Goal: Task Accomplishment & Management: Manage account settings

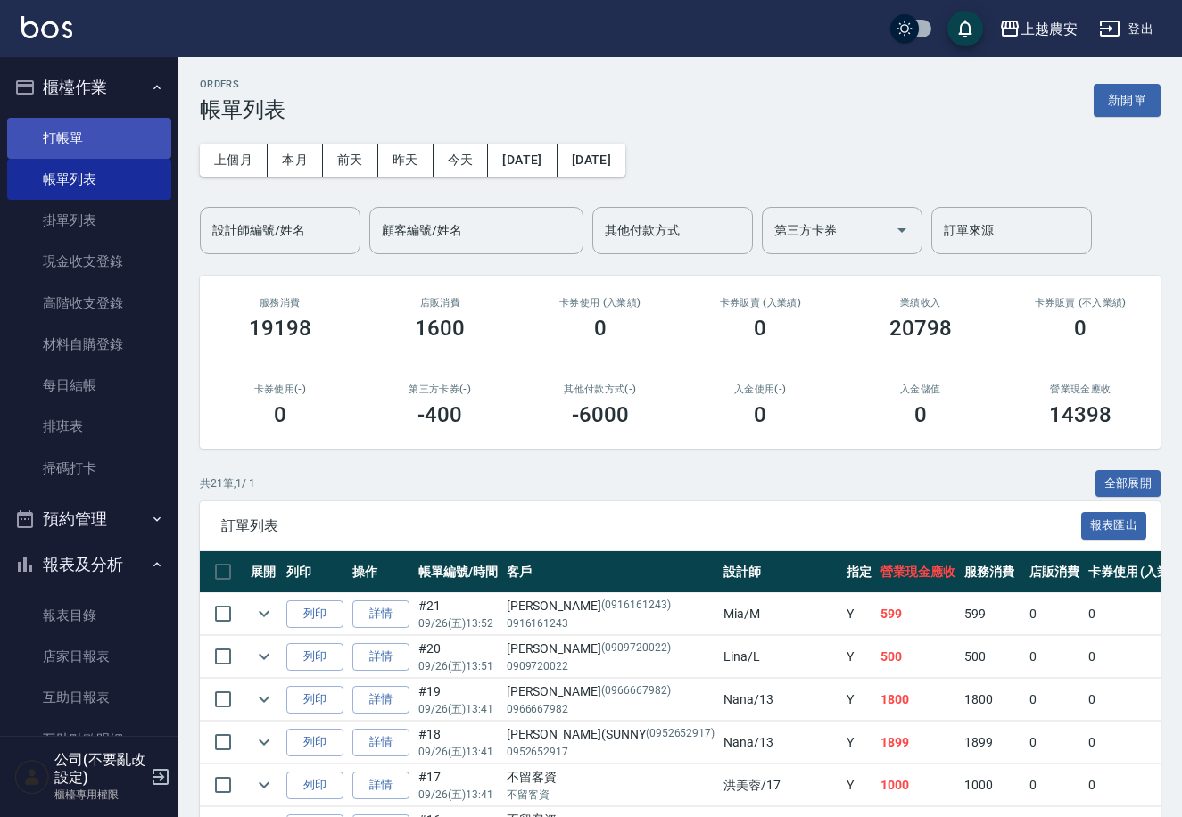
click at [73, 134] on link "打帳單" at bounding box center [89, 138] width 164 height 41
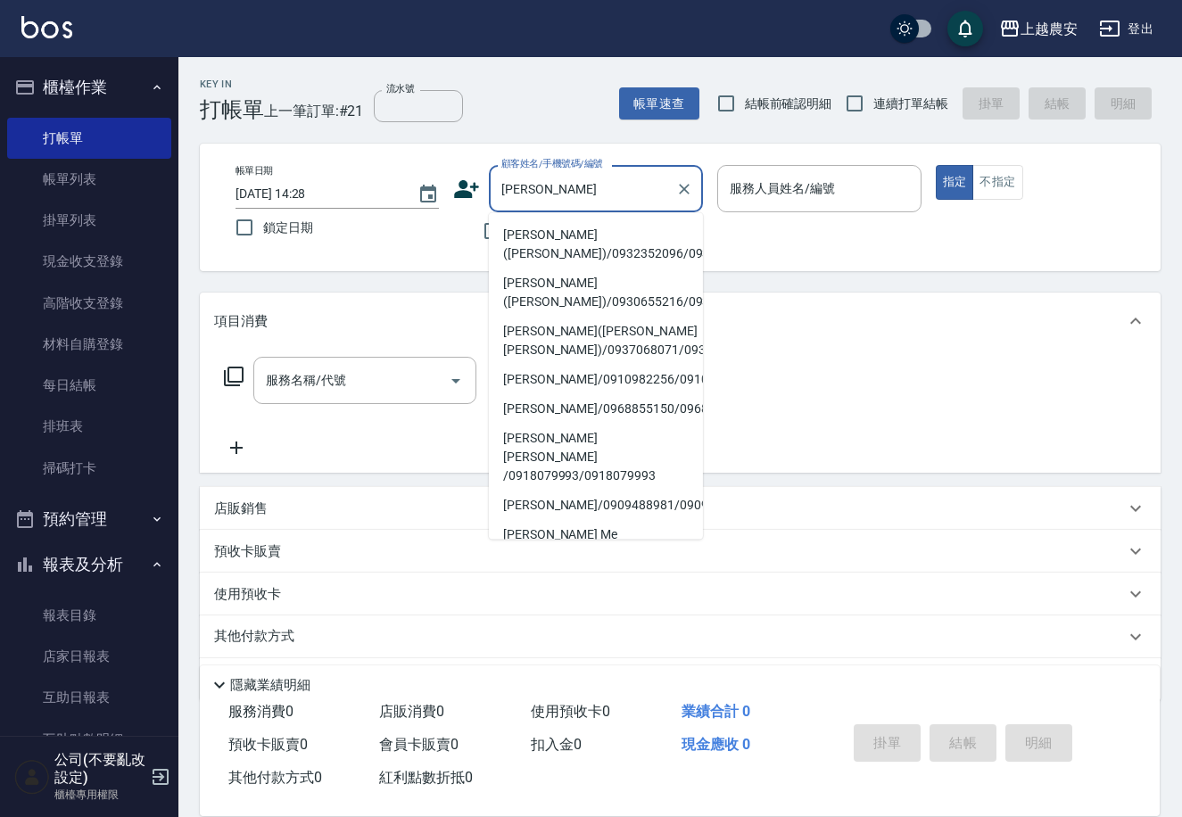
click at [546, 236] on li "[PERSON_NAME]([PERSON_NAME])/0932352096/0932352096" at bounding box center [596, 244] width 214 height 48
type input "[PERSON_NAME]([PERSON_NAME])/0932352096/0932352096"
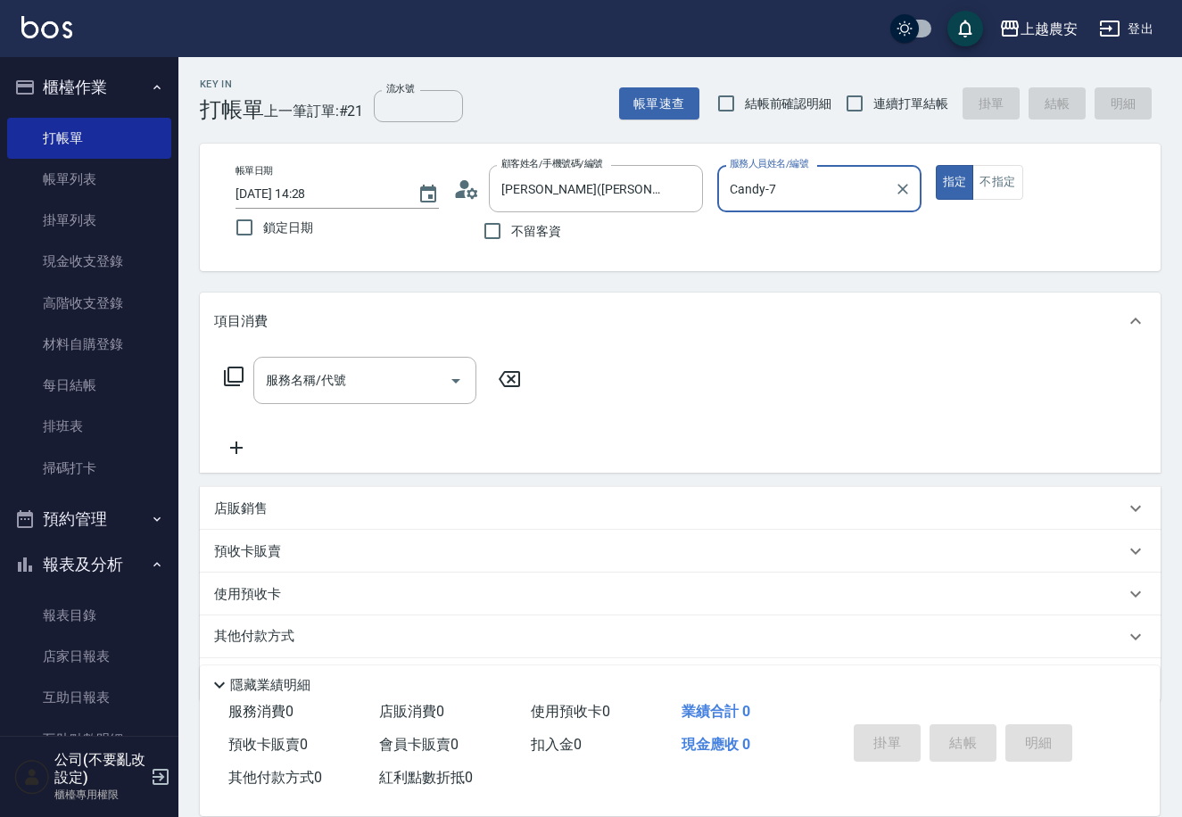
type input "Candy-7"
click at [338, 383] on div "服務名稱/代號 服務名稱/代號" at bounding box center [364, 380] width 223 height 47
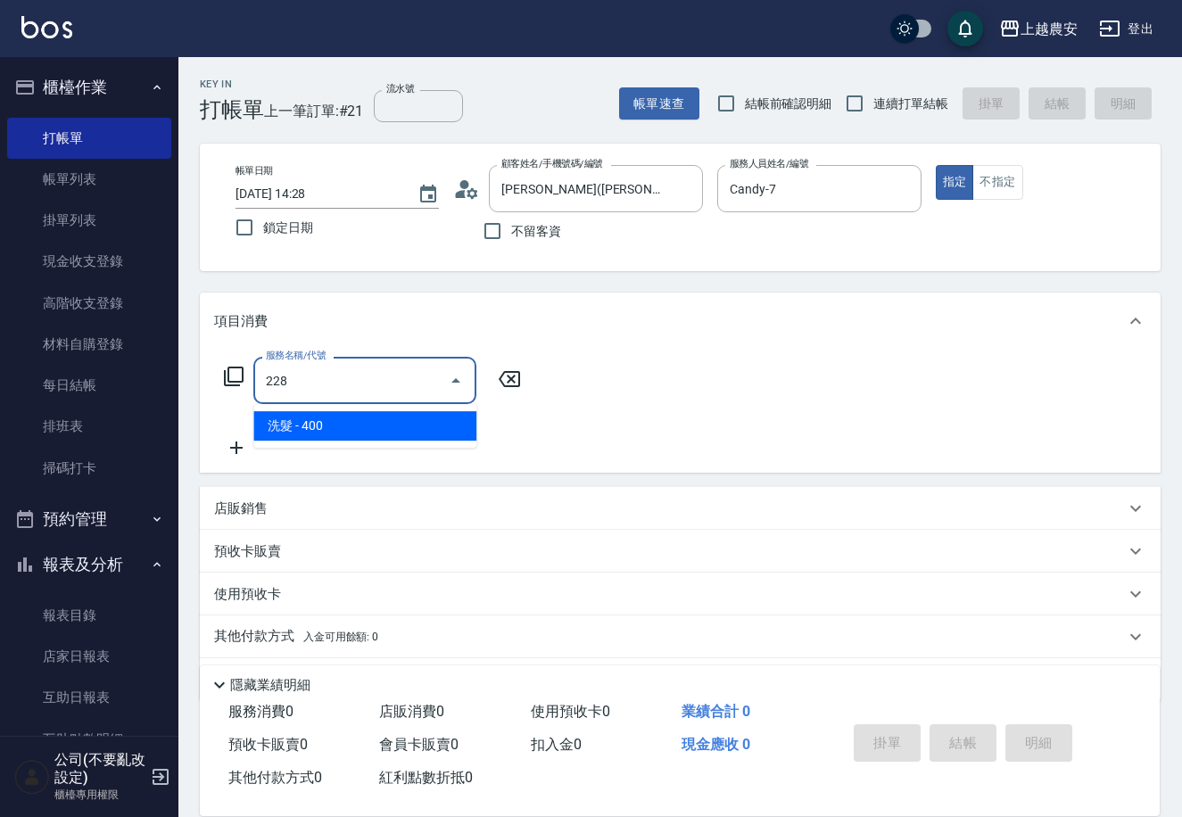
type input "洗髮(228)"
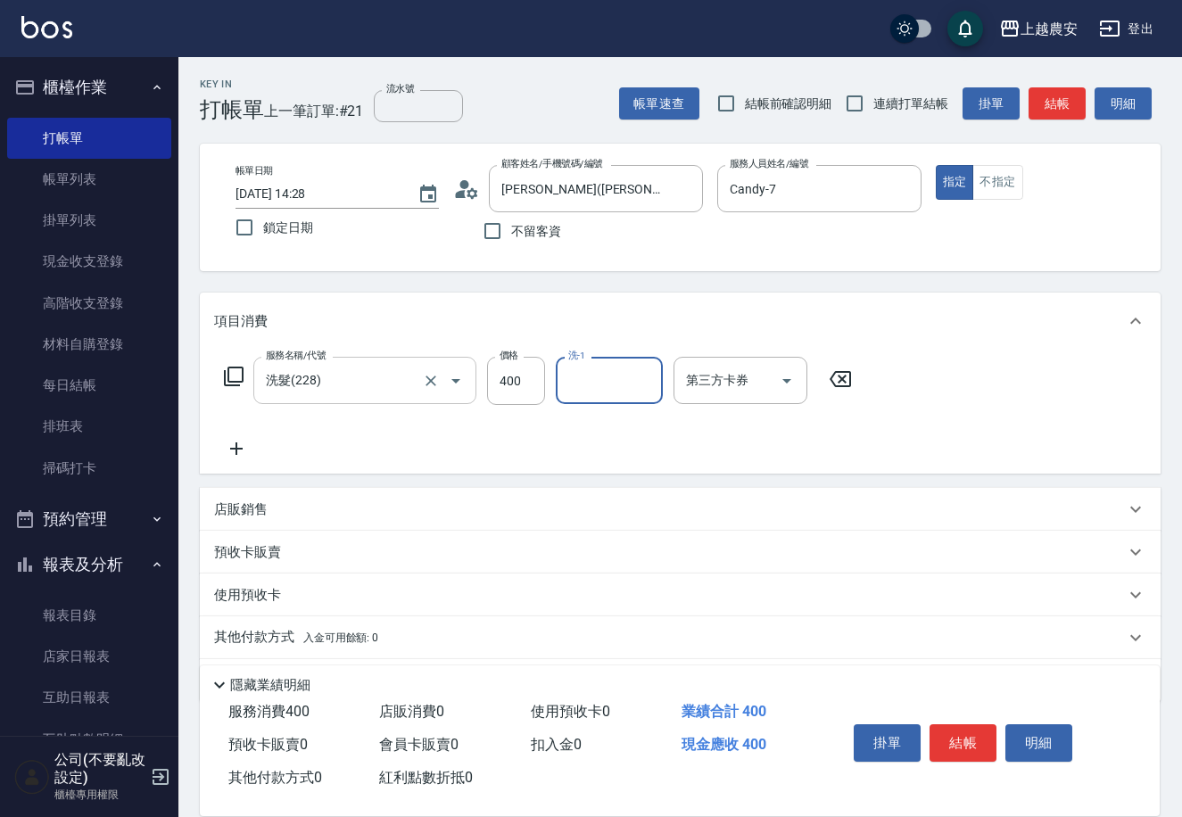
type input "3"
type input "[PERSON_NAME]-29"
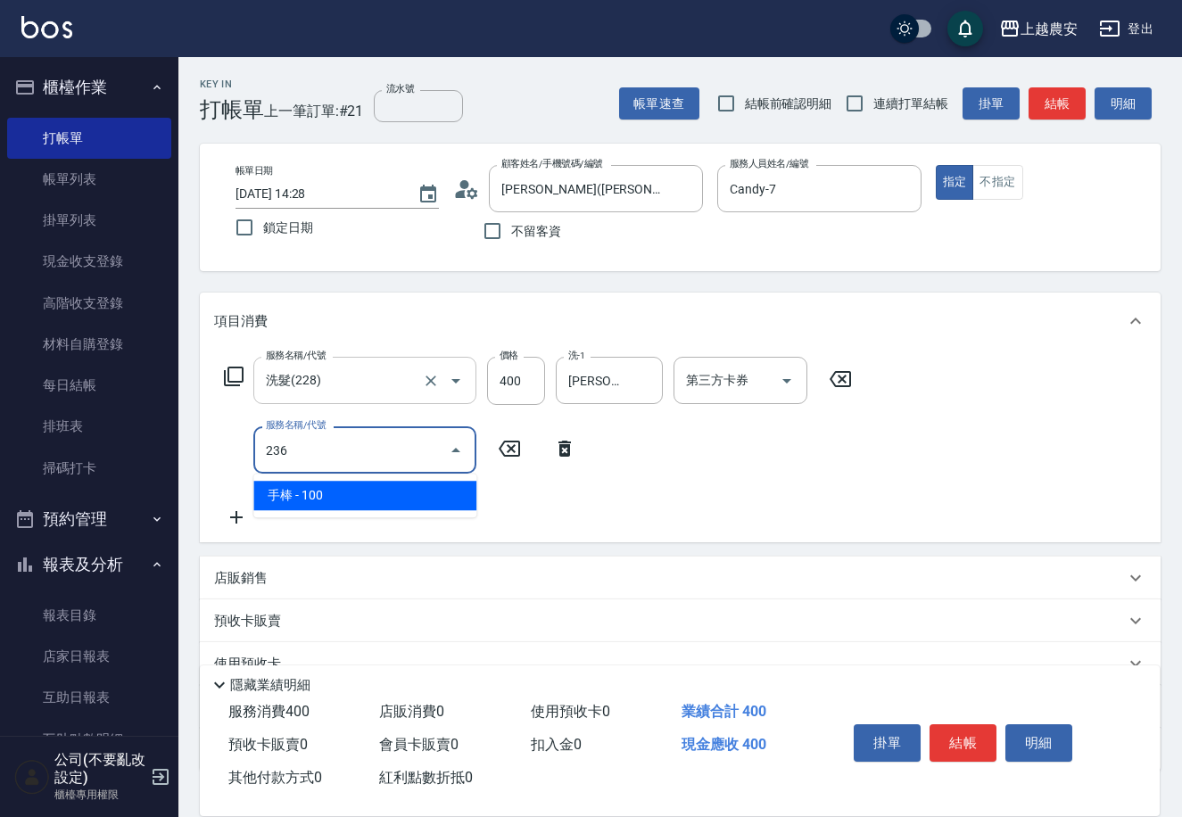
type input "手棒(236)"
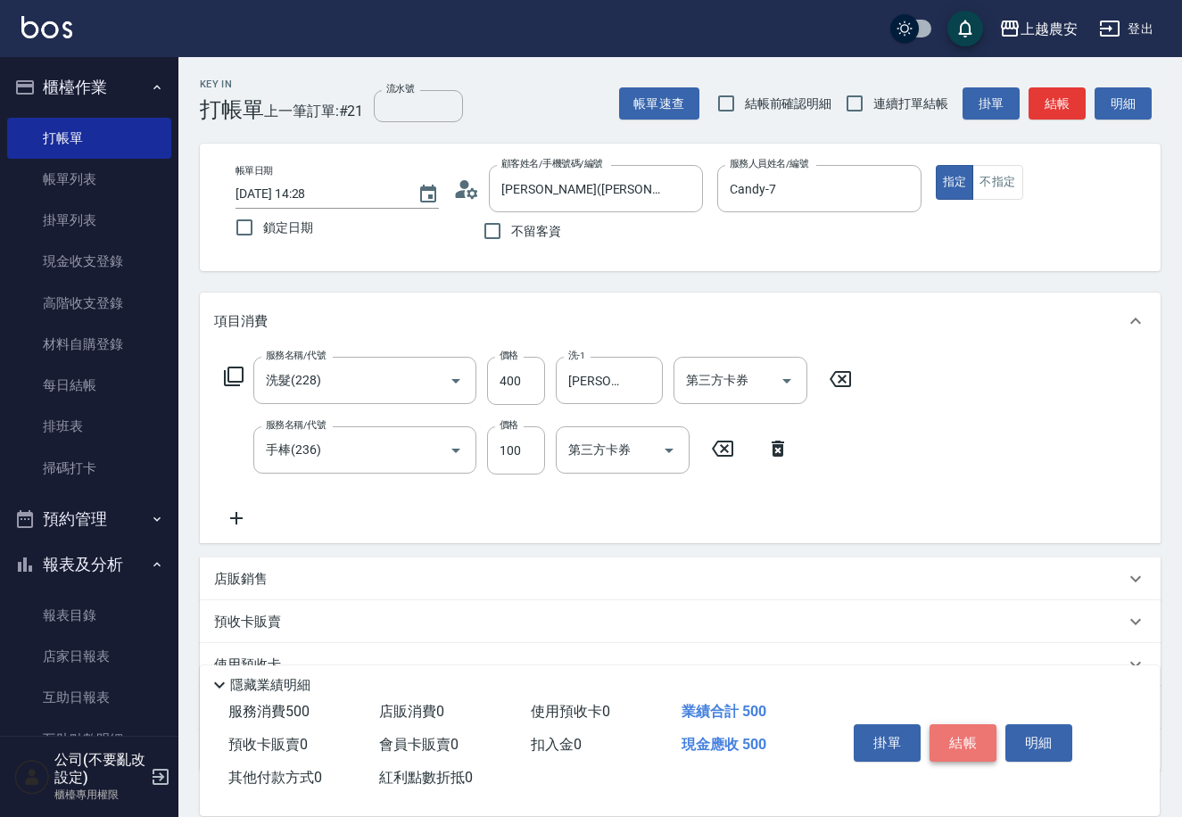
click at [966, 726] on button "結帳" at bounding box center [962, 742] width 67 height 37
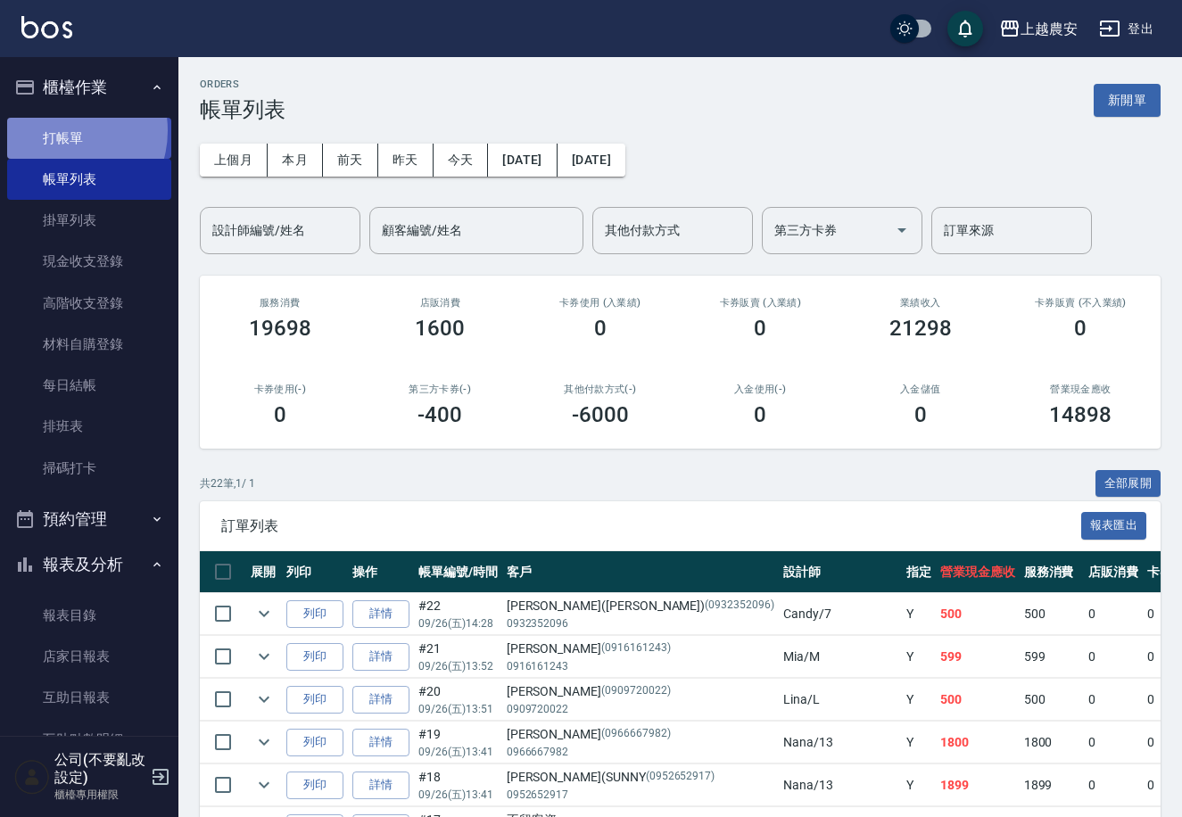
click at [62, 130] on link "打帳單" at bounding box center [89, 138] width 164 height 41
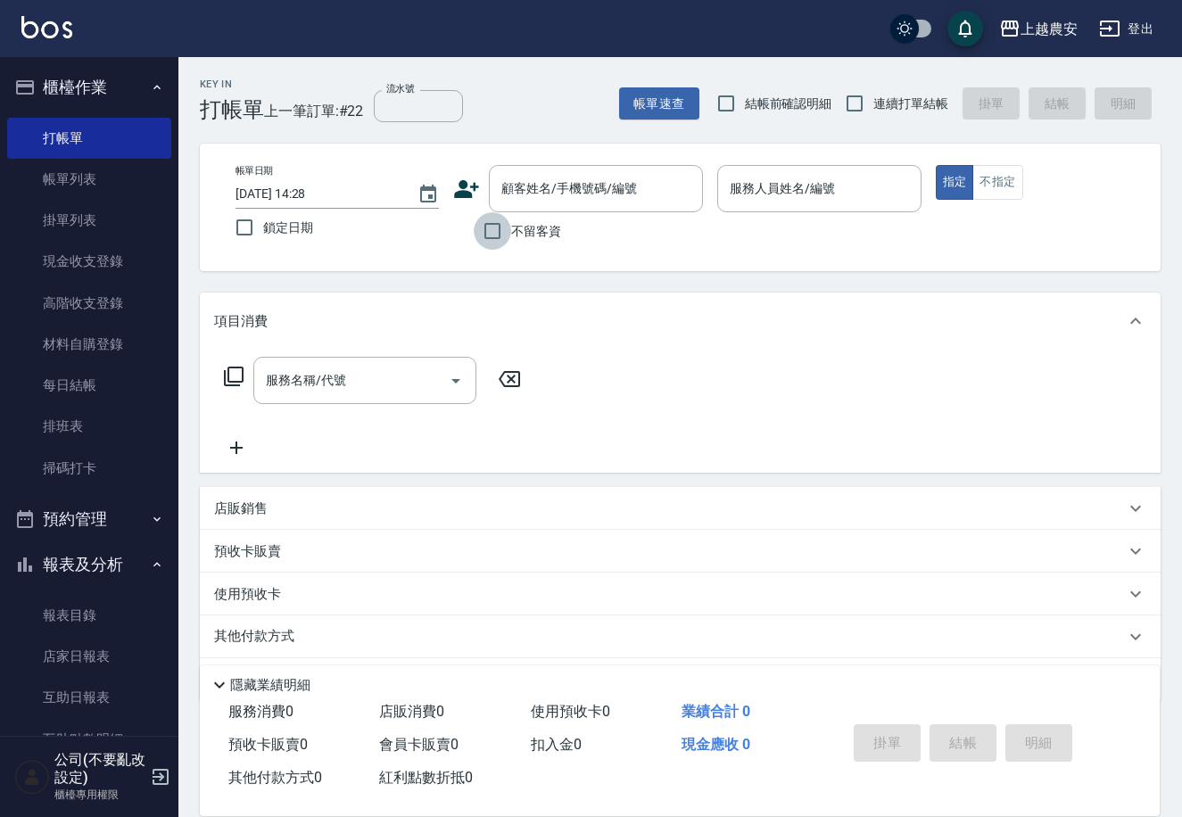
click at [492, 235] on input "不留客資" at bounding box center [492, 230] width 37 height 37
checkbox input "true"
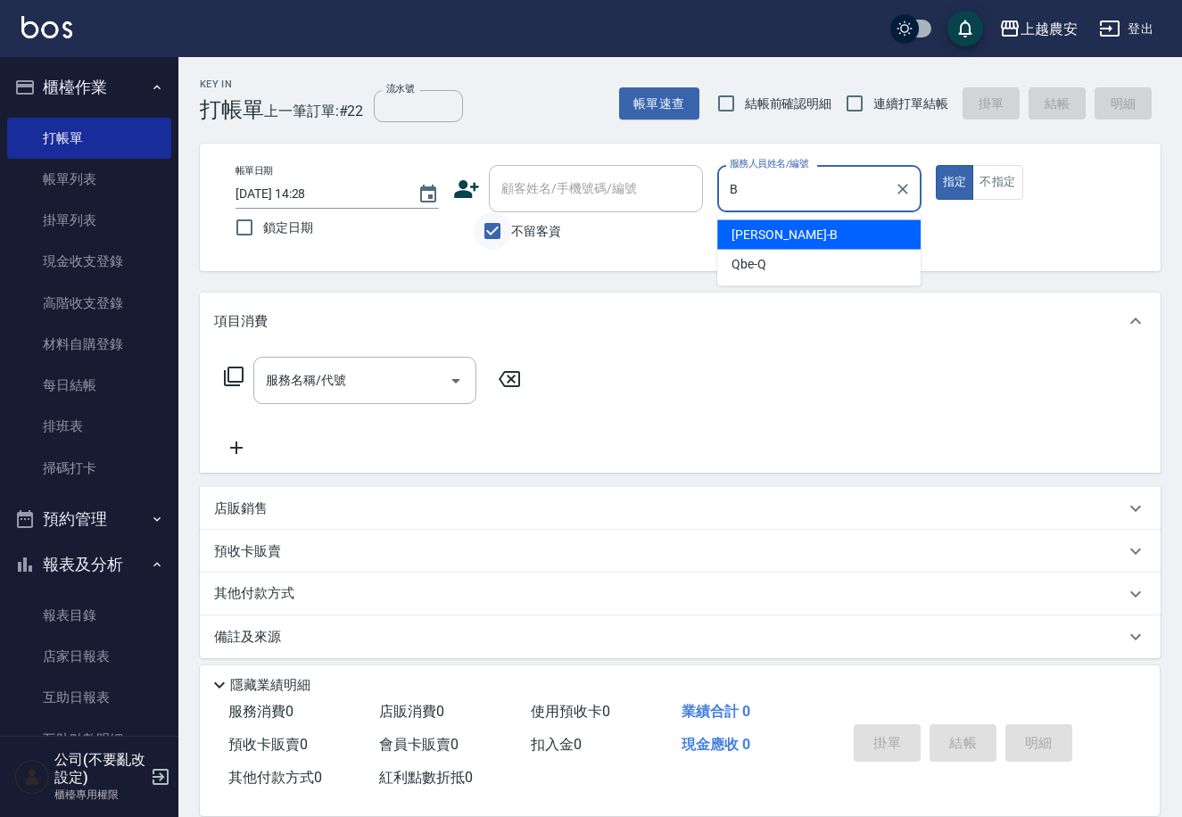
type input "美雅-B"
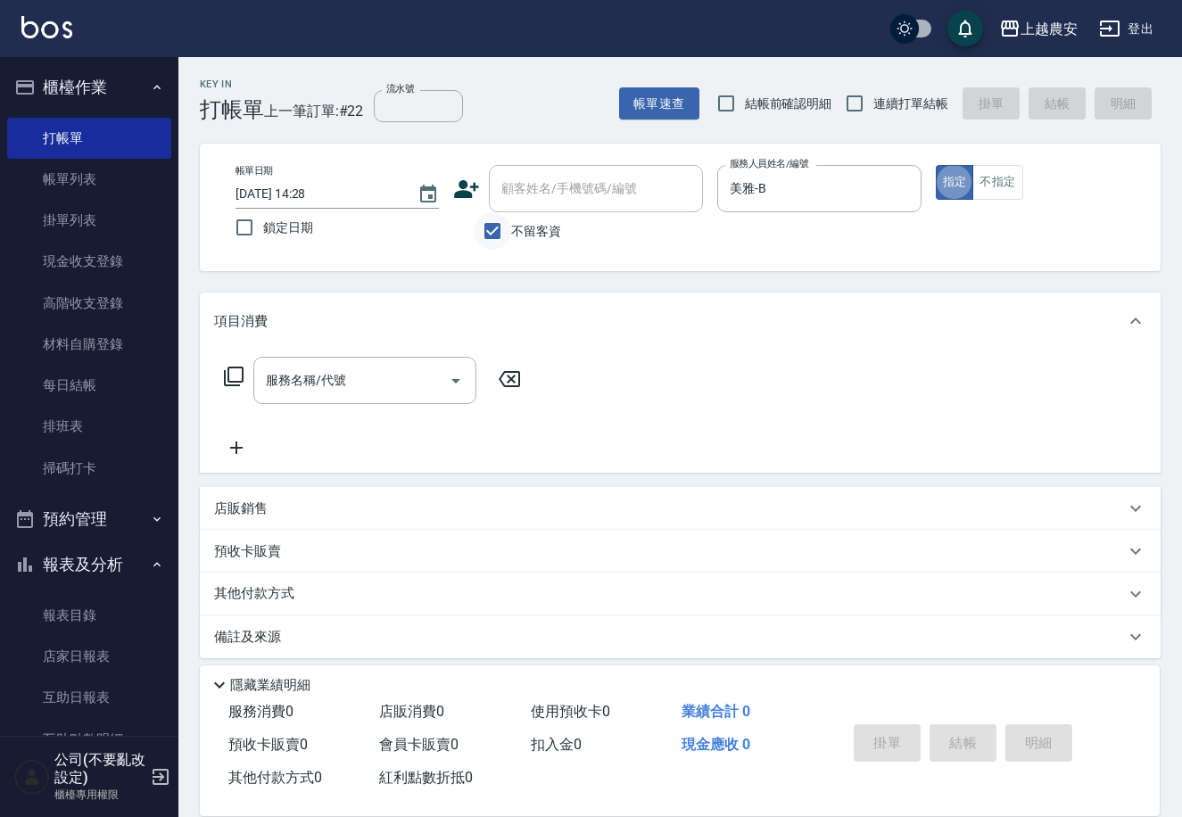
type button "true"
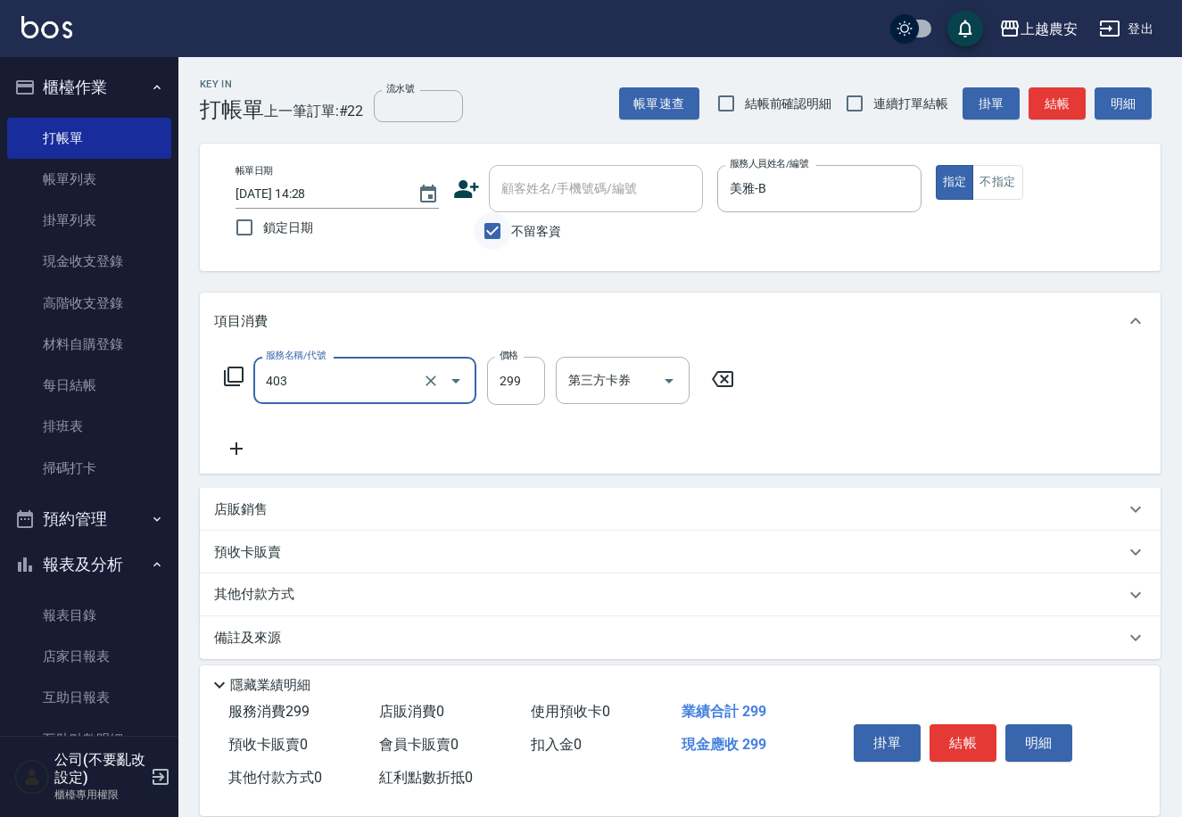
type input "剪髮(403)"
type input "700"
click at [957, 730] on button "結帳" at bounding box center [962, 742] width 67 height 37
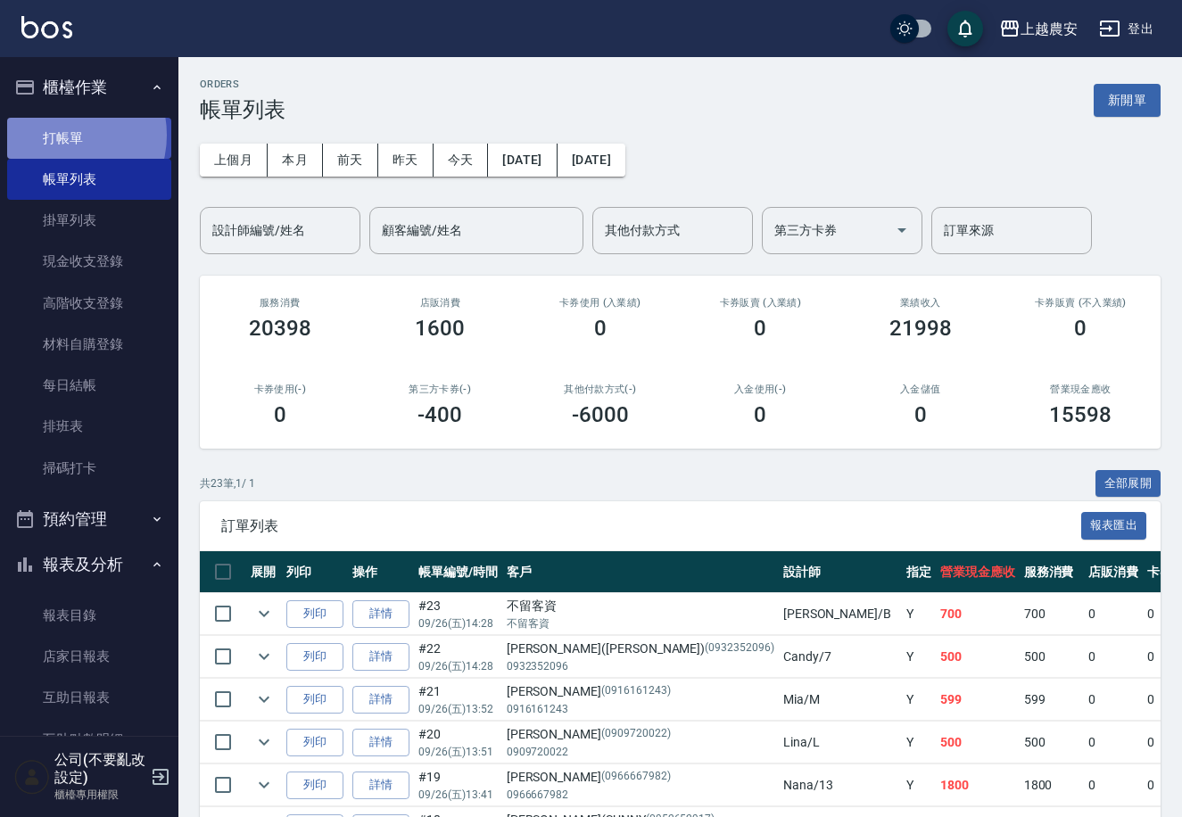
drag, startPoint x: 62, startPoint y: 135, endPoint x: 52, endPoint y: 129, distance: 12.0
click at [62, 134] on link "打帳單" at bounding box center [89, 138] width 164 height 41
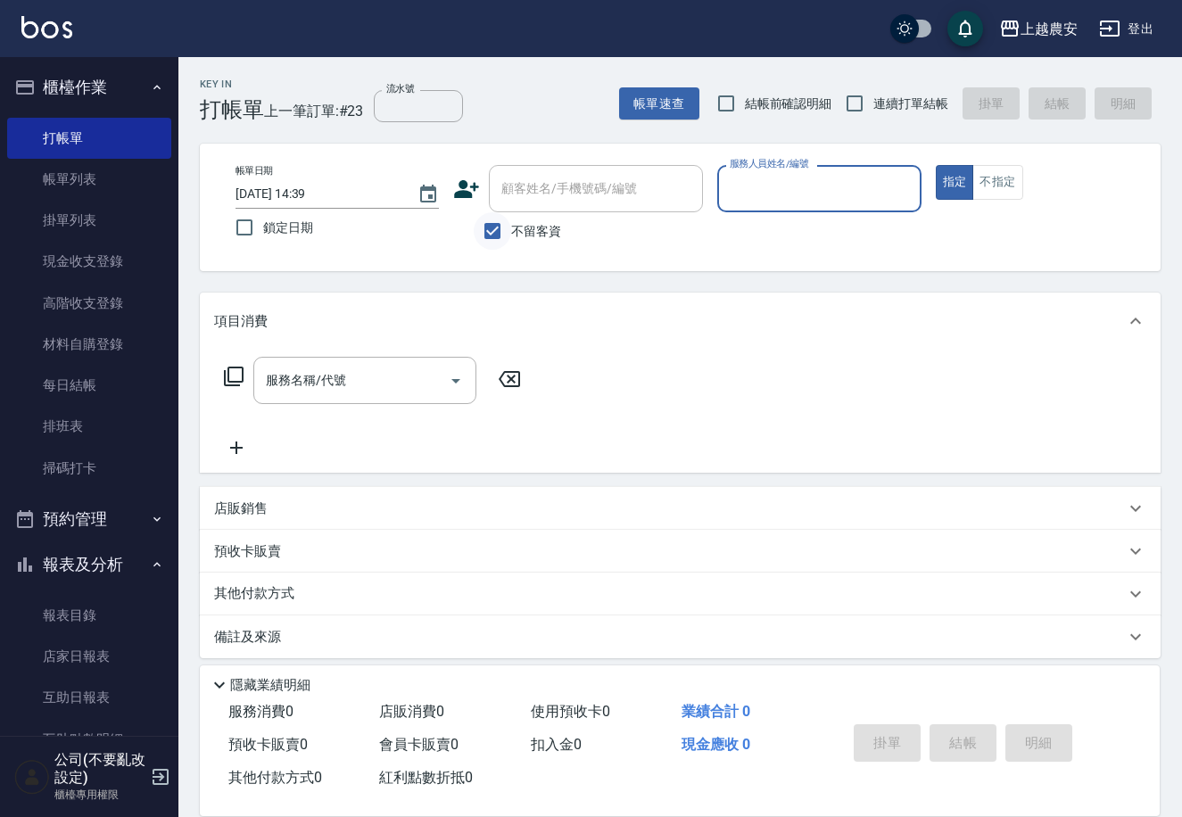
click at [493, 229] on input "不留客資" at bounding box center [492, 230] width 37 height 37
checkbox input "false"
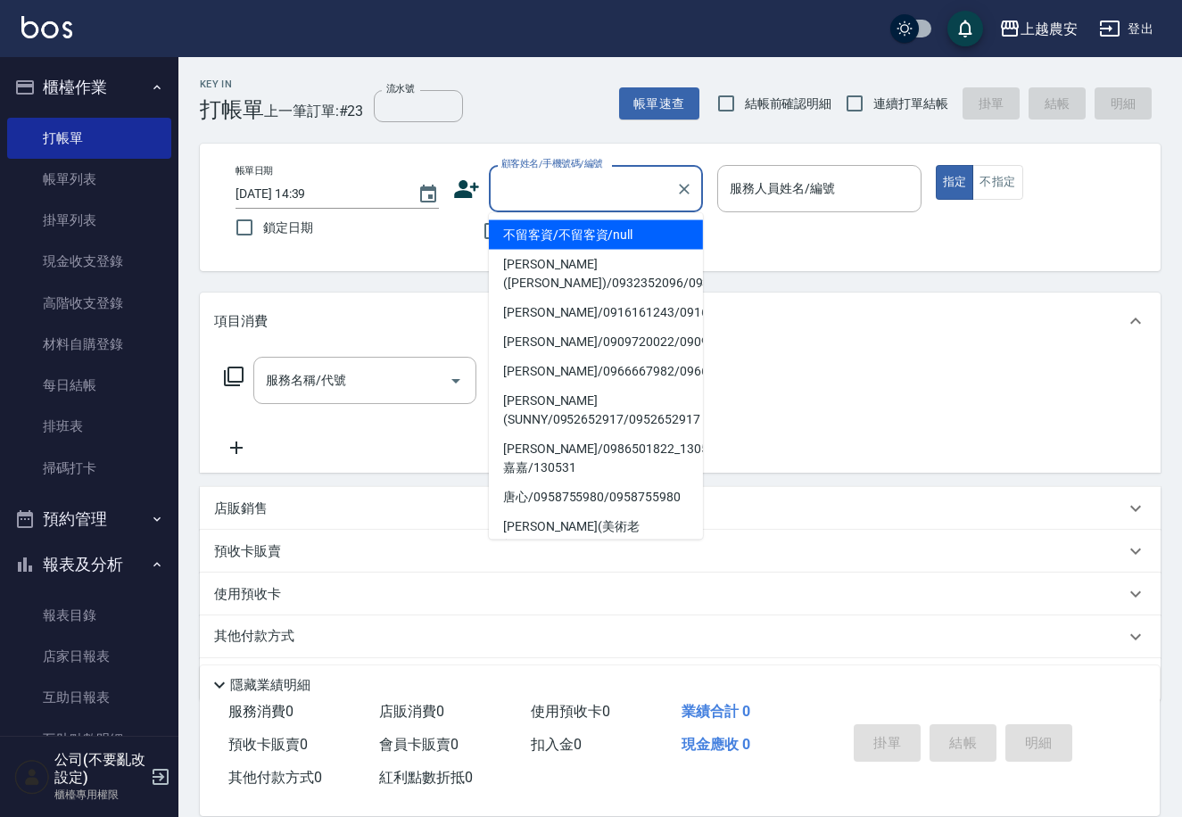
click at [505, 187] on input "顧客姓名/手機號碼/編號" at bounding box center [582, 188] width 171 height 31
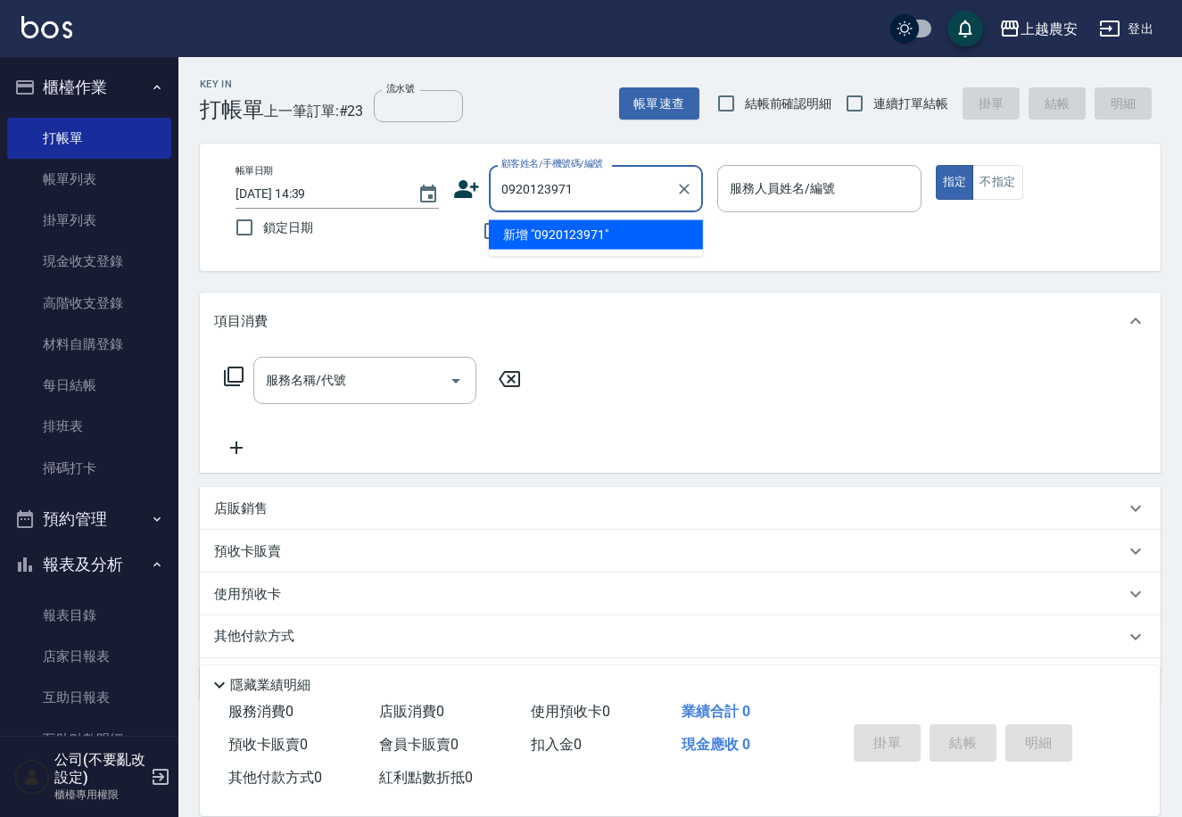
click at [564, 242] on li "新增 "0920123971"" at bounding box center [596, 234] width 214 height 29
type input "0920123971"
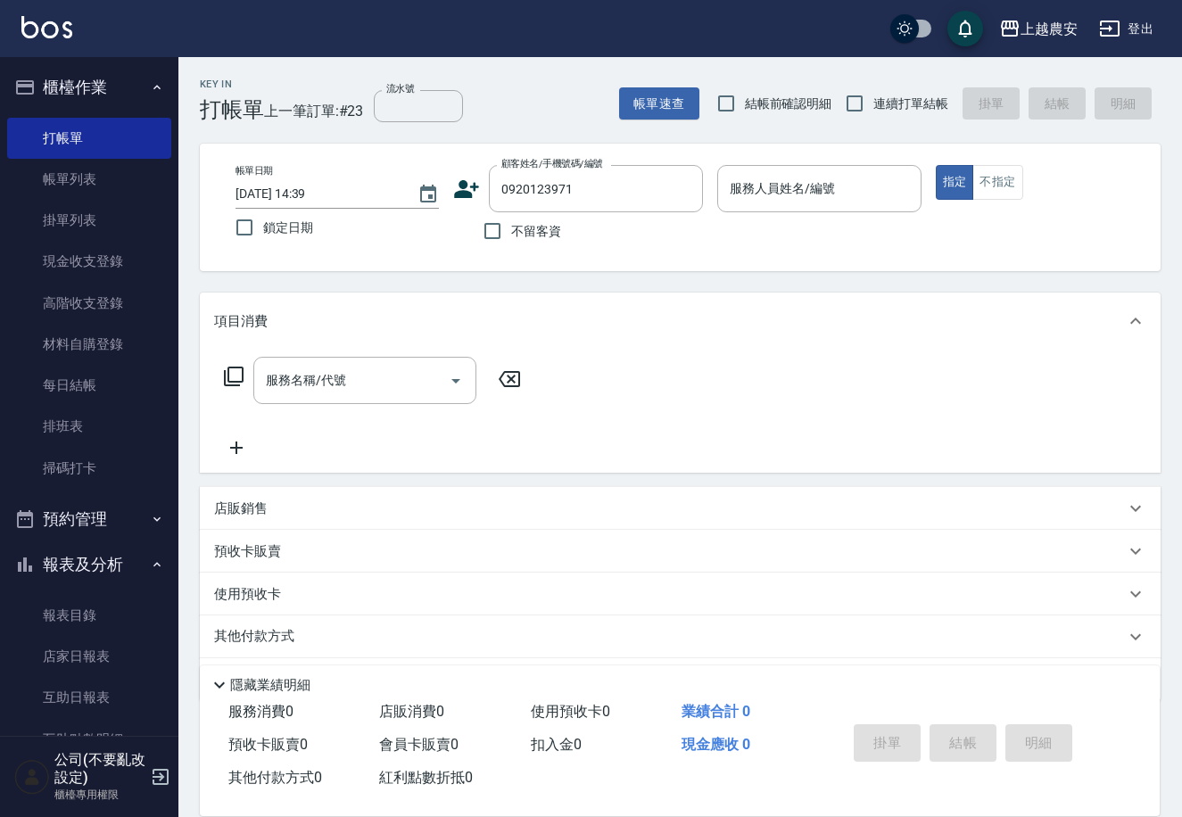
click at [462, 191] on icon at bounding box center [467, 189] width 25 height 18
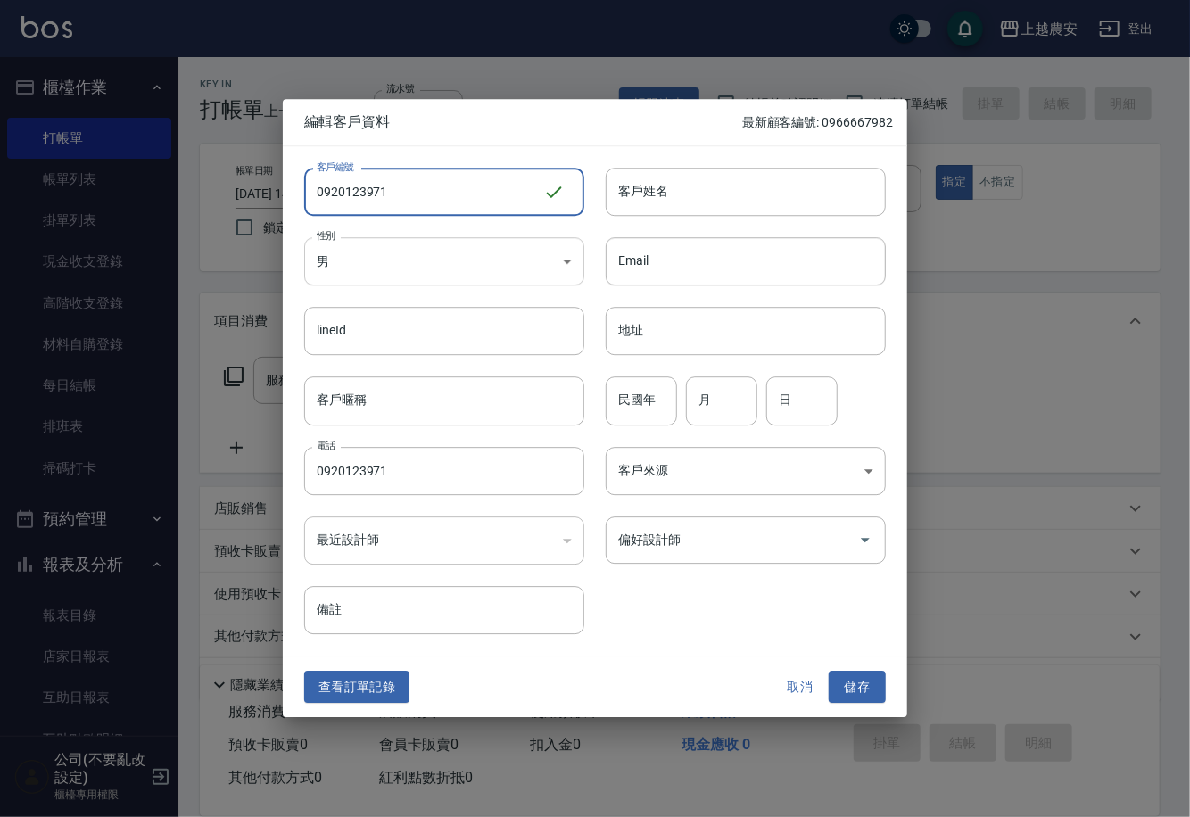
type input "0920123971"
click at [379, 269] on body "上越農安 登出 櫃檯作業 打帳單 帳單列表 掛單列表 現金收支登錄 高階收支登錄 材料自購登錄 每日結帳 排班表 掃碼打卡 預約管理 預約管理 單日預約紀錄 …" at bounding box center [595, 435] width 1190 height 870
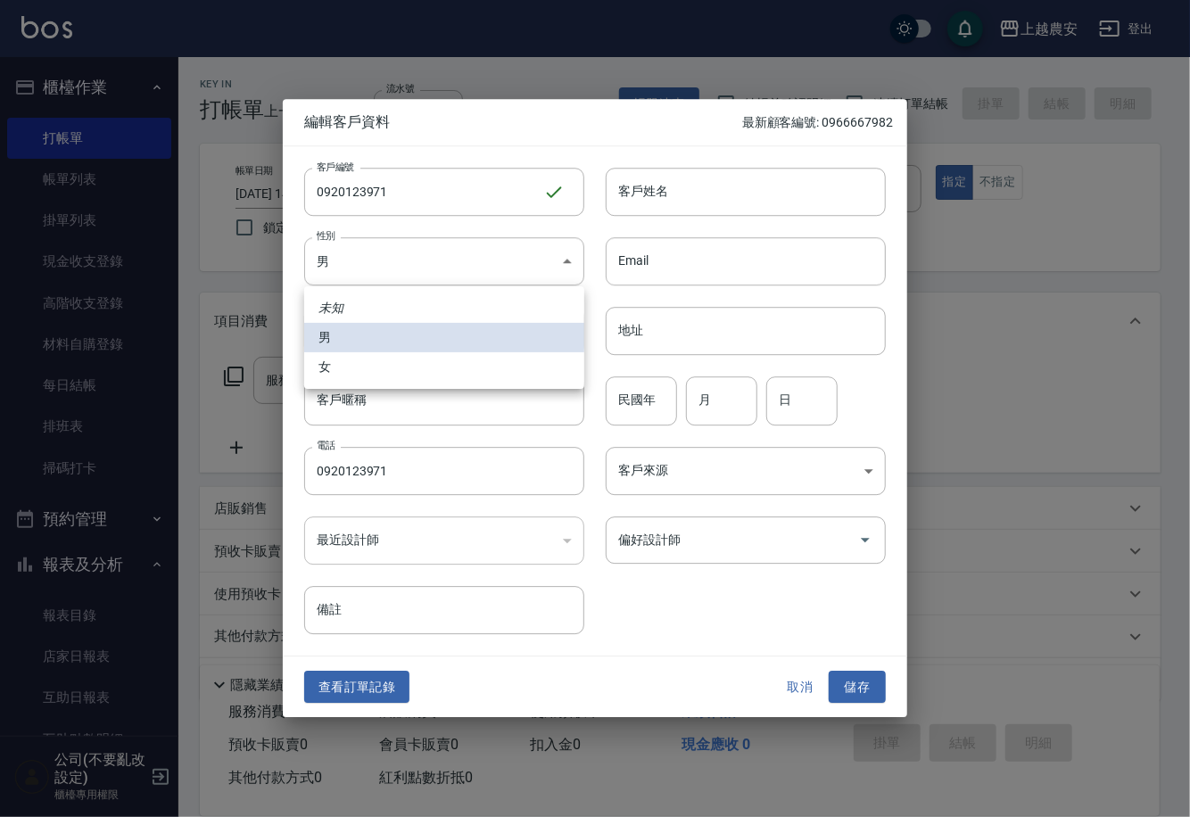
click at [381, 363] on li "女" at bounding box center [444, 366] width 280 height 29
type input "[DEMOGRAPHIC_DATA]"
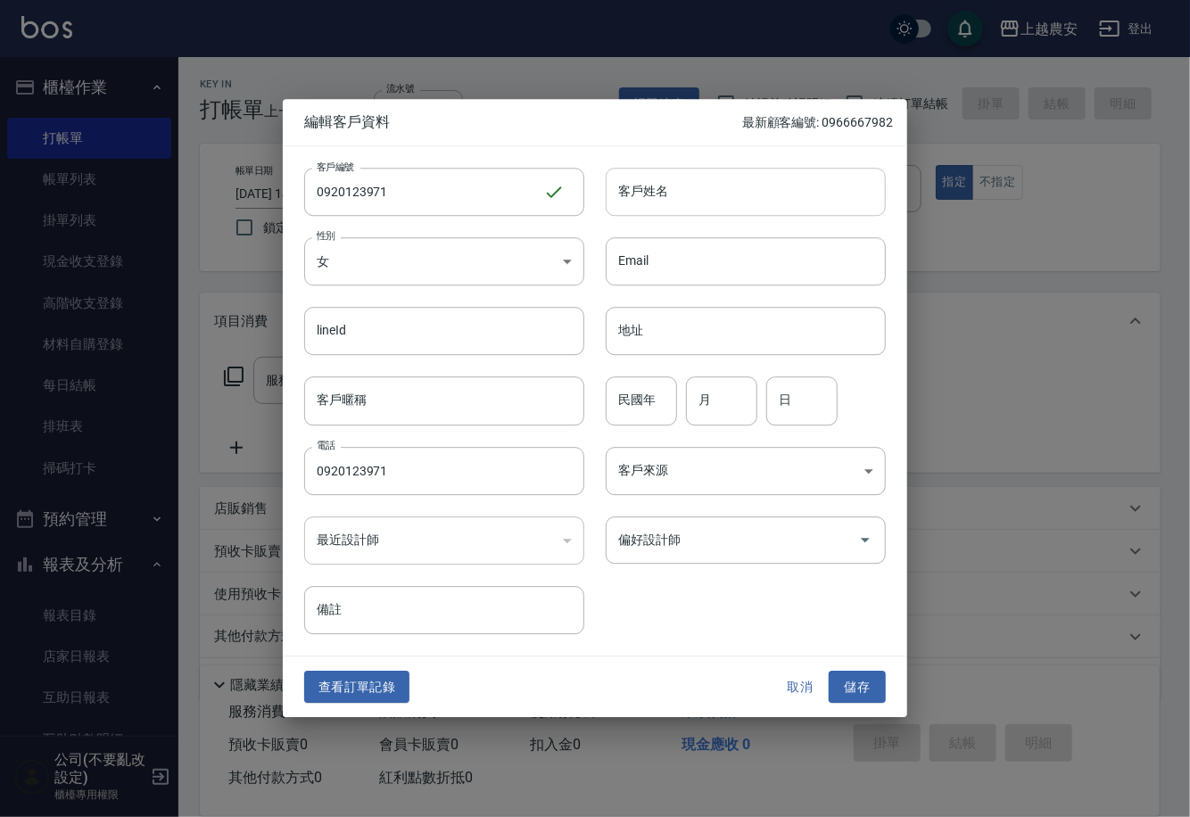
click at [720, 192] on input "客戶姓名" at bounding box center [746, 192] width 280 height 48
type input "[PERSON_NAME]"
click at [849, 679] on button "儲存" at bounding box center [856, 687] width 57 height 33
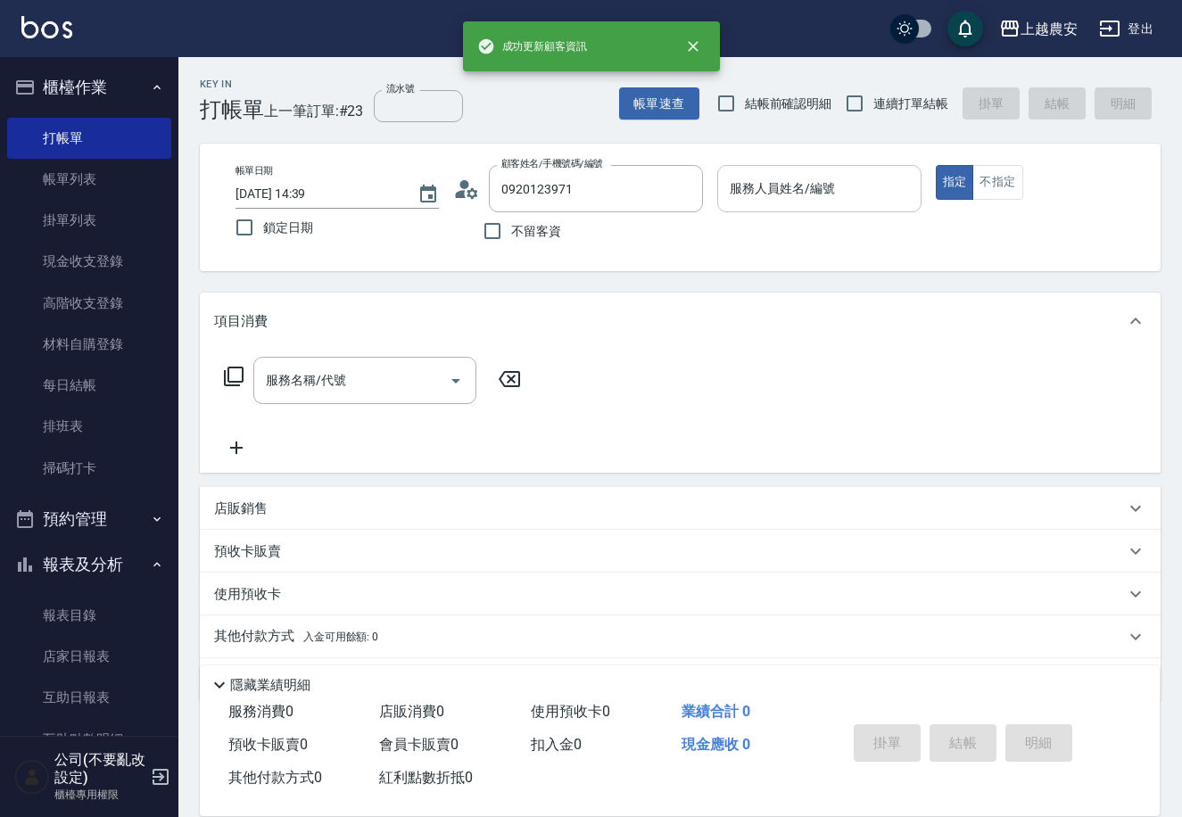
click at [787, 169] on div "服務人員姓名/編號" at bounding box center [818, 188] width 203 height 47
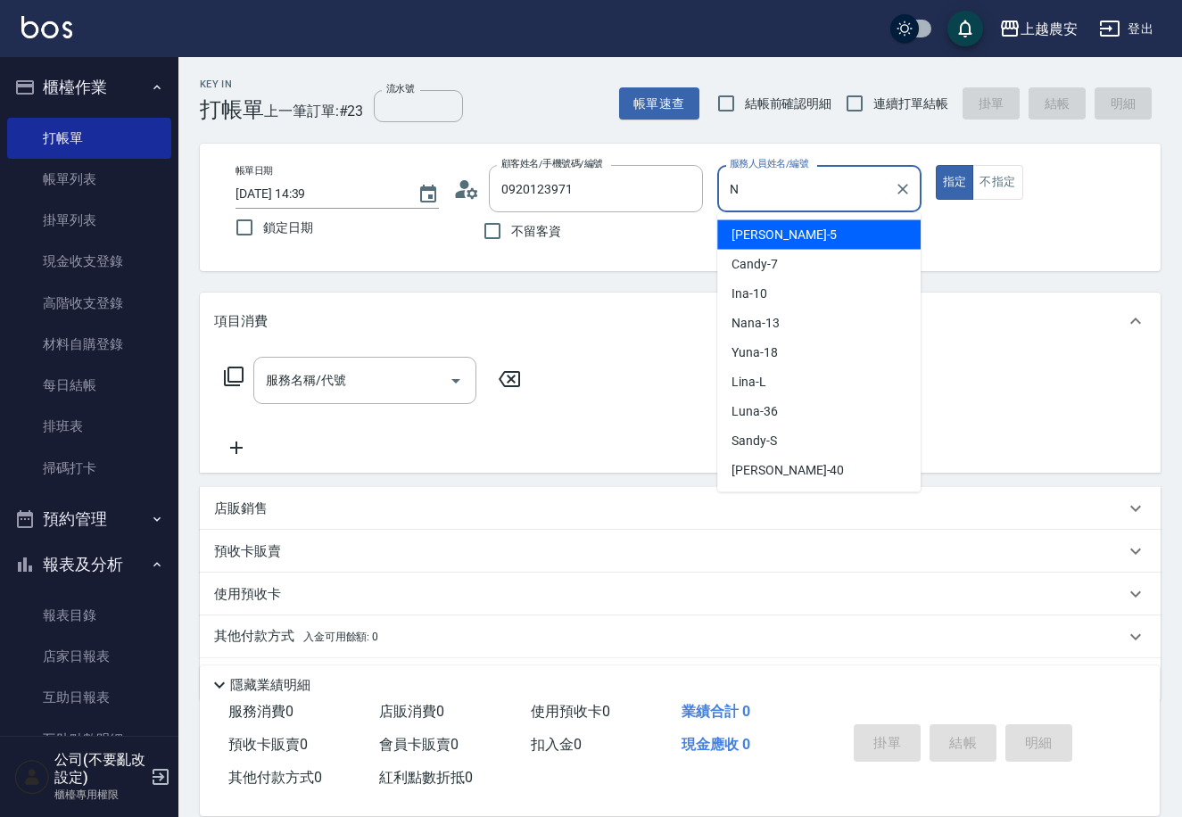
type input "N"
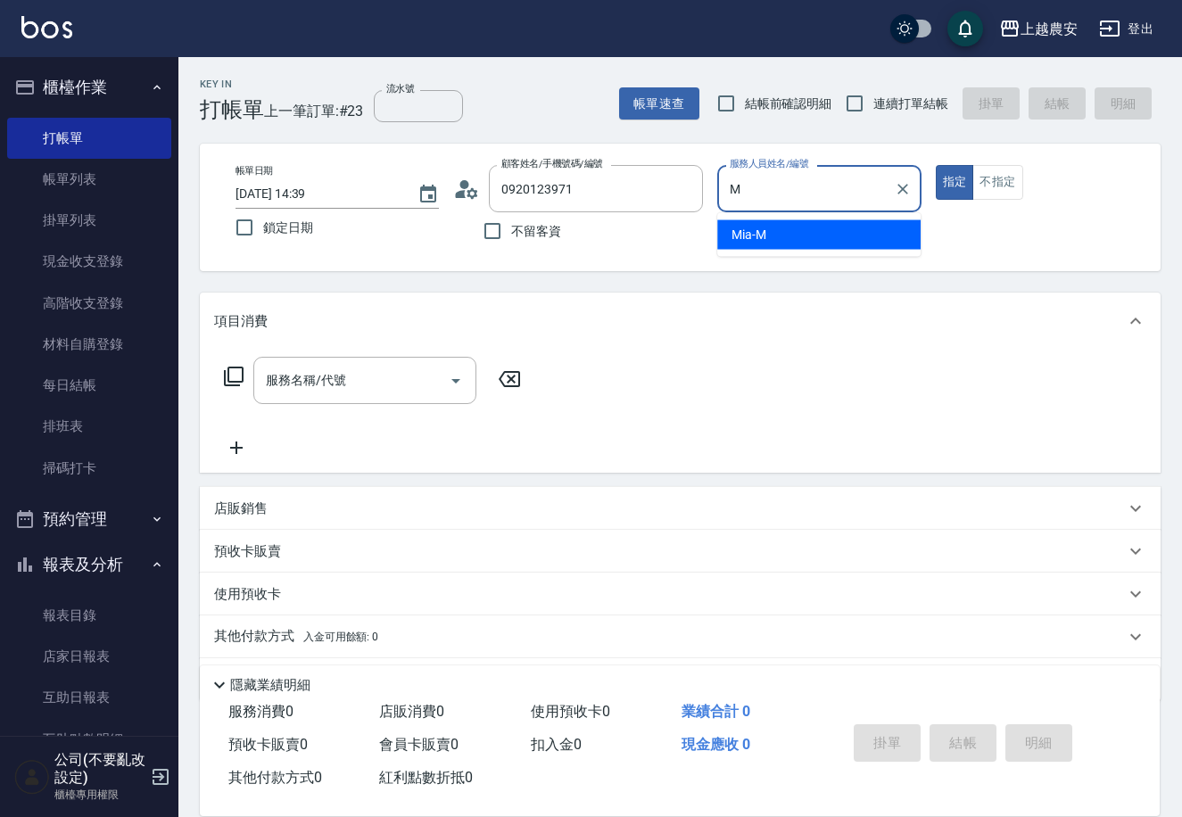
type input "Mia-M"
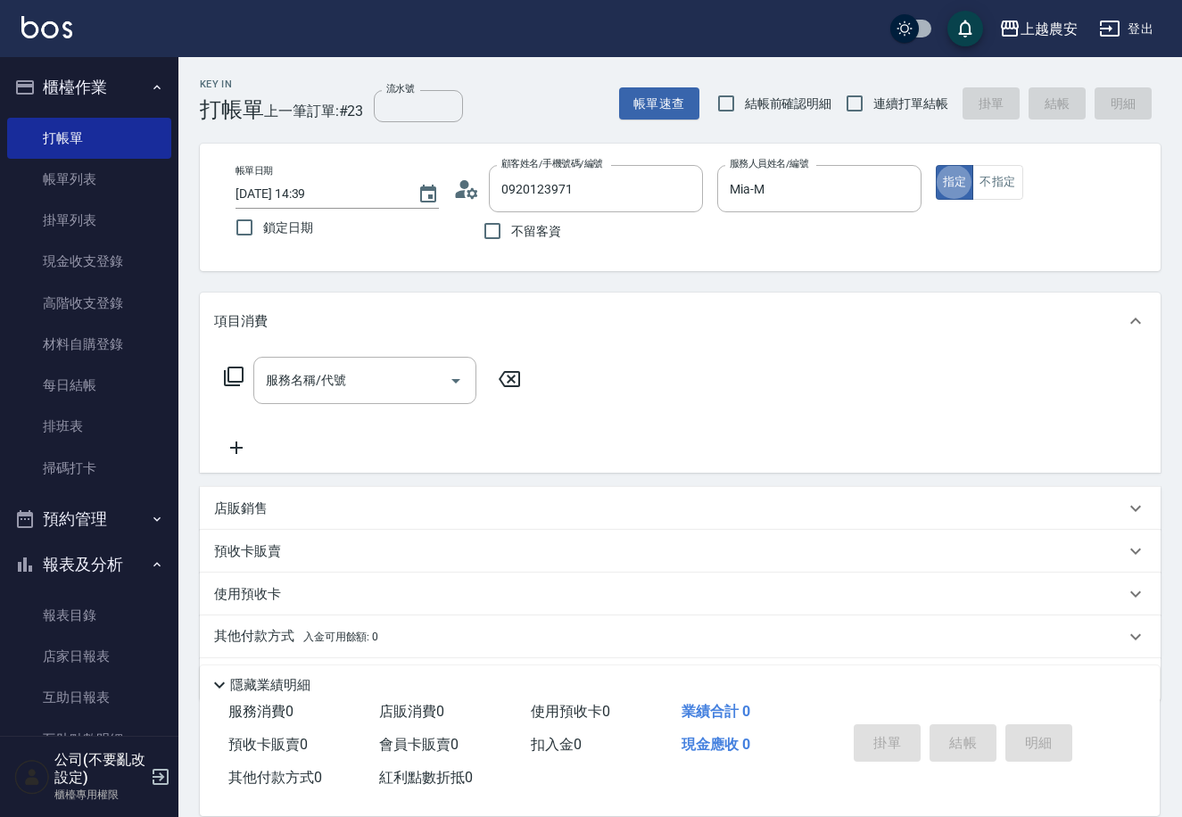
type button "true"
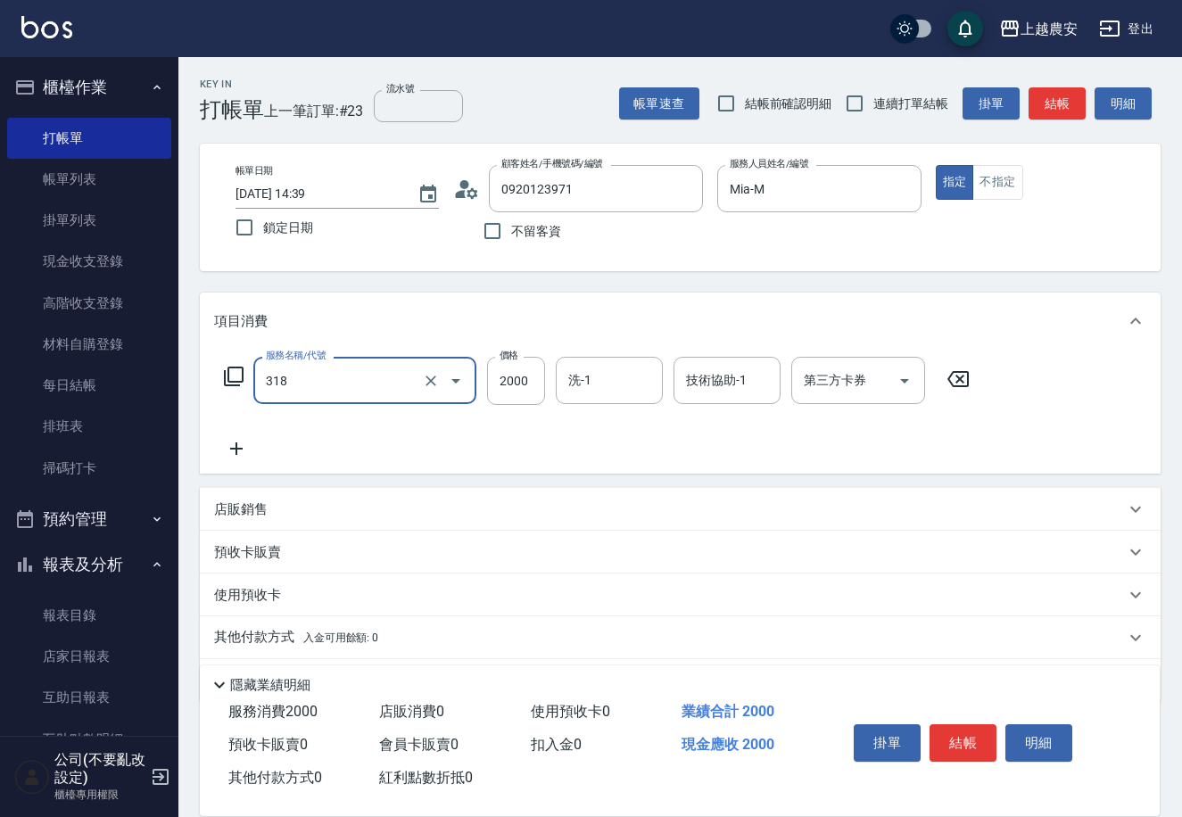
type input "燙髮1500↑(自購)(318)"
type input "2499"
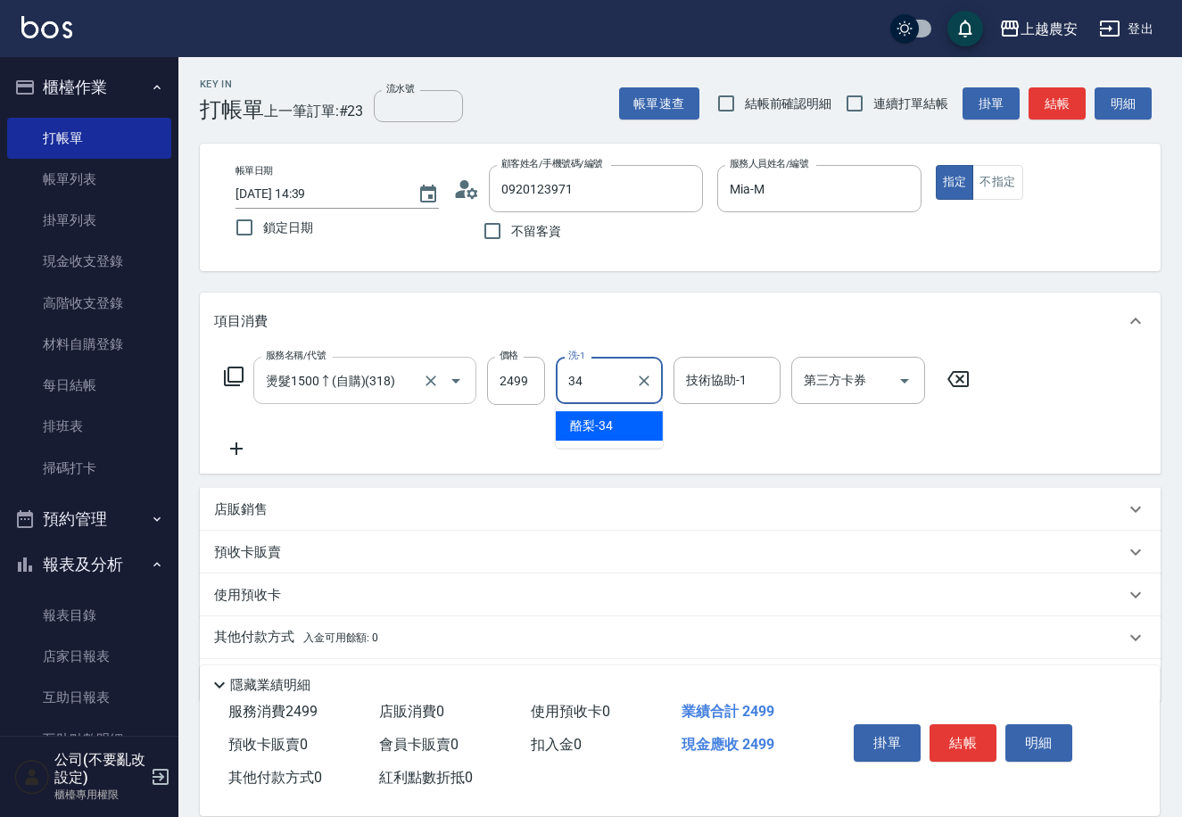
type input "34"
type input "3"
type input "酪梨-34"
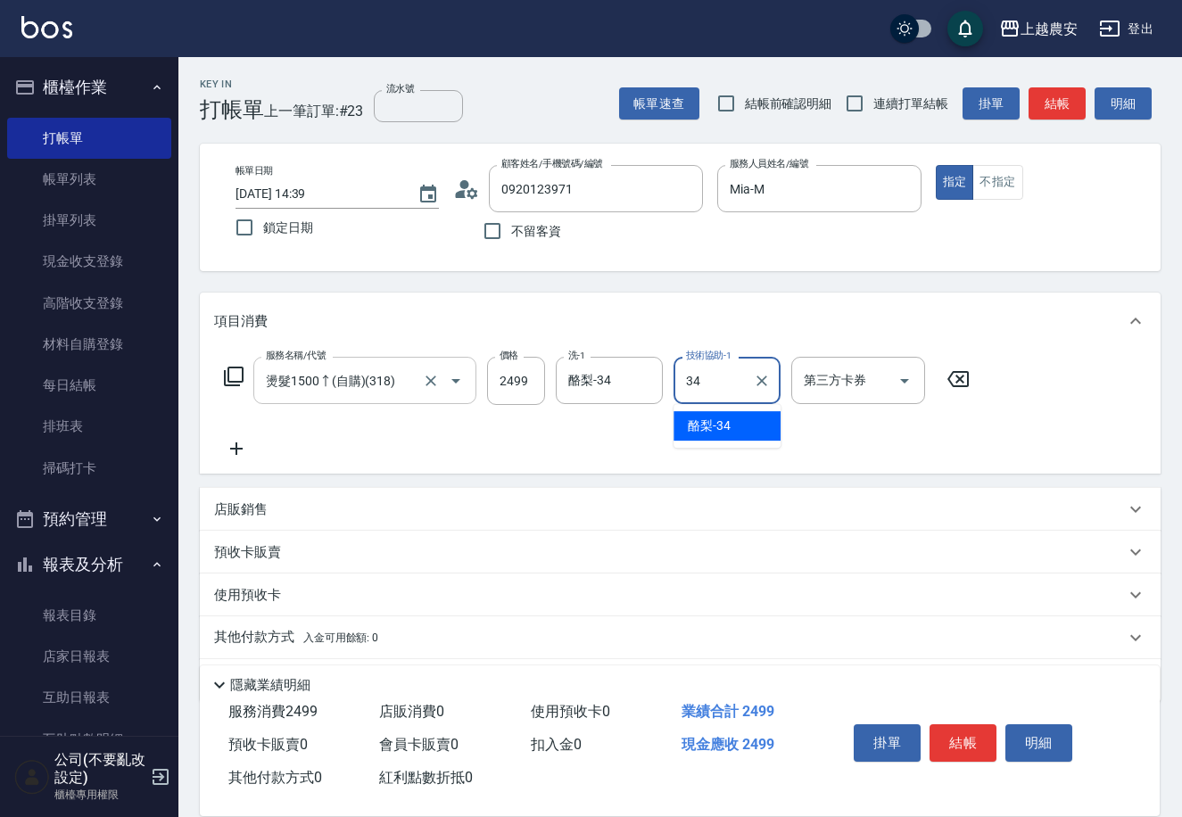
type input "酪梨-34"
drag, startPoint x: 939, startPoint y: 713, endPoint x: 940, endPoint y: 728, distance: 14.3
click at [939, 717] on div "掛單 結帳 明細" at bounding box center [962, 745] width 233 height 56
click at [943, 729] on button "結帳" at bounding box center [962, 742] width 67 height 37
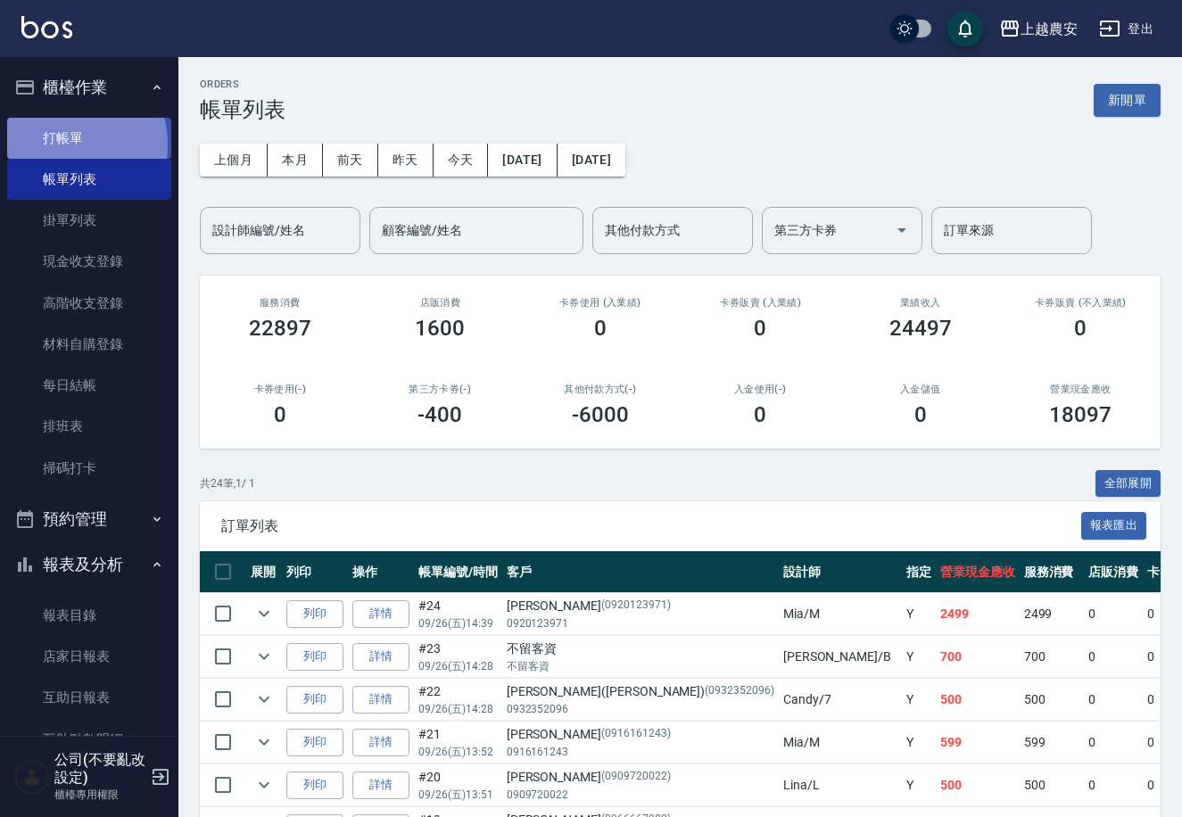
click at [63, 144] on link "打帳單" at bounding box center [89, 138] width 164 height 41
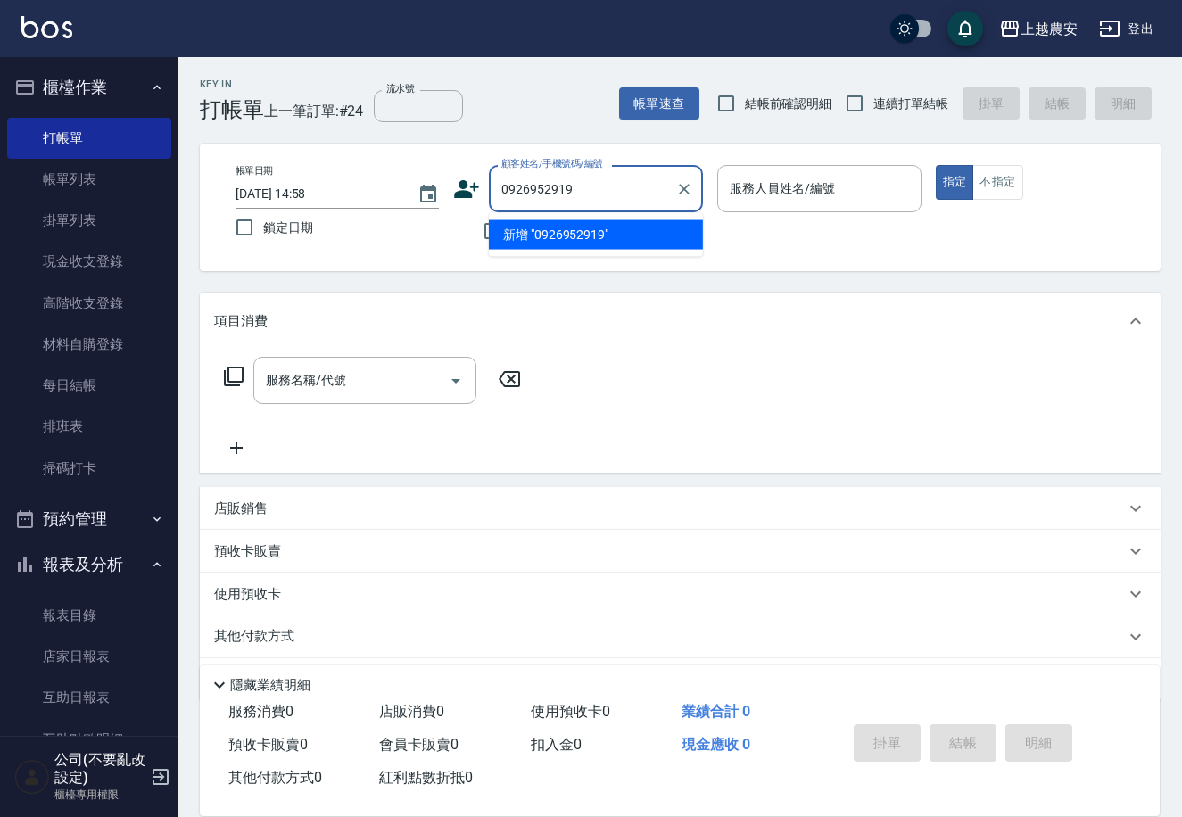
click at [547, 235] on li "新增 "0926952919"" at bounding box center [596, 234] width 214 height 29
type input "0926952919"
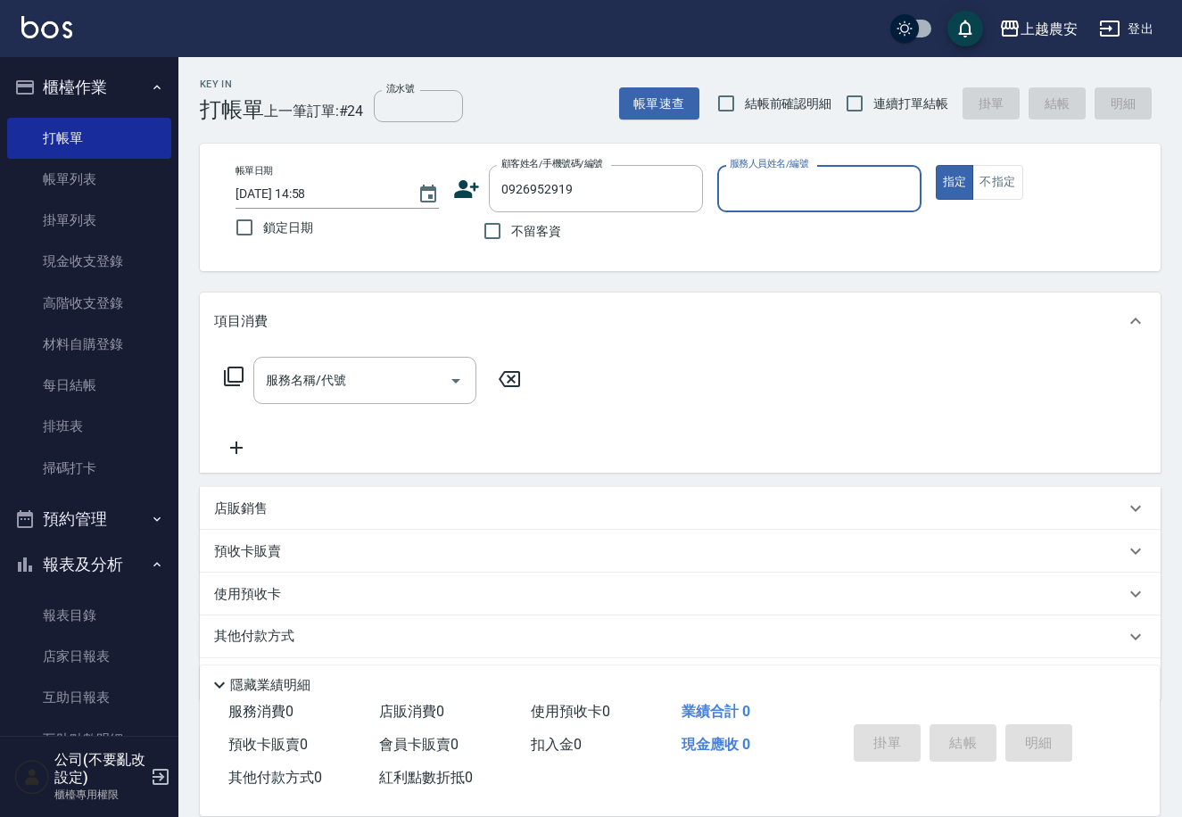
click at [460, 185] on icon at bounding box center [467, 189] width 25 height 18
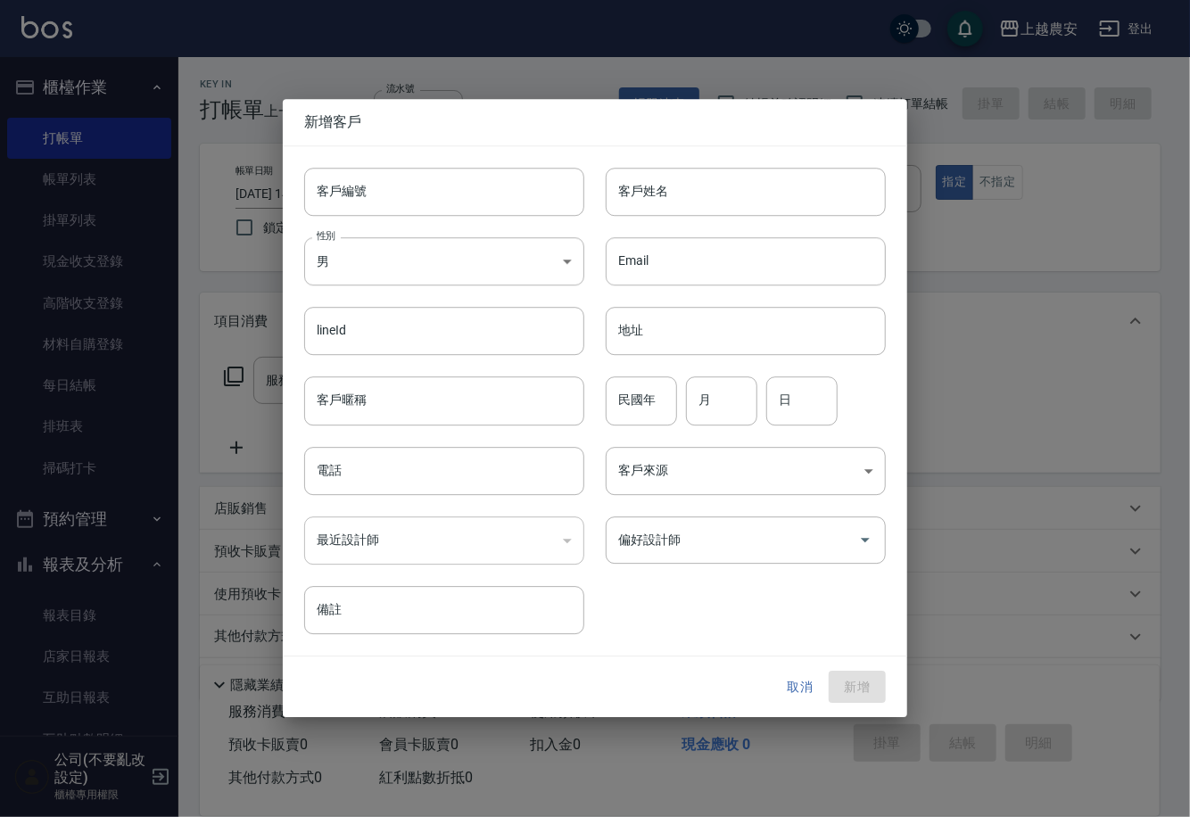
type input "0926952919"
drag, startPoint x: 460, startPoint y: 185, endPoint x: 451, endPoint y: 195, distance: 13.3
click at [451, 195] on input "客戶編號" at bounding box center [444, 192] width 280 height 48
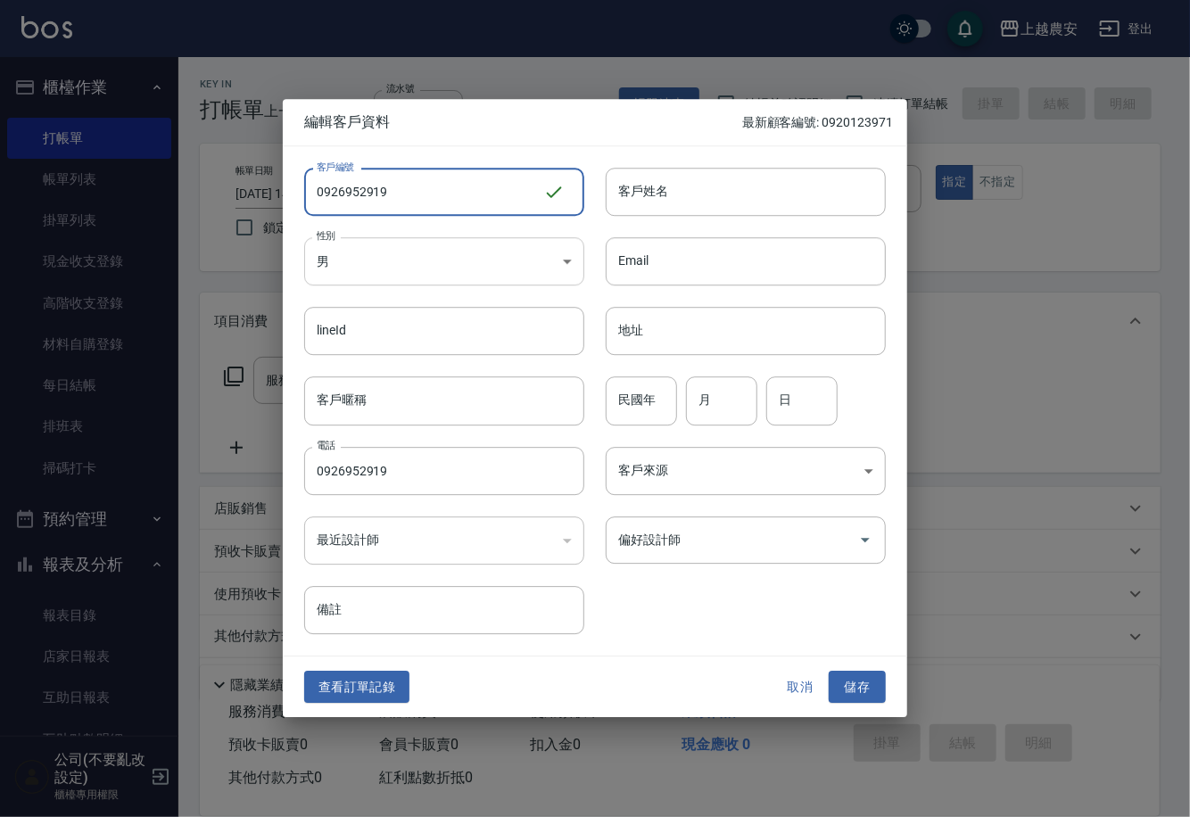
type input "0926952919"
click at [418, 271] on body "上越農安 登出 櫃檯作業 打帳單 帳單列表 掛單列表 現金收支登錄 高階收支登錄 材料自購登錄 每日結帳 排班表 掃碼打卡 預約管理 預約管理 單日預約紀錄 …" at bounding box center [595, 435] width 1190 height 870
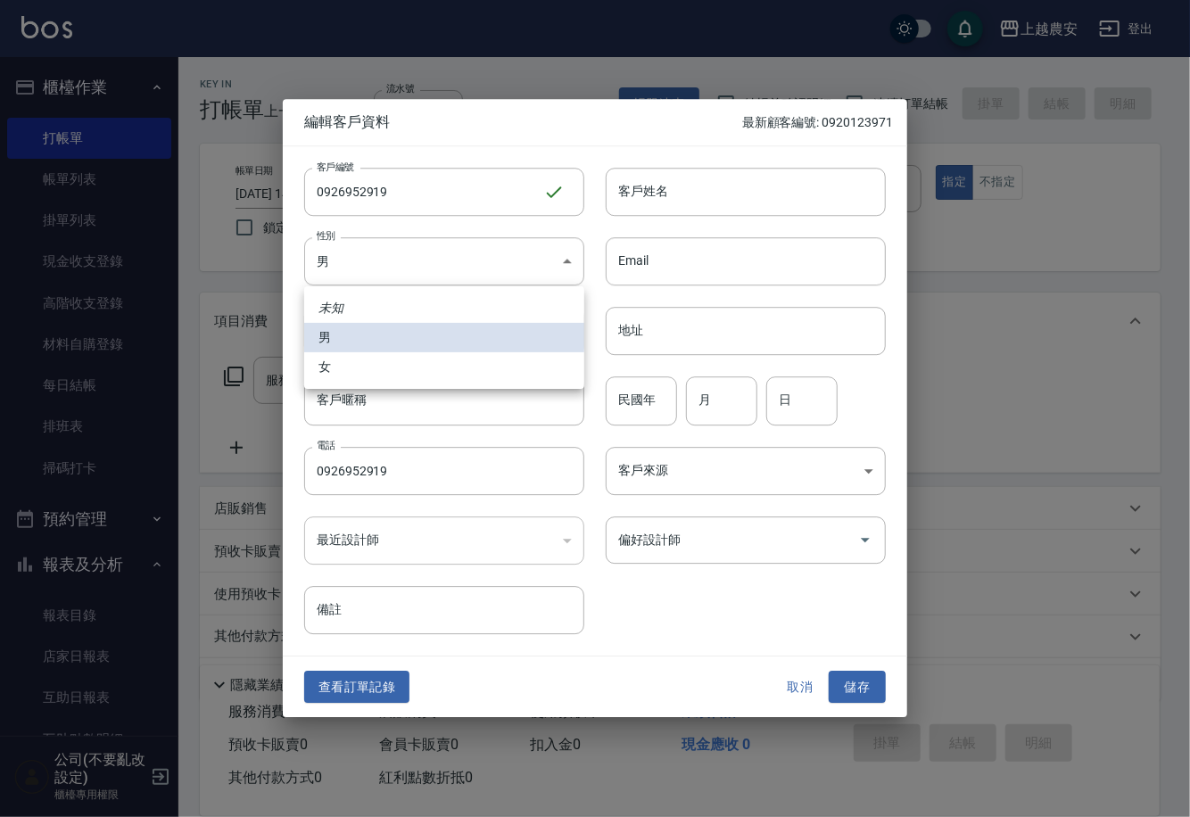
click at [396, 371] on li "女" at bounding box center [444, 366] width 280 height 29
type input "FEMALE"
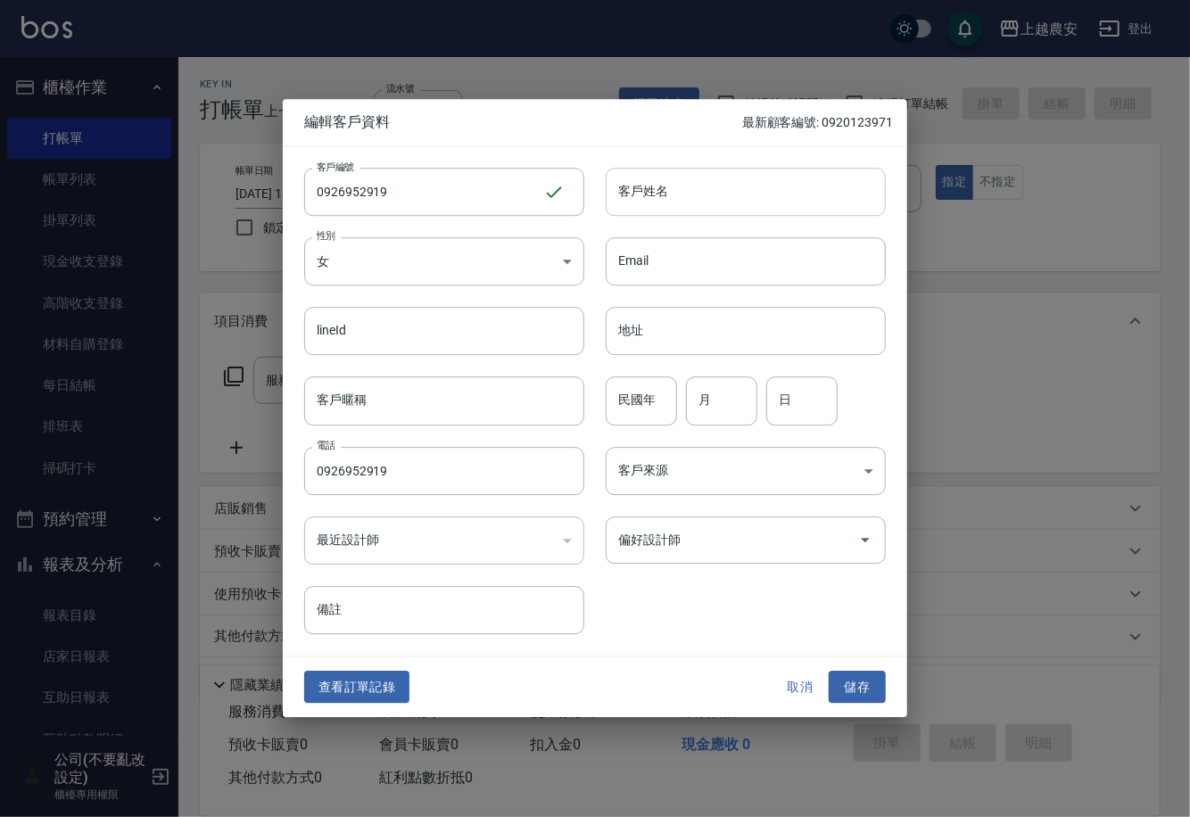
click at [704, 205] on input "客戶姓名" at bounding box center [746, 192] width 280 height 48
type input "[PERSON_NAME]"
click at [762, 555] on input "偏好設計師" at bounding box center [732, 539] width 237 height 31
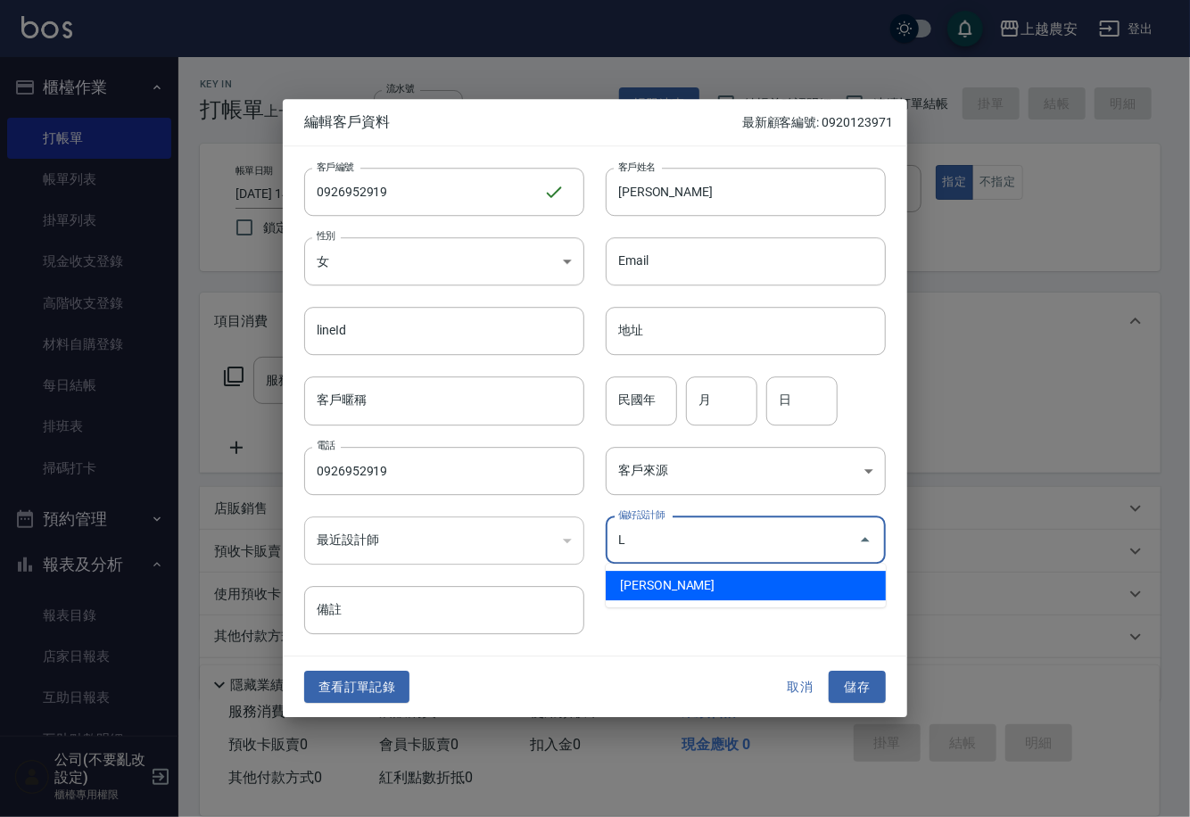
click at [699, 581] on li "[PERSON_NAME]" at bounding box center [746, 585] width 280 height 29
type input "溫莉娜"
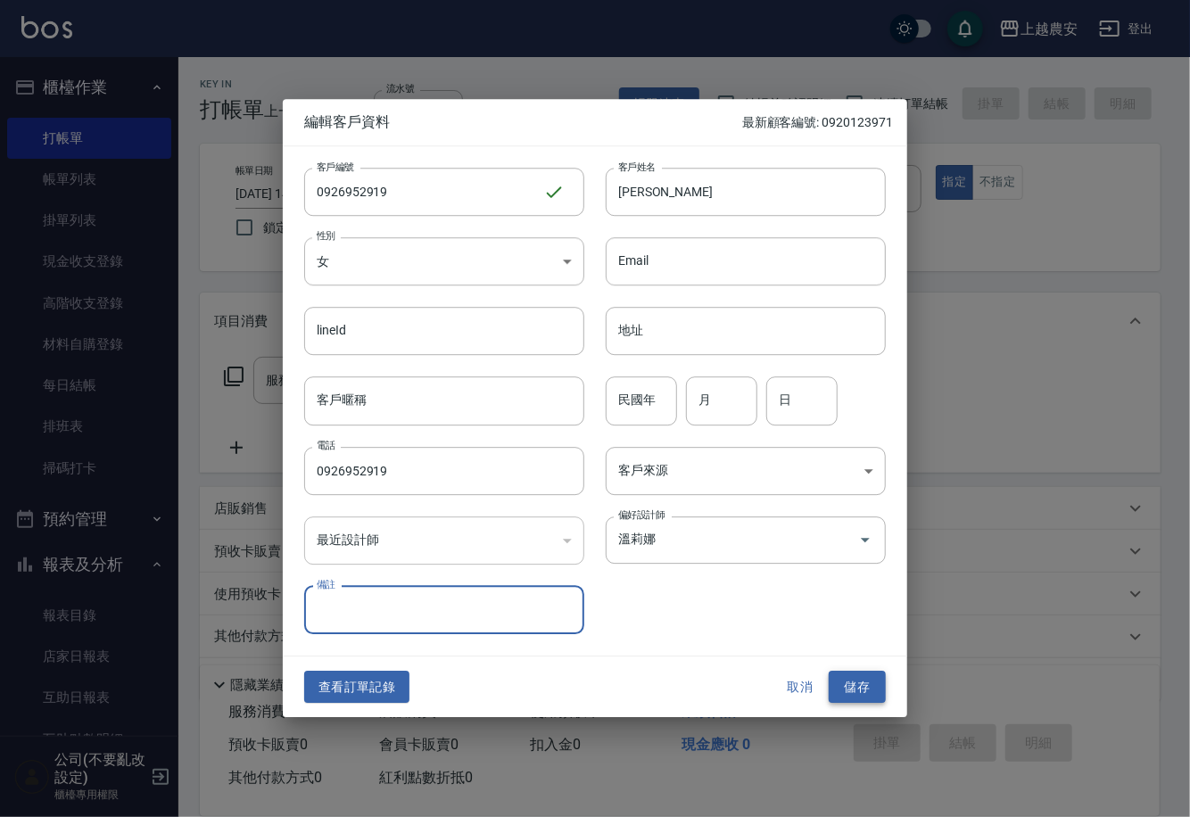
click at [870, 697] on button "儲存" at bounding box center [856, 687] width 57 height 33
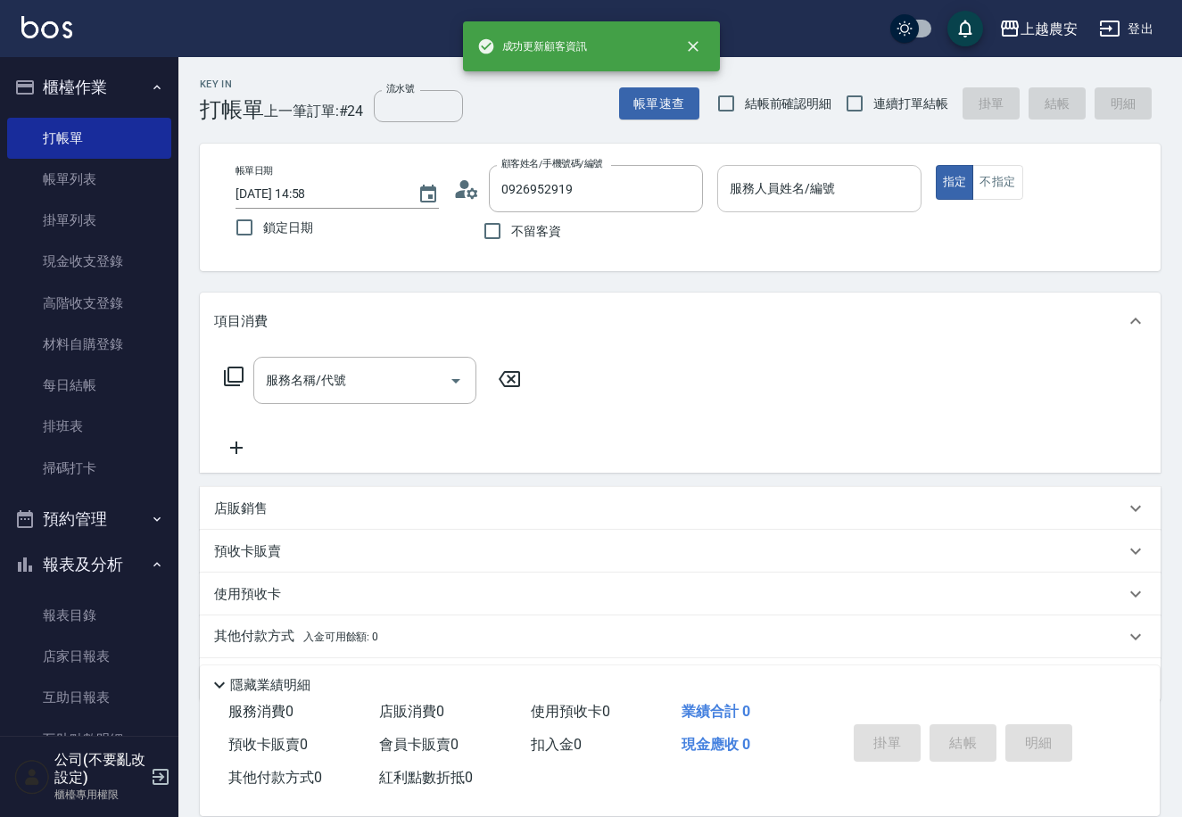
click at [794, 193] on input "服務人員姓名/編號" at bounding box center [818, 188] width 187 height 31
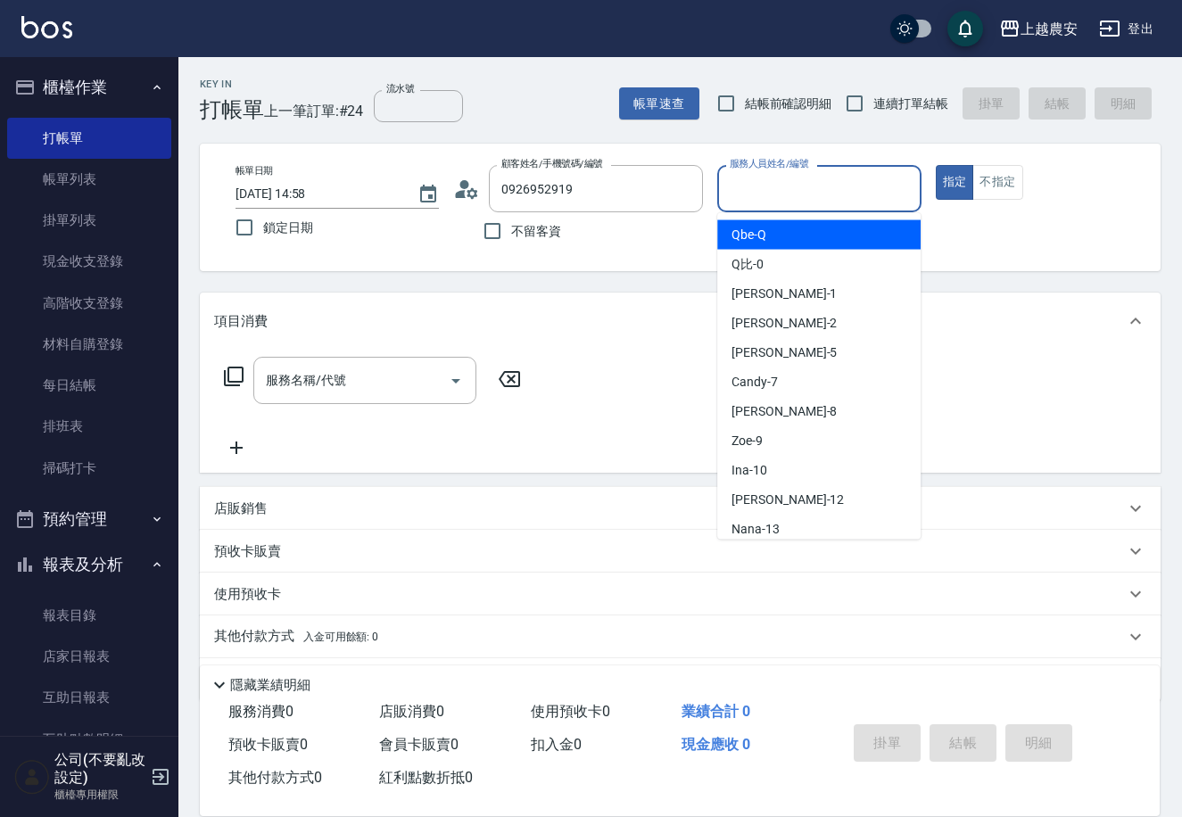
type input "K"
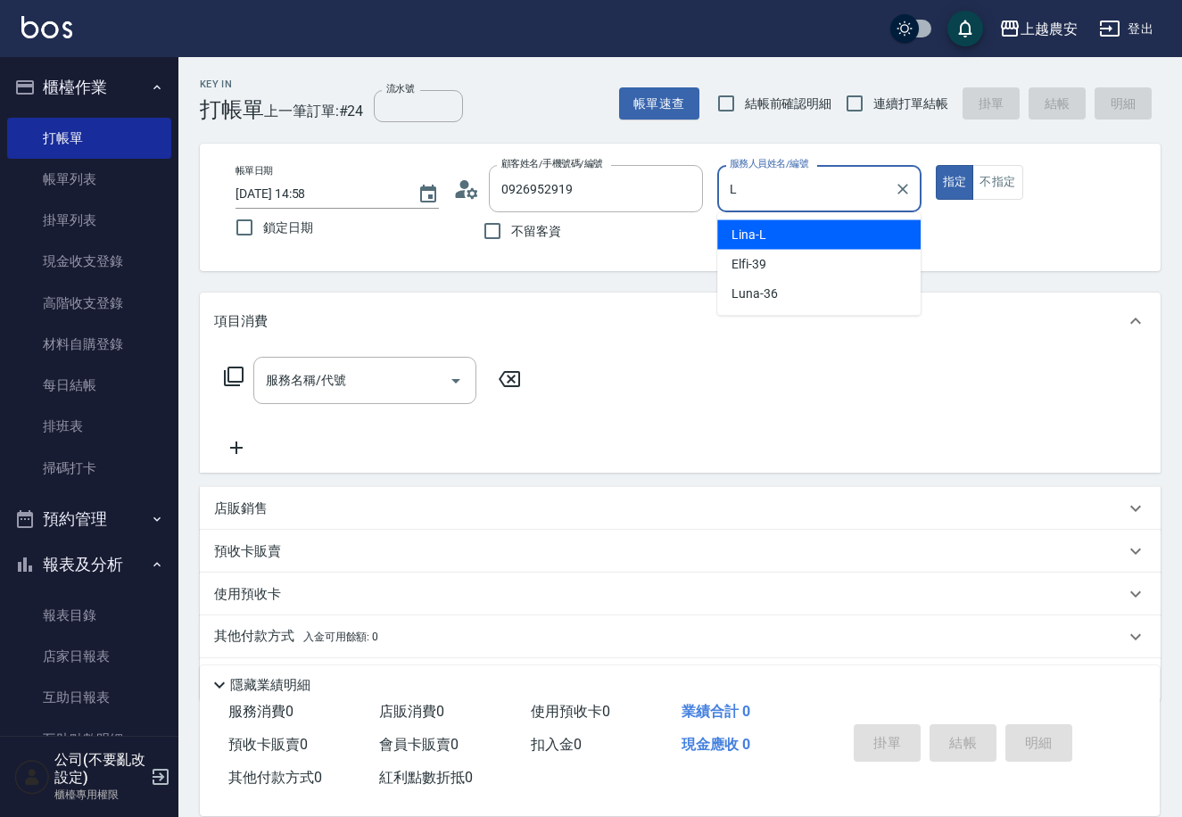
type input "[PERSON_NAME]"
type button "true"
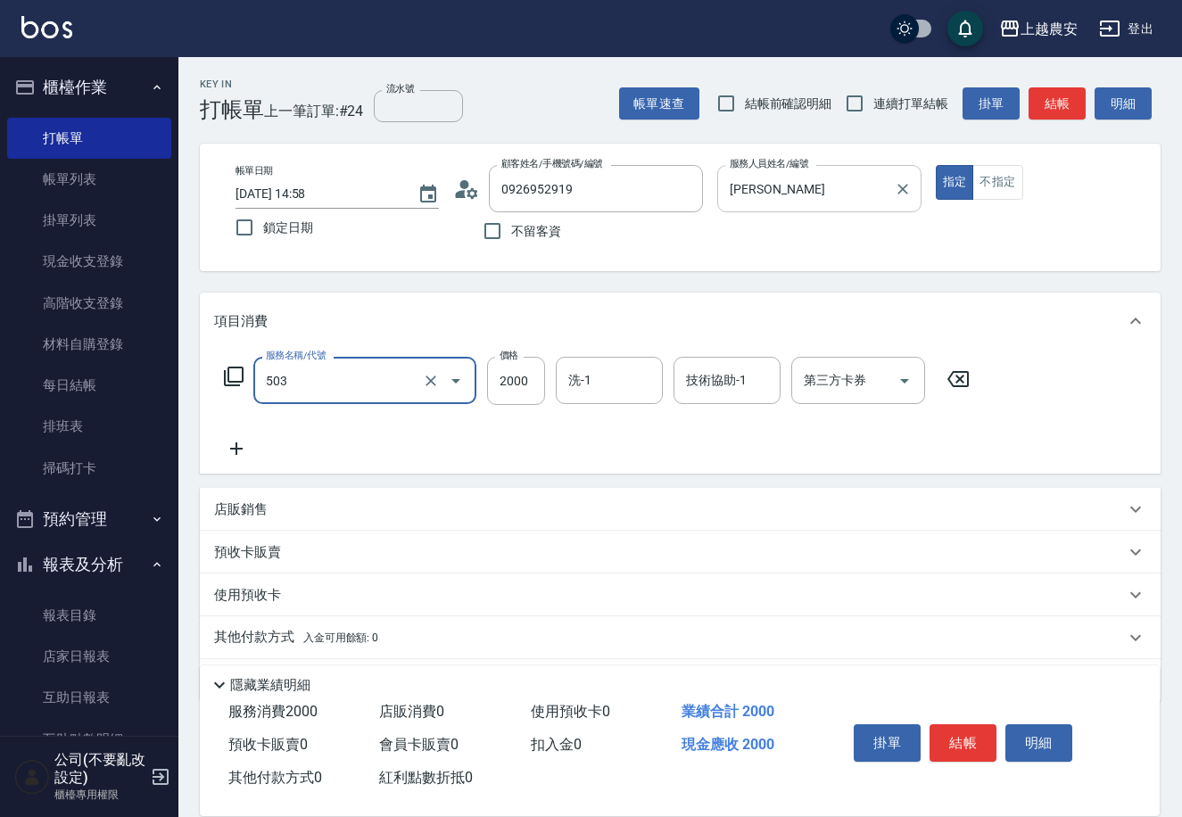
type input "染髮1500↑(503)"
type input "1899"
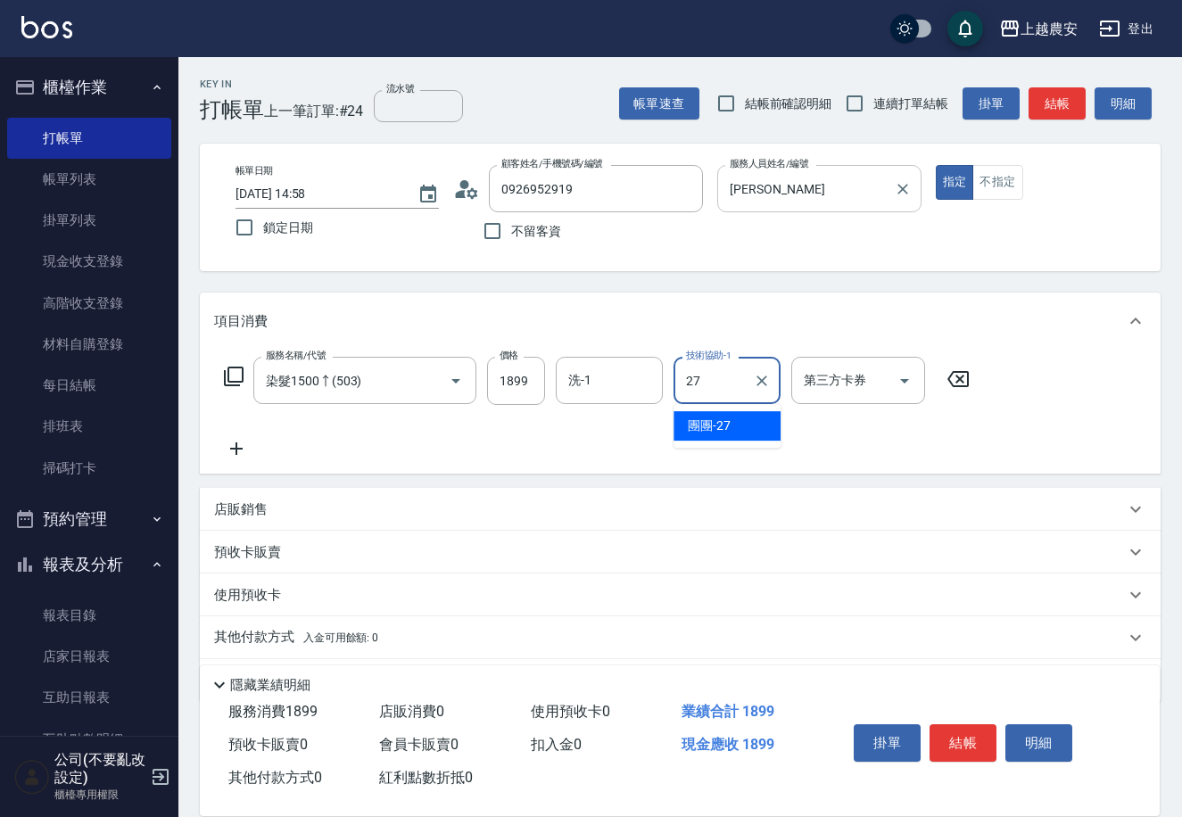
type input "團團-27"
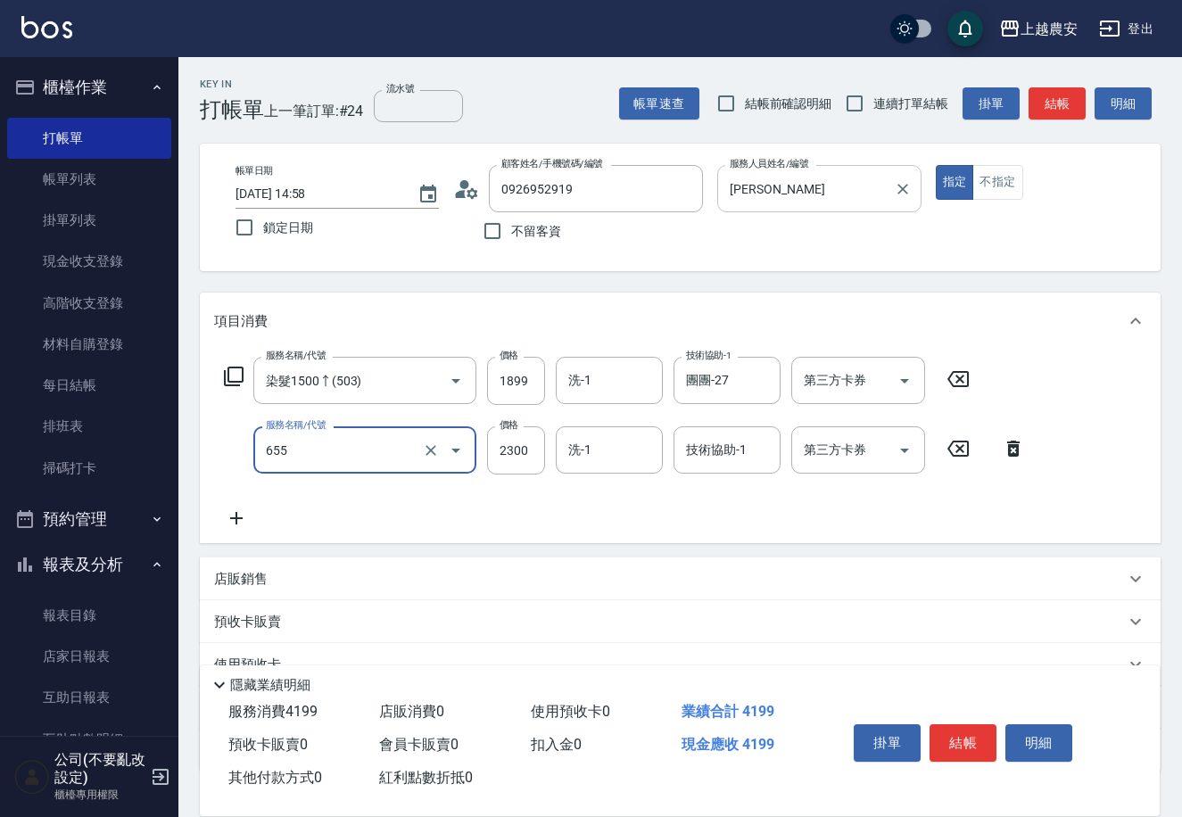
type input "655"
type input "12"
type input "結構2段式(自)(655)"
type input "1200"
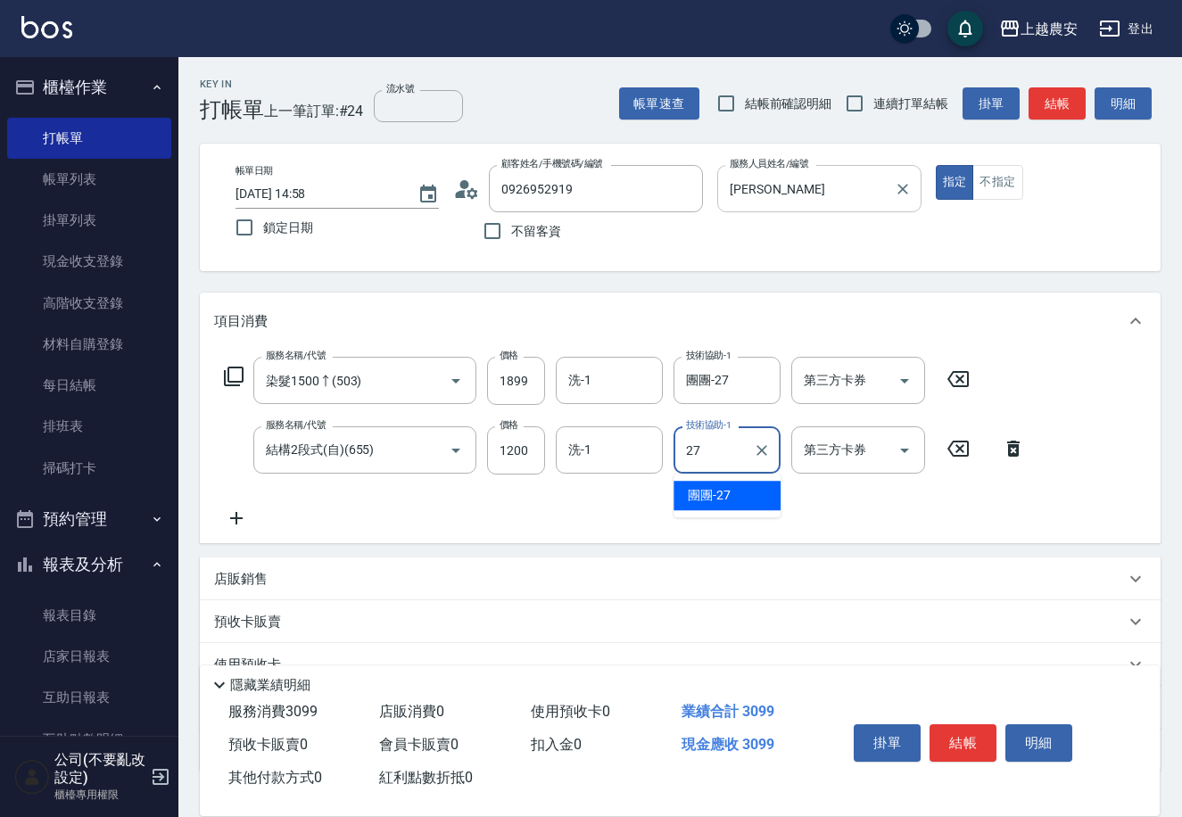
type input "團團-27"
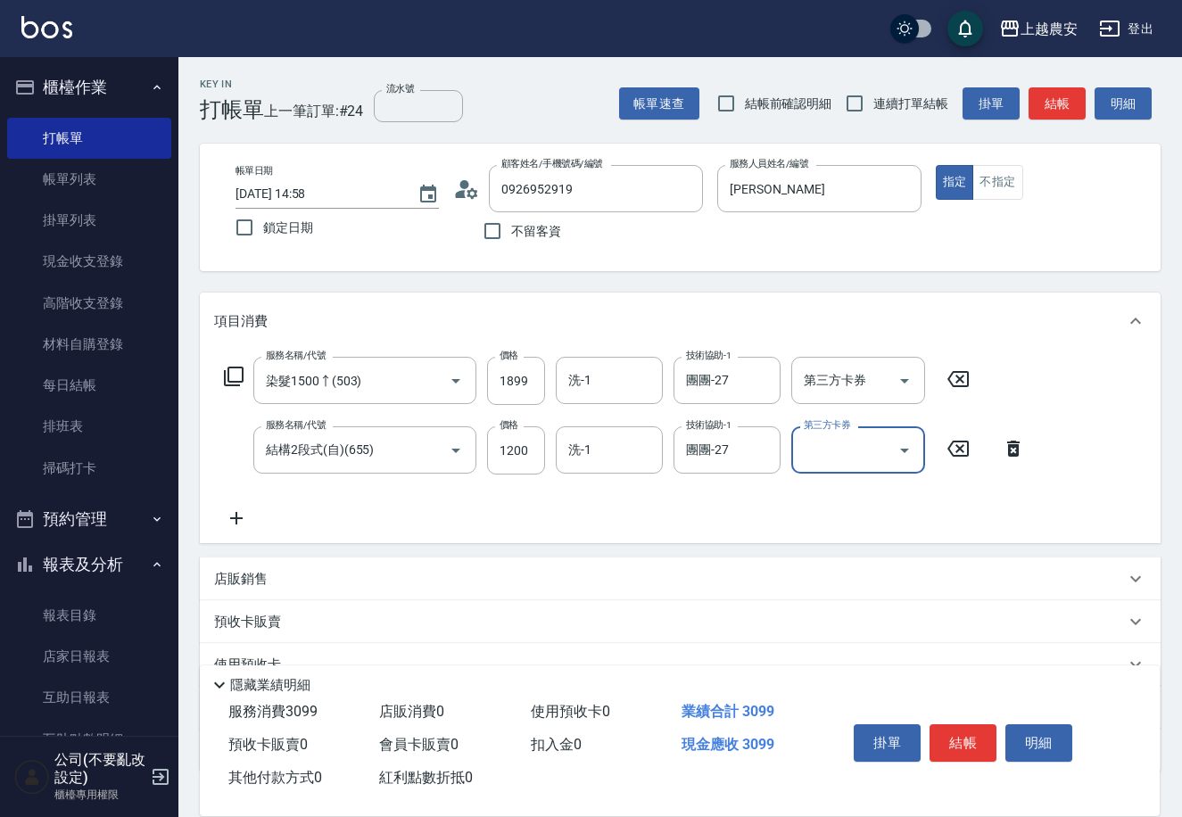
scroll to position [122, 0]
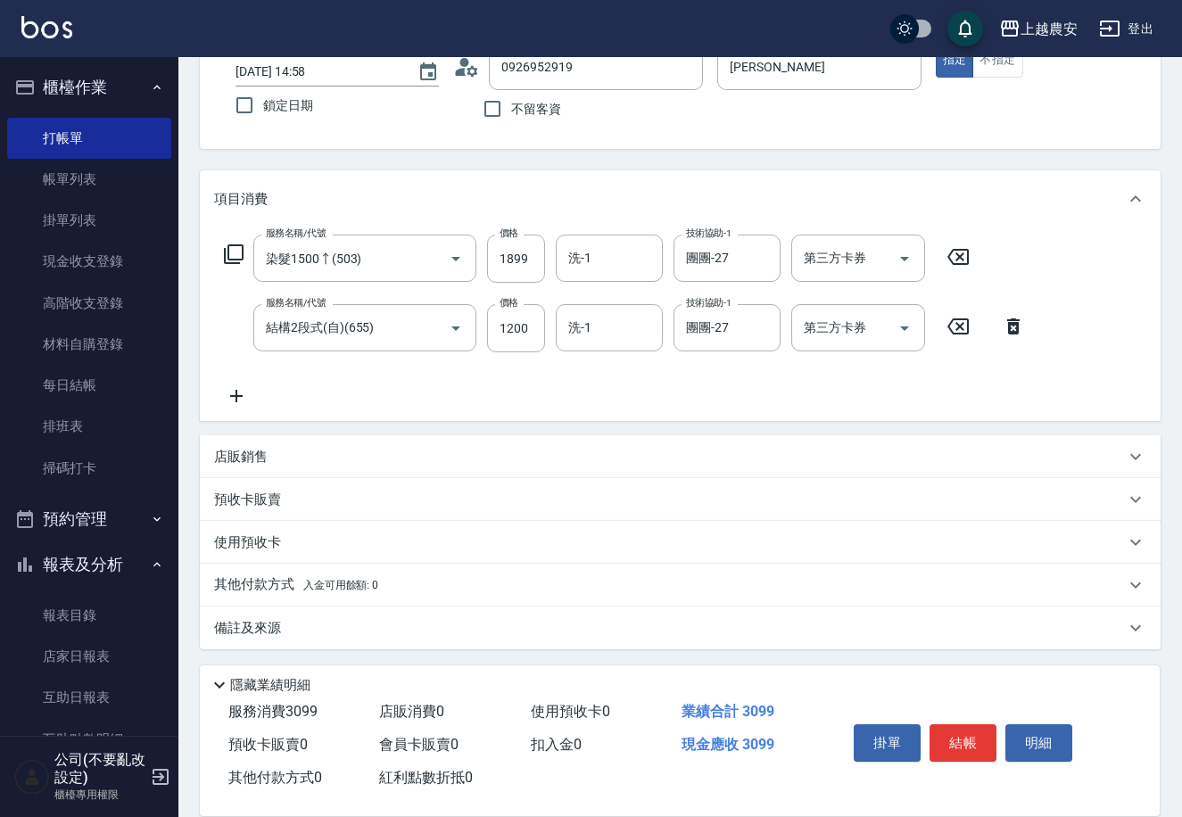
click at [325, 586] on span "入金可用餘額: 0" at bounding box center [341, 585] width 76 height 12
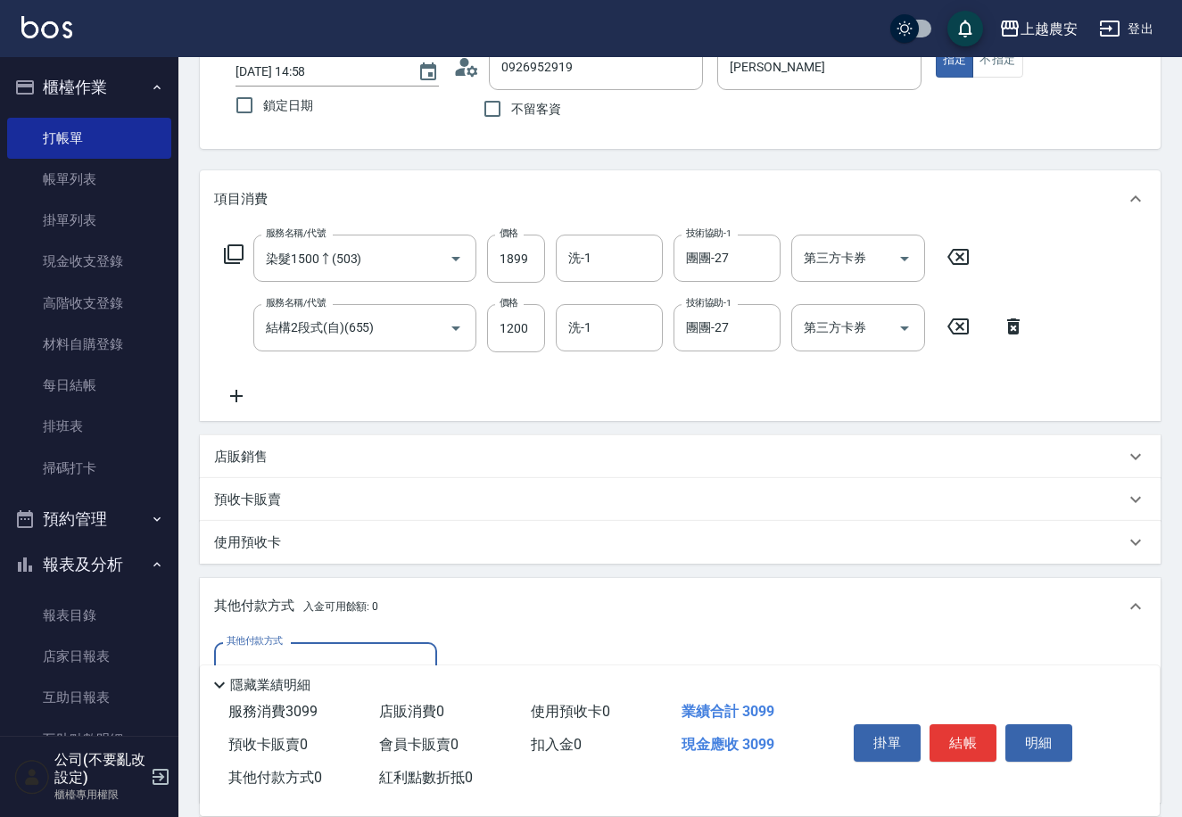
scroll to position [332, 0]
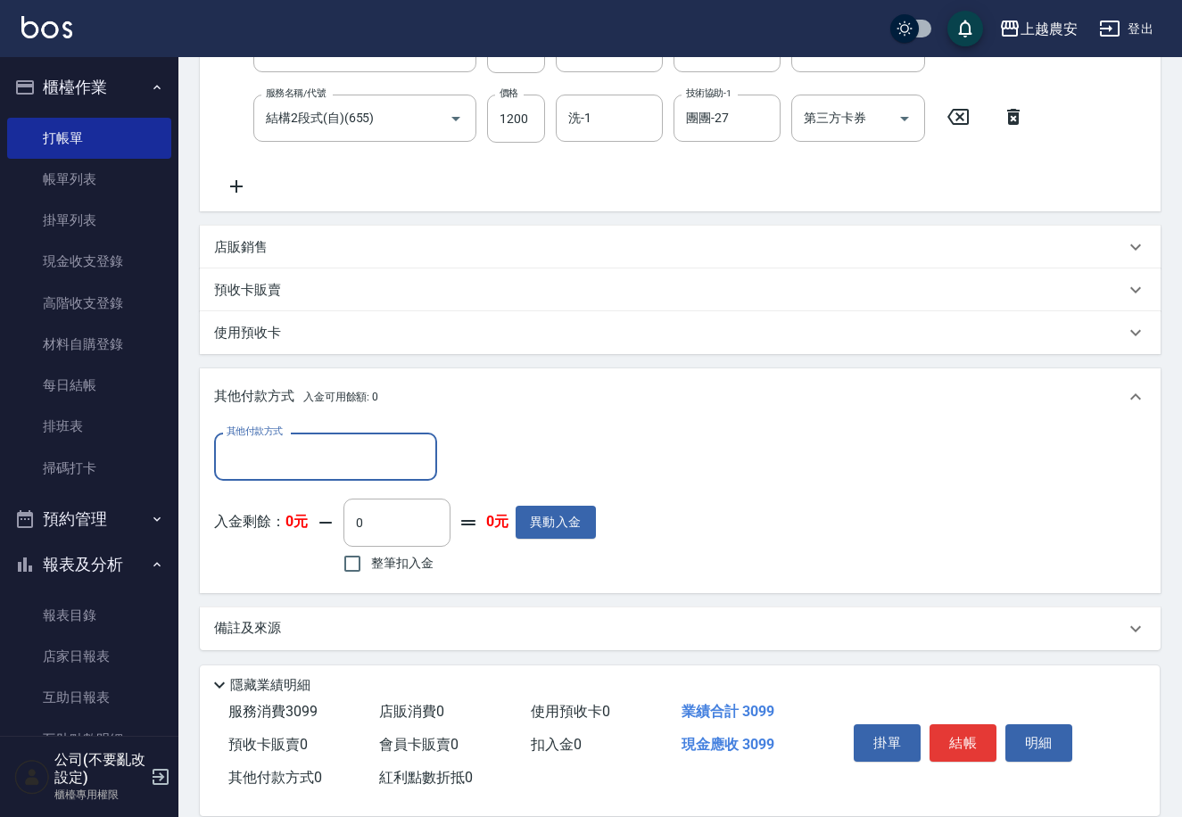
click at [284, 467] on input "其他付款方式" at bounding box center [325, 456] width 207 height 31
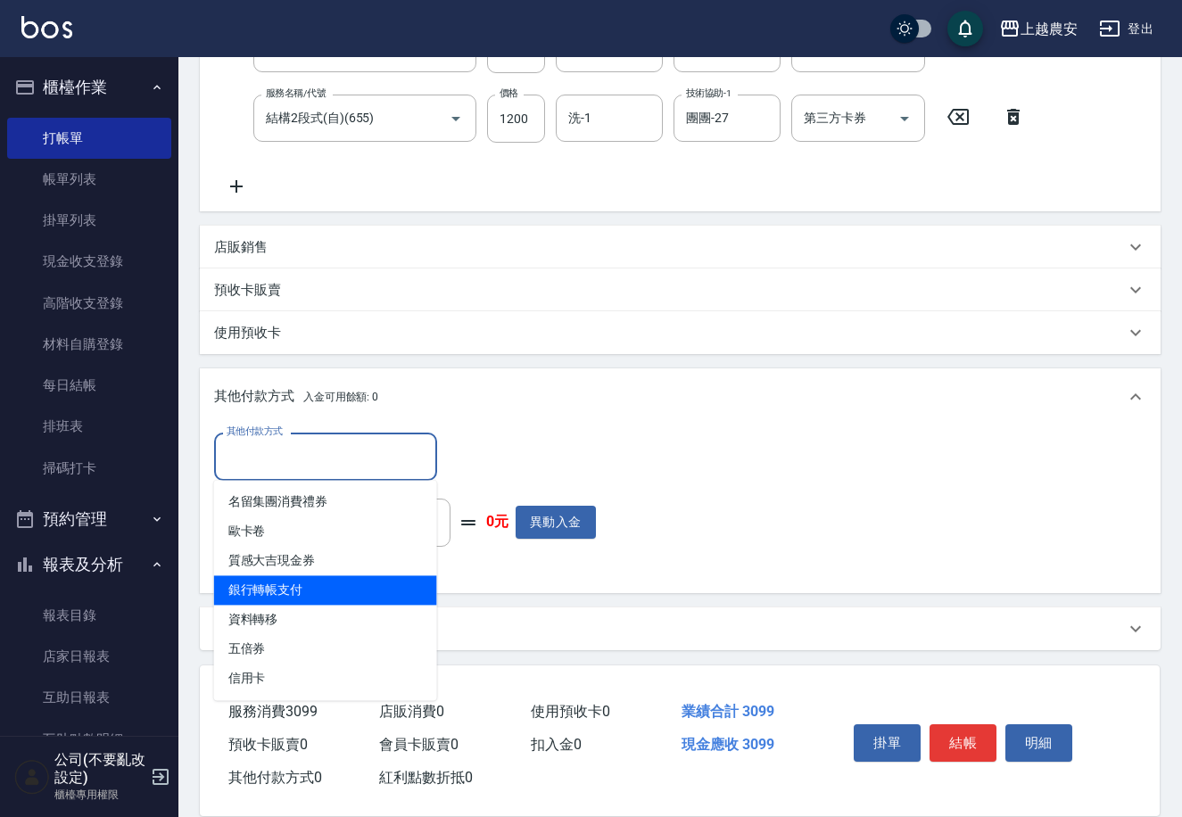
click at [301, 584] on span "銀行轉帳支付" at bounding box center [325, 589] width 223 height 29
type input "銀行轉帳支付"
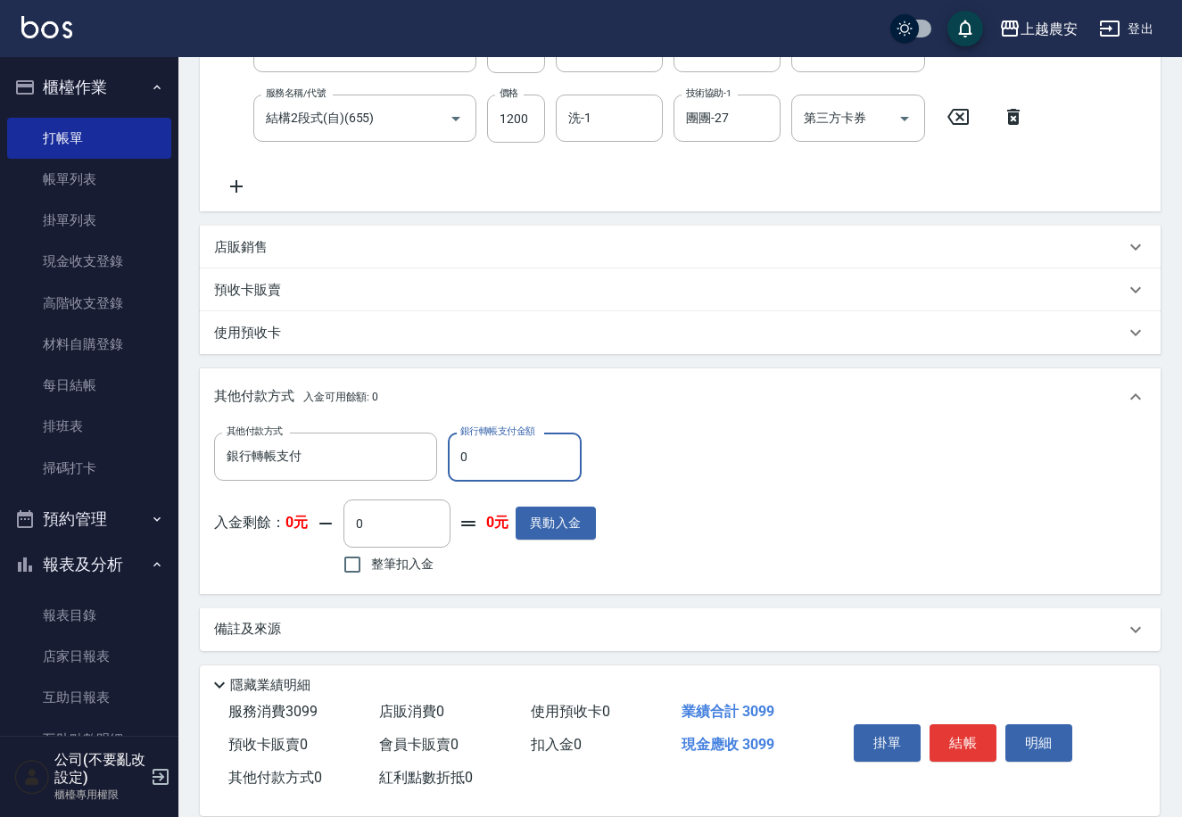
drag, startPoint x: 455, startPoint y: 451, endPoint x: 538, endPoint y: 457, distance: 83.2
click at [528, 457] on input "0" at bounding box center [515, 457] width 134 height 48
type input "3099"
click at [972, 741] on button "結帳" at bounding box center [962, 742] width 67 height 37
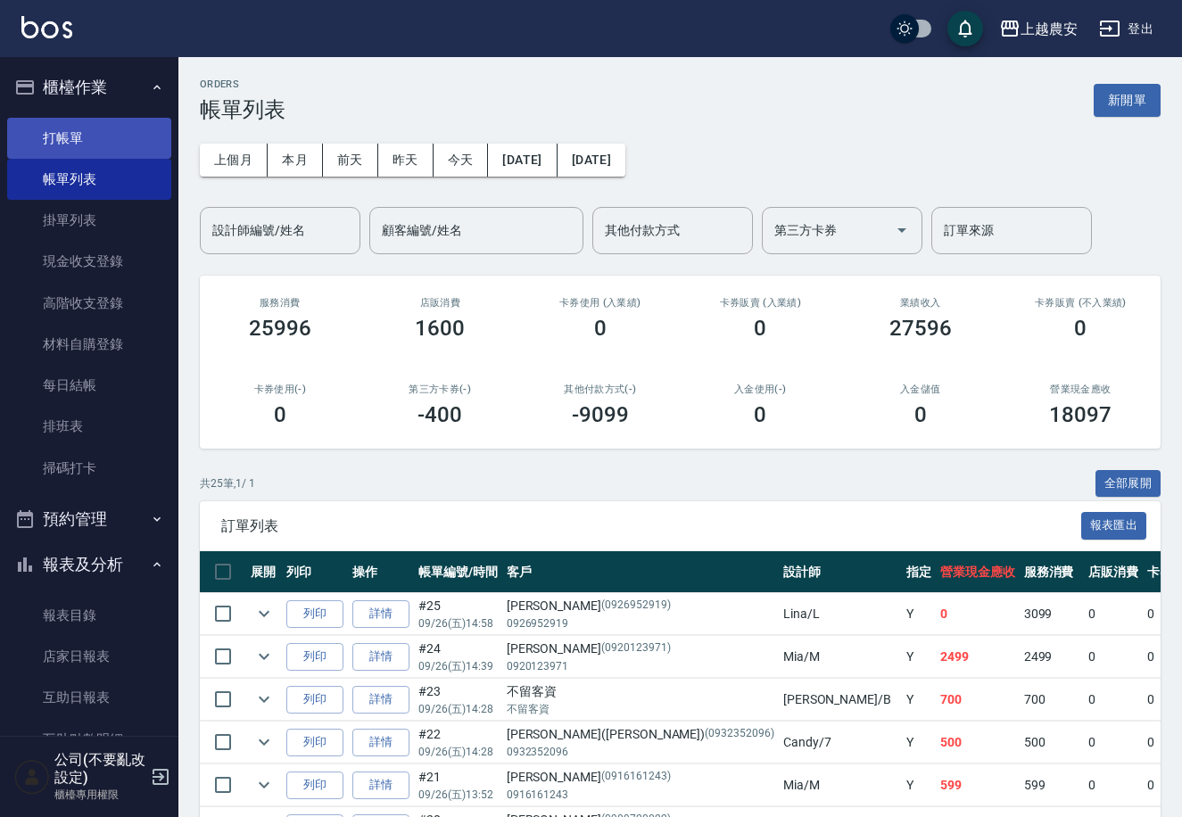
click at [54, 140] on link "打帳單" at bounding box center [89, 138] width 164 height 41
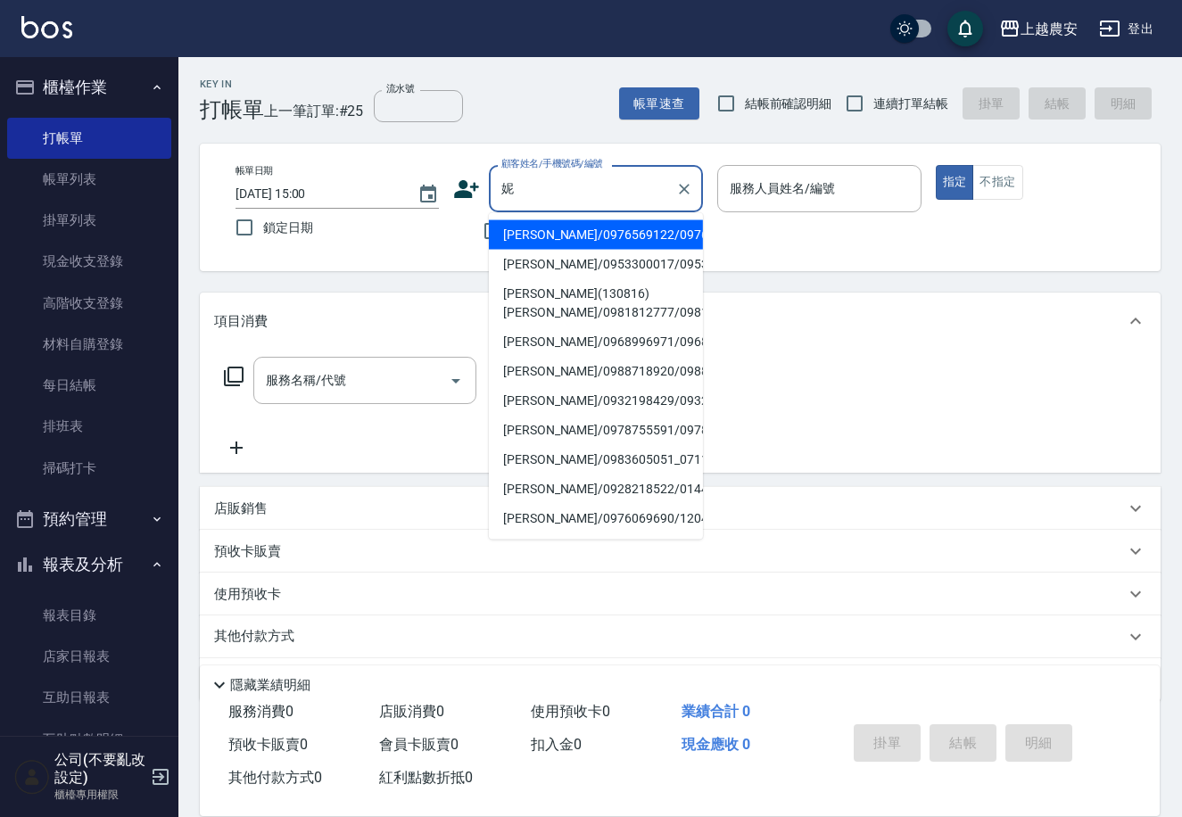
click at [547, 309] on li "[PERSON_NAME](130816)[PERSON_NAME]/0981812777/0981812777" at bounding box center [596, 303] width 214 height 48
type input "[PERSON_NAME](130816)[PERSON_NAME]/0981812777/0981812777"
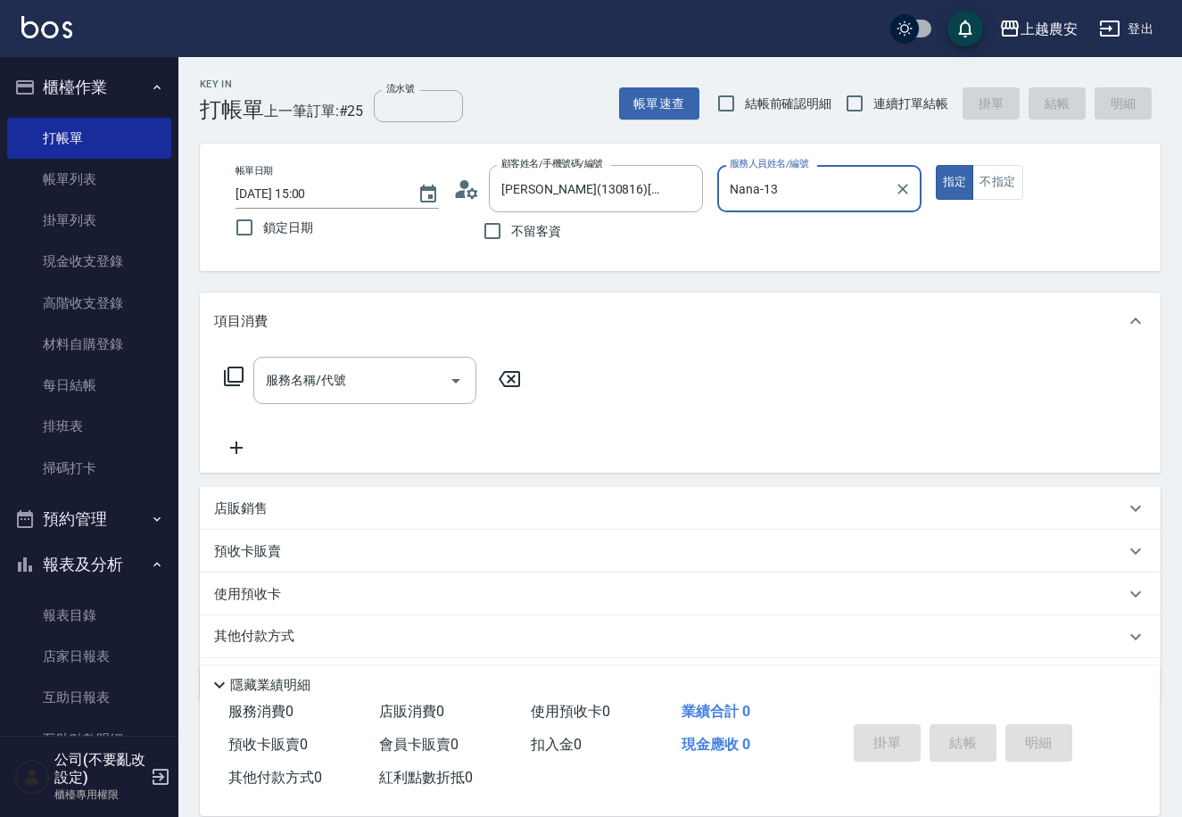
type input "Nana-13"
drag, startPoint x: 434, startPoint y: 346, endPoint x: 414, endPoint y: 358, distance: 23.6
click at [424, 347] on div "項目消費" at bounding box center [680, 321] width 960 height 57
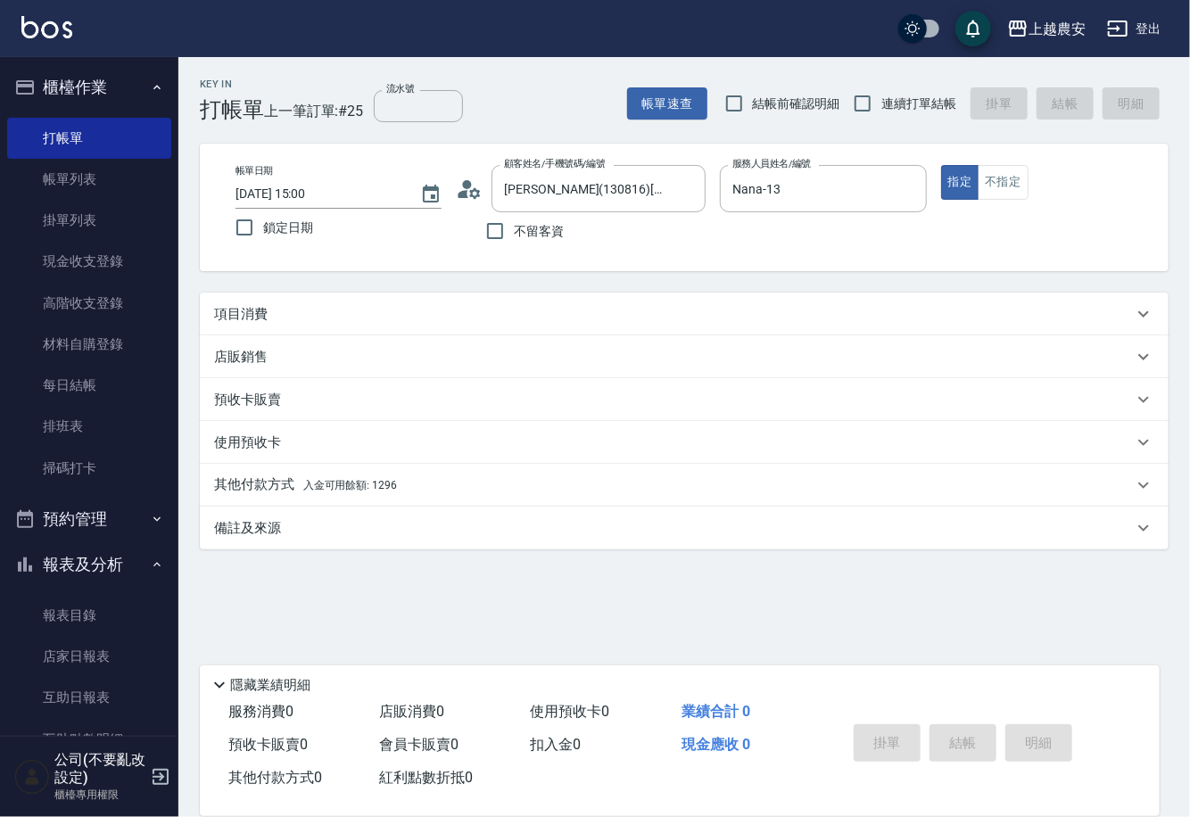
click at [414, 363] on div "店販銷售" at bounding box center [673, 357] width 919 height 19
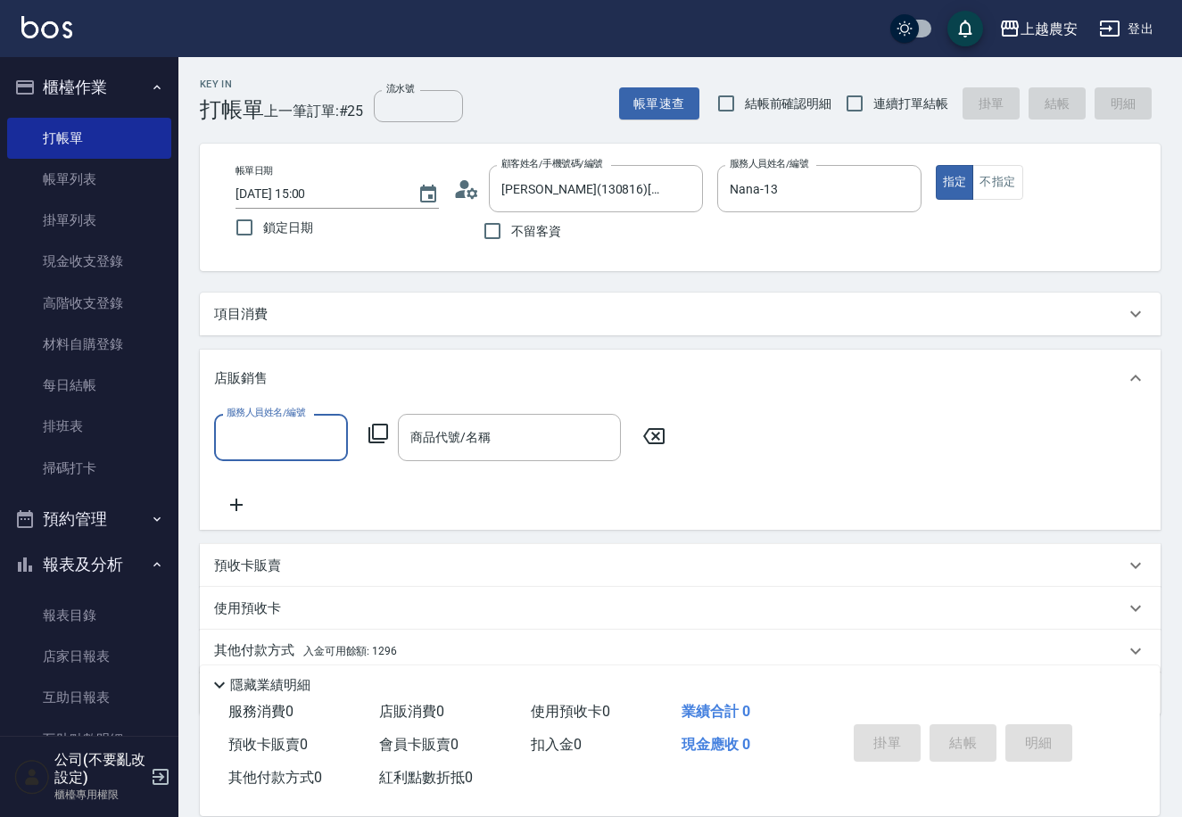
scroll to position [1, 0]
click at [268, 315] on div "項目消費" at bounding box center [669, 314] width 911 height 19
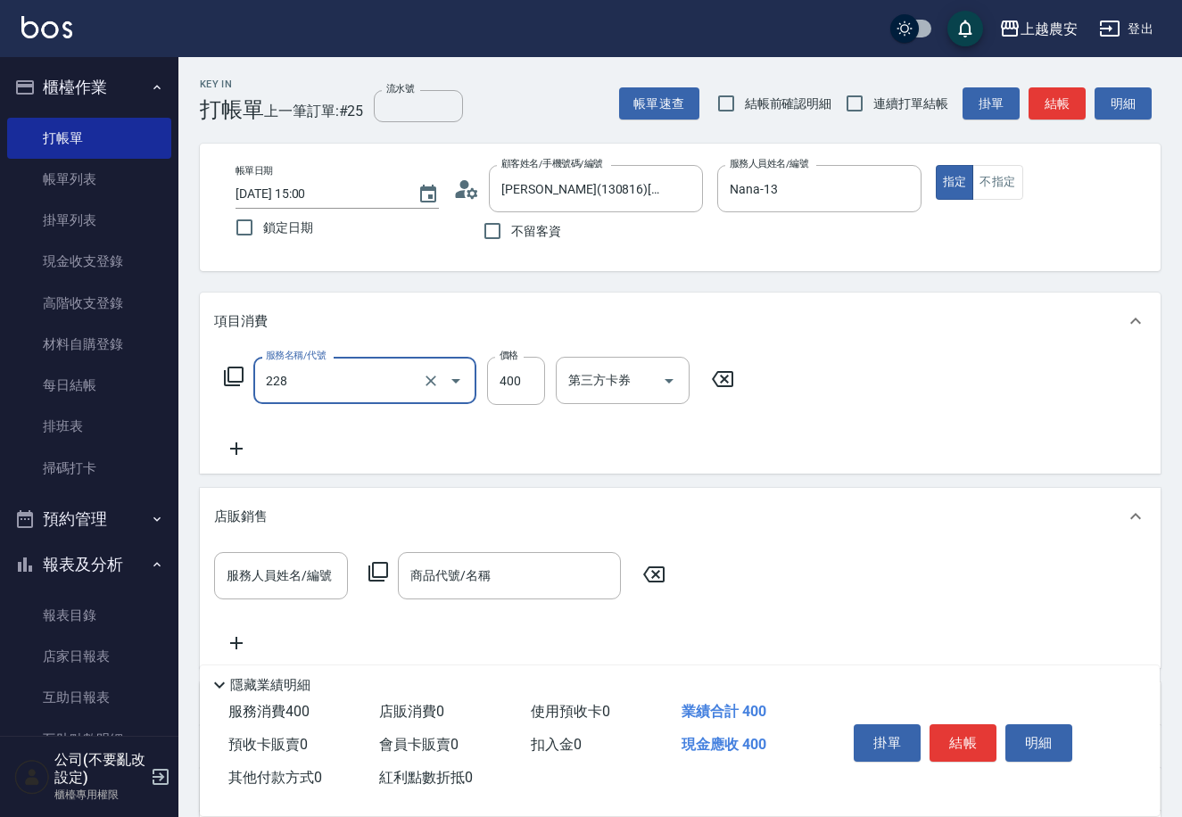
type input "洗髮(228)"
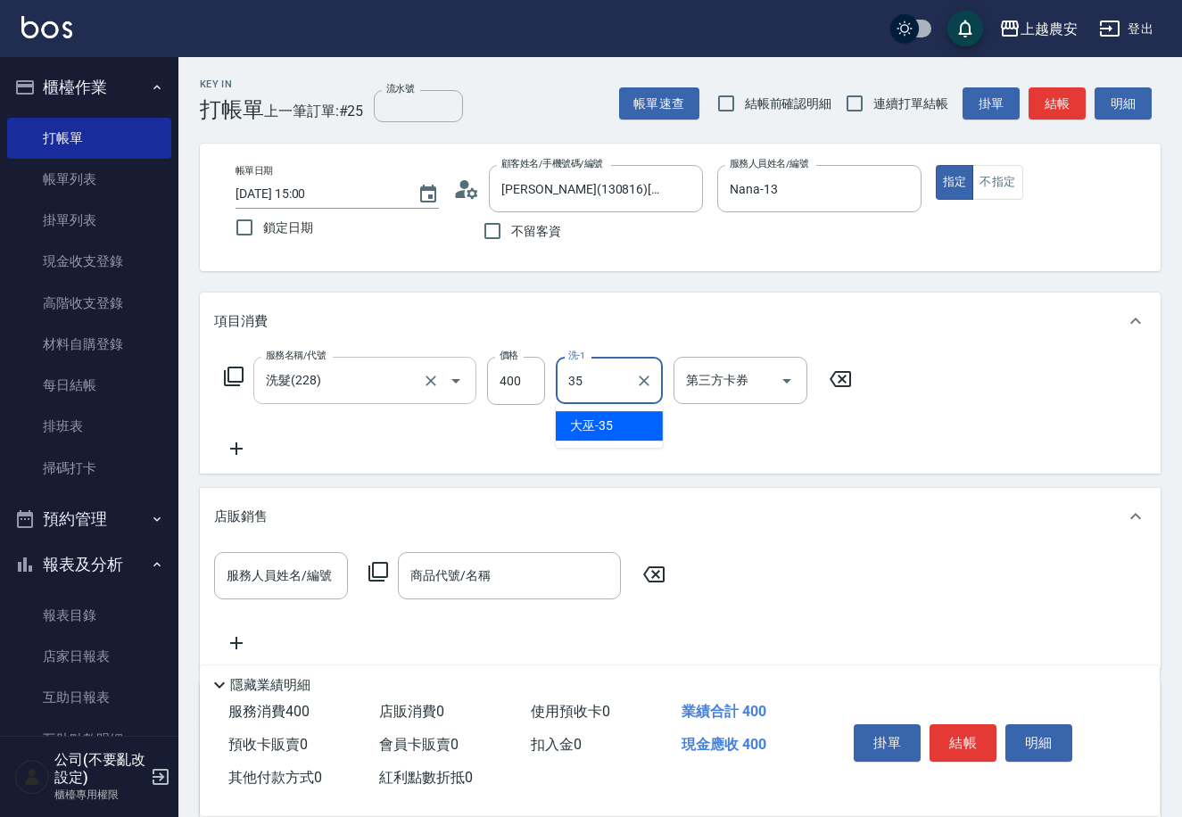
type input "大巫-35"
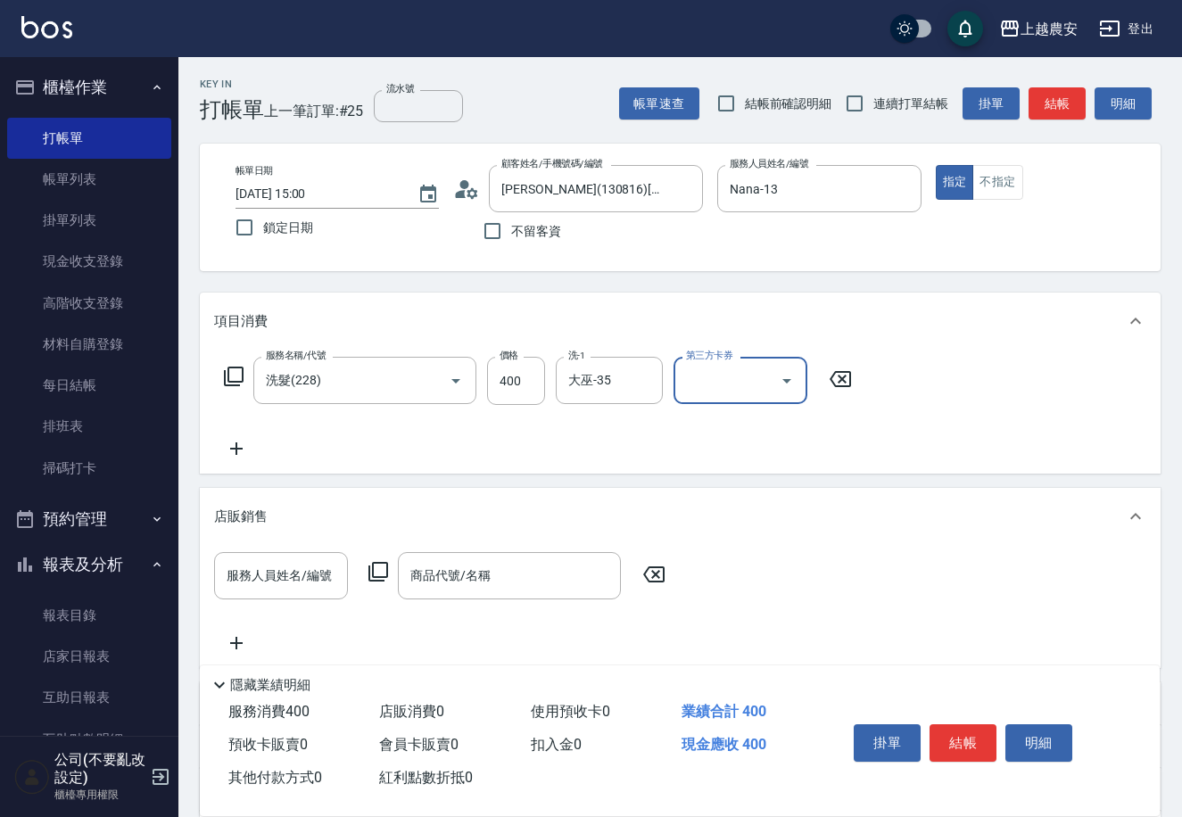
scroll to position [204, 0]
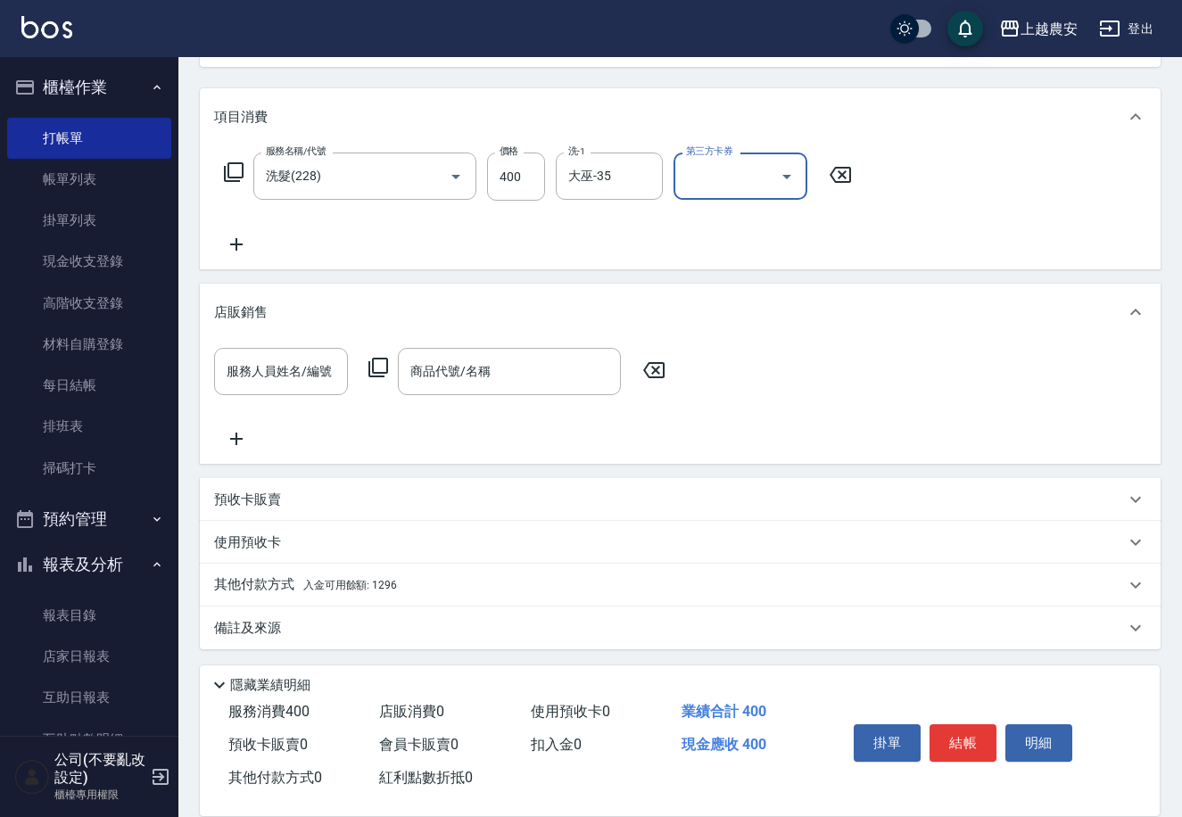
click at [271, 590] on p "其他付款方式 入金可用餘額: 1296" at bounding box center [305, 585] width 183 height 20
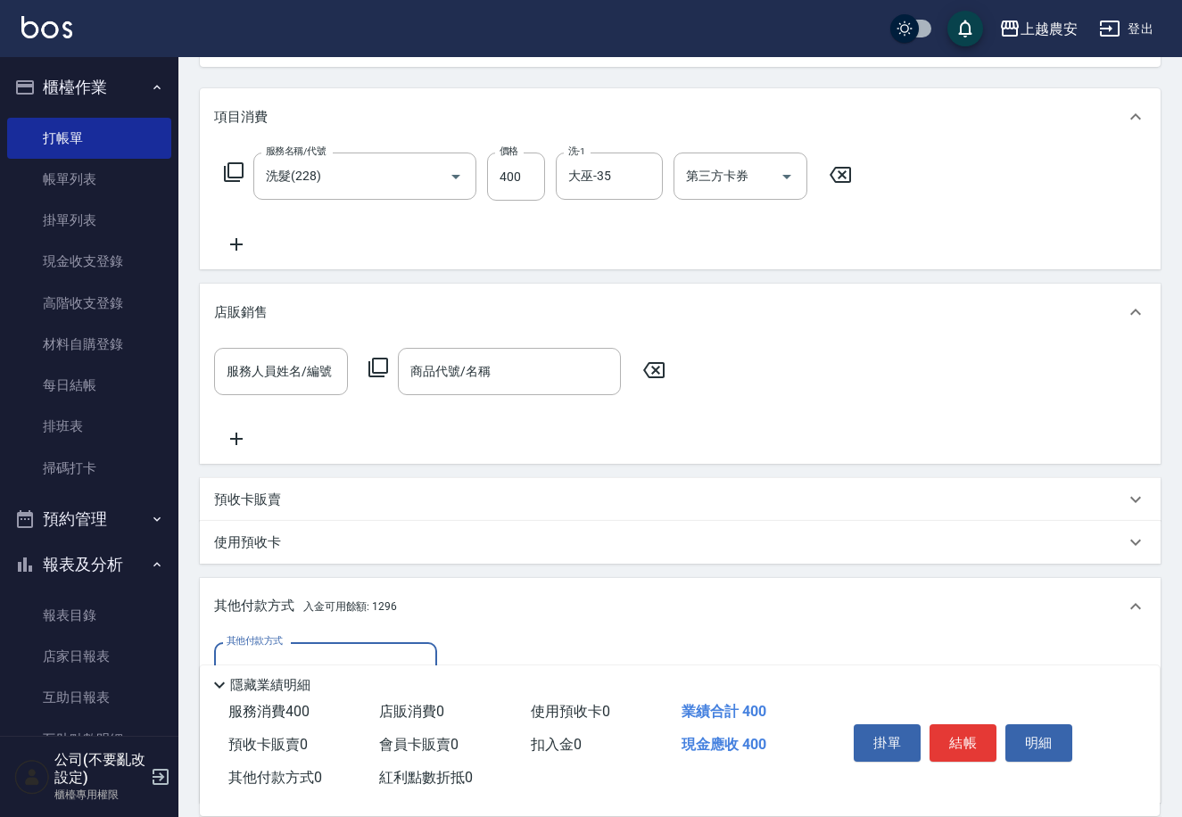
scroll to position [414, 0]
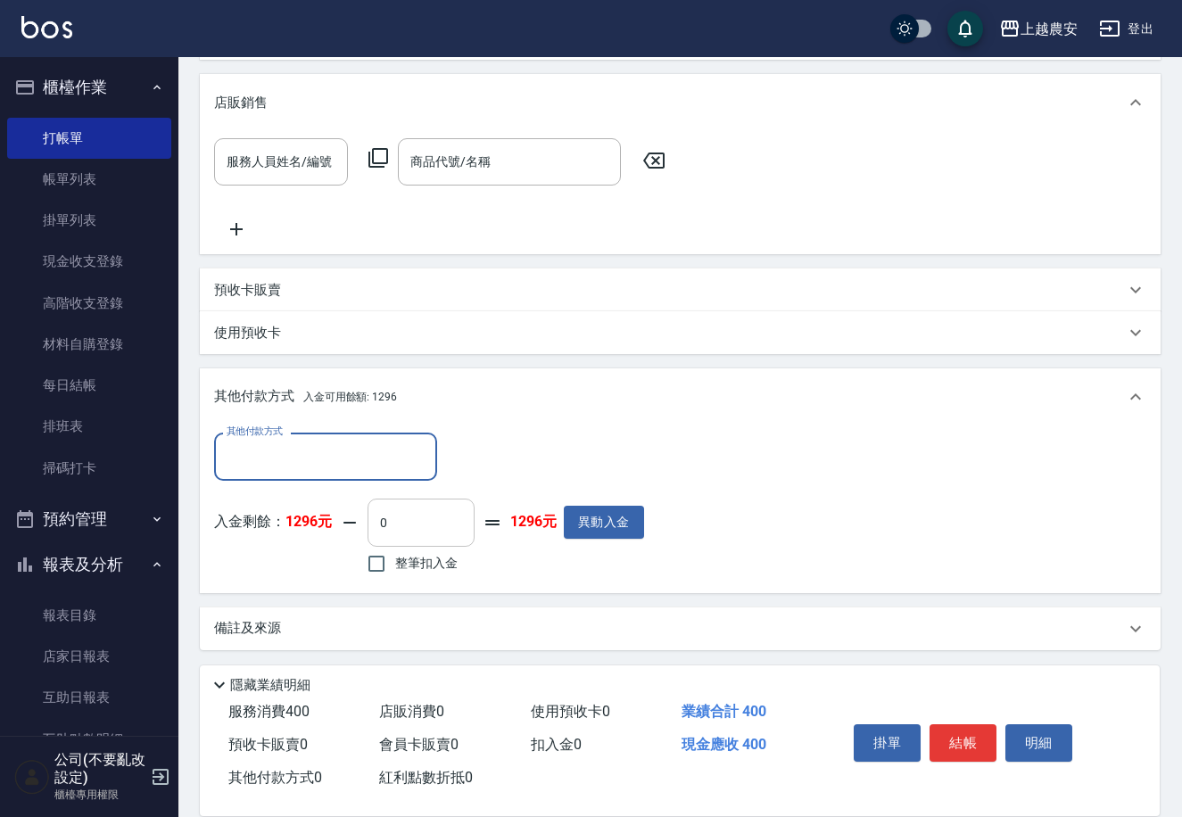
click at [370, 522] on input "0" at bounding box center [420, 523] width 107 height 48
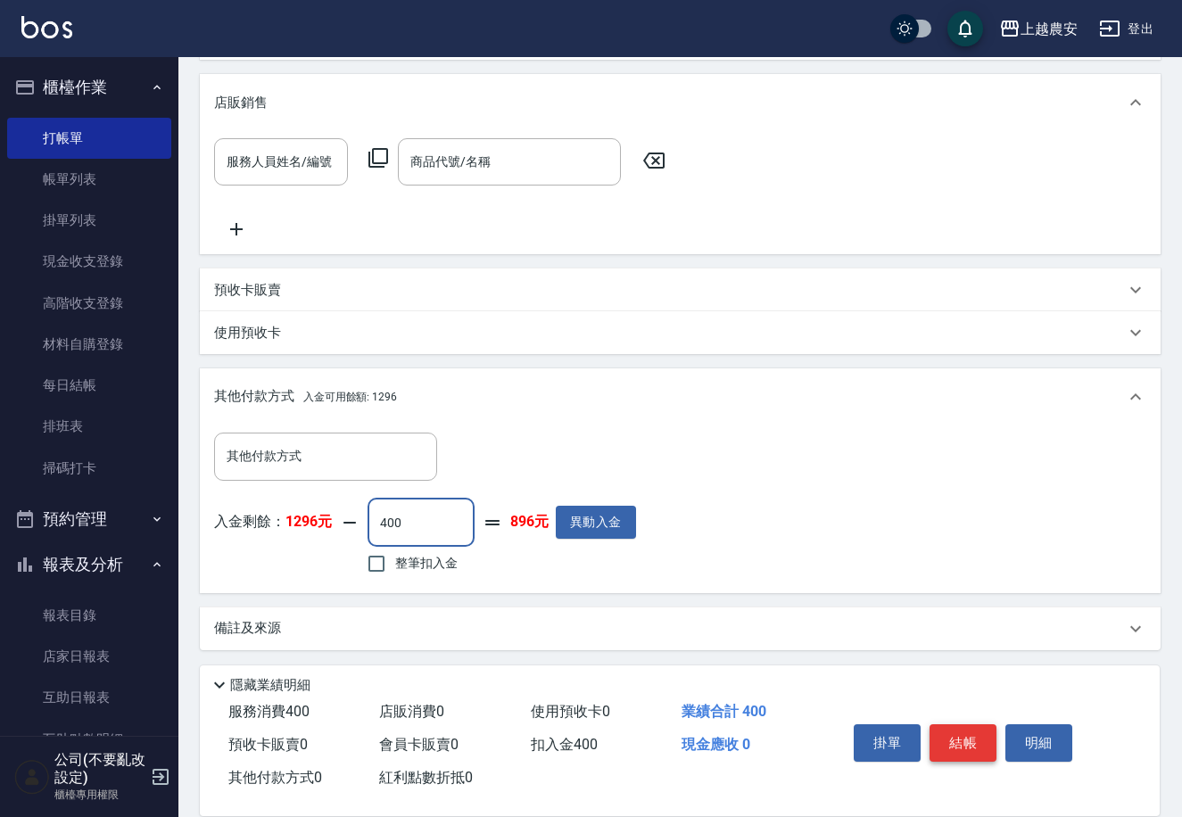
type input "400"
click at [952, 739] on button "結帳" at bounding box center [962, 742] width 67 height 37
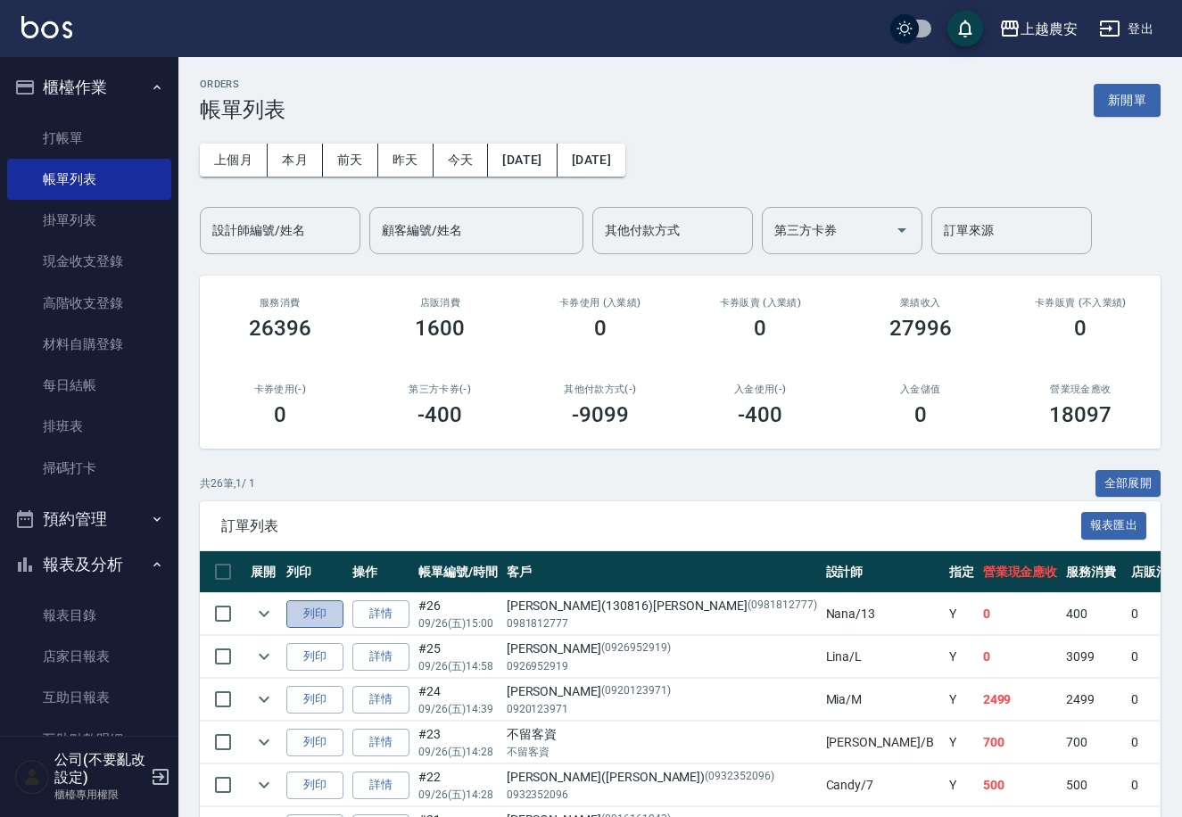
click at [319, 606] on button "列印" at bounding box center [314, 614] width 57 height 28
click at [81, 131] on link "打帳單" at bounding box center [89, 138] width 164 height 41
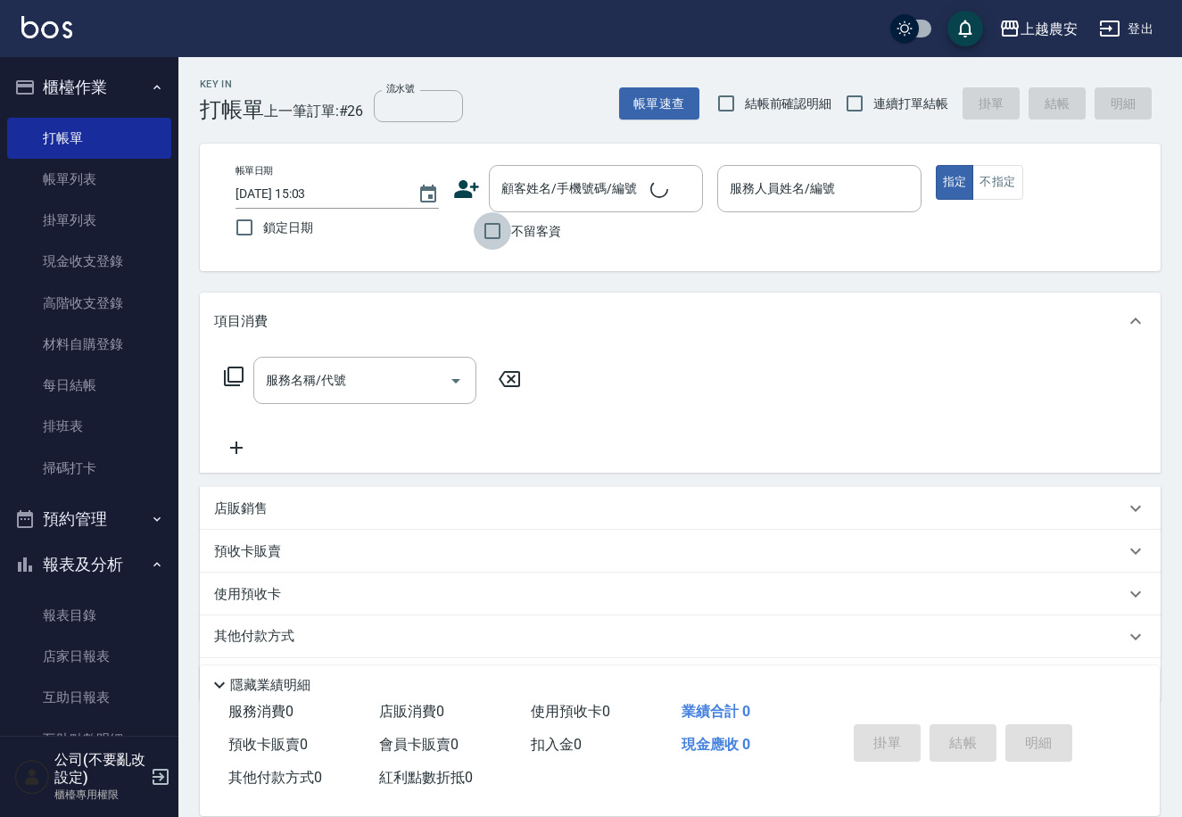
click at [486, 238] on input "不留客資" at bounding box center [492, 230] width 37 height 37
checkbox input "true"
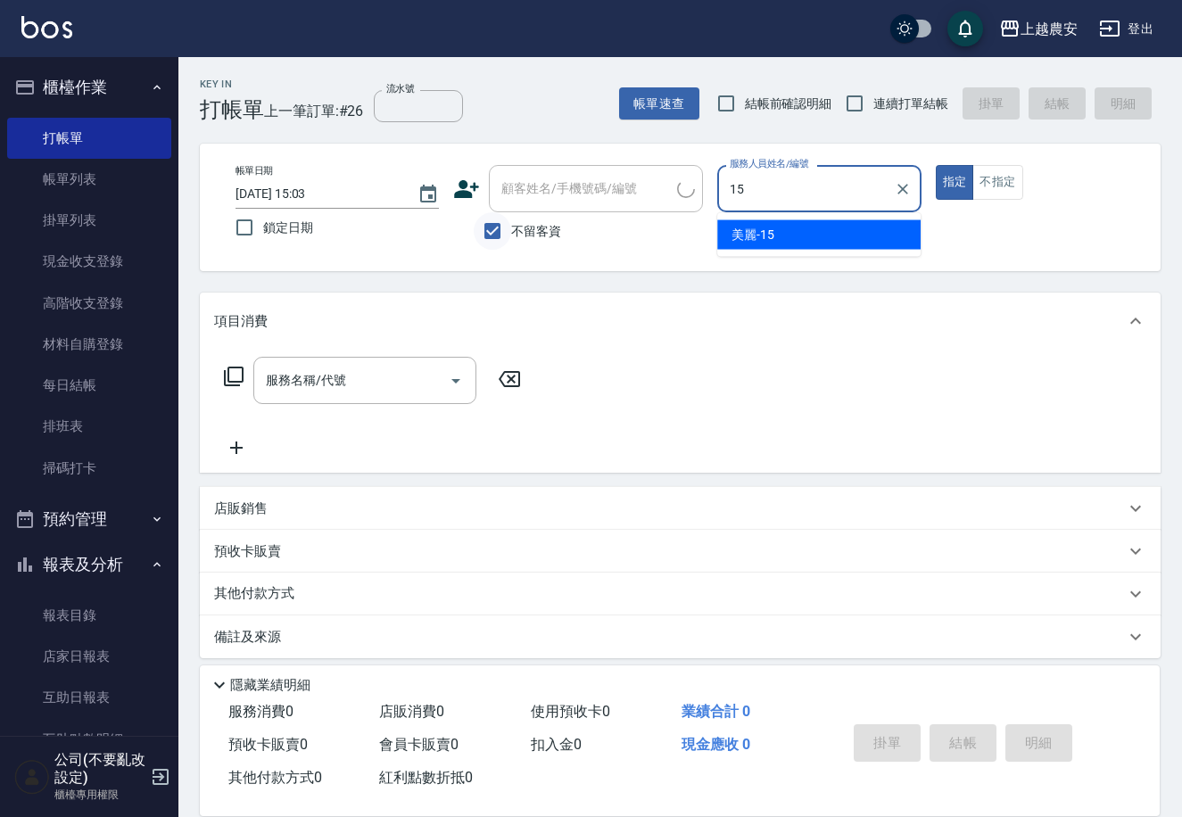
type input "美麗-15"
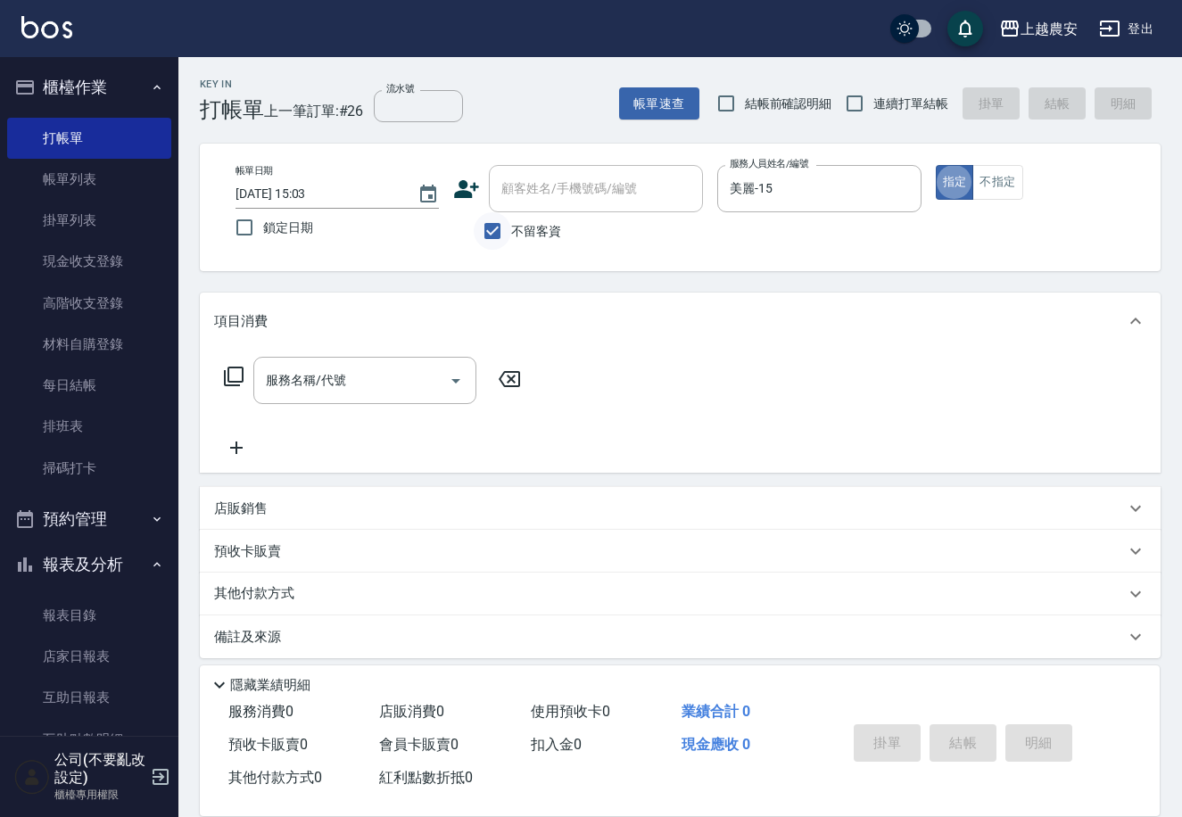
type button "true"
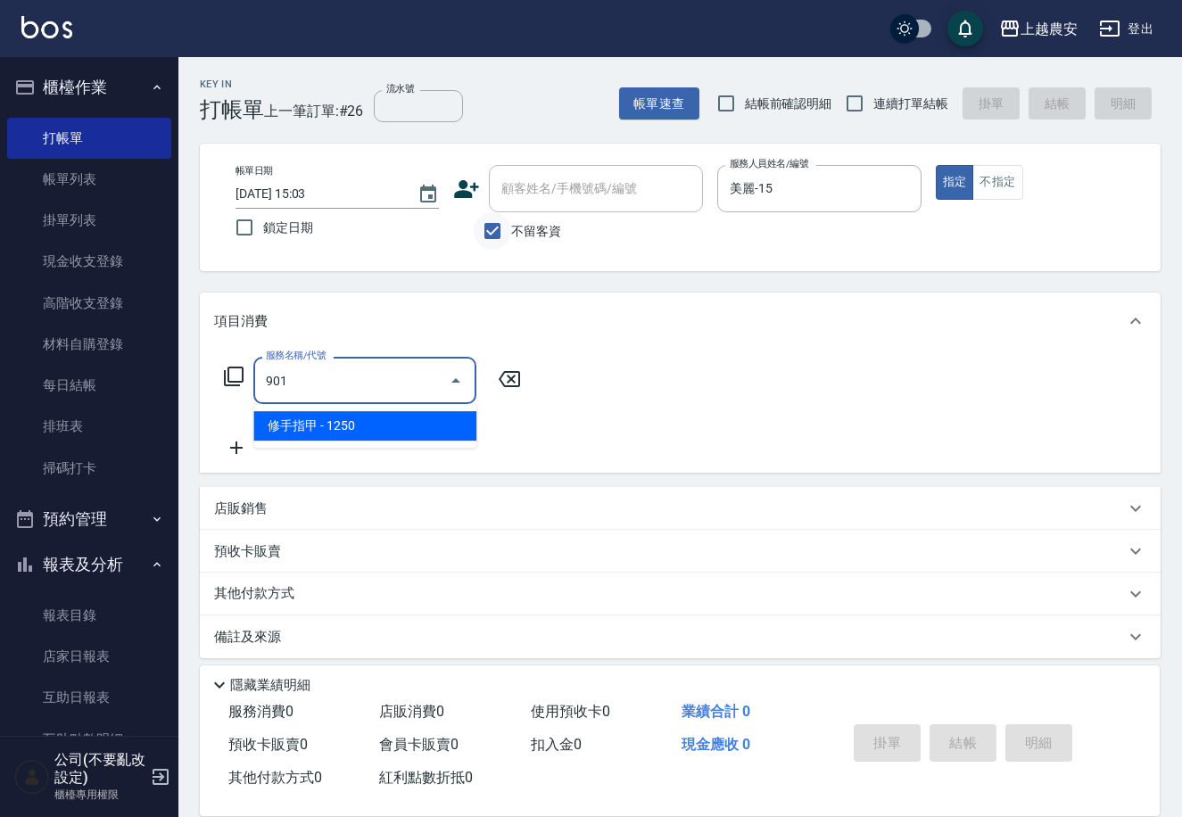
type input "修手指甲(901)"
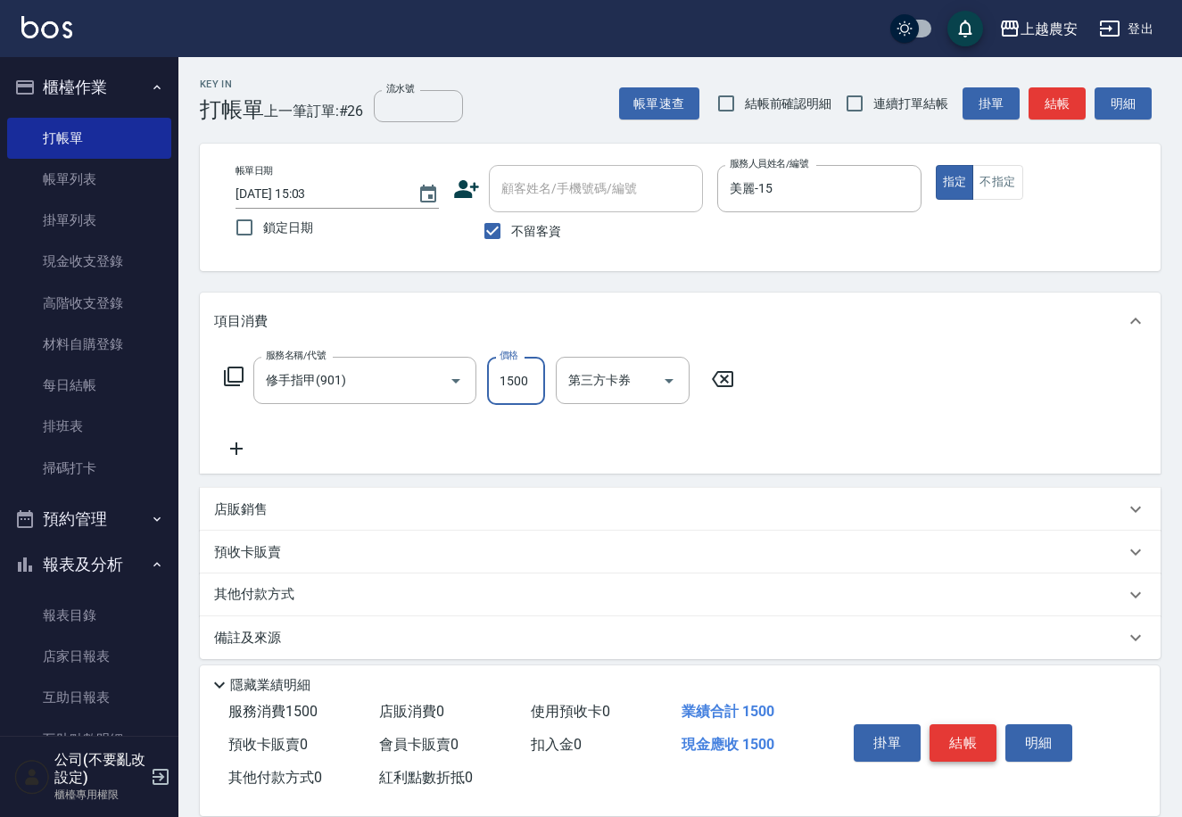
type input "1500"
click at [960, 735] on button "結帳" at bounding box center [962, 742] width 67 height 37
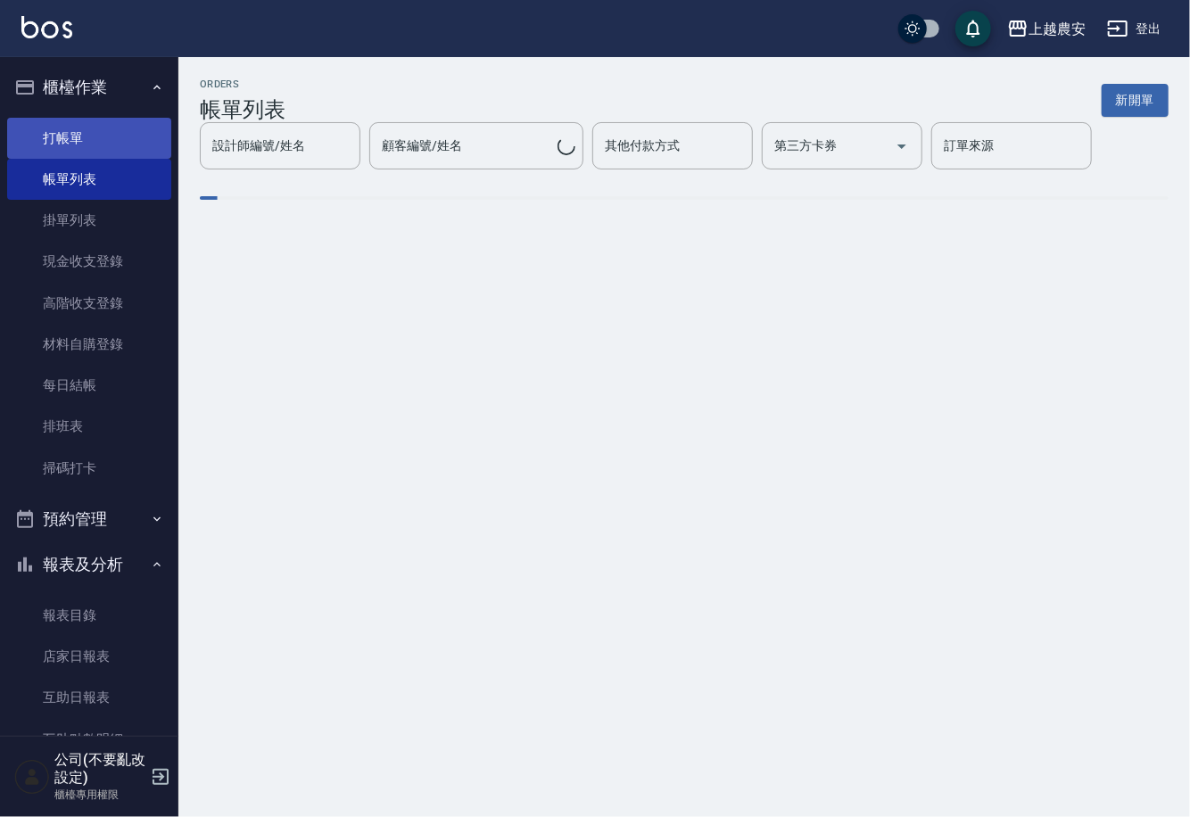
click at [80, 152] on link "打帳單" at bounding box center [89, 138] width 164 height 41
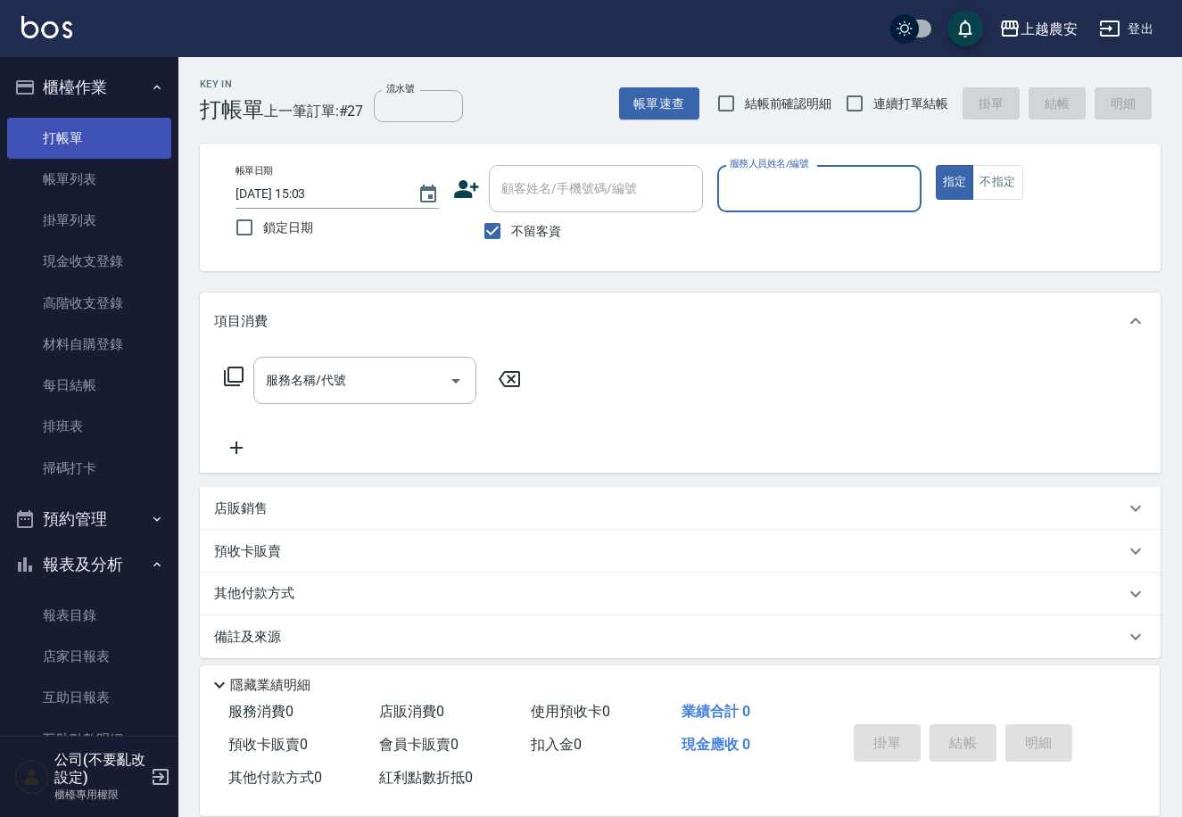
click at [77, 149] on link "打帳單" at bounding box center [89, 138] width 164 height 41
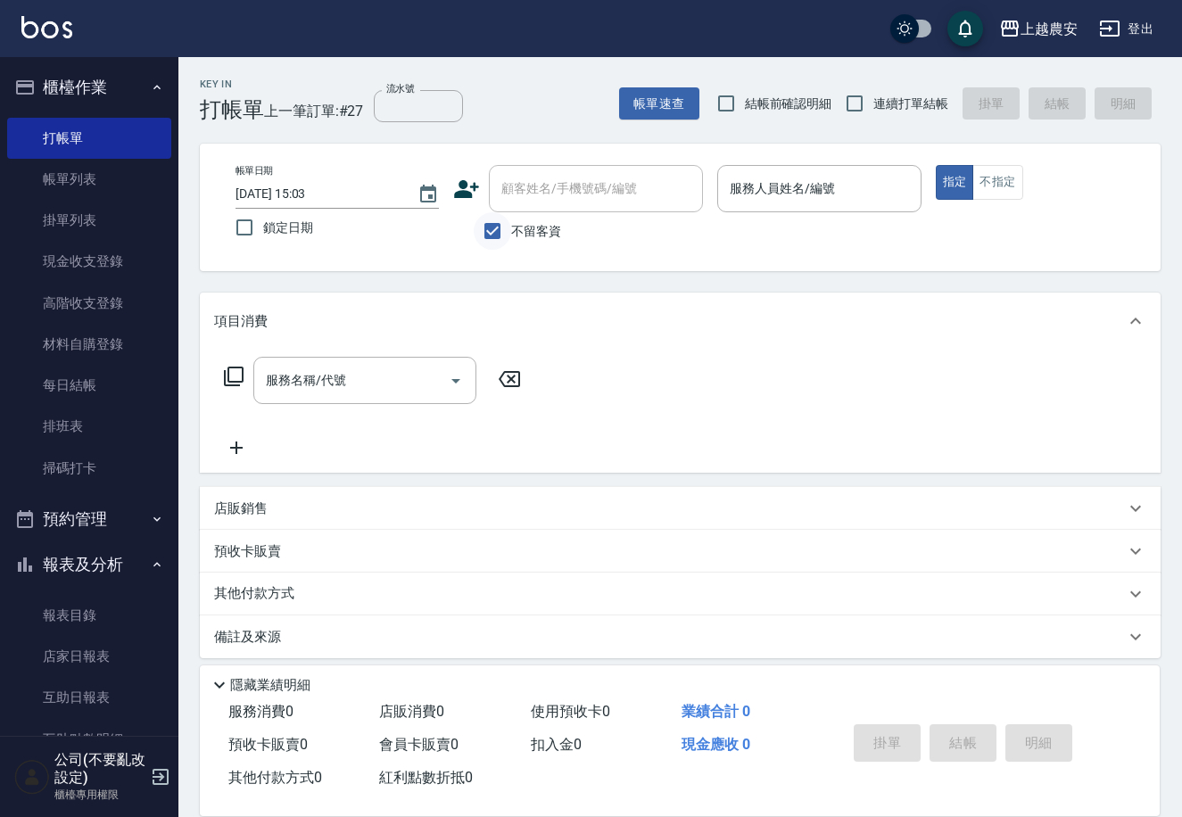
click at [501, 230] on input "不留客資" at bounding box center [492, 230] width 37 height 37
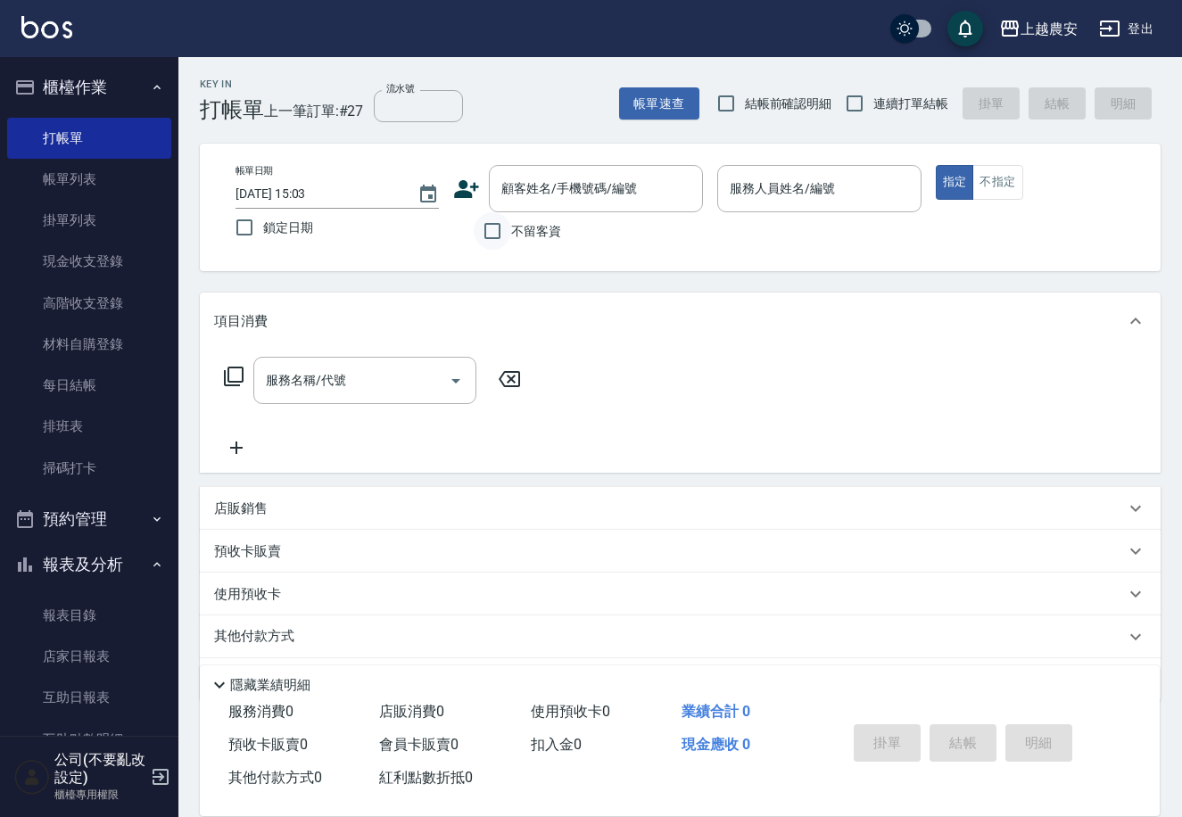
click at [499, 214] on input "不留客資" at bounding box center [492, 230] width 37 height 37
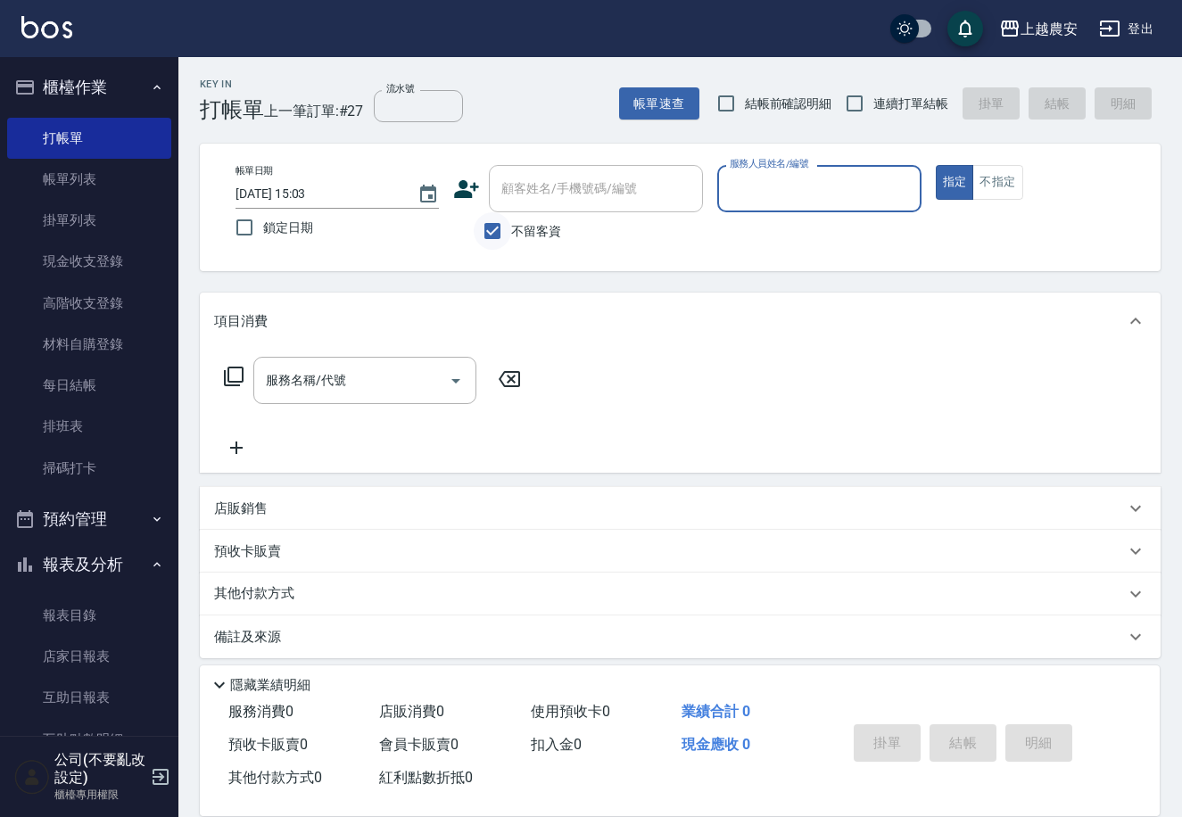
click at [491, 224] on input "不留客資" at bounding box center [492, 230] width 37 height 37
checkbox input "false"
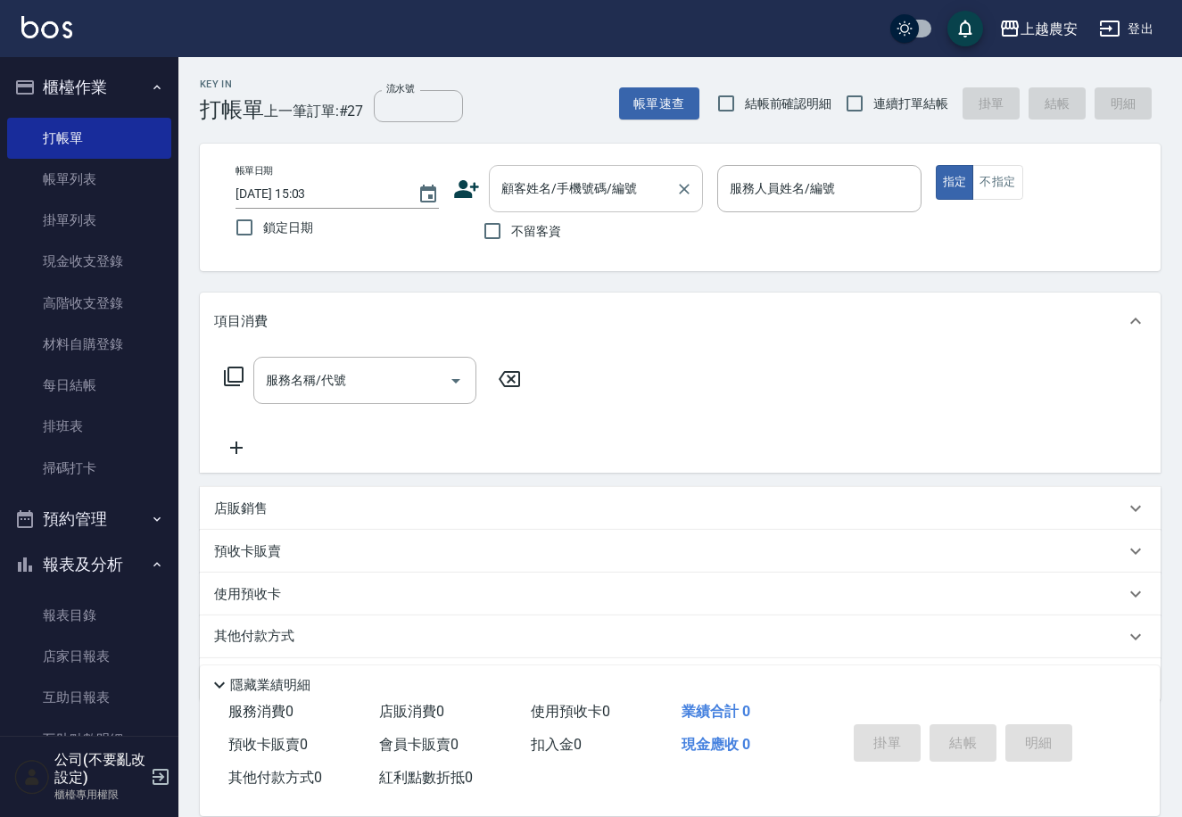
click at [509, 189] on input "顧客姓名/手機號碼/編號" at bounding box center [582, 188] width 171 height 31
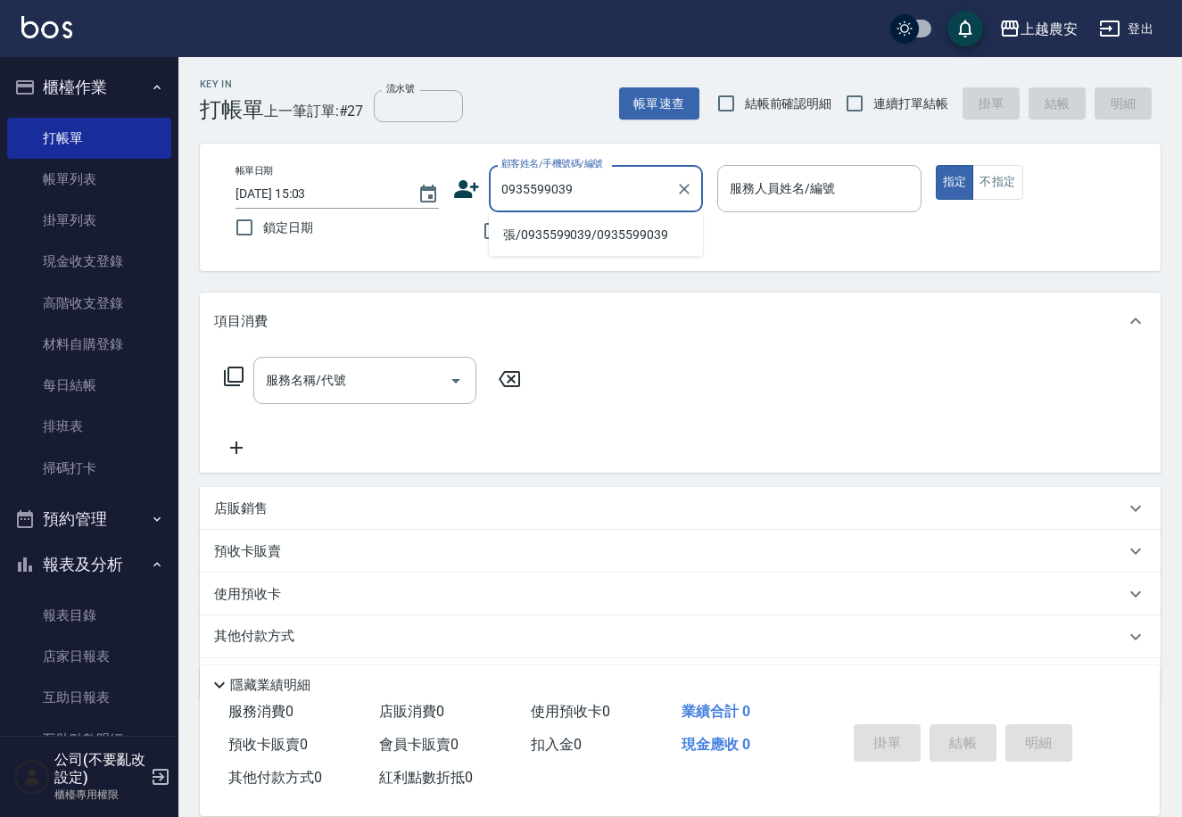
click at [559, 239] on li "張/0935599039/0935599039" at bounding box center [596, 234] width 214 height 29
type input "張/0935599039/0935599039"
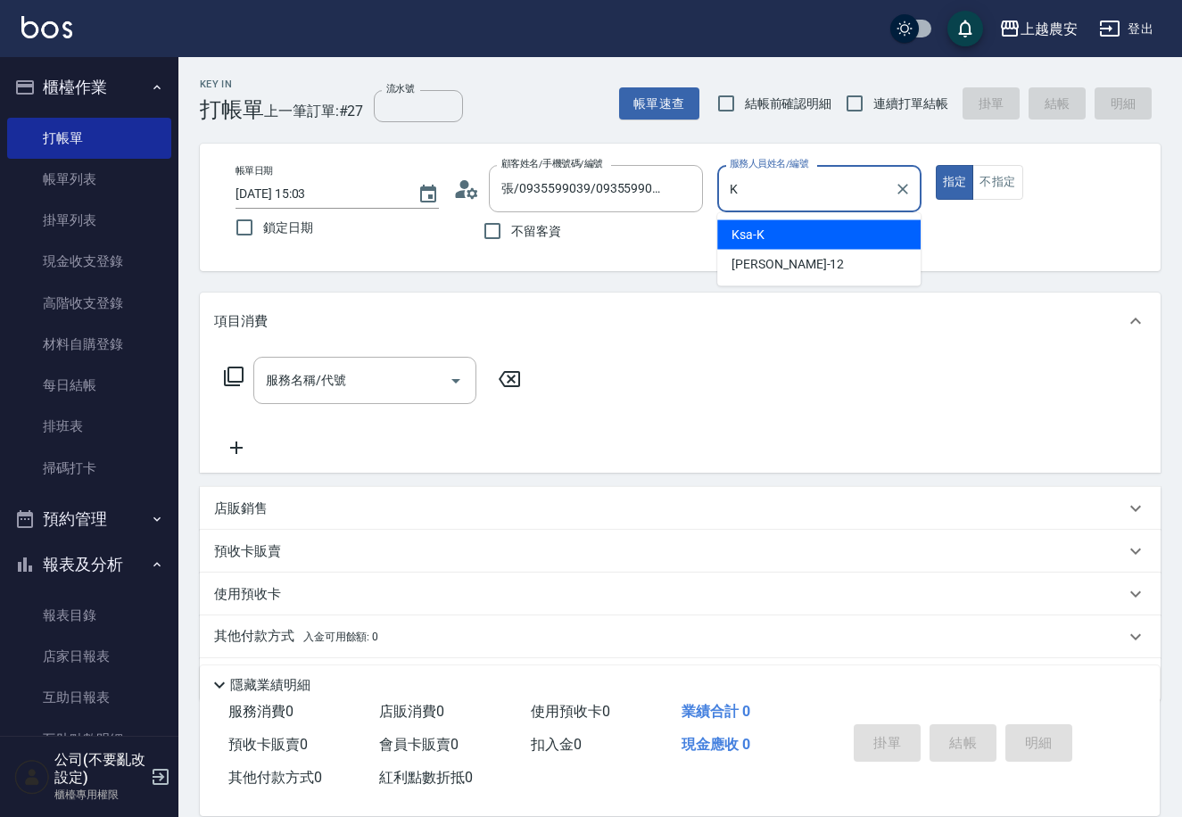
type input "Ksa-K"
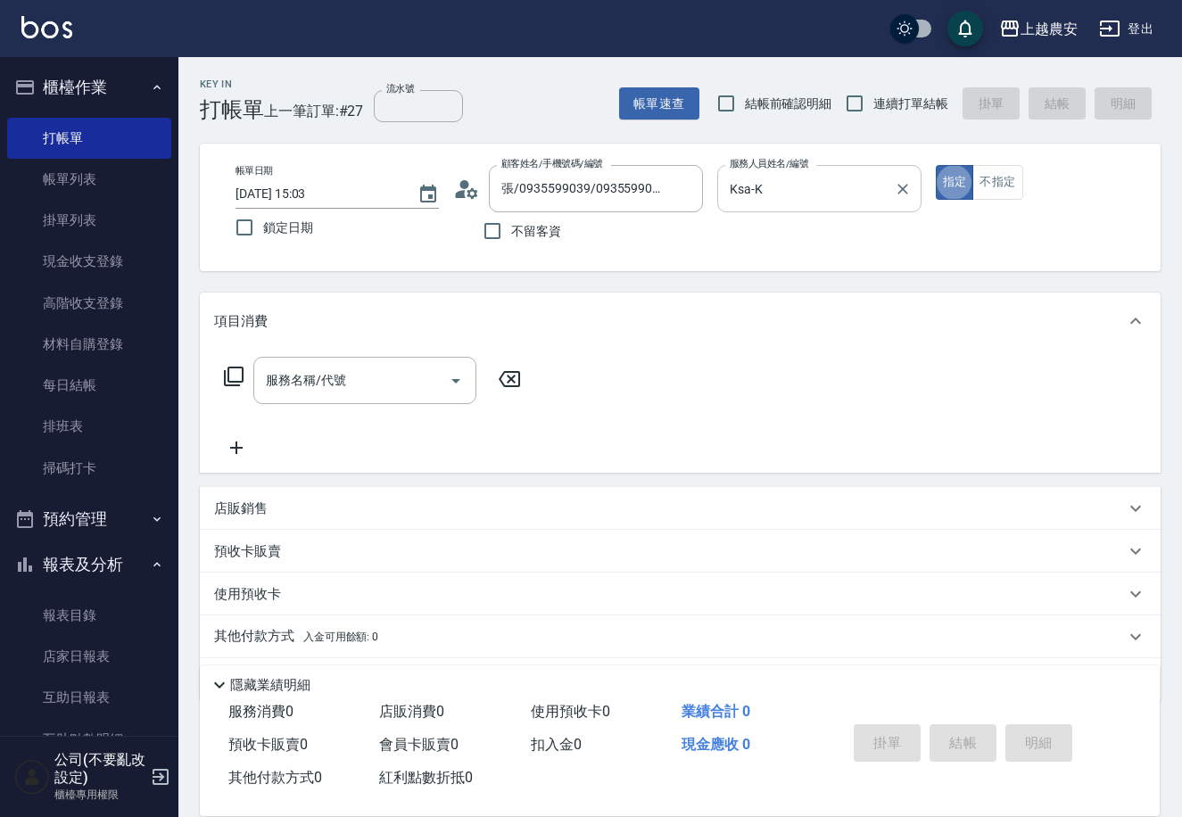
type button "true"
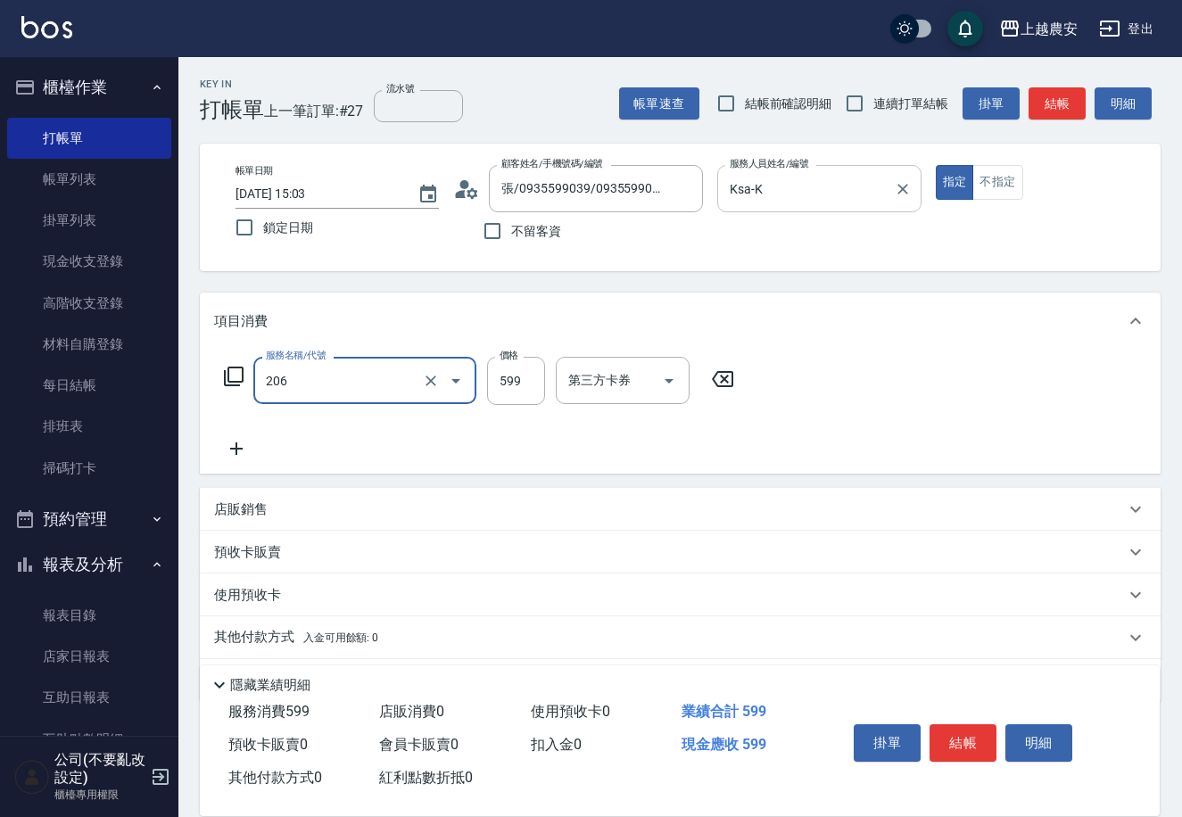
type input "洗+剪(206)"
type input "1000"
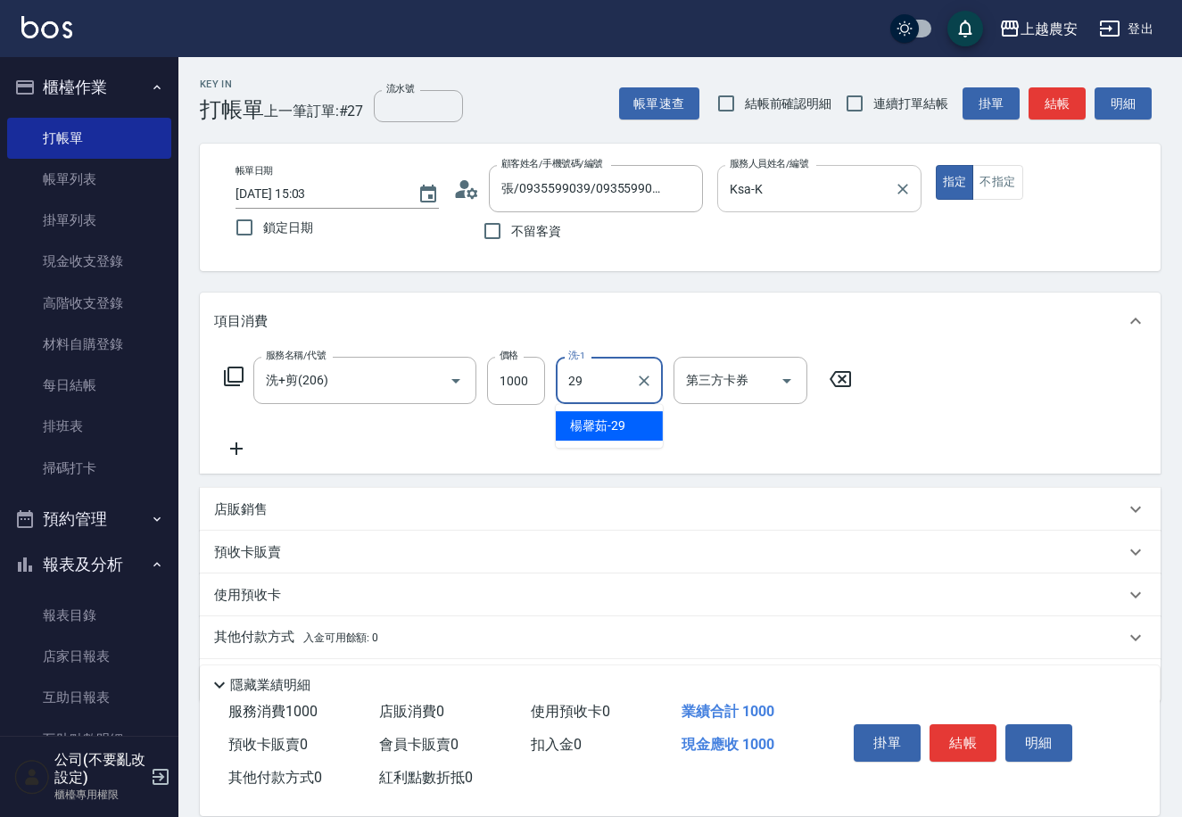
type input "[PERSON_NAME]-29"
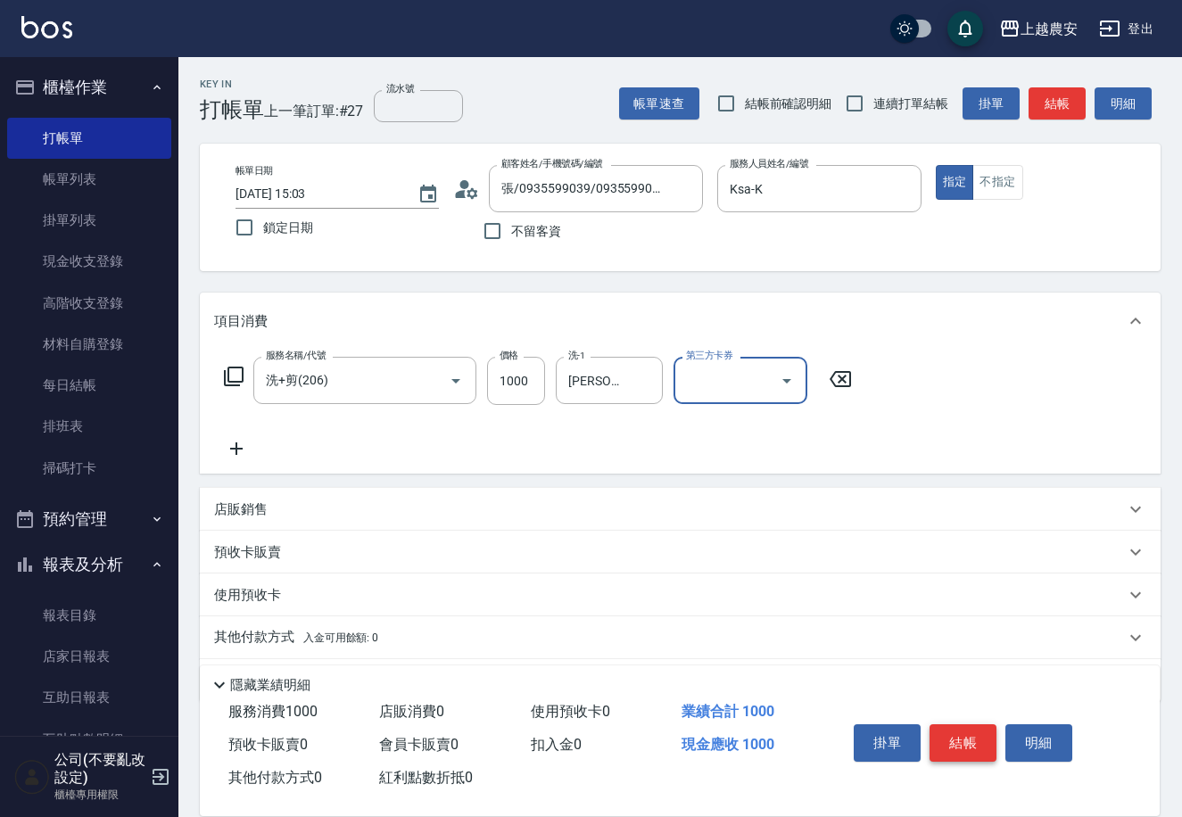
click at [966, 746] on button "結帳" at bounding box center [962, 742] width 67 height 37
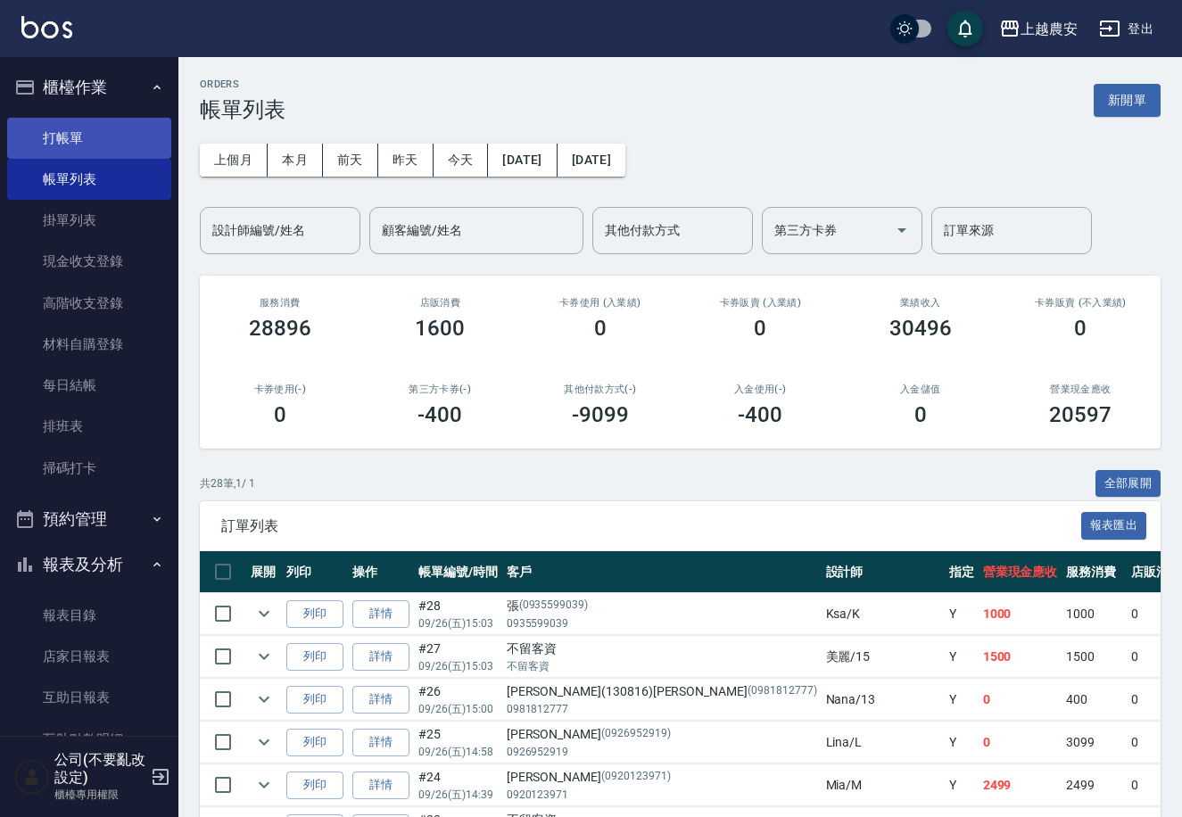
click at [86, 140] on link "打帳單" at bounding box center [89, 138] width 164 height 41
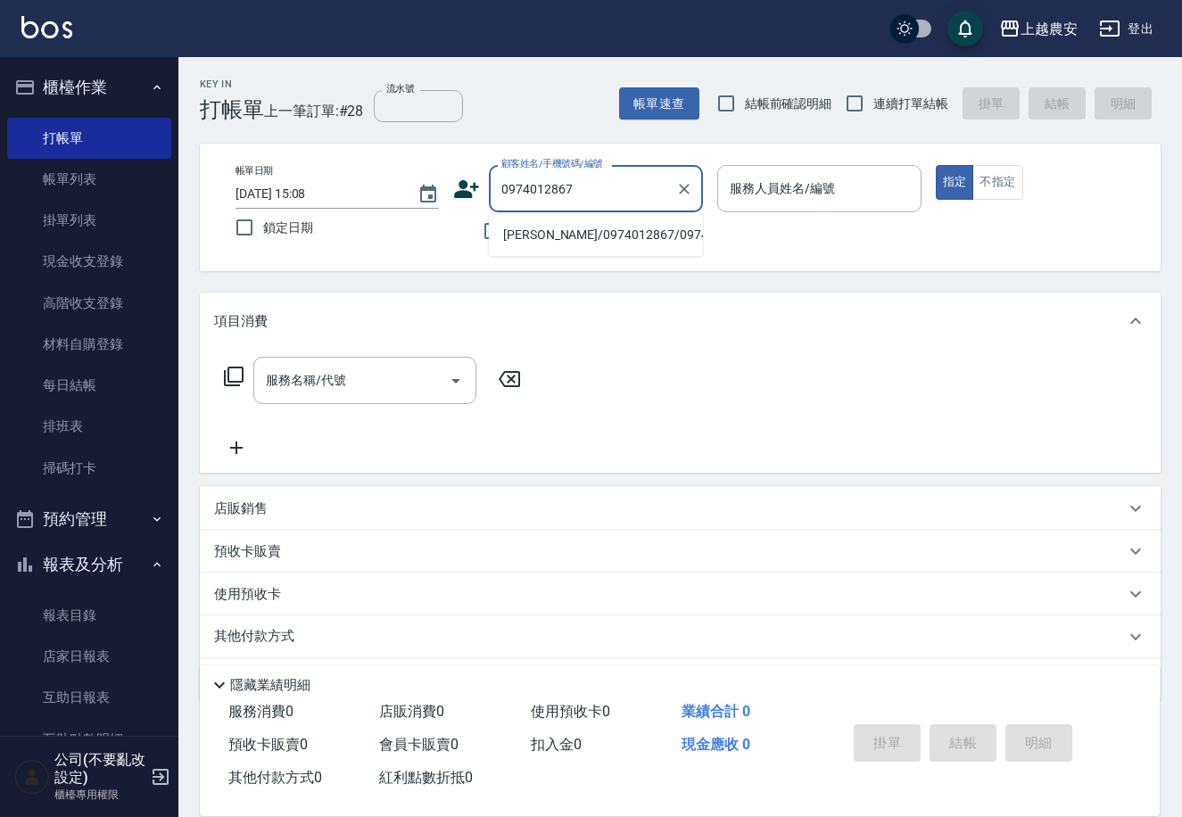
click at [548, 236] on li "[PERSON_NAME]/0974012867/0974012867" at bounding box center [596, 234] width 214 height 29
type input "[PERSON_NAME]/0974012867/0974012867"
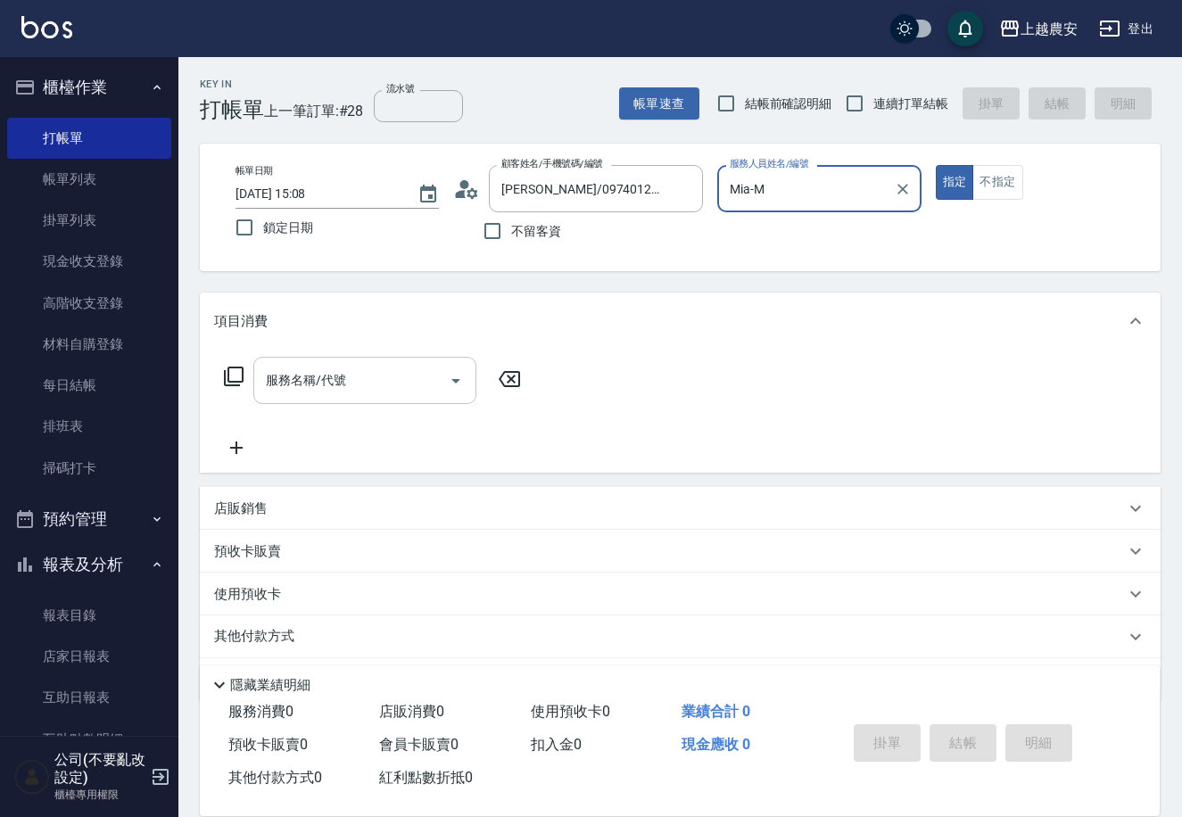
type input "Mia-M"
click at [374, 390] on input "服務名稱/代號" at bounding box center [351, 380] width 180 height 31
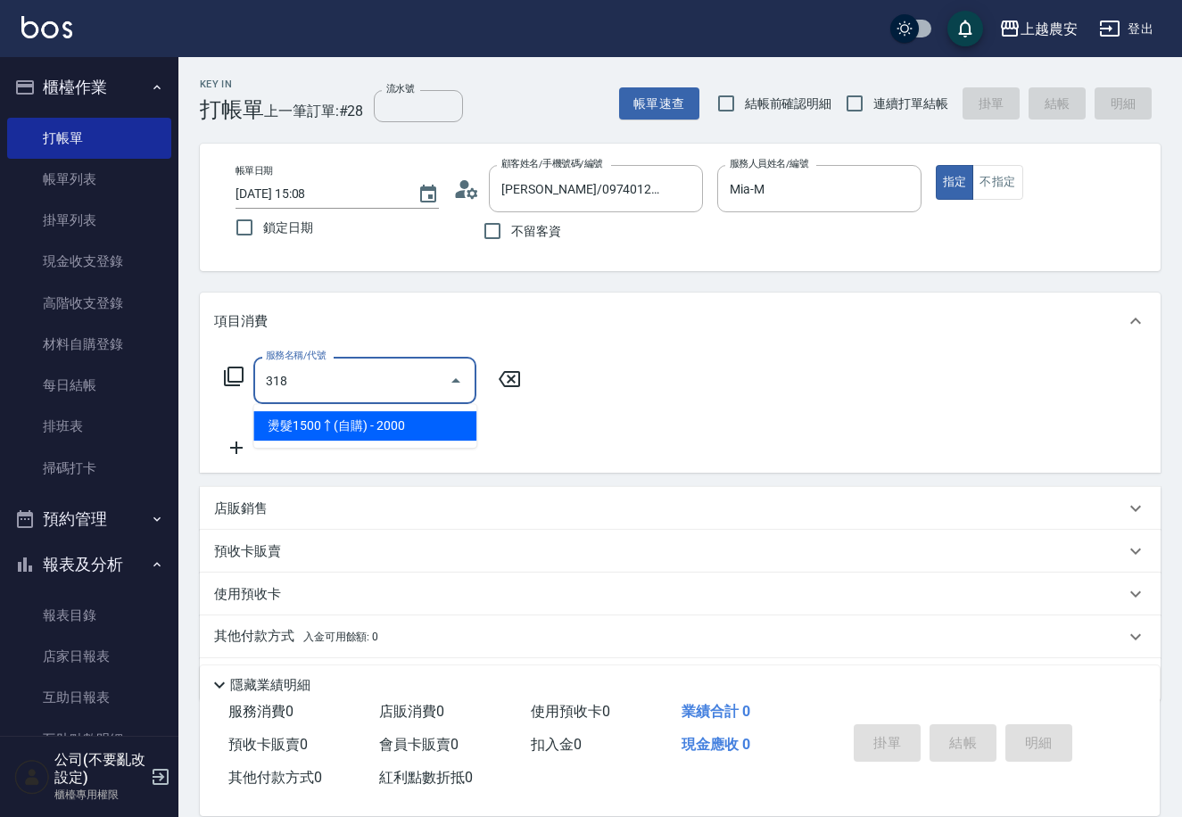
type input "燙髮1500↑(自購)(318)"
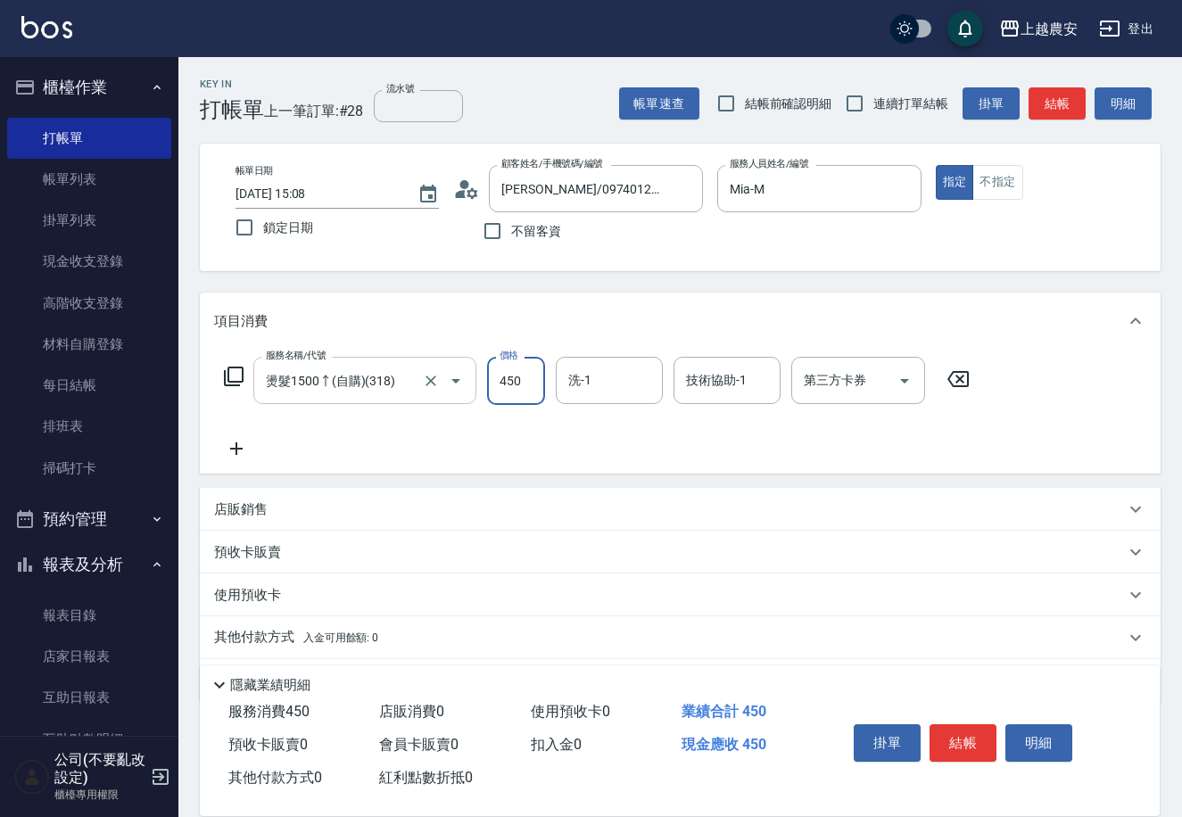
type input "4500"
type input "26"
type input "招招-26"
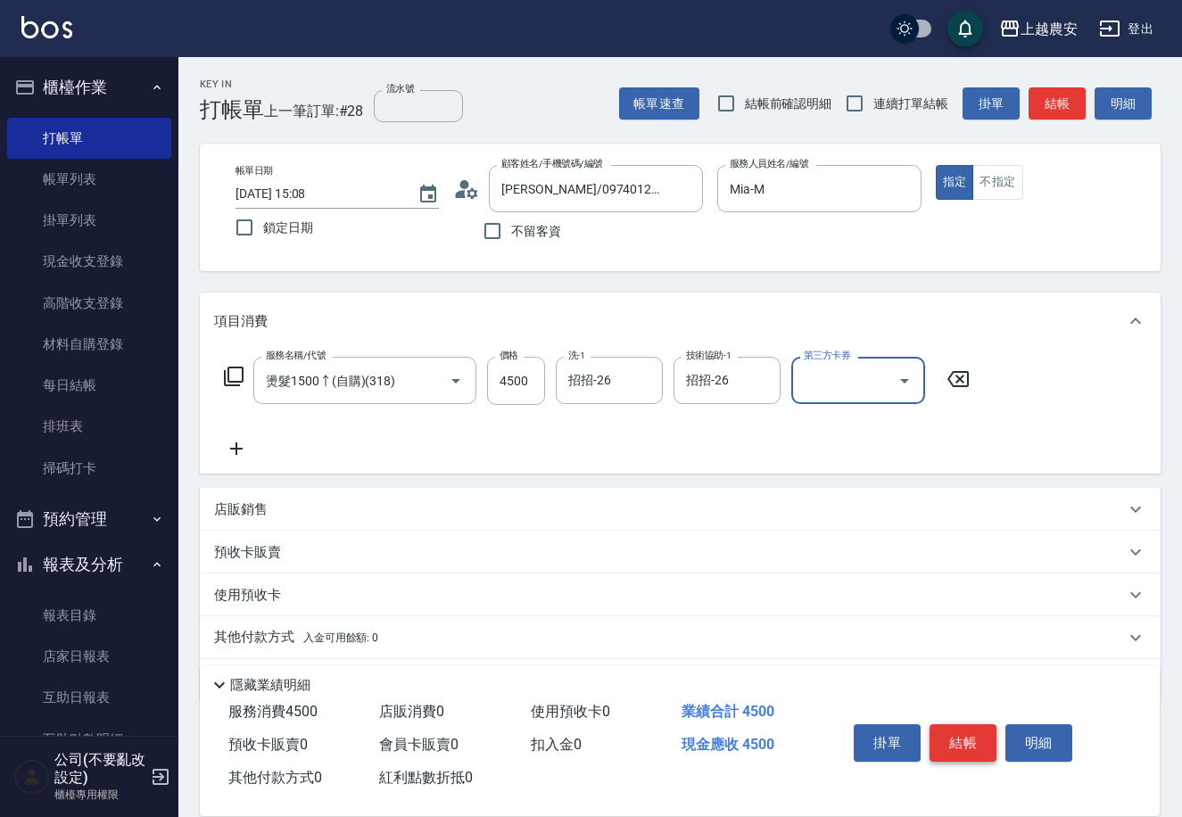
click at [970, 743] on button "結帳" at bounding box center [962, 742] width 67 height 37
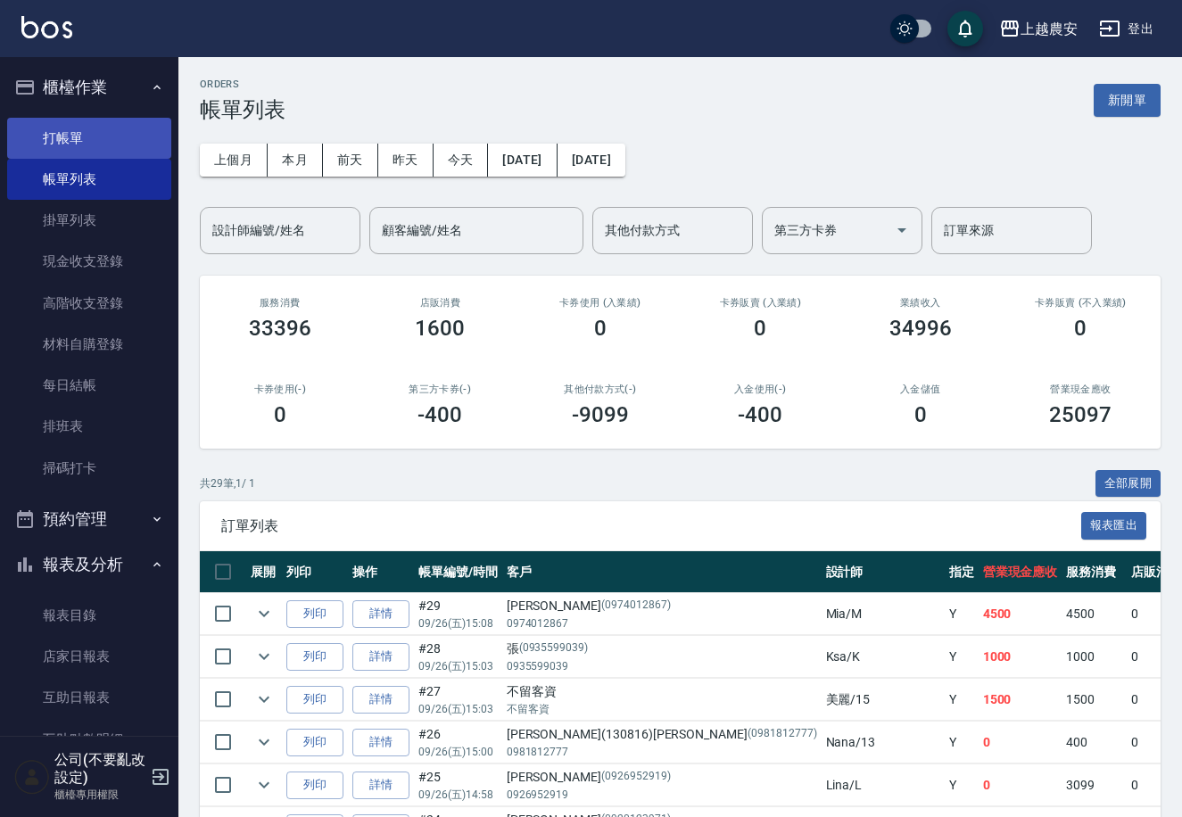
click at [95, 136] on link "打帳單" at bounding box center [89, 138] width 164 height 41
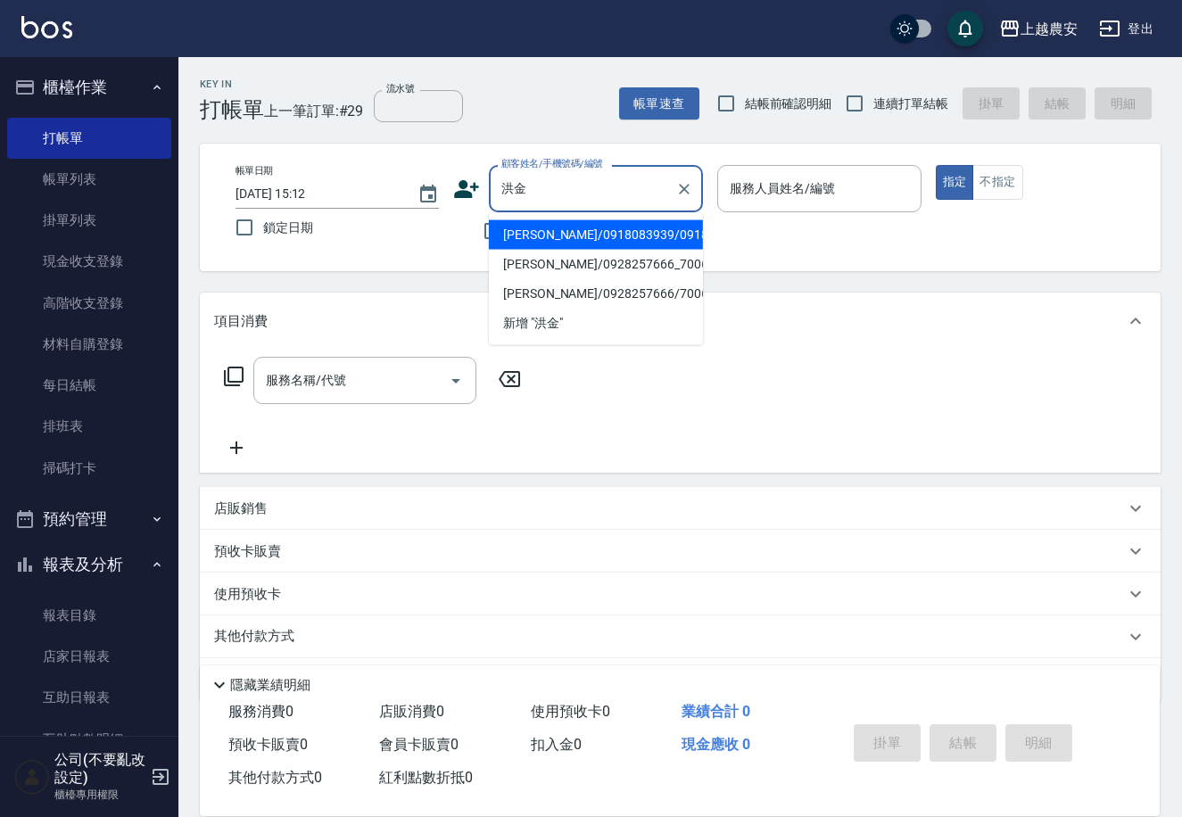
click at [622, 234] on li "[PERSON_NAME]/0918083939/0918083939" at bounding box center [596, 234] width 214 height 29
type input "[PERSON_NAME]/0918083939/0918083939"
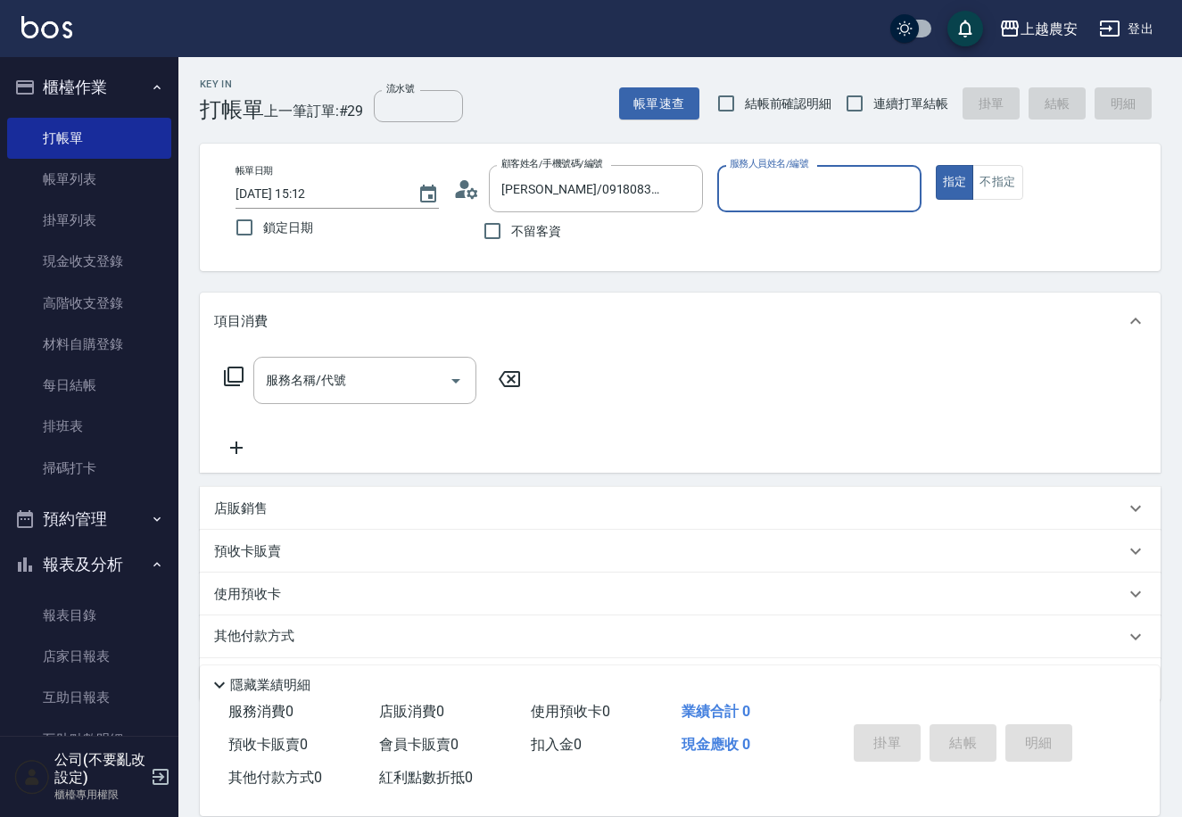
type input "美雅-B"
click at [369, 384] on input "服務名稱/代號" at bounding box center [351, 380] width 180 height 31
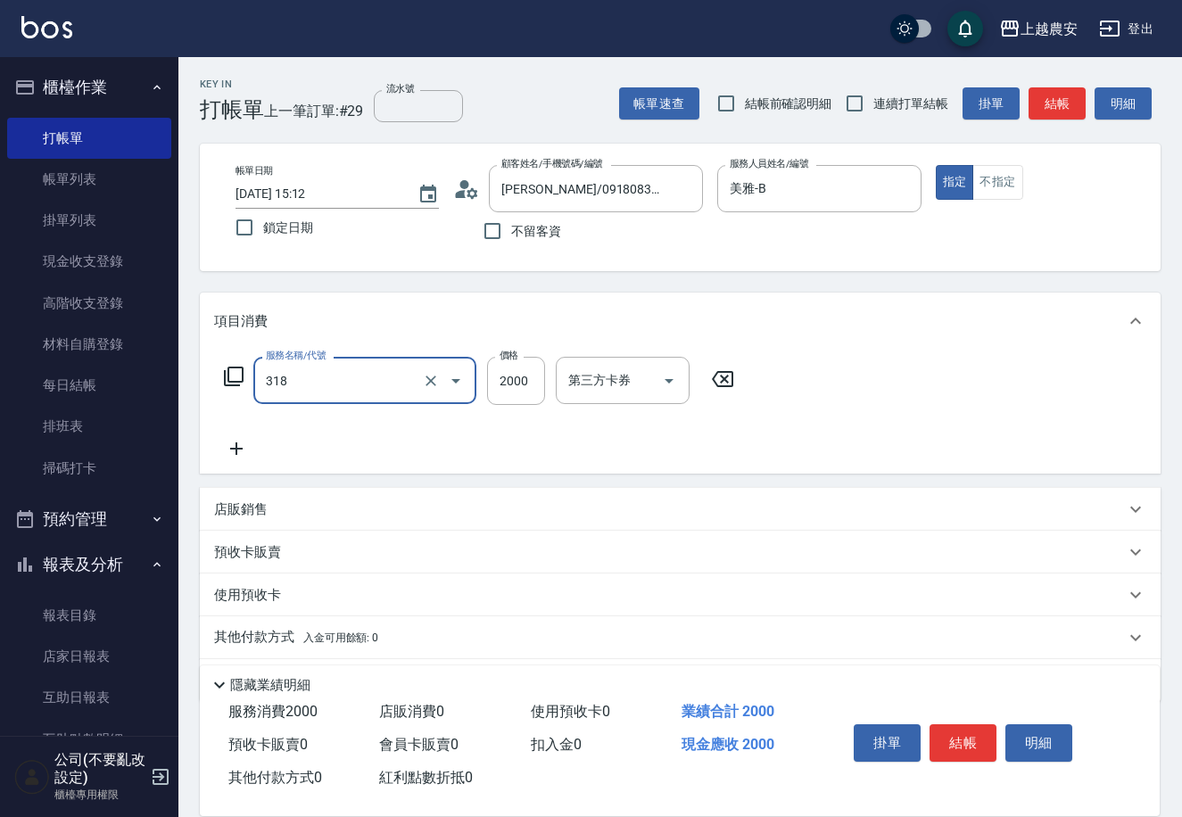
type input "燙髮1500↑(自購)(318)"
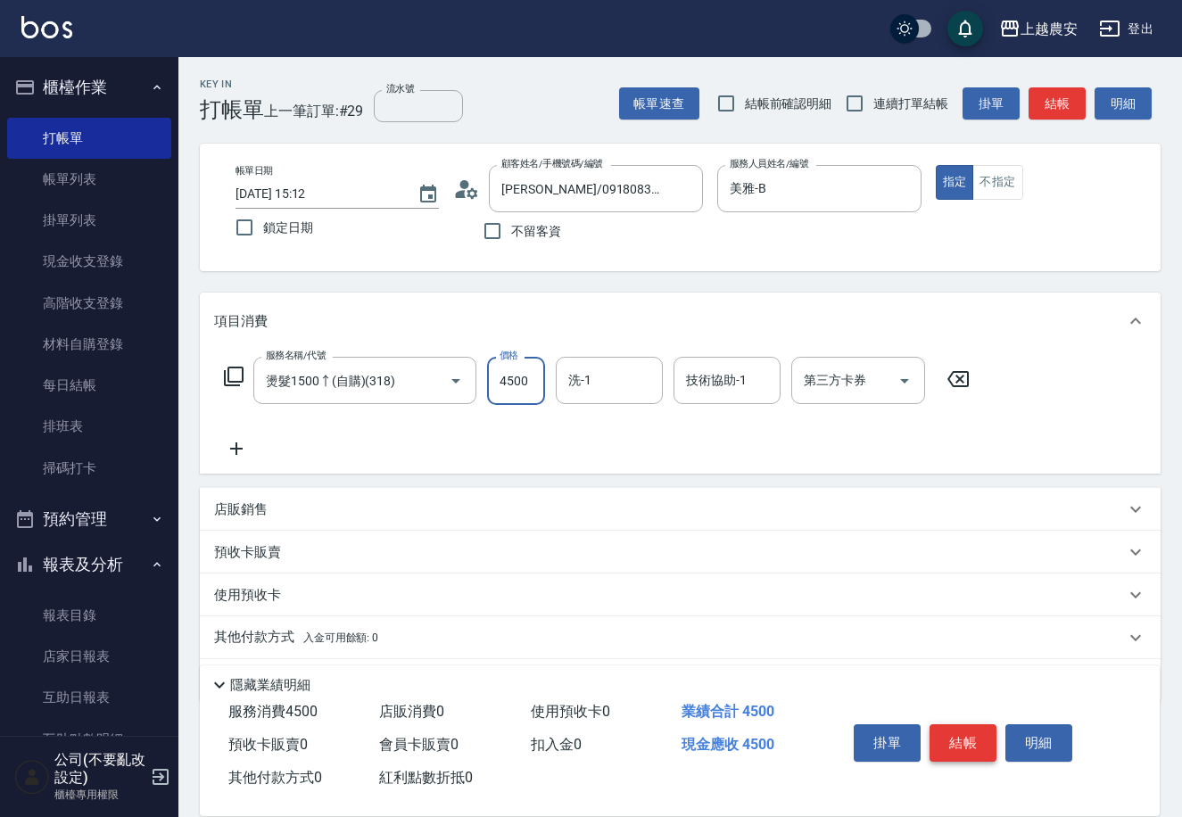
type input "4500"
click at [975, 739] on button "結帳" at bounding box center [962, 742] width 67 height 37
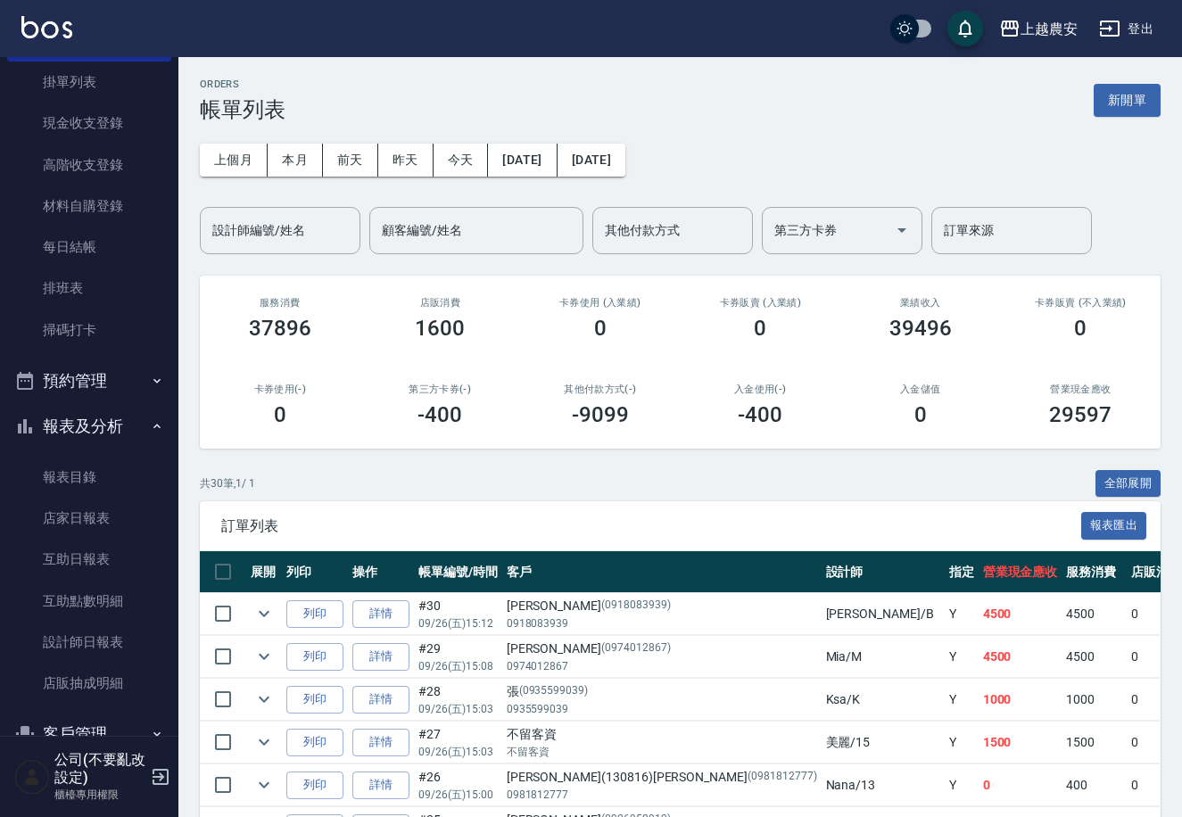
scroll to position [148, 0]
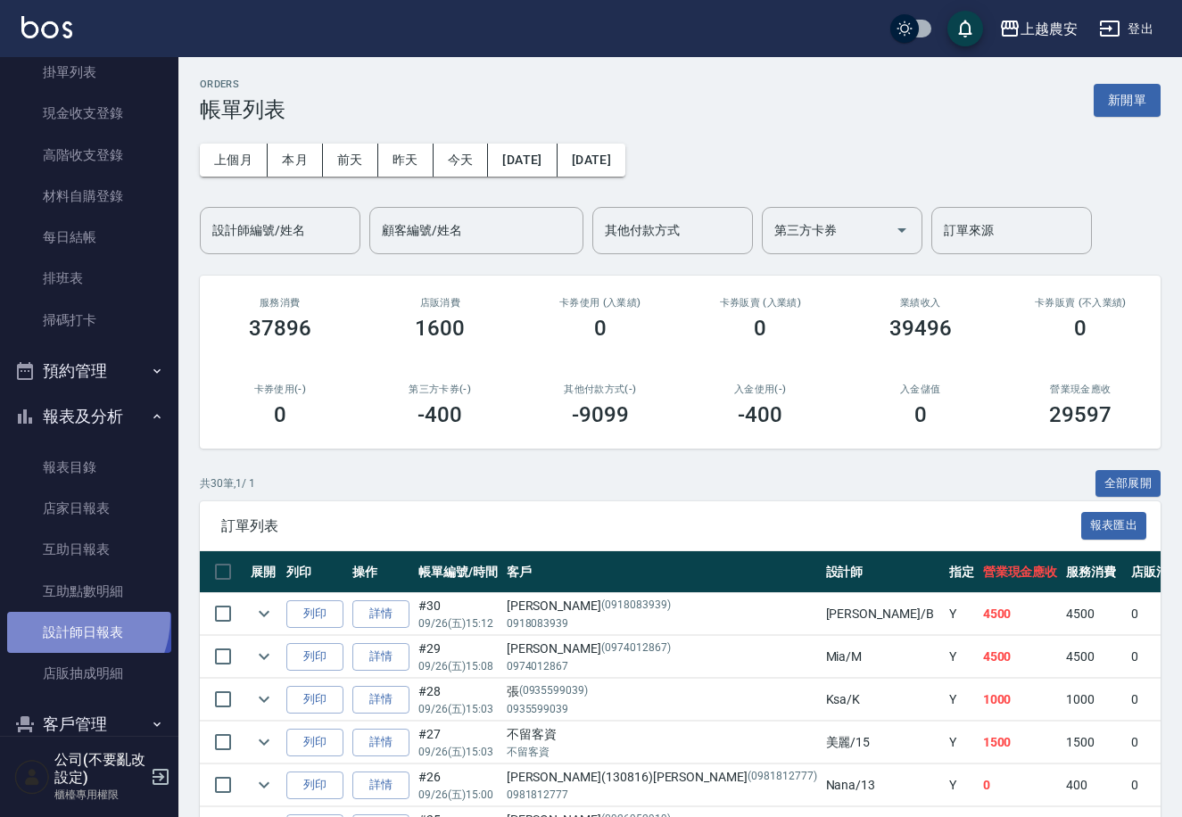
drag, startPoint x: 68, startPoint y: 616, endPoint x: 0, endPoint y: 559, distance: 88.6
click at [68, 618] on link "設計師日報表" at bounding box center [89, 632] width 164 height 41
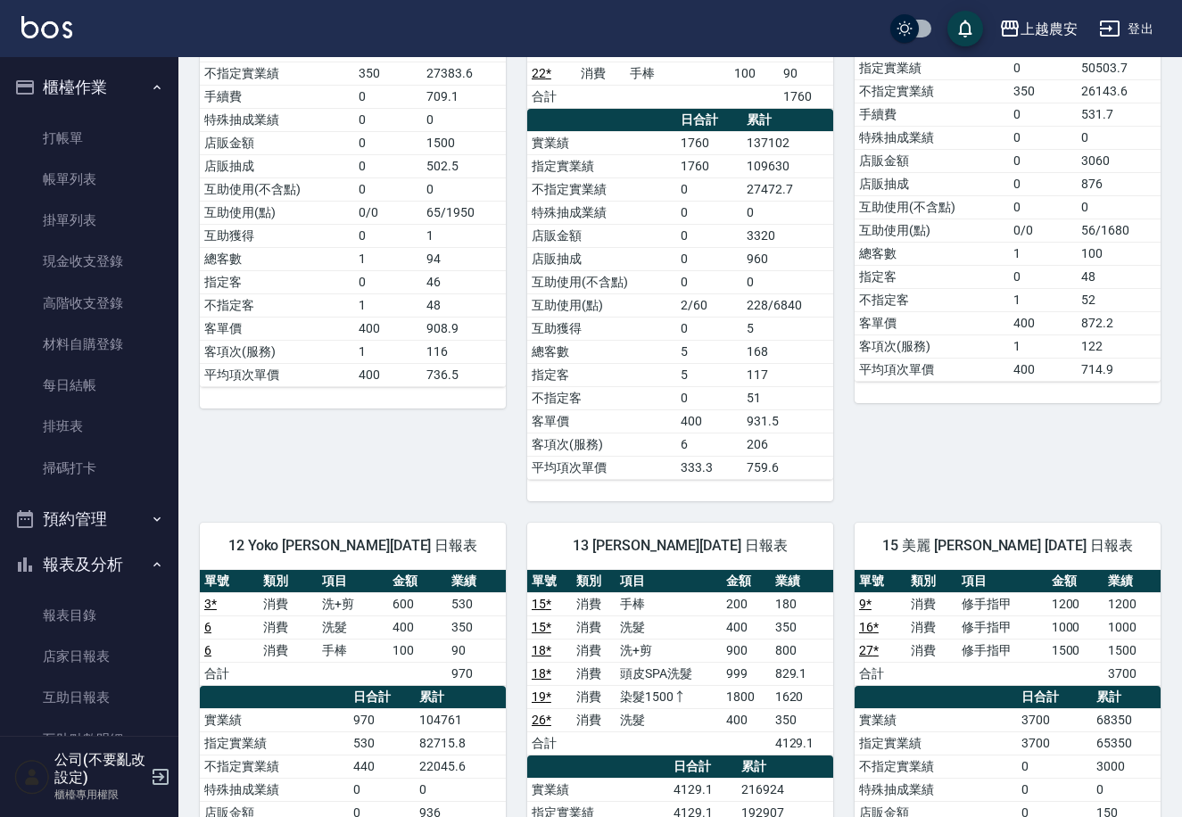
scroll to position [151, 0]
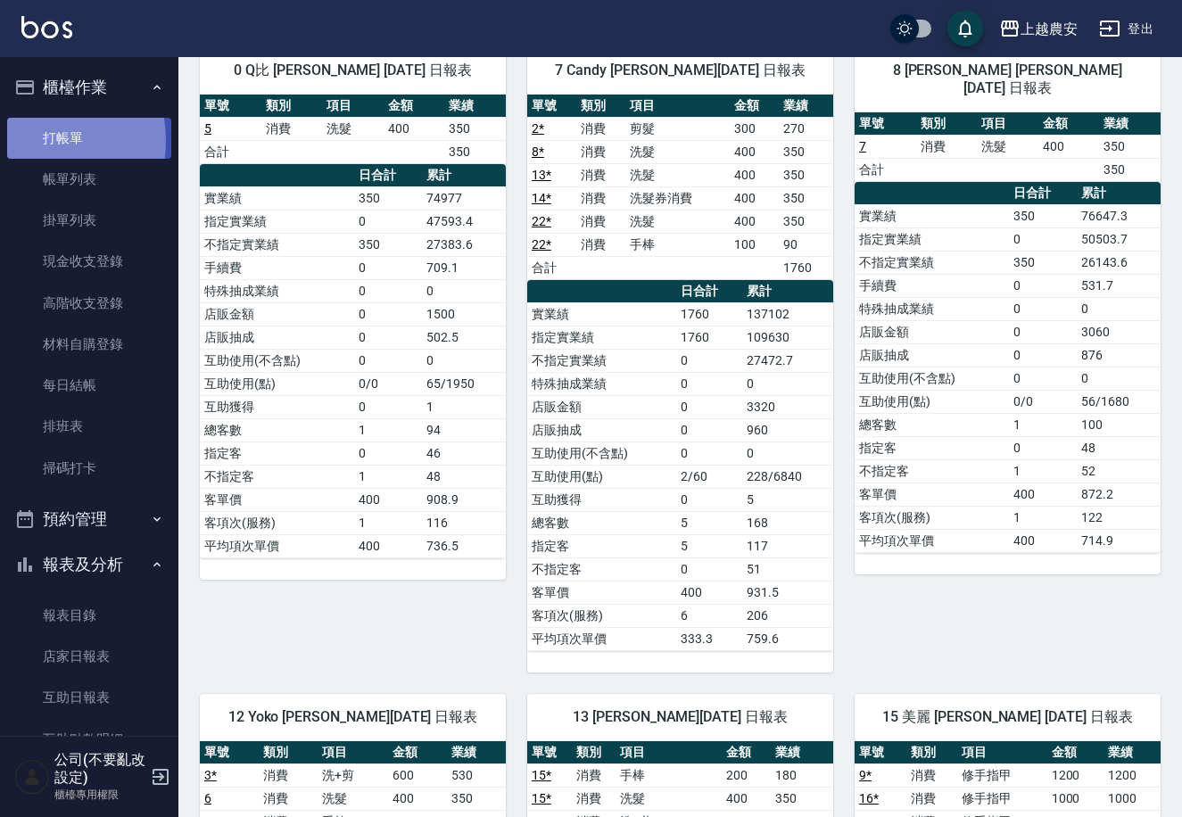
click at [30, 140] on link "打帳單" at bounding box center [89, 138] width 164 height 41
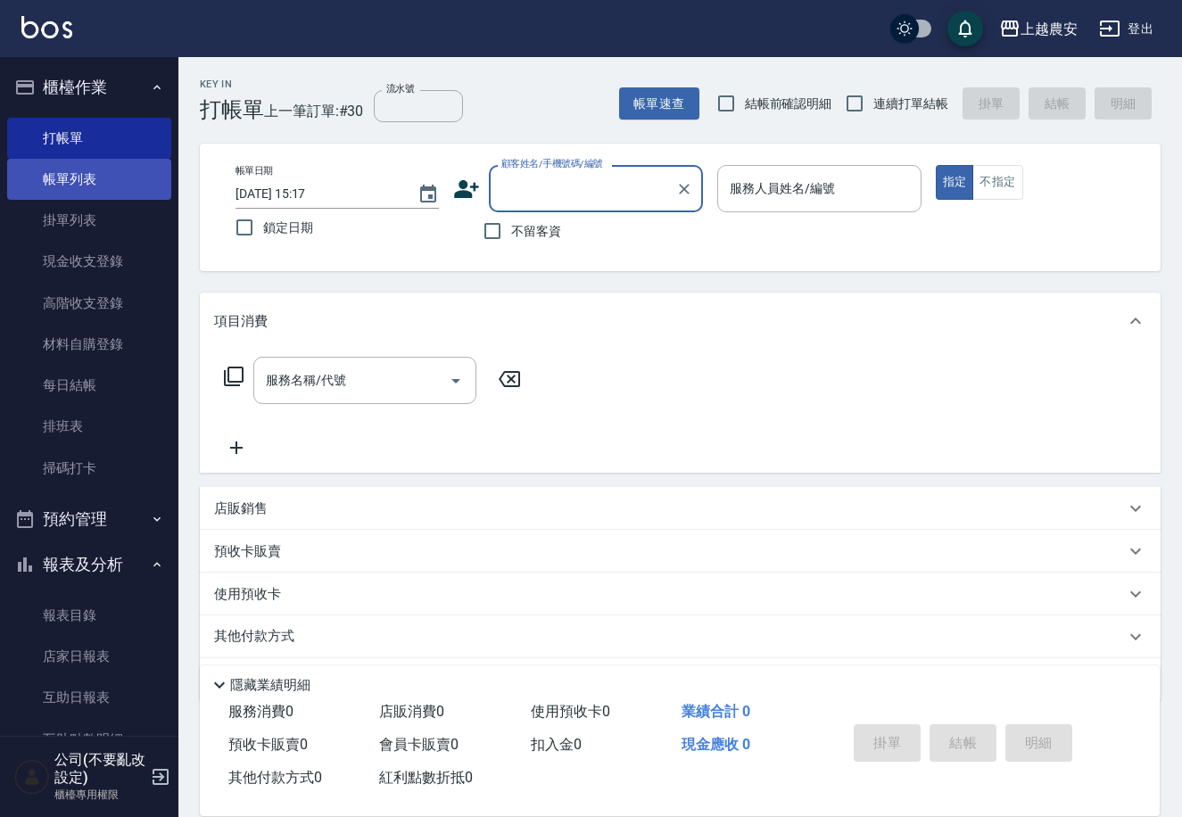
click at [98, 178] on link "帳單列表" at bounding box center [89, 179] width 164 height 41
click at [78, 181] on link "帳單列表" at bounding box center [89, 179] width 164 height 41
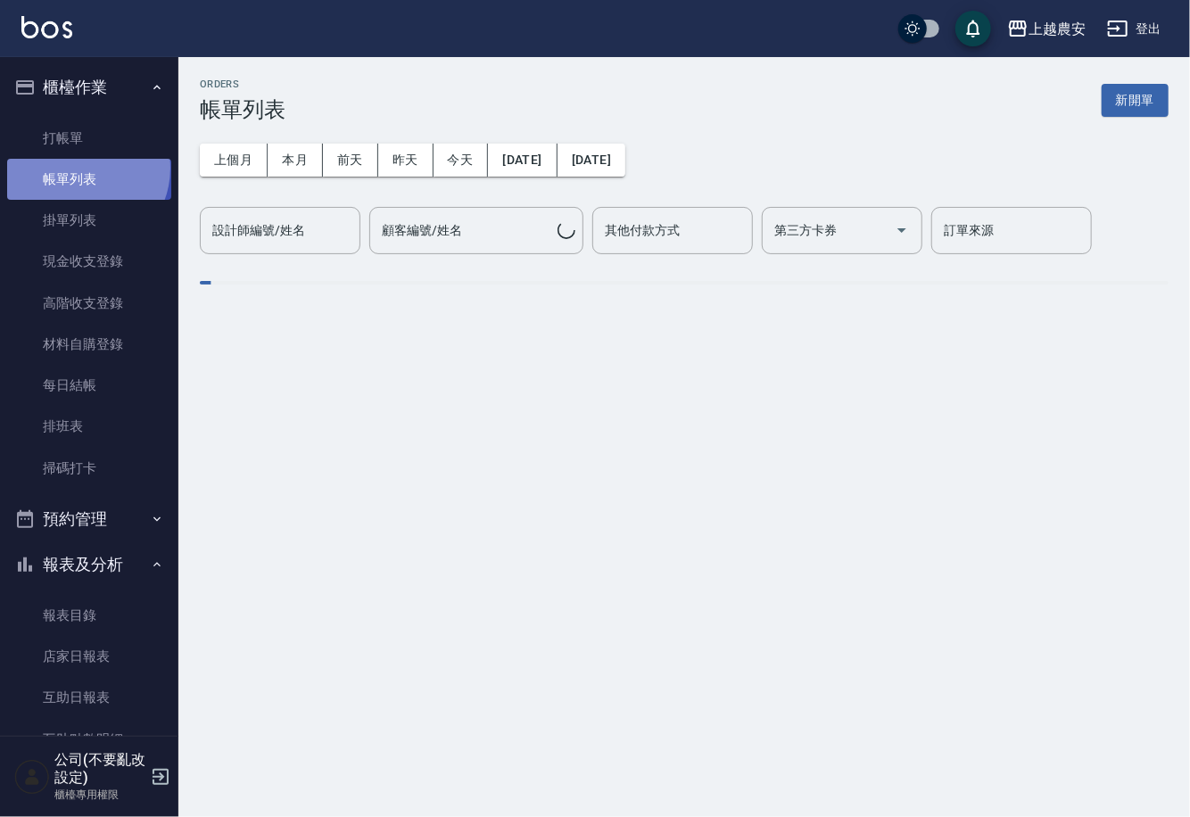
click at [77, 168] on link "帳單列表" at bounding box center [89, 179] width 164 height 41
click at [228, 237] on div "設計師編號/姓名 設計師編號/姓名" at bounding box center [280, 230] width 161 height 47
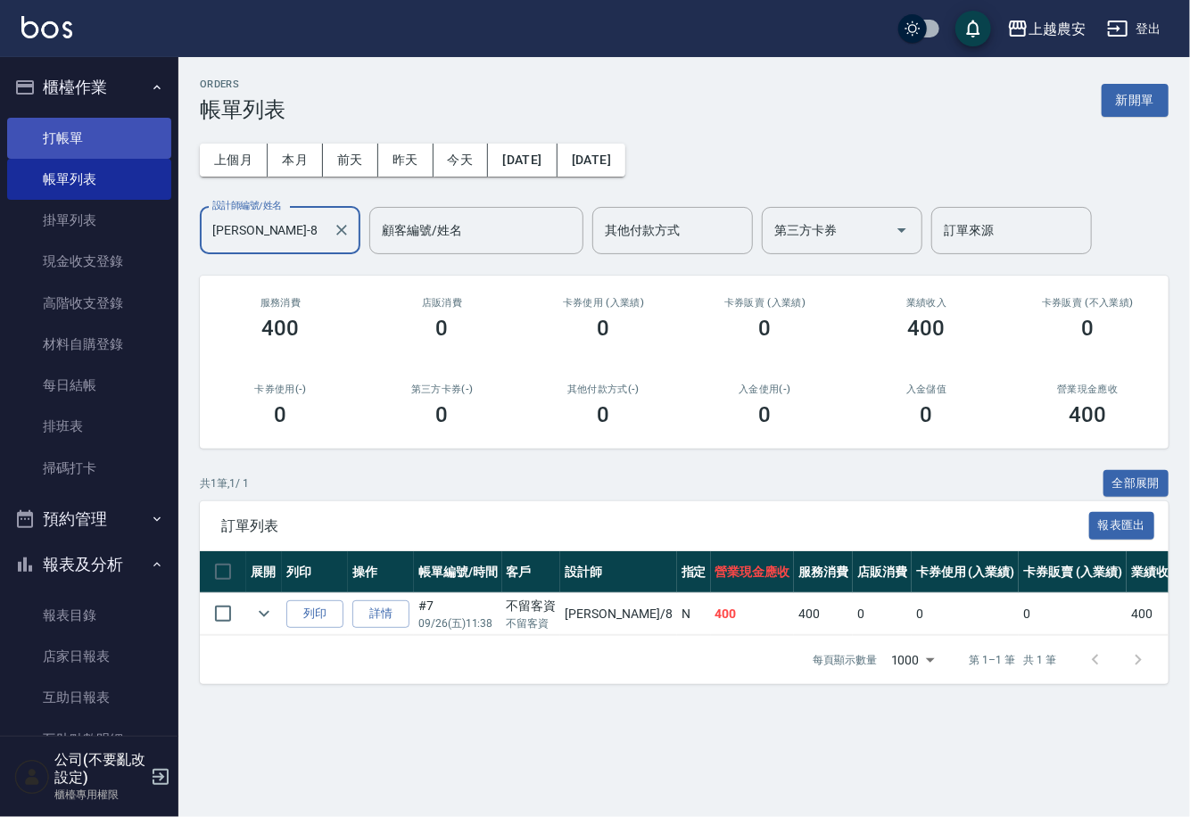
type input "黛慧-8"
click at [54, 139] on link "打帳單" at bounding box center [89, 138] width 164 height 41
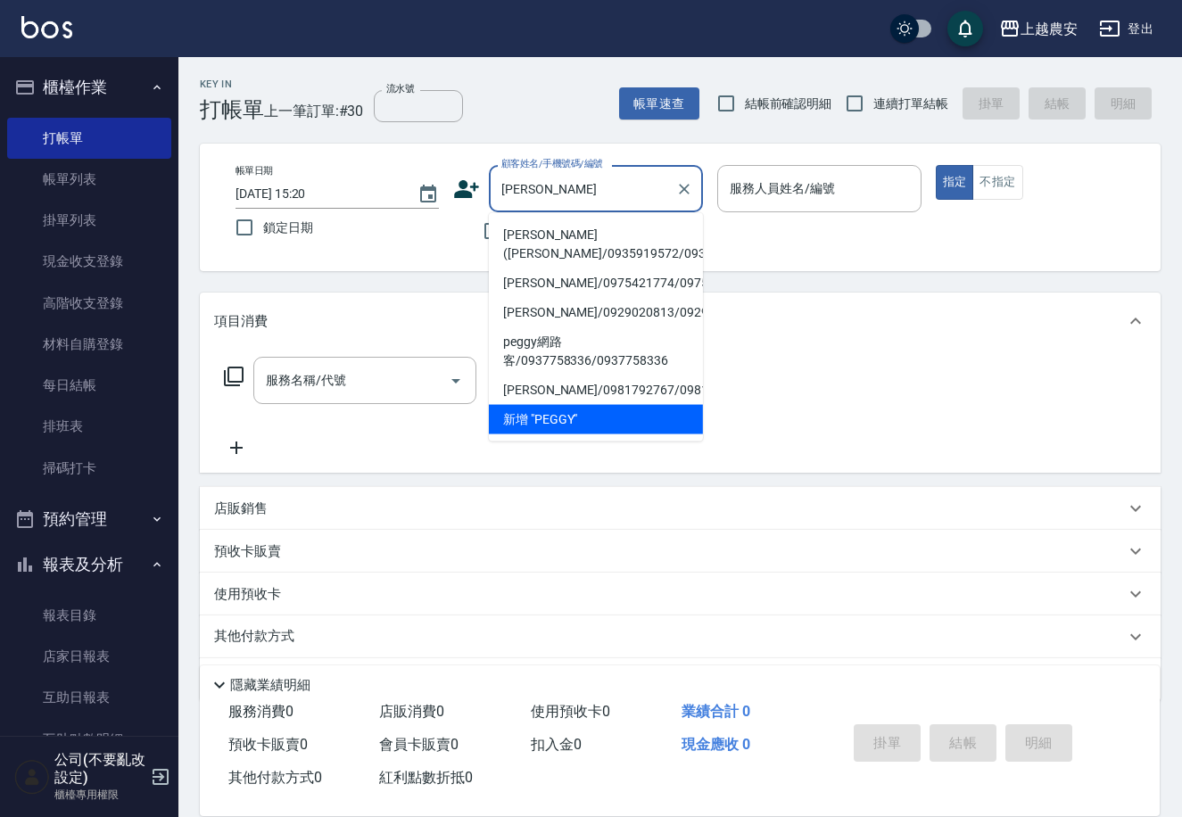
click at [558, 251] on li "[PERSON_NAME]([PERSON_NAME]/0935919572/0935919572" at bounding box center [596, 244] width 214 height 48
type input "[PERSON_NAME]([PERSON_NAME]/0935919572/0935919572"
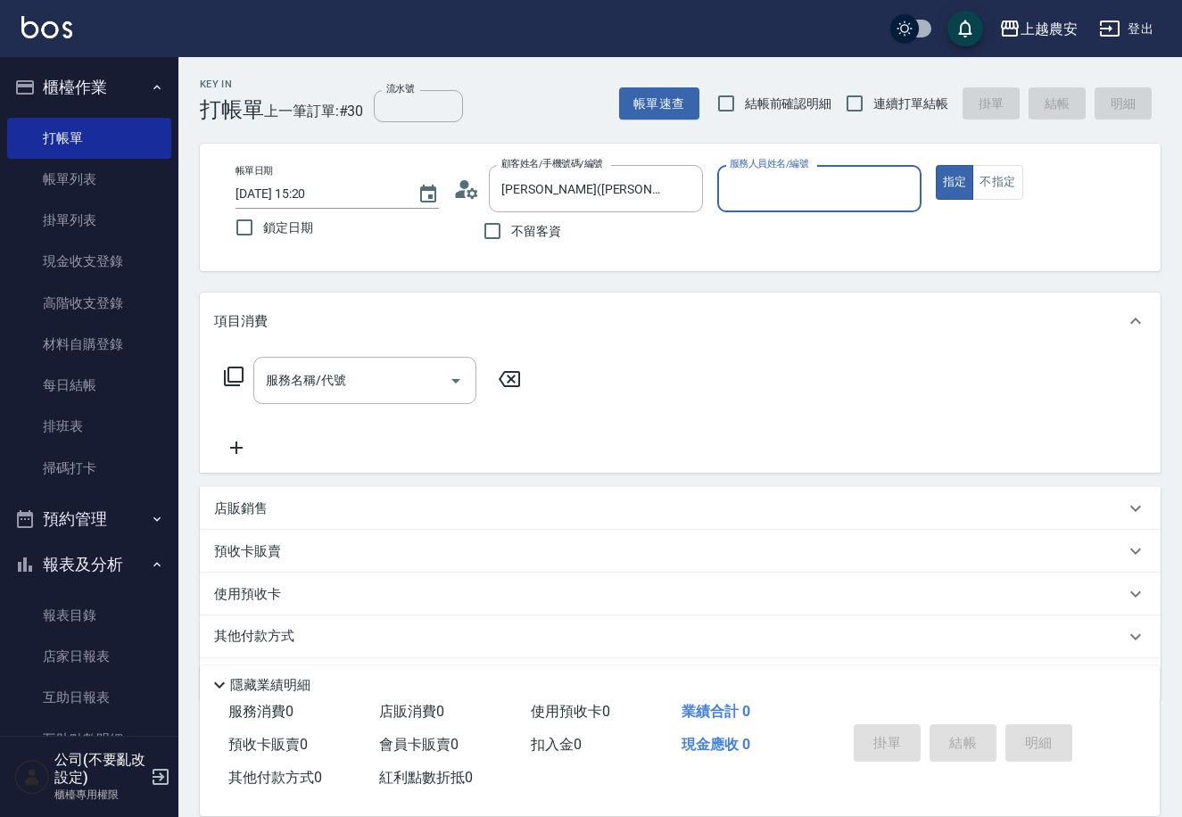
type input "Nana-13"
click at [349, 383] on input "服務名稱/代號" at bounding box center [351, 380] width 180 height 31
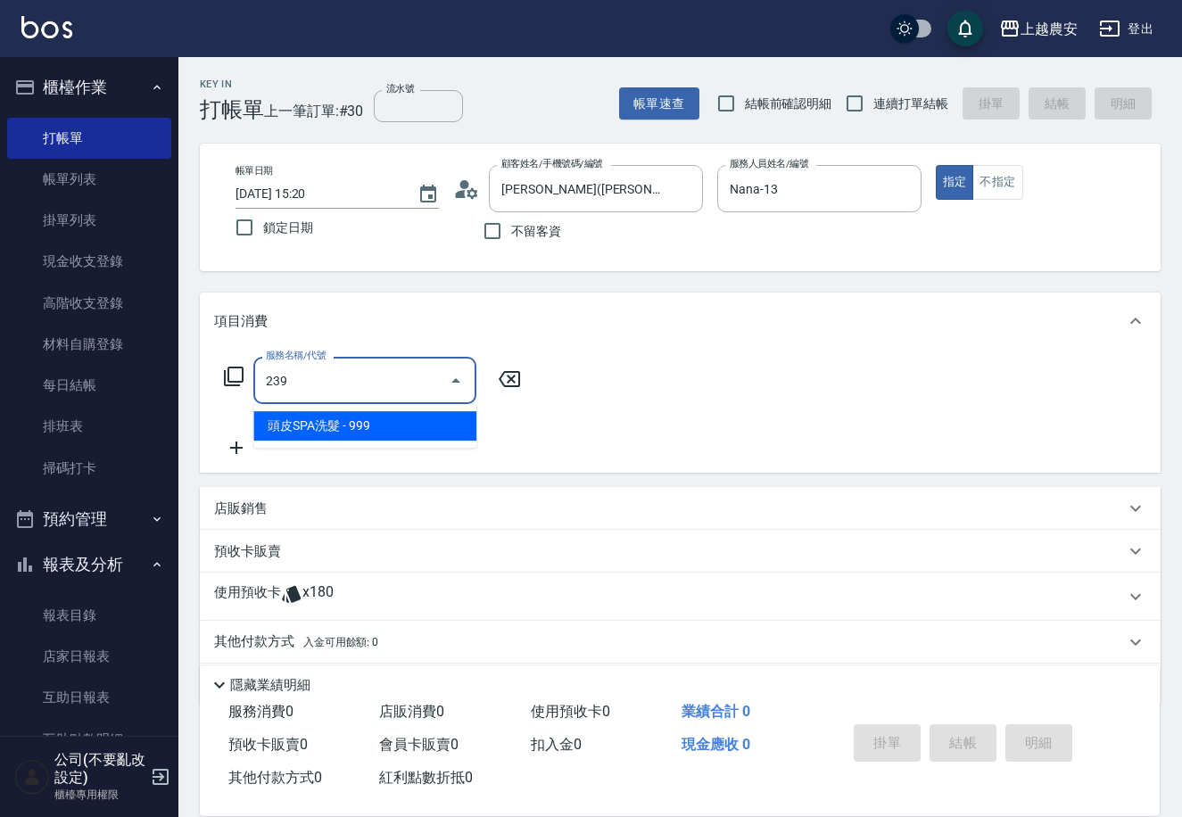
type input "頭皮SPA洗髮(239)"
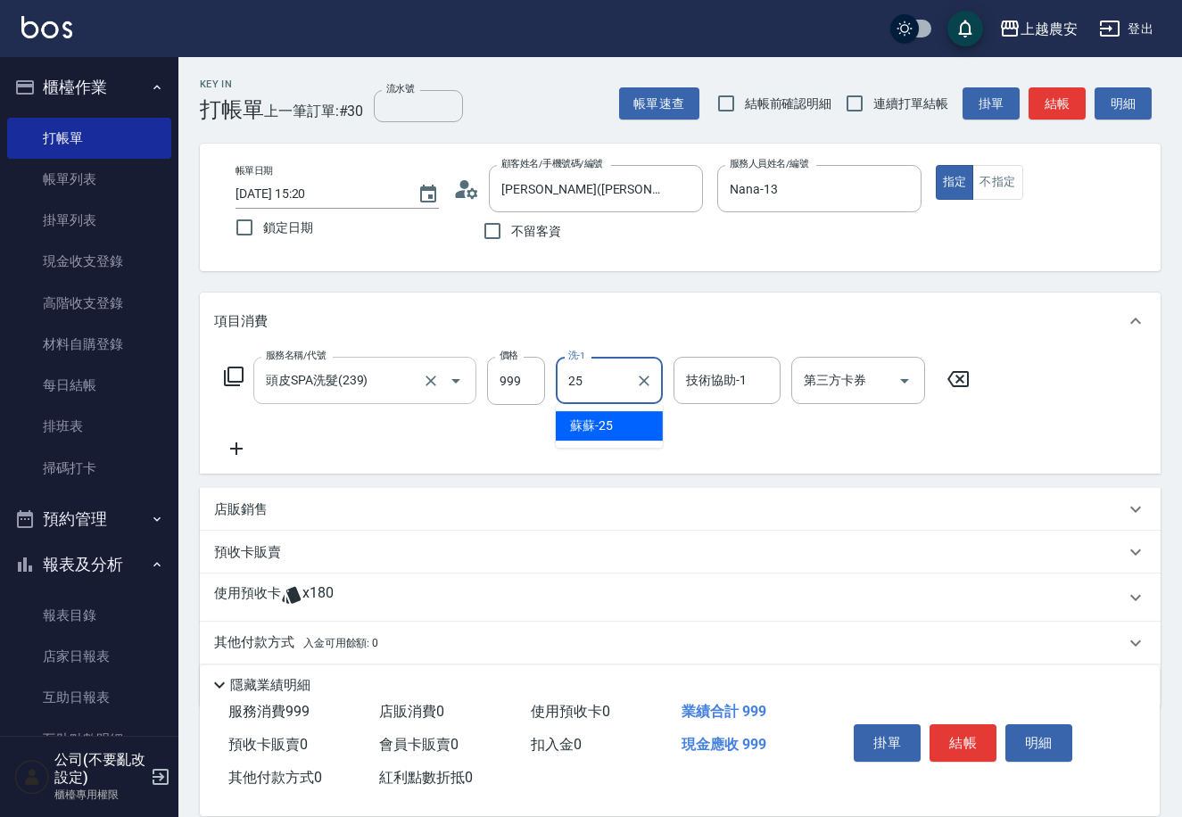
type input "蘇蘇-25"
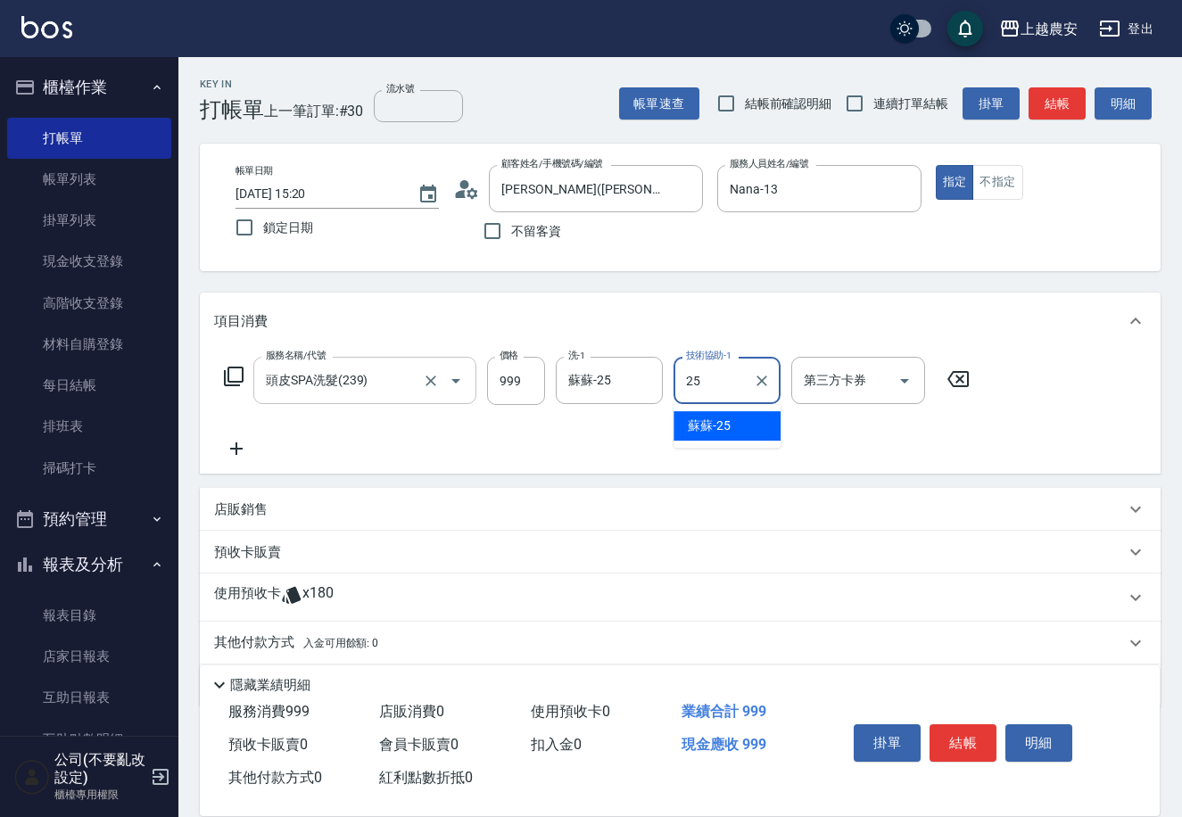
type input "蘇蘇-25"
click at [942, 730] on button "結帳" at bounding box center [962, 742] width 67 height 37
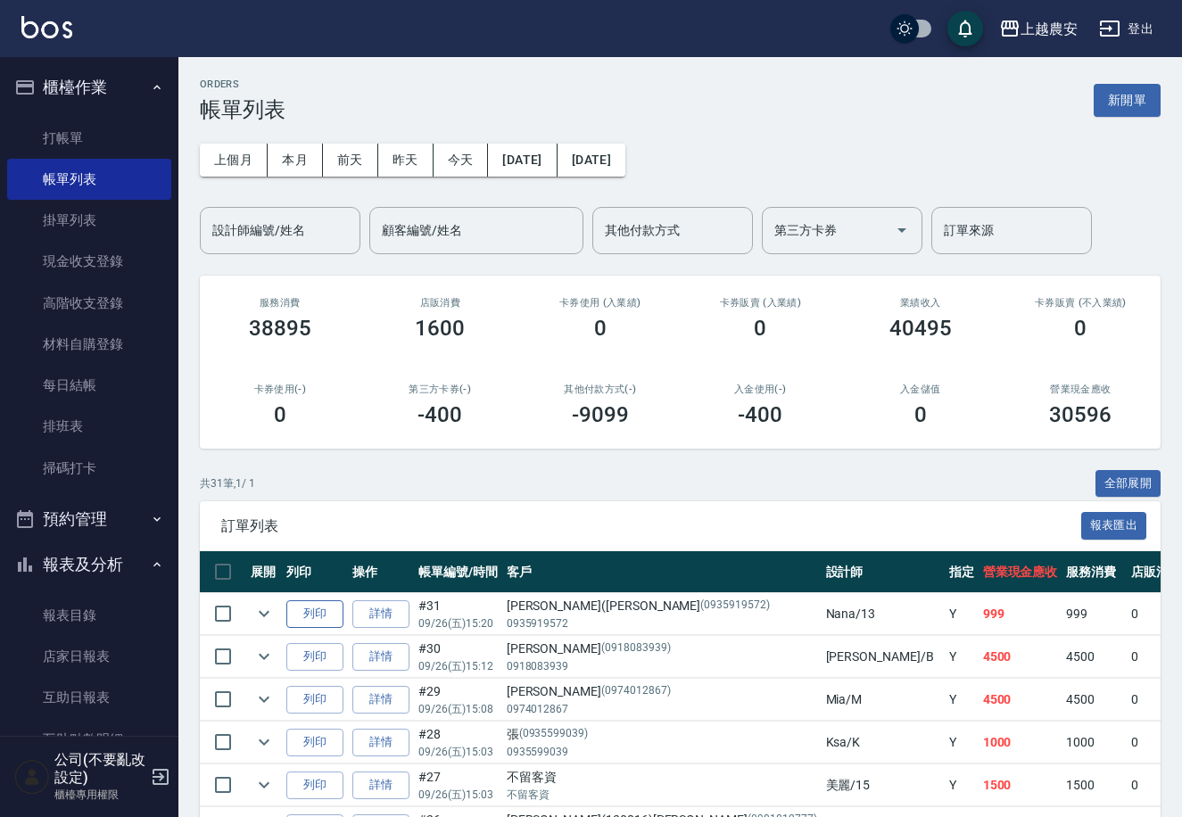
click at [327, 622] on button "列印" at bounding box center [314, 614] width 57 height 28
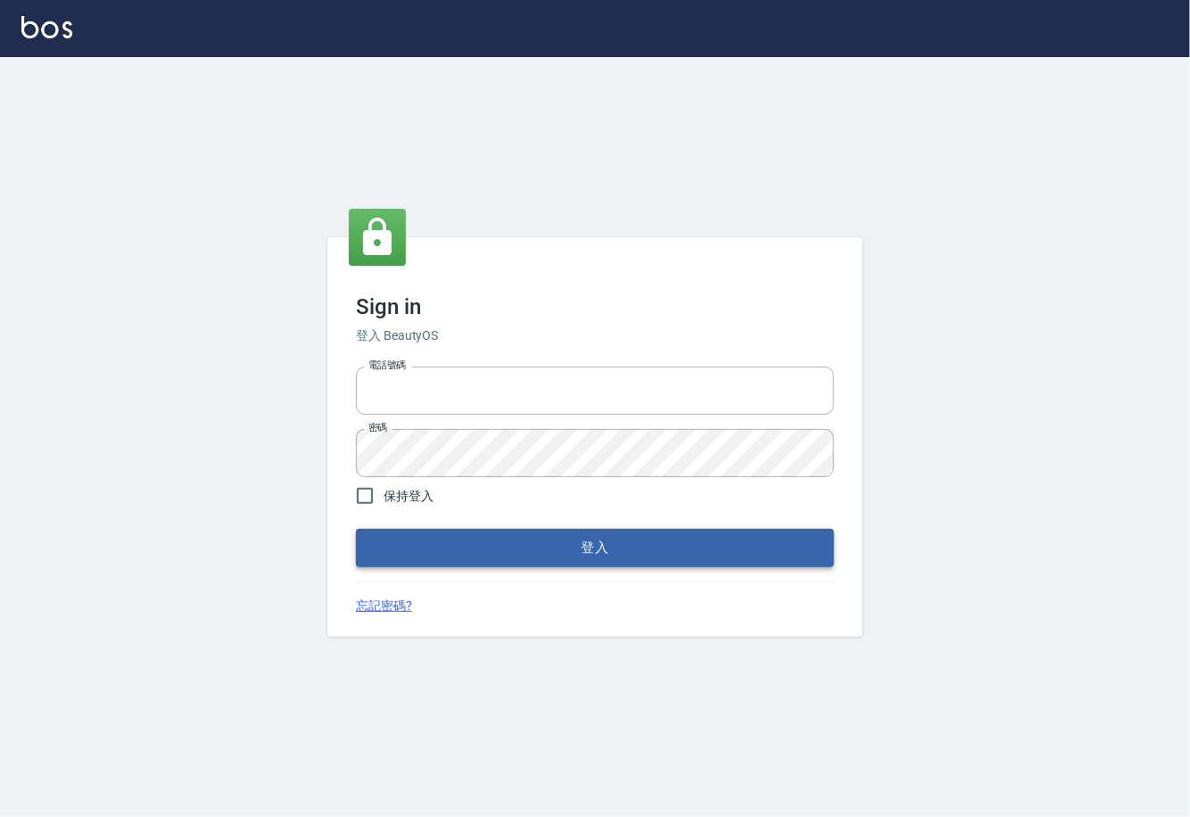
type input "0225929166"
click at [589, 550] on button "登入" at bounding box center [595, 547] width 478 height 37
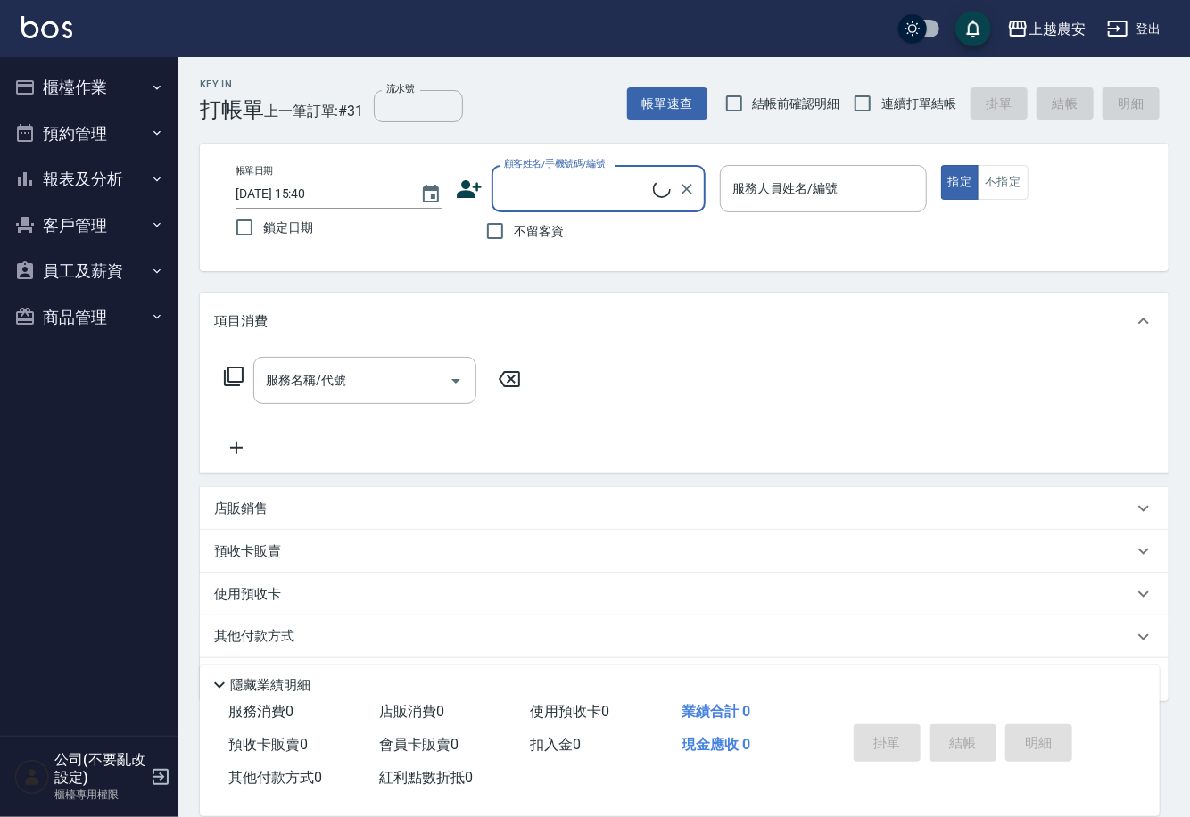
click at [576, 548] on div "預收卡販賣" at bounding box center [673, 551] width 919 height 19
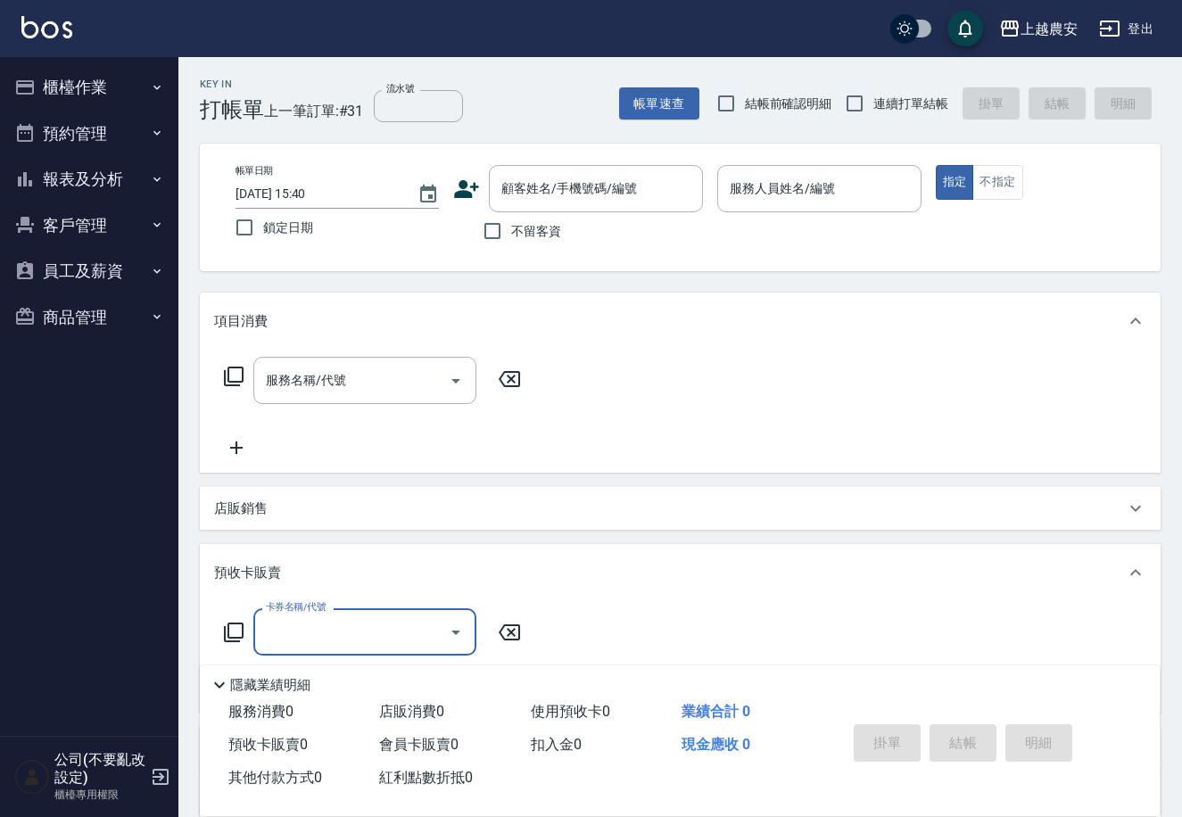
click at [78, 77] on button "櫃檯作業" at bounding box center [89, 87] width 164 height 46
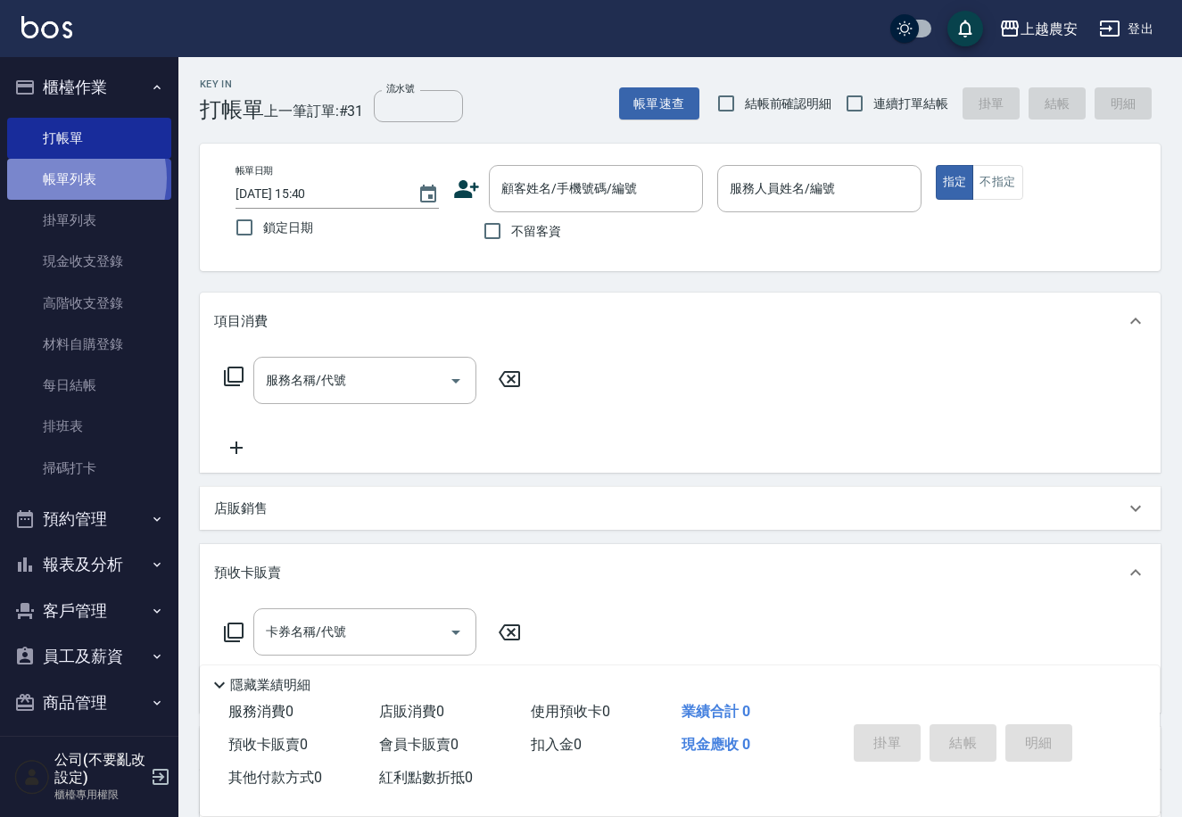
click at [62, 178] on link "帳單列表" at bounding box center [89, 179] width 164 height 41
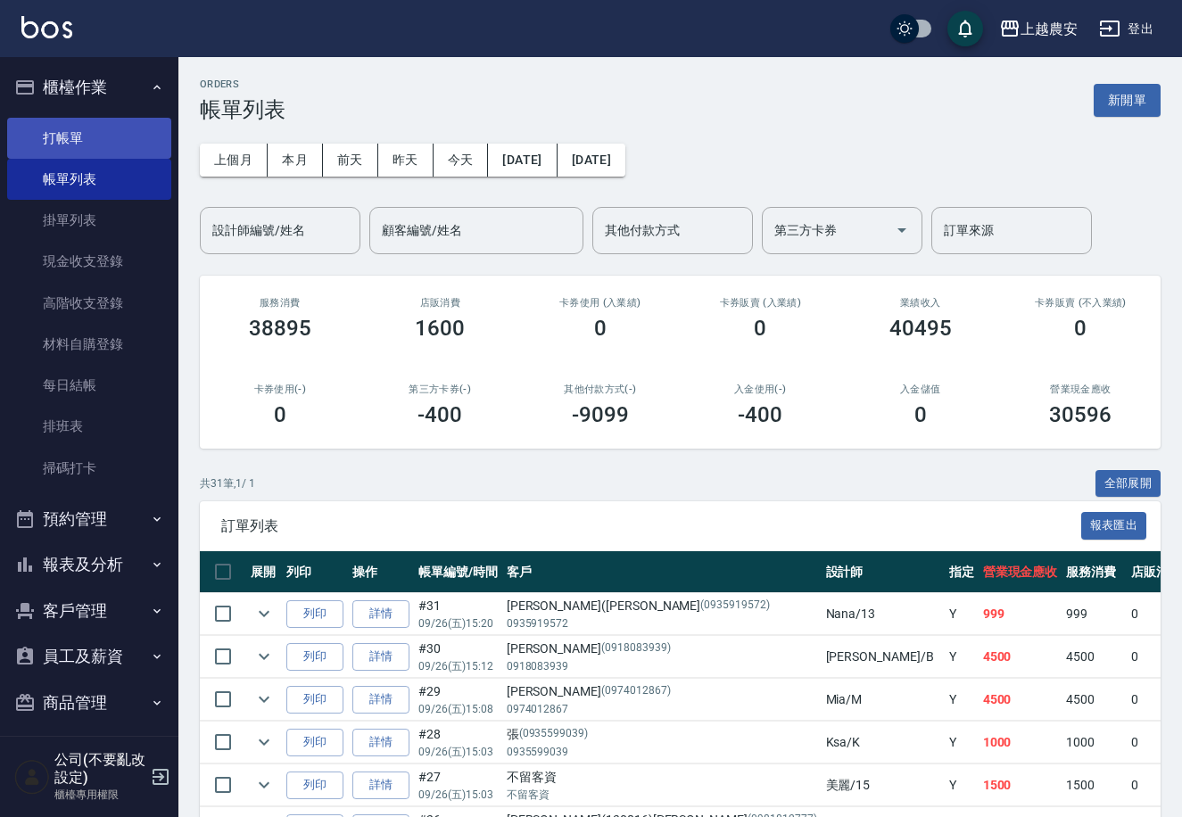
click at [58, 138] on link "打帳單" at bounding box center [89, 138] width 164 height 41
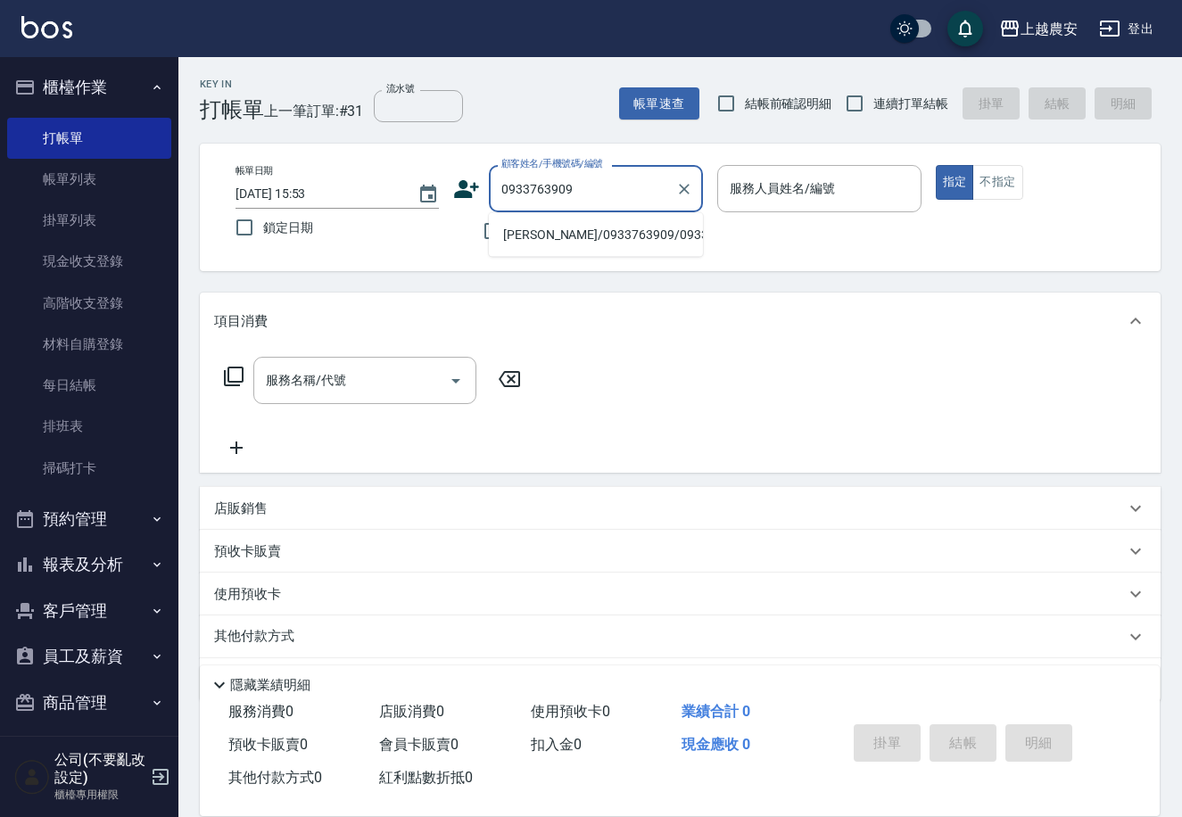
click at [513, 232] on li "[PERSON_NAME]/0933763909/0933763909" at bounding box center [596, 234] width 214 height 29
type input "[PERSON_NAME]/0933763909/0933763909"
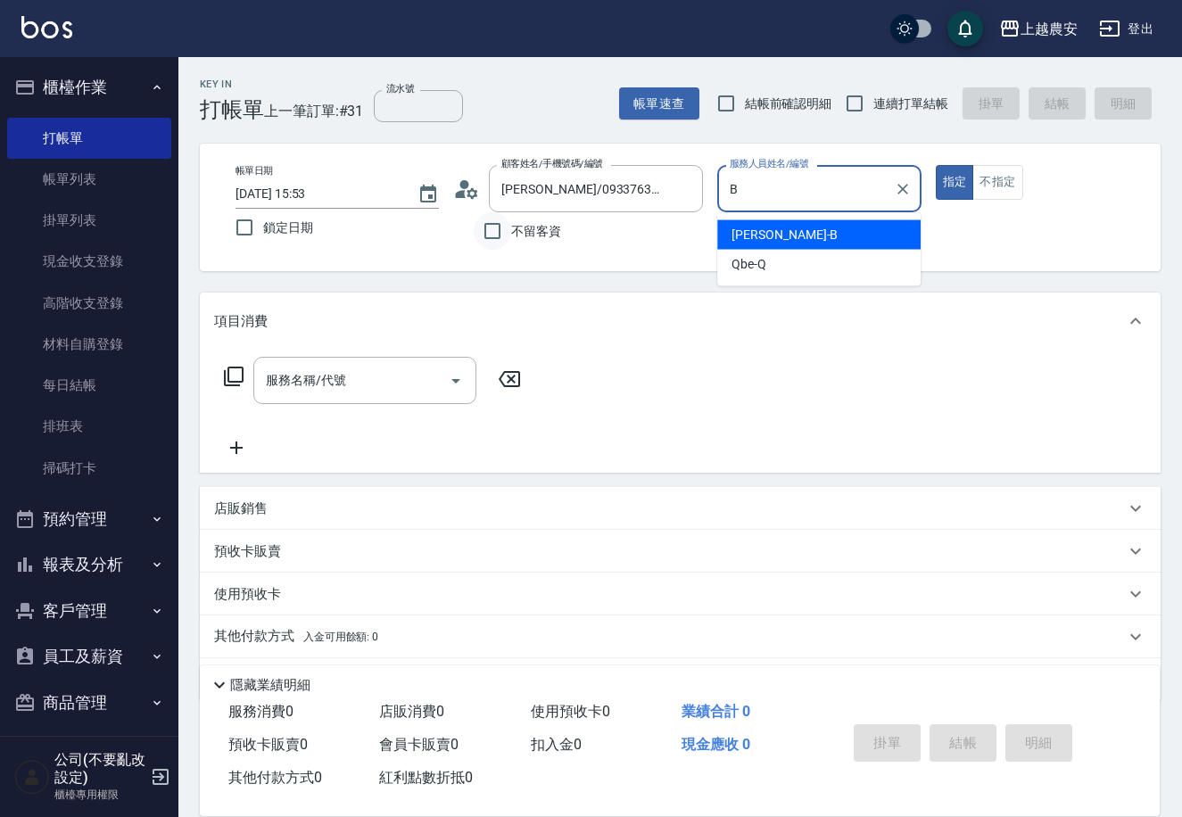
type input "美雅-B"
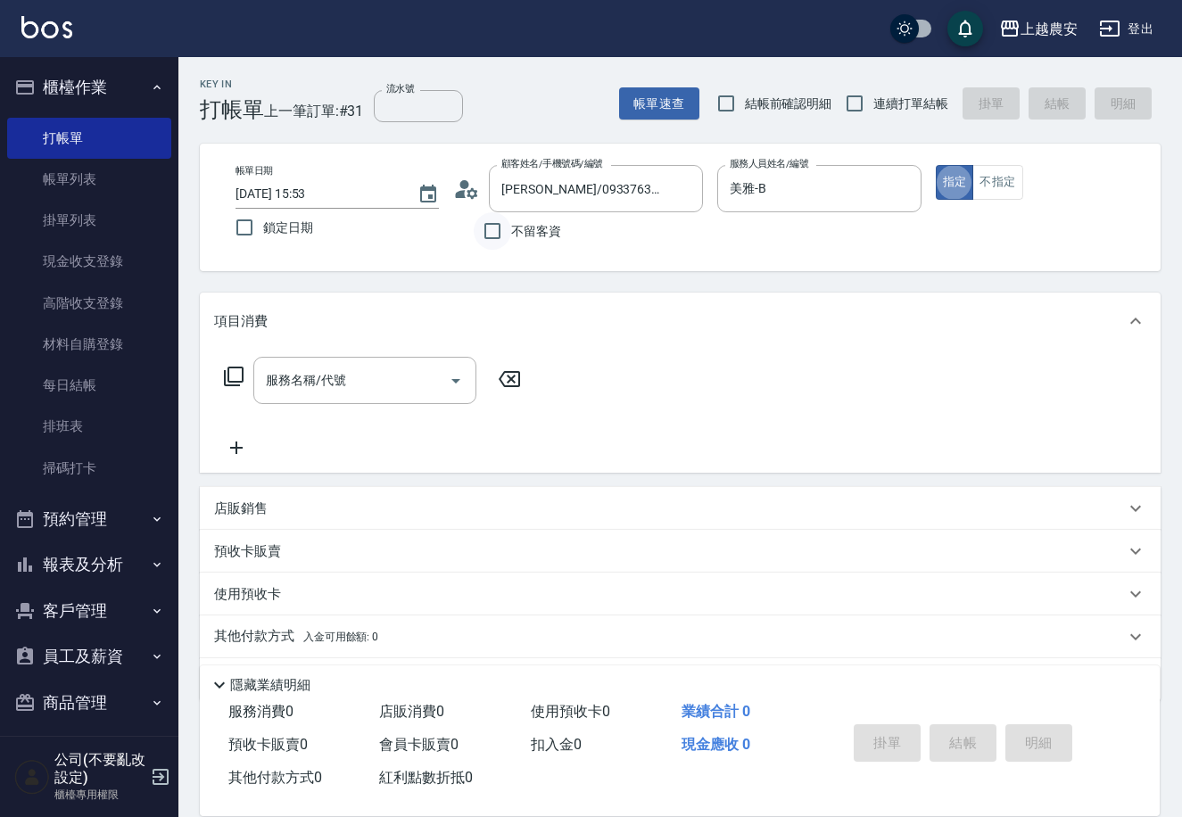
type button "true"
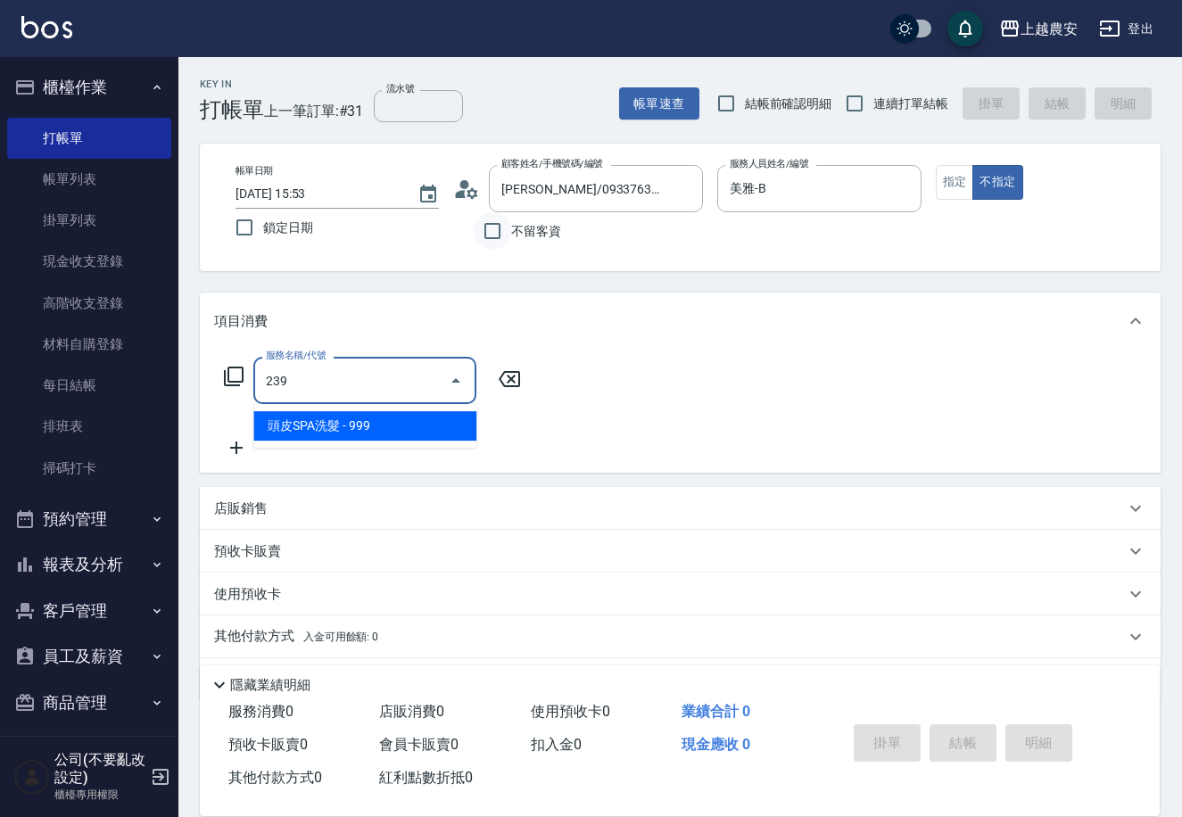
type input "頭皮SPA洗髮(239)"
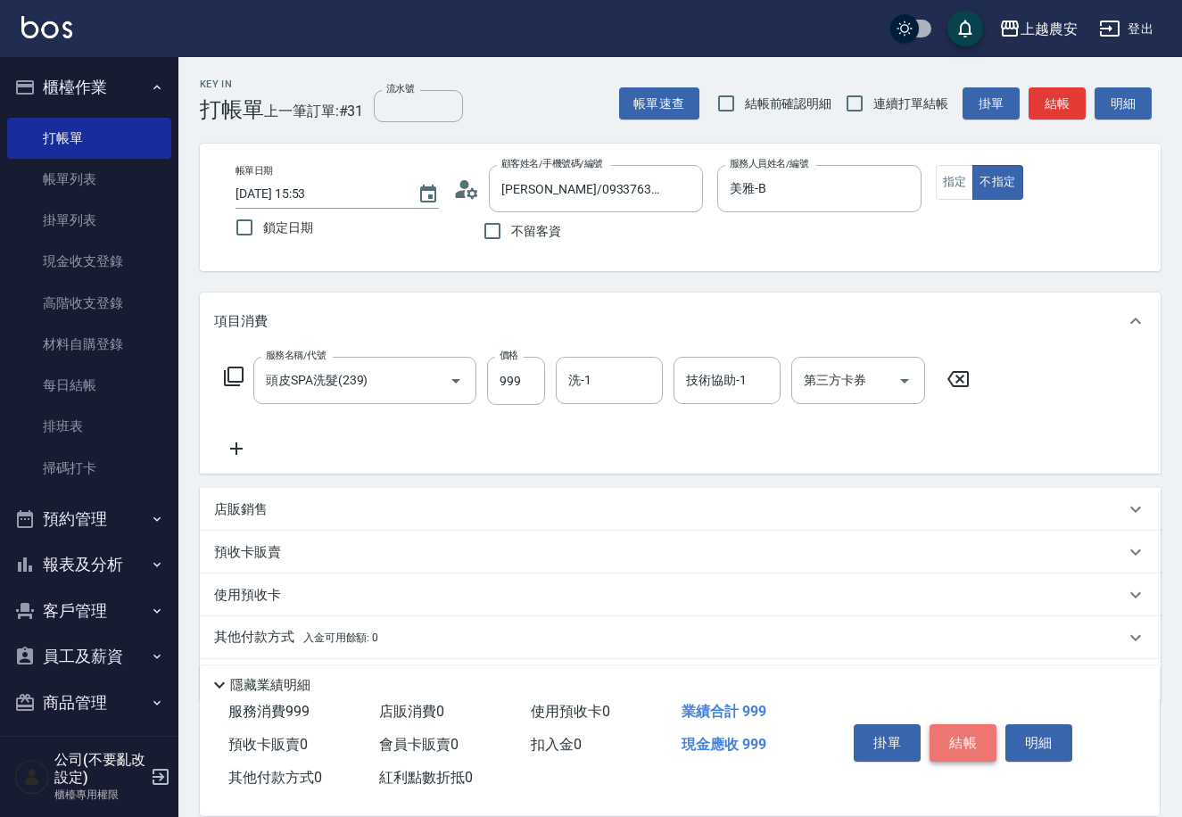
click at [963, 731] on button "結帳" at bounding box center [962, 742] width 67 height 37
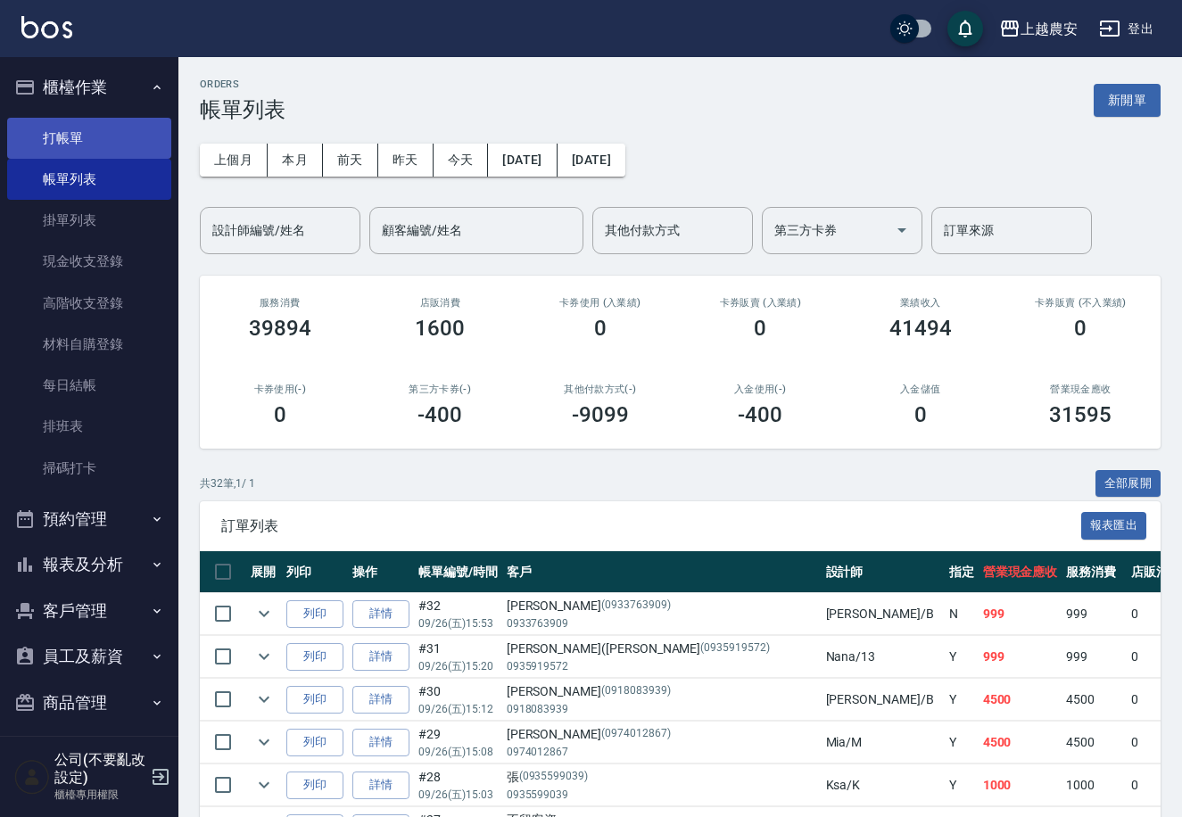
click at [87, 133] on link "打帳單" at bounding box center [89, 138] width 164 height 41
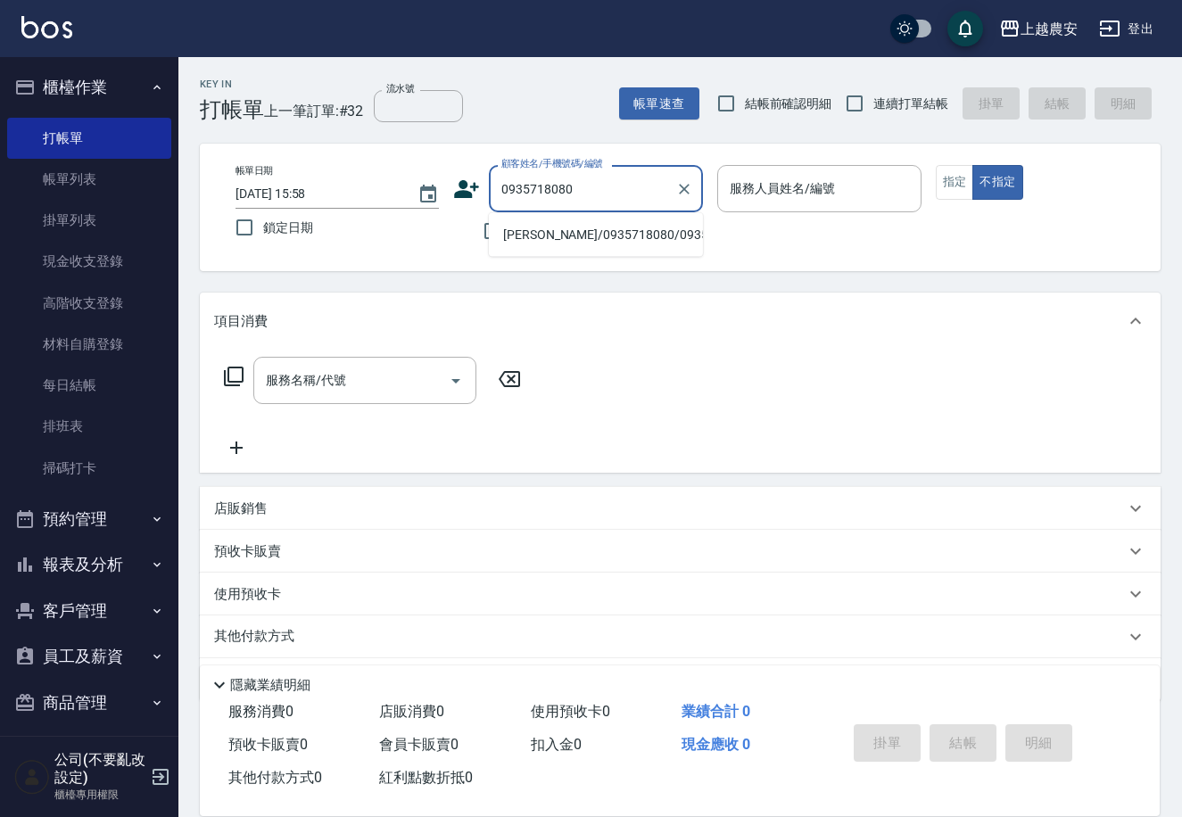
click at [526, 227] on li "[PERSON_NAME]/0935718080/0935718080" at bounding box center [596, 234] width 214 height 29
type input "[PERSON_NAME]/0935718080/0935718080"
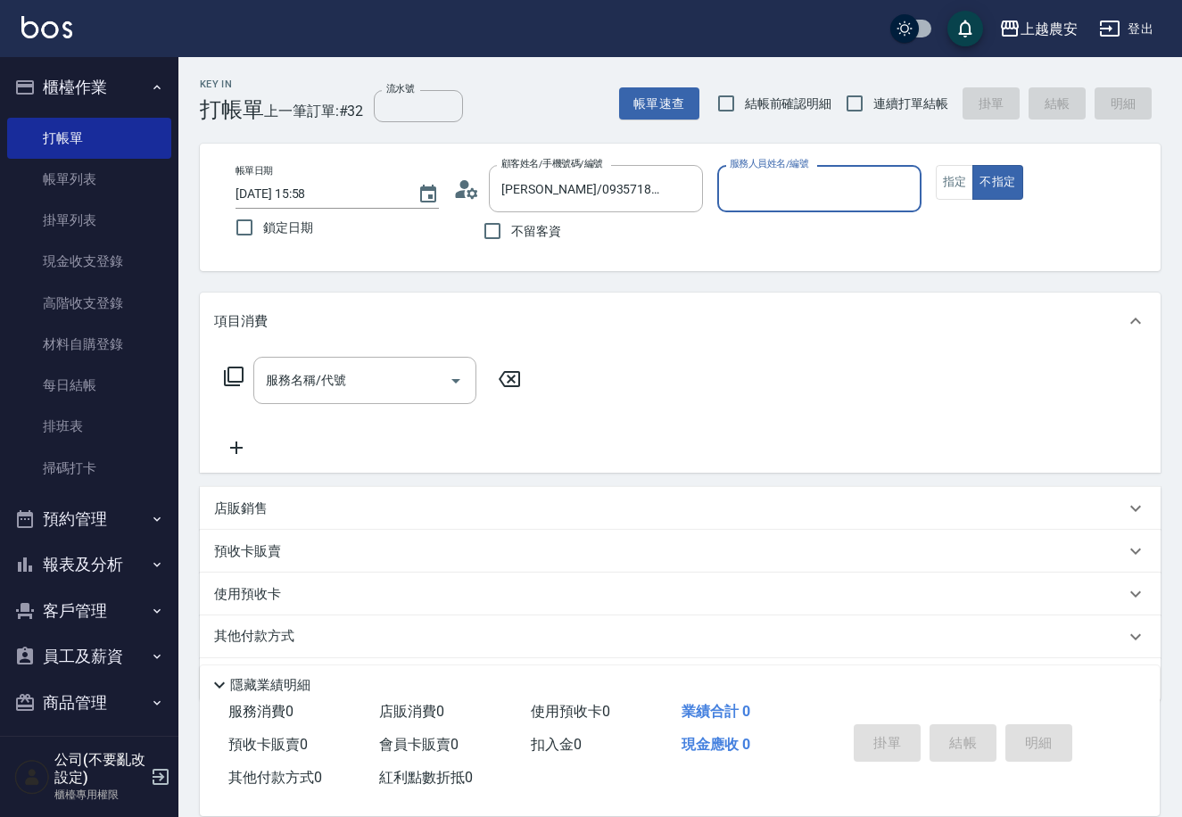
type input "Yoko-12"
drag, startPoint x: 947, startPoint y: 179, endPoint x: 739, endPoint y: 249, distance: 219.1
click at [938, 178] on button "指定" at bounding box center [955, 182] width 38 height 35
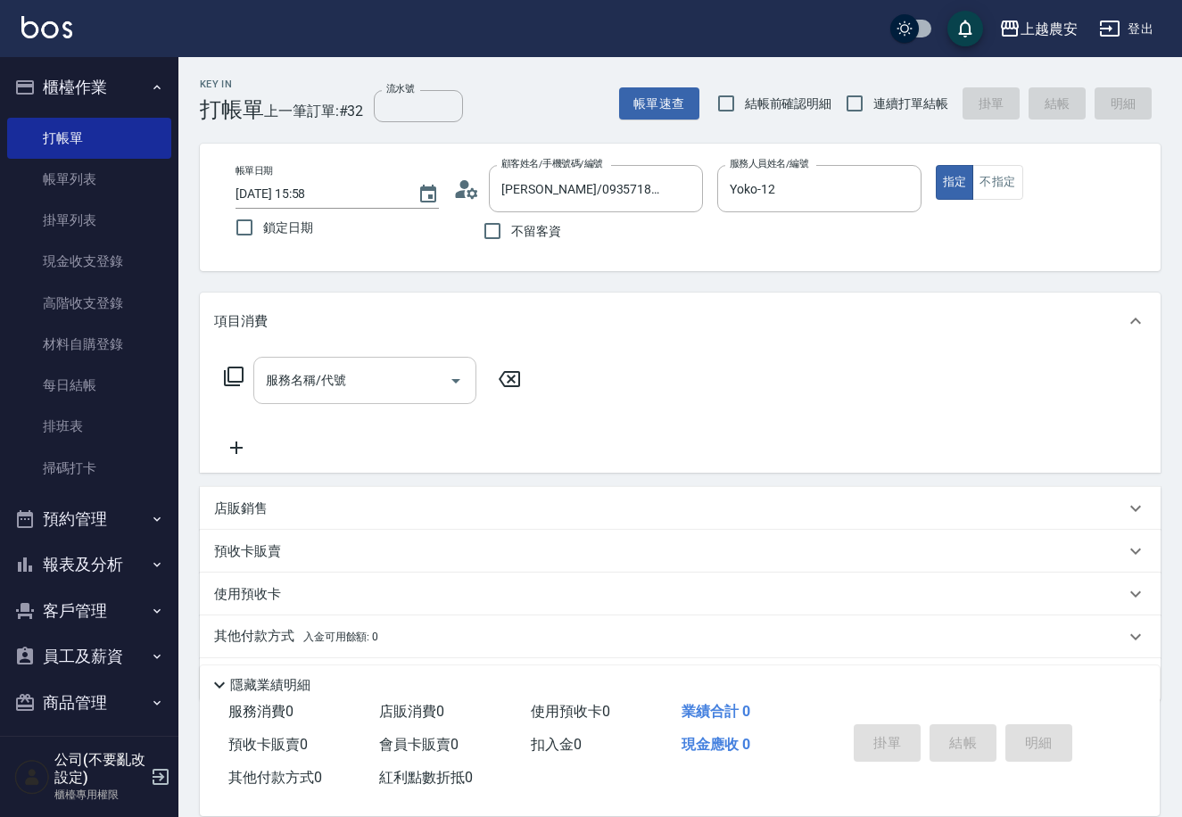
click at [389, 382] on input "服務名稱/代號" at bounding box center [351, 380] width 180 height 31
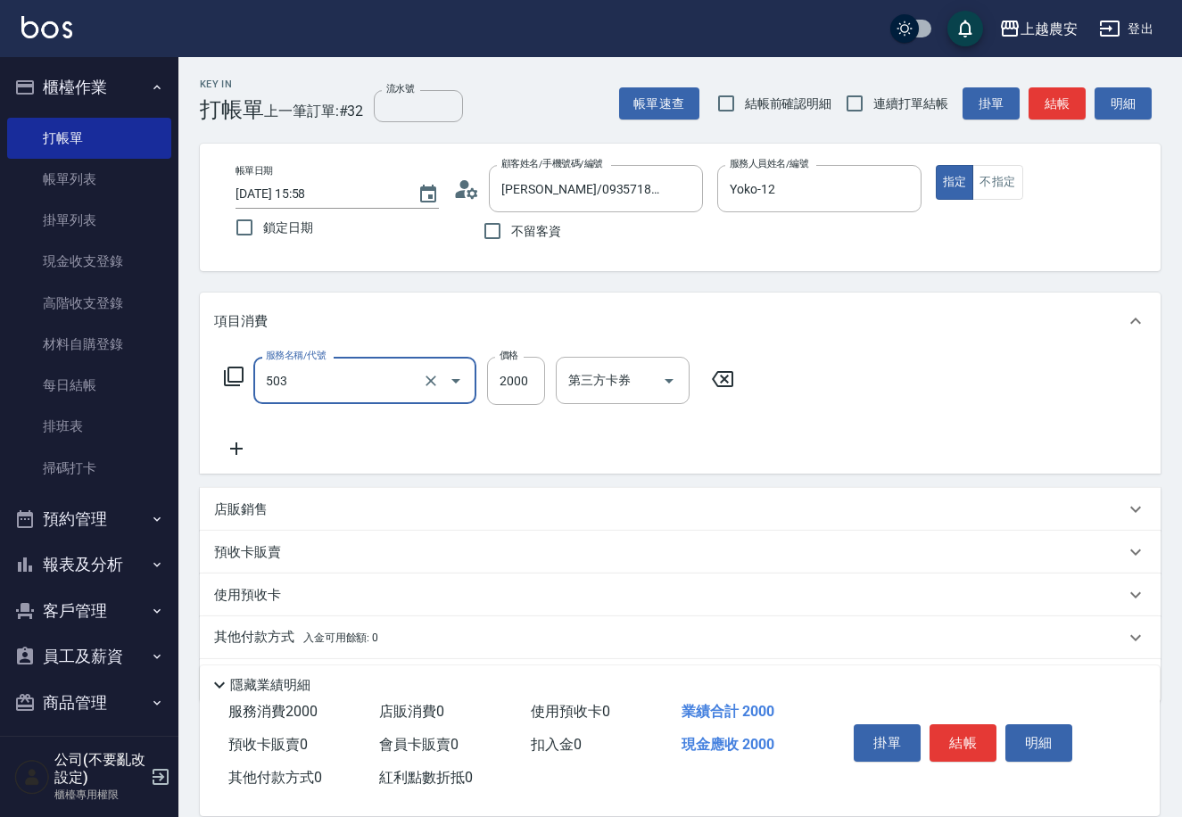
type input "染髮1500↑(503)"
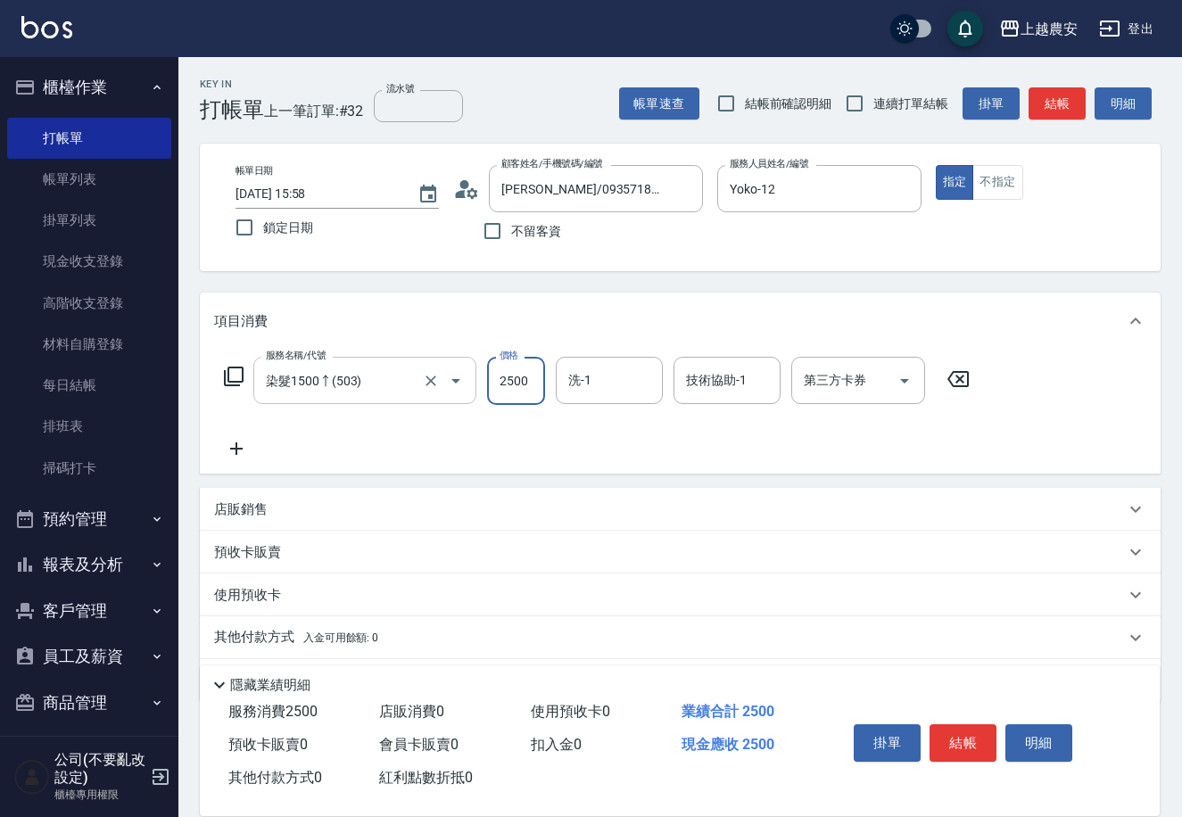
type input "2500"
type input "酪梨-34"
click at [285, 636] on p "其他付款方式 入金可用餘額: 0" at bounding box center [296, 638] width 164 height 20
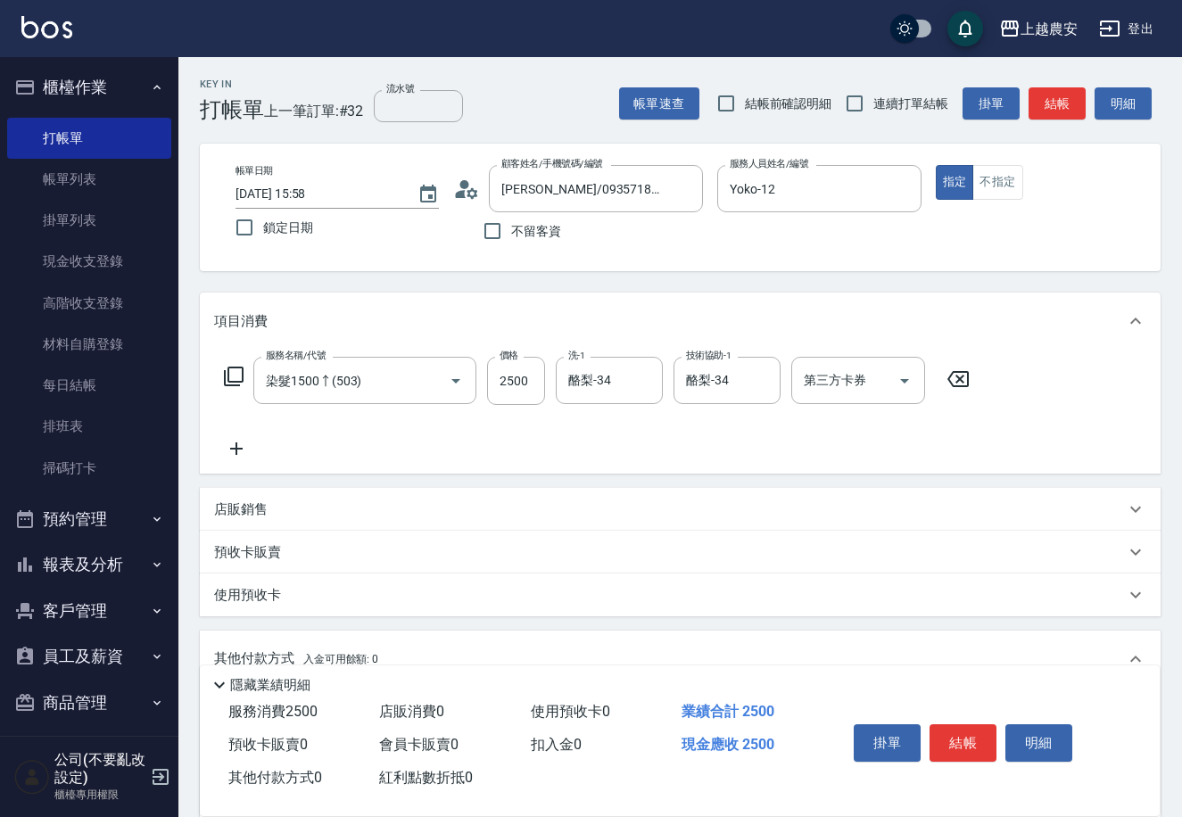
scroll to position [262, 0]
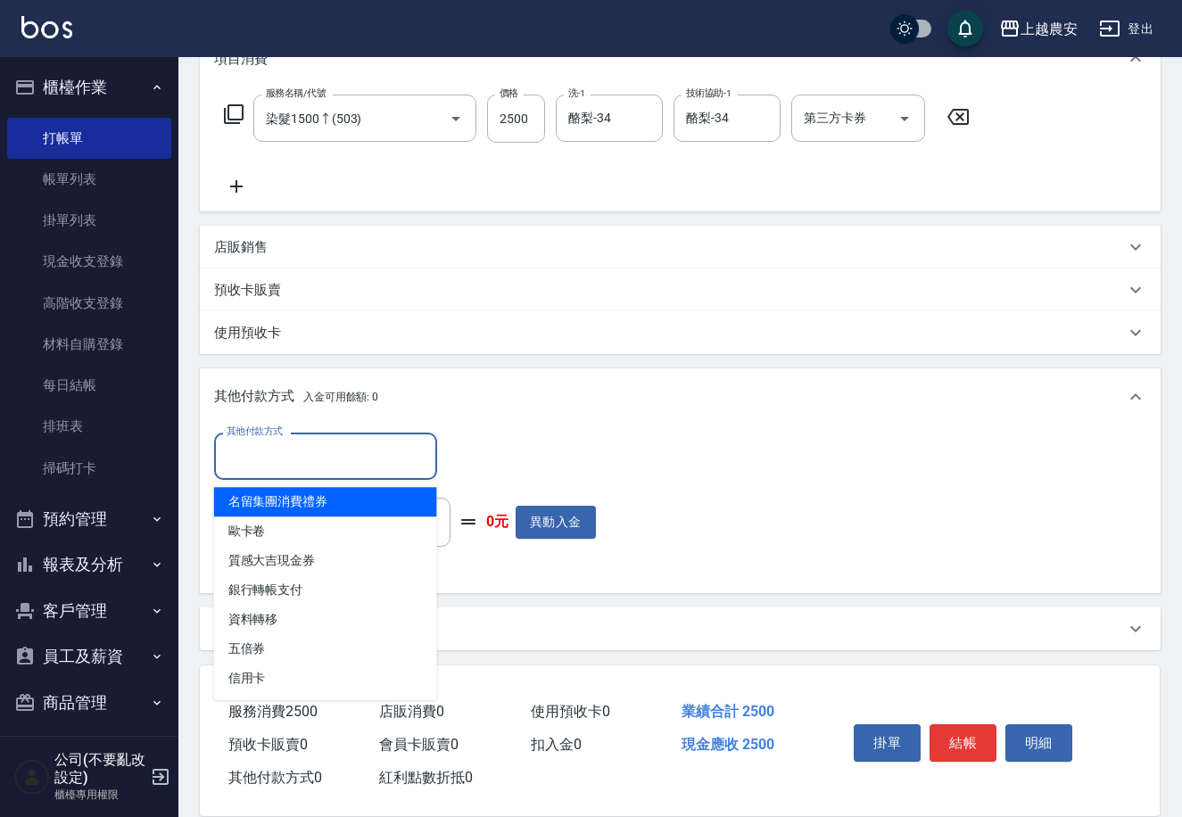
click at [310, 464] on input "其他付款方式" at bounding box center [325, 456] width 207 height 31
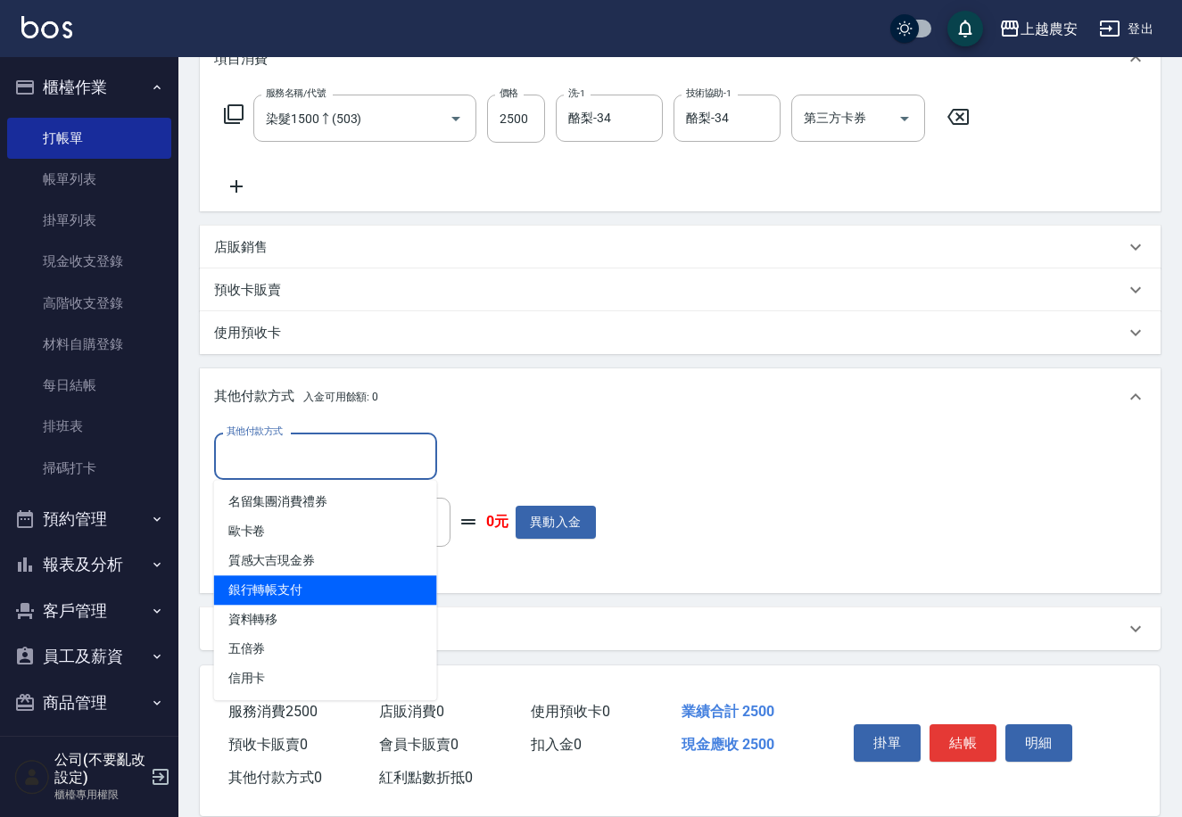
click at [315, 592] on span "銀行轉帳支付" at bounding box center [325, 589] width 223 height 29
type input "銀行轉帳支付"
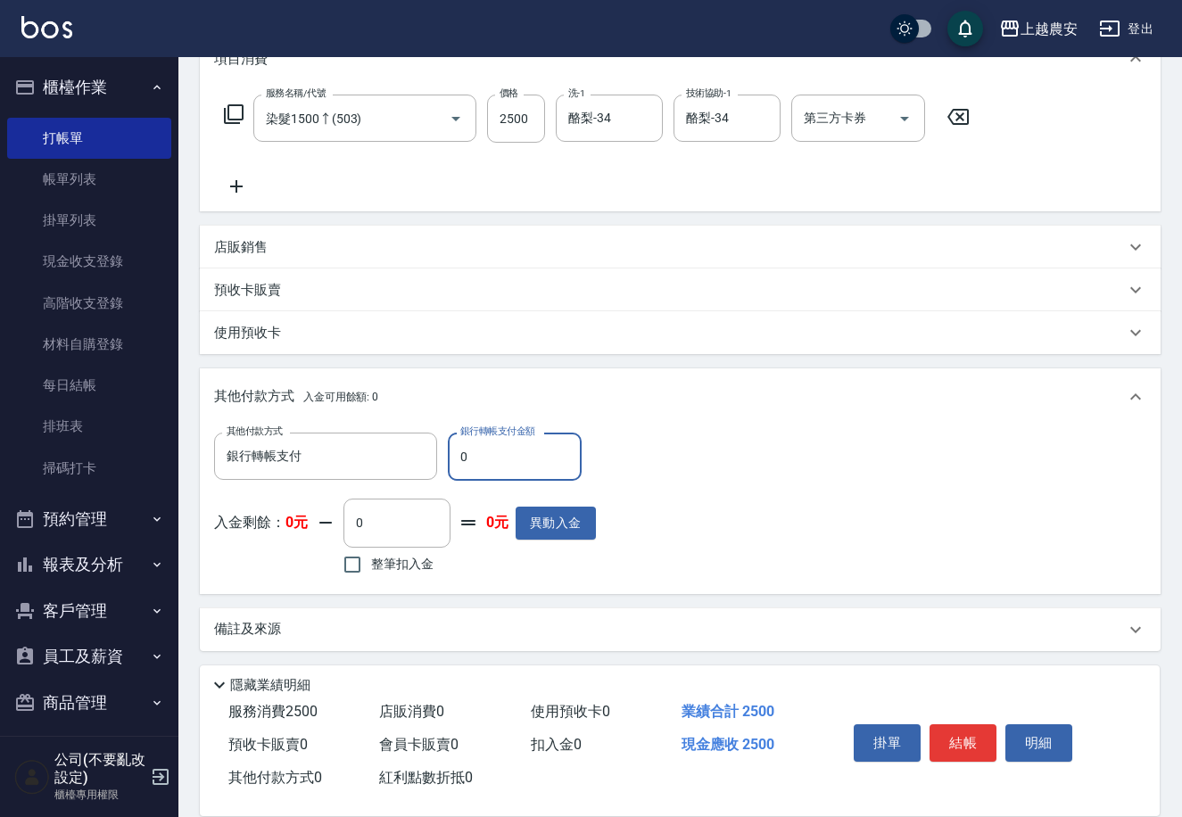
click at [448, 474] on input "0" at bounding box center [515, 457] width 134 height 48
drag, startPoint x: 450, startPoint y: 468, endPoint x: 519, endPoint y: 466, distance: 68.7
click at [519, 466] on input "0" at bounding box center [515, 457] width 134 height 48
type input "2500"
click at [976, 739] on button "結帳" at bounding box center [962, 742] width 67 height 37
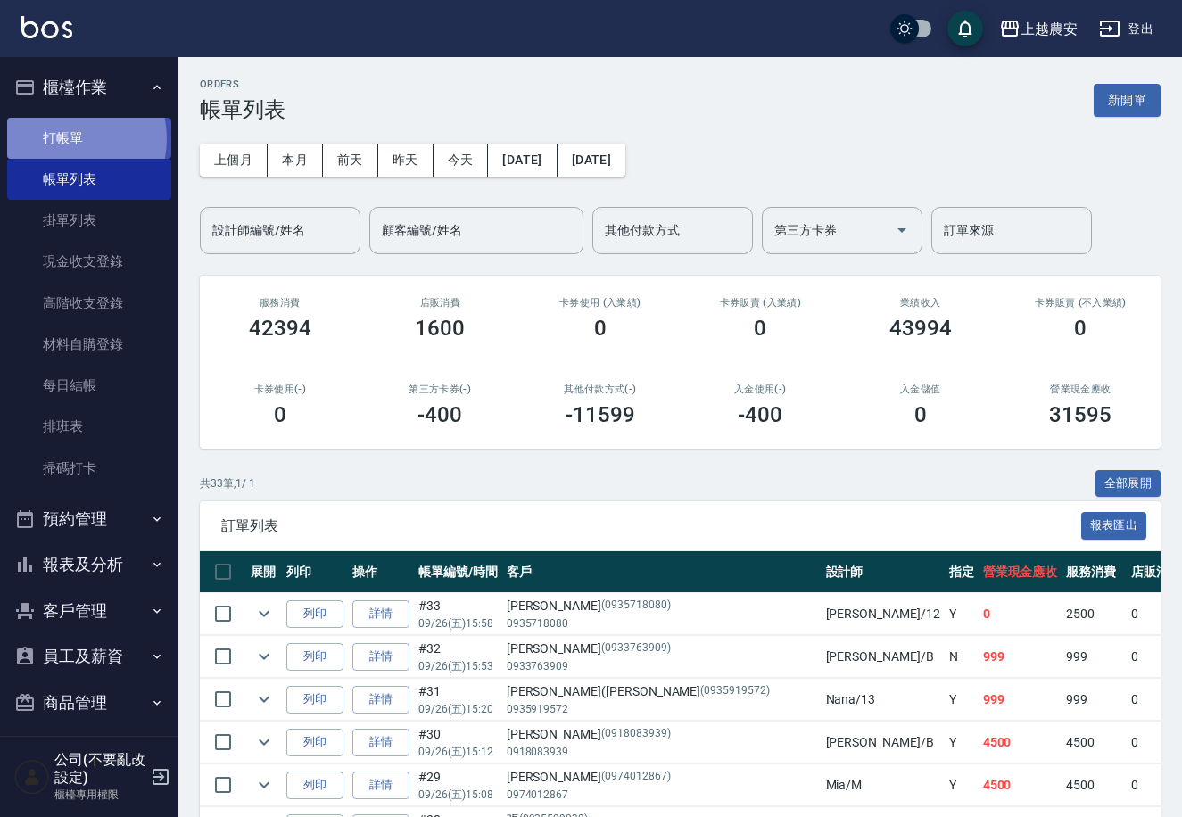
click at [63, 138] on link "打帳單" at bounding box center [89, 138] width 164 height 41
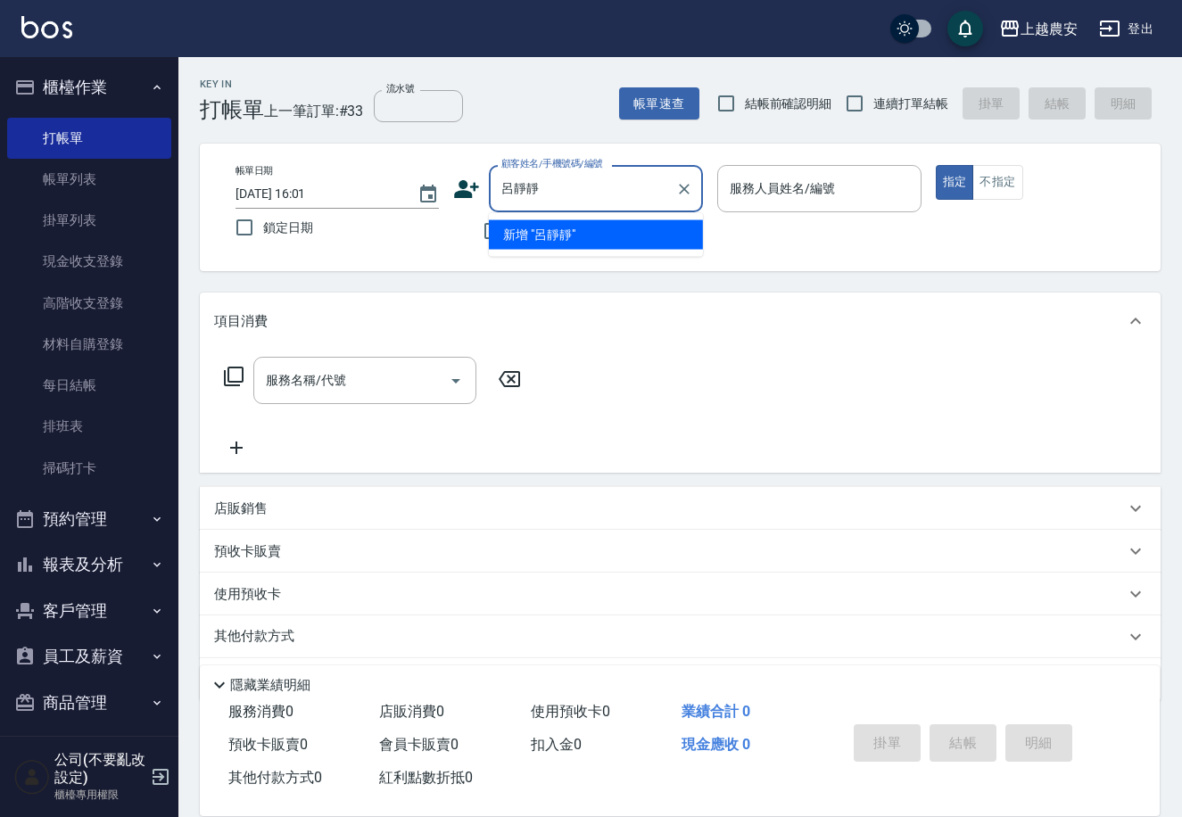
click at [568, 224] on li "新增 "呂靜靜"" at bounding box center [596, 234] width 214 height 29
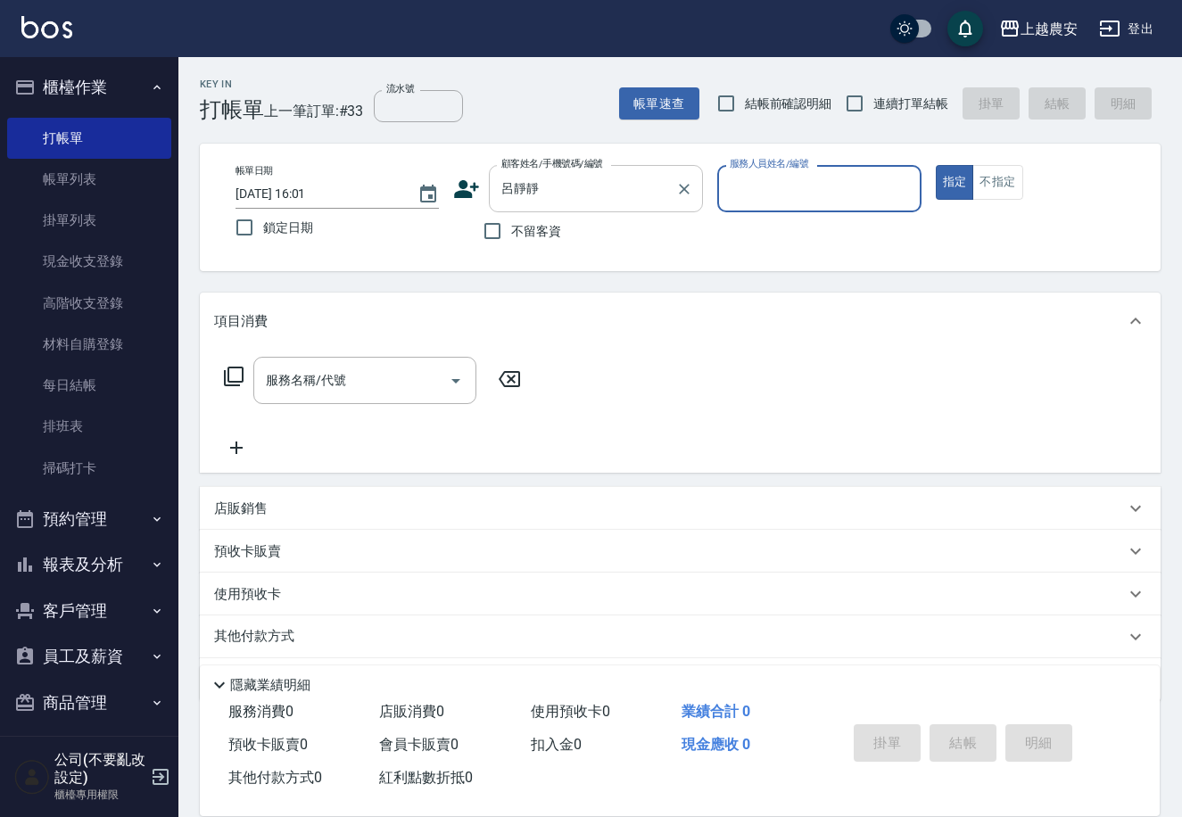
click at [574, 202] on input "呂靜靜" at bounding box center [582, 188] width 171 height 31
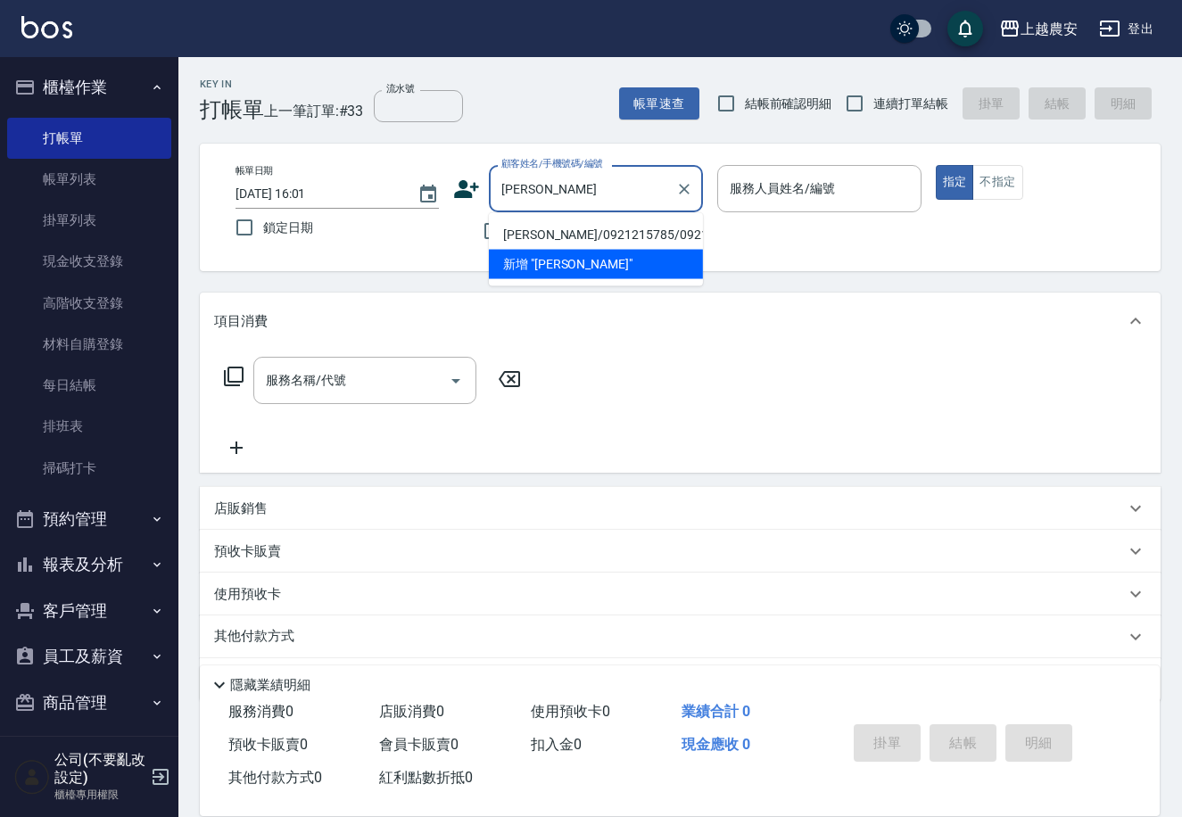
click at [526, 224] on li "[PERSON_NAME]/0921215785/0921215785" at bounding box center [596, 234] width 214 height 29
type input "[PERSON_NAME]/0921215785/0921215785"
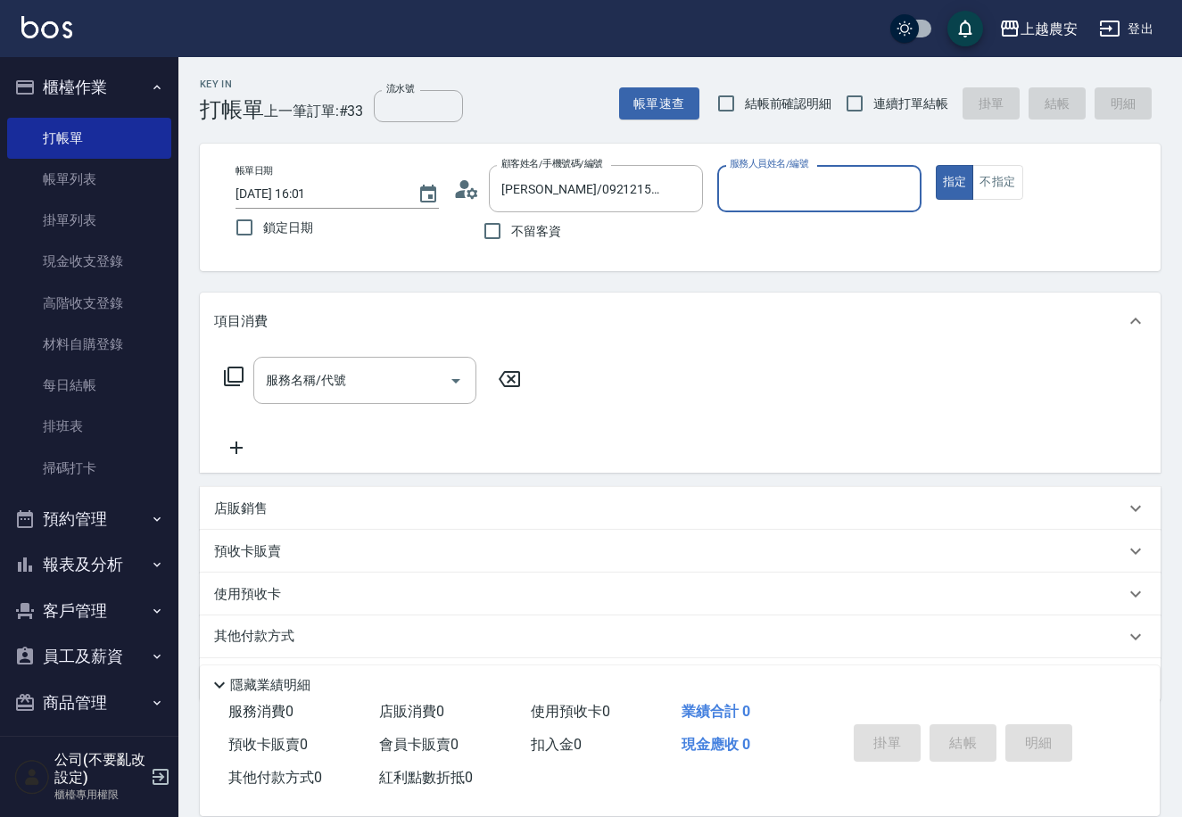
type input "Mia-M"
click at [489, 227] on input "不留客資" at bounding box center [492, 230] width 37 height 37
checkbox input "true"
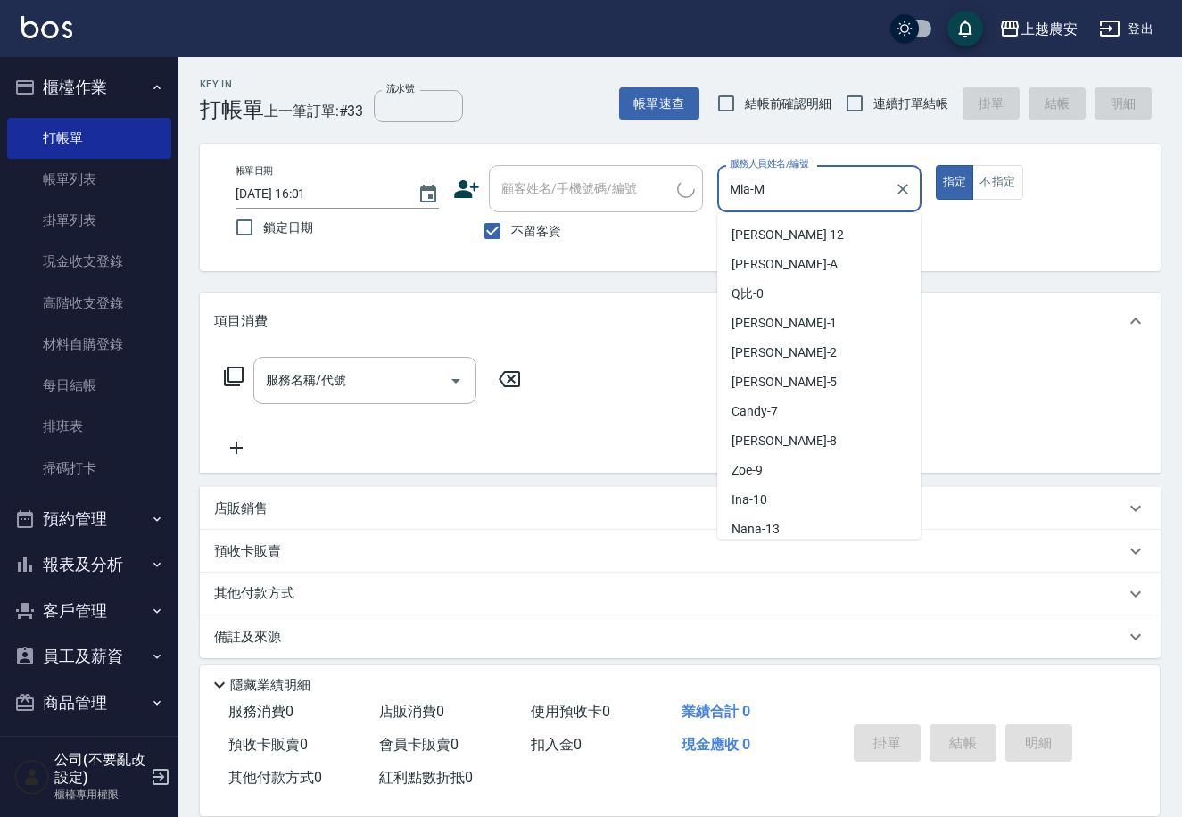
drag, startPoint x: 699, startPoint y: 185, endPoint x: 657, endPoint y: 219, distance: 53.9
click at [680, 198] on div "帳單日期 2025/09/26 16:01 鎖定日期 顧客姓名/手機號碼/編號 顧客姓名/手機號碼/編號 不留客資 服務人員姓名/編號 Mia-M 服務人員姓…" at bounding box center [680, 207] width 918 height 85
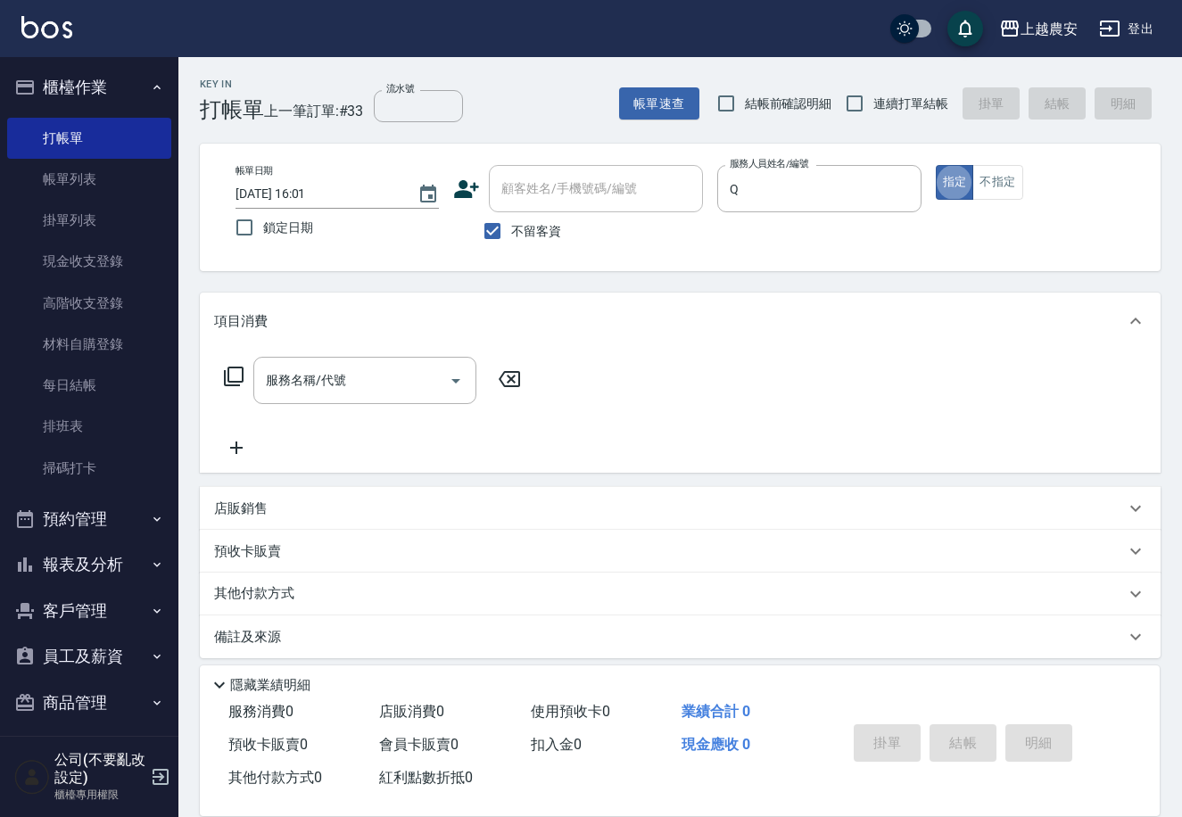
type input "Qbe-Q"
type button "true"
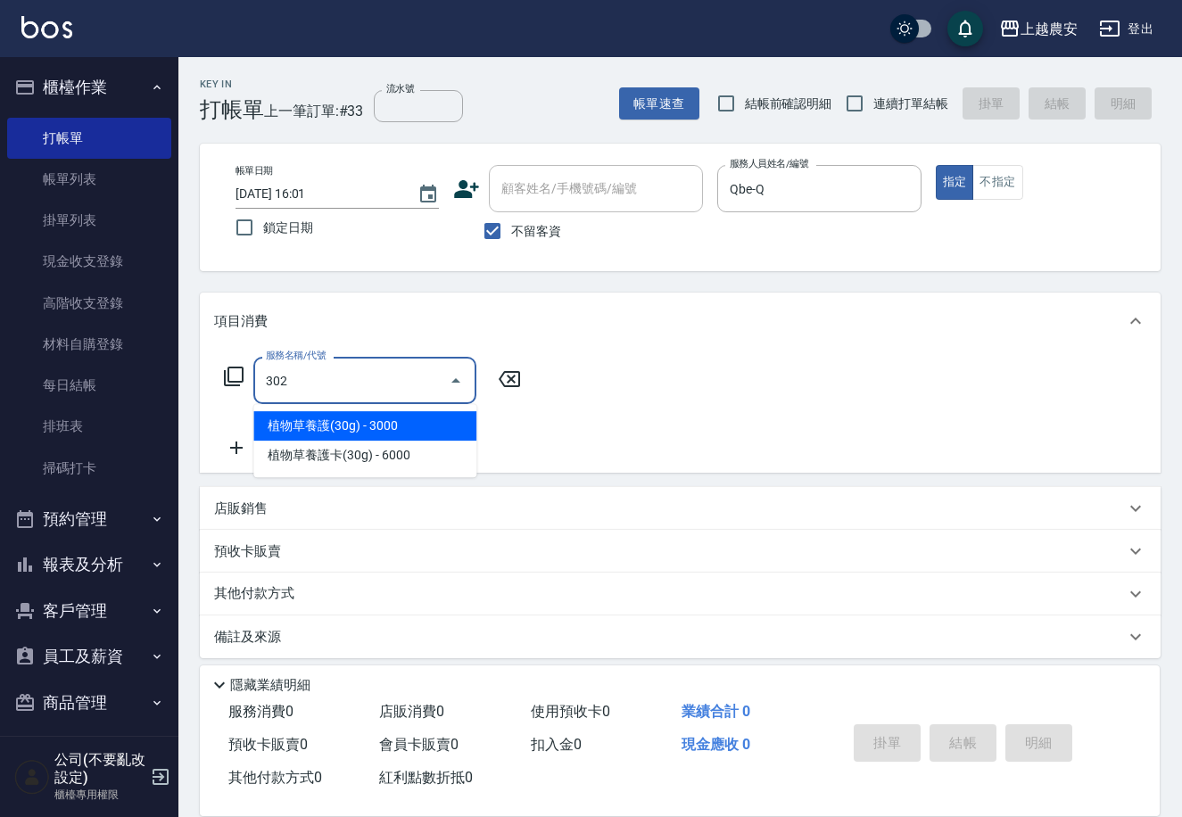
type input "燙髮1500↓(自購)(302)"
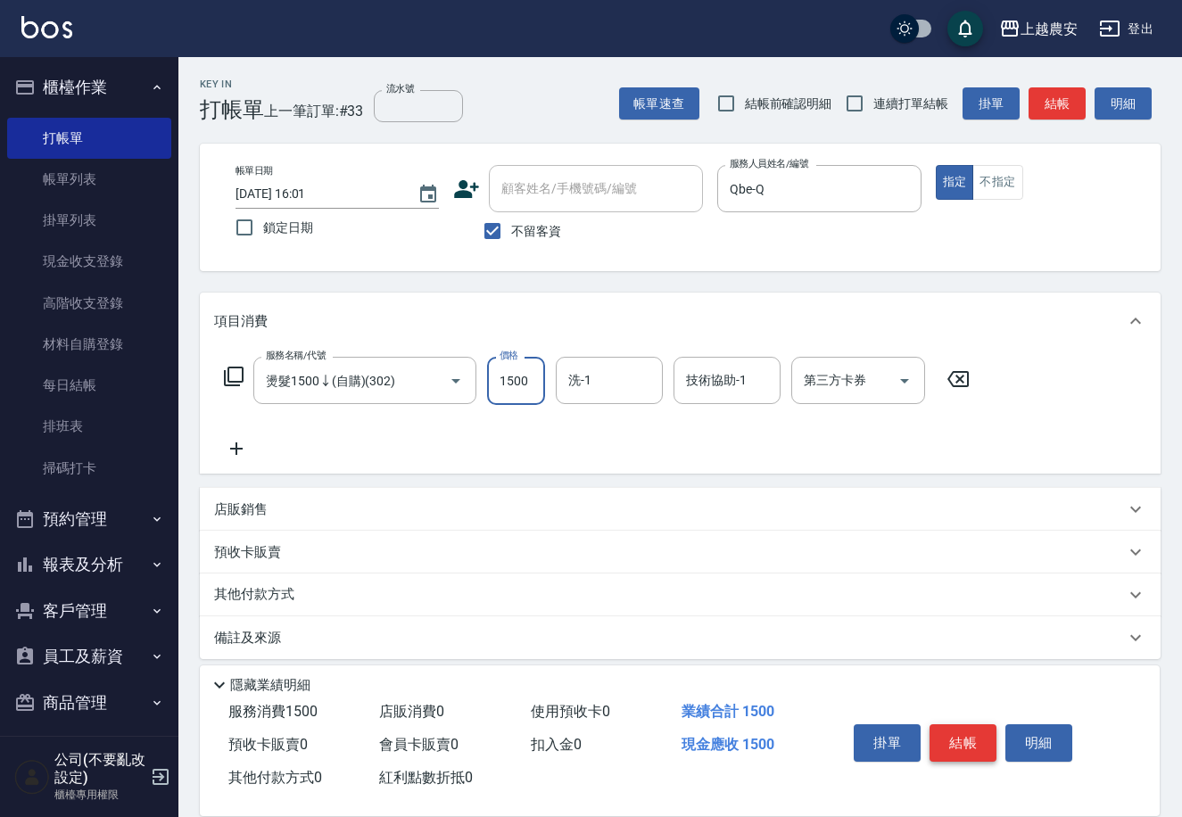
click at [965, 738] on button "結帳" at bounding box center [962, 742] width 67 height 37
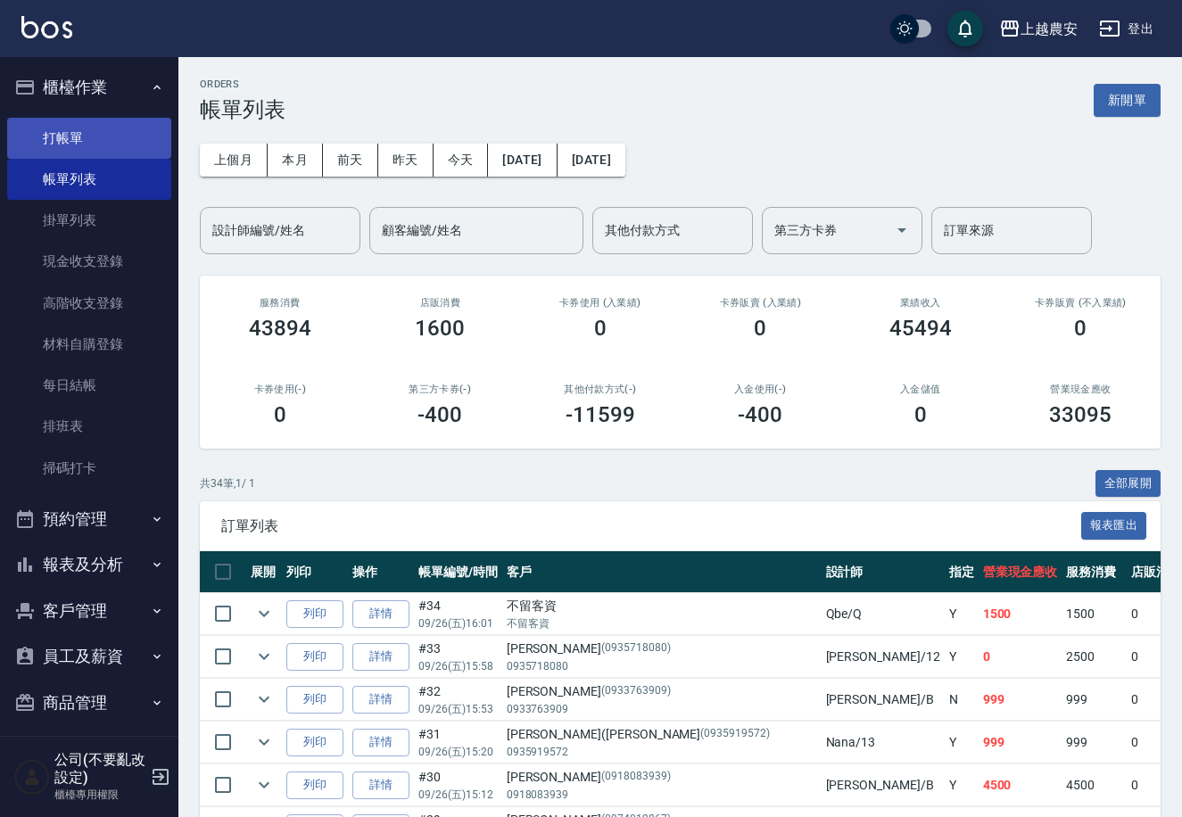
click at [67, 130] on link "打帳單" at bounding box center [89, 138] width 164 height 41
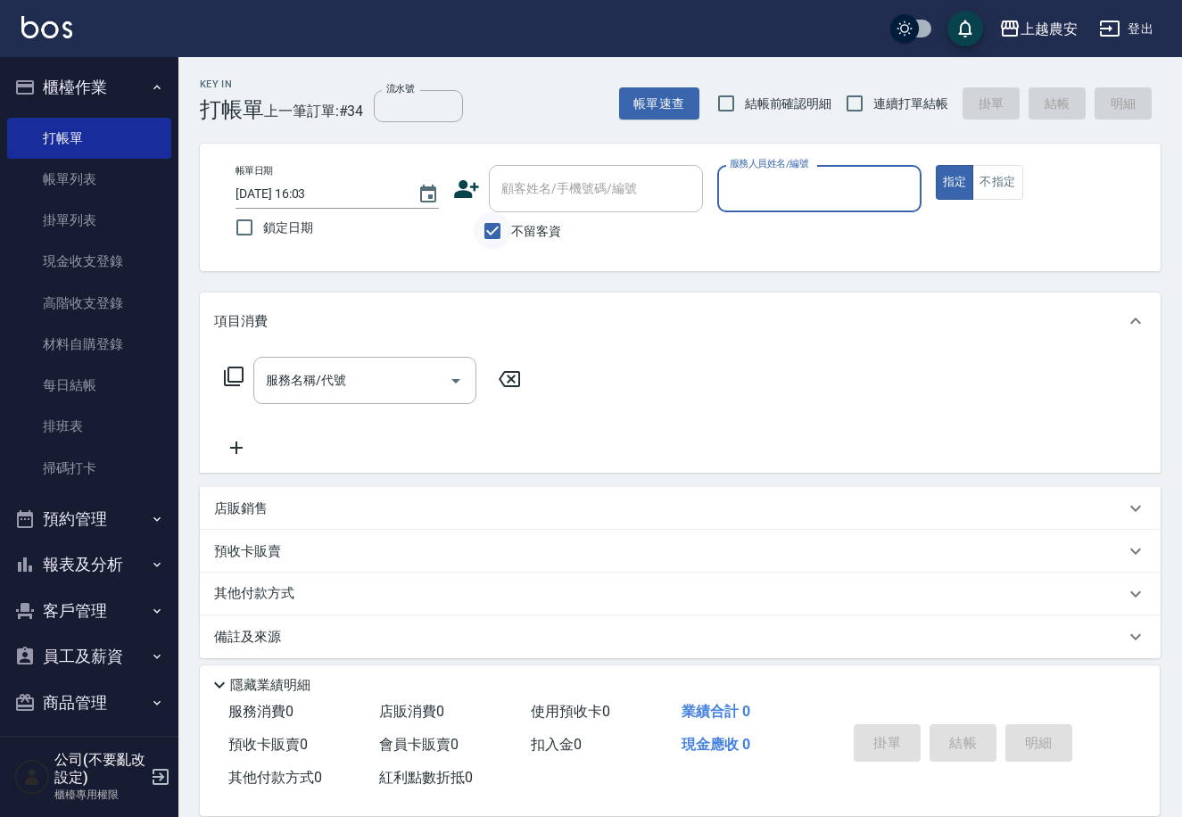
click at [493, 227] on input "不留客資" at bounding box center [492, 230] width 37 height 37
checkbox input "false"
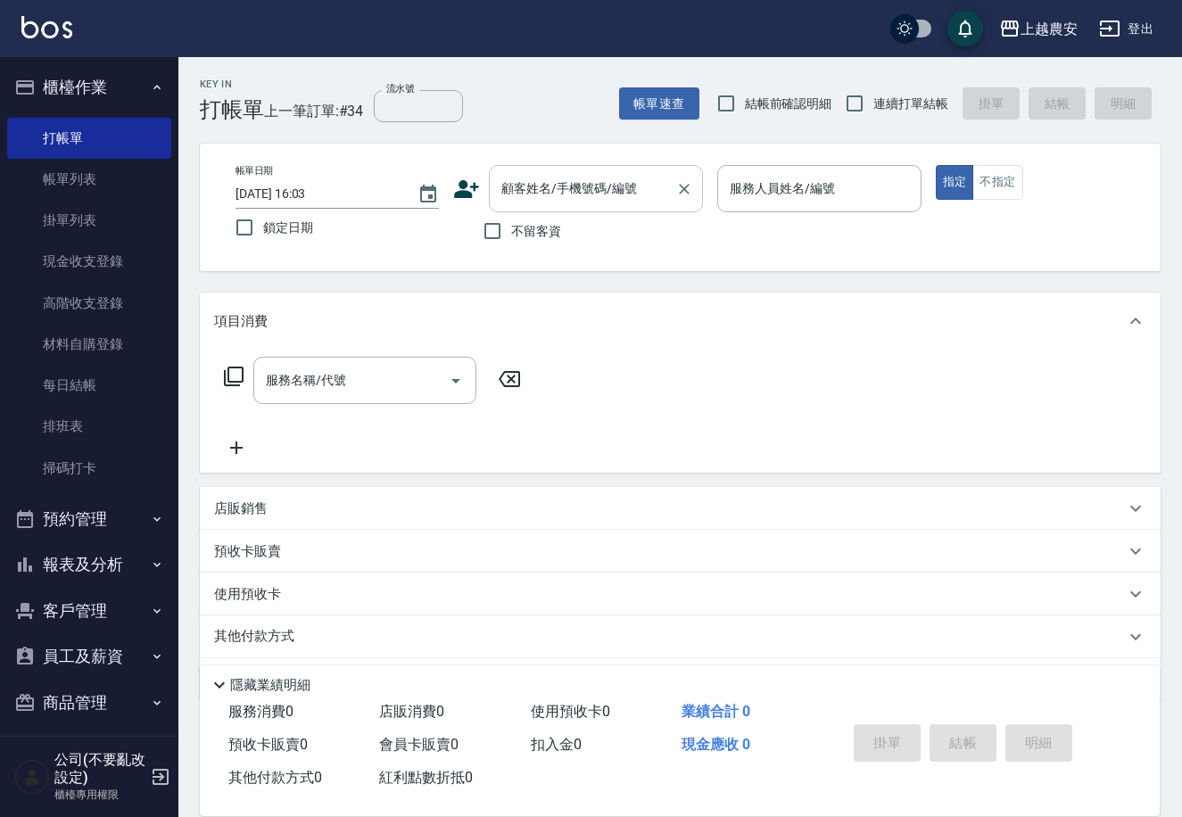
click at [500, 201] on input "顧客姓名/手機號碼/編號" at bounding box center [582, 188] width 171 height 31
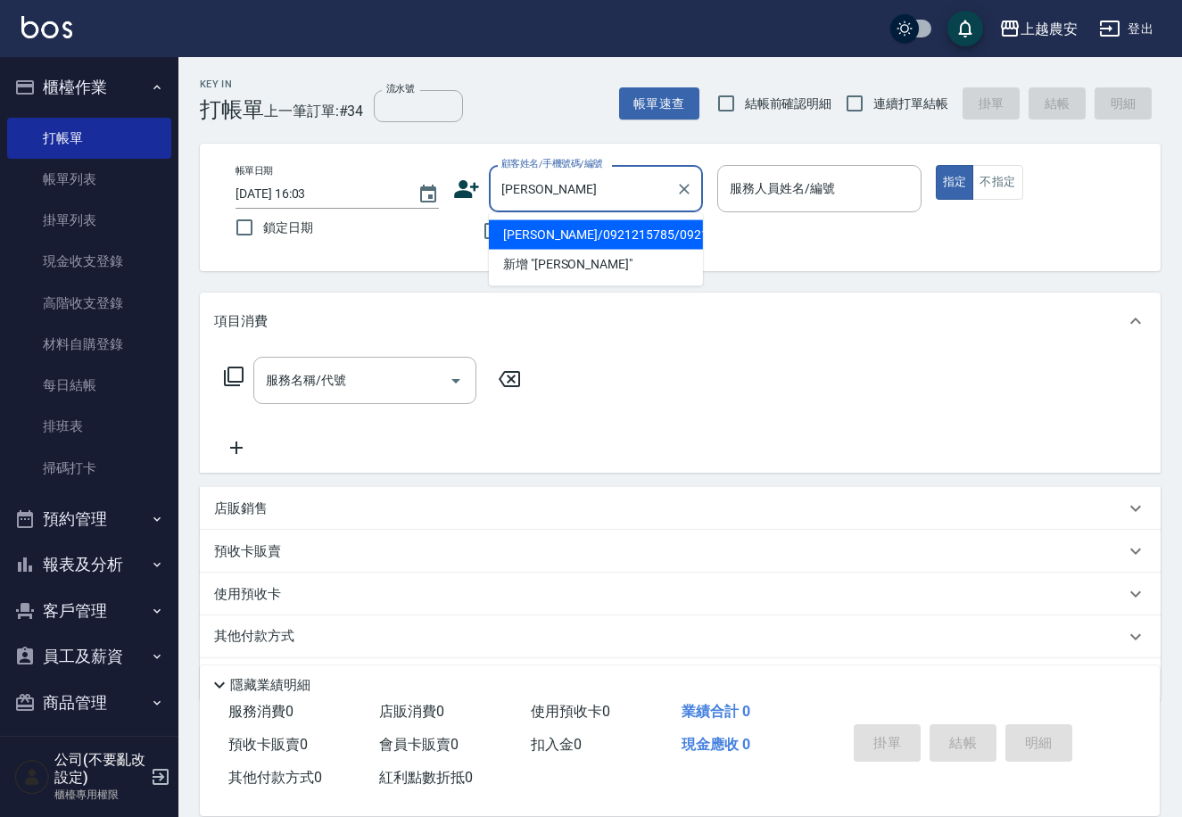
click at [548, 238] on li "[PERSON_NAME]/0921215785/0921215785" at bounding box center [596, 234] width 214 height 29
type input "[PERSON_NAME]/0921215785/0921215785"
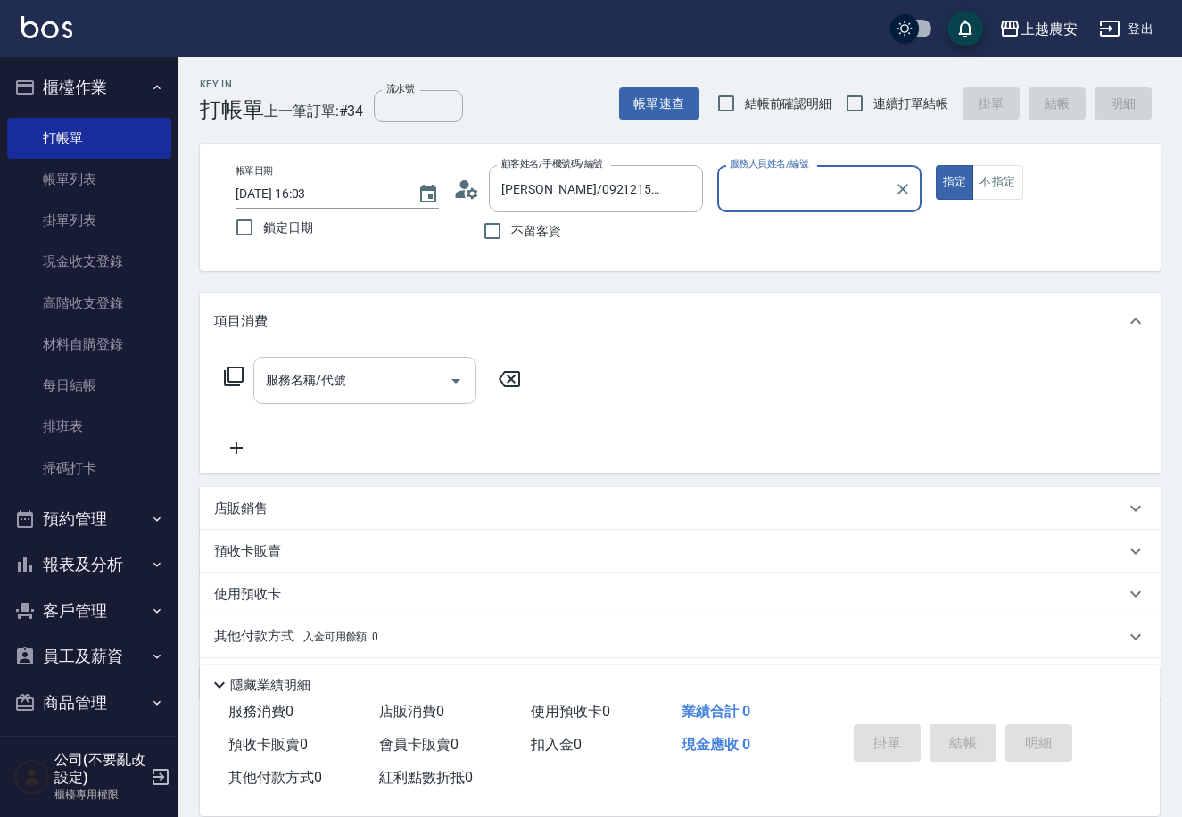
type input "Mia-M"
click at [413, 391] on input "服務名稱/代號" at bounding box center [351, 380] width 180 height 31
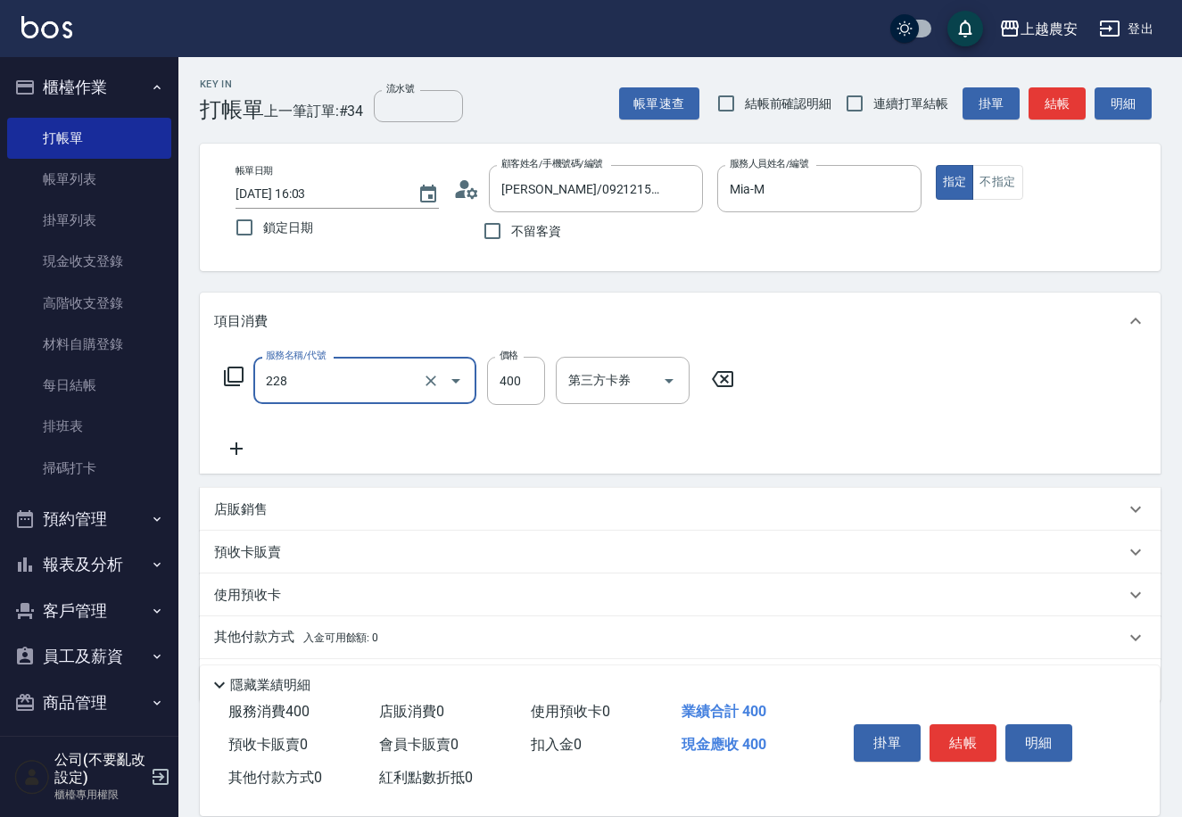
type input "洗髮(228)"
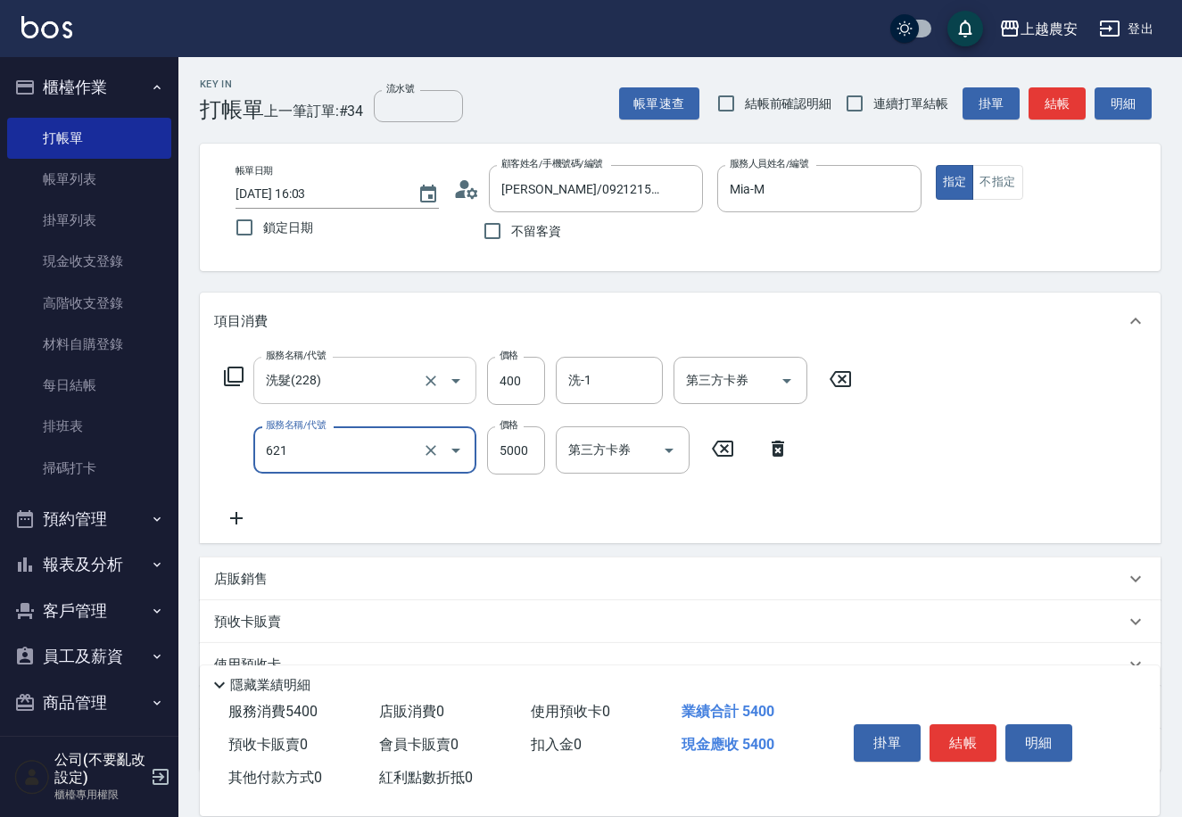
type input "2段結構三次卡(621)"
type input "7800"
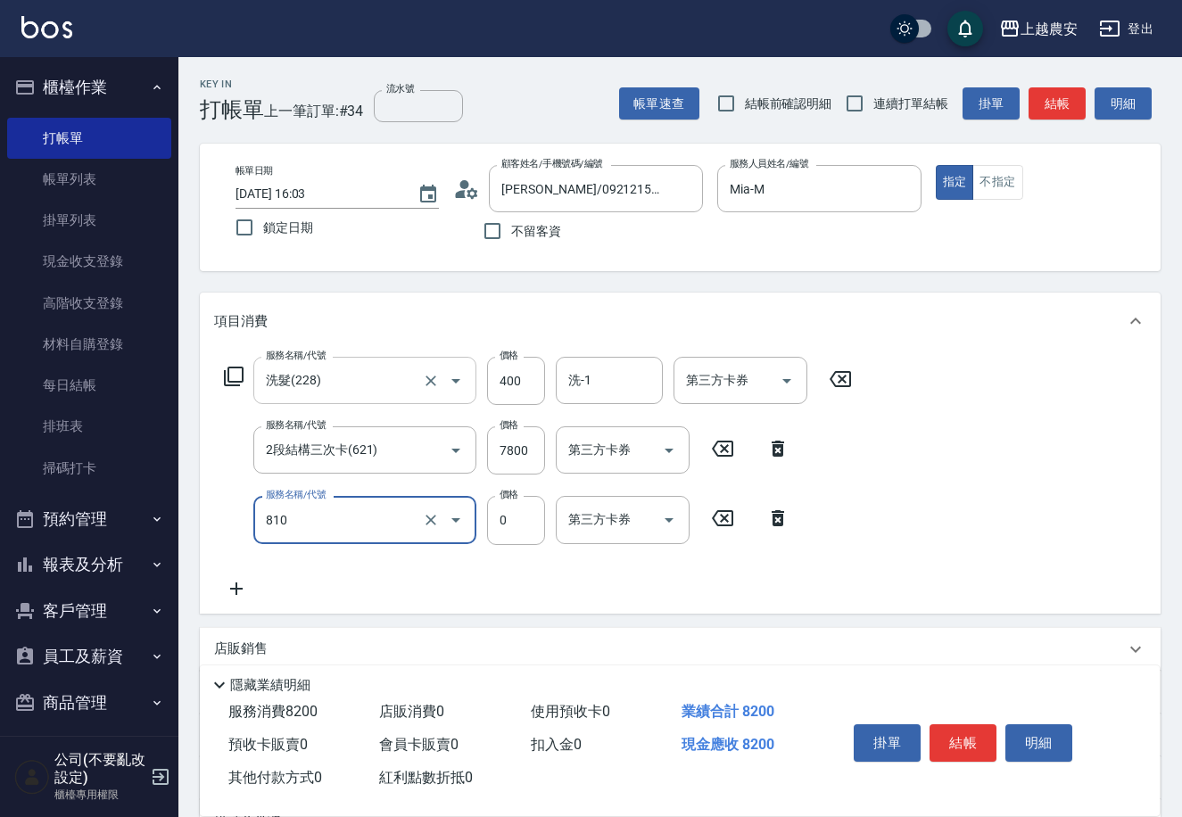
type input "頭皮護髮卡券使用(810)"
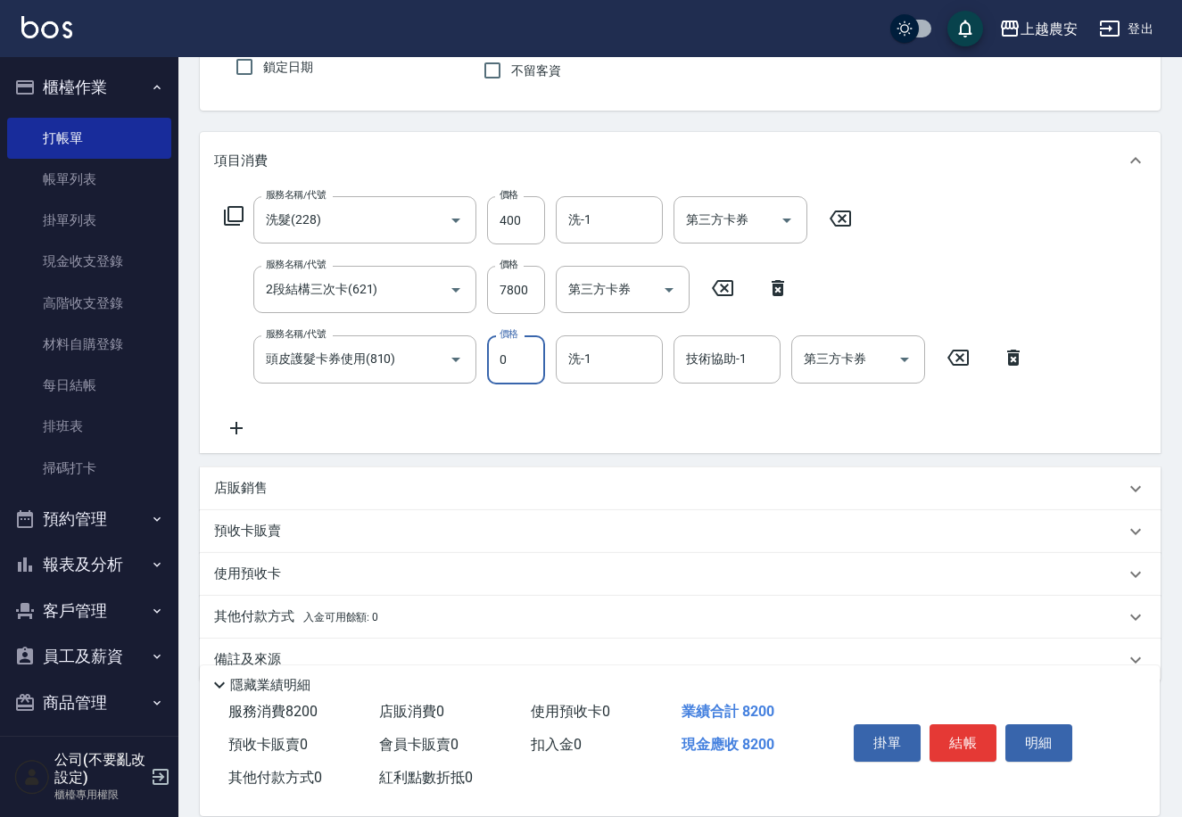
scroll to position [192, 0]
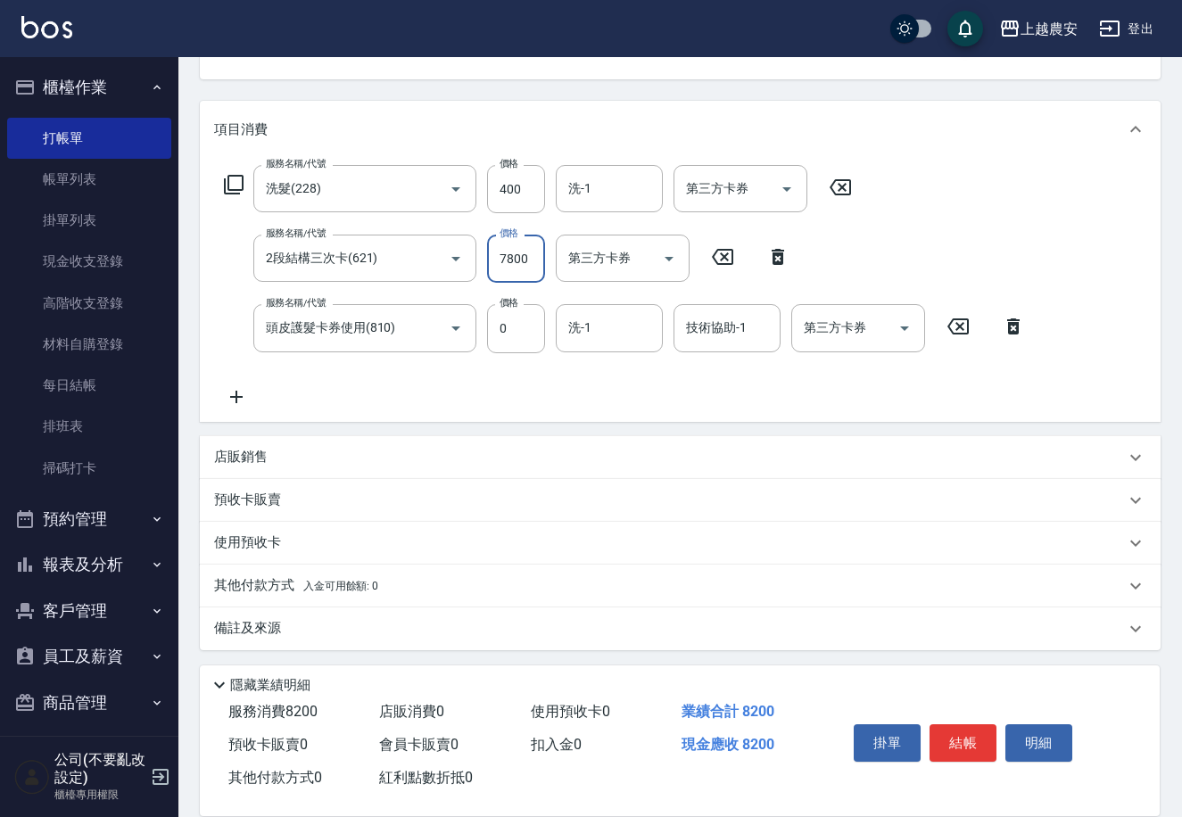
click at [500, 260] on input "7800" at bounding box center [516, 259] width 58 height 48
type input "3900"
click at [229, 394] on icon at bounding box center [236, 396] width 45 height 21
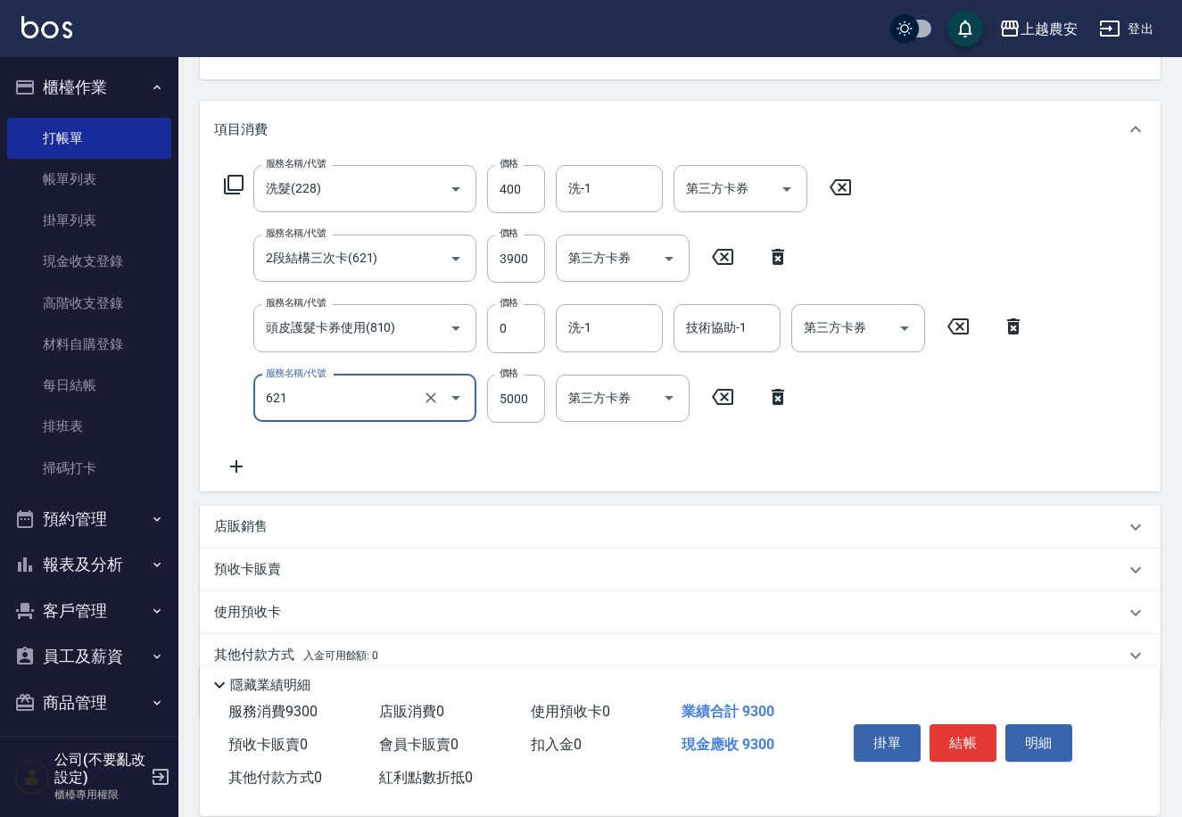
type input "2段結構三次卡(621)"
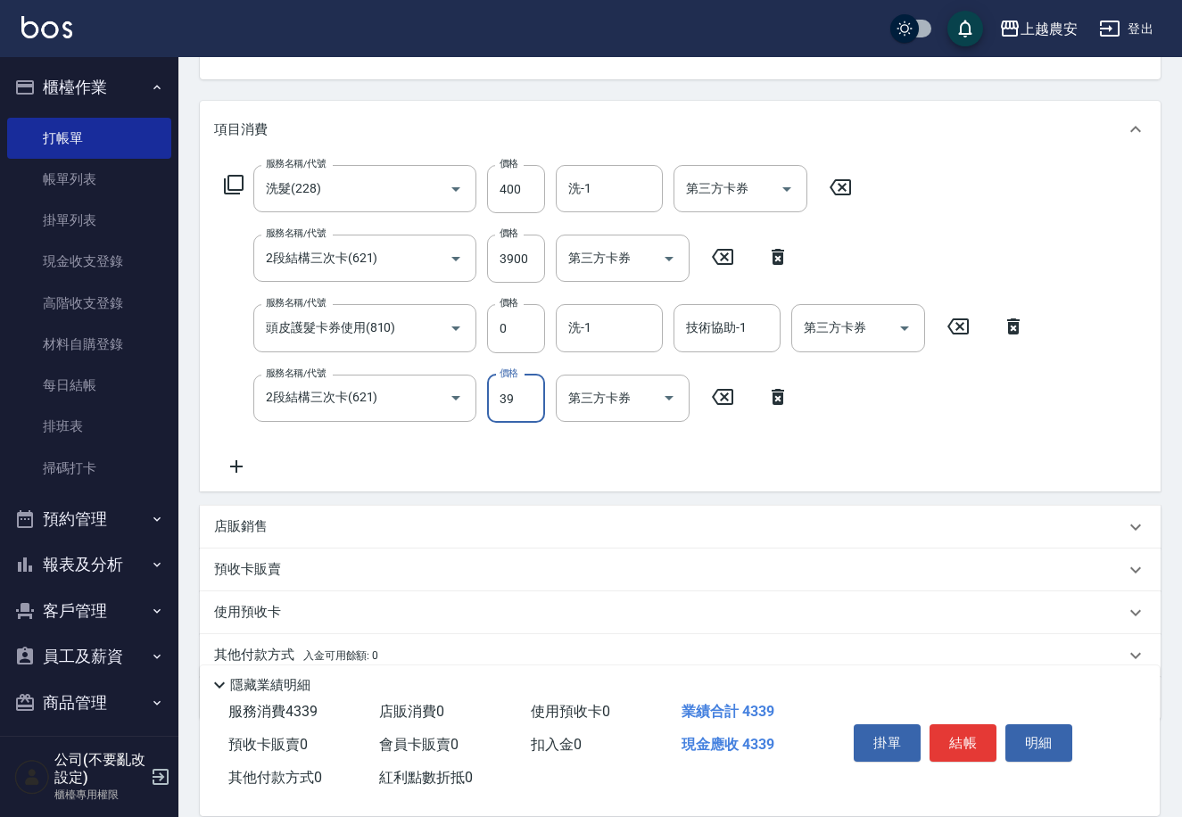
click at [500, 404] on input "39" at bounding box center [516, 399] width 58 height 48
type input "3900"
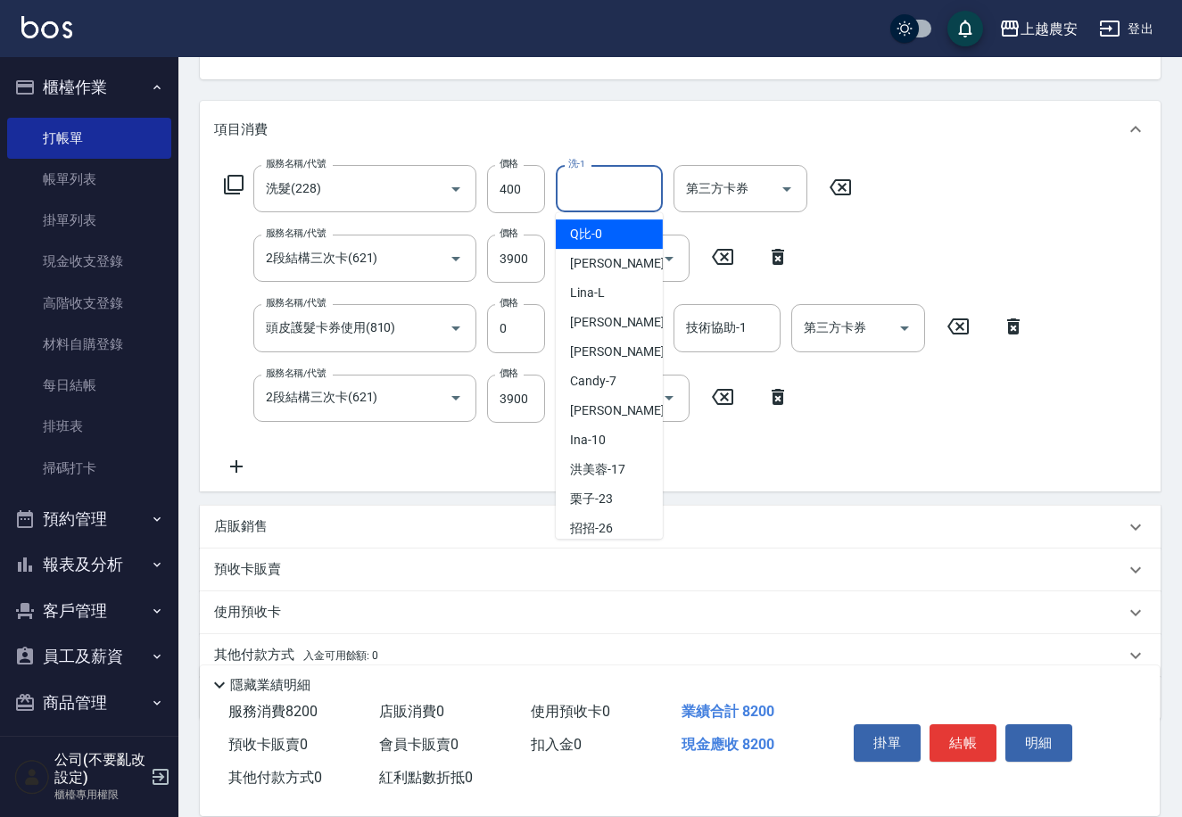
click at [605, 189] on input "洗-1" at bounding box center [609, 188] width 91 height 31
type input "招招-26"
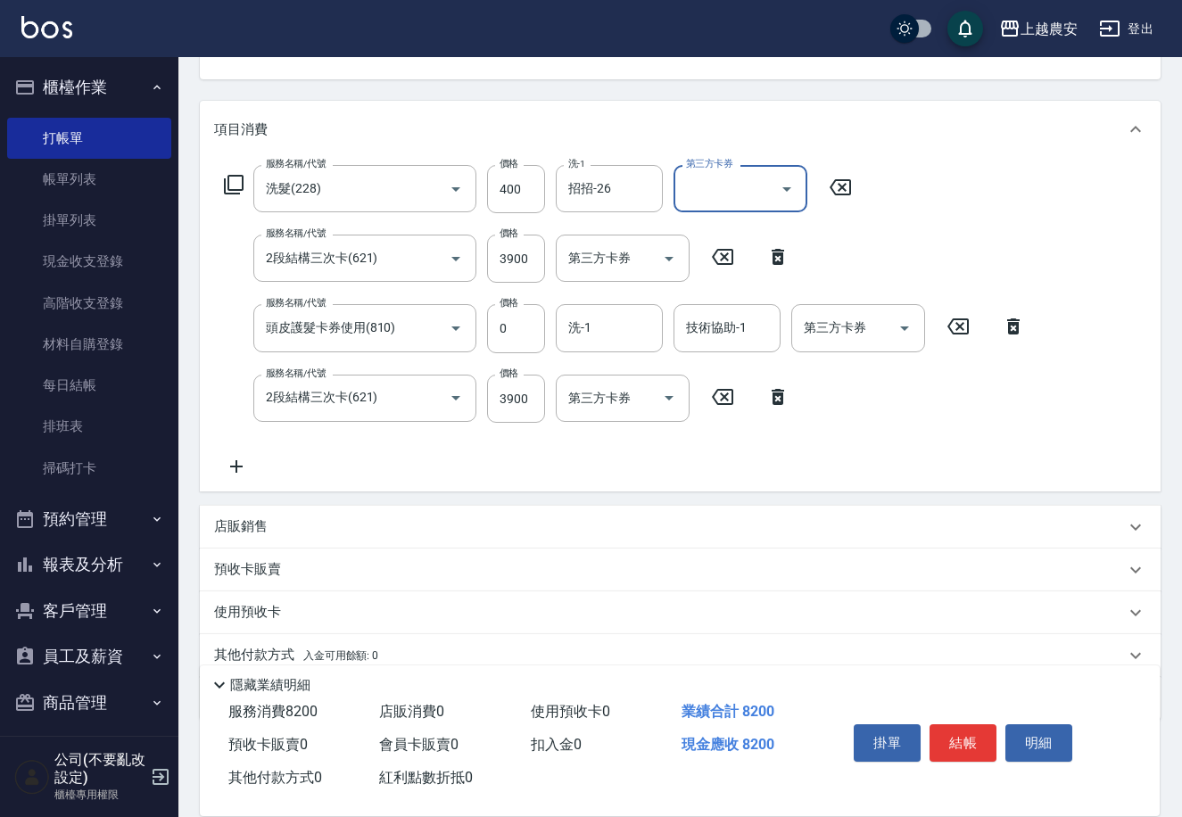
scroll to position [261, 0]
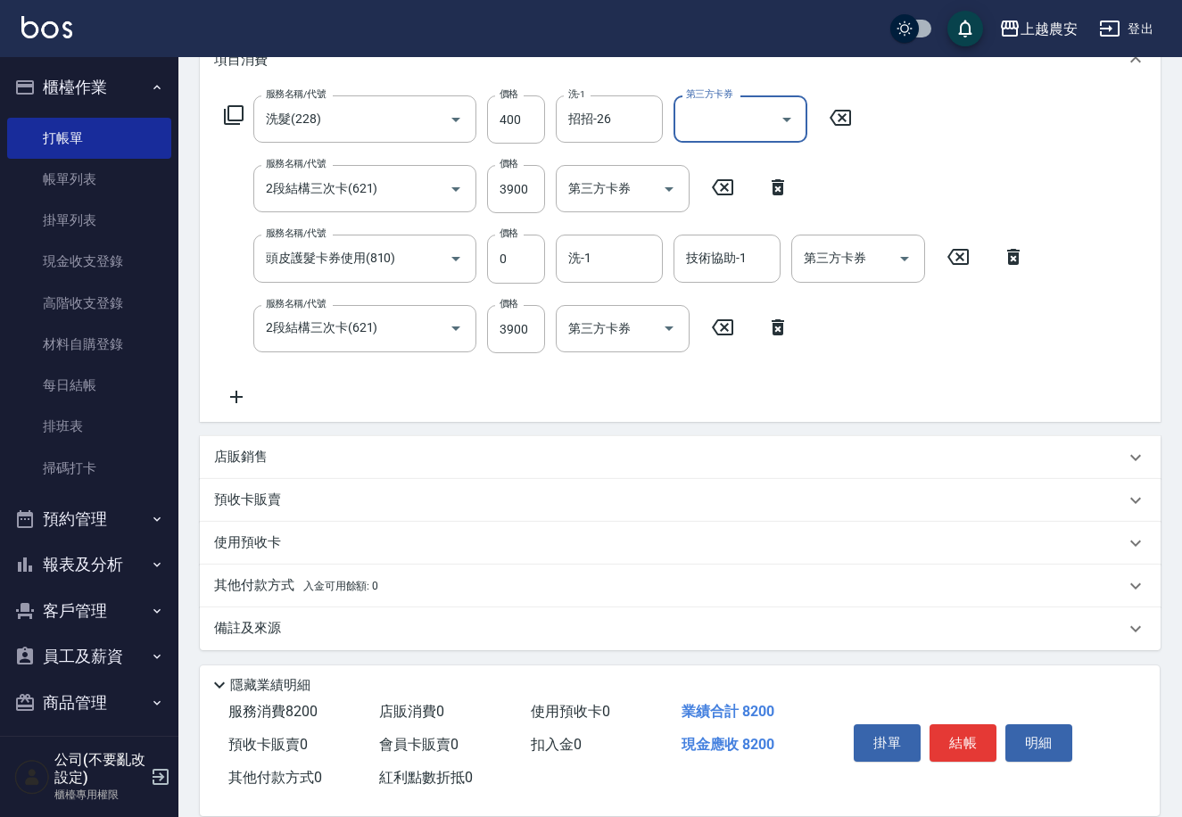
click at [252, 587] on p "其他付款方式 入金可用餘額: 0" at bounding box center [296, 586] width 164 height 20
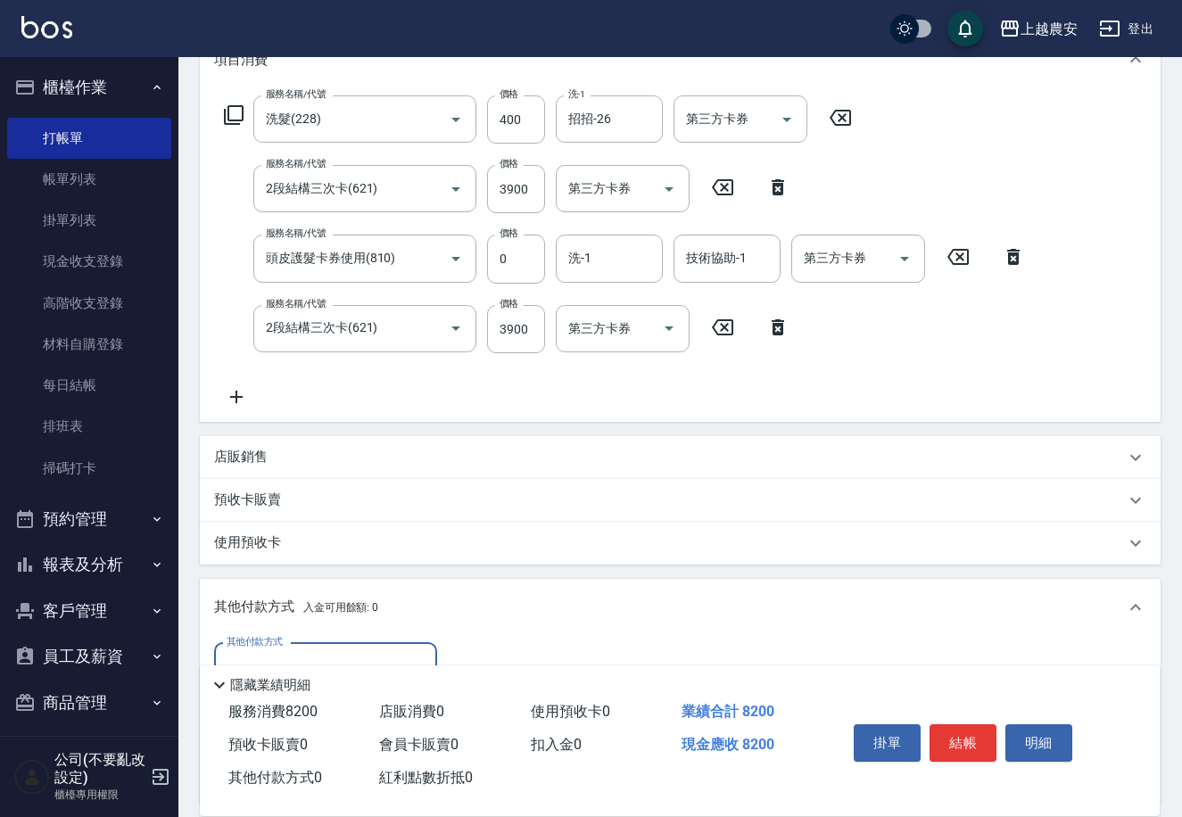
scroll to position [472, 0]
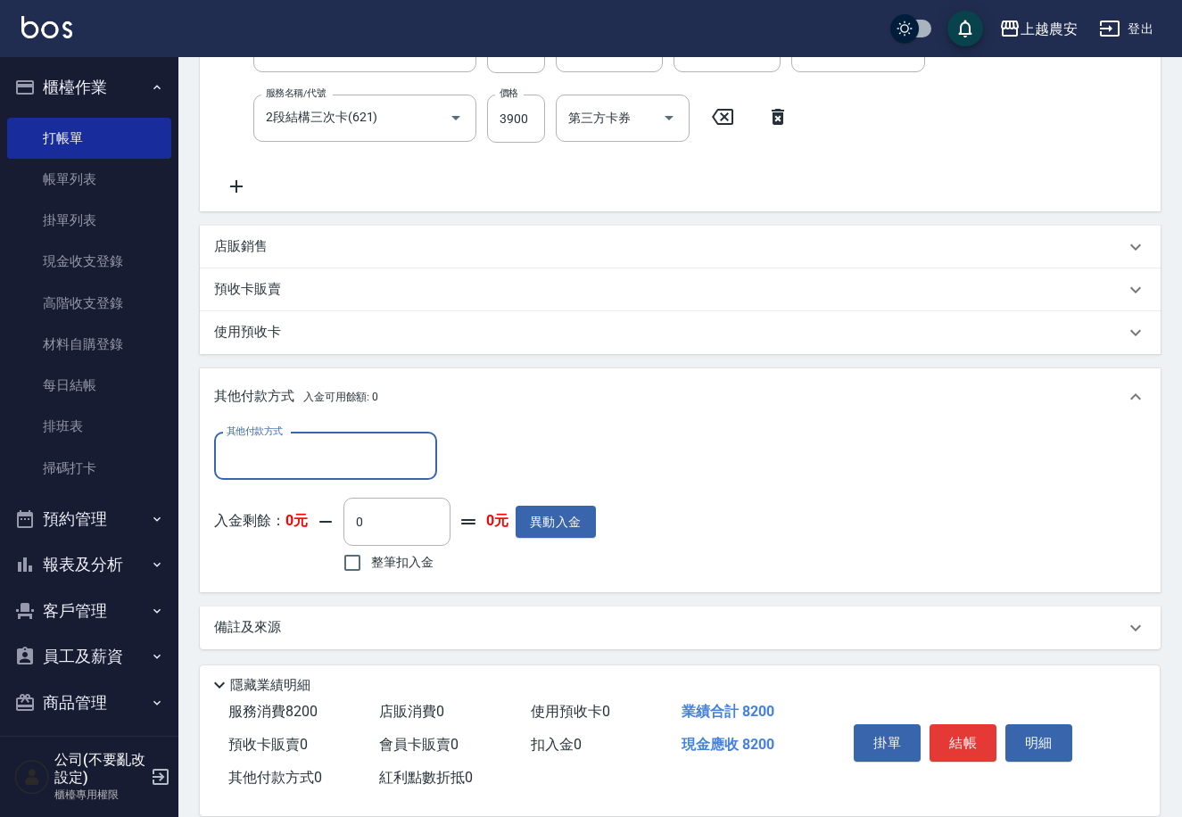
click at [334, 453] on input "其他付款方式" at bounding box center [325, 456] width 207 height 31
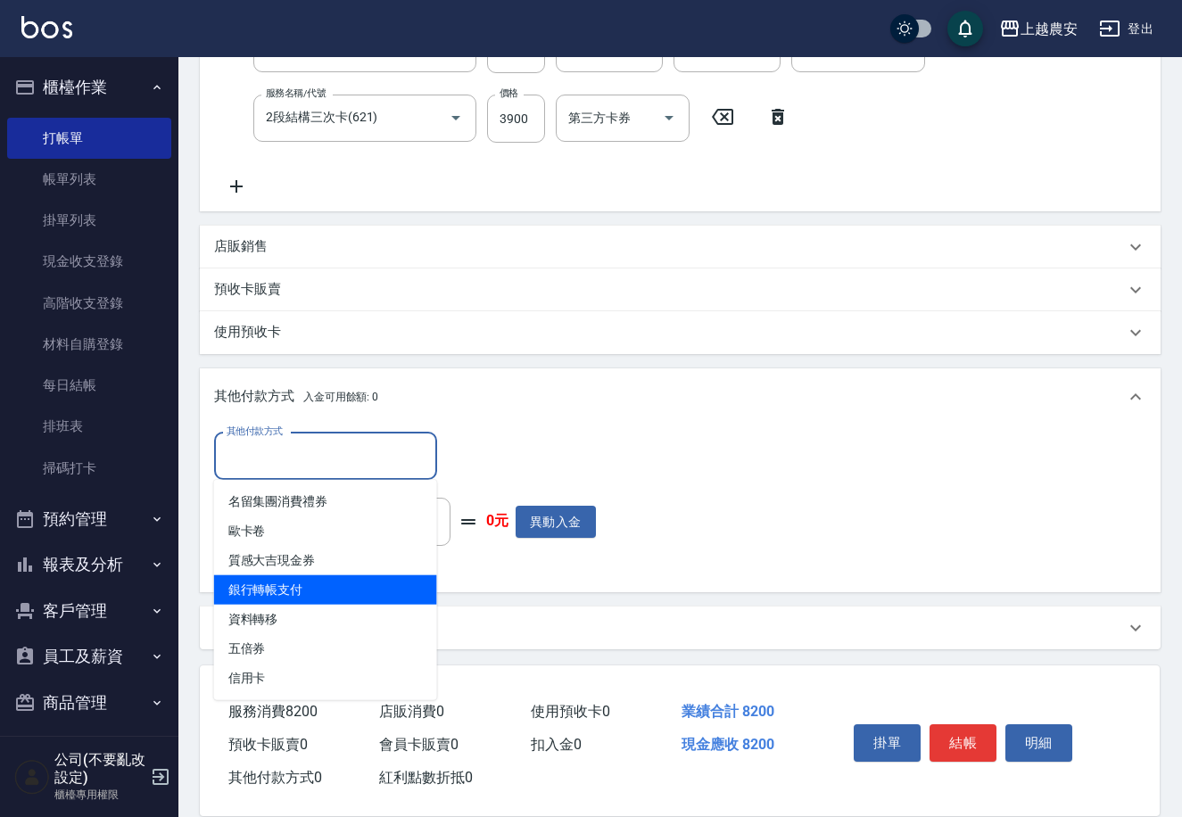
click at [307, 589] on span "銀行轉帳支付" at bounding box center [325, 589] width 223 height 29
type input "銀行轉帳支付"
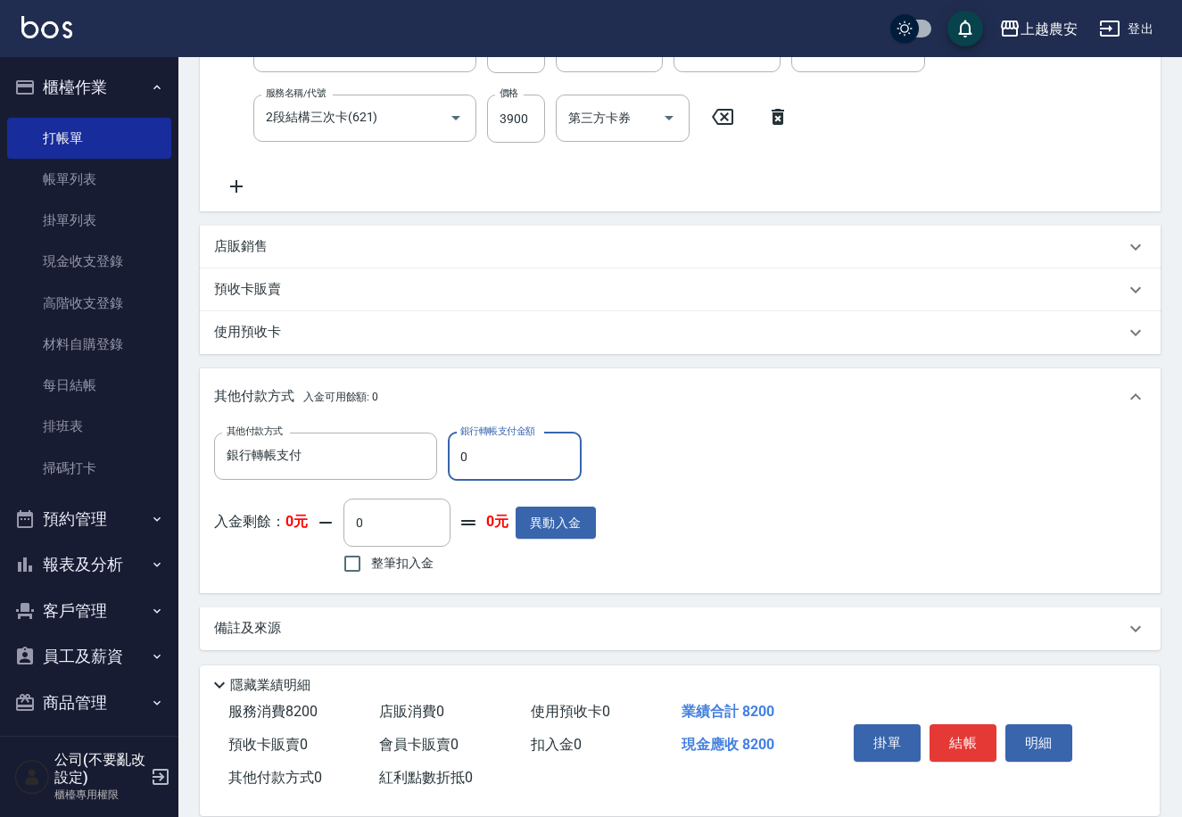
drag, startPoint x: 450, startPoint y: 462, endPoint x: 475, endPoint y: 461, distance: 25.0
click at [475, 461] on input "0" at bounding box center [515, 457] width 134 height 48
type input "7800"
click at [959, 739] on button "結帳" at bounding box center [962, 742] width 67 height 37
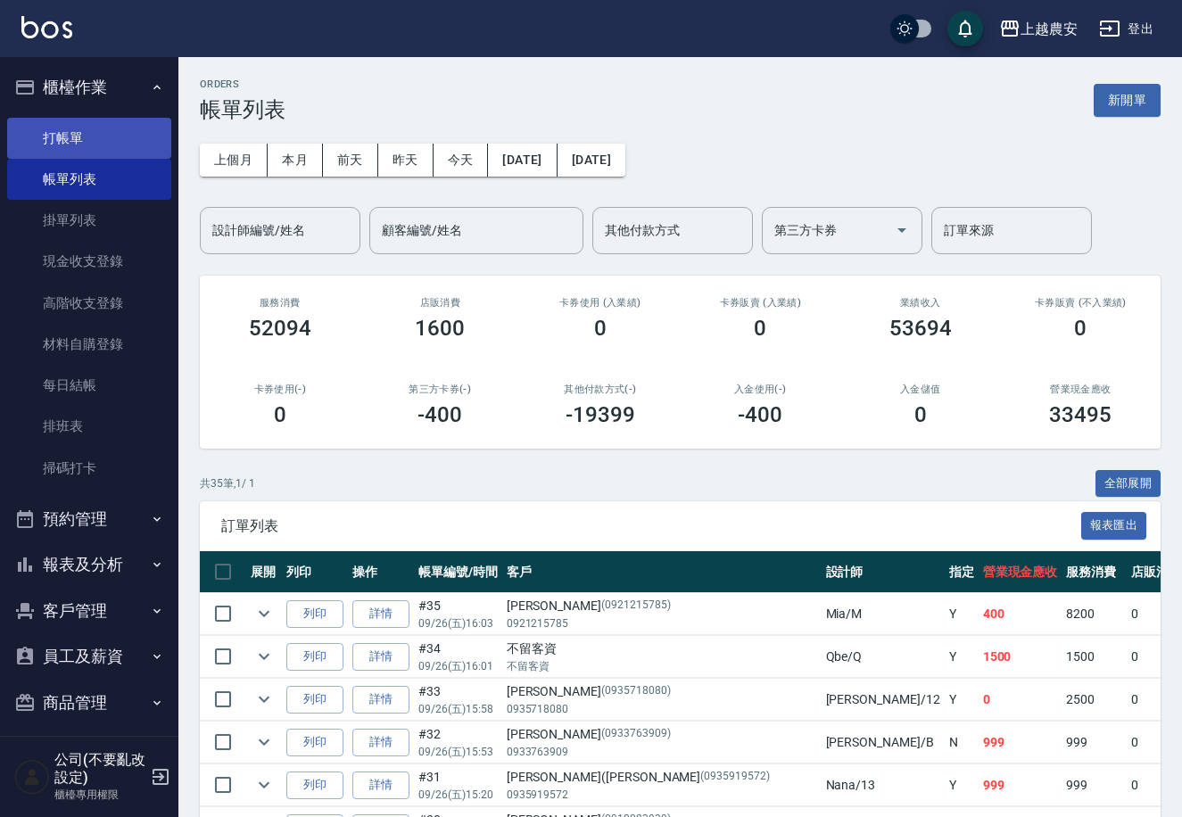
click at [65, 140] on link "打帳單" at bounding box center [89, 138] width 164 height 41
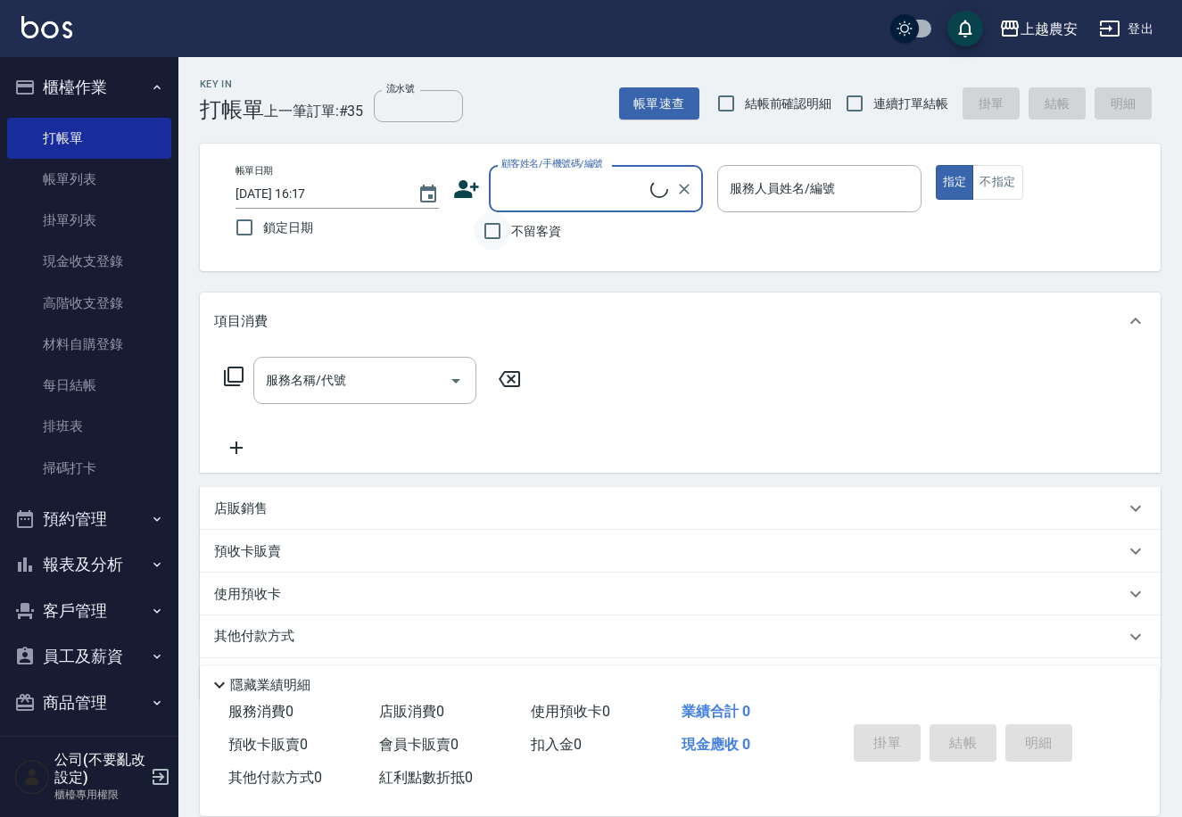
click at [491, 233] on input "不留客資" at bounding box center [492, 230] width 37 height 37
checkbox input "true"
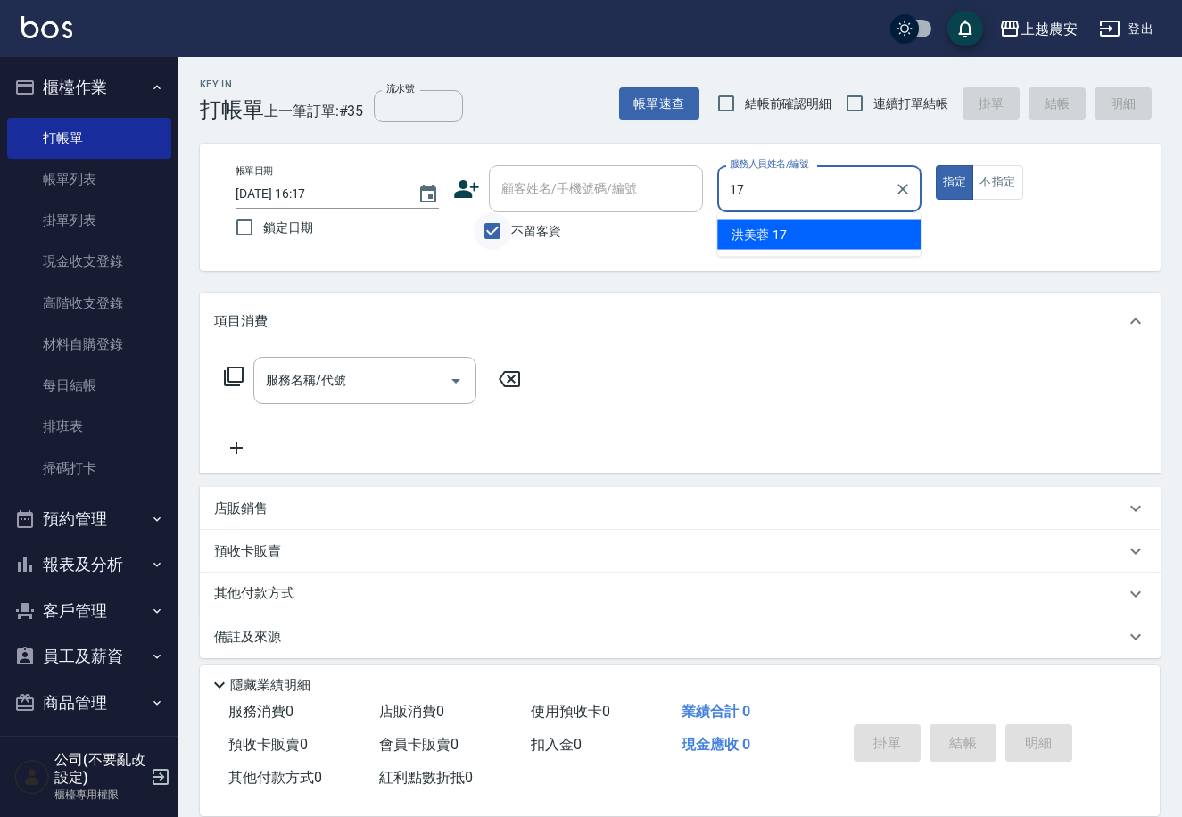
type input "[PERSON_NAME]-17"
type button "true"
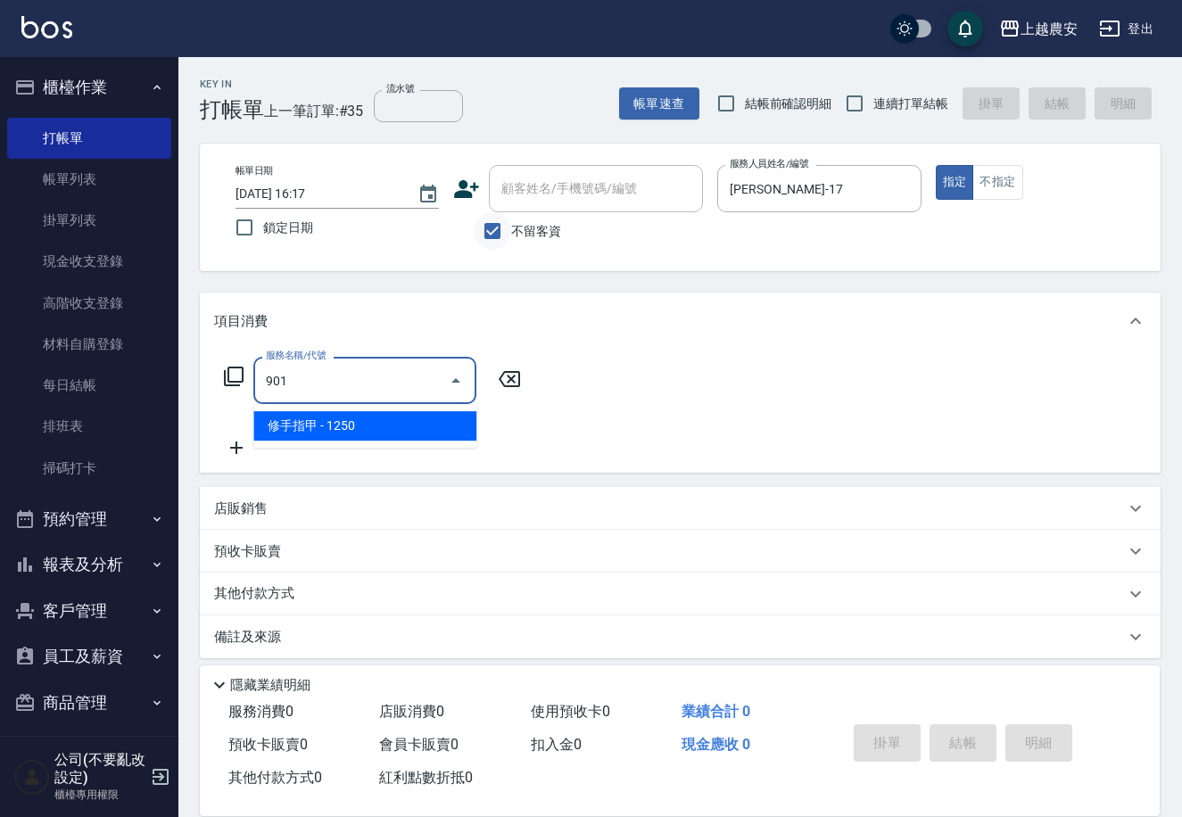
type input "修手指甲(901)"
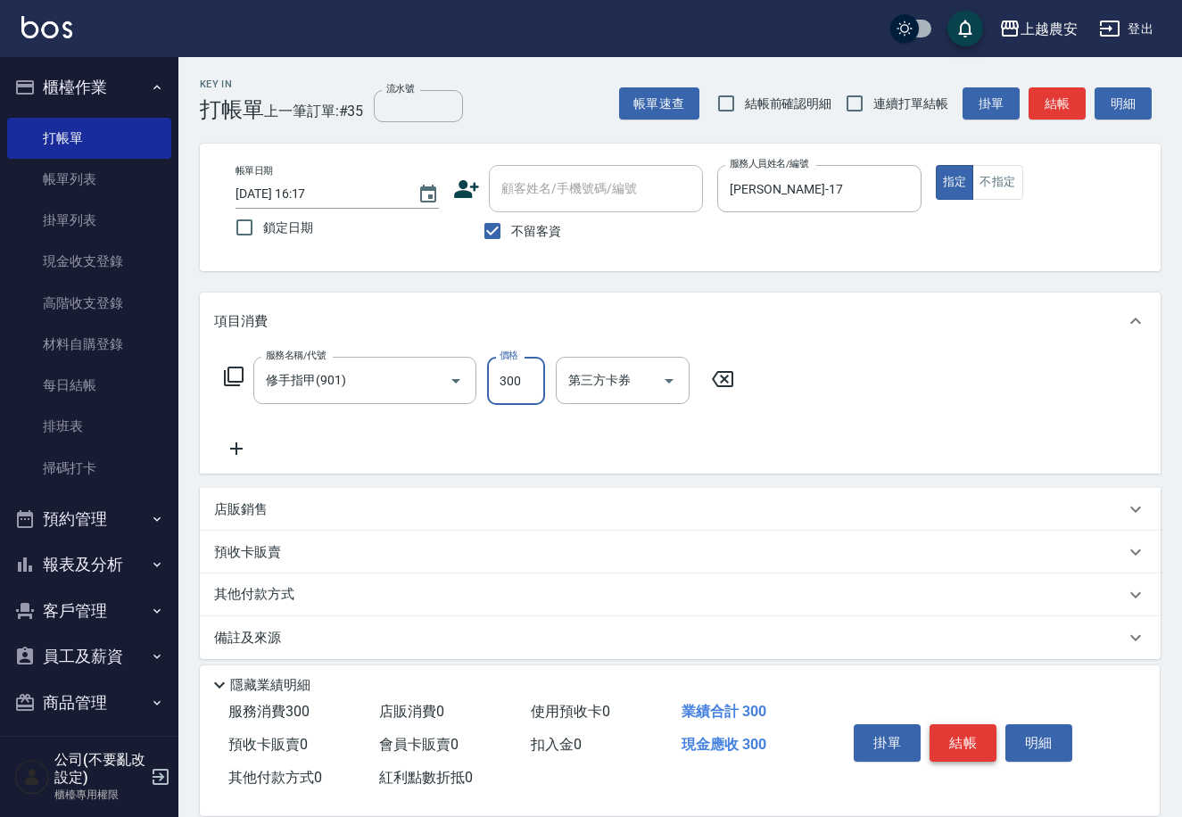
type input "300"
click at [969, 739] on button "結帳" at bounding box center [962, 742] width 67 height 37
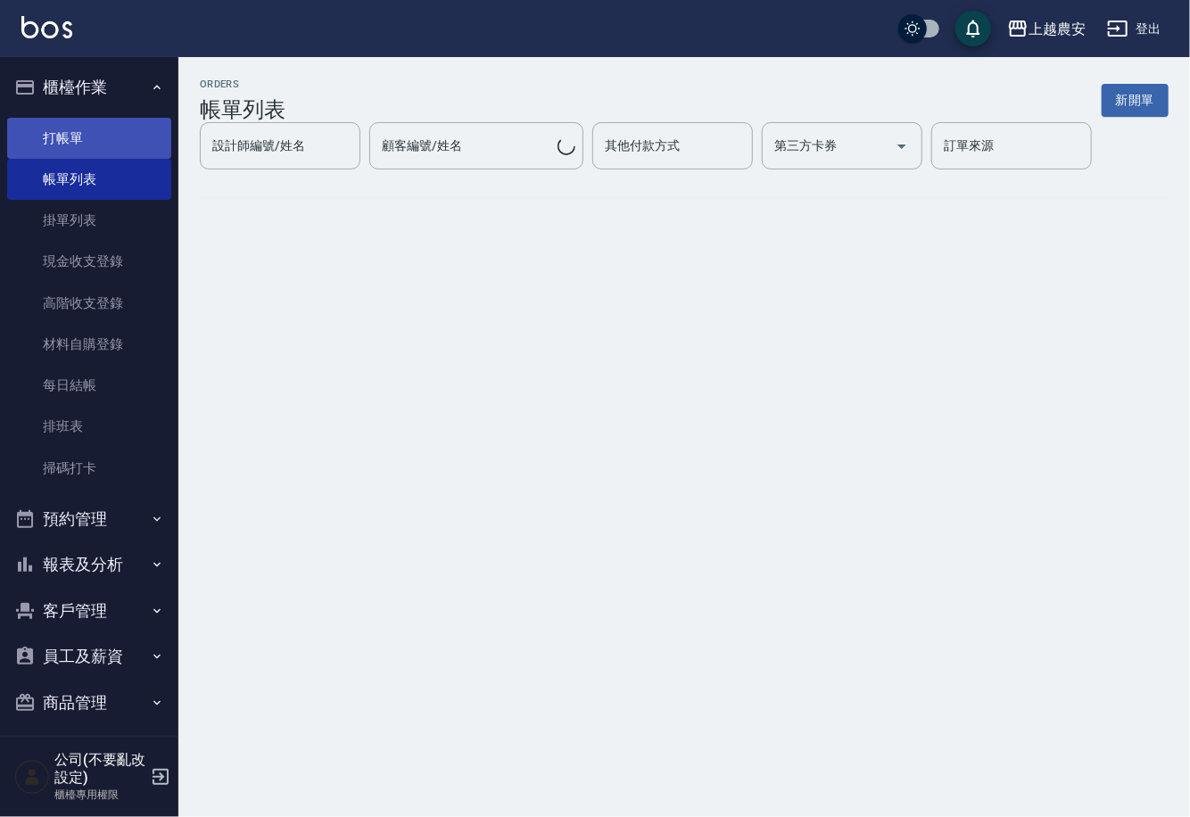
click at [61, 143] on link "打帳單" at bounding box center [89, 138] width 164 height 41
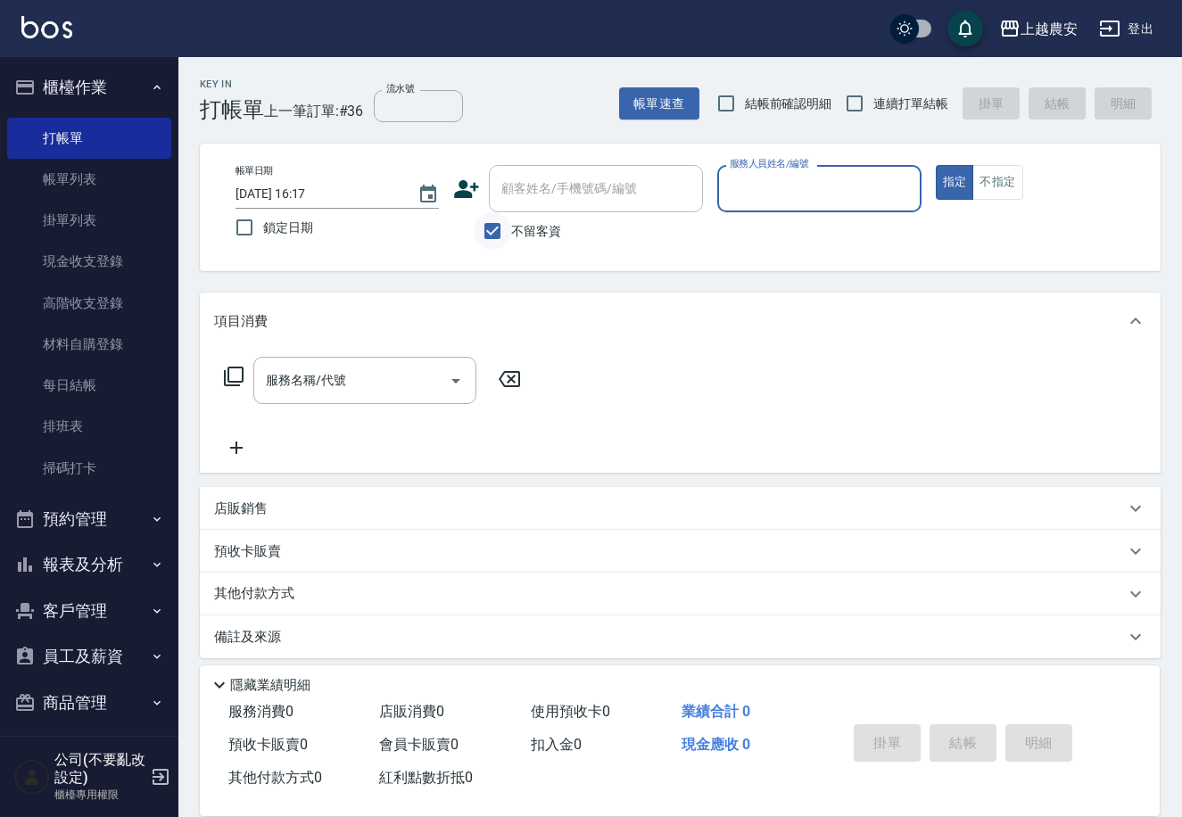
click at [500, 228] on input "不留客資" at bounding box center [492, 230] width 37 height 37
checkbox input "false"
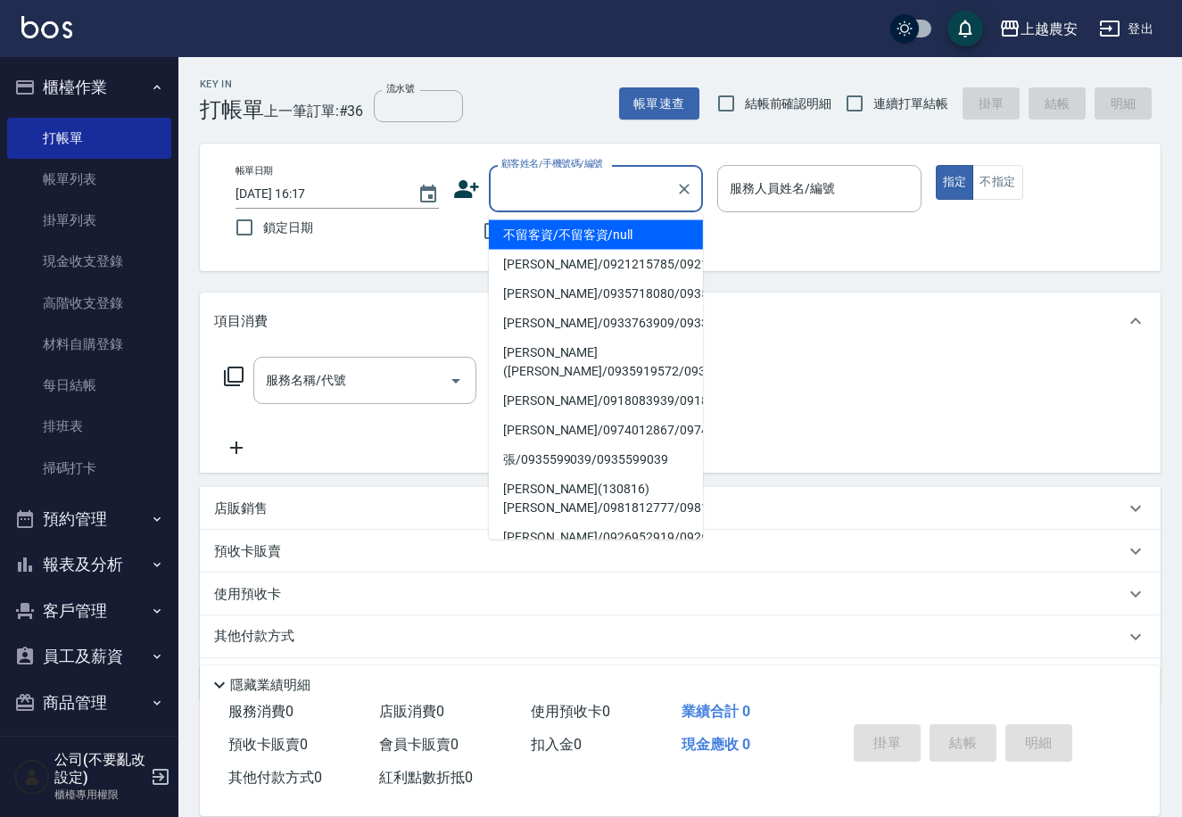
click at [507, 192] on input "顧客姓名/手機號碼/編號" at bounding box center [582, 188] width 171 height 31
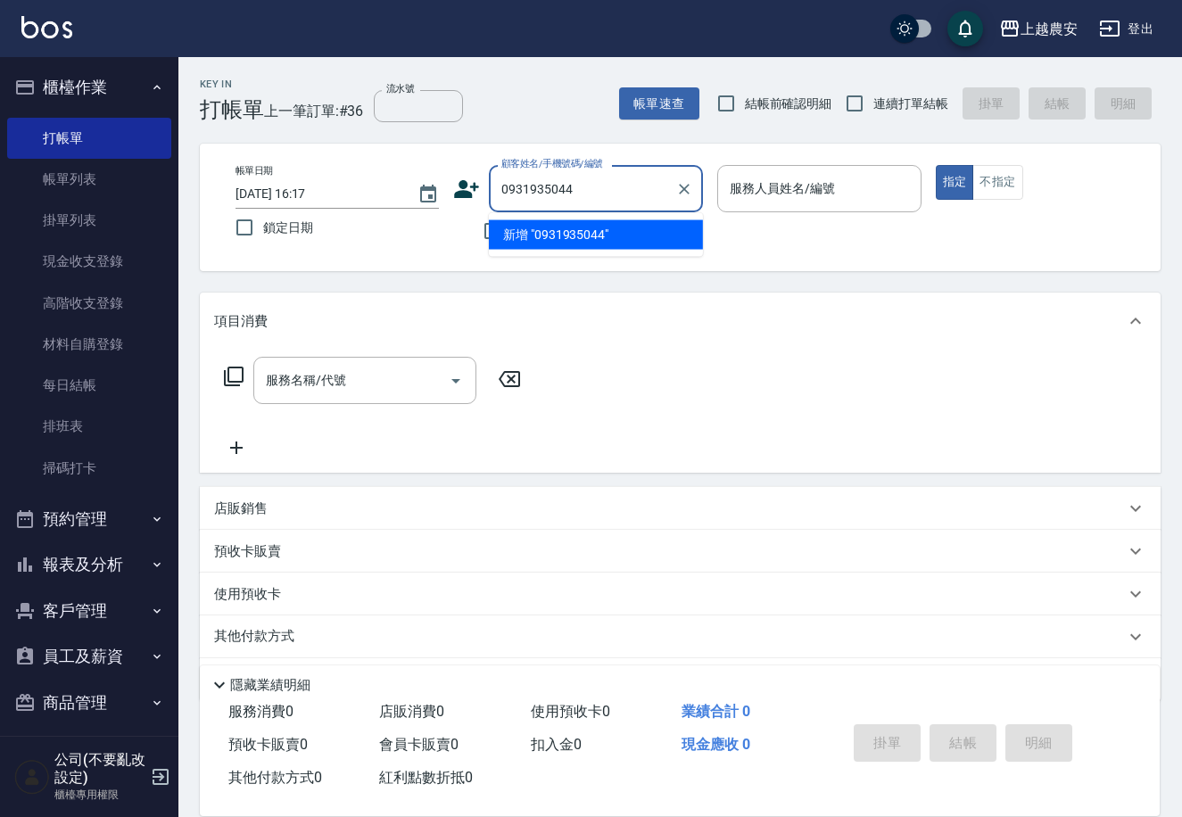
click at [577, 242] on li "新增 "0931935044"" at bounding box center [596, 234] width 214 height 29
type input "0931935044"
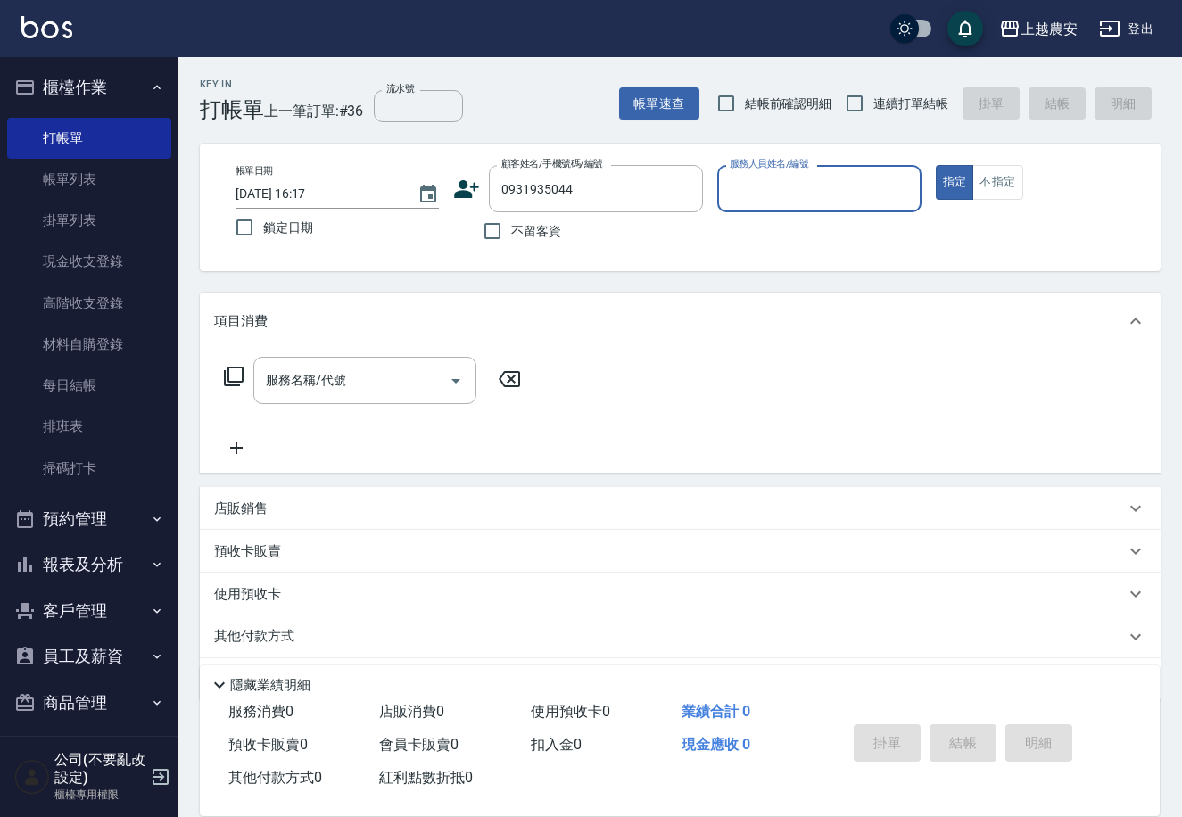
click at [461, 187] on icon at bounding box center [467, 189] width 25 height 18
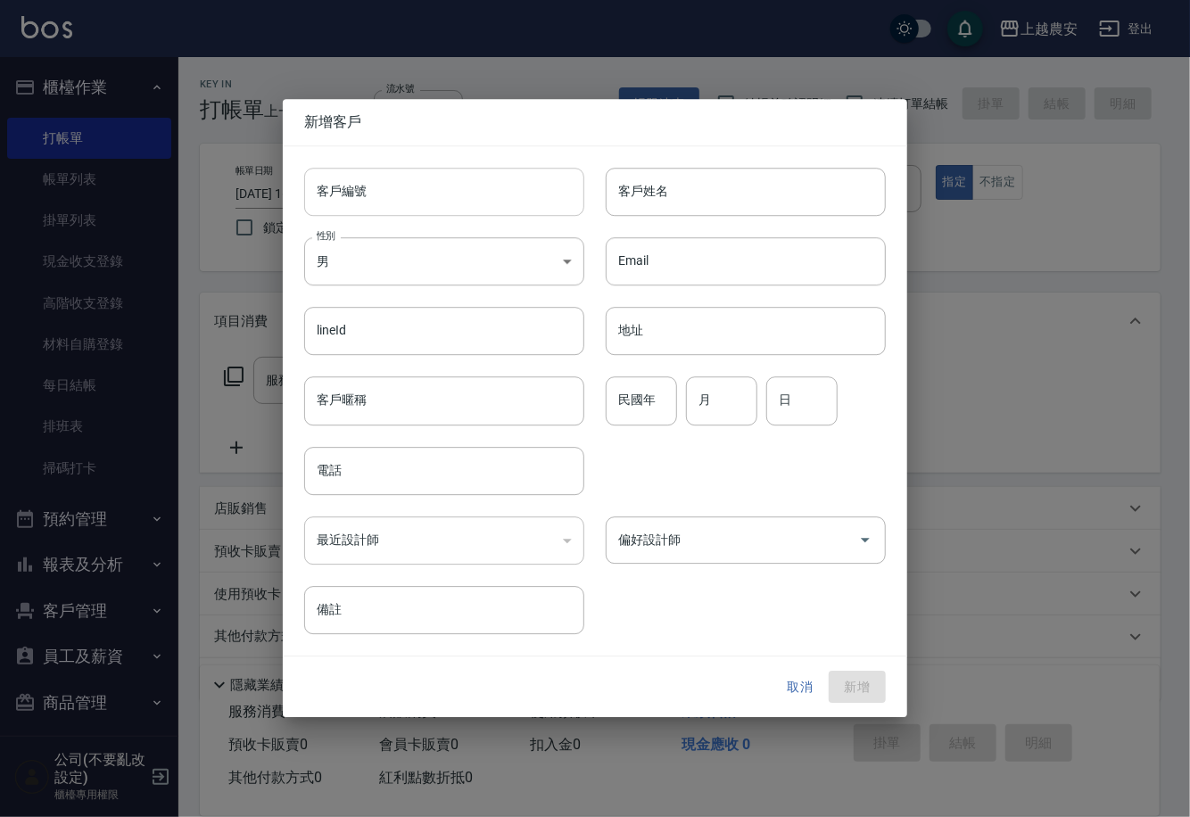
type input "0931935044"
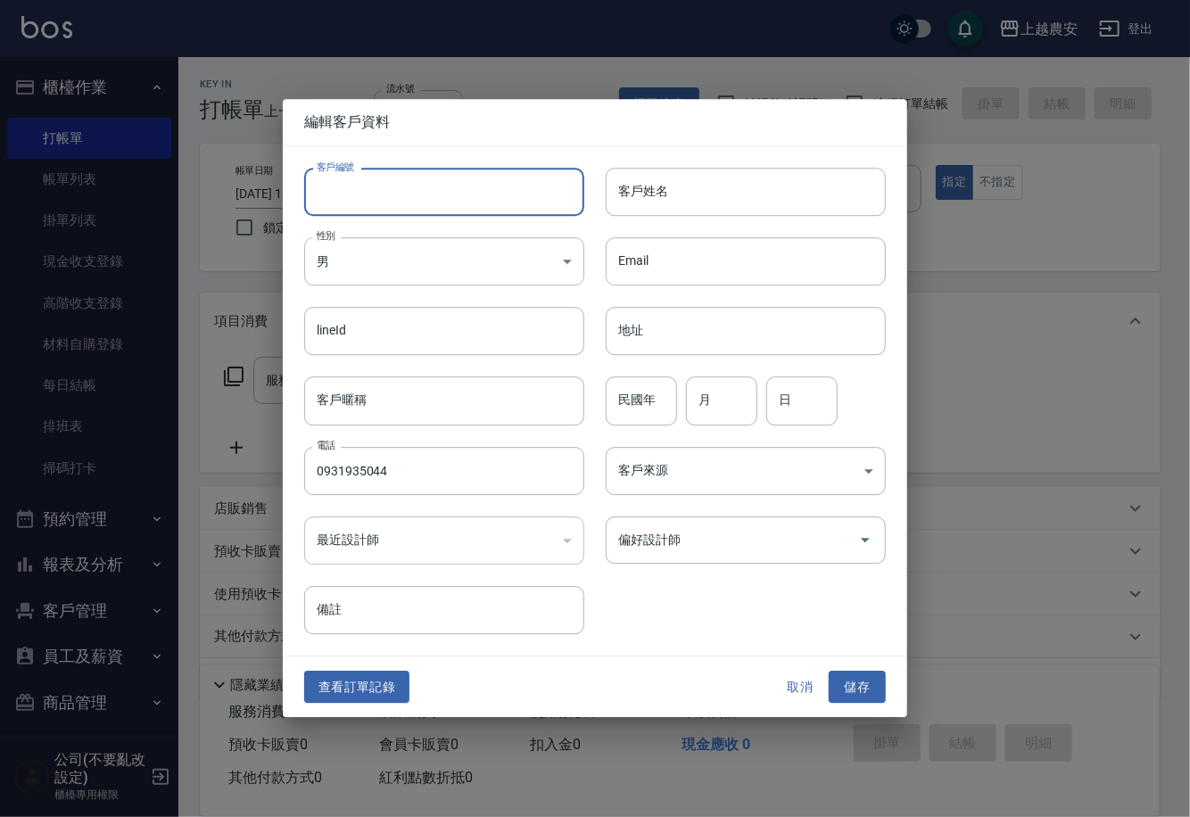
click at [460, 196] on input "客戶編號" at bounding box center [444, 192] width 280 height 48
type input "0931935044"
click at [392, 270] on body "上越農安 登出 櫃檯作業 打帳單 帳單列表 掛單列表 現金收支登錄 高階收支登錄 材料自購登錄 每日結帳 排班表 掃碼打卡 預約管理 預約管理 單日預約紀錄 …" at bounding box center [595, 435] width 1190 height 870
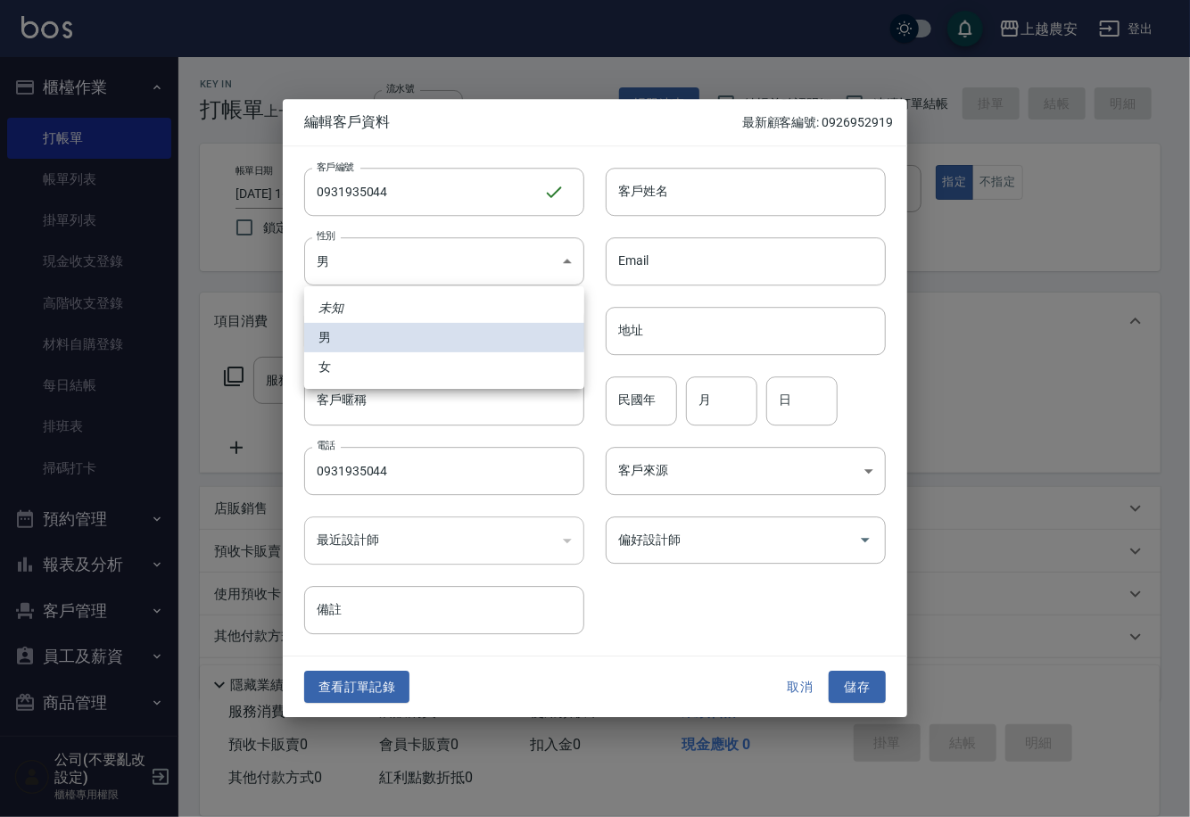
click at [372, 373] on li "女" at bounding box center [444, 366] width 280 height 29
type input "FEMALE"
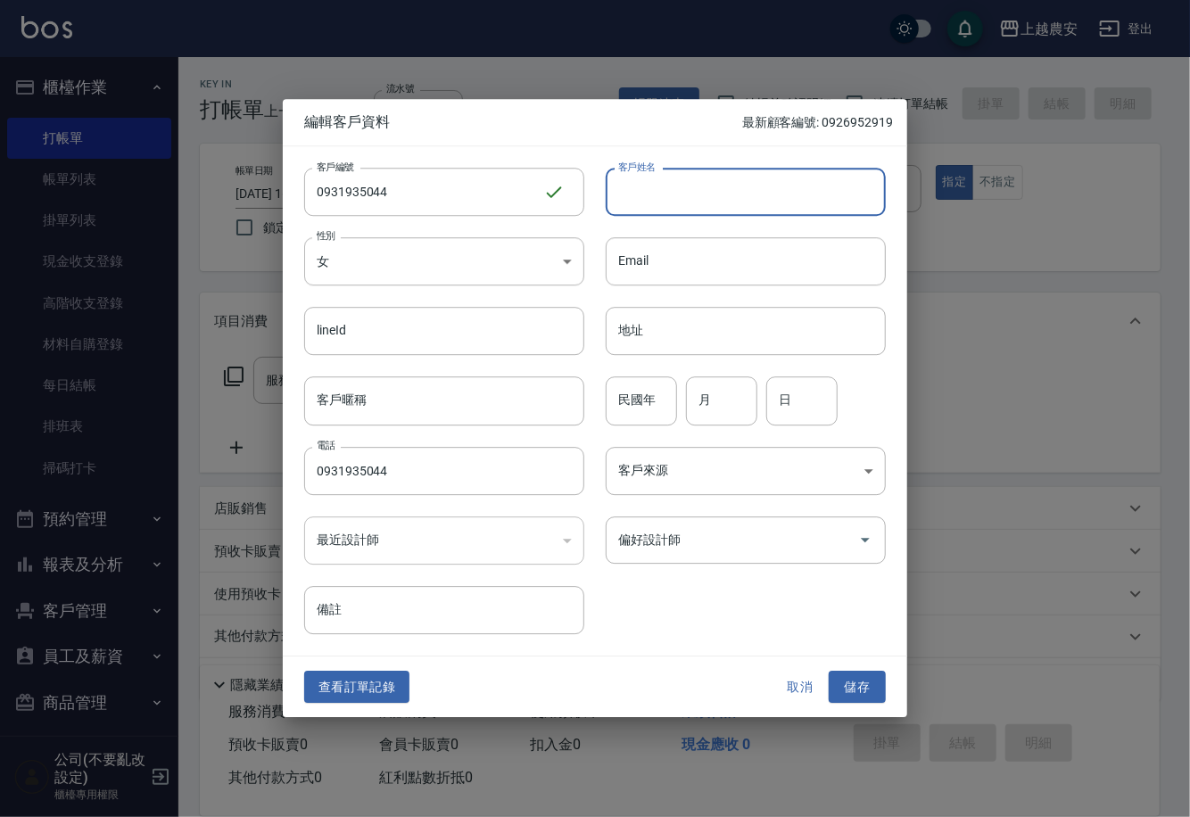
click at [656, 184] on input "客戶姓名" at bounding box center [746, 192] width 280 height 48
type input "施"
click at [860, 695] on button "儲存" at bounding box center [856, 687] width 57 height 33
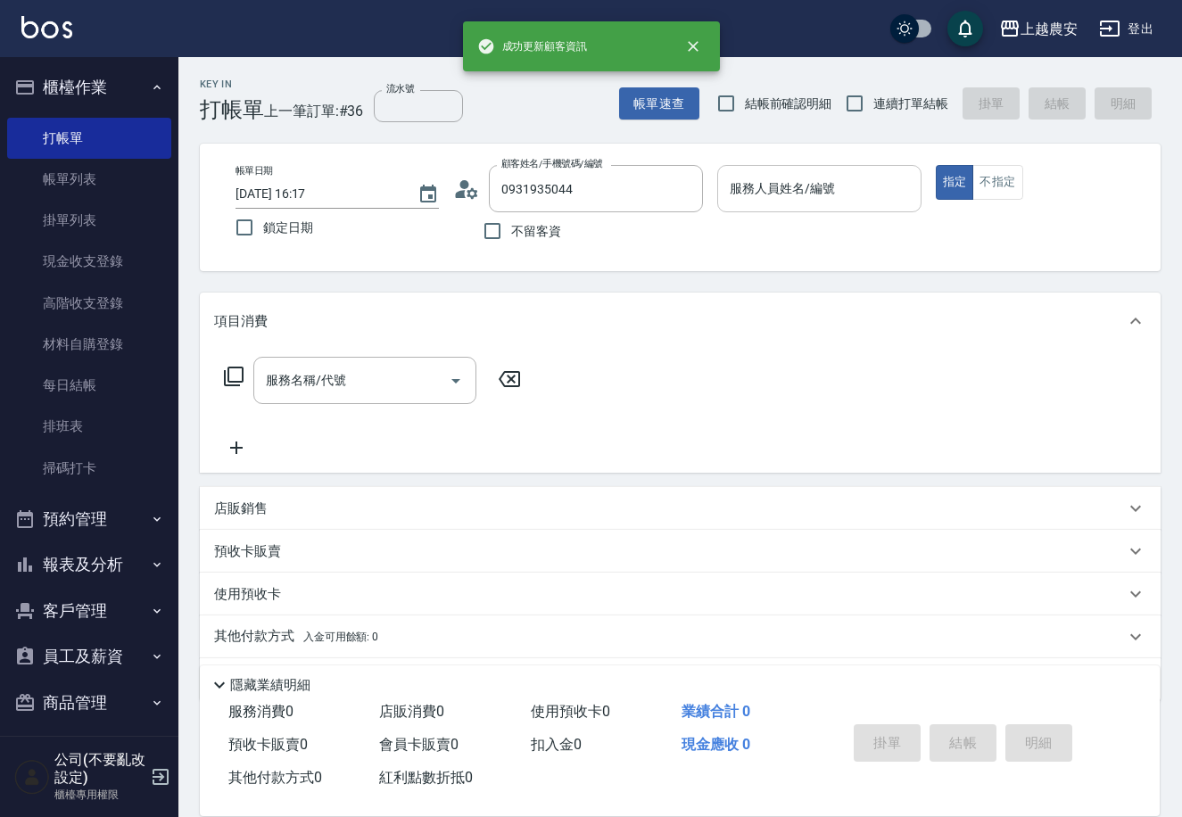
click at [788, 197] on input "服務人員姓名/編號" at bounding box center [818, 188] width 187 height 31
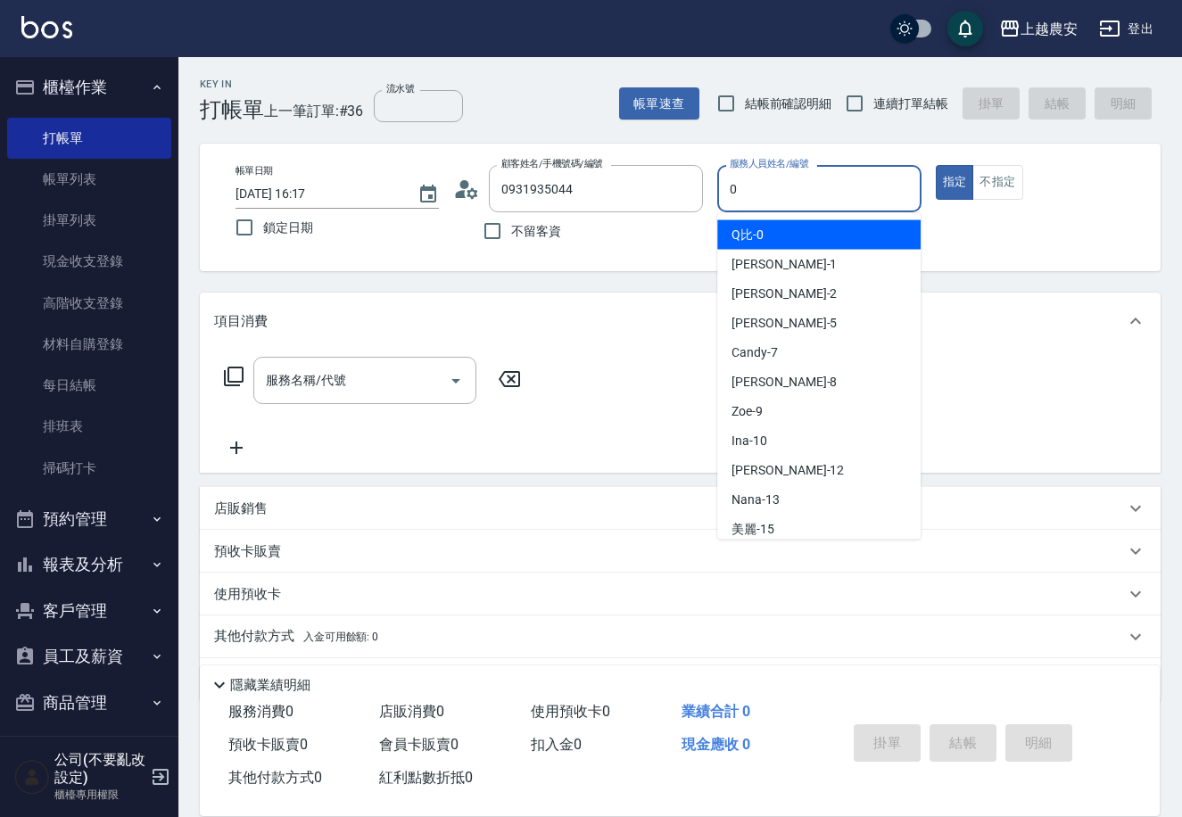
type input "Q比-0"
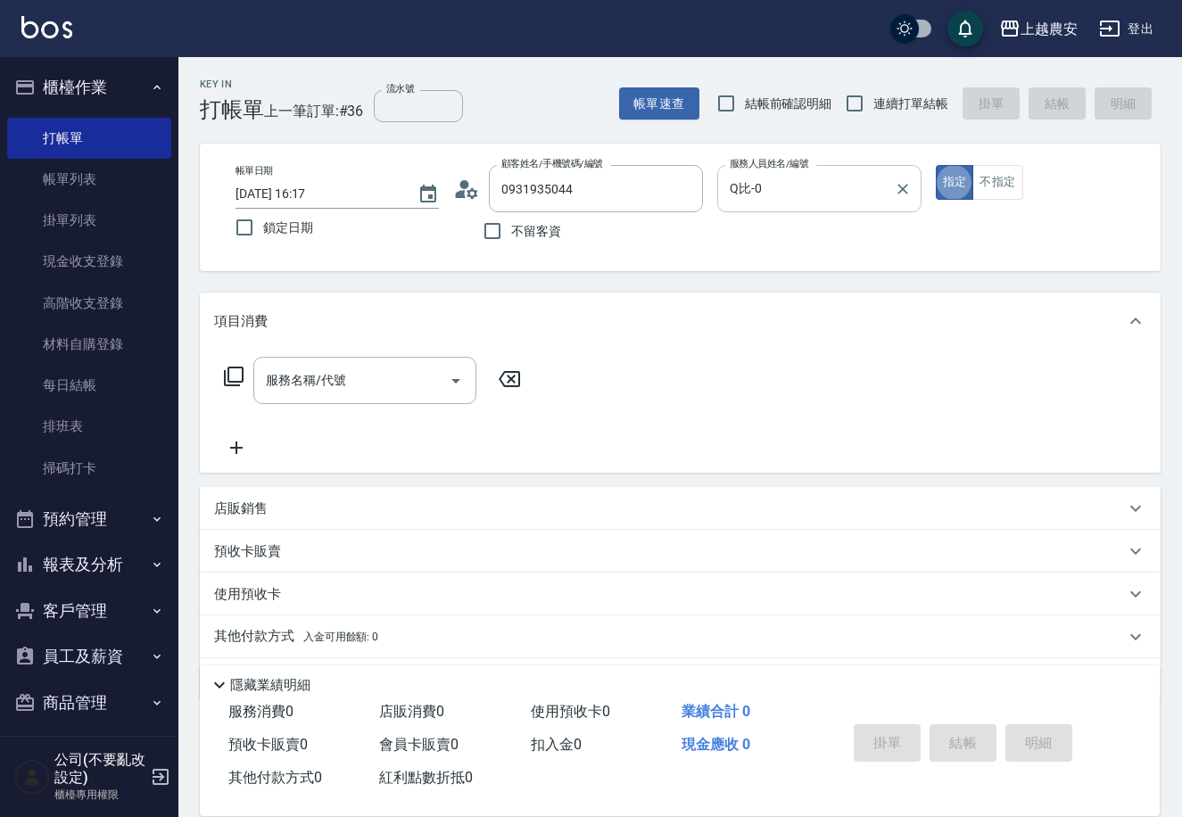
type button "true"
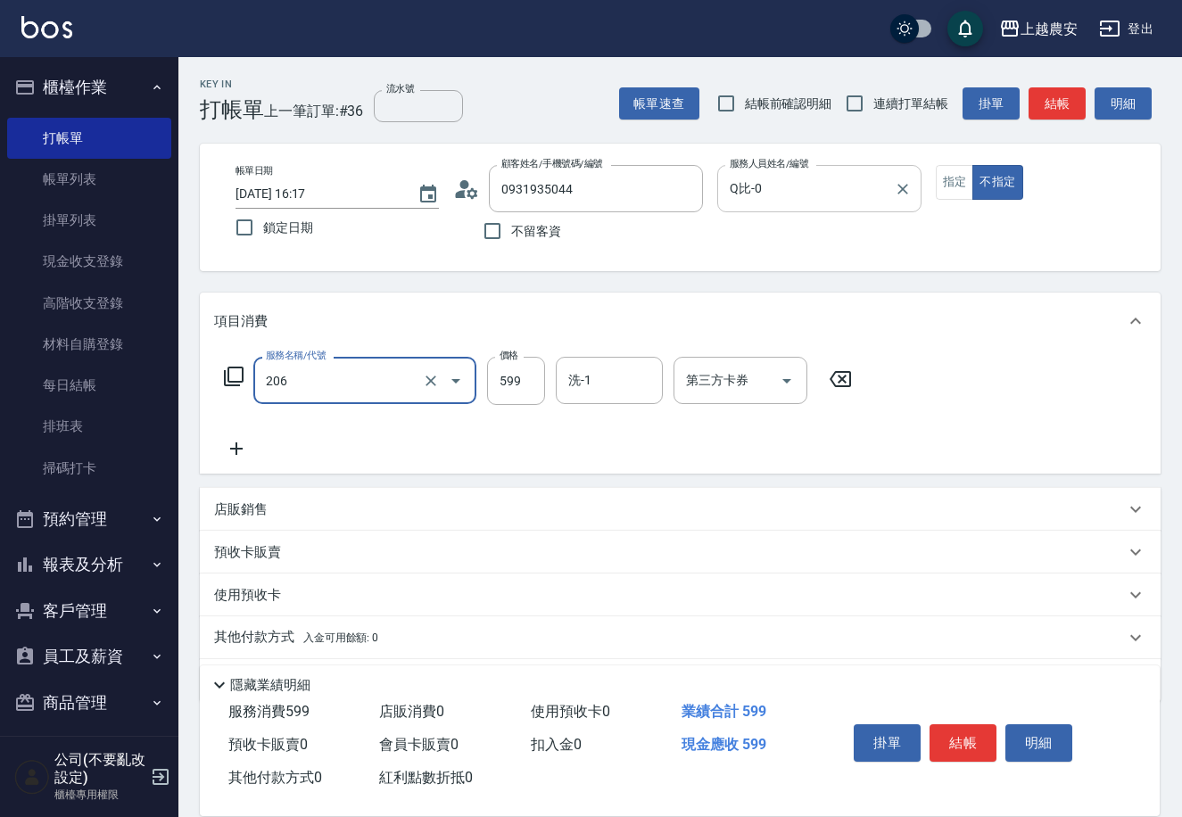
type input "洗+剪(206)"
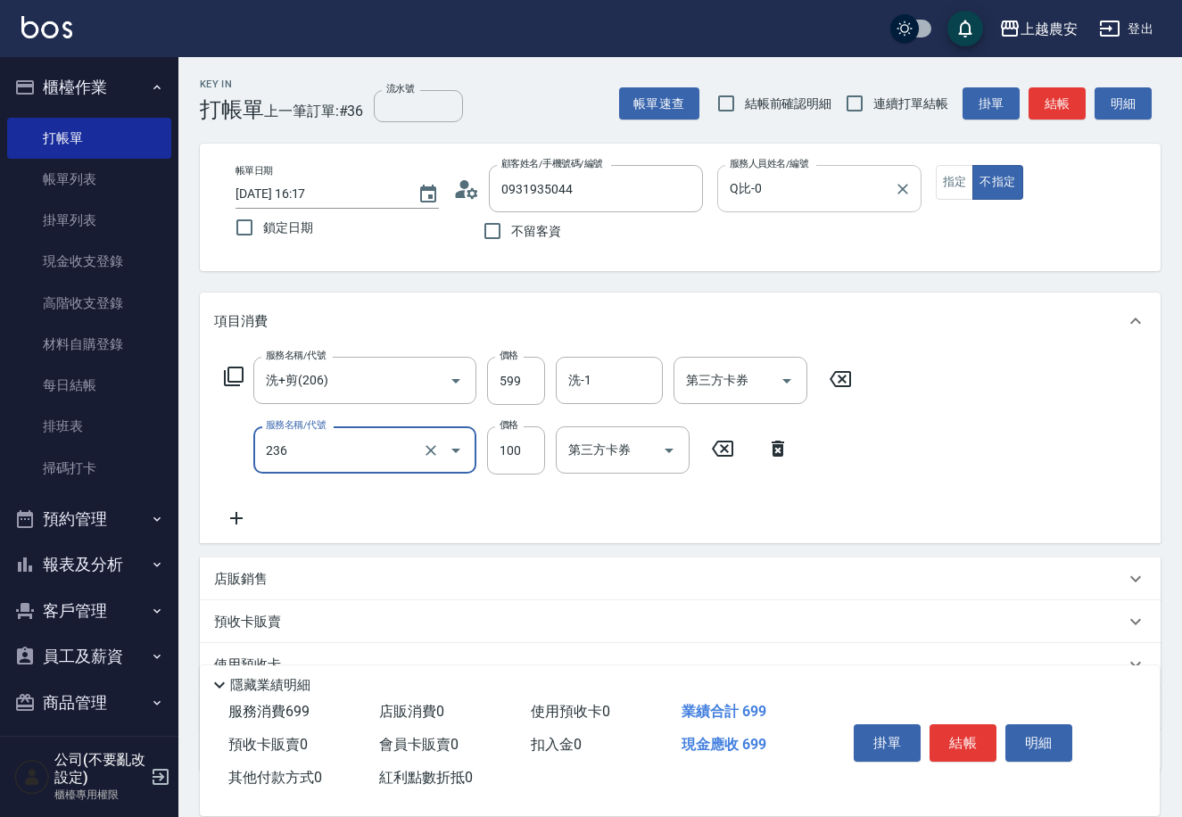
type input "手棒(236)"
click at [977, 746] on button "結帳" at bounding box center [962, 742] width 67 height 37
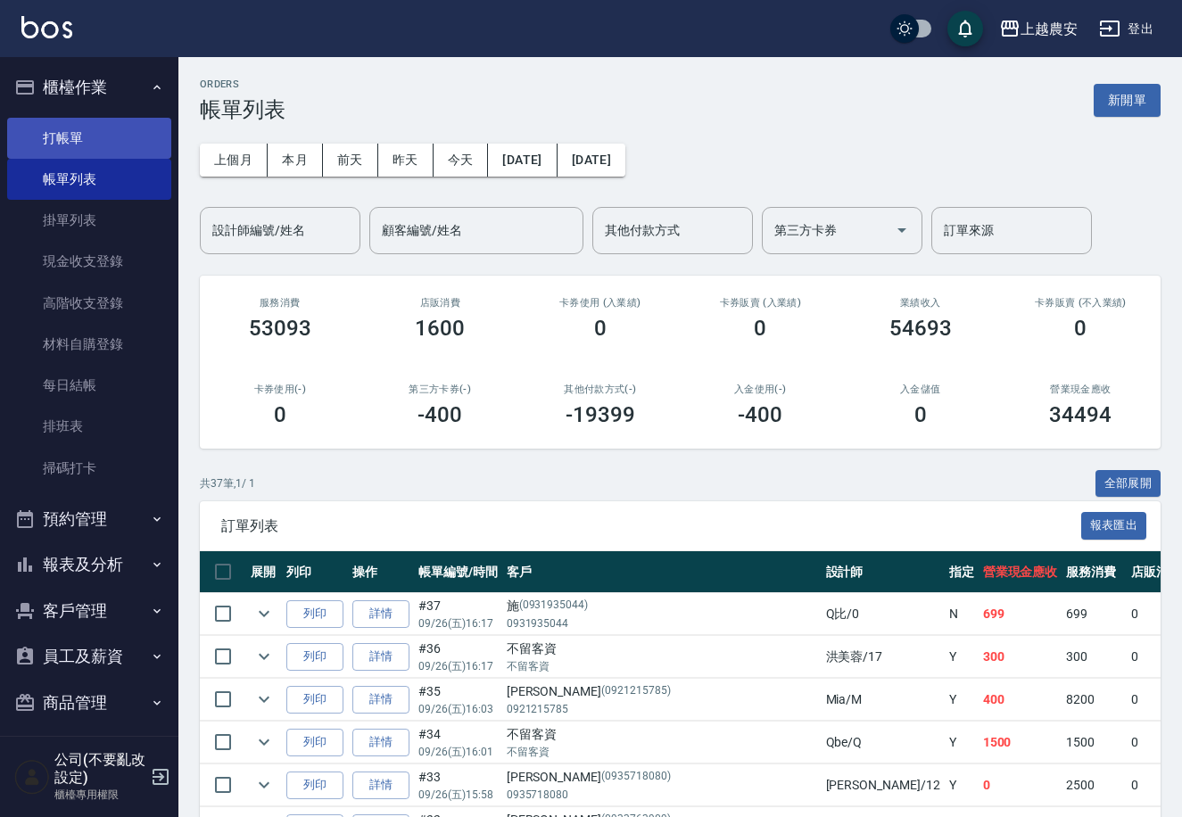
click at [47, 135] on link "打帳單" at bounding box center [89, 138] width 164 height 41
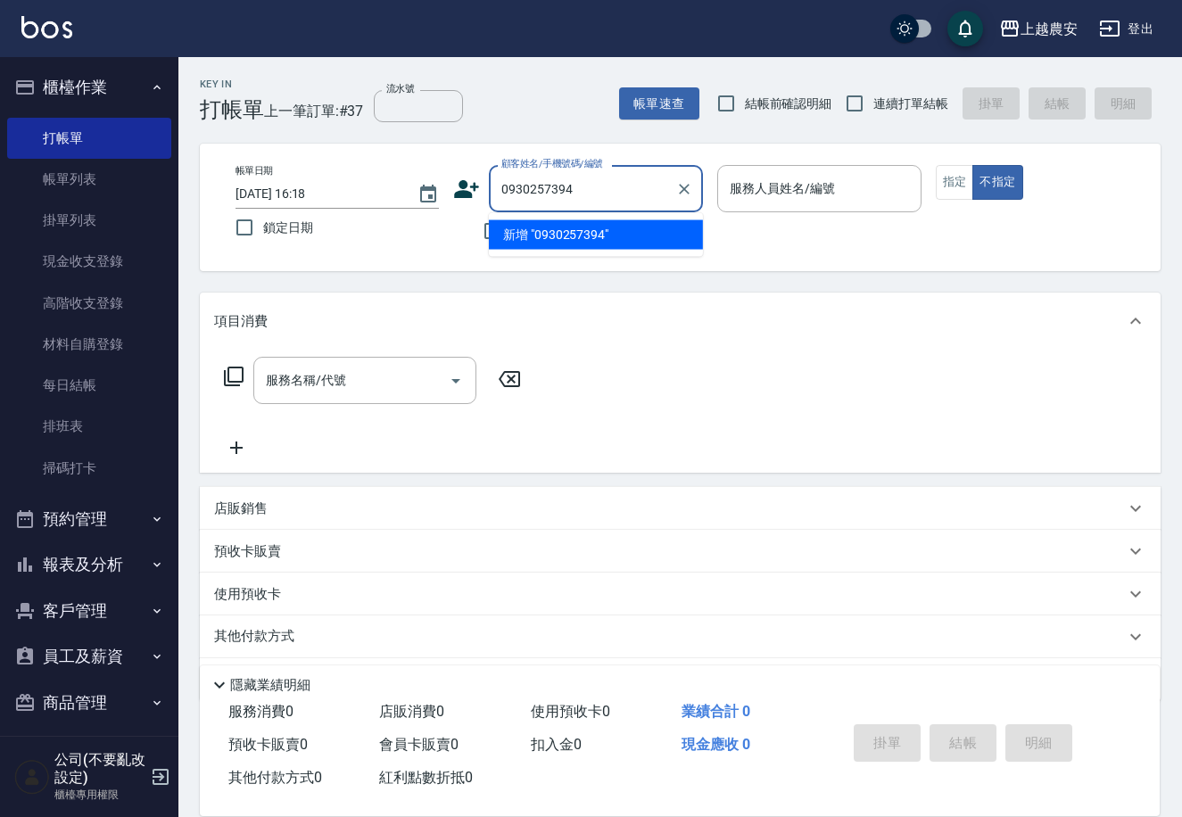
click at [581, 236] on li "新增 "0930257394"" at bounding box center [596, 234] width 214 height 29
type input "0930257394"
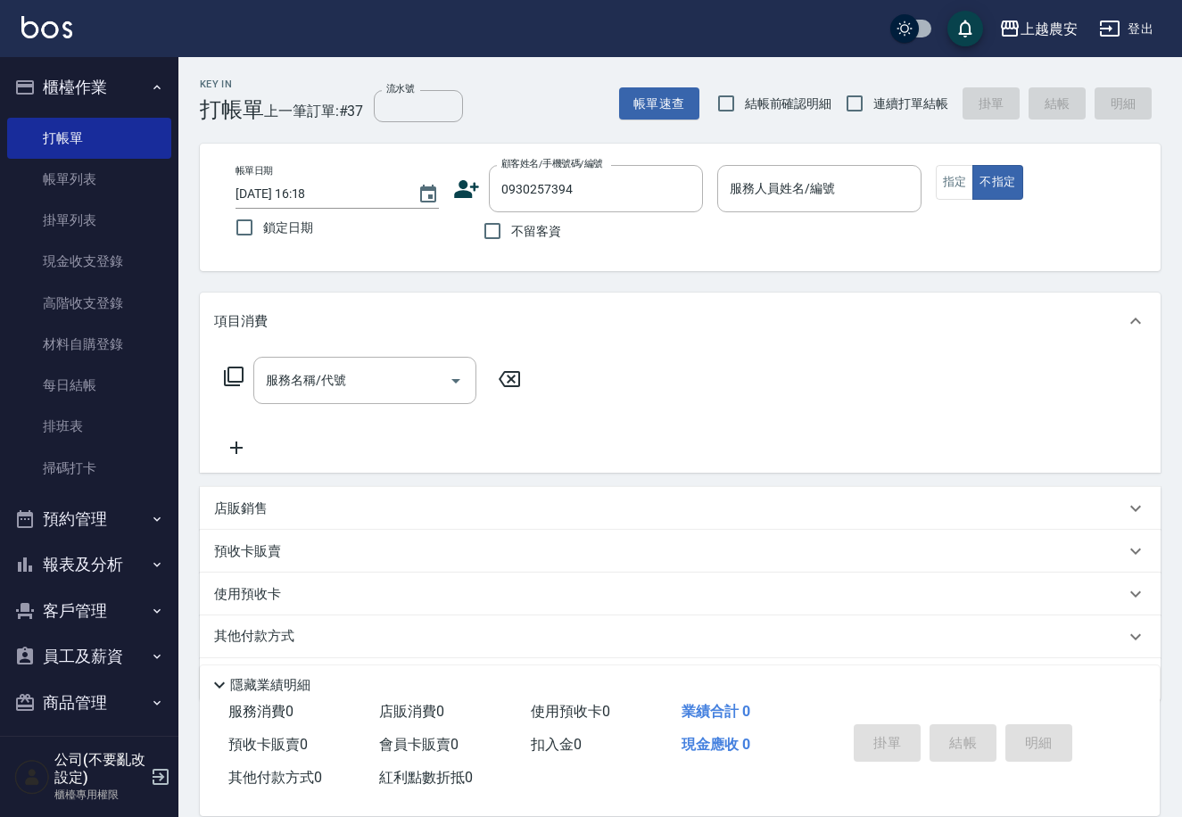
click at [459, 194] on icon at bounding box center [467, 189] width 25 height 18
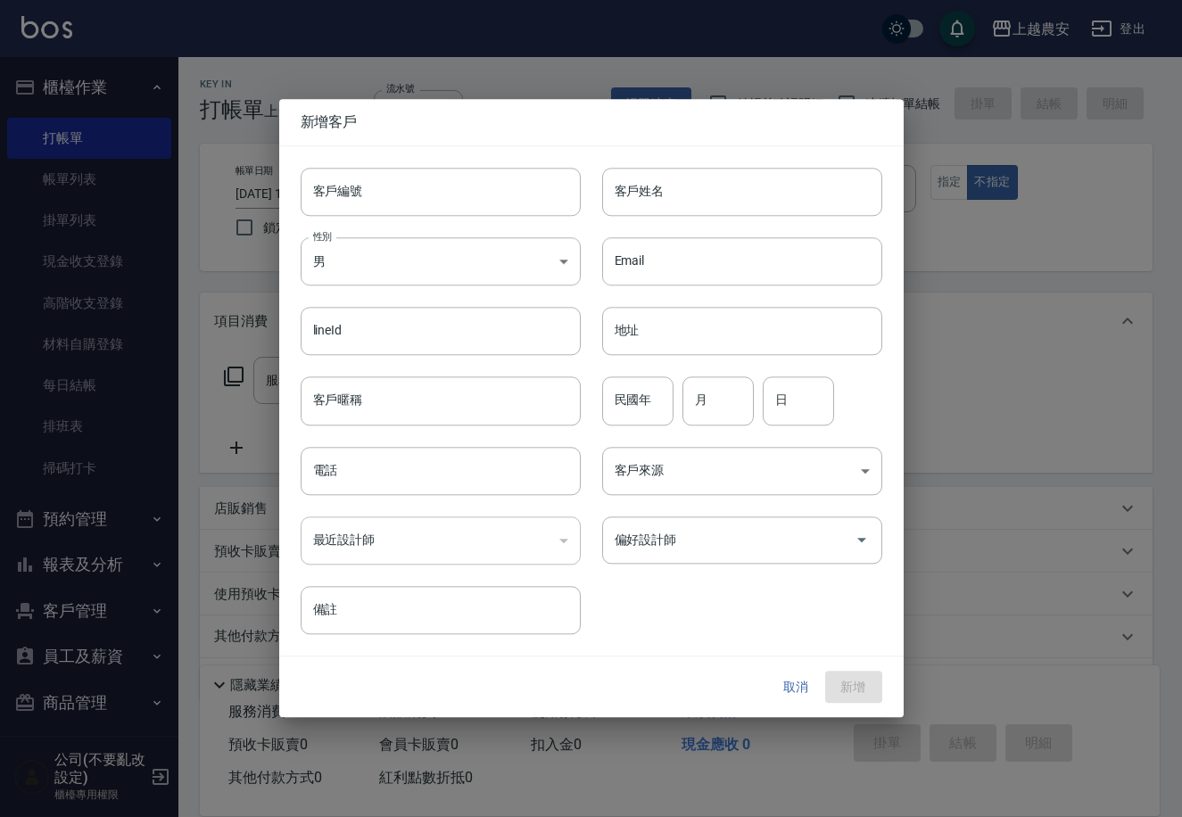
click at [458, 195] on input "客戶編號" at bounding box center [441, 192] width 280 height 48
type input "0930257394"
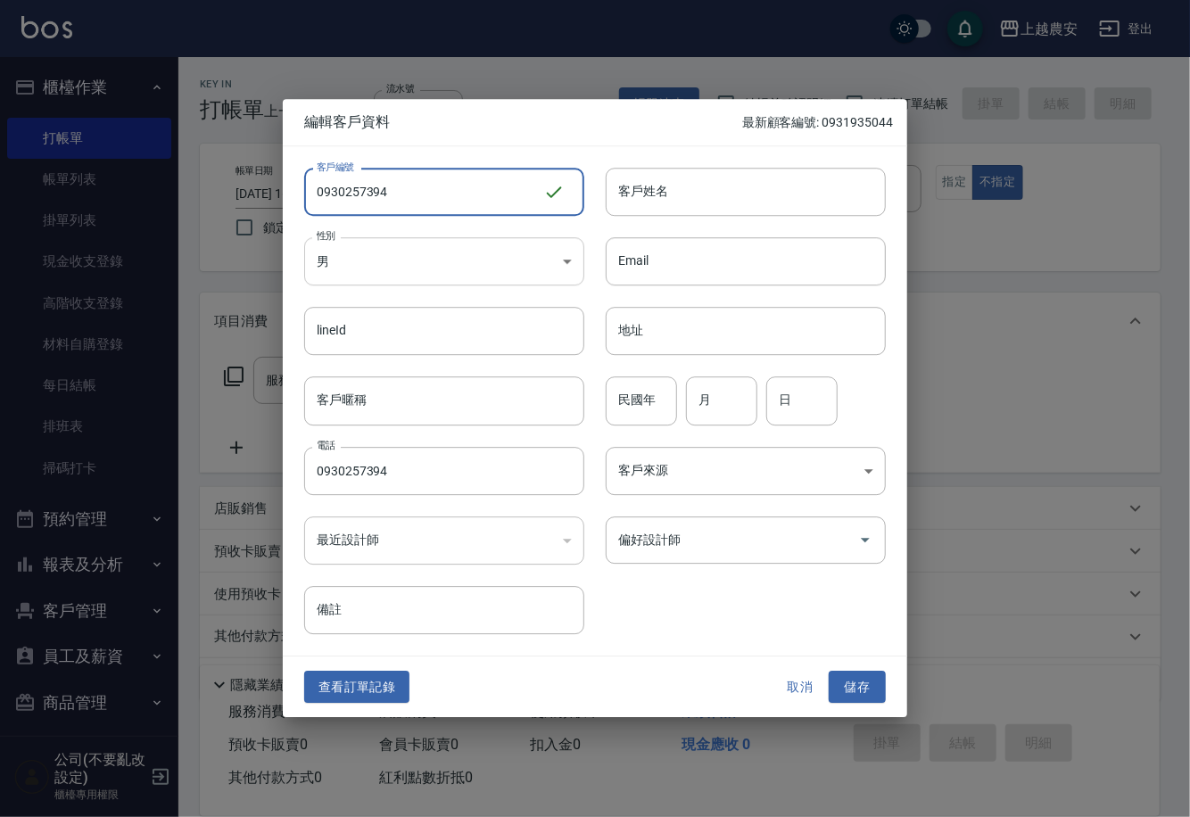
type input "0930257394"
click at [410, 266] on body "上越農安 登出 櫃檯作業 打帳單 帳單列表 掛單列表 現金收支登錄 高階收支登錄 材料自購登錄 每日結帳 排班表 掃碼打卡 預約管理 預約管理 單日預約紀錄 …" at bounding box center [595, 435] width 1190 height 870
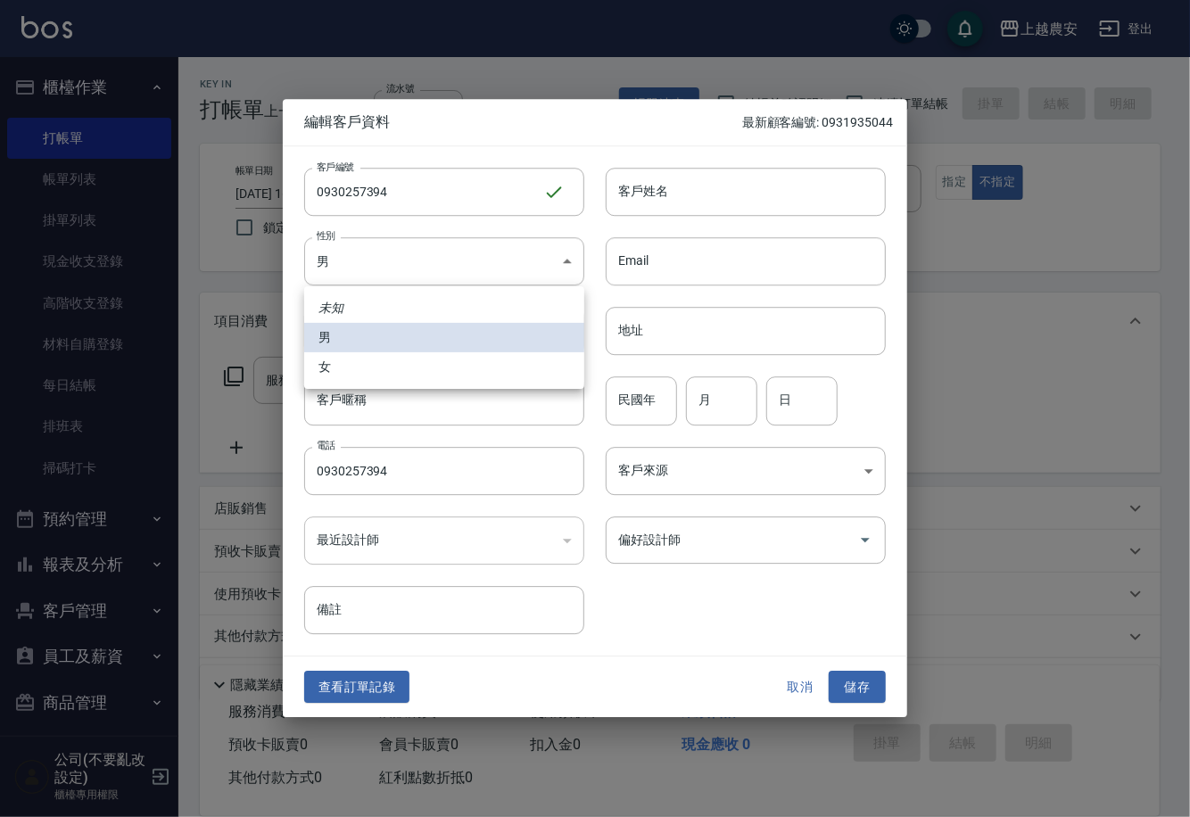
click at [406, 359] on li "女" at bounding box center [444, 366] width 280 height 29
type input "FEMALE"
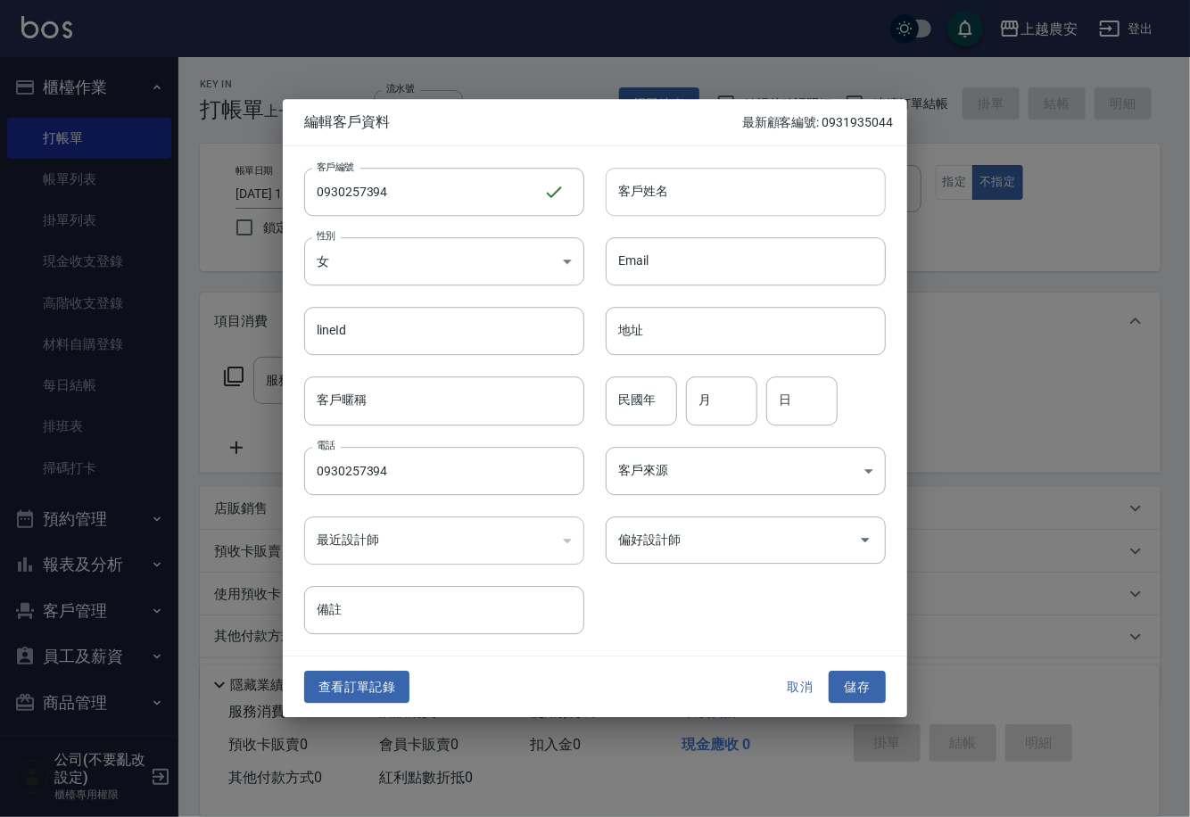
click at [701, 192] on input "客戶姓名" at bounding box center [746, 192] width 280 height 48
type input "王怡靜"
click at [865, 685] on button "儲存" at bounding box center [856, 687] width 57 height 33
click at [865, 685] on div "取消 儲存" at bounding box center [828, 687] width 114 height 33
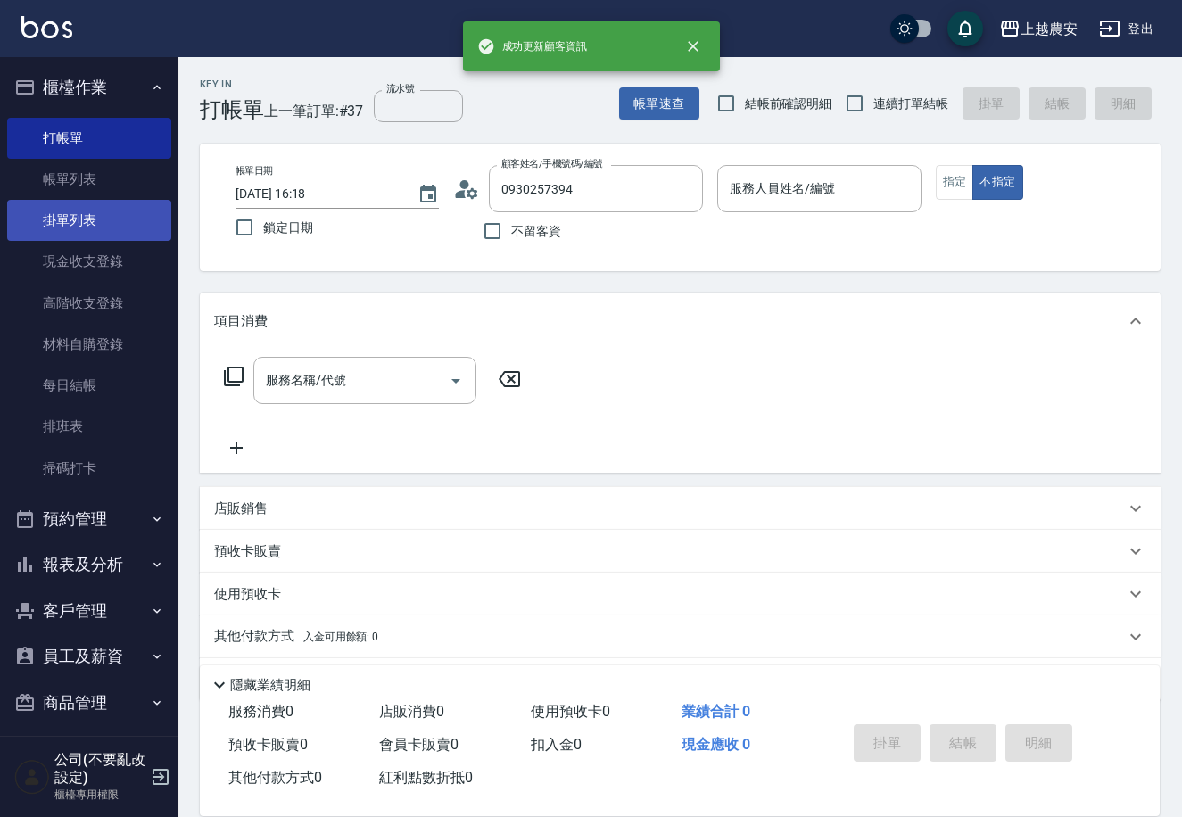
click at [109, 176] on link "帳單列表" at bounding box center [89, 179] width 164 height 41
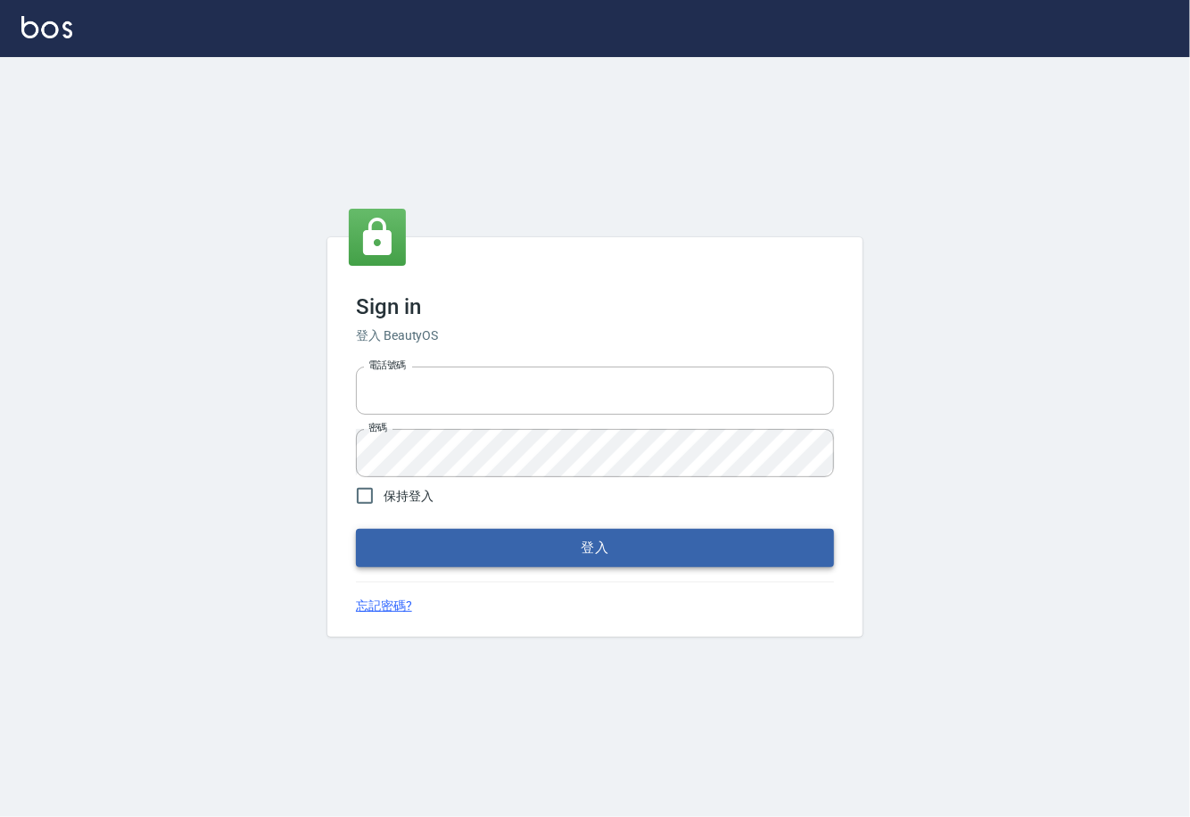
type input "0225929166"
click at [627, 547] on button "登入" at bounding box center [595, 547] width 478 height 37
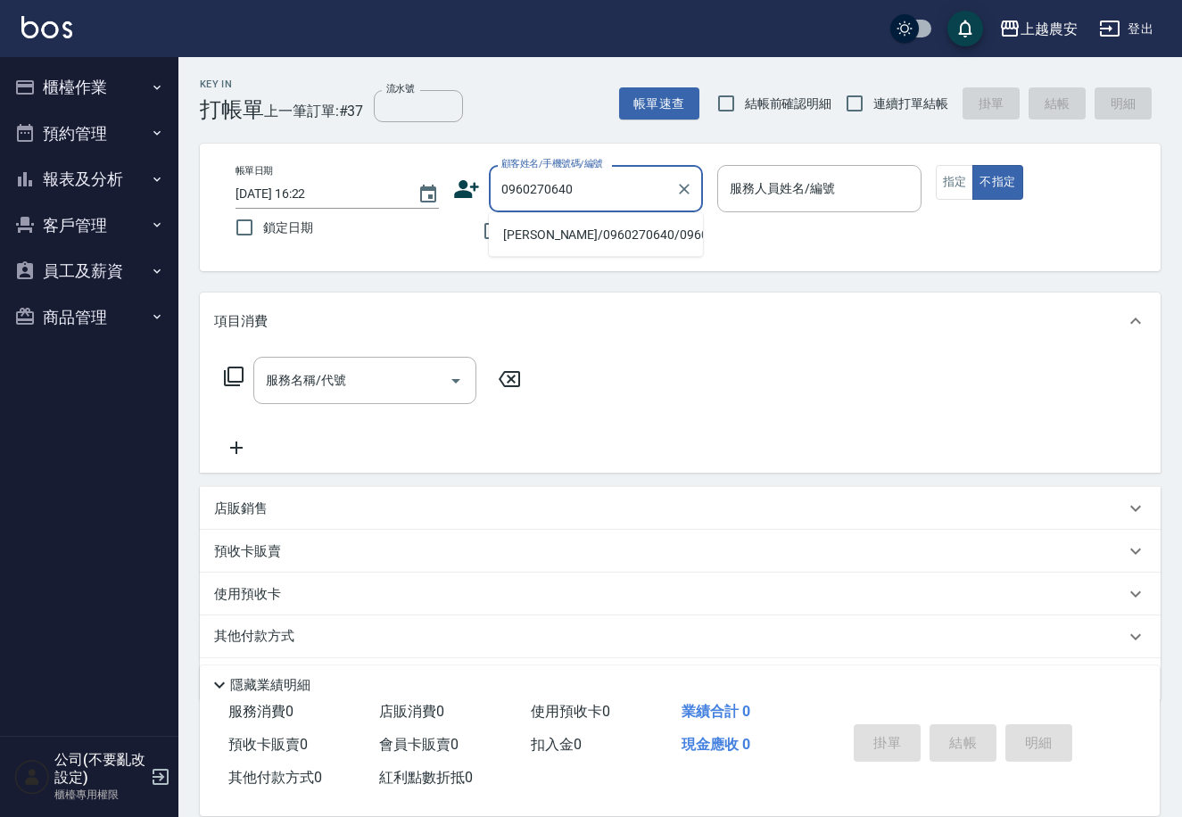
click at [581, 230] on li "[PERSON_NAME]/0960270640/0960270640" at bounding box center [596, 234] width 214 height 29
type input "[PERSON_NAME]/0960270640/0960270640"
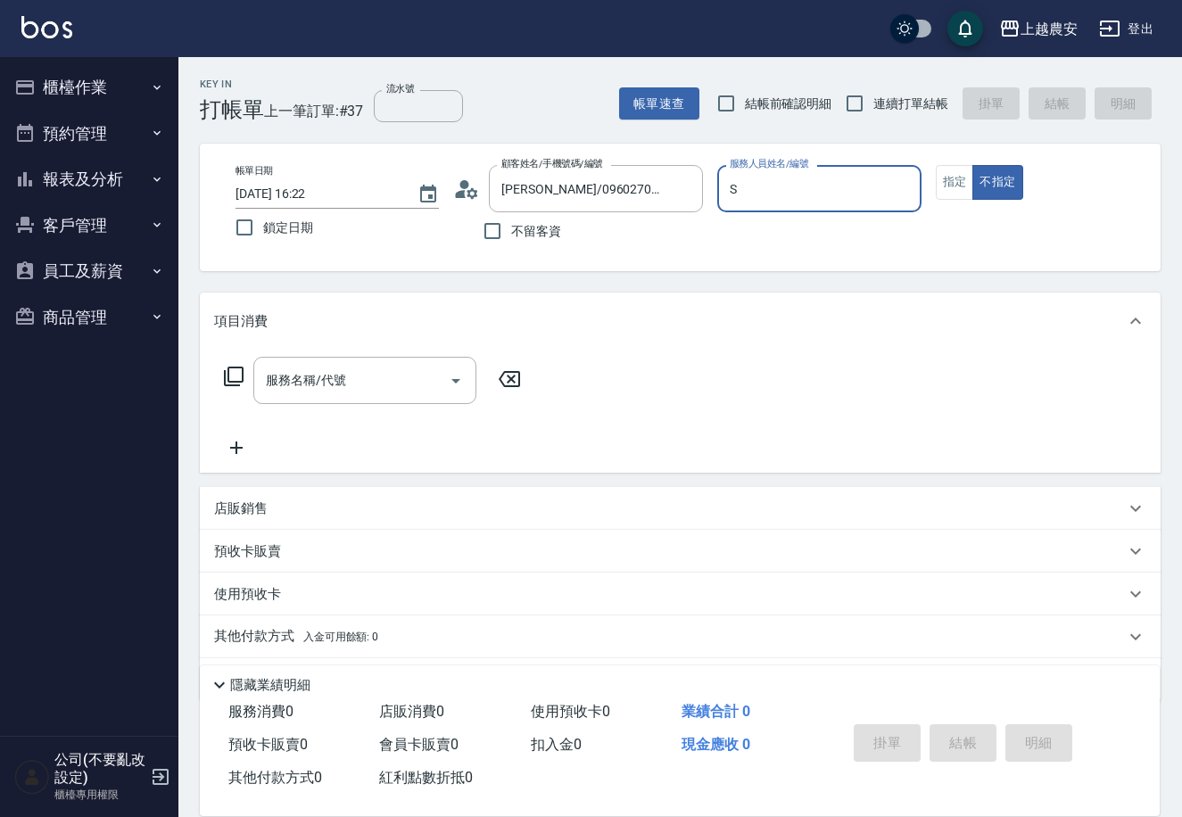
type input "Sandy-S"
type button "false"
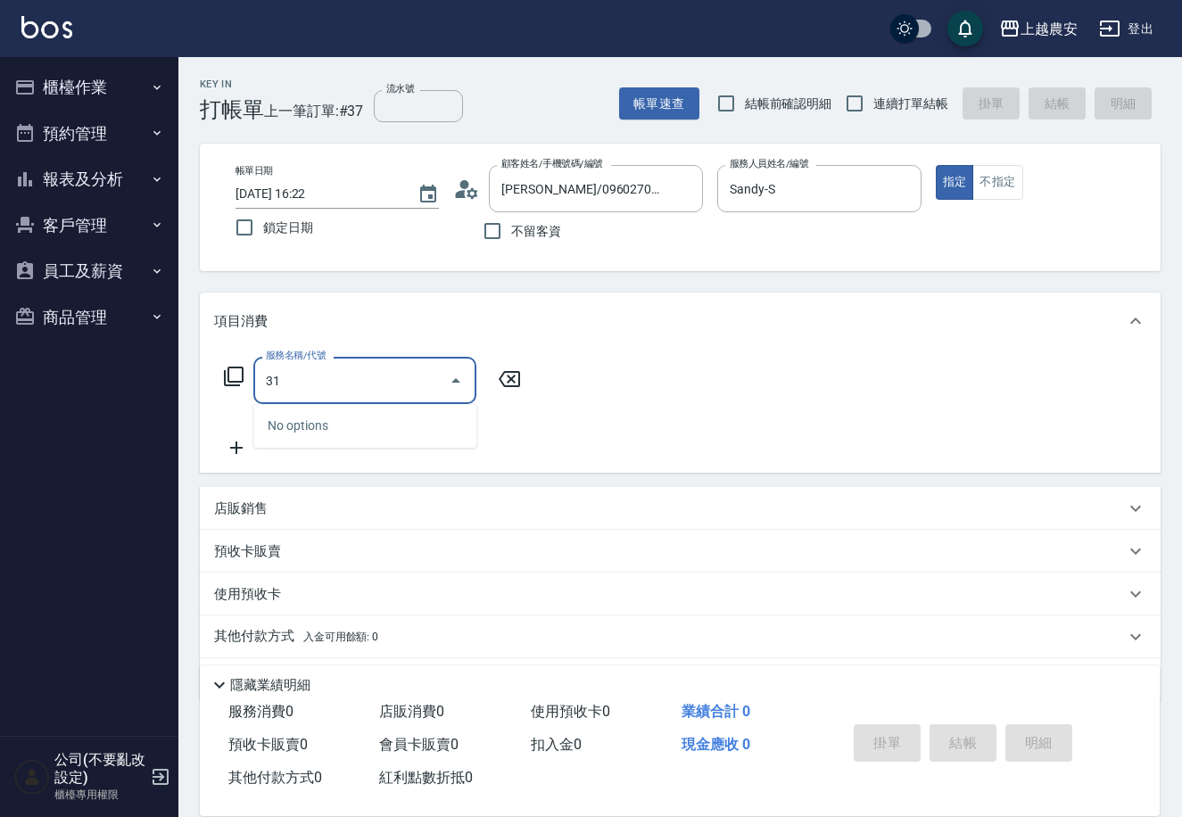
type input "3"
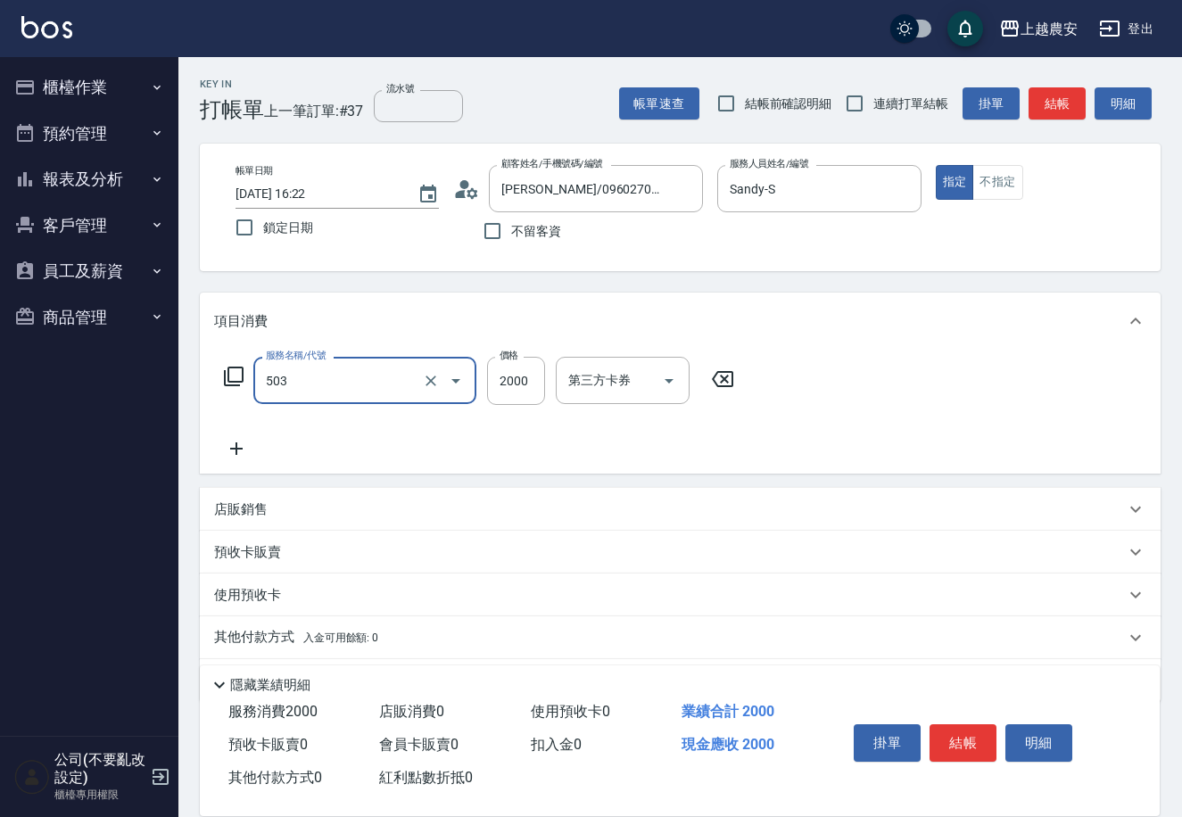
type input "染髮1500↑(503)"
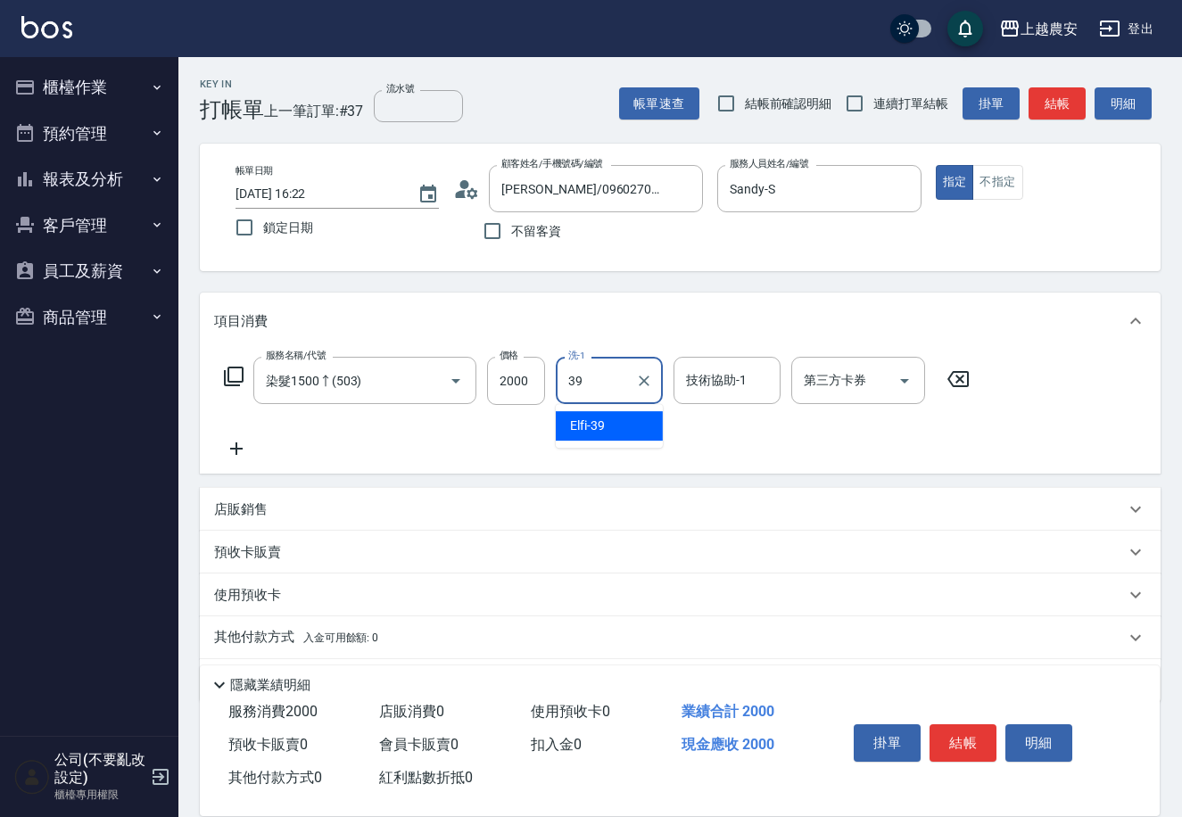
type input "Elfi-39"
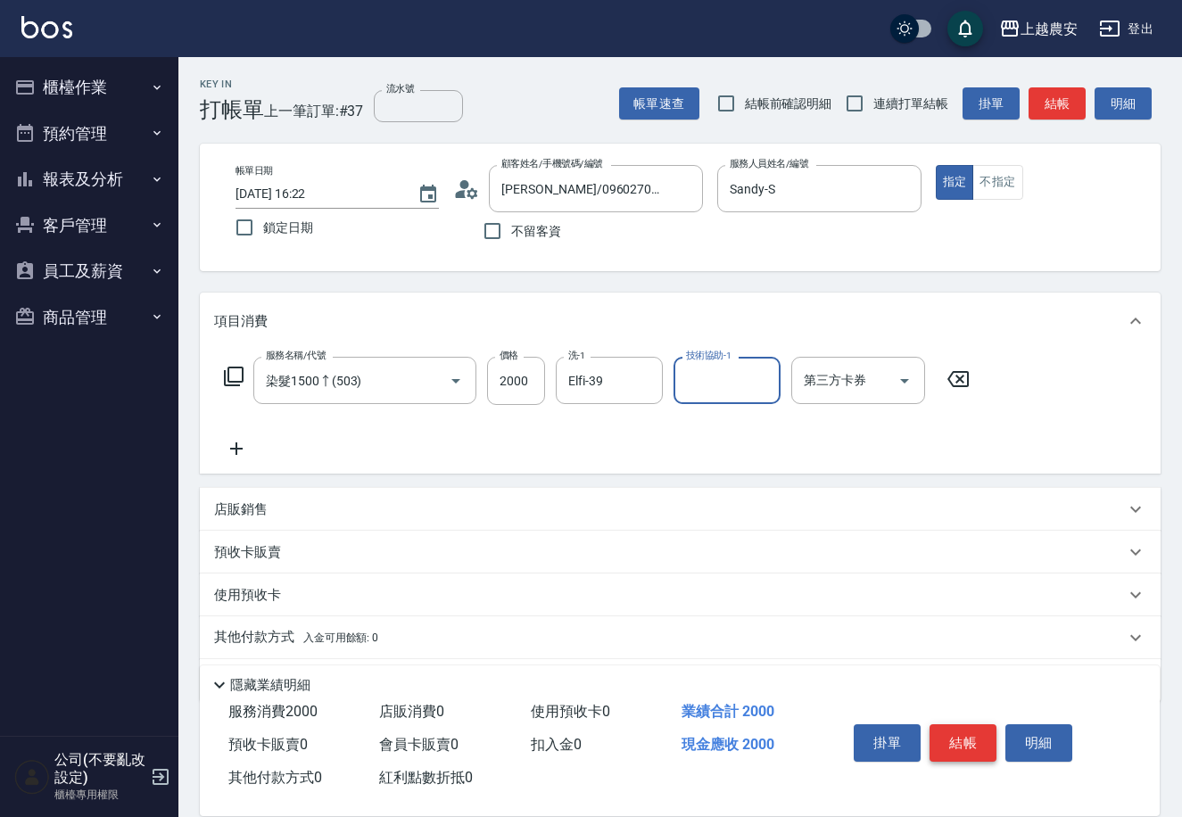
click at [986, 732] on button "結帳" at bounding box center [962, 742] width 67 height 37
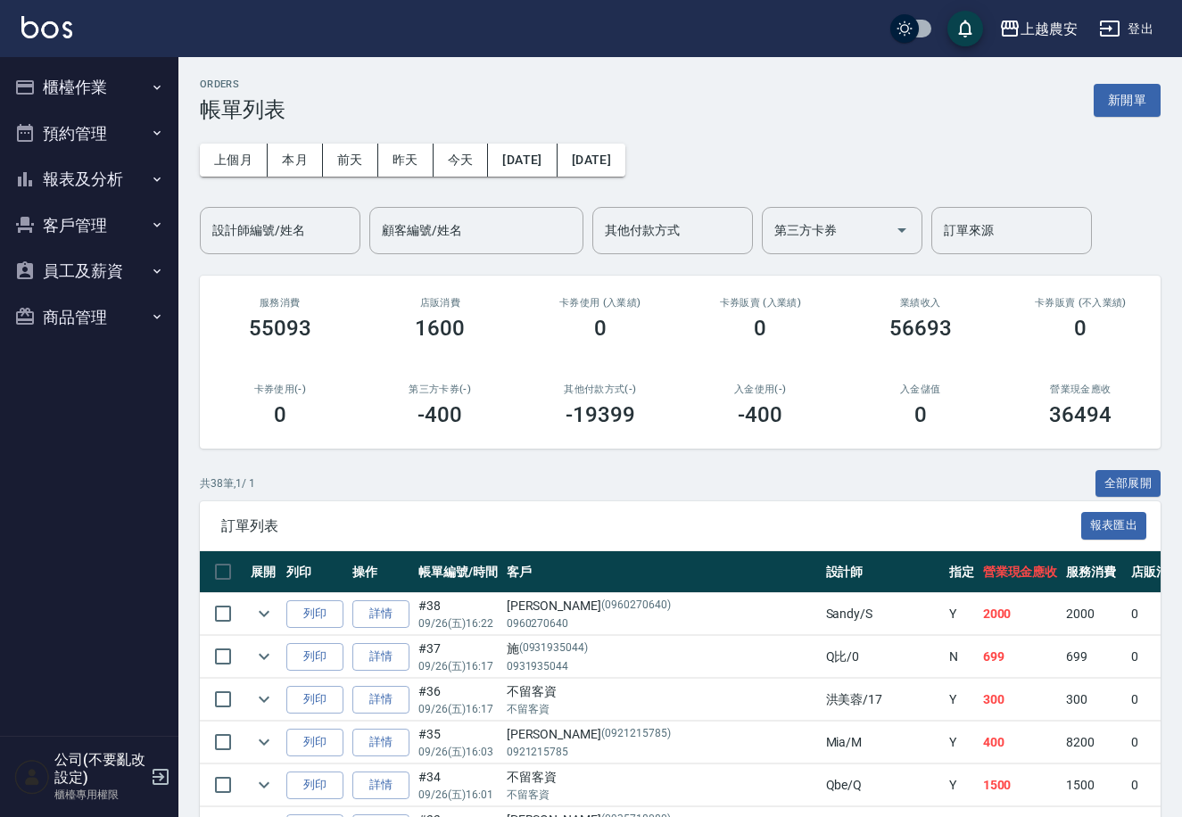
click at [100, 82] on button "櫃檯作業" at bounding box center [89, 87] width 164 height 46
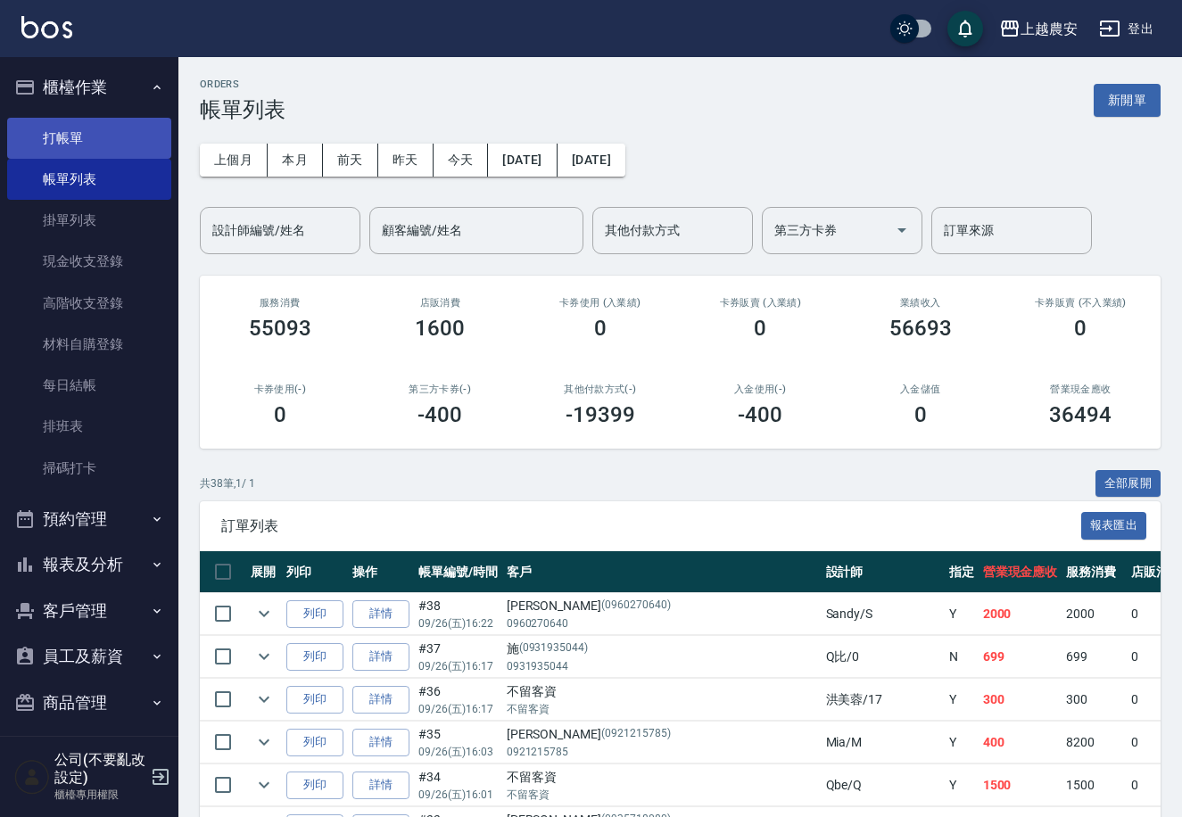
click at [90, 133] on link "打帳單" at bounding box center [89, 138] width 164 height 41
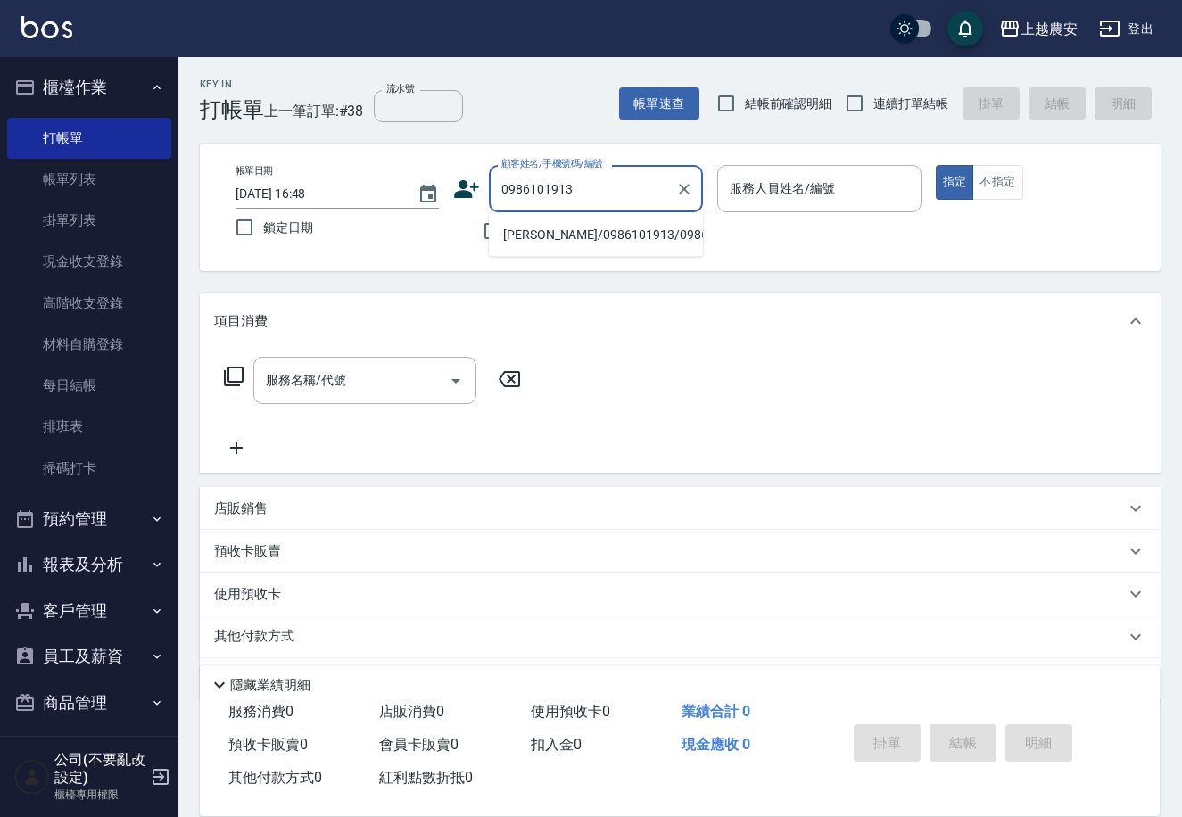
click at [588, 241] on li "[PERSON_NAME]/0986101913/0986101913" at bounding box center [596, 234] width 214 height 29
type input "[PERSON_NAME]/0986101913/0986101913"
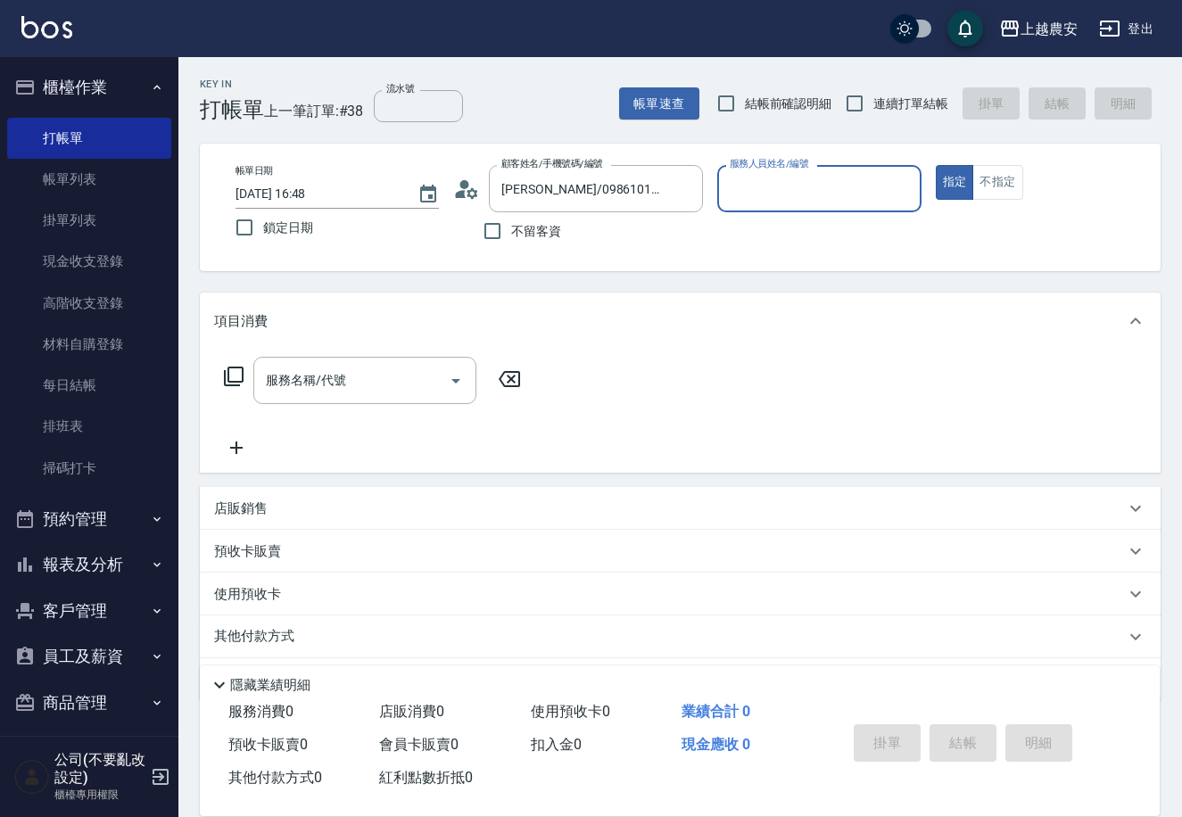
type input "Mia-M"
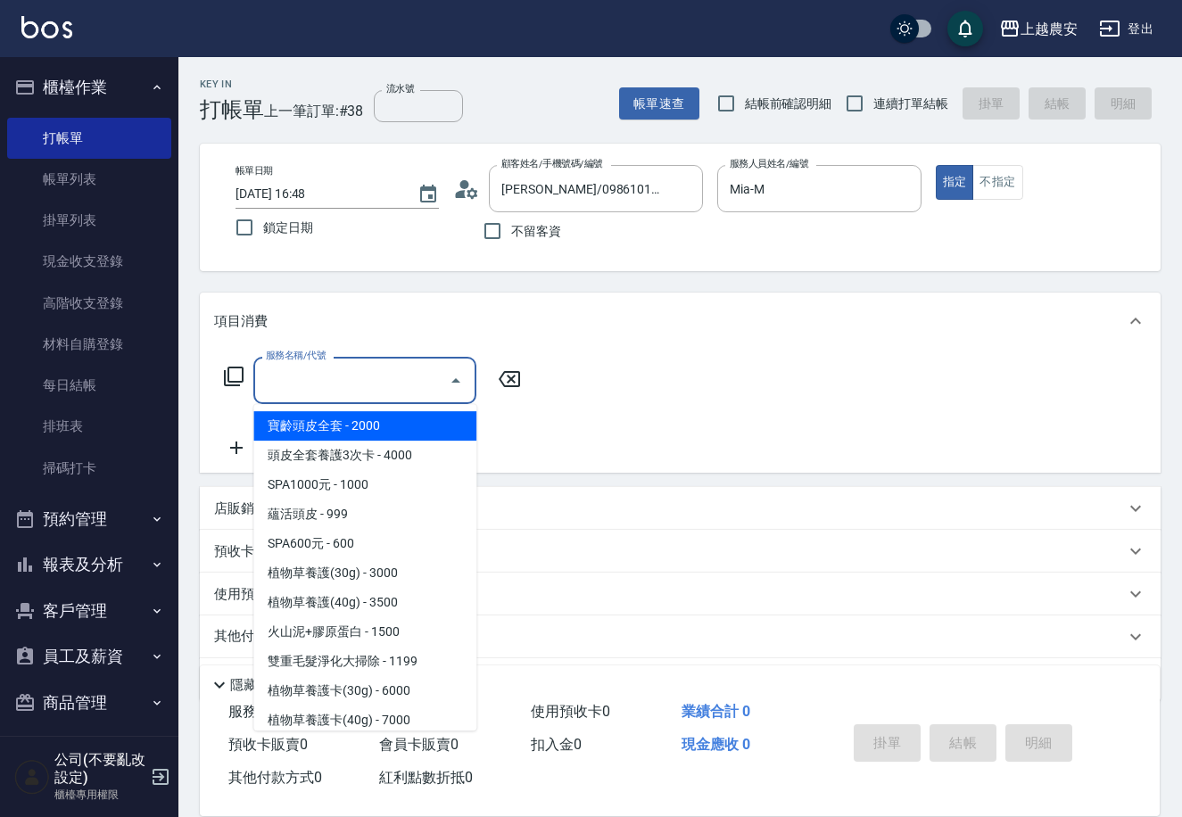
click at [335, 386] on input "服務名稱/代號" at bounding box center [351, 380] width 180 height 31
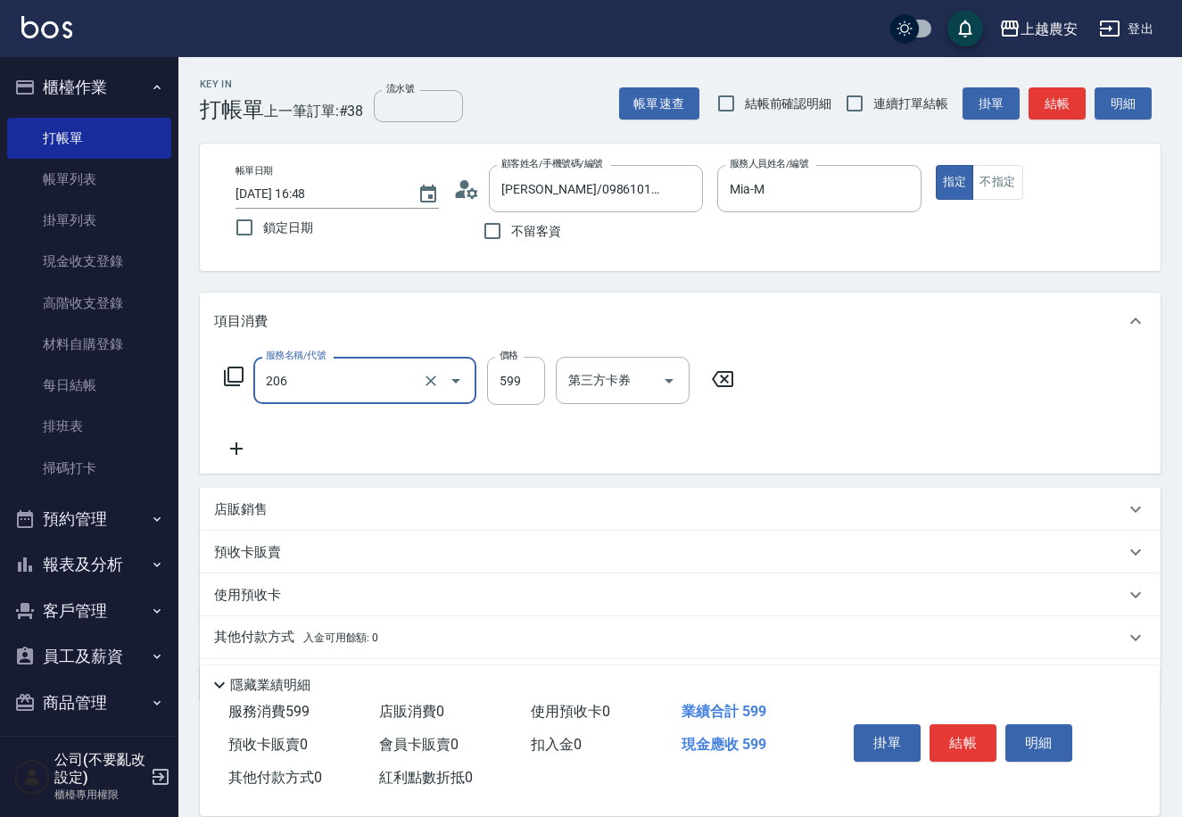
type input "洗+剪(206)"
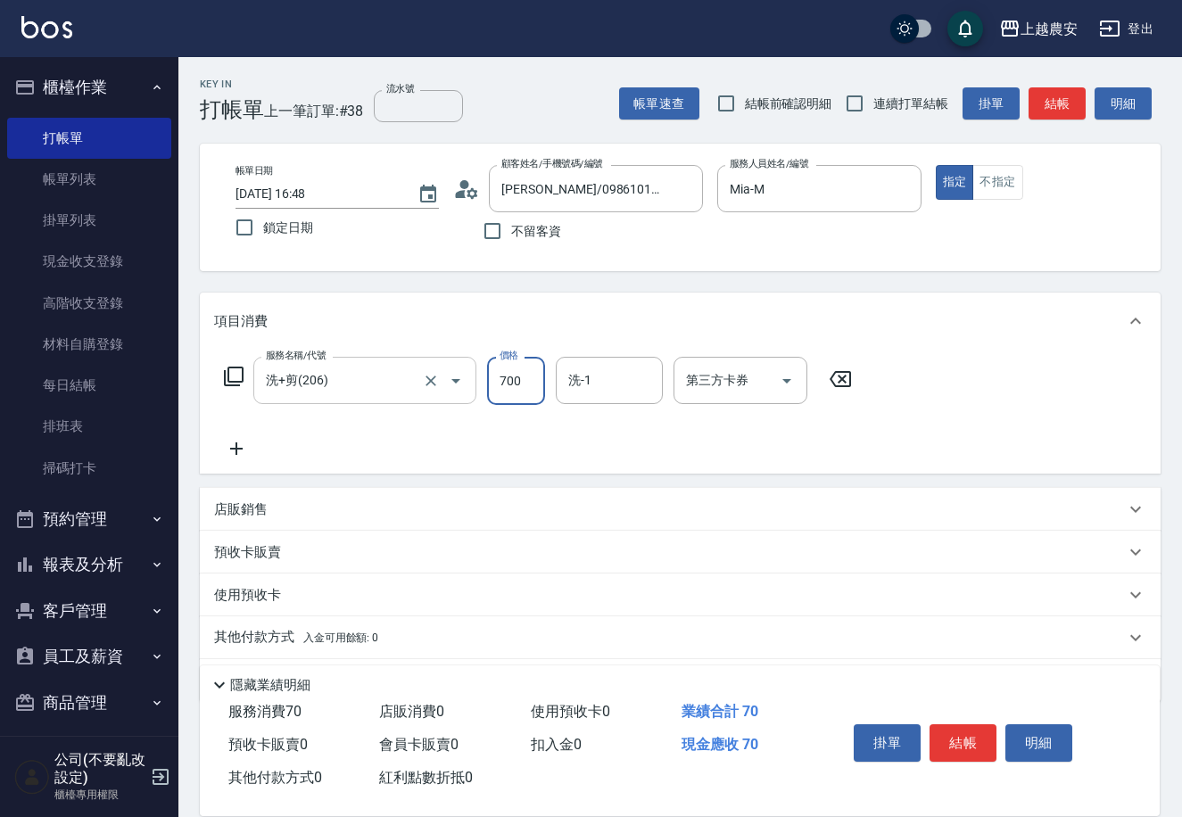
type input "700"
drag, startPoint x: 245, startPoint y: 556, endPoint x: 1188, endPoint y: 392, distance: 956.7
click at [247, 551] on p "預收卡販賣" at bounding box center [247, 552] width 67 height 19
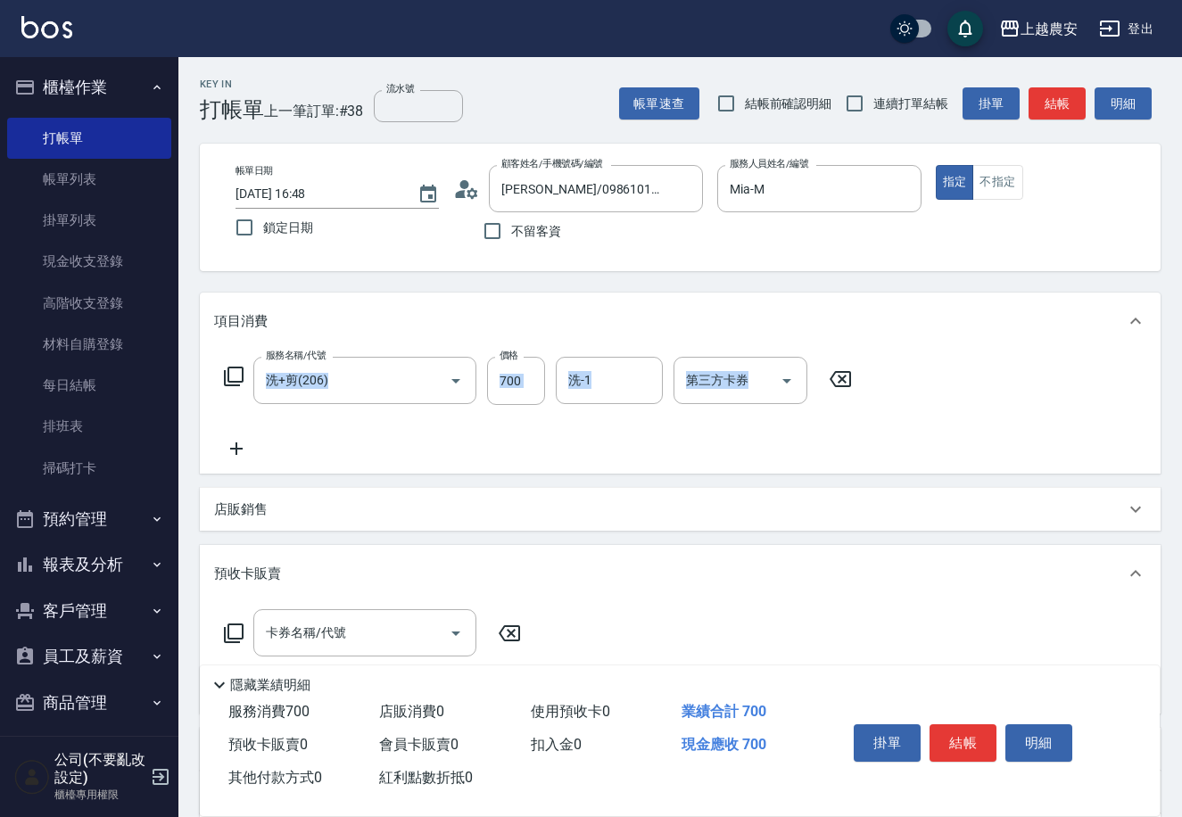
drag, startPoint x: 1180, startPoint y: 324, endPoint x: 1188, endPoint y: 464, distance: 140.2
click at [1182, 464] on html "上越農安 登出 櫃檯作業 打帳單 帳單列表 掛單列表 現金收支登錄 高階收支登錄 材料自購登錄 每日結帳 排班表 掃碼打卡 預約管理 預約管理 單日預約紀錄 …" at bounding box center [591, 512] width 1182 height 1025
click at [1075, 378] on div "服務名稱/代號 洗+剪(206) 服務名稱/代號 價格 700 價格 洗-1 洗-1 第三方卡券 第三方卡券" at bounding box center [680, 412] width 960 height 124
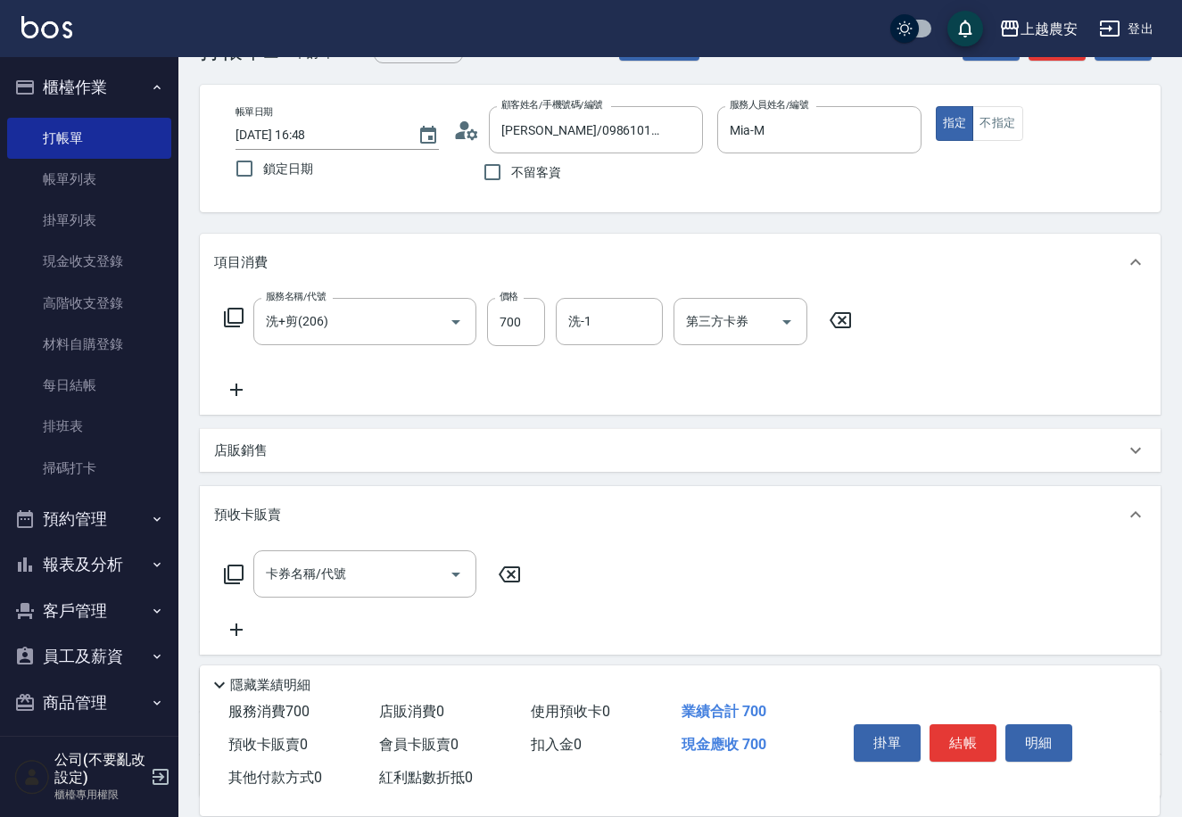
scroll to position [207, 0]
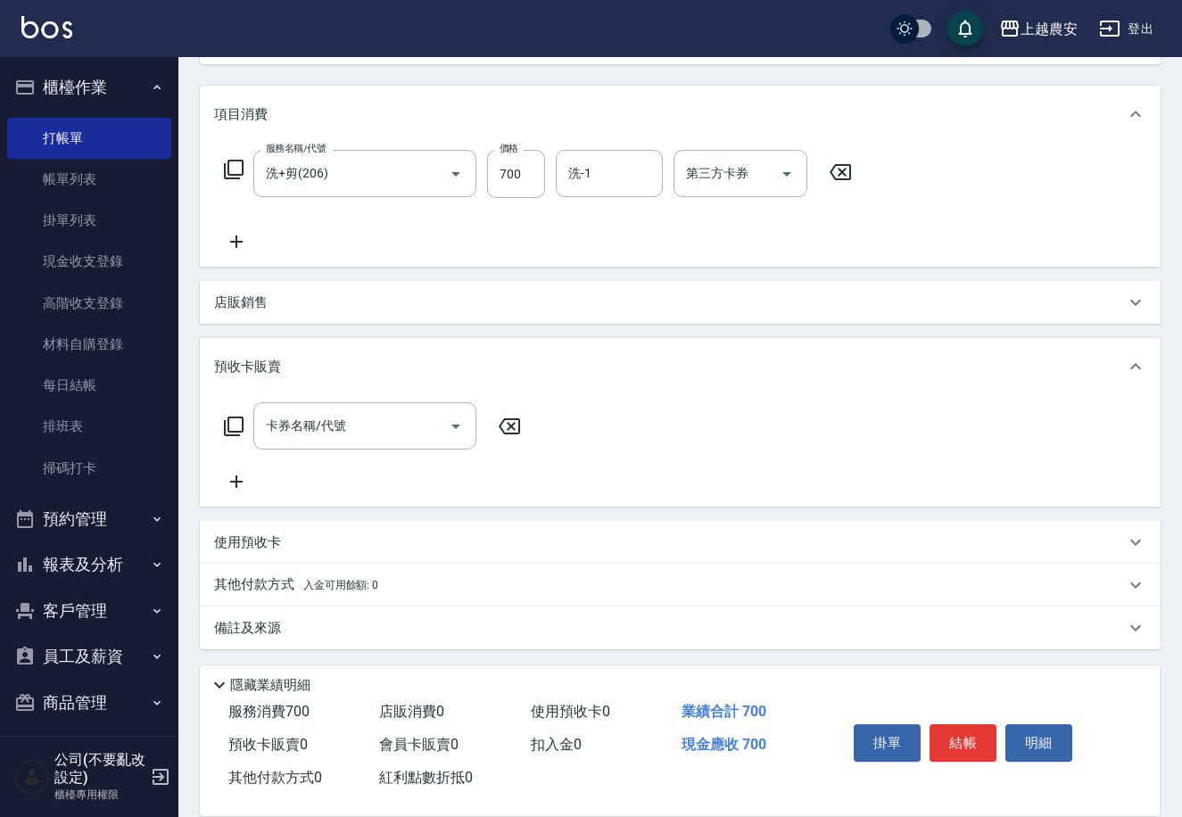
click at [234, 423] on icon at bounding box center [233, 426] width 21 height 21
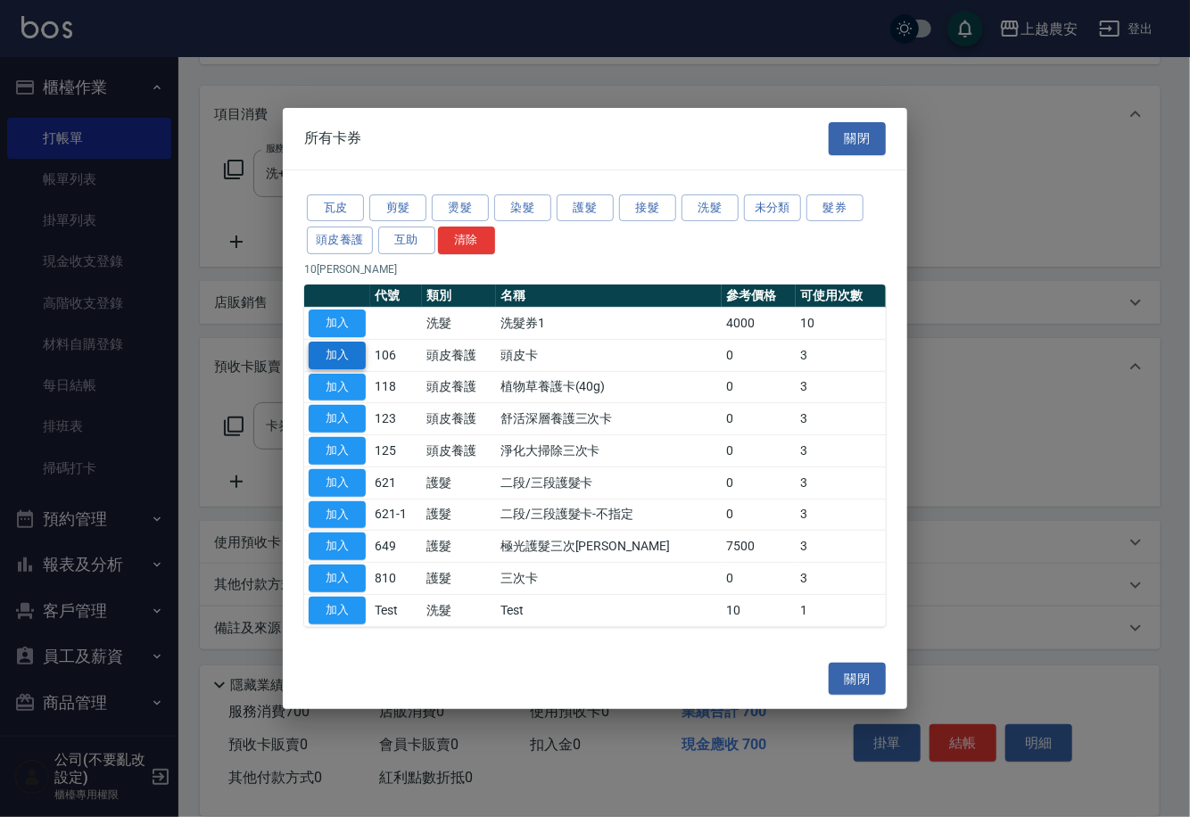
click at [350, 361] on button "加入" at bounding box center [337, 356] width 57 height 28
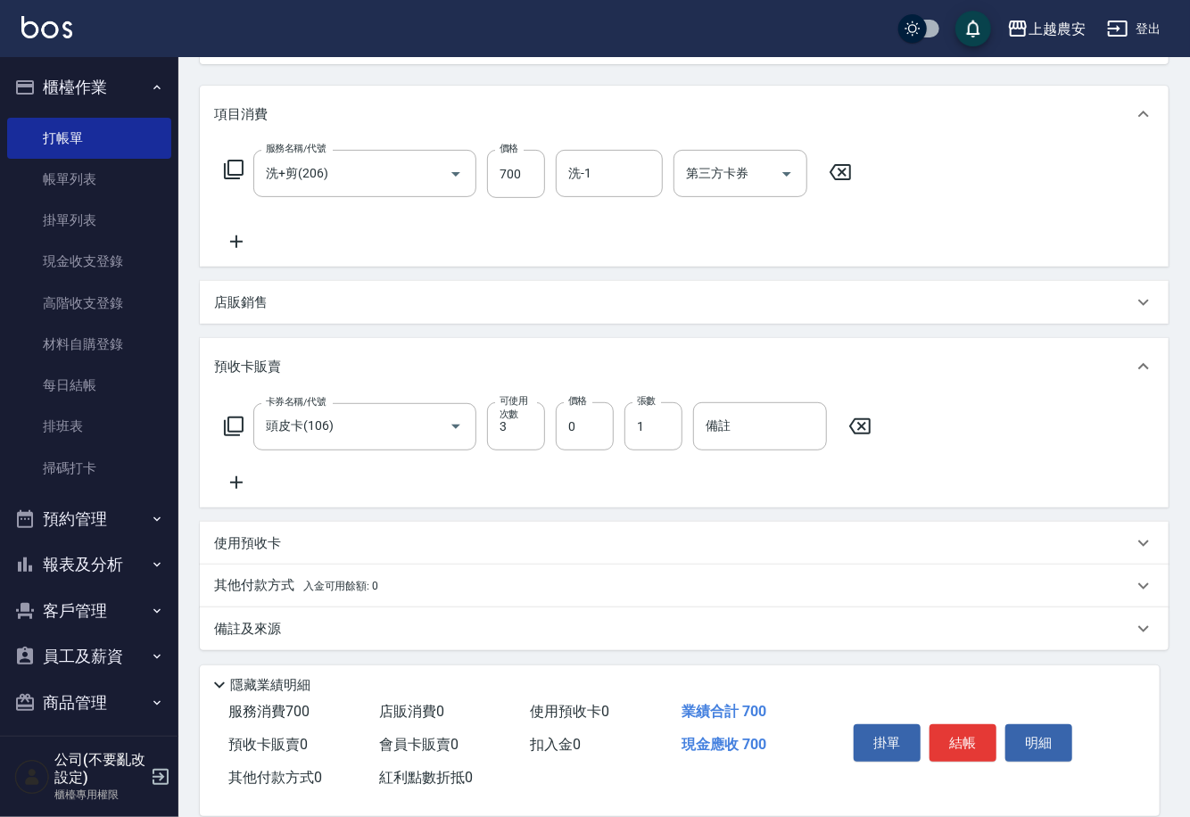
type input "頭皮卡(106)"
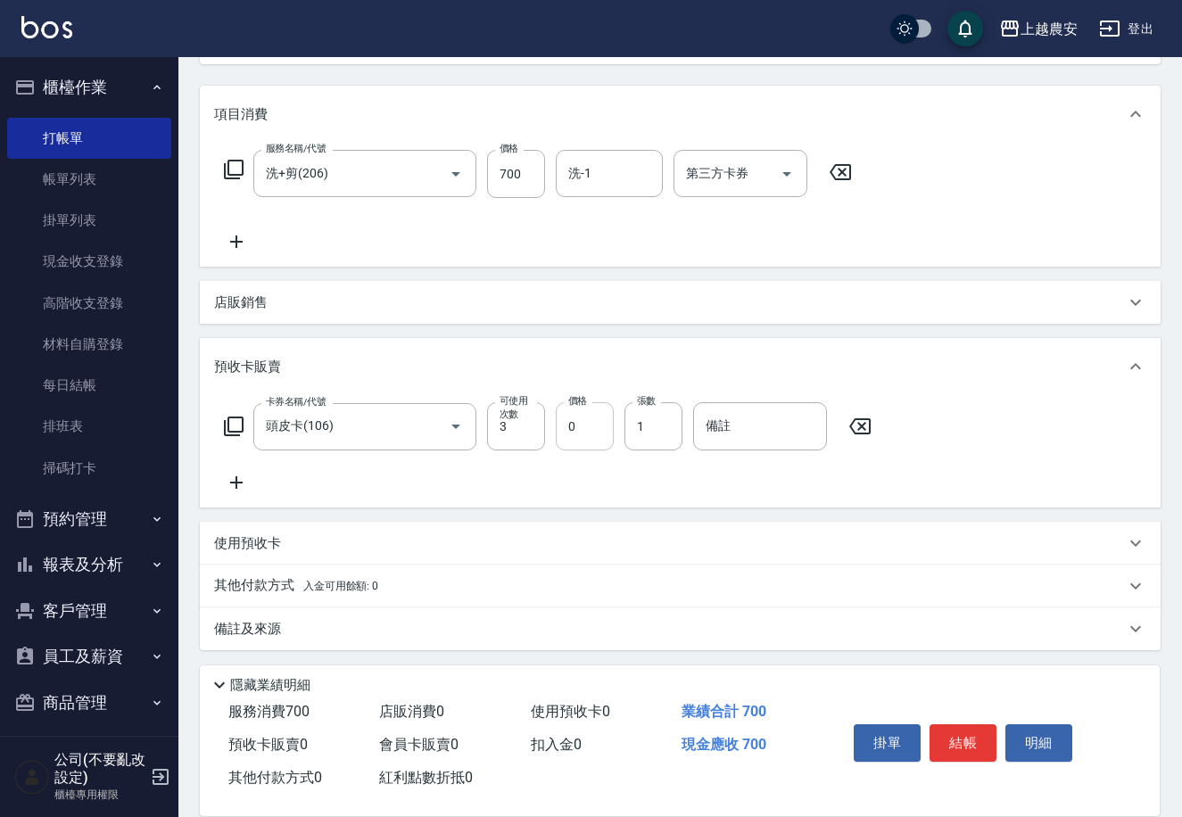
click at [562, 426] on input "0" at bounding box center [585, 426] width 58 height 48
type input "4000"
click at [750, 438] on input "備註" at bounding box center [760, 426] width 134 height 48
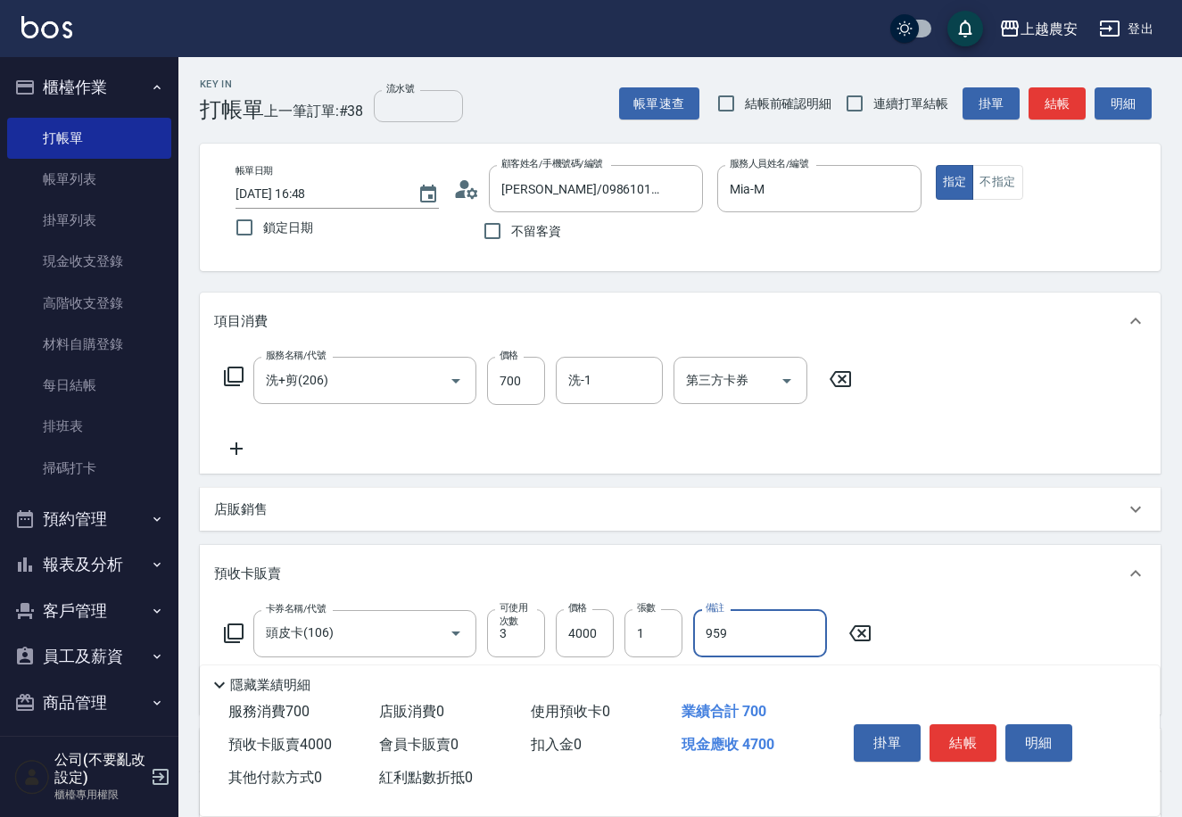
type input "959"
click at [380, 101] on input "流水號" at bounding box center [418, 106] width 89 height 32
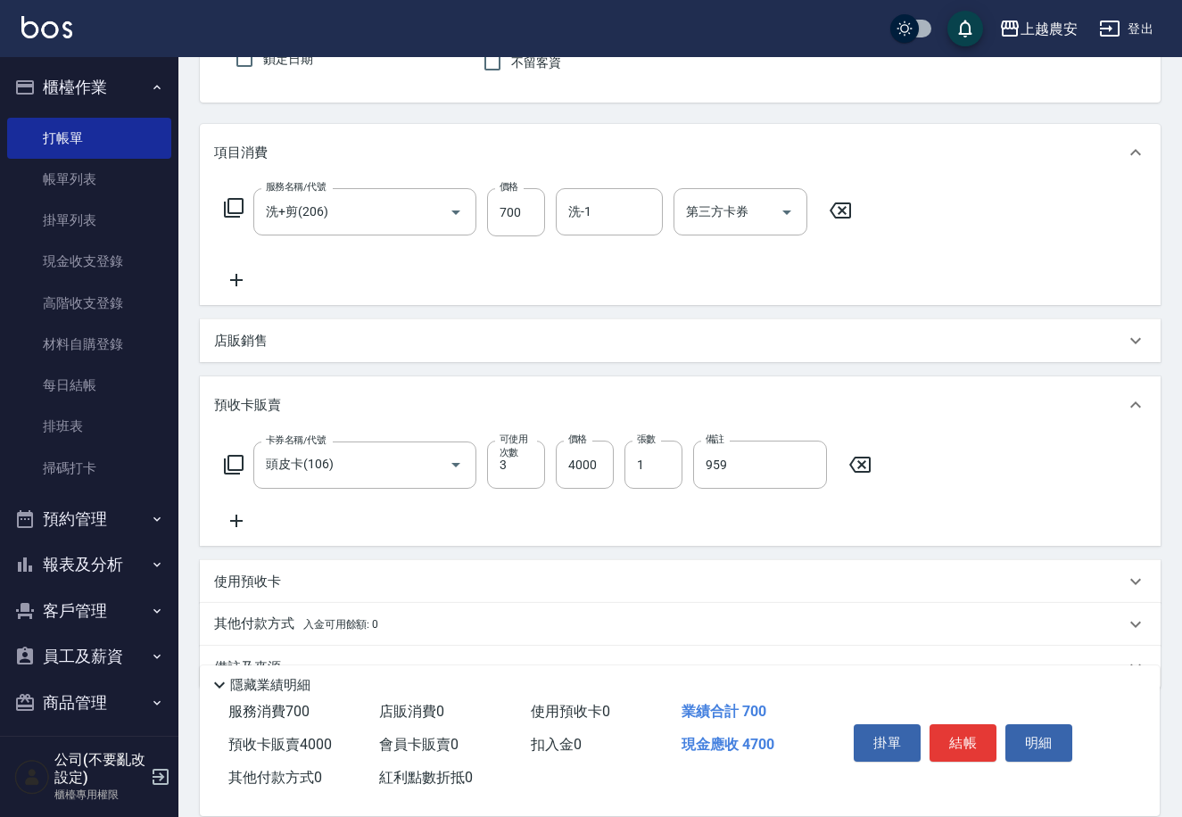
scroll to position [208, 0]
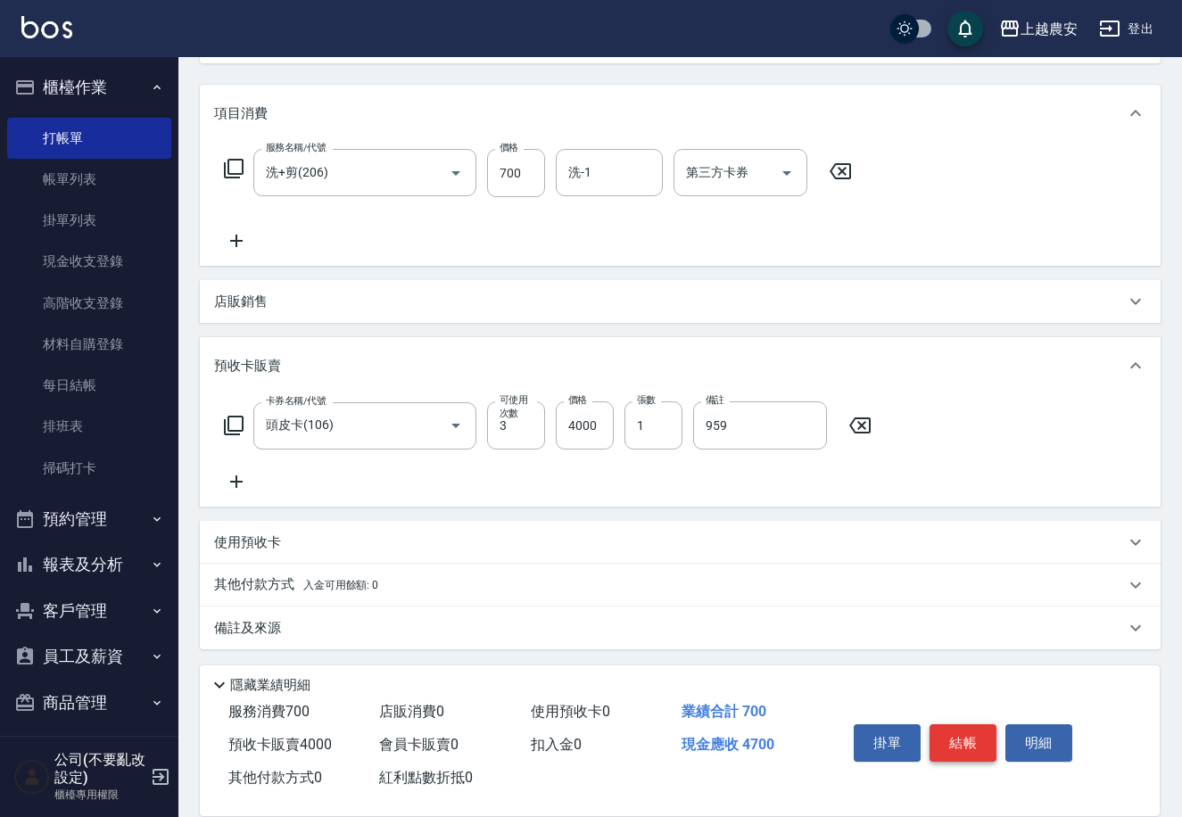
type input "959"
click at [966, 738] on button "結帳" at bounding box center [962, 742] width 67 height 37
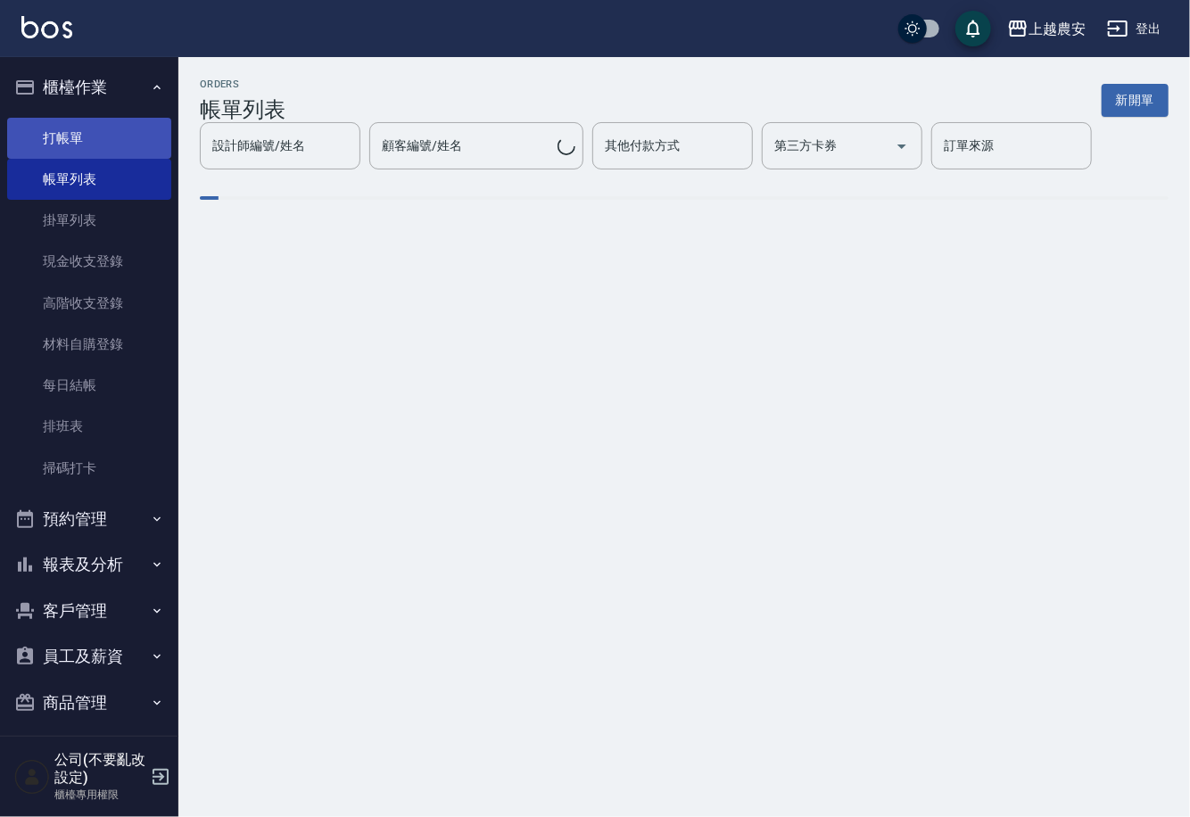
click at [46, 141] on link "打帳單" at bounding box center [89, 138] width 164 height 41
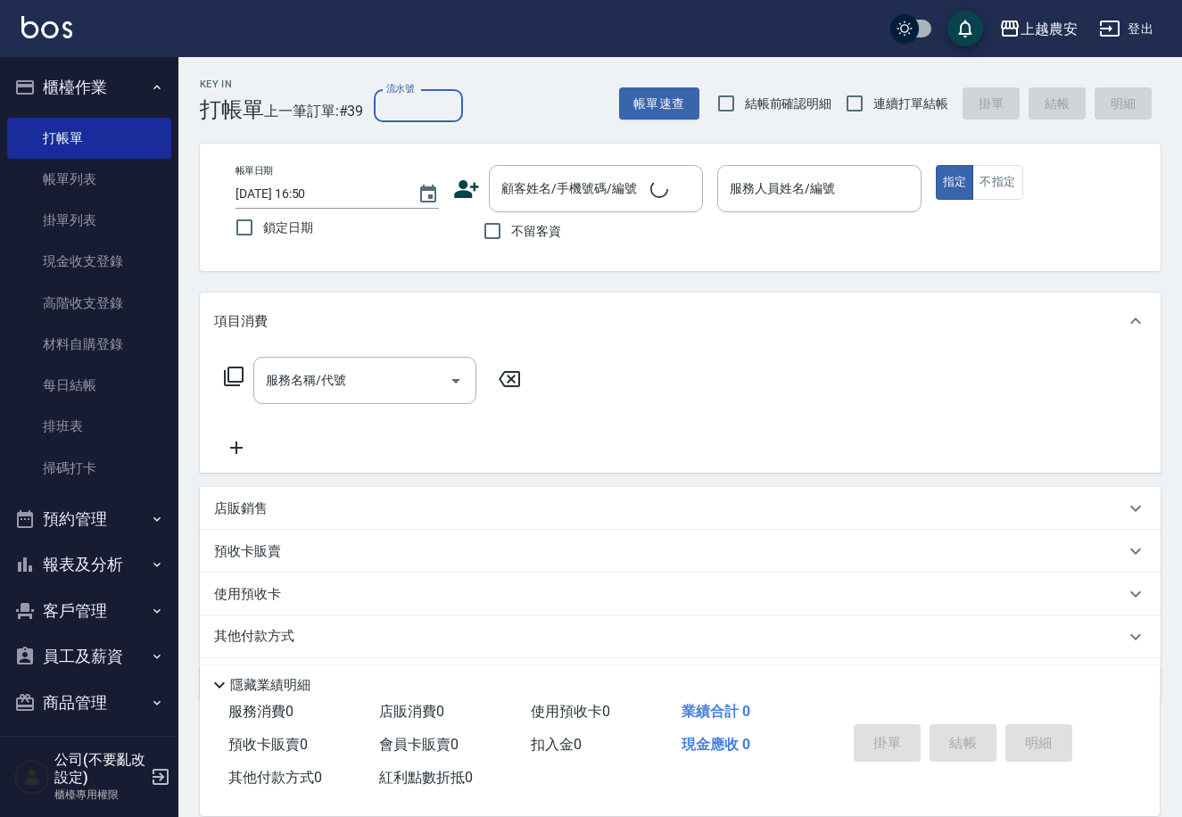
click at [413, 95] on input "流水號" at bounding box center [418, 106] width 89 height 32
type input "959"
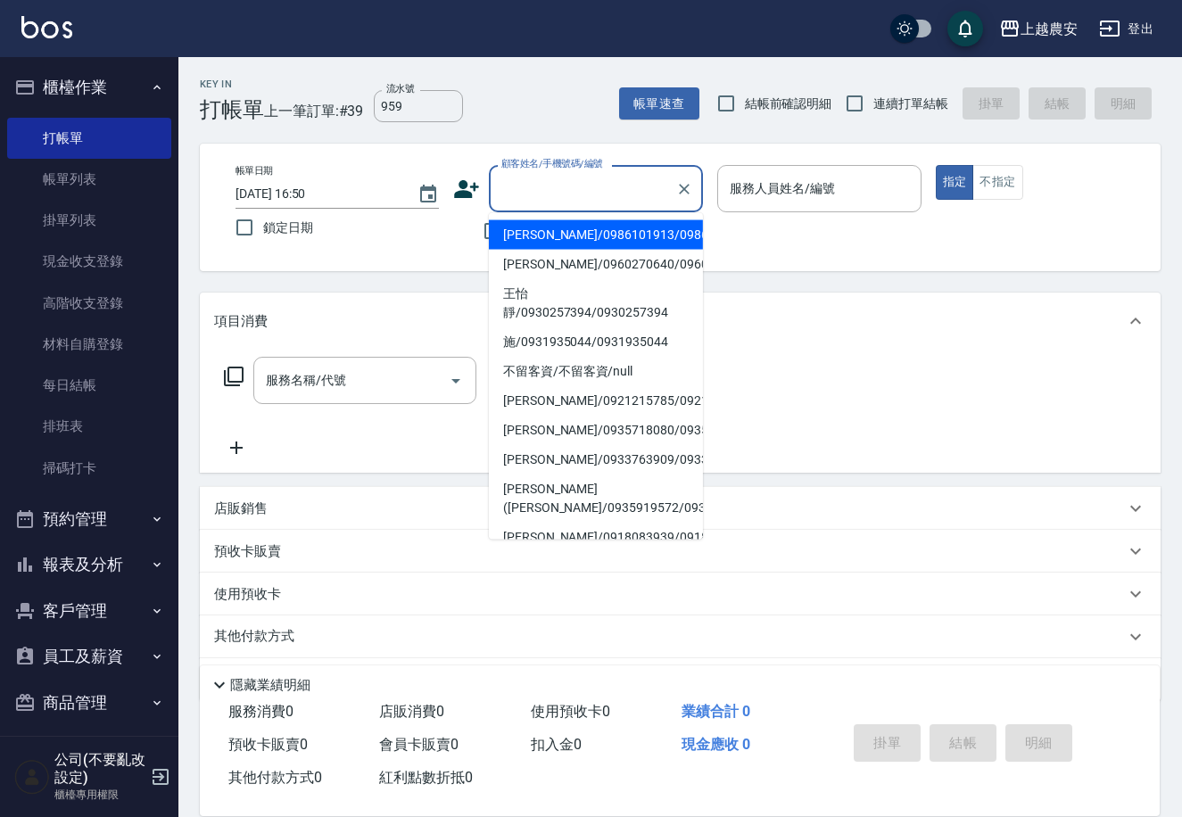
click at [533, 193] on input "顧客姓名/手機號碼/編號" at bounding box center [582, 188] width 171 height 31
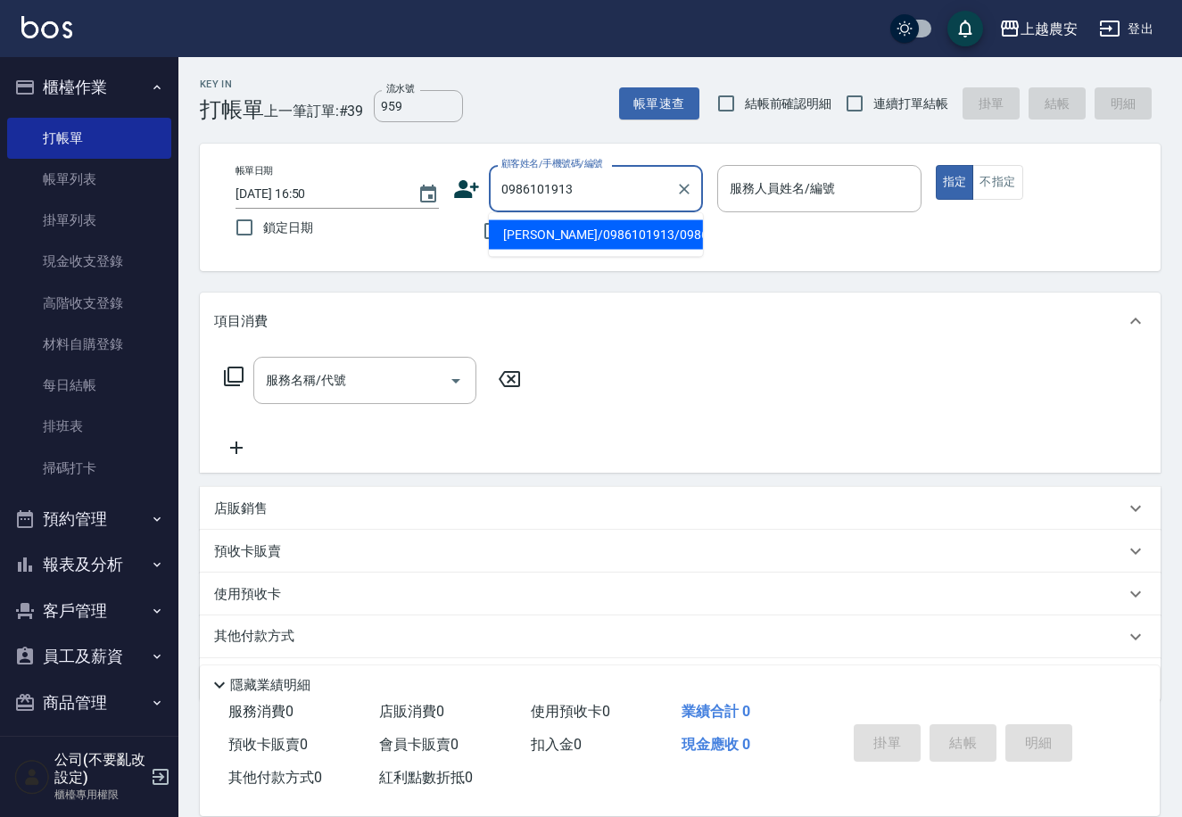
click at [542, 237] on li "[PERSON_NAME]/0986101913/0986101913" at bounding box center [596, 234] width 214 height 29
type input "[PERSON_NAME]/0986101913/0986101913"
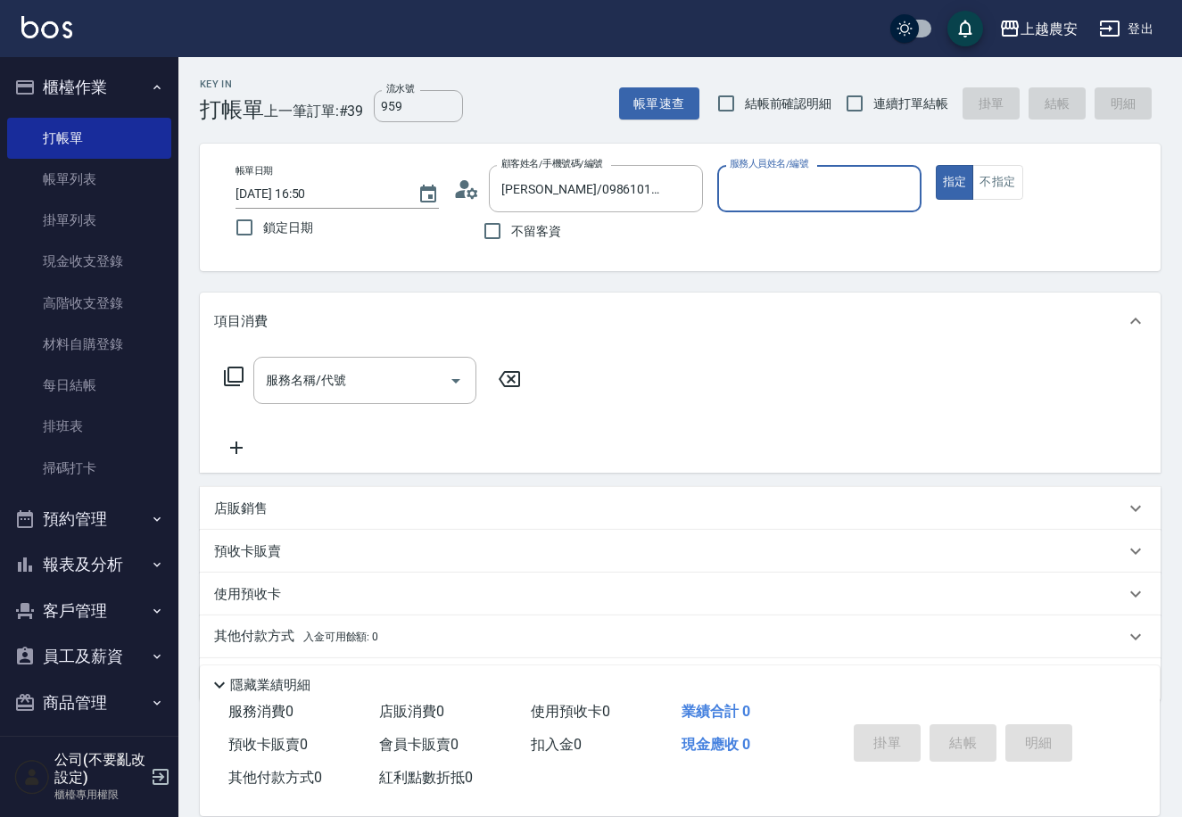
type input "Mia-M"
click at [265, 586] on p "使用預收卡" at bounding box center [247, 596] width 67 height 27
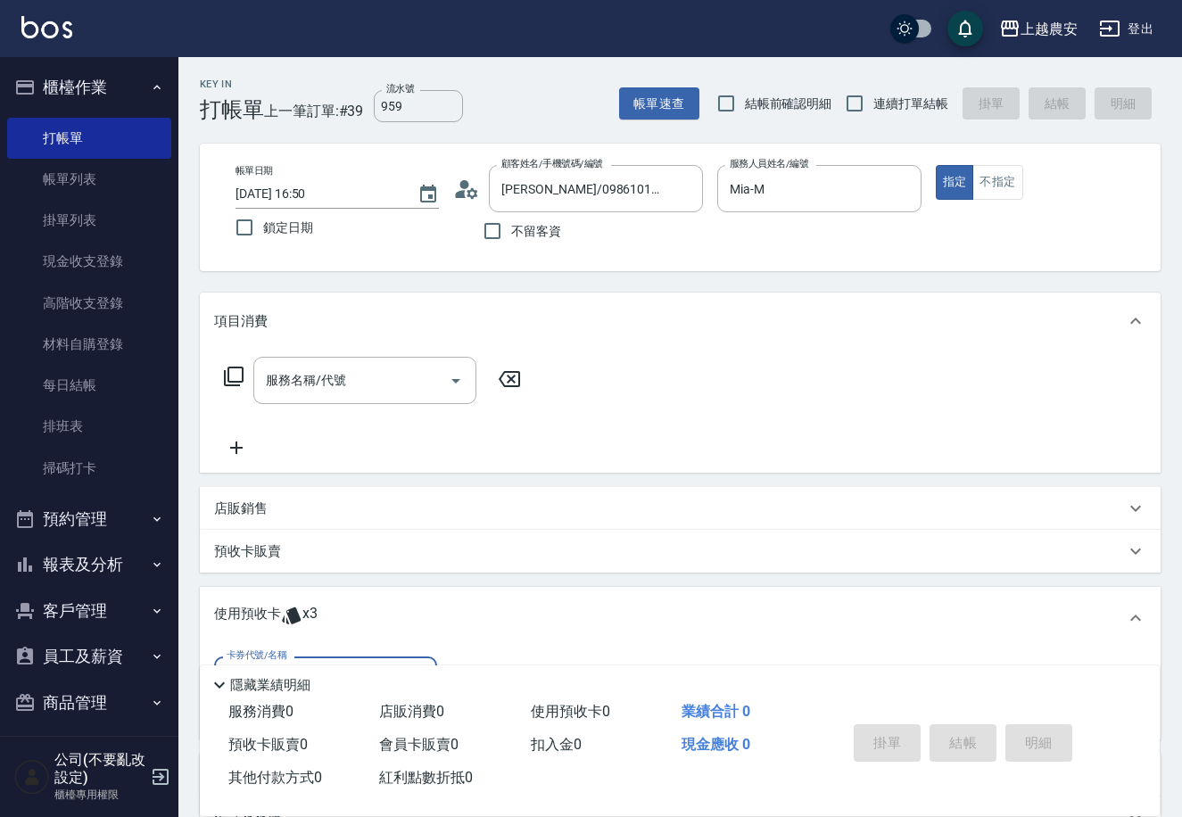
scroll to position [189, 0]
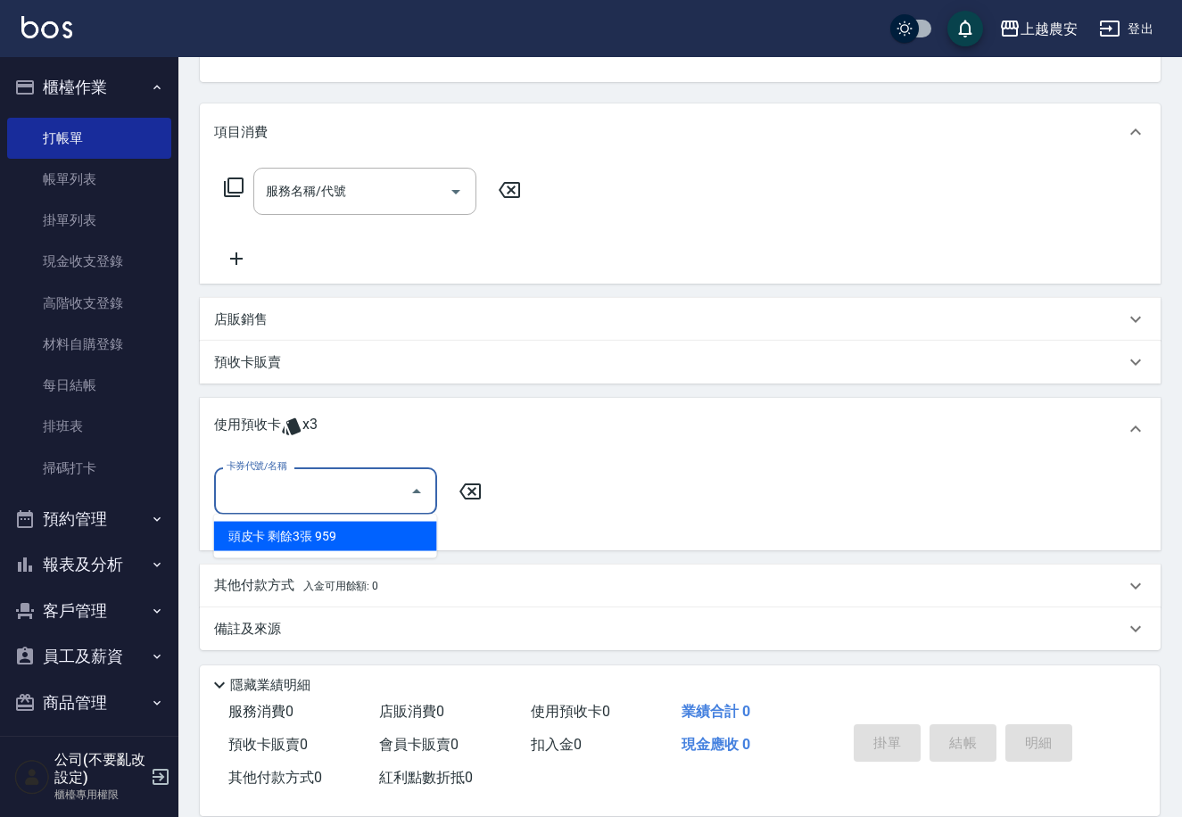
click at [300, 499] on input "卡券代號/名稱" at bounding box center [312, 490] width 180 height 31
type input "8"
click at [306, 538] on div "頭皮卡 剩餘3張 959" at bounding box center [325, 536] width 223 height 29
type input "頭皮卡 959"
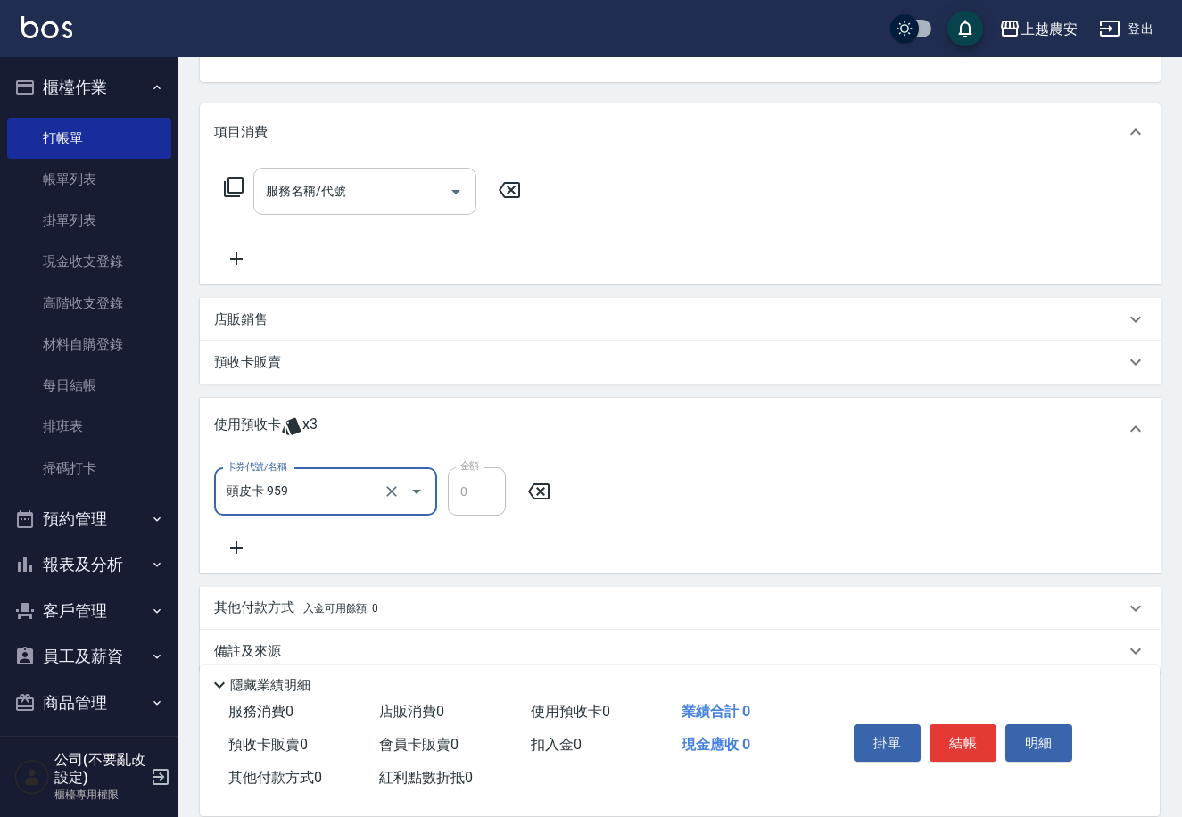
click at [275, 202] on input "服務名稱/代號" at bounding box center [351, 191] width 180 height 31
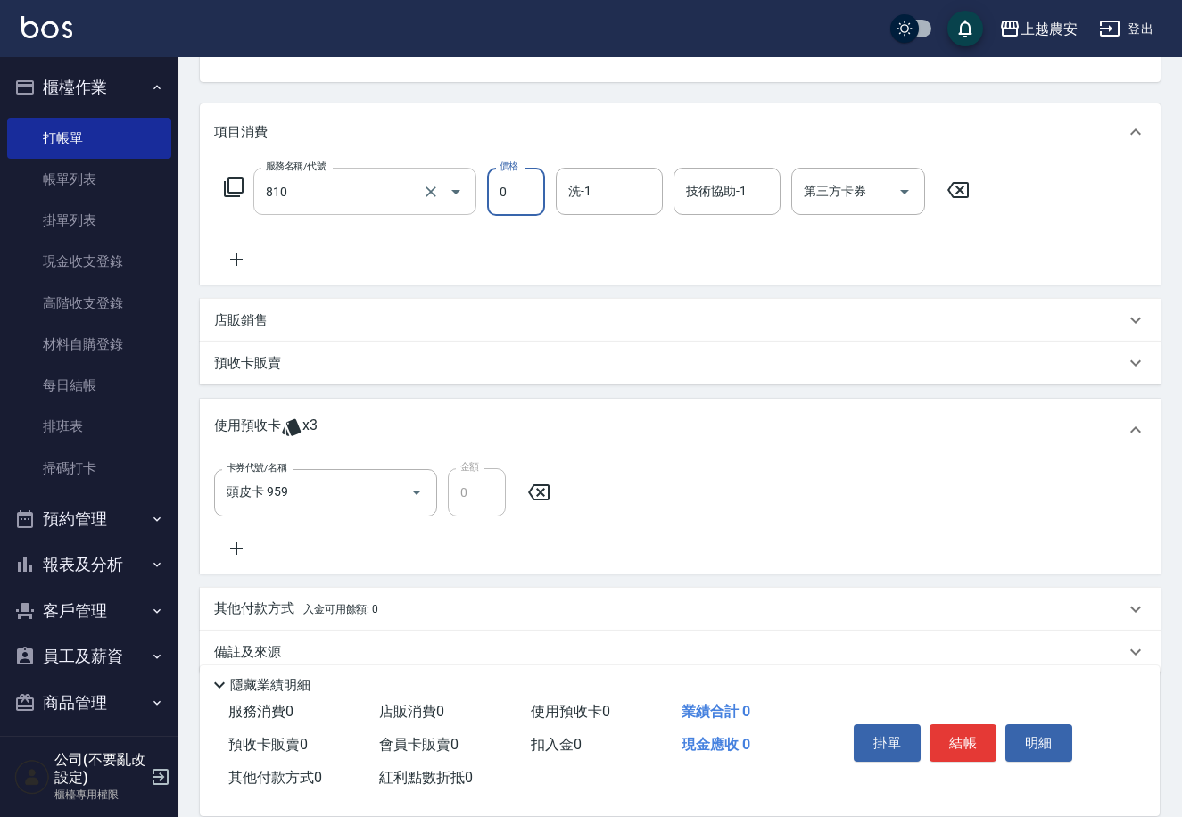
type input "頭皮護髮卡券使用(810)"
type input "團團-27"
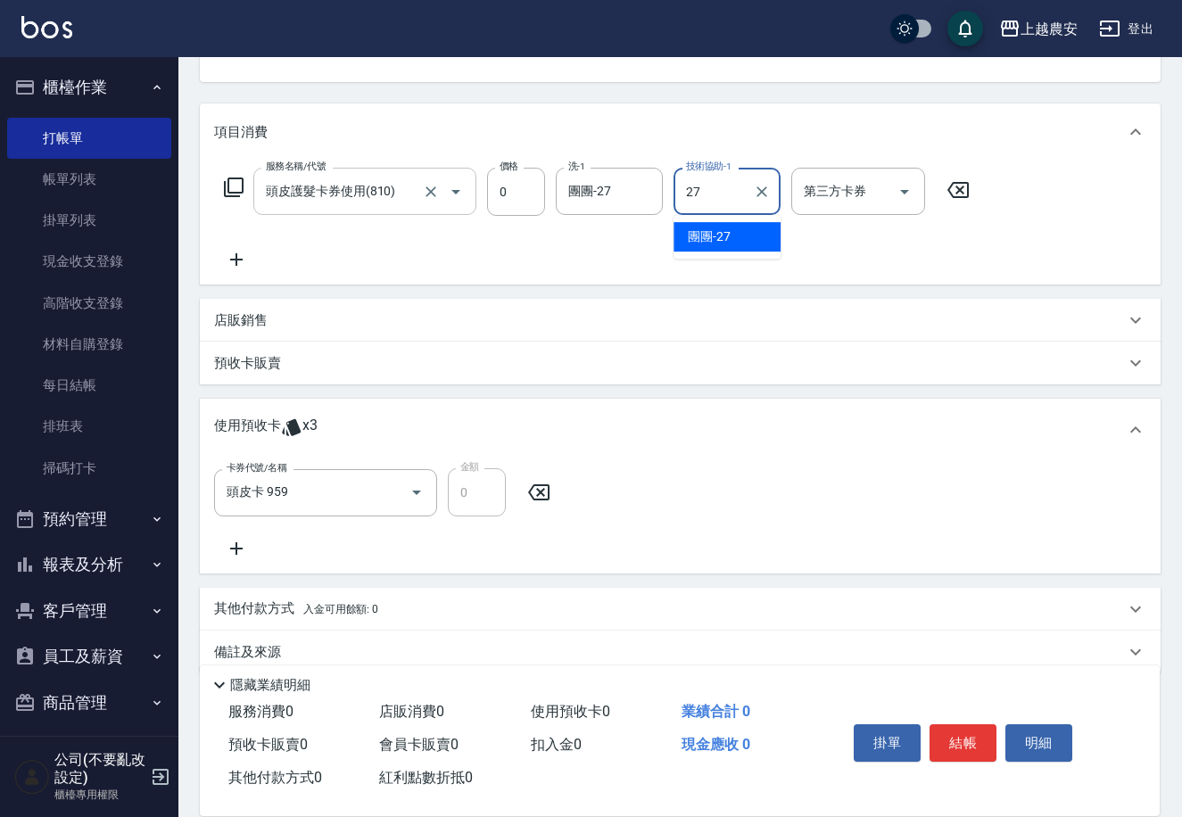
type input "團團-27"
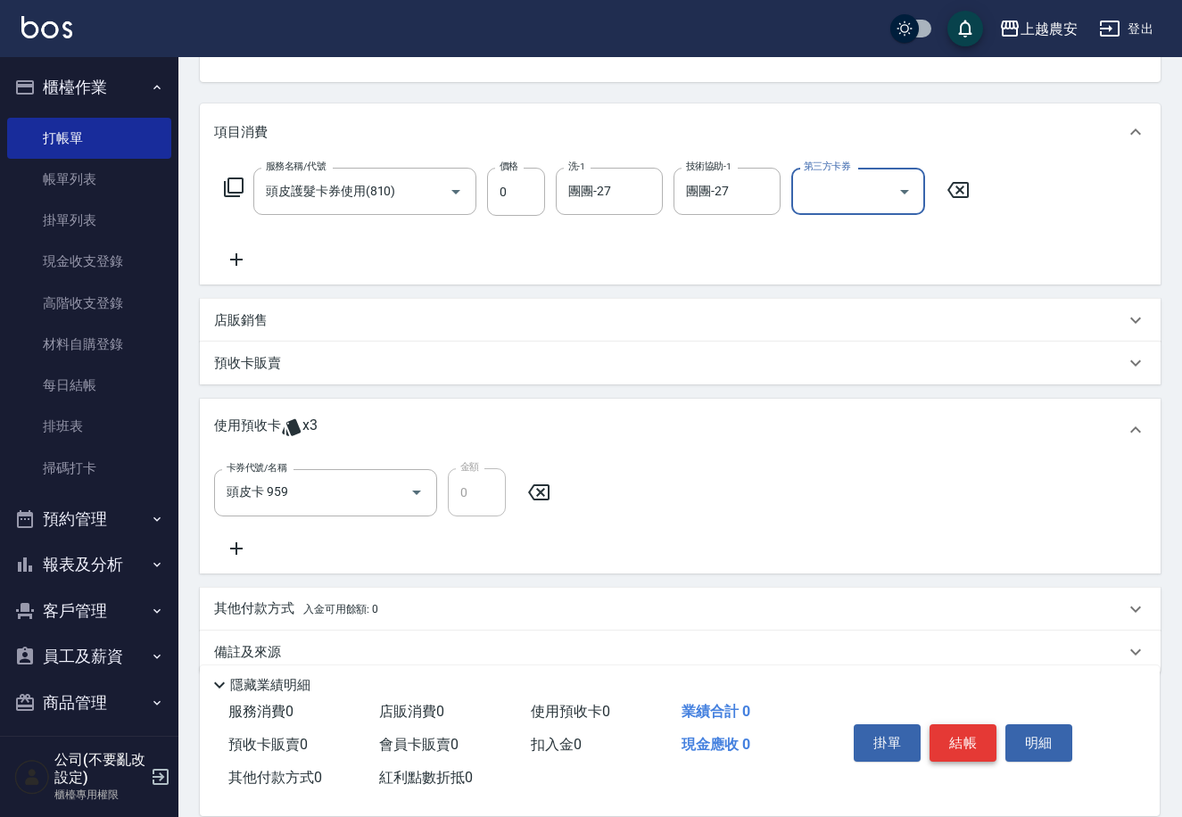
drag, startPoint x: 961, startPoint y: 738, endPoint x: 948, endPoint y: 737, distance: 13.5
click at [961, 740] on button "結帳" at bounding box center [962, 742] width 67 height 37
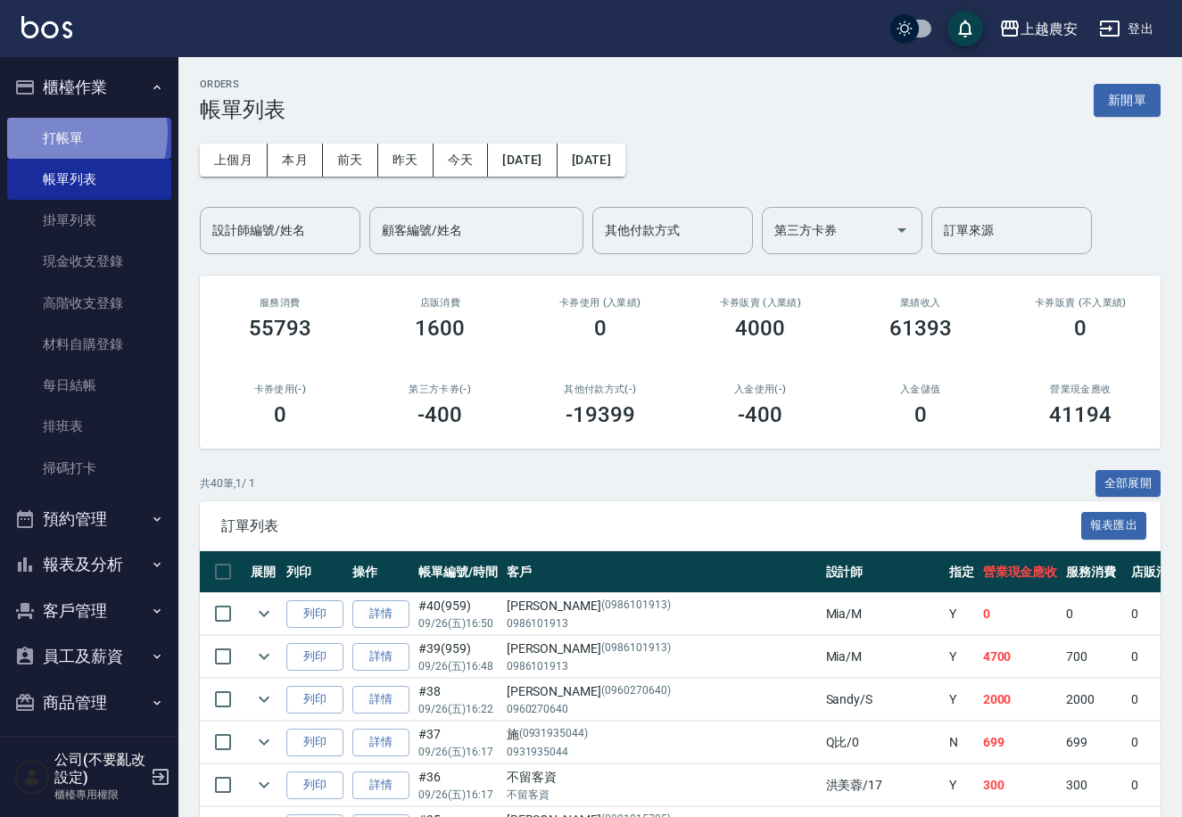
click at [60, 132] on link "打帳單" at bounding box center [89, 138] width 164 height 41
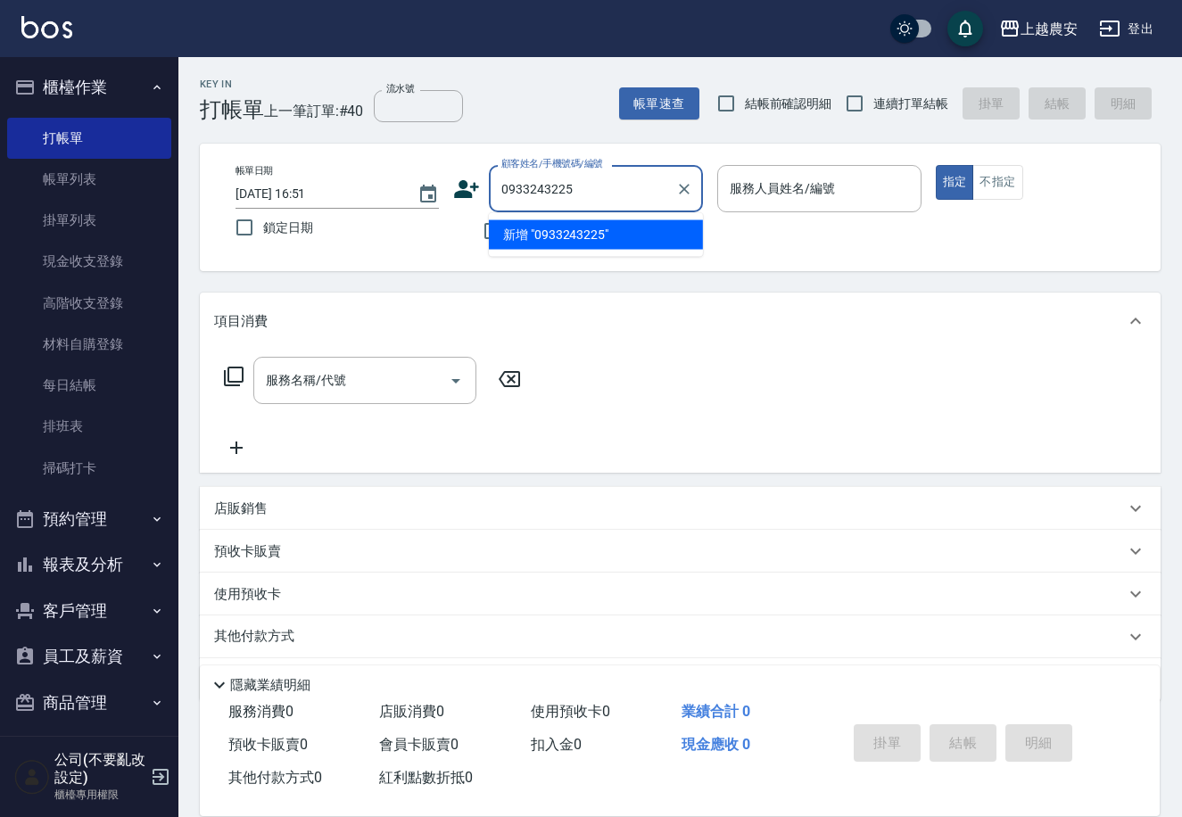
click at [576, 233] on li "新增 "0933243225"" at bounding box center [596, 234] width 214 height 29
type input "0933243225"
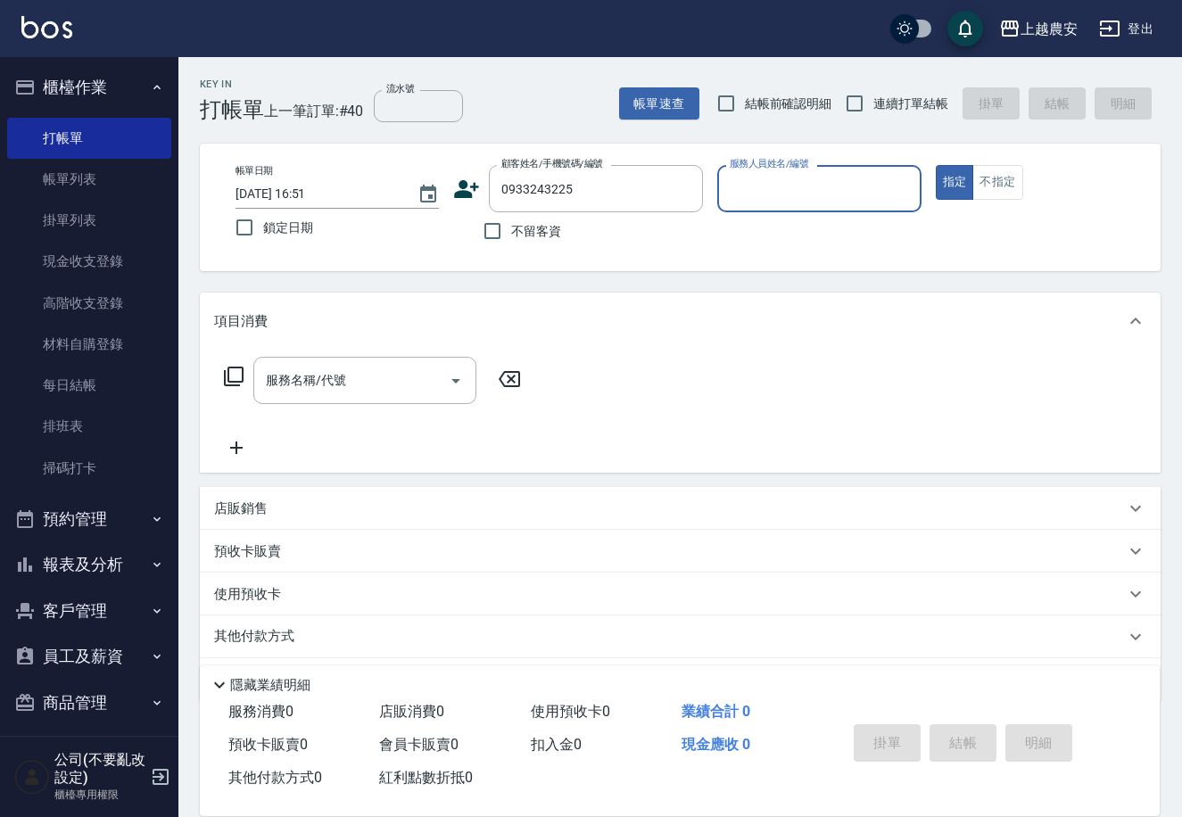
click at [456, 192] on icon at bounding box center [466, 189] width 27 height 27
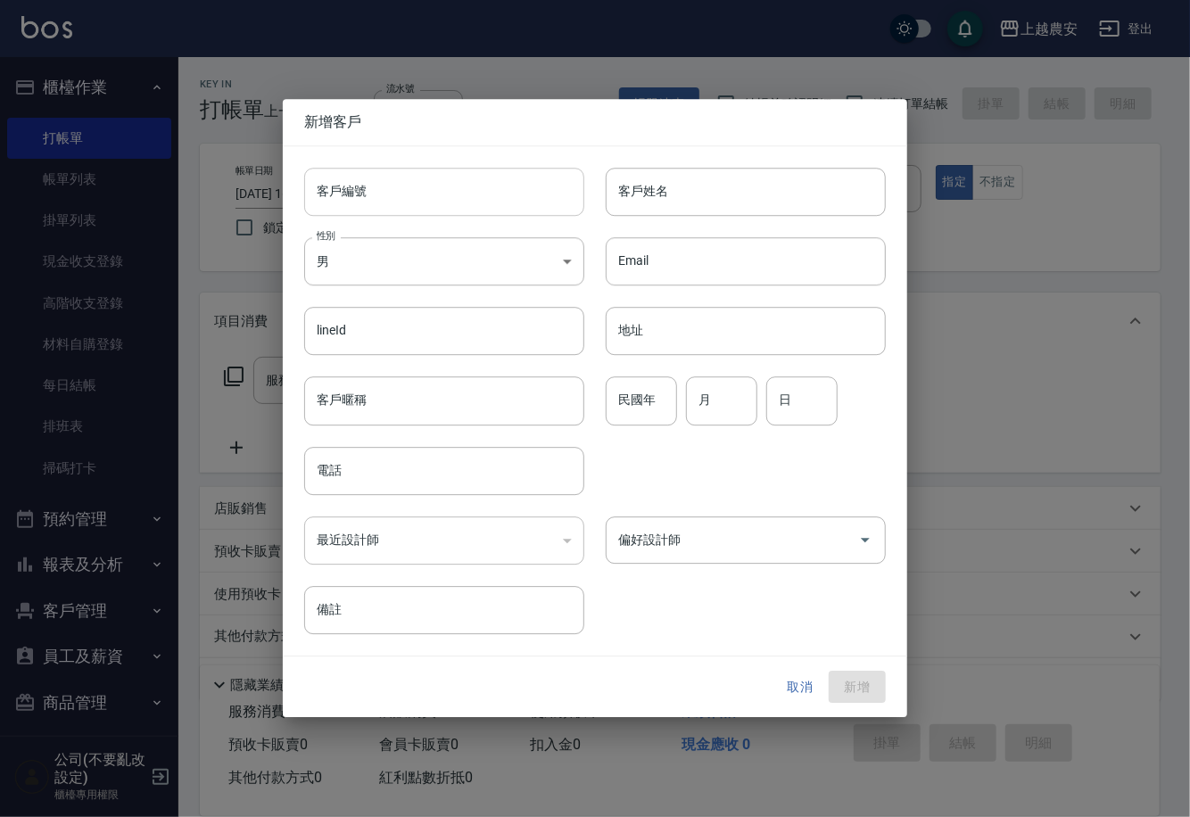
type input "0933243225"
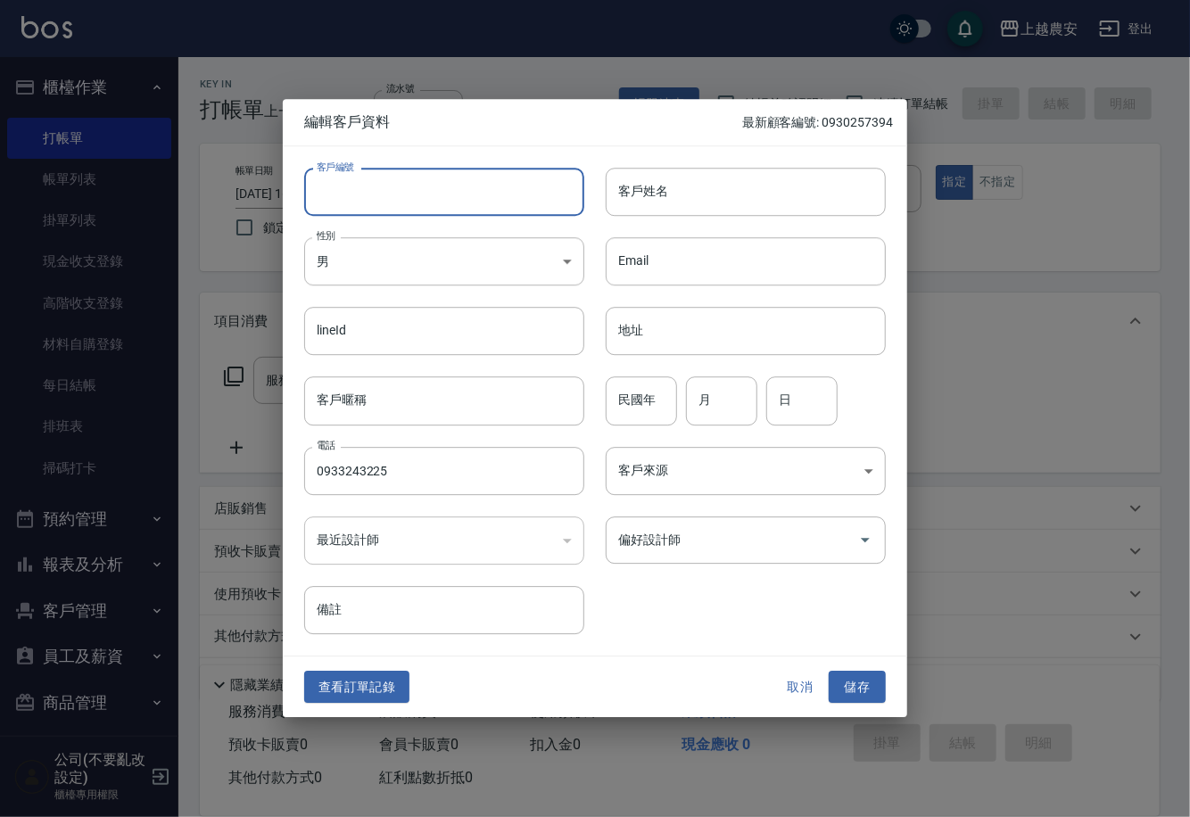
click at [416, 216] on input "客戶編號" at bounding box center [444, 192] width 280 height 48
type input "0933243225"
click at [429, 268] on body "上越農安 登出 櫃檯作業 打帳單 帳單列表 掛單列表 現金收支登錄 高階收支登錄 材料自購登錄 每日結帳 排班表 掃碼打卡 預約管理 預約管理 單日預約紀錄 …" at bounding box center [595, 435] width 1190 height 870
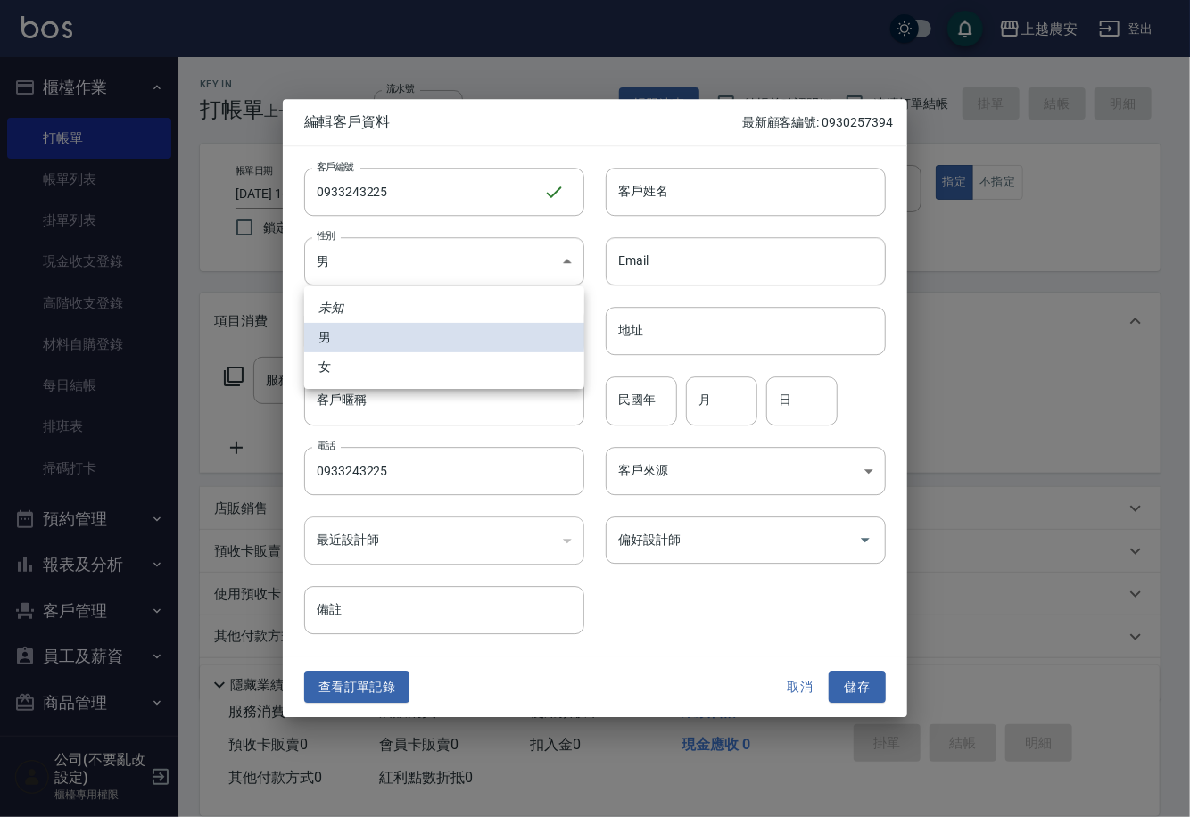
click at [416, 367] on li "女" at bounding box center [444, 366] width 280 height 29
type input "FEMALE"
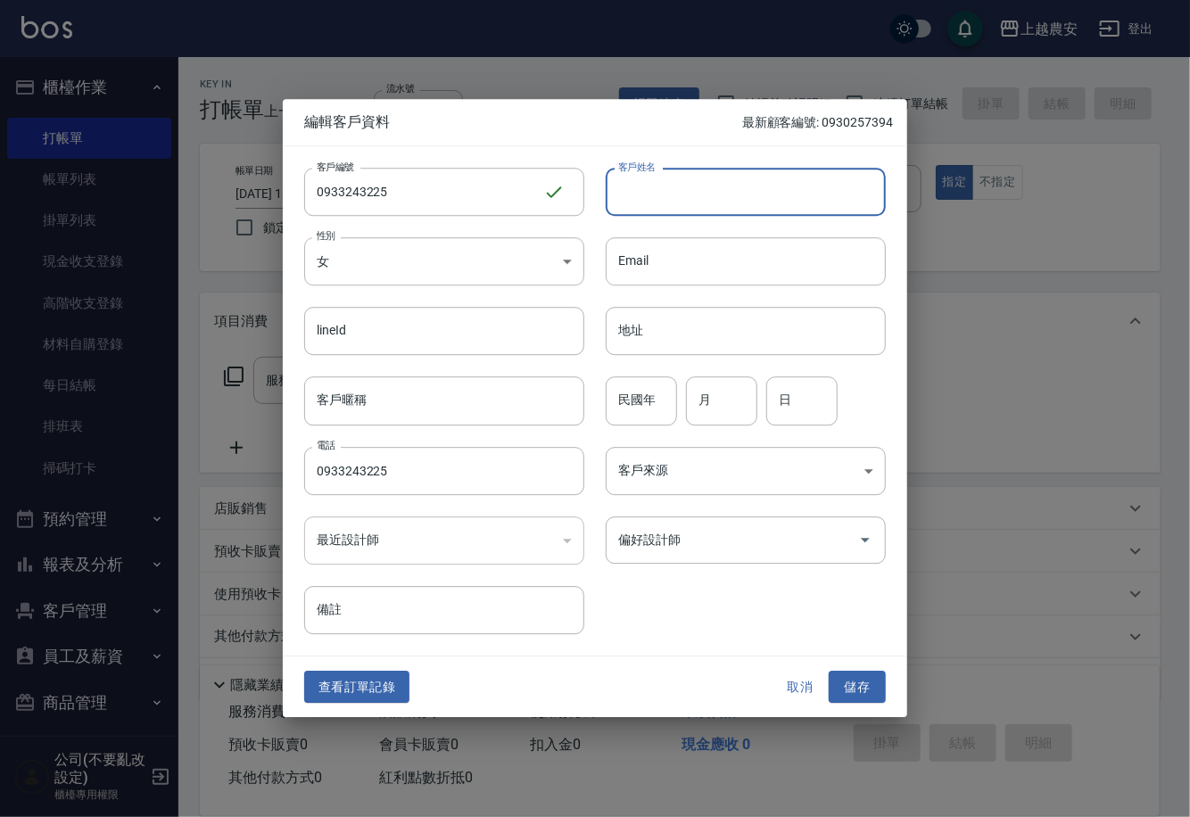
click at [647, 208] on input "客戶姓名" at bounding box center [746, 192] width 280 height 48
type input "[PERSON_NAME]"
click at [697, 545] on input "偏好設計師" at bounding box center [732, 539] width 237 height 31
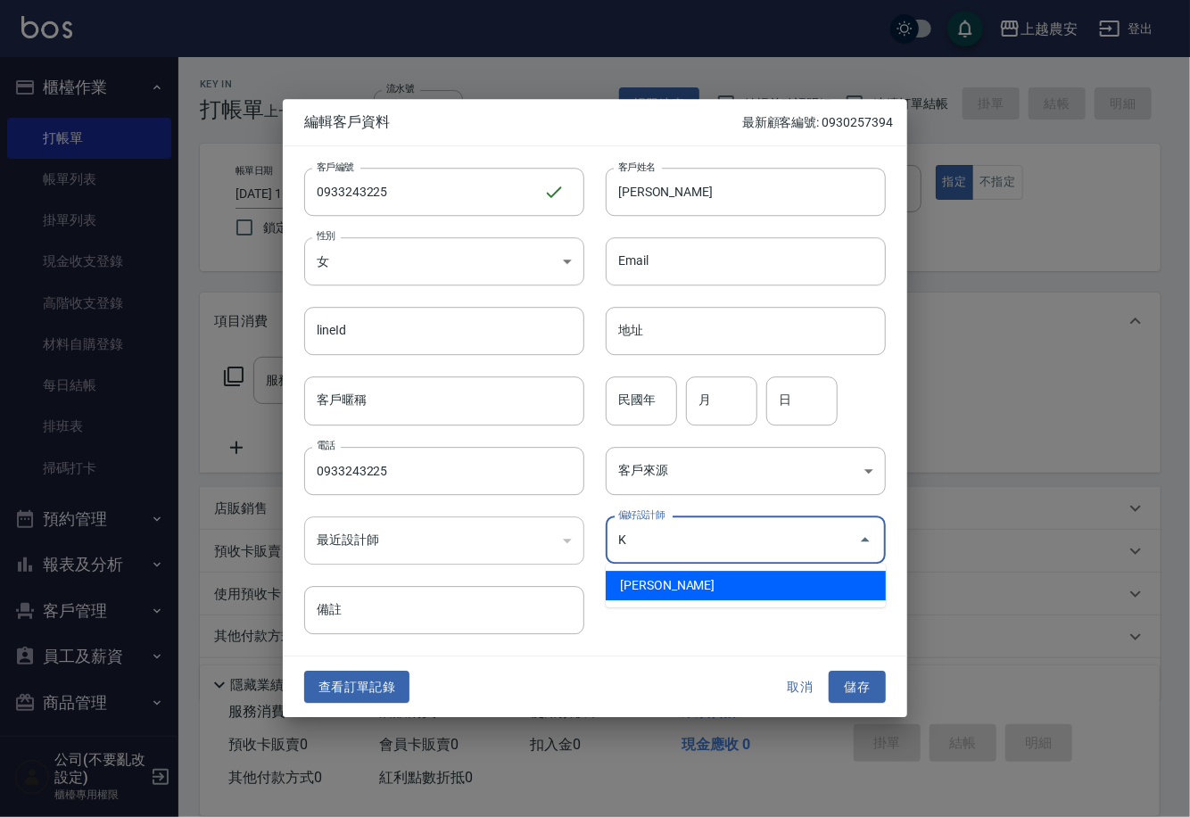
click at [638, 583] on li "[PERSON_NAME]" at bounding box center [746, 585] width 280 height 29
type input "林慧珊"
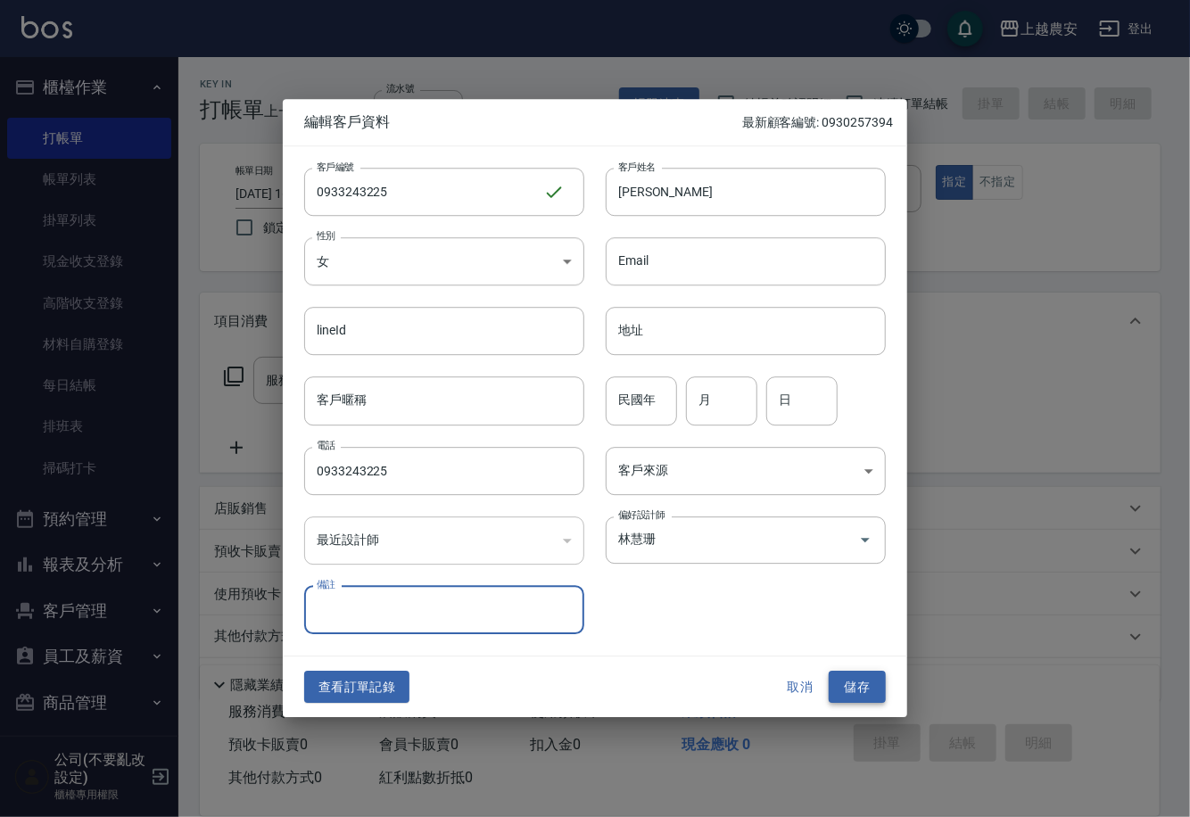
click at [840, 679] on button "儲存" at bounding box center [856, 687] width 57 height 33
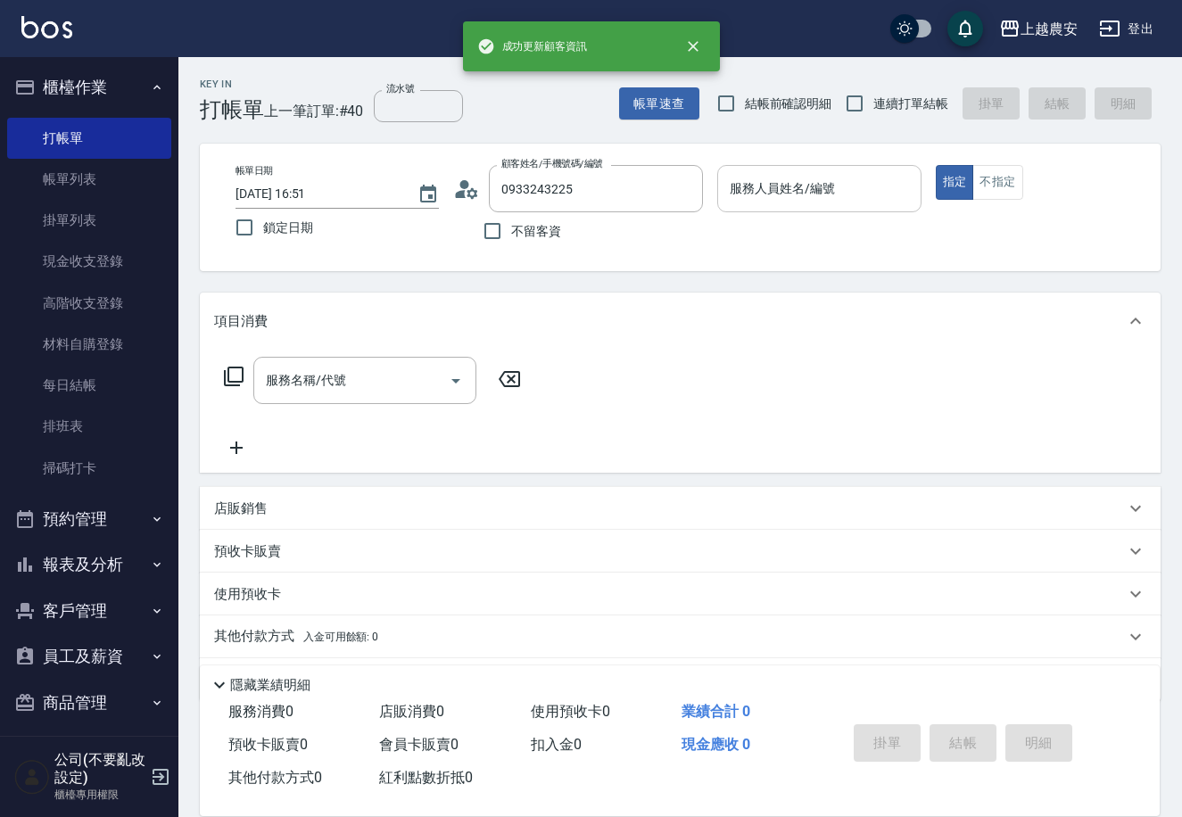
click at [763, 196] on input "服務人員姓名/編號" at bounding box center [818, 188] width 187 height 31
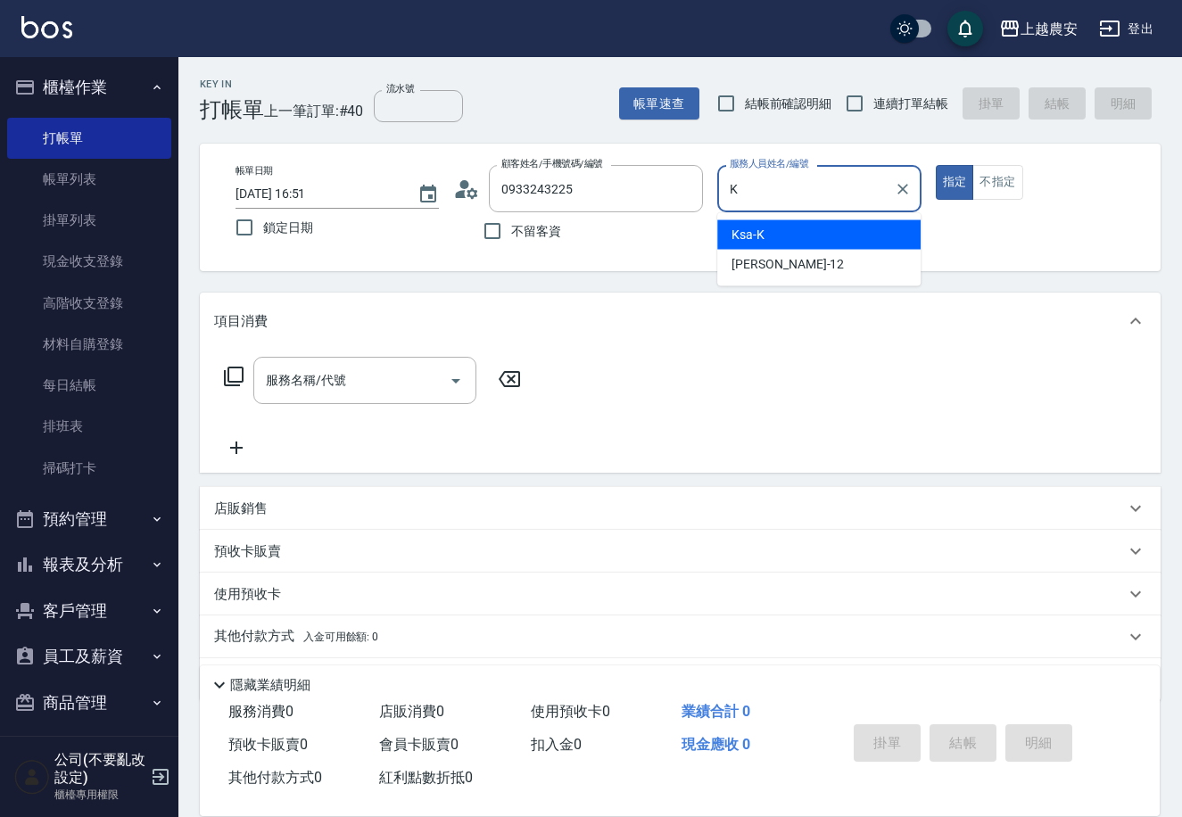
type input "Ksa-K"
type button "true"
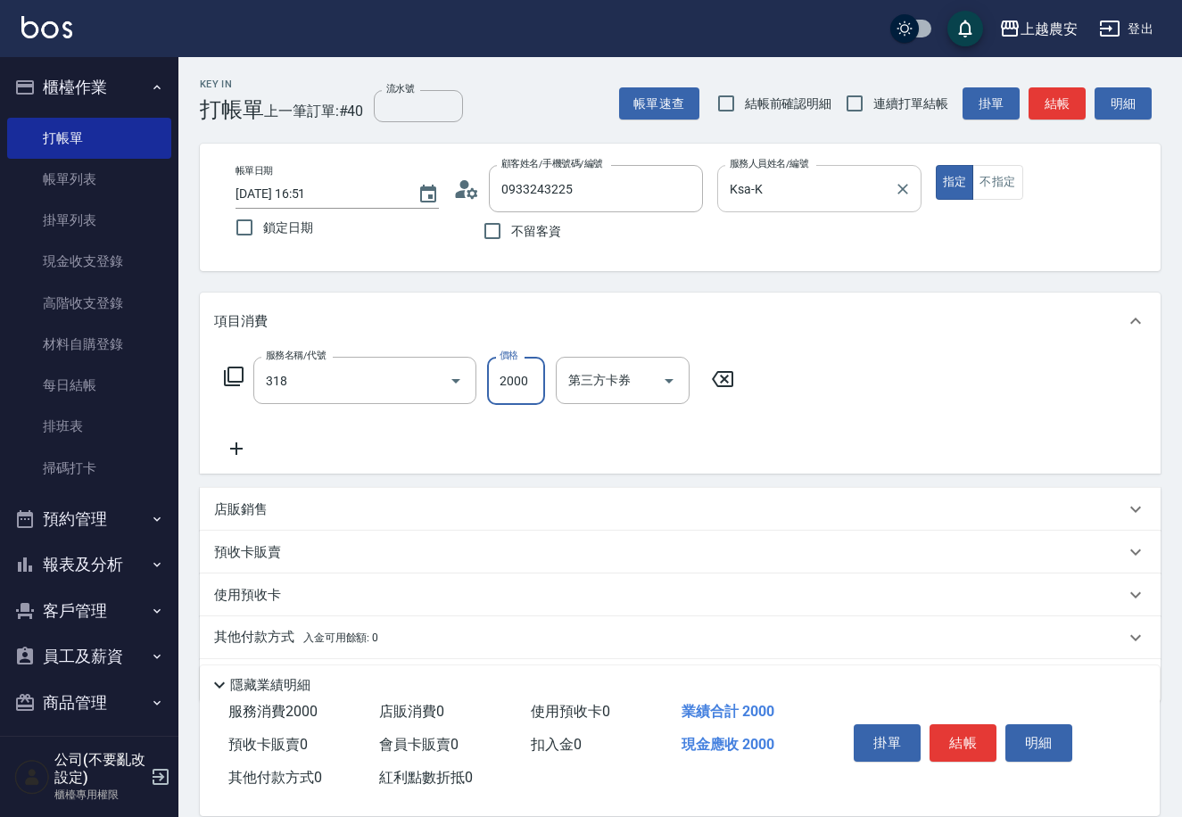
type input "燙髮1500↑(自購)(318)"
type input "1800"
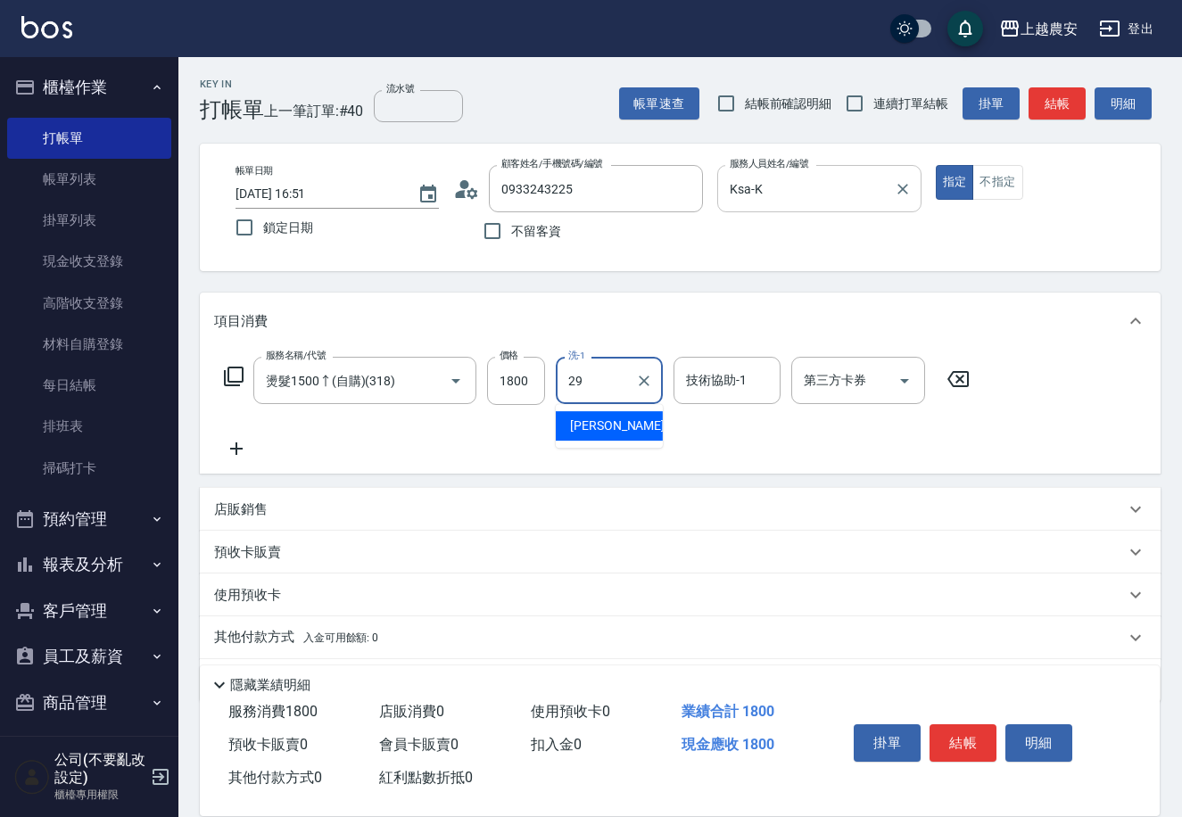
type input "[PERSON_NAME]-29"
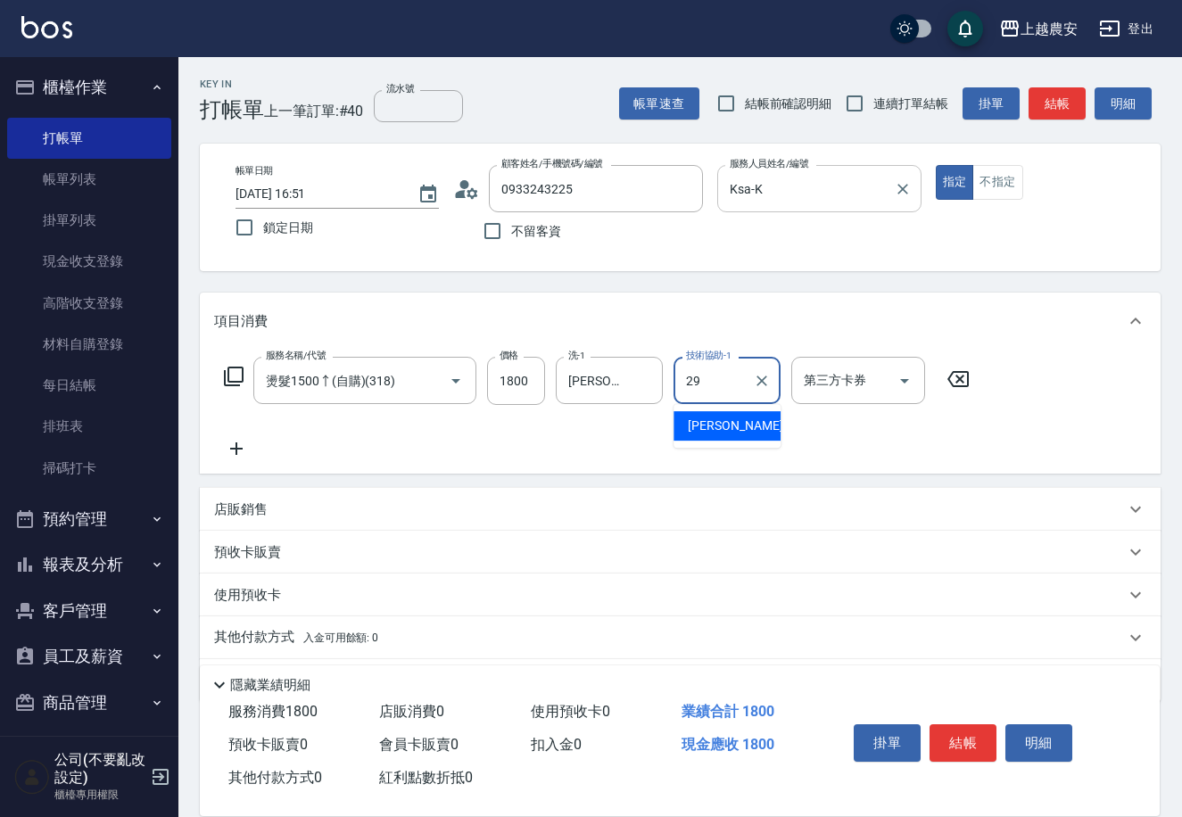
type input "楊馨茹-29"
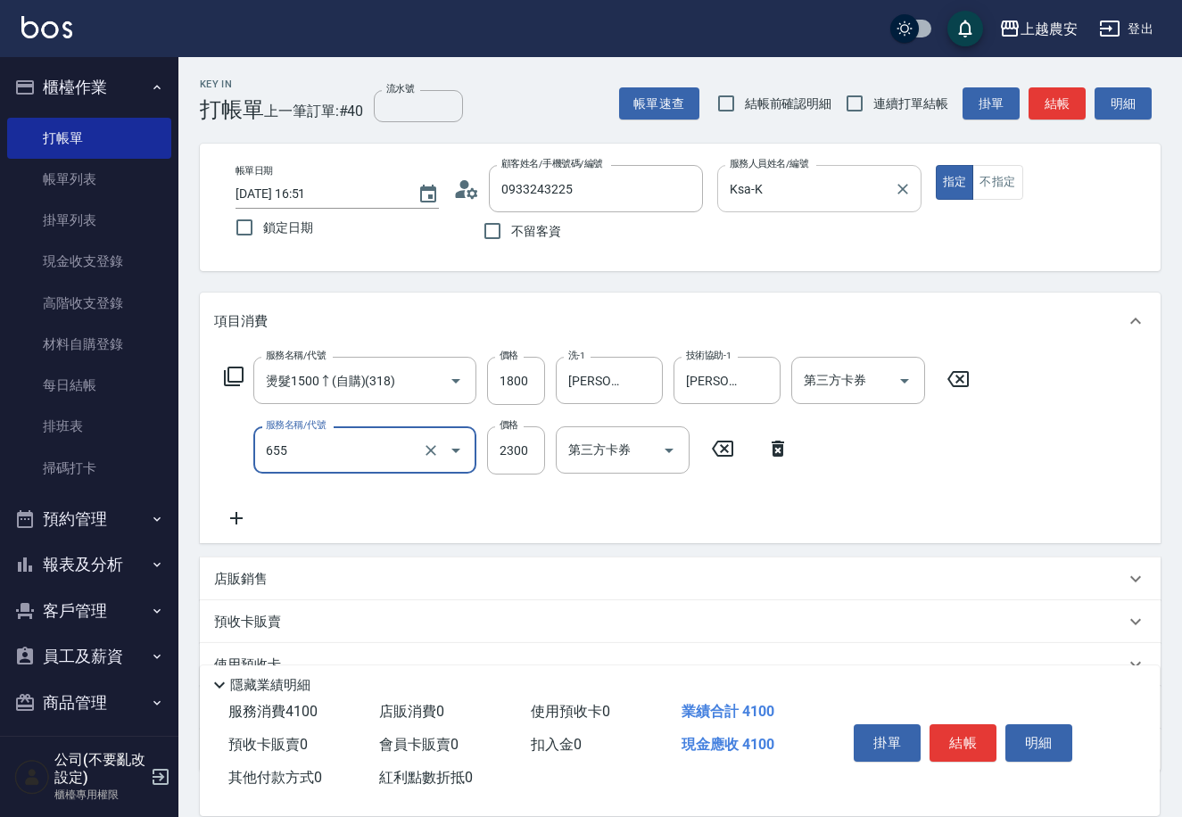
type input "結構2段式(自)(655)"
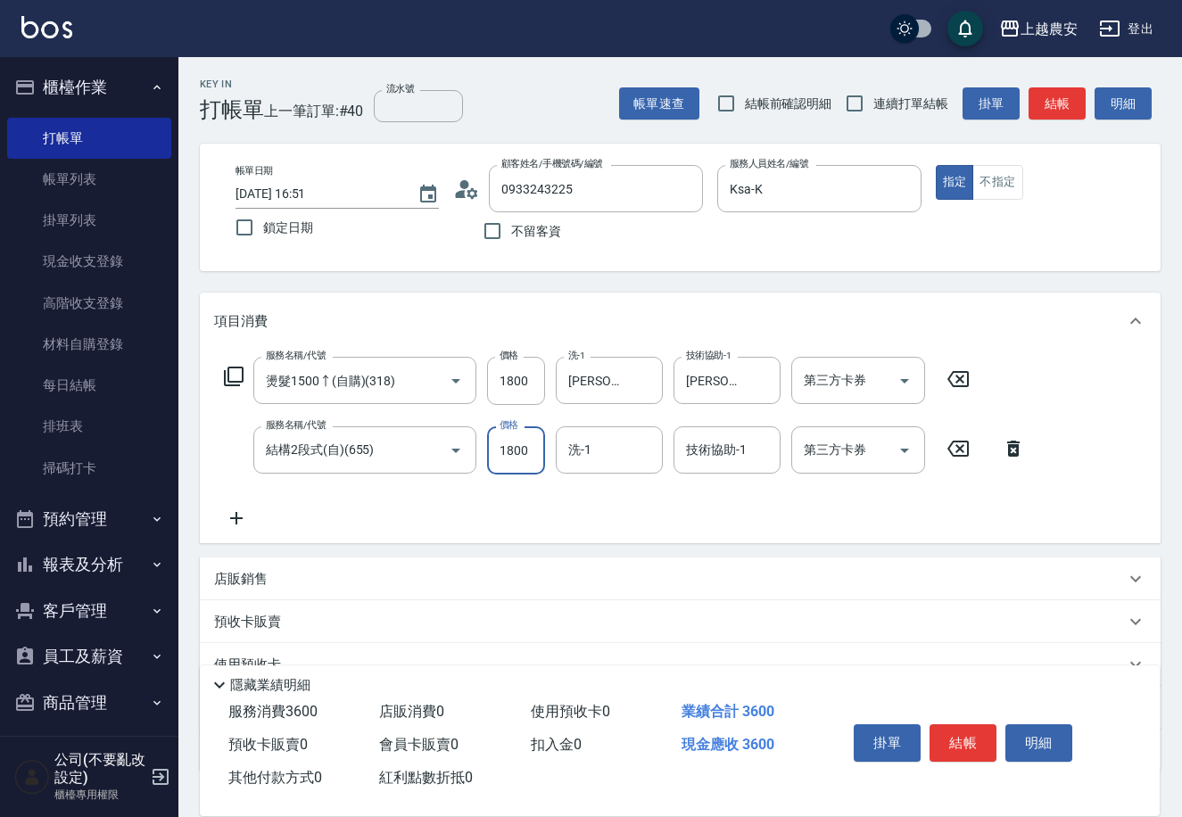
scroll to position [122, 0]
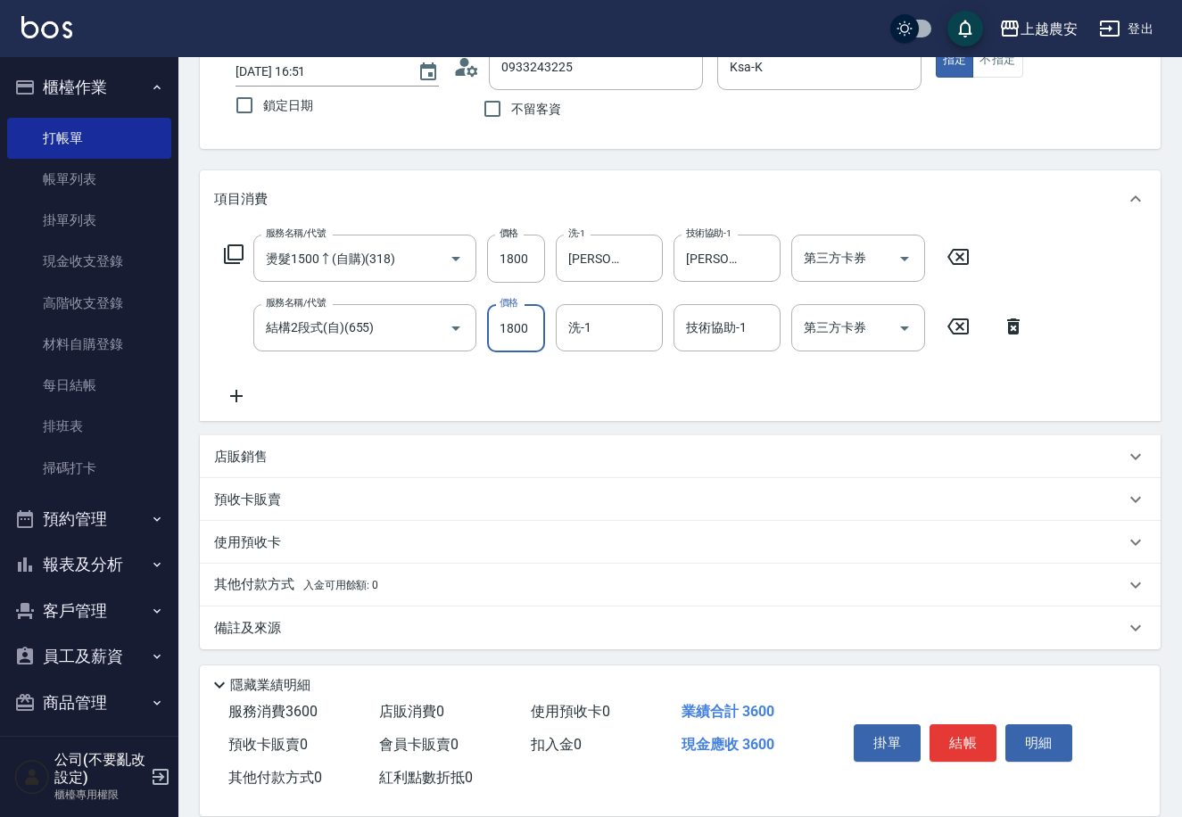
type input "1800"
click at [252, 580] on p "其他付款方式 入金可用餘額: 0" at bounding box center [296, 585] width 164 height 20
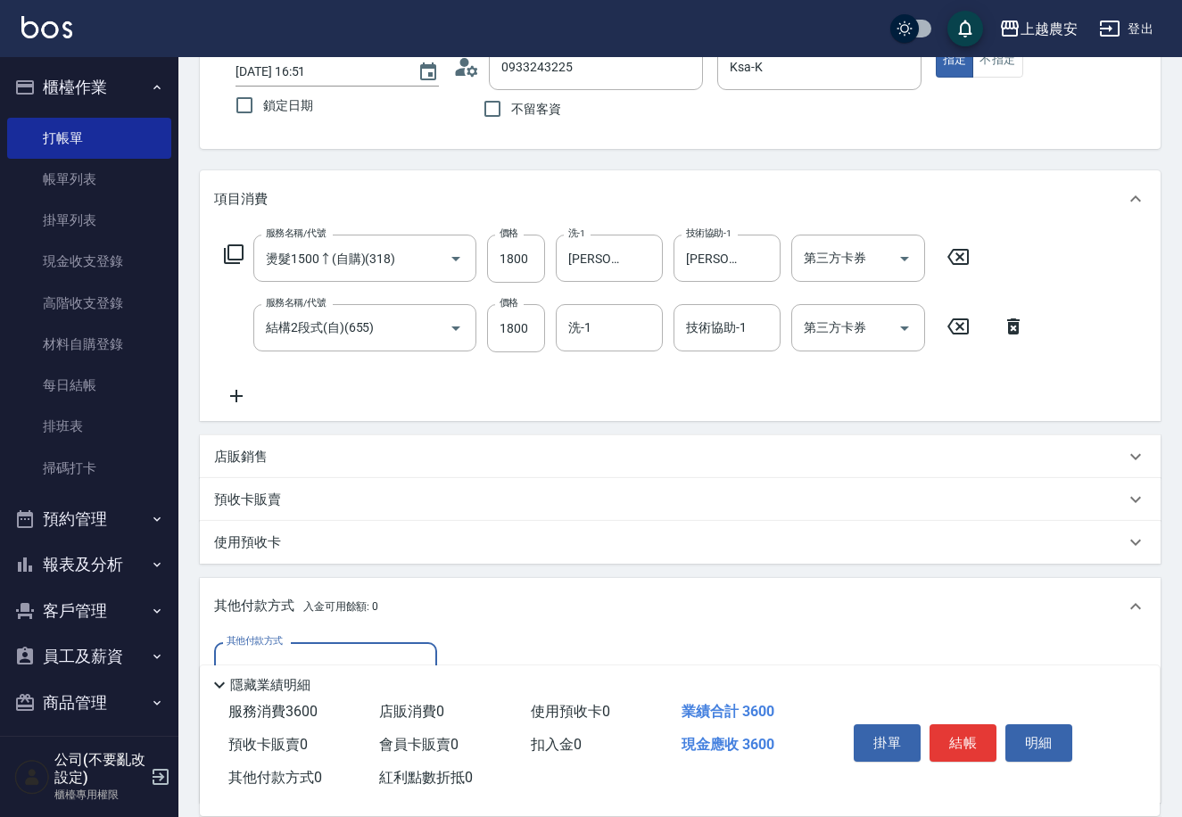
scroll to position [332, 0]
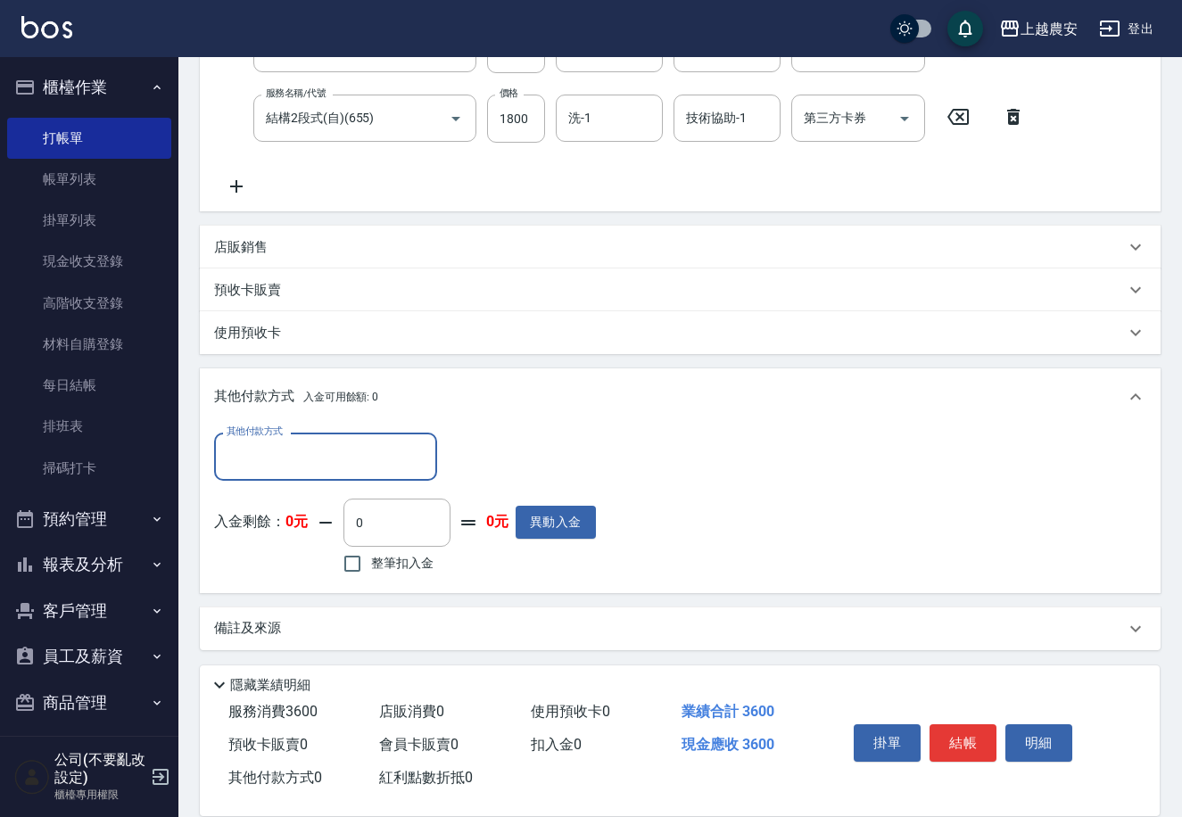
click at [337, 449] on input "其他付款方式" at bounding box center [325, 456] width 207 height 31
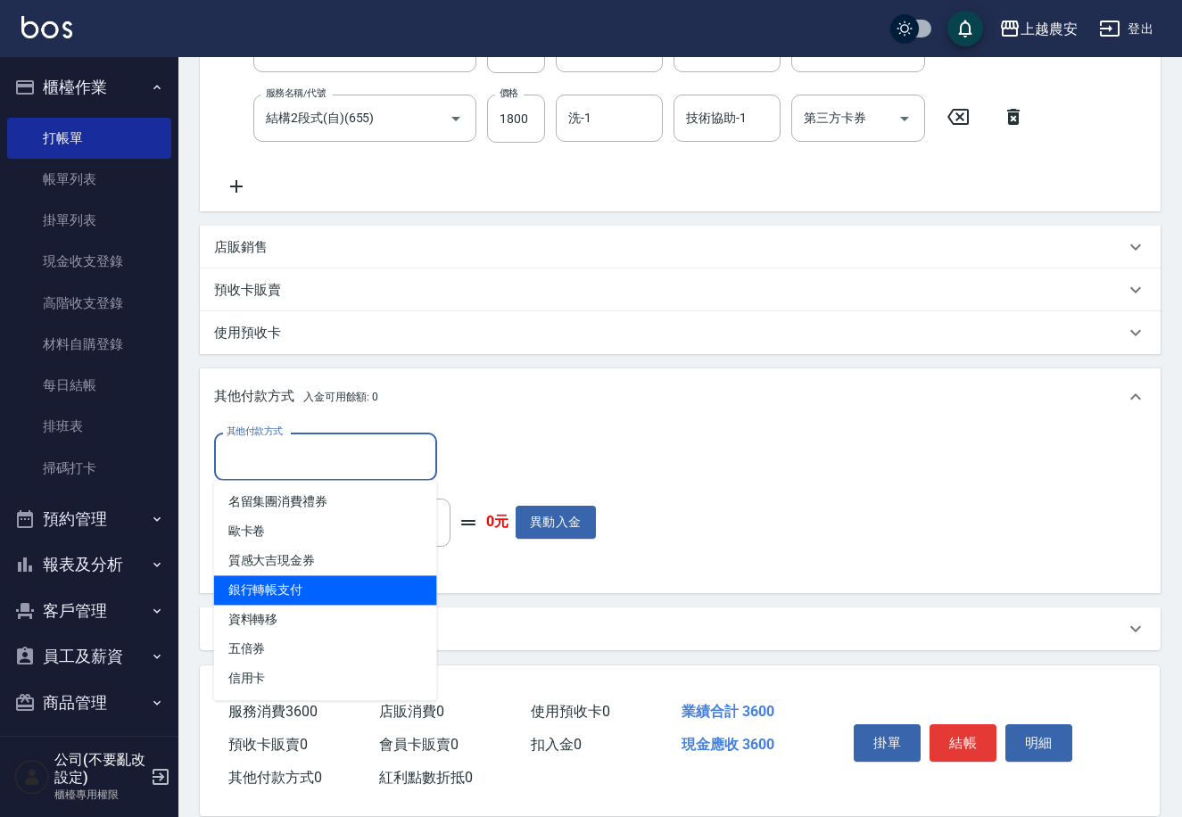
click at [351, 595] on span "銀行轉帳支付" at bounding box center [325, 589] width 223 height 29
type input "銀行轉帳支付"
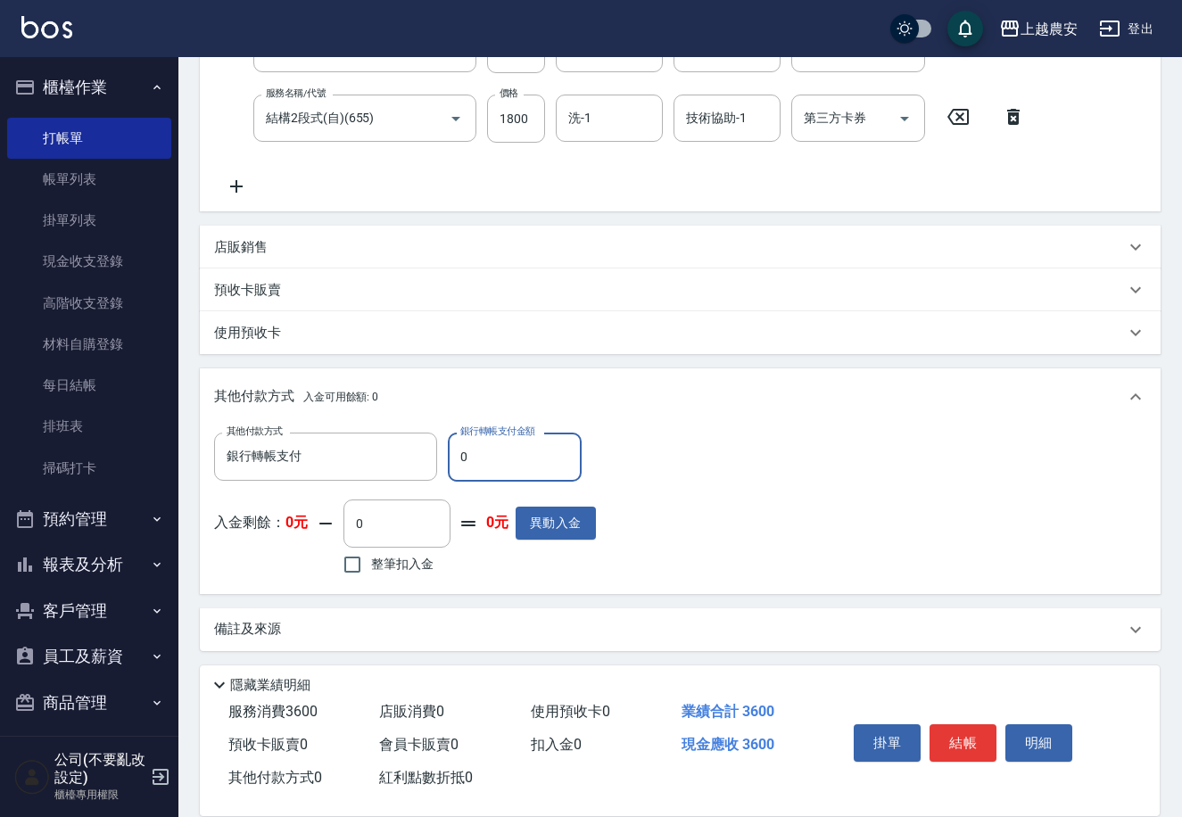
click at [459, 465] on input "0" at bounding box center [515, 457] width 134 height 48
type input "3600"
click at [948, 736] on button "結帳" at bounding box center [962, 742] width 67 height 37
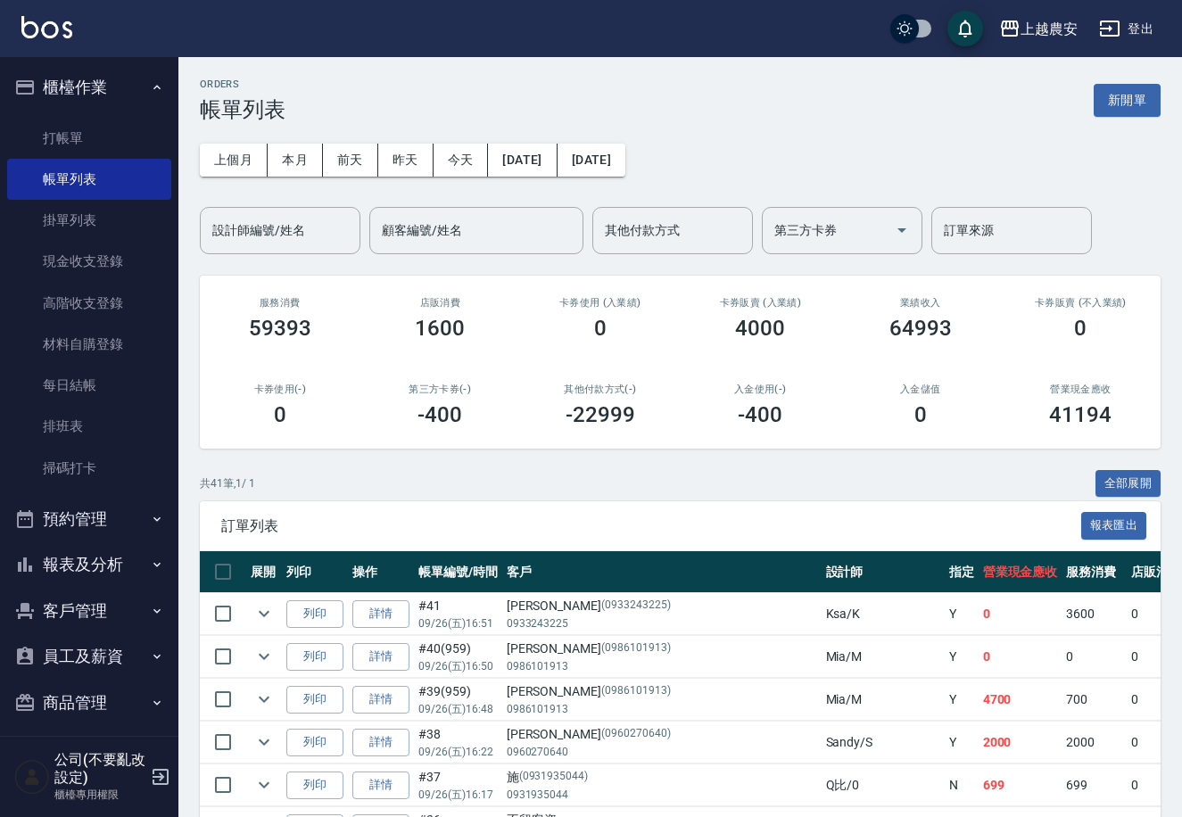
drag, startPoint x: 62, startPoint y: 129, endPoint x: 294, endPoint y: 151, distance: 233.7
click at [62, 132] on link "打帳單" at bounding box center [89, 138] width 164 height 41
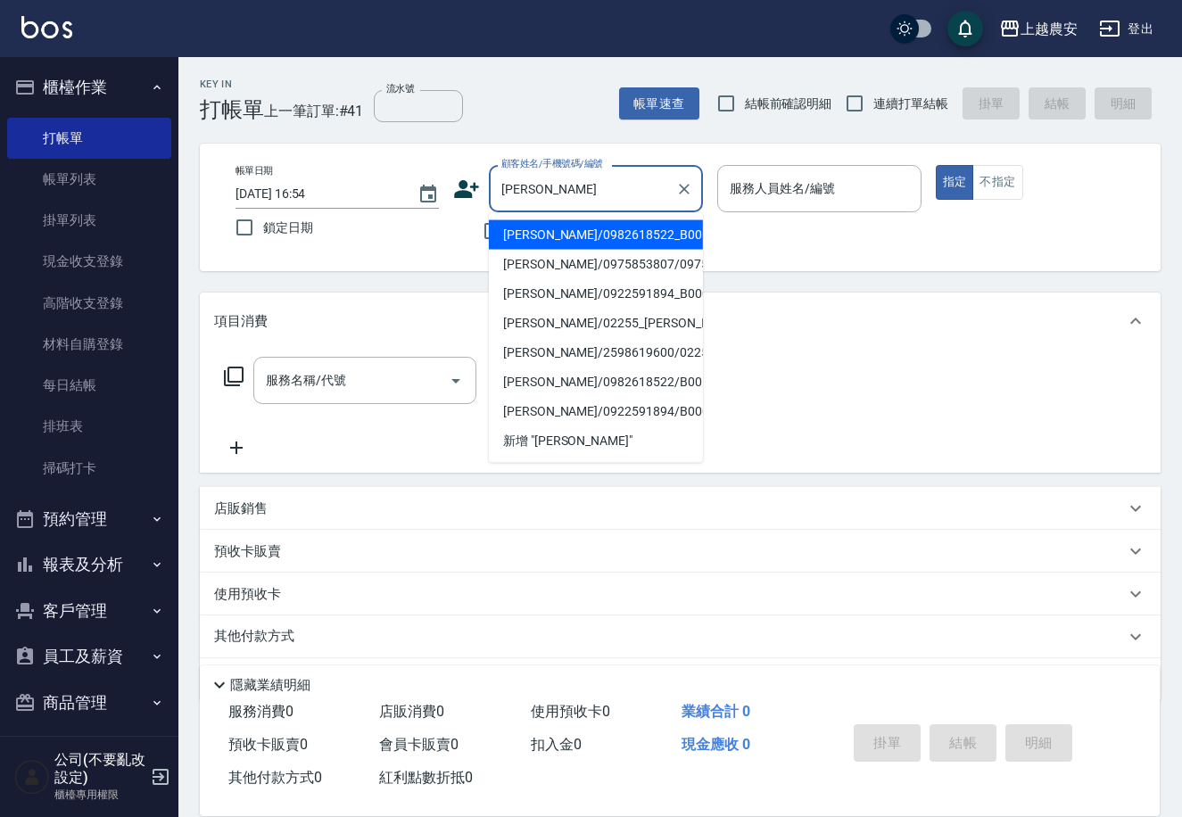
click at [561, 247] on li "杜燕佳/0982618522_B00516_杜燕佳/B00516" at bounding box center [596, 234] width 214 height 29
type input "杜燕佳/0982618522_B00516_杜燕佳/B00516"
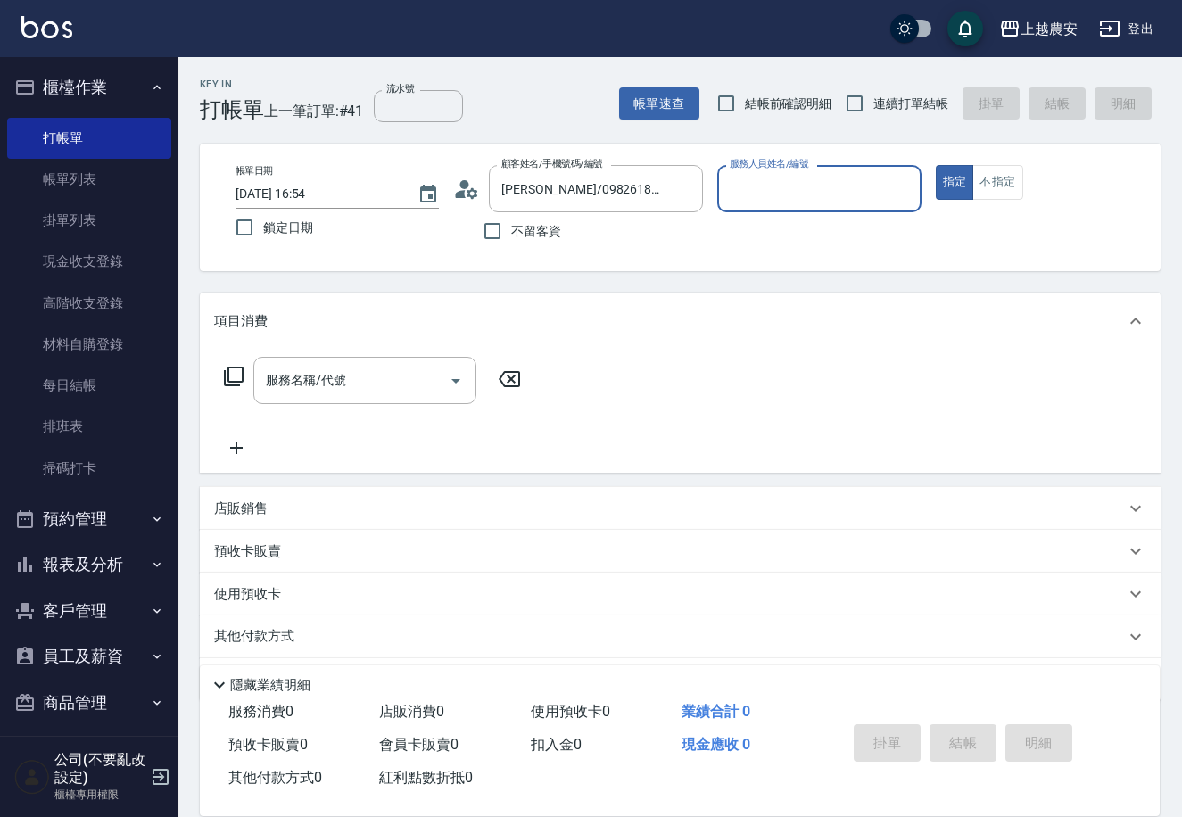
type input "美雅-B"
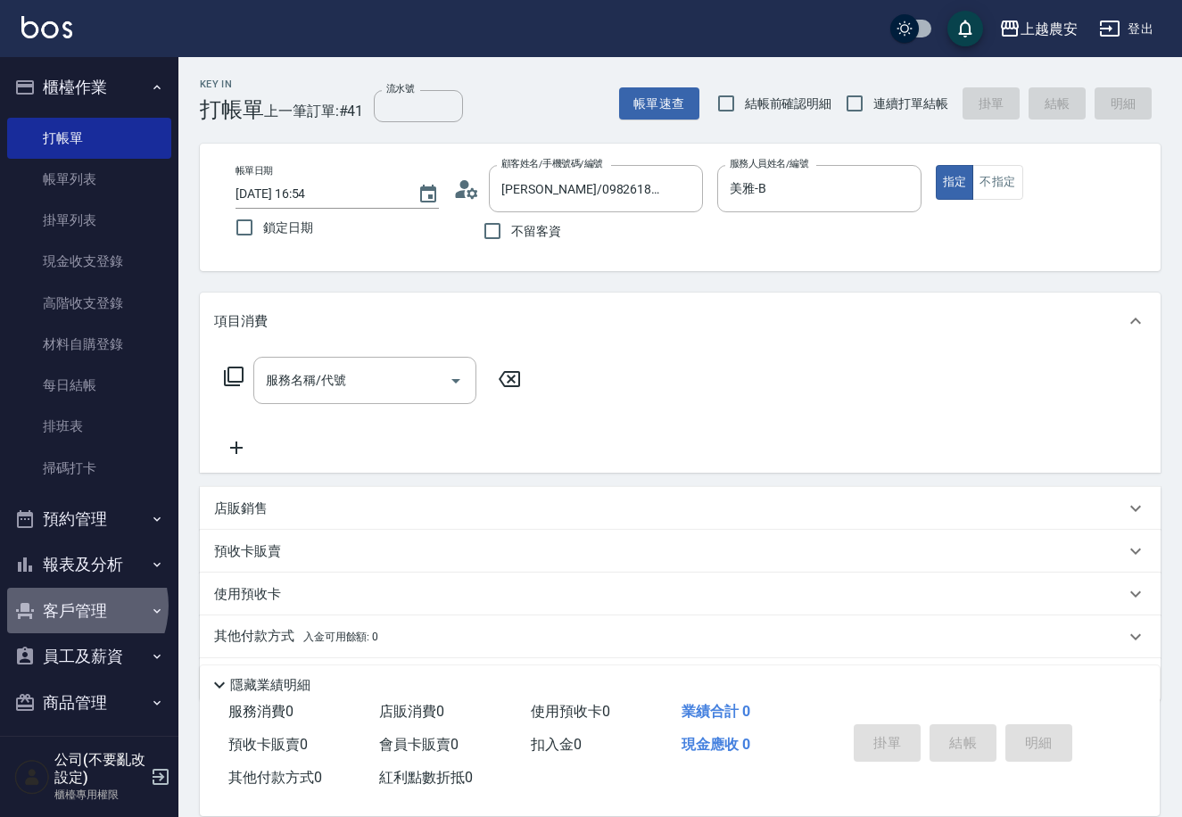
click at [74, 606] on button "客戶管理" at bounding box center [89, 611] width 164 height 46
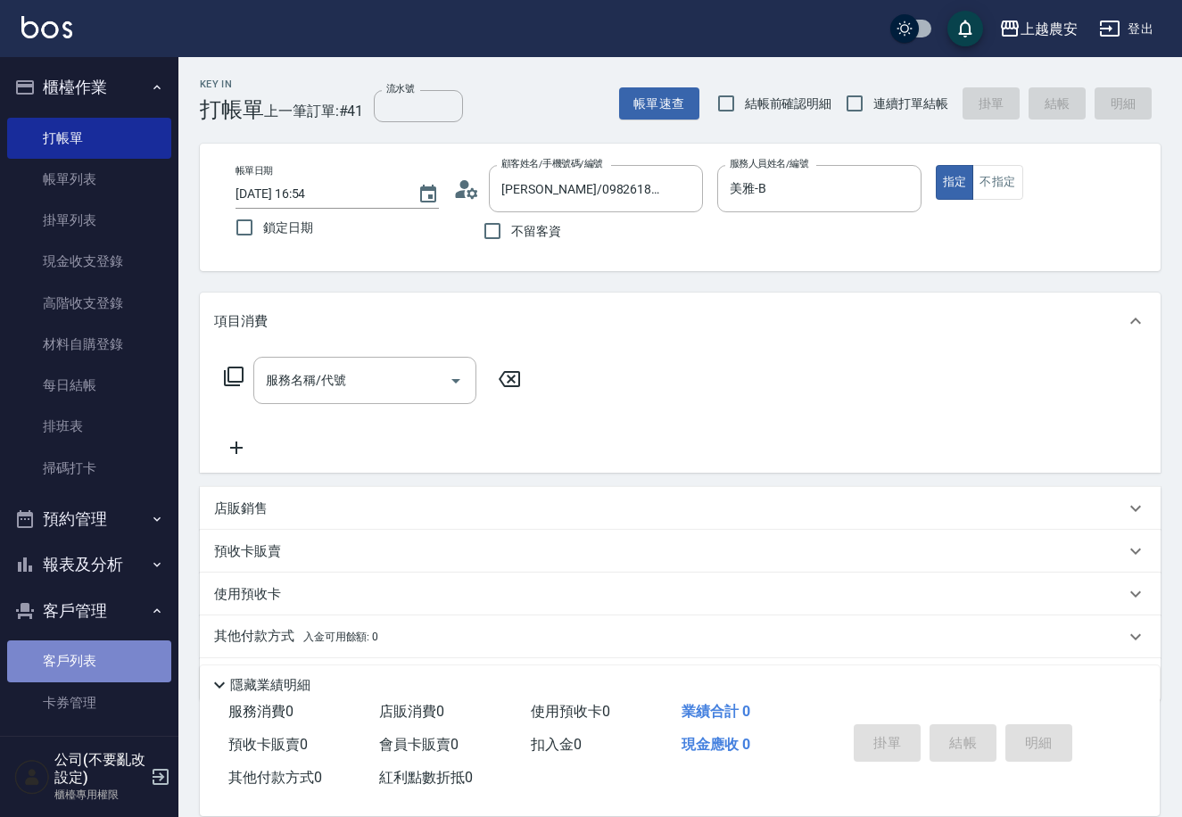
click at [91, 640] on link "客戶列表" at bounding box center [89, 660] width 164 height 41
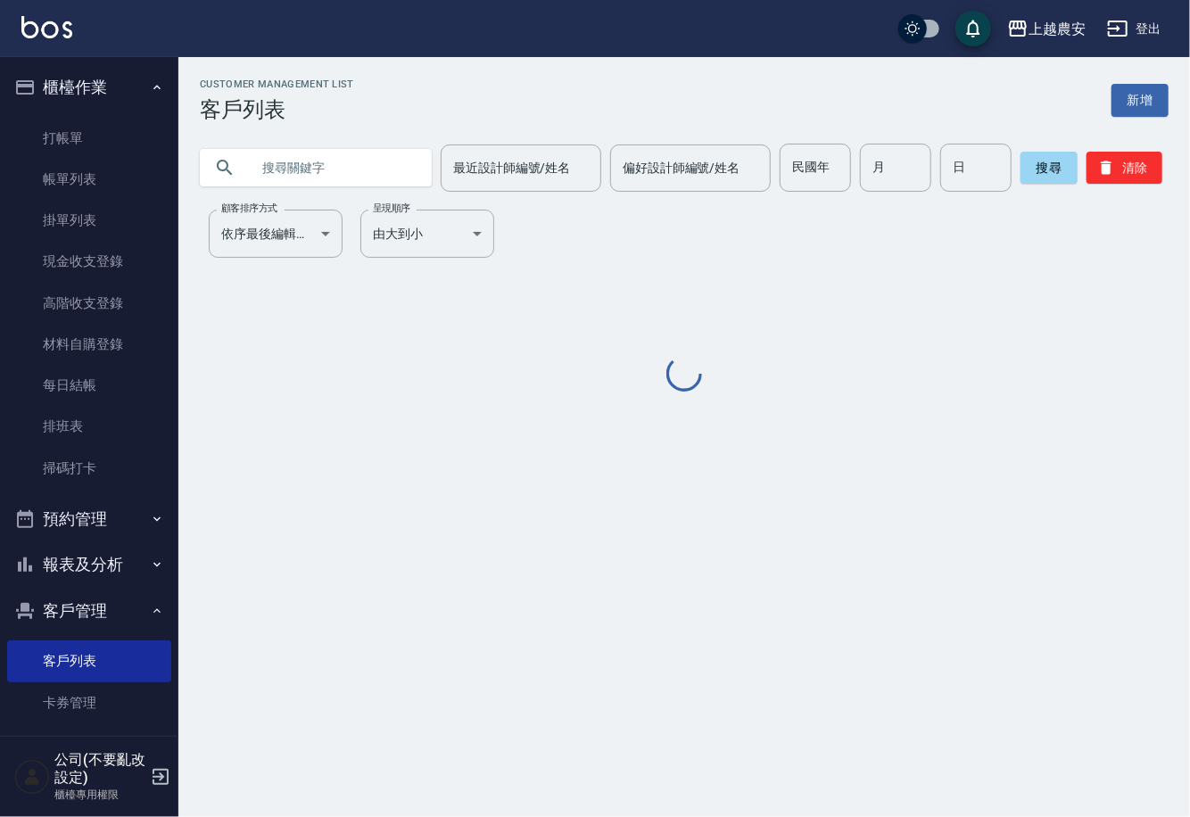
click at [309, 172] on input "text" at bounding box center [334, 168] width 168 height 48
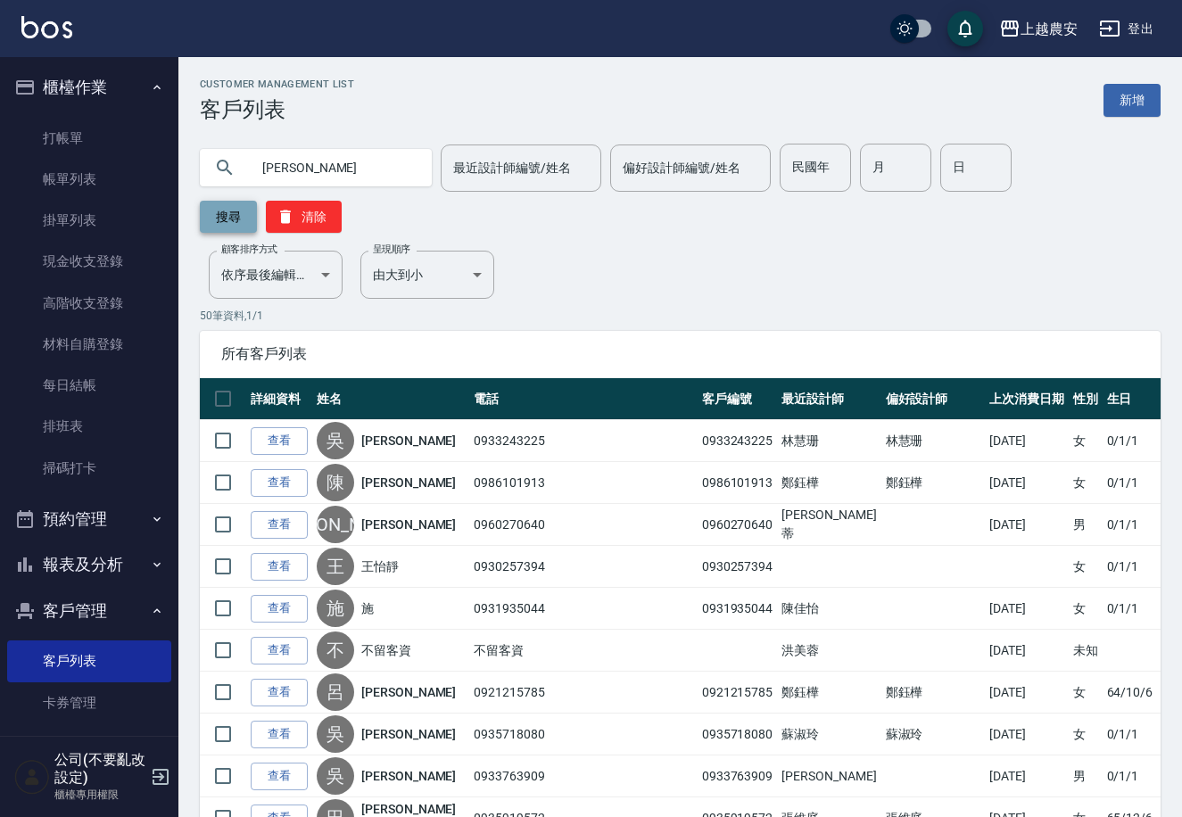
type input "杜燕佳"
click at [257, 201] on button "搜尋" at bounding box center [228, 217] width 57 height 32
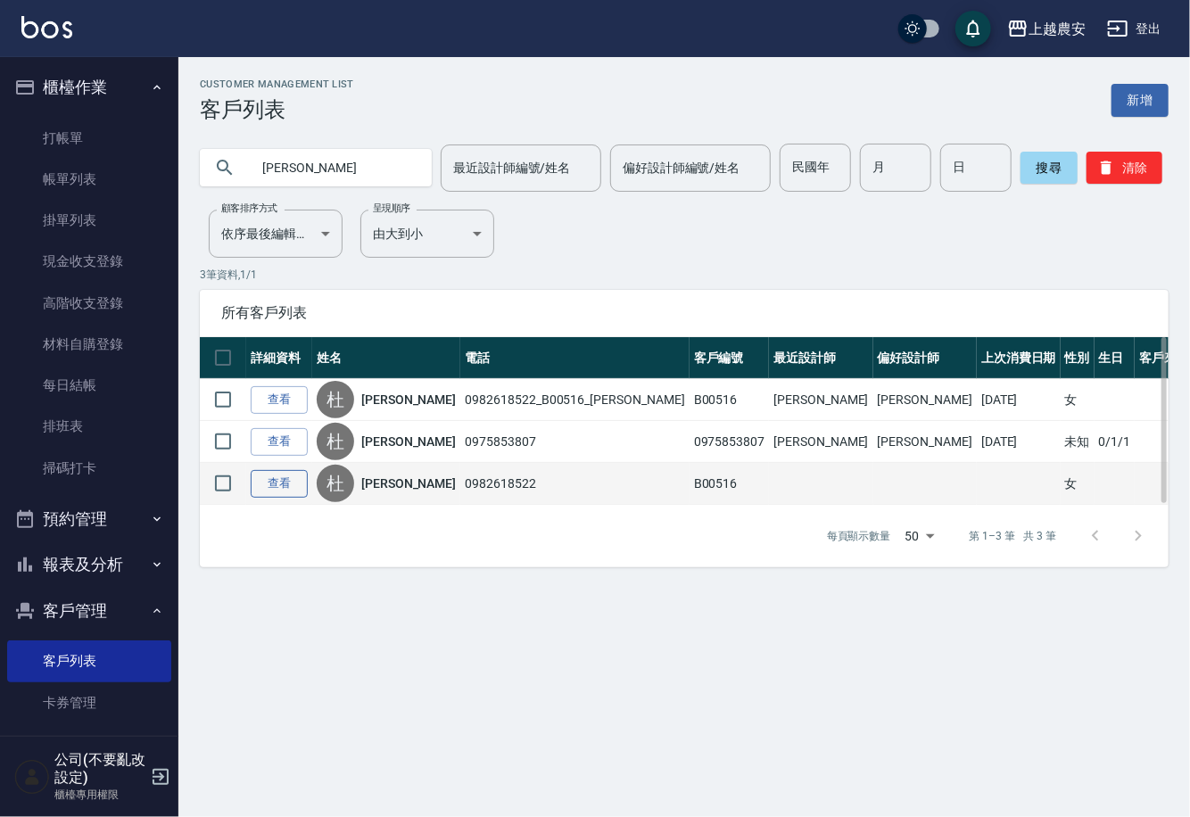
click at [297, 484] on link "查看" at bounding box center [279, 484] width 57 height 28
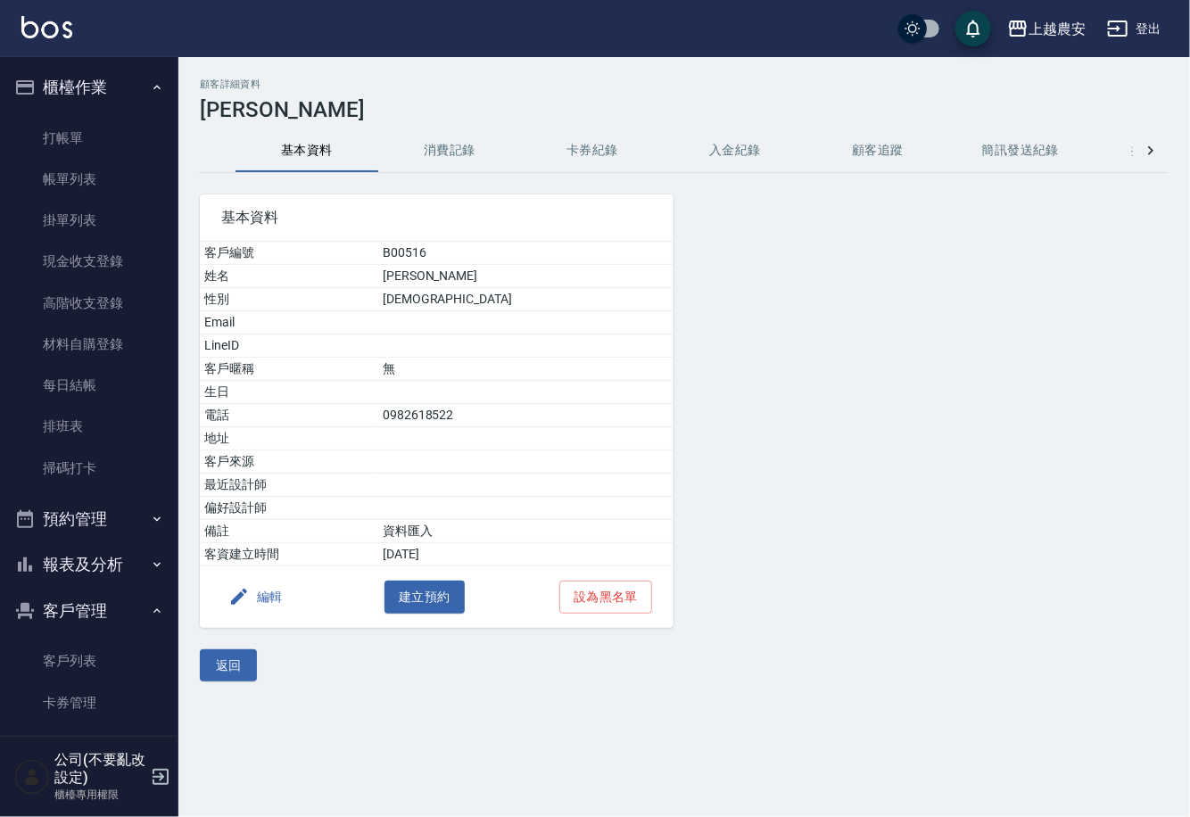
drag, startPoint x: 459, startPoint y: 150, endPoint x: 446, endPoint y: 150, distance: 13.4
click at [446, 150] on button "消費記錄" at bounding box center [449, 150] width 143 height 43
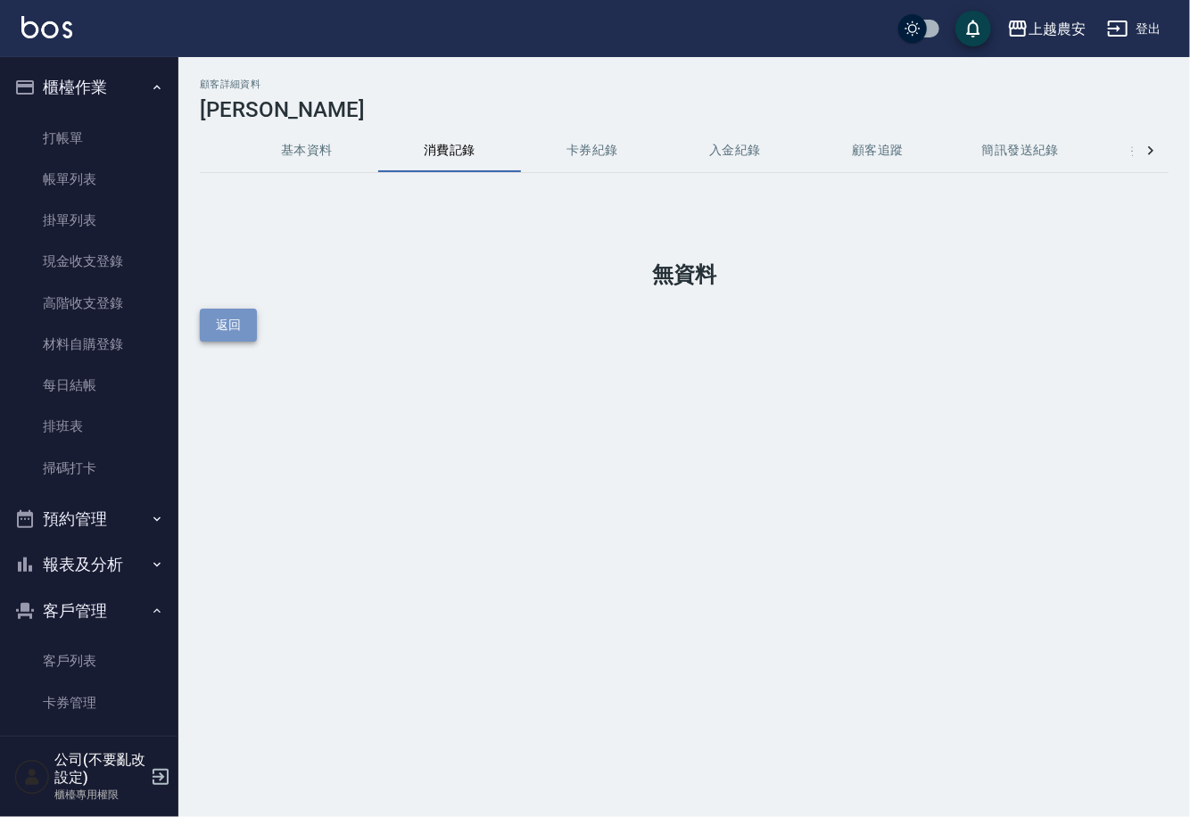
click at [225, 323] on button "返回" at bounding box center [228, 325] width 57 height 33
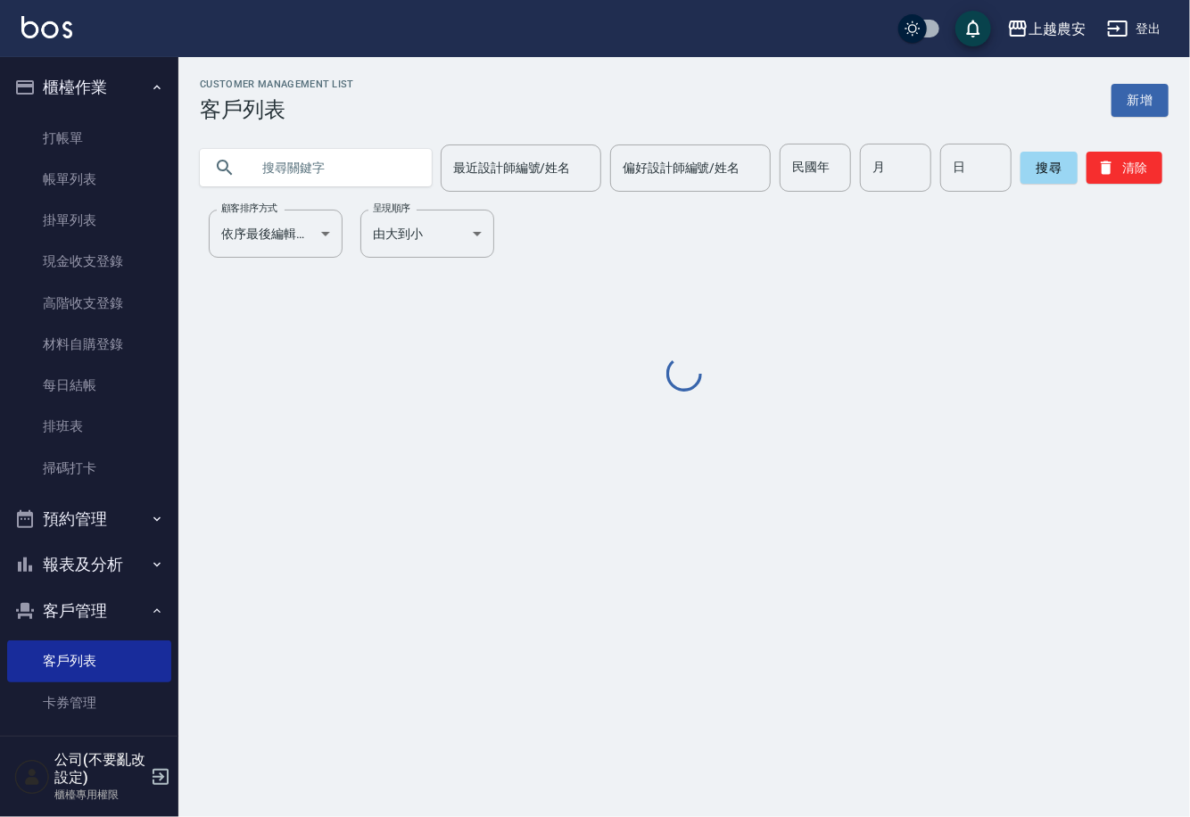
click at [286, 165] on input "text" at bounding box center [334, 168] width 168 height 48
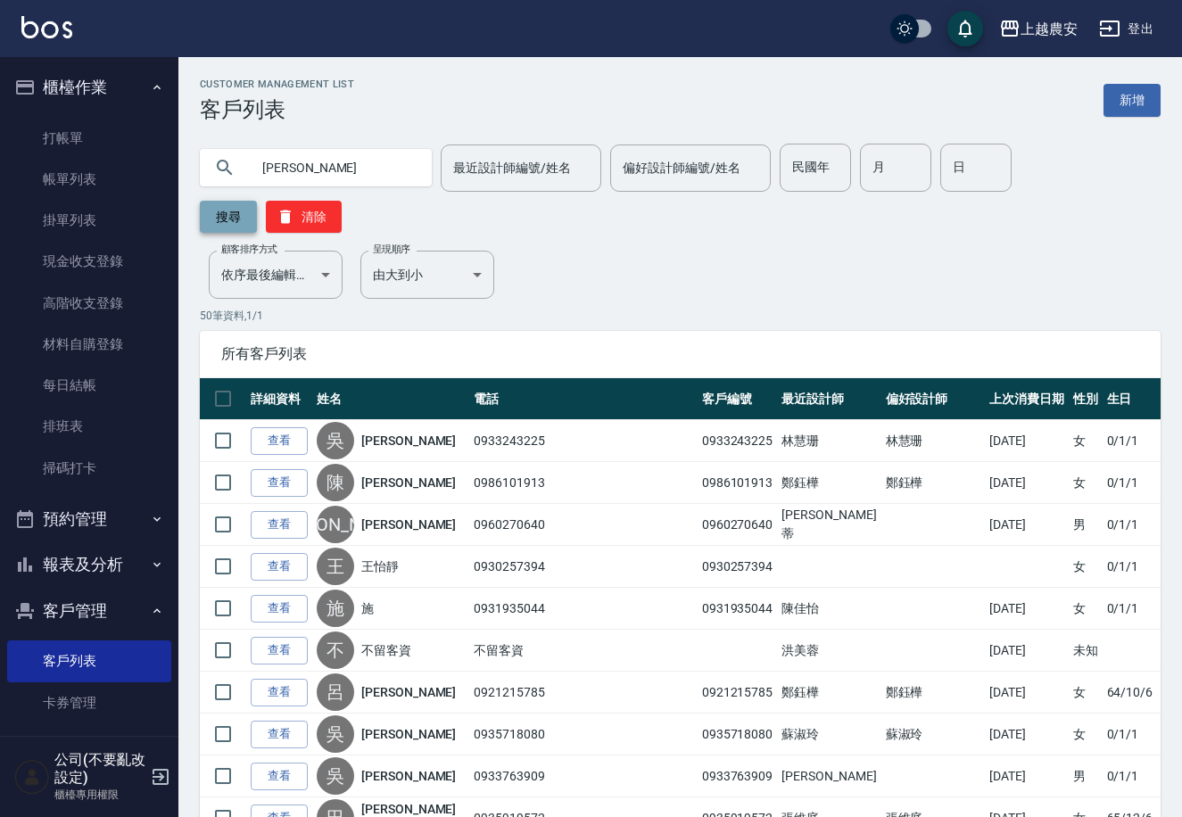
type input "[PERSON_NAME]"
click at [257, 201] on button "搜尋" at bounding box center [228, 217] width 57 height 32
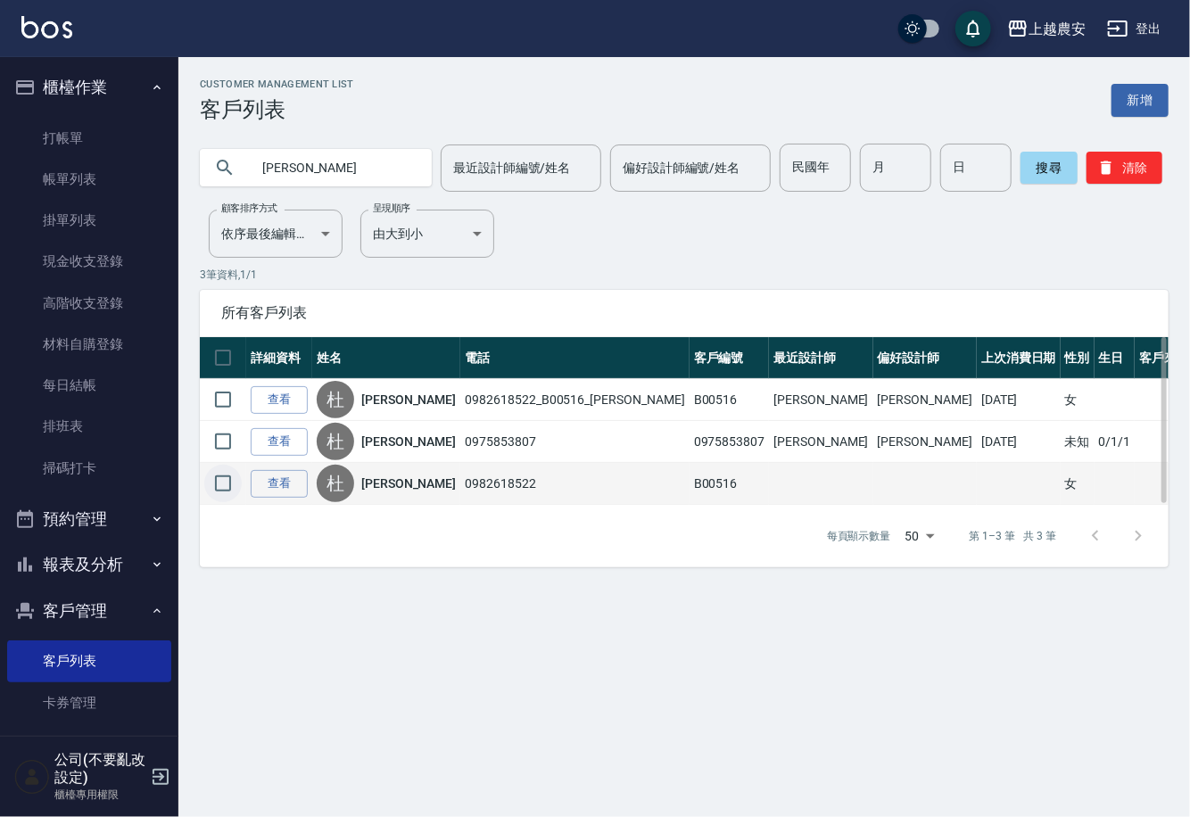
click at [227, 483] on input "checkbox" at bounding box center [222, 483] width 37 height 37
checkbox input "true"
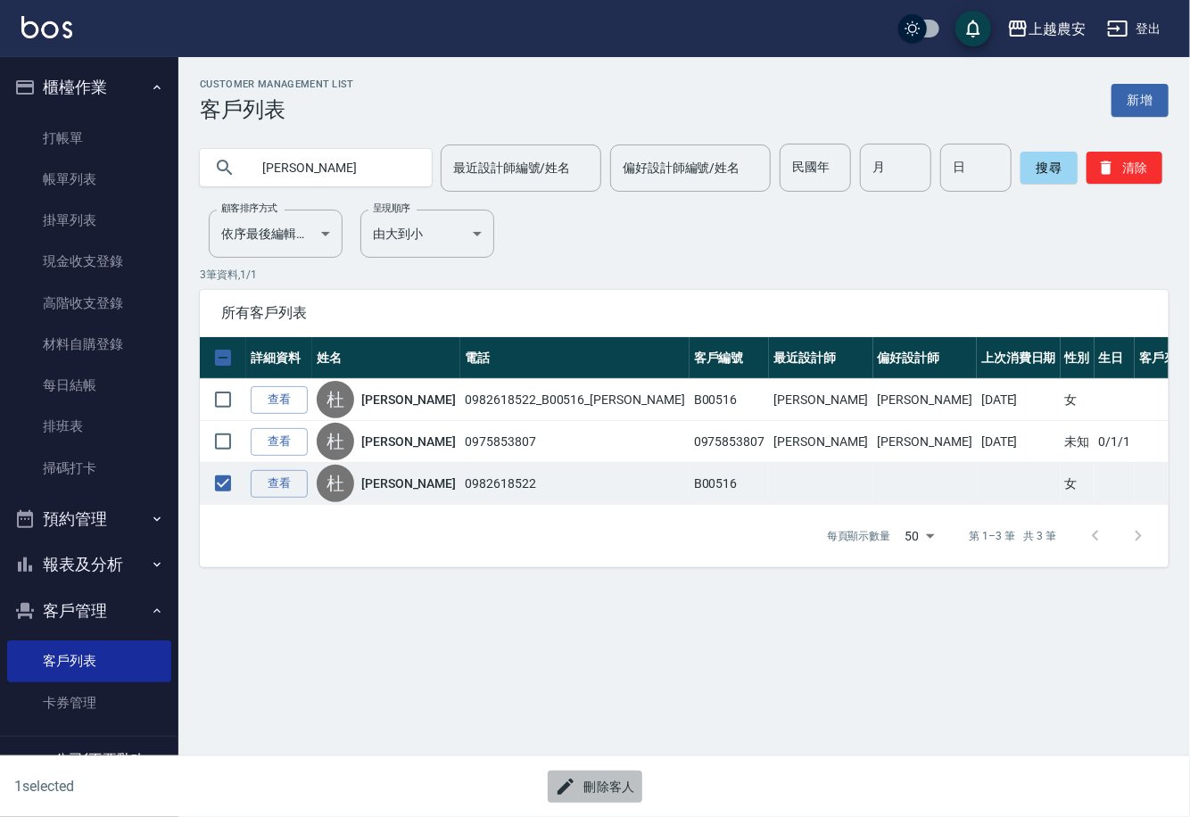
click at [606, 784] on button "刪除客人" at bounding box center [595, 787] width 95 height 33
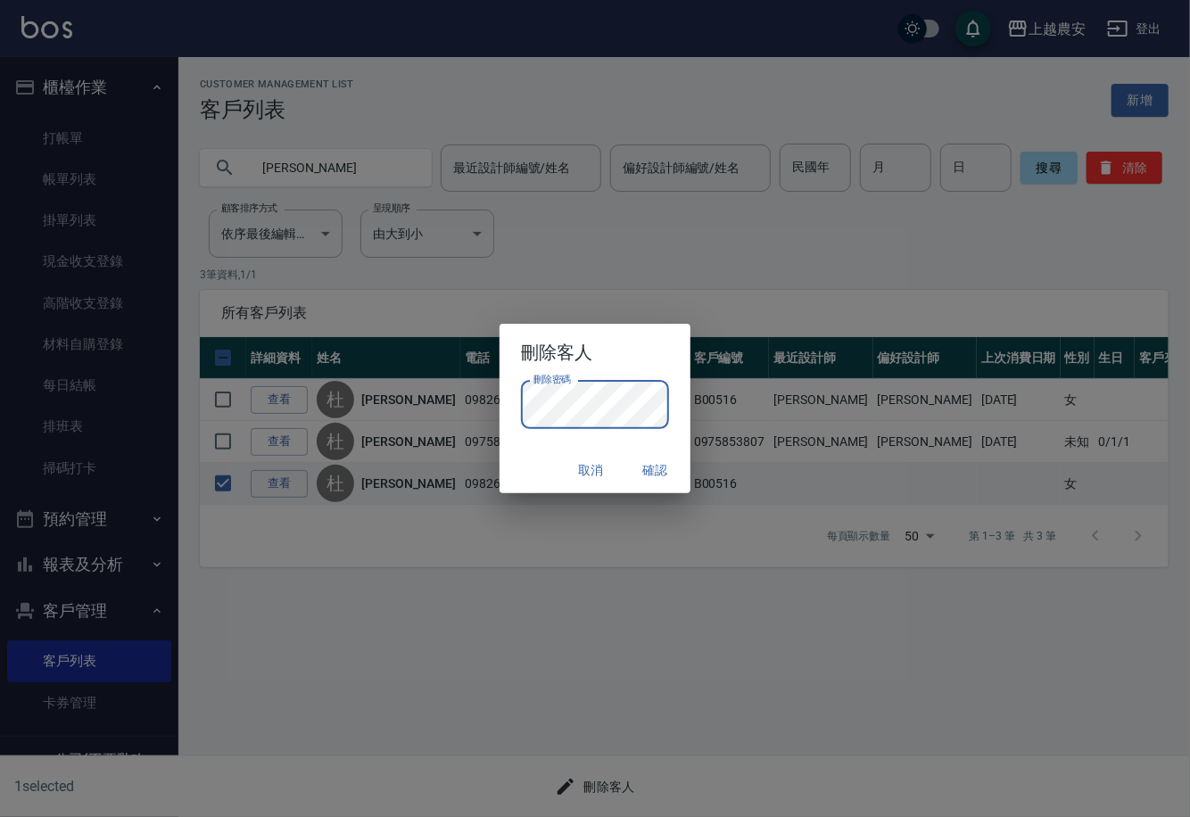
click at [655, 472] on button "確認" at bounding box center [654, 470] width 57 height 33
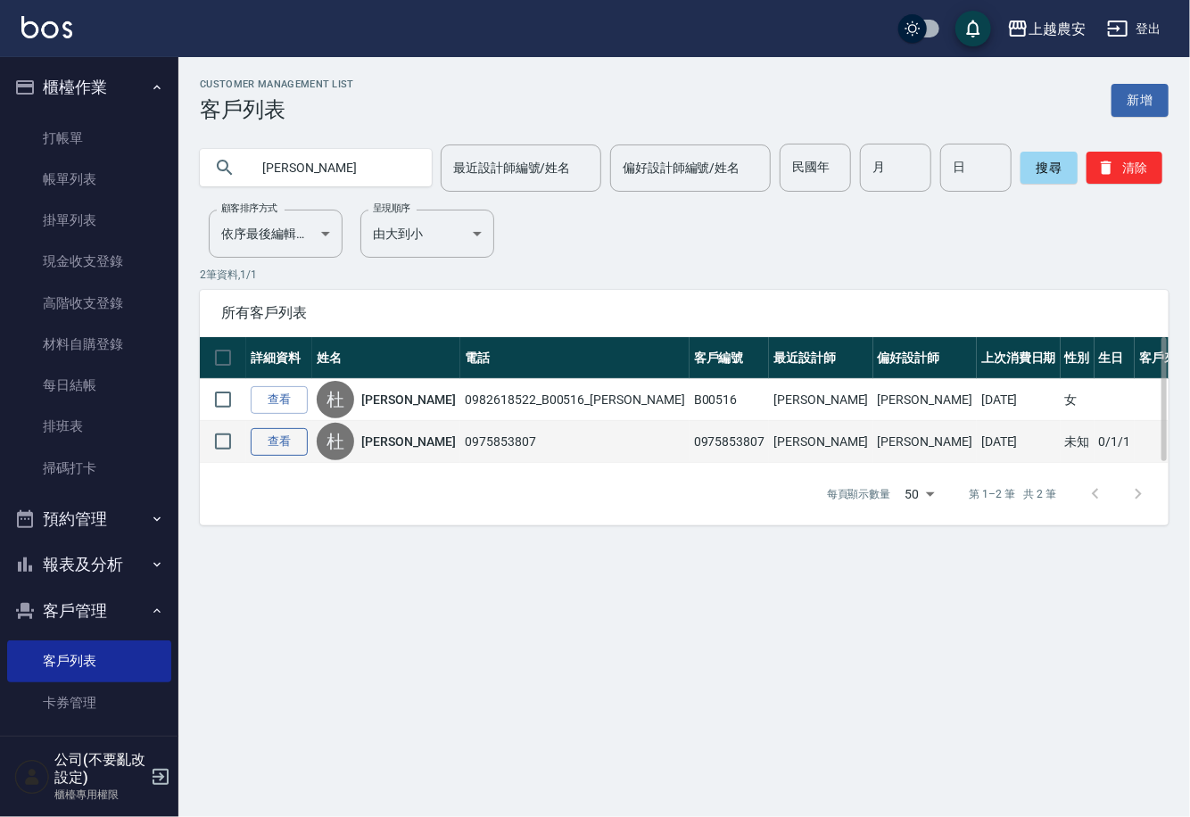
click at [275, 441] on link "查看" at bounding box center [279, 442] width 57 height 28
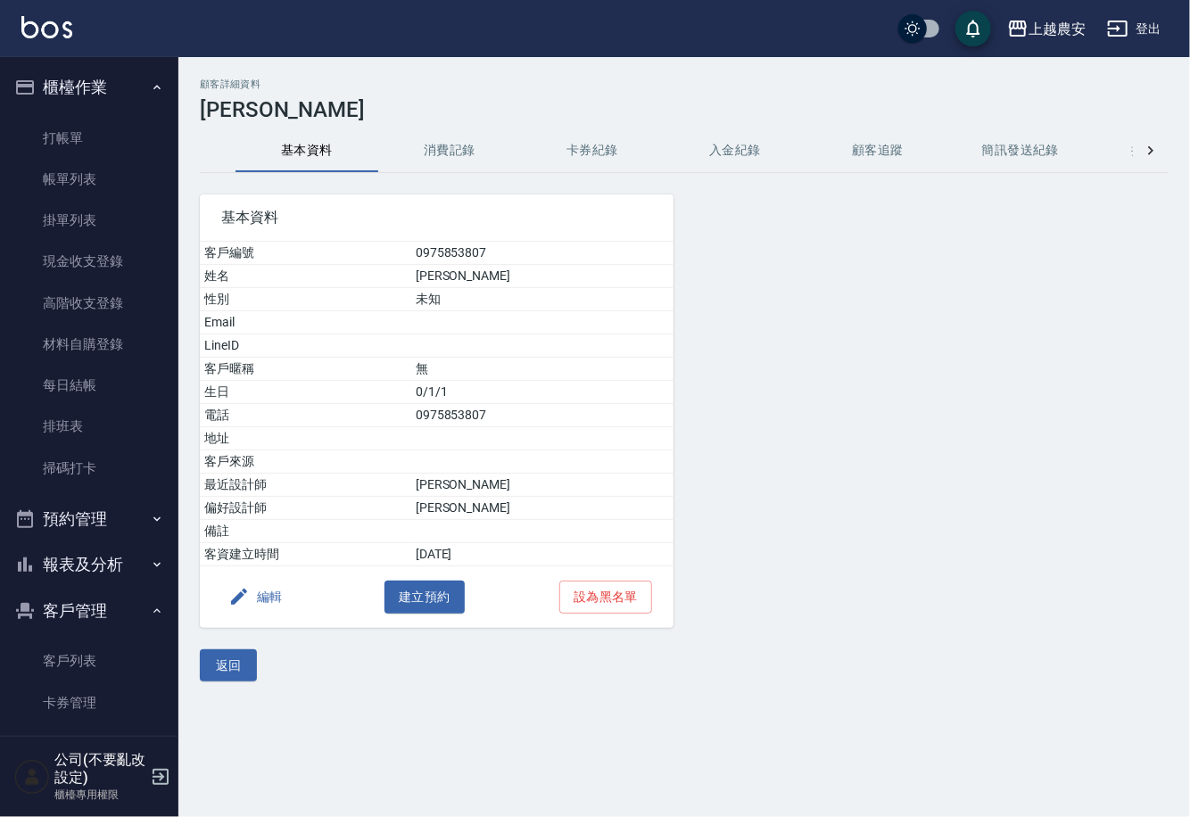
click at [436, 145] on button "消費記錄" at bounding box center [449, 150] width 143 height 43
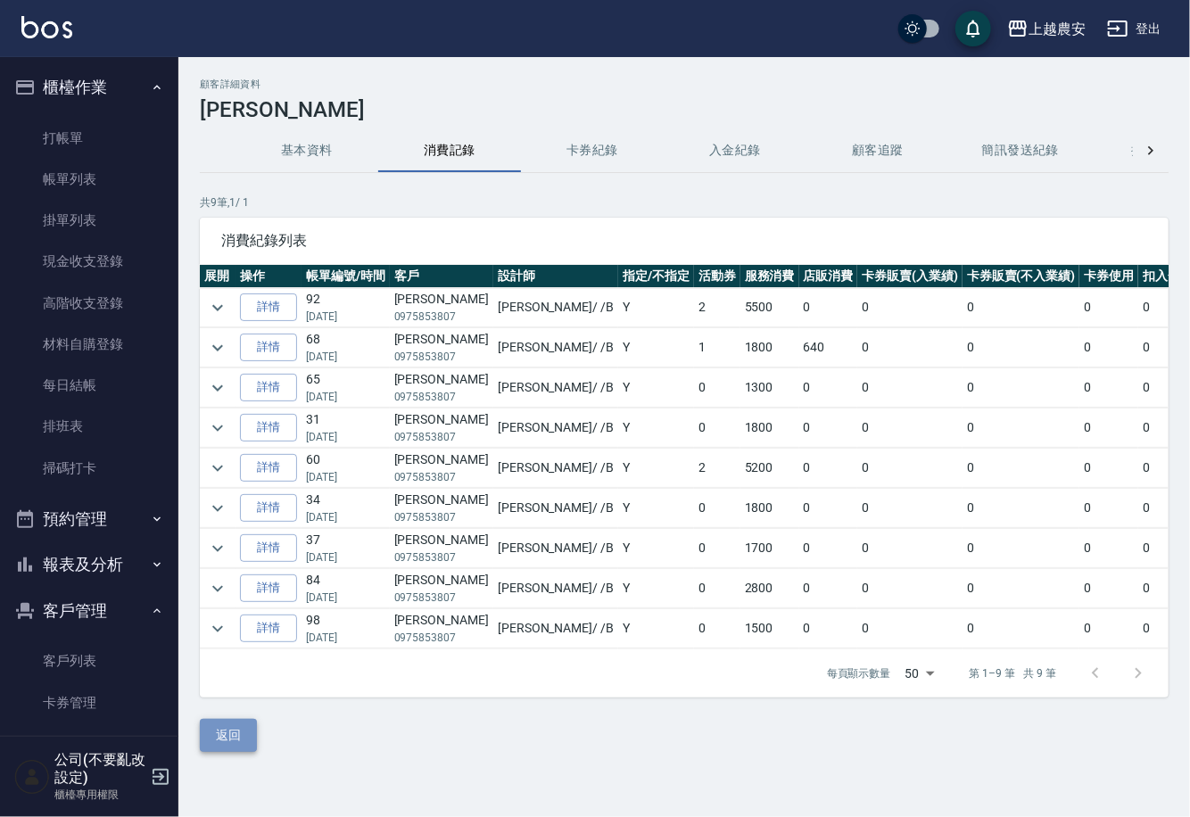
click at [213, 752] on button "返回" at bounding box center [228, 735] width 57 height 33
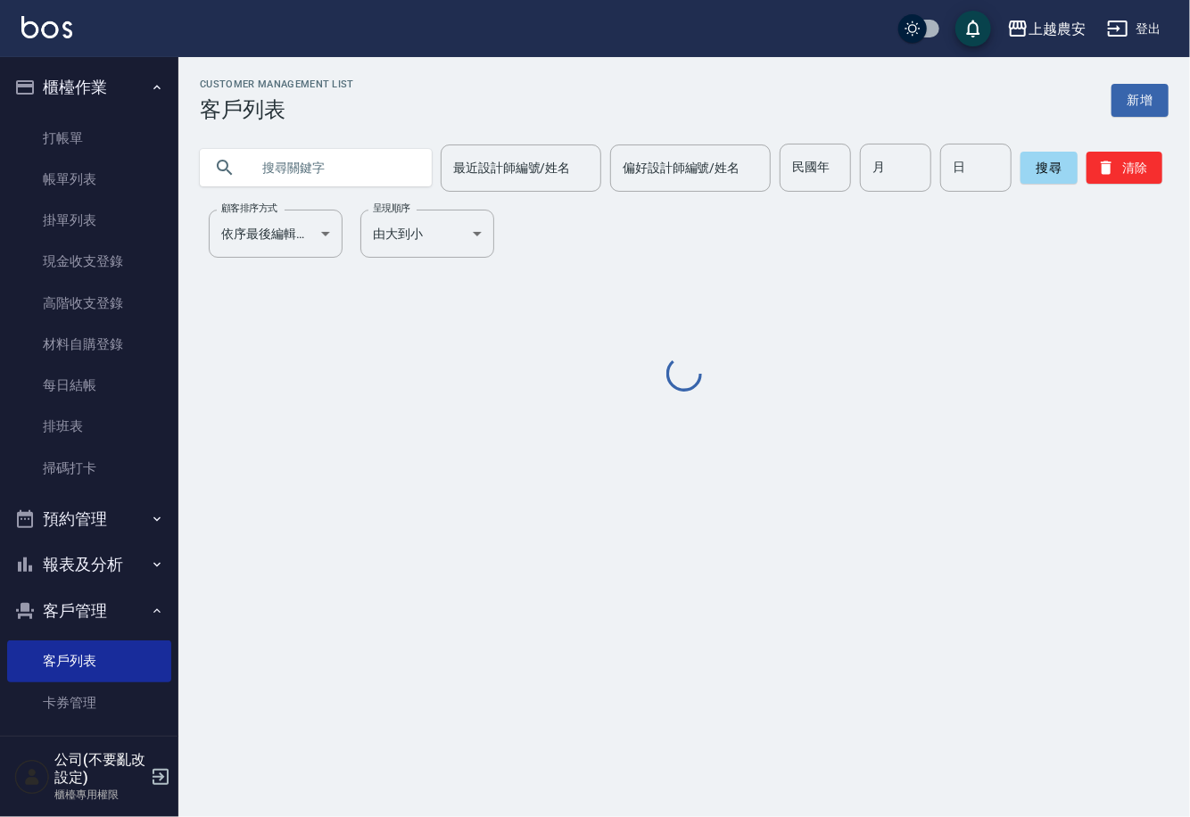
click at [307, 169] on input "text" at bounding box center [334, 168] width 168 height 48
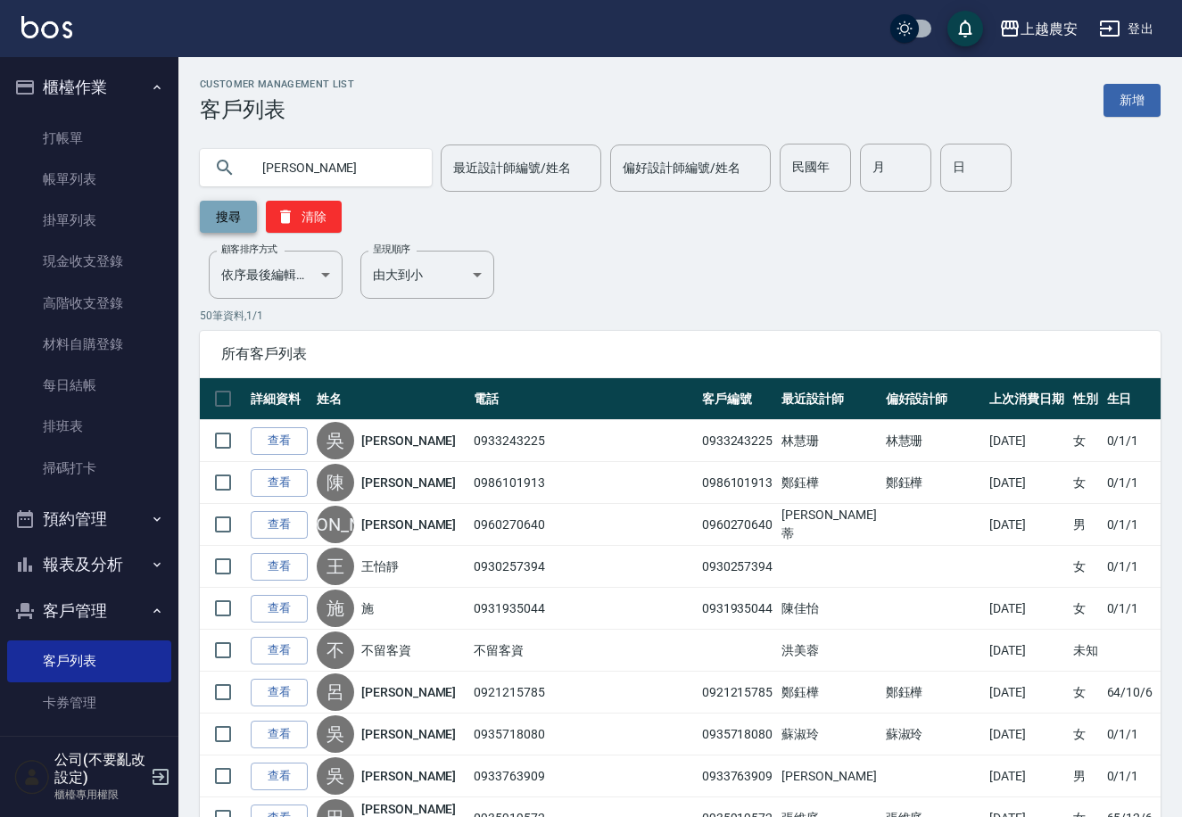
type input "[PERSON_NAME]"
click at [257, 201] on button "搜尋" at bounding box center [228, 217] width 57 height 32
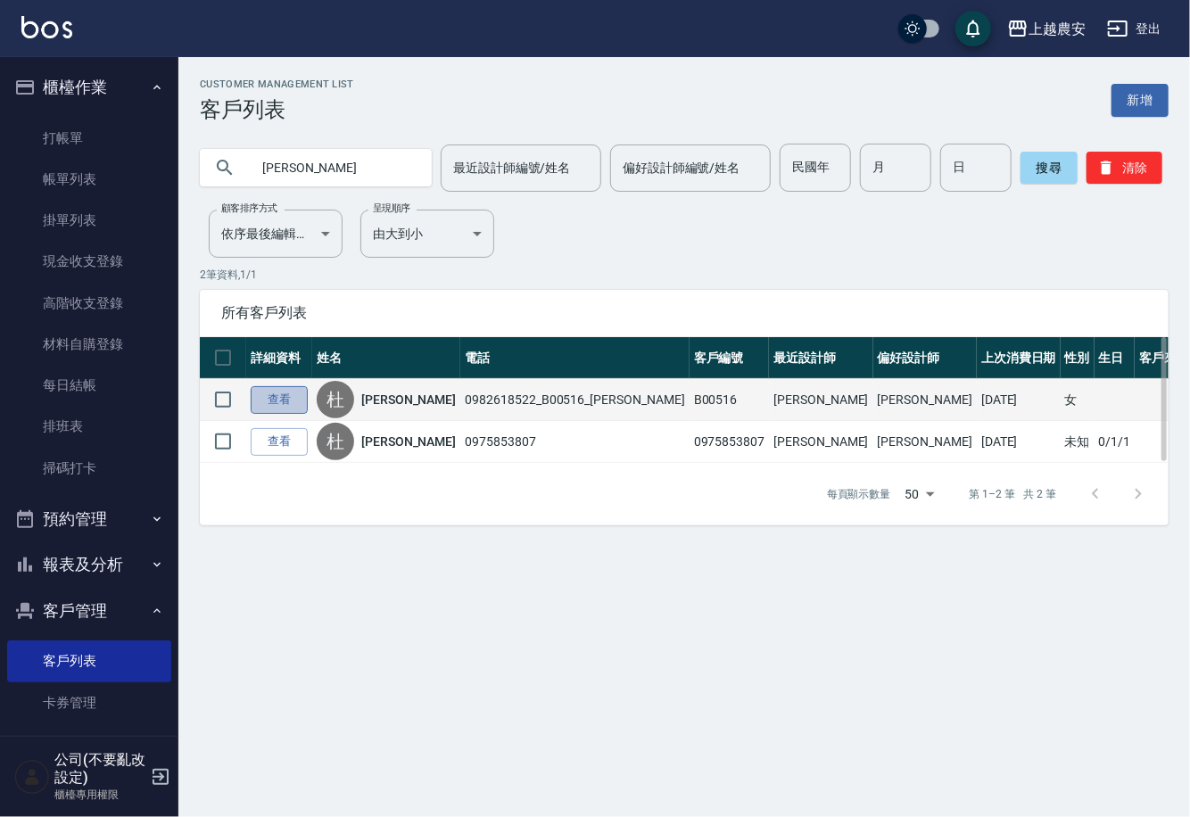
click at [293, 399] on link "查看" at bounding box center [279, 400] width 57 height 28
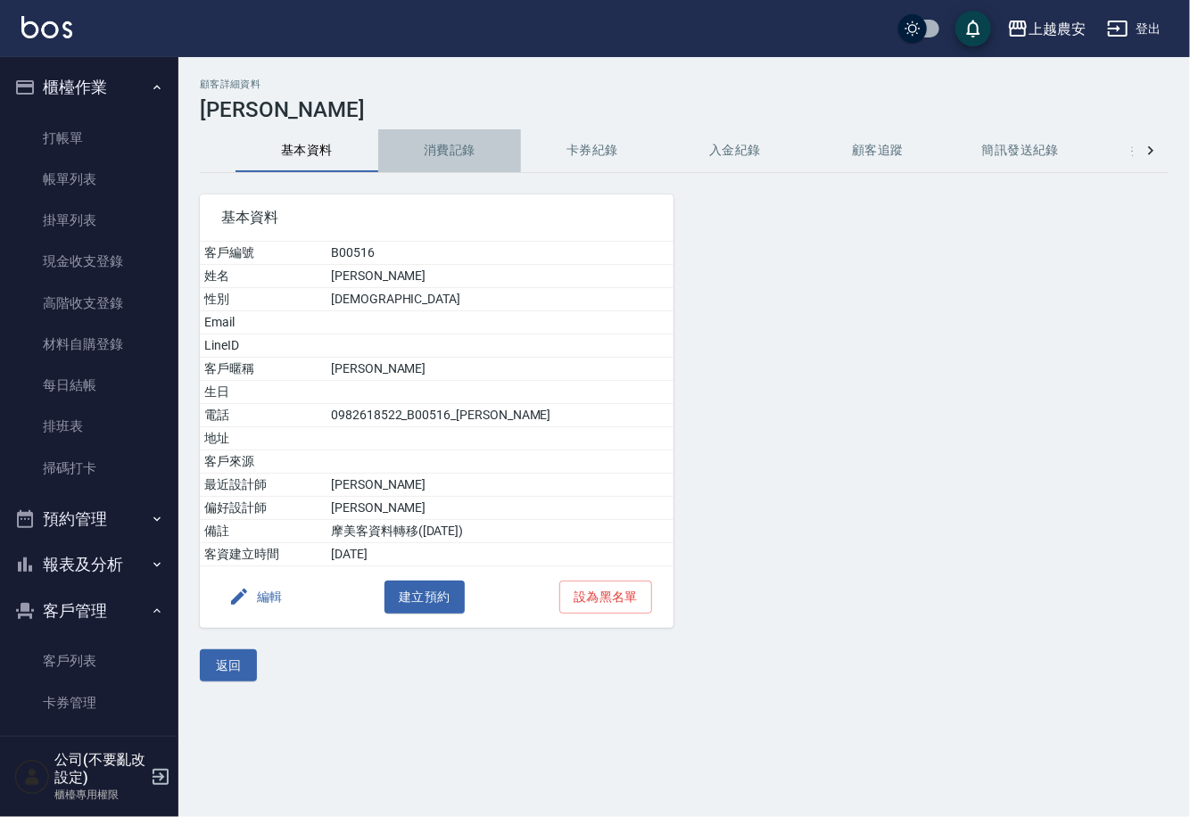
click at [446, 148] on button "消費記錄" at bounding box center [449, 150] width 143 height 43
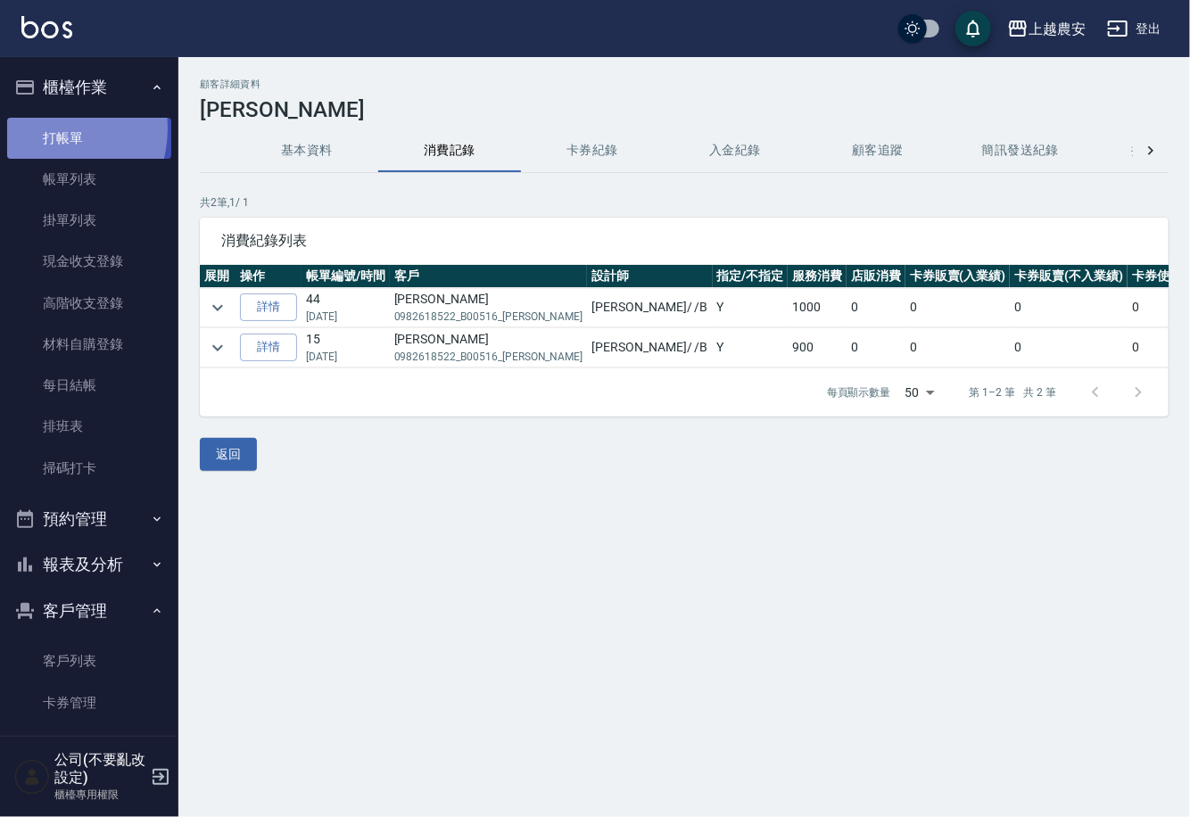
click at [48, 128] on link "打帳單" at bounding box center [89, 138] width 164 height 41
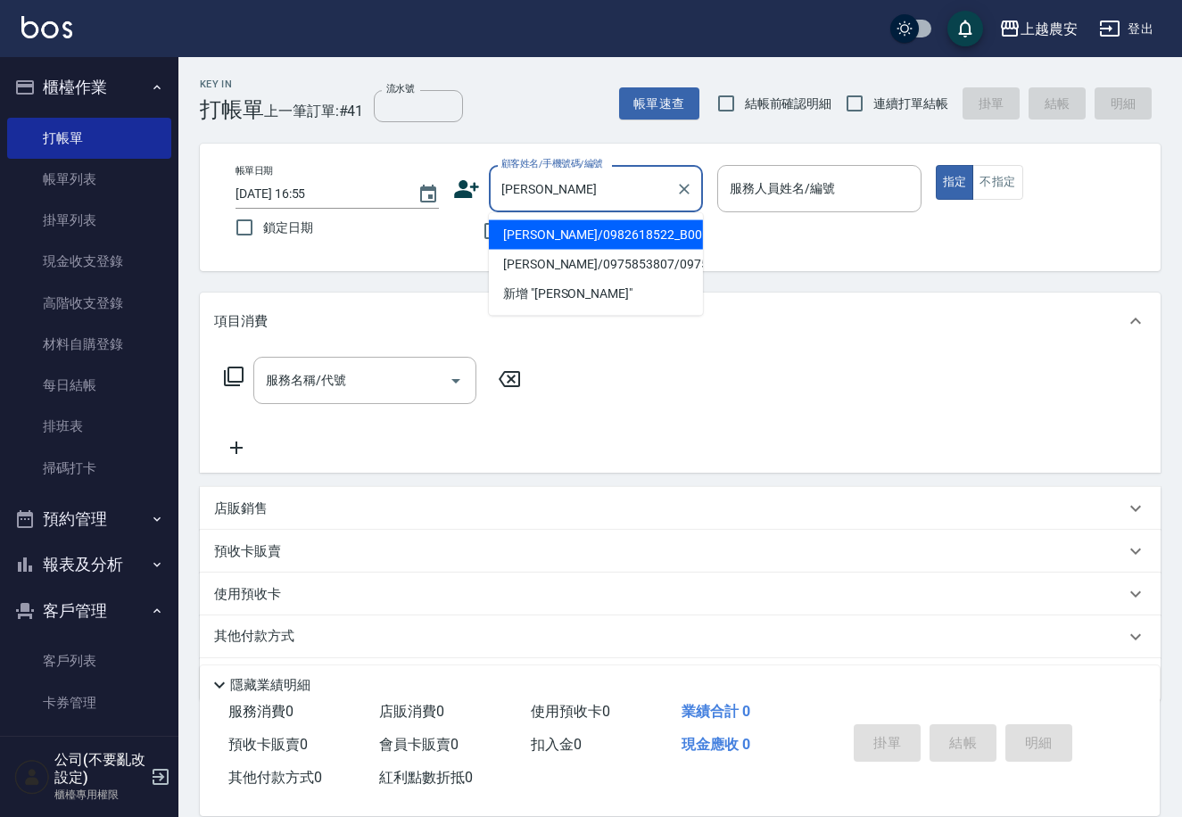
click at [542, 241] on li "[PERSON_NAME]/0982618522_B00516_[PERSON_NAME]/B00516" at bounding box center [596, 234] width 214 height 29
type input "[PERSON_NAME]/0982618522_B00516_[PERSON_NAME]/B00516"
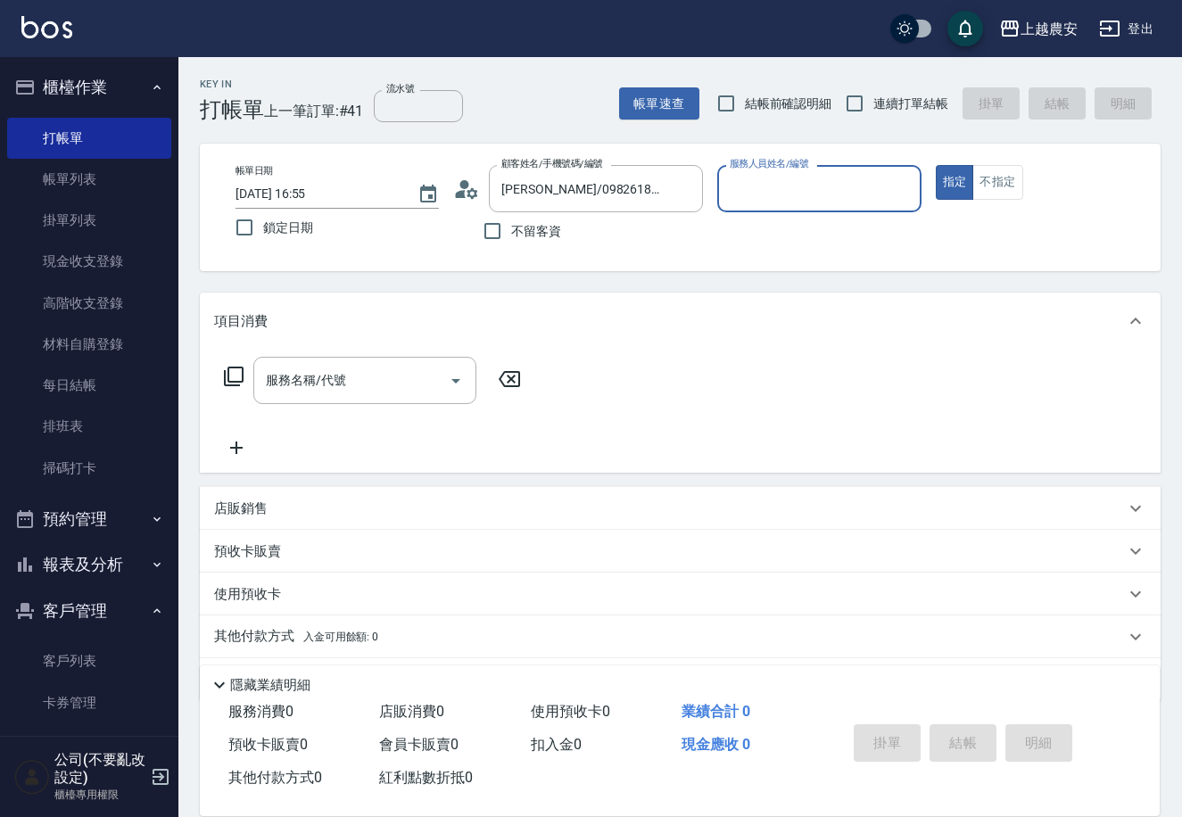
type input "美雅-B"
click at [359, 384] on input "服務名稱/代號" at bounding box center [351, 380] width 180 height 31
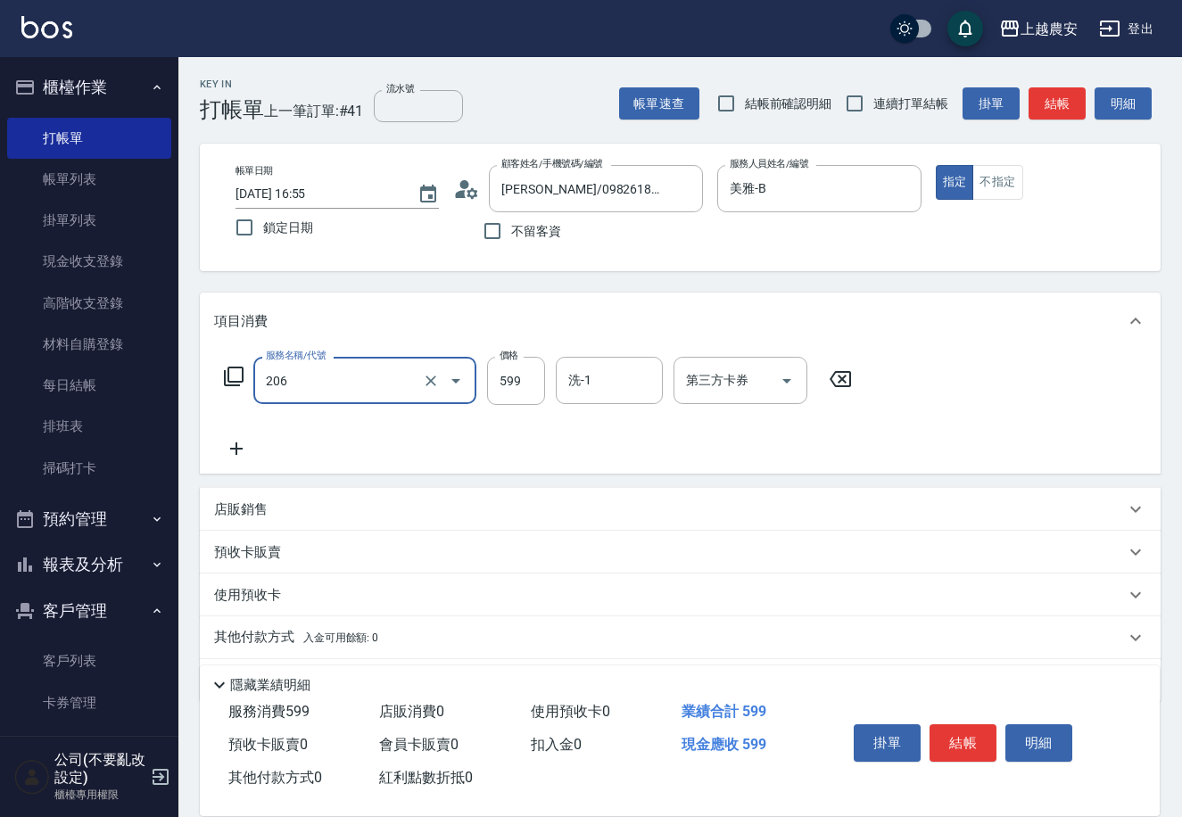
type input "洗+剪(206)"
type input "1600"
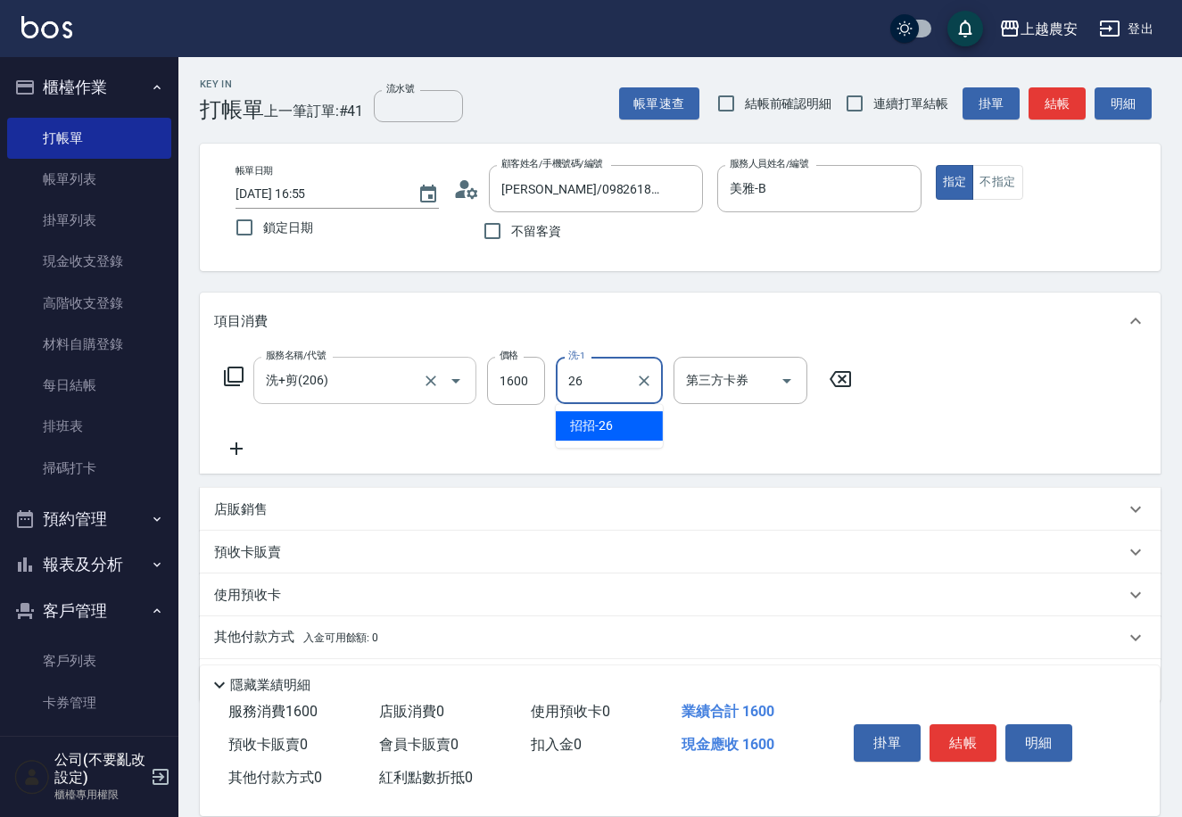
type input "招招-26"
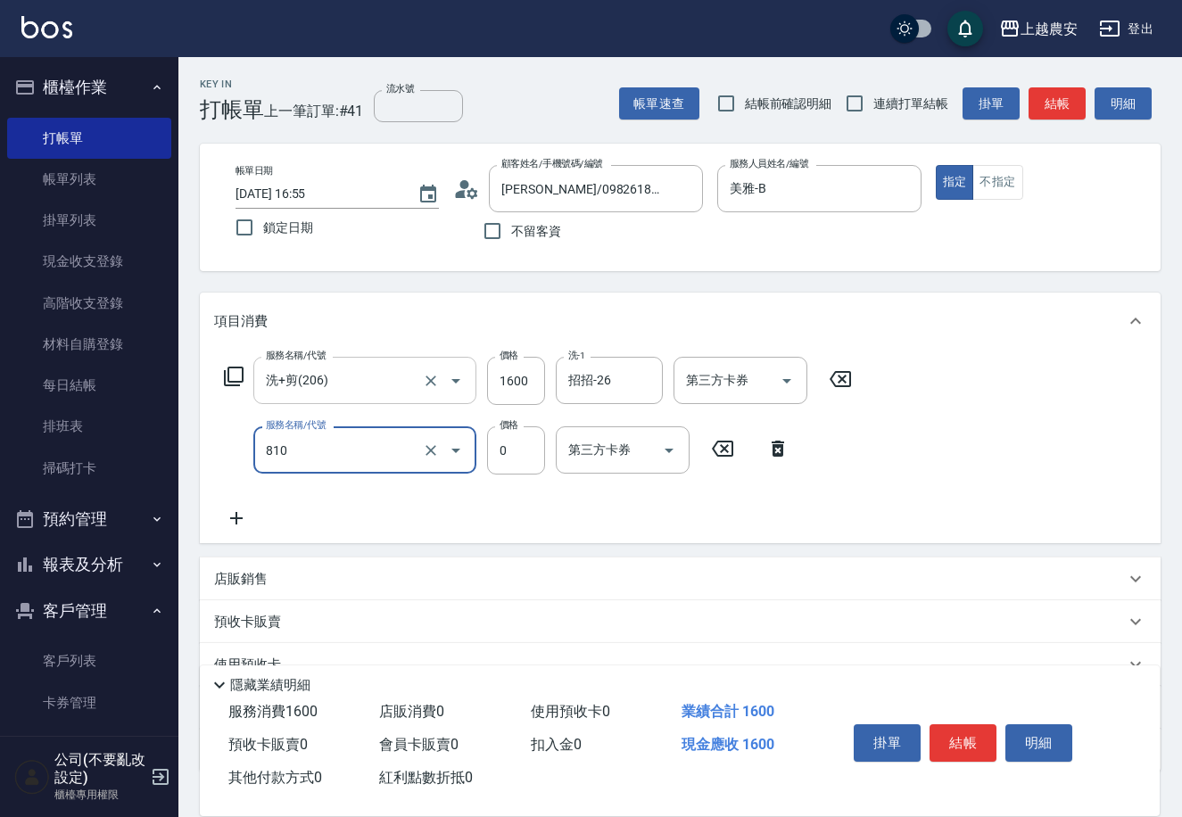
type input "頭皮護髮卡券使用(810)"
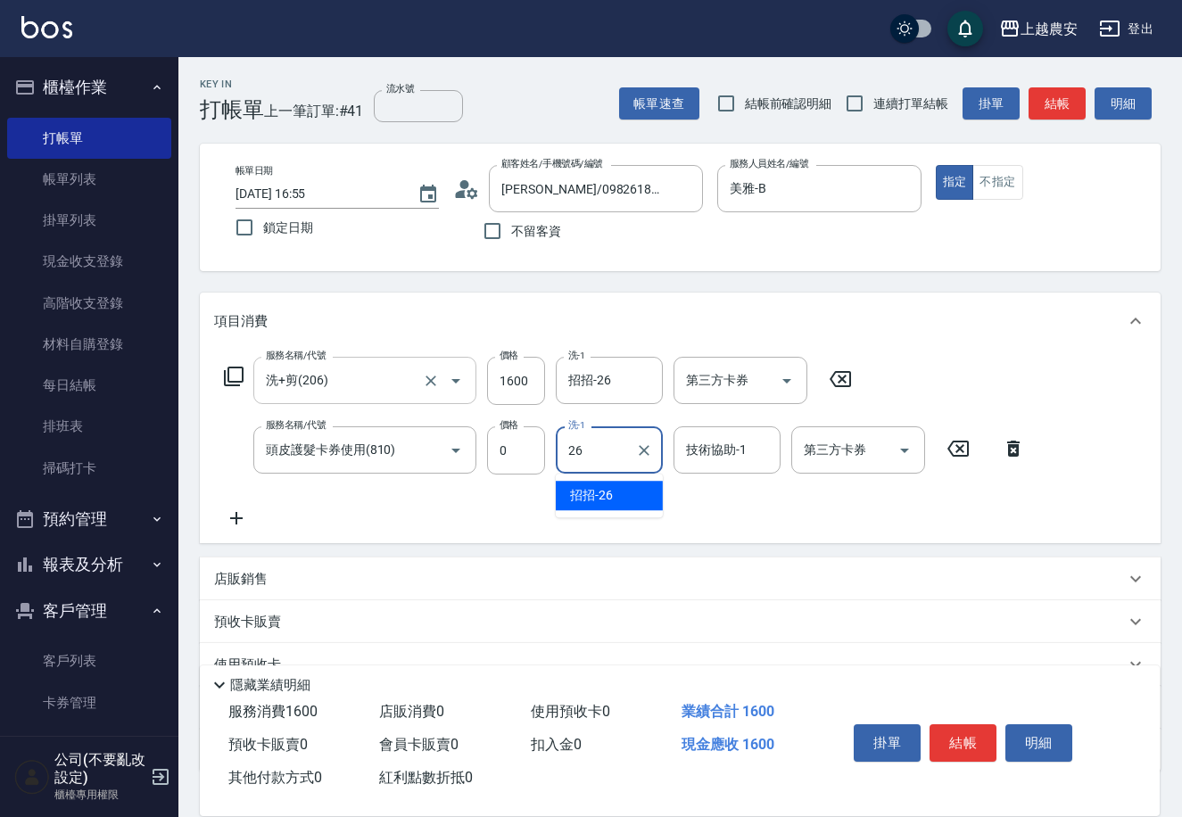
type input "招招-26"
click at [260, 570] on p "店販銷售" at bounding box center [241, 579] width 54 height 19
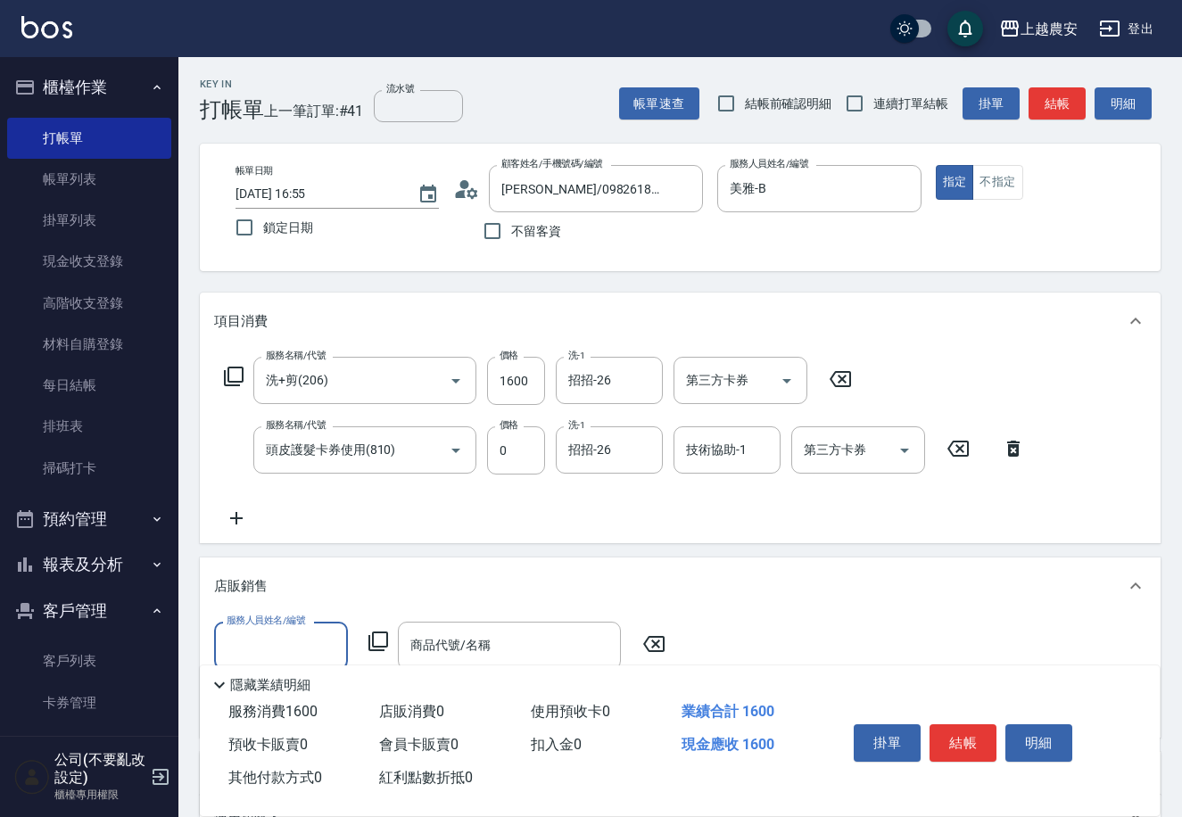
scroll to position [1, 0]
type input "美雅-B"
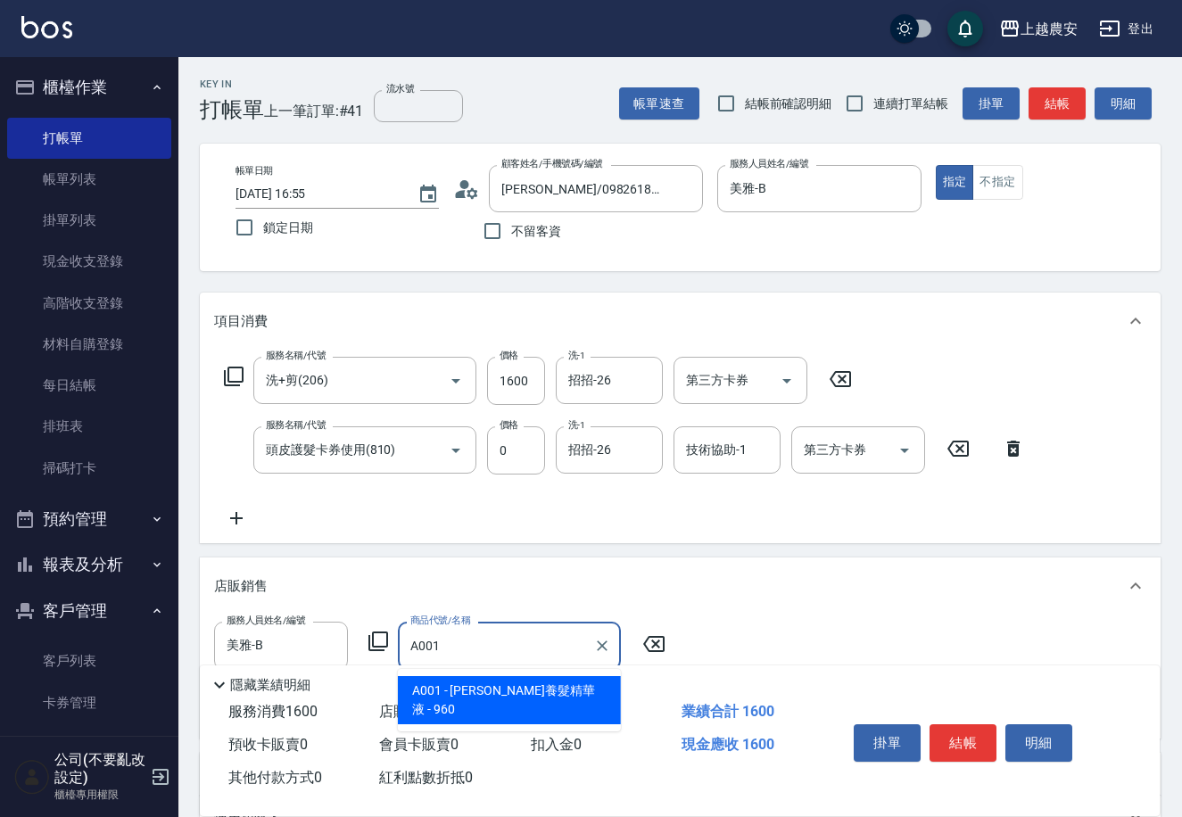
type input "[PERSON_NAME]養髮精華液"
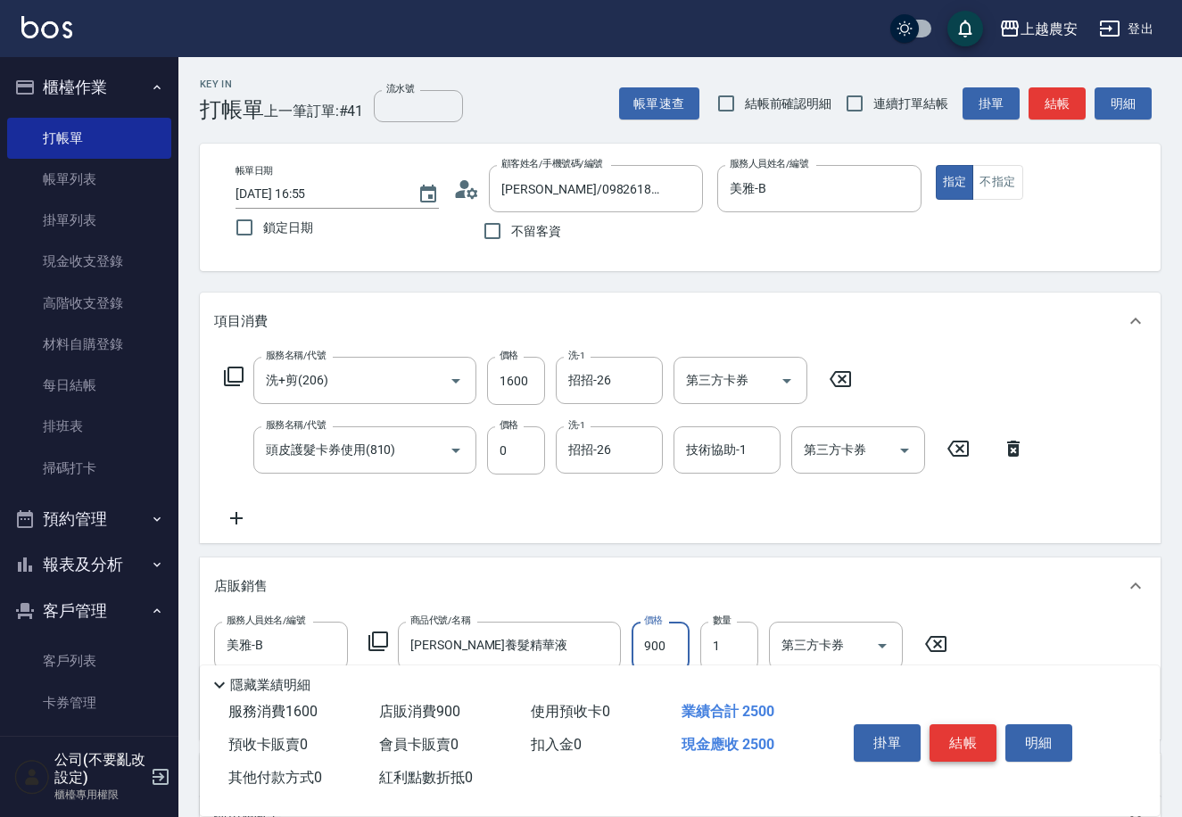
type input "900"
click at [952, 743] on button "結帳" at bounding box center [962, 742] width 67 height 37
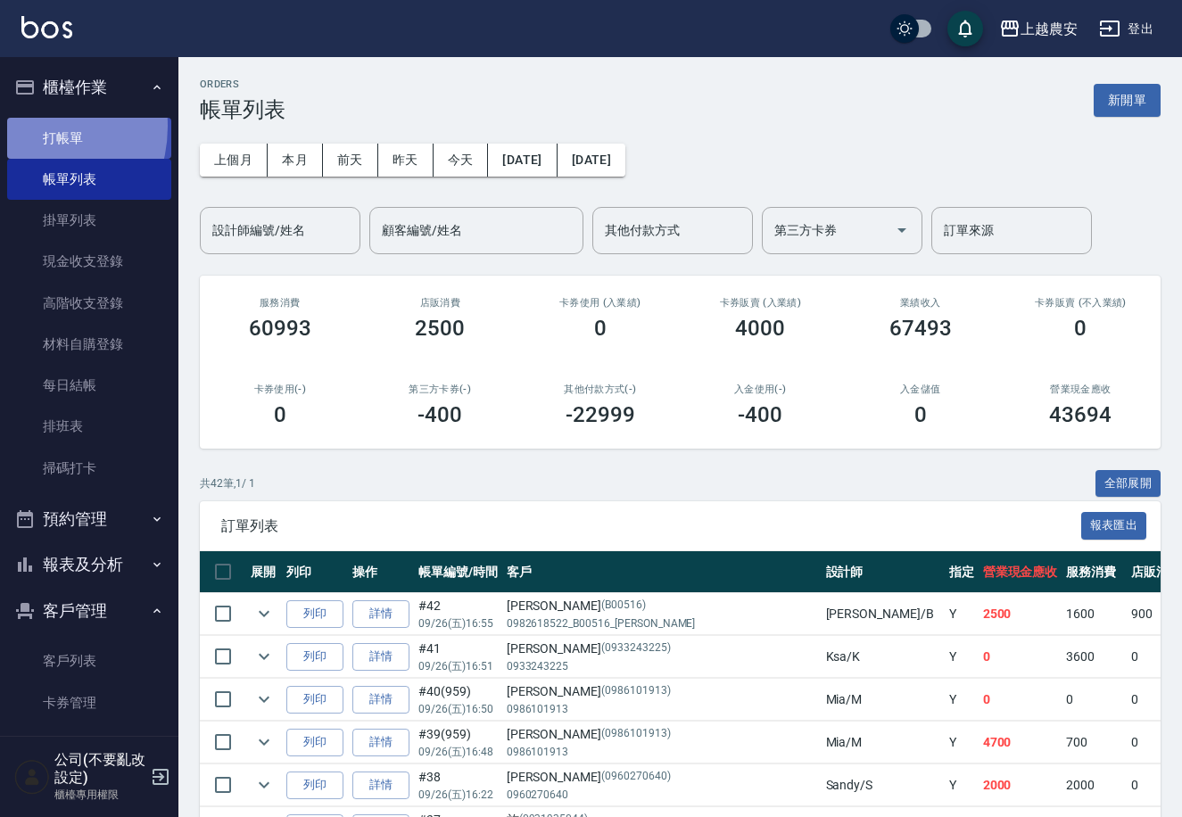
drag, startPoint x: 24, startPoint y: 126, endPoint x: 488, endPoint y: 170, distance: 465.9
click at [26, 125] on link "打帳單" at bounding box center [89, 138] width 164 height 41
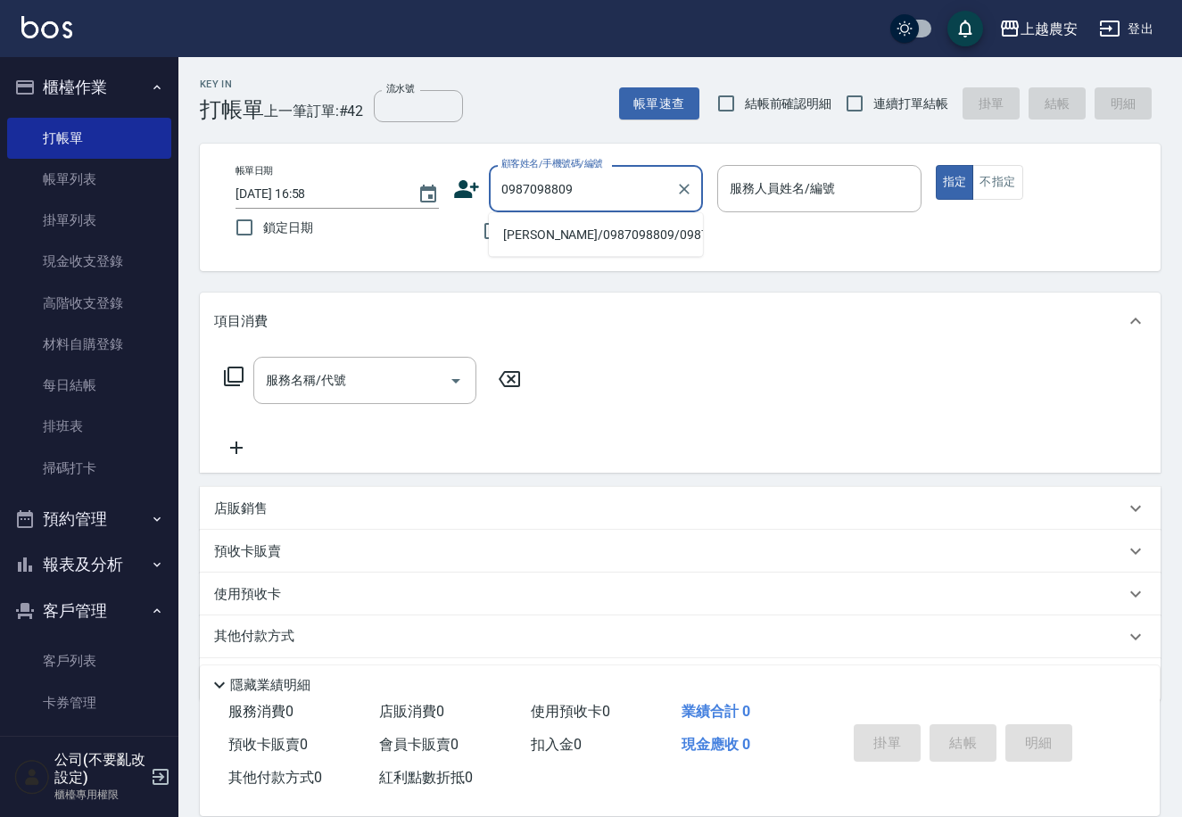
click at [582, 234] on li "[PERSON_NAME]/0987098809/0987098809" at bounding box center [596, 234] width 214 height 29
type input "[PERSON_NAME]/0987098809/0987098809"
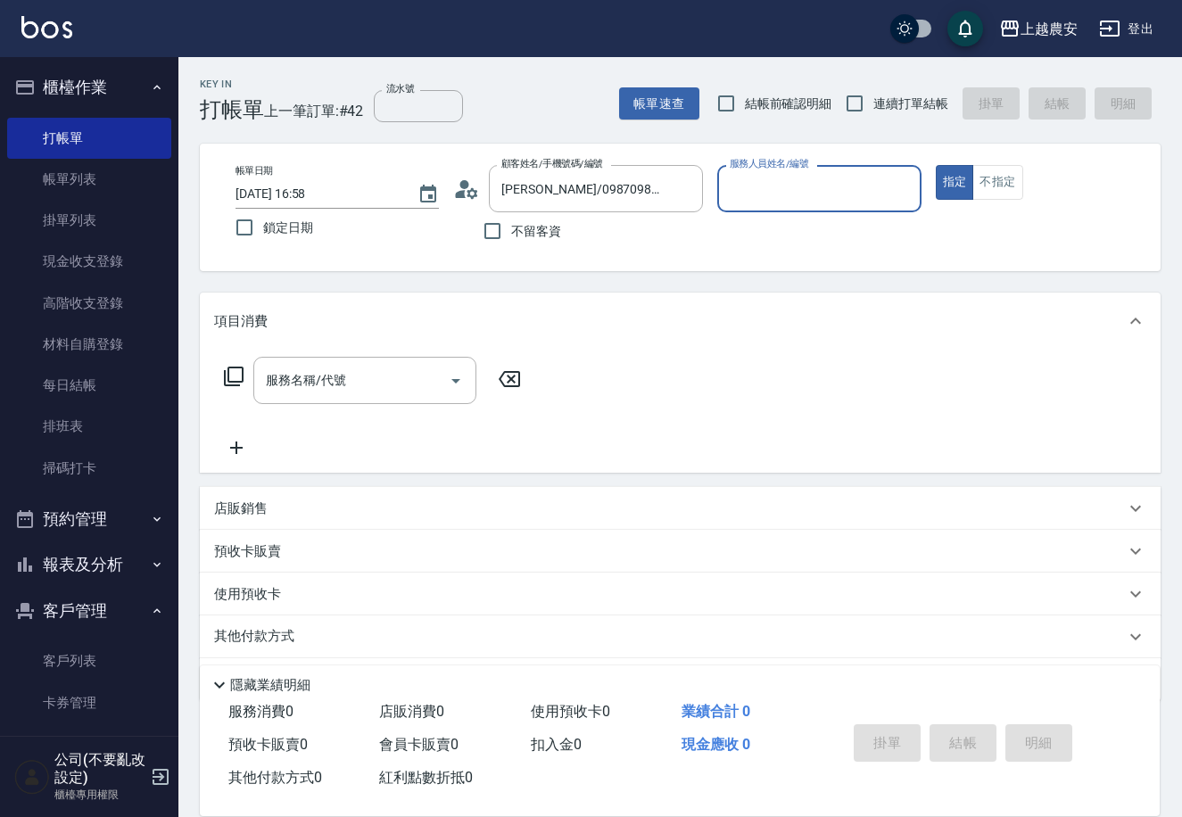
type input "Sandy-S"
click at [367, 370] on input "服務名稱/代號" at bounding box center [351, 380] width 180 height 31
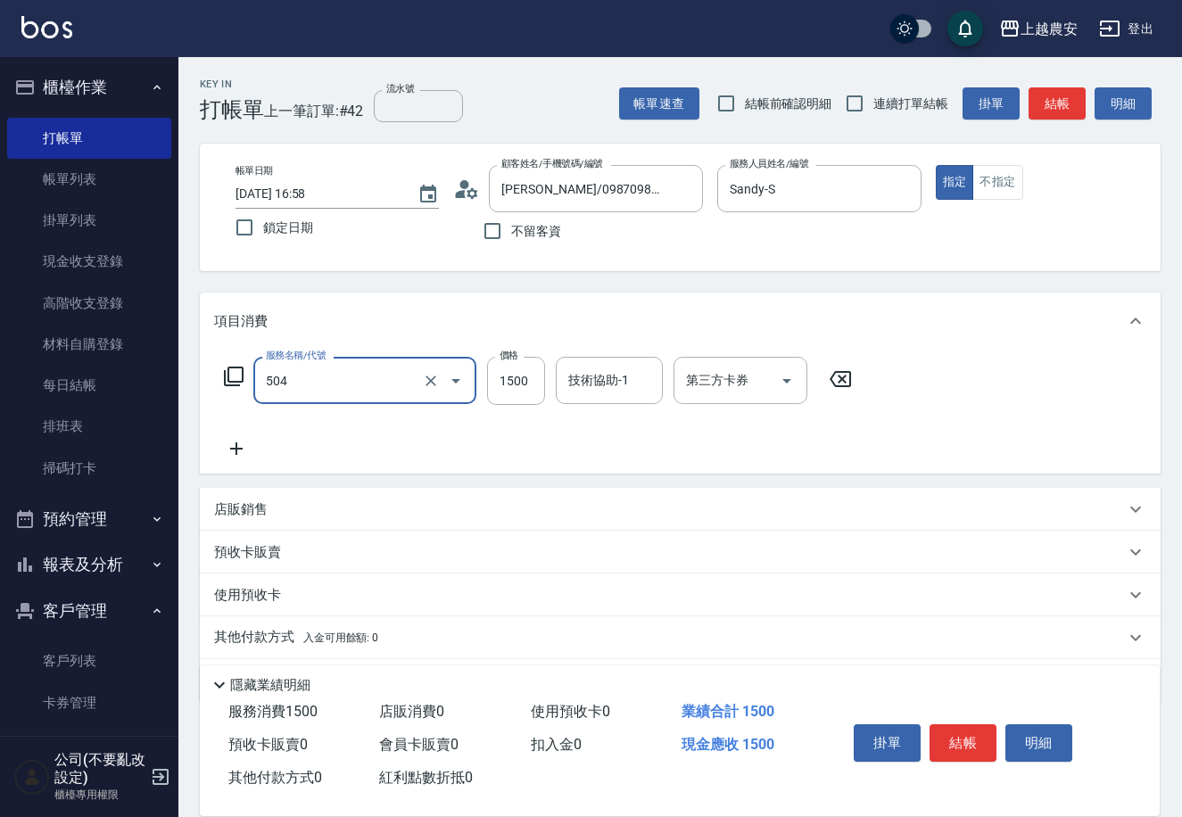
type input "染髮1500↓(504)"
type input "1300"
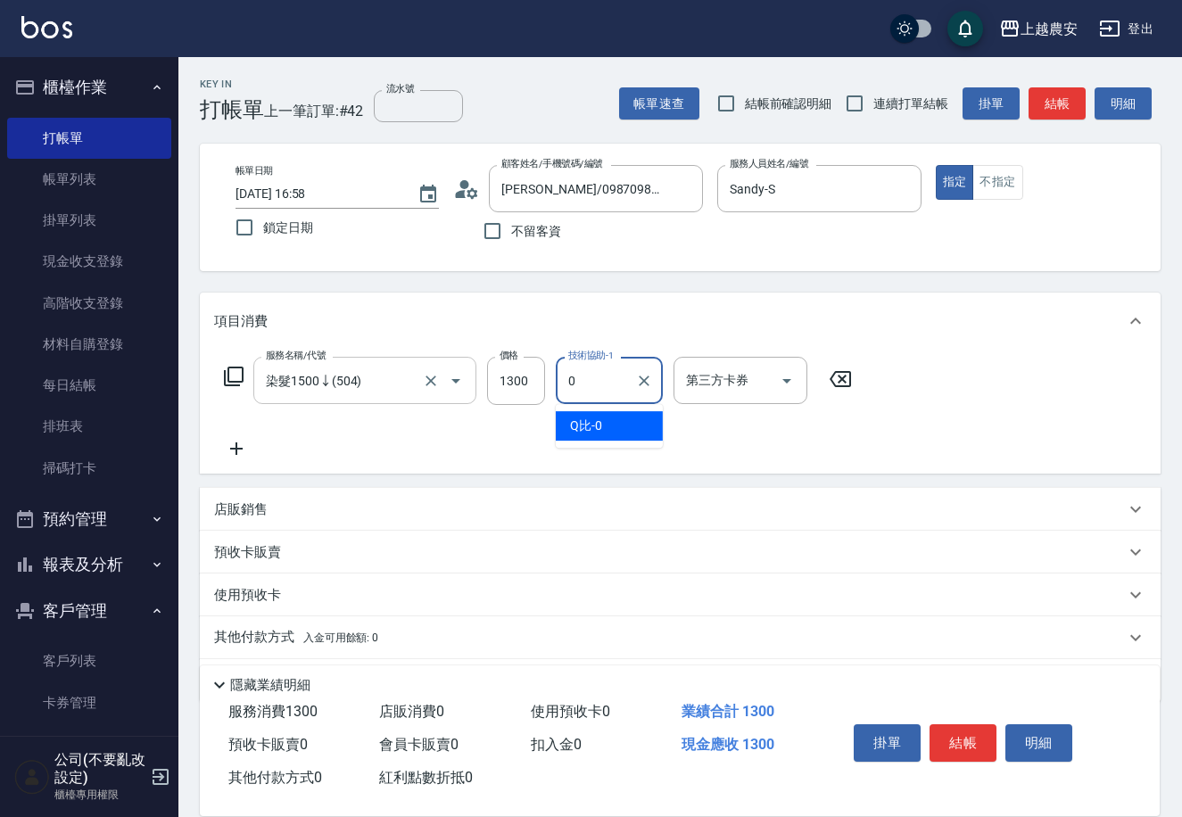
type input "Q比-0"
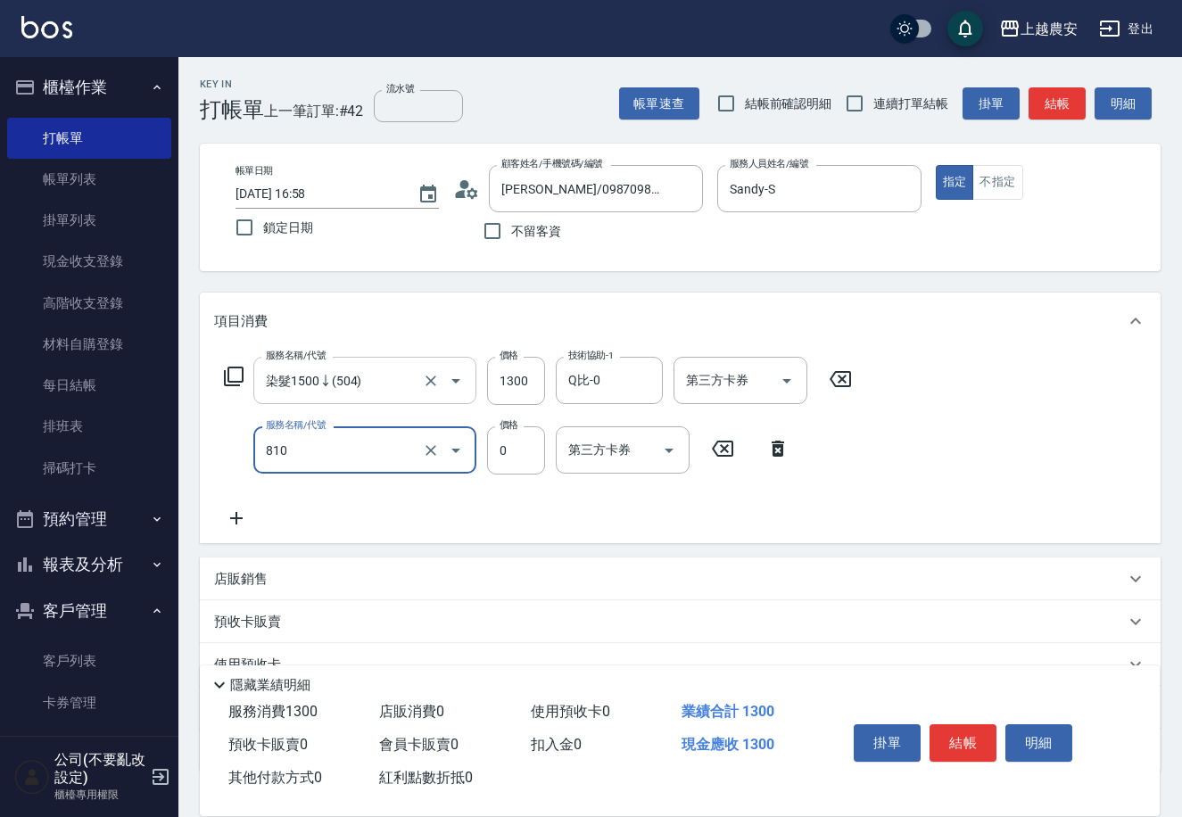
type input "頭皮護髮卡券使用(810)"
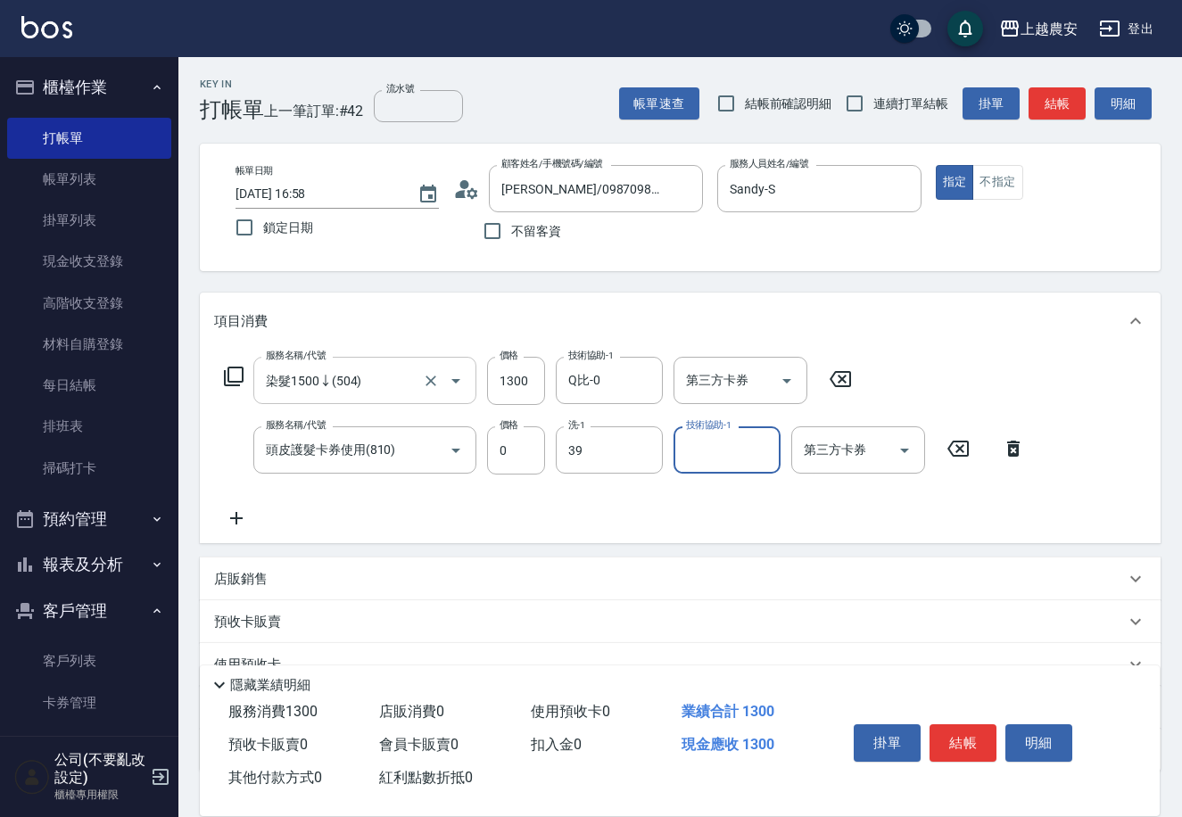
type input "Elfi-39"
click at [422, 381] on icon "Clear" at bounding box center [431, 381] width 18 height 18
type input "染髮1500↓(504)"
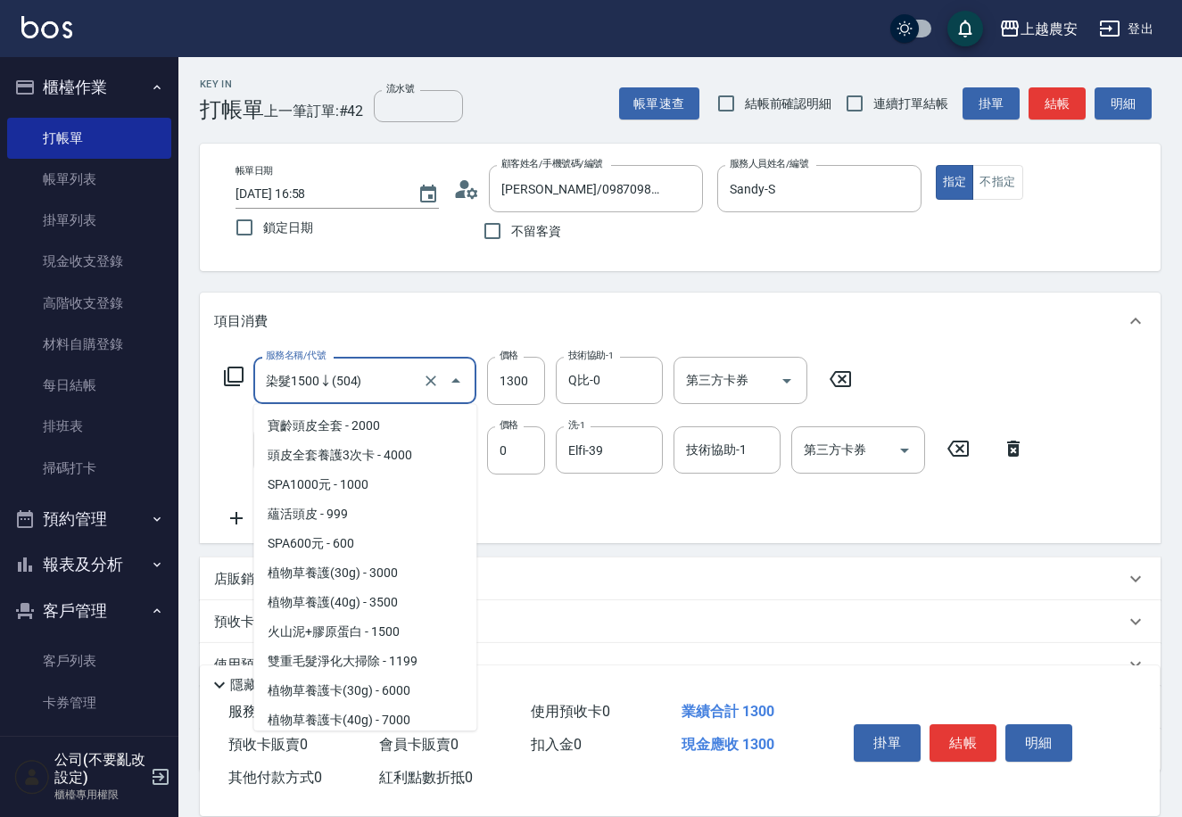
drag, startPoint x: 380, startPoint y: 386, endPoint x: 287, endPoint y: 388, distance: 92.8
click at [278, 394] on input "染髮1500↓(504)" at bounding box center [339, 380] width 157 height 31
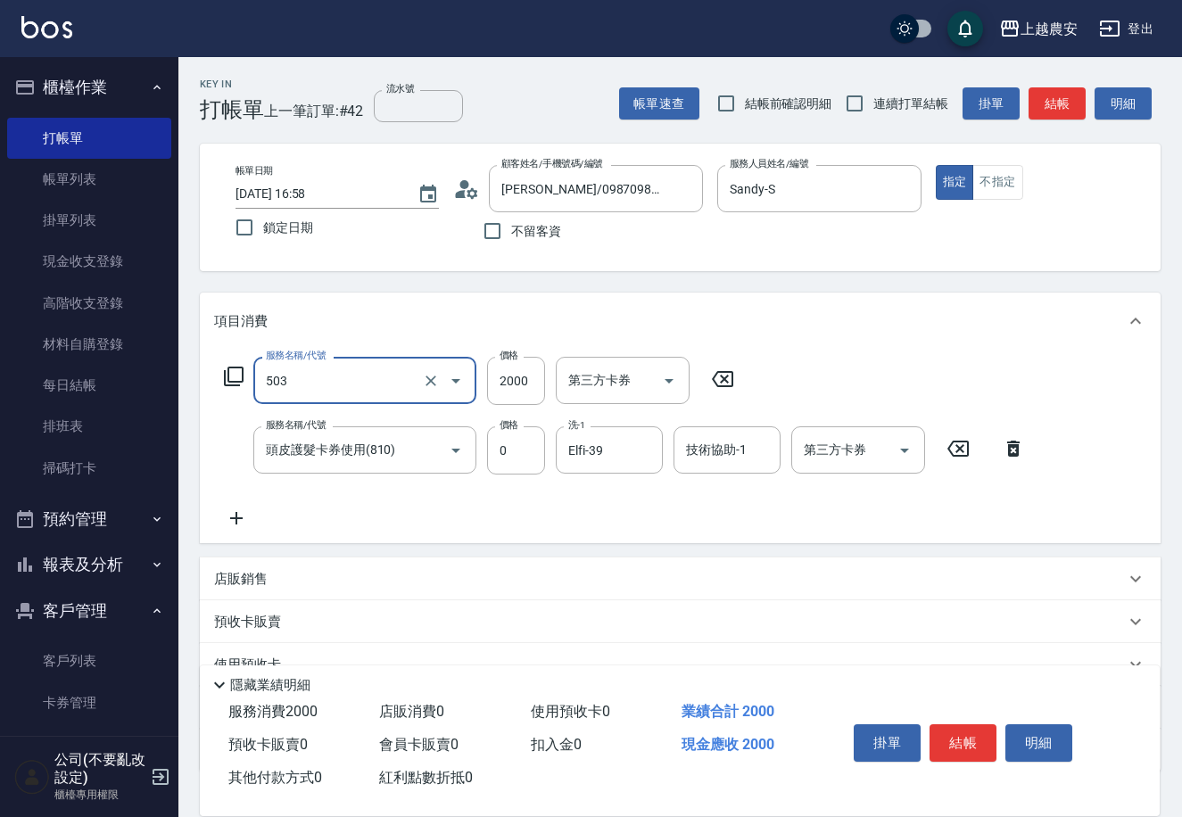
type input "染髮1500↑(503)"
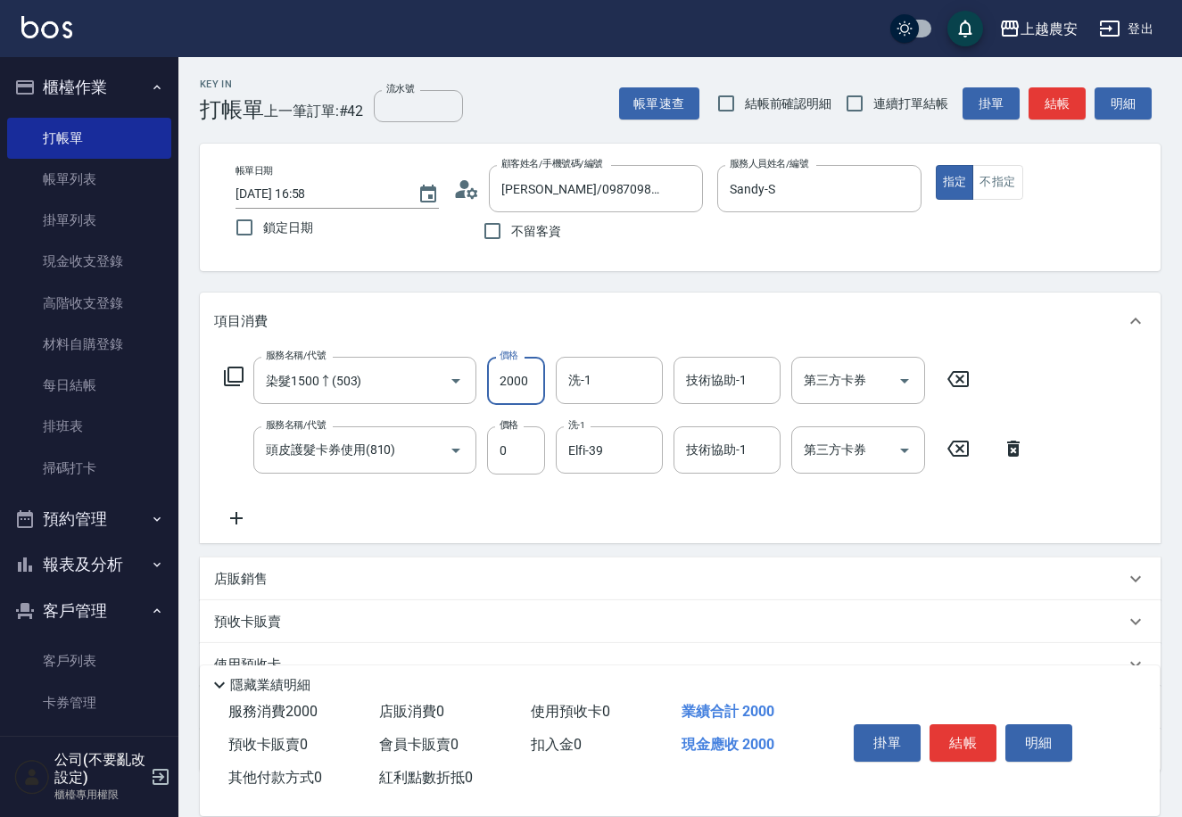
click at [495, 382] on input "2000" at bounding box center [516, 381] width 58 height 48
type input "1300"
type input "Q比-0"
click at [972, 743] on button "結帳" at bounding box center [962, 742] width 67 height 37
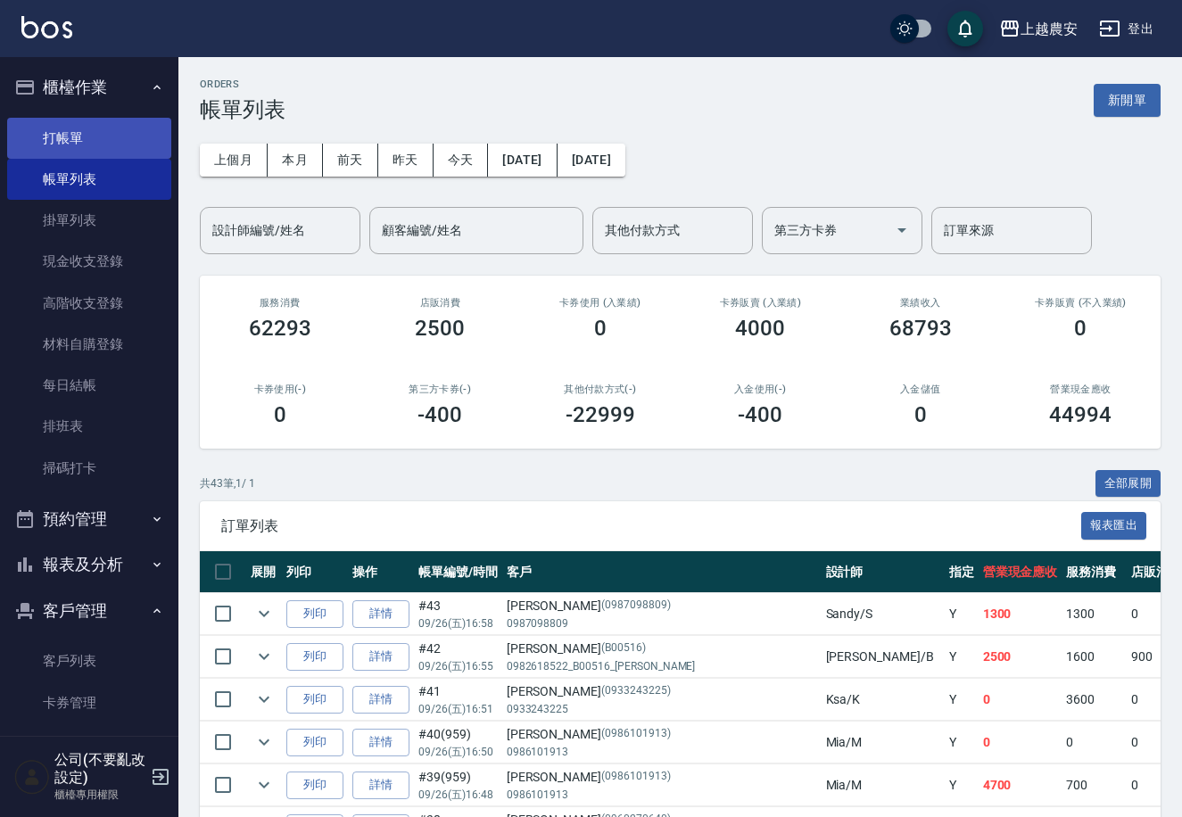
click at [54, 128] on link "打帳單" at bounding box center [89, 138] width 164 height 41
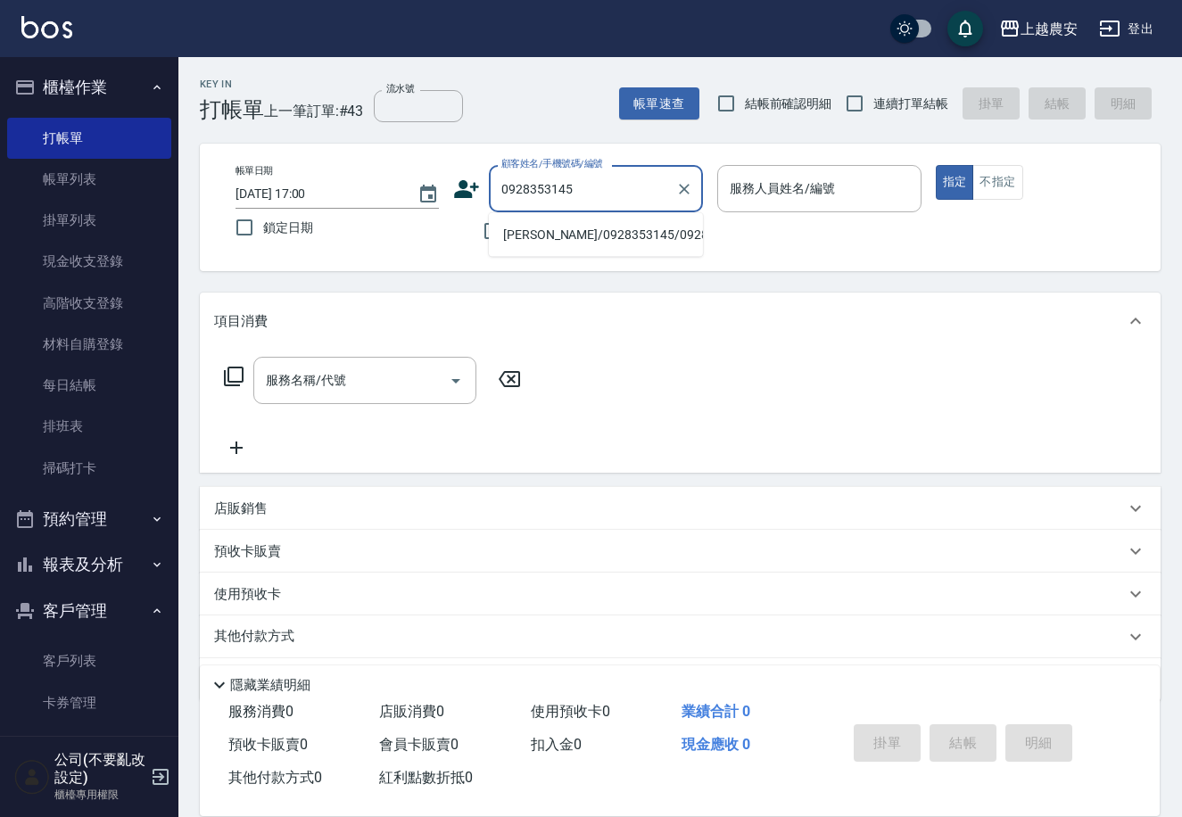
click at [560, 243] on li "[PERSON_NAME]/0928353145/0928353145" at bounding box center [596, 234] width 214 height 29
type input "[PERSON_NAME]/0928353145/0928353145"
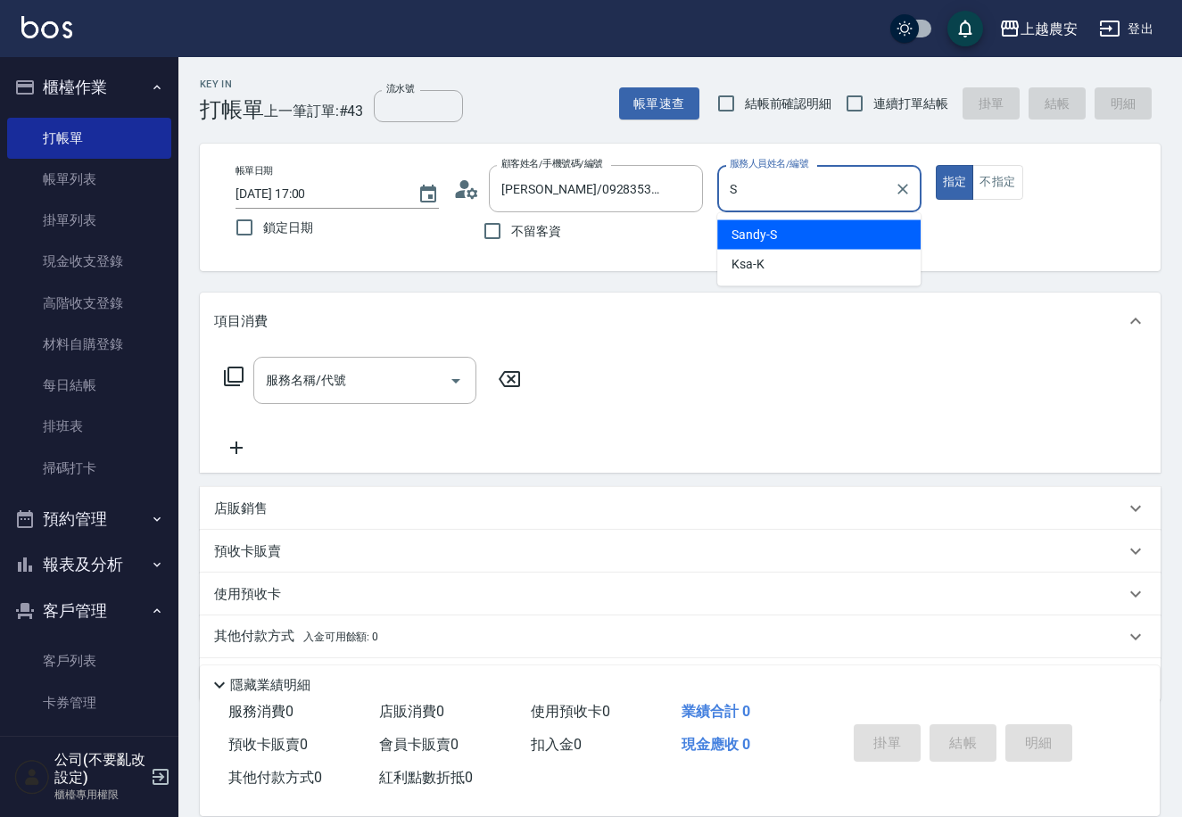
type input "Sandy-S"
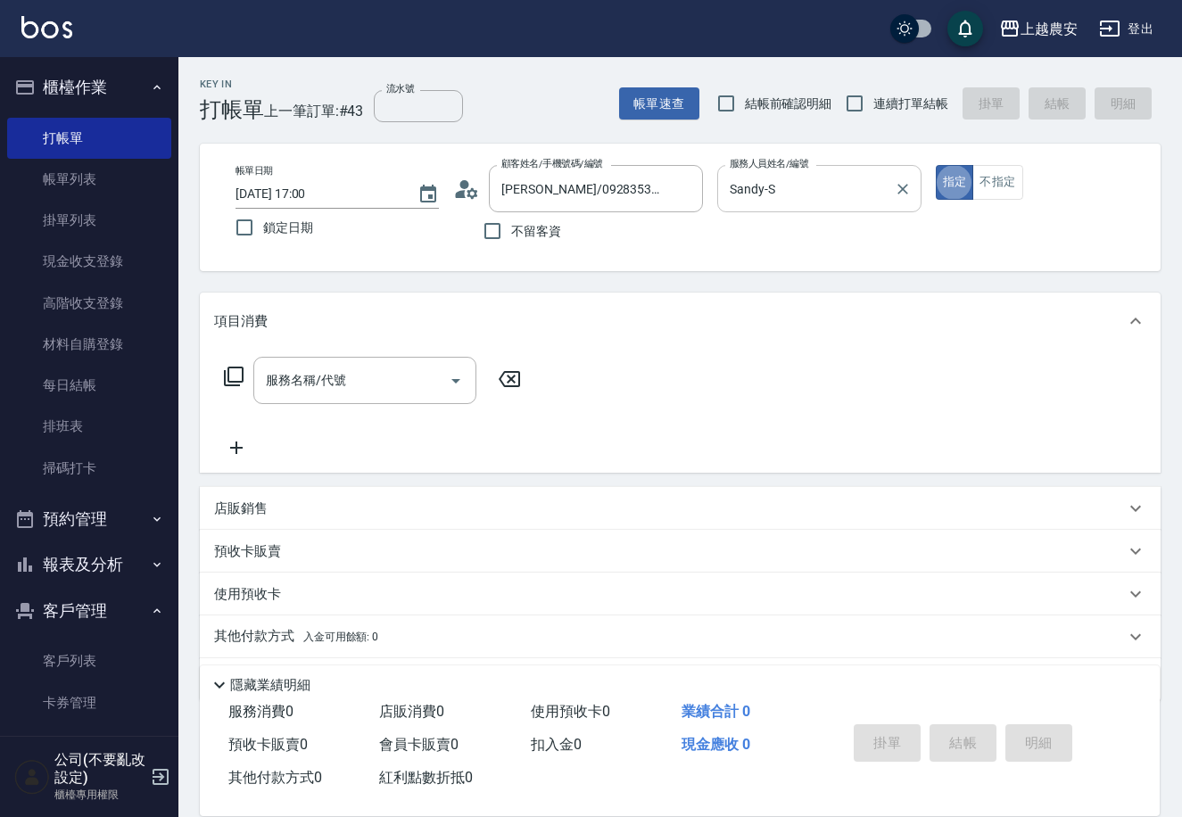
type button "true"
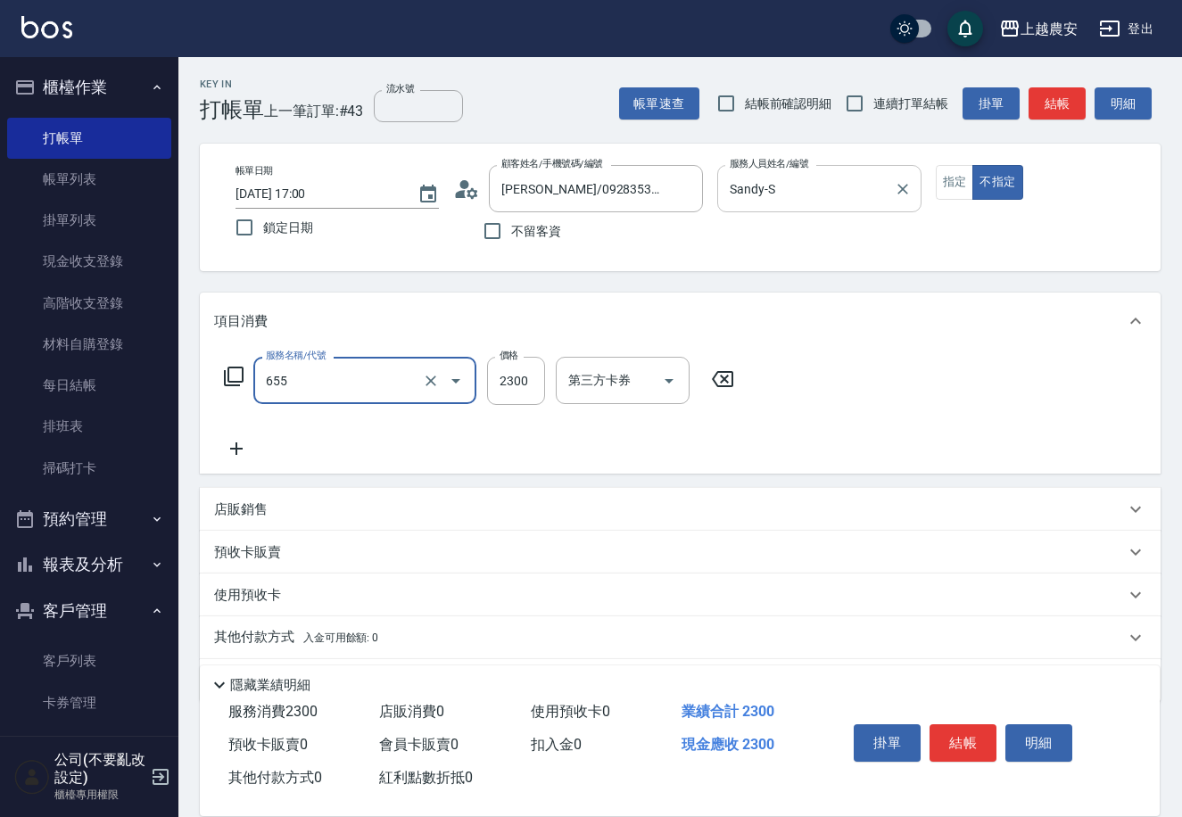
type input "結構2段式(自)(655)"
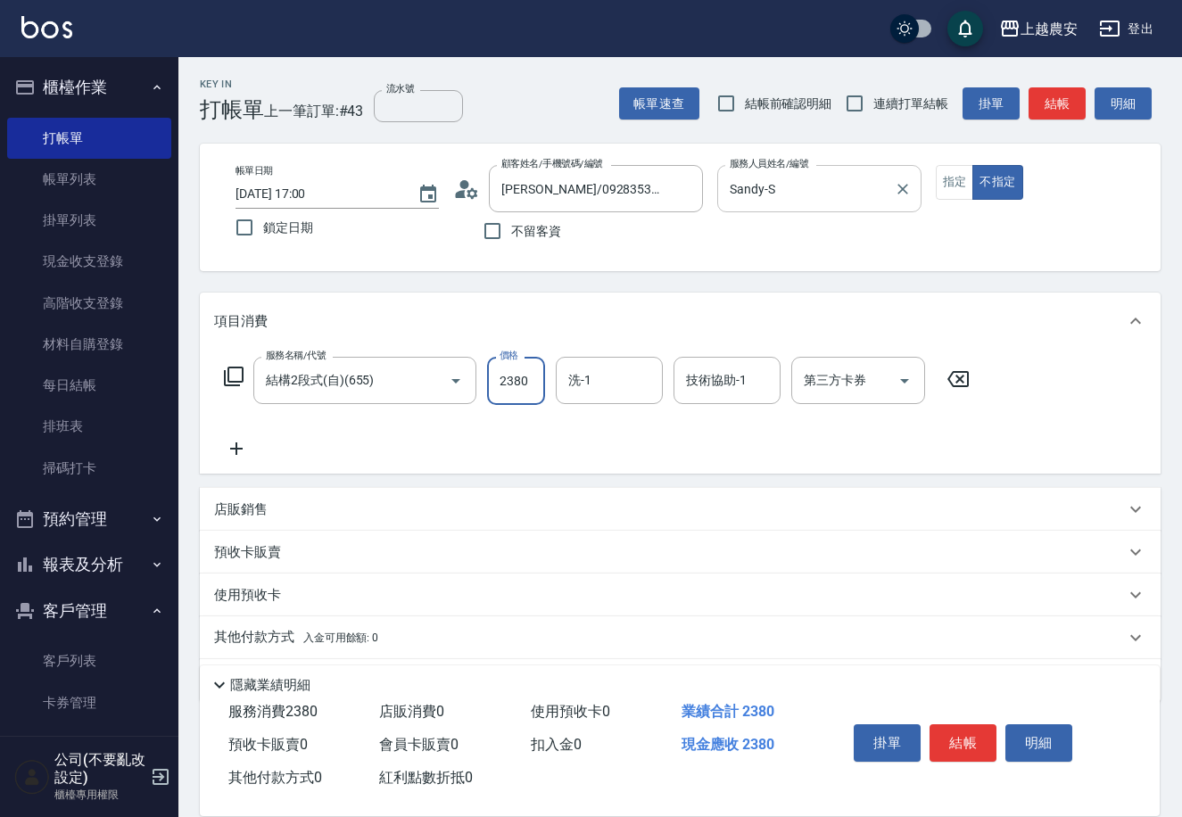
type input "2380"
type input "Elfi-39"
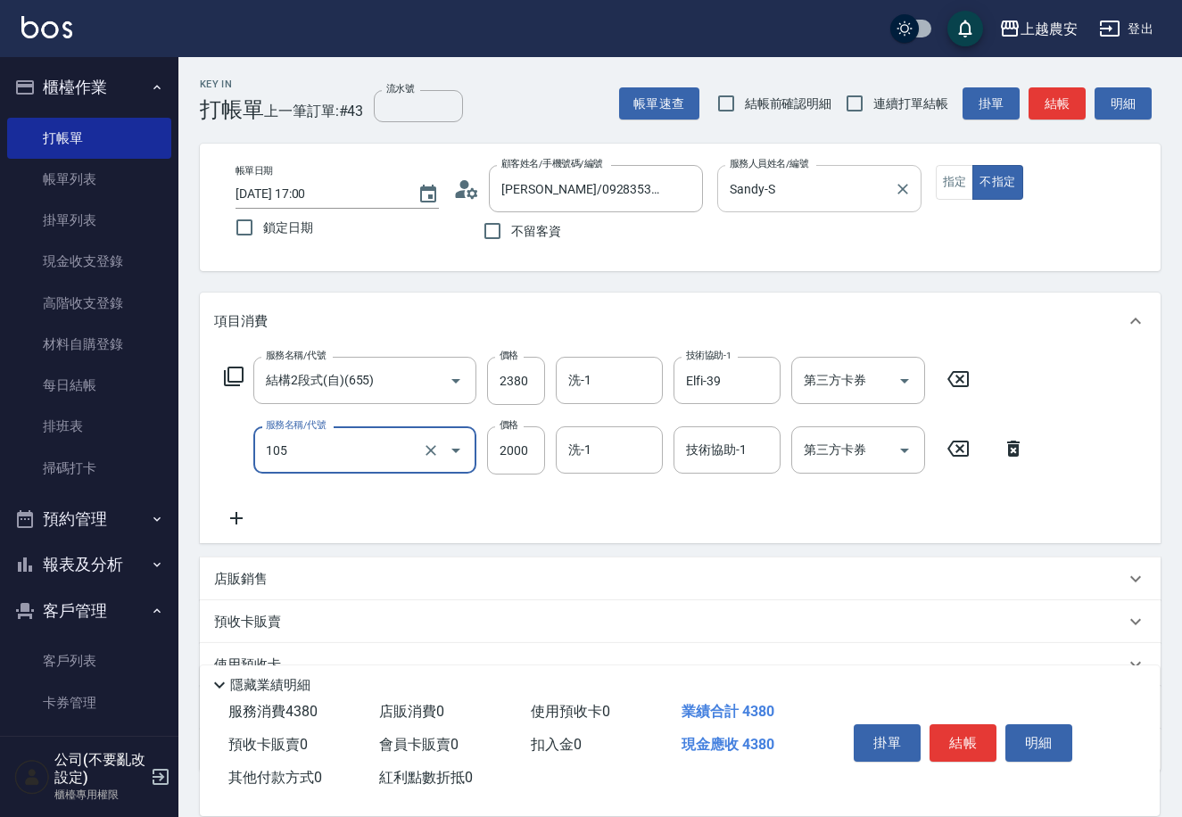
type input "寶齡頭皮全套(105)"
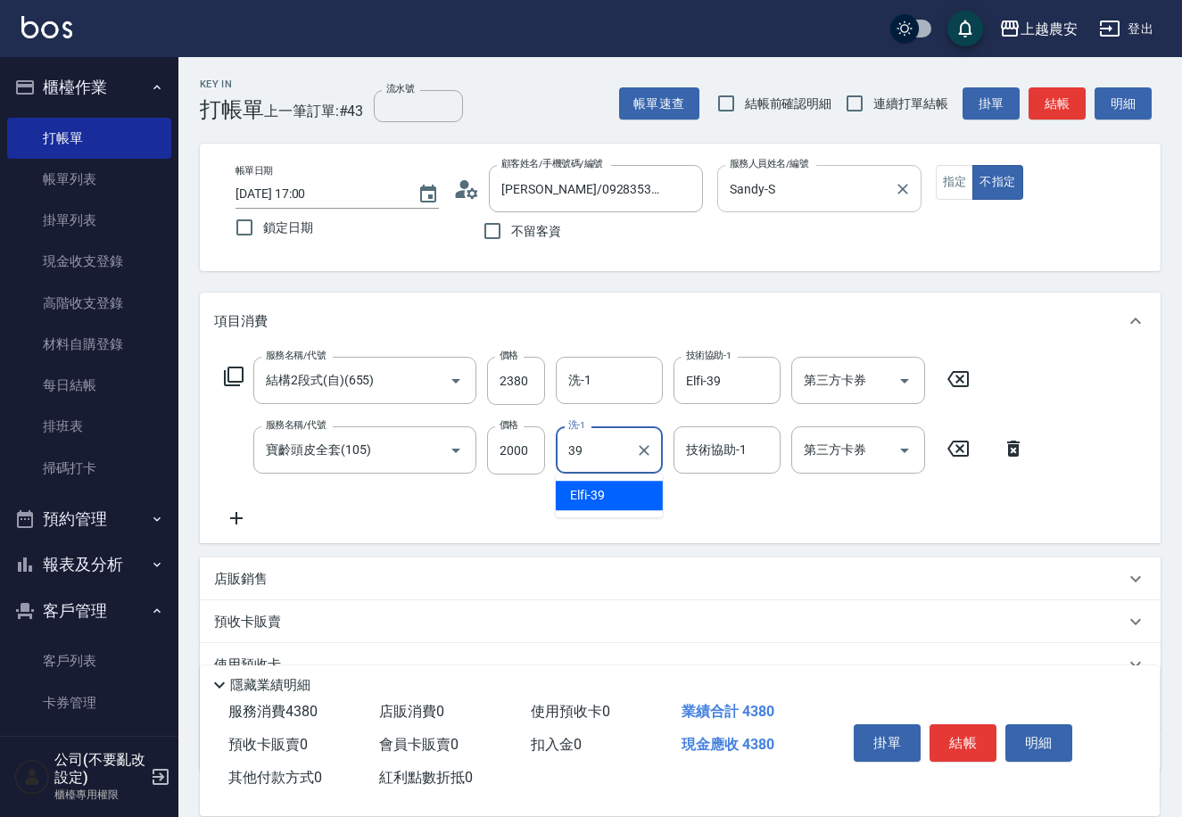
type input "Elfi-39"
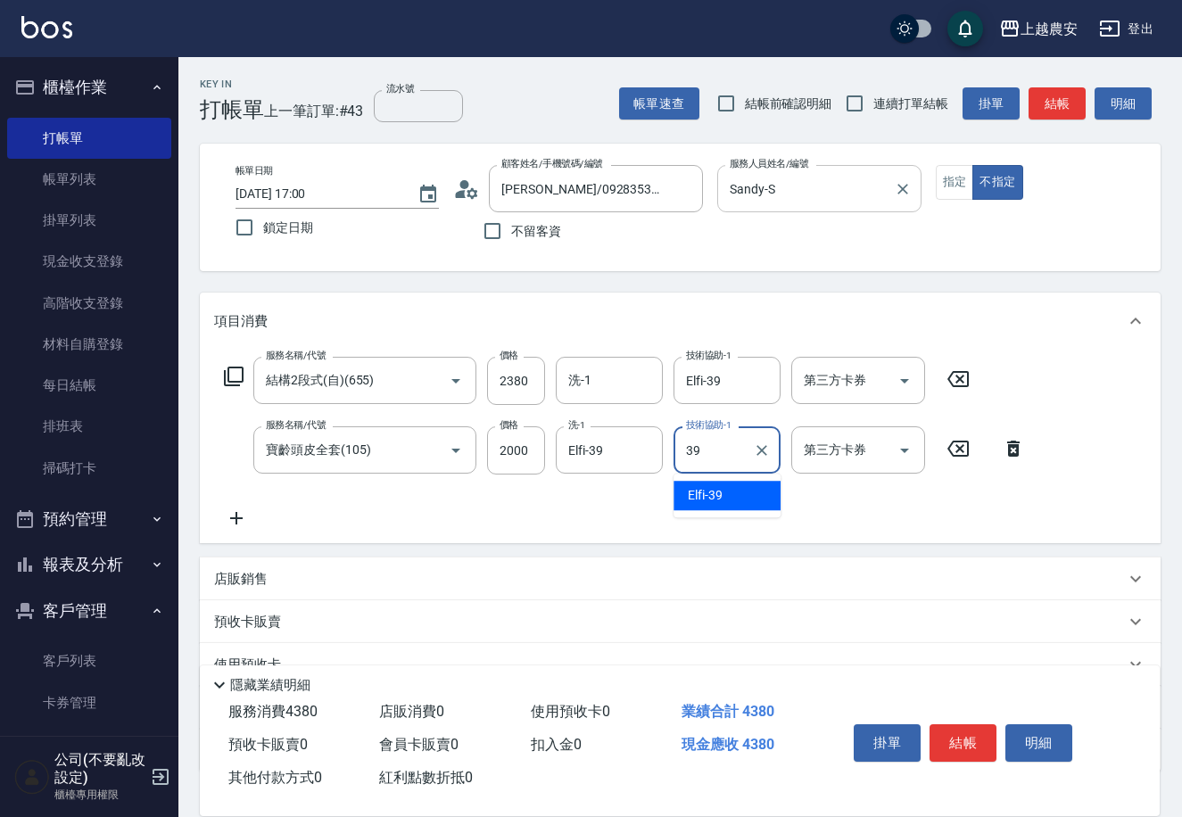
type input "Elfi-39"
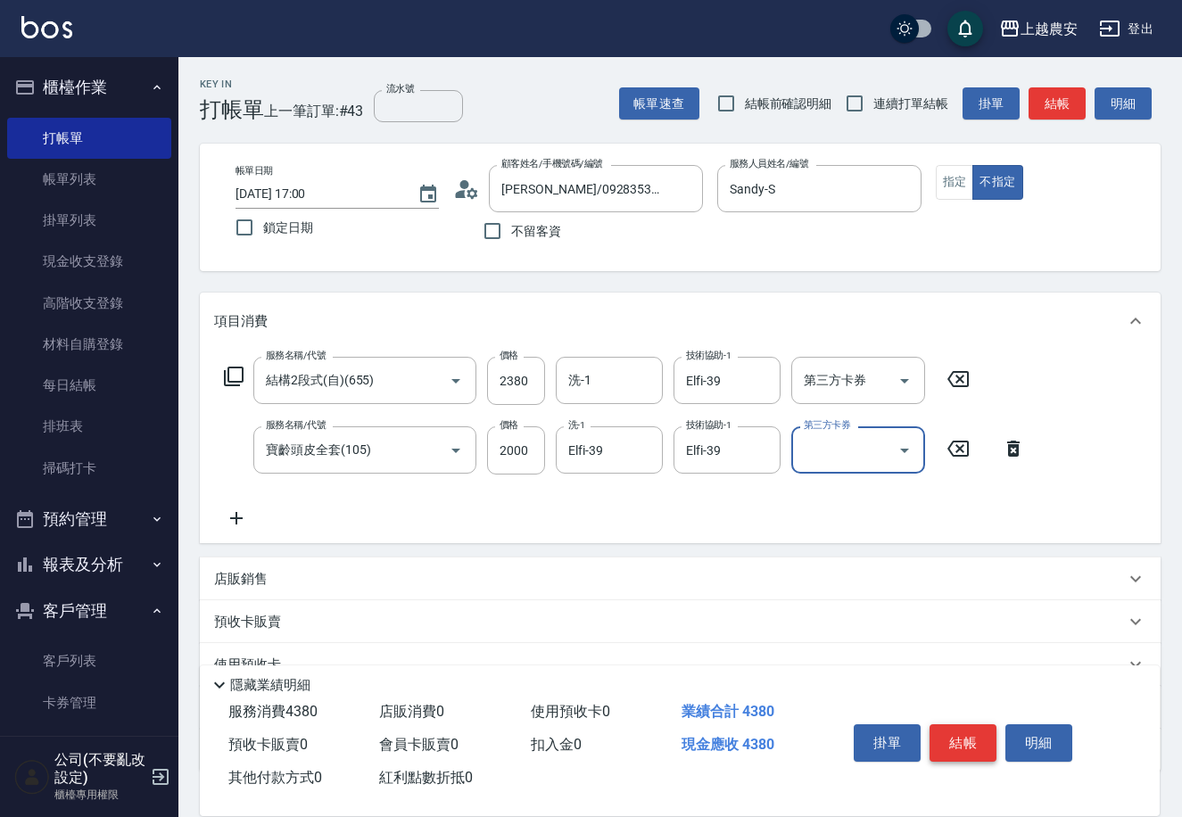
click at [954, 738] on button "結帳" at bounding box center [962, 742] width 67 height 37
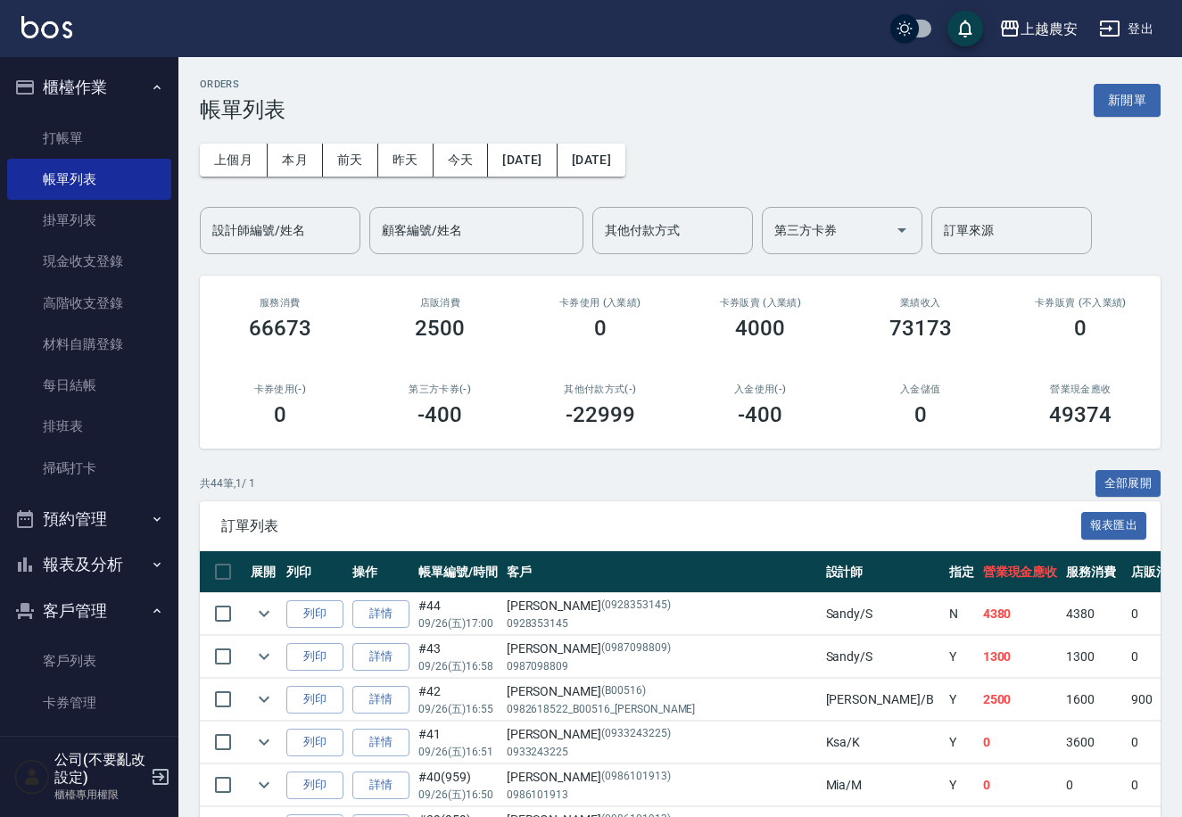
scroll to position [147, 0]
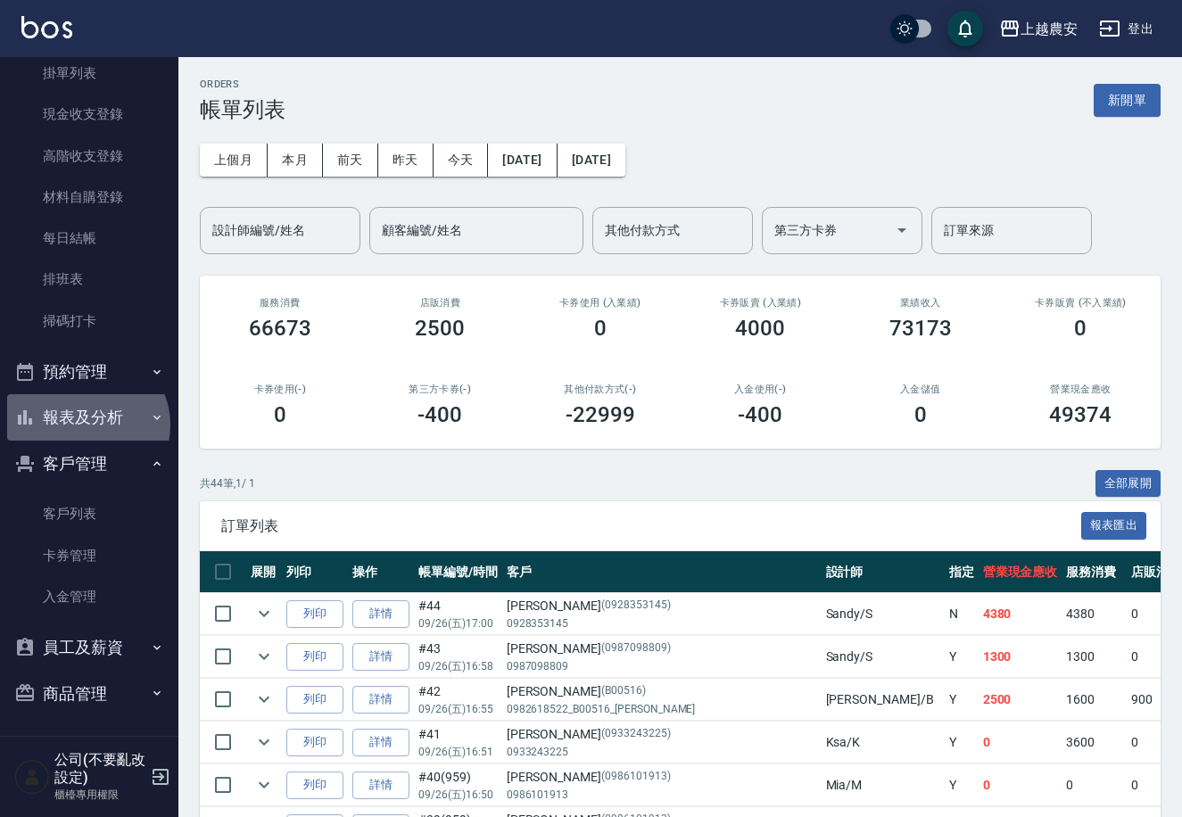
click at [85, 424] on button "報表及分析" at bounding box center [89, 417] width 164 height 46
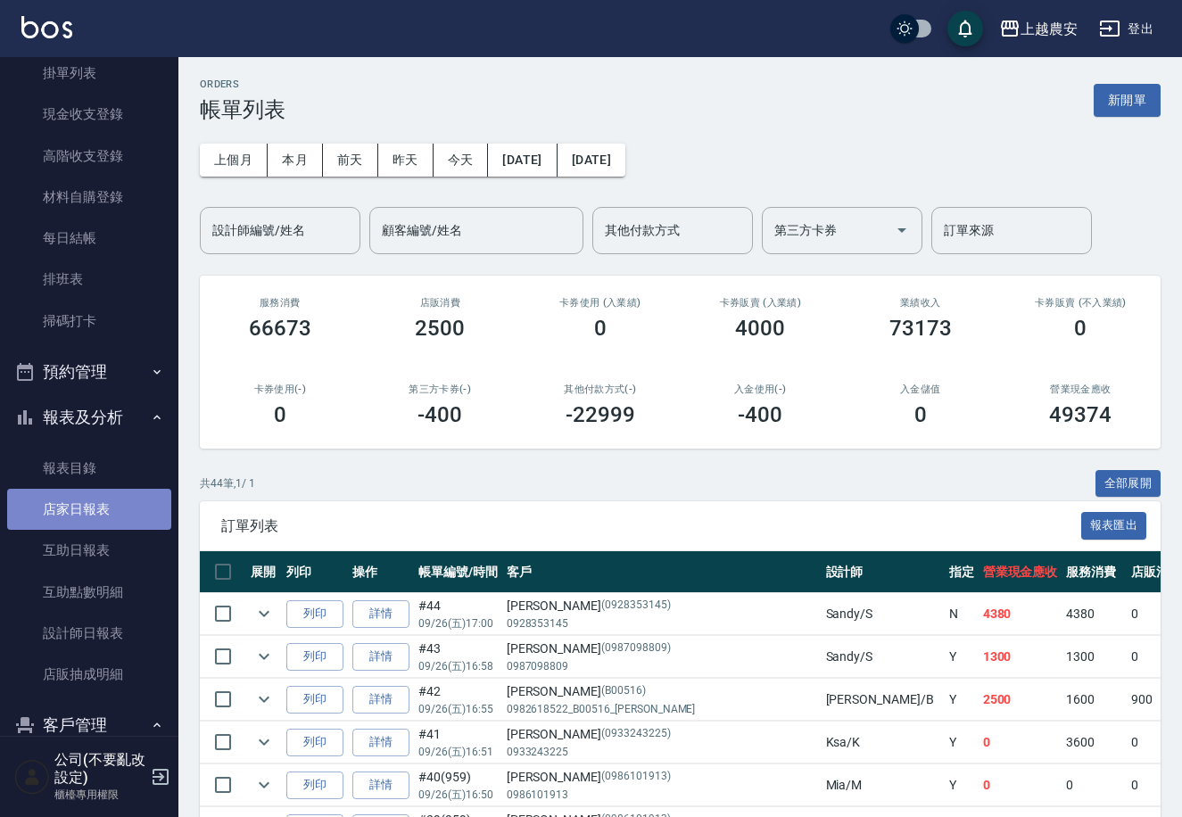
click at [107, 511] on link "店家日報表" at bounding box center [89, 509] width 164 height 41
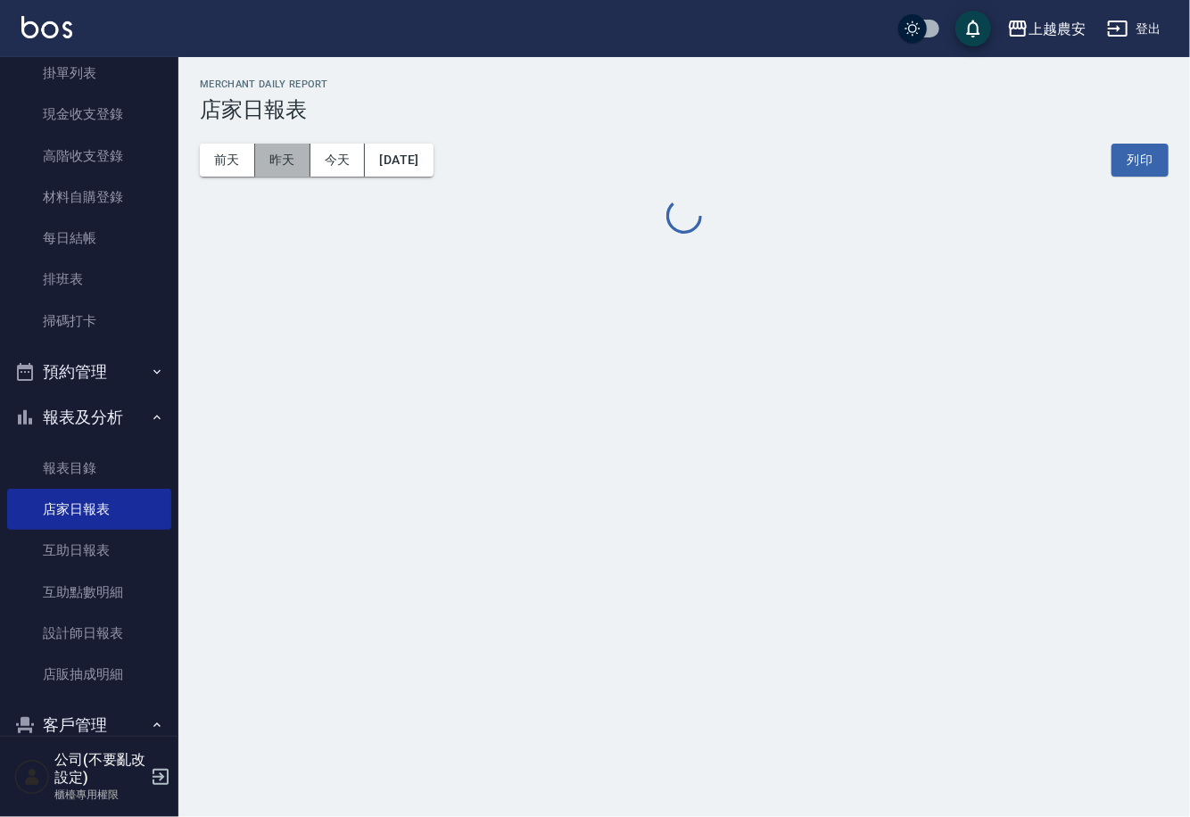
click at [292, 155] on button "昨天" at bounding box center [282, 160] width 55 height 33
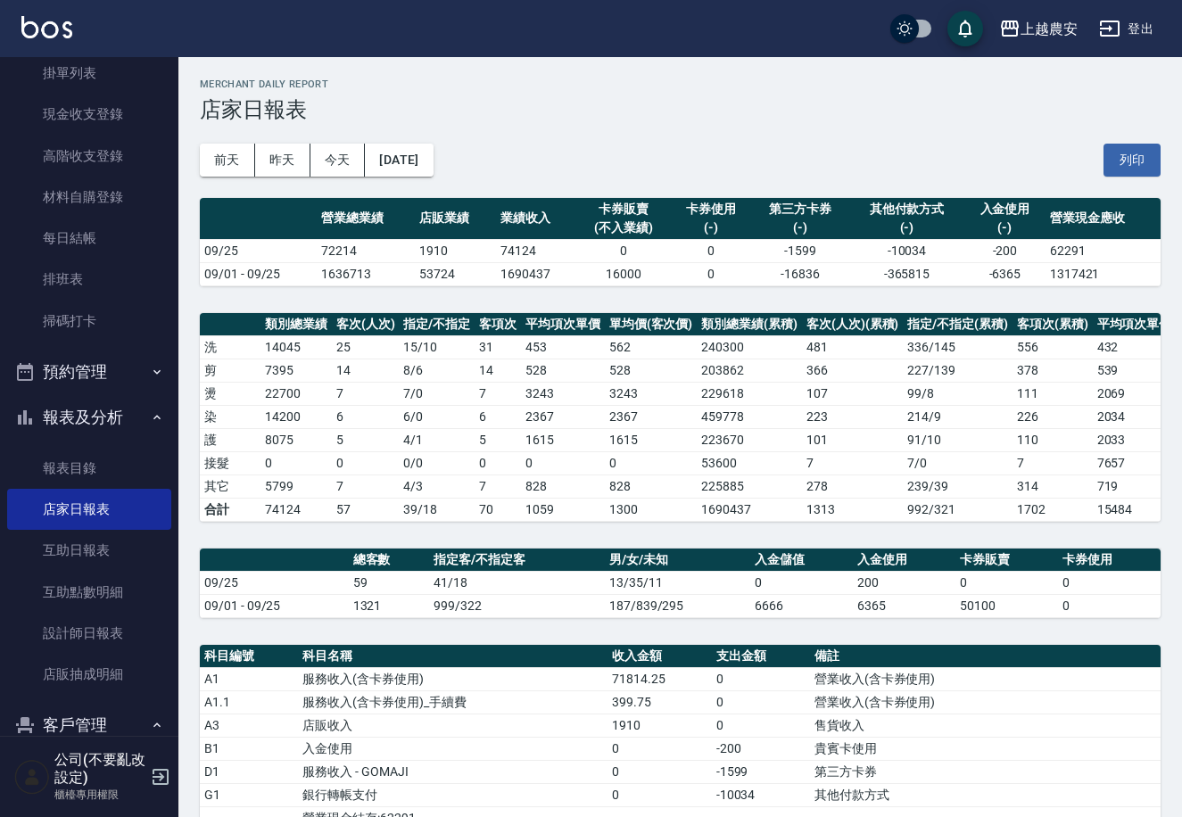
click at [338, 179] on div "前天 昨天 今天 2025/09/25 列印" at bounding box center [680, 160] width 960 height 76
click at [341, 160] on button "今天" at bounding box center [337, 160] width 55 height 33
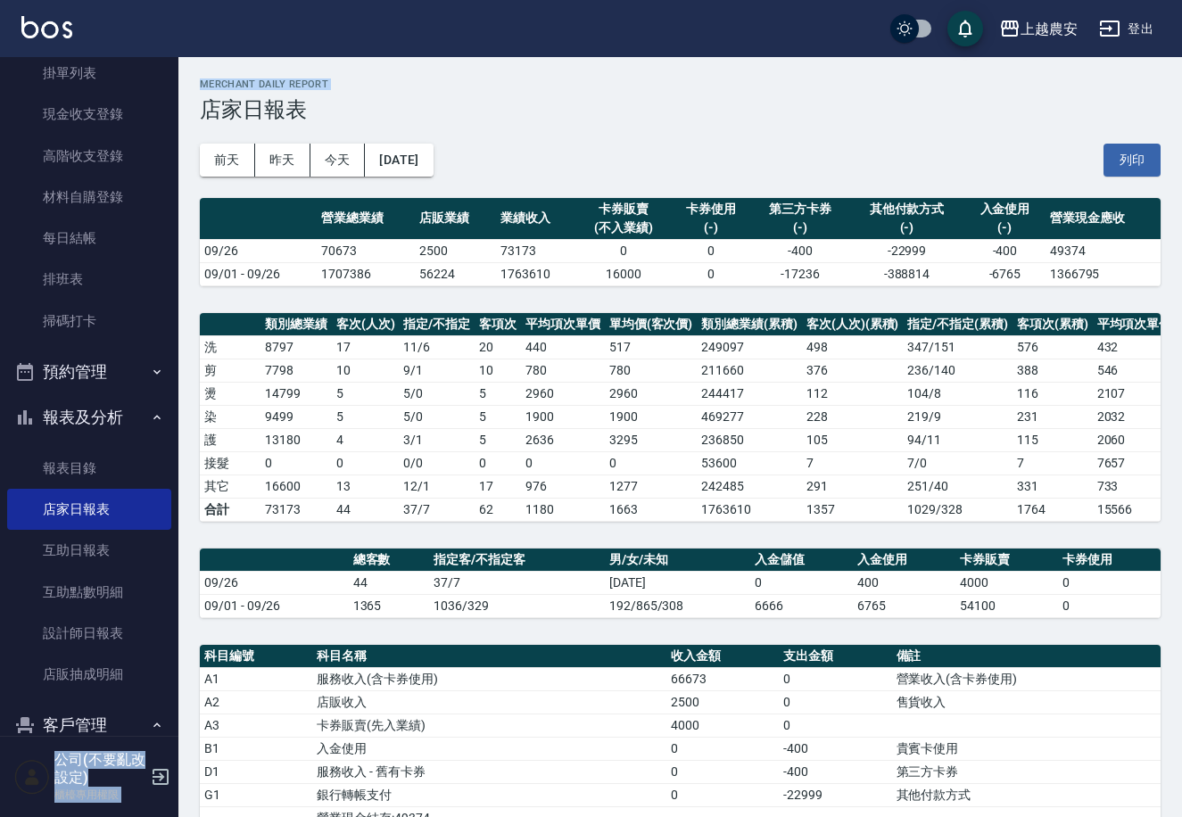
drag, startPoint x: 169, startPoint y: 217, endPoint x: 171, endPoint y: 161, distance: 55.4
click at [185, 86] on div "上越農安 登出 櫃檯作業 打帳單 帳單列表 掛單列表 現金收支登錄 高階收支登錄 材料自購登錄 每日結帳 排班表 掃碼打卡 預約管理 預約管理 單日預約紀錄 …" at bounding box center [591, 636] width 1182 height 1272
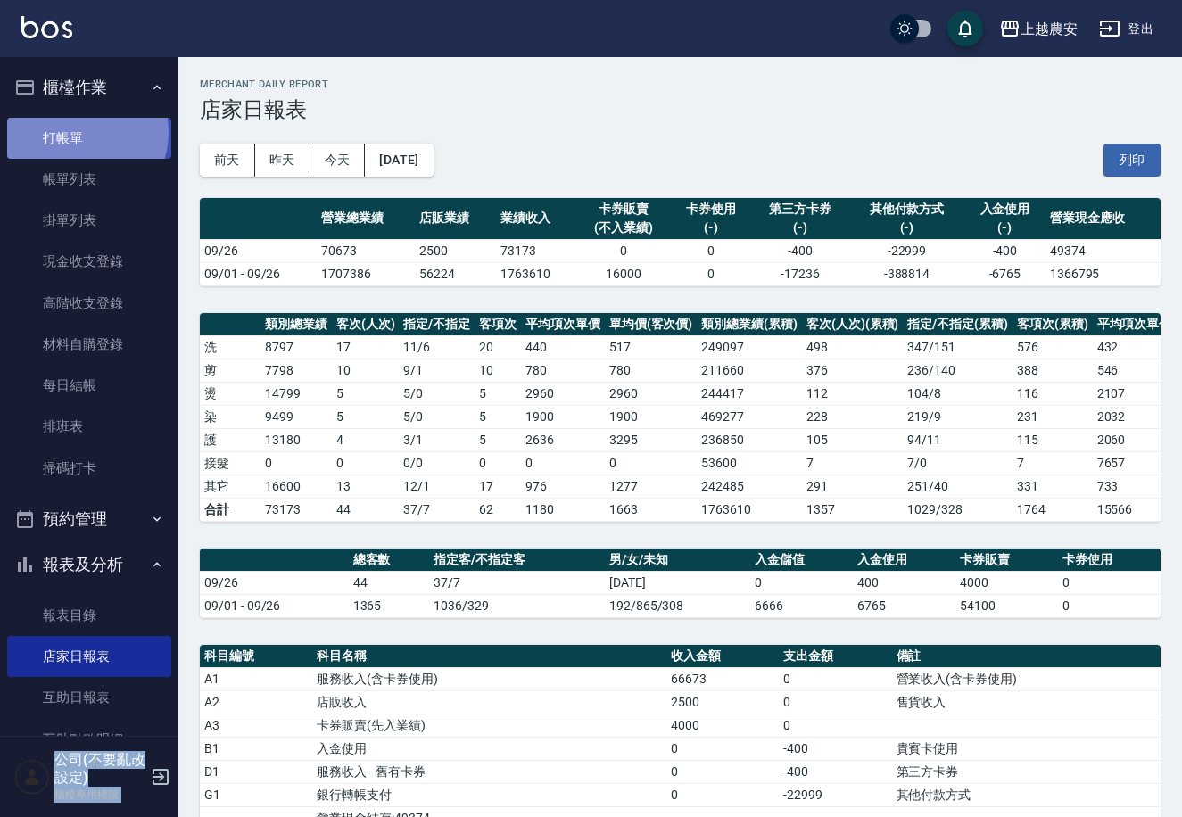
click at [79, 132] on link "打帳單" at bounding box center [89, 138] width 164 height 41
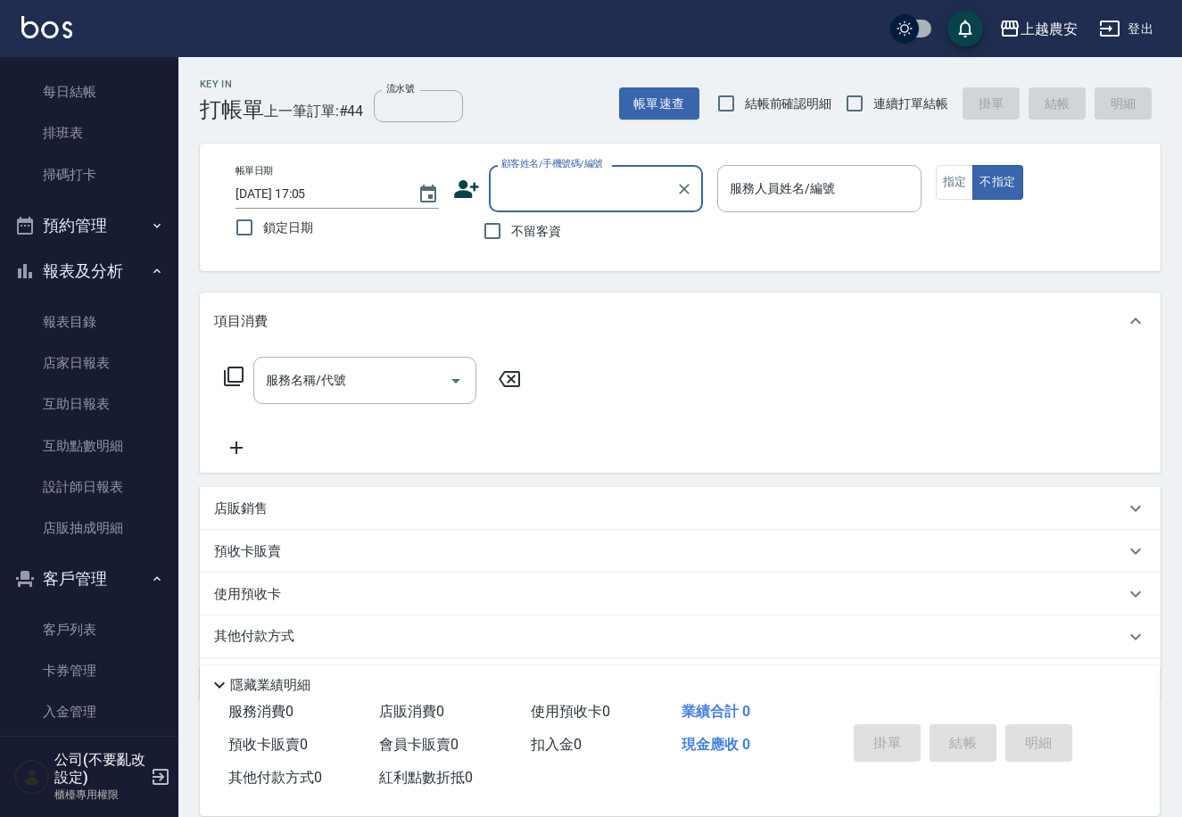
scroll to position [409, 0]
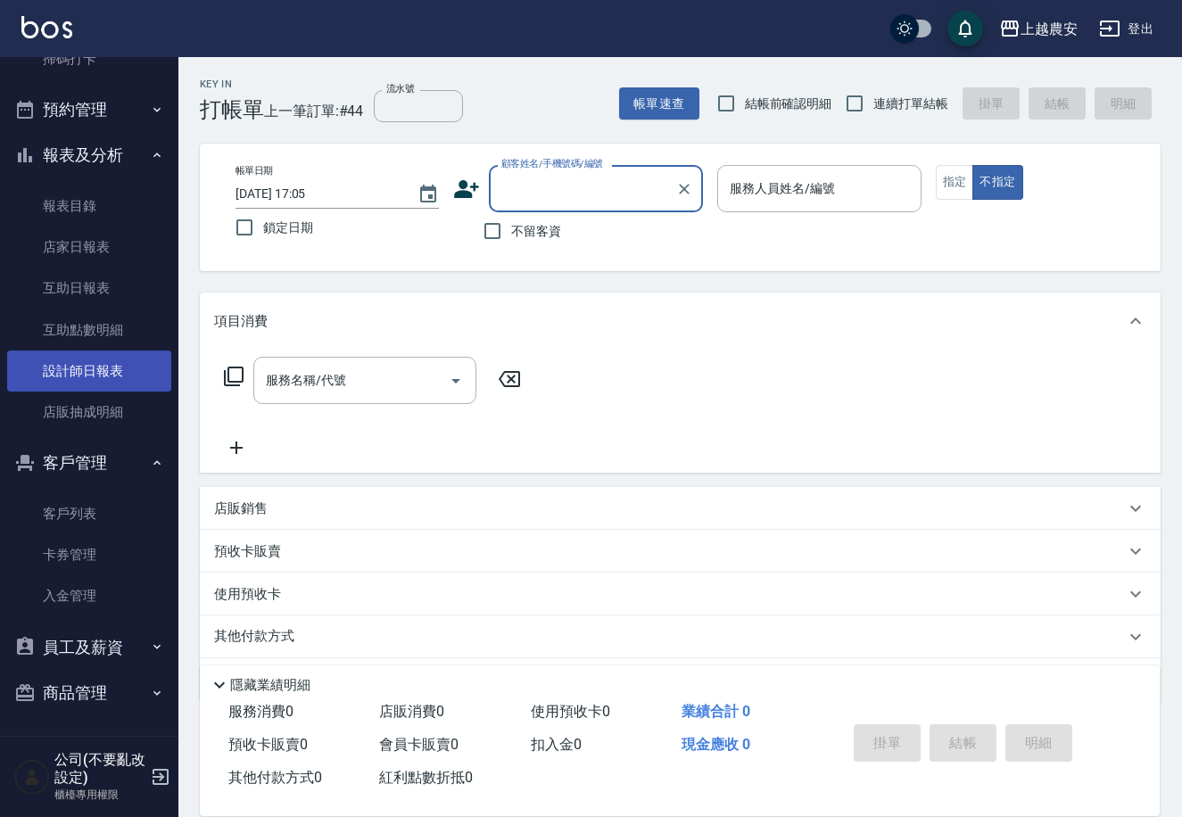
click at [73, 376] on link "設計師日報表" at bounding box center [89, 370] width 164 height 41
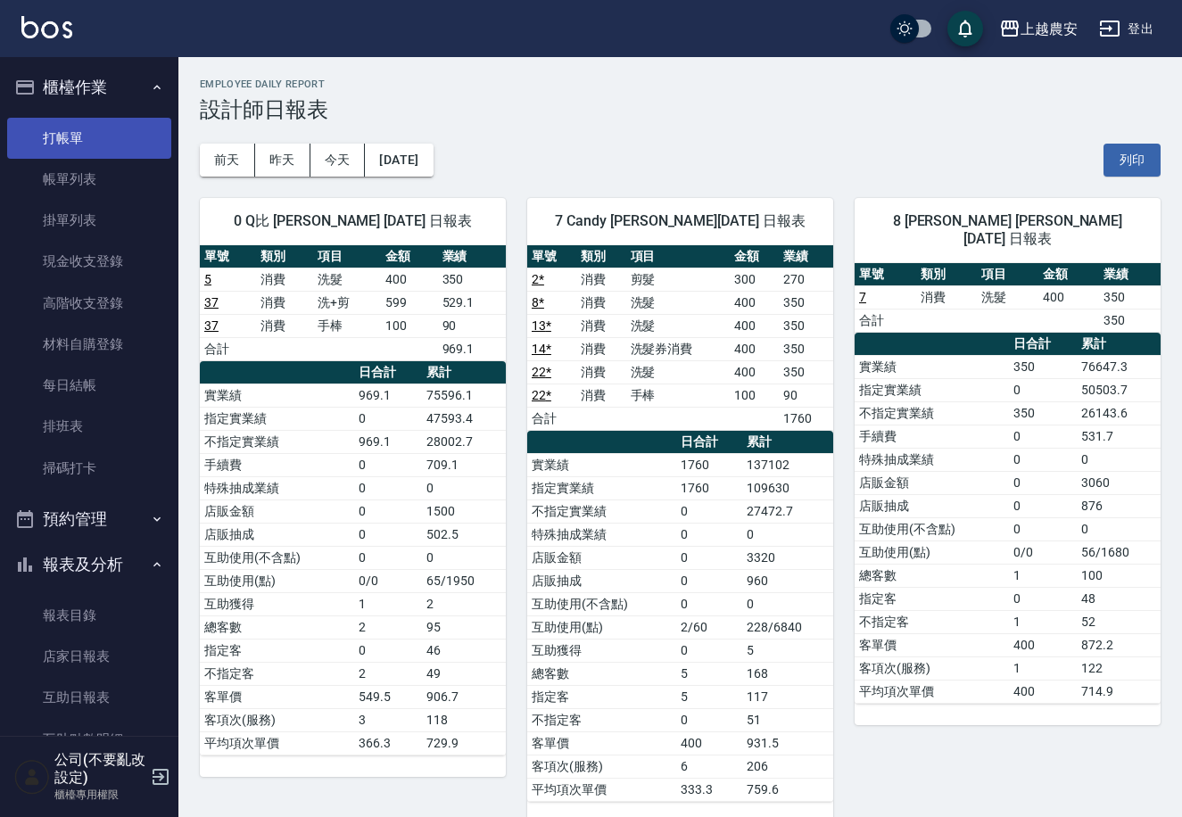
click at [126, 139] on link "打帳單" at bounding box center [89, 138] width 164 height 41
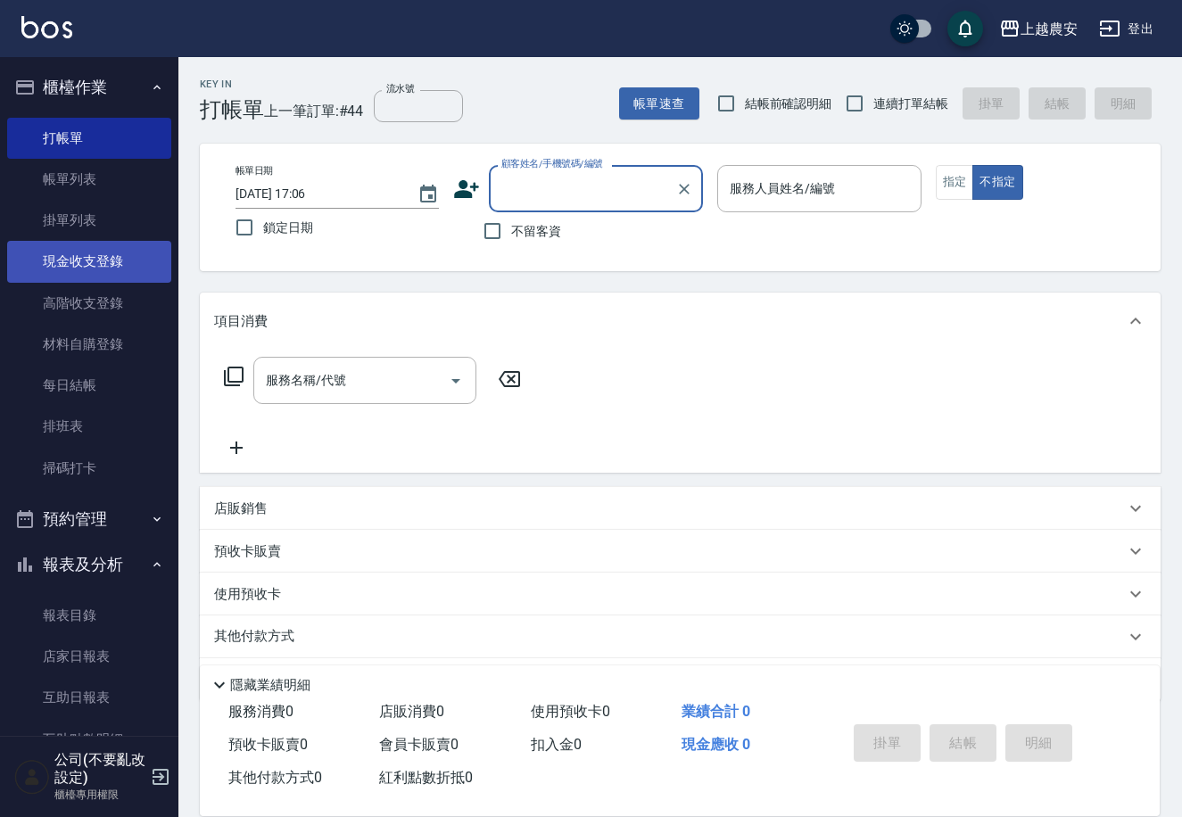
click at [52, 272] on link "現金收支登錄" at bounding box center [89, 261] width 164 height 41
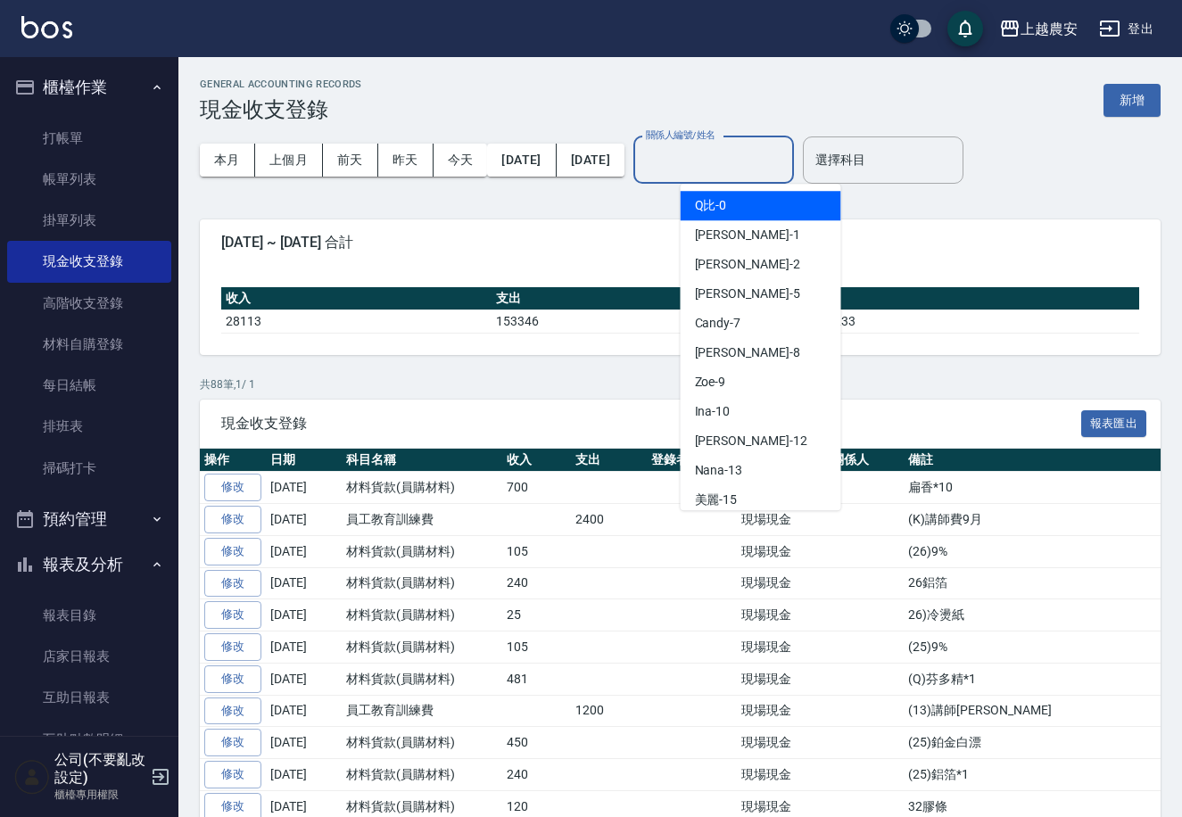
click at [781, 144] on input "關係人編號/姓名" at bounding box center [713, 159] width 144 height 31
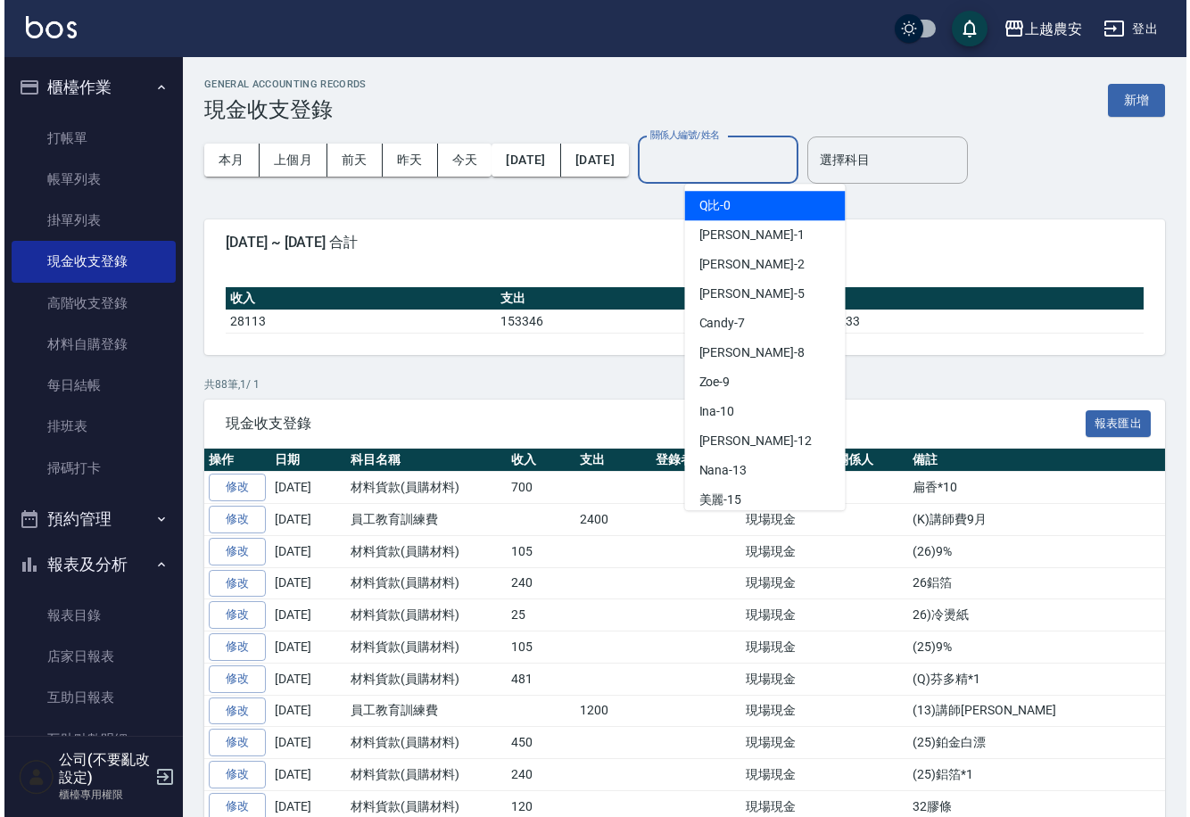
scroll to position [498, 0]
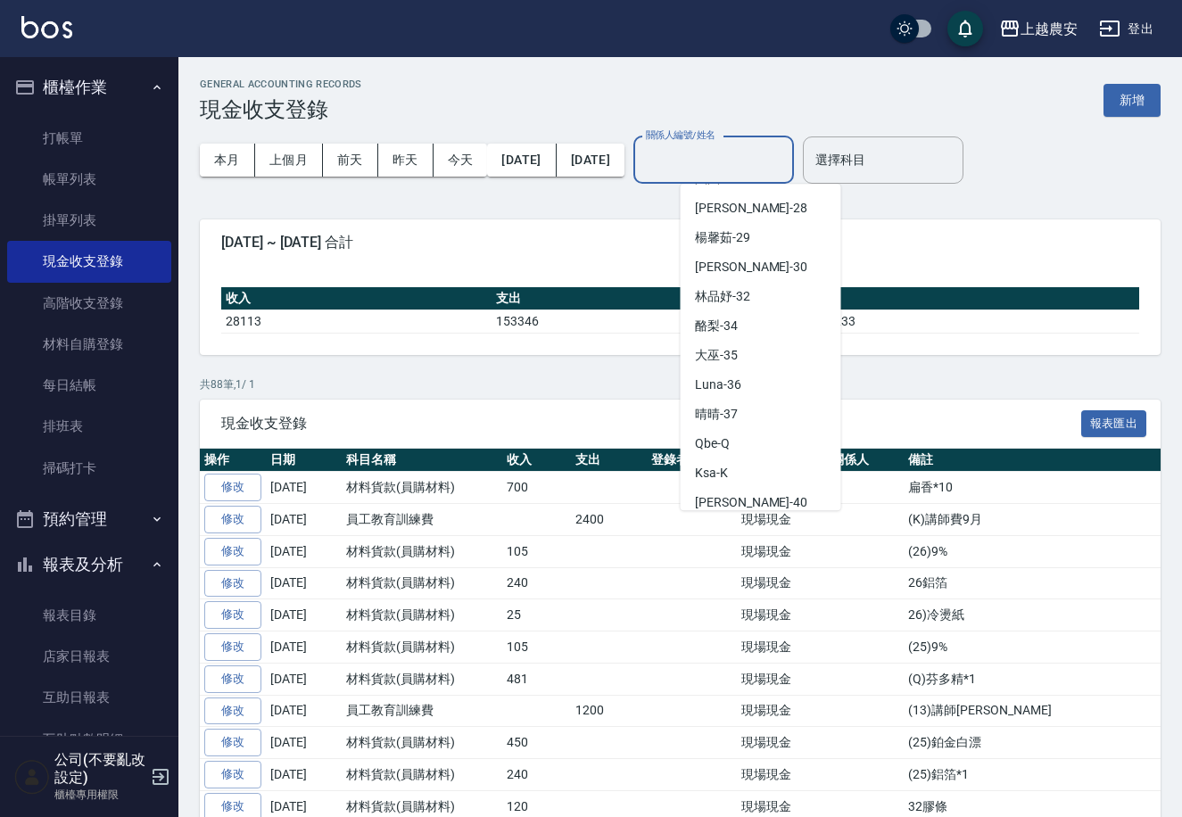
click at [738, 606] on div "Elfi -39" at bounding box center [760, 620] width 161 height 29
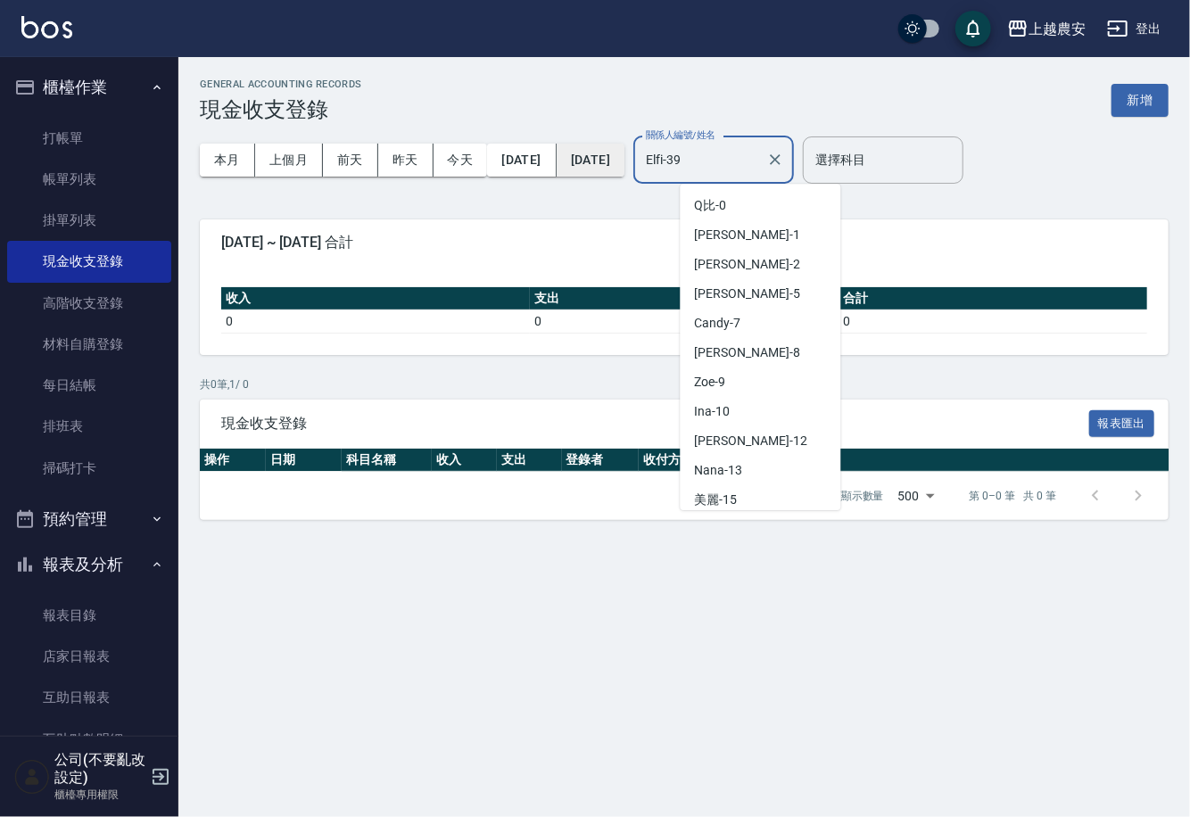
drag, startPoint x: 749, startPoint y: 161, endPoint x: 664, endPoint y: 159, distance: 84.7
click at [664, 159] on div "本月 上個月 前天 昨天 今天 2025/09/01 2025/09/26 關係人編號/姓名 Elfi-39 關係人編號/姓名 選擇科目 選擇科目" at bounding box center [684, 160] width 969 height 76
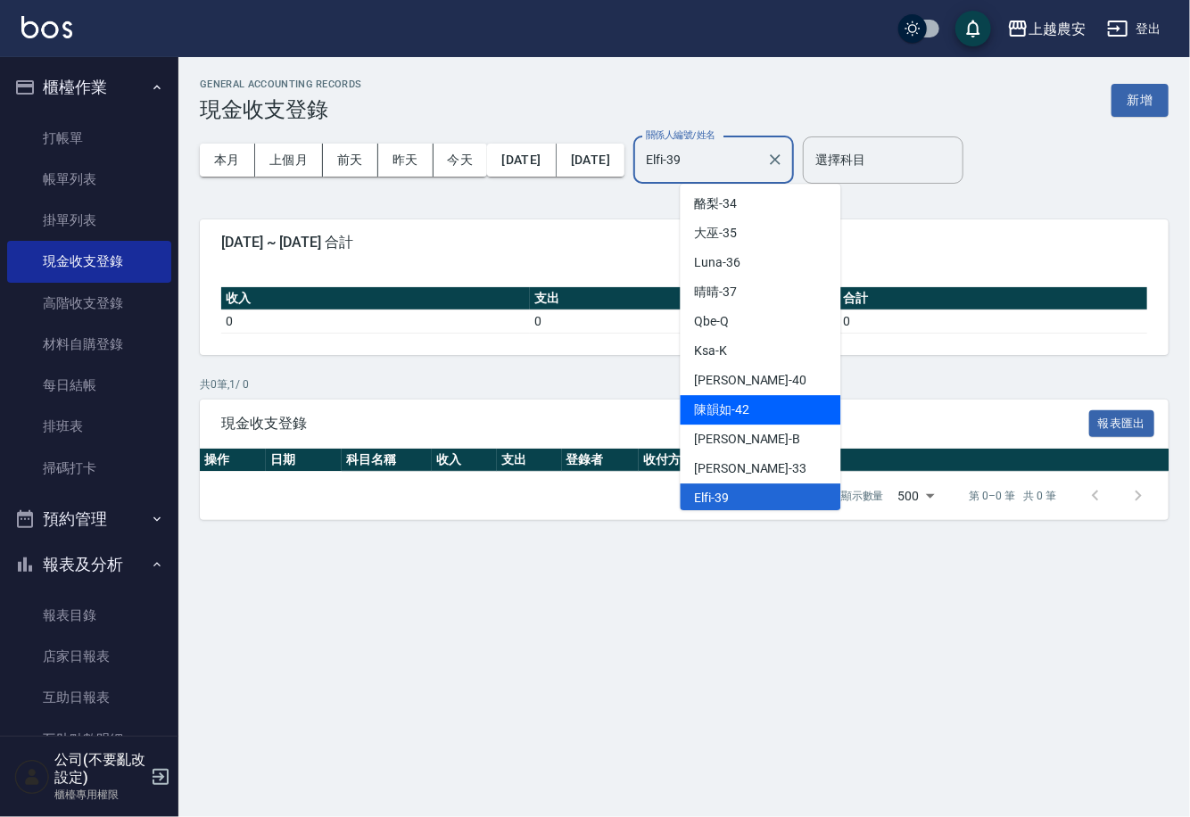
scroll to position [804, 0]
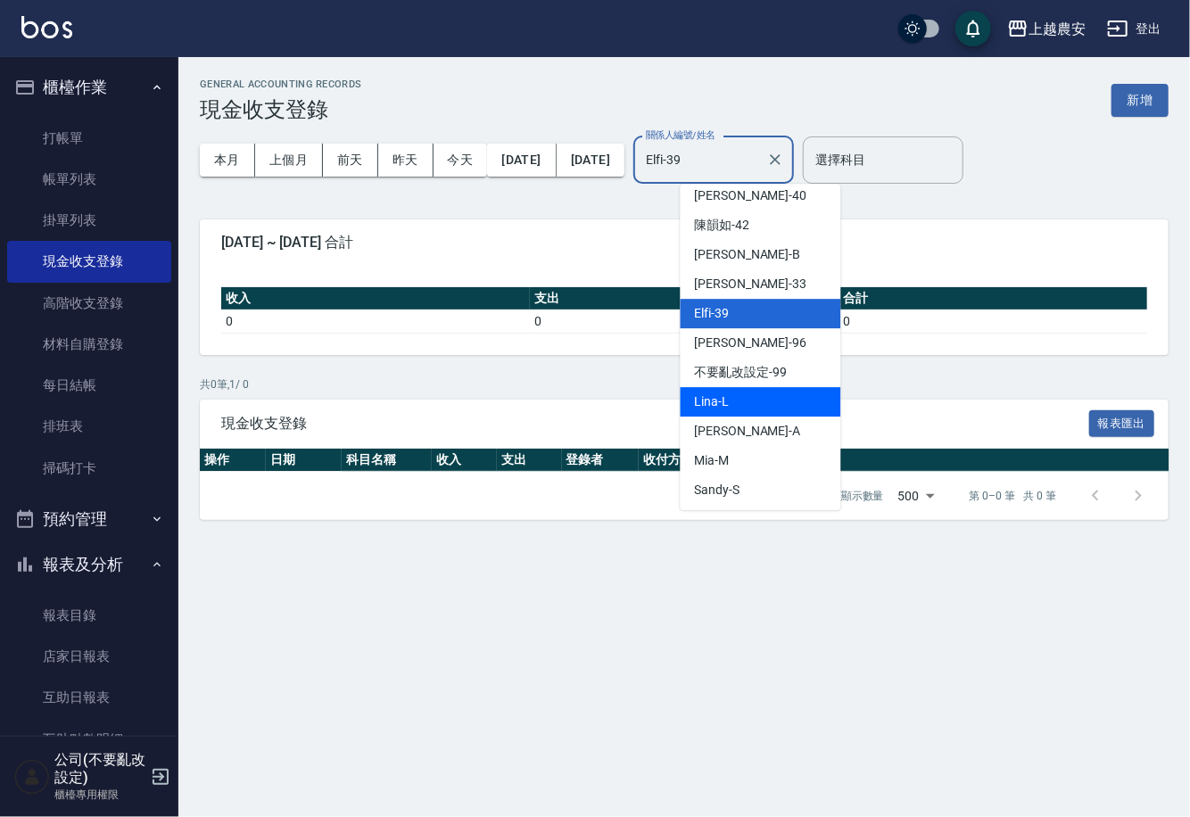
click at [763, 408] on div "Lina -L" at bounding box center [760, 401] width 161 height 29
type input "Lina-L"
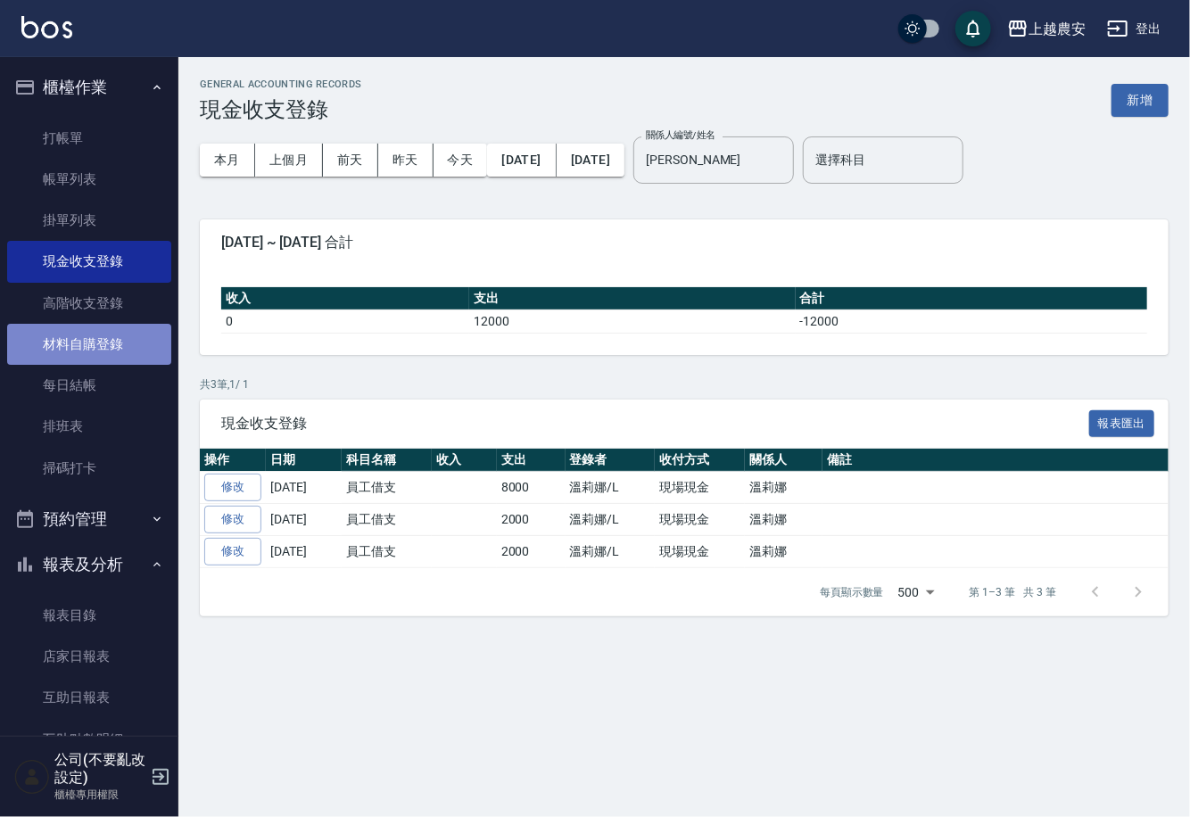
click at [125, 329] on link "材料自購登錄" at bounding box center [89, 344] width 164 height 41
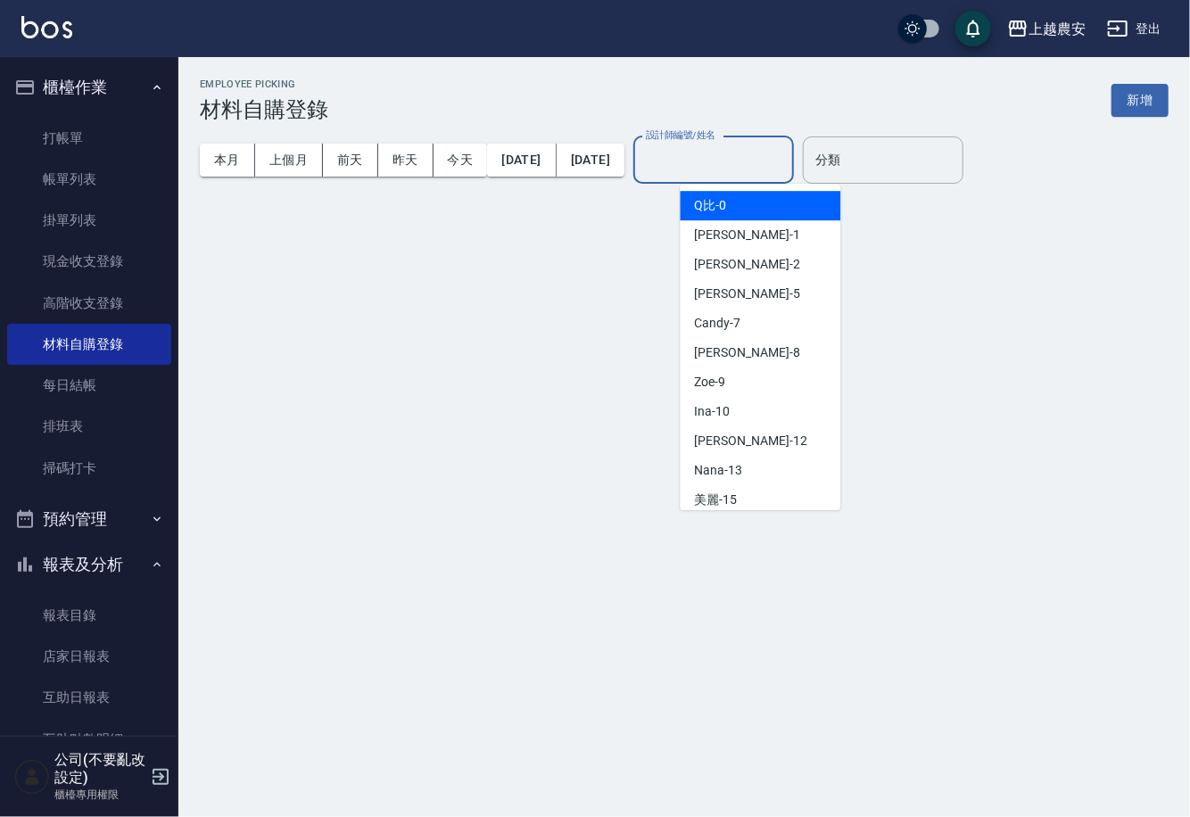
click at [775, 152] on input "設計師編號/姓名" at bounding box center [713, 159] width 144 height 31
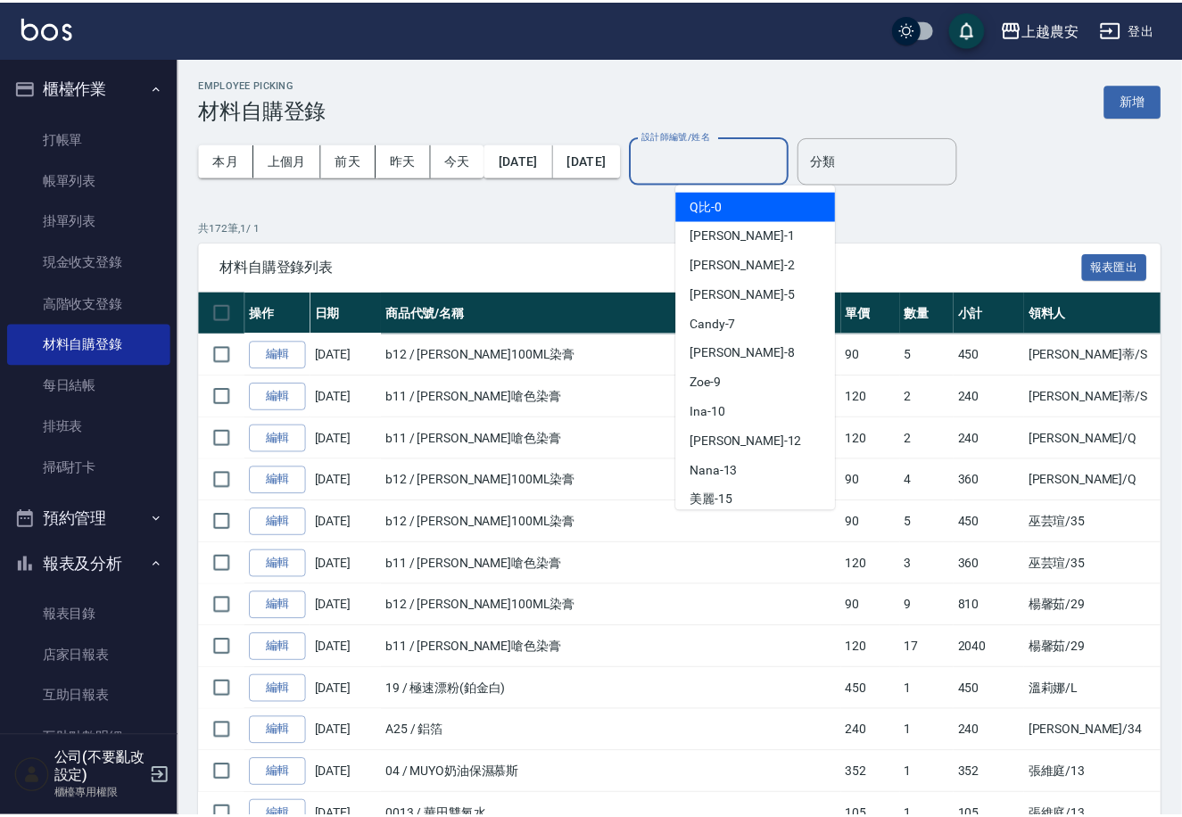
scroll to position [804, 0]
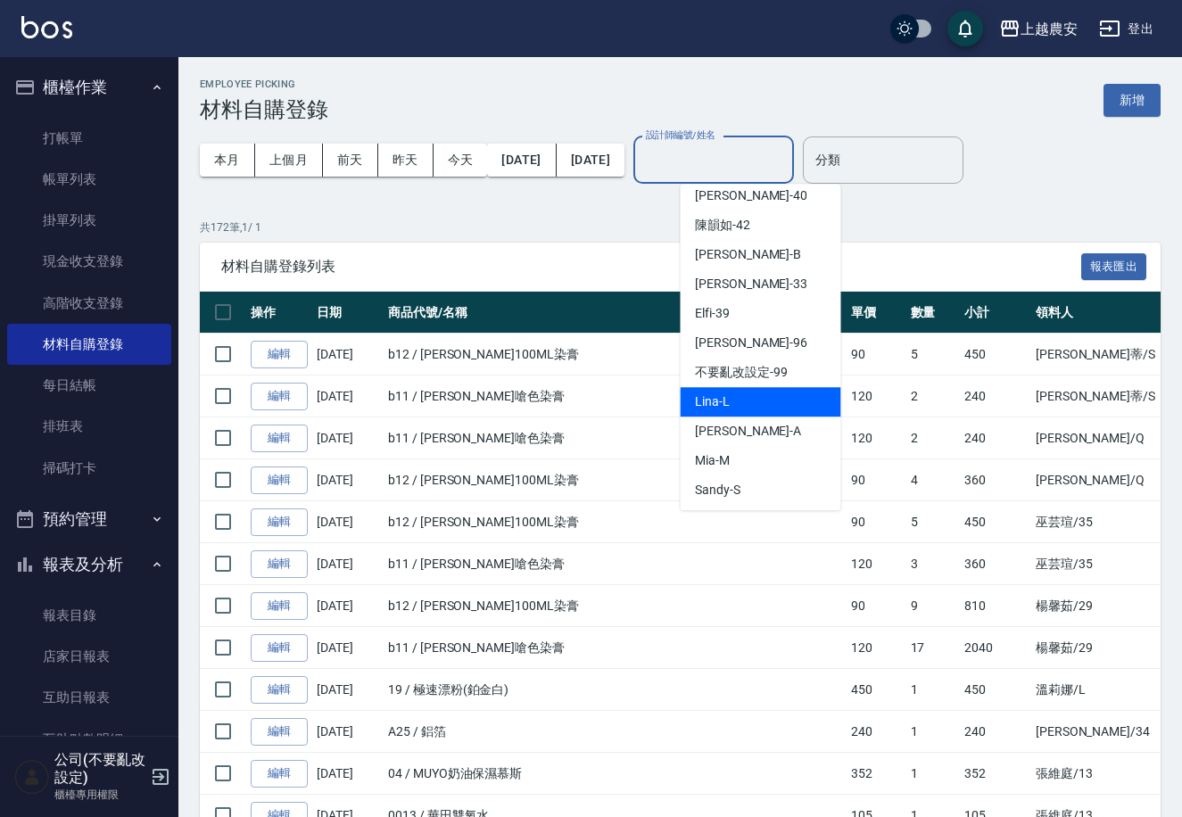
click at [777, 392] on div "Lina -L" at bounding box center [760, 401] width 161 height 29
type input "Lina-L"
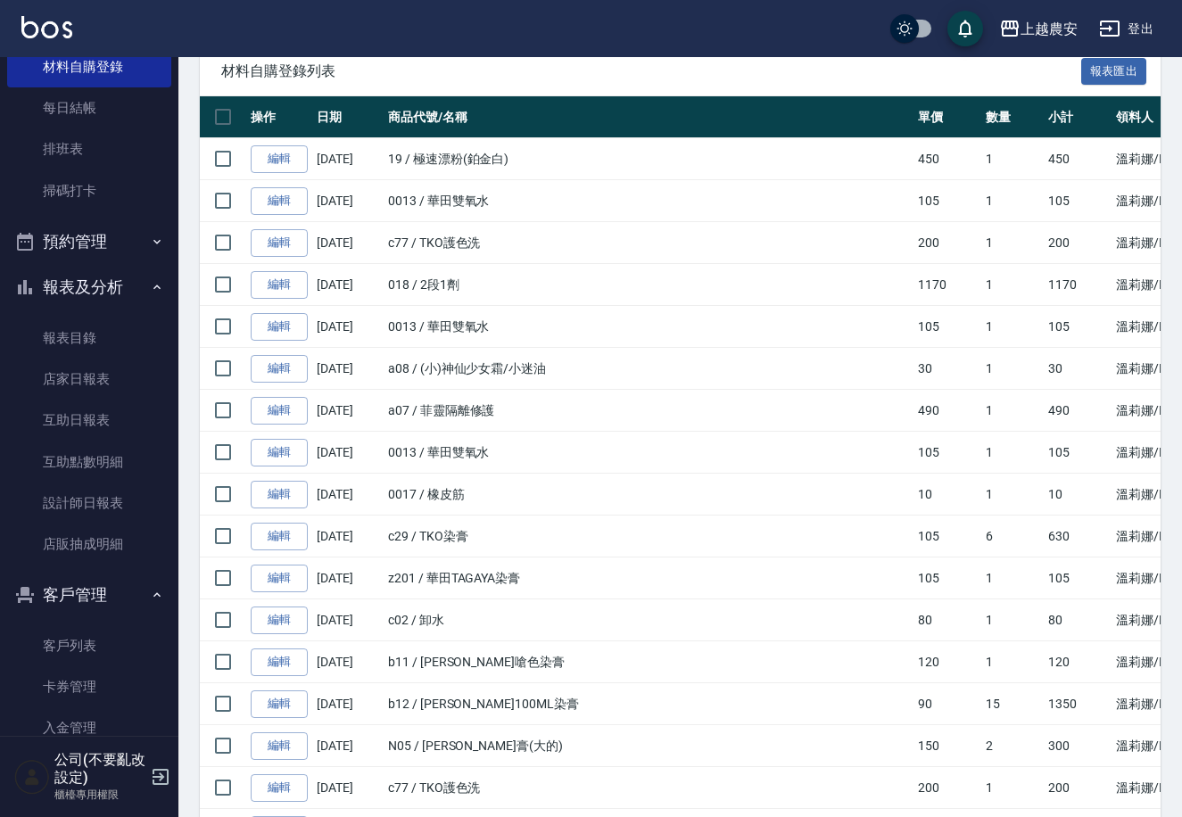
scroll to position [409, 0]
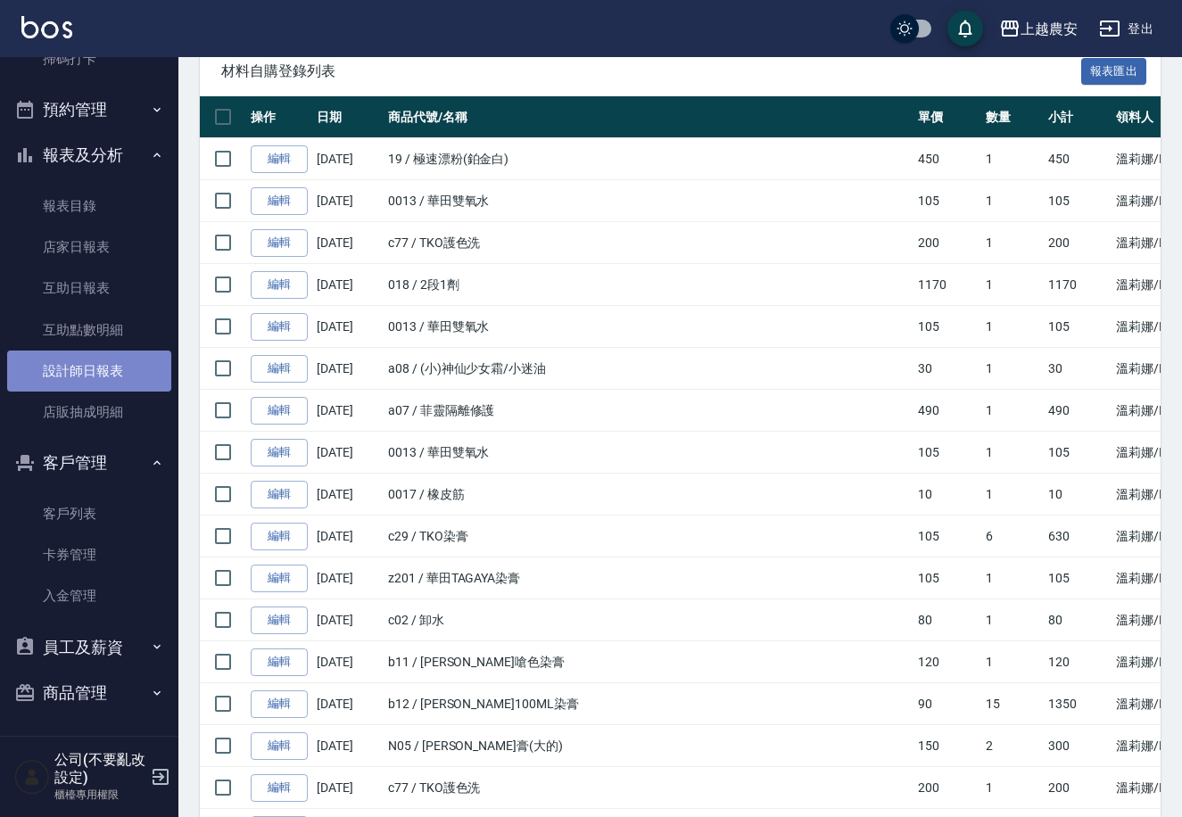
click at [136, 358] on link "設計師日報表" at bounding box center [89, 370] width 164 height 41
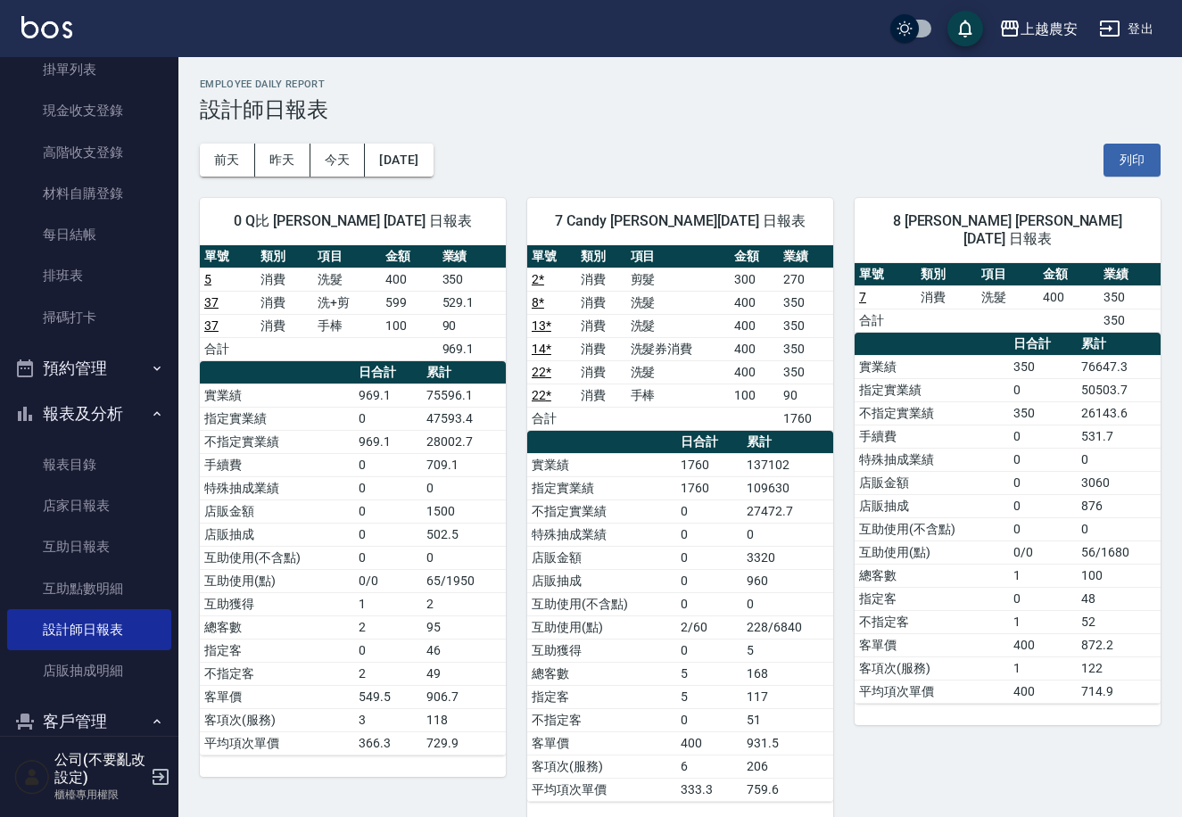
scroll to position [116, 0]
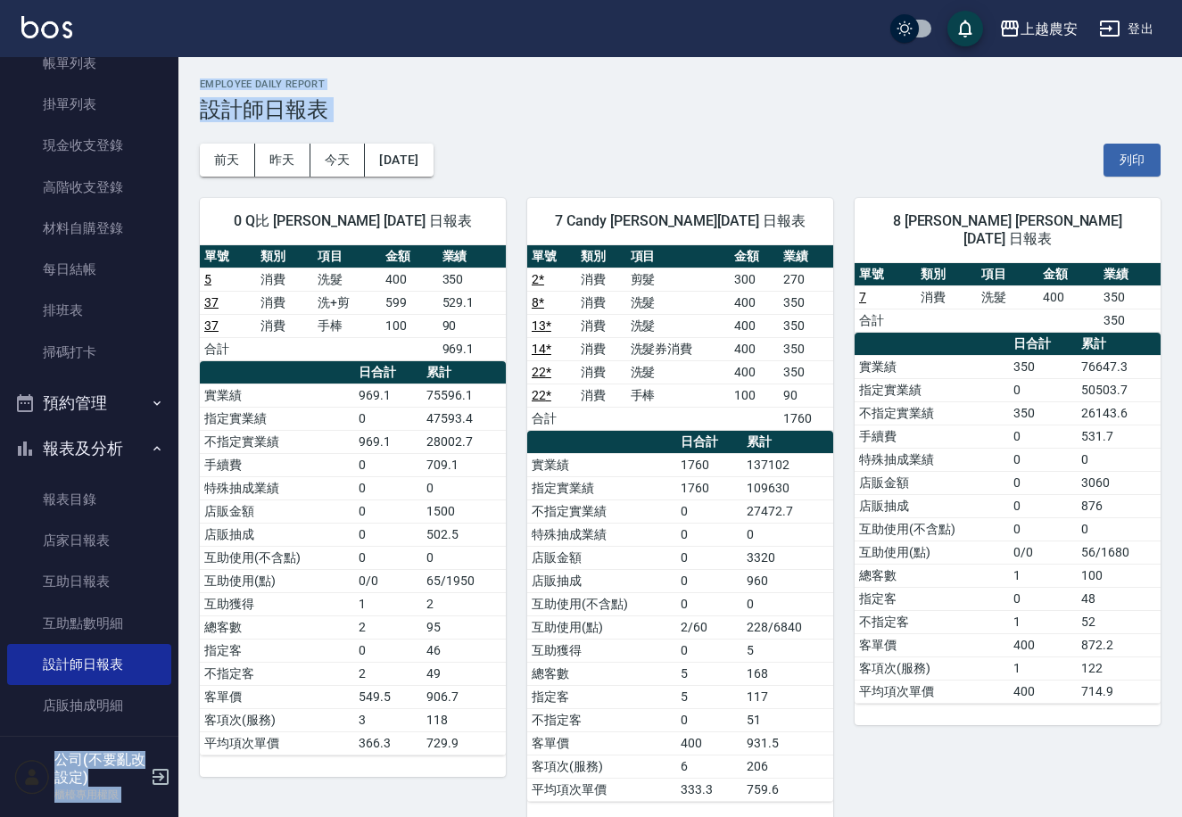
drag, startPoint x: 176, startPoint y: 114, endPoint x: 173, endPoint y: 99, distance: 15.4
click at [168, 167] on nav "櫃檯作業 打帳單 帳單列表 掛單列表 現金收支登錄 高階收支登錄 材料自購登錄 每日結帳 排班表 掃碼打卡 預約管理 預約管理 單日預約紀錄 單週預約紀錄 報…" at bounding box center [89, 396] width 178 height 679
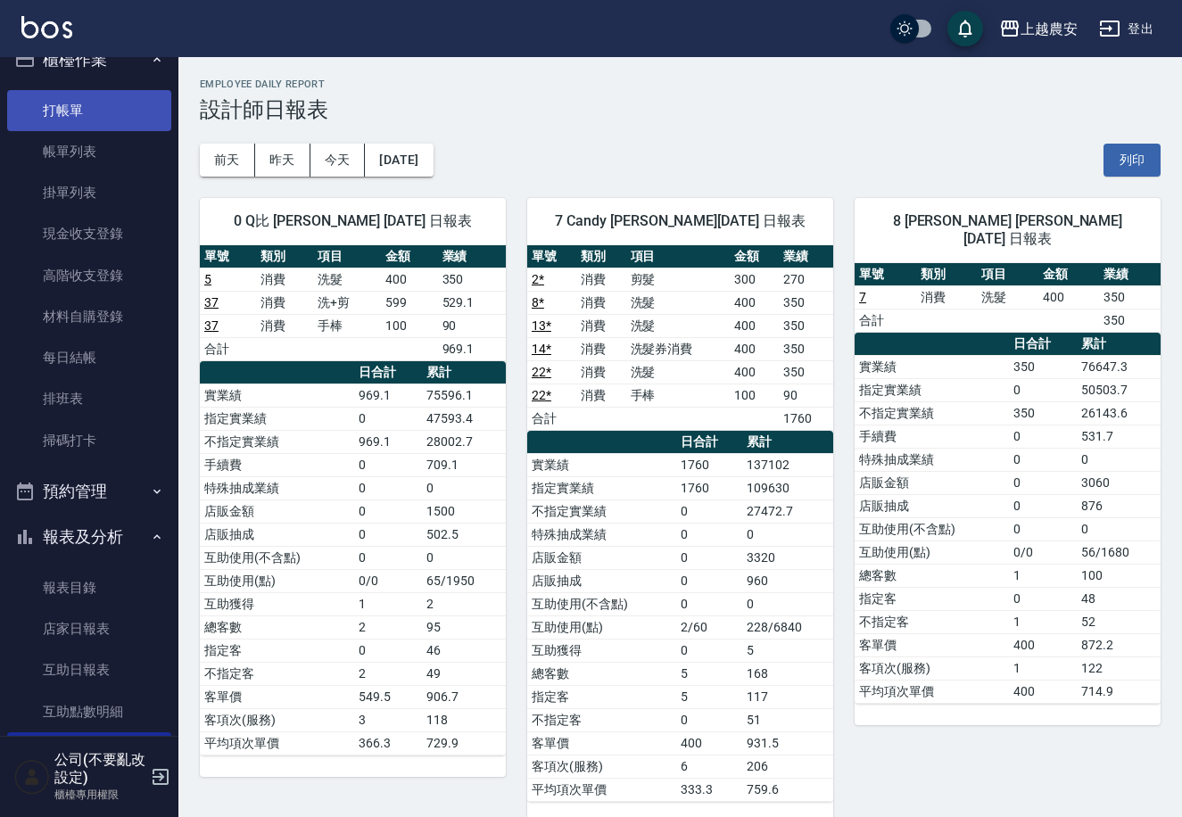
scroll to position [18, 0]
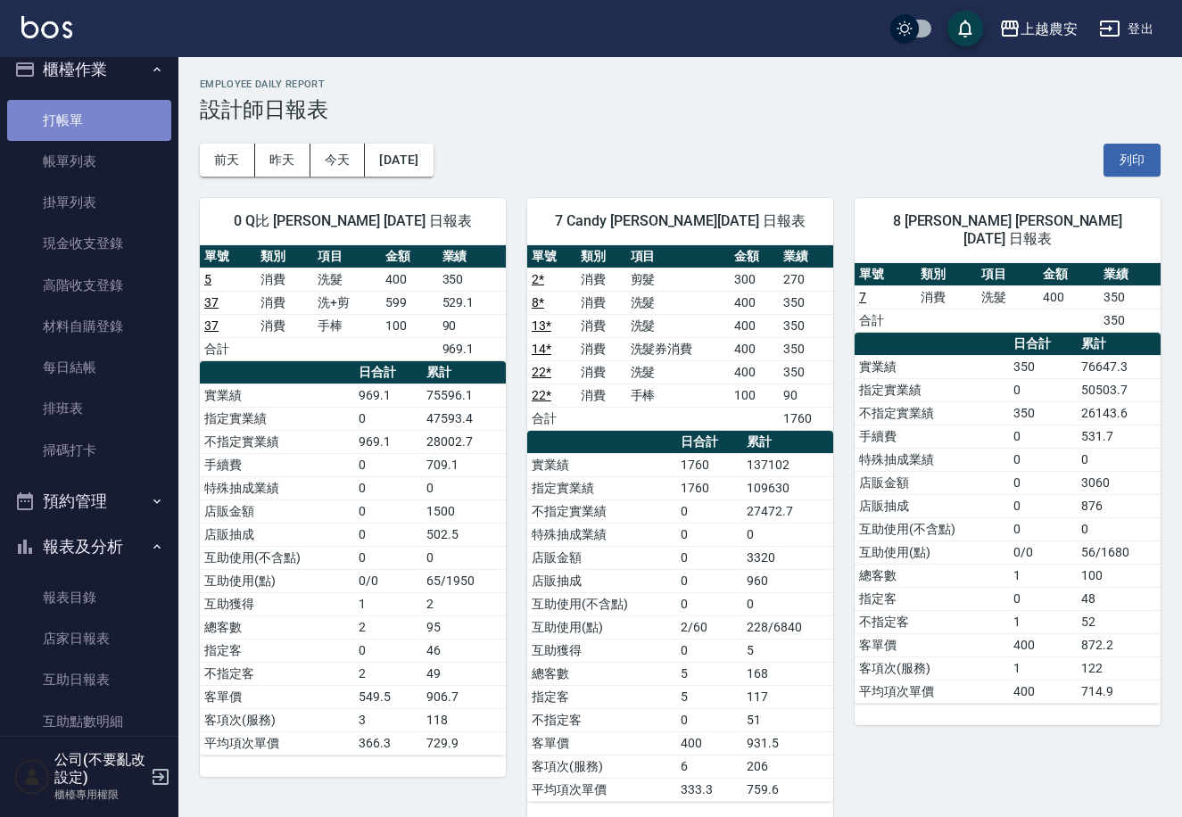
click at [114, 117] on link "打帳單" at bounding box center [89, 120] width 164 height 41
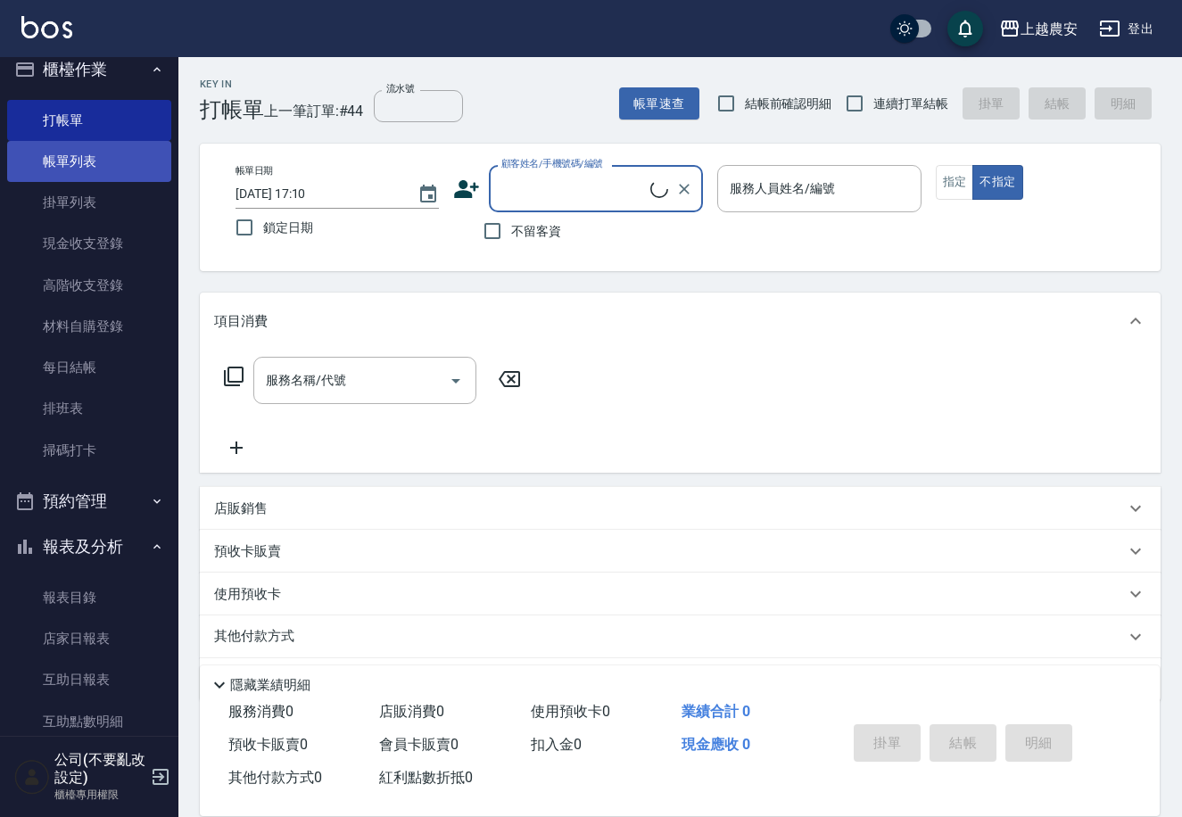
click at [117, 155] on link "帳單列表" at bounding box center [89, 161] width 164 height 41
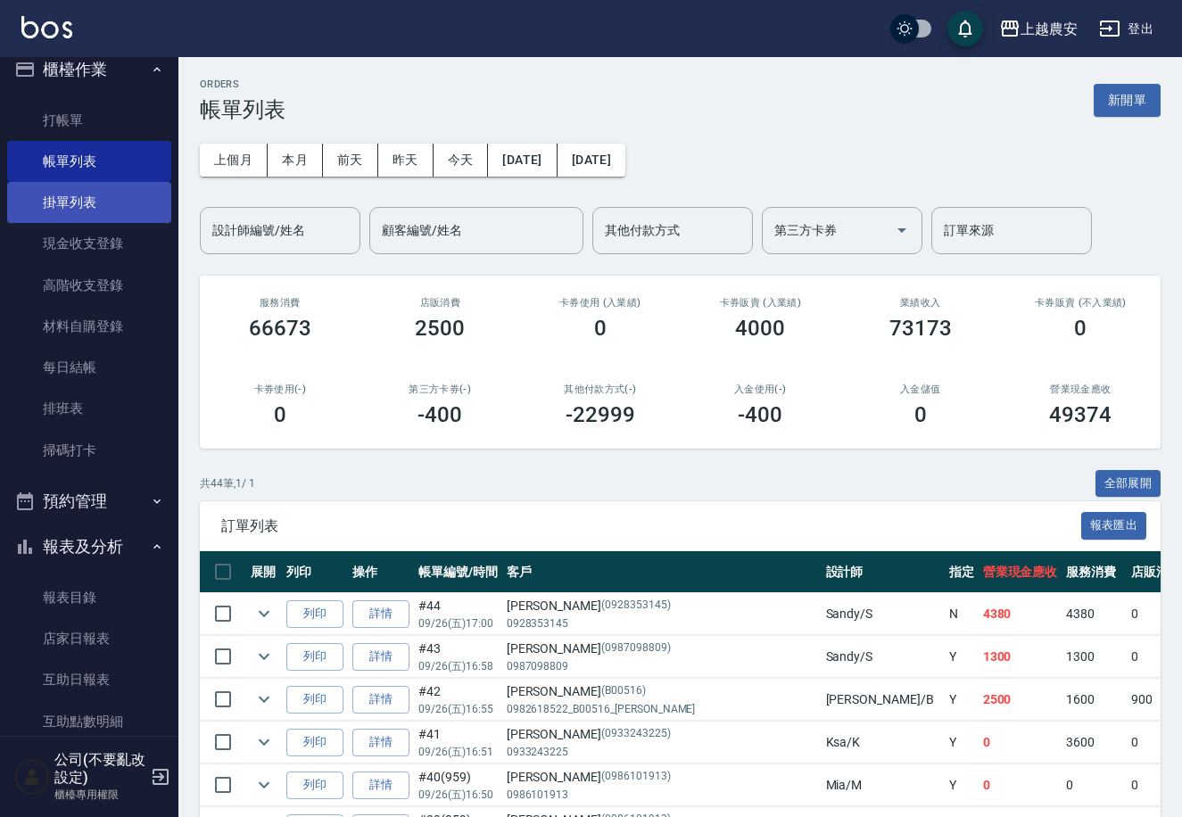
click at [69, 210] on link "掛單列表" at bounding box center [89, 202] width 164 height 41
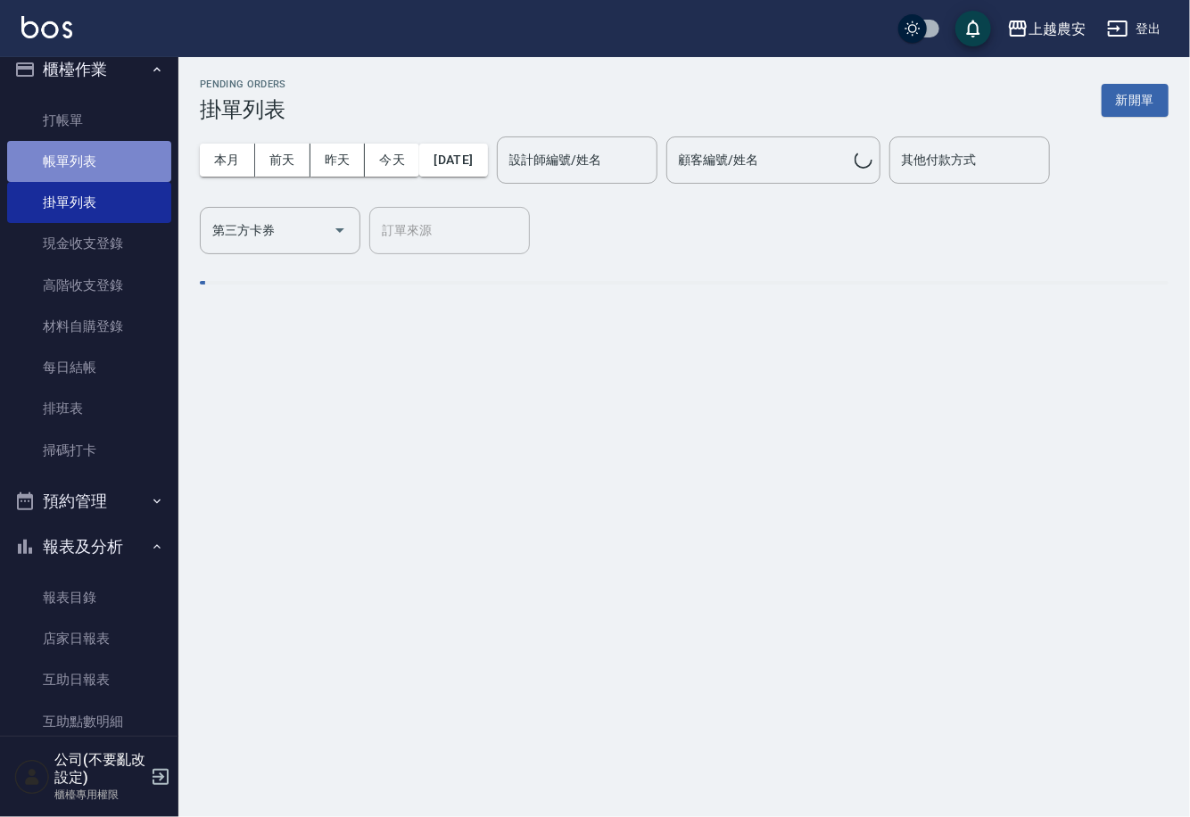
click at [108, 161] on link "帳單列表" at bounding box center [89, 161] width 164 height 41
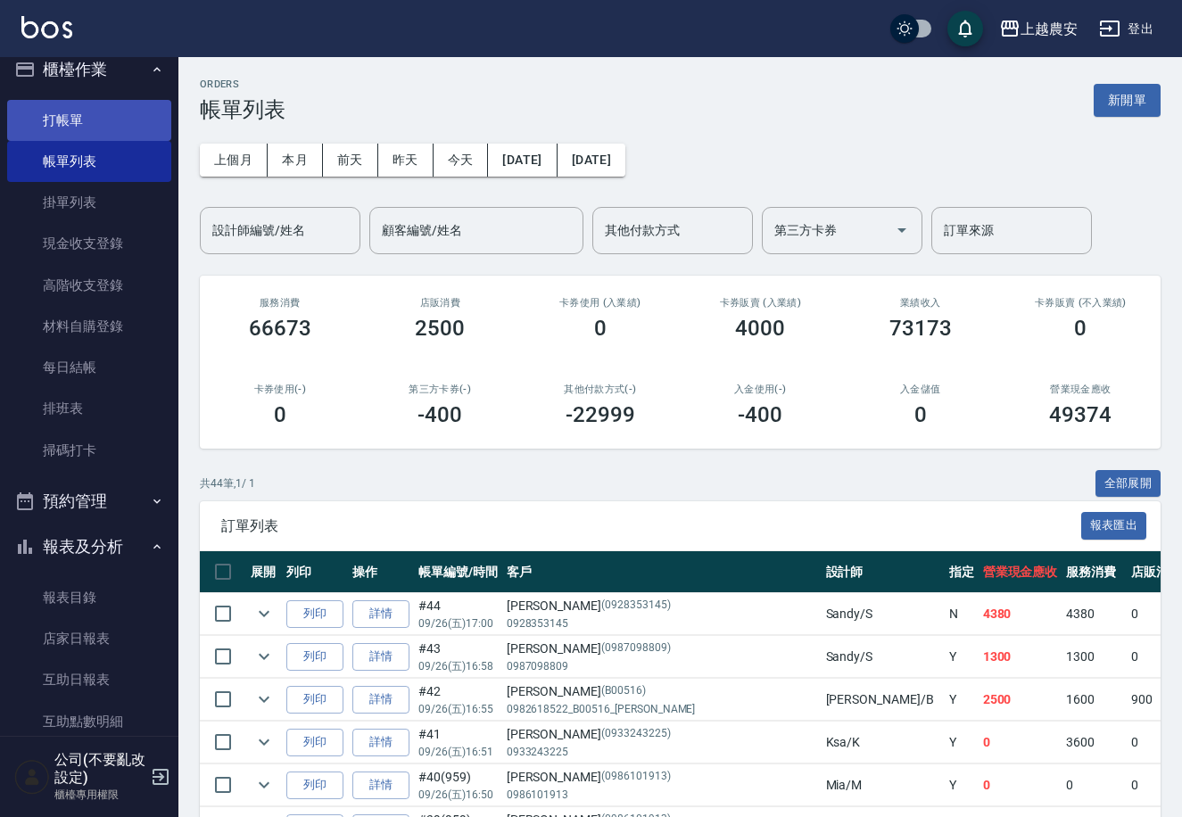
click at [75, 115] on link "打帳單" at bounding box center [89, 120] width 164 height 41
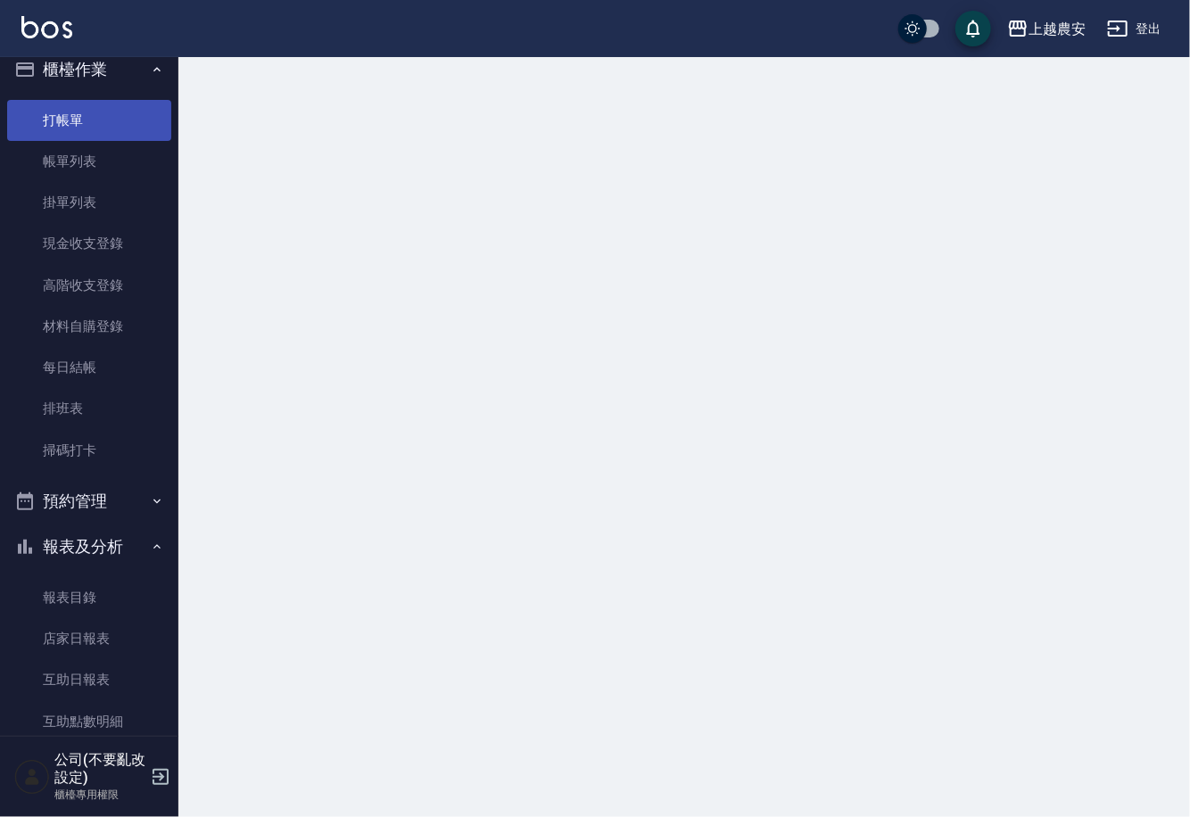
click at [60, 135] on link "打帳單" at bounding box center [89, 120] width 164 height 41
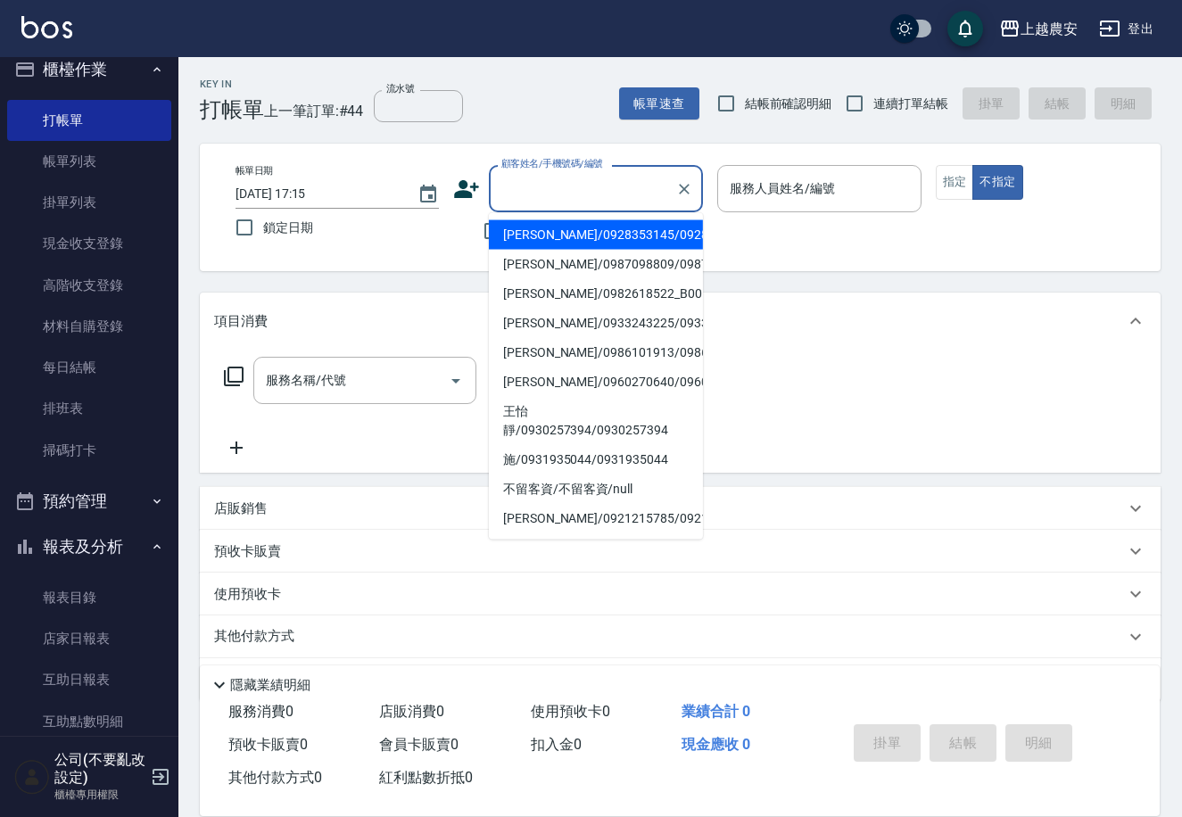
click at [573, 200] on input "顧客姓名/手機號碼/編號" at bounding box center [582, 188] width 171 height 31
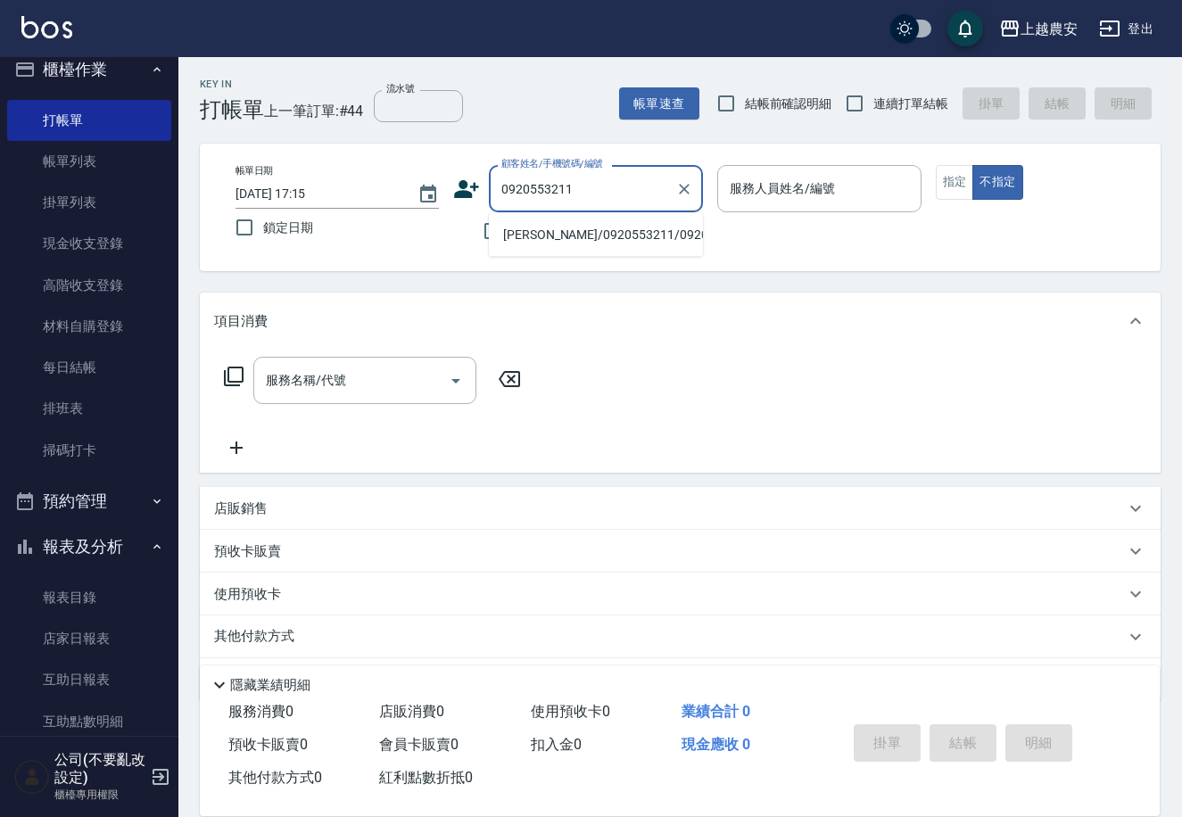
click at [568, 232] on li "吳嘉玲/0920553211/0920553211" at bounding box center [596, 234] width 214 height 29
type input "吳嘉玲/0920553211/0920553211"
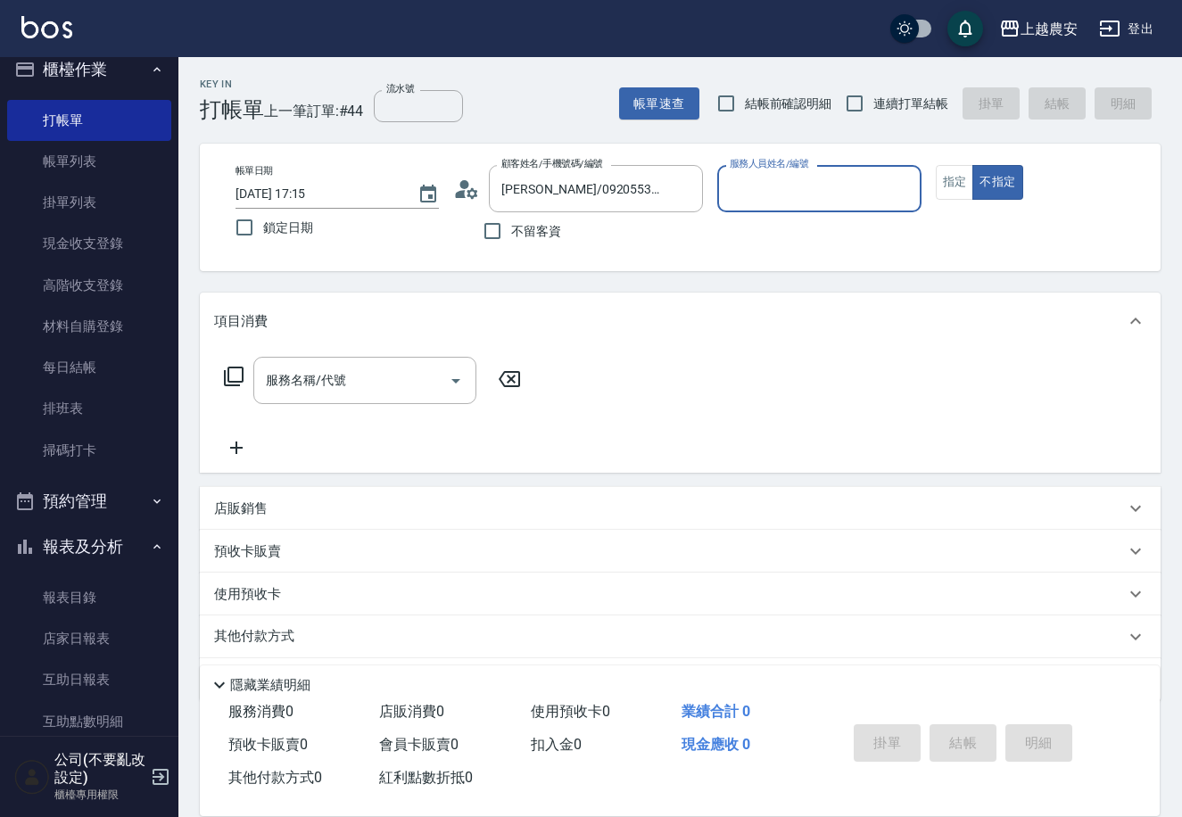
type input "Candy-7"
click at [952, 187] on button "指定" at bounding box center [955, 182] width 38 height 35
click at [953, 188] on button "指定" at bounding box center [955, 182] width 38 height 35
click at [954, 183] on button "指定" at bounding box center [955, 182] width 38 height 35
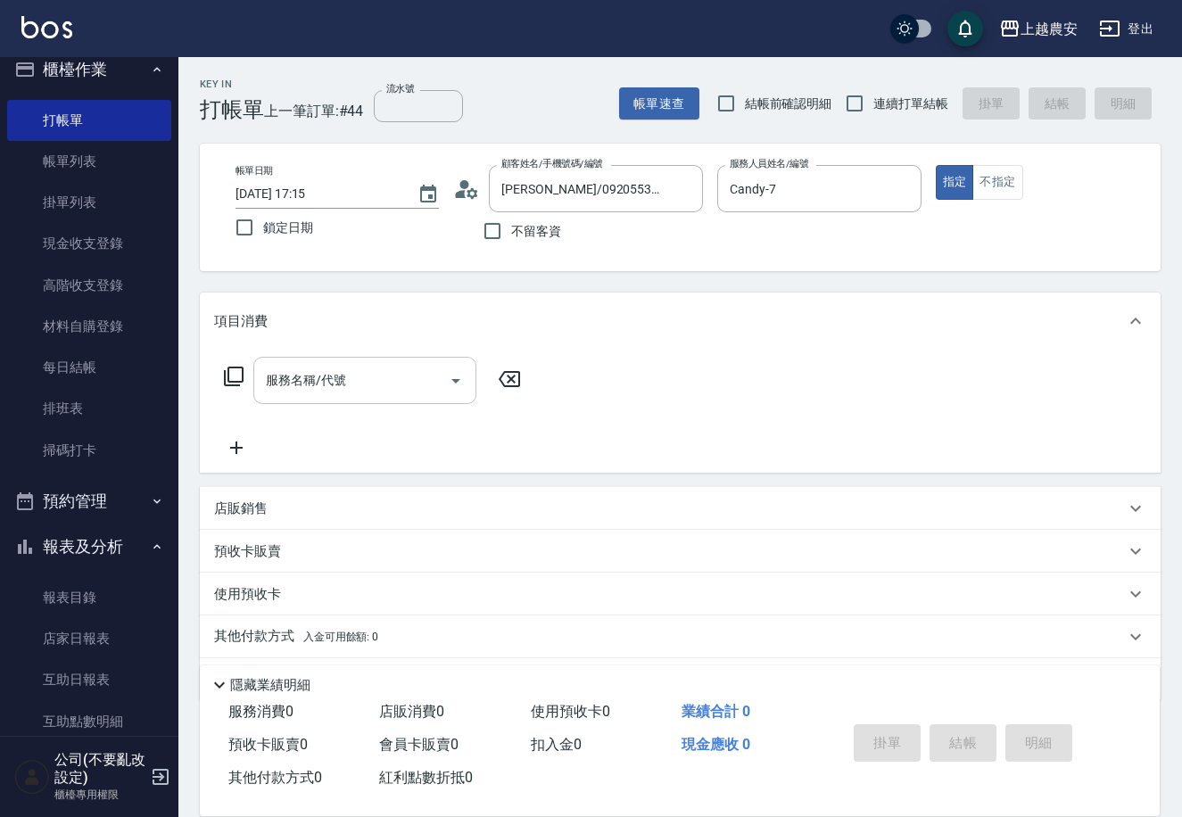
click at [396, 383] on input "服務名稱/代號" at bounding box center [351, 380] width 180 height 31
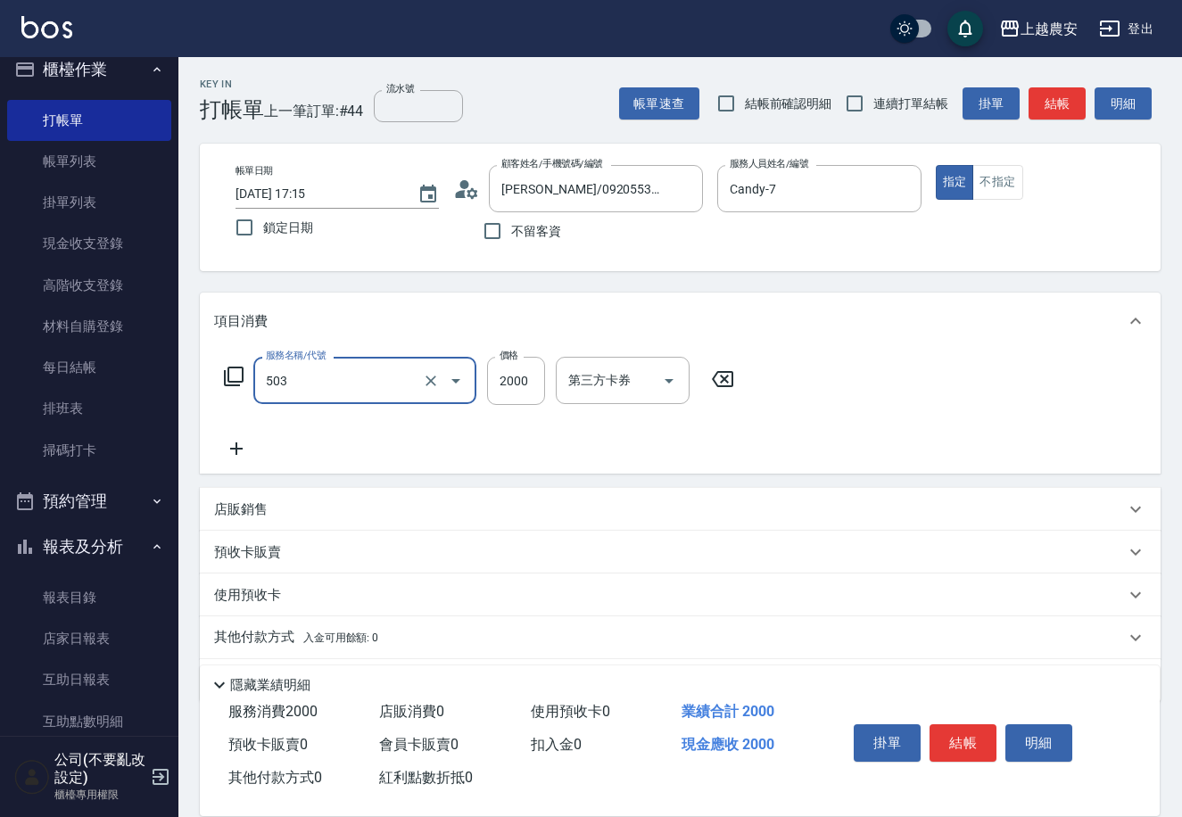
type input "染髮1500↑(503)"
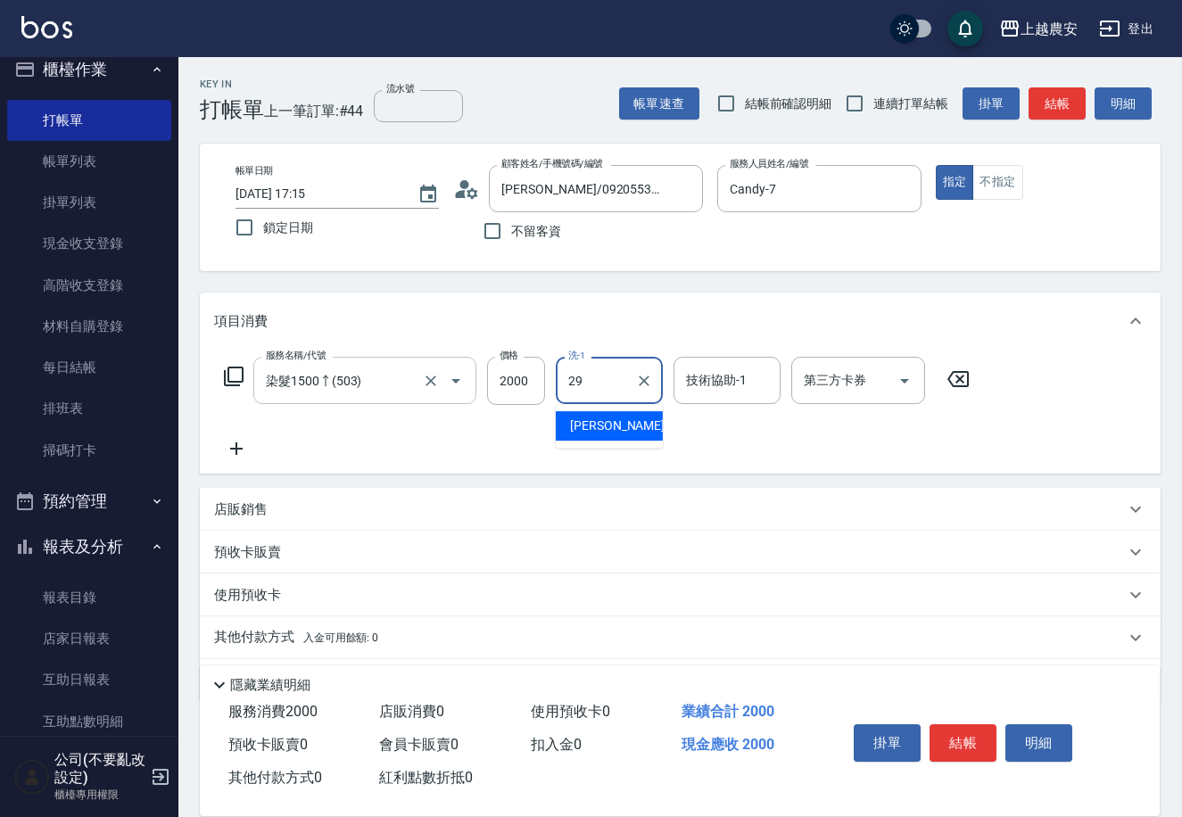
type input "楊馨茹-29"
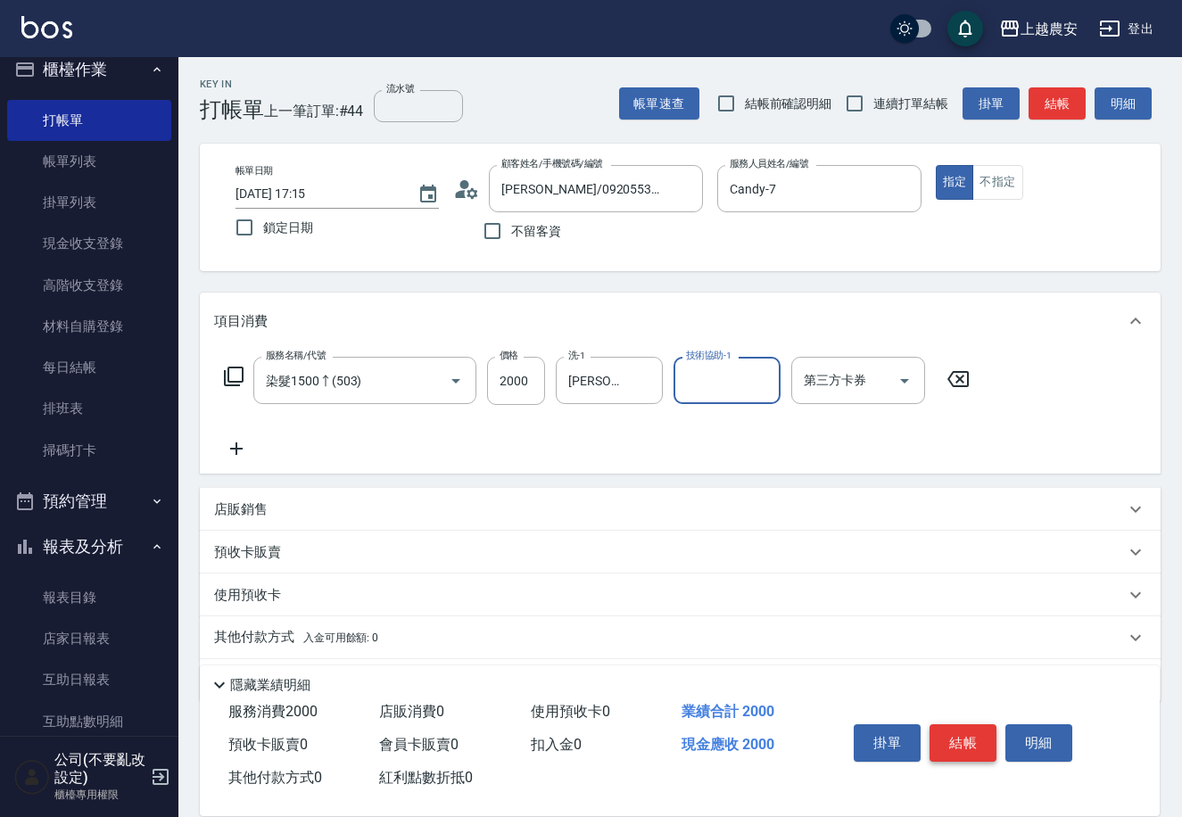
click at [969, 735] on button "結帳" at bounding box center [962, 742] width 67 height 37
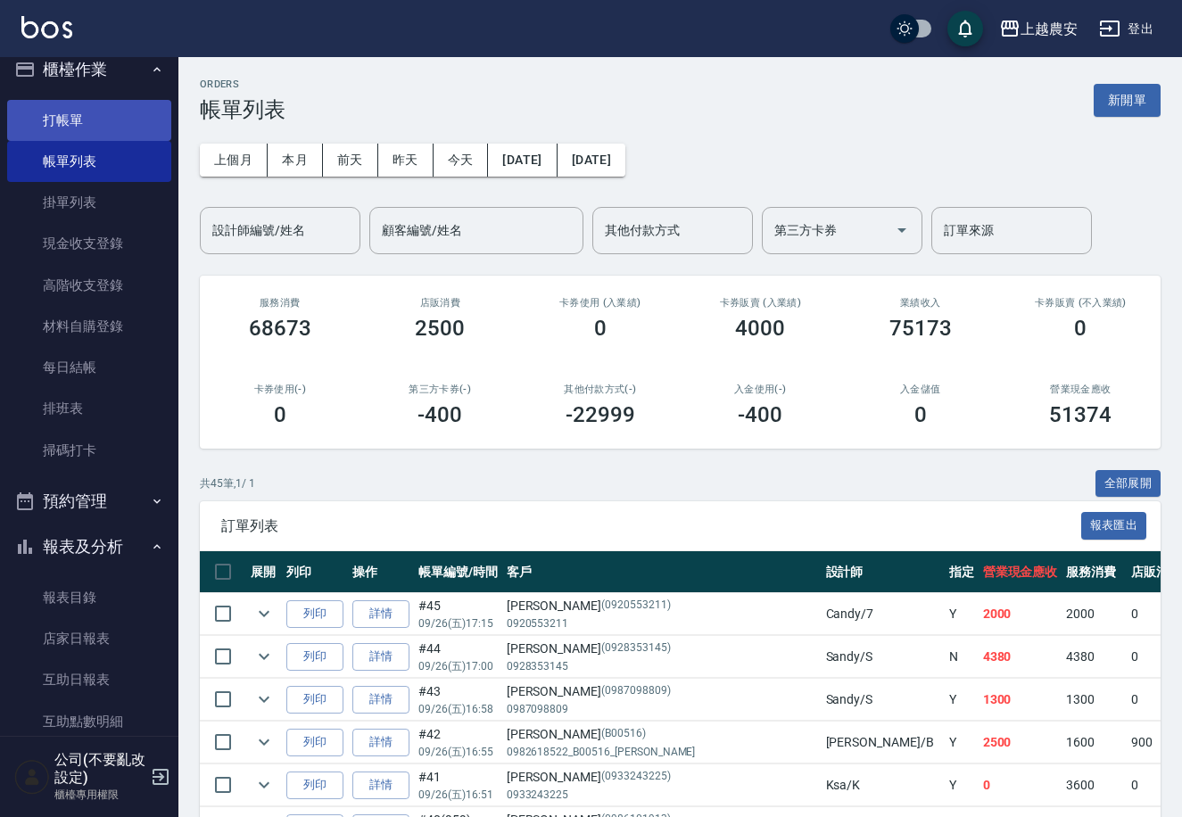
click at [56, 122] on link "打帳單" at bounding box center [89, 120] width 164 height 41
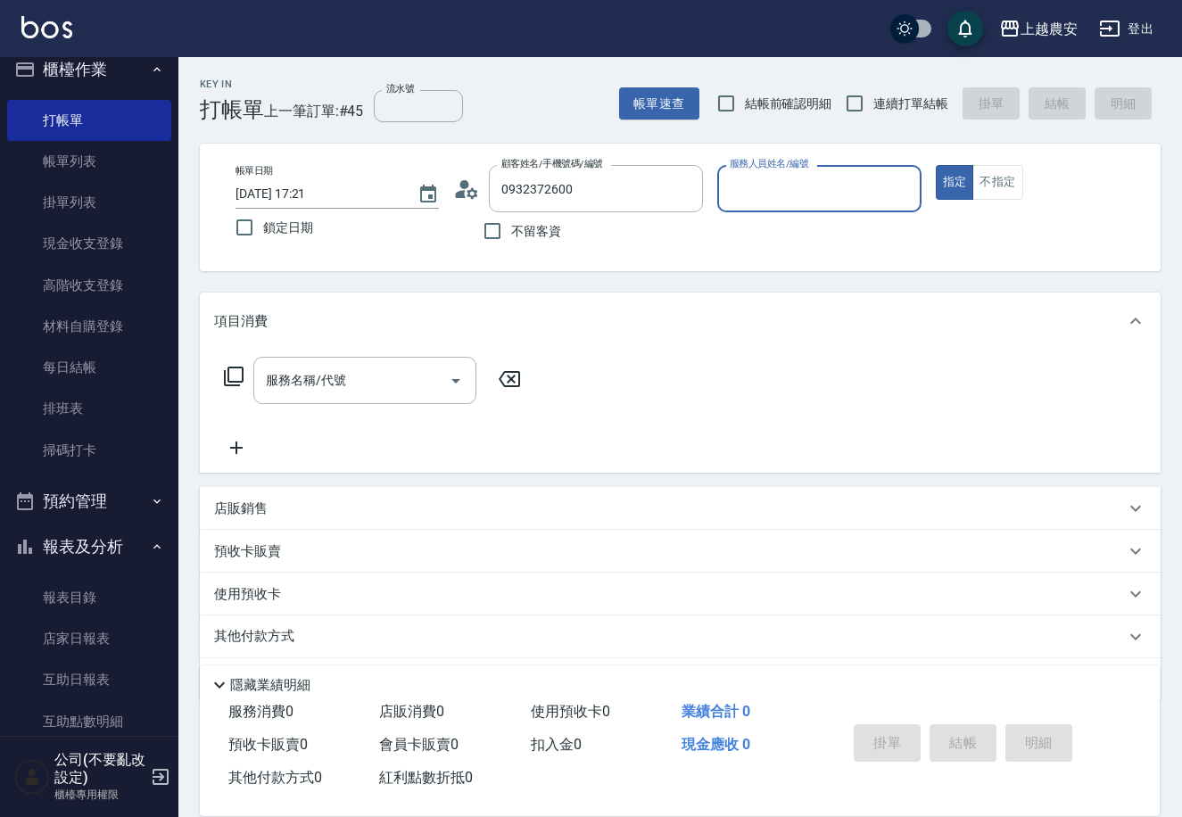
type input "劉靜儀/0932372600/0932372600"
type input "黛慧-8"
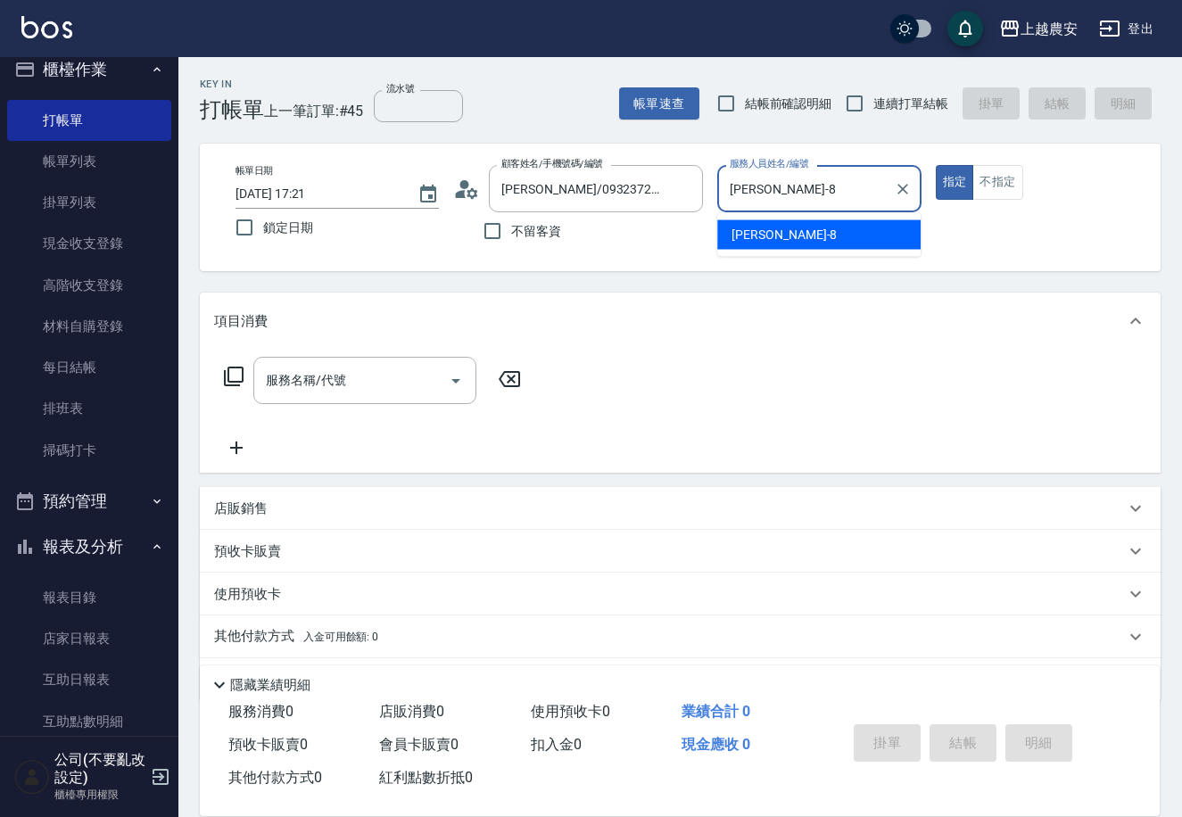
type button "true"
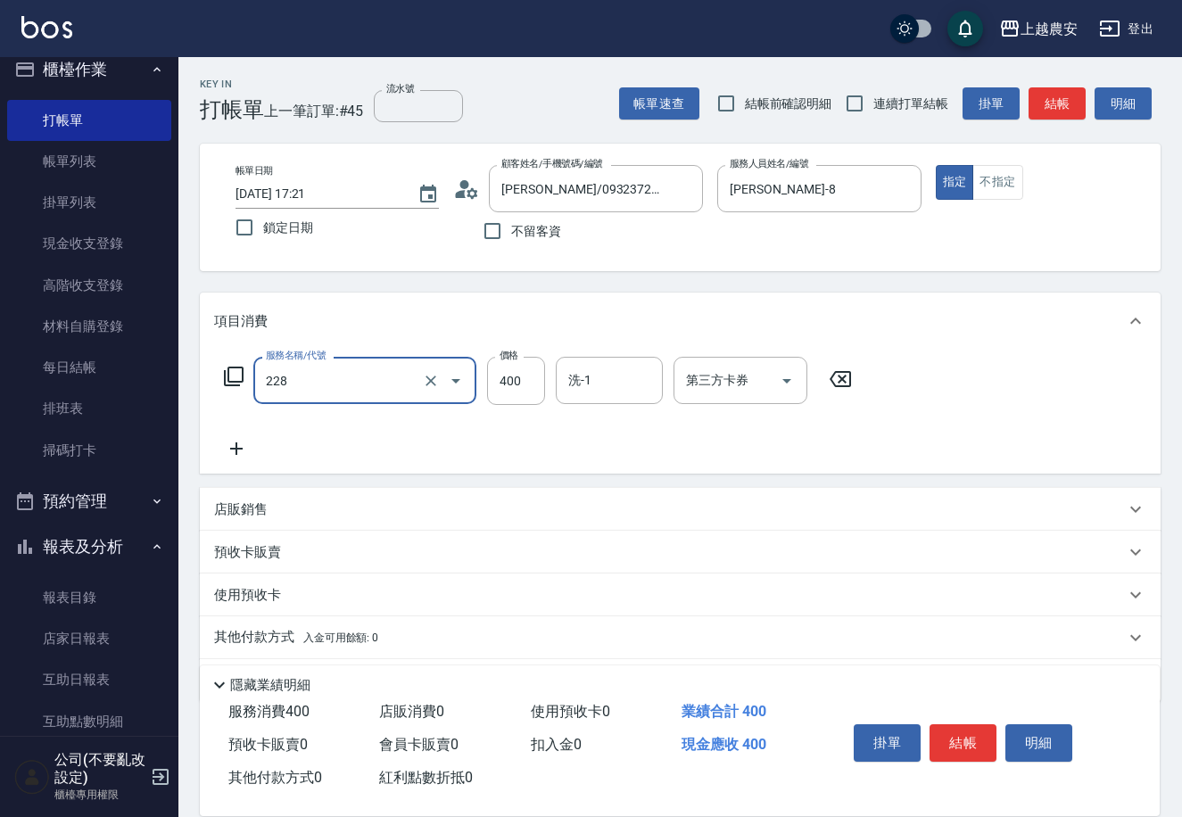
type input "洗髮(228)"
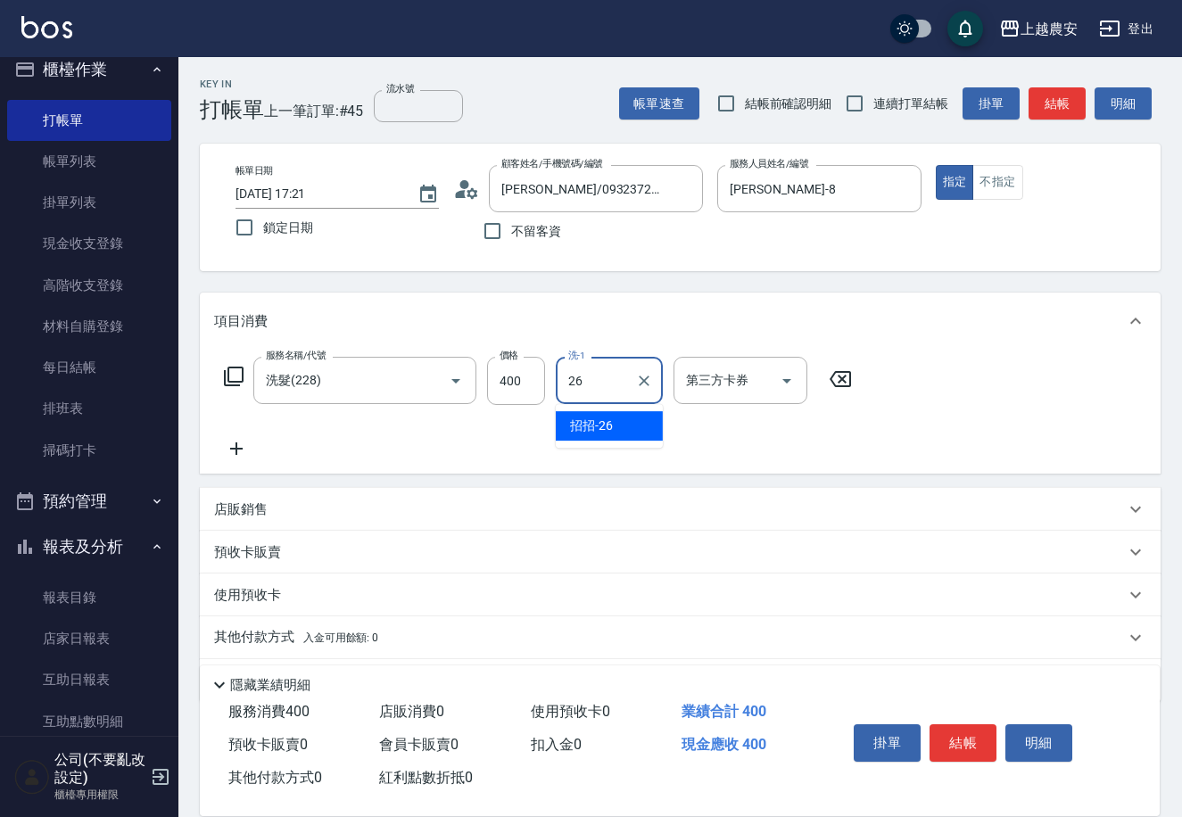
type input "招招-26"
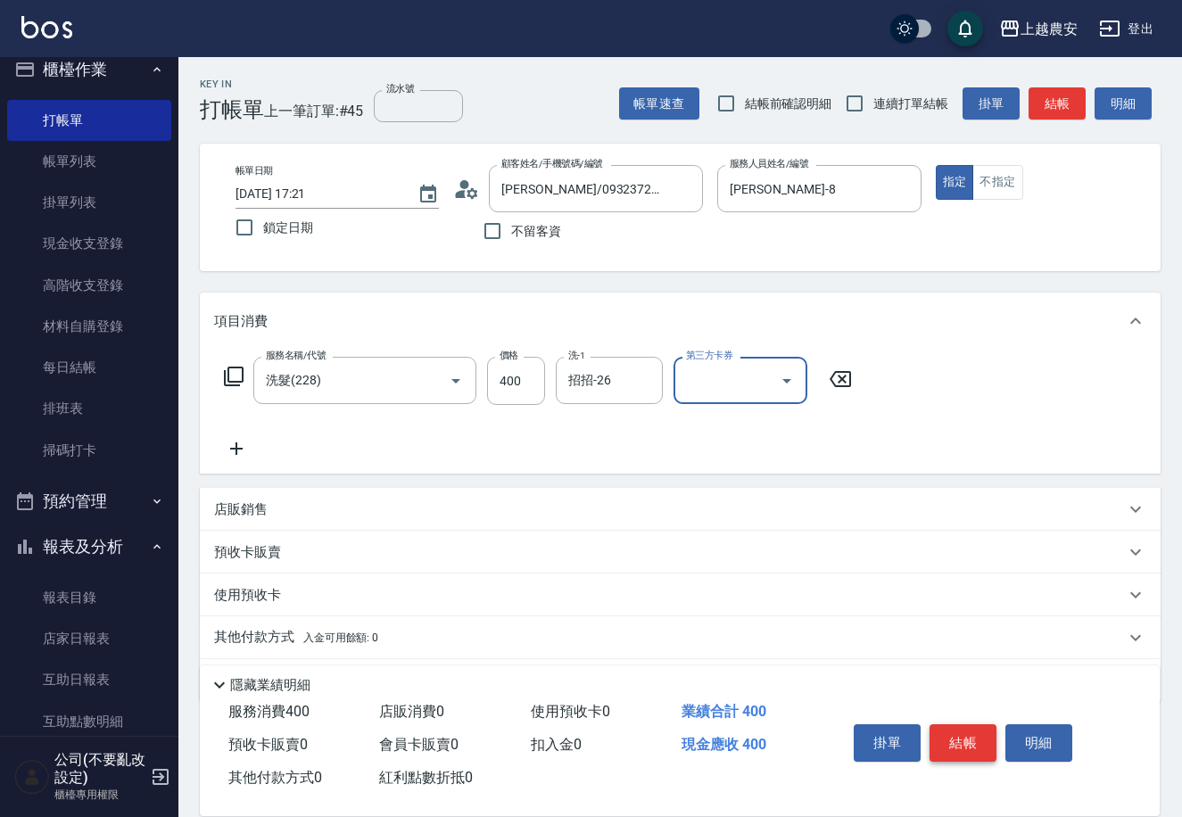
click at [949, 738] on button "結帳" at bounding box center [962, 742] width 67 height 37
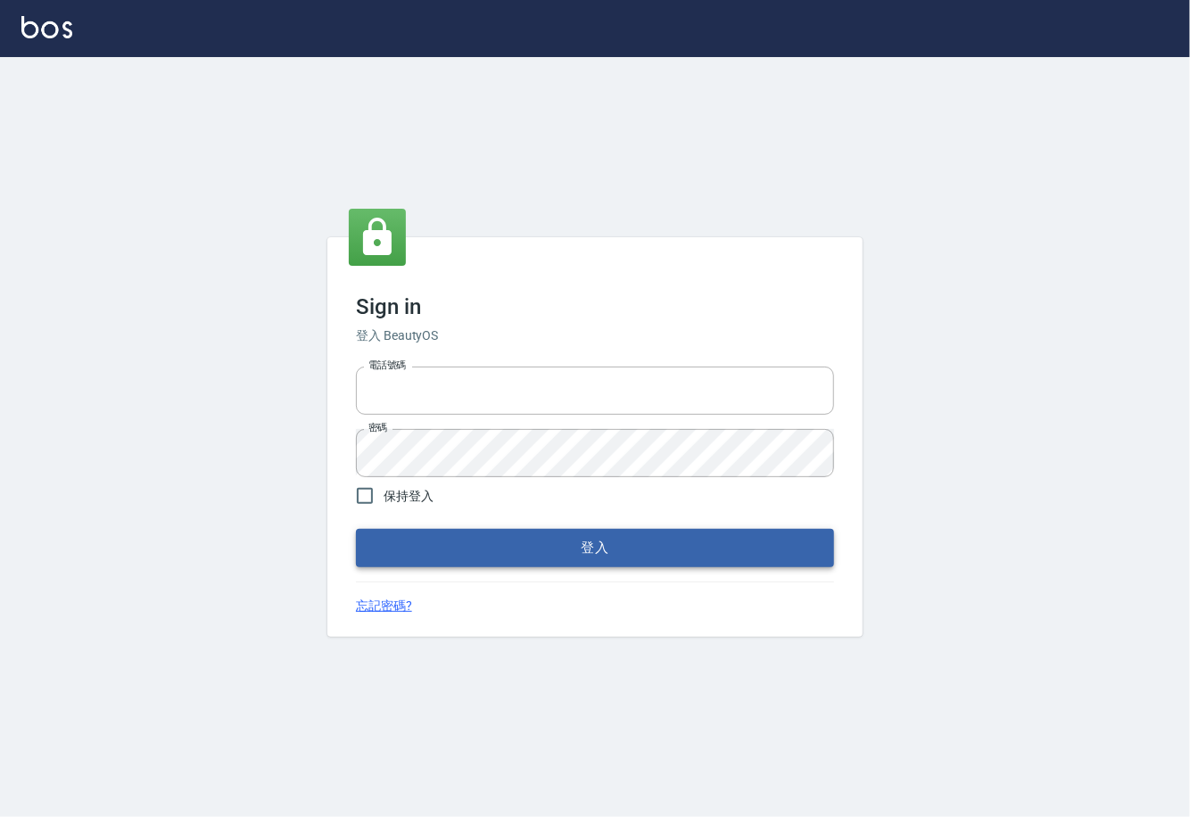
type input "0225929166"
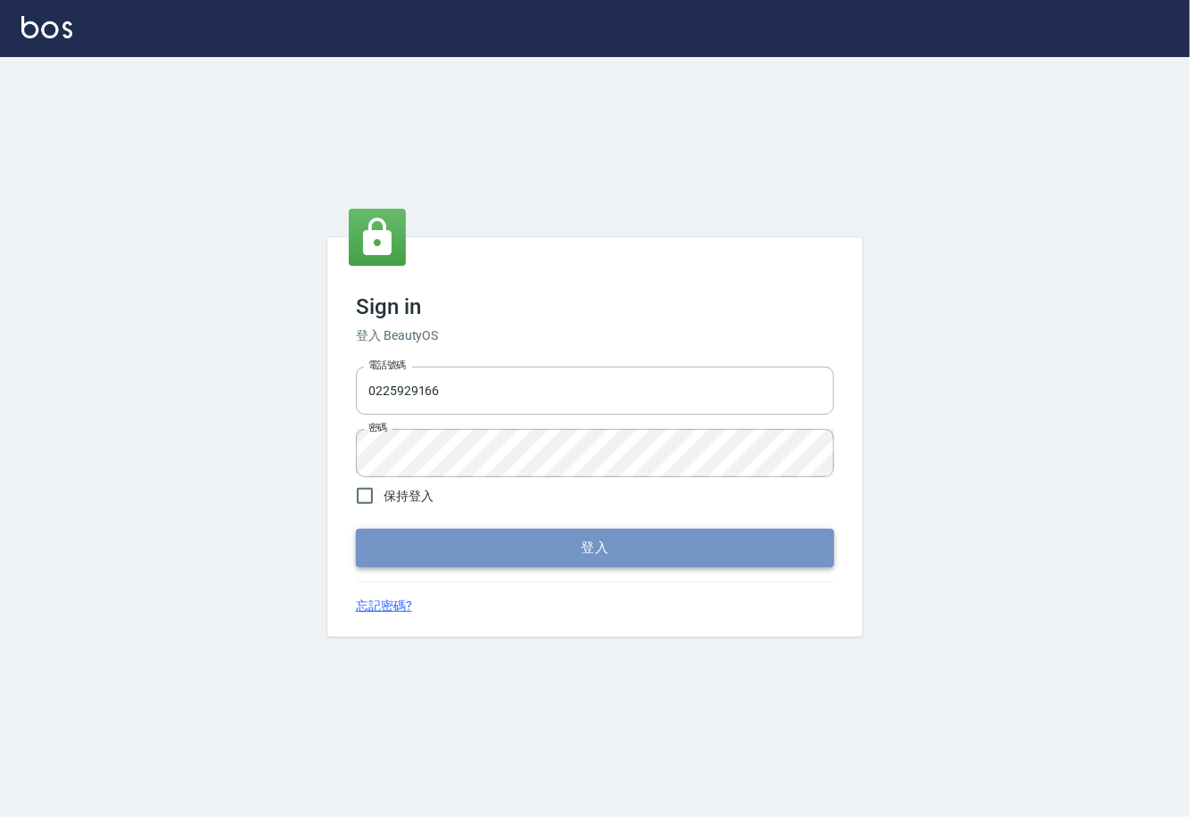
click at [544, 559] on button "登入" at bounding box center [595, 547] width 478 height 37
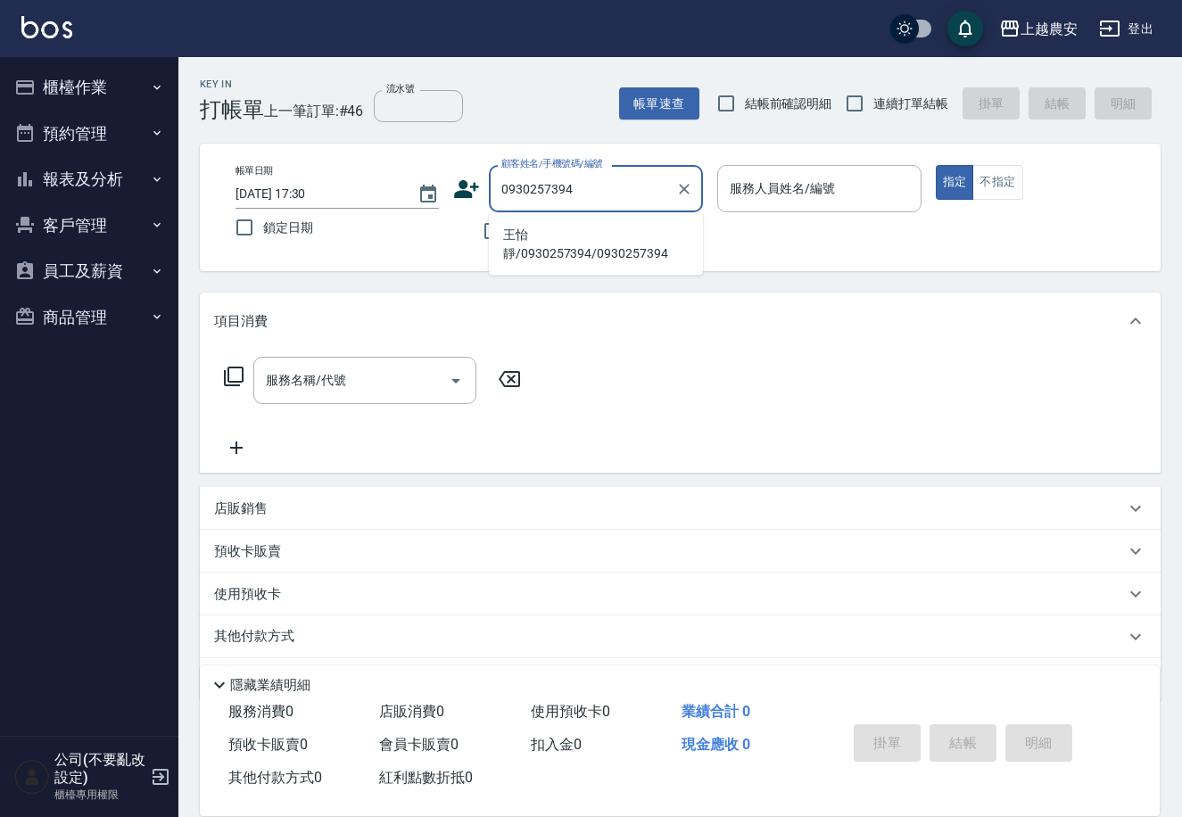
click at [554, 232] on li "王怡靜/0930257394/0930257394" at bounding box center [596, 244] width 214 height 48
type input "王怡靜/0930257394/0930257394"
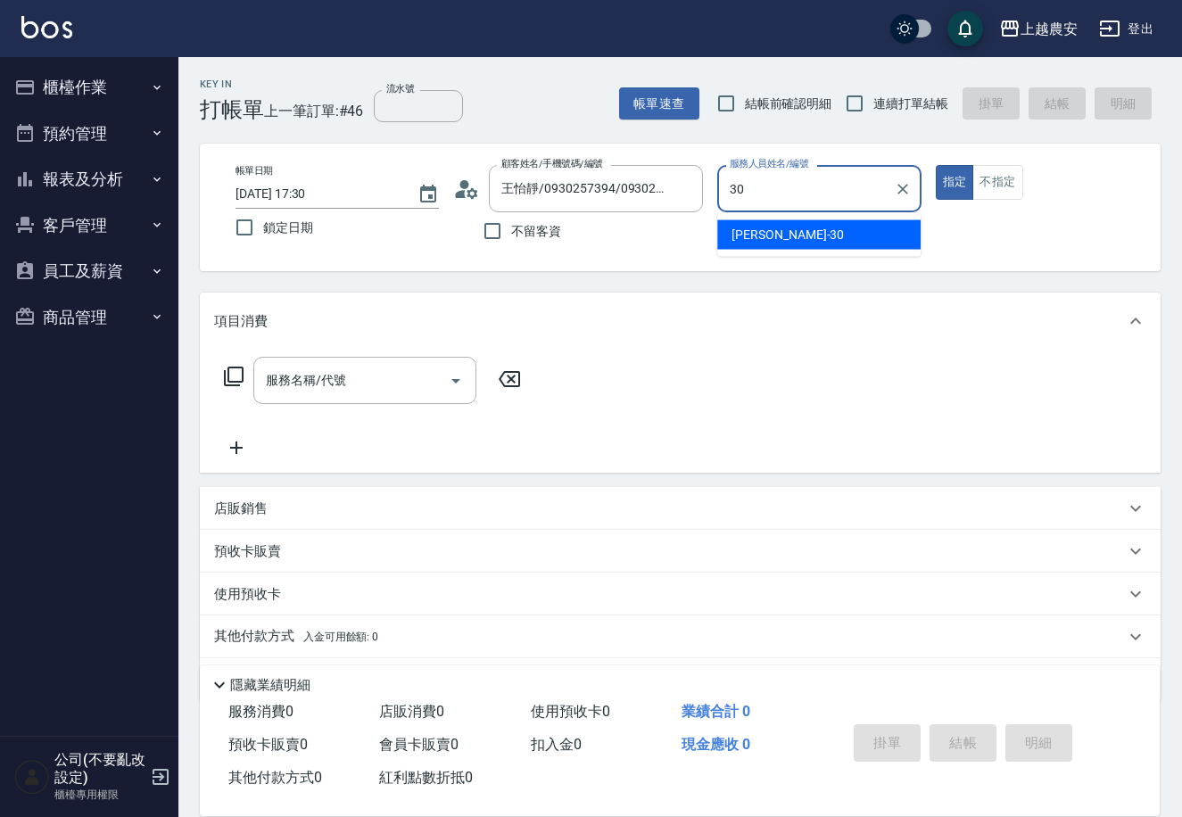
type input "珮珮-30"
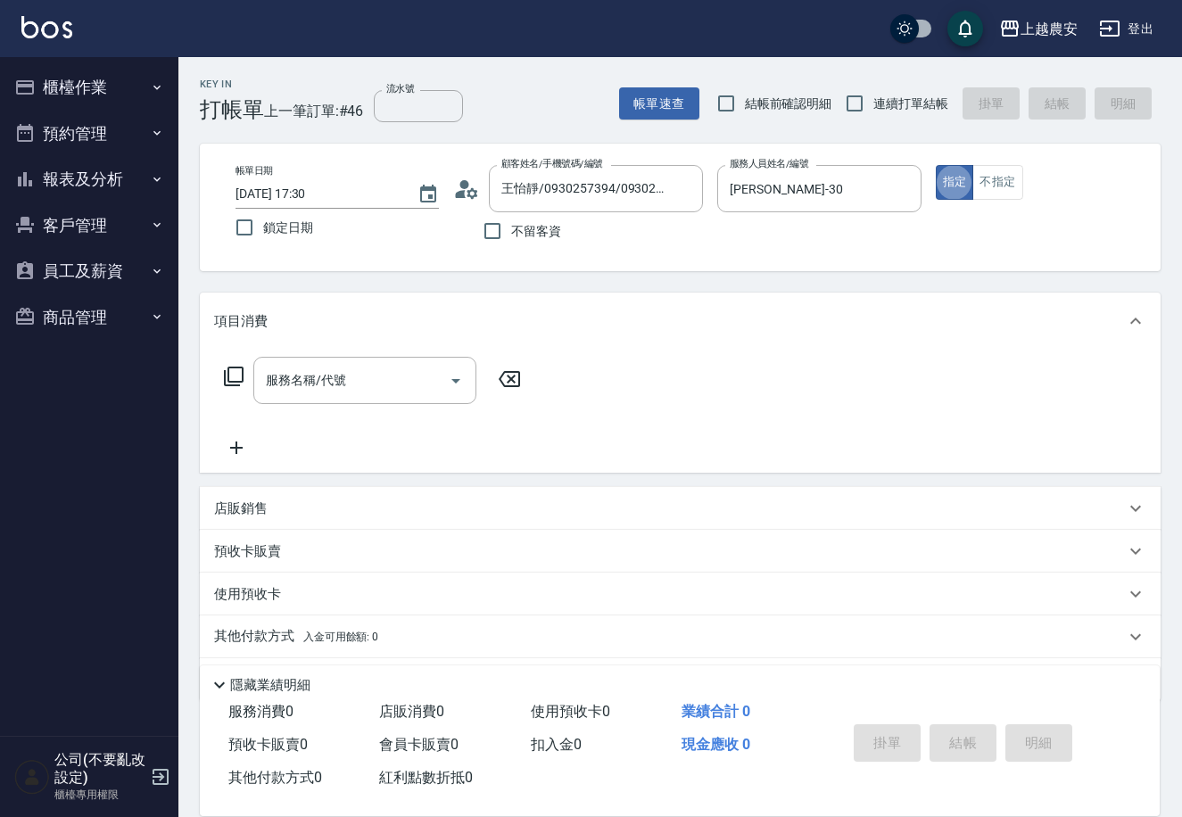
type button "true"
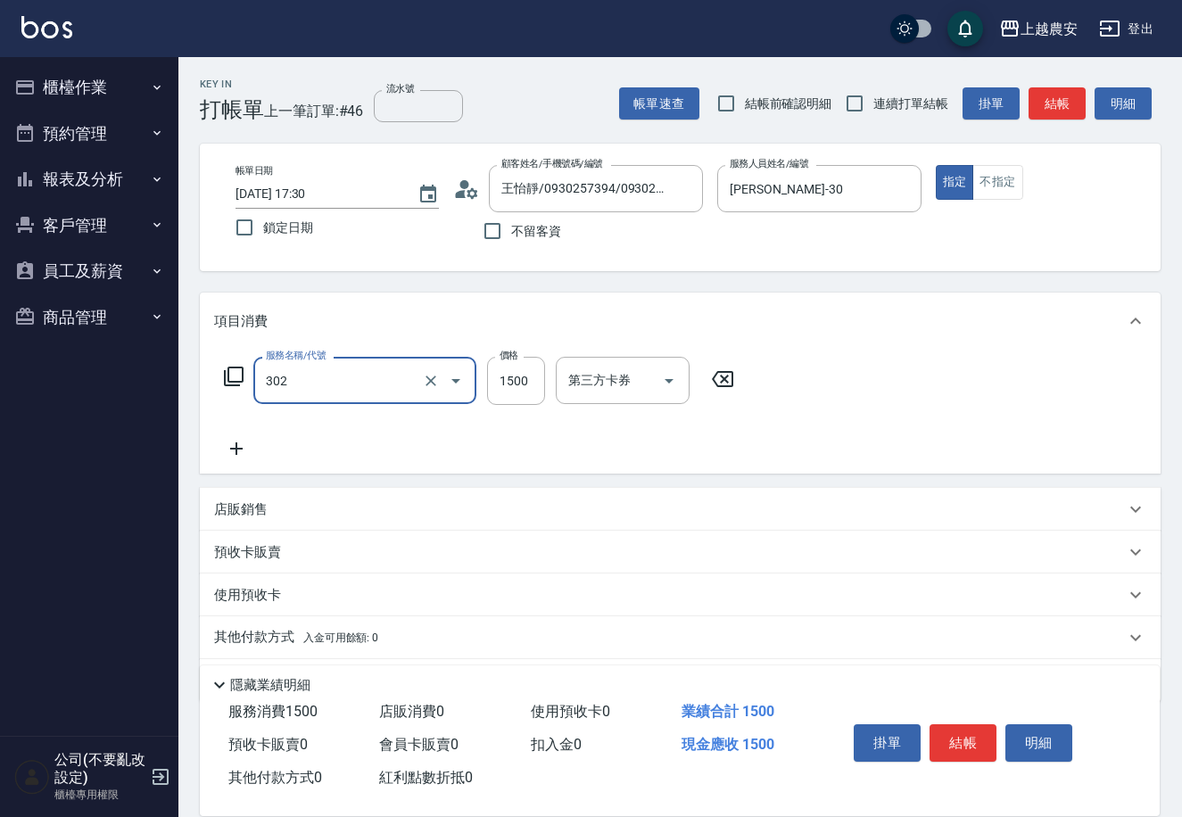
type input "燙髮1500↓(自購)(302)"
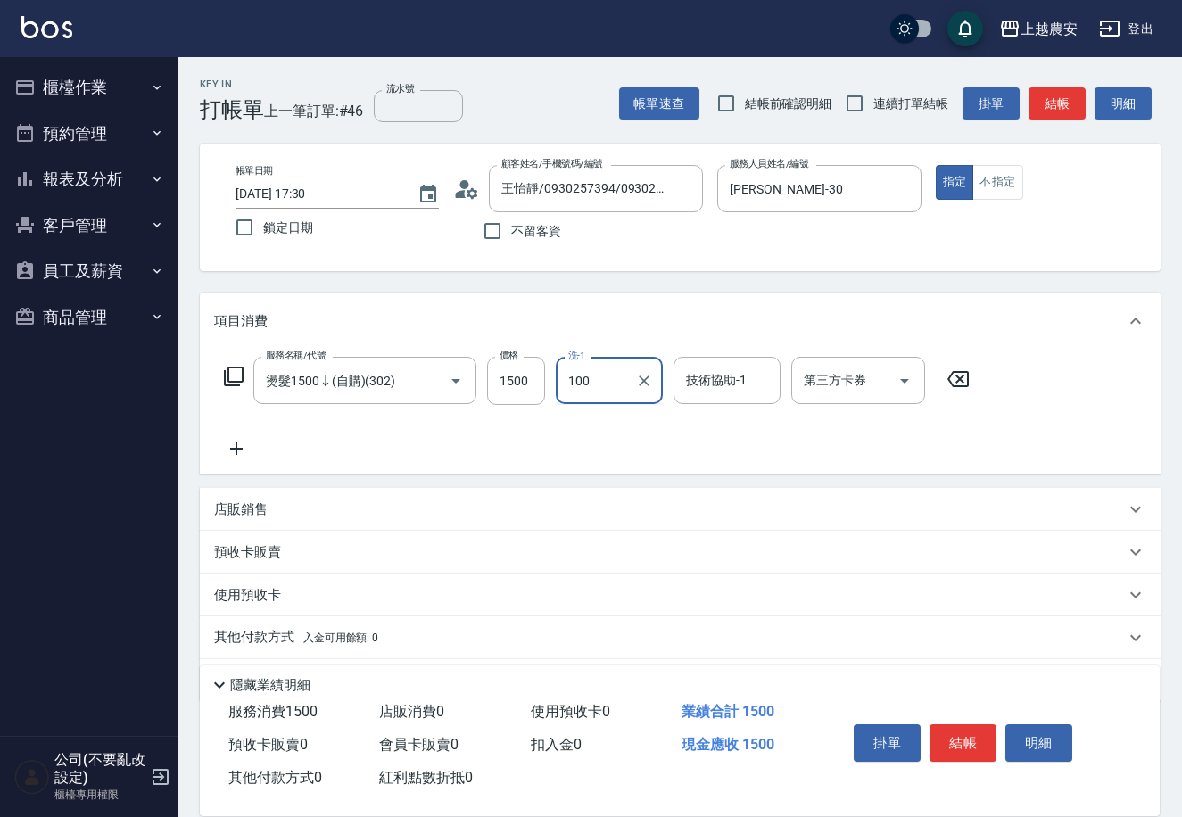
type input "1000"
click at [638, 373] on icon "Clear" at bounding box center [644, 381] width 18 height 18
type input "1000"
click at [233, 448] on icon at bounding box center [236, 448] width 12 height 12
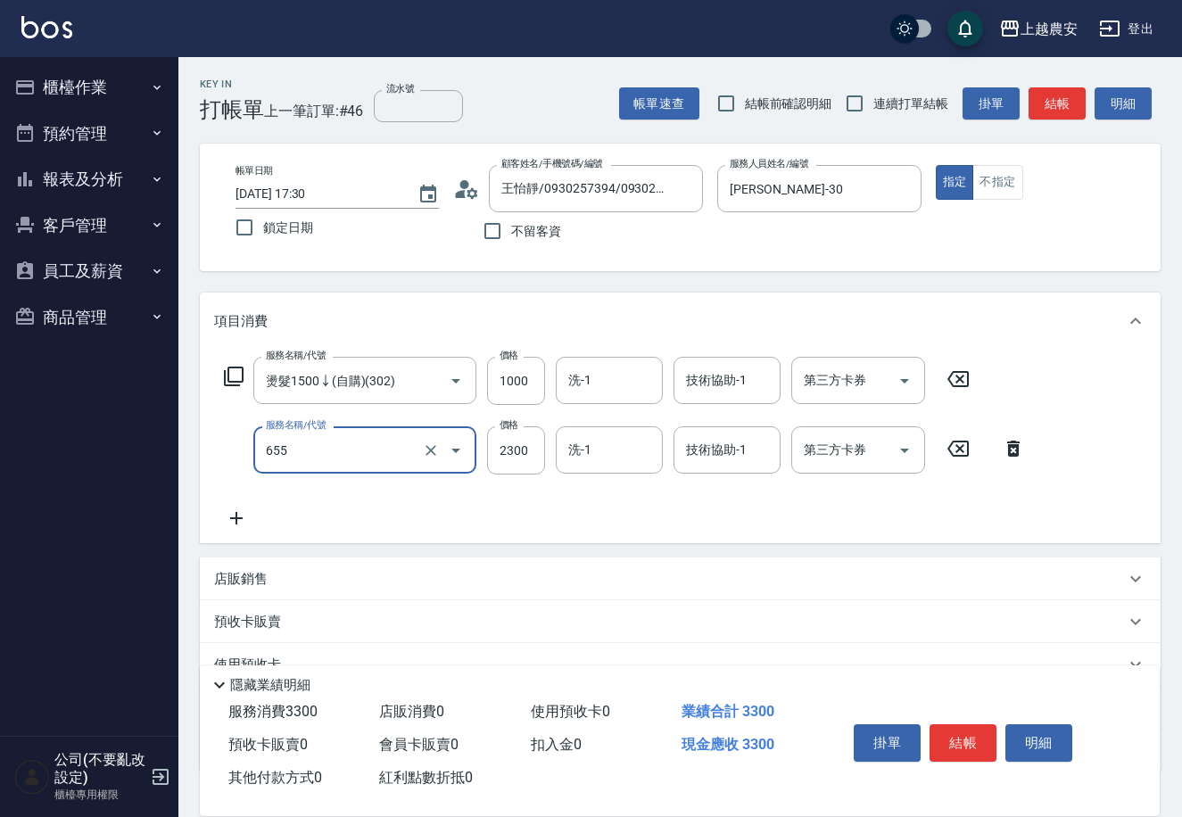
type input "結構2段式(自)(655)"
type input "1800"
click at [975, 748] on button "結帳" at bounding box center [962, 742] width 67 height 37
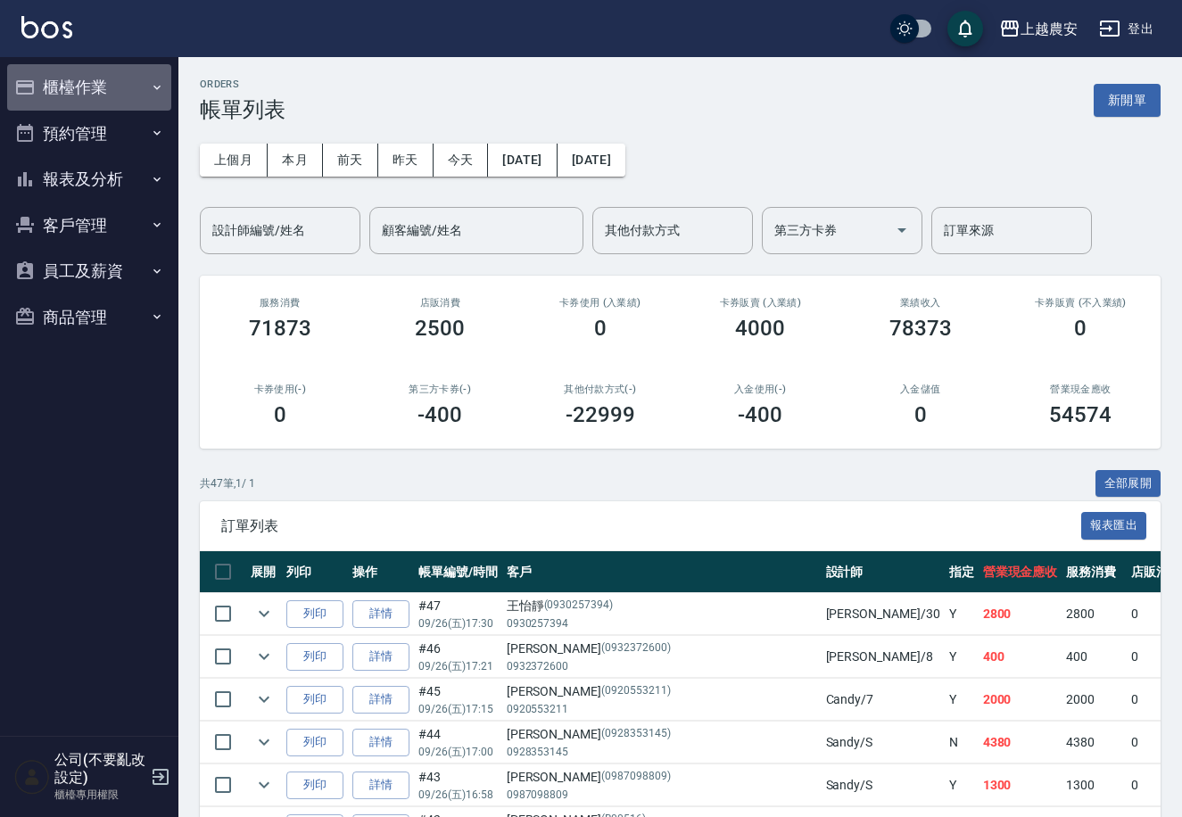
click at [71, 78] on button "櫃檯作業" at bounding box center [89, 87] width 164 height 46
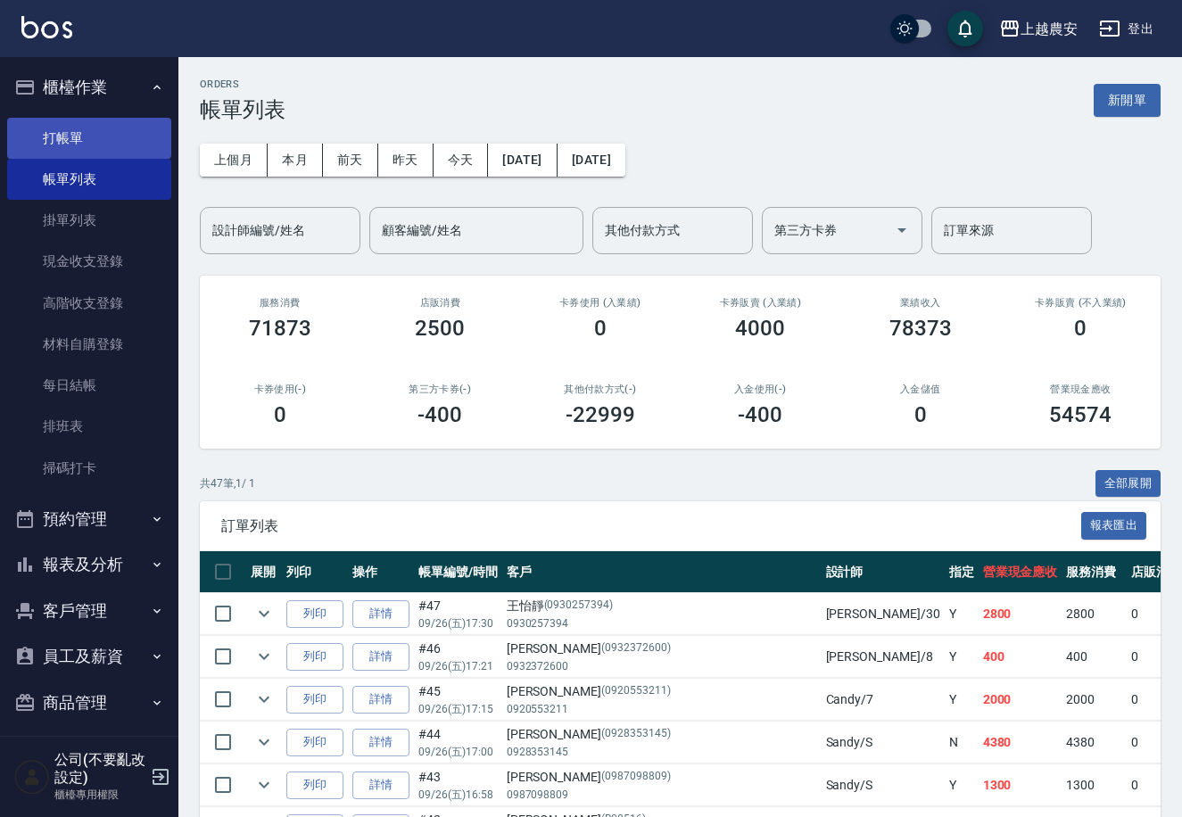
click at [94, 146] on link "打帳單" at bounding box center [89, 138] width 164 height 41
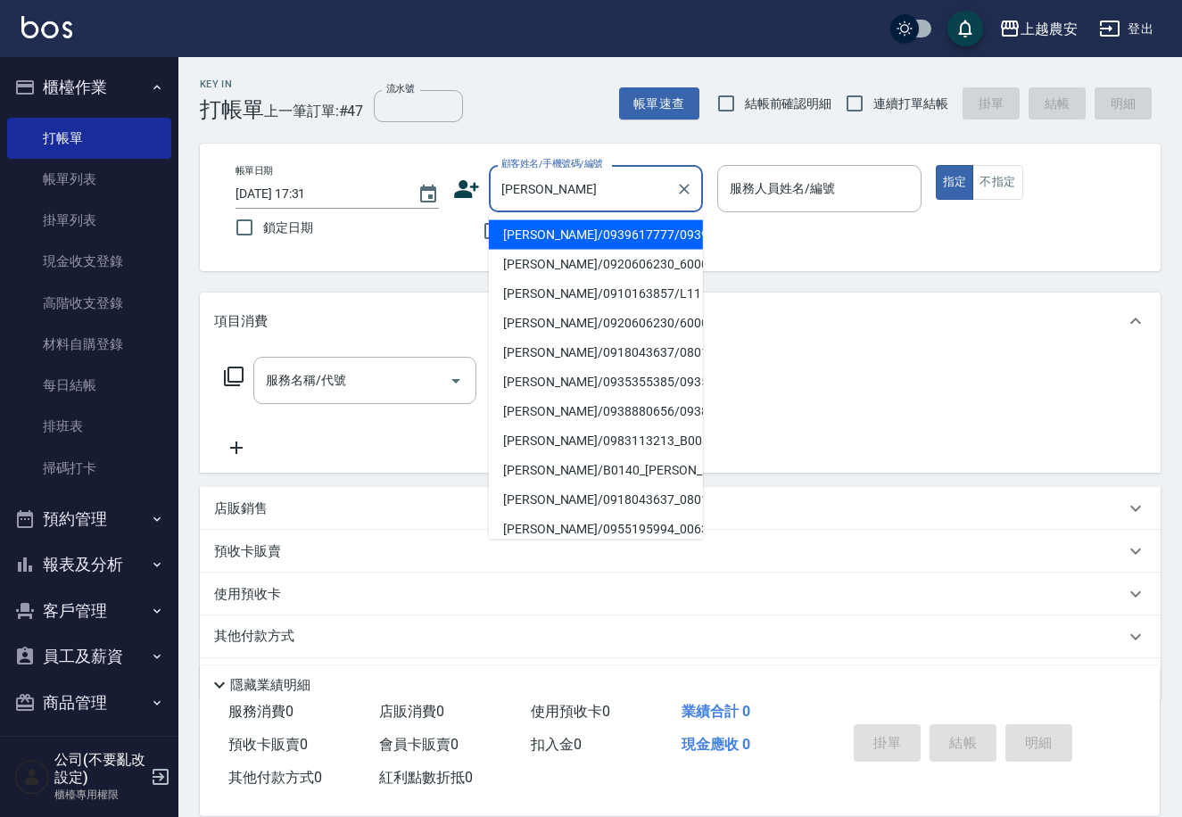
click at [551, 235] on li "[PERSON_NAME]/0939617777/0939617777" at bounding box center [596, 234] width 214 height 29
type input "[PERSON_NAME]/0939617777/0939617777"
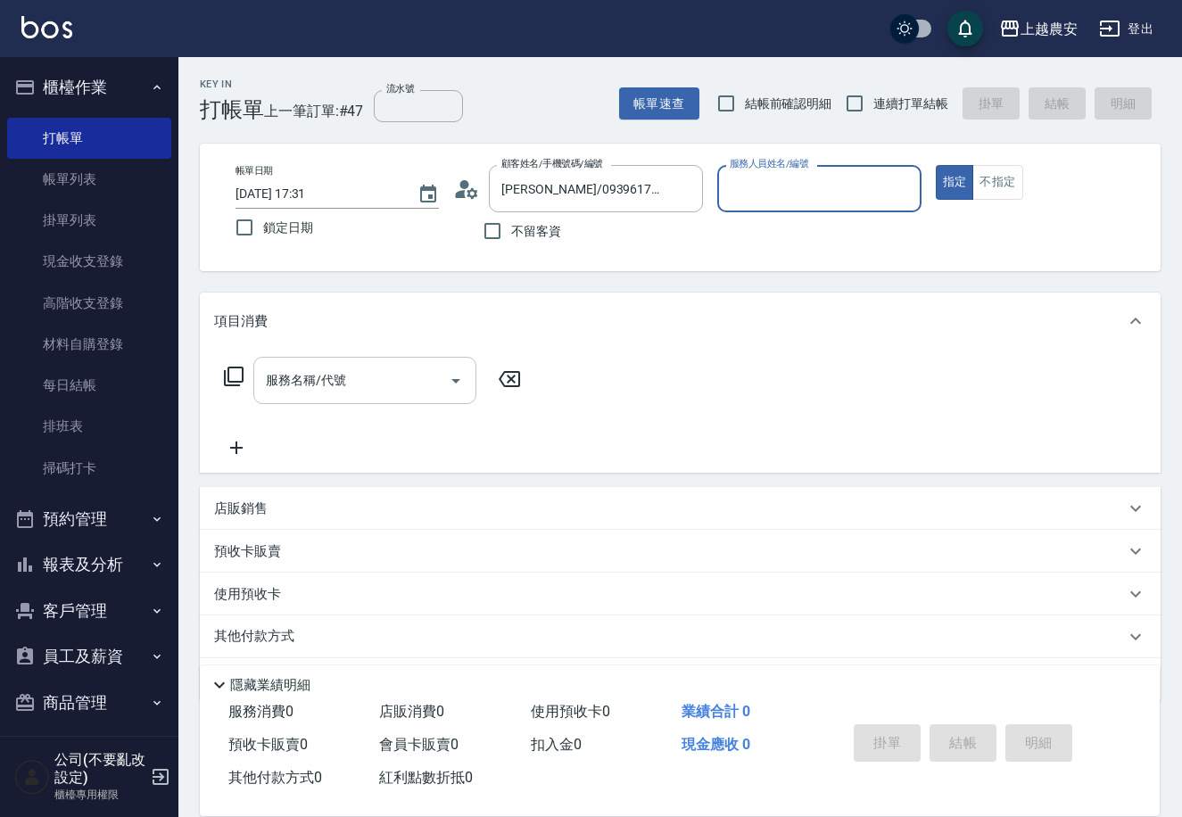
type input "美雅-B"
click at [359, 361] on div "服務名稱/代號" at bounding box center [364, 380] width 223 height 47
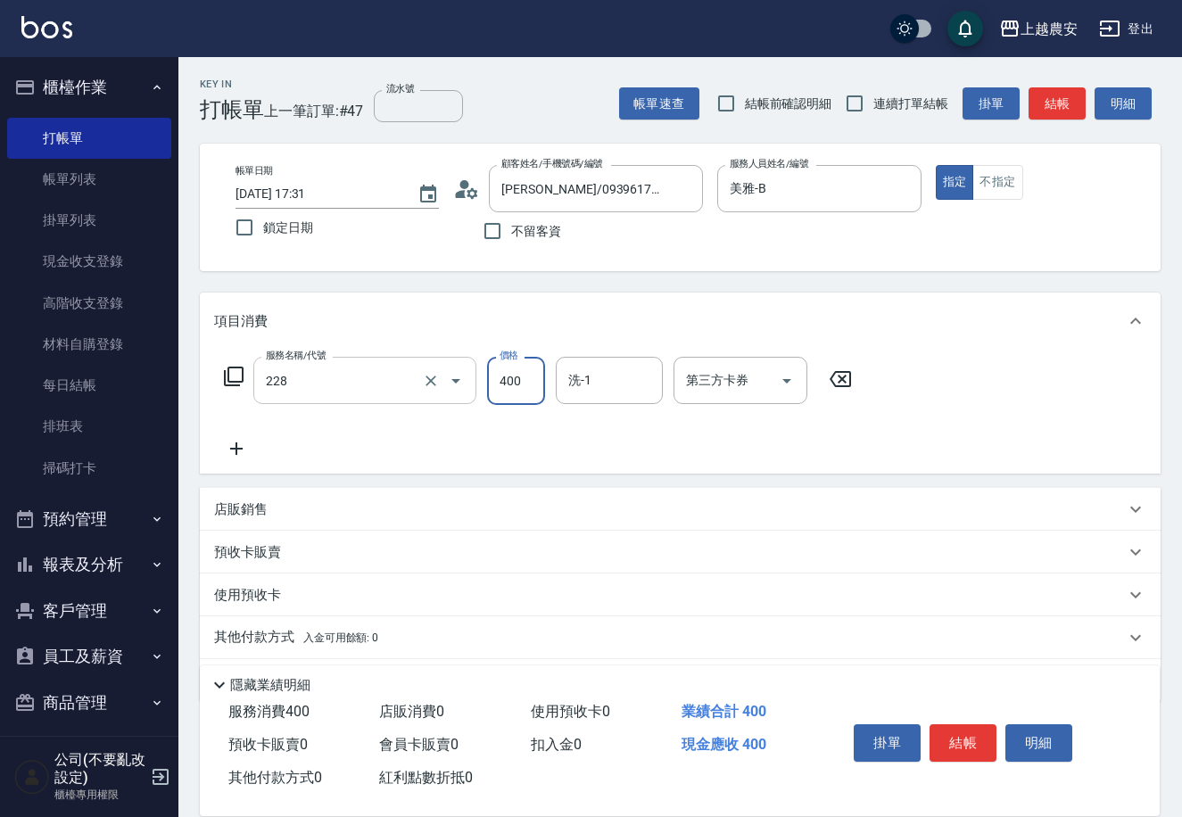
type input "洗髮(228)"
click at [969, 730] on button "結帳" at bounding box center [962, 742] width 67 height 37
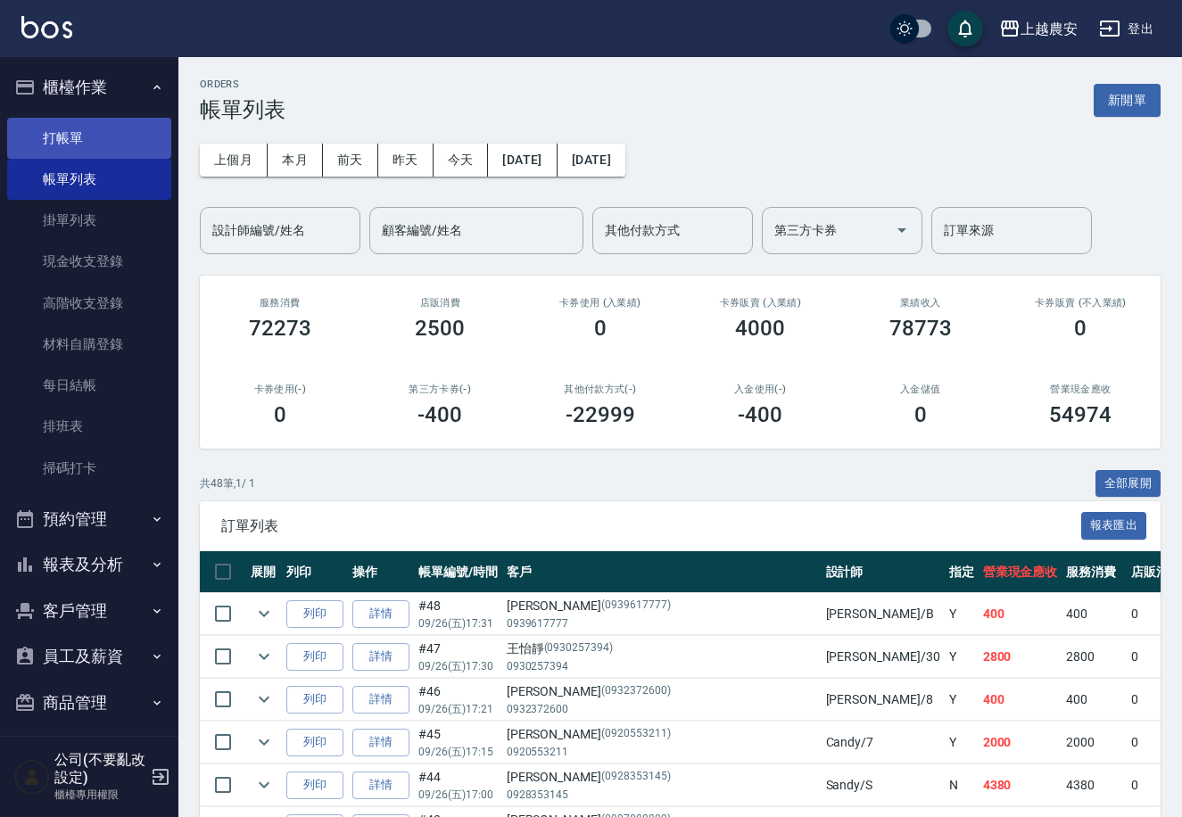
click at [62, 134] on link "打帳單" at bounding box center [89, 138] width 164 height 41
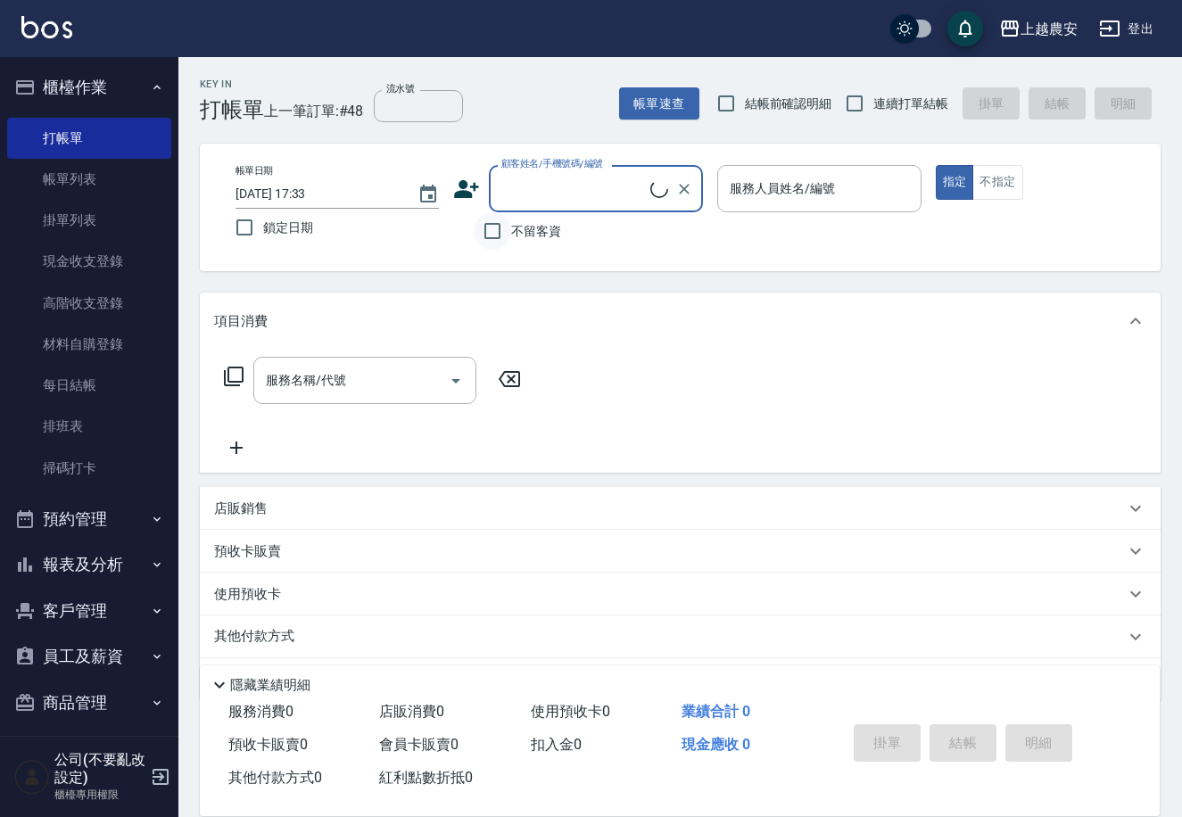
click at [504, 228] on input "不留客資" at bounding box center [492, 230] width 37 height 37
checkbox input "true"
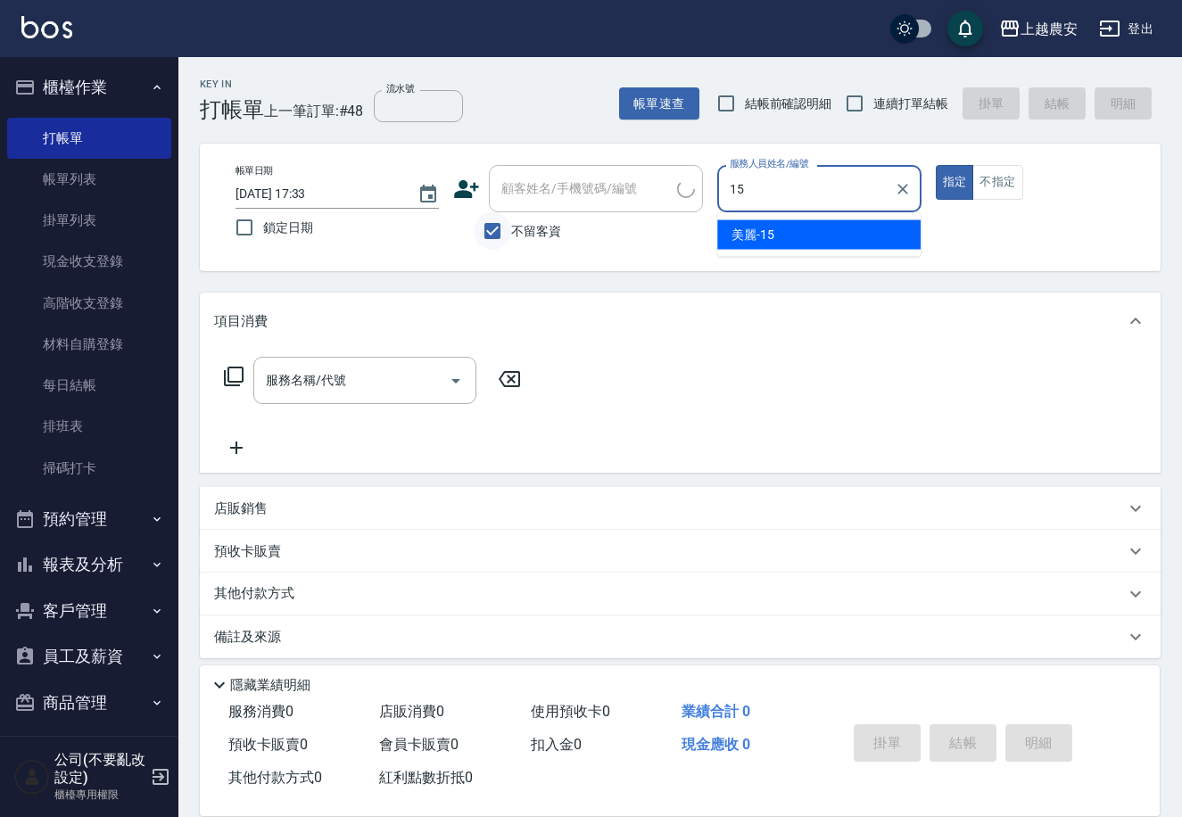
type input "美麗-15"
type button "true"
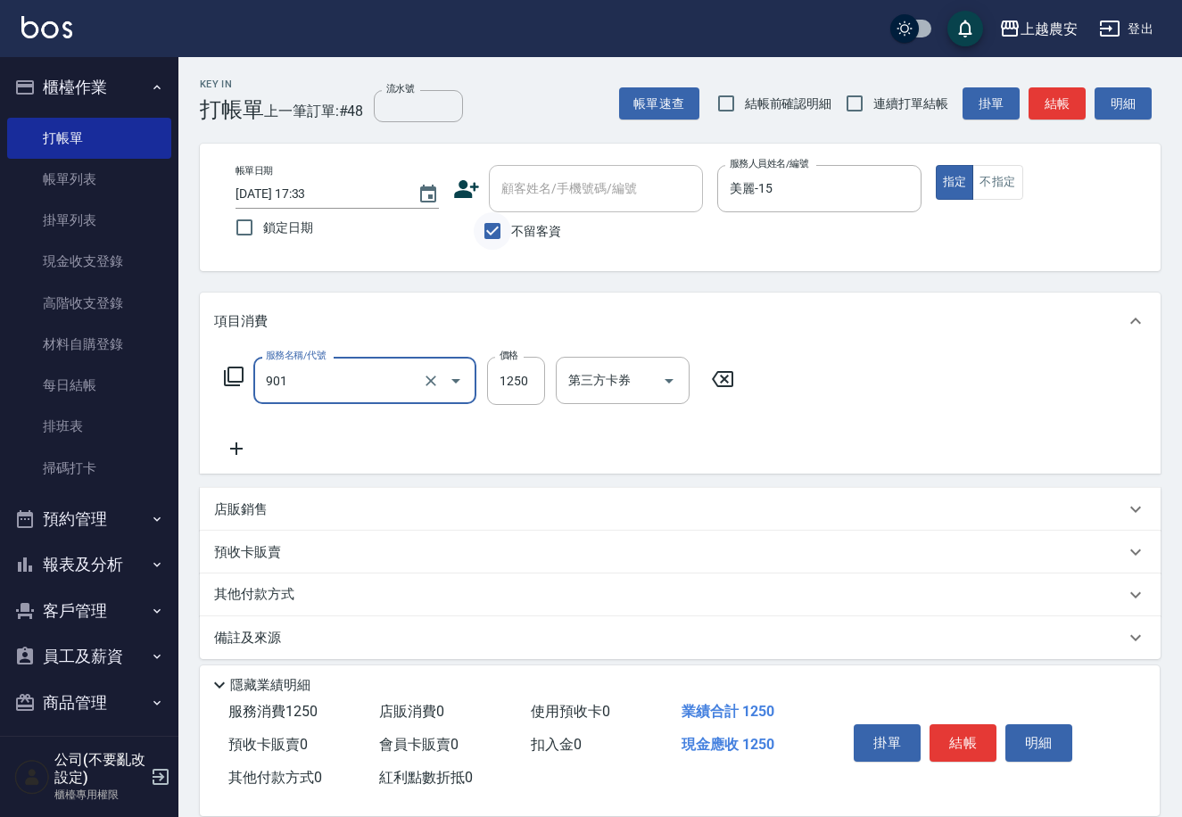
type input "修手指甲(901)"
type input "300"
click at [969, 736] on button "結帳" at bounding box center [962, 742] width 67 height 37
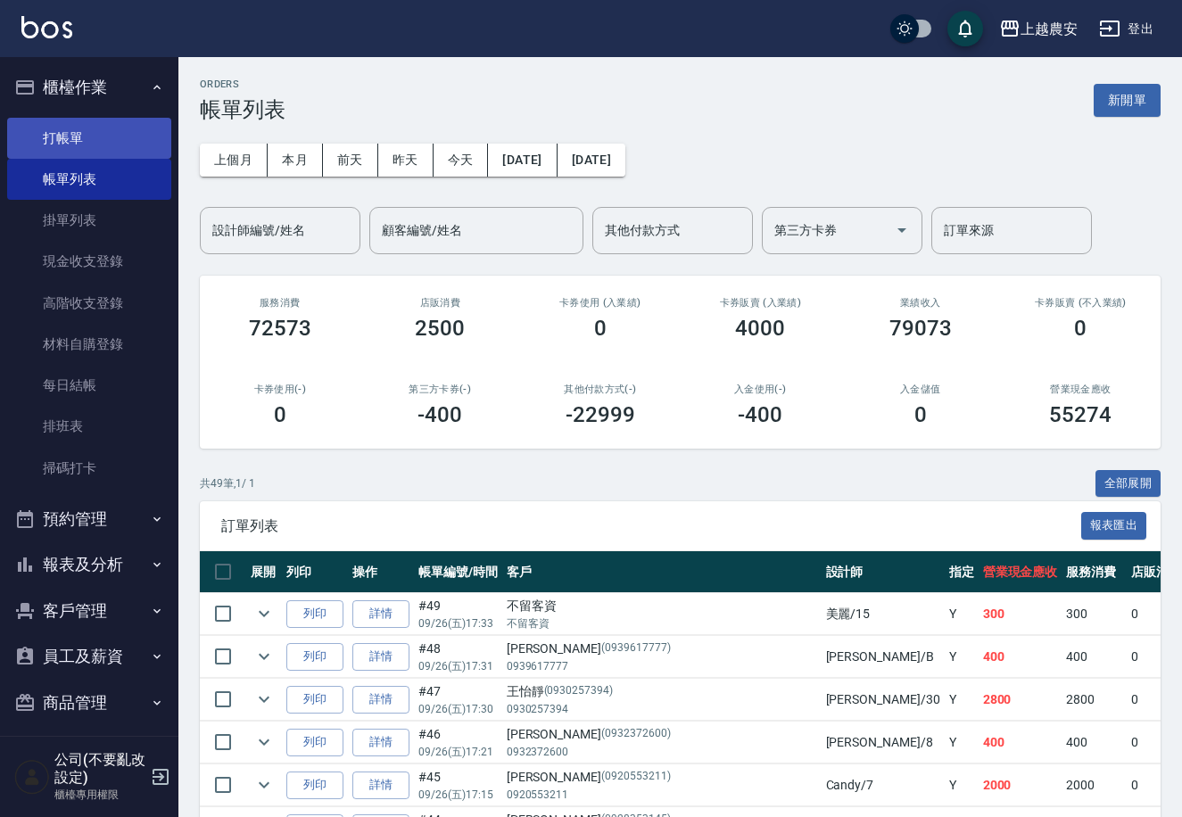
click at [78, 135] on link "打帳單" at bounding box center [89, 138] width 164 height 41
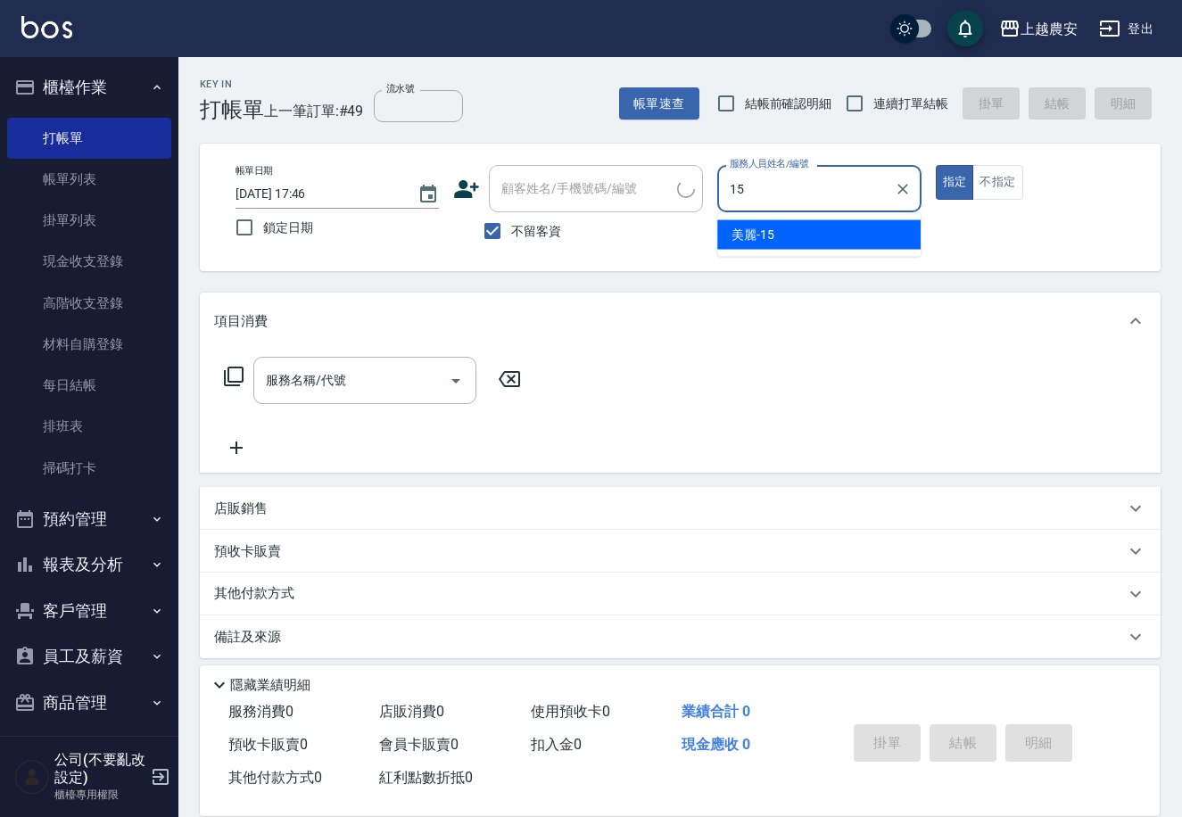
type input "美麗-15"
type button "true"
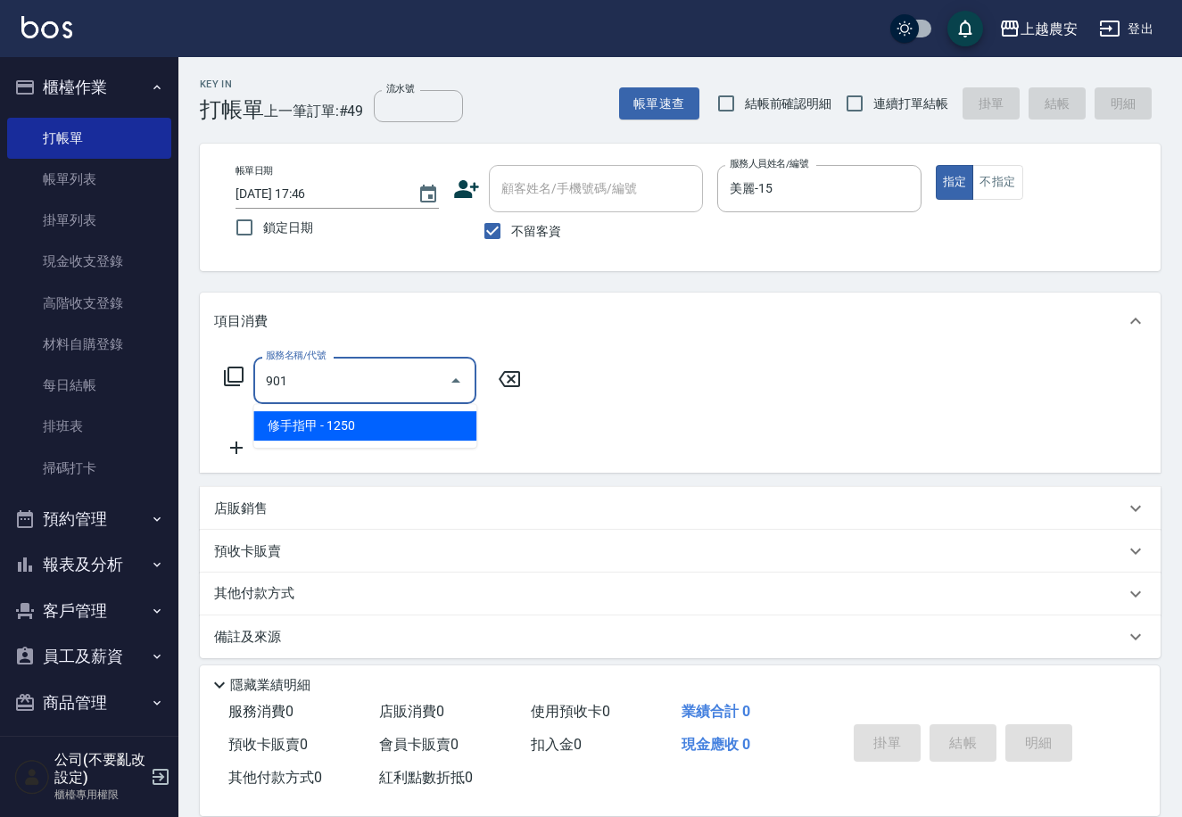
type input "修手指甲(901)"
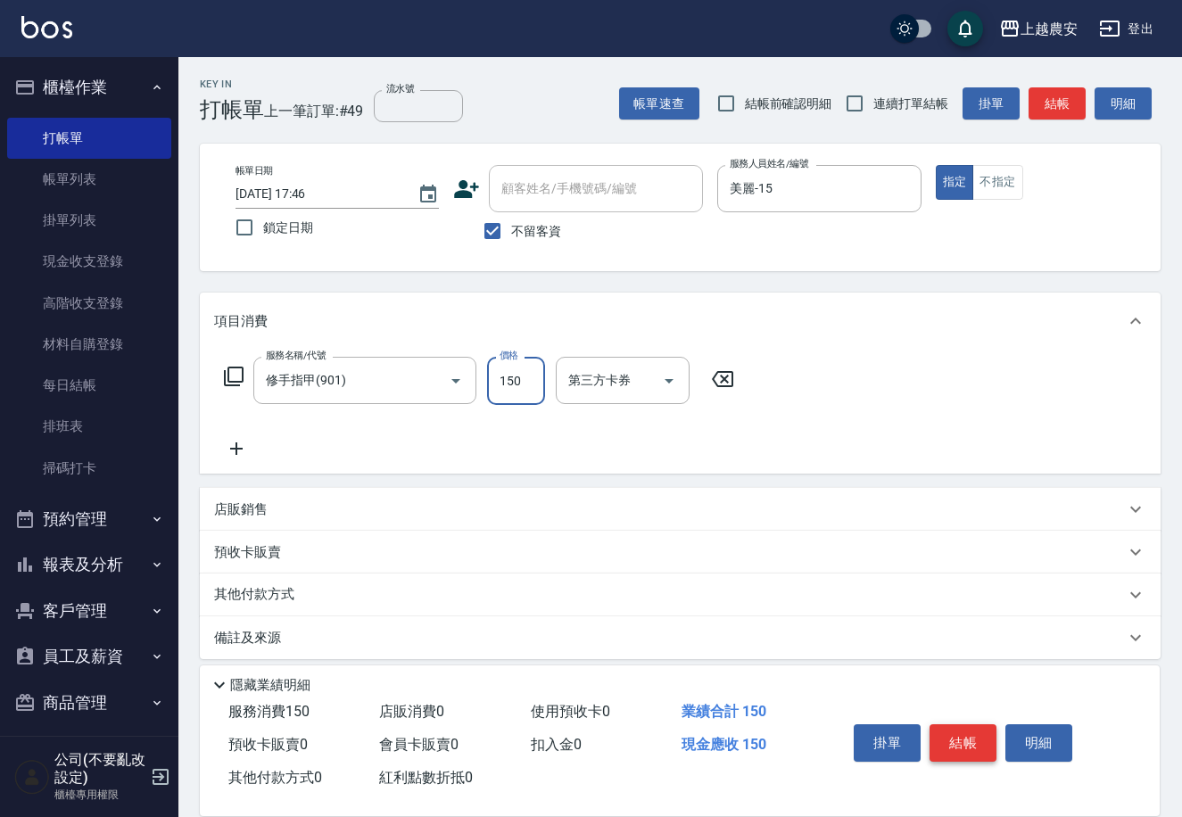
type input "150"
click at [961, 736] on button "結帳" at bounding box center [962, 742] width 67 height 37
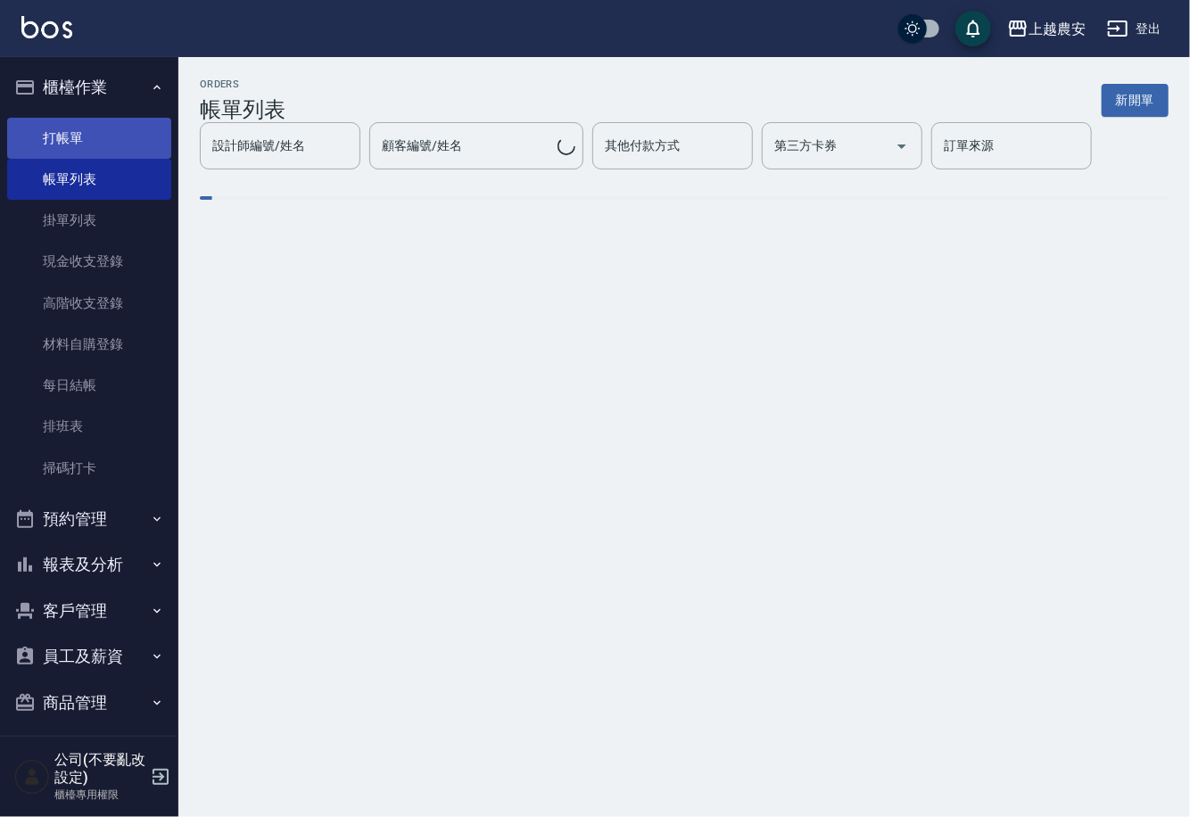
click at [80, 122] on link "打帳單" at bounding box center [89, 138] width 164 height 41
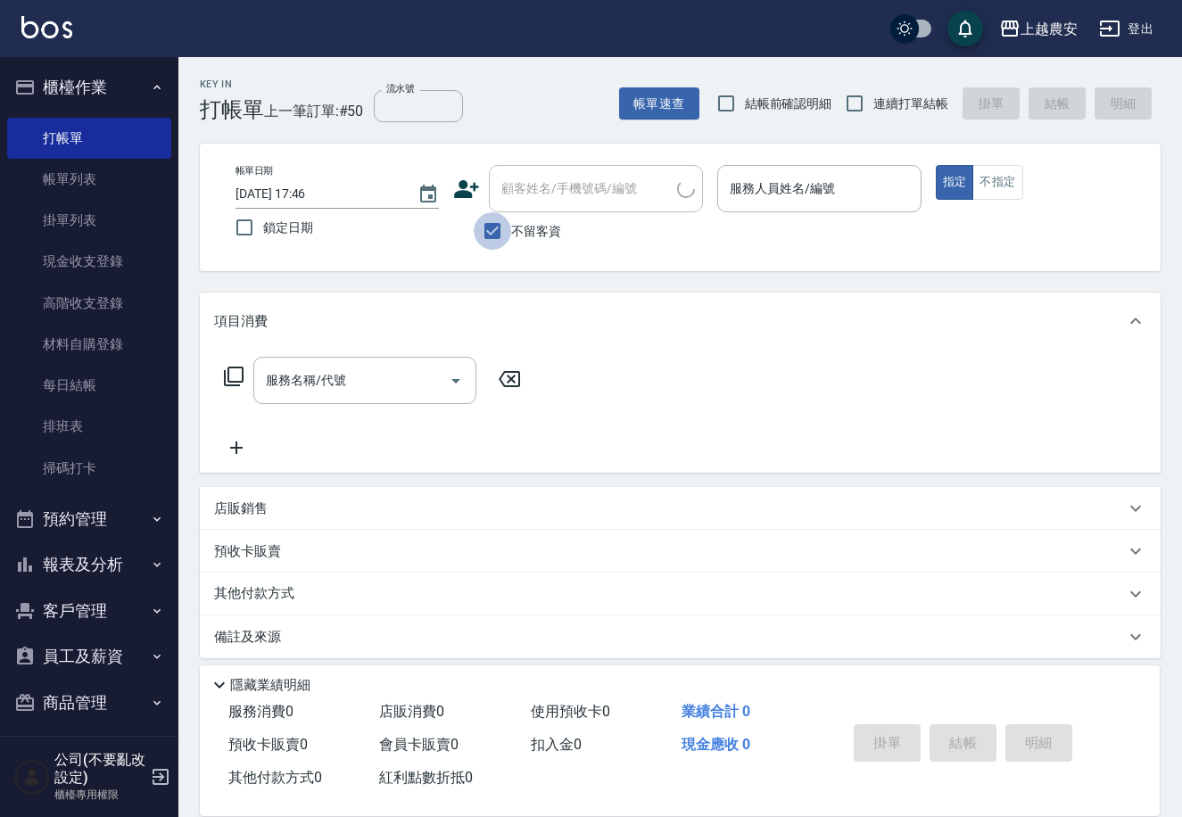
click at [489, 233] on input "不留客資" at bounding box center [492, 230] width 37 height 37
checkbox input "false"
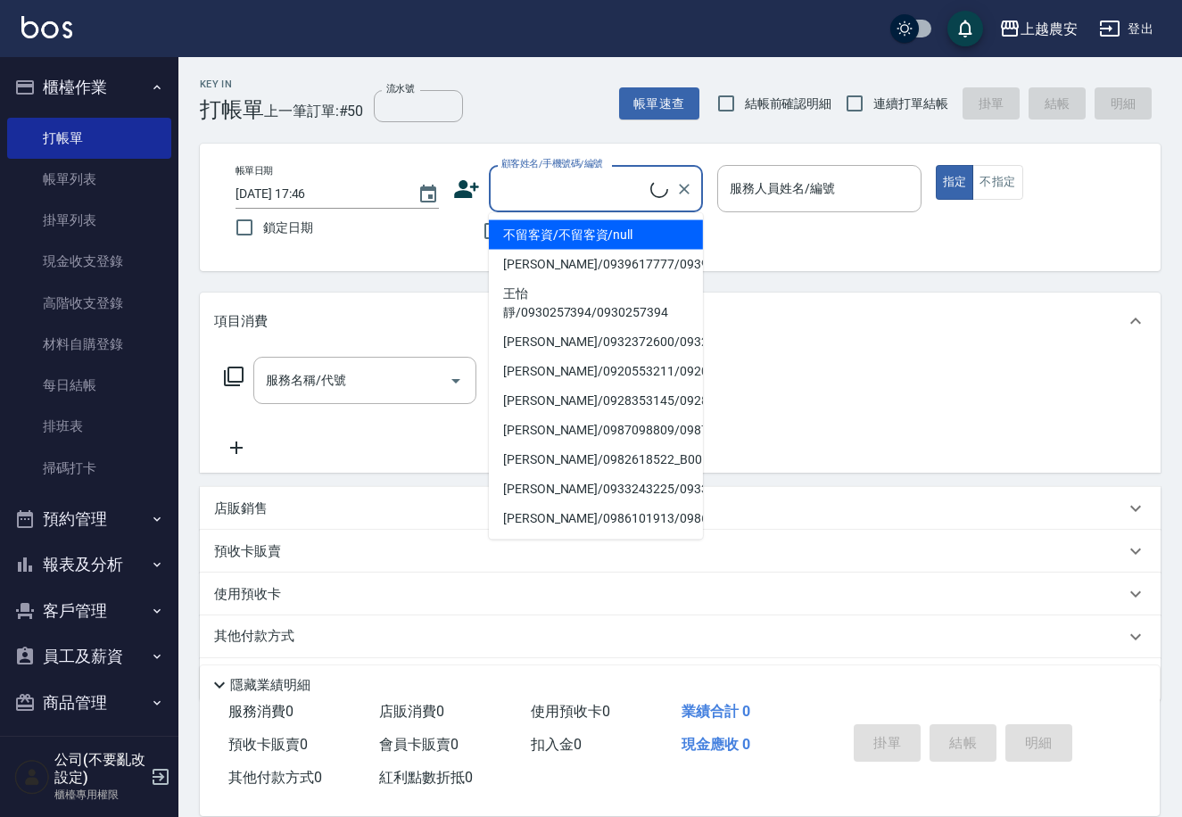
click at [507, 203] on input "顧客姓名/手機號碼/編號" at bounding box center [573, 188] width 153 height 31
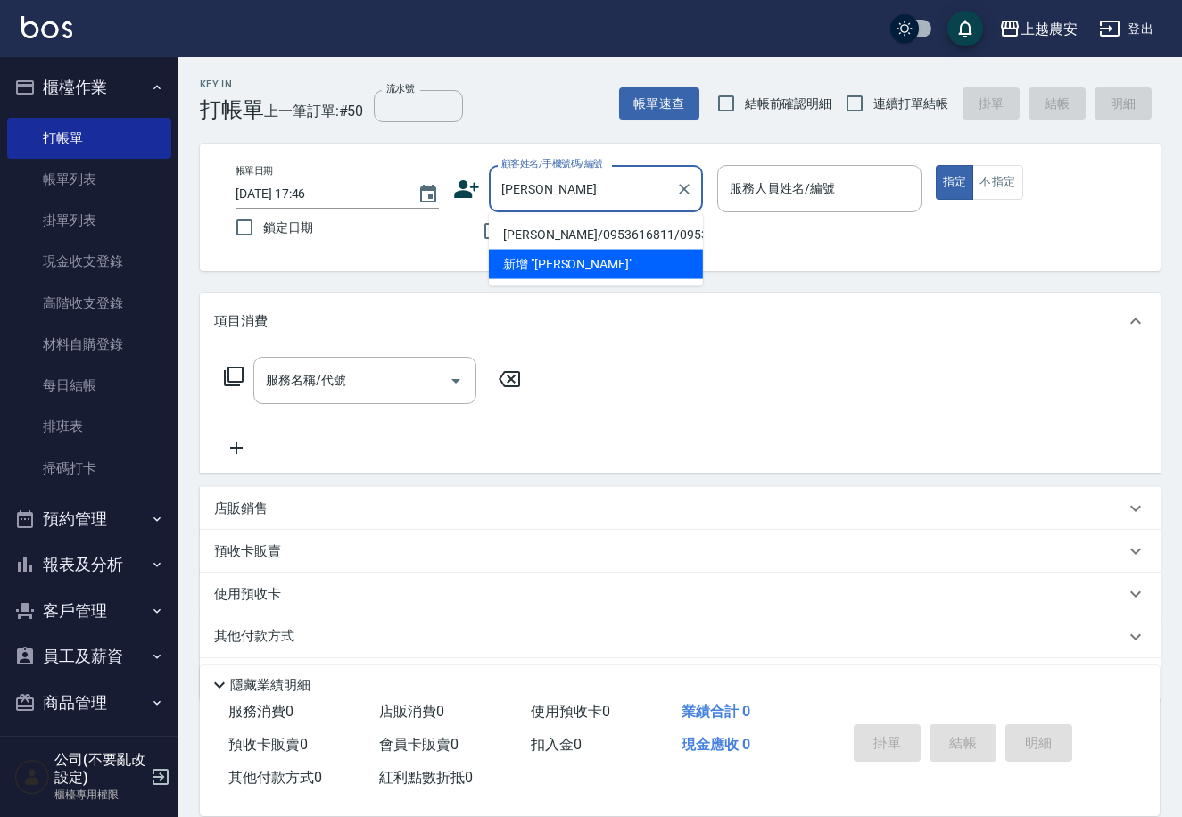
click at [529, 243] on li "[PERSON_NAME]/0953616811/0953616811" at bounding box center [596, 234] width 214 height 29
type input "[PERSON_NAME]/0953616811/0953616811"
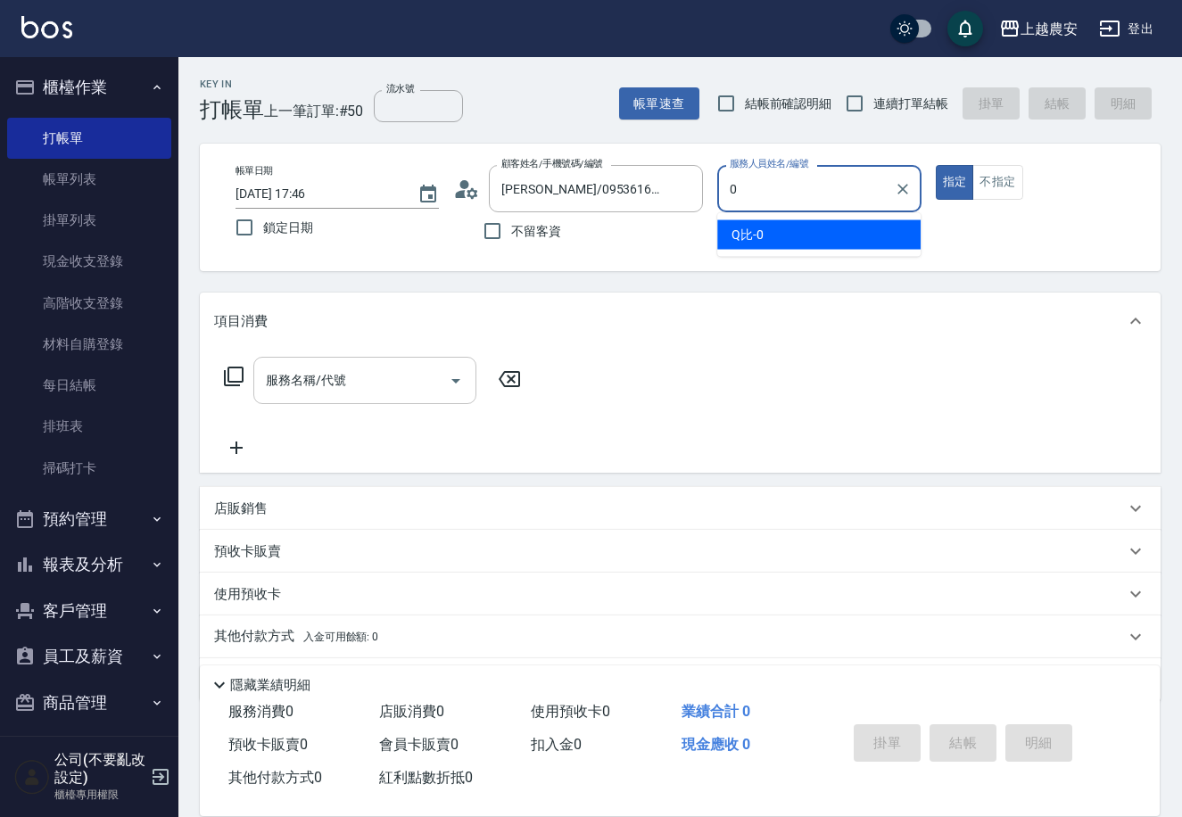
type input "0"
type button "true"
type input "Q比-0"
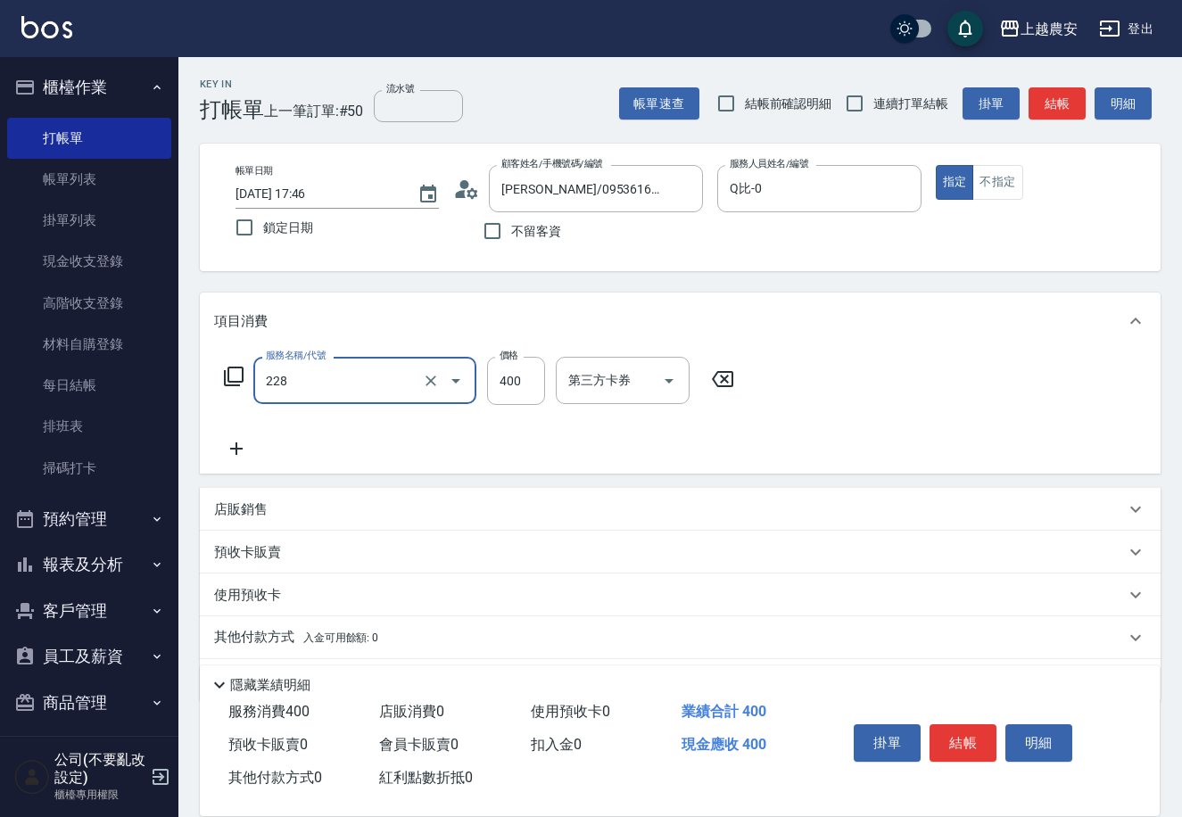
type input "洗髮(228)"
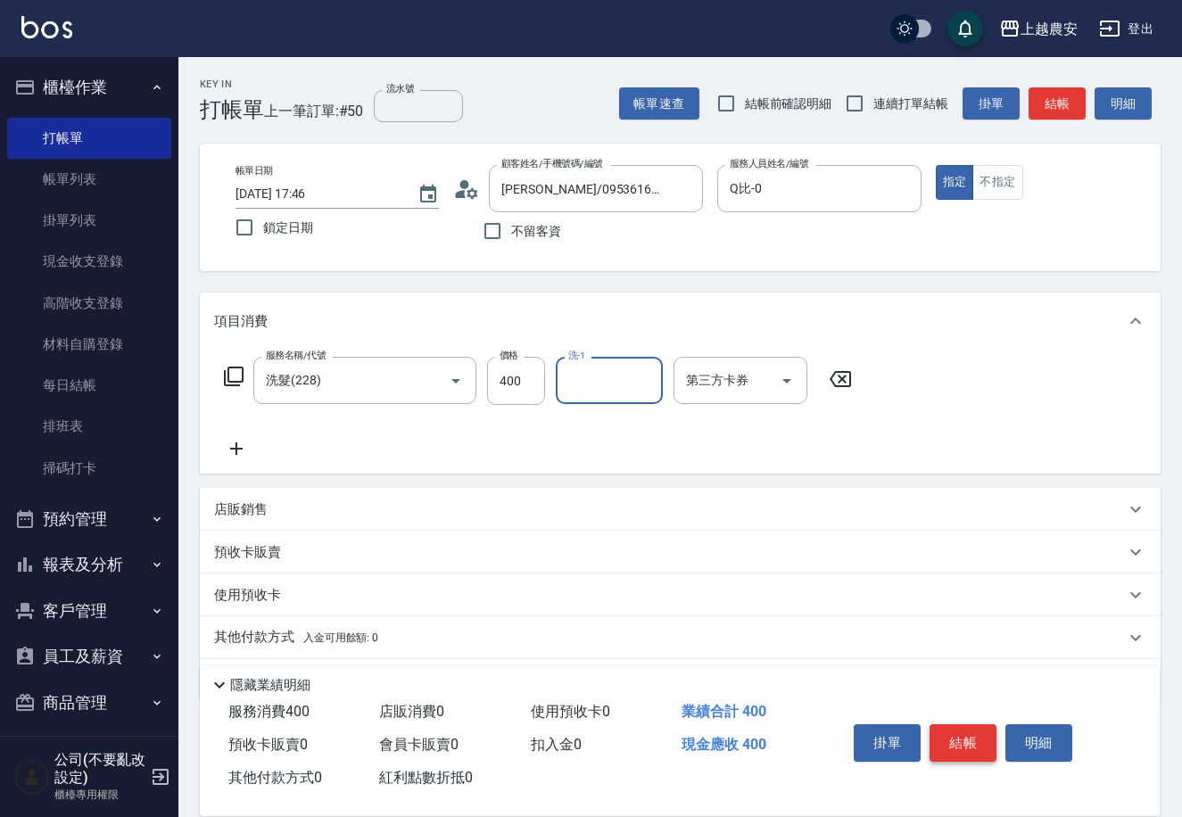
click at [957, 733] on button "結帳" at bounding box center [962, 742] width 67 height 37
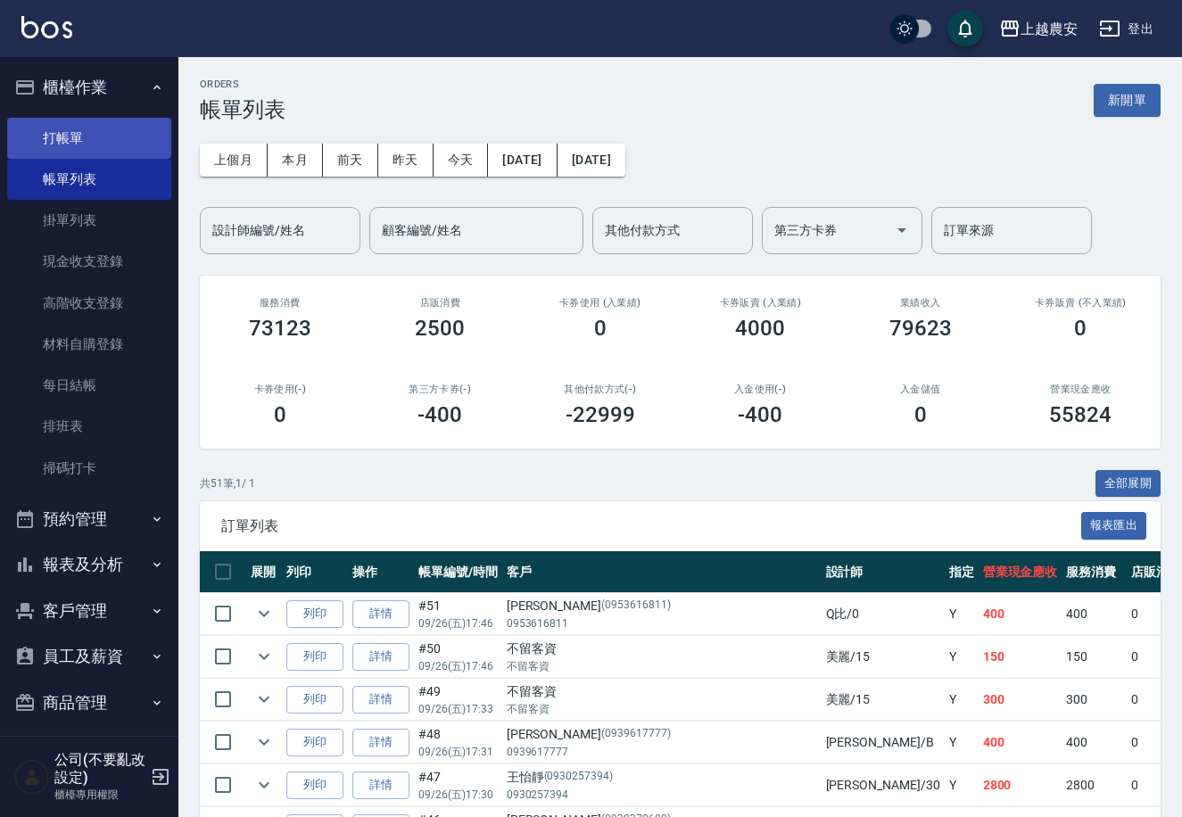
click at [70, 137] on link "打帳單" at bounding box center [89, 138] width 164 height 41
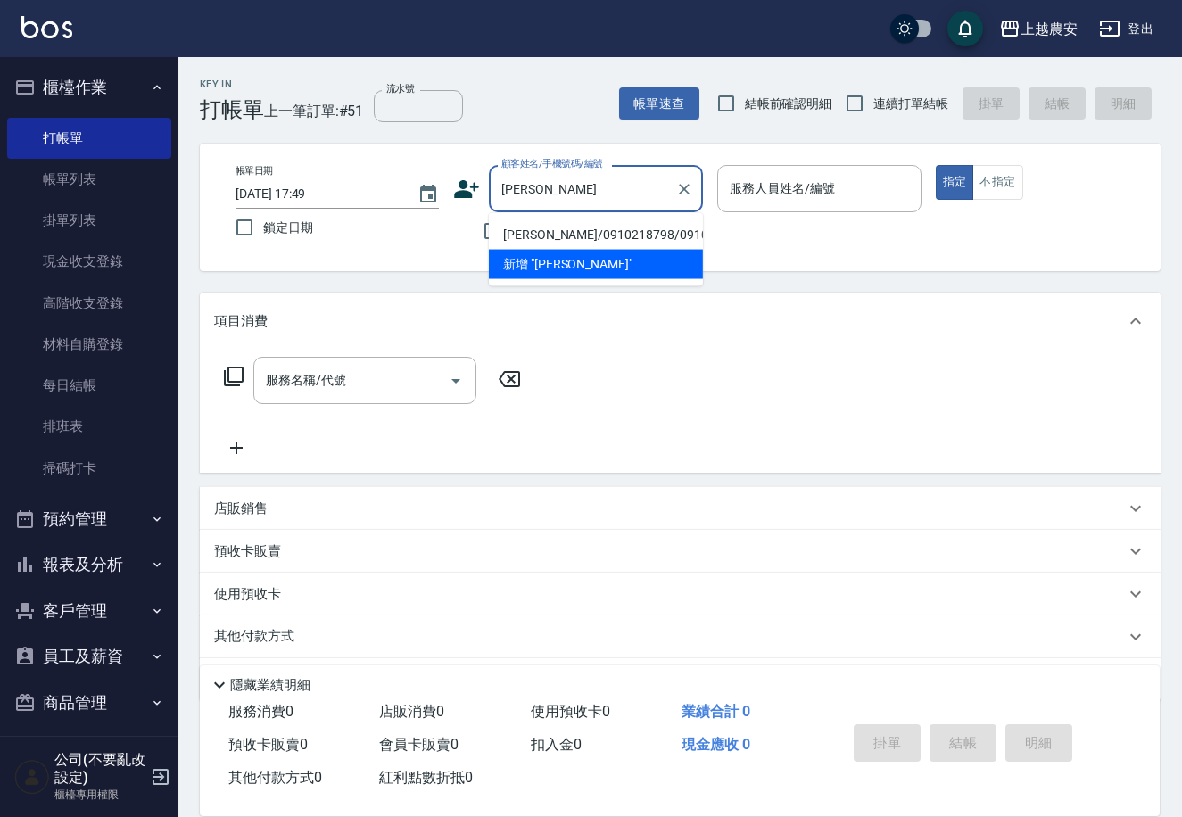
click at [540, 224] on li "林淨枝/0910218798/0910218798" at bounding box center [596, 234] width 214 height 29
type input "林淨枝/0910218798/0910218798"
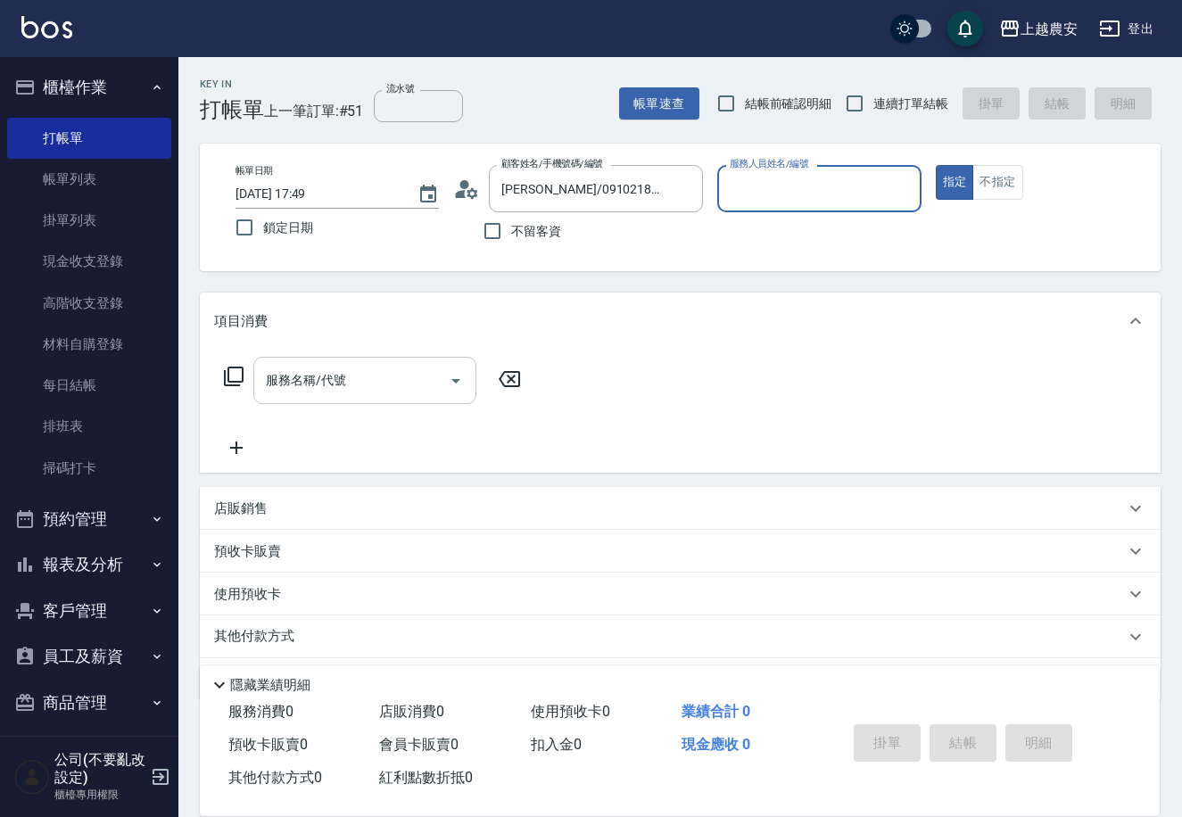
type input "美雅-B"
click at [380, 395] on input "服務名稱/代號" at bounding box center [351, 380] width 180 height 31
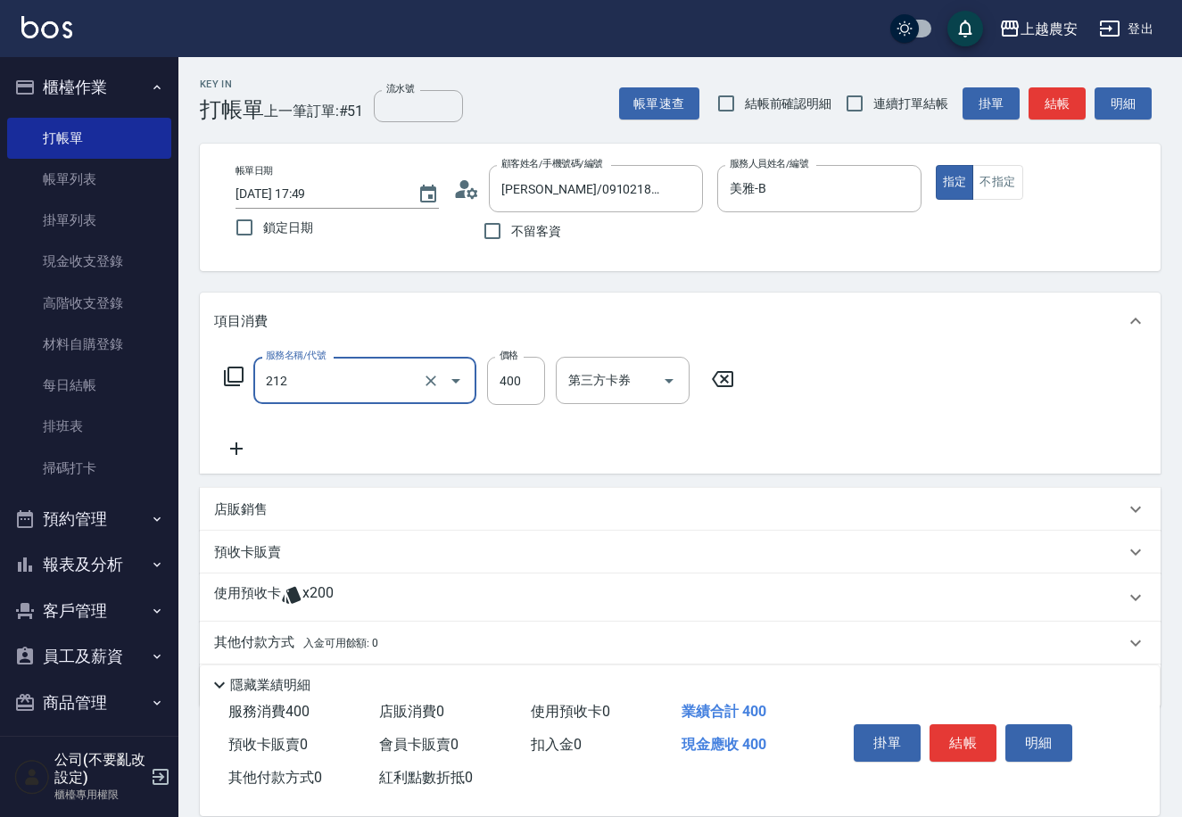
type input "洗髮券消費(212)"
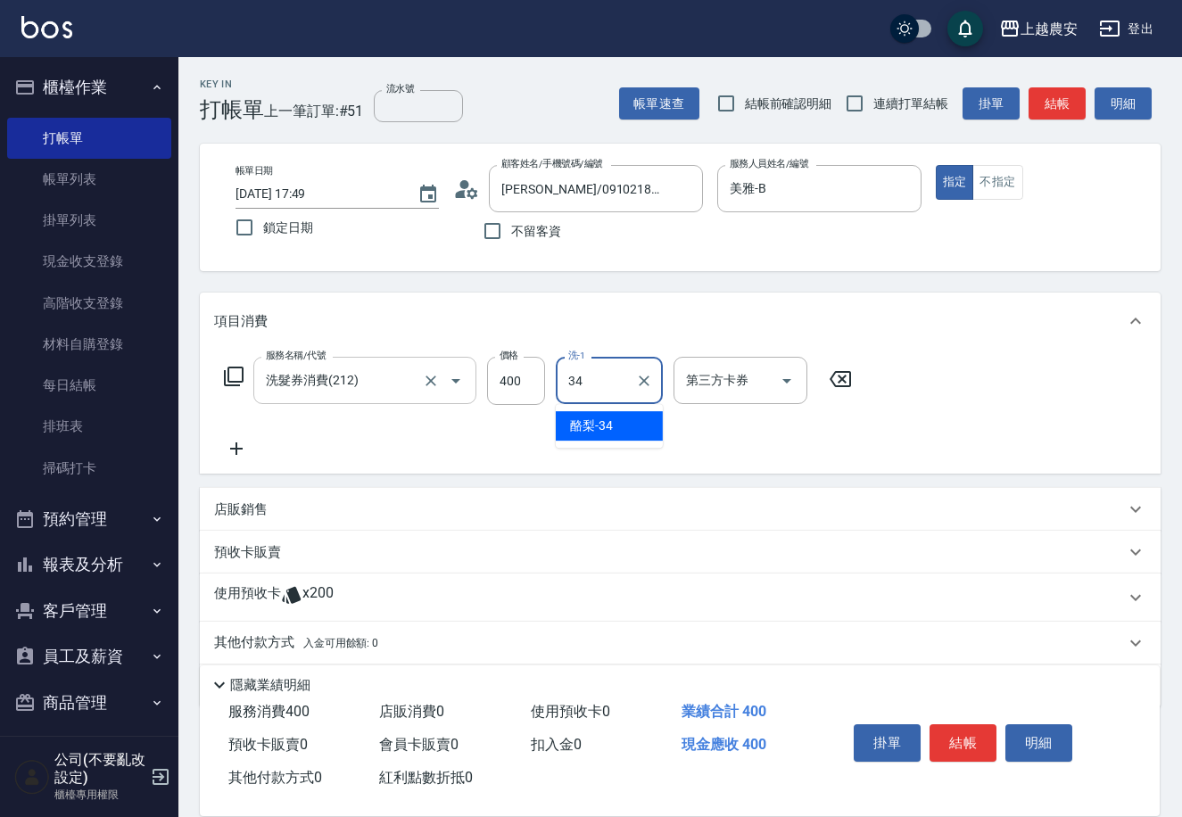
type input "酪梨-34"
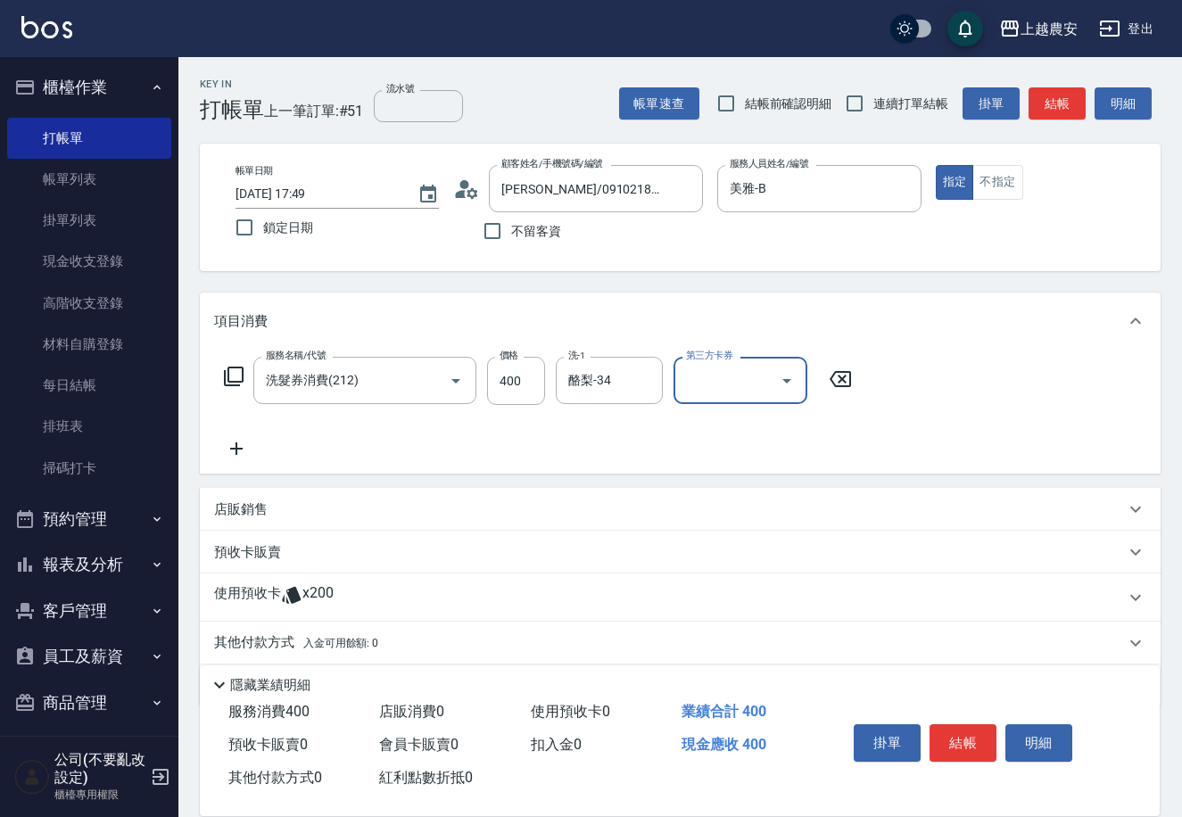
click at [717, 386] on input "第三方卡券" at bounding box center [726, 380] width 91 height 31
click at [717, 425] on span "舊有卡券" at bounding box center [740, 425] width 134 height 29
type input "舊有卡券"
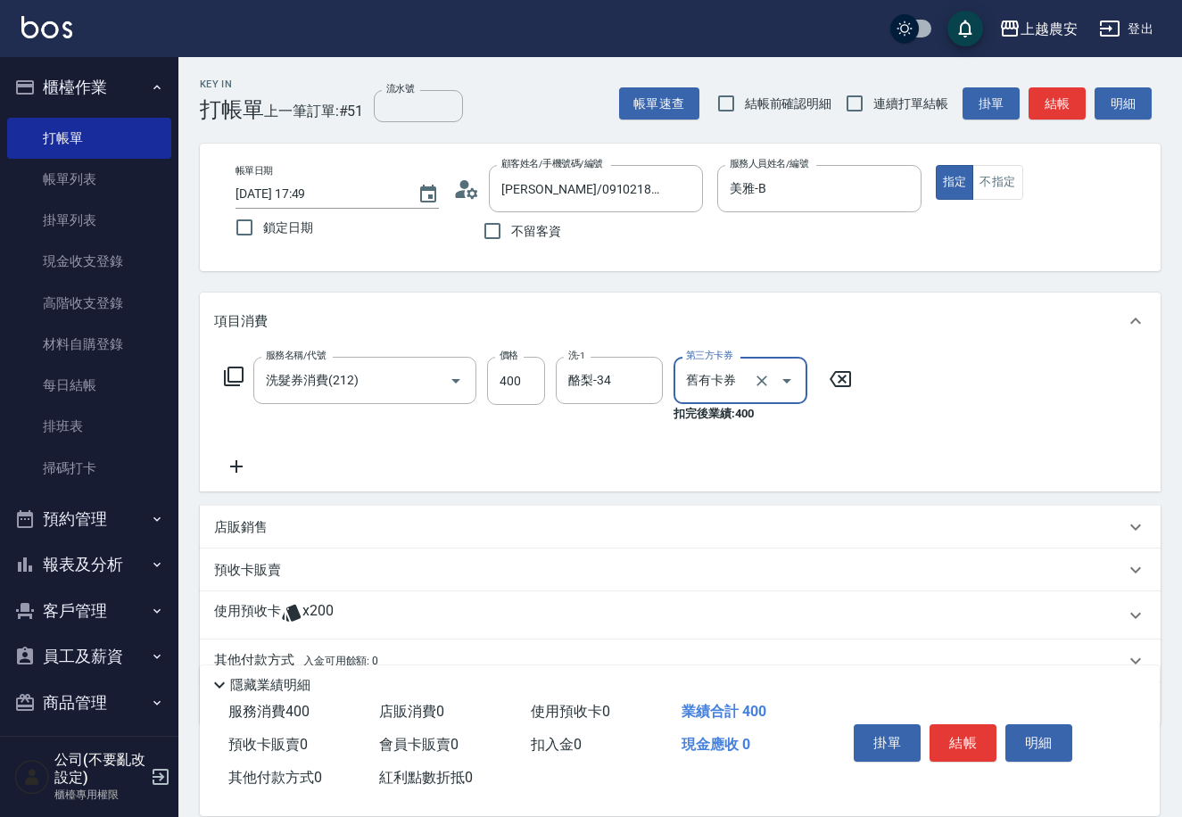
click at [970, 725] on button "結帳" at bounding box center [962, 742] width 67 height 37
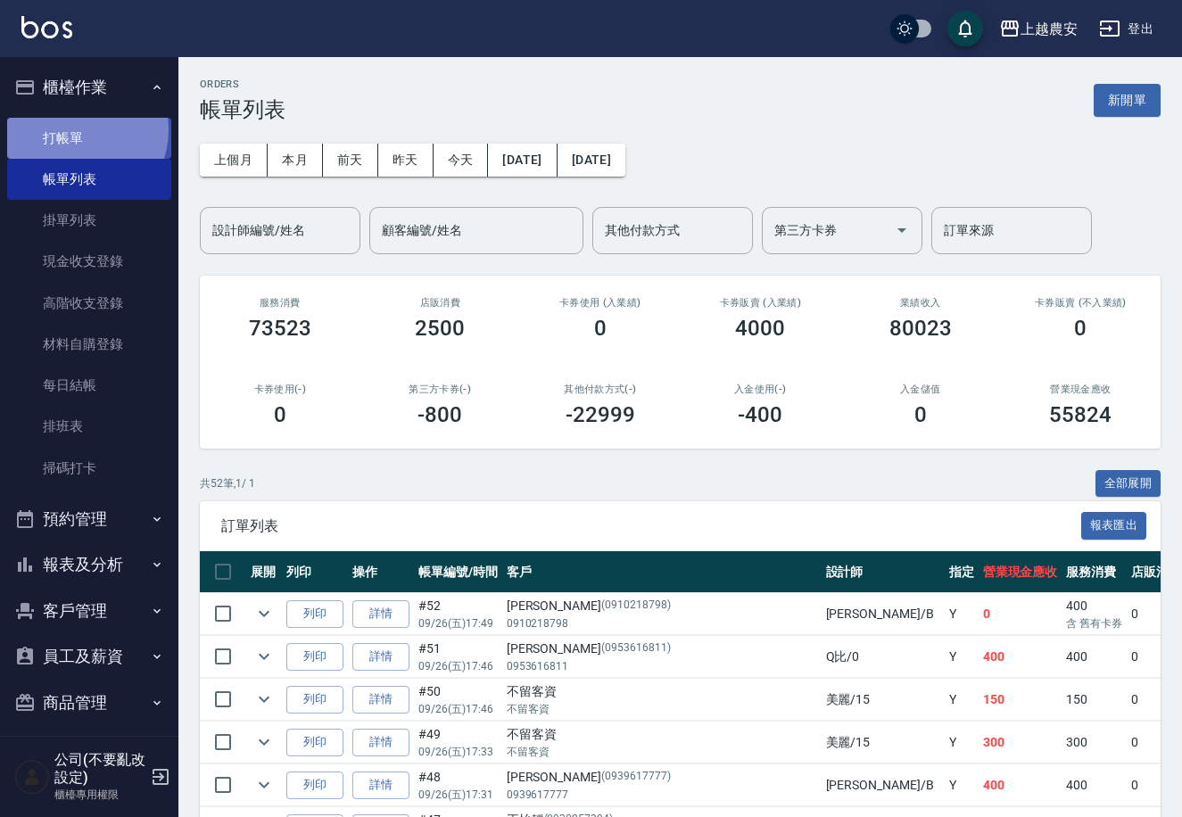
click at [76, 129] on link "打帳單" at bounding box center [89, 138] width 164 height 41
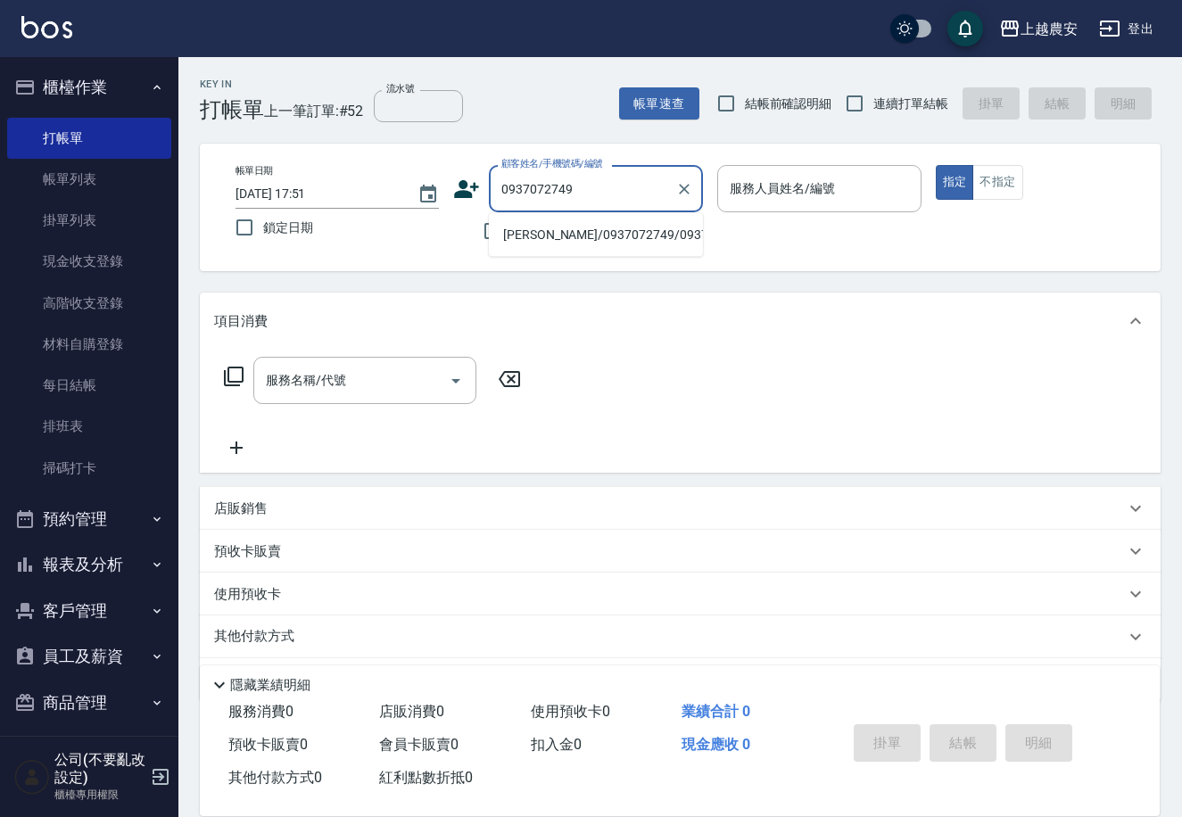
click at [573, 234] on li "柯/0937072749/0937072749" at bounding box center [596, 234] width 214 height 29
type input "柯/0937072749/0937072749"
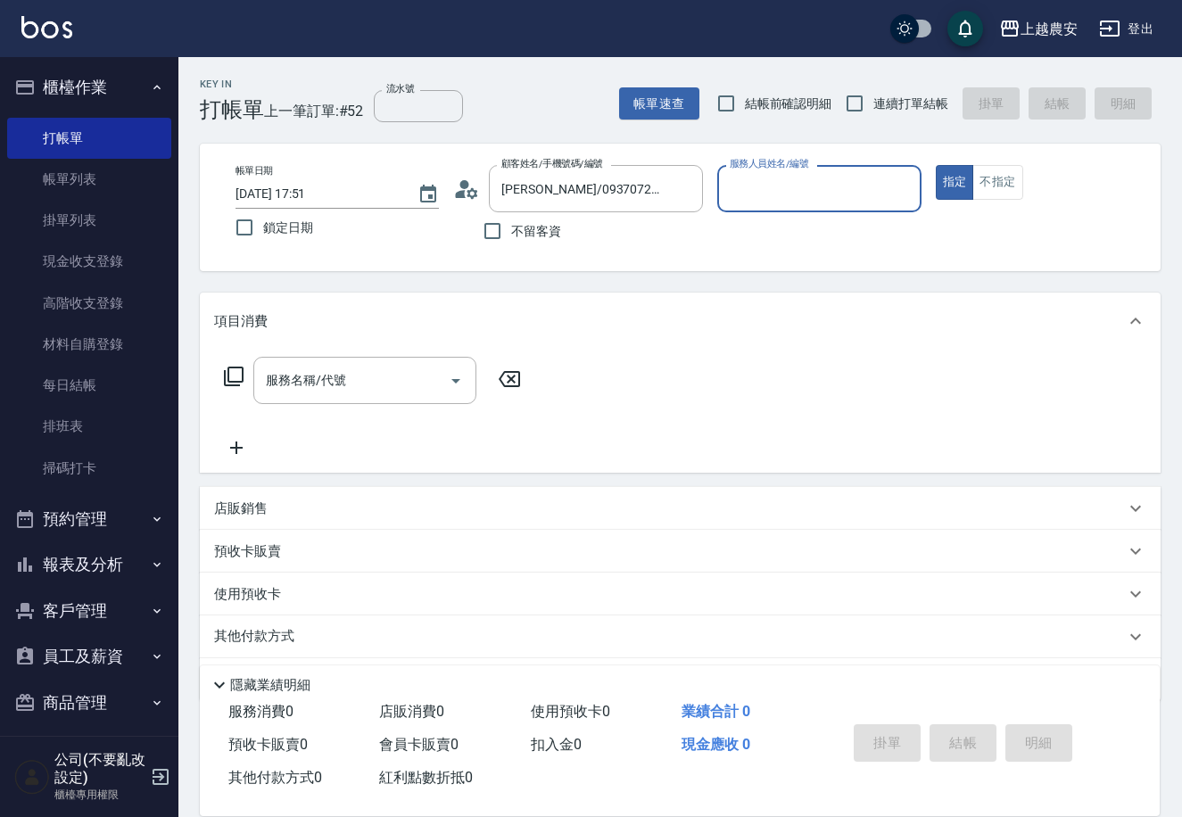
type input "美雅-B"
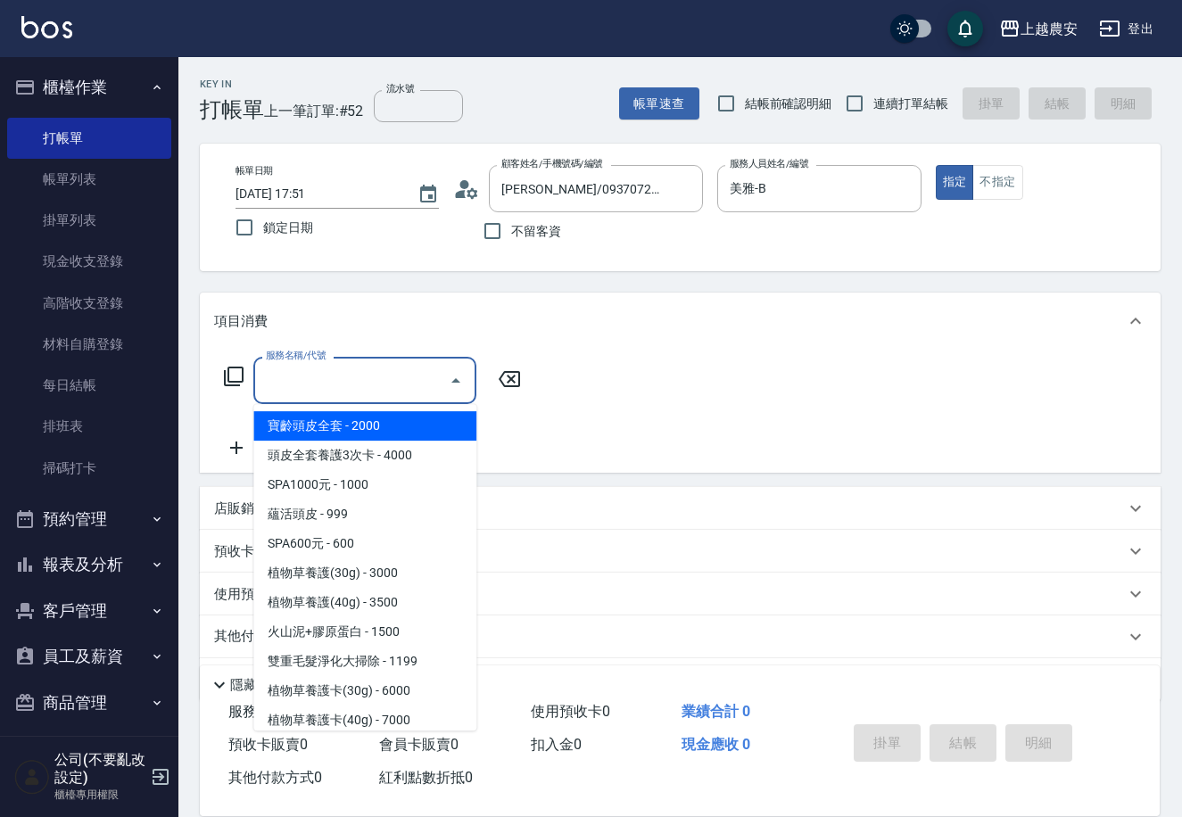
click at [359, 386] on input "服務名稱/代號" at bounding box center [351, 380] width 180 height 31
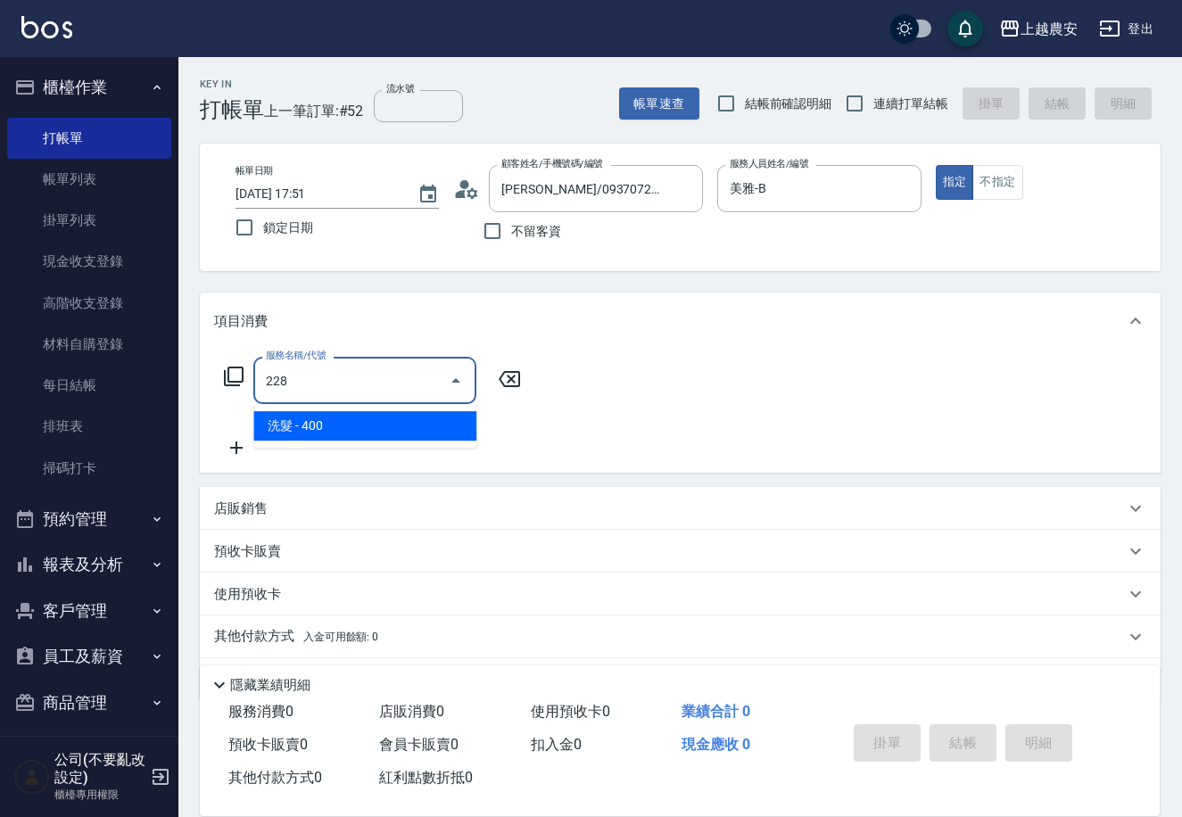
type input "洗髮(228)"
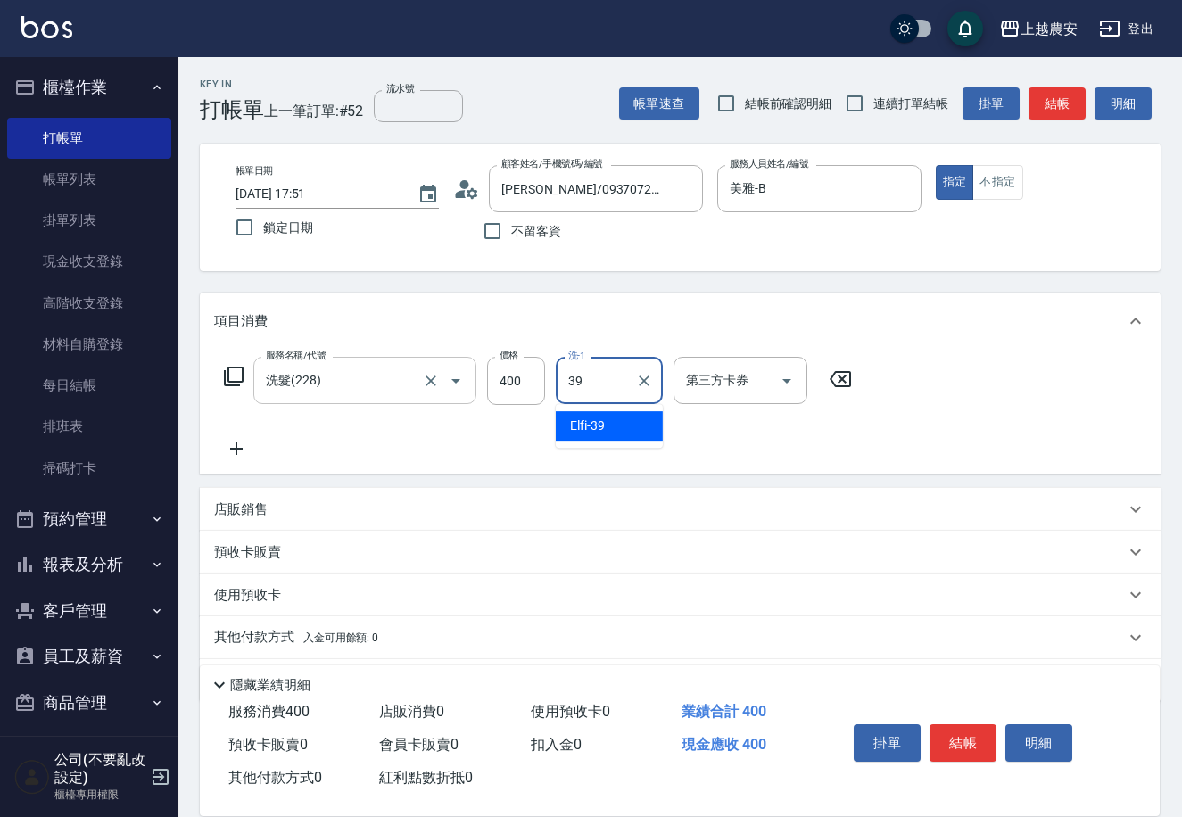
type input "Elfi-39"
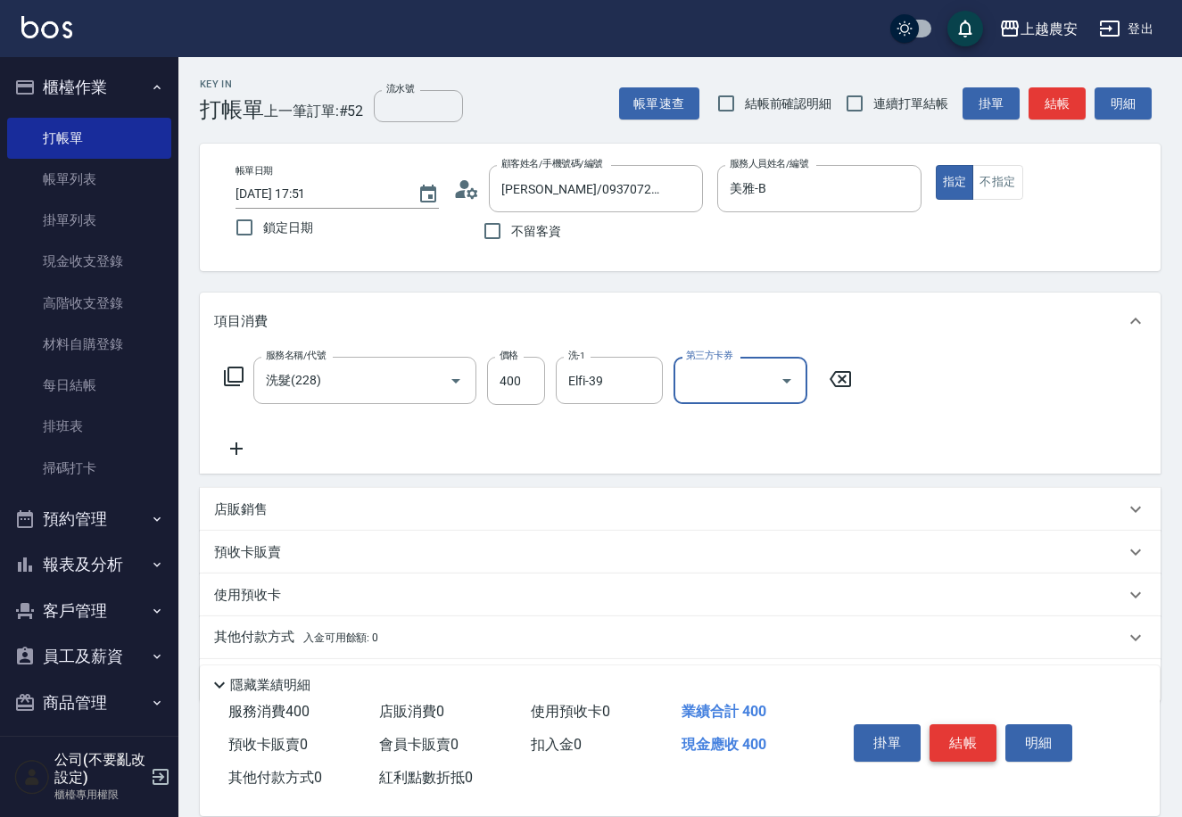
click at [956, 737] on button "結帳" at bounding box center [962, 742] width 67 height 37
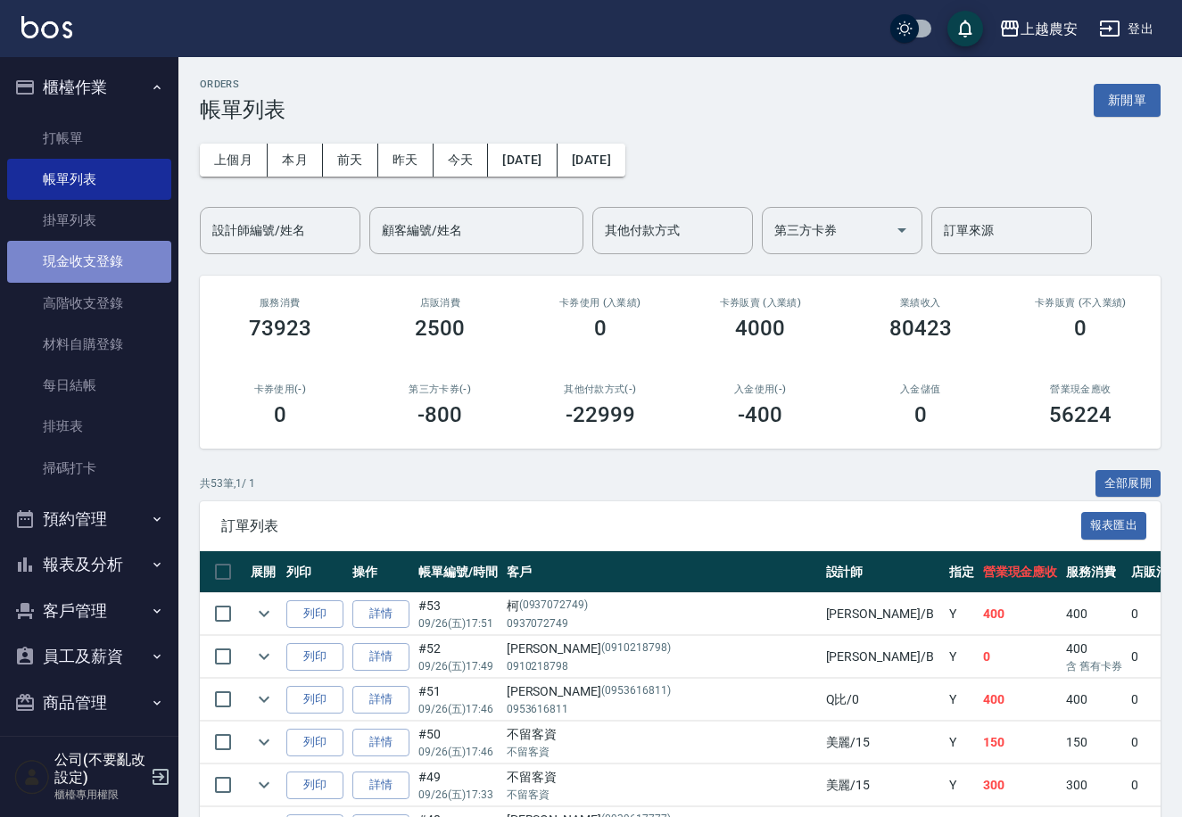
click at [105, 256] on link "現金收支登錄" at bounding box center [89, 261] width 164 height 41
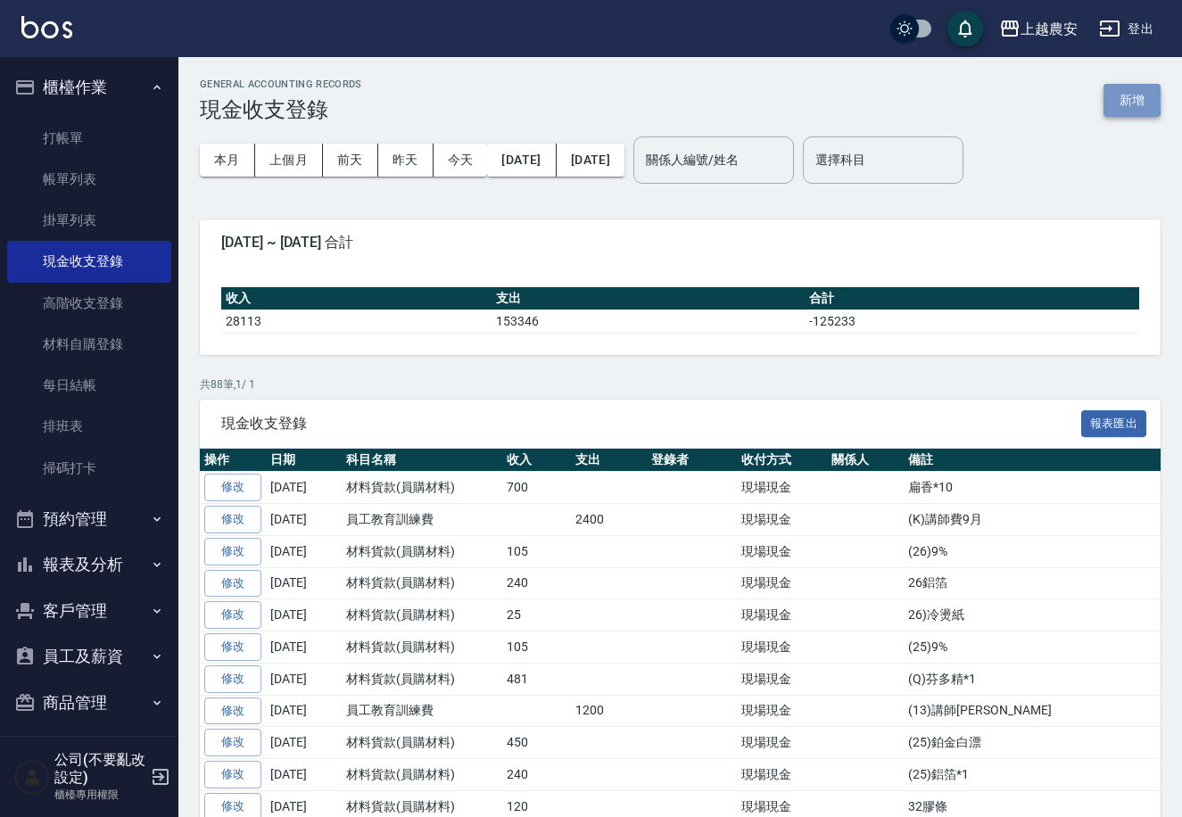
click at [1141, 104] on button "新增" at bounding box center [1131, 100] width 57 height 33
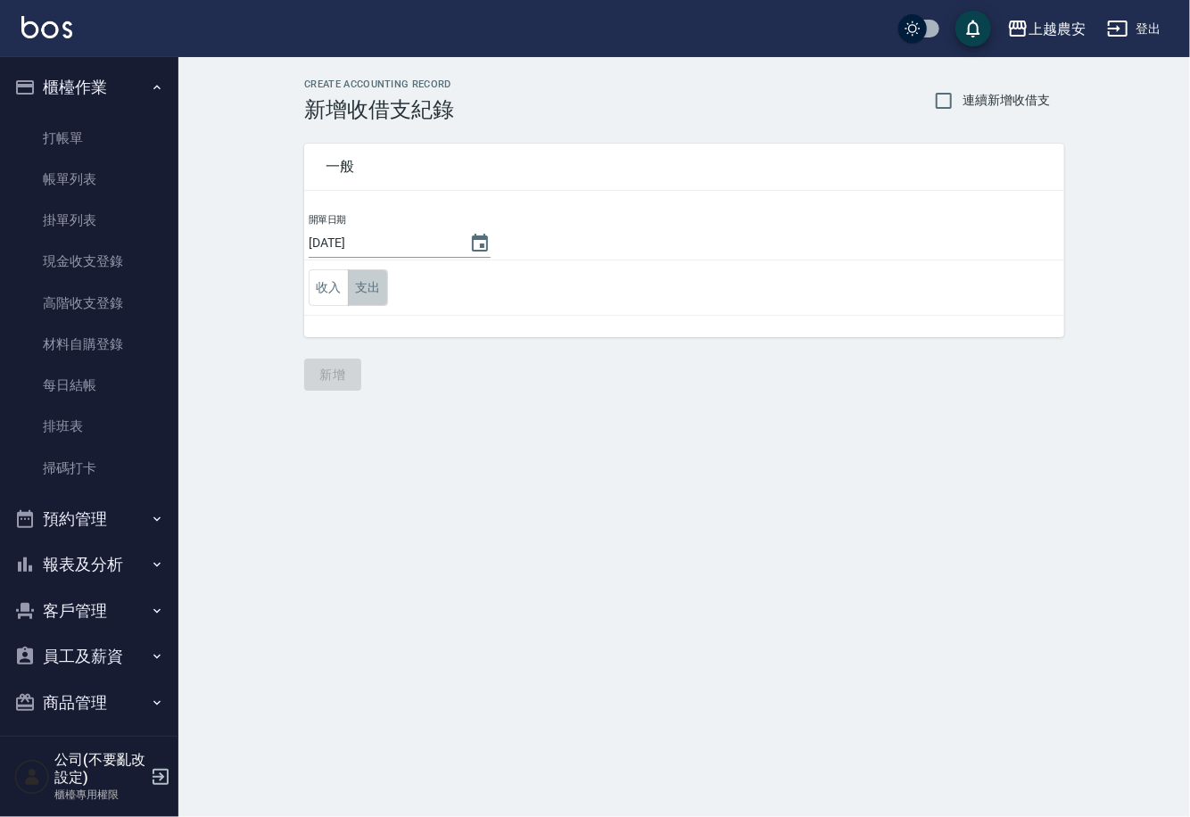
click at [360, 291] on button "支出" at bounding box center [368, 287] width 40 height 37
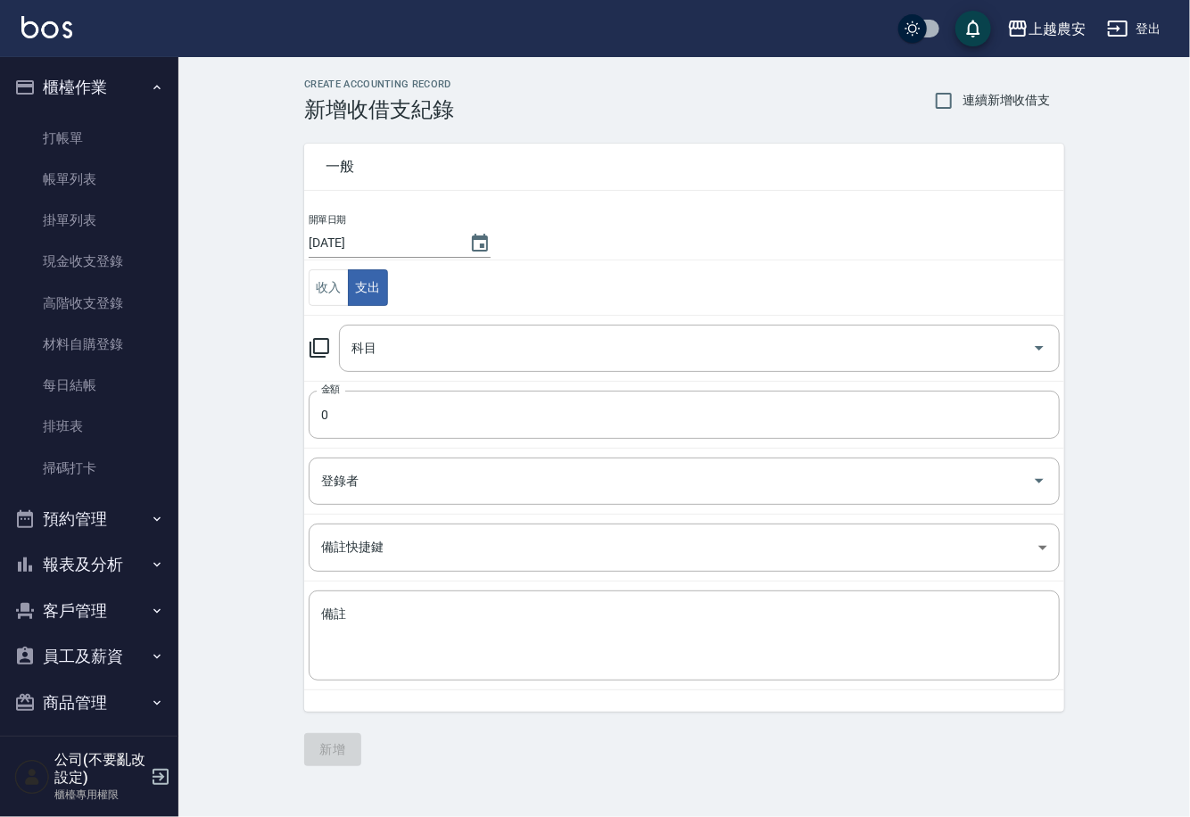
click at [324, 344] on icon at bounding box center [319, 347] width 21 height 21
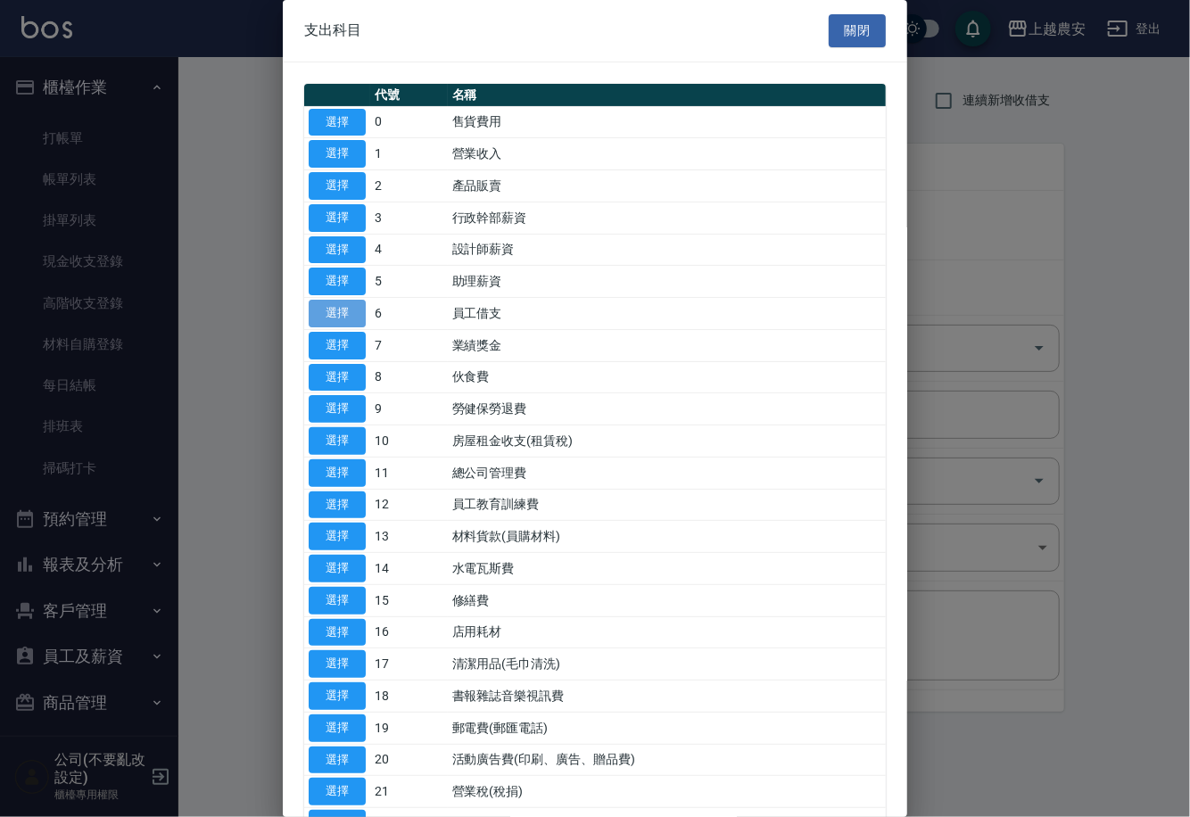
click at [344, 311] on button "選擇" at bounding box center [337, 314] width 57 height 28
type input "6 員工借支"
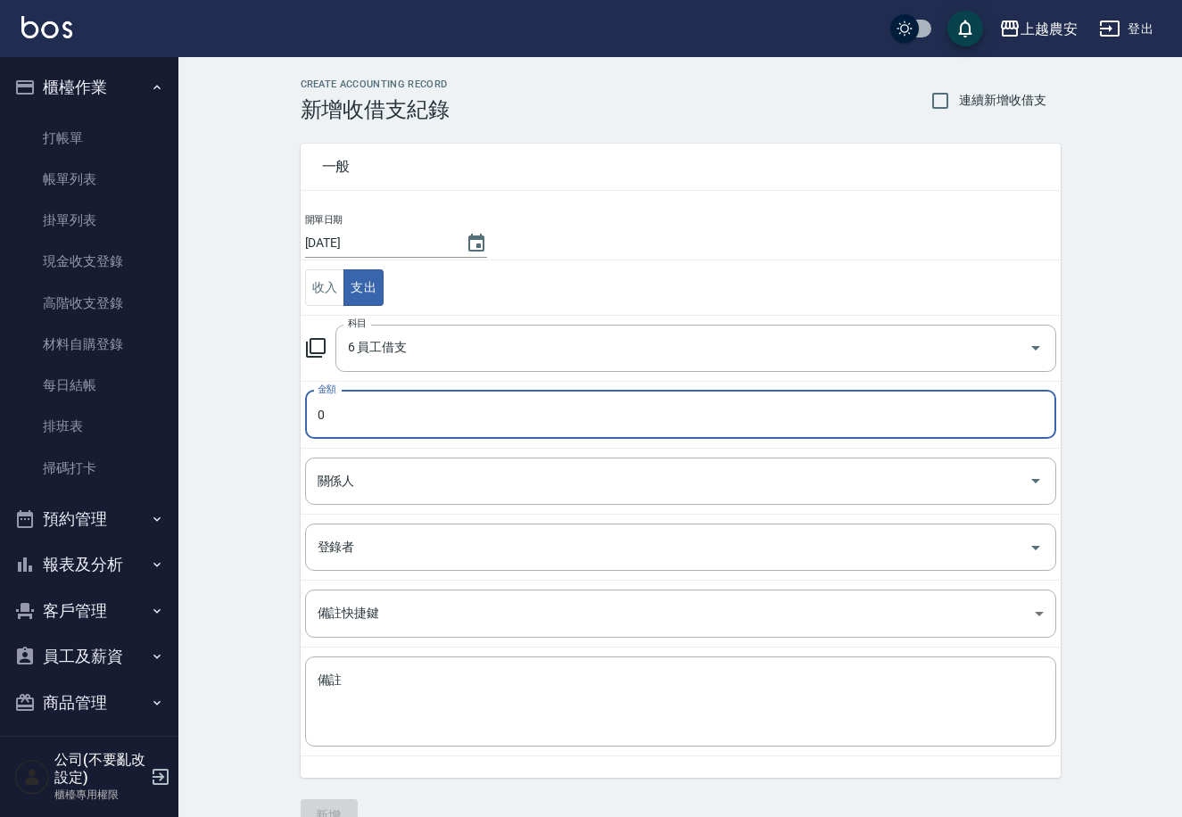
click at [353, 407] on input "0" at bounding box center [680, 415] width 751 height 48
click at [340, 499] on div "關係人" at bounding box center [680, 480] width 751 height 47
type input "4000"
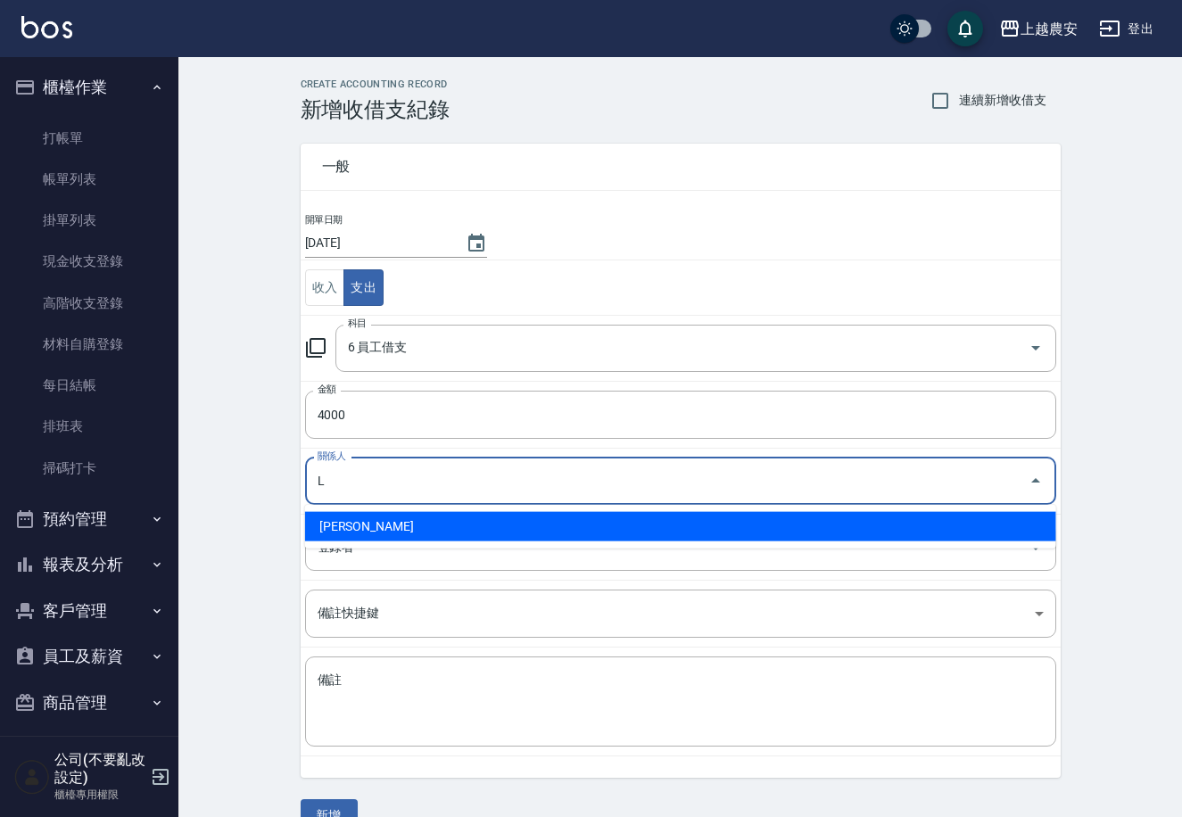
click at [327, 523] on li "溫莉娜-L" at bounding box center [680, 526] width 751 height 29
type input "溫莉娜-L"
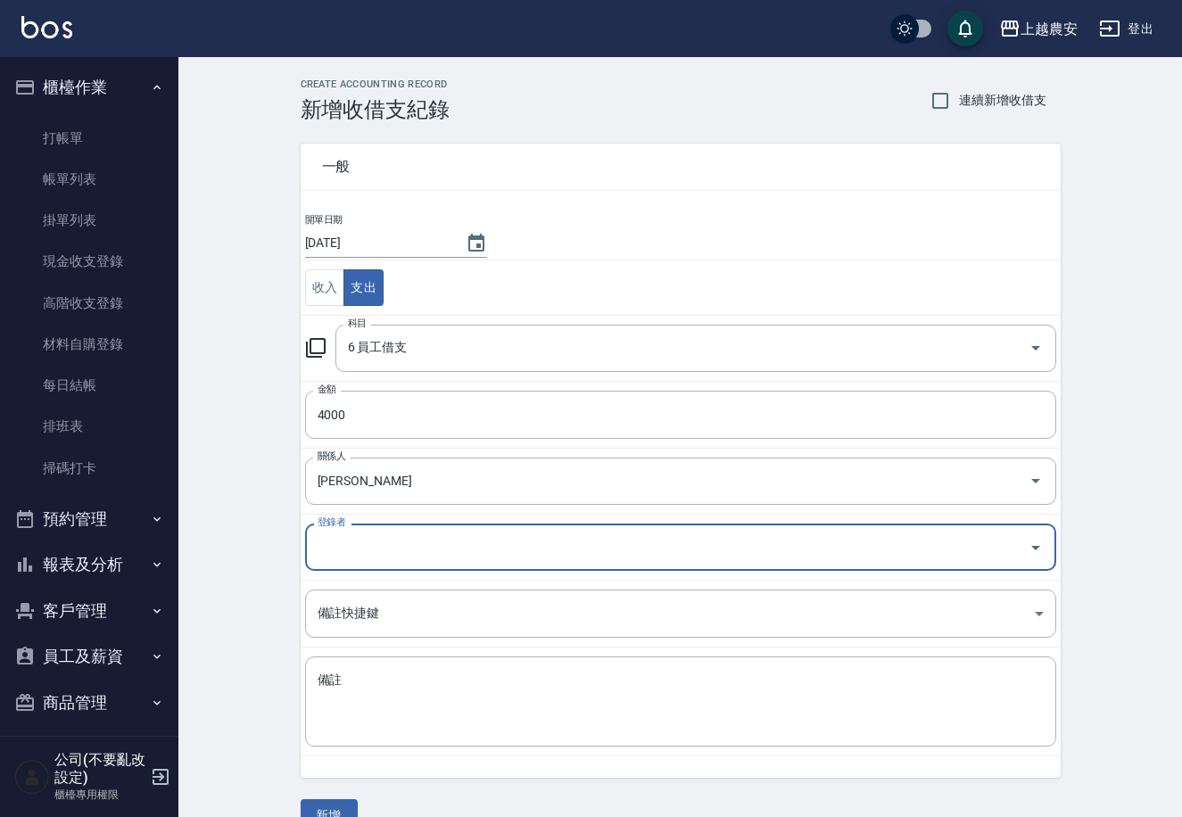
click at [332, 545] on input "登錄者" at bounding box center [667, 547] width 708 height 31
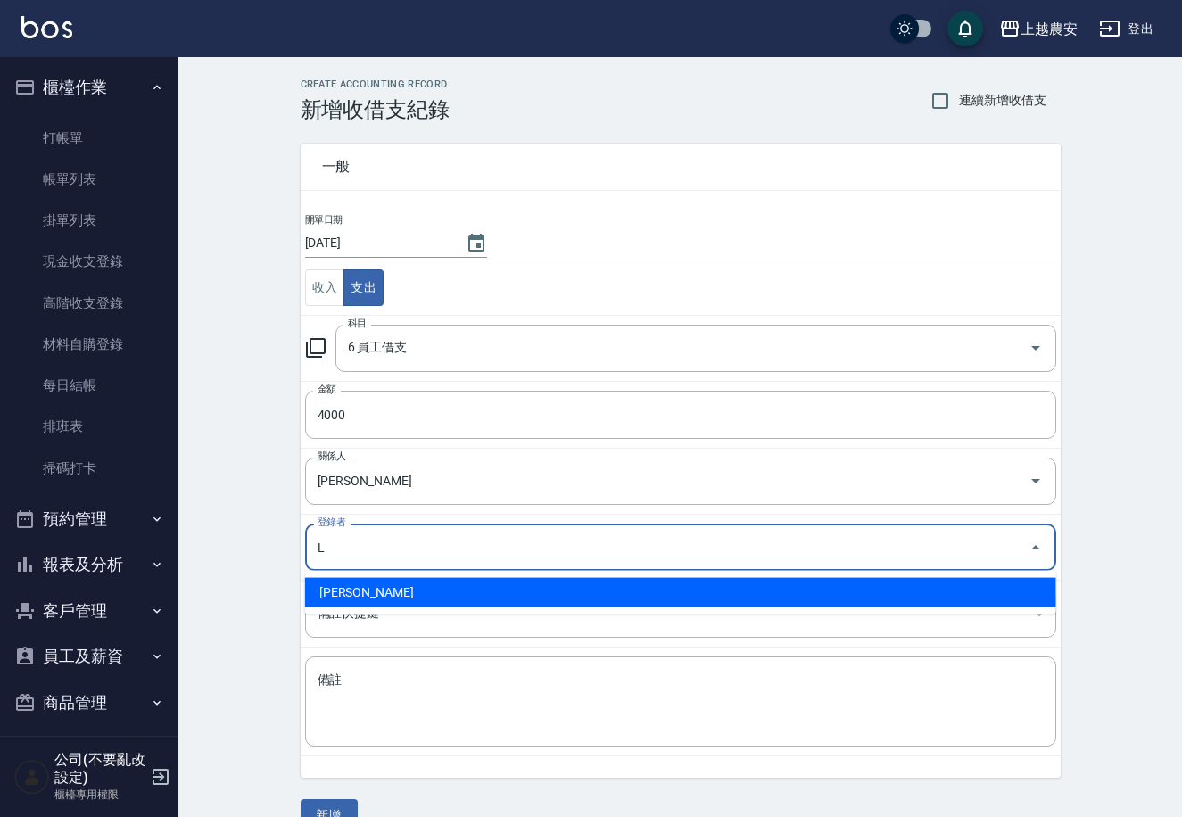
click at [367, 591] on li "溫莉娜-L" at bounding box center [680, 592] width 751 height 29
type input "溫莉娜-L"
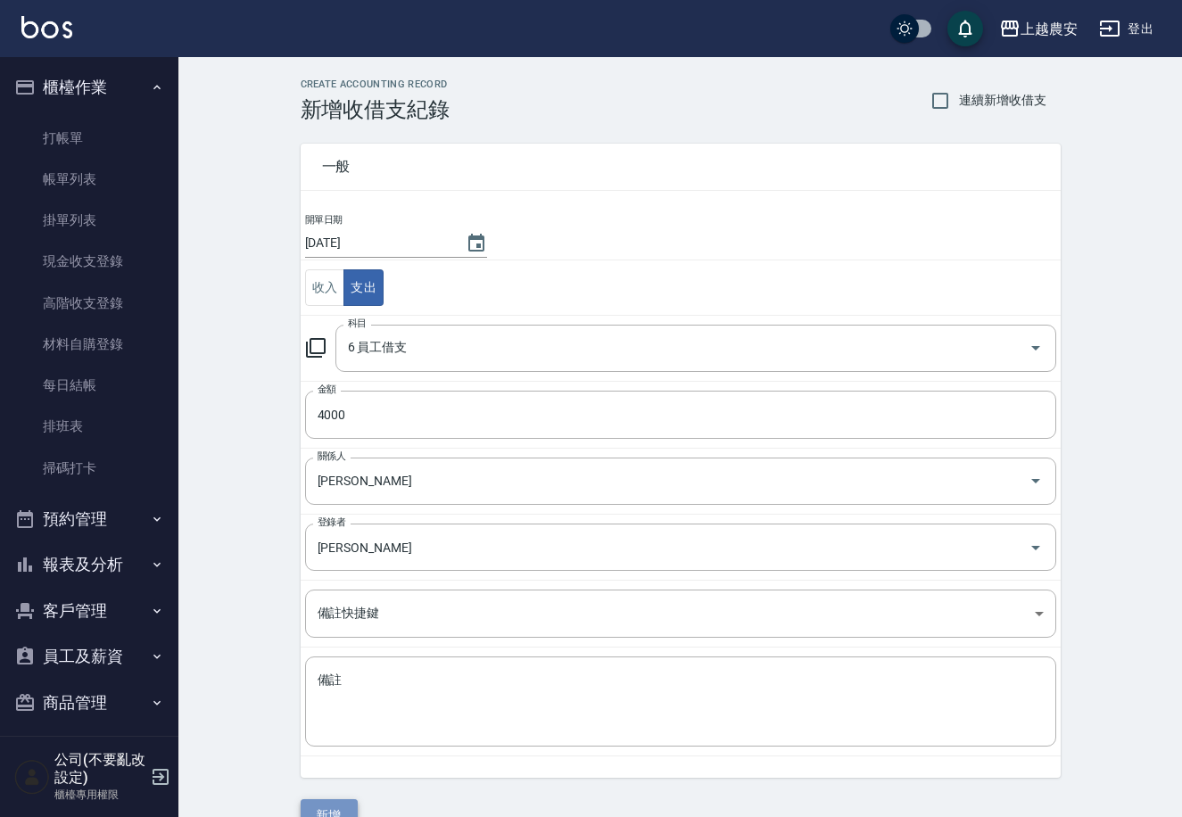
click at [339, 801] on button "新增" at bounding box center [329, 815] width 57 height 33
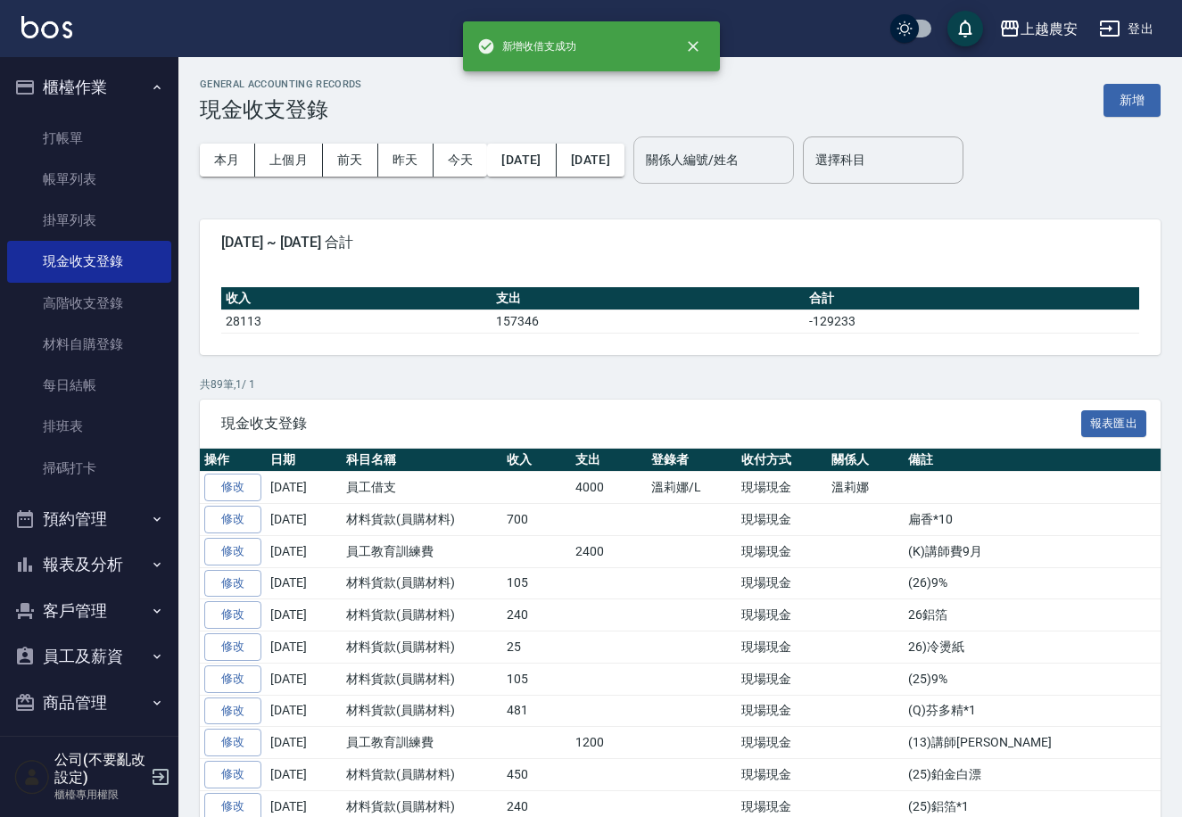
click at [739, 162] on input "關係人編號/姓名" at bounding box center [713, 159] width 144 height 31
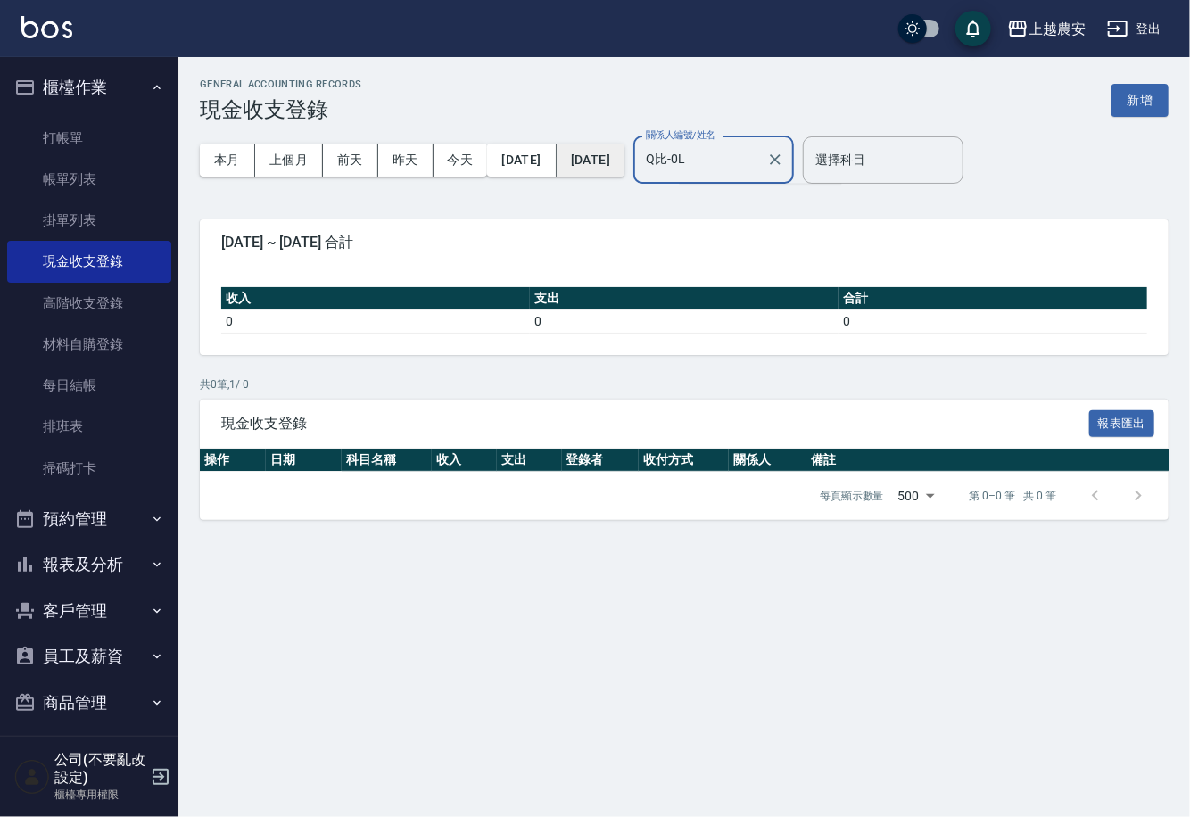
drag, startPoint x: 739, startPoint y: 162, endPoint x: 649, endPoint y: 166, distance: 90.1
click at [649, 166] on div "本月 上個月 前天 昨天 今天 2025/09/01 2025/09/26 關係人編號/姓名 Q比-0L 關係人編號/姓名 選擇科目 選擇科目" at bounding box center [684, 160] width 969 height 76
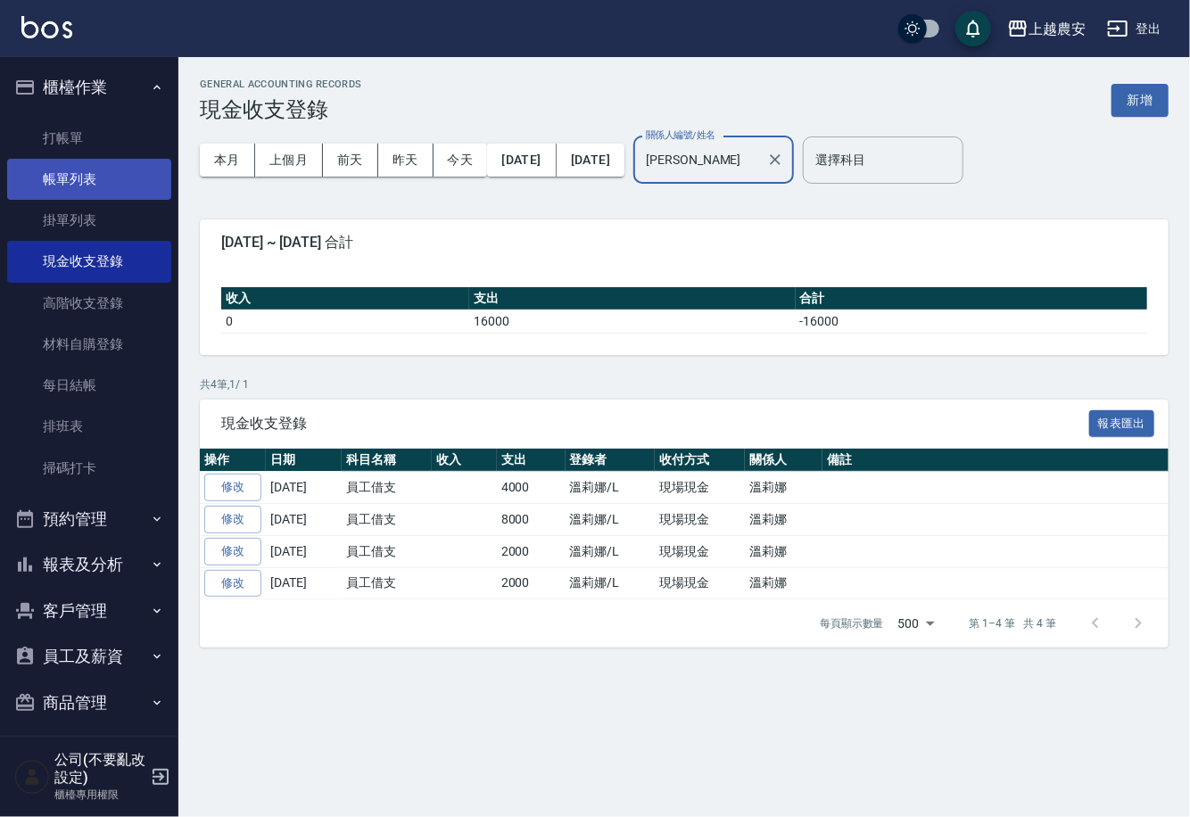
type input "[PERSON_NAME]"
click at [62, 171] on link "帳單列表" at bounding box center [89, 179] width 164 height 41
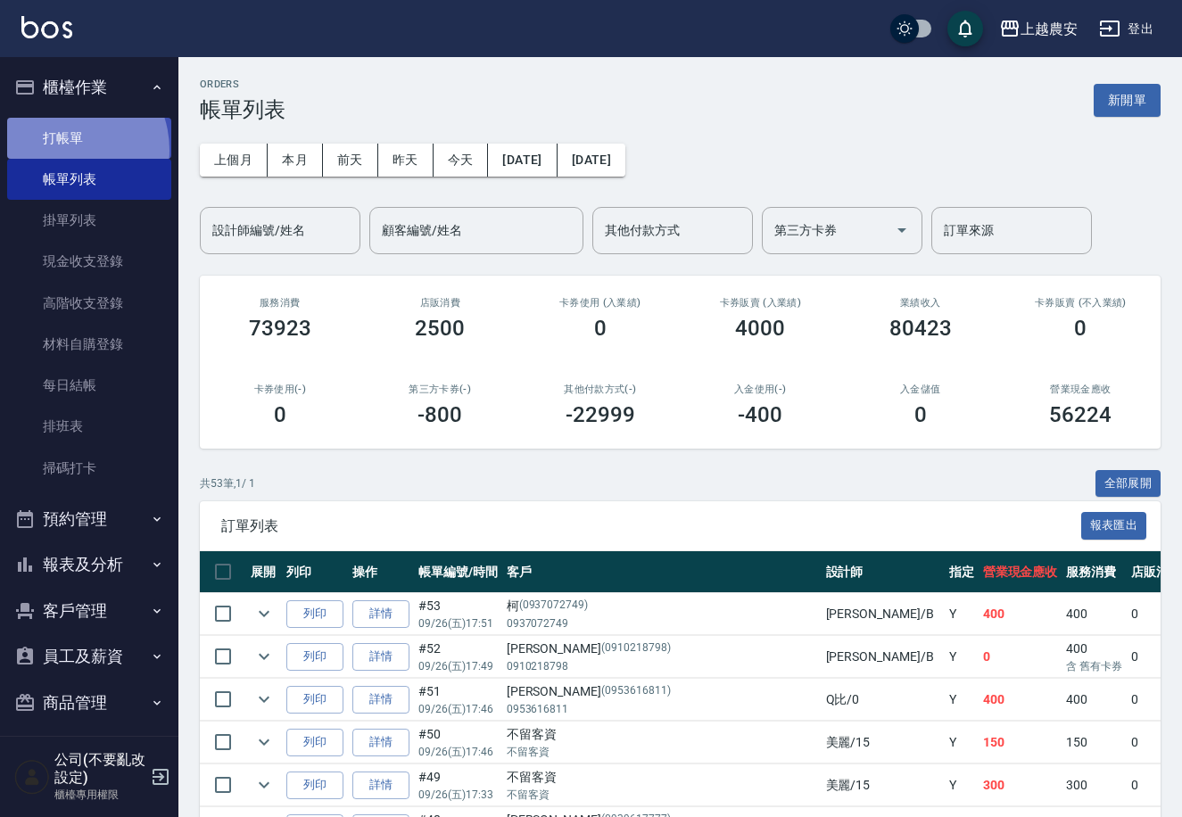
click at [62, 150] on link "打帳單" at bounding box center [89, 138] width 164 height 41
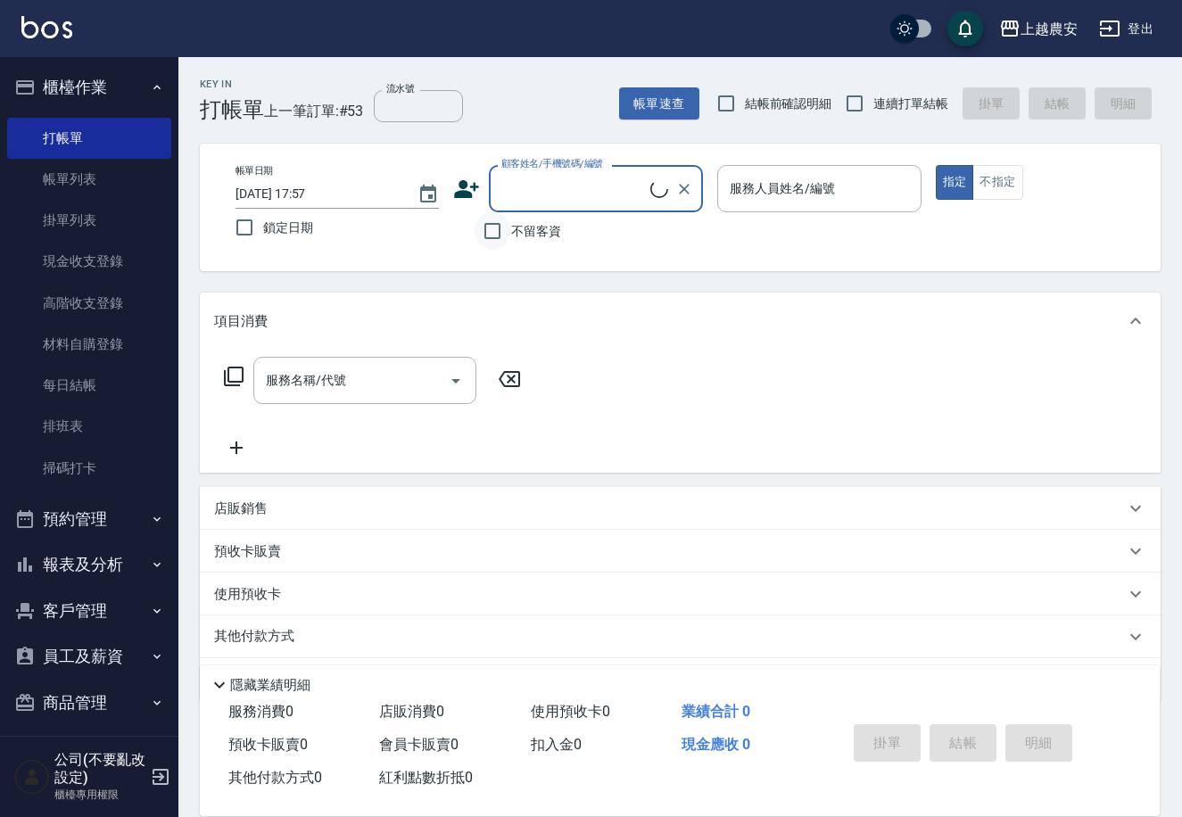
click at [498, 227] on input "不留客資" at bounding box center [492, 230] width 37 height 37
checkbox input "true"
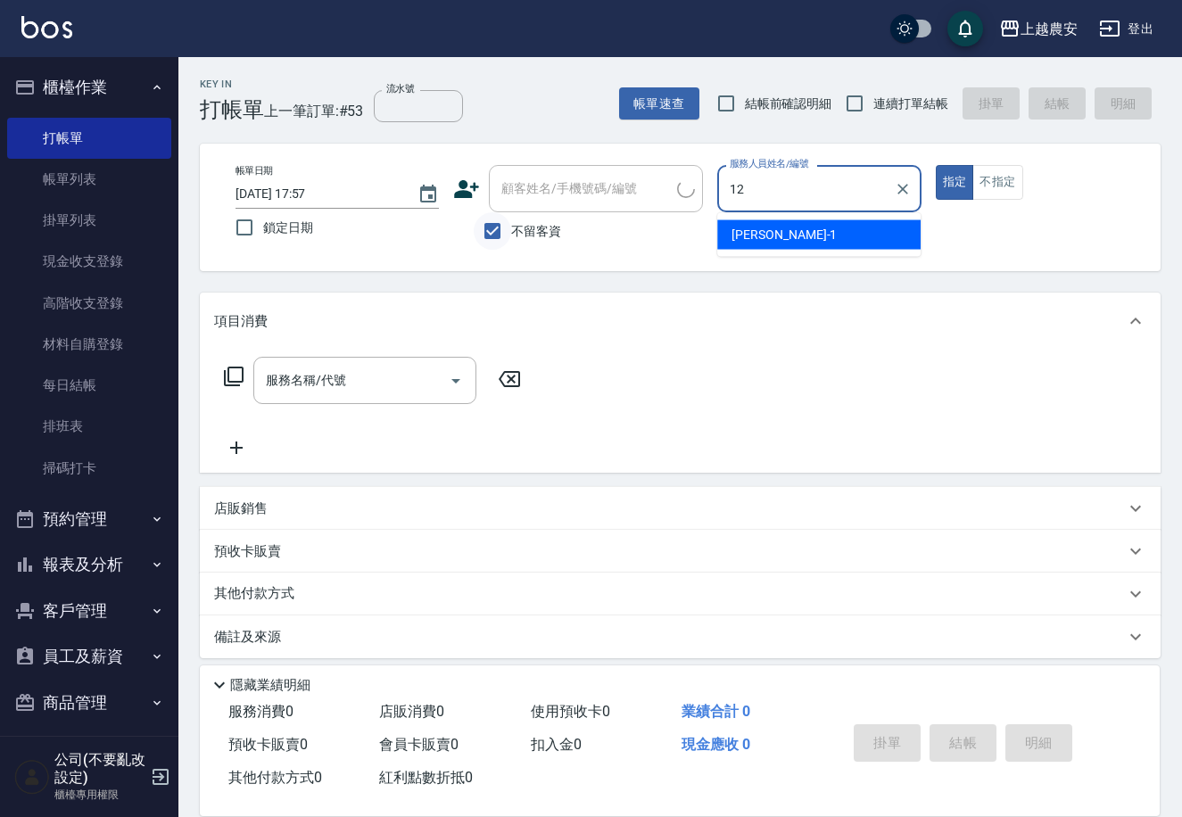
type input "Yoko-12"
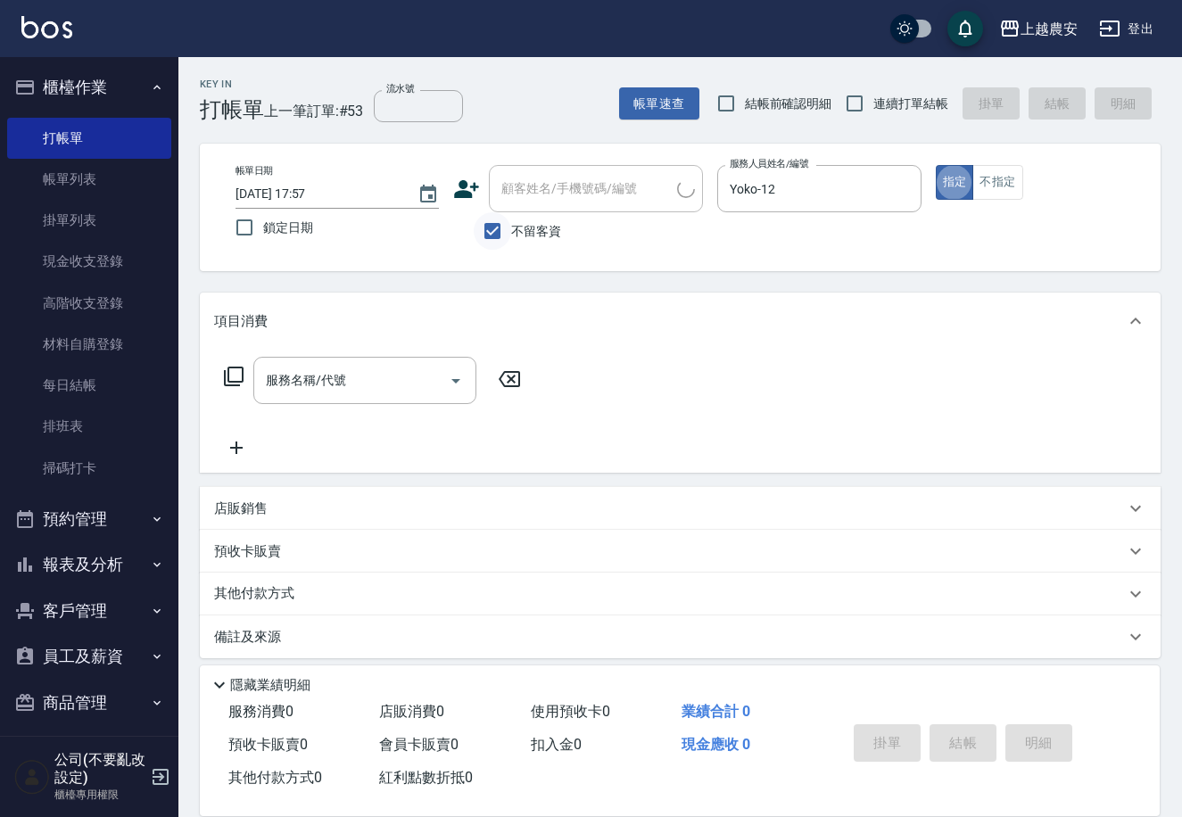
type button "true"
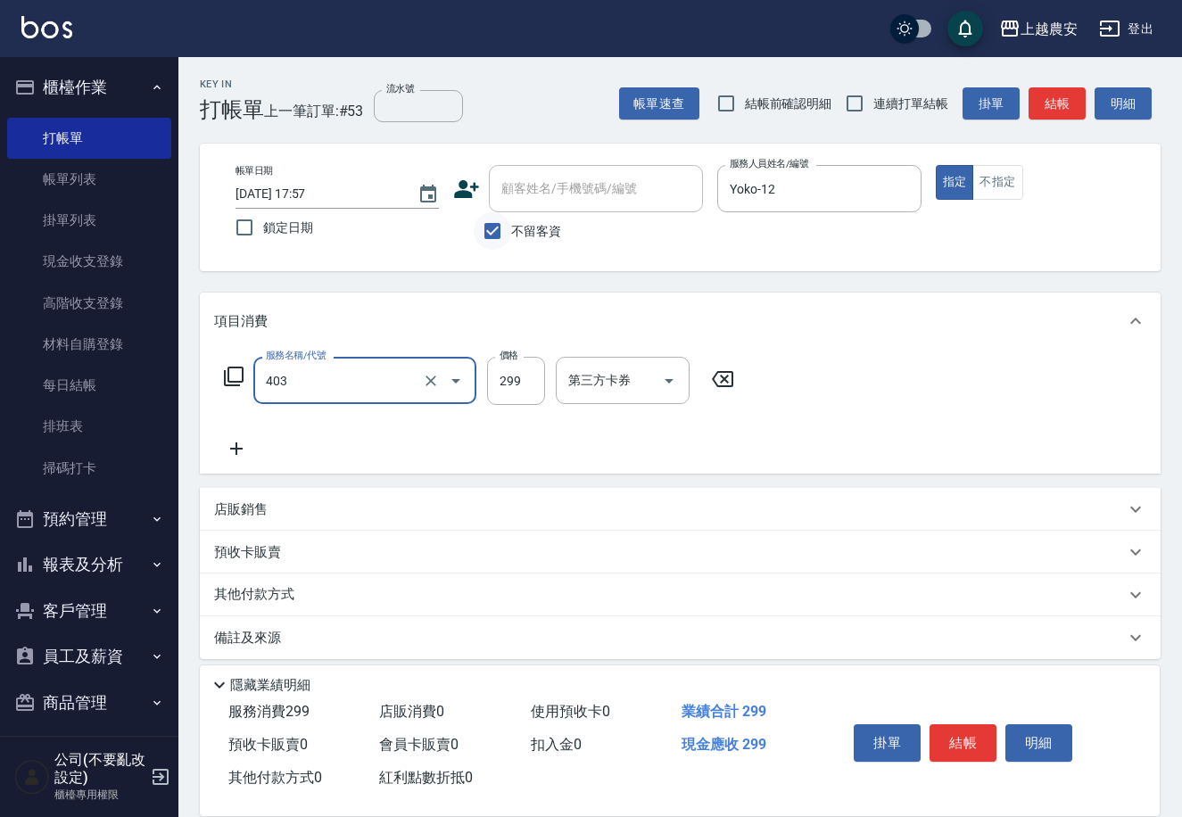
type input "剪髮(403)"
type input "400"
click at [952, 733] on button "結帳" at bounding box center [962, 742] width 67 height 37
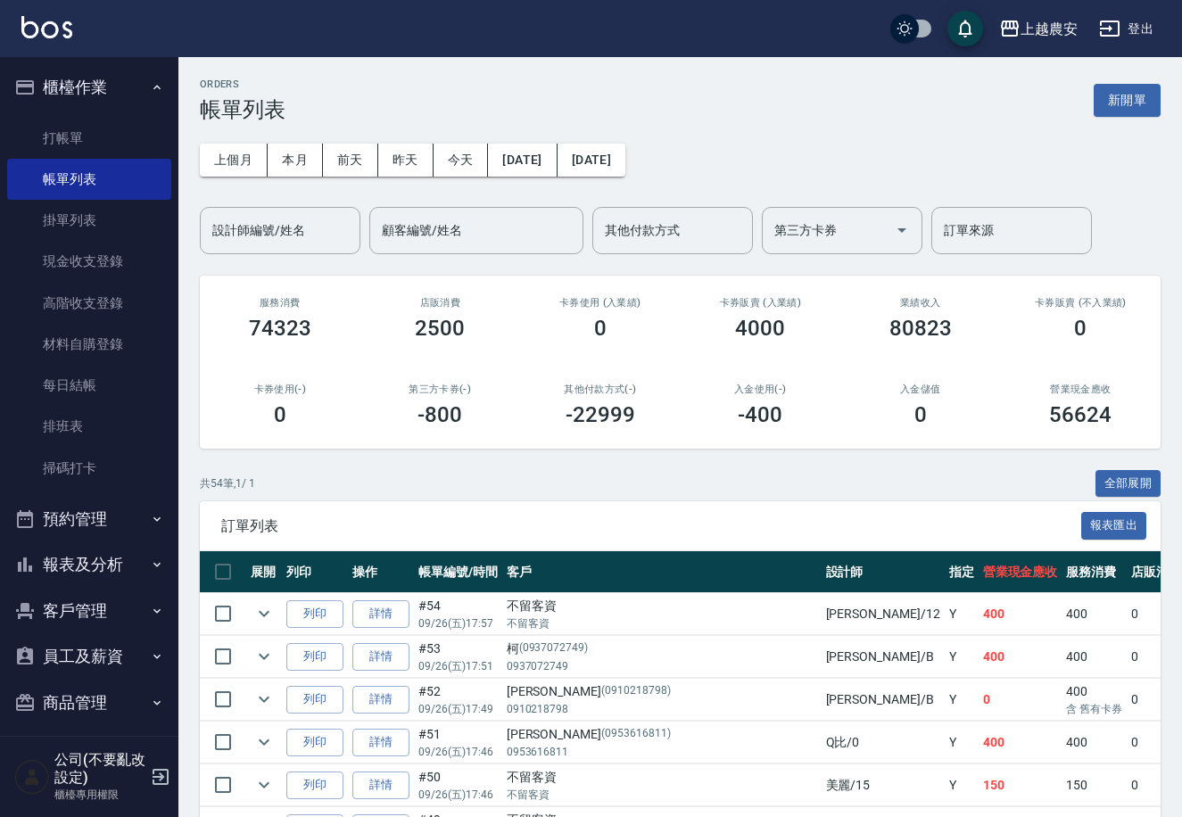
click at [1112, 23] on icon "button" at bounding box center [1109, 28] width 21 height 21
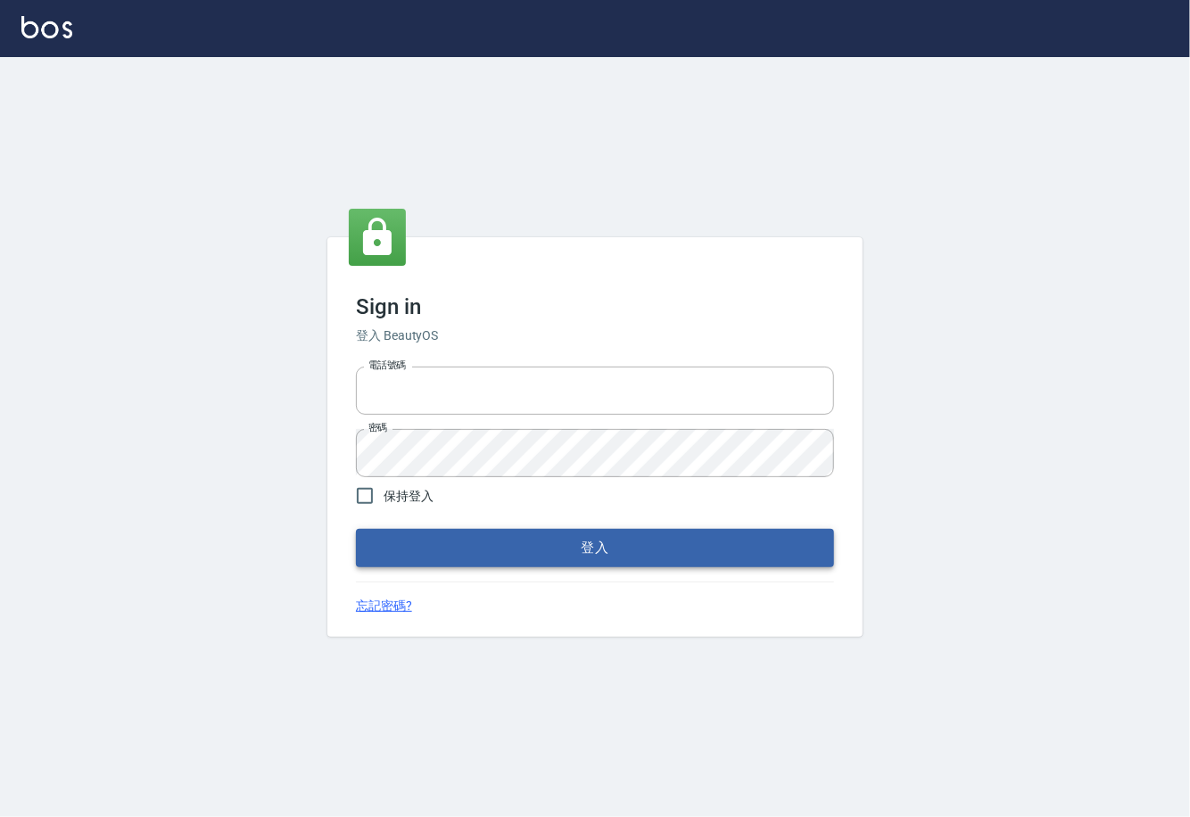
type input "0225929166"
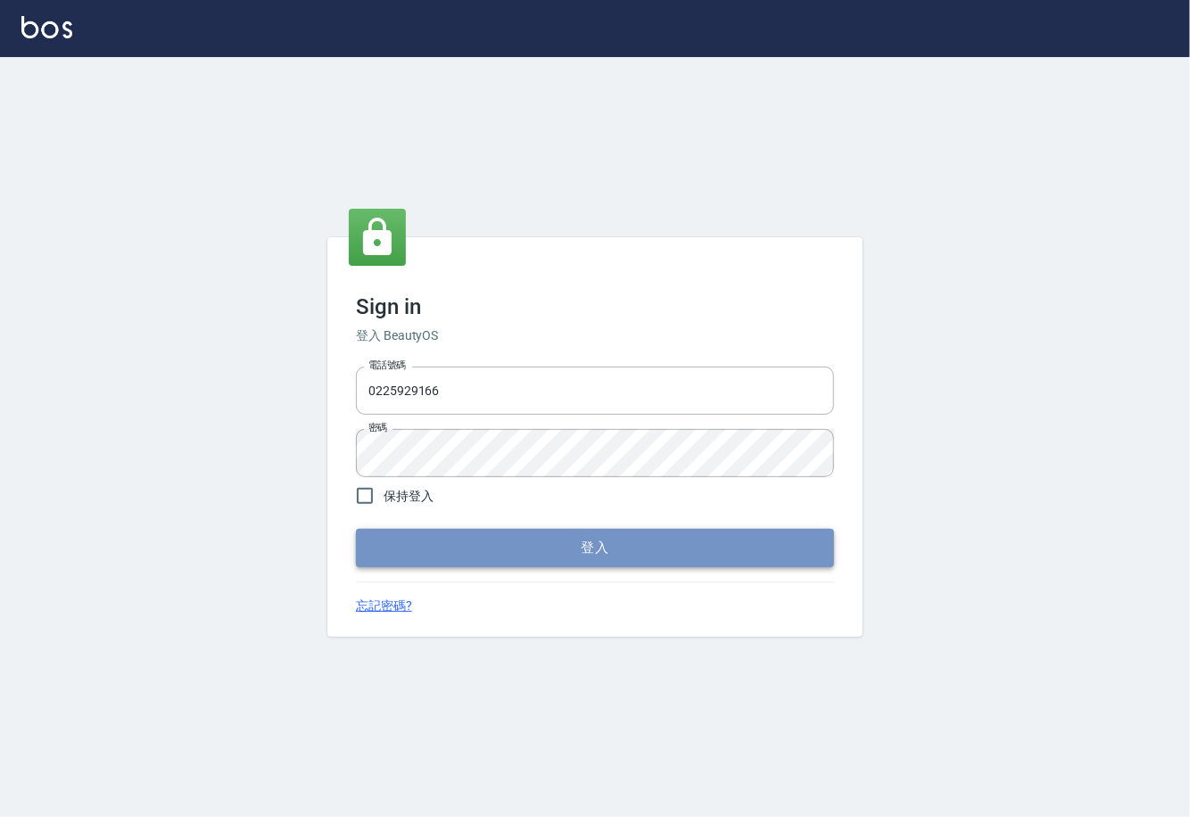
click at [658, 548] on button "登入" at bounding box center [595, 547] width 478 height 37
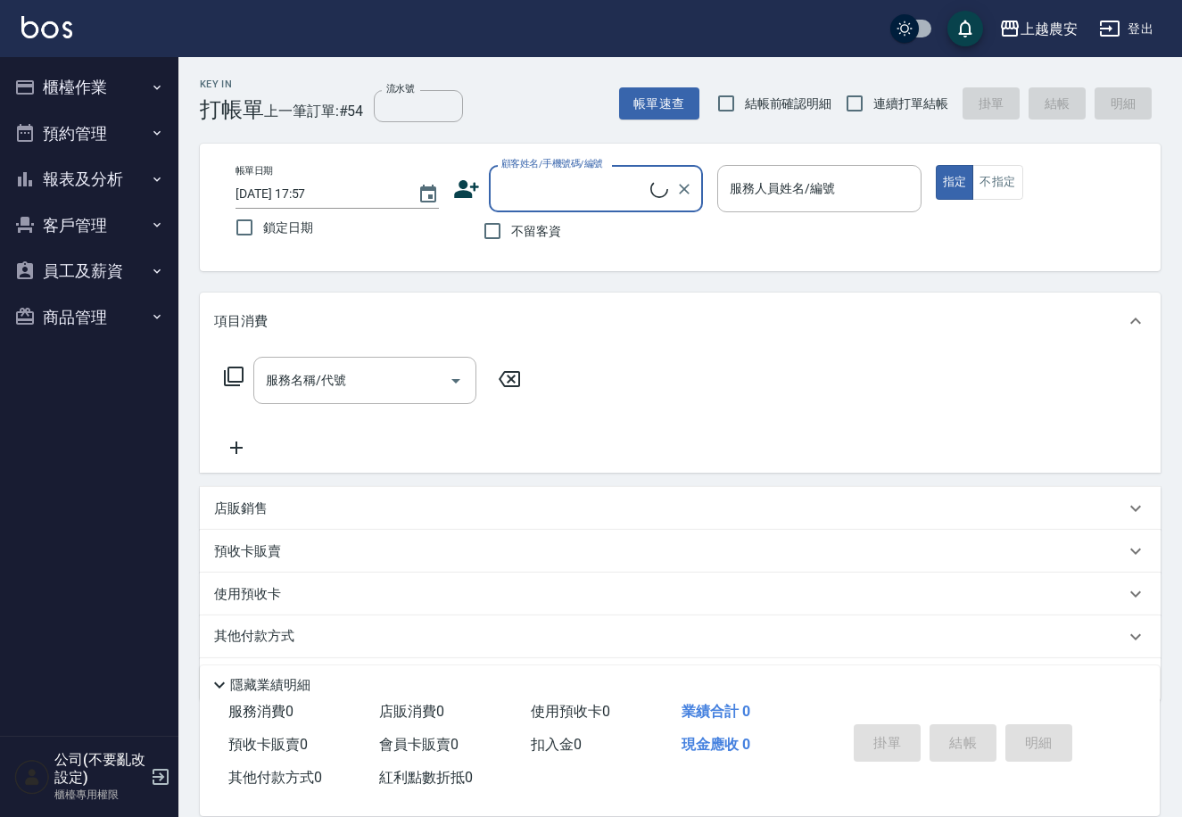
click at [1119, 28] on icon "button" at bounding box center [1110, 29] width 20 height 16
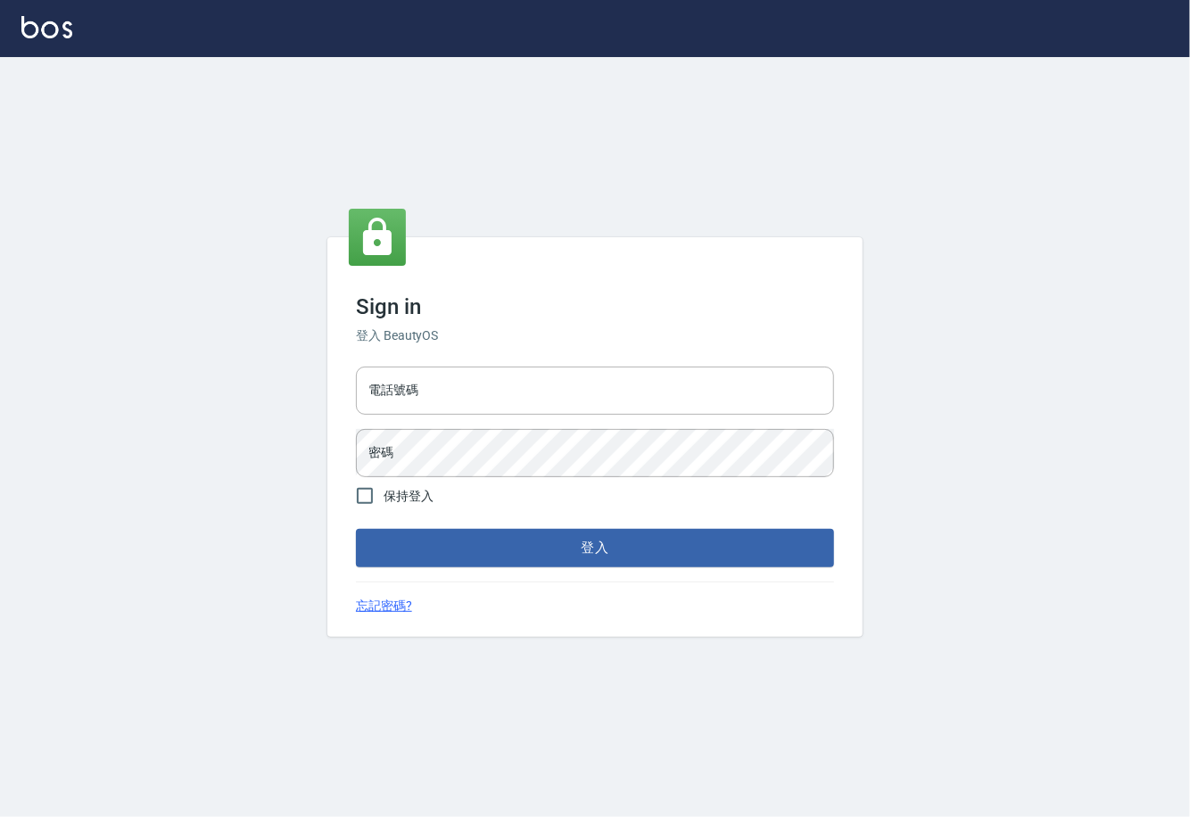
type input "0225929166"
drag, startPoint x: 449, startPoint y: 390, endPoint x: 172, endPoint y: 426, distance: 279.8
click at [172, 426] on div "Sign in 登入 BeautyOS 電話號碼 0225929166 電話號碼 密碼 密碼 保持登入 登入 忘記密碼?" at bounding box center [595, 437] width 1190 height 760
type input "02148888"
click at [393, 426] on div "電話號碼 02148888 電話號碼 密碼 密碼" at bounding box center [595, 421] width 492 height 125
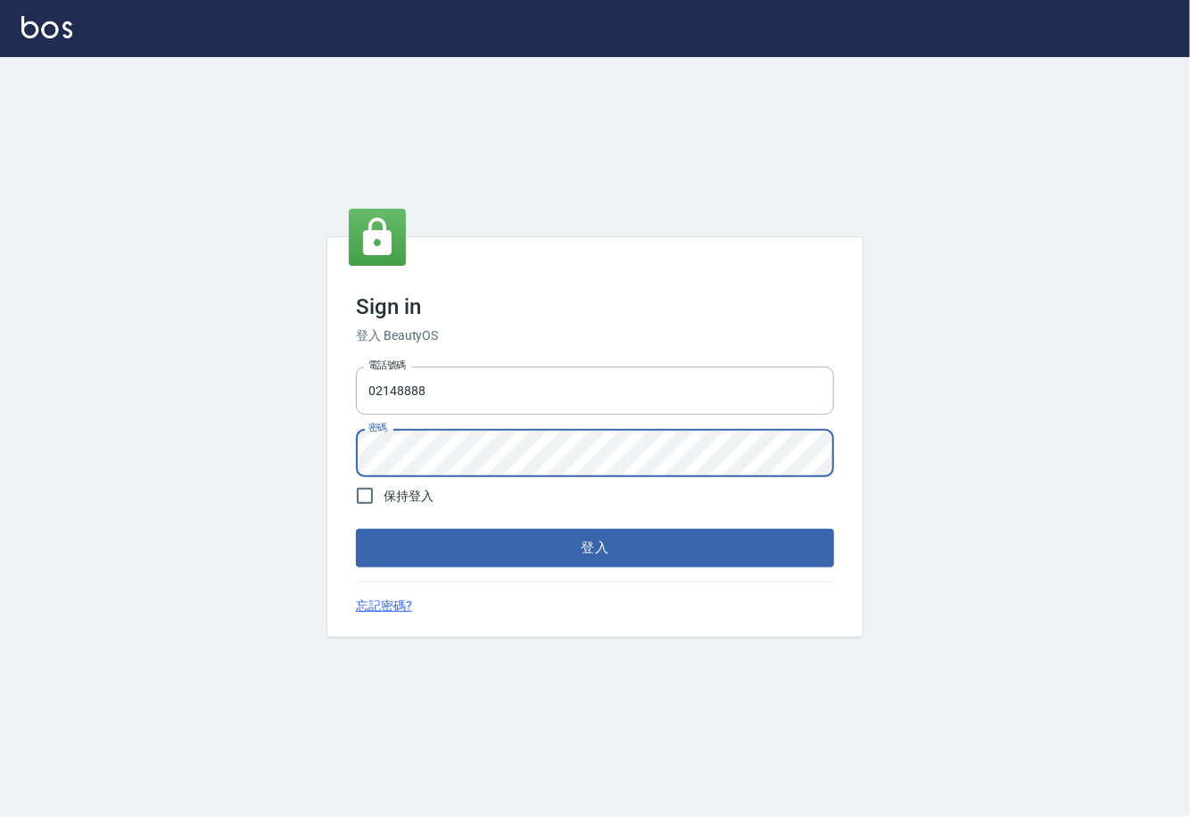
click at [293, 448] on div "Sign in 登入 BeautyOS 電話號碼 02148888 電話號碼 密碼 密碼 保持登入 登入 忘記密碼?" at bounding box center [595, 437] width 1190 height 760
click at [356, 529] on button "登入" at bounding box center [595, 547] width 478 height 37
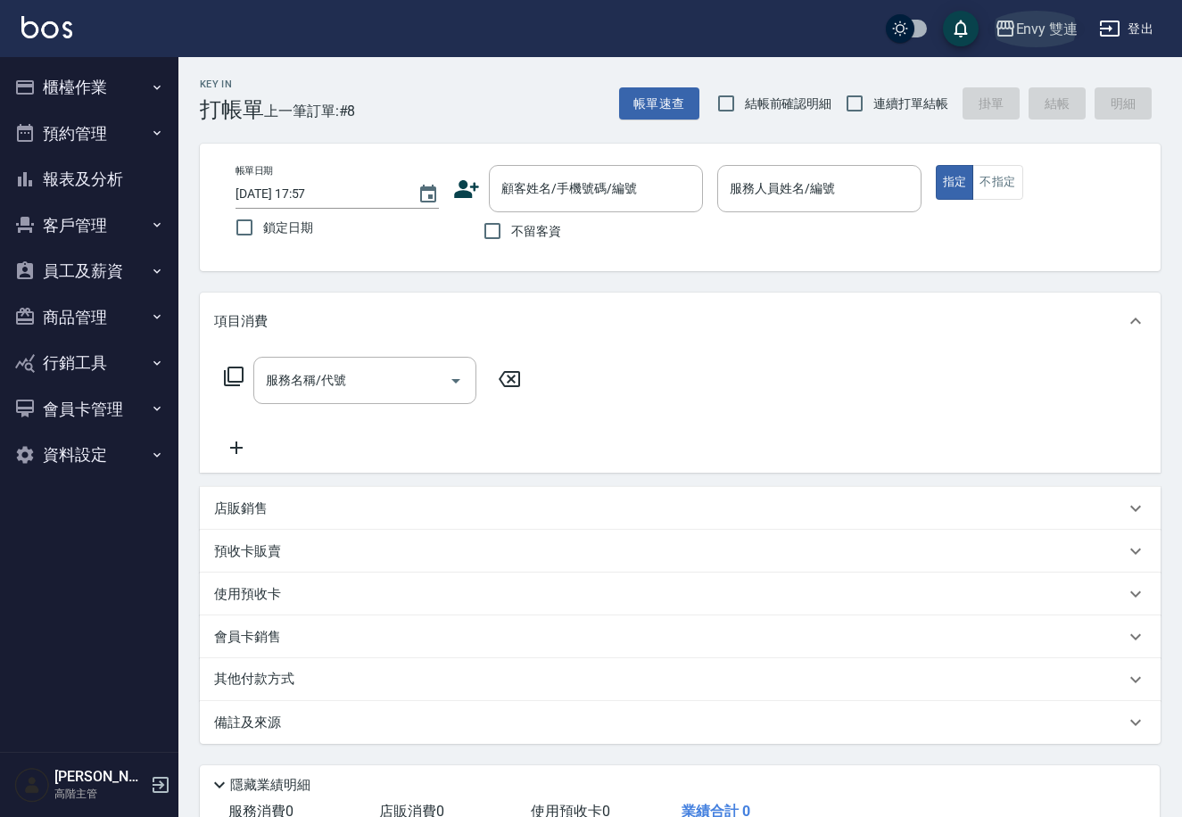
click at [996, 18] on icon "button" at bounding box center [1004, 28] width 21 height 21
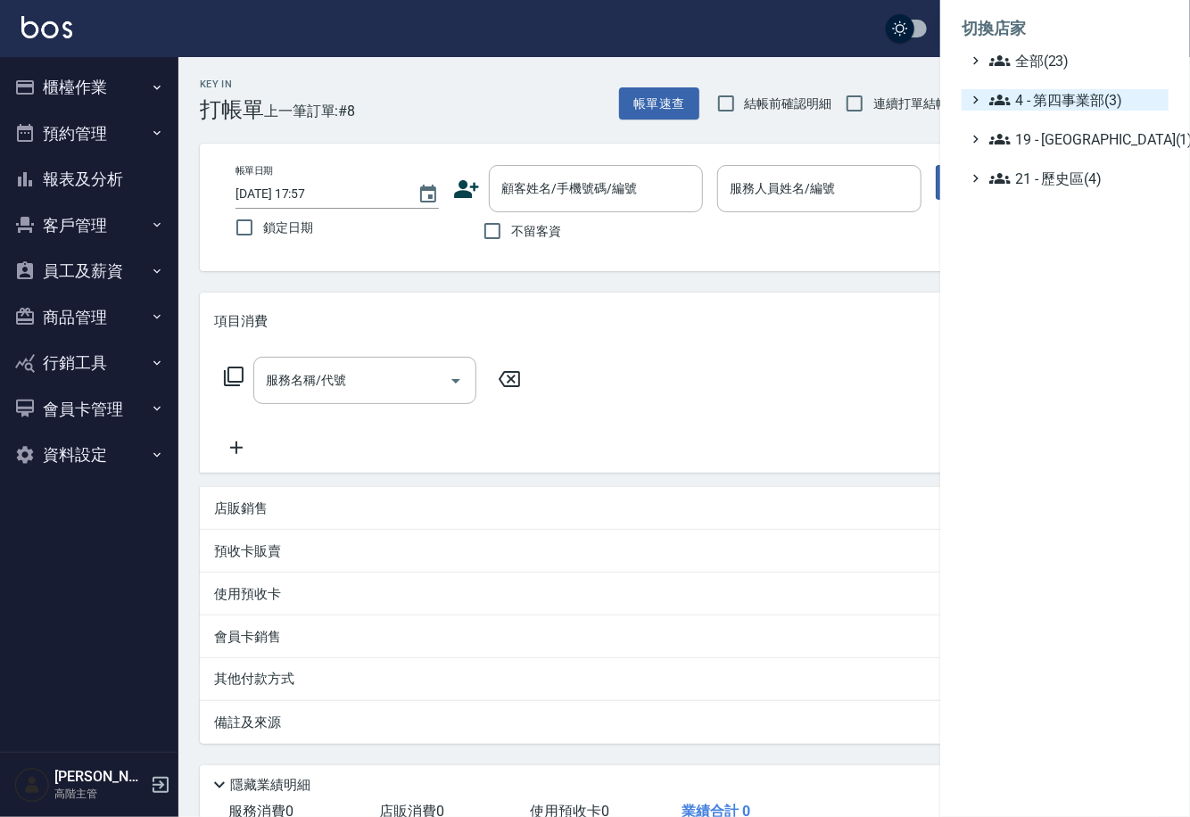
click at [1034, 105] on span "4 - 第四事業部(3)" at bounding box center [1075, 99] width 172 height 21
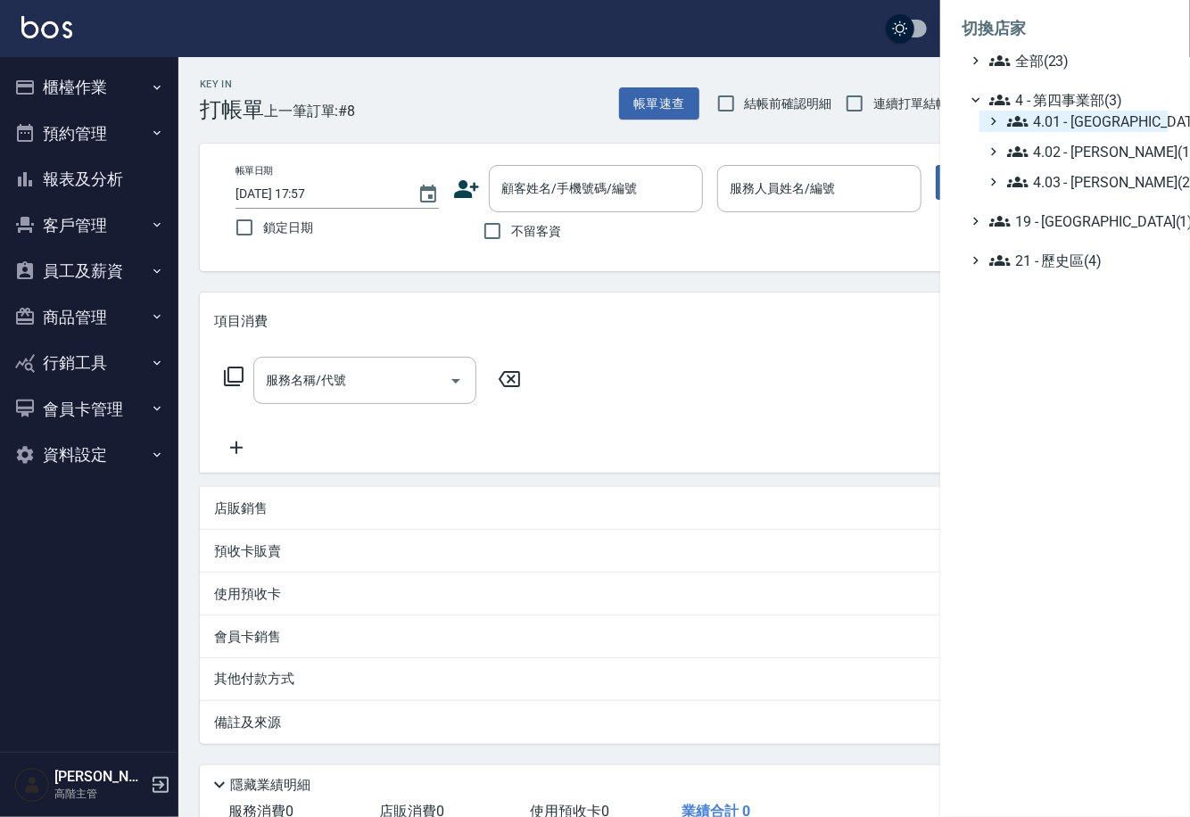
click at [1039, 117] on span "4.01 - 中山區(3)" at bounding box center [1084, 121] width 154 height 21
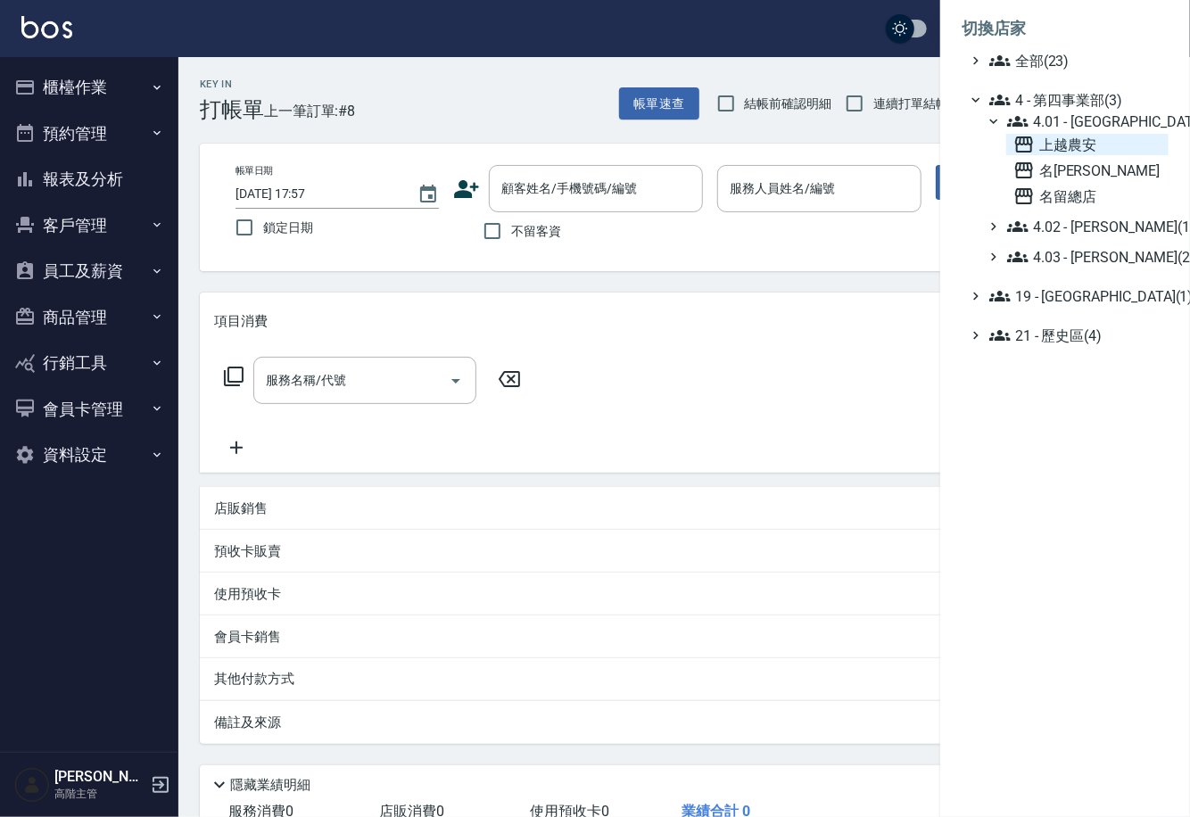
click at [1034, 144] on icon at bounding box center [1023, 144] width 21 height 21
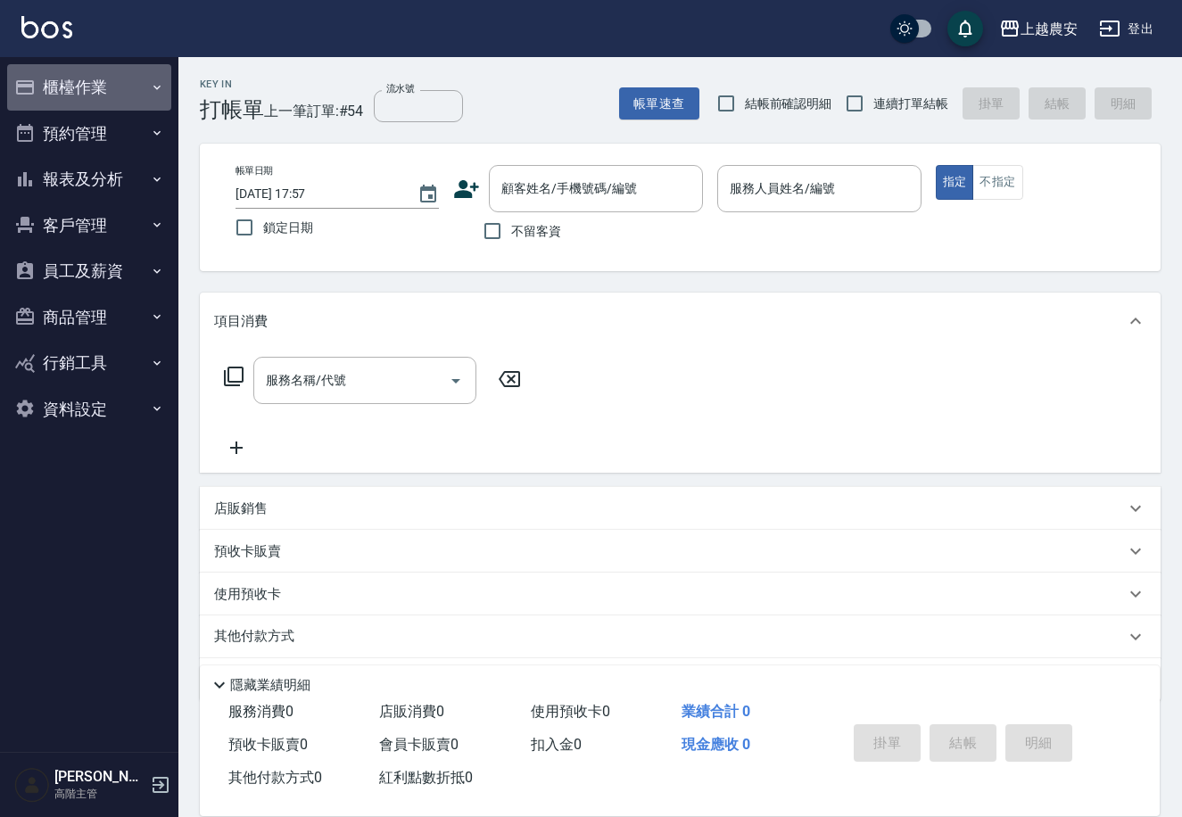
click at [87, 81] on button "櫃檯作業" at bounding box center [89, 87] width 164 height 46
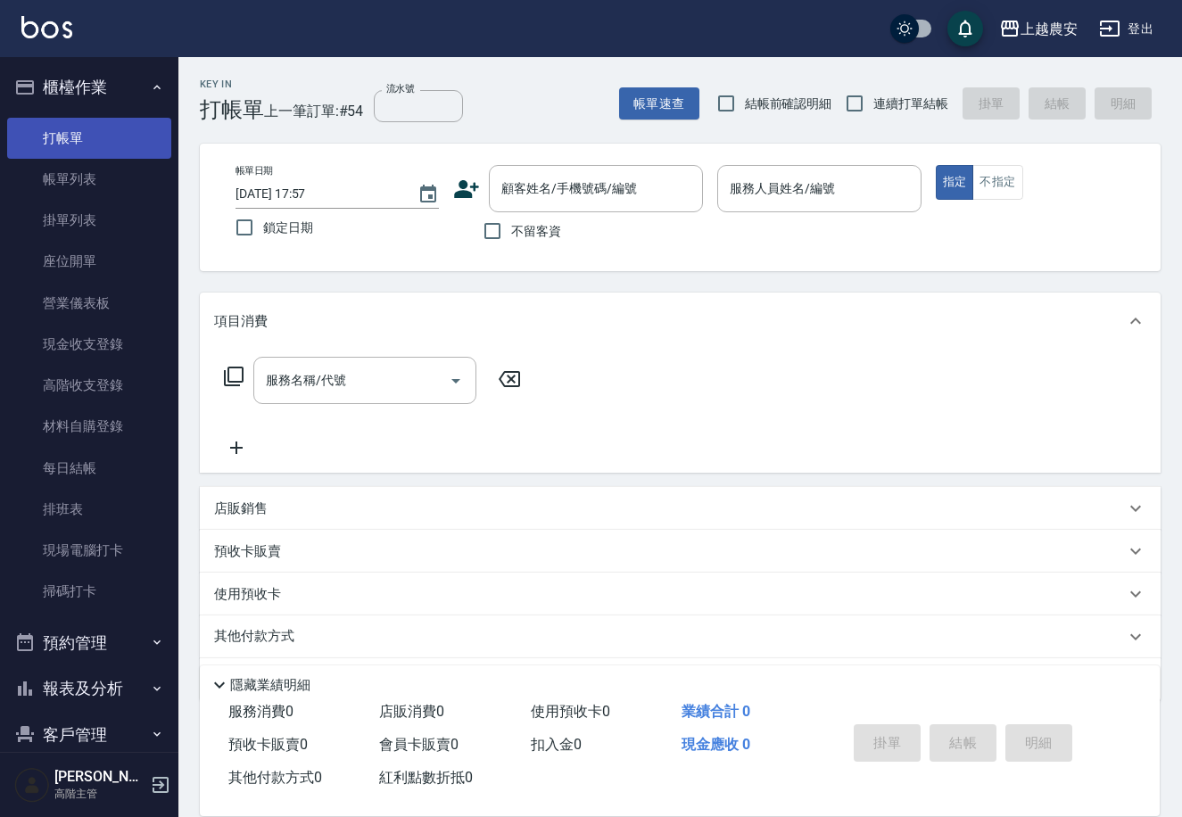
click at [134, 136] on link "打帳單" at bounding box center [89, 138] width 164 height 41
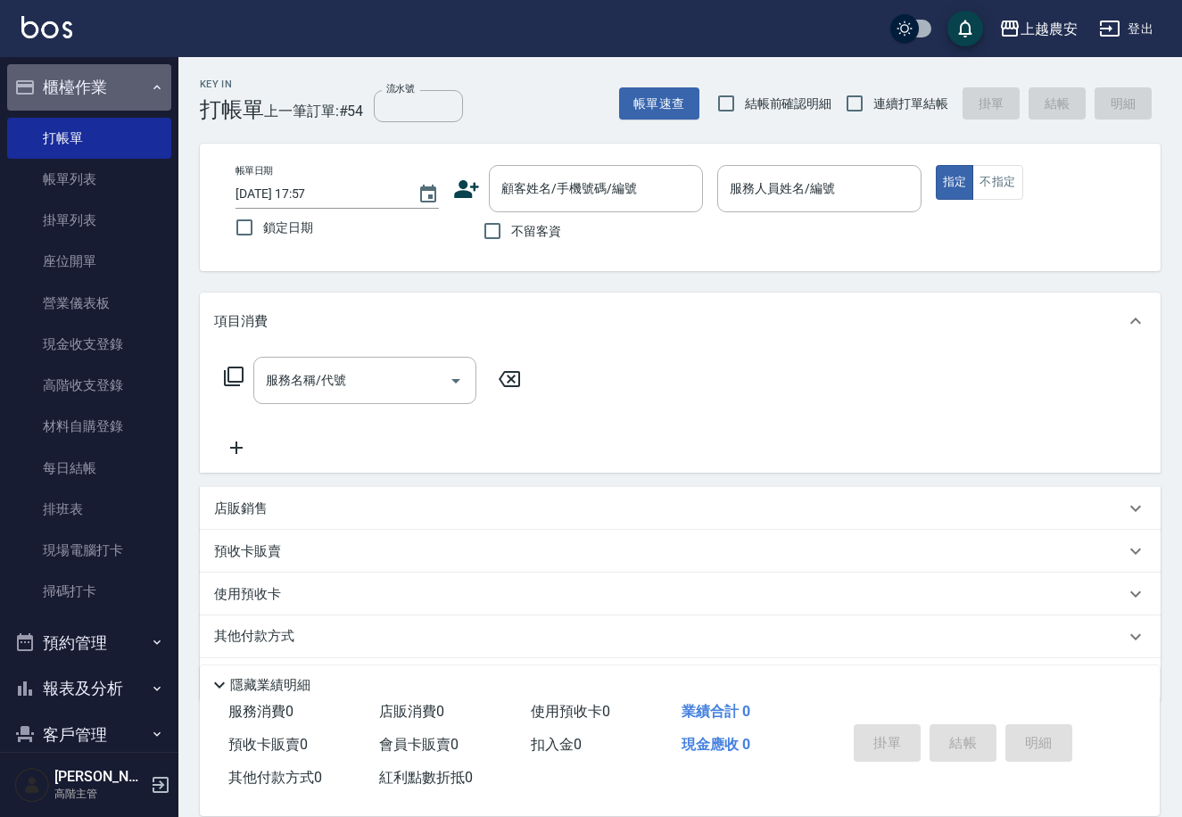
click at [153, 88] on icon "button" at bounding box center [156, 87] width 7 height 4
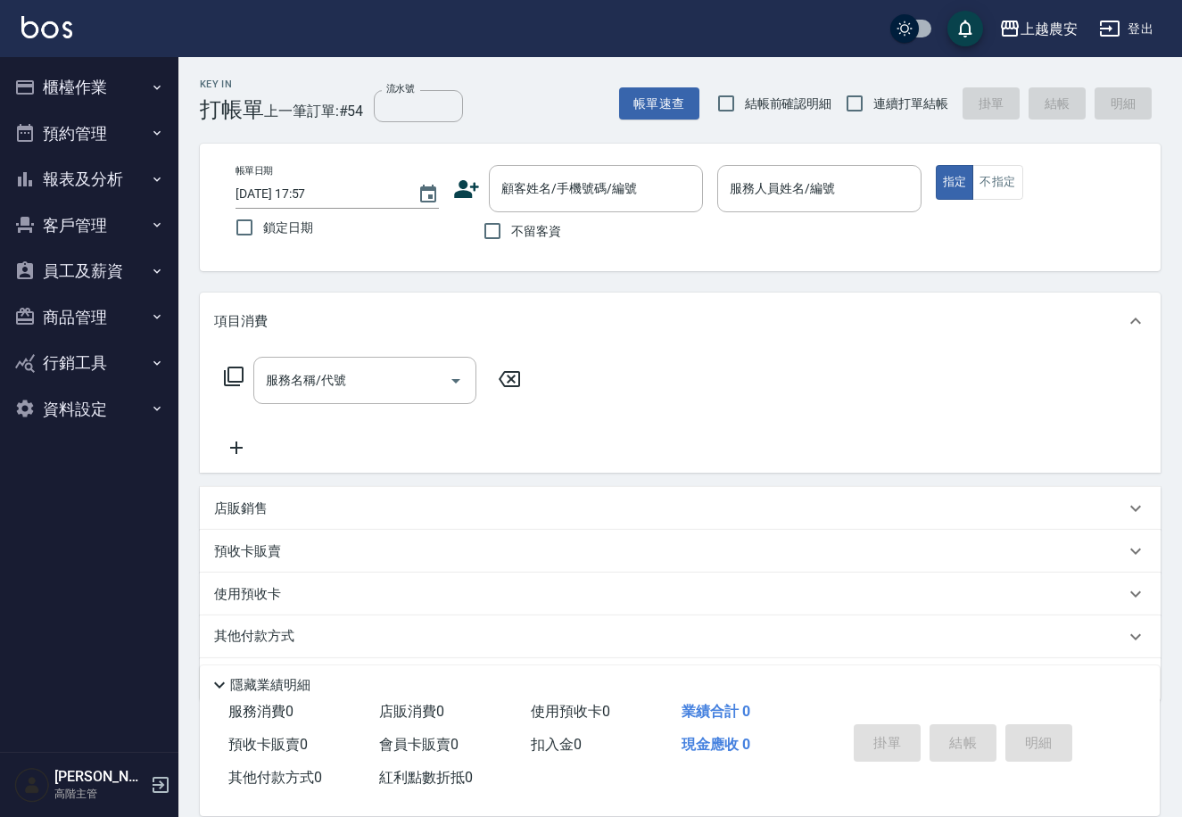
click at [57, 86] on button "櫃檯作業" at bounding box center [89, 87] width 164 height 46
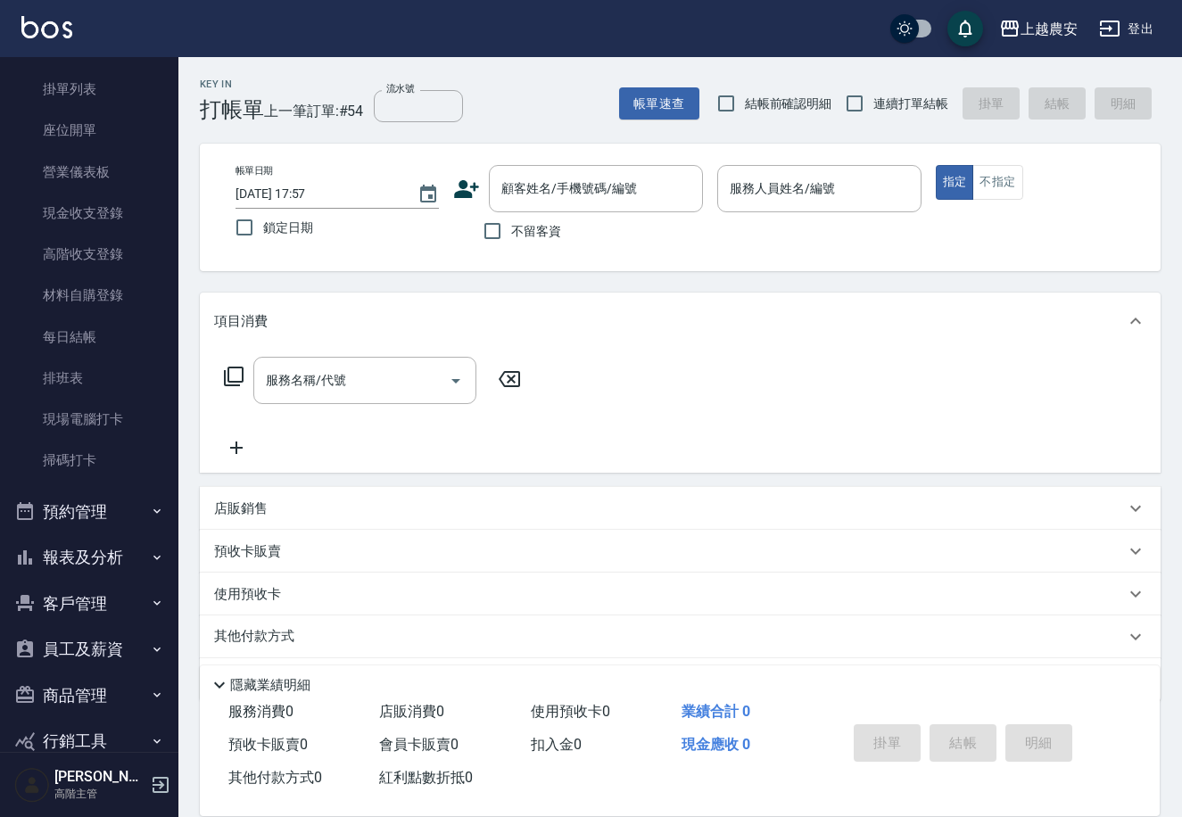
scroll to position [136, 0]
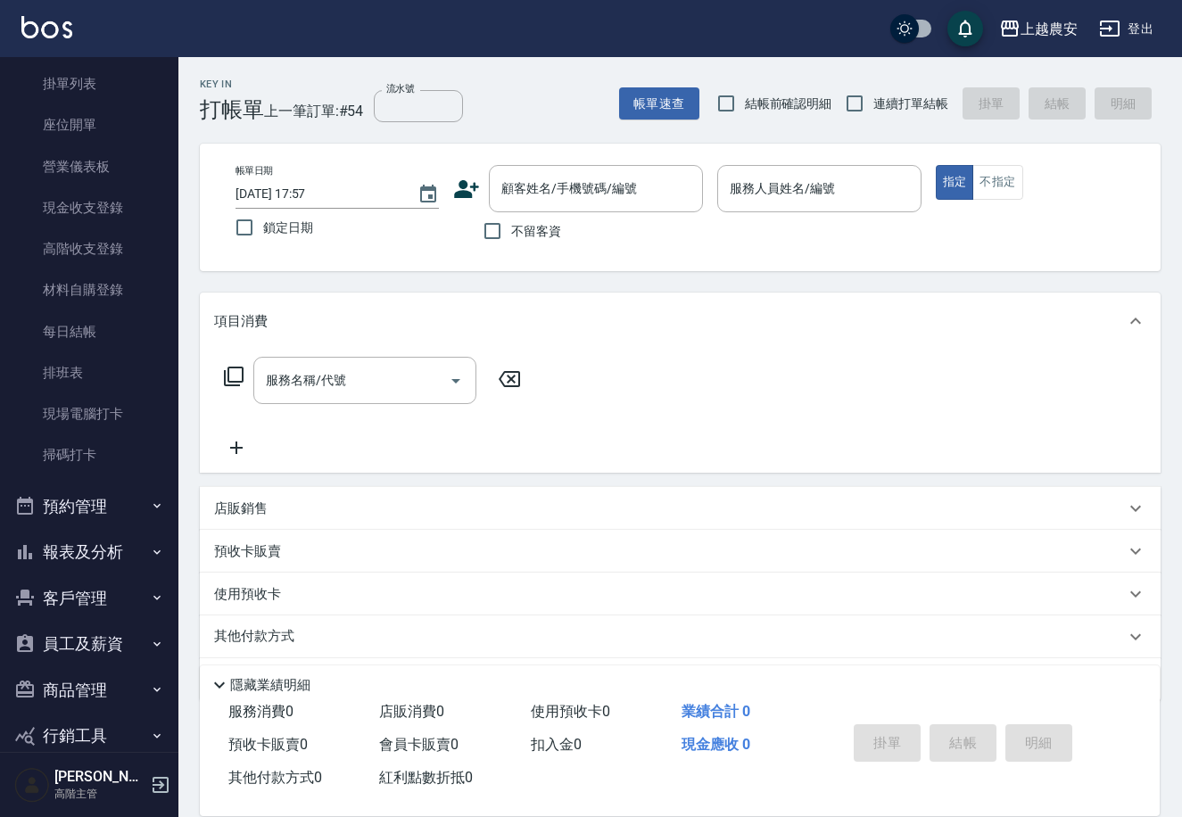
click at [54, 554] on button "報表及分析" at bounding box center [89, 552] width 164 height 46
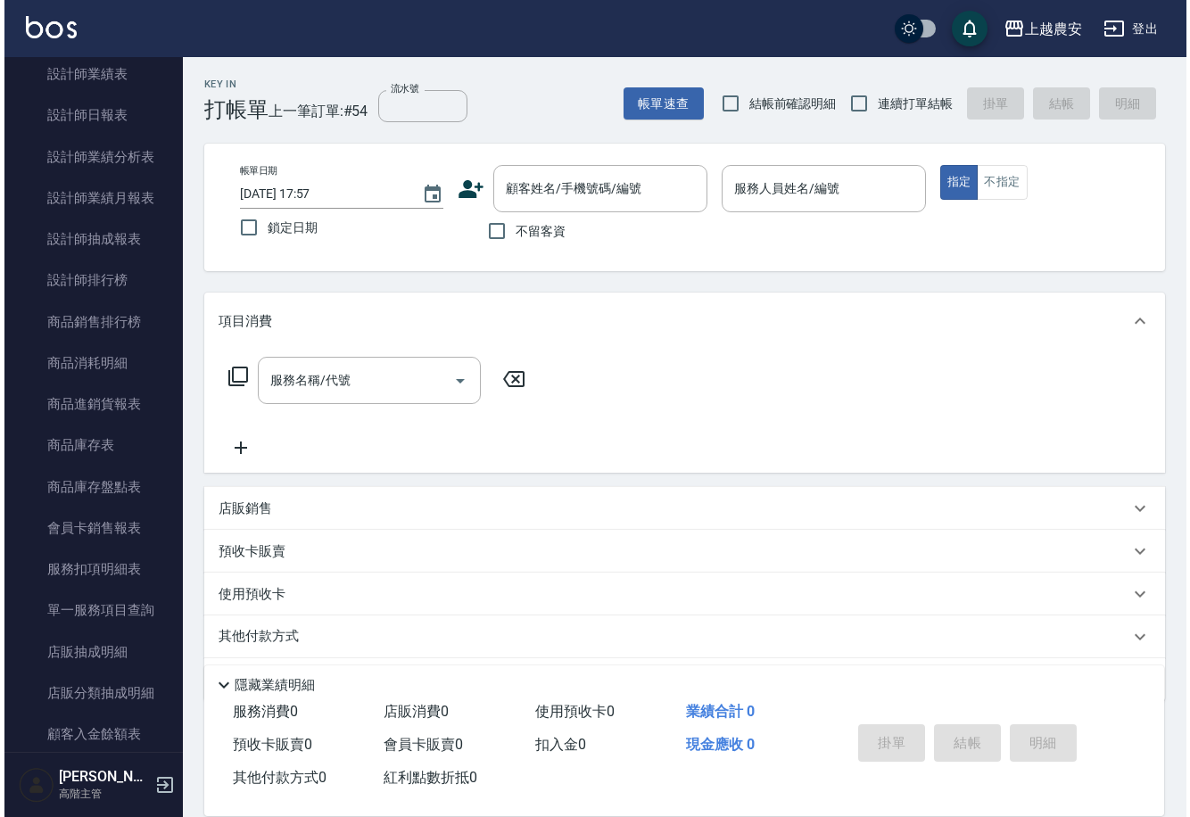
scroll to position [1246, 0]
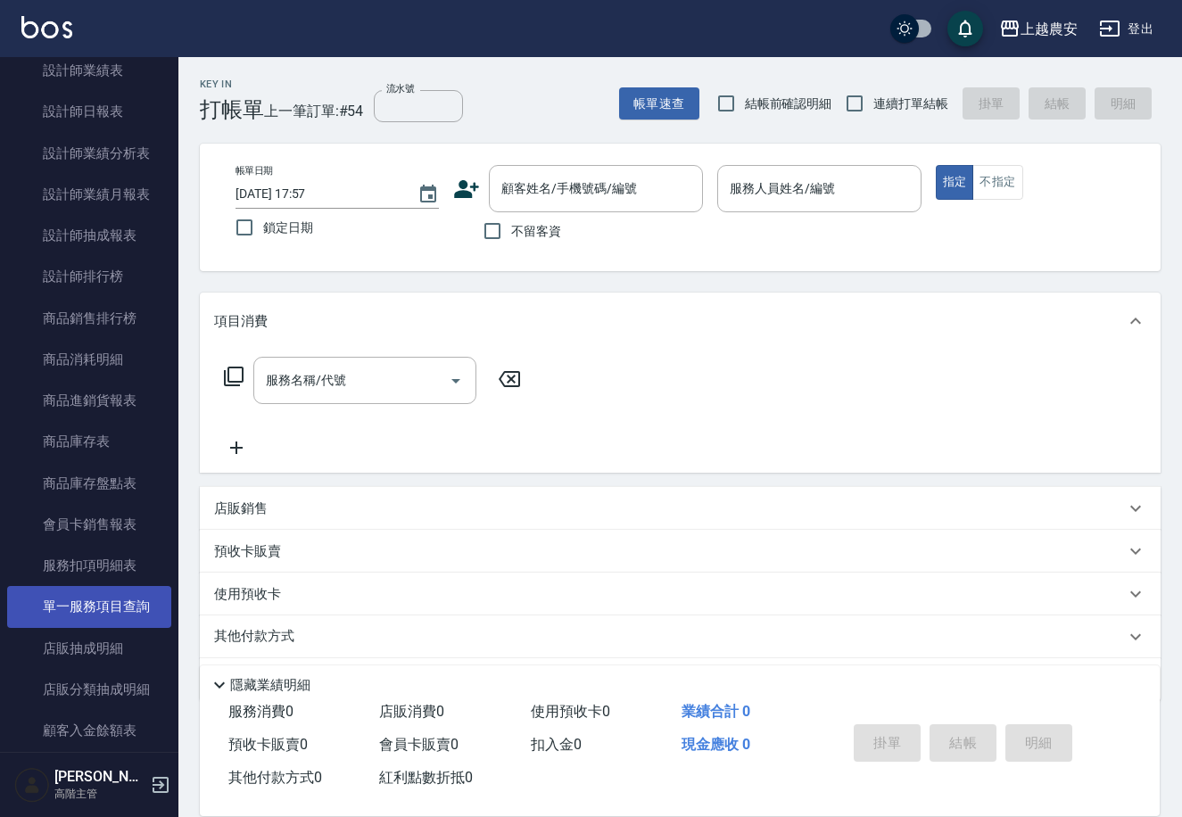
click at [125, 616] on link "單一服務項目查詢" at bounding box center [89, 606] width 164 height 41
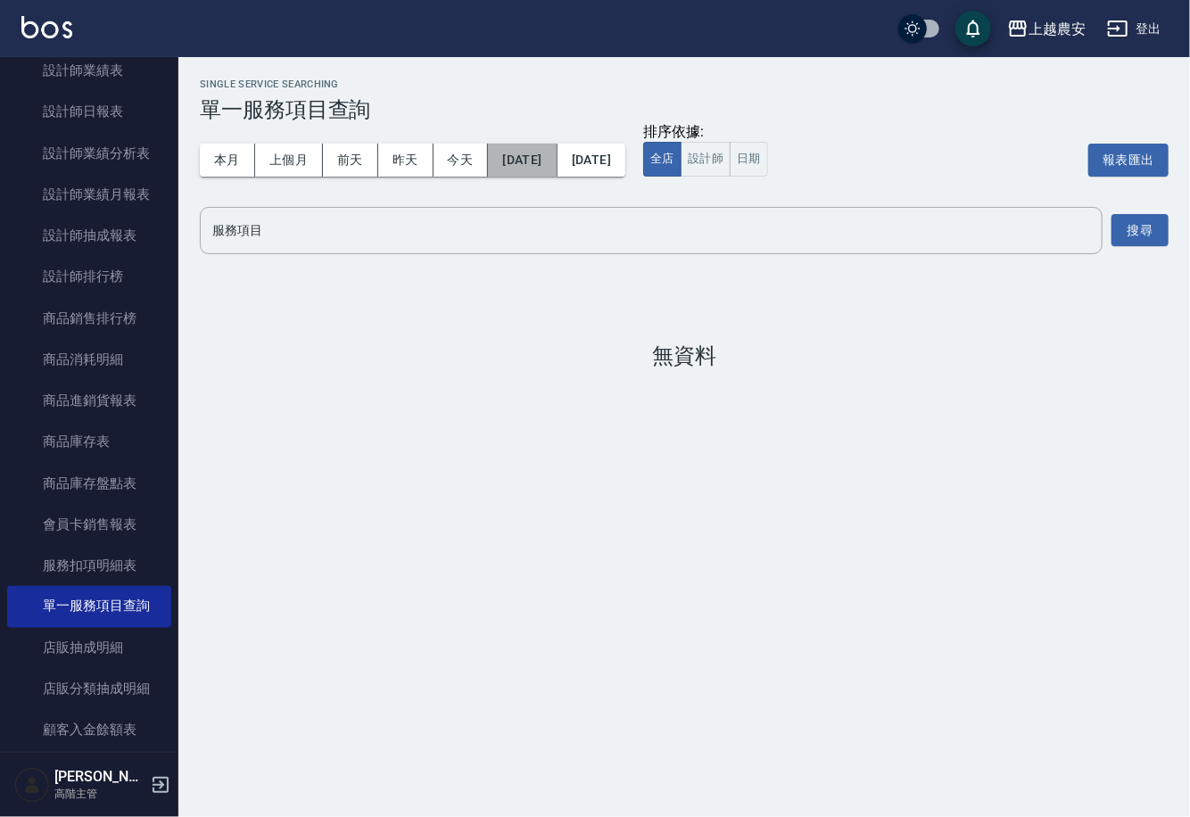
click at [551, 149] on button "[DATE]" at bounding box center [522, 160] width 69 height 33
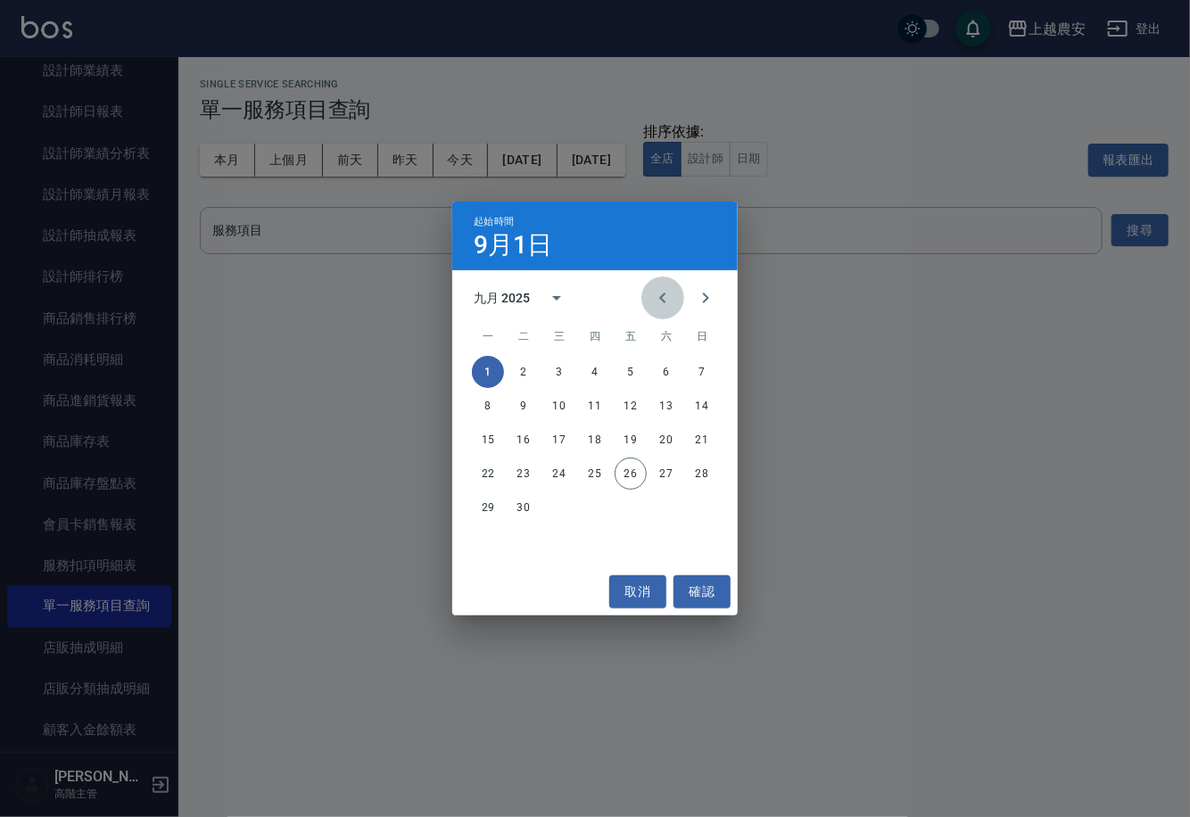
click at [675, 286] on button "Previous month" at bounding box center [662, 297] width 43 height 43
click at [633, 375] on button "1" at bounding box center [630, 372] width 32 height 32
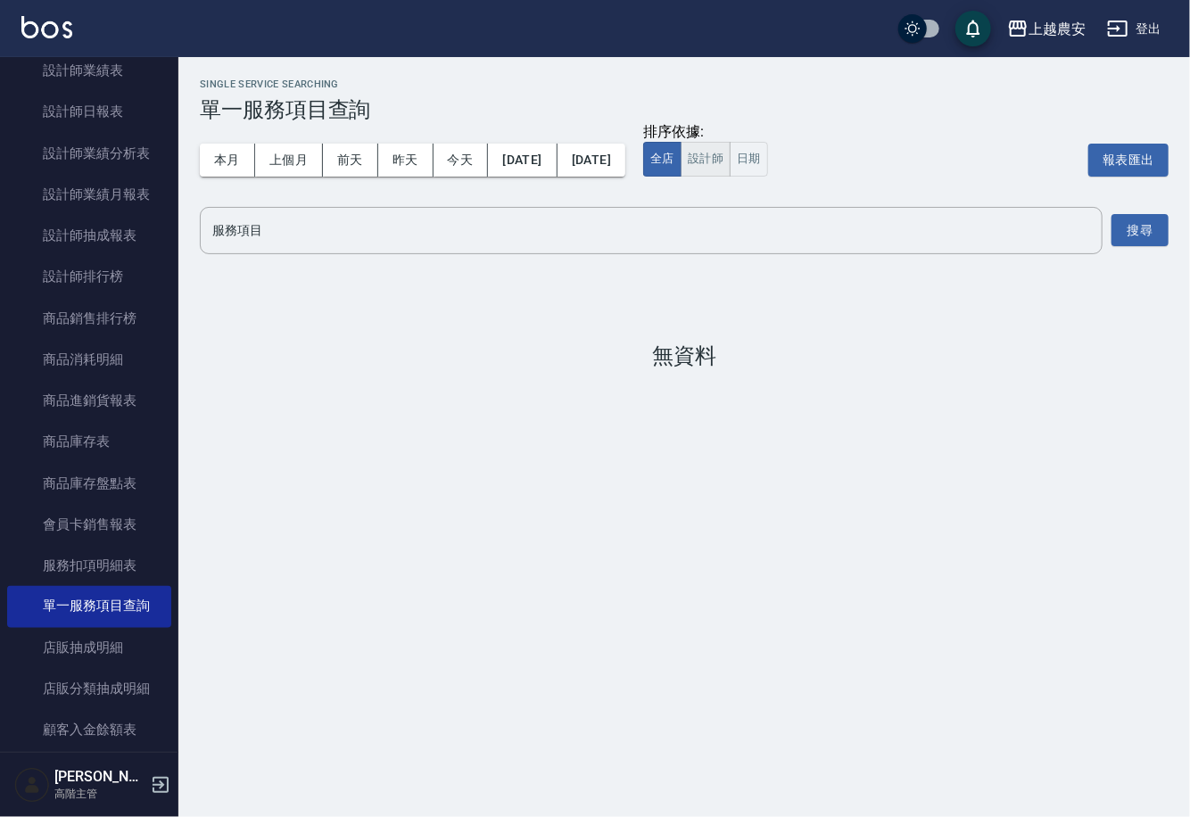
click at [730, 167] on button "設計師" at bounding box center [705, 159] width 50 height 35
click at [578, 233] on input "服務項目" at bounding box center [651, 230] width 886 height 31
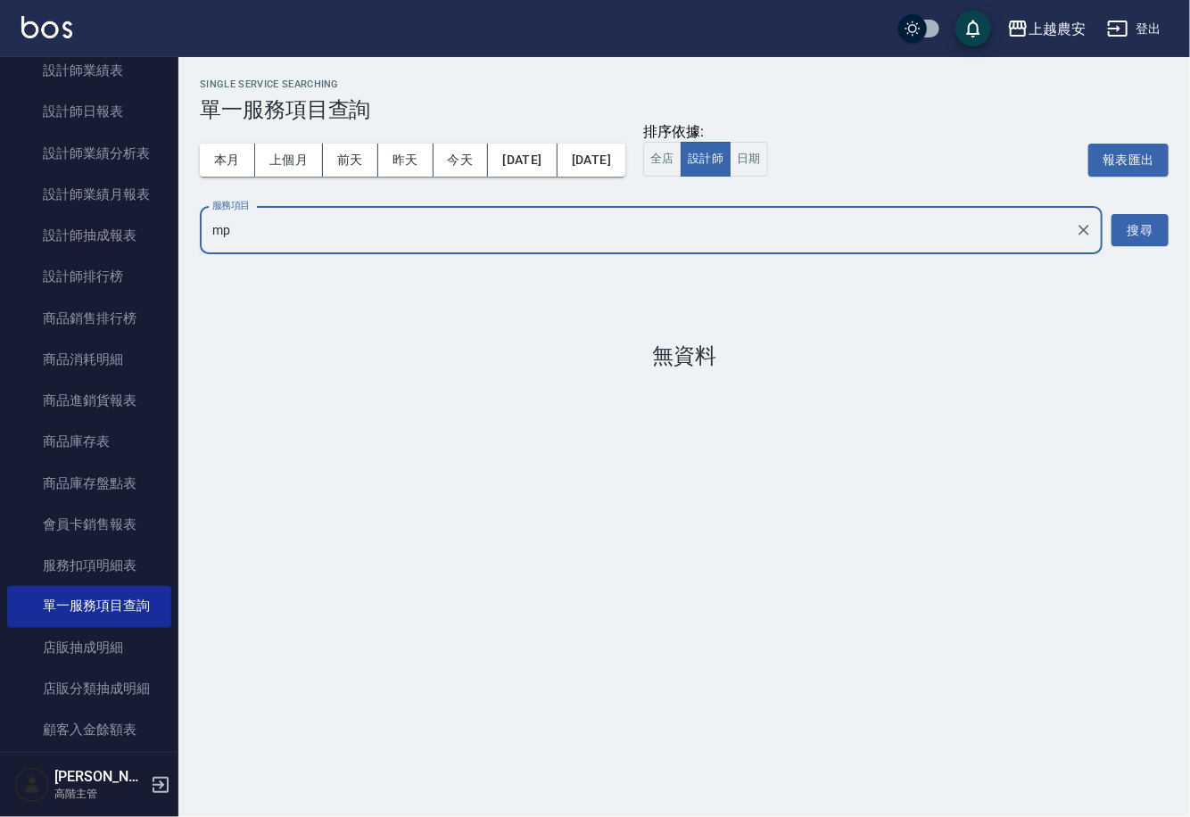
type input "m"
type input "蘊"
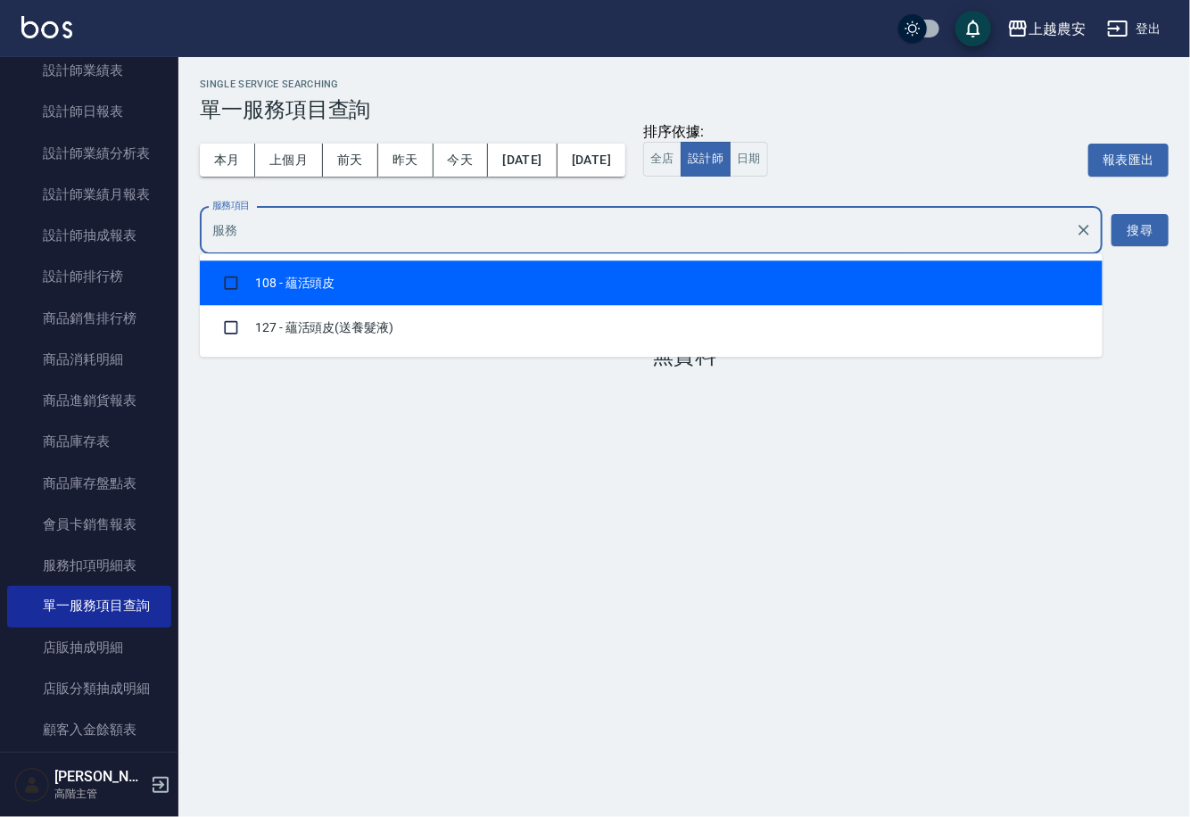
checkbox input "true"
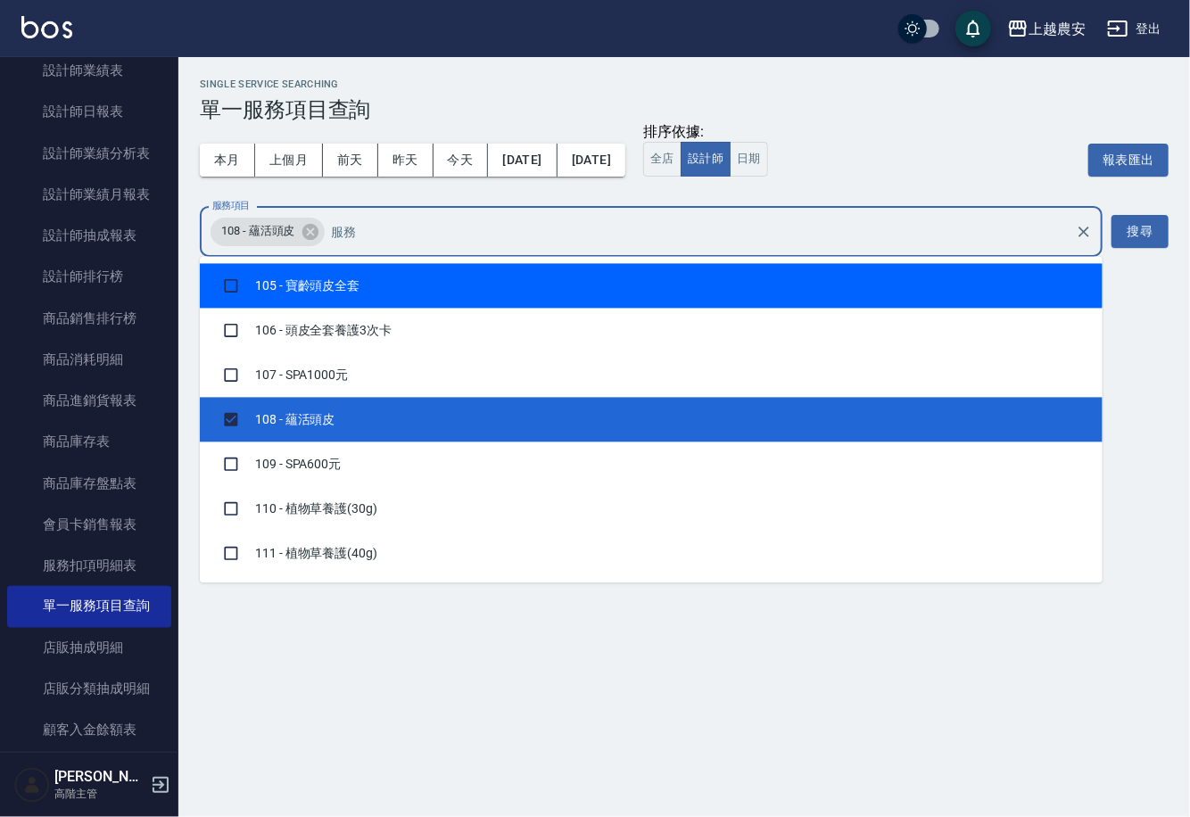
click at [384, 217] on input "服務項目" at bounding box center [697, 231] width 740 height 31
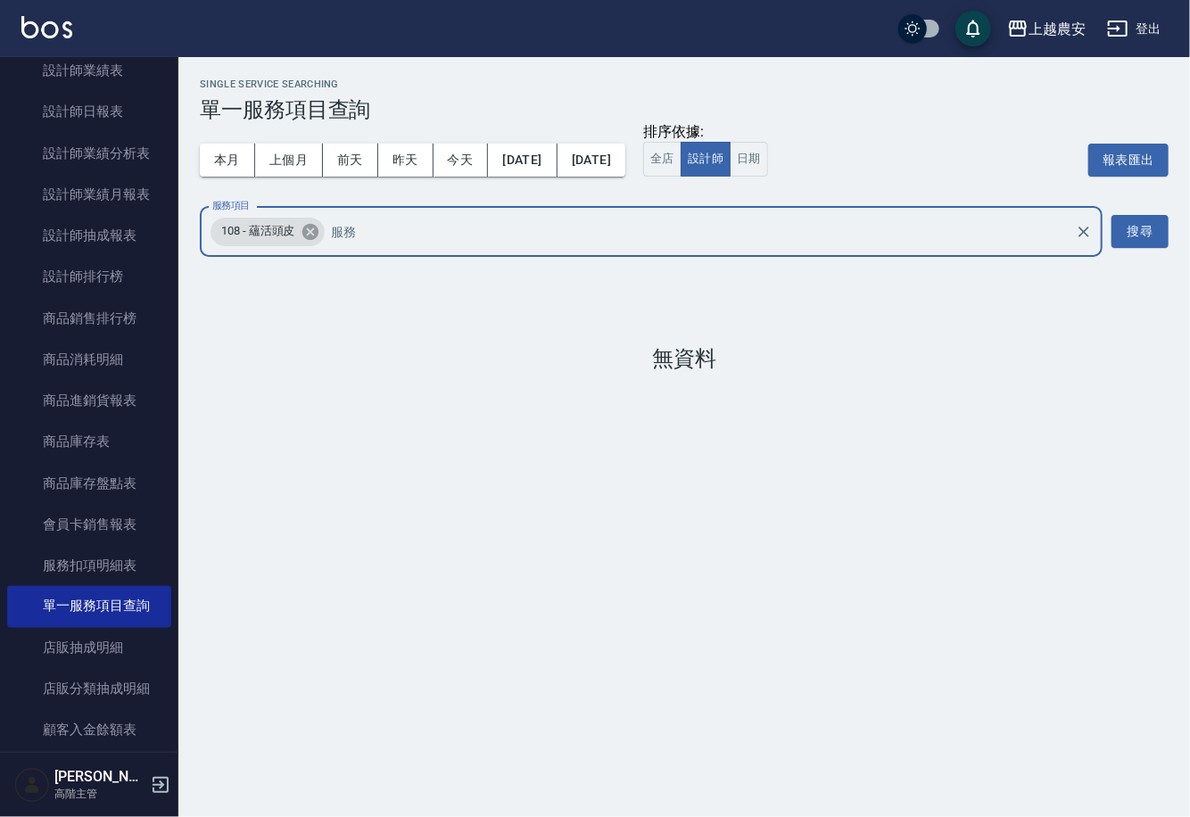
click at [307, 239] on icon at bounding box center [309, 231] width 16 height 16
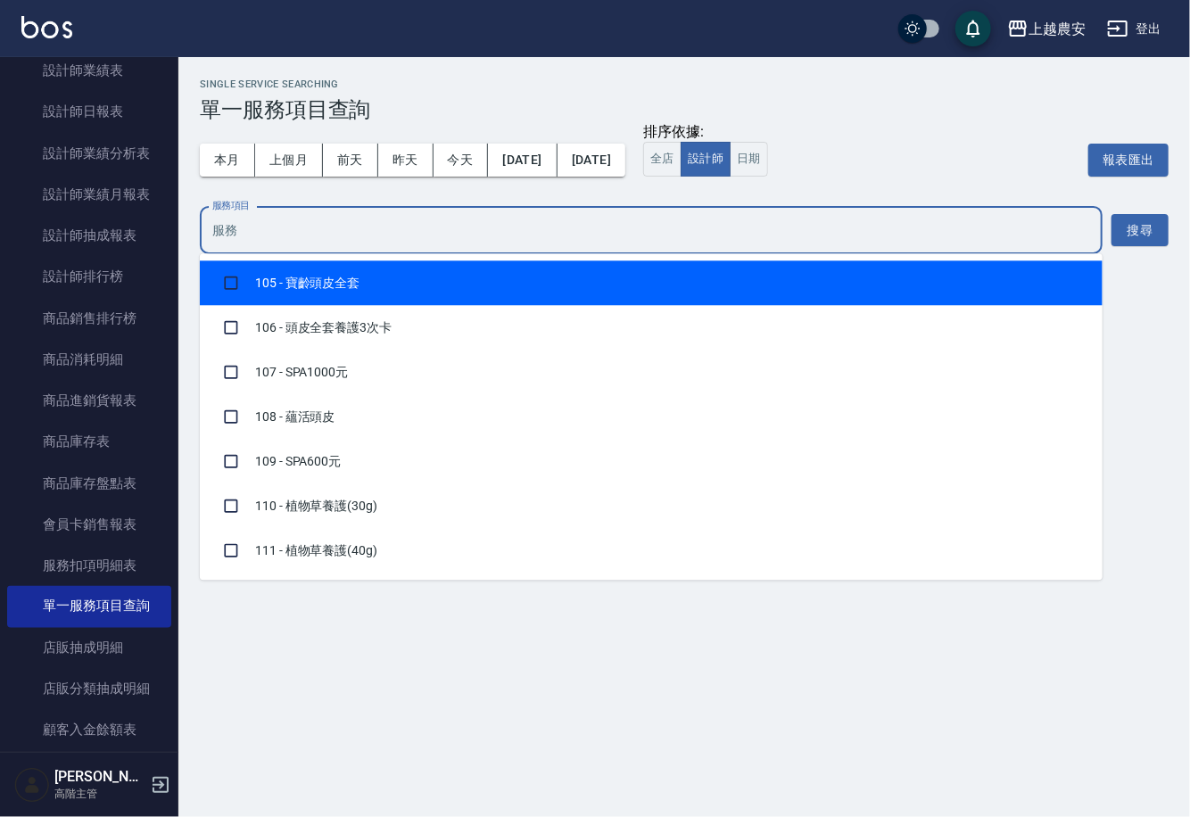
click at [307, 237] on input "服務項目" at bounding box center [651, 230] width 886 height 31
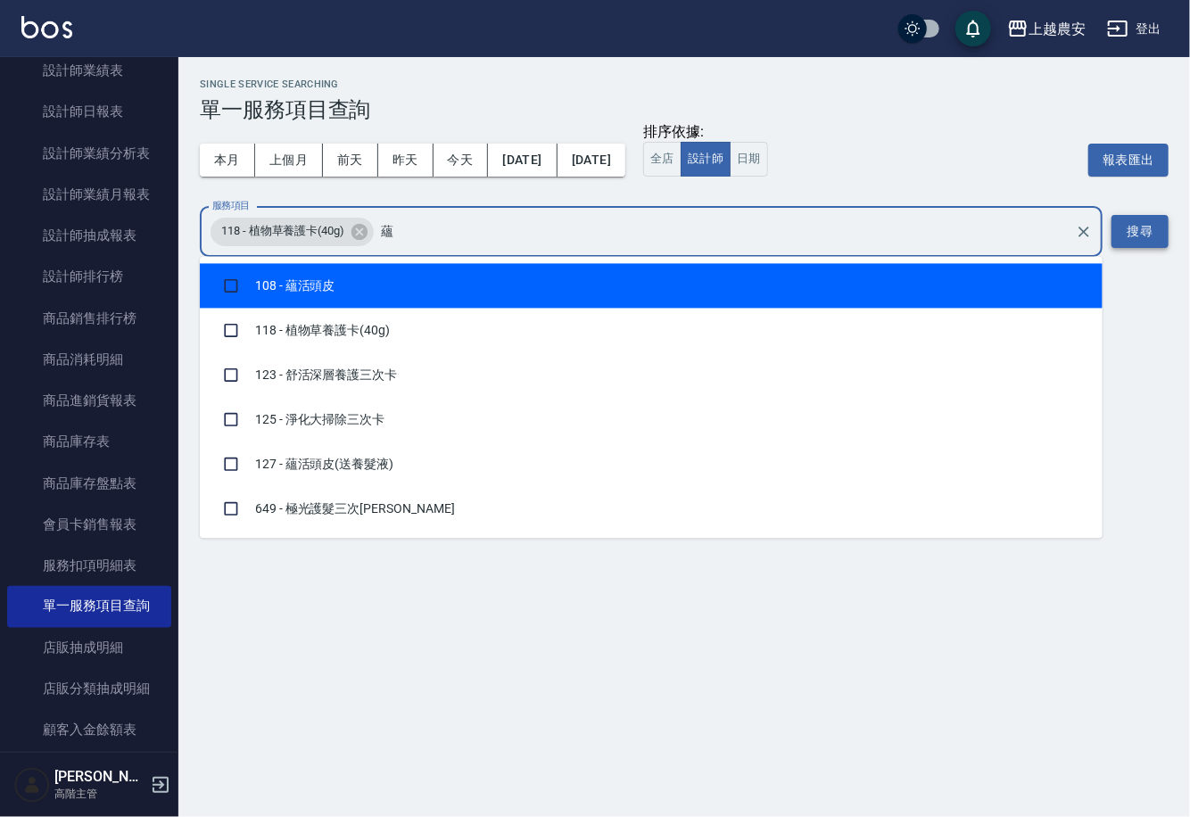
type input "蘊"
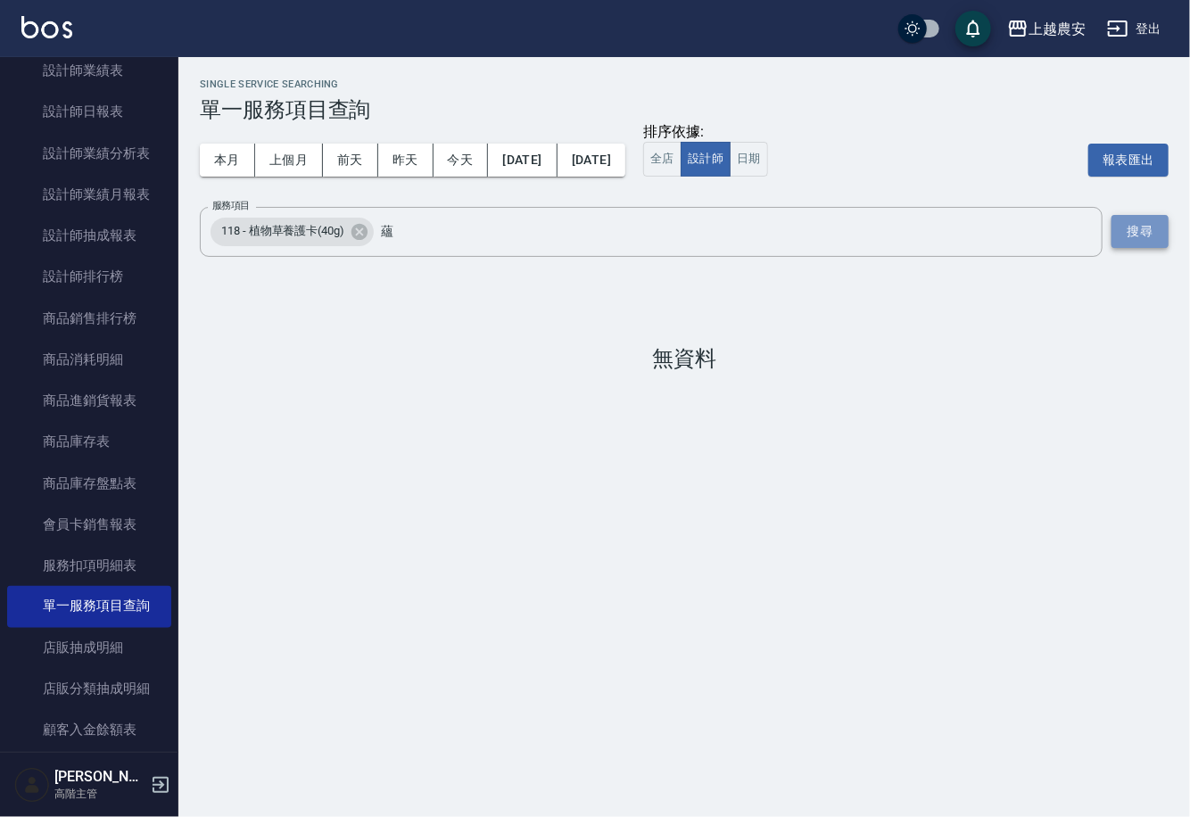
click at [1144, 227] on button "搜尋" at bounding box center [1139, 231] width 57 height 33
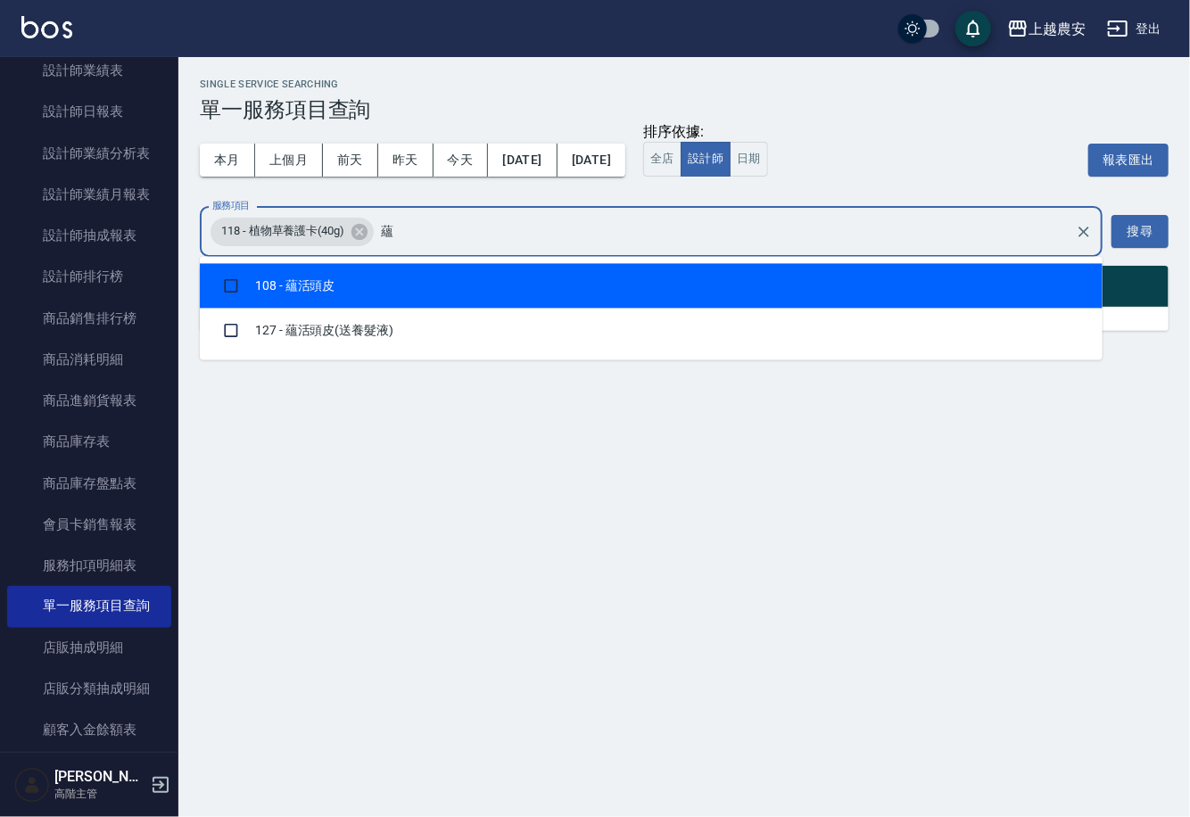
click at [505, 220] on input "蘊" at bounding box center [721, 231] width 691 height 31
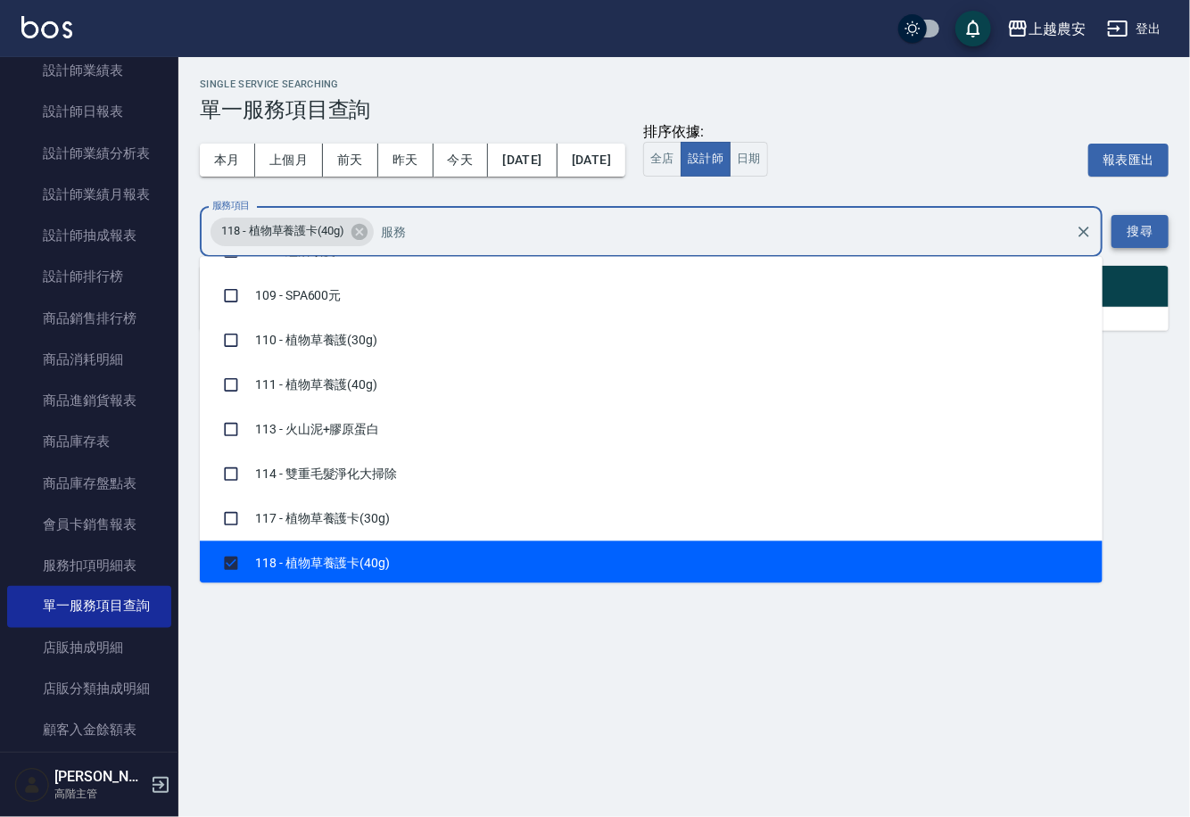
click at [1129, 224] on button "搜尋" at bounding box center [1139, 231] width 57 height 33
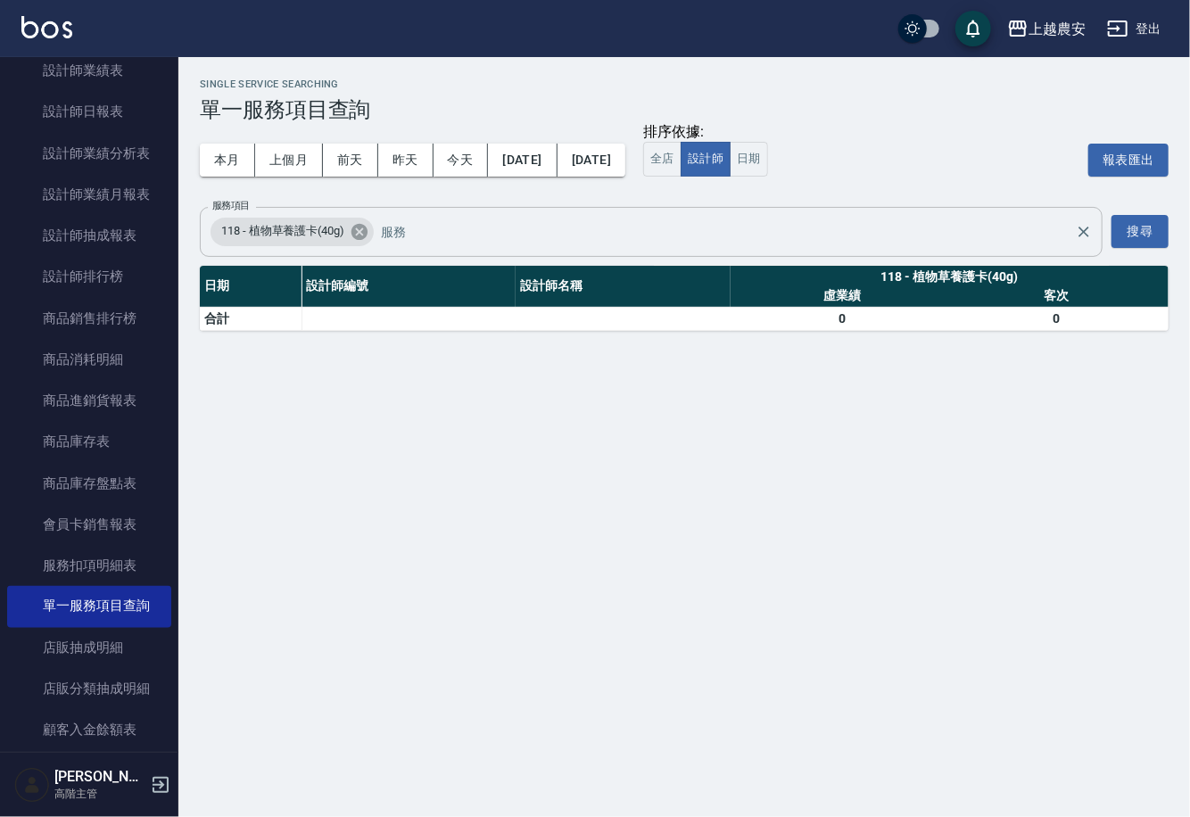
click at [361, 234] on icon at bounding box center [359, 231] width 16 height 16
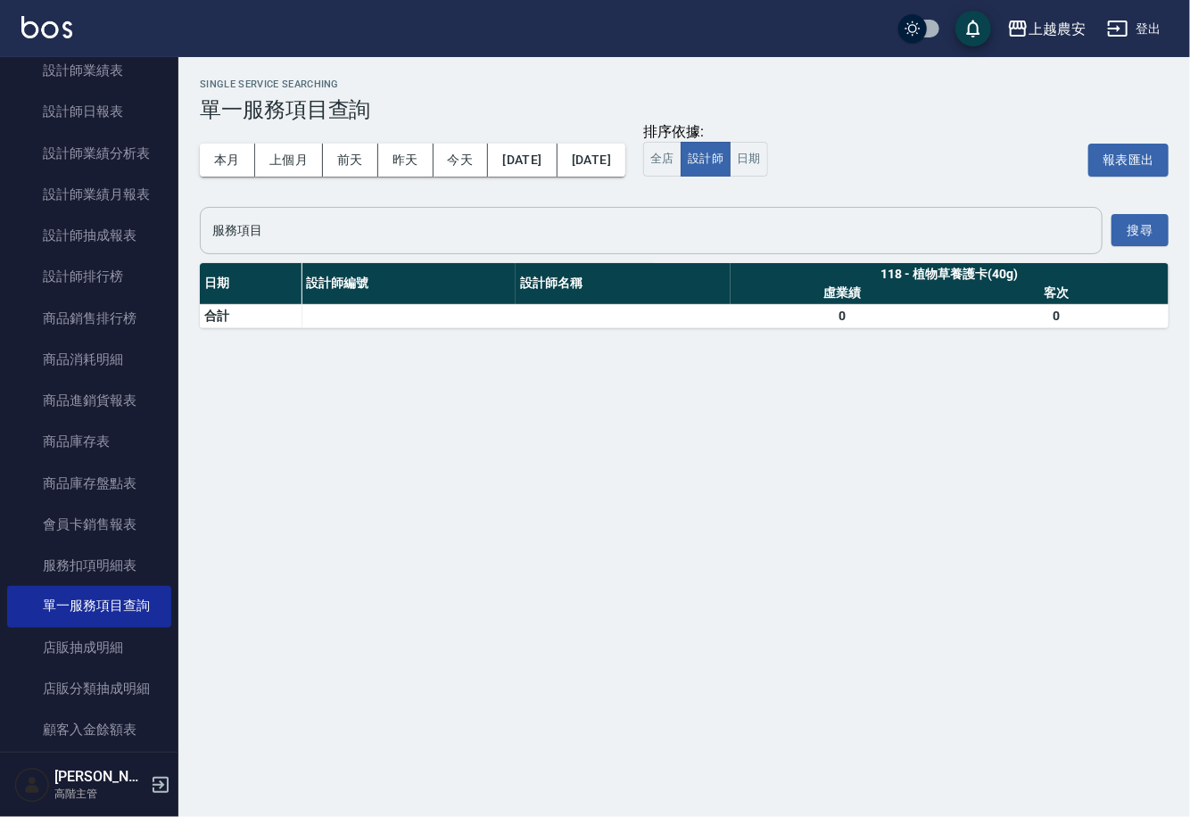
click at [360, 234] on input "服務項目" at bounding box center [651, 230] width 886 height 31
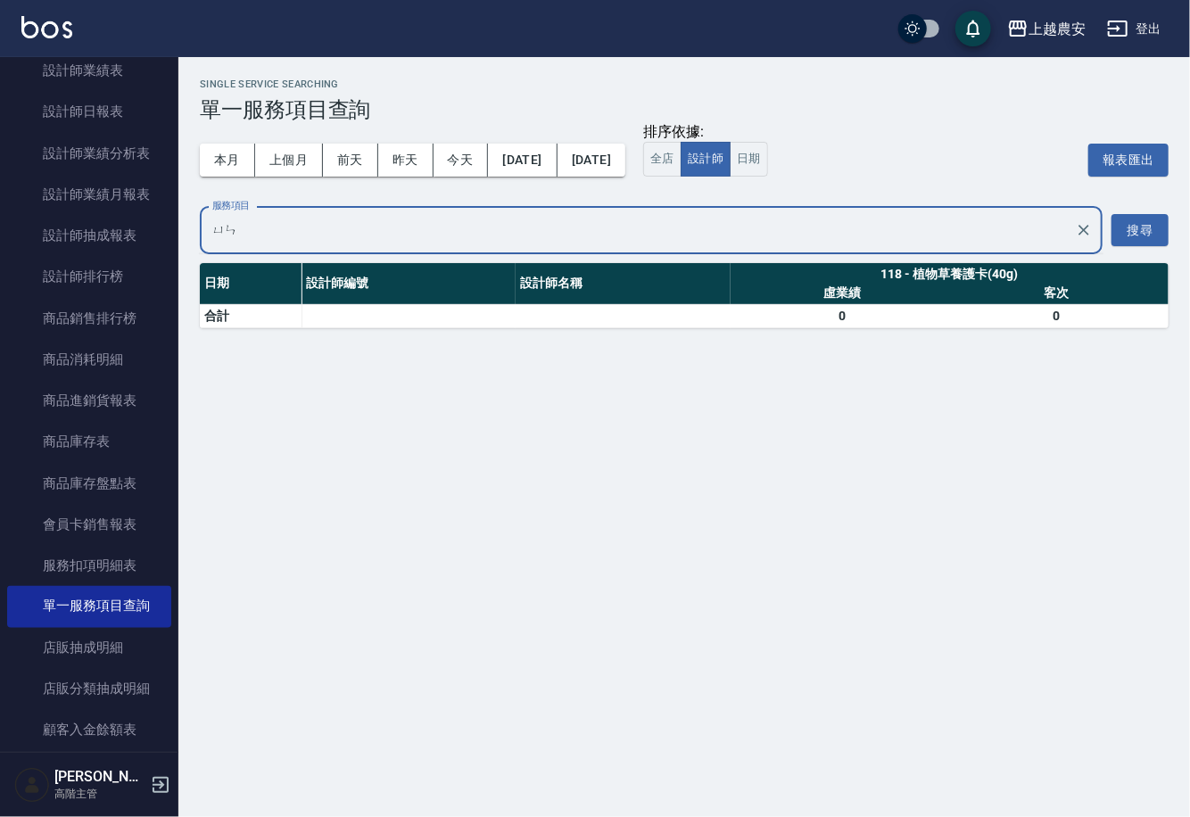
type input "蘊"
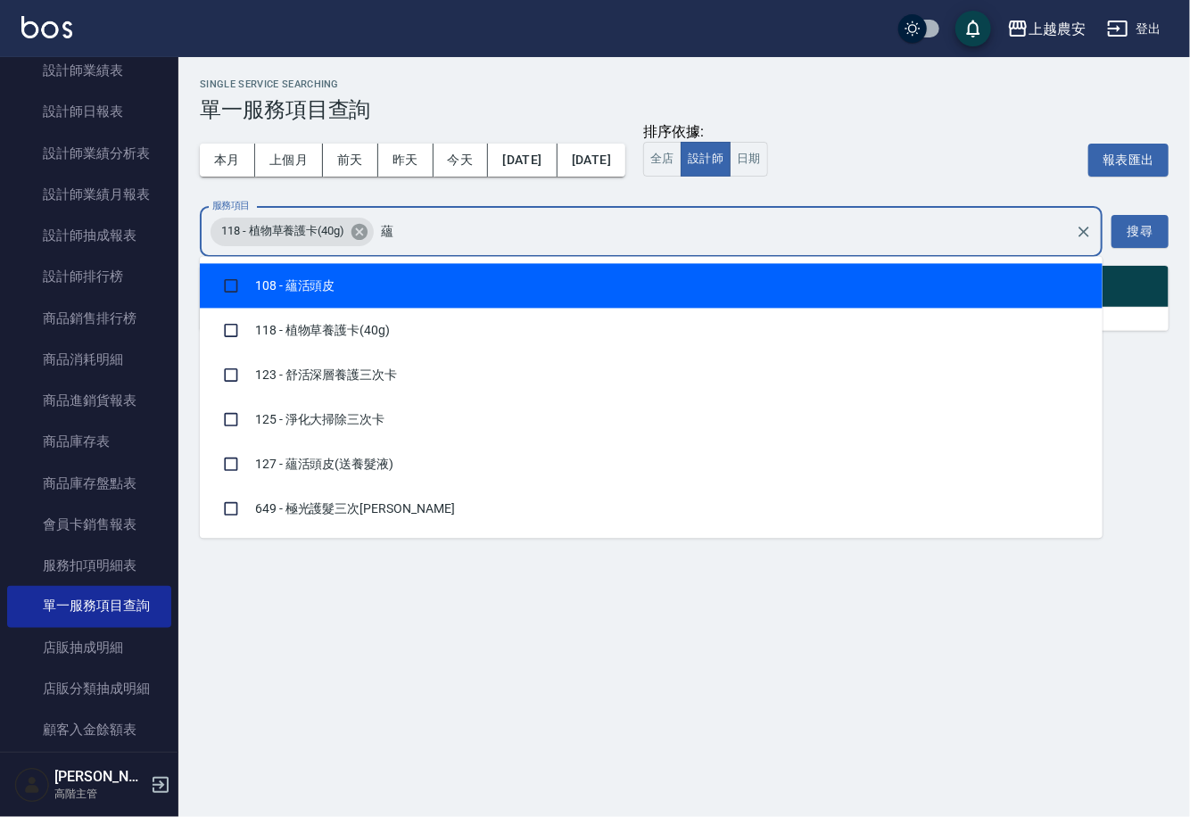
click at [366, 228] on icon at bounding box center [360, 232] width 20 height 20
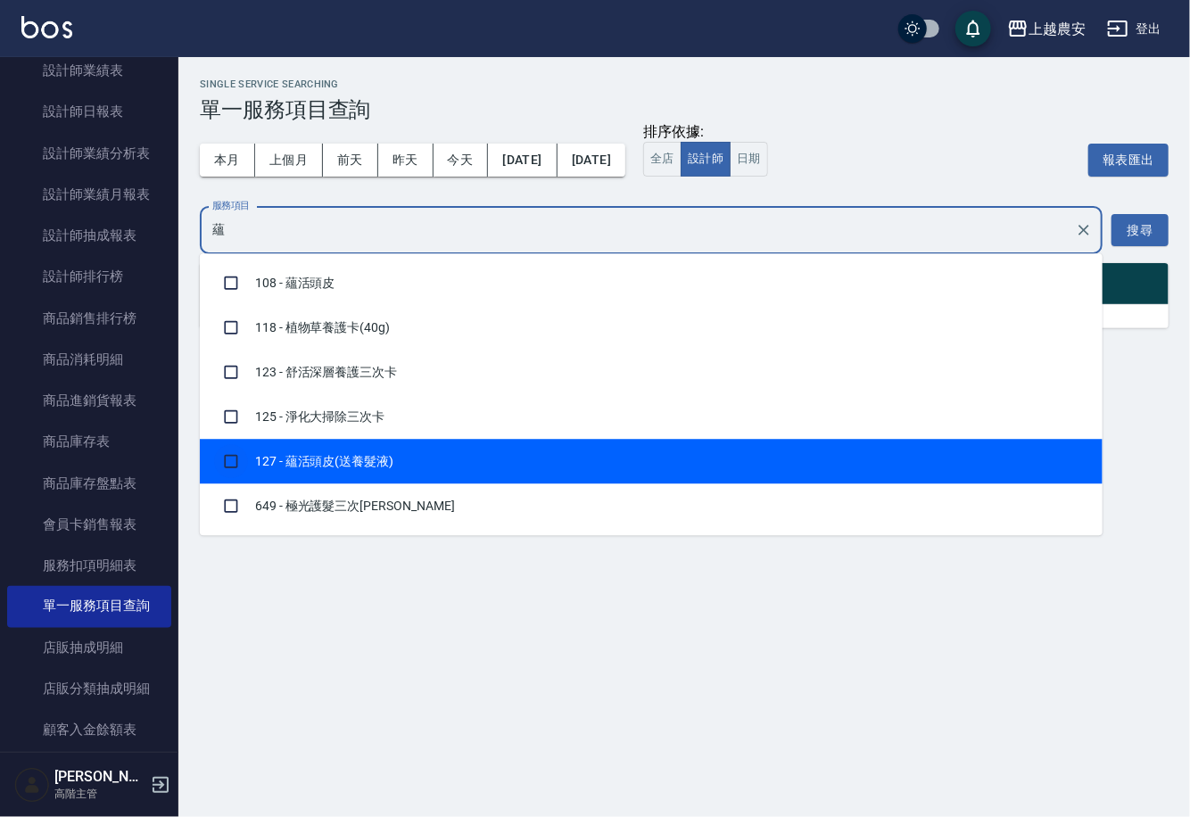
click at [227, 460] on input "checkbox" at bounding box center [231, 461] width 34 height 34
checkbox input "true"
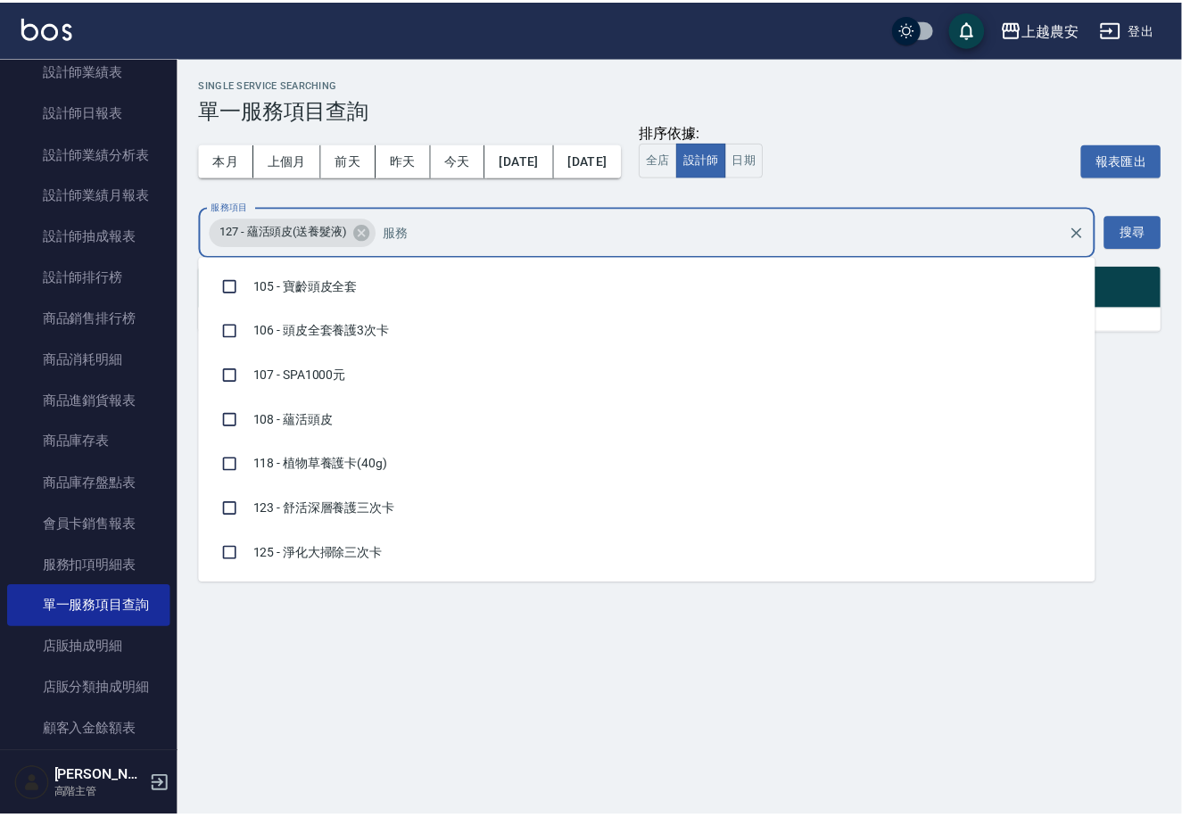
scroll to position [704, 0]
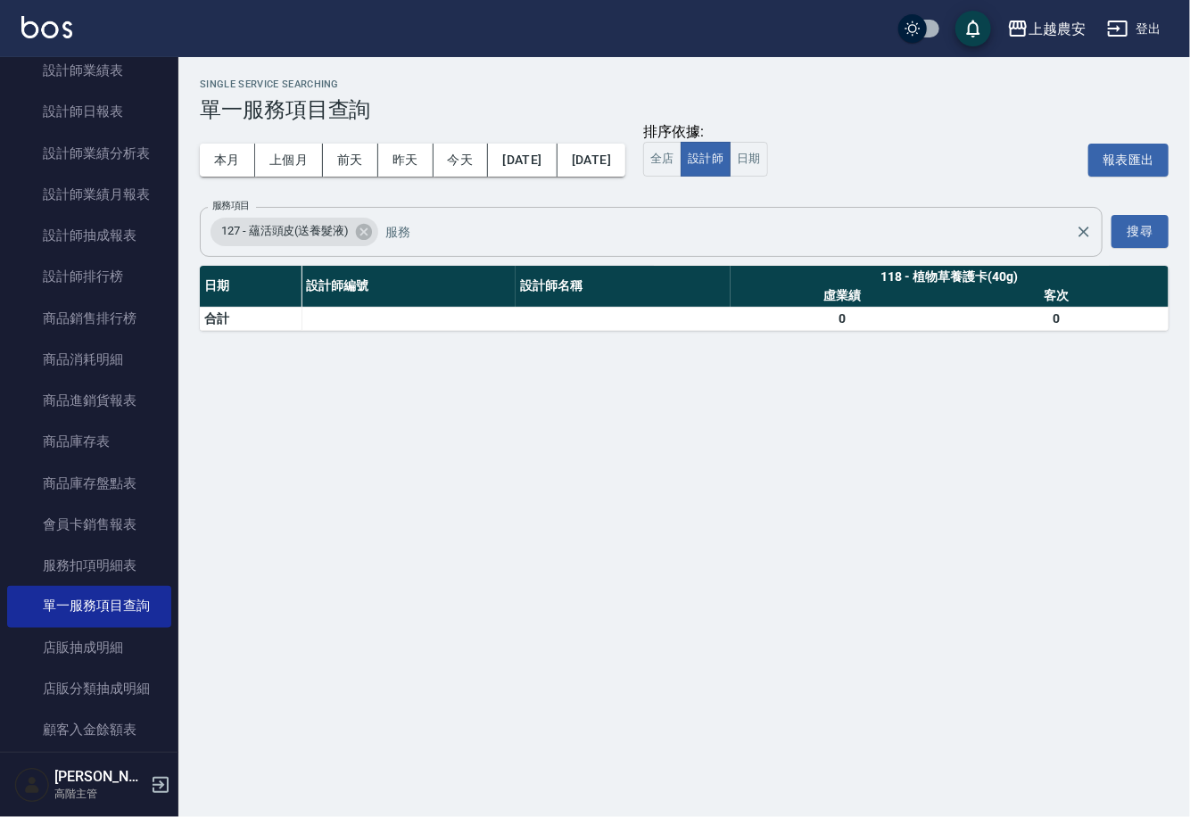
click at [1185, 441] on div "Single Service Searching 單一服務項目查詢 本月 上個月 [DATE] [DATE] [DATE] [DATE] [DATE] 排序依…" at bounding box center [595, 408] width 1190 height 817
click at [1115, 239] on button "搜尋" at bounding box center [1139, 231] width 57 height 33
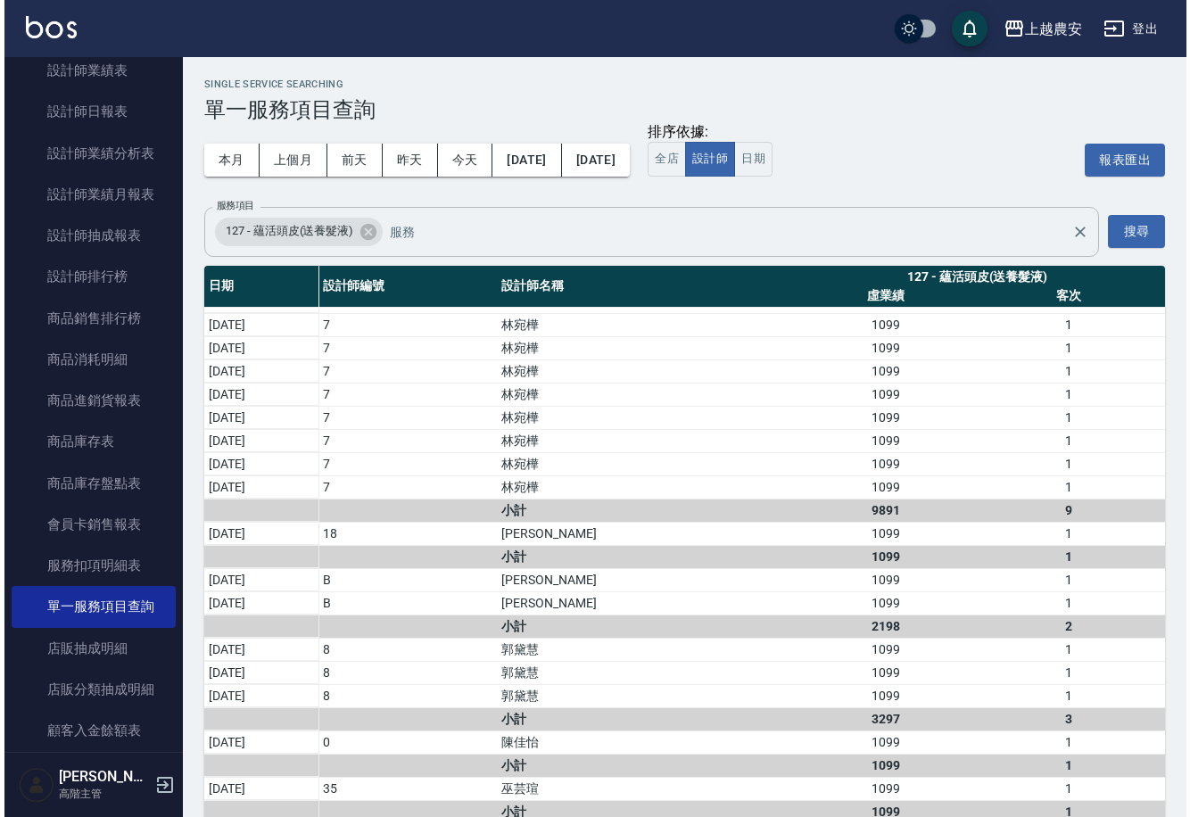
scroll to position [1395, 0]
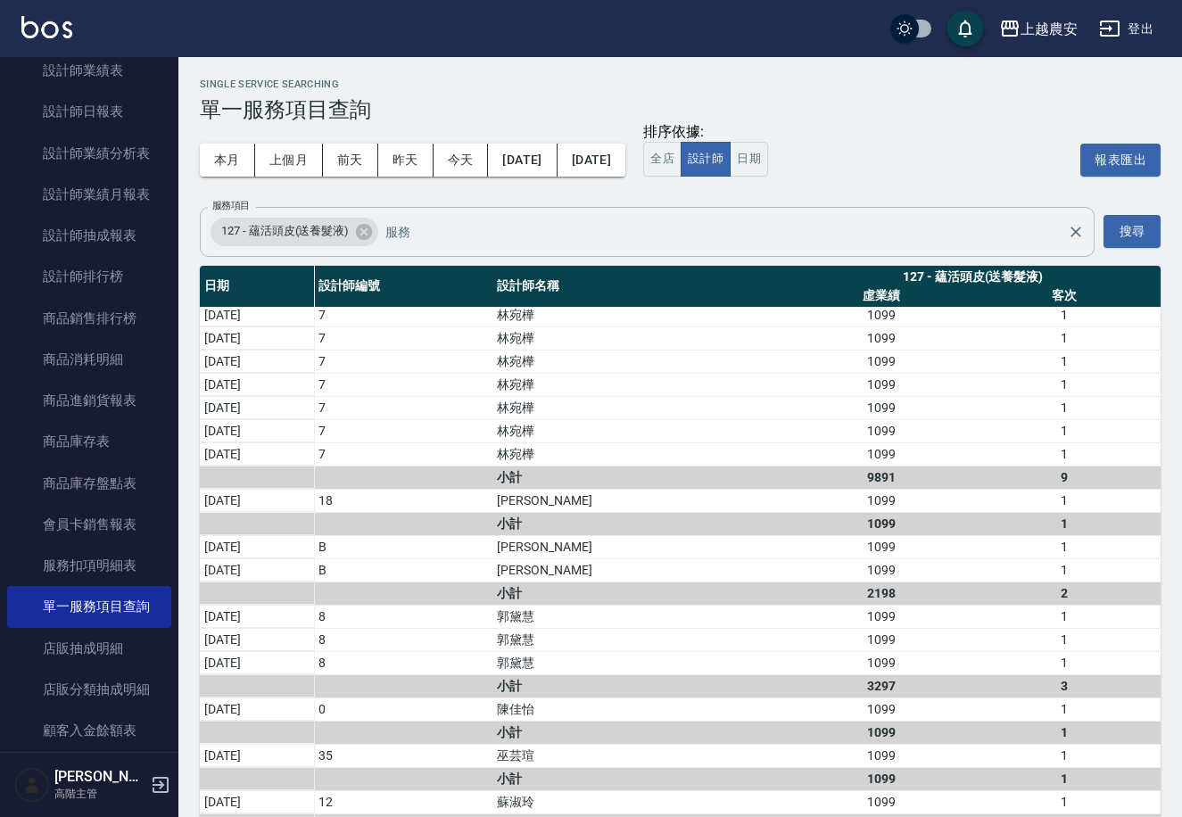
click at [1139, 32] on button "登出" at bounding box center [1126, 28] width 69 height 33
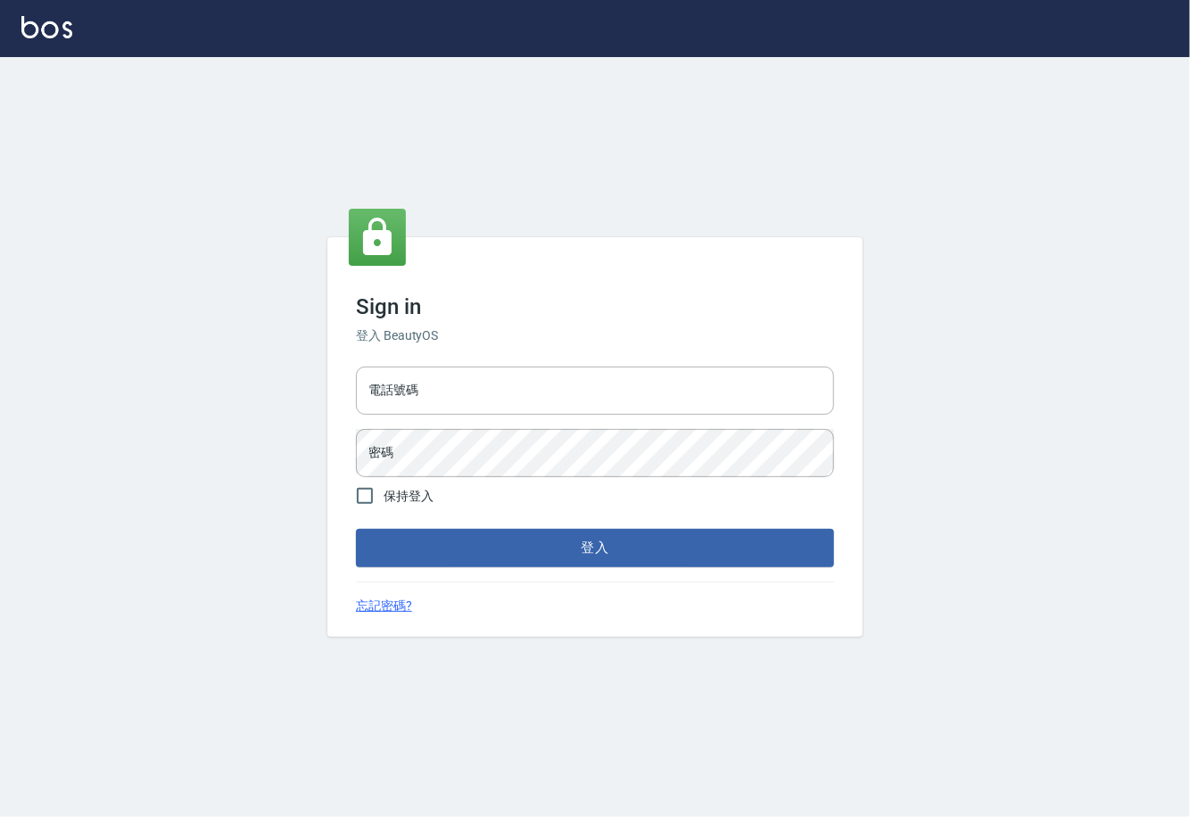
type input "0225929166"
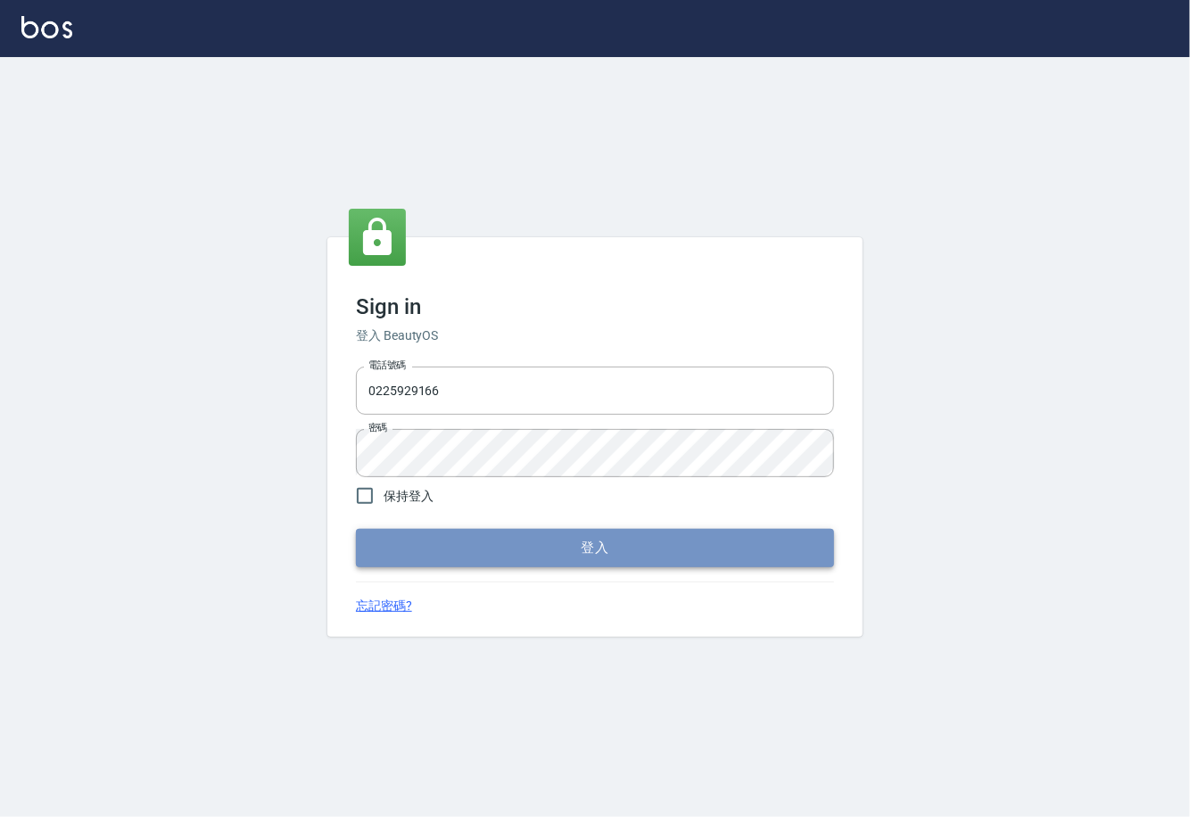
click at [528, 534] on button "登入" at bounding box center [595, 547] width 478 height 37
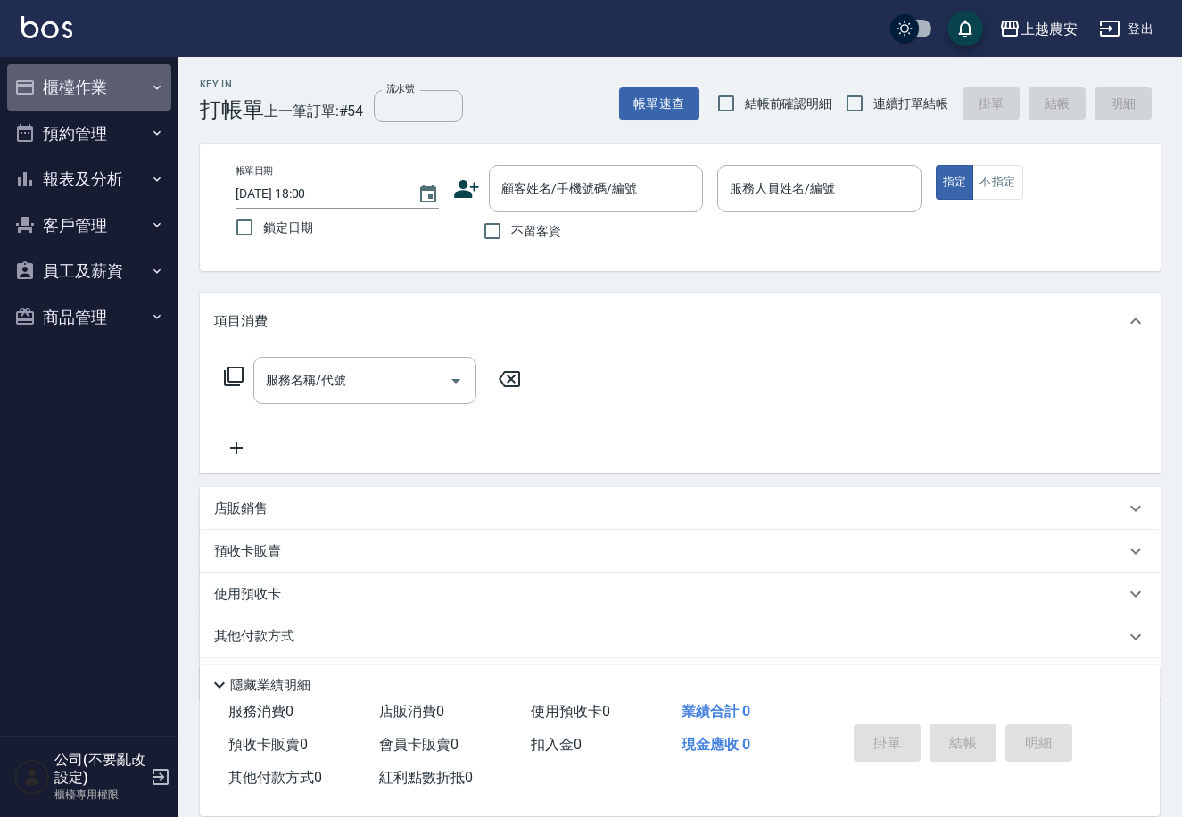
click at [56, 104] on button "櫃檯作業" at bounding box center [89, 87] width 164 height 46
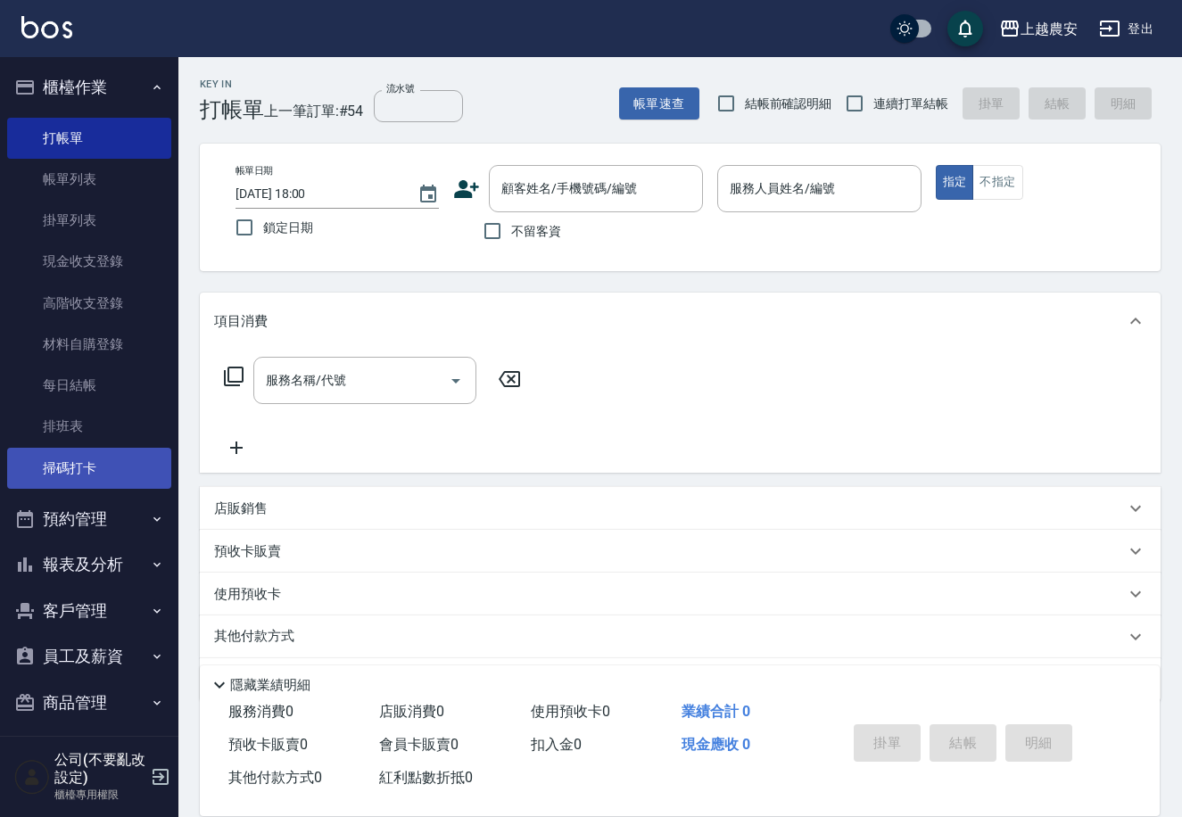
click at [56, 459] on link "掃碼打卡" at bounding box center [89, 468] width 164 height 41
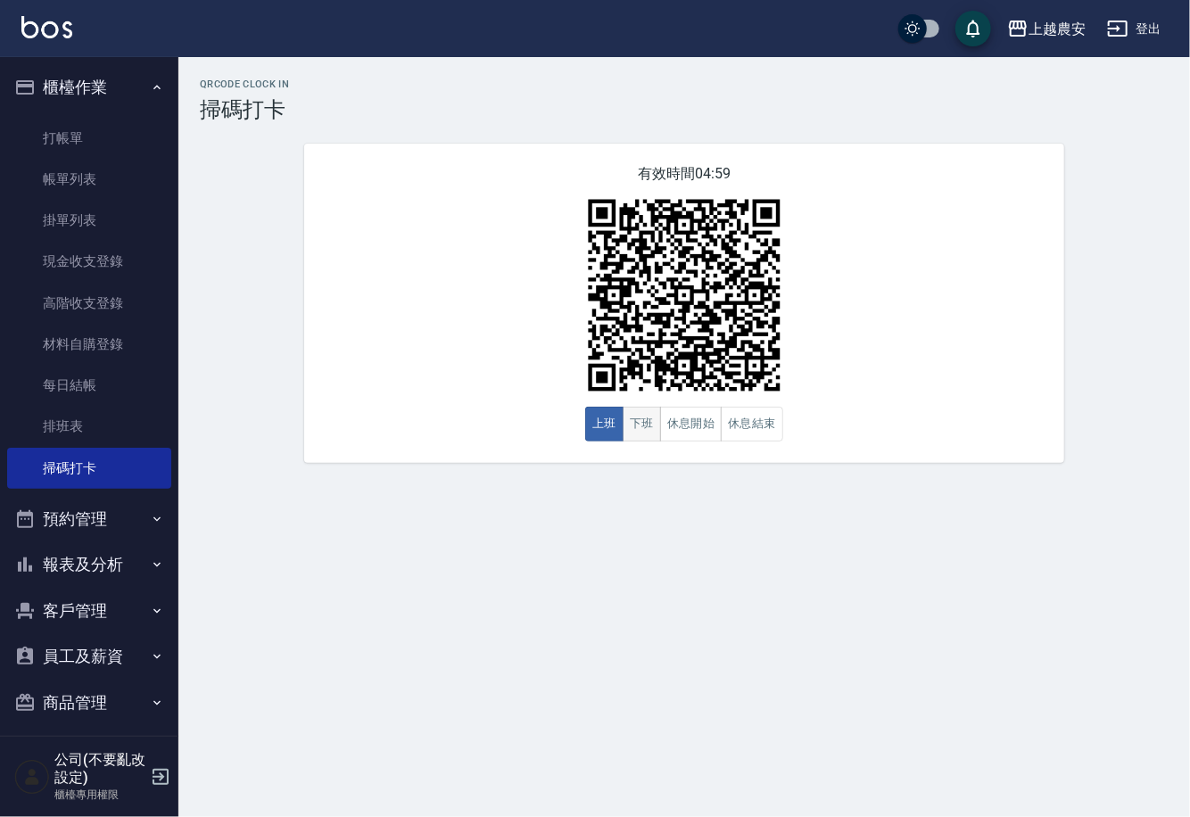
click at [651, 421] on button "下班" at bounding box center [641, 424] width 38 height 35
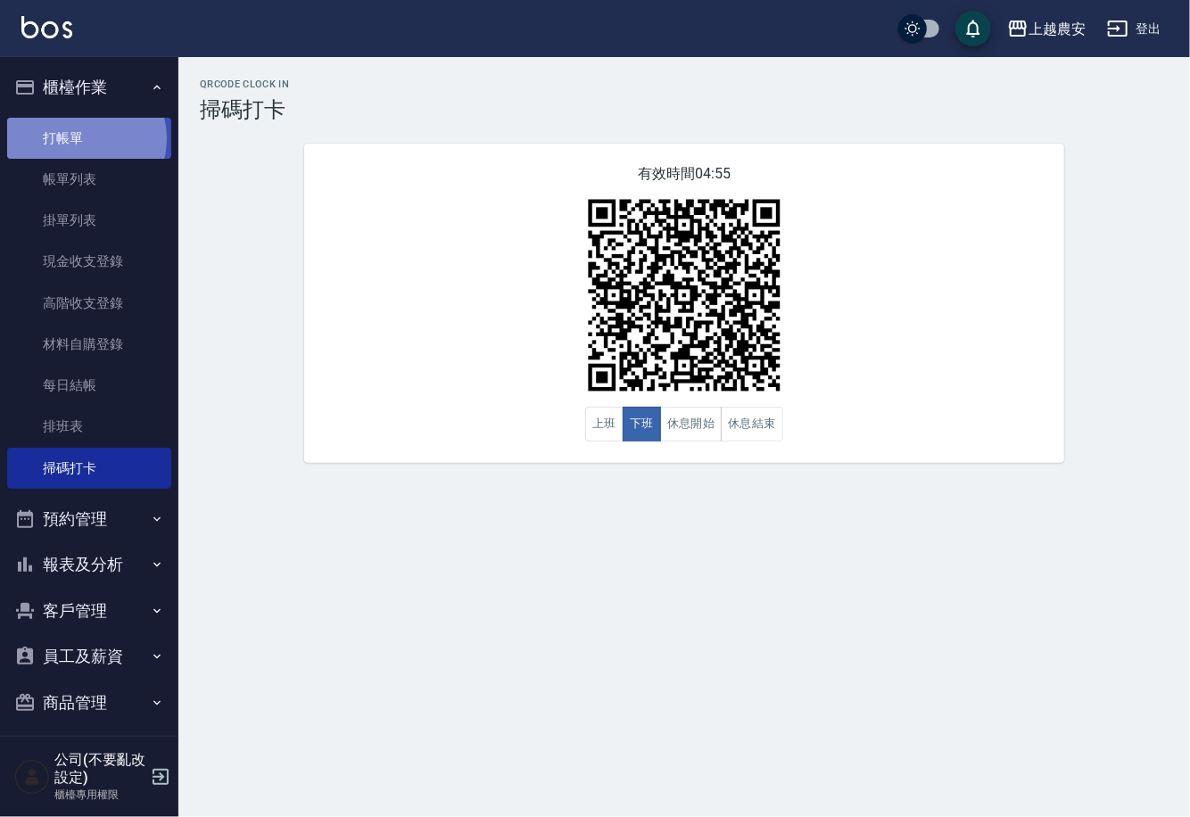
click at [84, 138] on link "打帳單" at bounding box center [89, 138] width 164 height 41
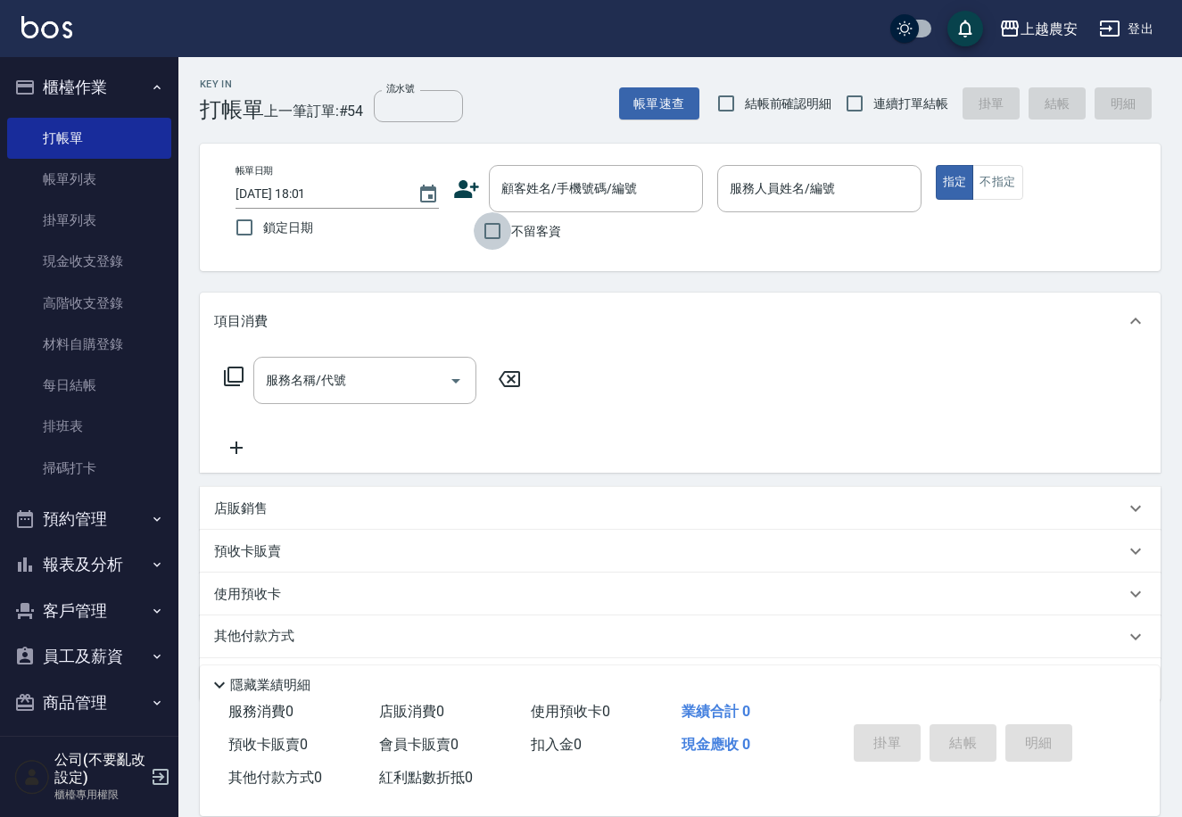
click at [498, 232] on input "不留客資" at bounding box center [492, 230] width 37 height 37
checkbox input "true"
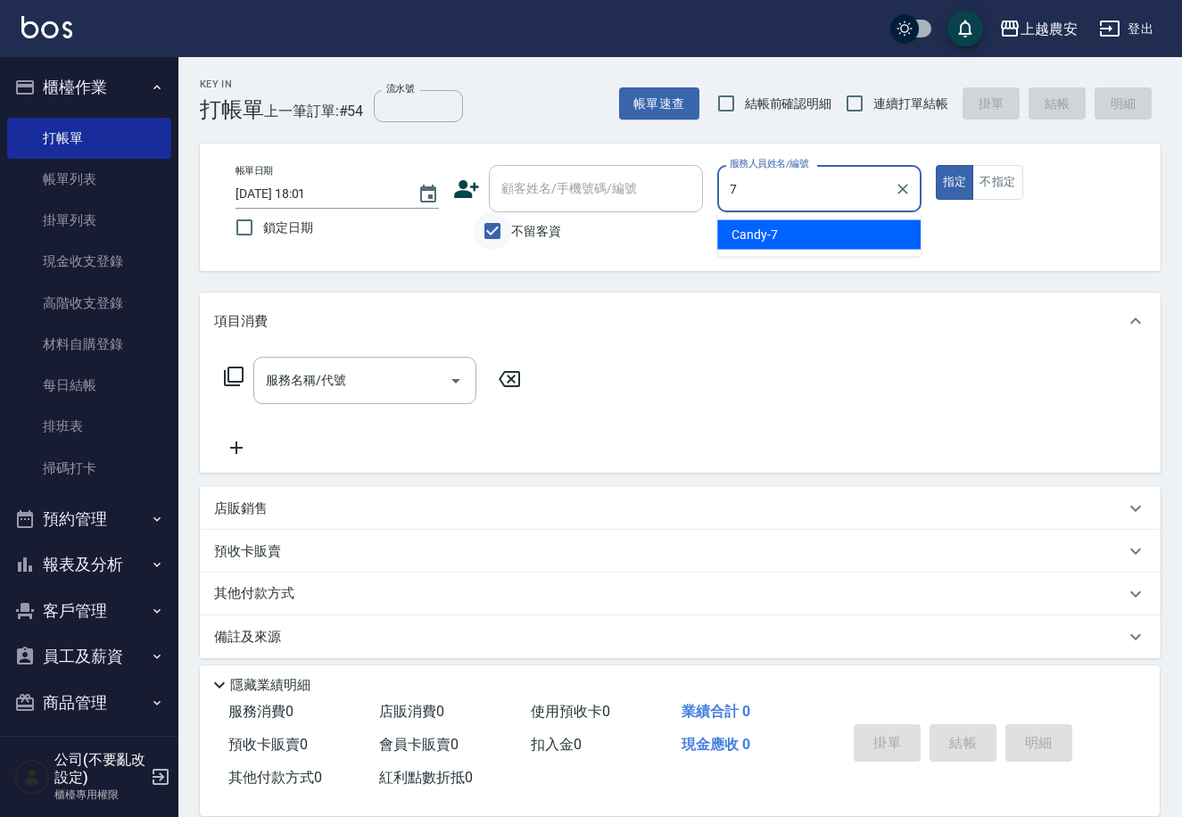
type input "Candy-7"
type button "true"
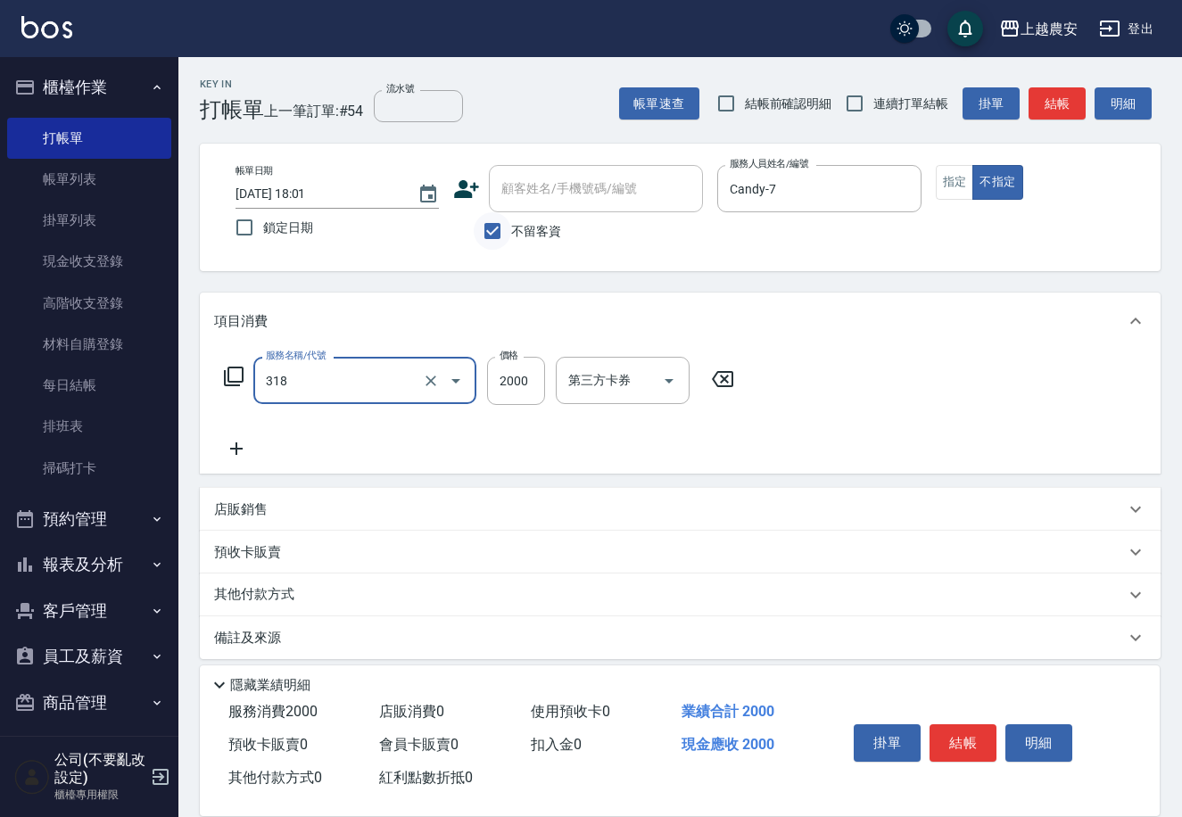
type input "燙髮1500↑(自購)(318)"
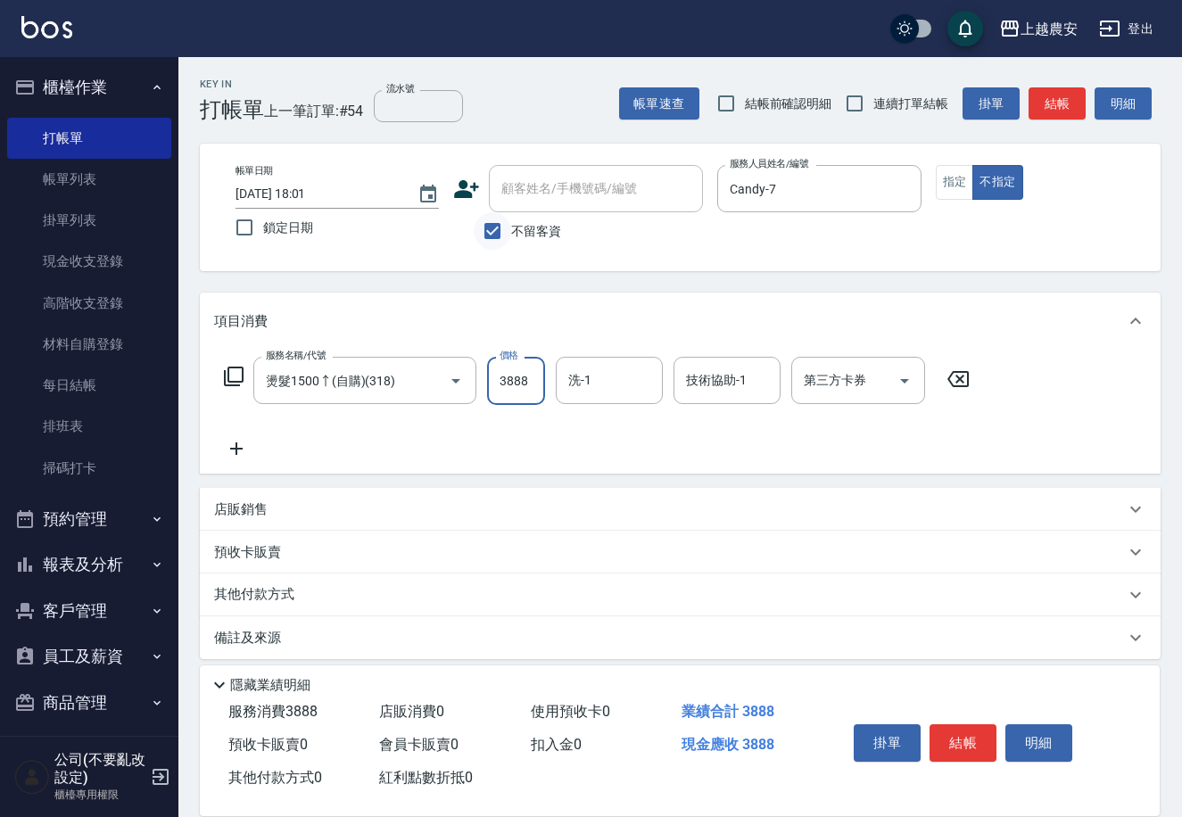
type input "3888"
type input "[PERSON_NAME]-29"
click at [964, 726] on button "結帳" at bounding box center [962, 742] width 67 height 37
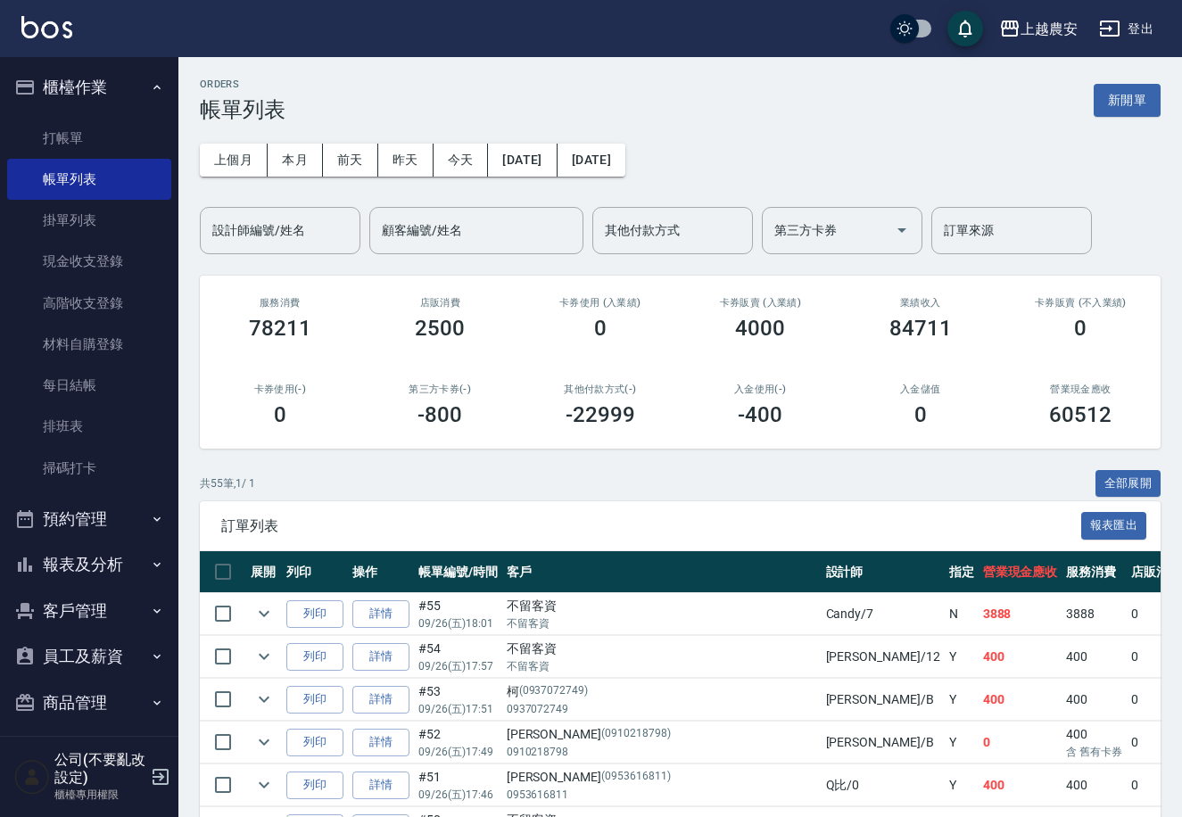
click at [86, 568] on button "報表及分析" at bounding box center [89, 564] width 164 height 46
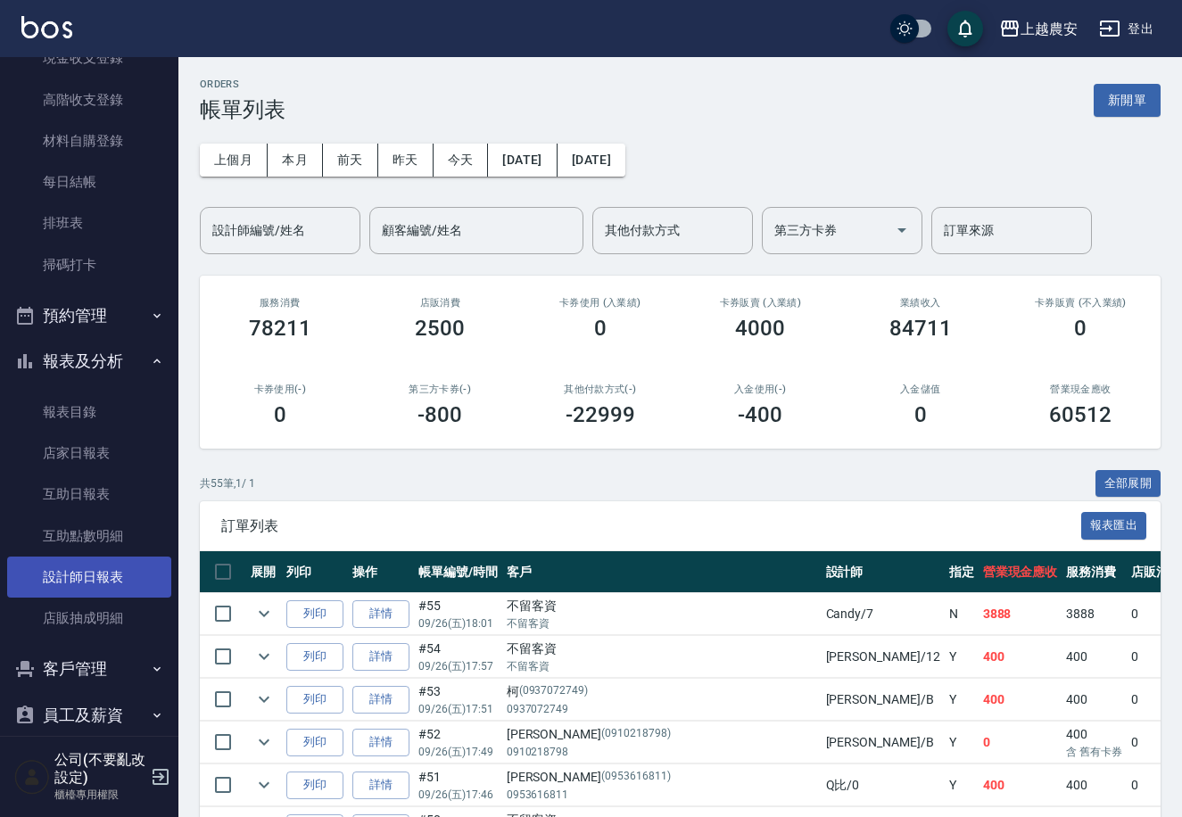
scroll to position [197, 0]
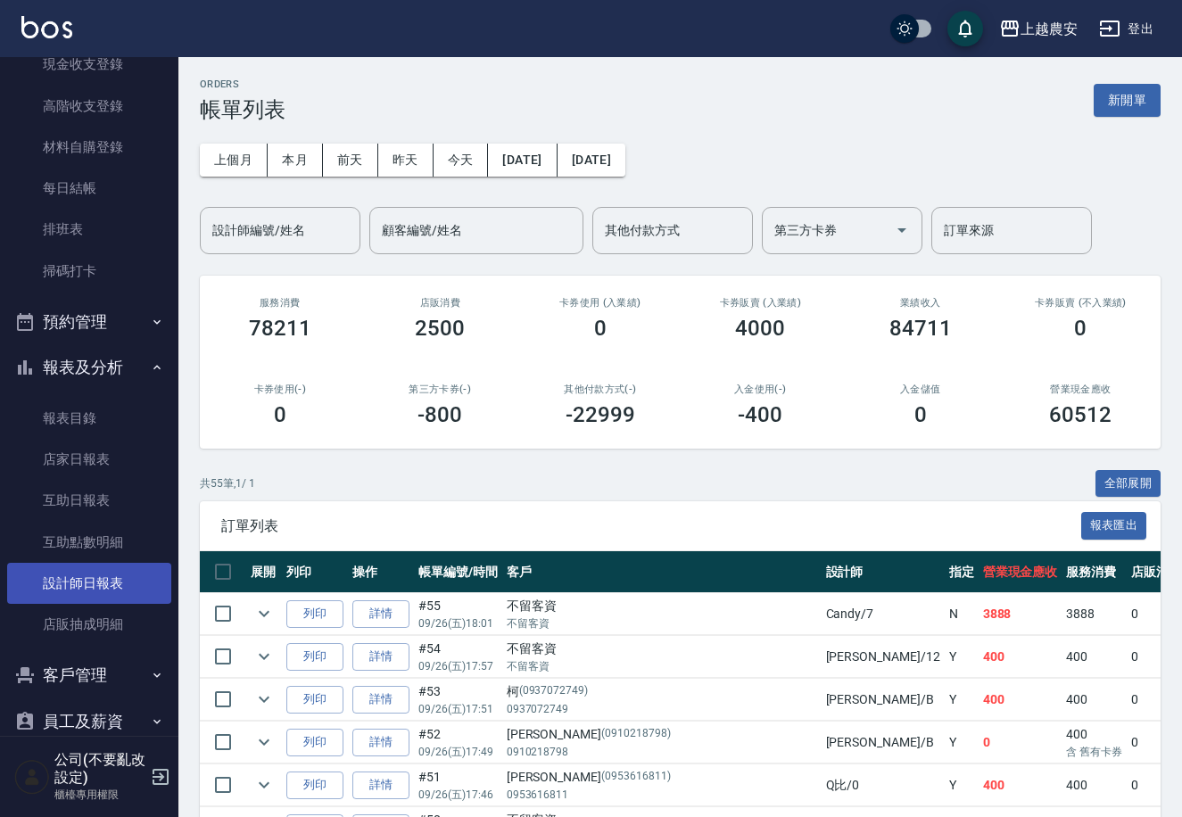
click at [131, 573] on link "設計師日報表" at bounding box center [89, 583] width 164 height 41
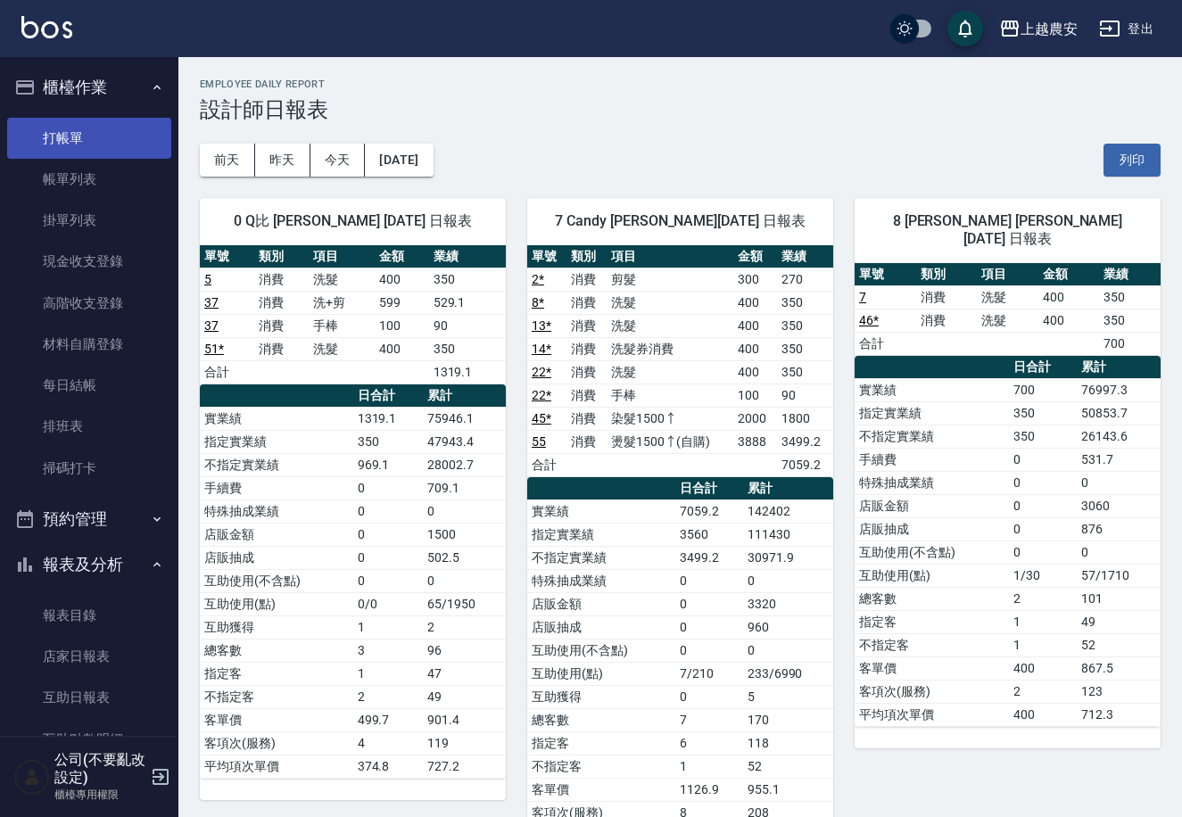
click at [74, 138] on link "打帳單" at bounding box center [89, 138] width 164 height 41
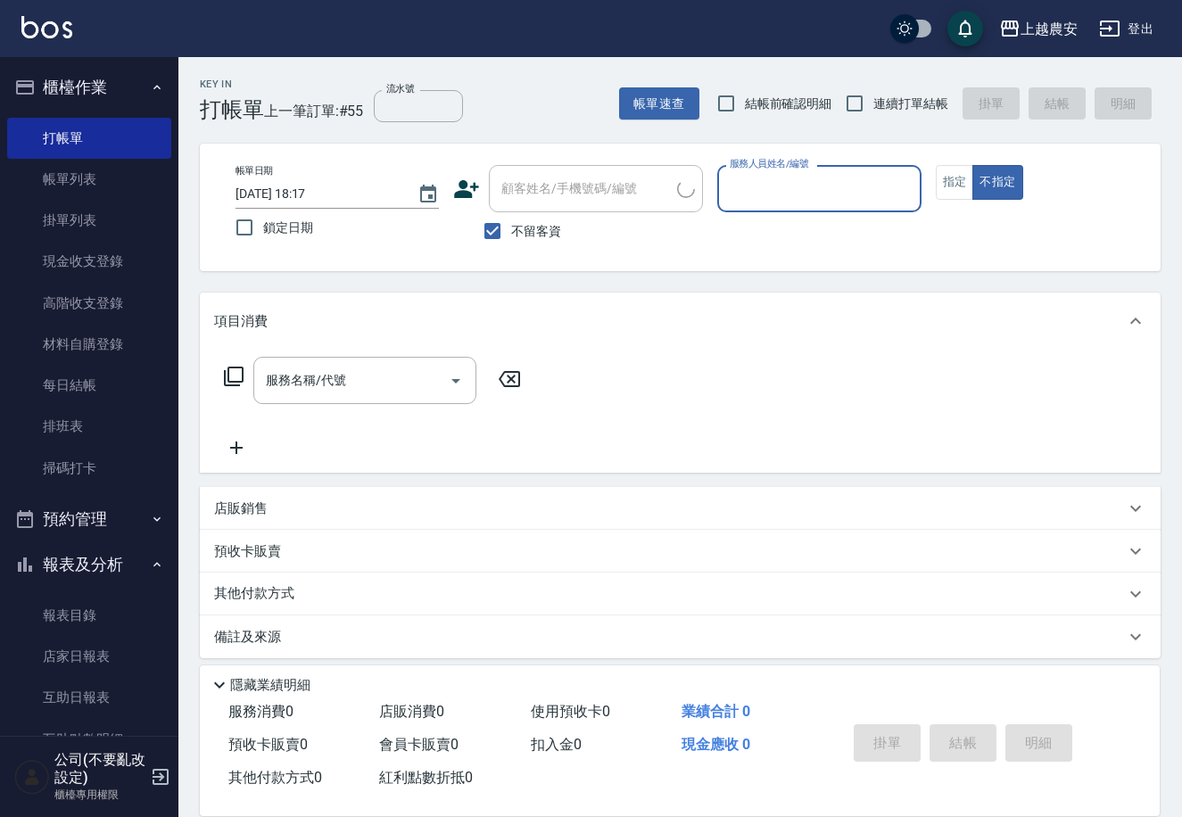
click at [515, 227] on span "不留客資" at bounding box center [536, 231] width 50 height 19
click at [511, 227] on input "不留客資" at bounding box center [492, 230] width 37 height 37
checkbox input "false"
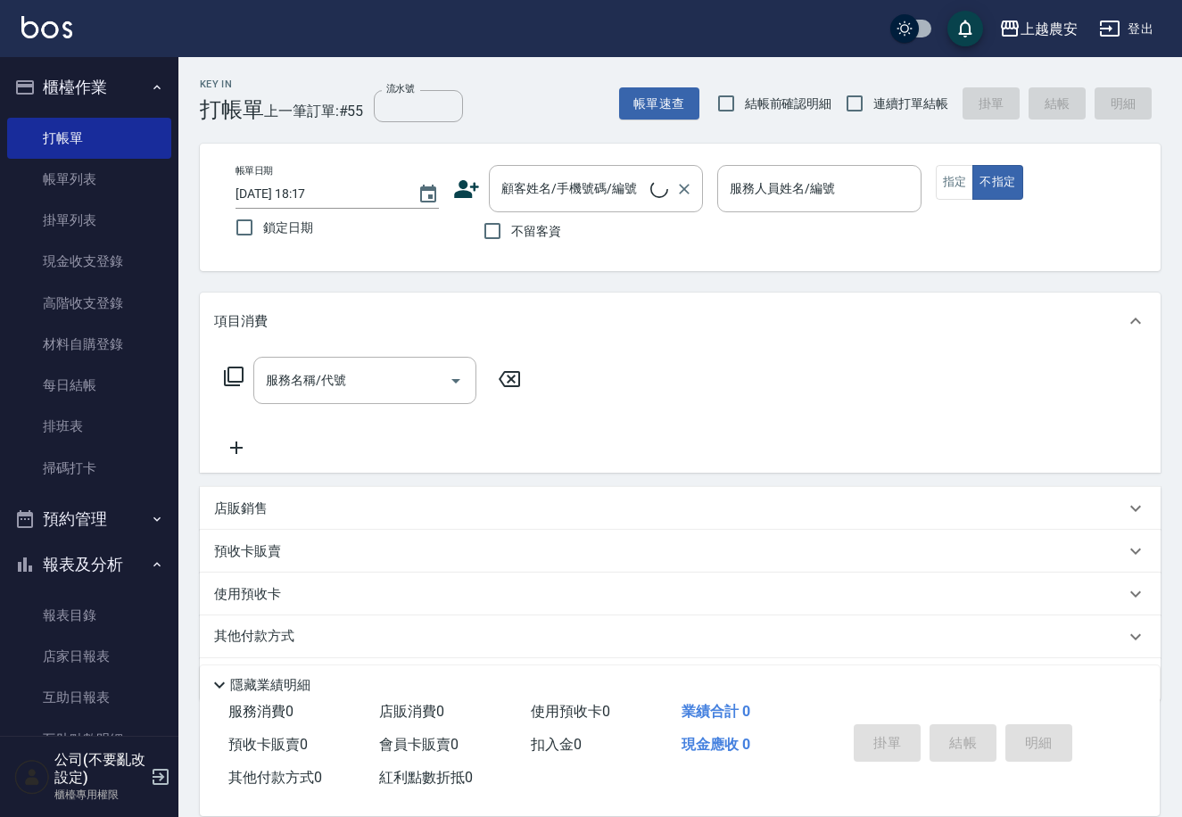
click at [509, 194] on div "顧客姓名/手機號碼/編號 顧客姓名/手機號碼/編號" at bounding box center [596, 188] width 214 height 47
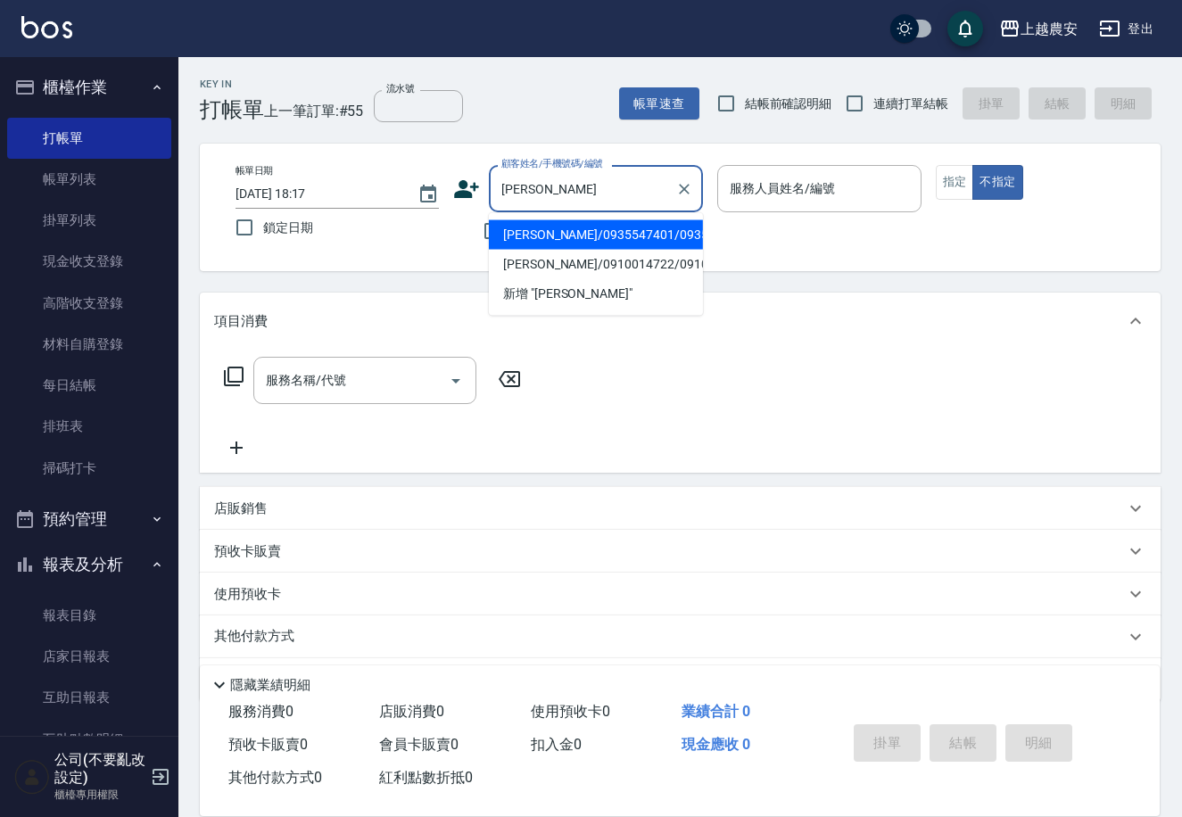
click at [561, 233] on li "[PERSON_NAME]/0935547401/0935547401" at bounding box center [596, 234] width 214 height 29
type input "[PERSON_NAME]/0935547401/0935547401"
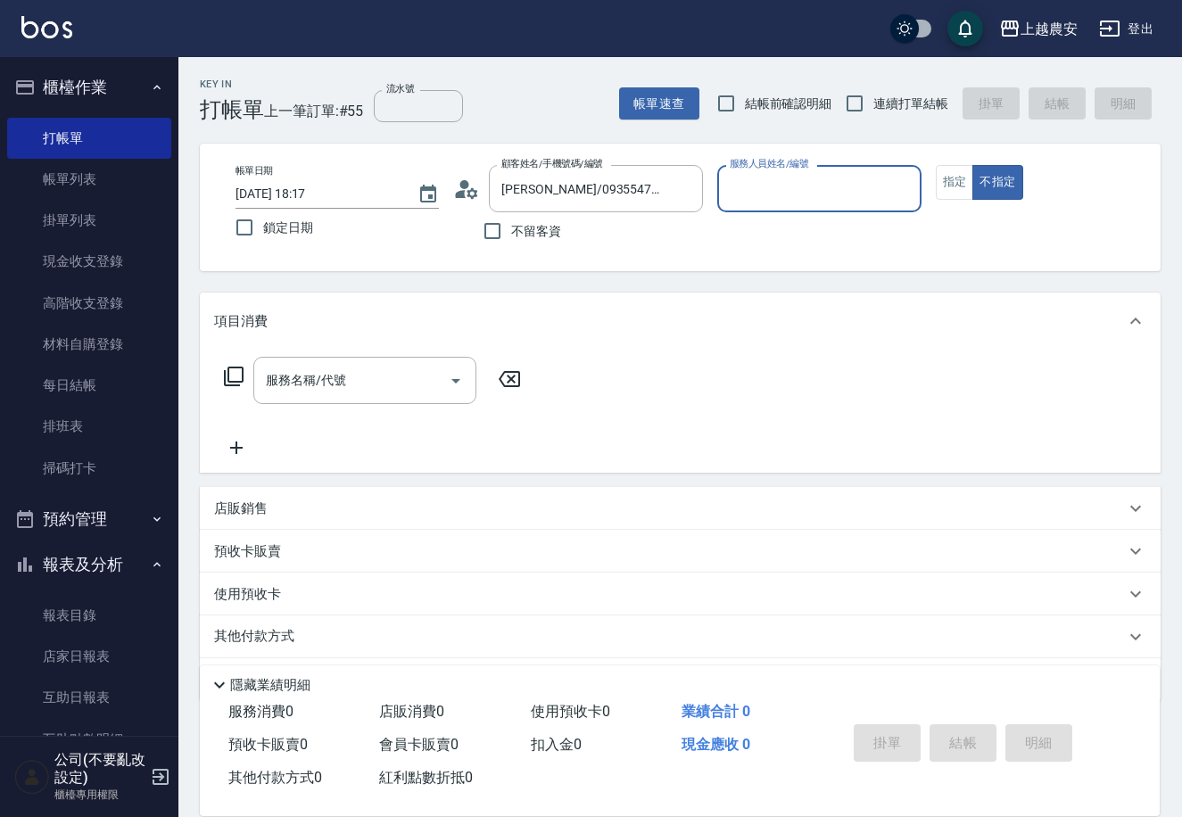
type input "Candy-7"
drag, startPoint x: 951, startPoint y: 176, endPoint x: 878, endPoint y: 210, distance: 81.0
click at [950, 176] on button "指定" at bounding box center [955, 182] width 38 height 35
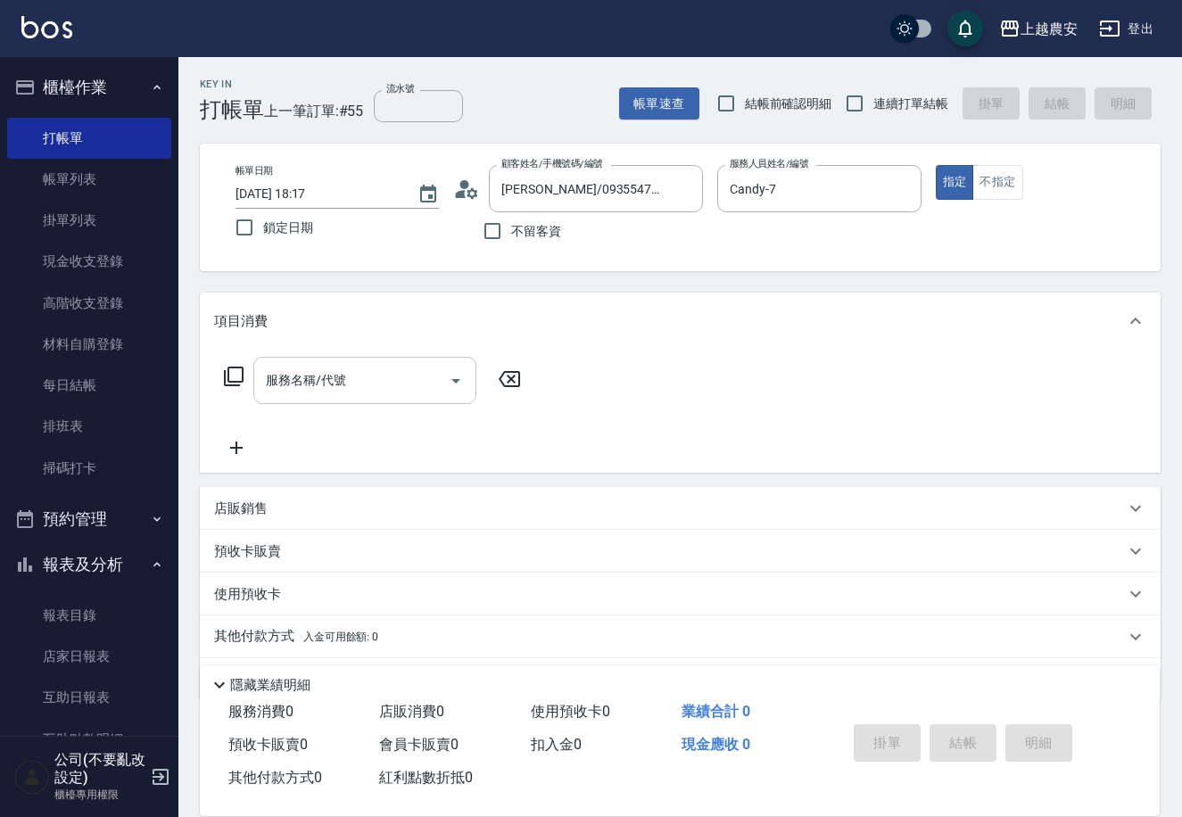
click at [317, 389] on div "服務名稱/代號 服務名稱/代號" at bounding box center [364, 380] width 223 height 47
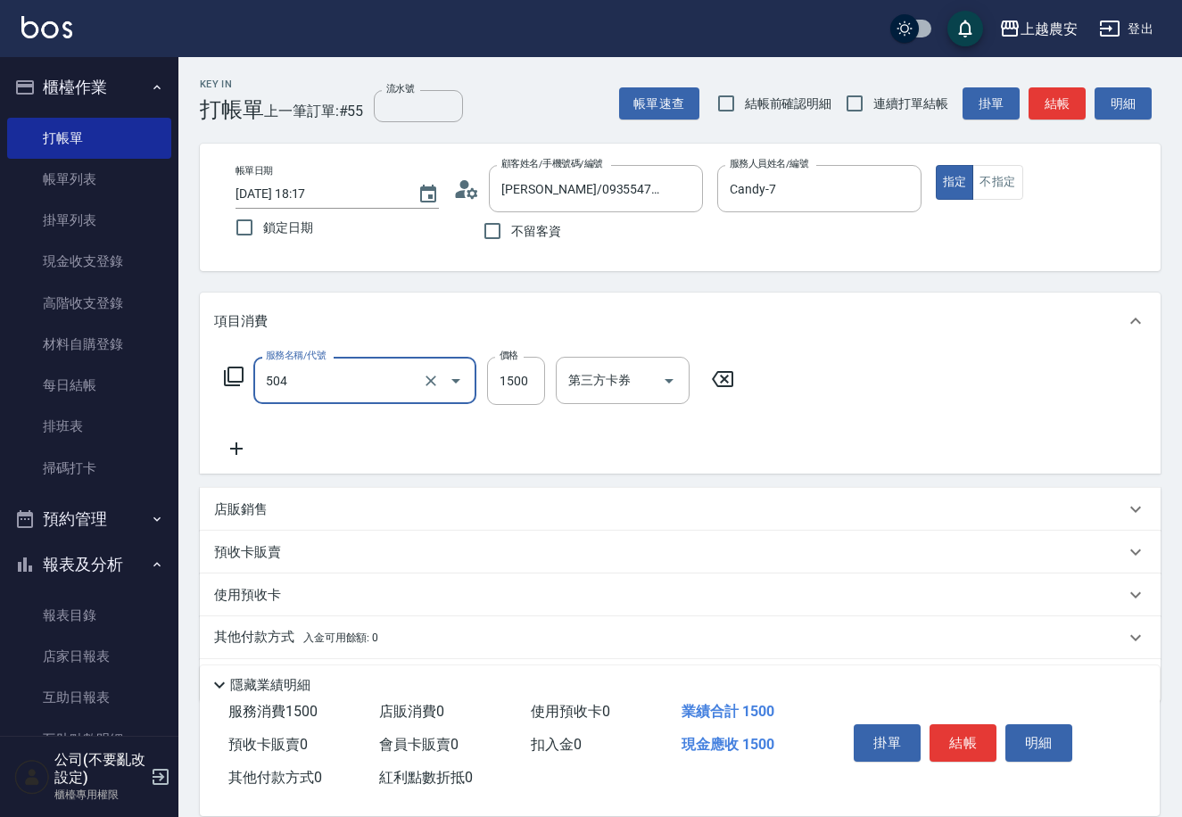
type input "染髮1500↓(504)"
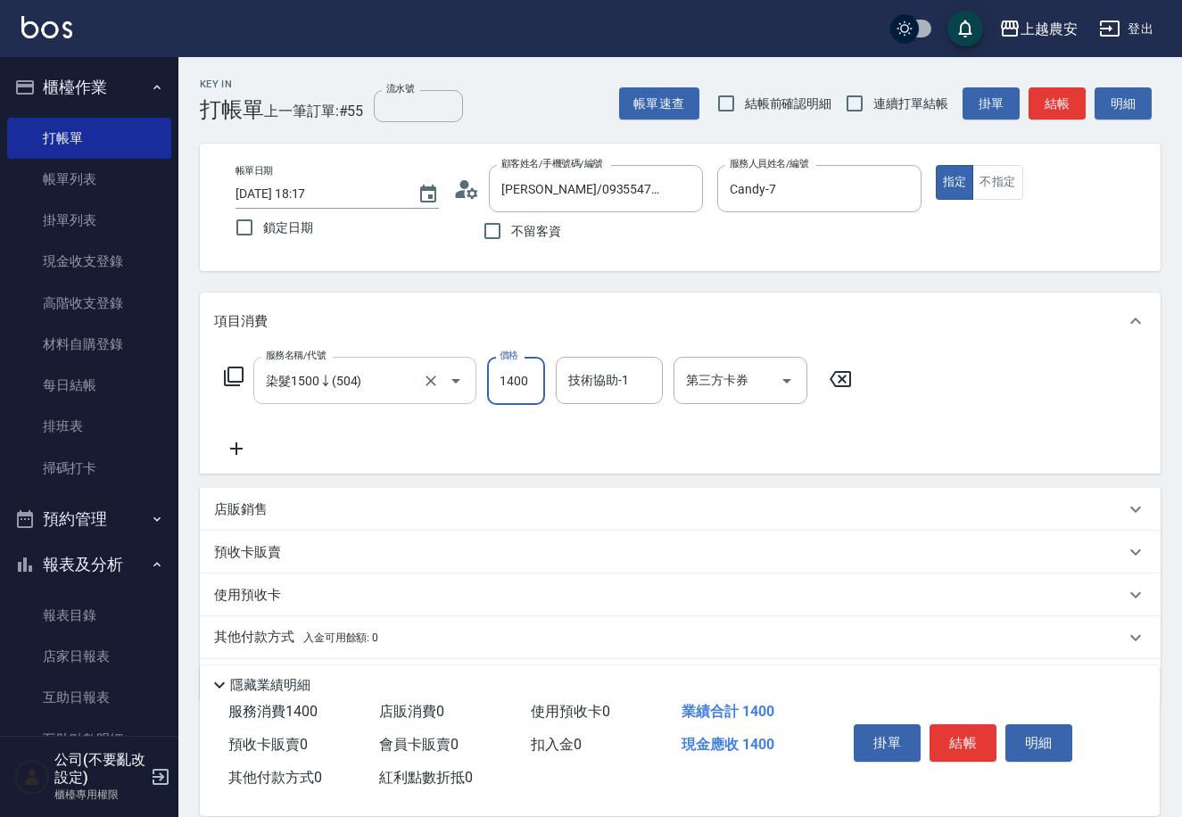
type input "1400"
type input "招招-26"
drag, startPoint x: 963, startPoint y: 738, endPoint x: 956, endPoint y: 731, distance: 9.5
click at [963, 736] on button "結帳" at bounding box center [962, 742] width 67 height 37
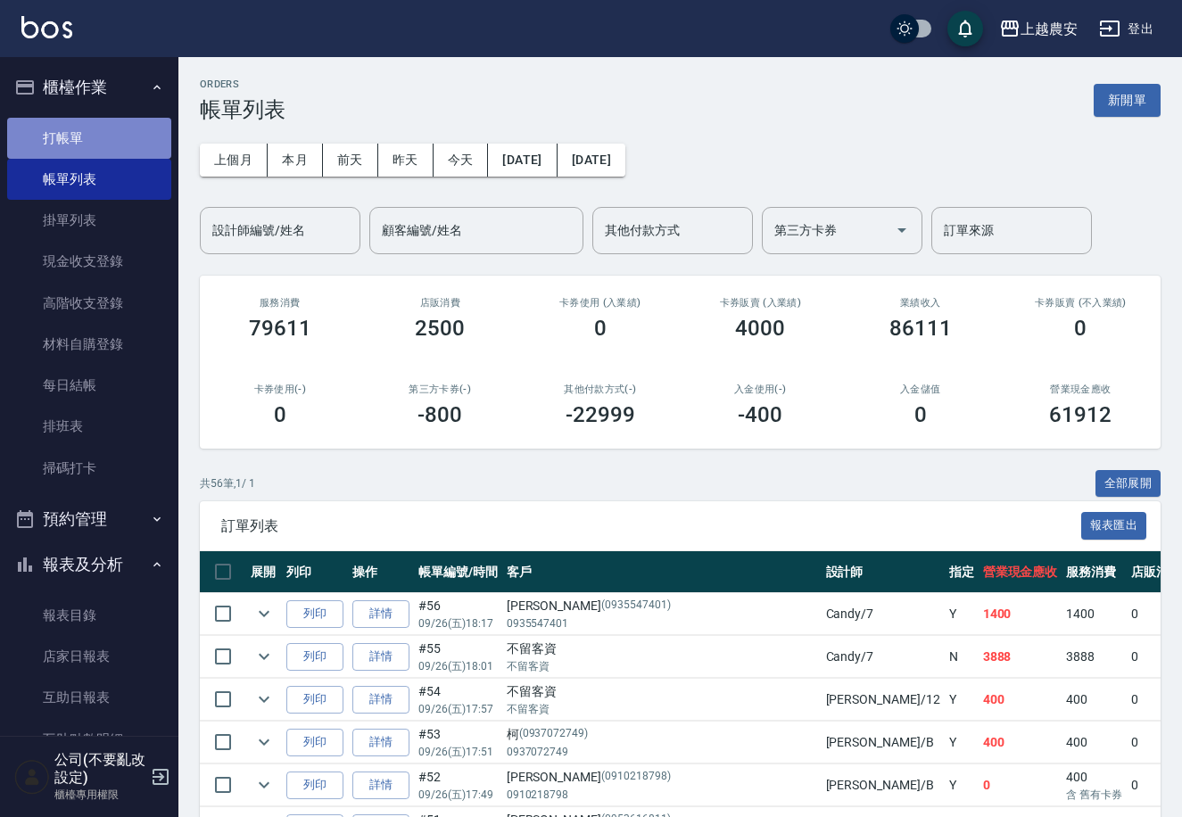
click at [96, 136] on link "打帳單" at bounding box center [89, 138] width 164 height 41
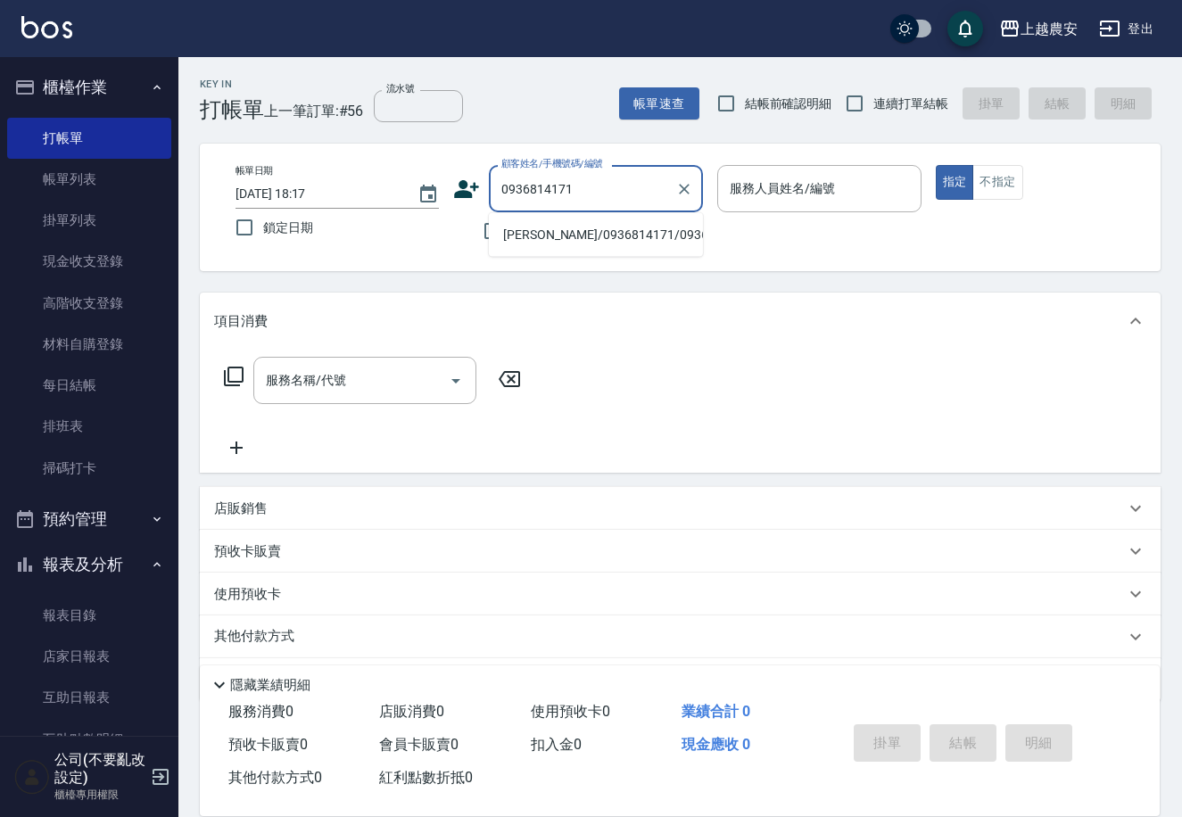
click at [573, 242] on li "[PERSON_NAME]/0936814171/0936814171" at bounding box center [596, 234] width 214 height 29
type input "[PERSON_NAME]/0936814171/0936814171"
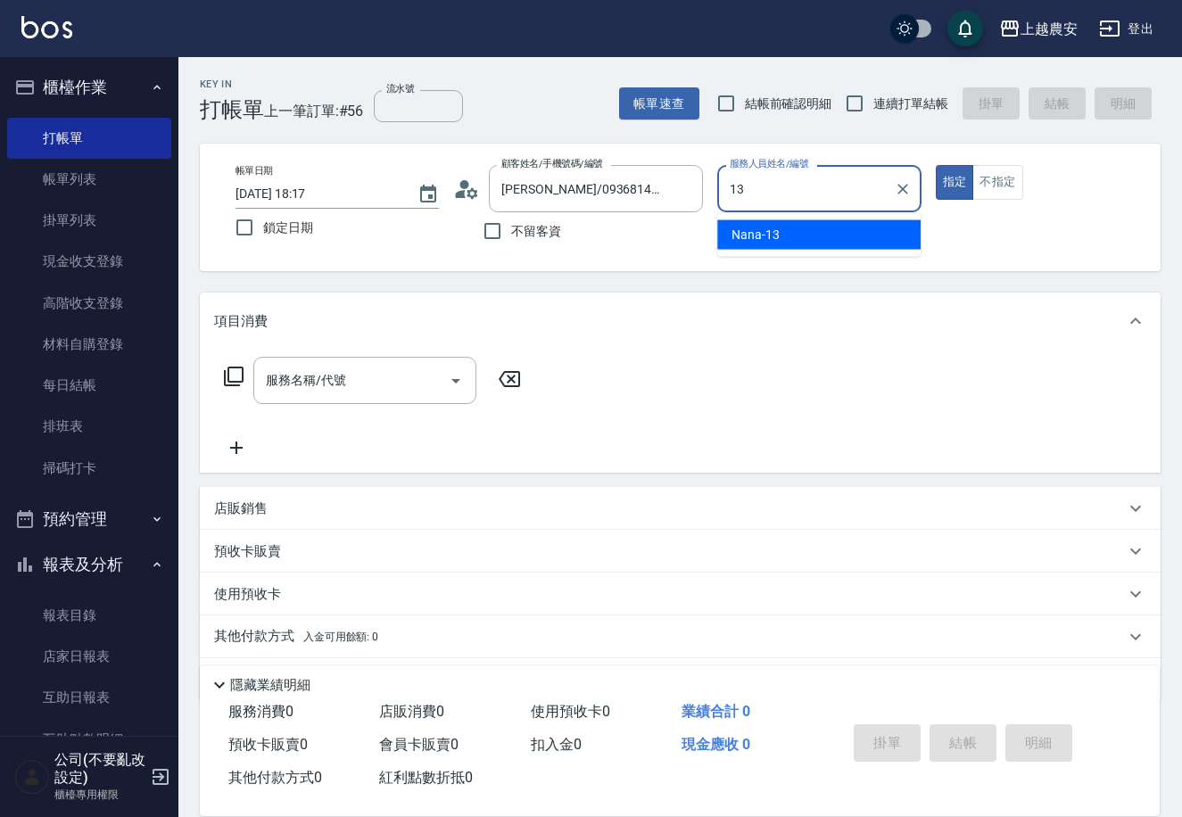
type input "Nana-13"
type button "true"
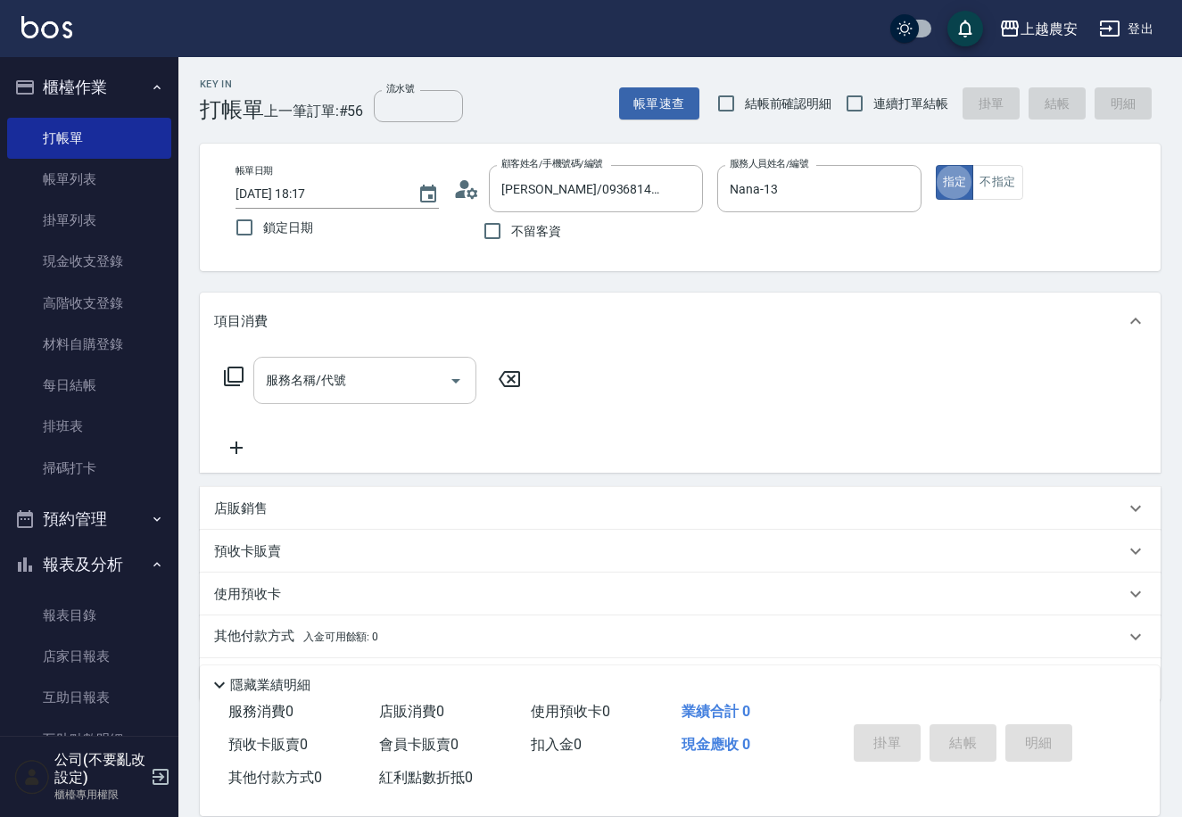
click at [362, 394] on input "服務名稱/代號" at bounding box center [351, 380] width 180 height 31
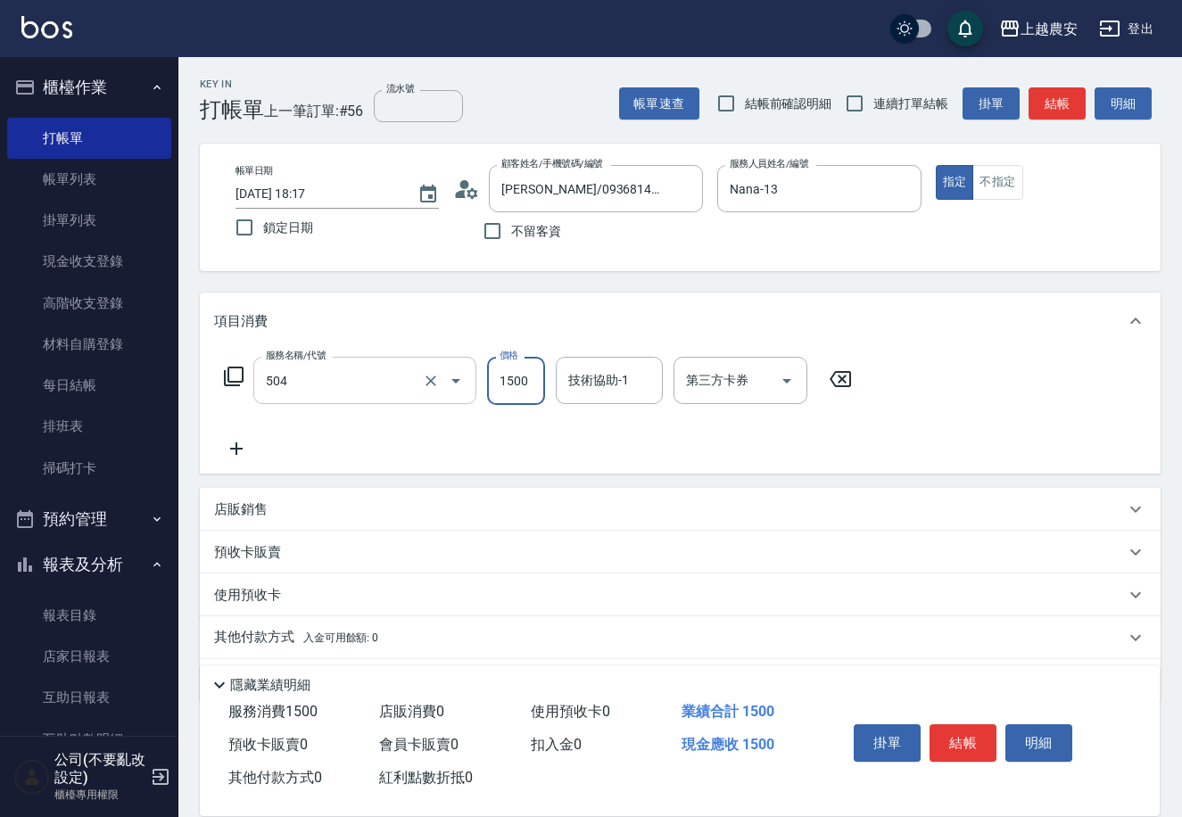
type input "染髮1500↓(504)"
type input "1700"
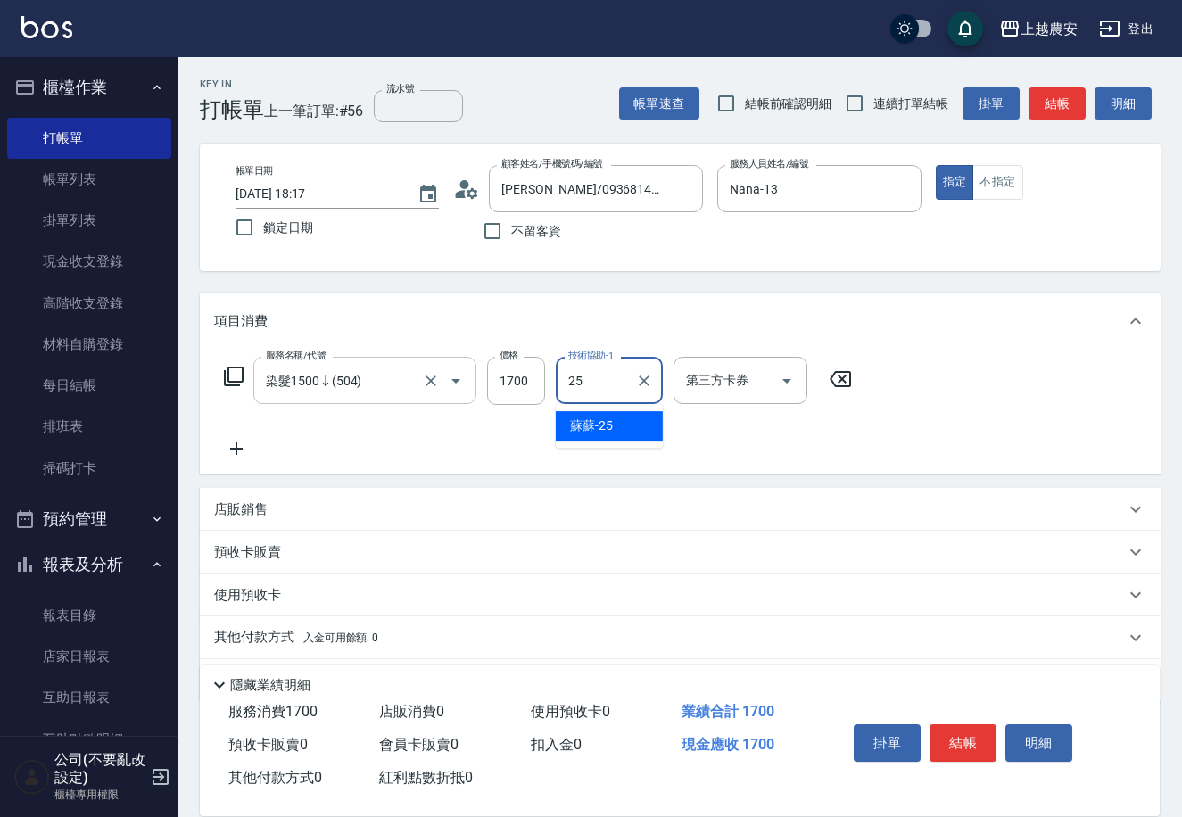
type input "蘇蘇-25"
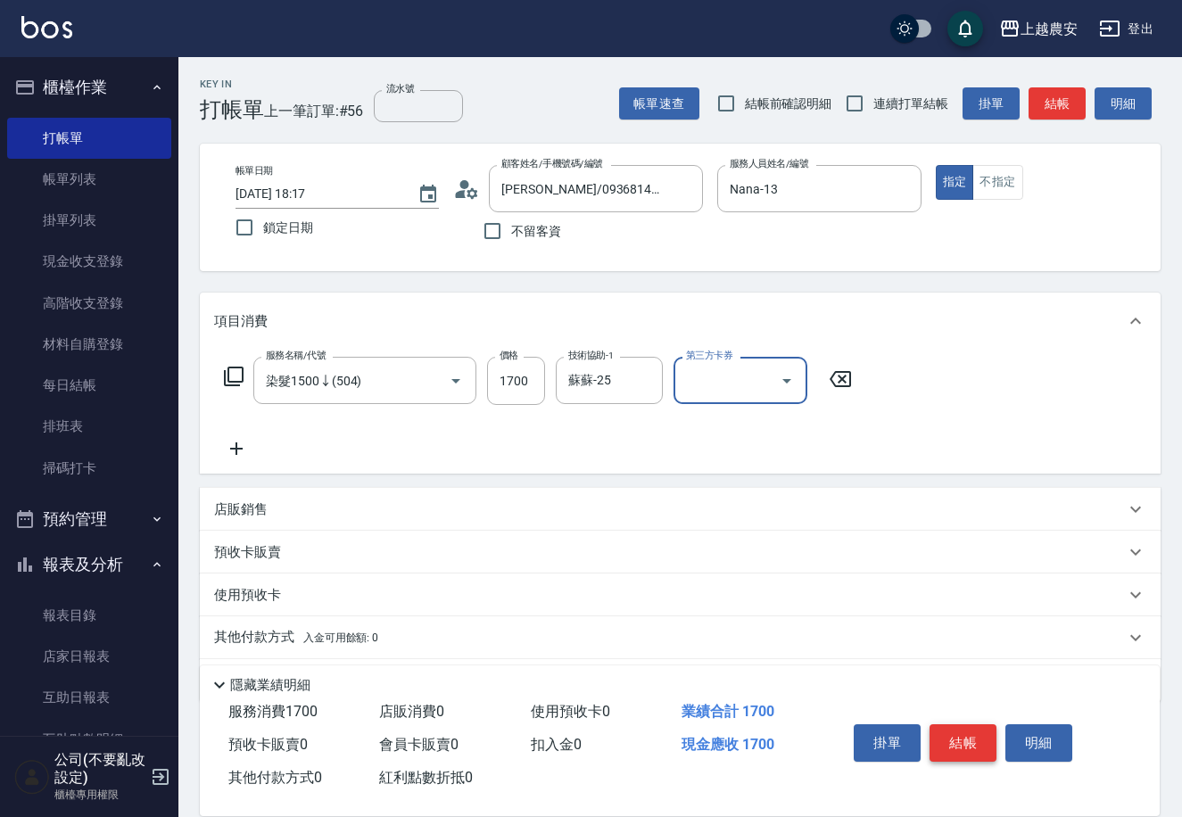
click at [957, 742] on button "結帳" at bounding box center [962, 742] width 67 height 37
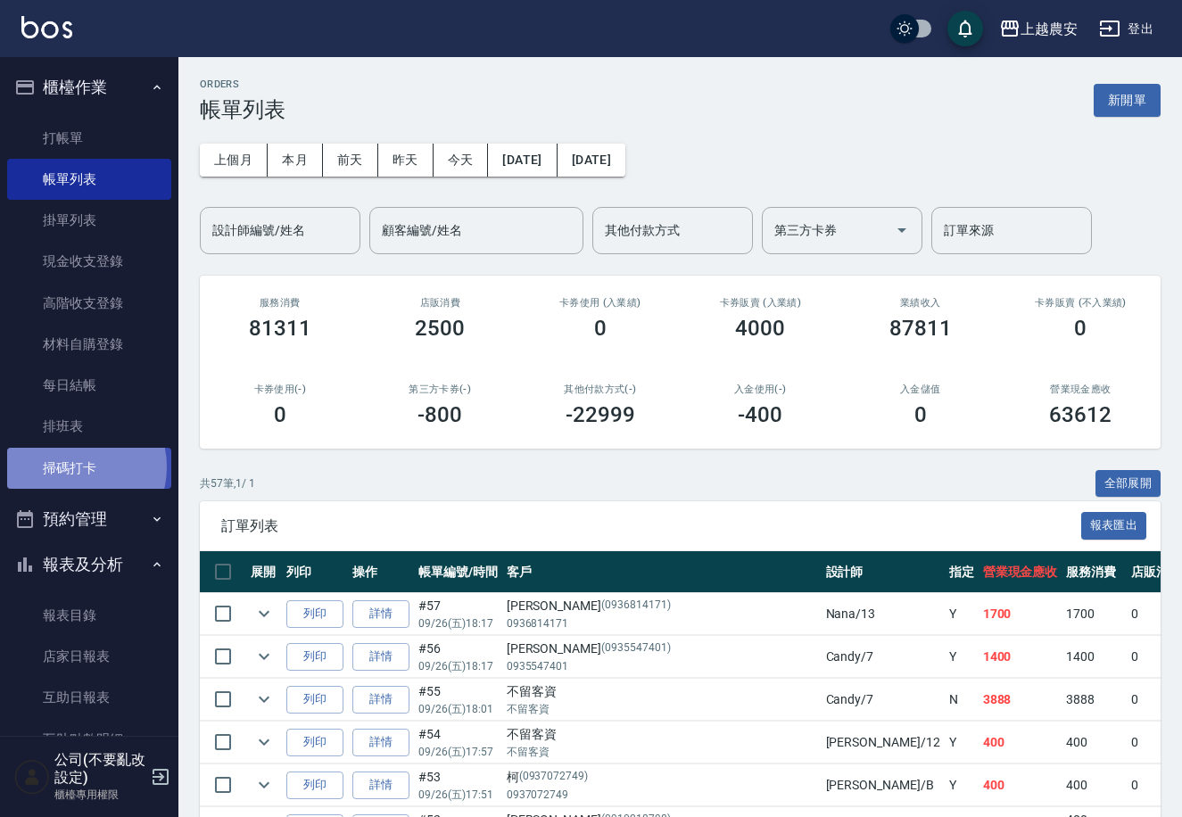
click at [75, 466] on link "掃碼打卡" at bounding box center [89, 468] width 164 height 41
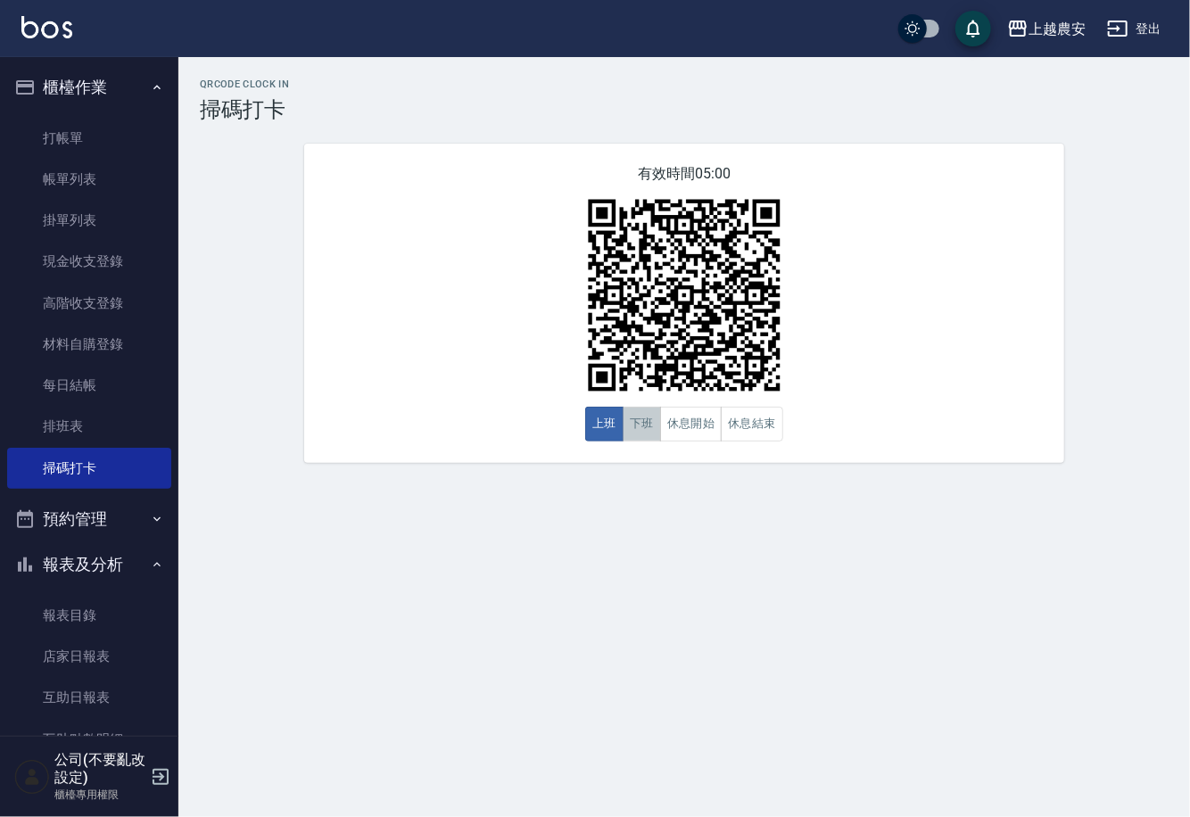
click at [640, 425] on button "下班" at bounding box center [641, 424] width 38 height 35
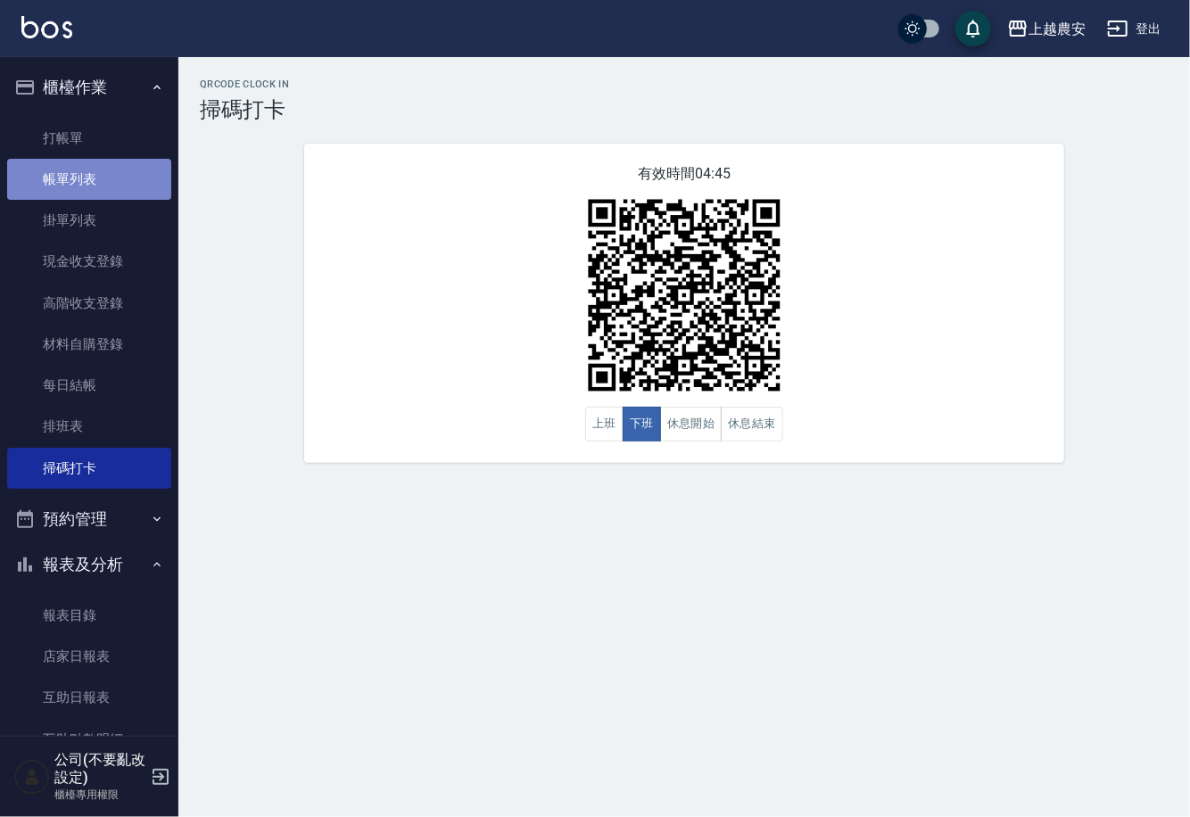
click at [104, 184] on link "帳單列表" at bounding box center [89, 179] width 164 height 41
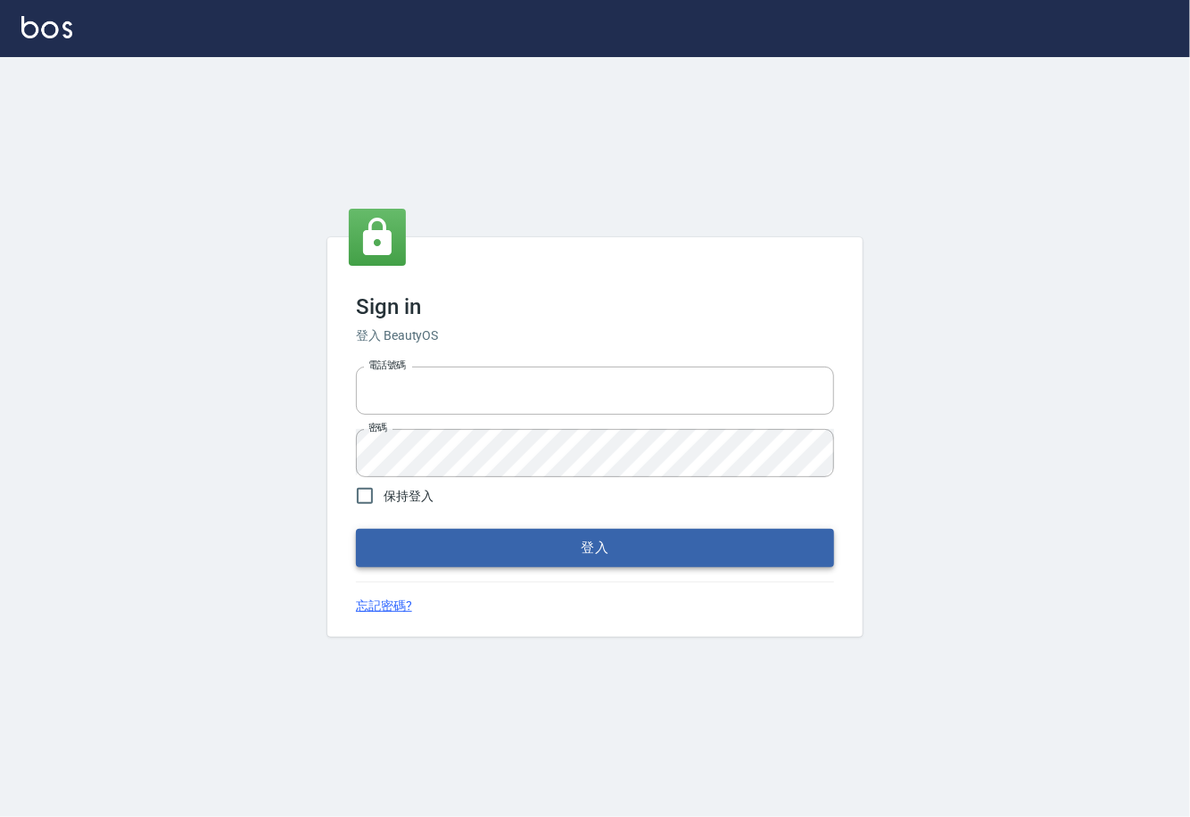
type input "0225929166"
click at [590, 547] on button "登入" at bounding box center [595, 547] width 478 height 37
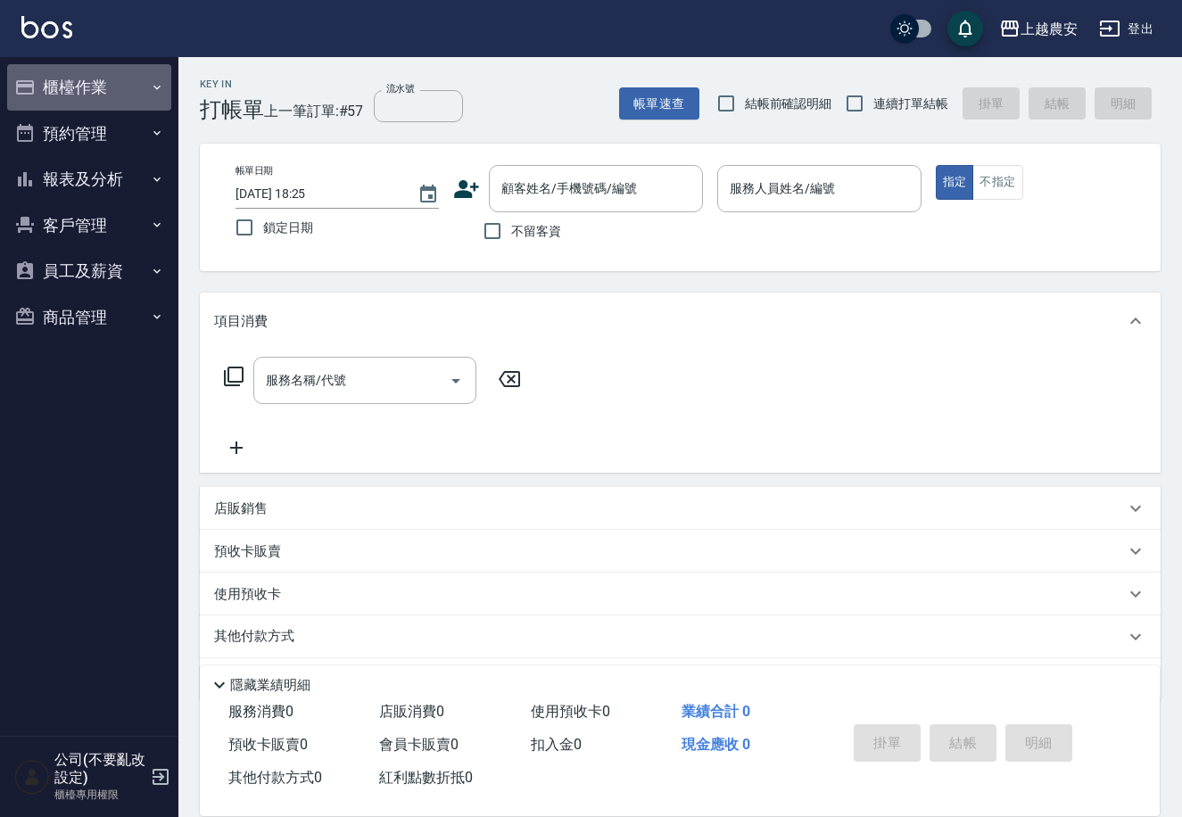
click at [92, 96] on button "櫃檯作業" at bounding box center [89, 87] width 164 height 46
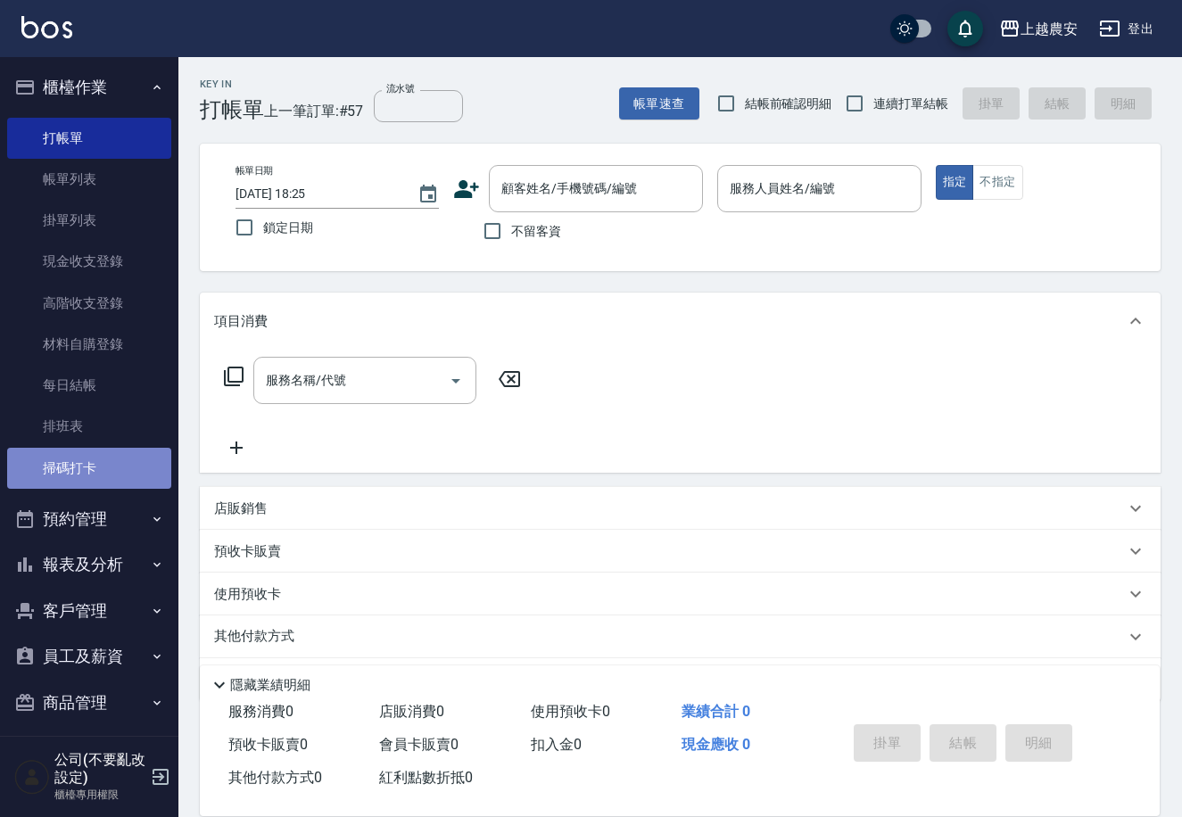
click at [93, 475] on link "掃碼打卡" at bounding box center [89, 468] width 164 height 41
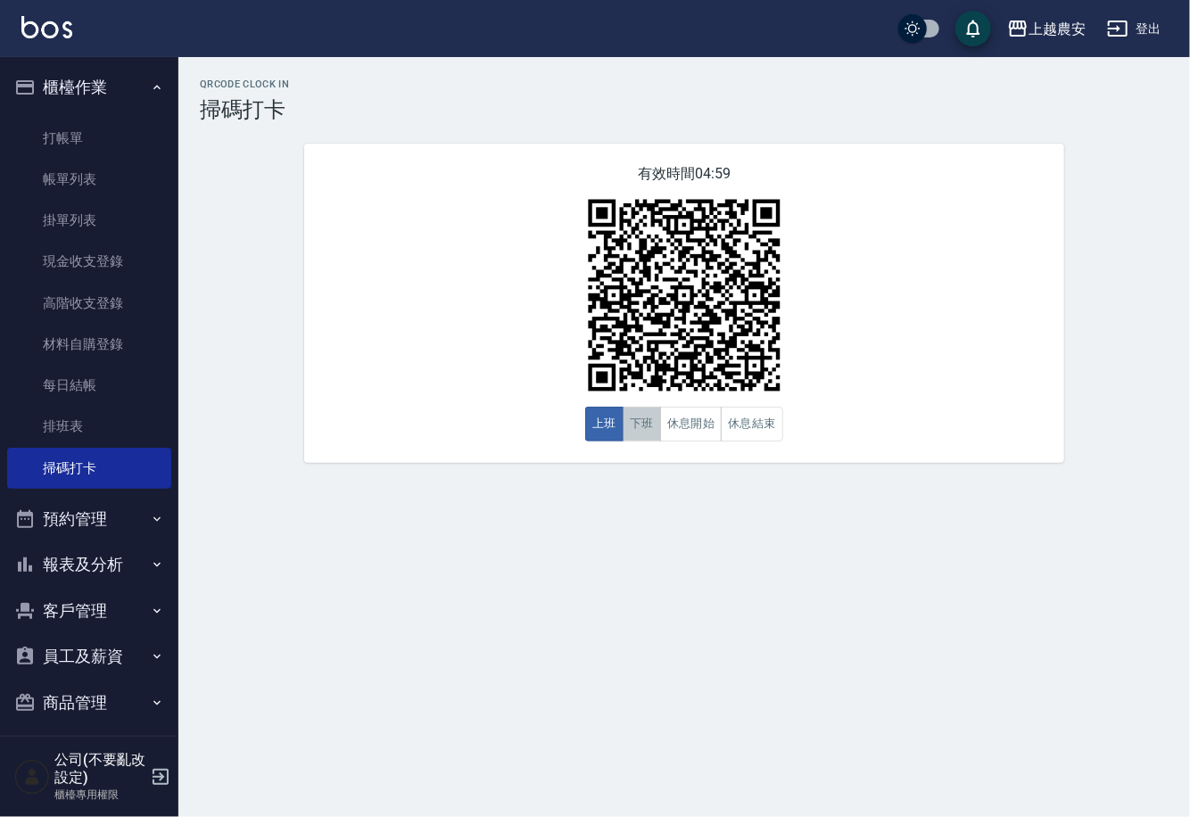
click at [645, 427] on button "下班" at bounding box center [641, 424] width 38 height 35
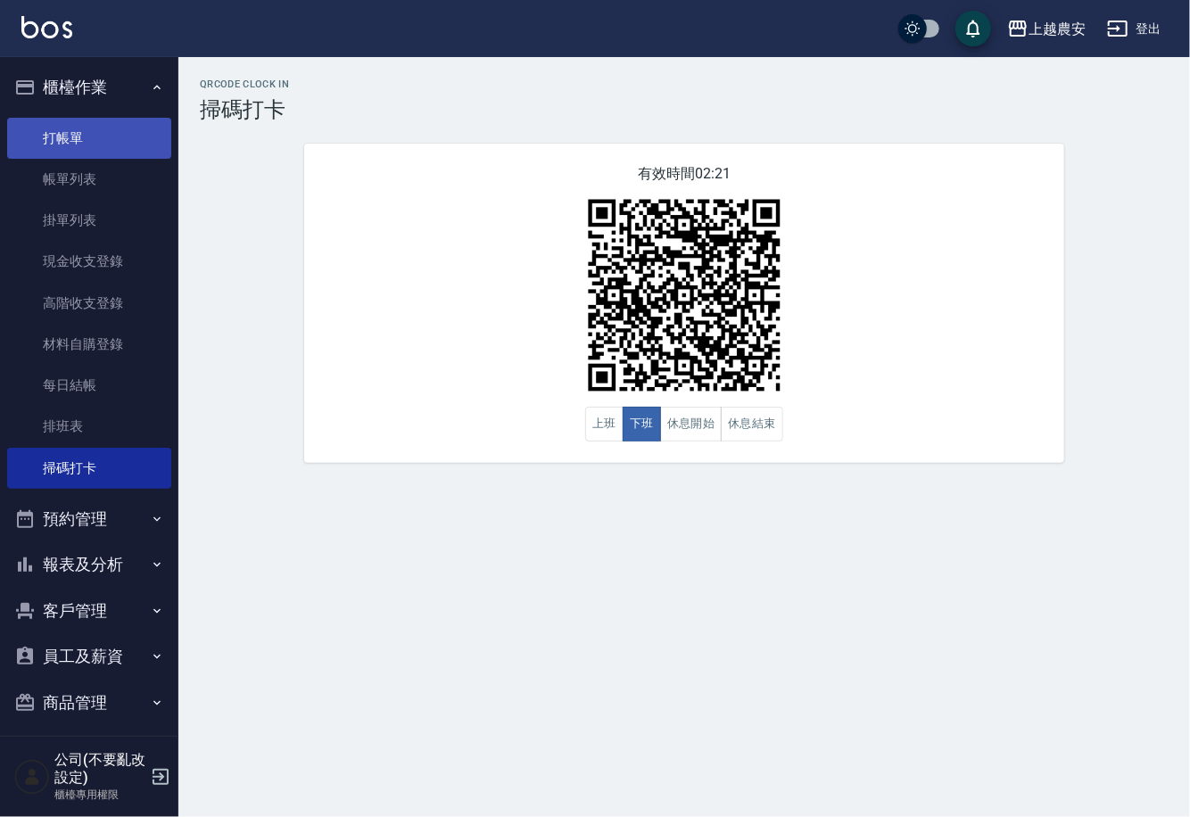
click at [74, 145] on link "打帳單" at bounding box center [89, 138] width 164 height 41
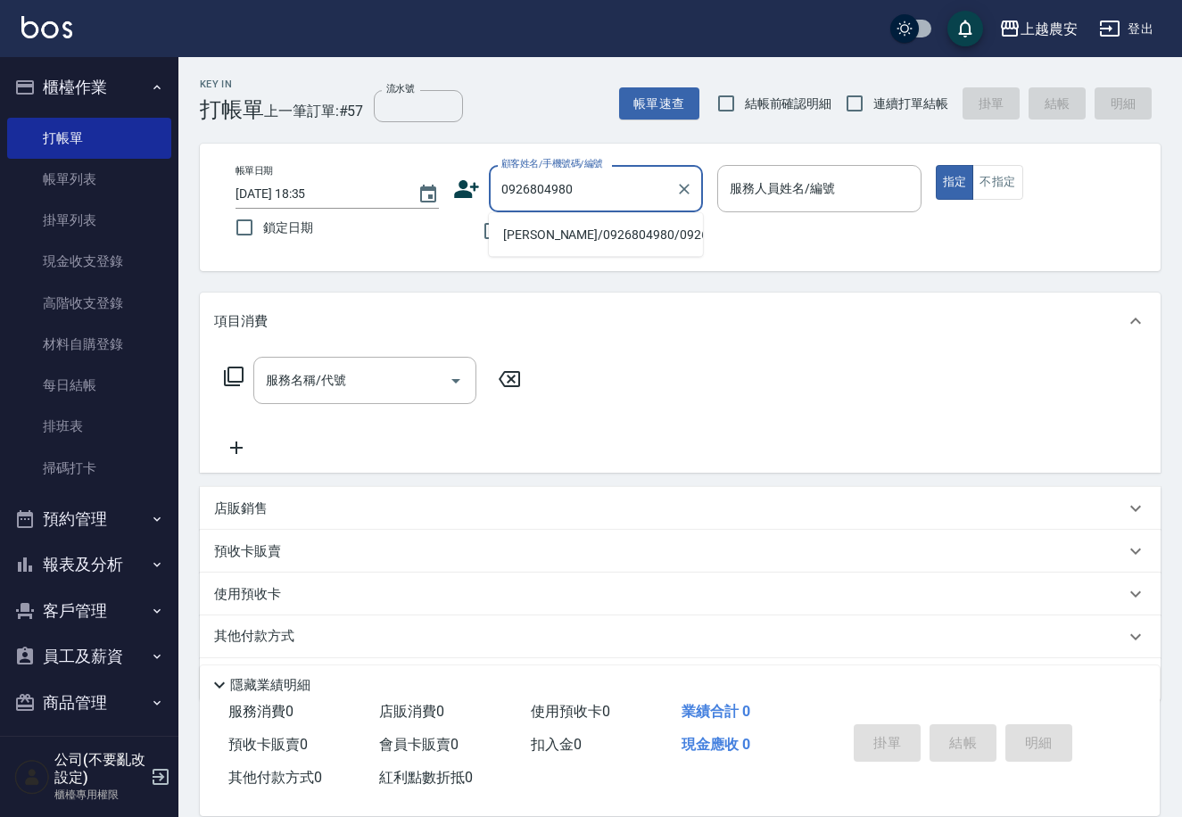
click at [548, 229] on li "[PERSON_NAME]/0926804980/0926804980" at bounding box center [596, 234] width 214 height 29
type input "[PERSON_NAME]/0926804980/0926804980"
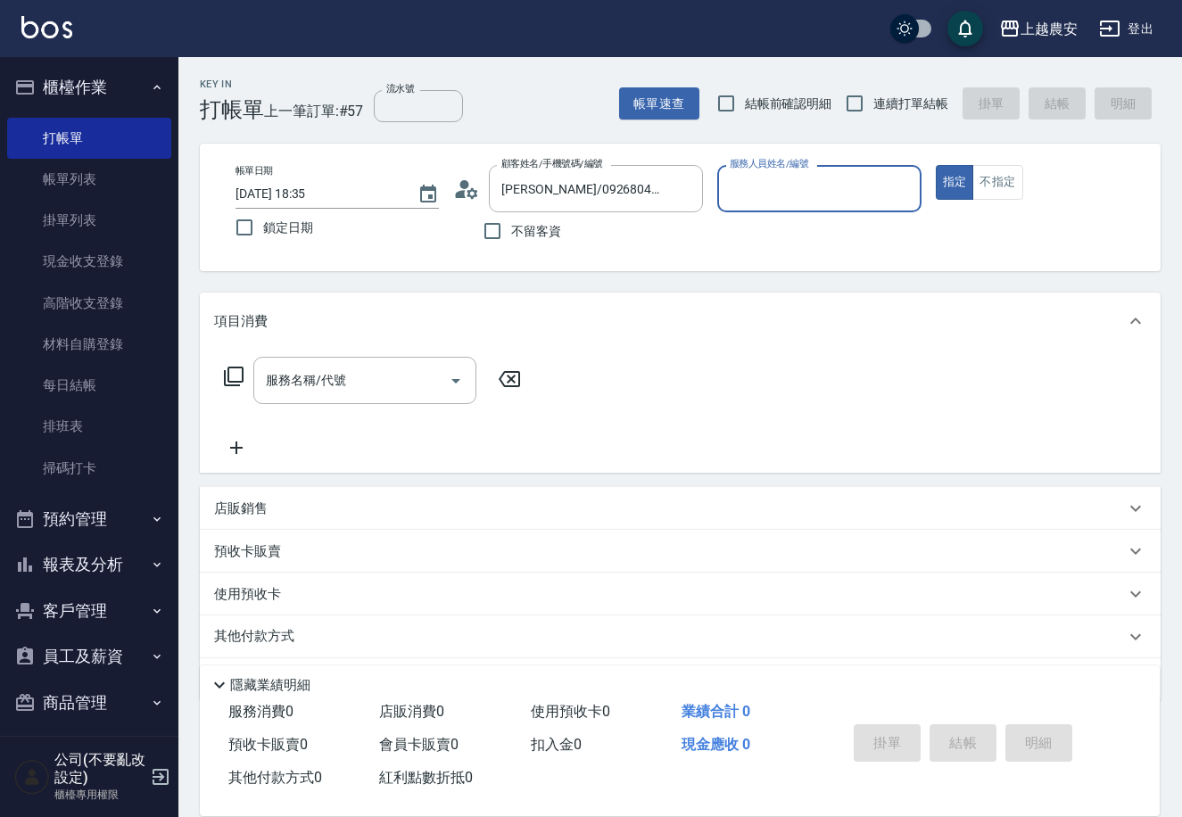
type input "Yoko-12"
click at [381, 380] on input "服務名稱/代號" at bounding box center [351, 380] width 180 height 31
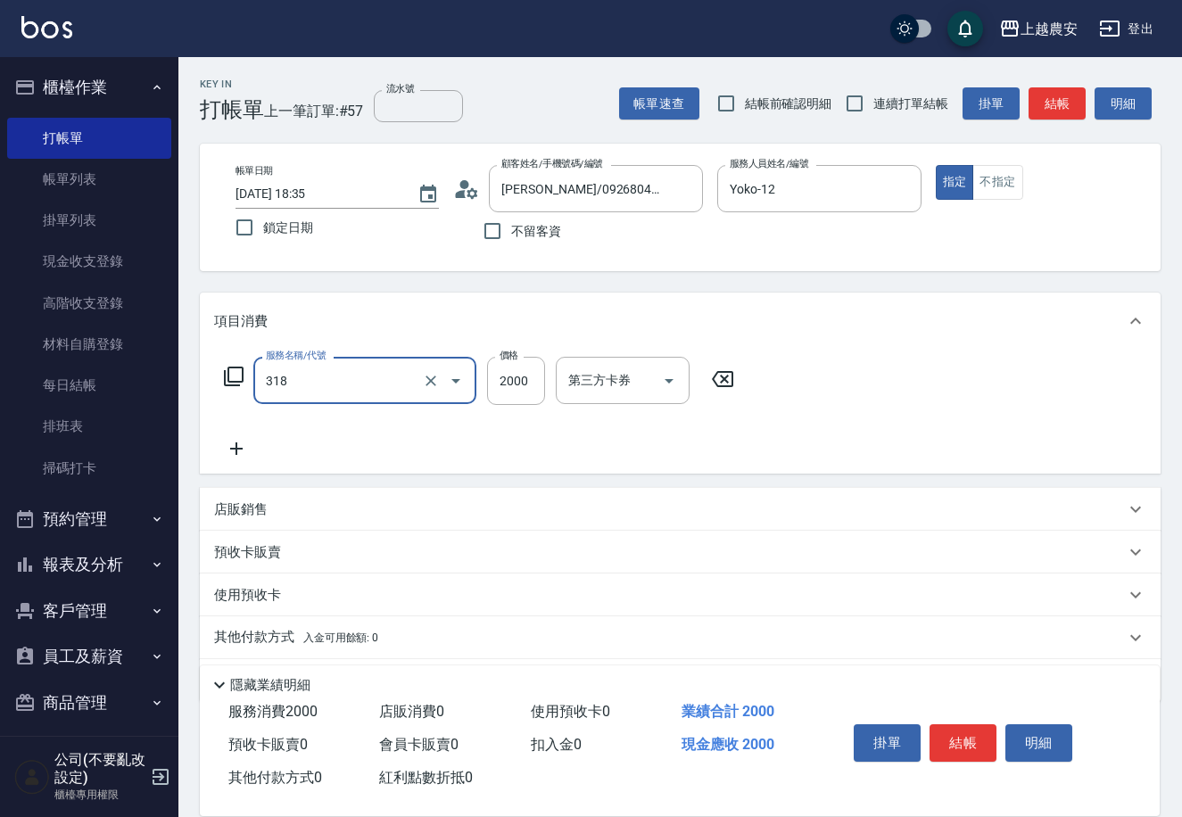
type input "燙髮1500↑(自購)(318)"
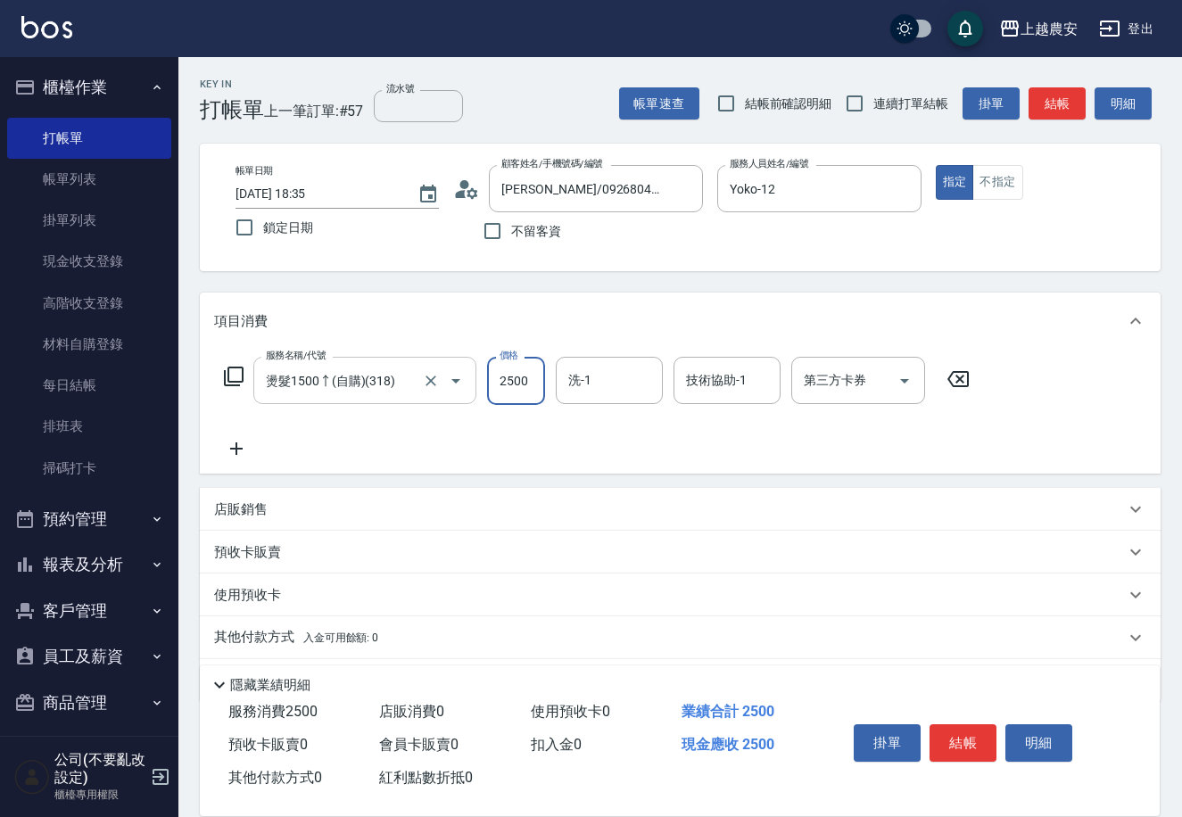
type input "2500"
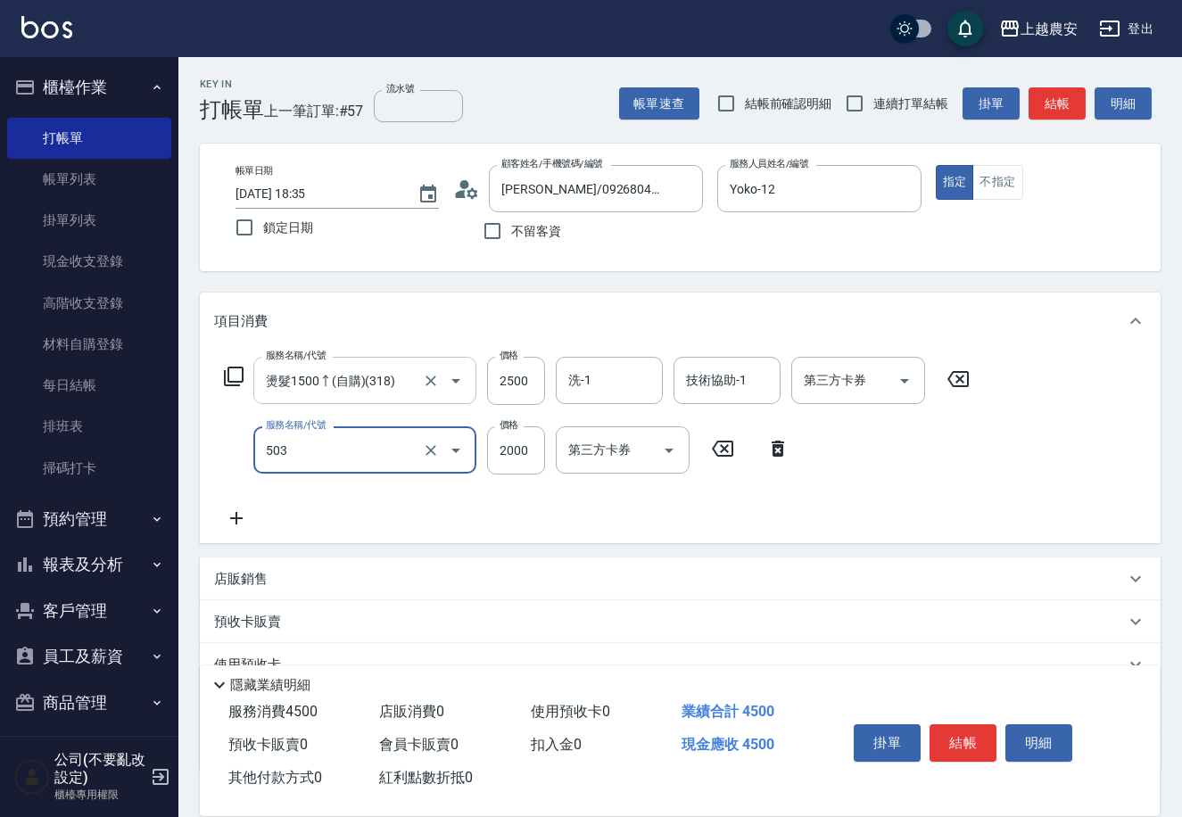
type input "染髮1500↑(503)"
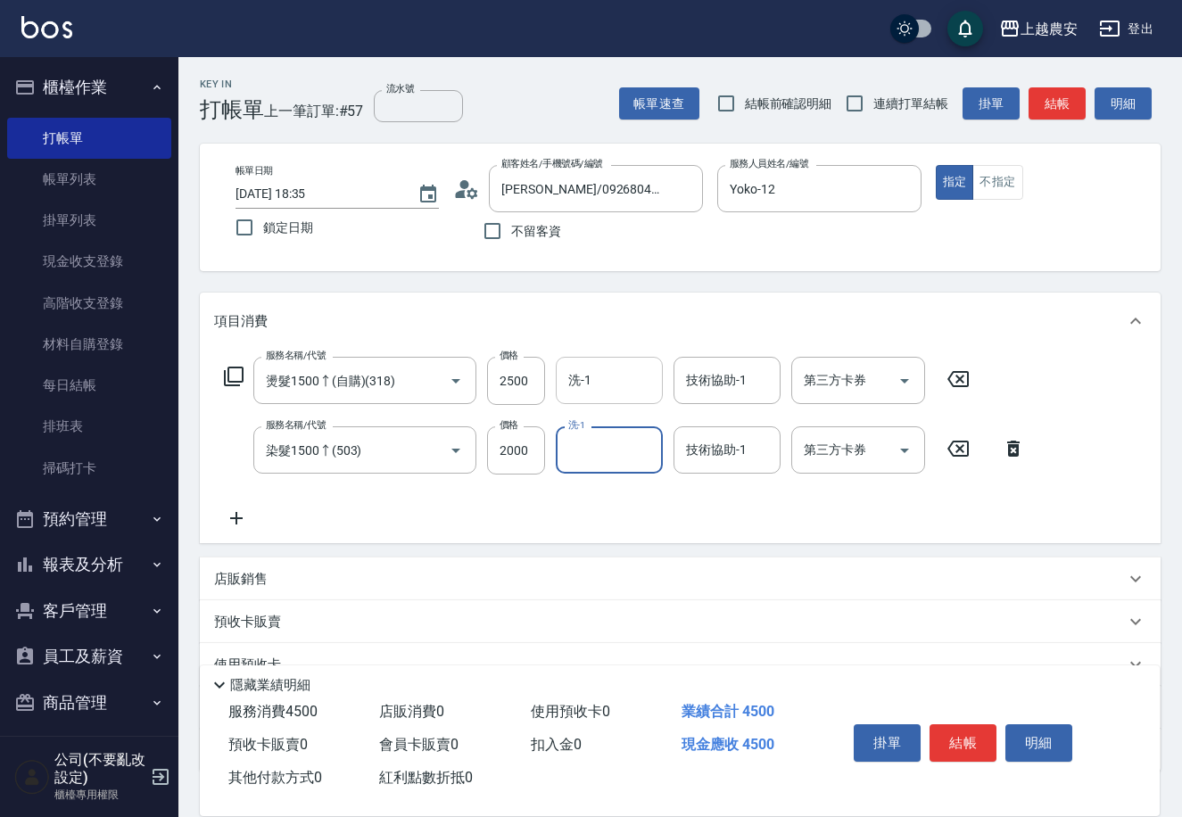
click at [627, 385] on input "洗-1" at bounding box center [609, 380] width 91 height 31
type input "酪梨-34"
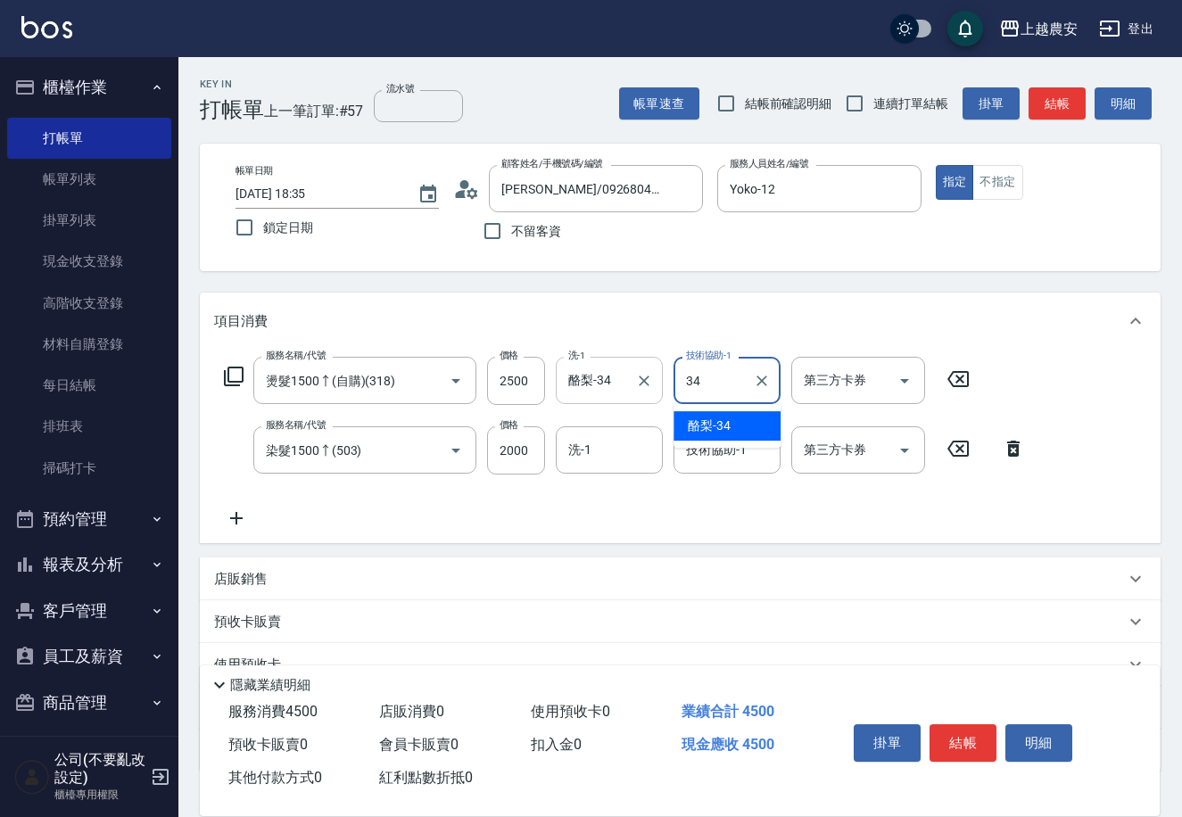
type input "酪梨-34"
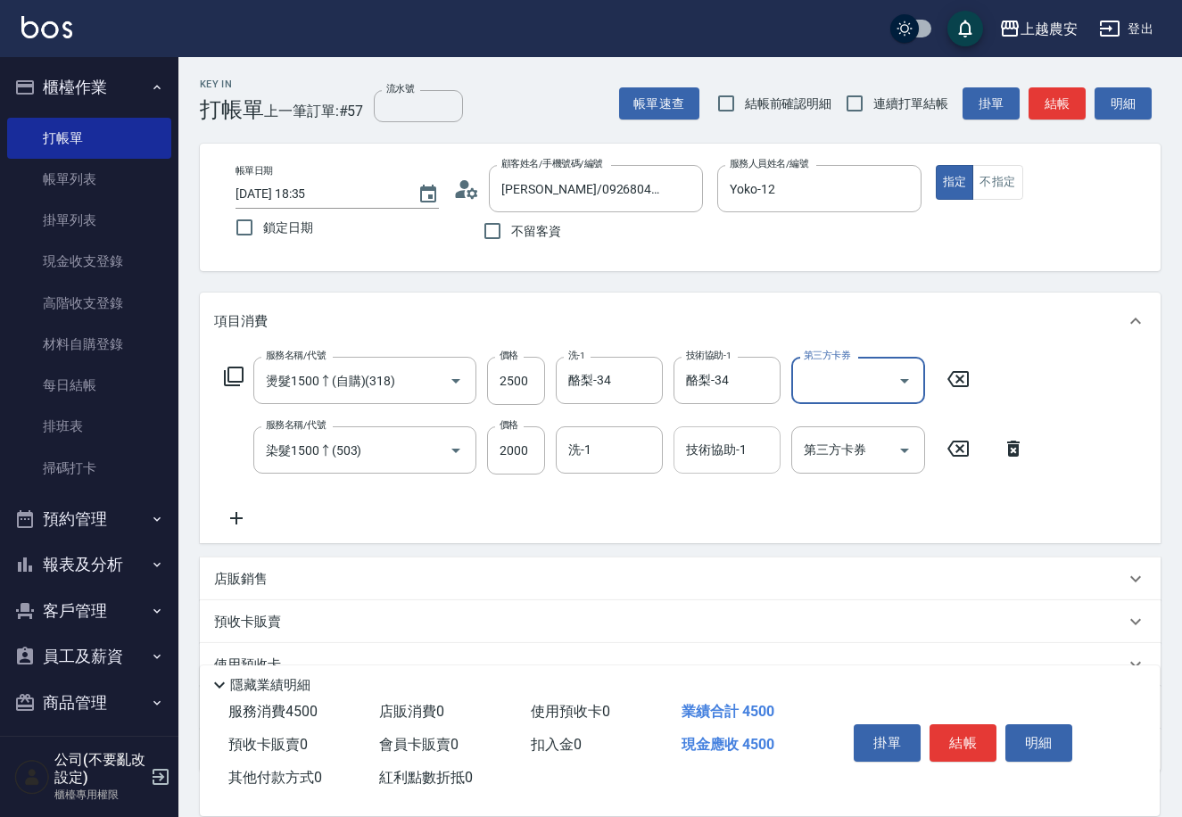
click at [741, 443] on div "技術協助-1 技術協助-1" at bounding box center [726, 449] width 107 height 47
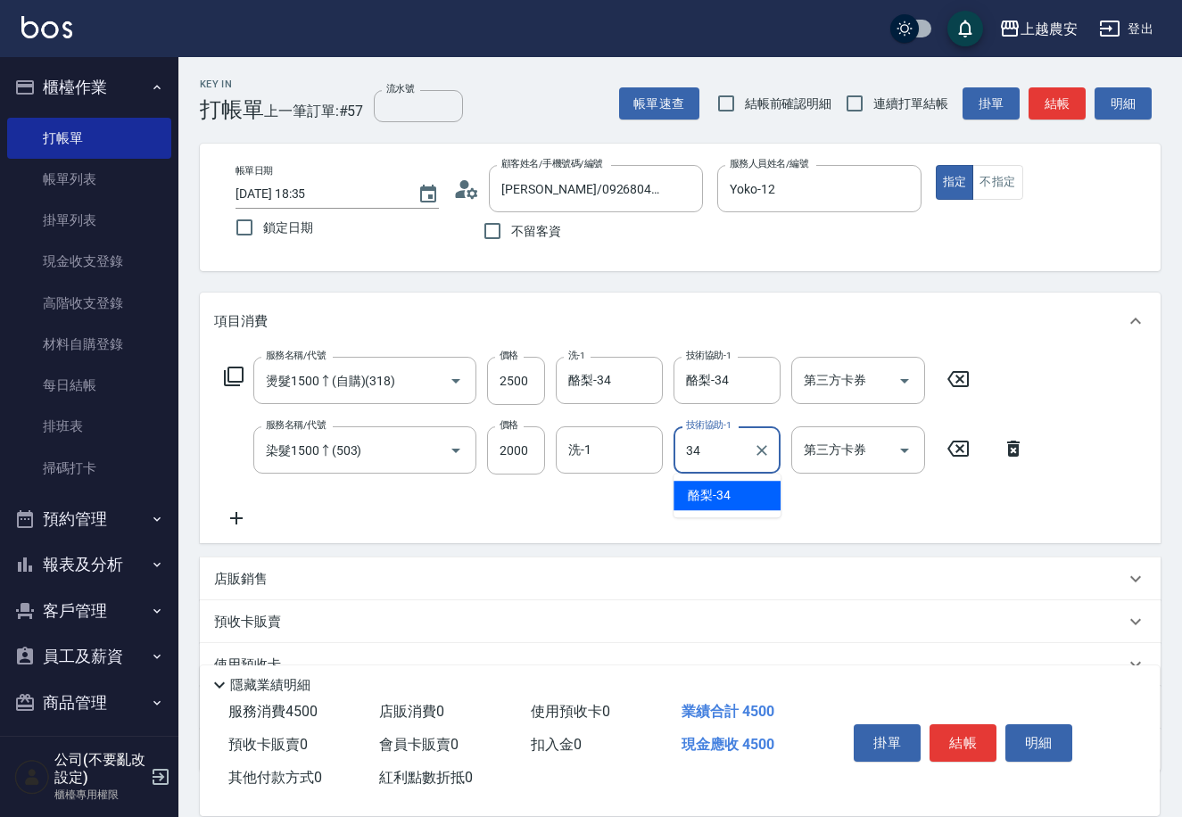
type input "酪梨-34"
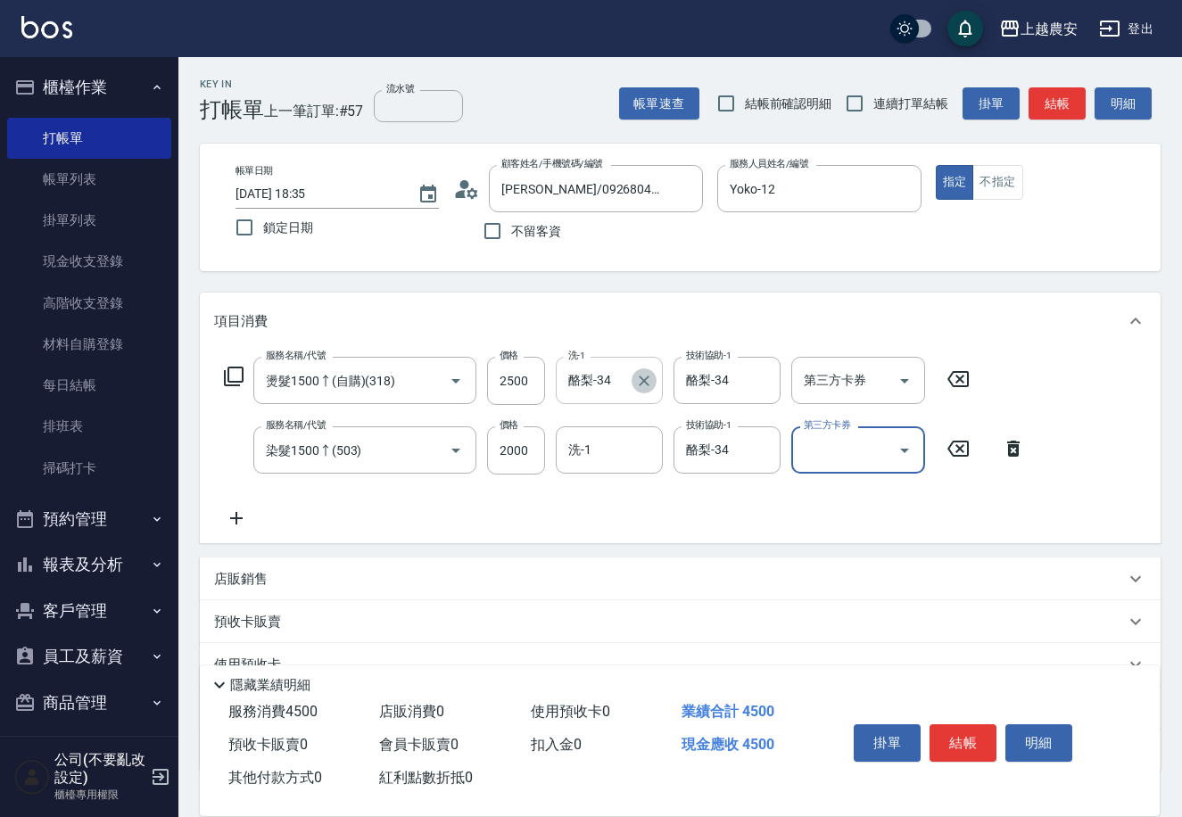
drag, startPoint x: 640, startPoint y: 385, endPoint x: 729, endPoint y: 369, distance: 90.6
click at [643, 384] on icon "Clear" at bounding box center [644, 381] width 18 height 18
click at [767, 383] on icon "Clear" at bounding box center [762, 381] width 18 height 18
click at [631, 445] on input "洗-1" at bounding box center [609, 449] width 91 height 31
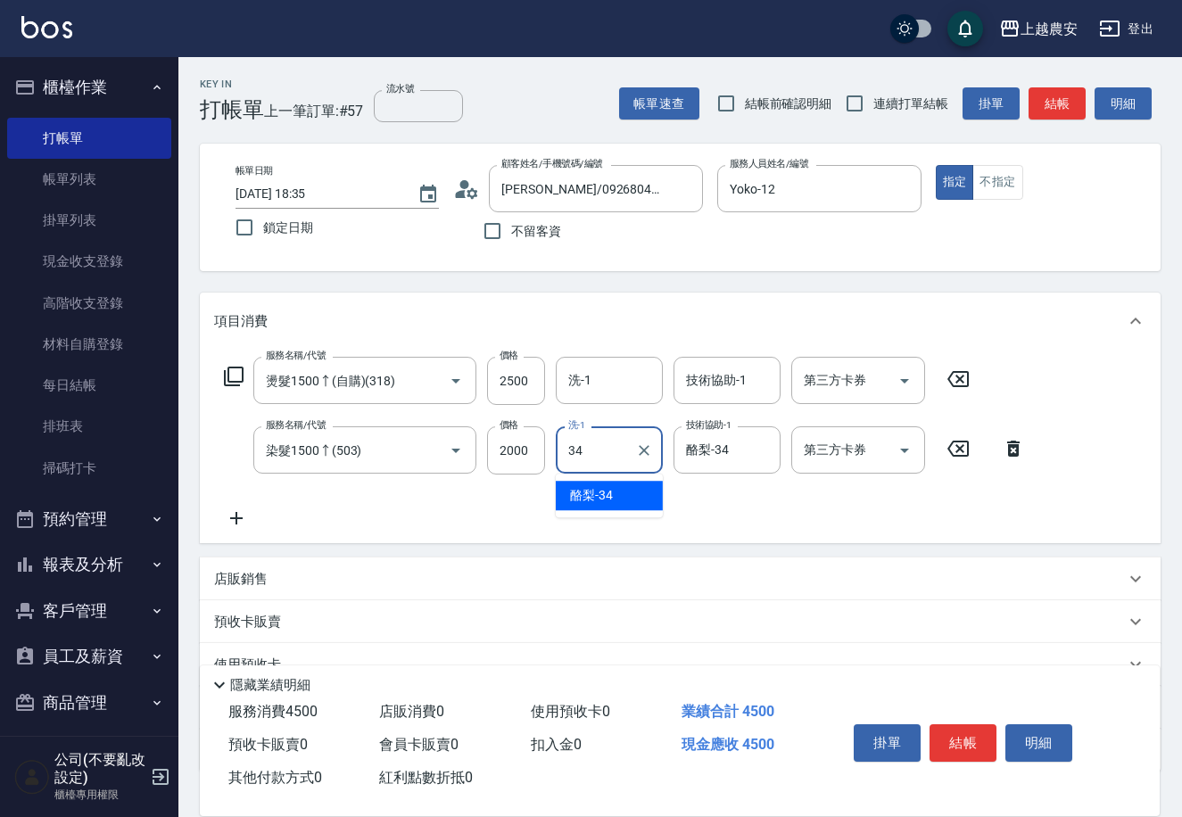
type input "酪梨-34"
click at [971, 745] on button "結帳" at bounding box center [962, 742] width 67 height 37
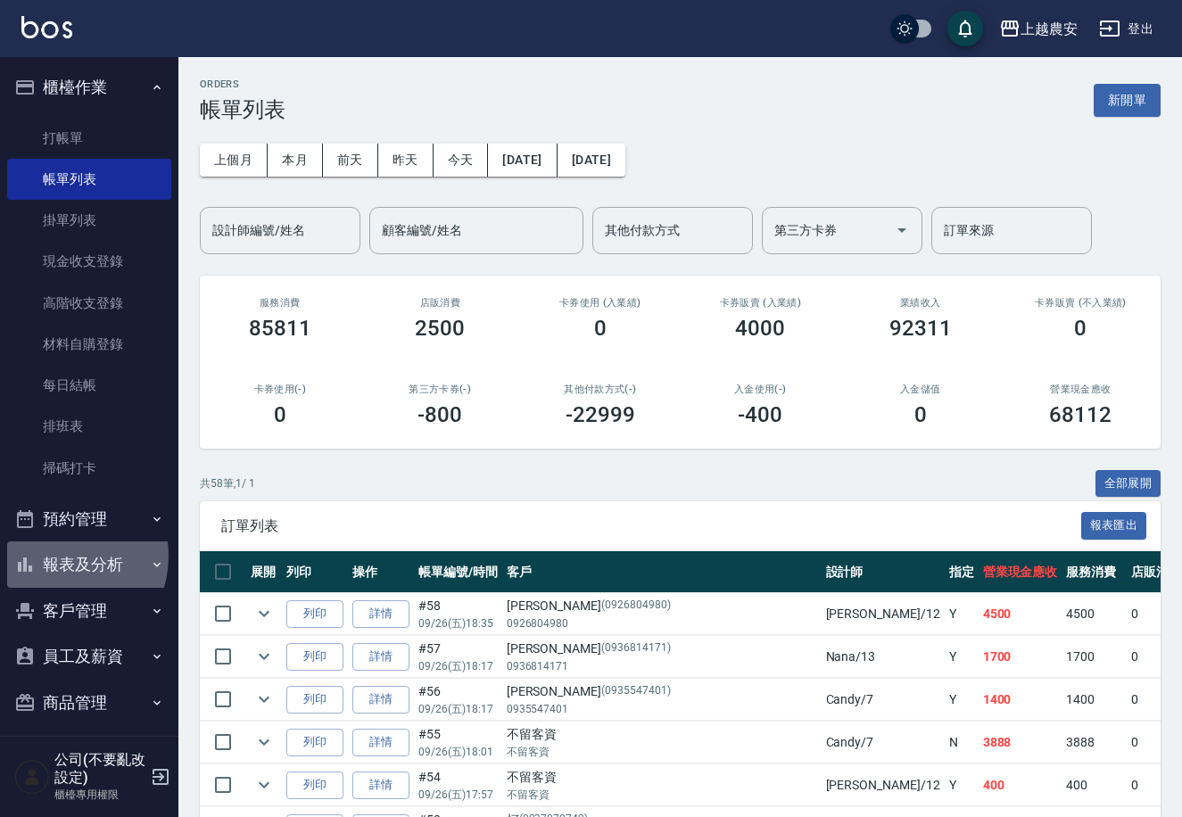
drag, startPoint x: 54, startPoint y: 556, endPoint x: 121, endPoint y: 598, distance: 79.7
click at [54, 555] on button "報表及分析" at bounding box center [89, 564] width 164 height 46
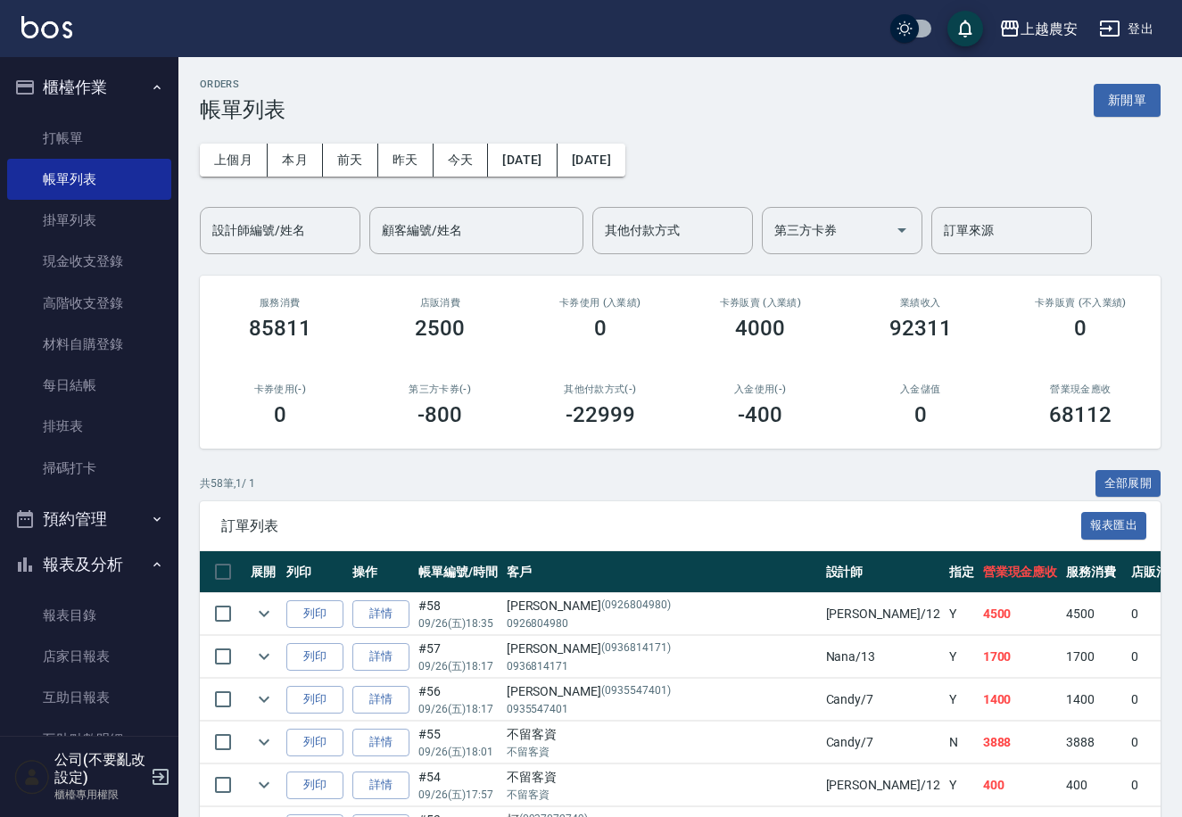
scroll to position [271, 0]
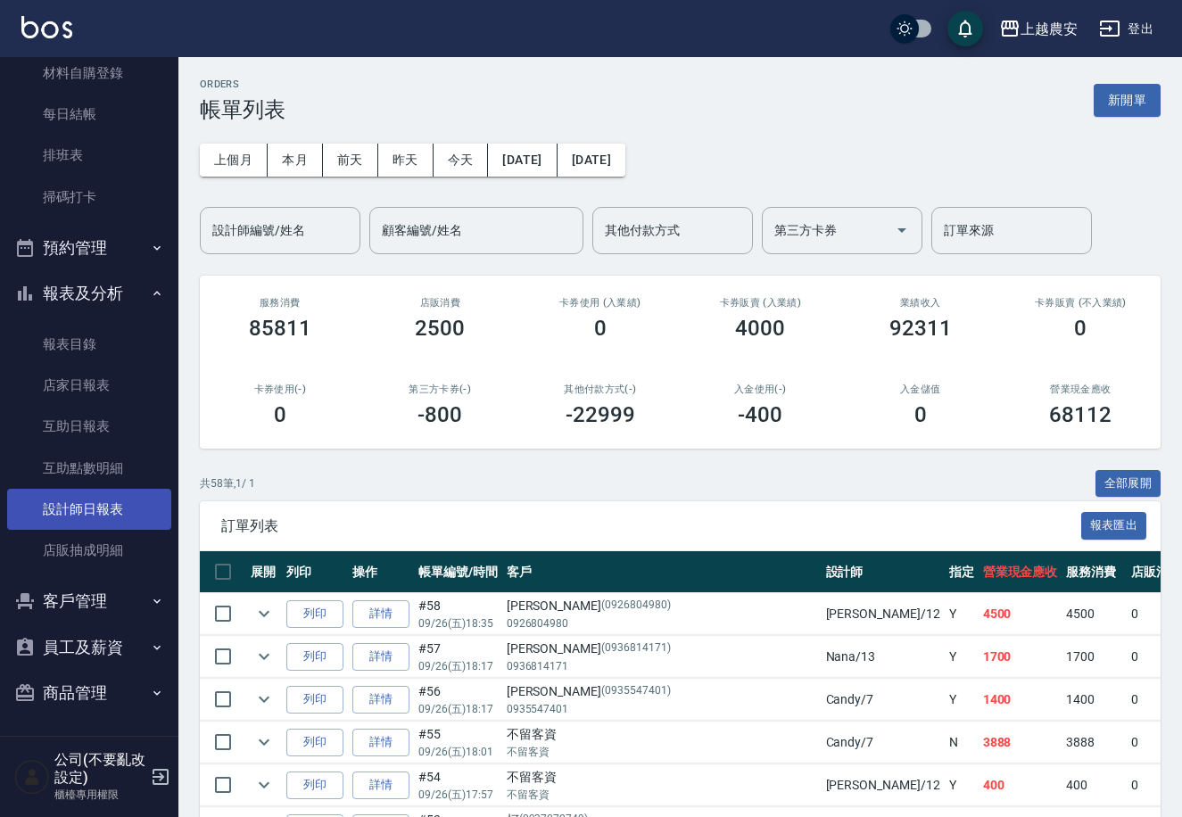
click at [72, 507] on link "設計師日報表" at bounding box center [89, 509] width 164 height 41
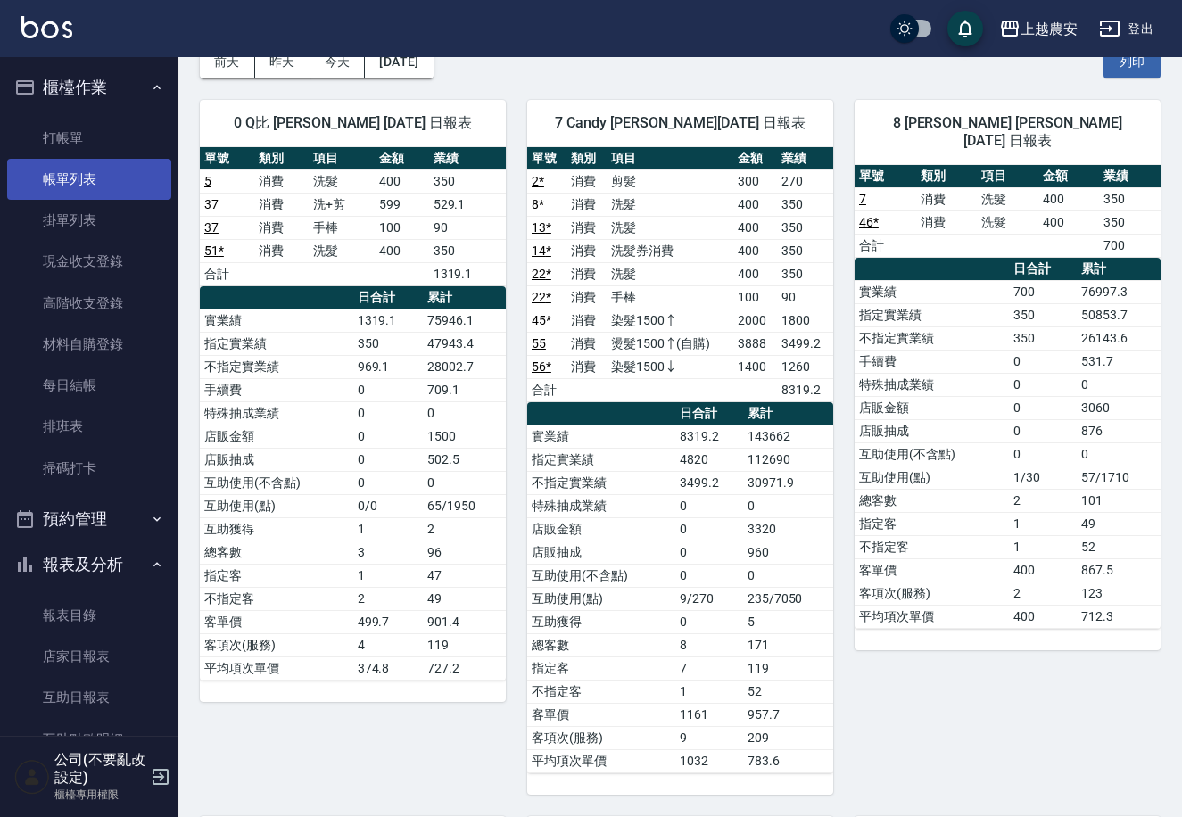
click at [120, 172] on link "帳單列表" at bounding box center [89, 179] width 164 height 41
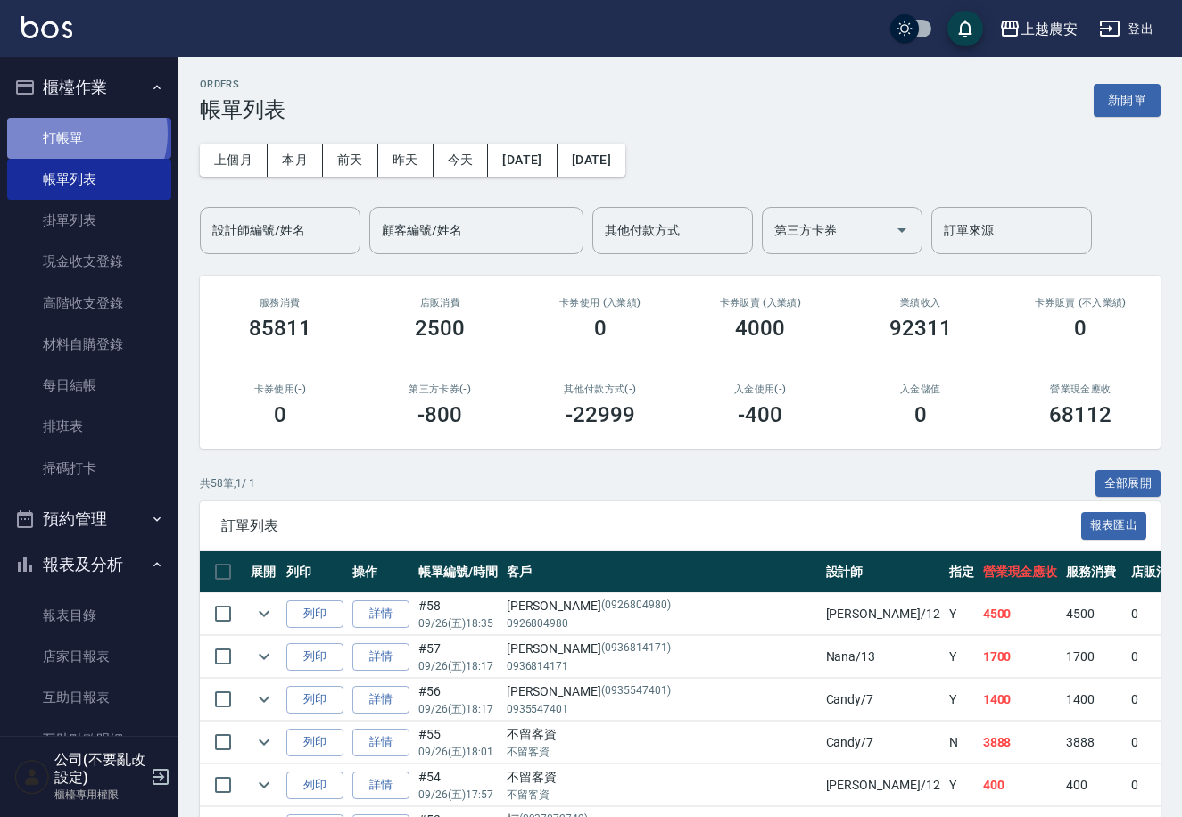
click at [74, 133] on link "打帳單" at bounding box center [89, 138] width 164 height 41
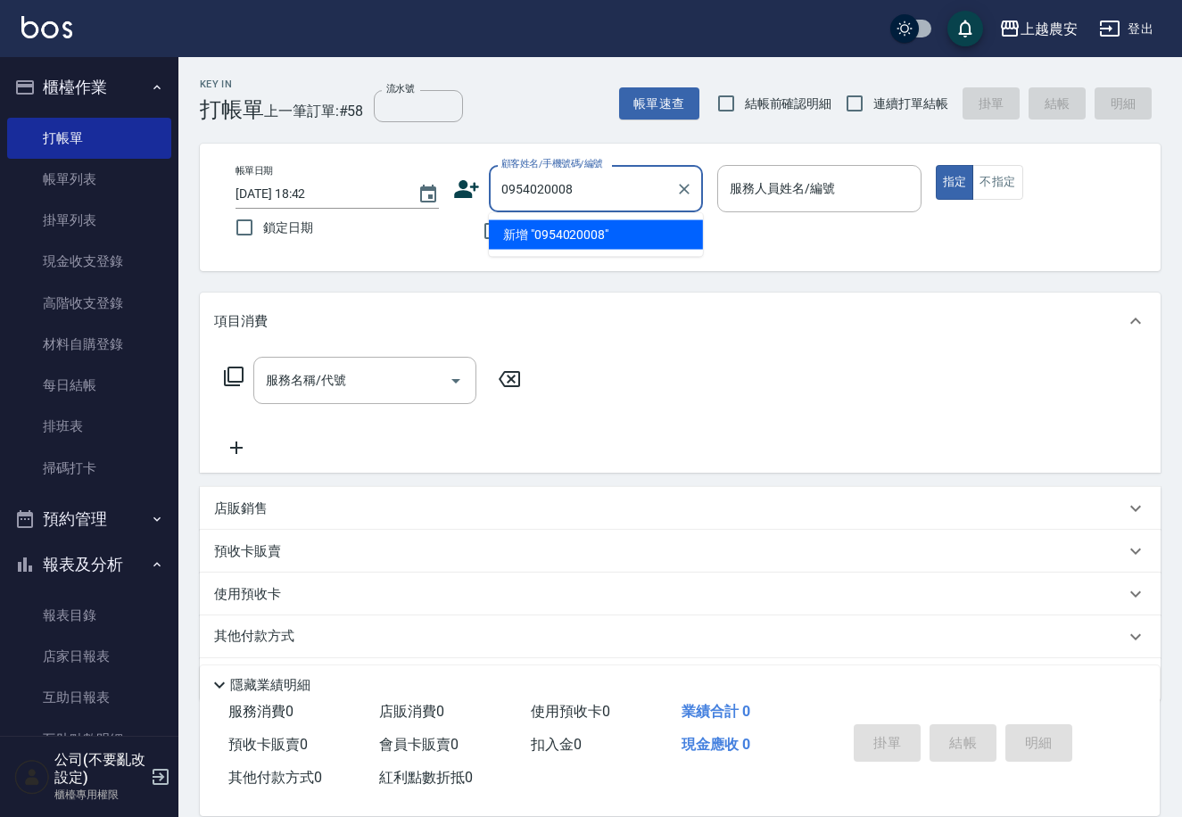
click at [586, 230] on li "新增 "0954020008"" at bounding box center [596, 234] width 214 height 29
type input "0954020008"
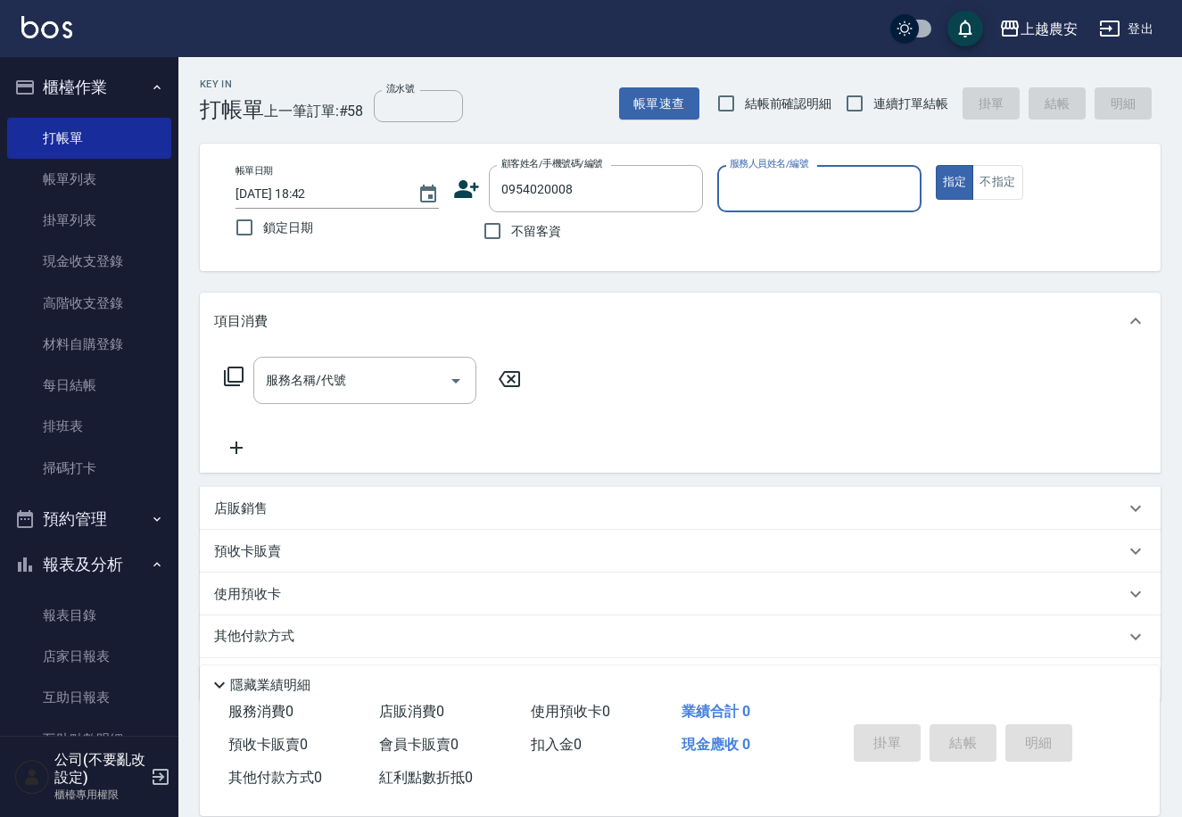
click at [466, 183] on icon at bounding box center [467, 189] width 25 height 18
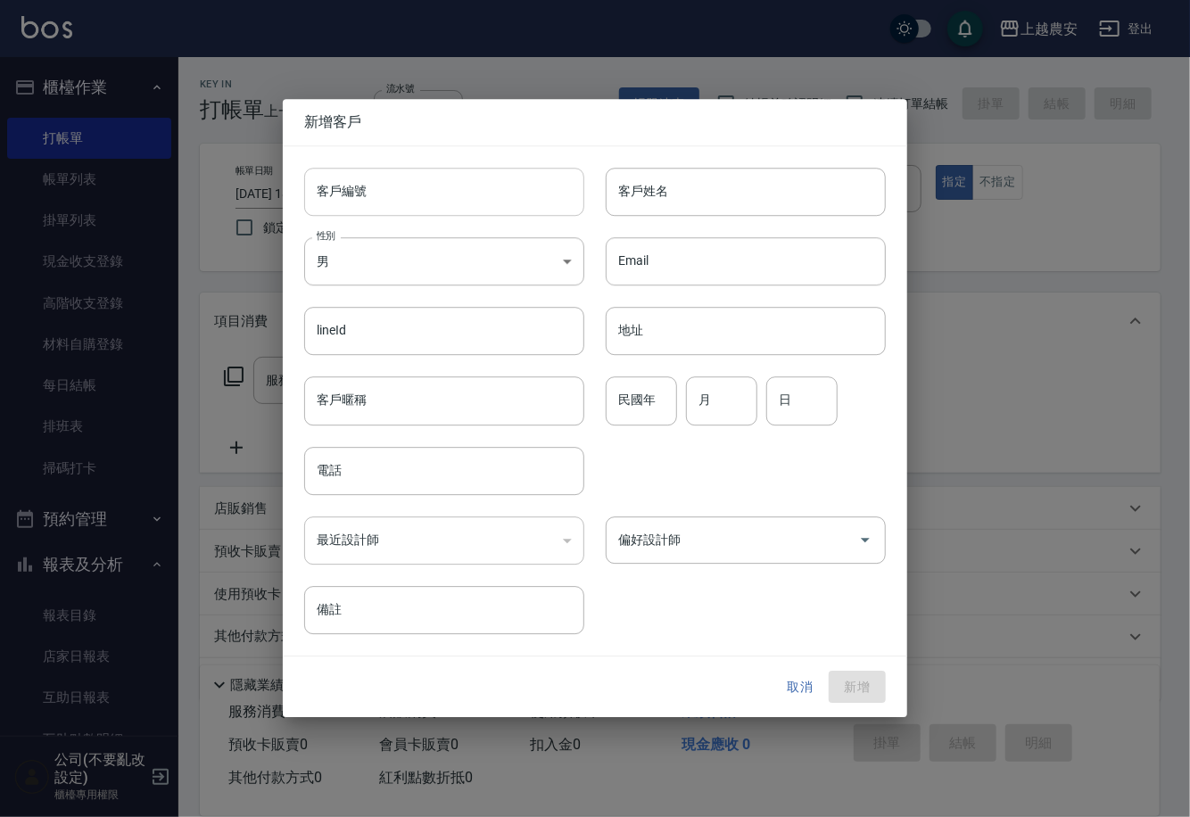
click at [461, 189] on input "客戶編號" at bounding box center [444, 192] width 280 height 48
type input "0954020008"
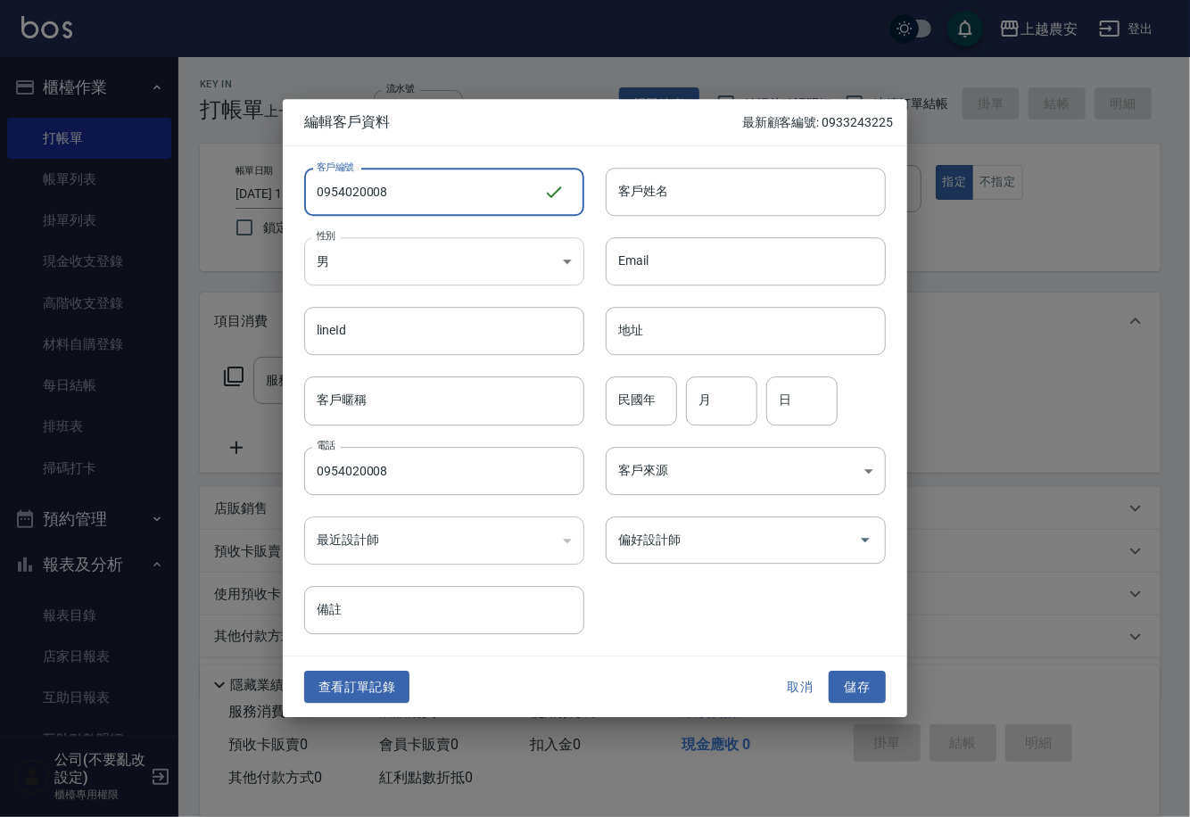
type input "0954020008"
click at [411, 256] on body "上越農安 登出 櫃檯作業 打帳單 帳單列表 掛單列表 現金收支登錄 高階收支登錄 材料自購登錄 每日結帳 排班表 掃碼打卡 預約管理 預約管理 單日預約紀錄 …" at bounding box center [595, 435] width 1190 height 870
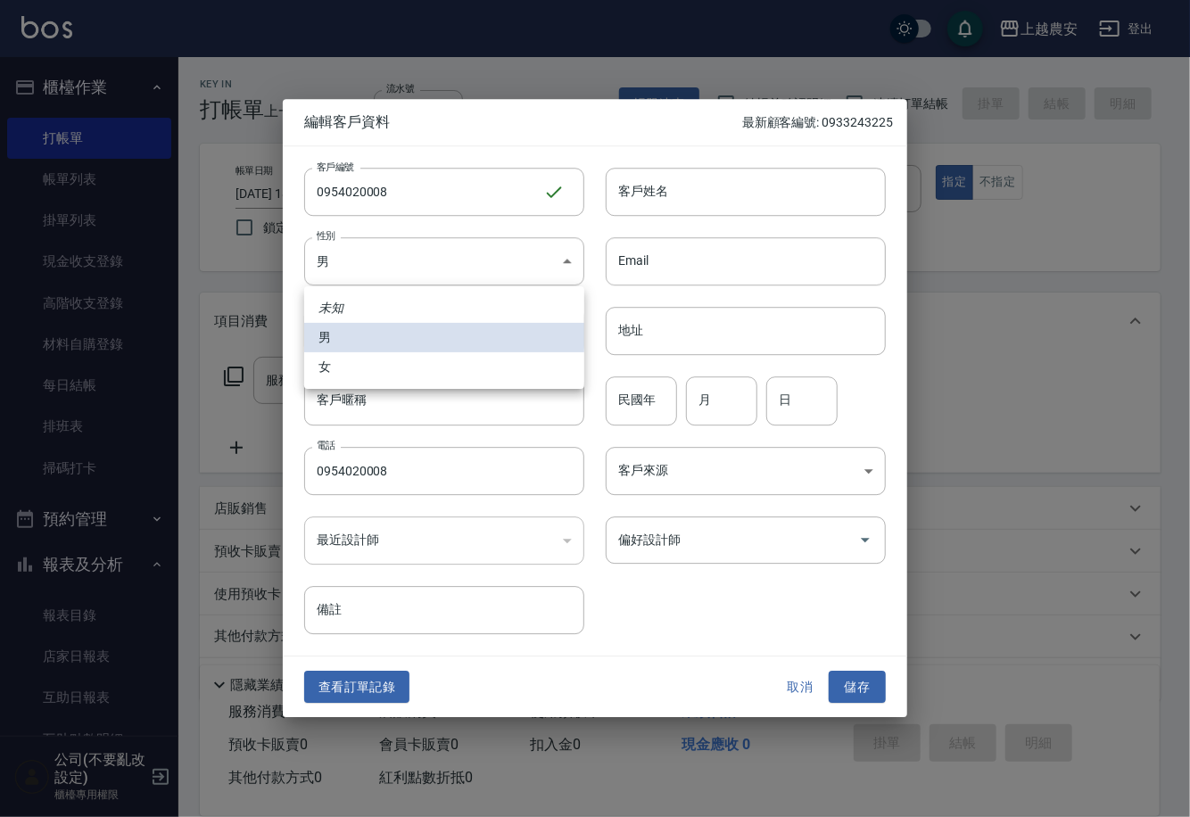
click at [411, 360] on li "女" at bounding box center [444, 366] width 280 height 29
type input "FEMALE"
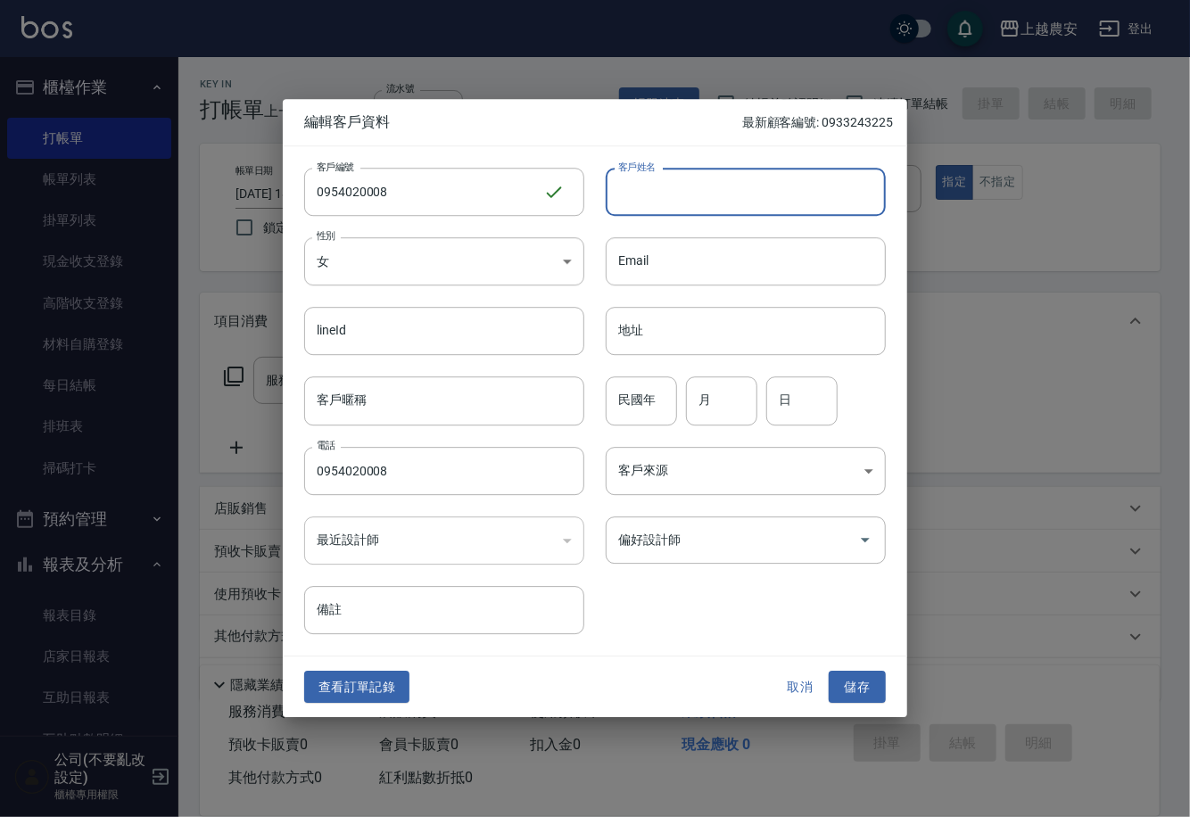
click at [631, 185] on input "客戶姓名" at bounding box center [746, 192] width 280 height 48
type input "李玉凌"
click at [845, 683] on button "儲存" at bounding box center [856, 687] width 57 height 33
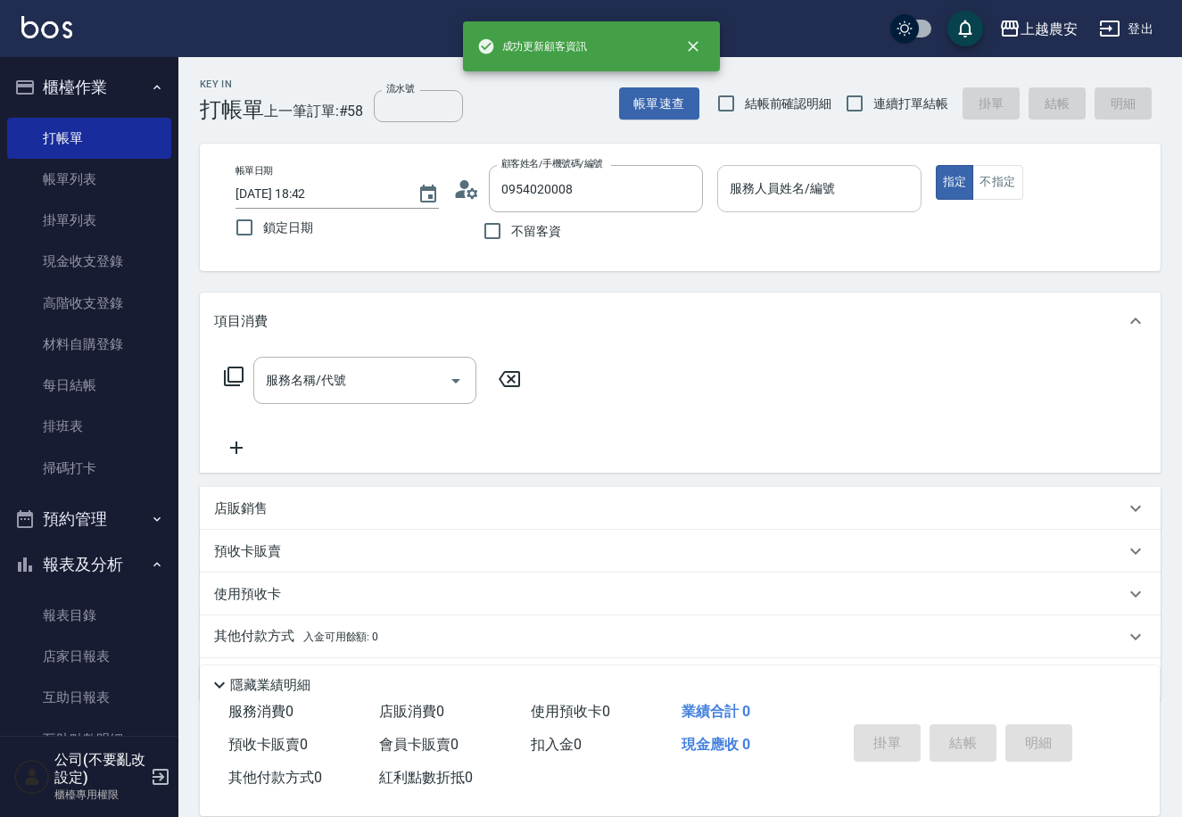
click at [763, 175] on div "服務人員姓名/編號 服務人員姓名/編號" at bounding box center [818, 188] width 203 height 47
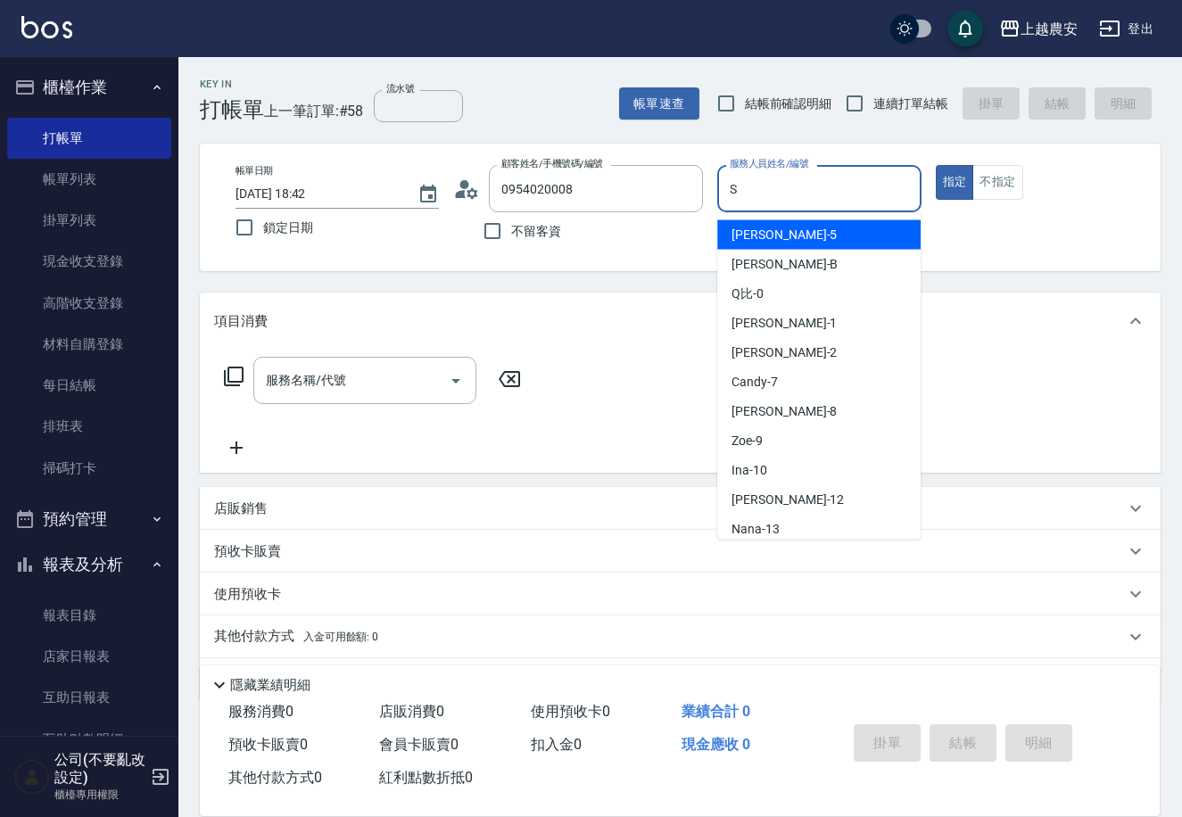
type input "Sandy-S"
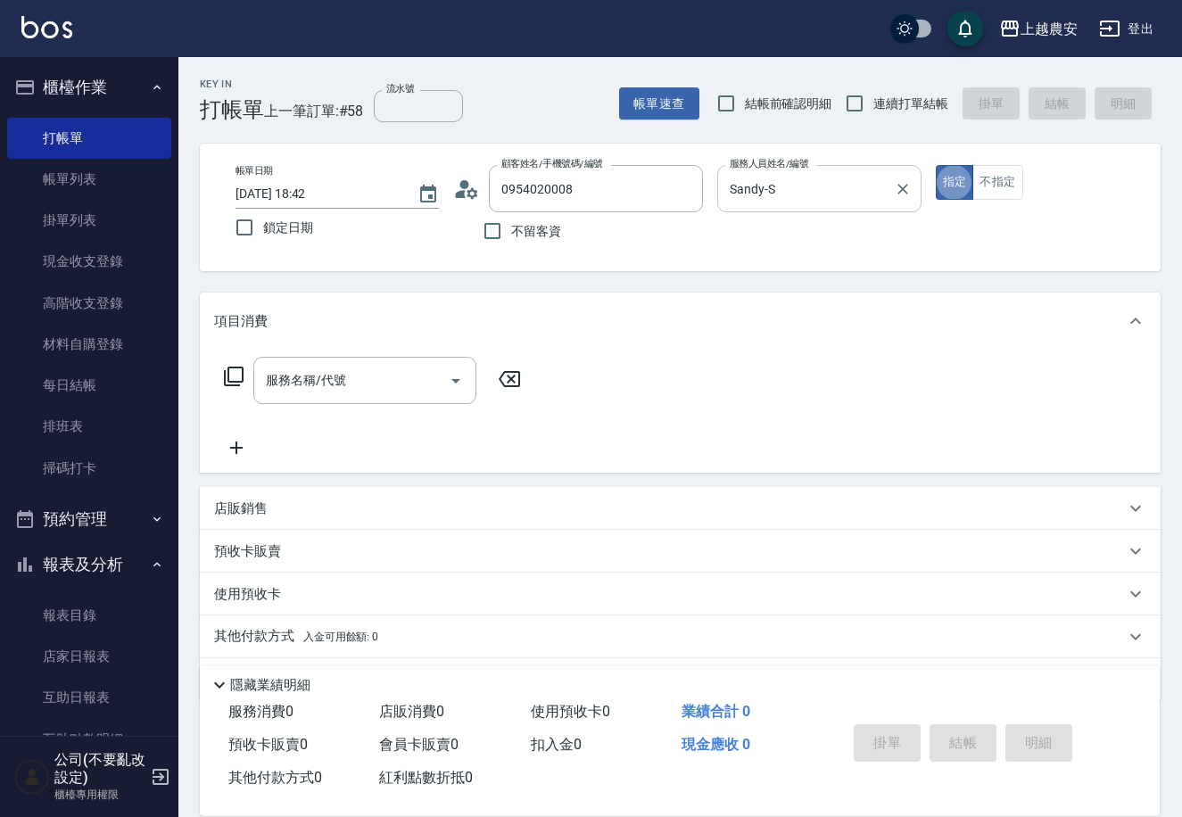
type button "true"
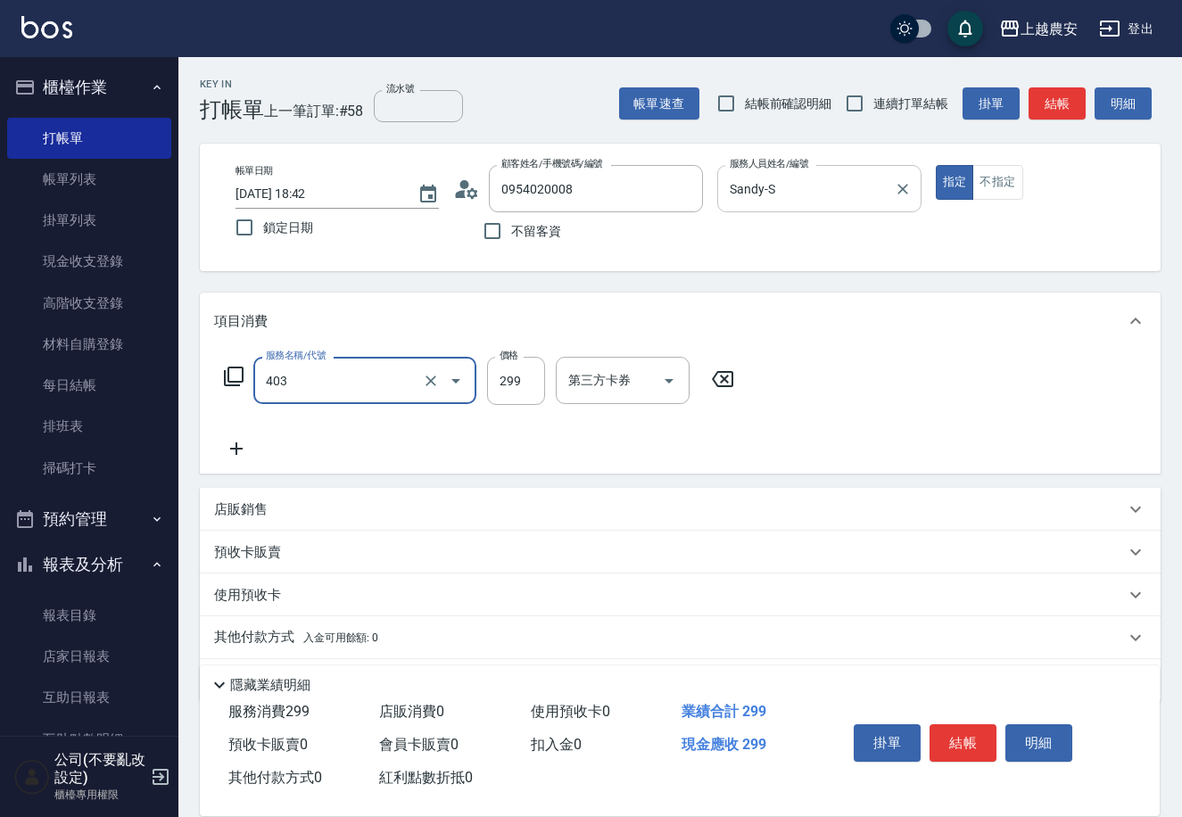
type input "剪髮(403)"
type input "400"
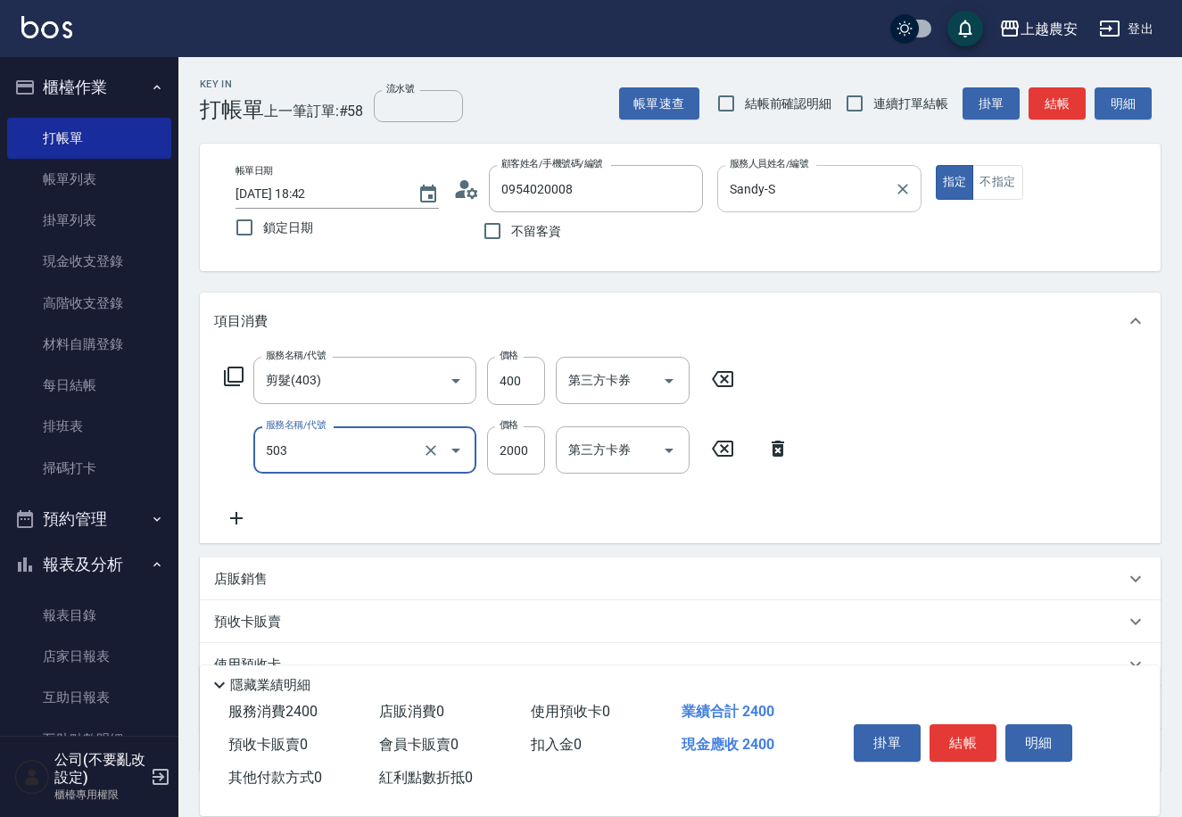
type input "染髮1500↑(503)"
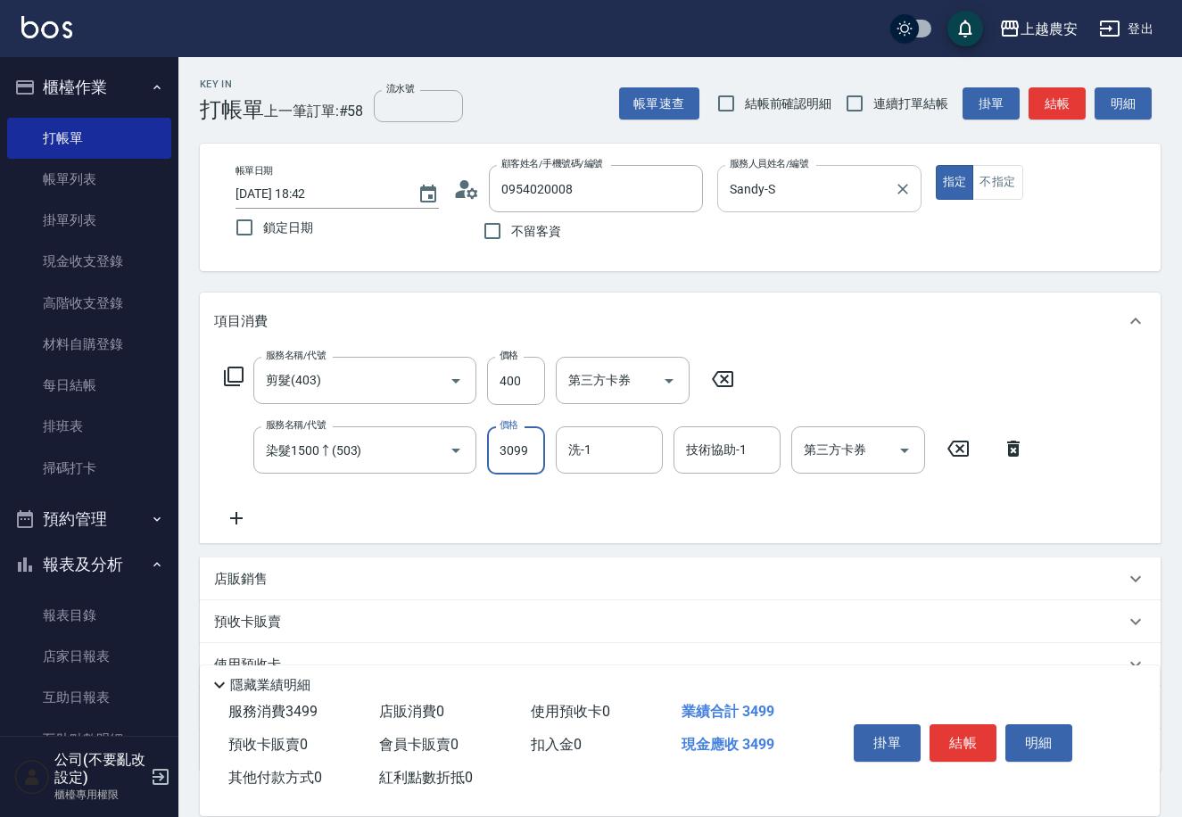
type input "3099"
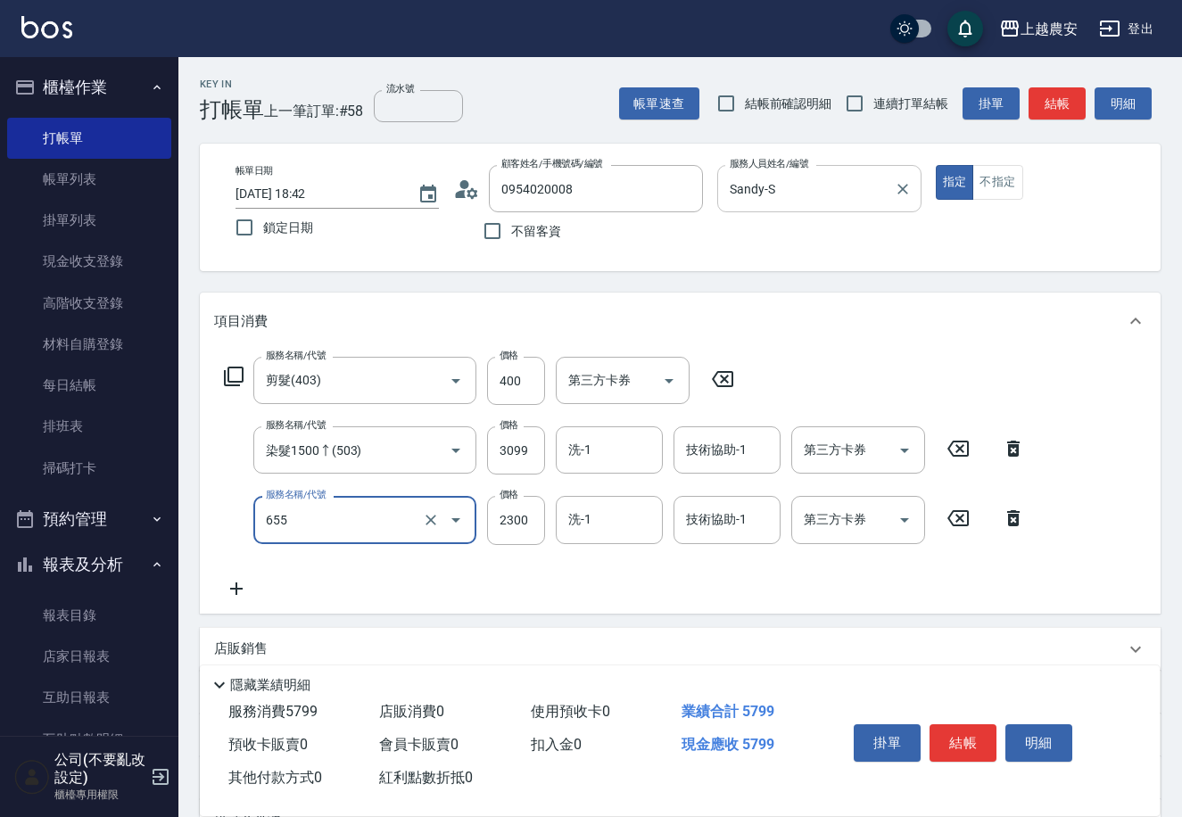
type input "結構2段式(自)(655)"
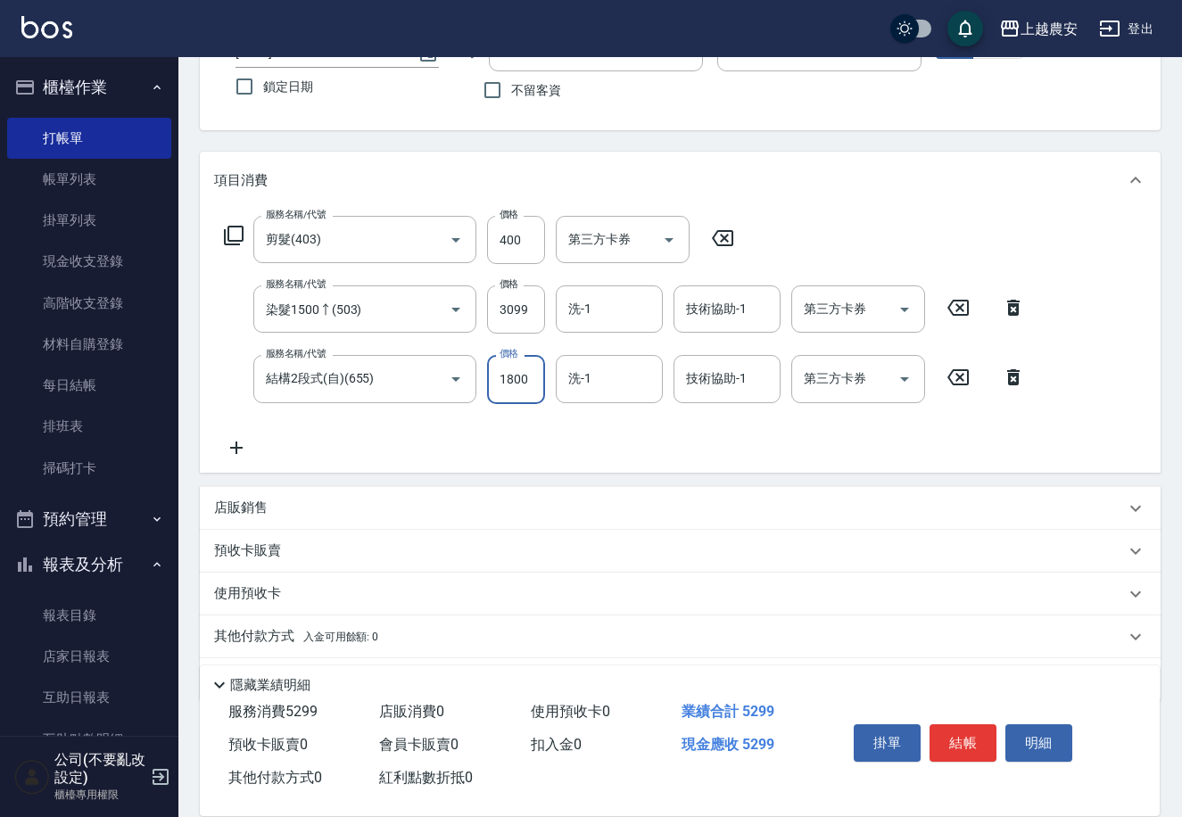
scroll to position [186, 0]
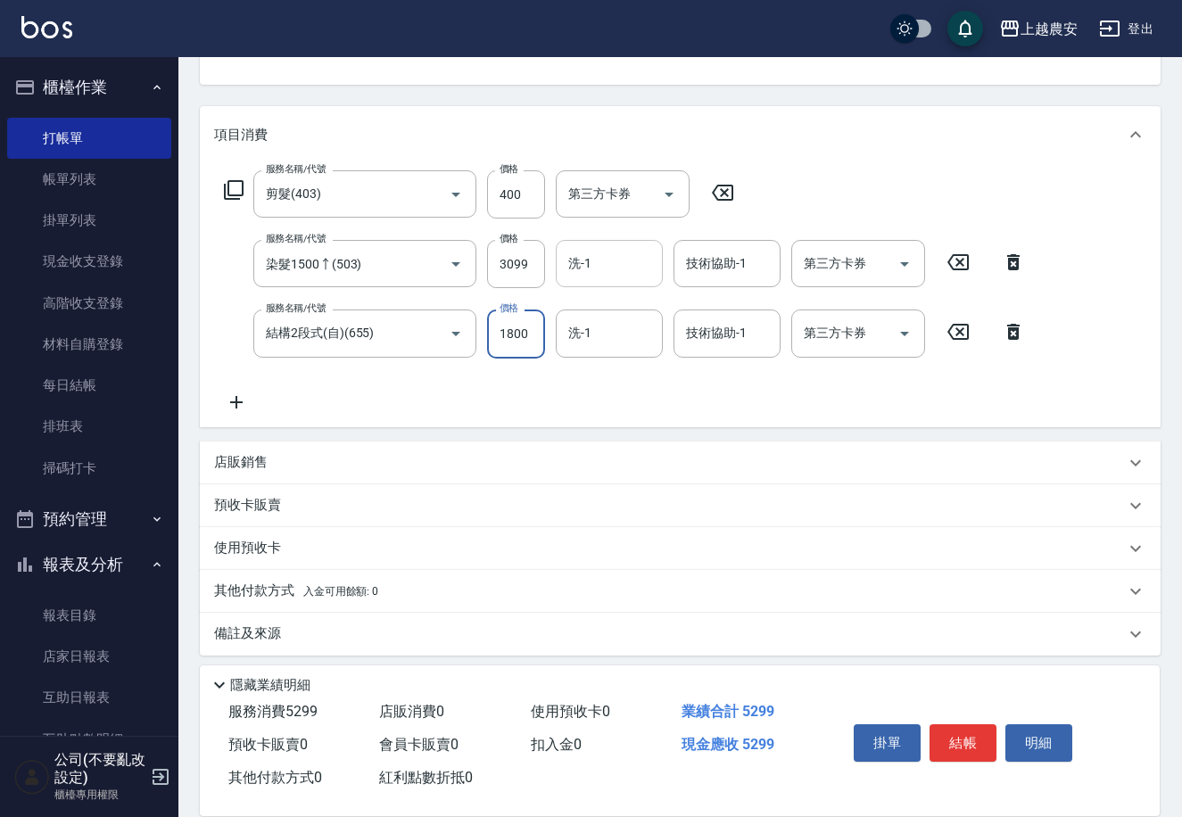
type input "1800"
click at [582, 275] on input "洗-1" at bounding box center [609, 263] width 91 height 31
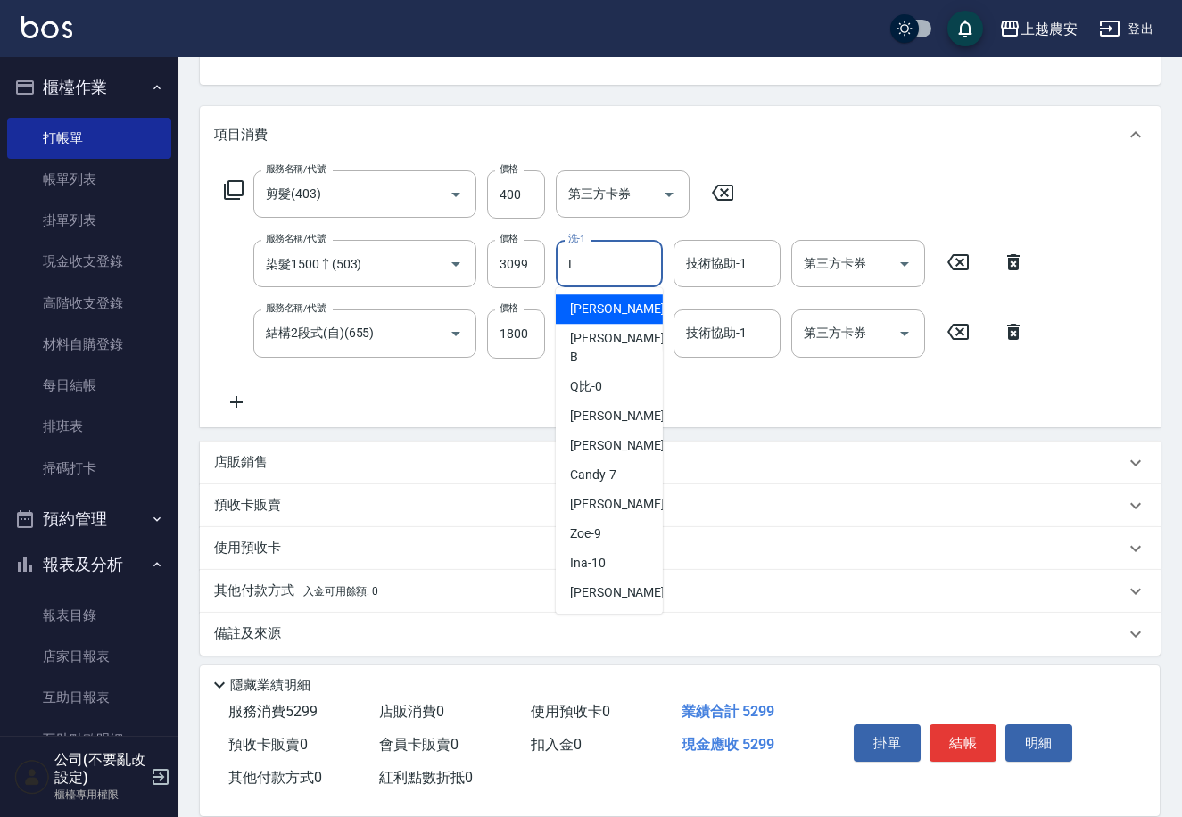
type input "Lina-L"
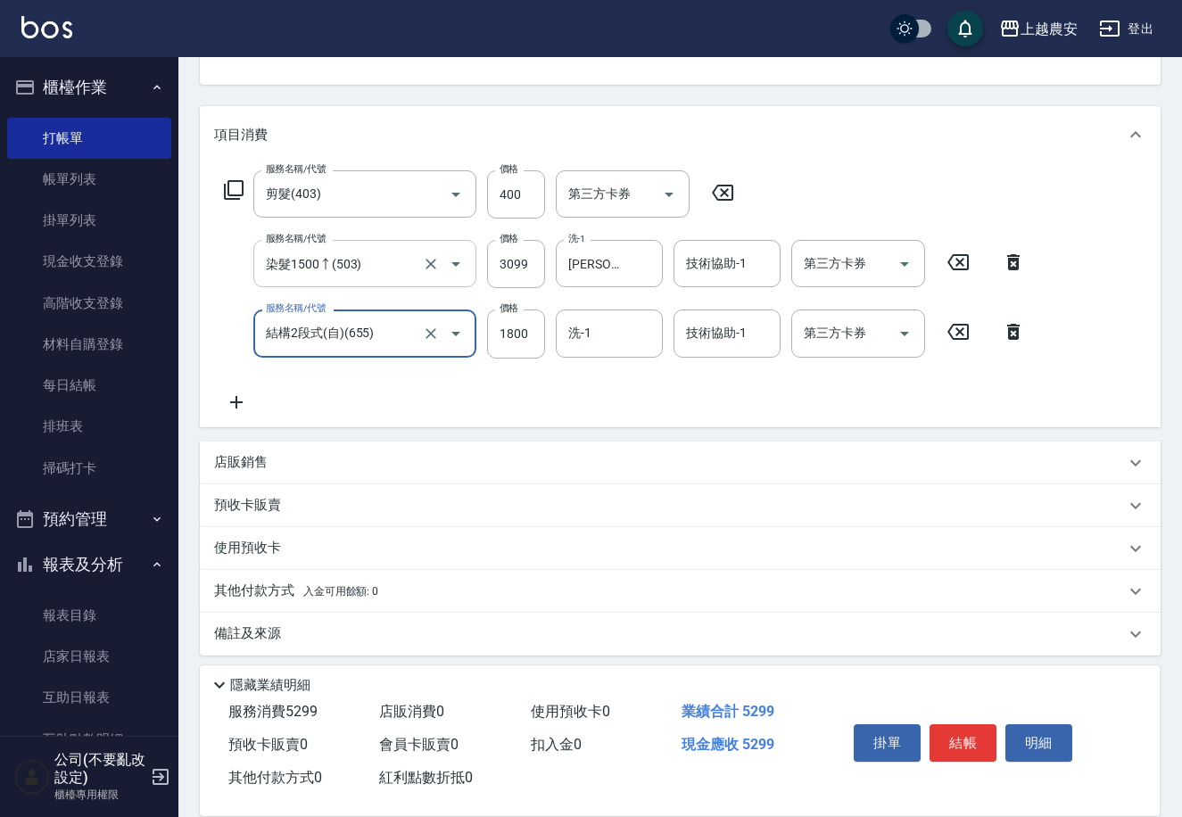
click at [382, 269] on input "染髮1500↑(503)" at bounding box center [339, 263] width 157 height 31
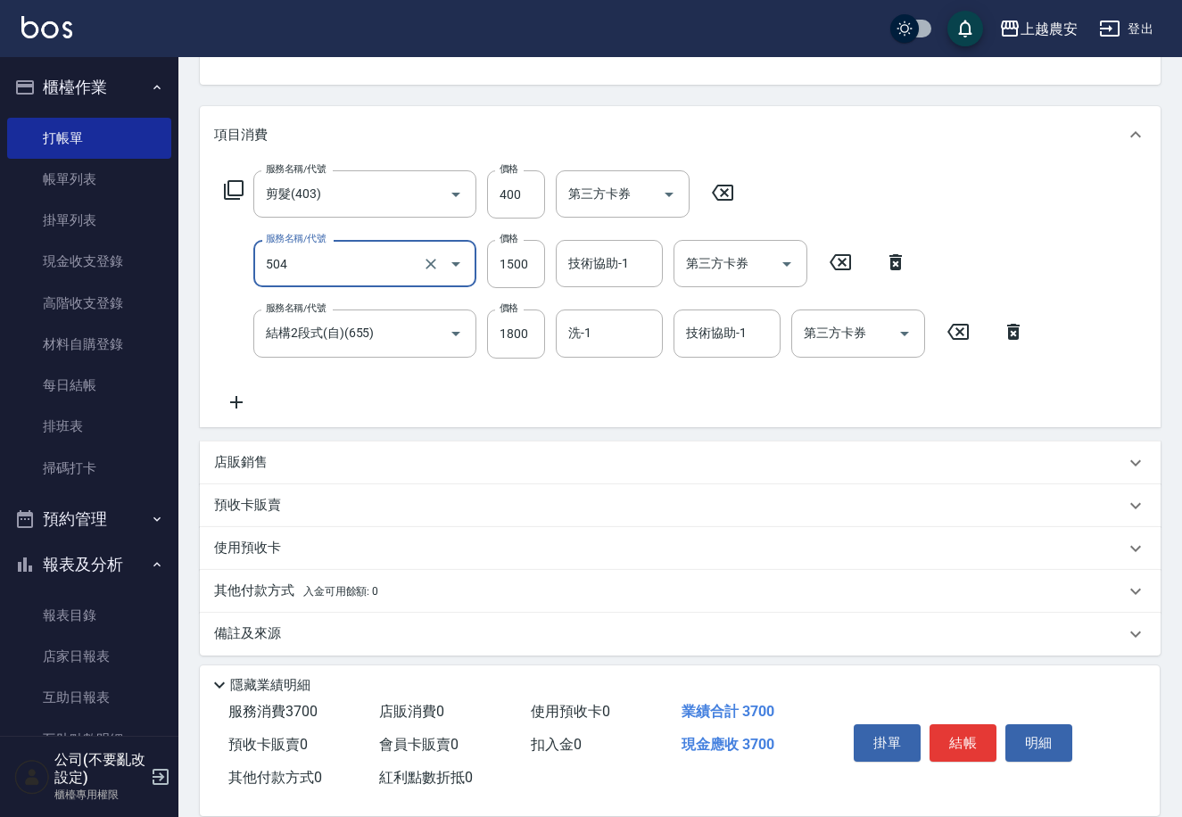
type input "染髮1500↓(504)"
type input "3099"
click at [495, 272] on input "1500" at bounding box center [516, 264] width 58 height 48
click at [507, 267] on input "1500" at bounding box center [516, 264] width 58 height 48
type input "3099"
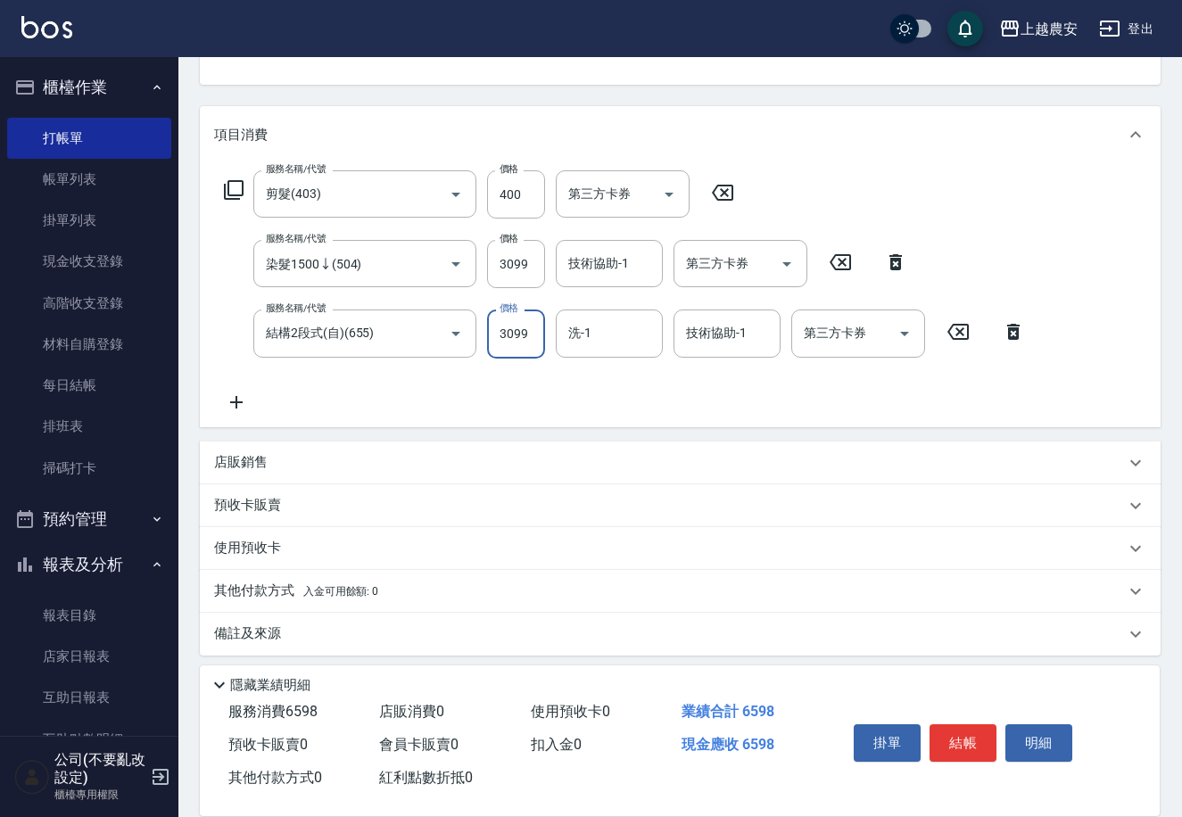
click at [509, 334] on input "3099" at bounding box center [516, 333] width 58 height 48
click at [574, 283] on div "技術協助-1" at bounding box center [609, 263] width 107 height 47
type input "1800"
type input "Elfi-39"
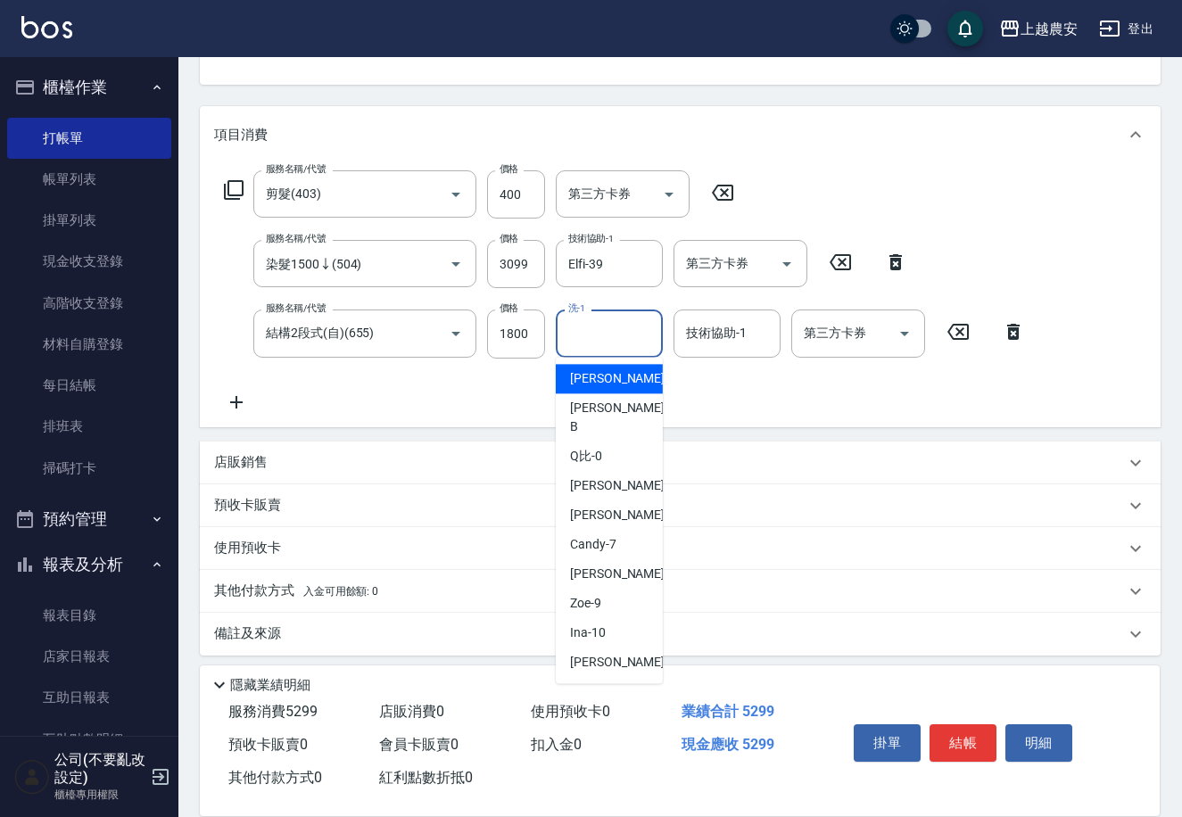
click at [617, 333] on input "洗-1" at bounding box center [609, 332] width 91 height 31
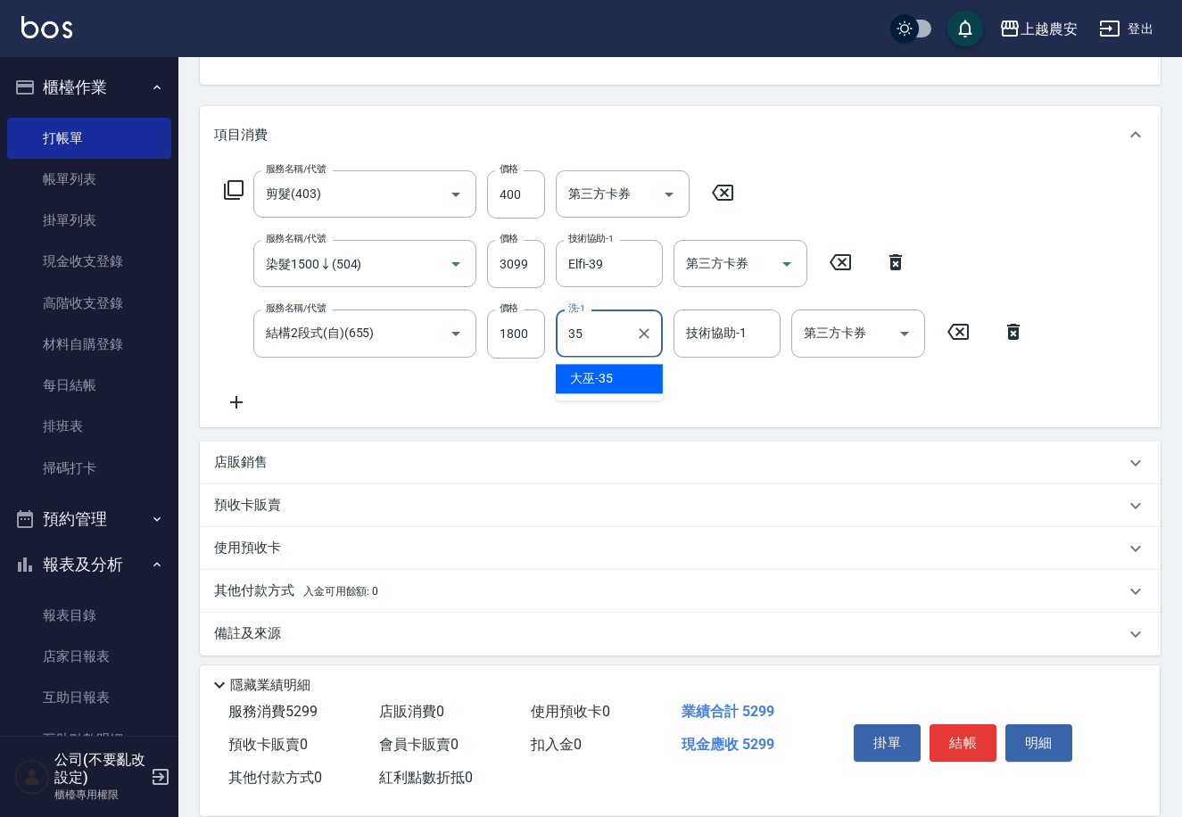
click at [629, 371] on div "大巫 -35" at bounding box center [609, 378] width 107 height 29
type input "大巫-35"
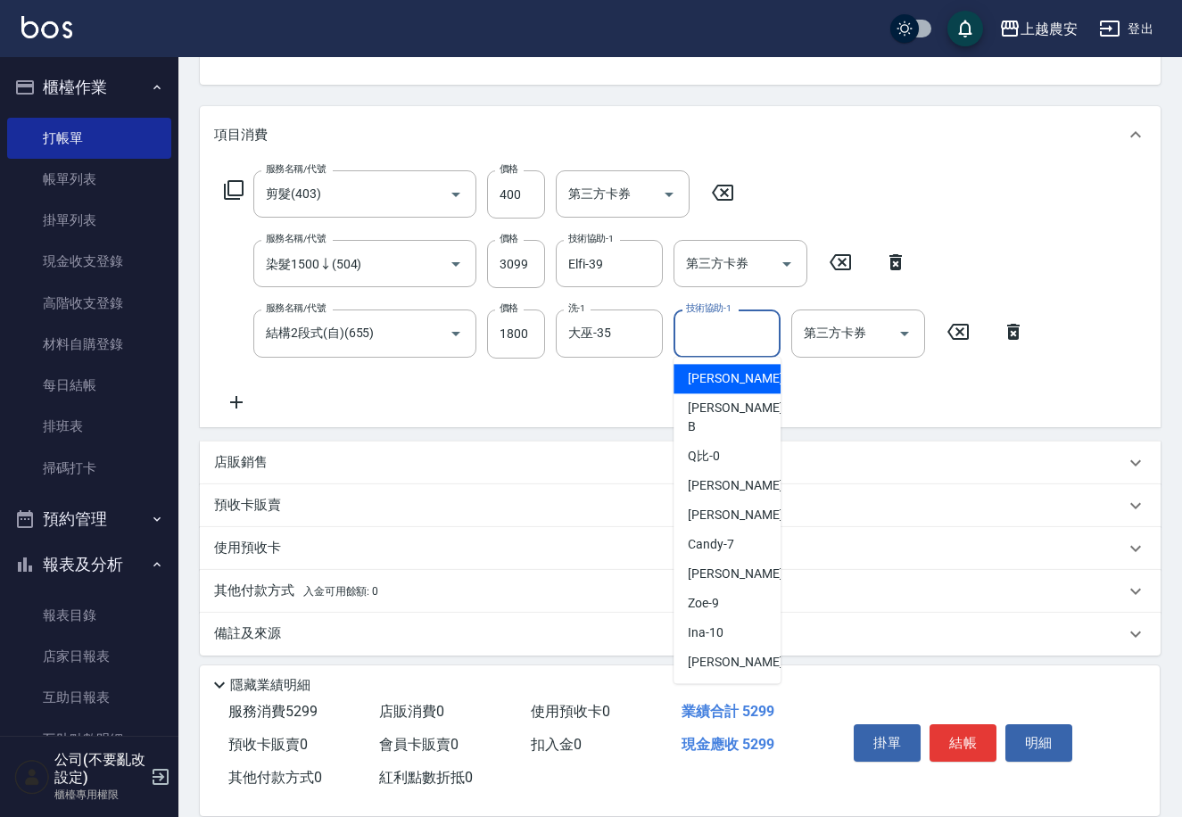
click at [704, 346] on input "技術協助-1" at bounding box center [726, 332] width 91 height 31
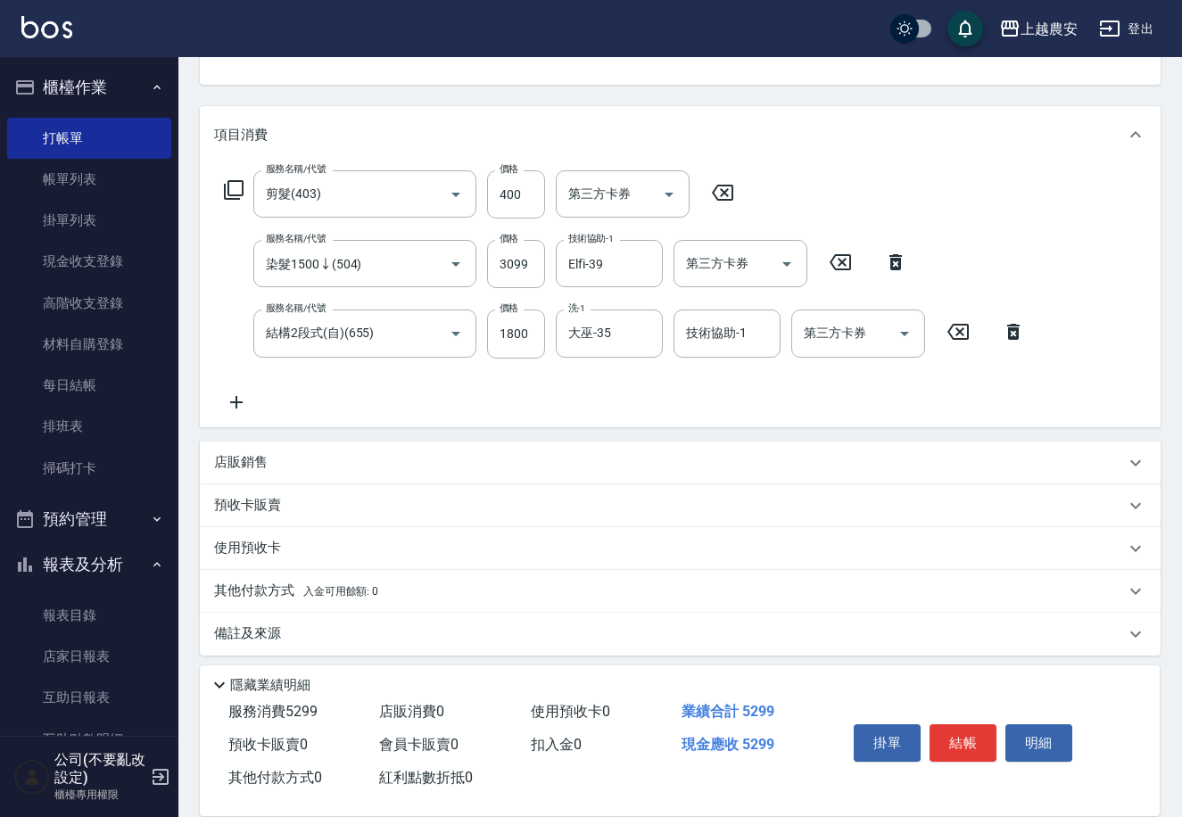
click at [855, 428] on div "項目消費 服務名稱/代號 剪髮(403) 服務名稱/代號 價格 400 價格 第三方卡券 第三方卡券 服務名稱/代號 染髮1500↓(504) 服務名稱/代號…" at bounding box center [680, 380] width 960 height 548
click at [245, 590] on p "其他付款方式 入金可用餘額: 0" at bounding box center [296, 591] width 164 height 20
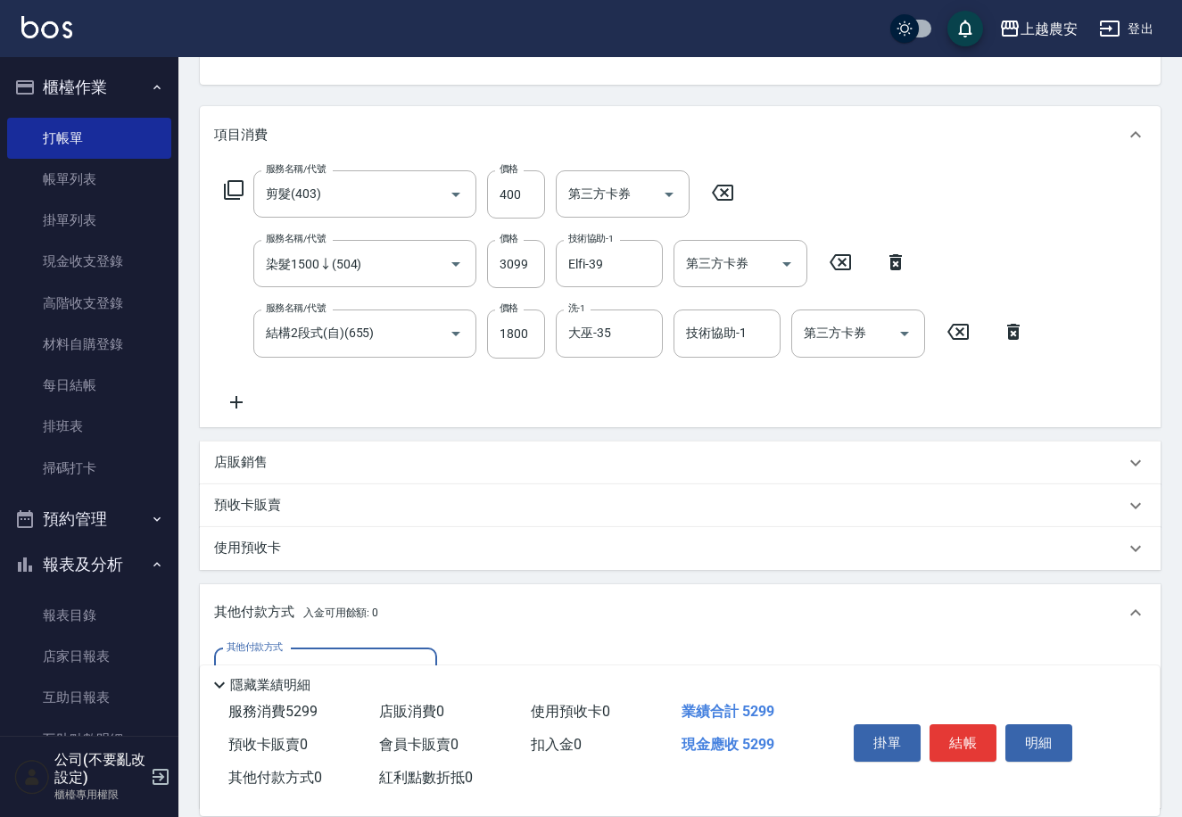
scroll to position [0, 0]
click at [317, 648] on div "其他付款方式" at bounding box center [325, 671] width 223 height 47
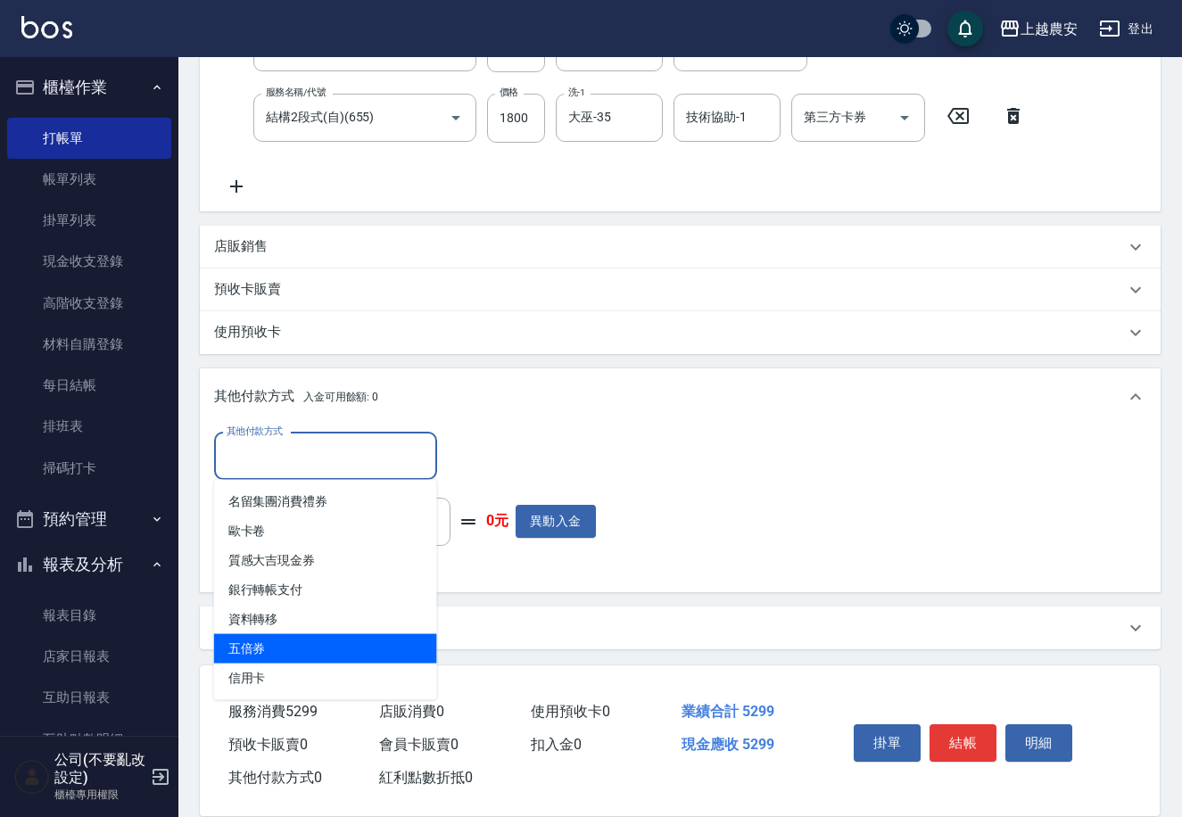
scroll to position [186, 0]
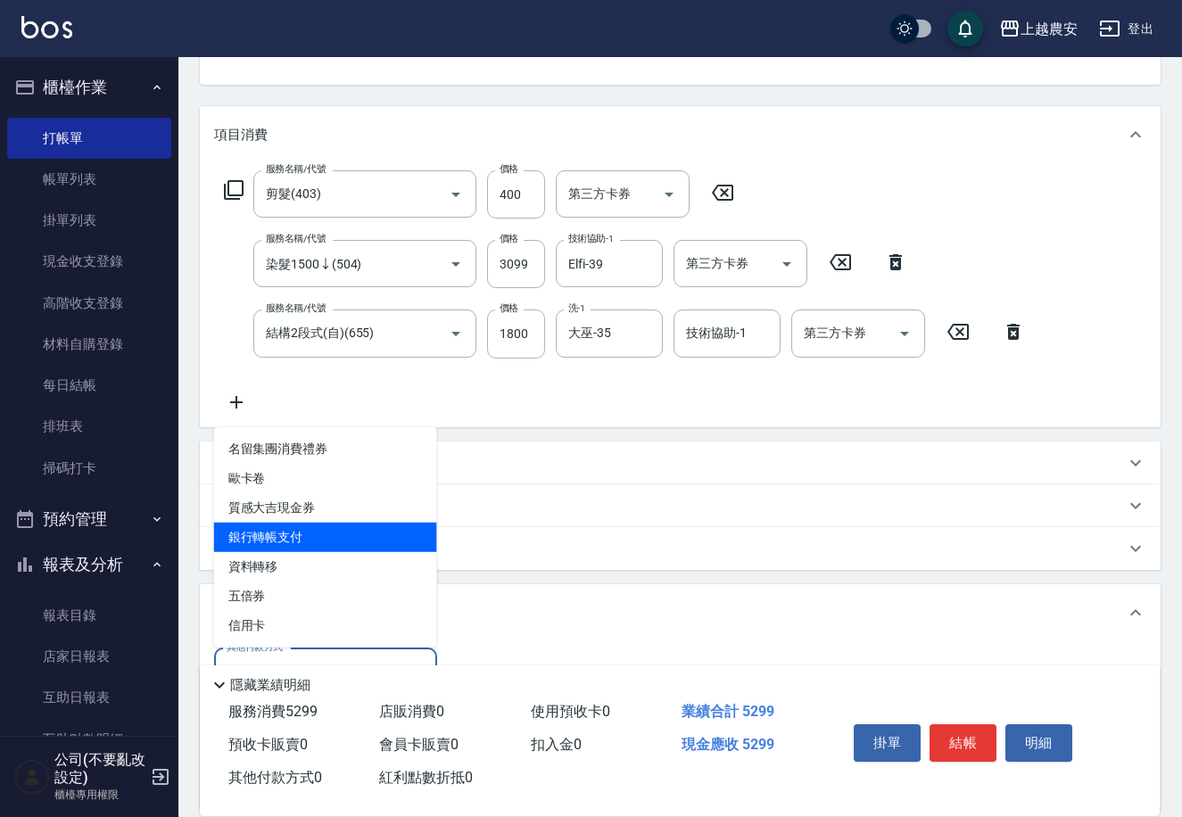
click at [299, 544] on span "銀行轉帳支付" at bounding box center [325, 537] width 223 height 29
type input "銀行轉帳支付"
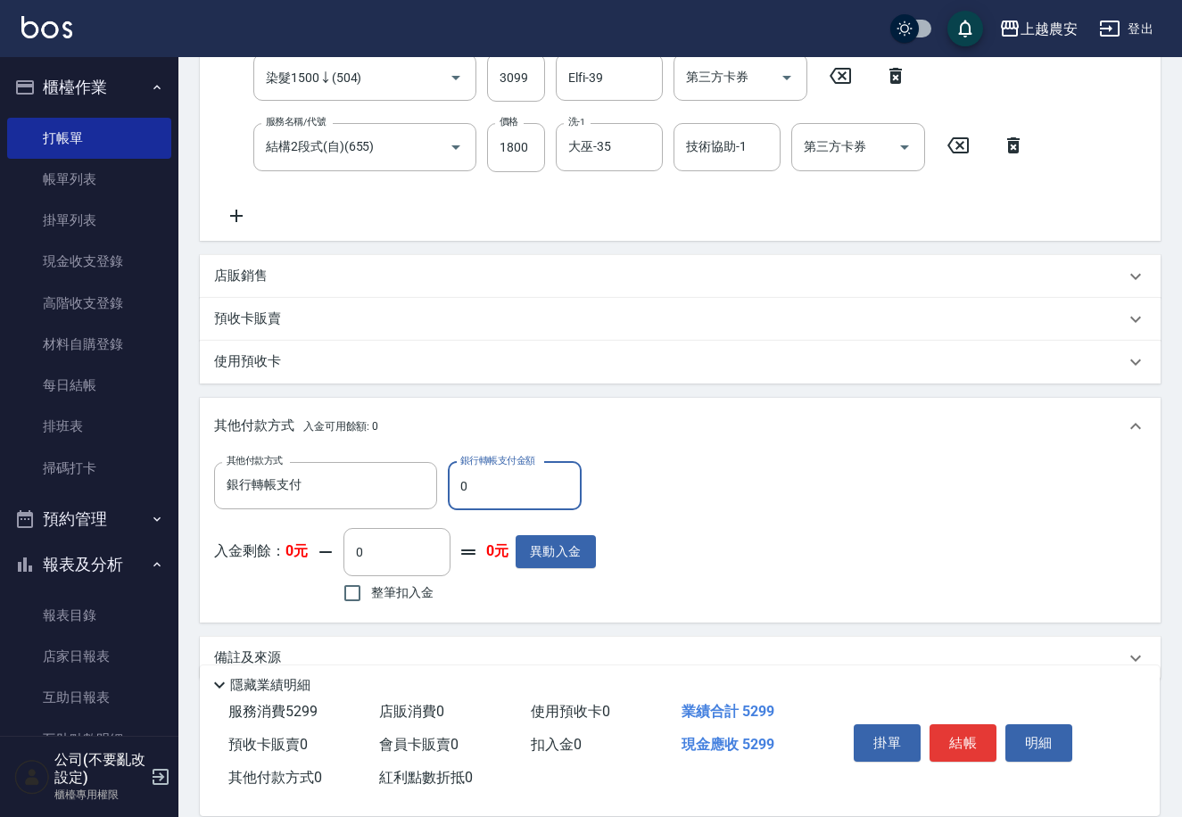
scroll to position [382, 0]
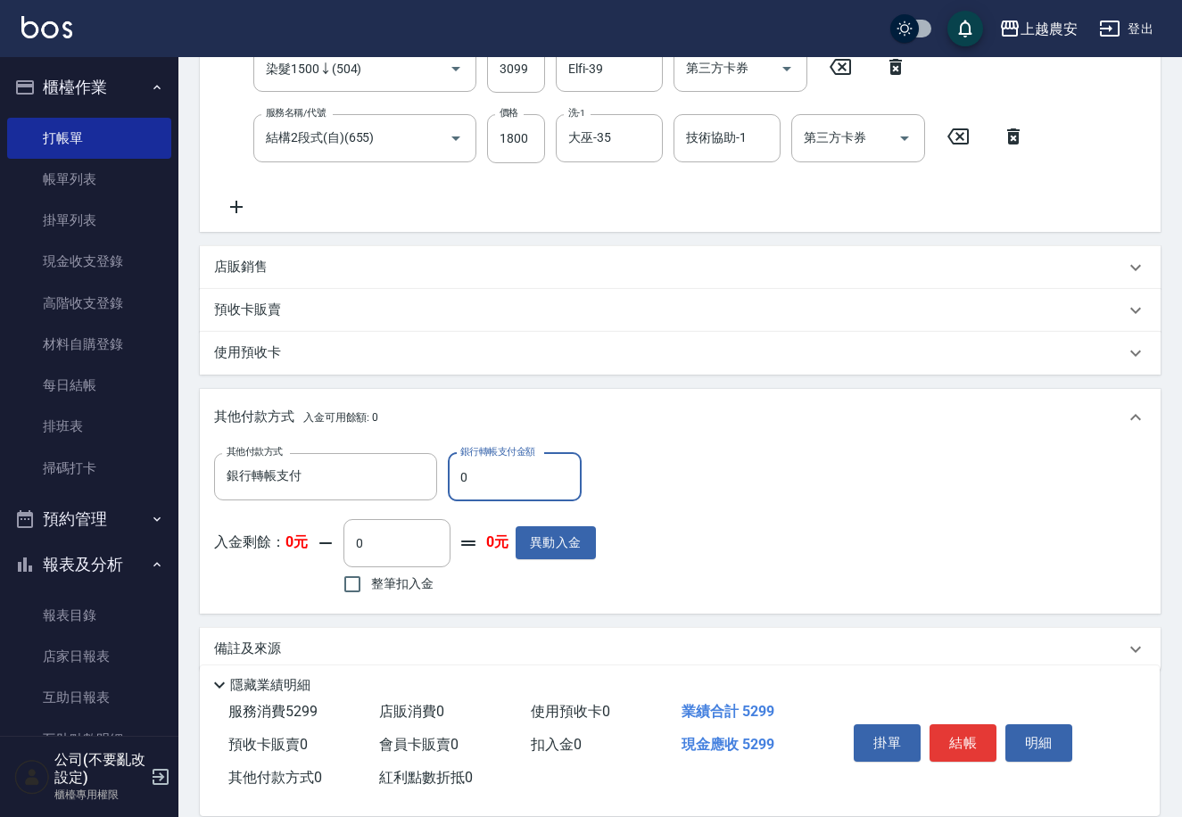
drag, startPoint x: 452, startPoint y: 474, endPoint x: 510, endPoint y: 485, distance: 58.9
click at [510, 485] on input "0" at bounding box center [515, 477] width 134 height 48
type input "5299"
click at [963, 746] on button "結帳" at bounding box center [962, 742] width 67 height 37
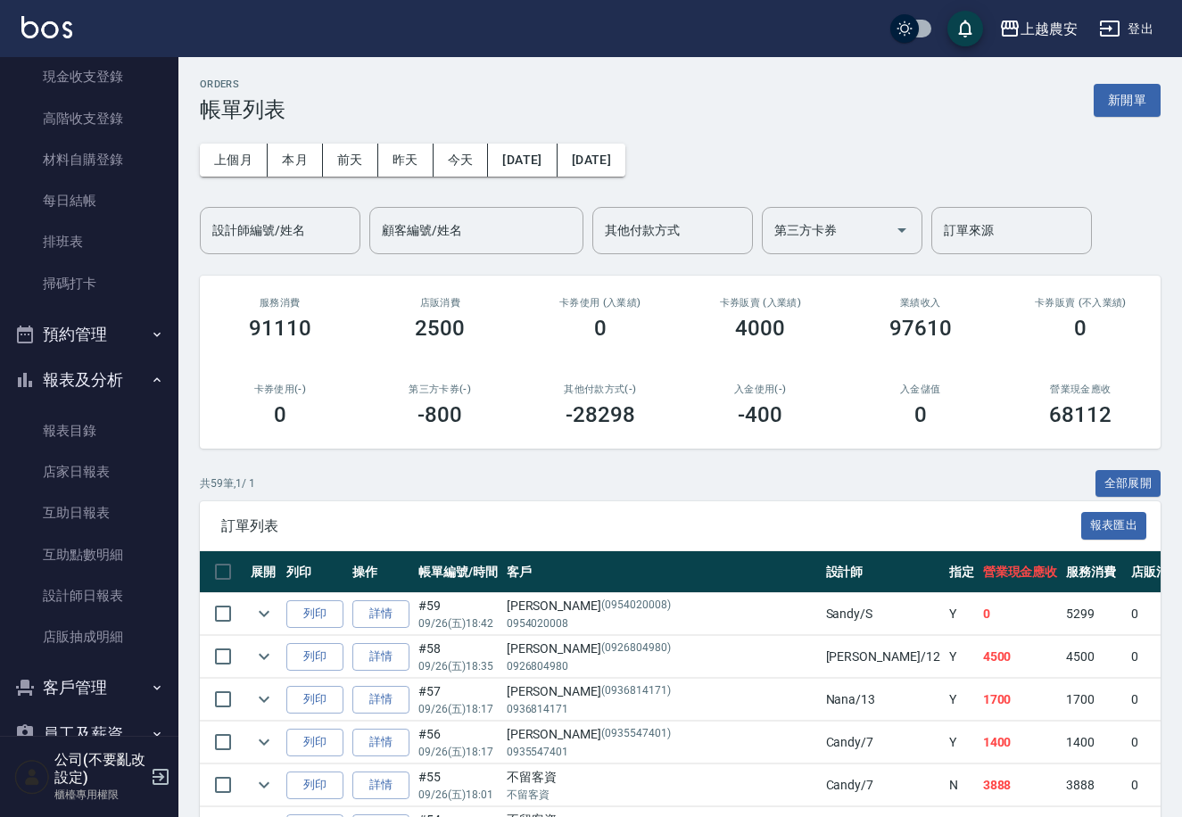
scroll to position [260, 0]
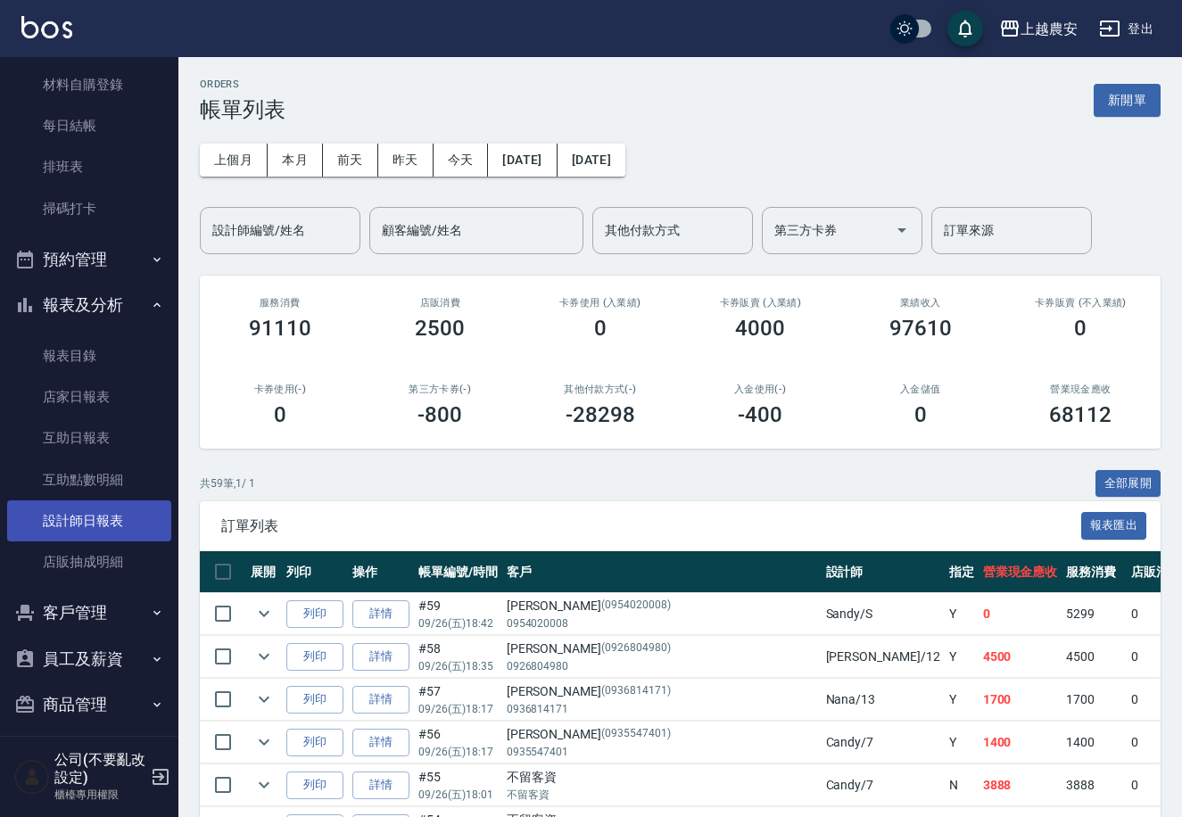
click at [134, 529] on link "設計師日報表" at bounding box center [89, 520] width 164 height 41
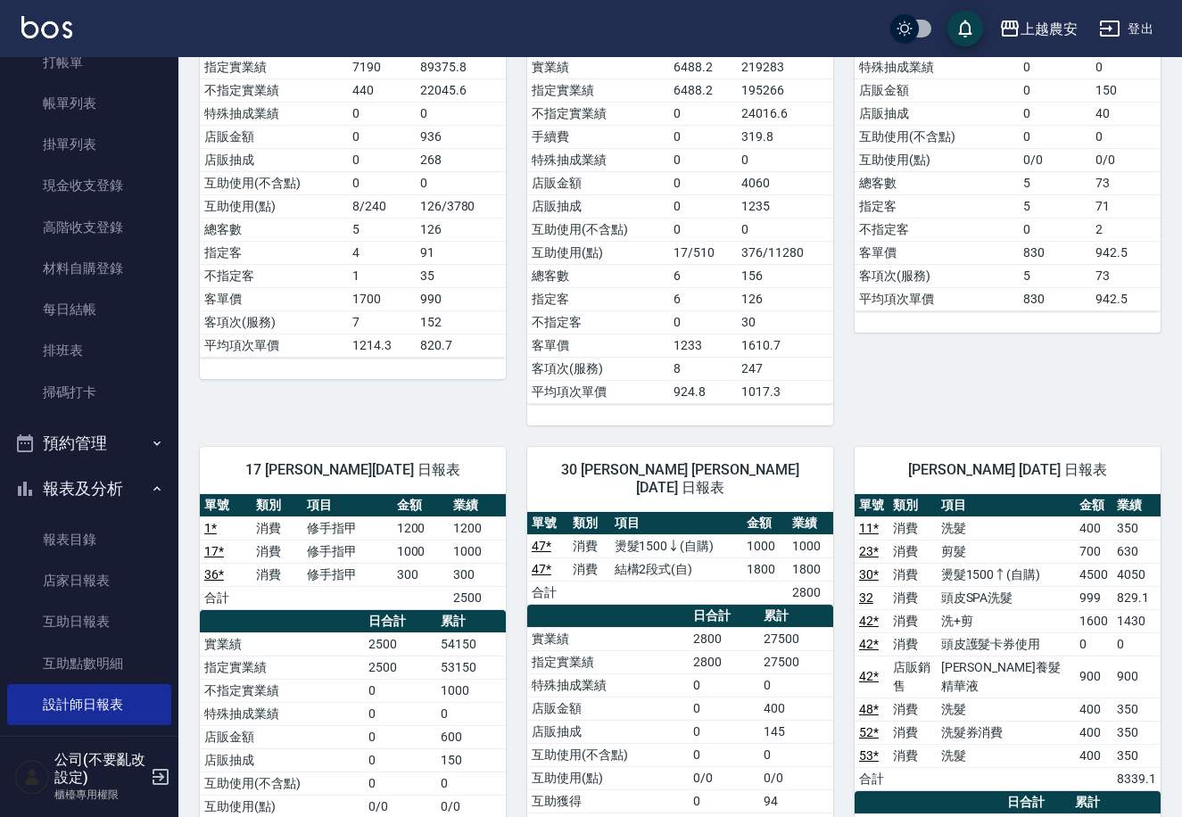
scroll to position [70, 0]
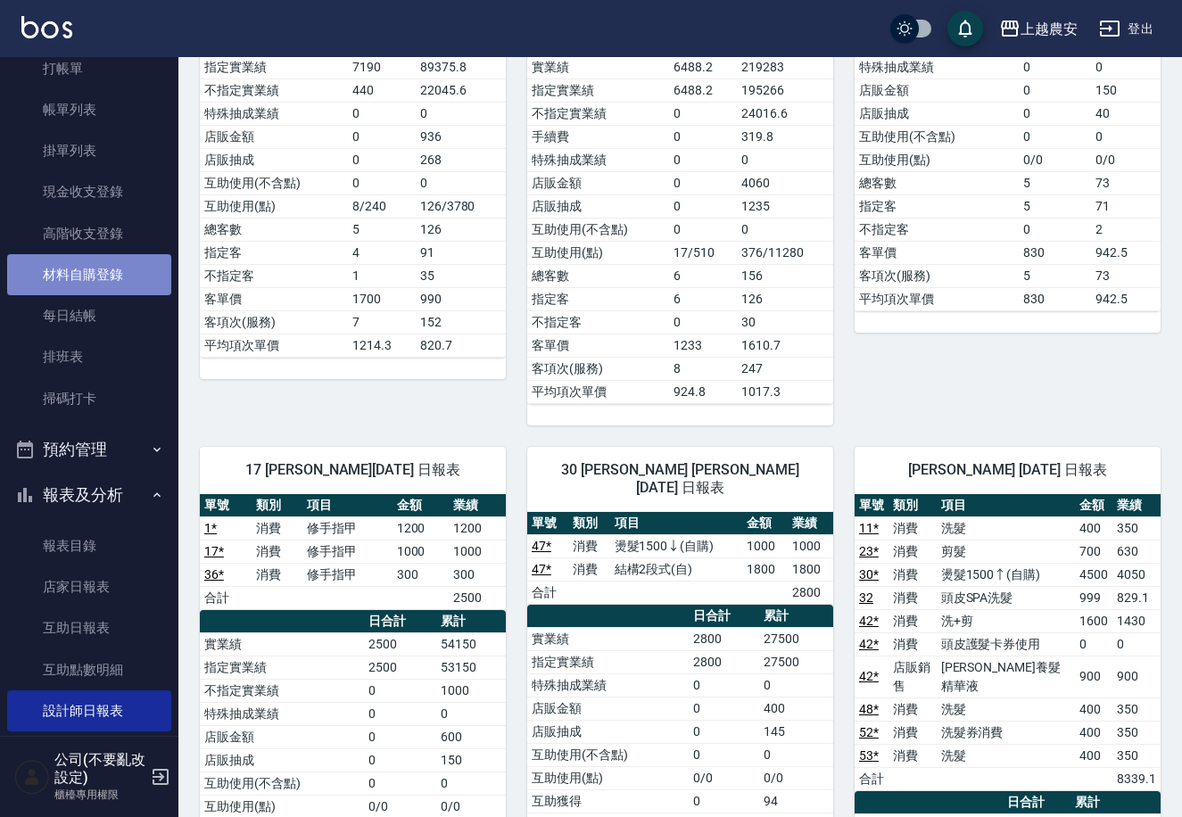
click at [124, 268] on link "材料自購登錄" at bounding box center [89, 274] width 164 height 41
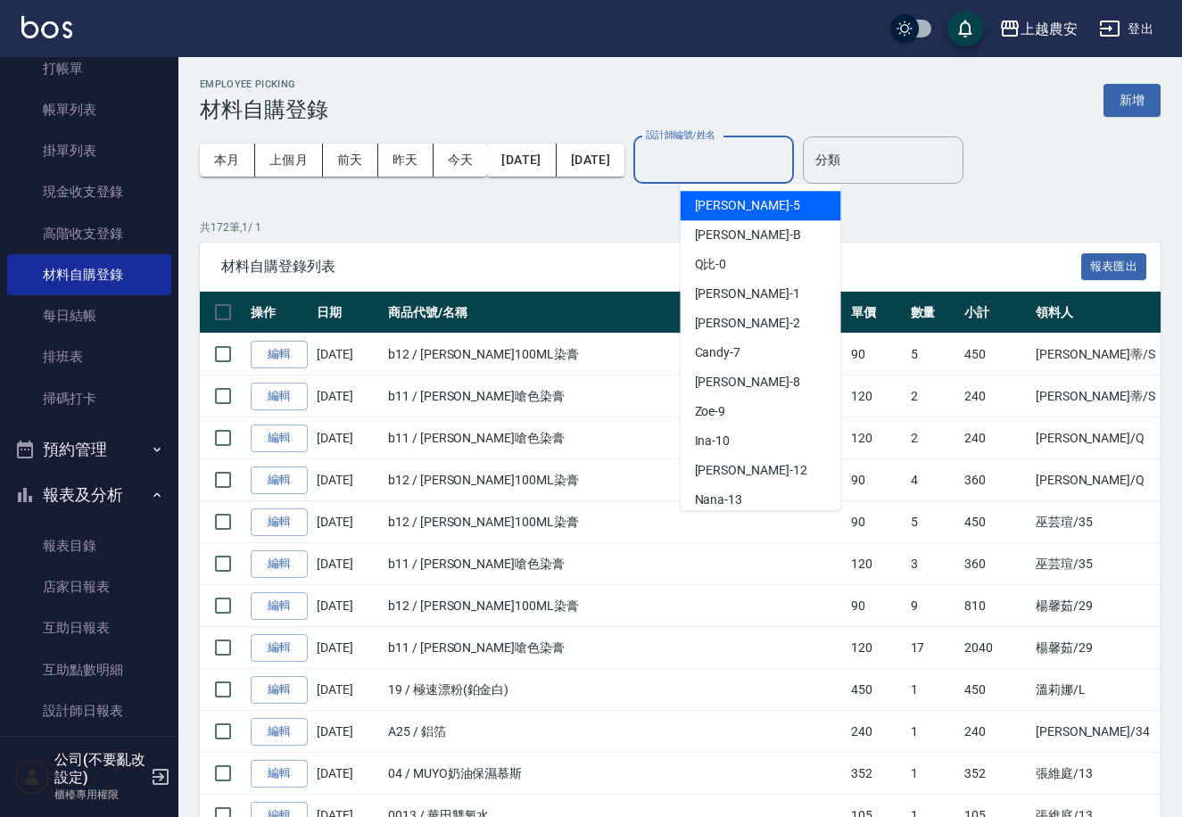
click at [720, 172] on input "設計師編號/姓名" at bounding box center [713, 159] width 144 height 31
type input "ㄋ"
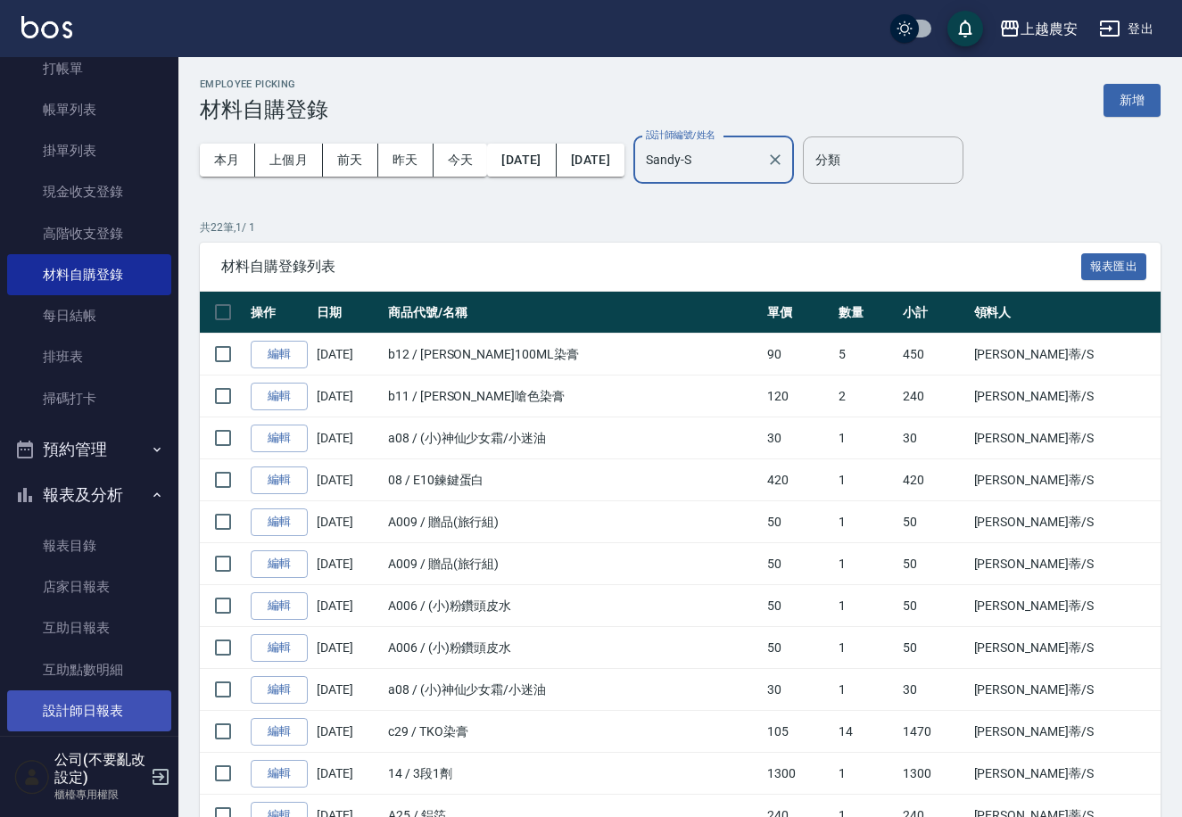
type input "Sandy-S"
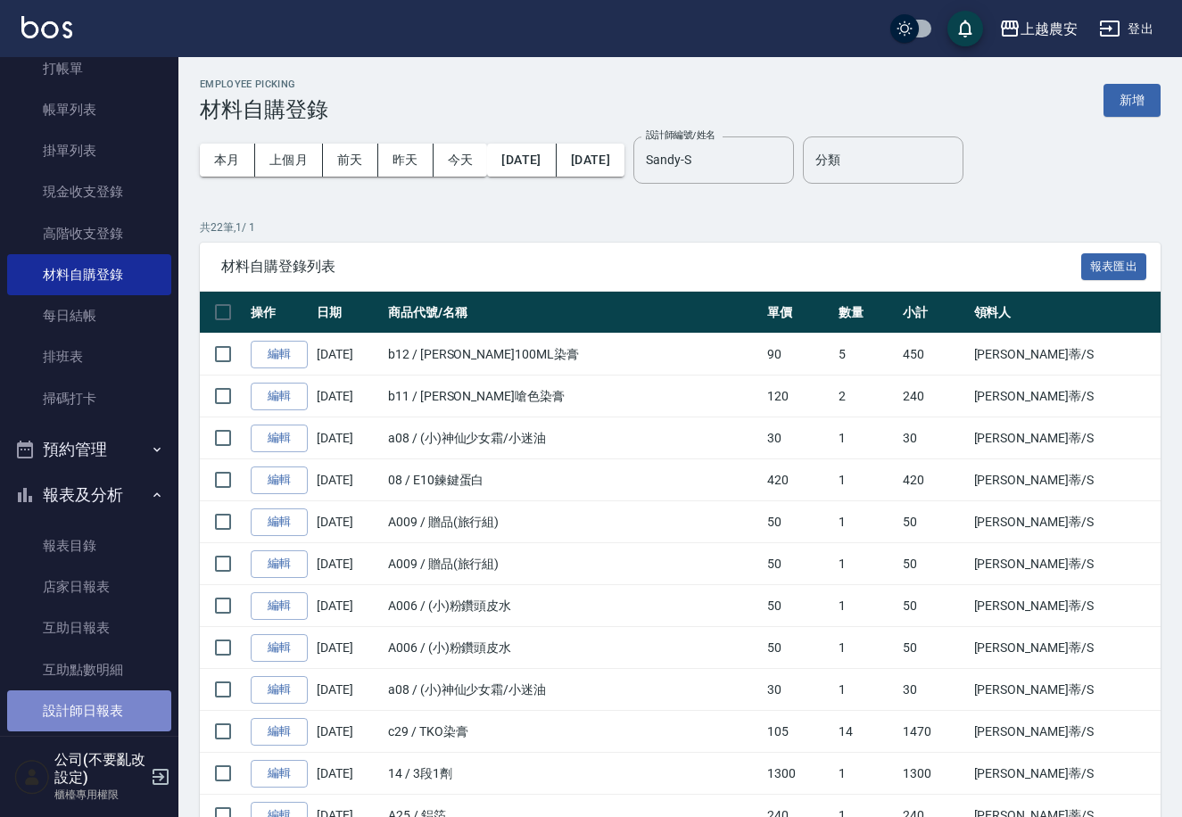
click at [121, 711] on link "設計師日報表" at bounding box center [89, 710] width 164 height 41
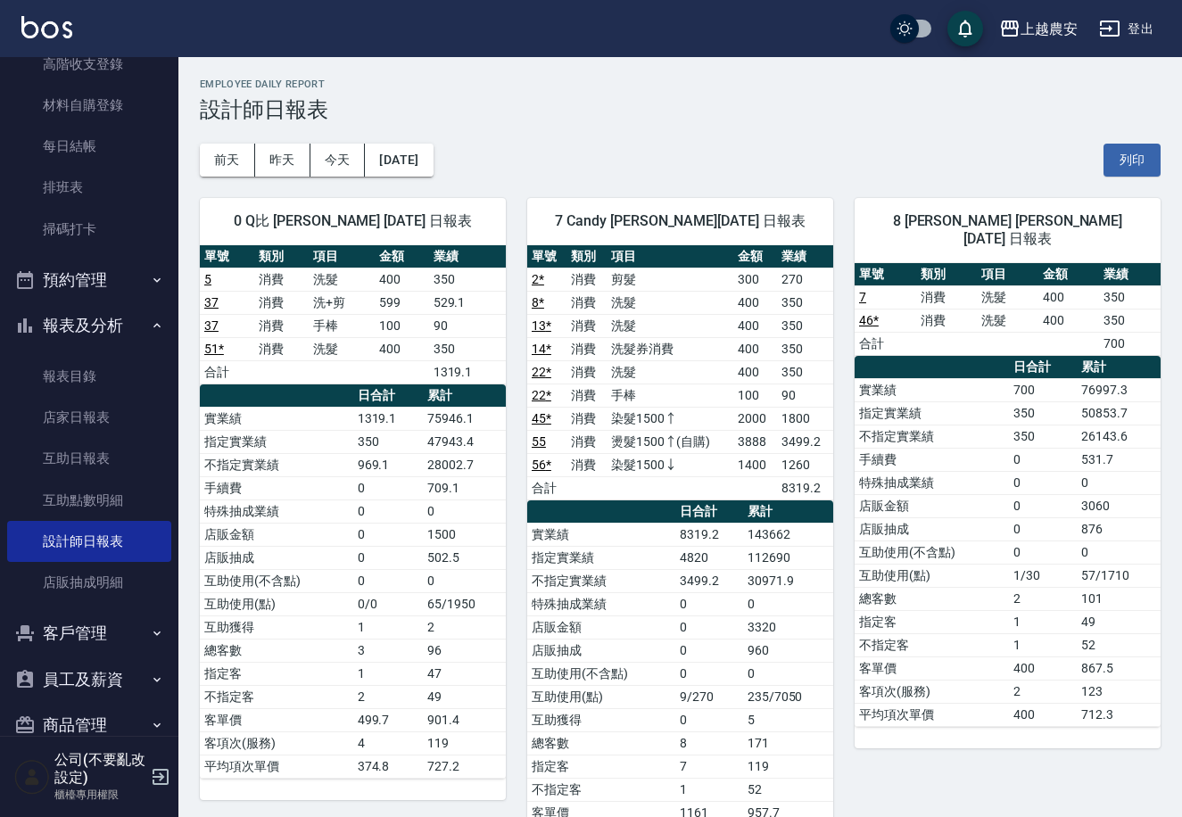
scroll to position [271, 0]
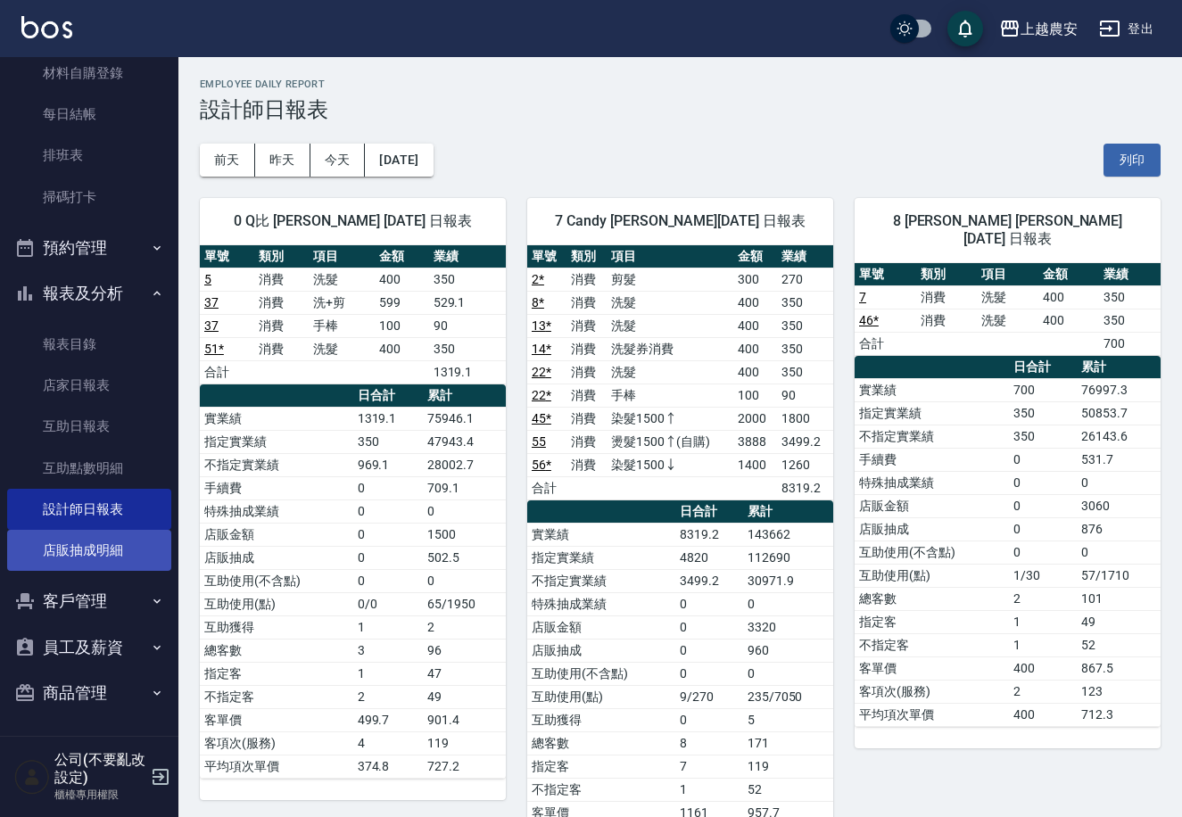
click at [116, 547] on link "店販抽成明細" at bounding box center [89, 550] width 164 height 41
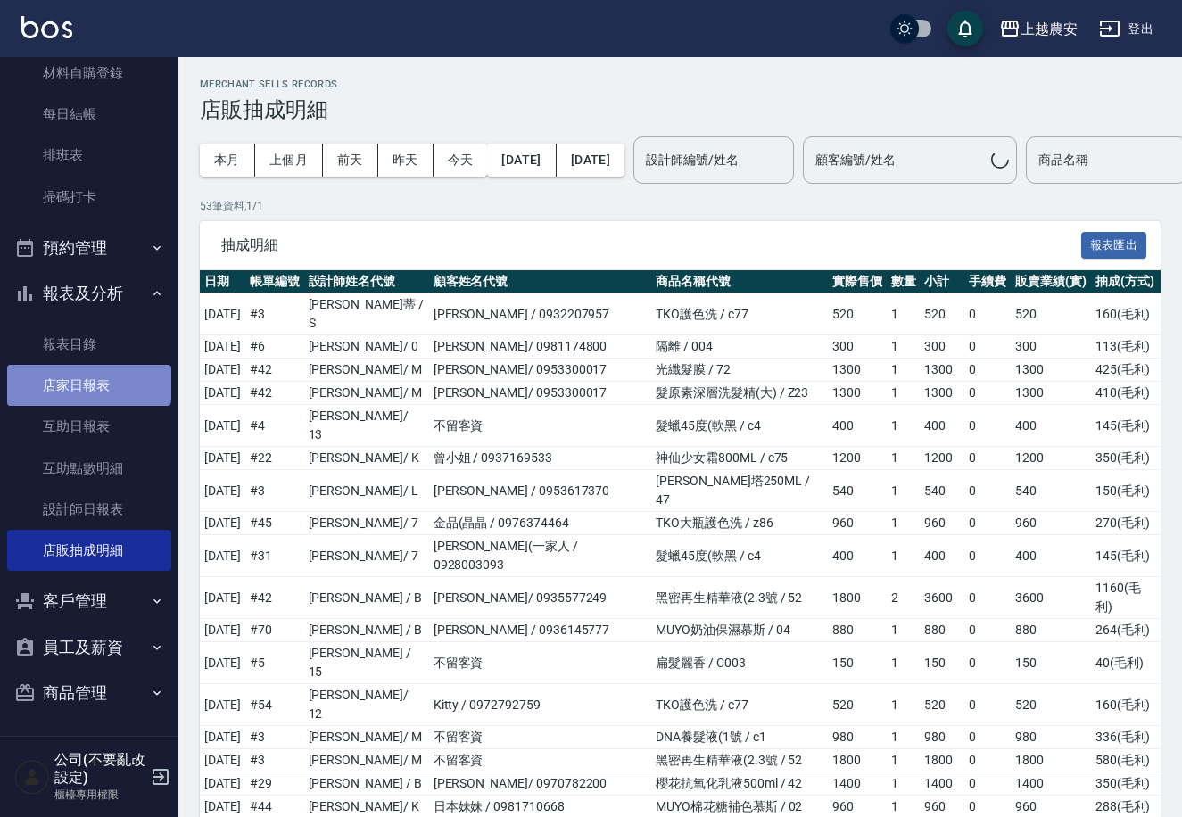
click at [87, 381] on link "店家日報表" at bounding box center [89, 385] width 164 height 41
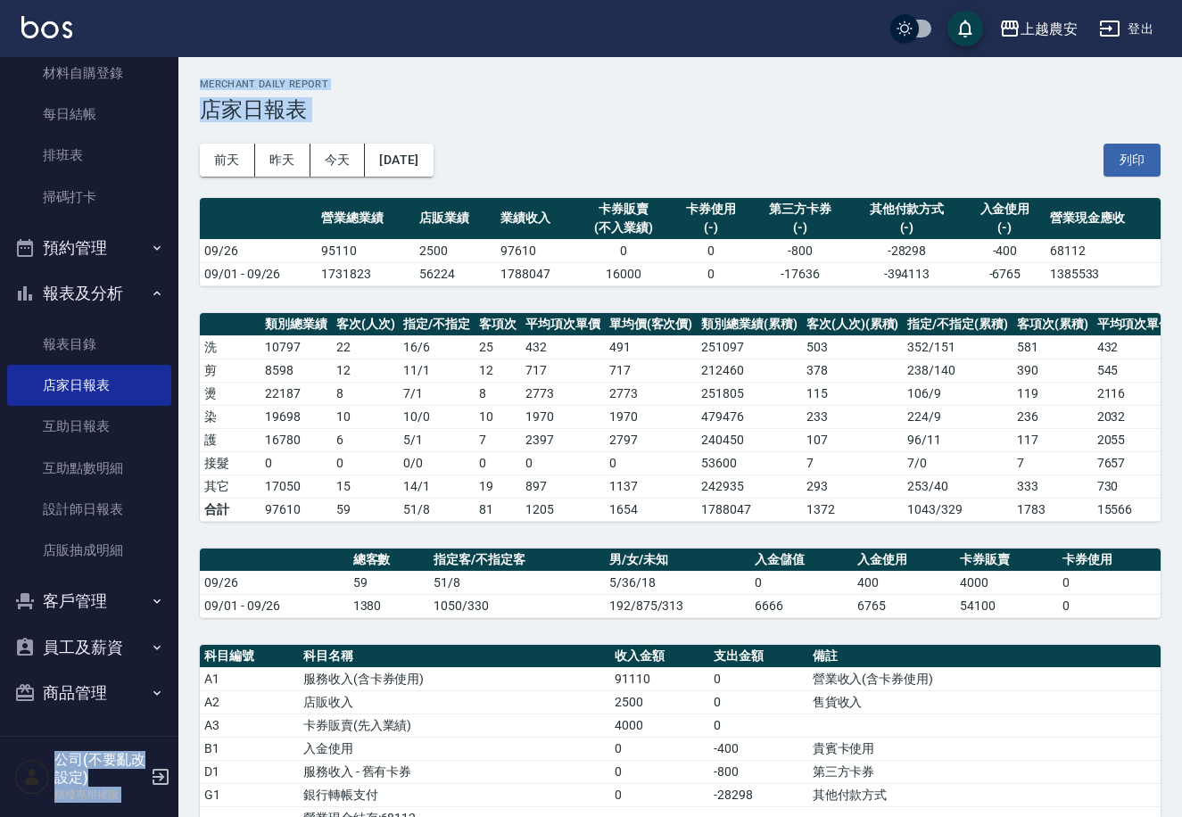
drag, startPoint x: 179, startPoint y: 296, endPoint x: 183, endPoint y: 166, distance: 130.3
click at [183, 166] on div "上越農安 登出 櫃檯作業 打帳單 帳單列表 掛單列表 現金收支登錄 高階收支登錄 材料自購登錄 每日結帳 排班表 掃碼打卡 預約管理 預約管理 單日預約紀錄 …" at bounding box center [591, 647] width 1182 height 1295
drag, startPoint x: 178, startPoint y: 281, endPoint x: 177, endPoint y: 133, distance: 148.1
click at [177, 133] on div "櫃檯作業 打帳單 帳單列表 掛單列表 現金收支登錄 高階收支登錄 材料自購登錄 每日結帳 排班表 掃碼打卡 預約管理 預約管理 單日預約紀錄 單週預約紀錄 報…" at bounding box center [89, 437] width 179 height 760
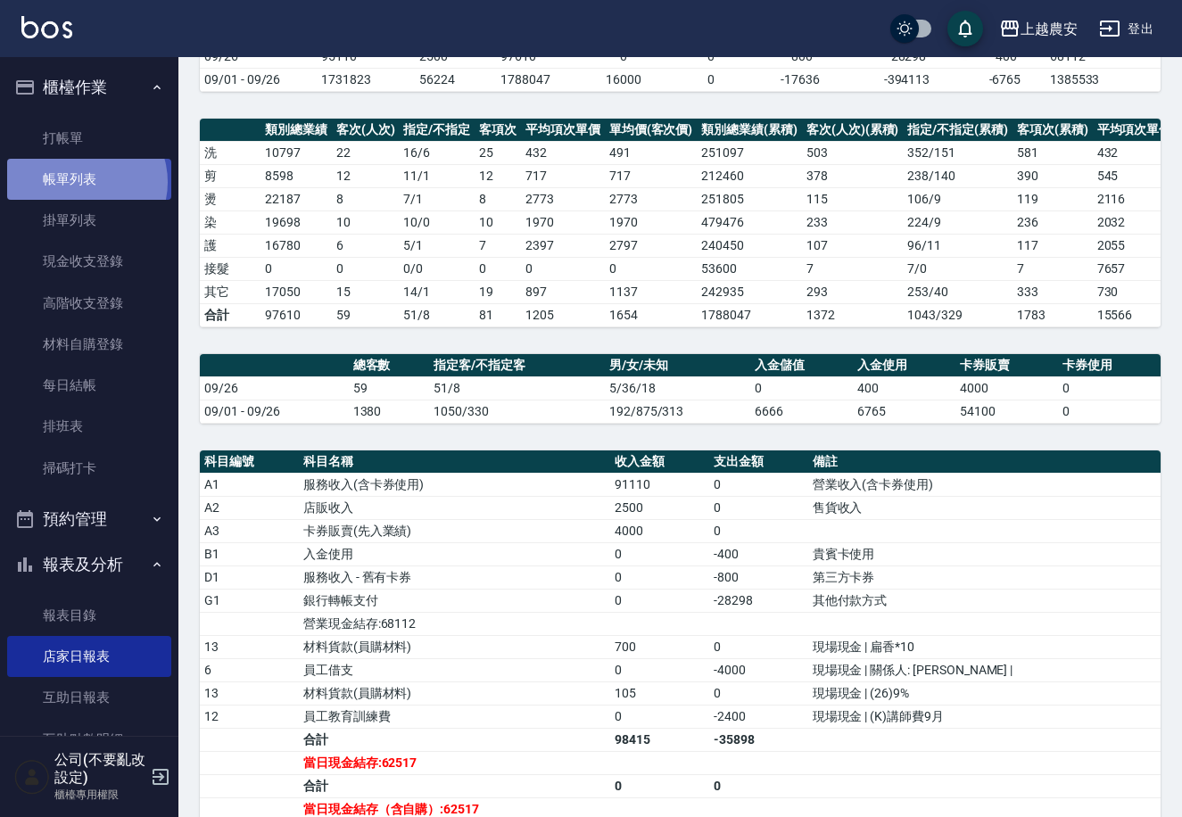
click at [82, 182] on link "帳單列表" at bounding box center [89, 179] width 164 height 41
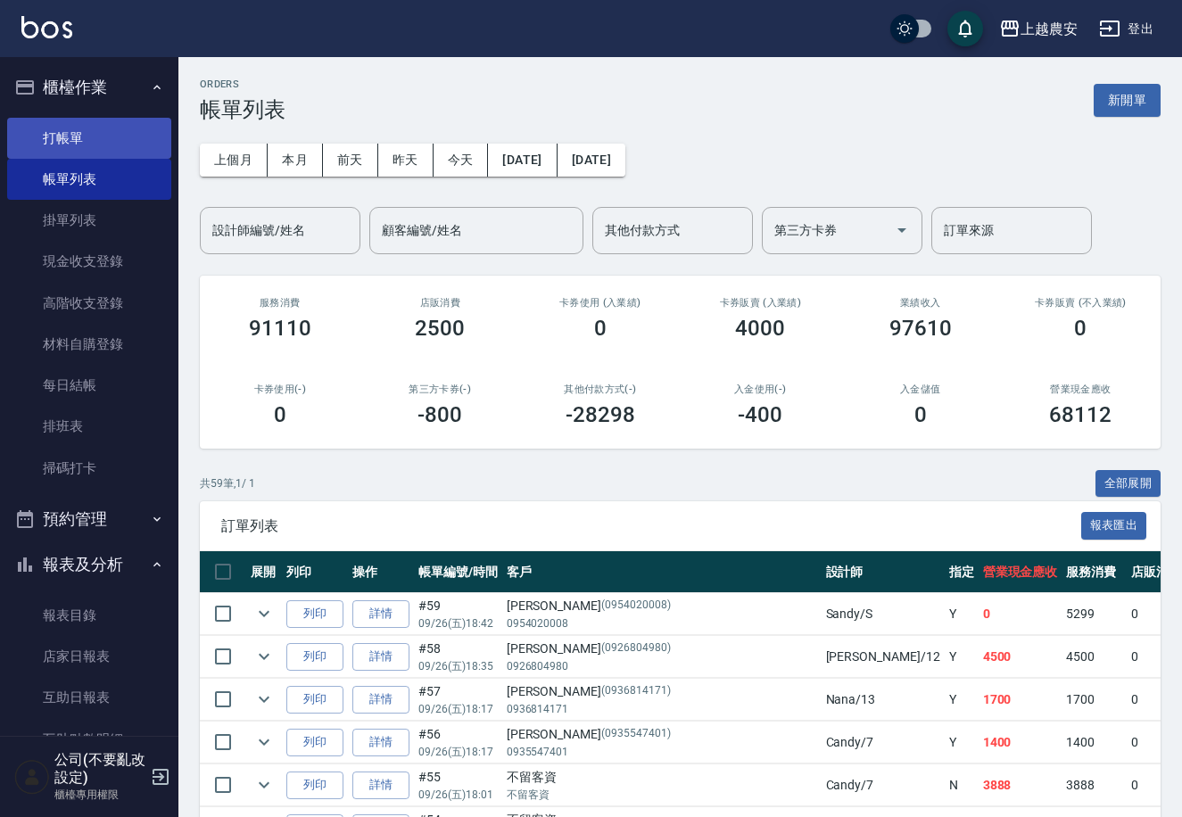
click at [65, 141] on link "打帳單" at bounding box center [89, 138] width 164 height 41
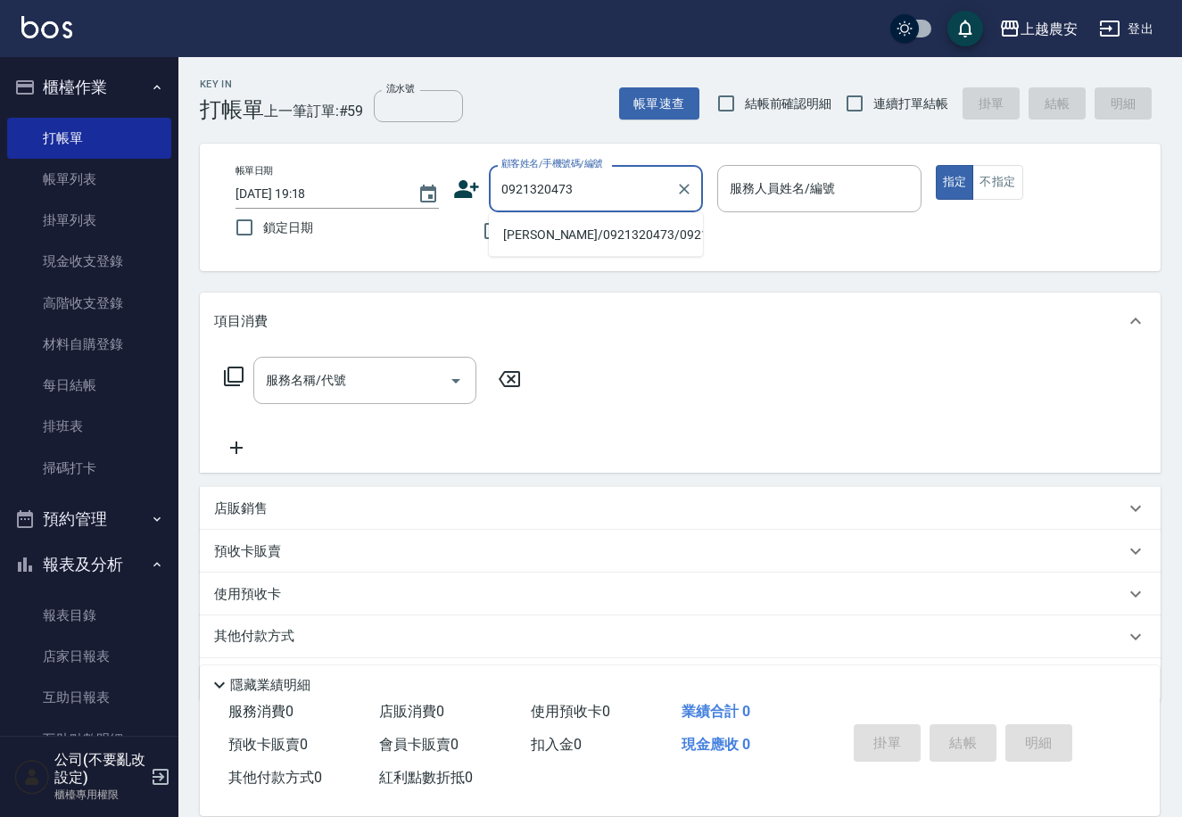
click at [557, 236] on li "劉惟靚/0921320473/0921320473" at bounding box center [596, 234] width 214 height 29
type input "劉惟靚/0921320473/0921320473"
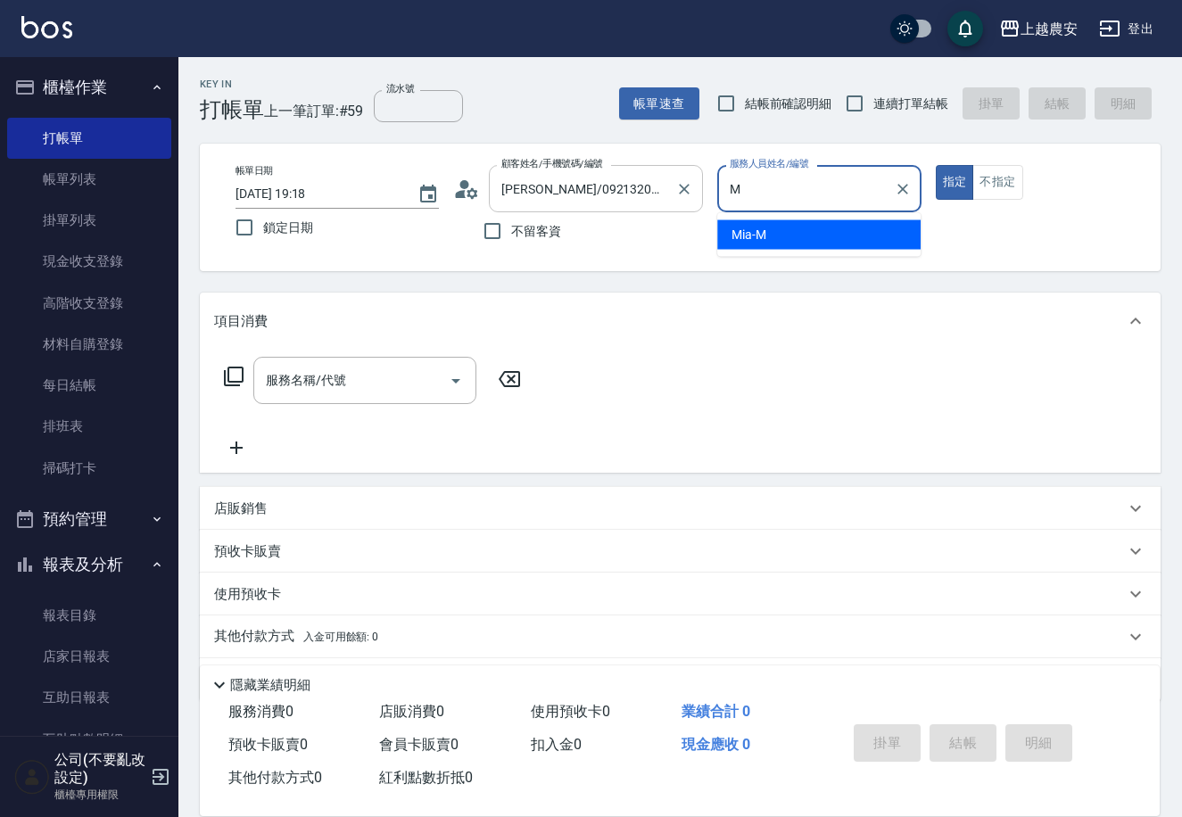
type input "Mia-M"
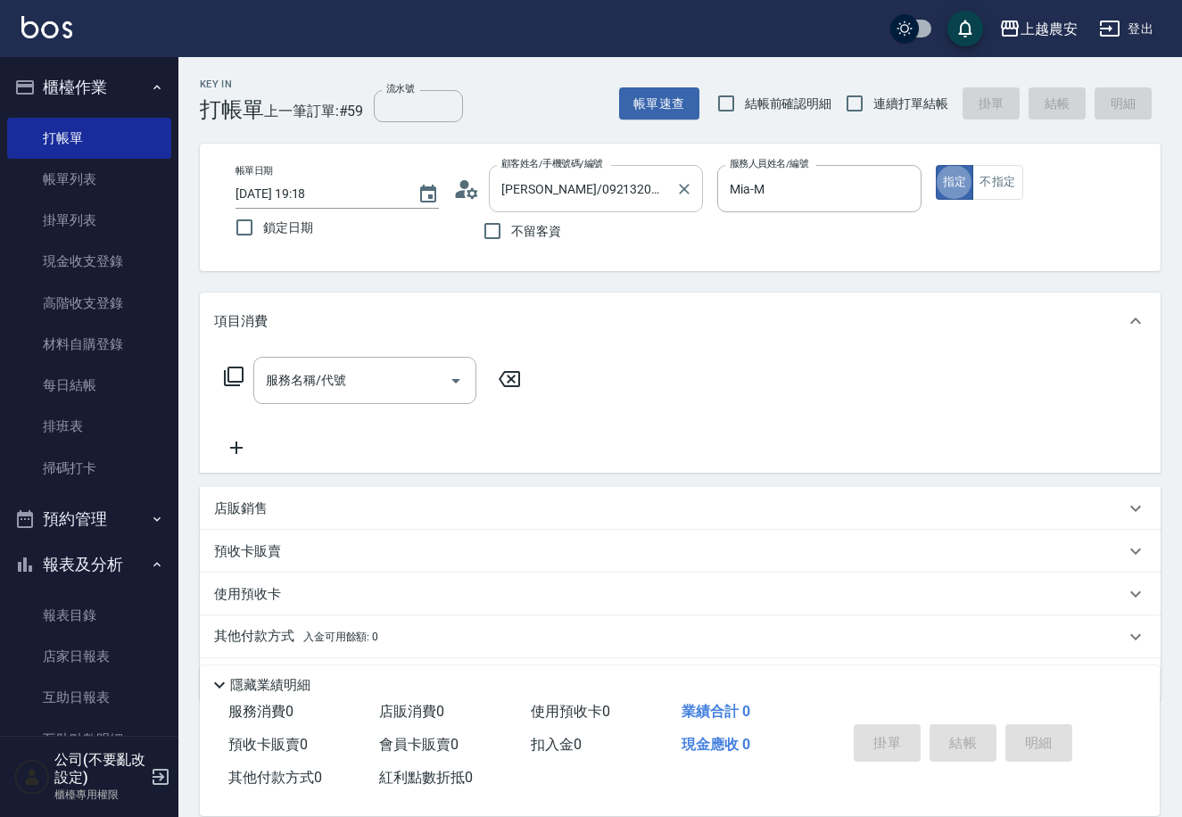
type button "true"
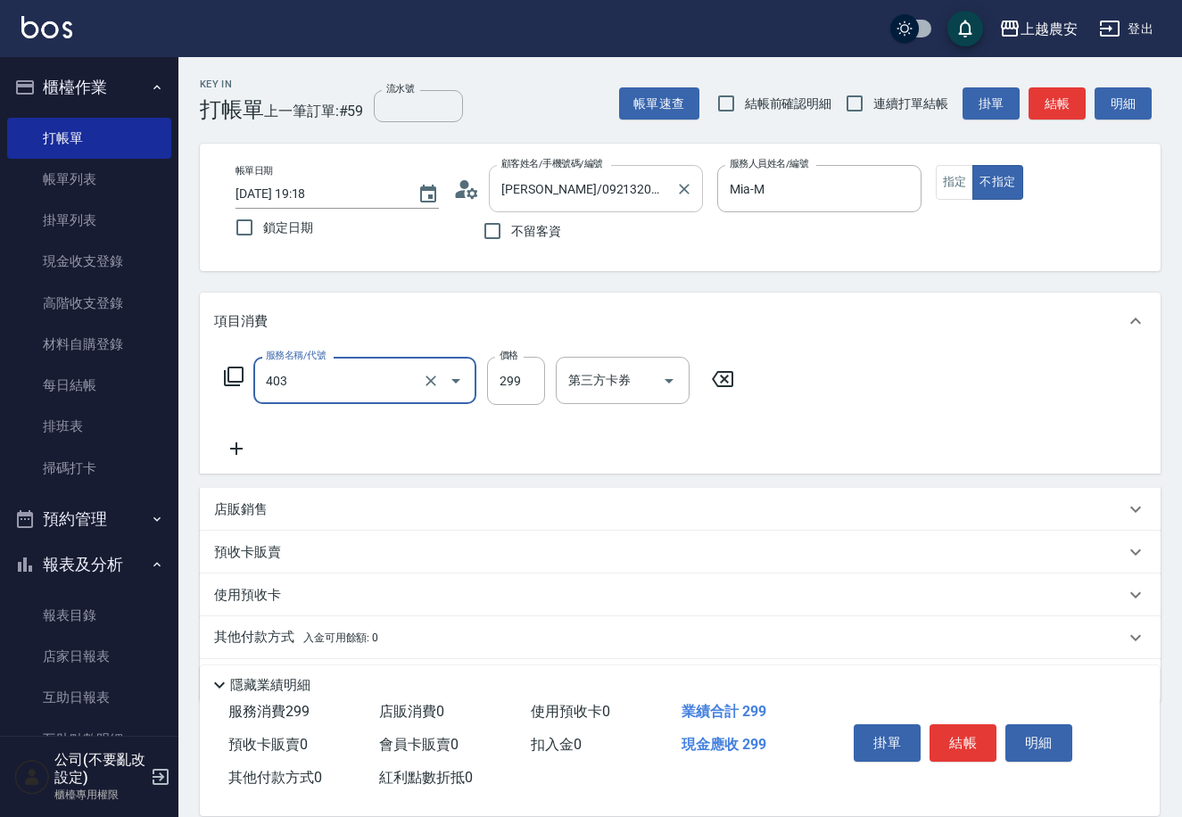
type input "剪髮(403)"
click at [238, 444] on icon at bounding box center [236, 448] width 45 height 21
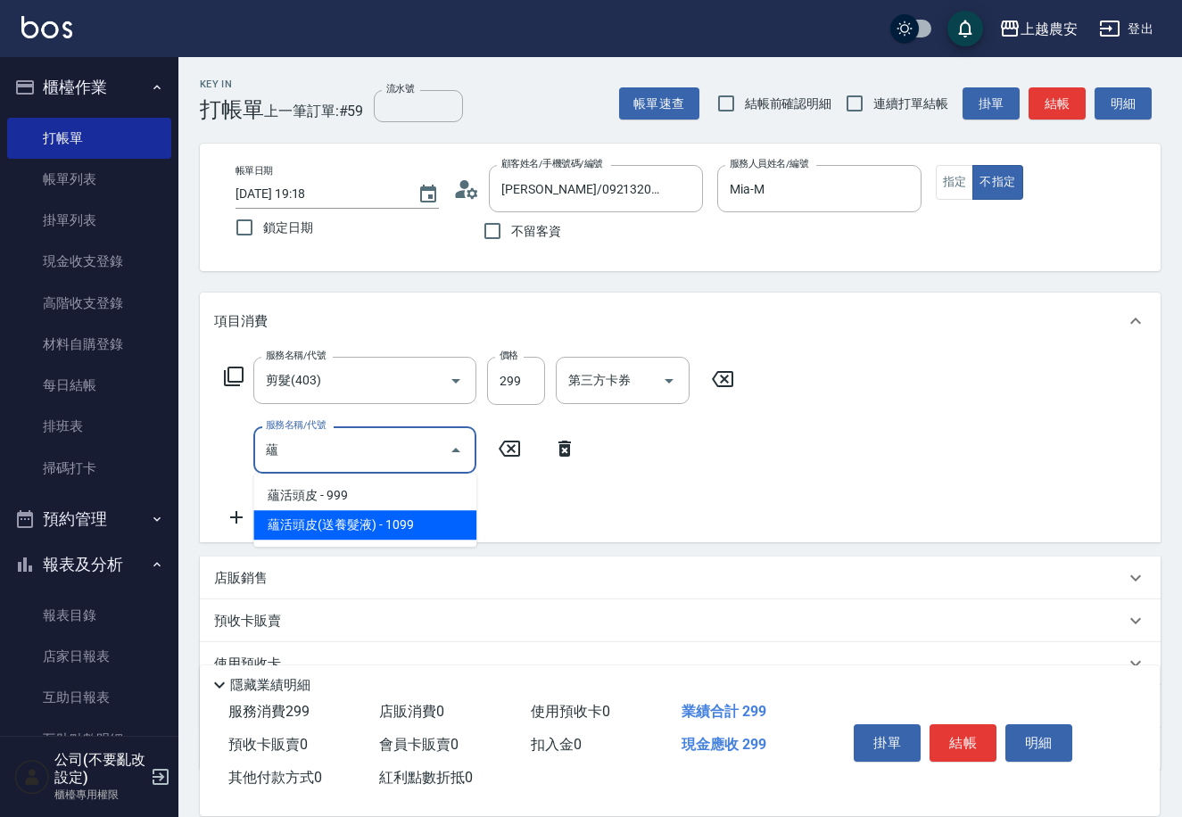
click at [398, 528] on span "蘊活頭皮(送養髮液) - 1099" at bounding box center [364, 524] width 223 height 29
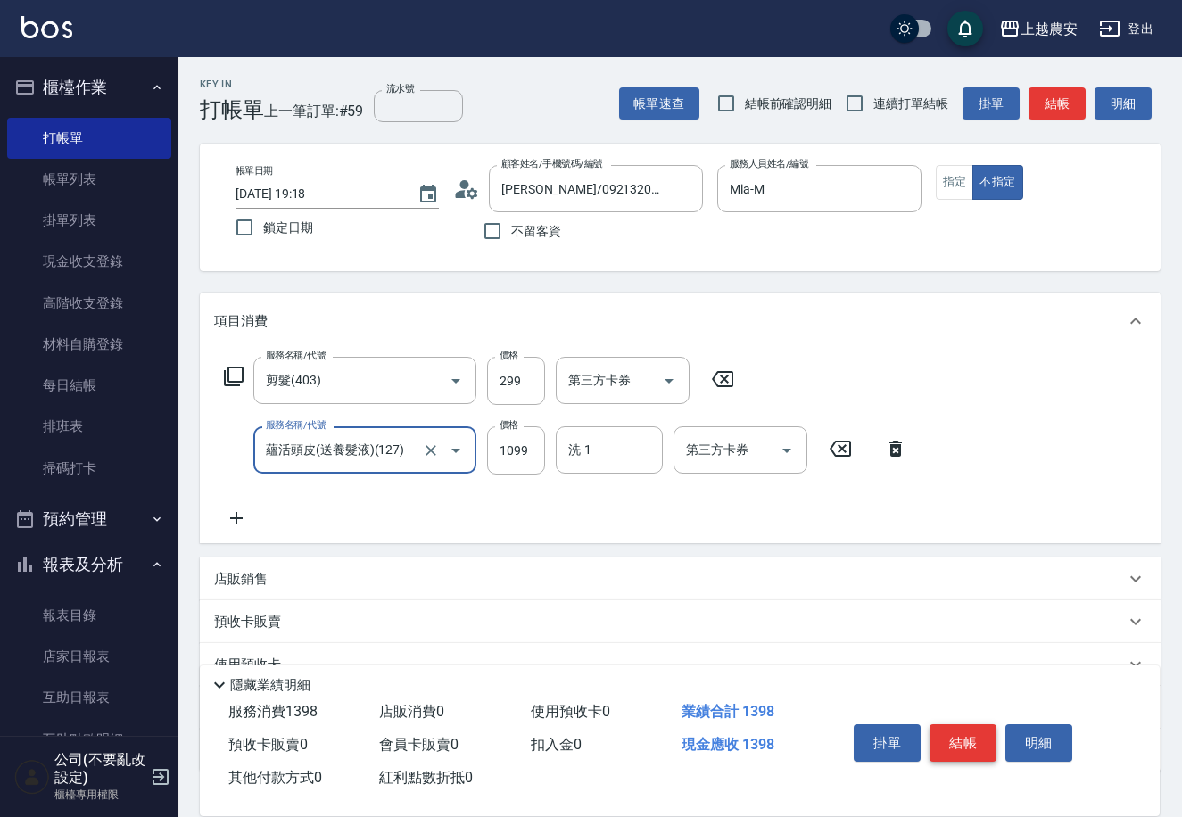
type input "蘊活頭皮(送養髮液)(127)"
click at [975, 746] on button "結帳" at bounding box center [962, 742] width 67 height 37
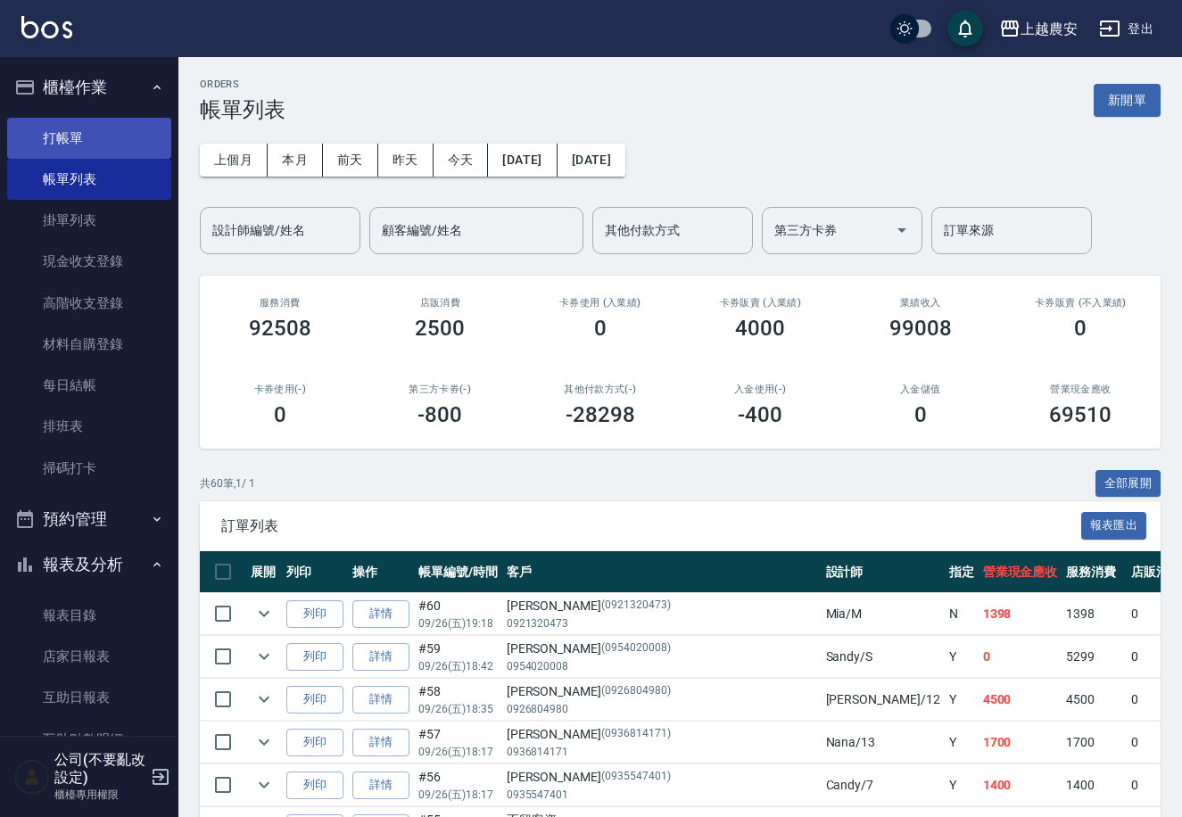
click at [61, 144] on link "打帳單" at bounding box center [89, 138] width 164 height 41
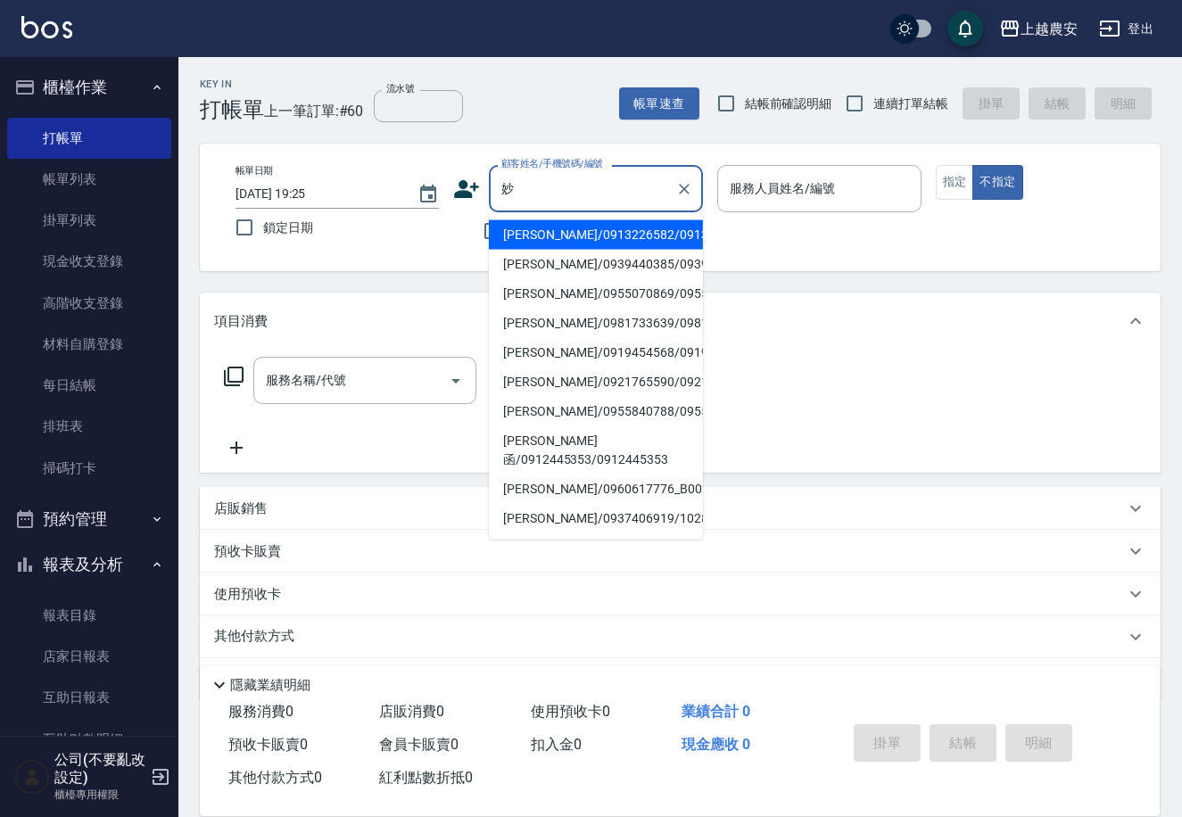
click at [565, 226] on li "許妙琴/0913226582/0913226582" at bounding box center [596, 234] width 214 height 29
type input "許妙琴/0913226582/0913226582"
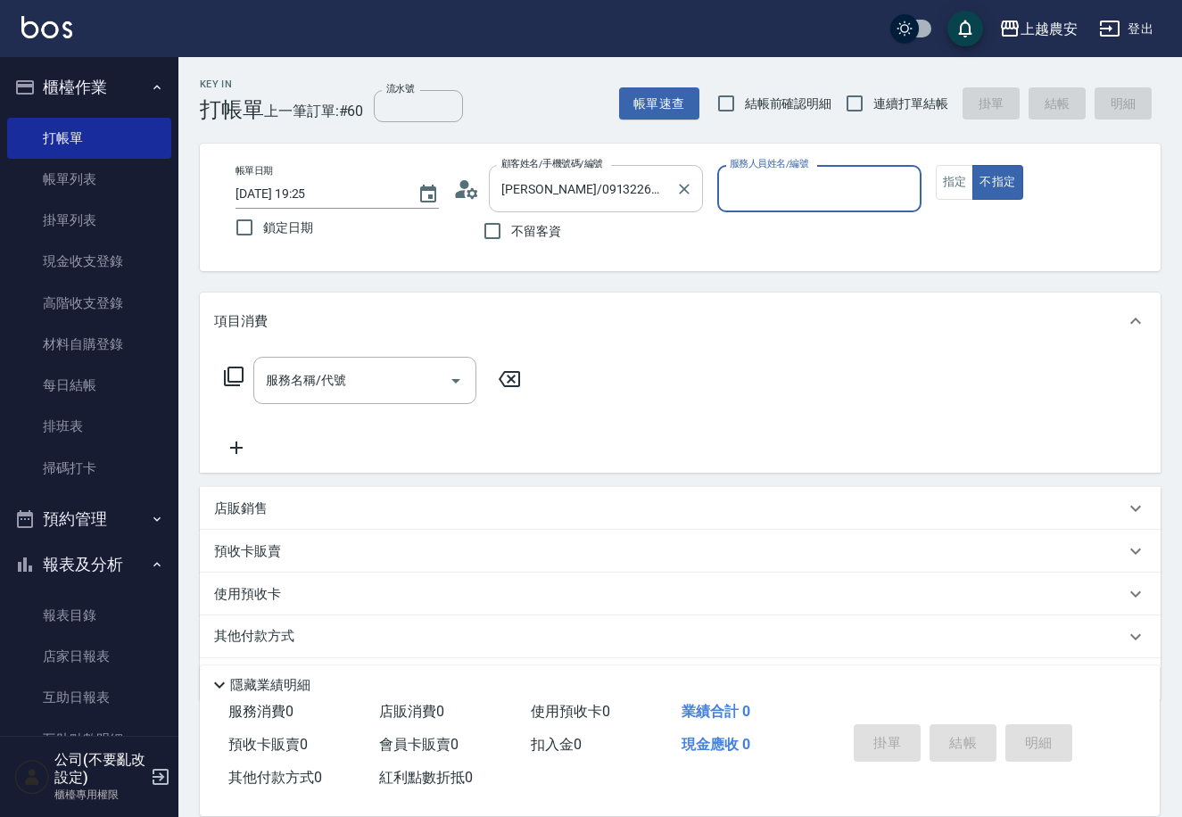
type input "Candy-7"
drag, startPoint x: 689, startPoint y: 185, endPoint x: 600, endPoint y: 210, distance: 92.4
click at [688, 185] on icon "Clear" at bounding box center [684, 189] width 18 height 18
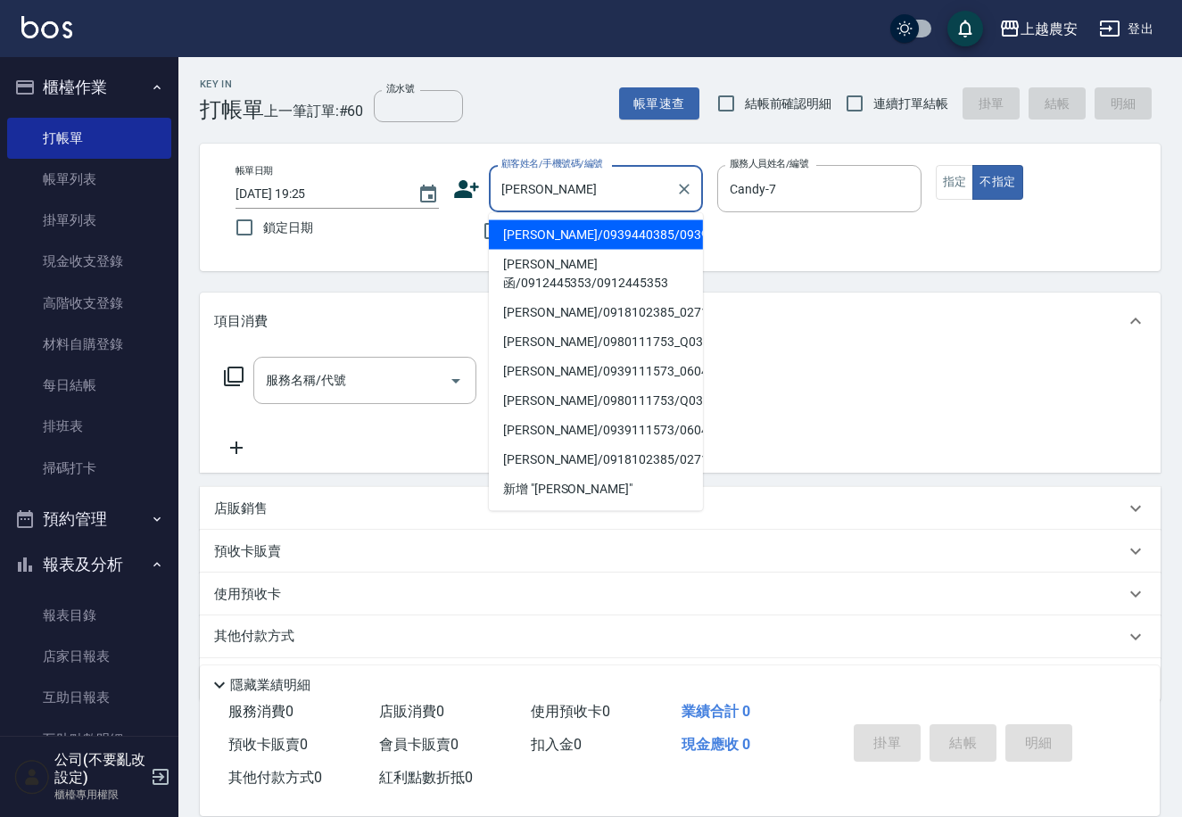
drag, startPoint x: 529, startPoint y: 243, endPoint x: 519, endPoint y: 294, distance: 52.6
click at [530, 243] on li "陳妙鈴/0939440385/0939440385" at bounding box center [596, 234] width 214 height 29
type input "陳妙鈴/0939440385/0939440385"
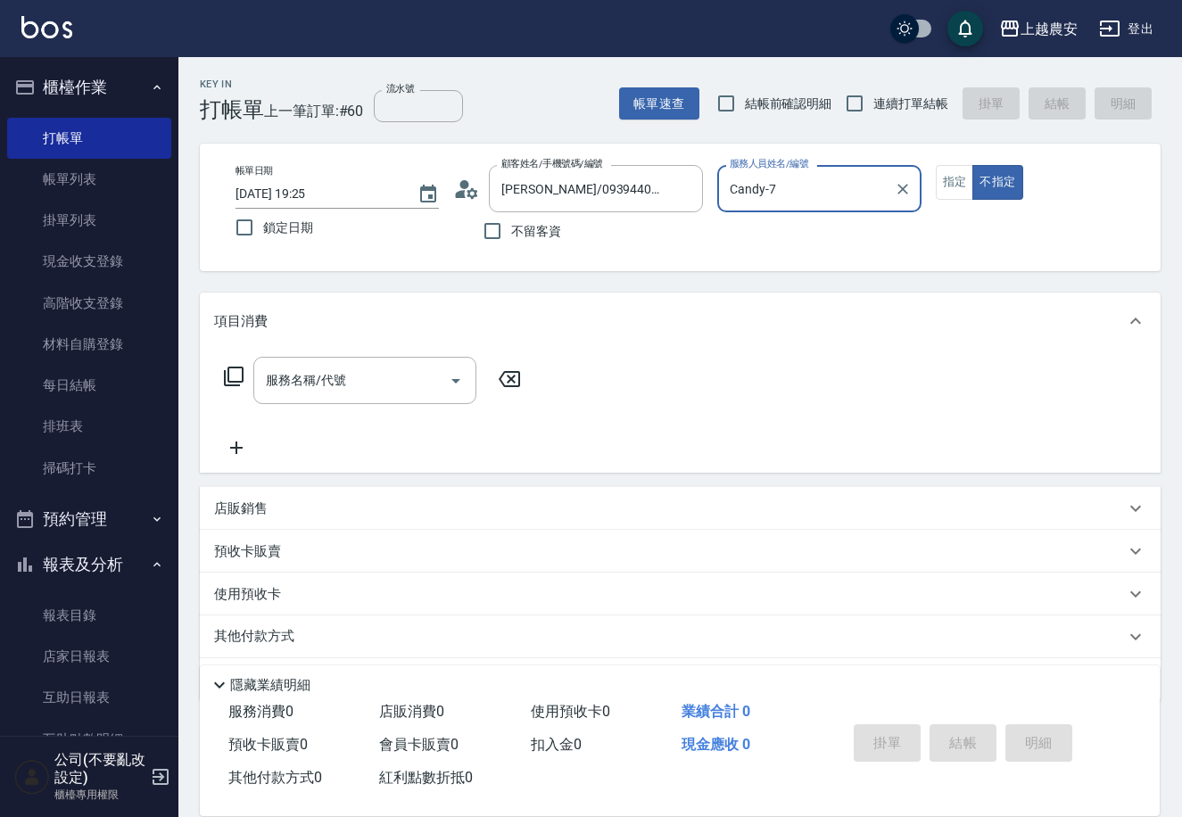
type input "美雅-B"
click at [954, 176] on button "指定" at bounding box center [955, 182] width 38 height 35
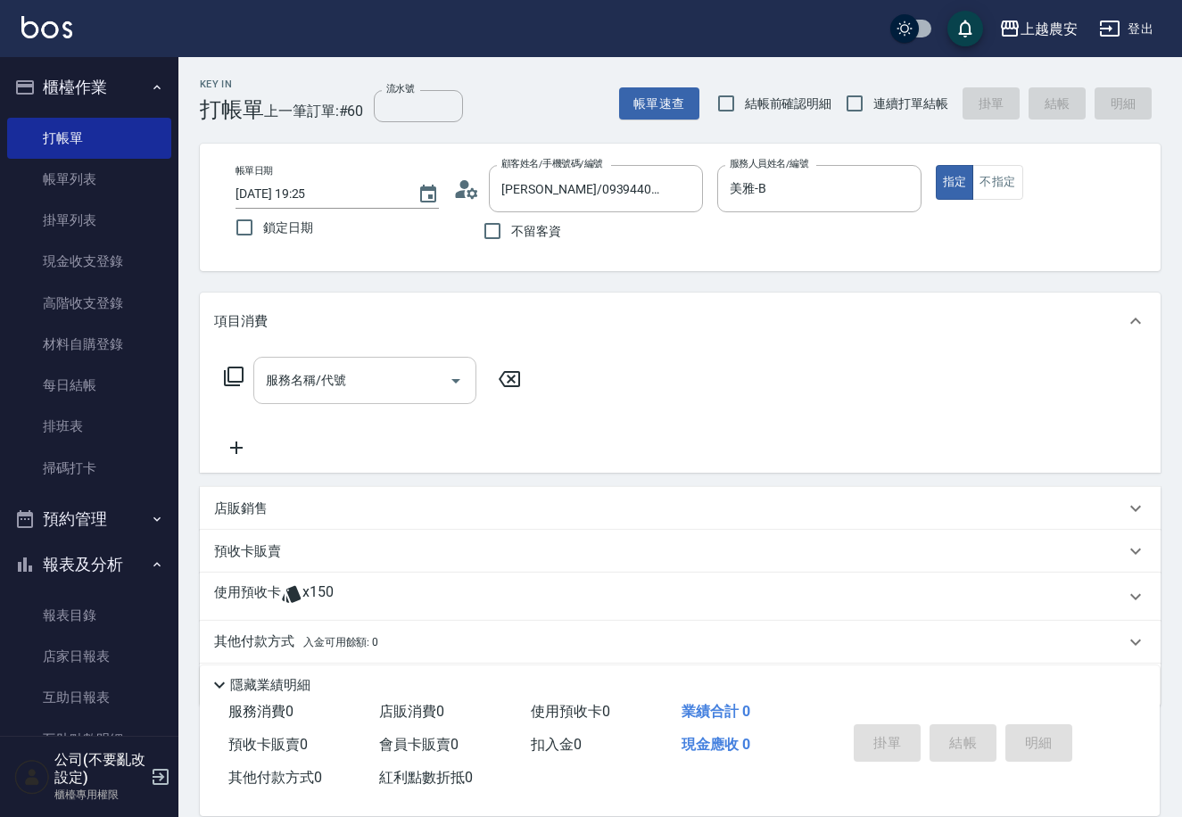
click at [308, 386] on div "服務名稱/代號 服務名稱/代號" at bounding box center [364, 380] width 223 height 47
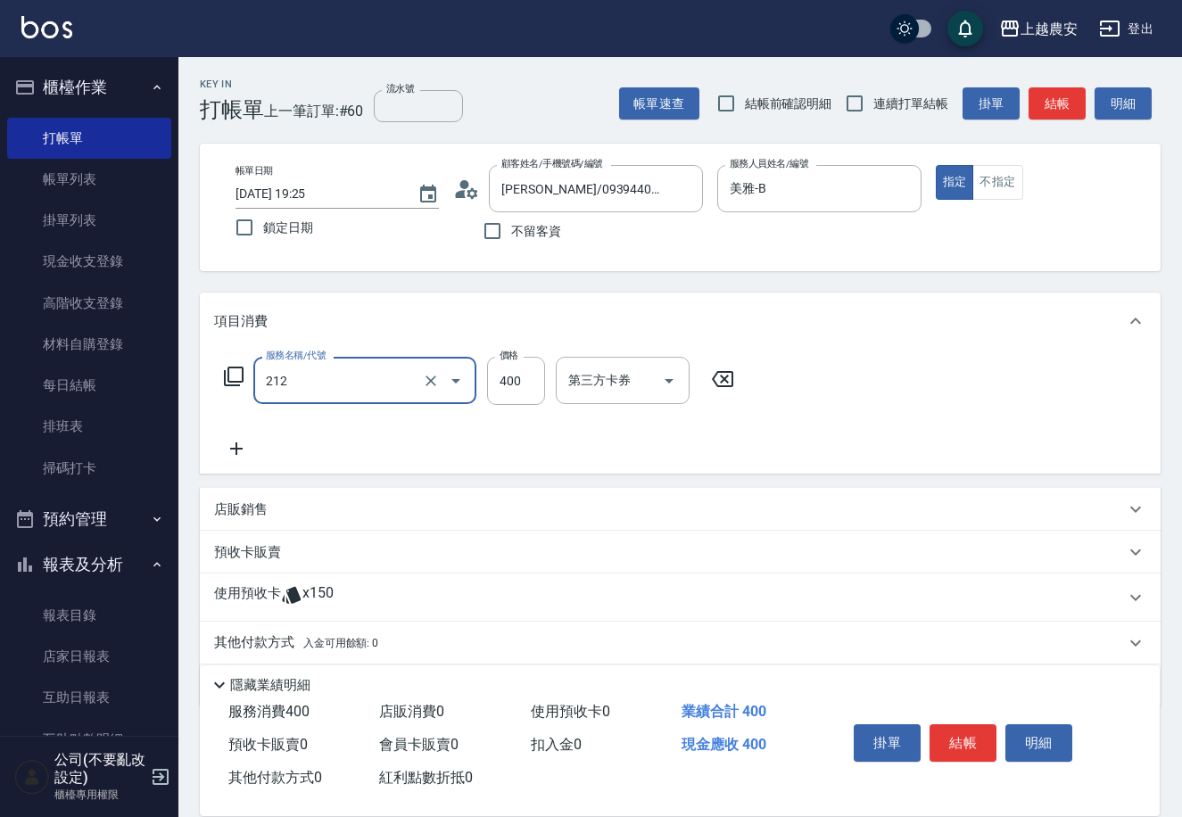
type input "洗髮券消費(212)"
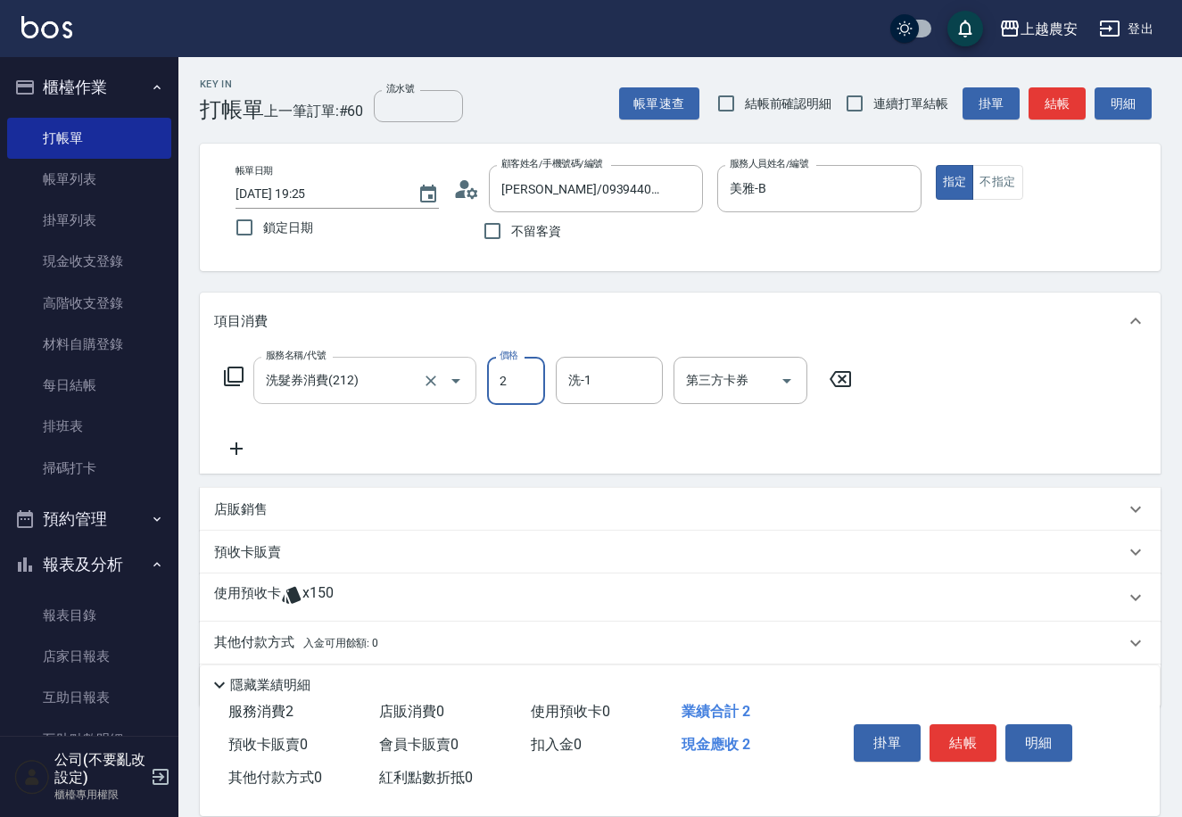
type input "2"
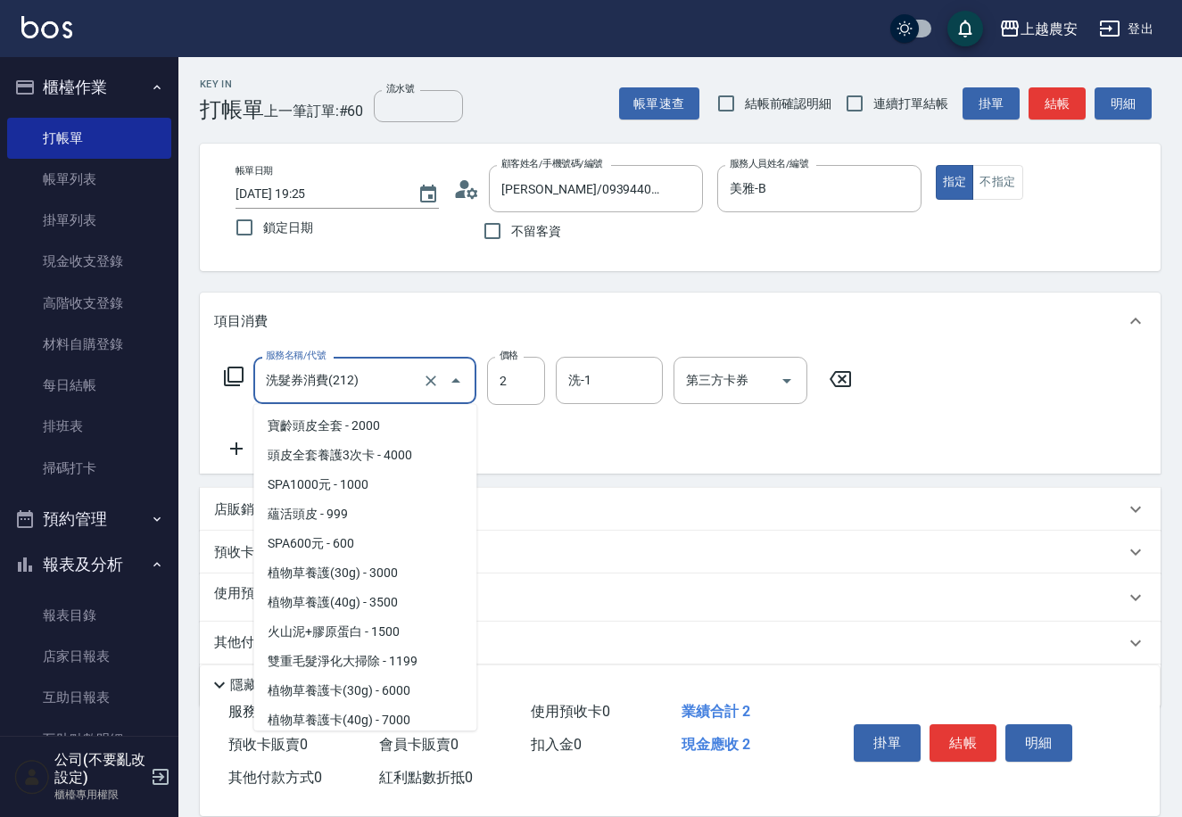
click at [362, 366] on input "洗髮券消費(212)" at bounding box center [339, 380] width 157 height 31
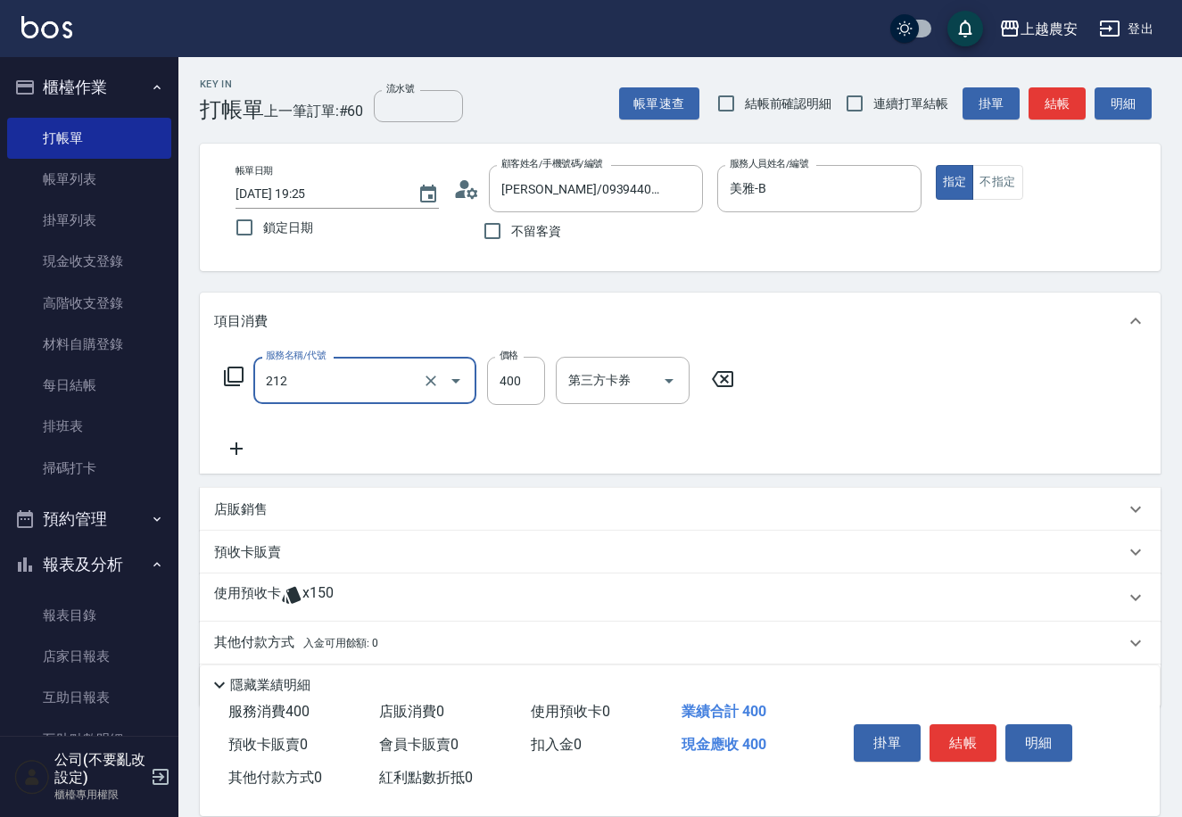
type input "洗髮券消費(212)"
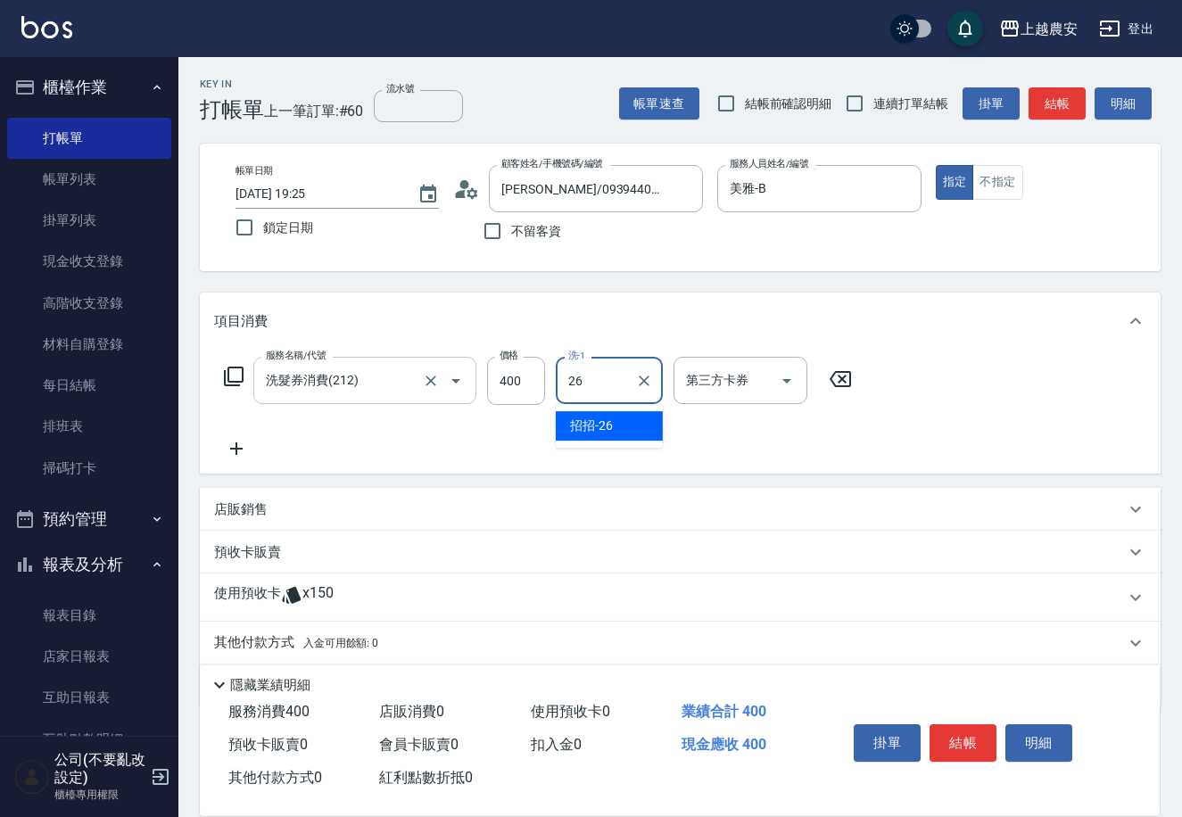
type input "招招-26"
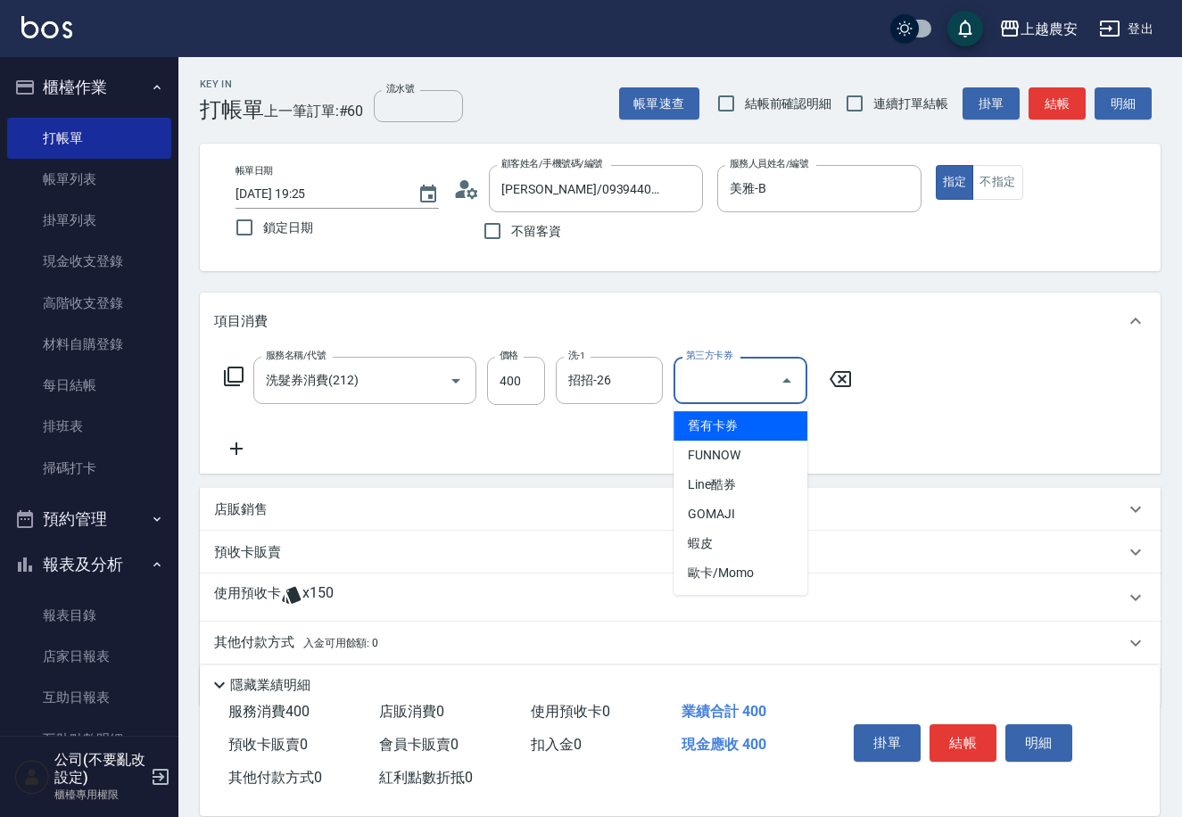
click at [724, 373] on input "第三方卡券" at bounding box center [726, 380] width 91 height 31
click at [737, 418] on span "舊有卡券" at bounding box center [740, 425] width 134 height 29
type input "舊有卡券"
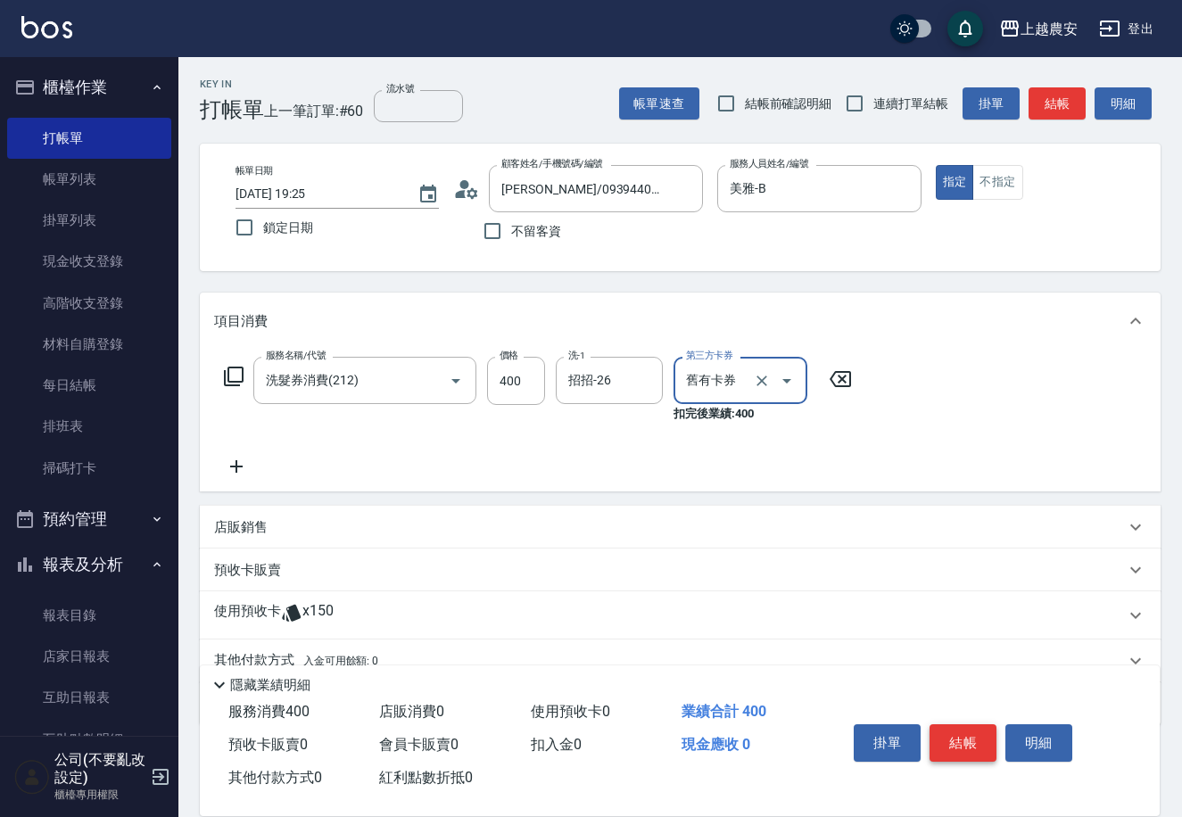
click at [949, 740] on button "結帳" at bounding box center [962, 742] width 67 height 37
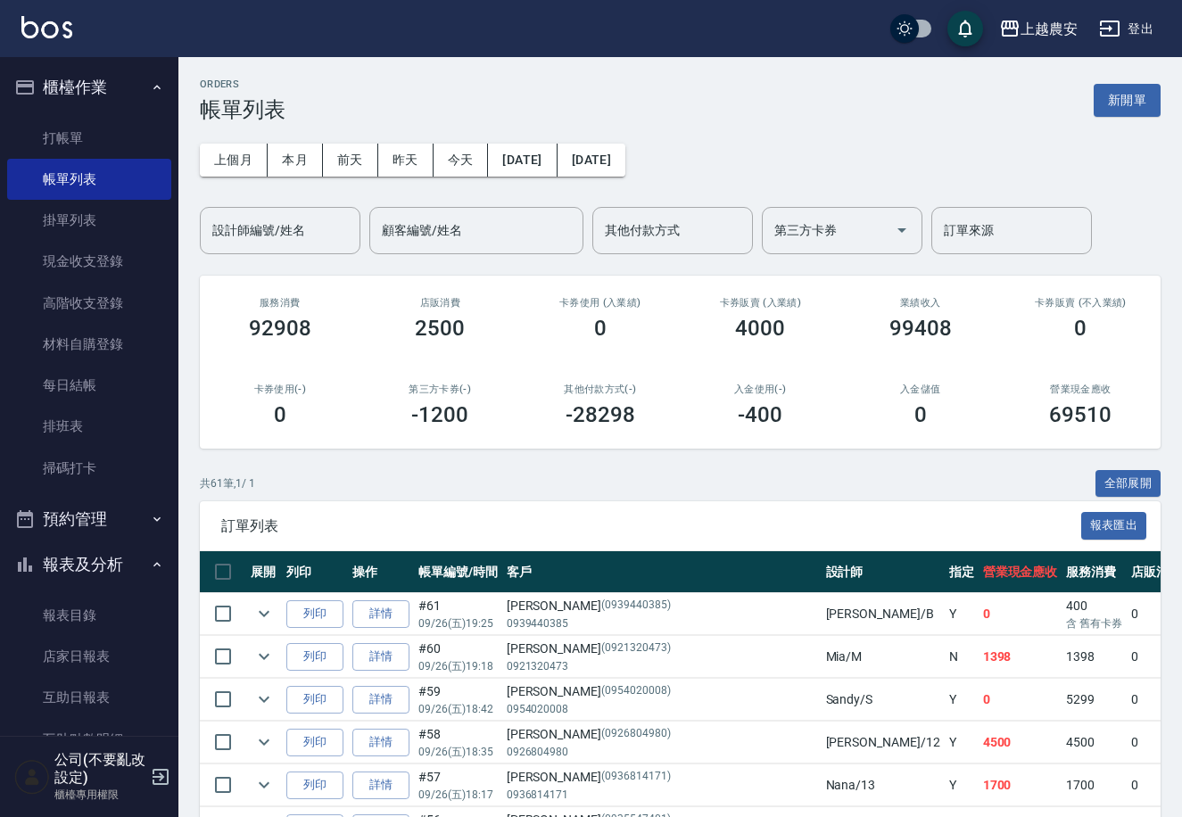
click at [178, 702] on div "櫃檯作業 打帳單 帳單列表 掛單列表 現金收支登錄 高階收支登錄 材料自購登錄 每日結帳 排班表 掃碼打卡 預約管理 預約管理 單日預約紀錄 單週預約紀錄 報…" at bounding box center [89, 437] width 179 height 760
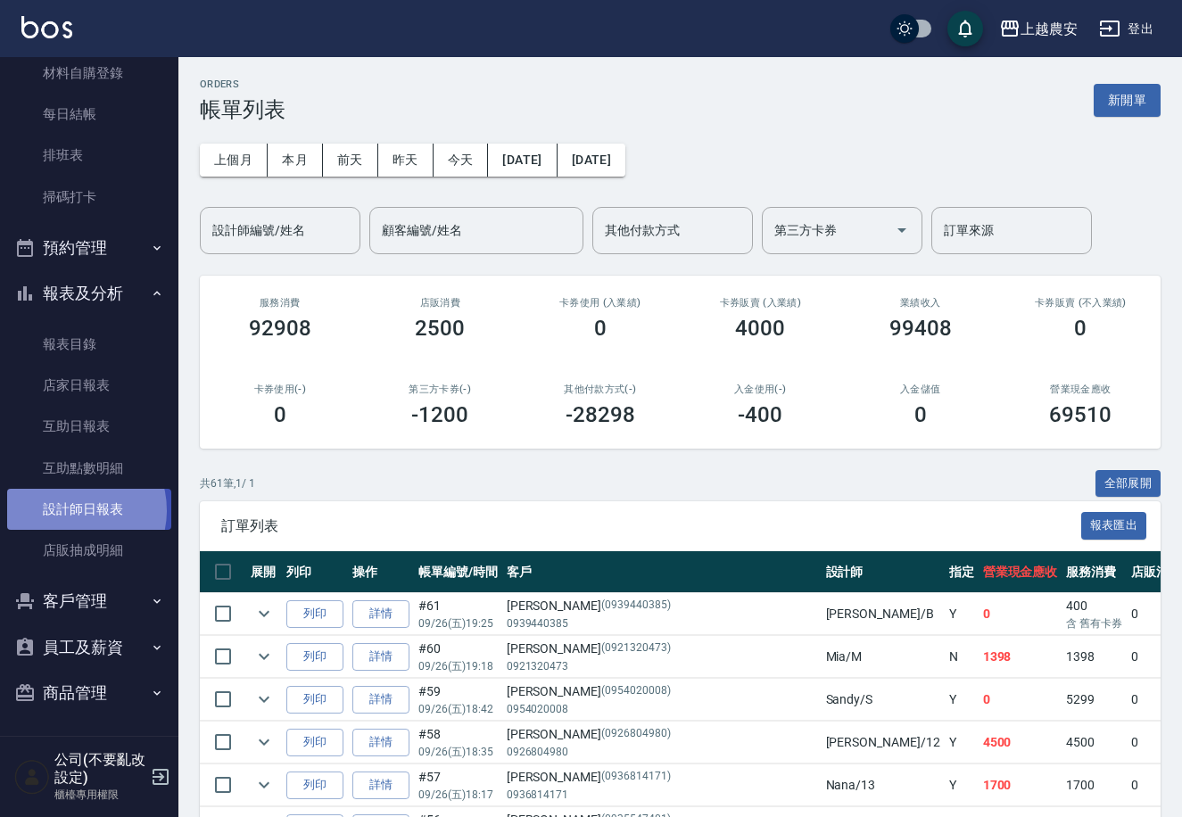
click at [70, 509] on link "設計師日報表" at bounding box center [89, 509] width 164 height 41
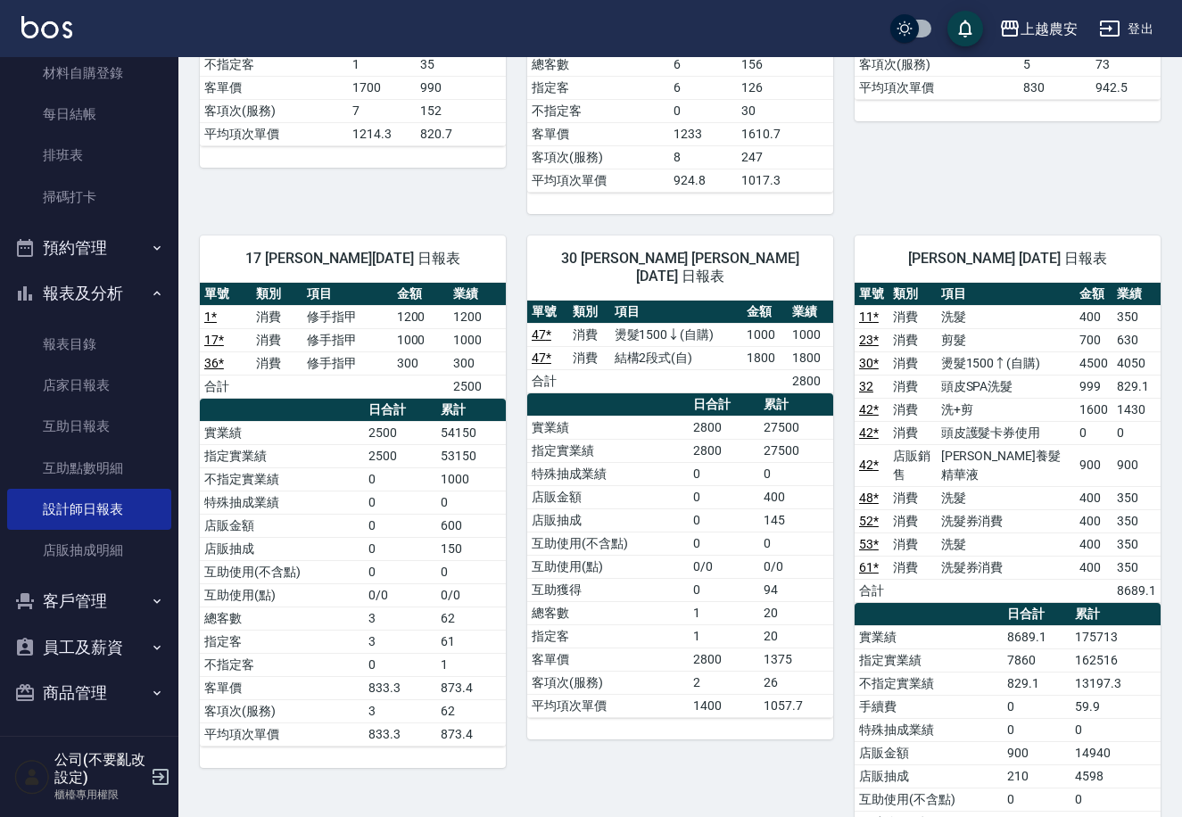
scroll to position [1417, 0]
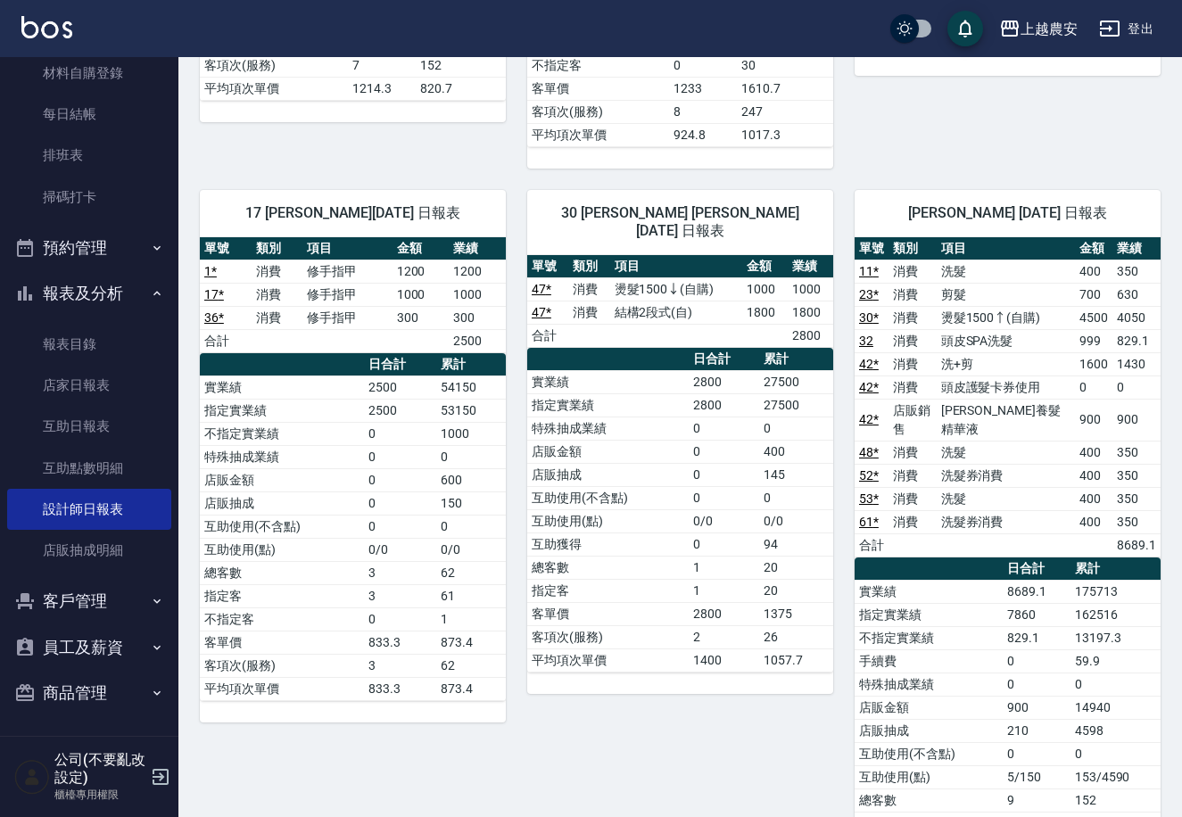
click at [178, 79] on div "櫃檯作業 打帳單 帳單列表 掛單列表 現金收支登錄 高階收支登錄 材料自購登錄 每日結帳 排班表 掃碼打卡 預約管理 預約管理 單日預約紀錄 單週預約紀錄 報…" at bounding box center [89, 437] width 179 height 760
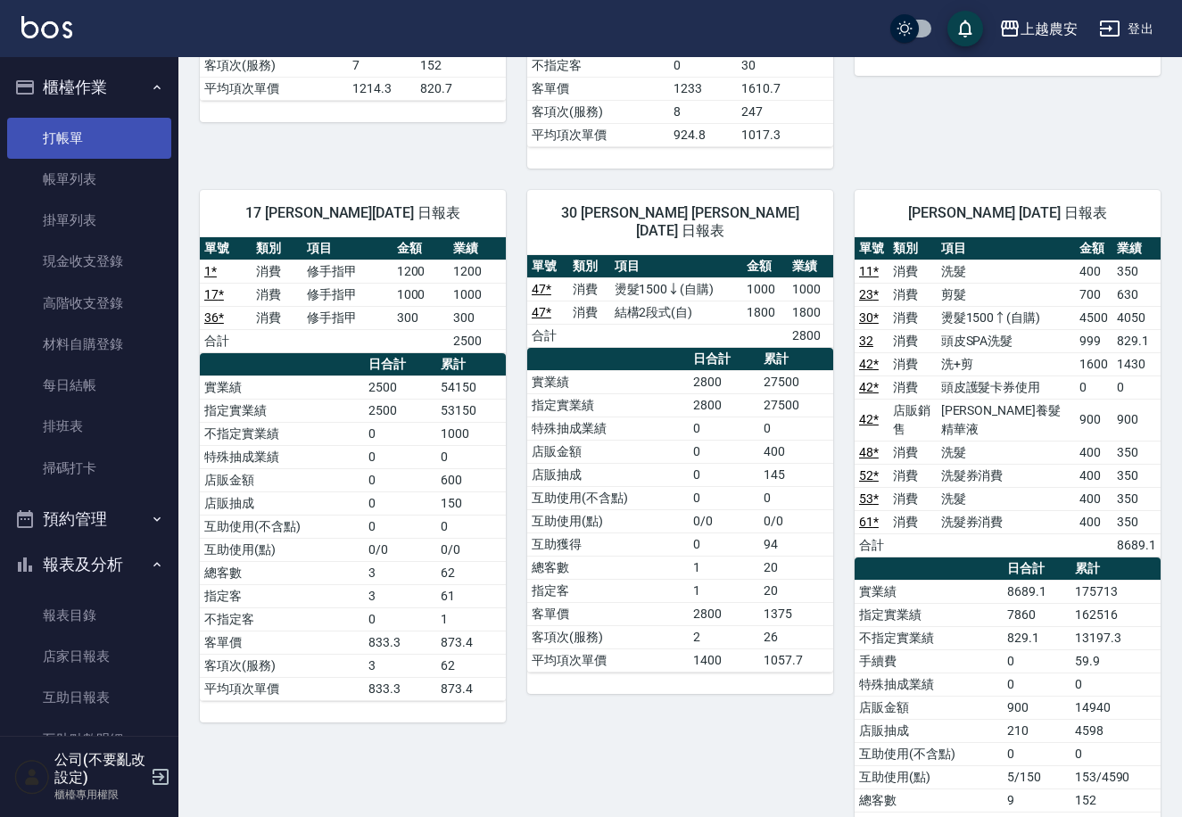
click at [108, 128] on link "打帳單" at bounding box center [89, 138] width 164 height 41
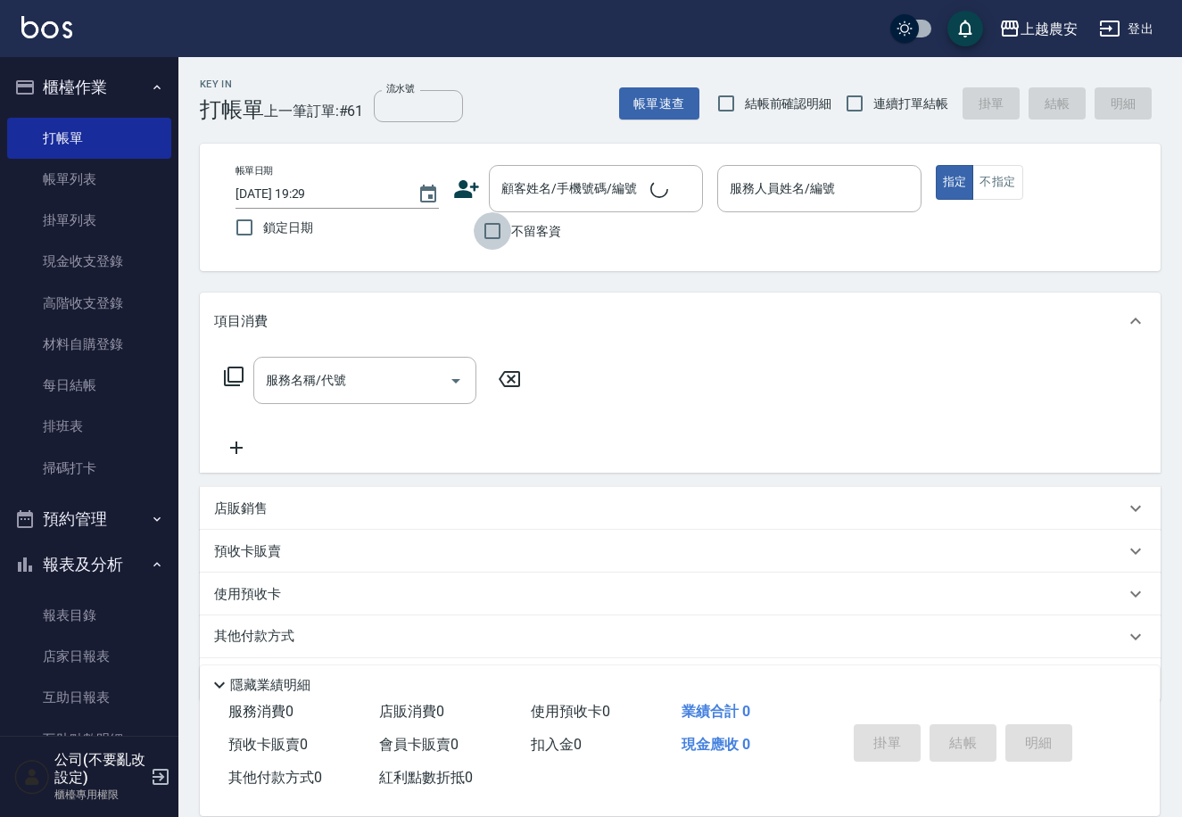
click at [479, 228] on input "不留客資" at bounding box center [492, 230] width 37 height 37
checkbox input "true"
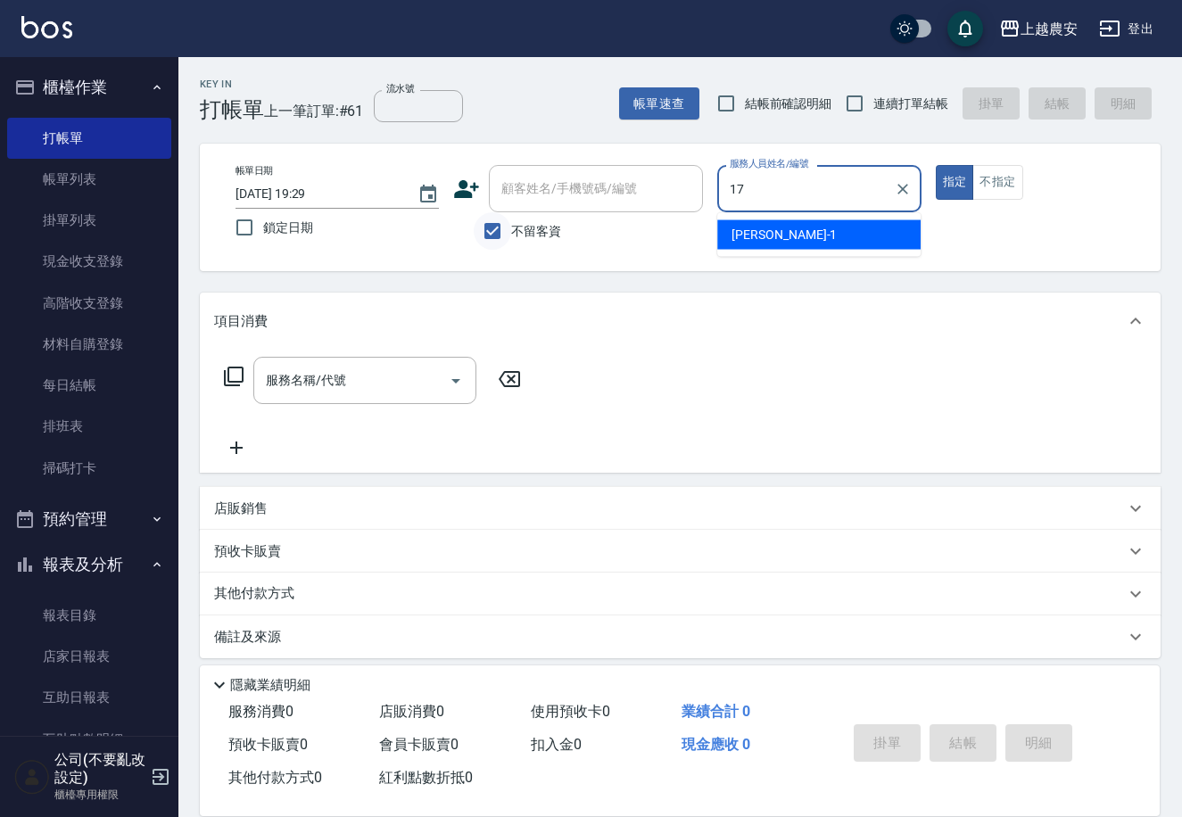
type input "洪美蓉-17"
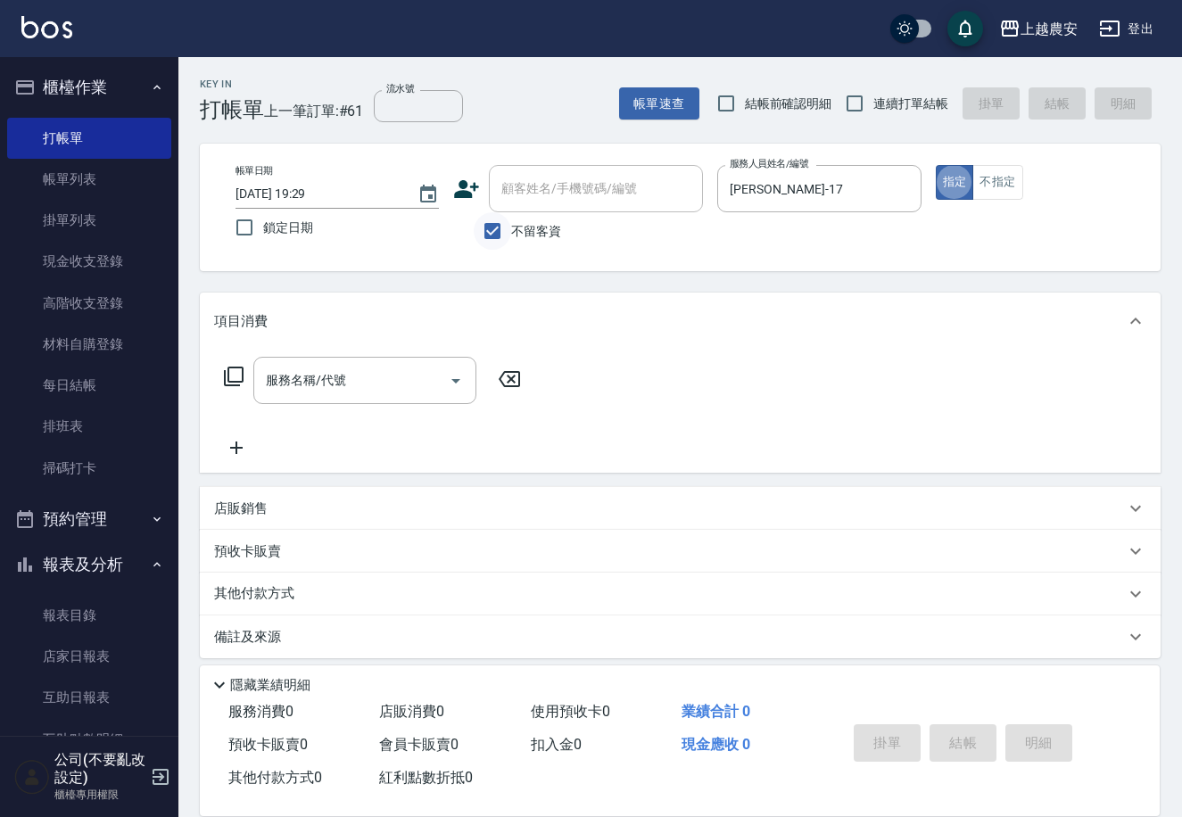
type button "true"
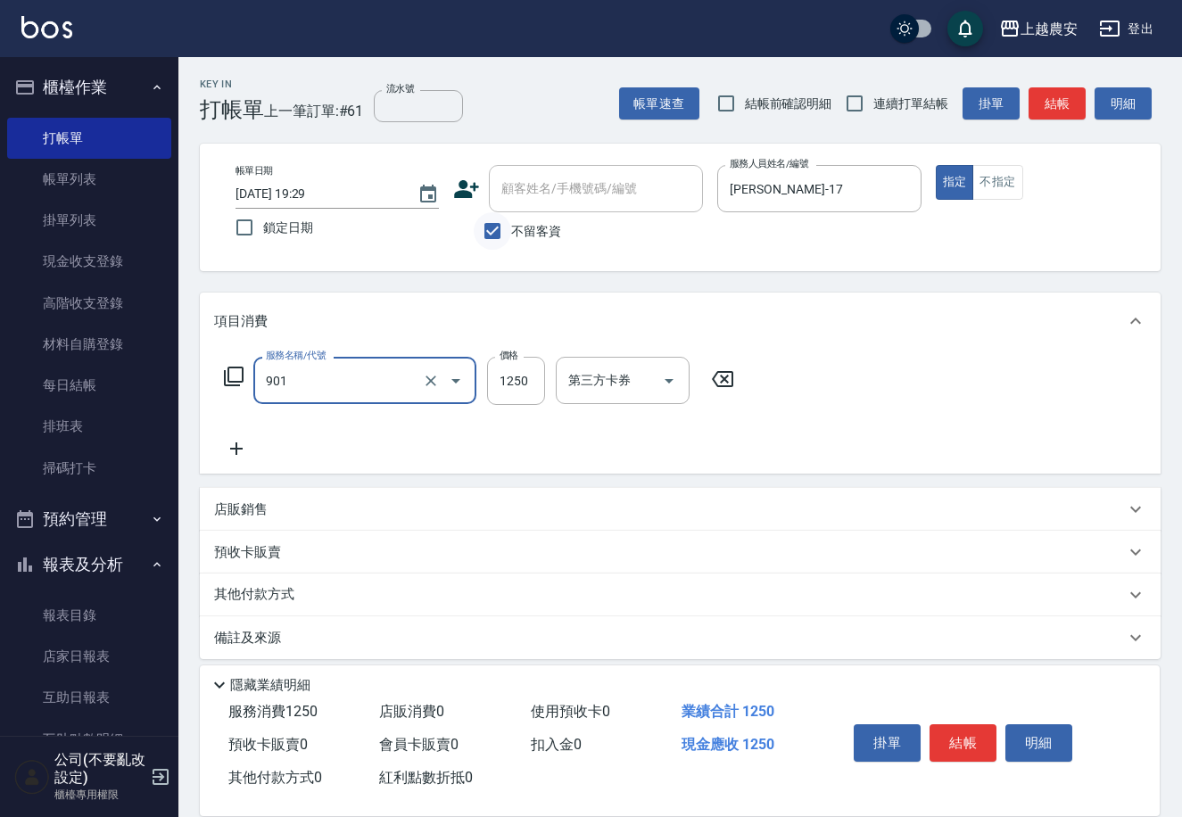
type input "修手指甲(901)"
type input "1500"
click at [969, 751] on button "結帳" at bounding box center [962, 742] width 67 height 37
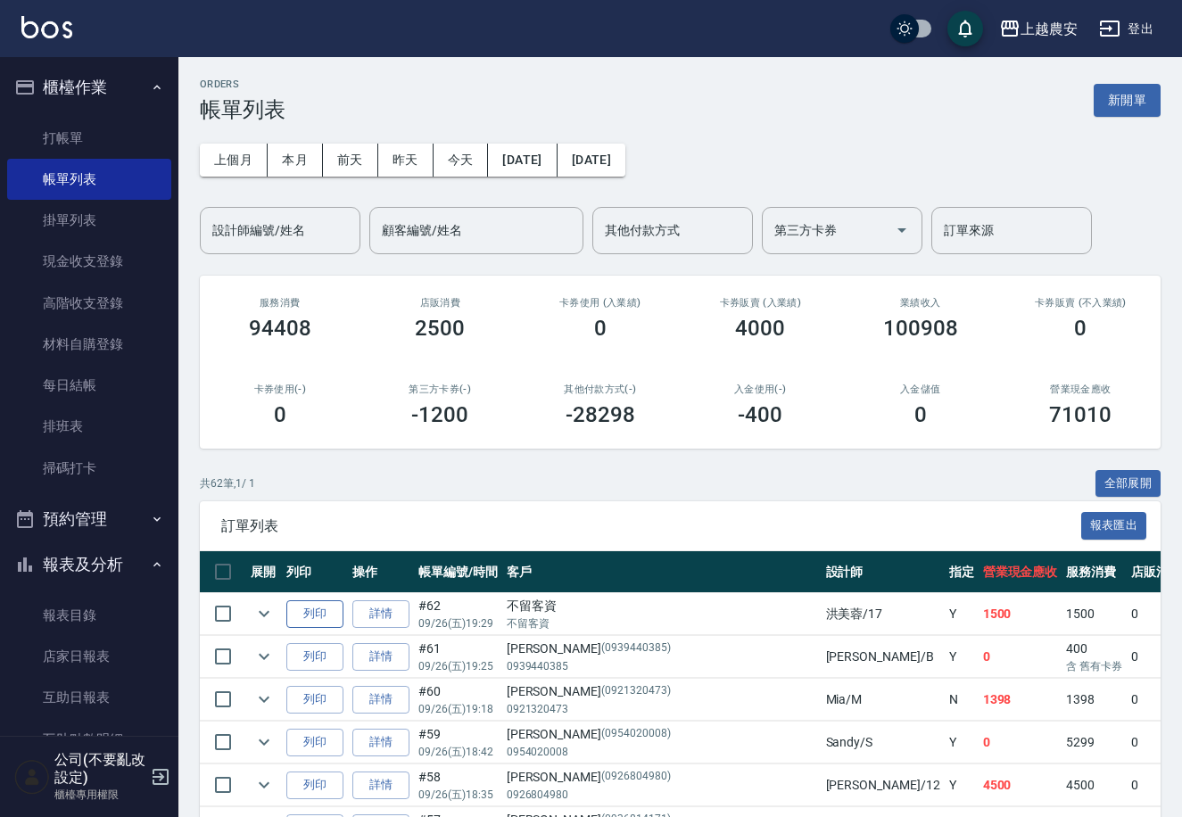
click at [327, 616] on button "列印" at bounding box center [314, 614] width 57 height 28
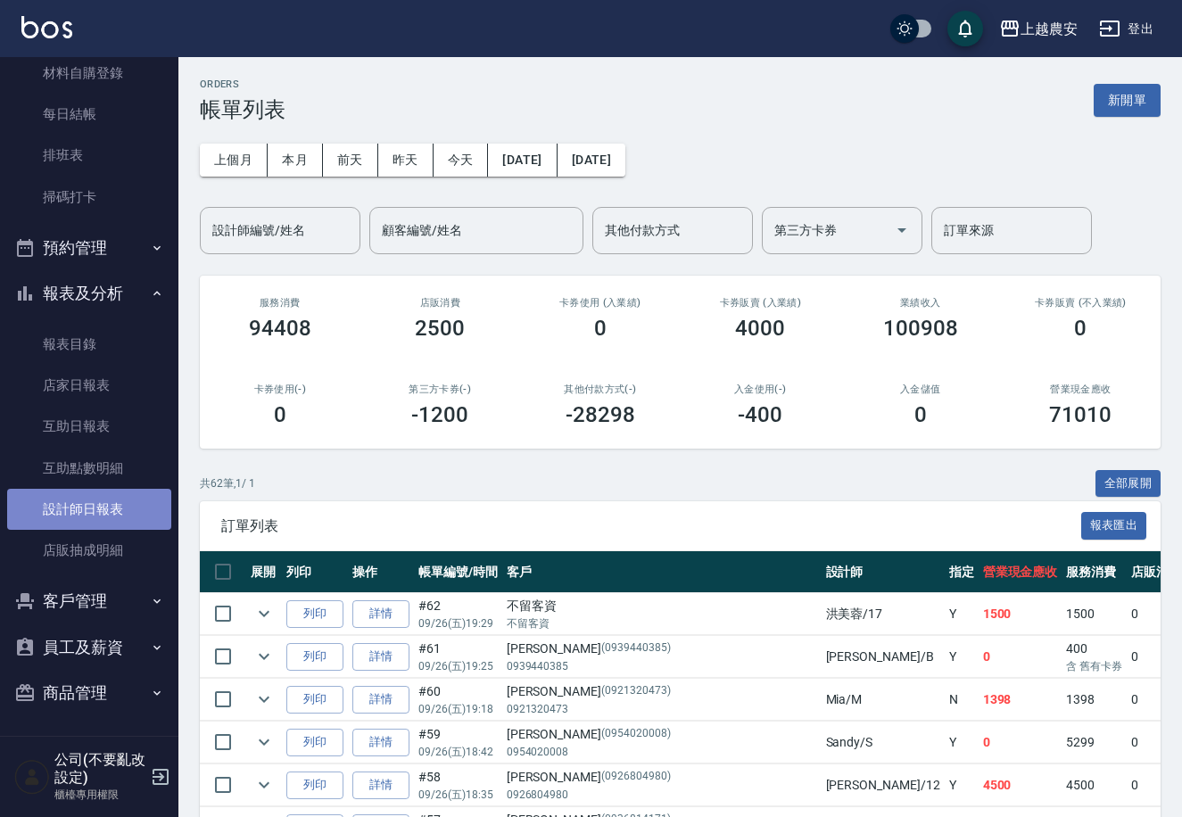
click at [104, 497] on link "設計師日報表" at bounding box center [89, 509] width 164 height 41
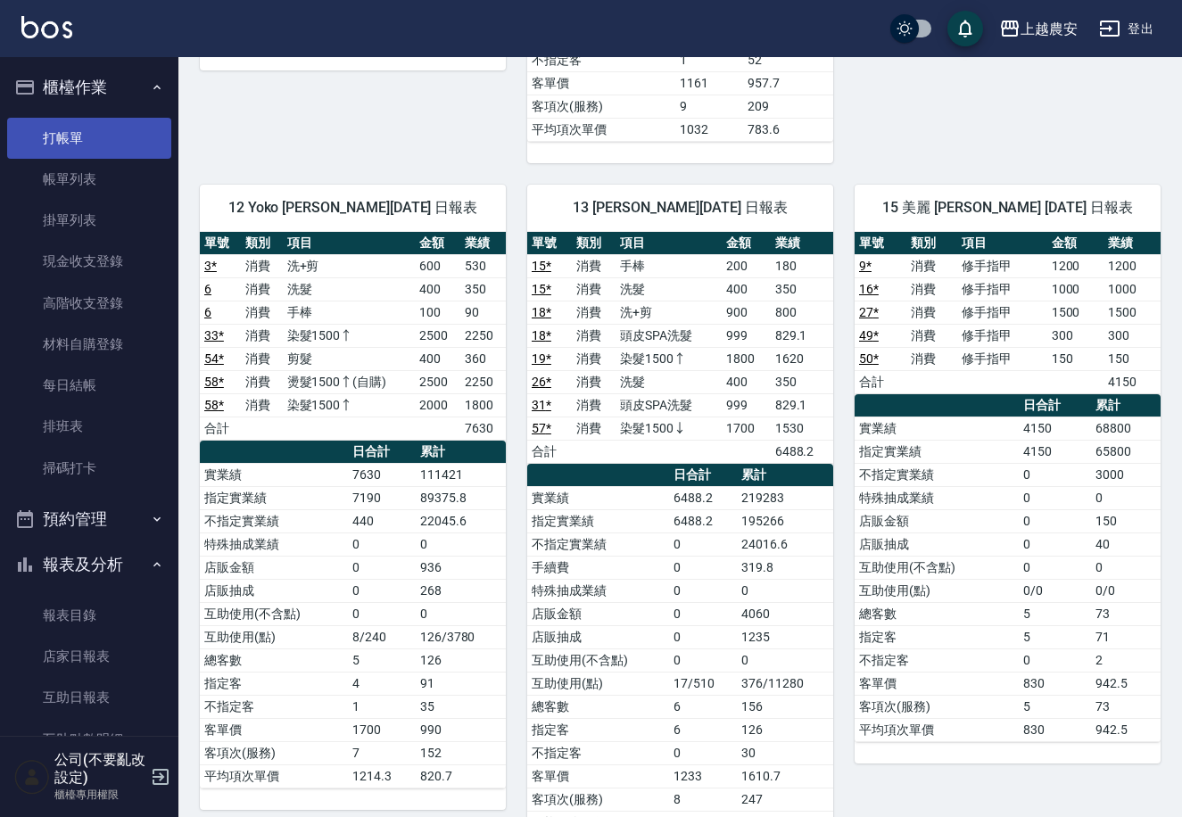
click at [83, 128] on link "打帳單" at bounding box center [89, 138] width 164 height 41
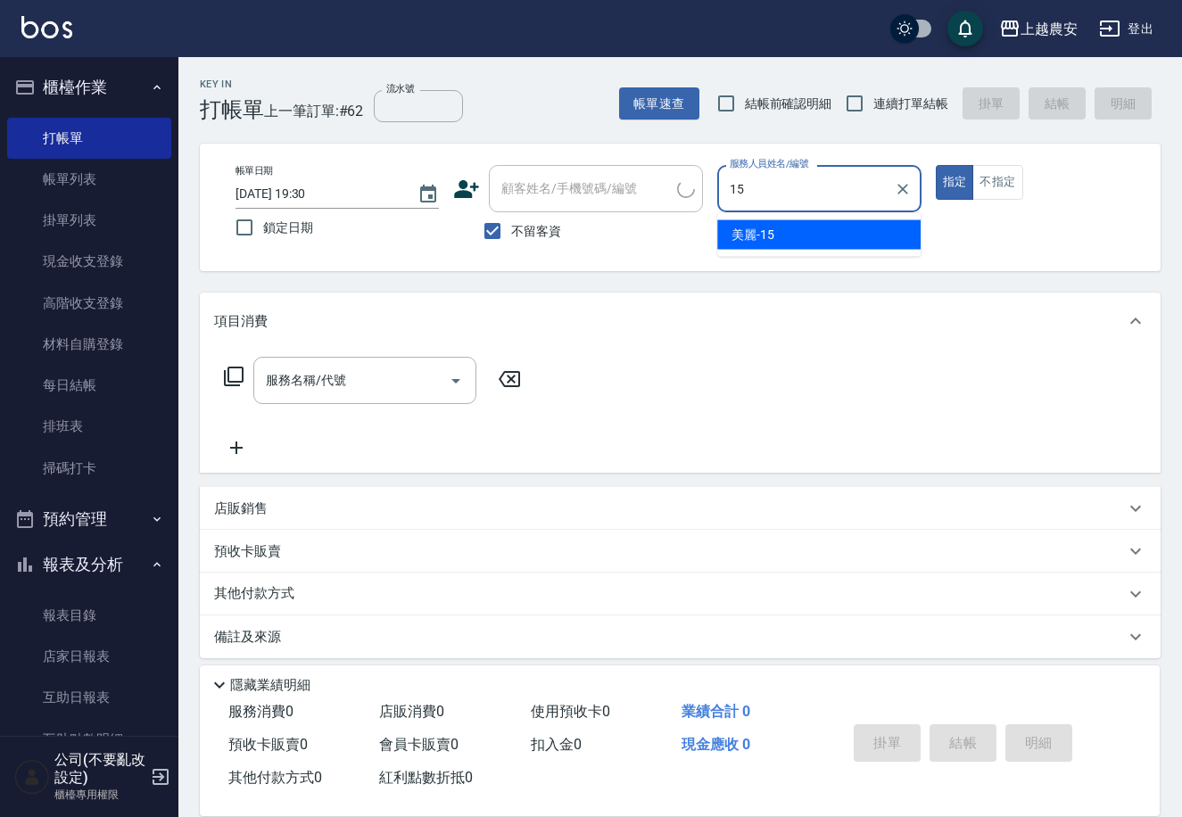
type input "美麗-15"
type button "true"
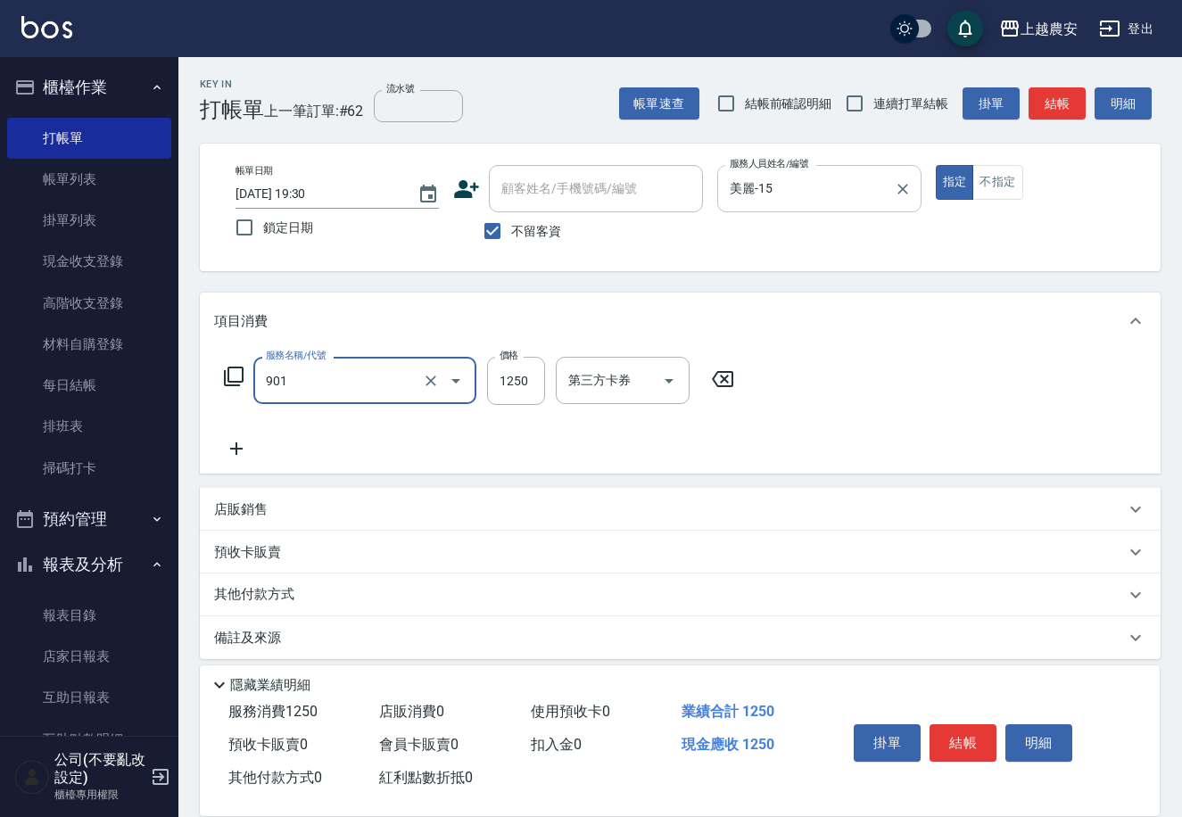
type input "修手指甲(901)"
type input "800"
click at [972, 729] on button "結帳" at bounding box center [962, 742] width 67 height 37
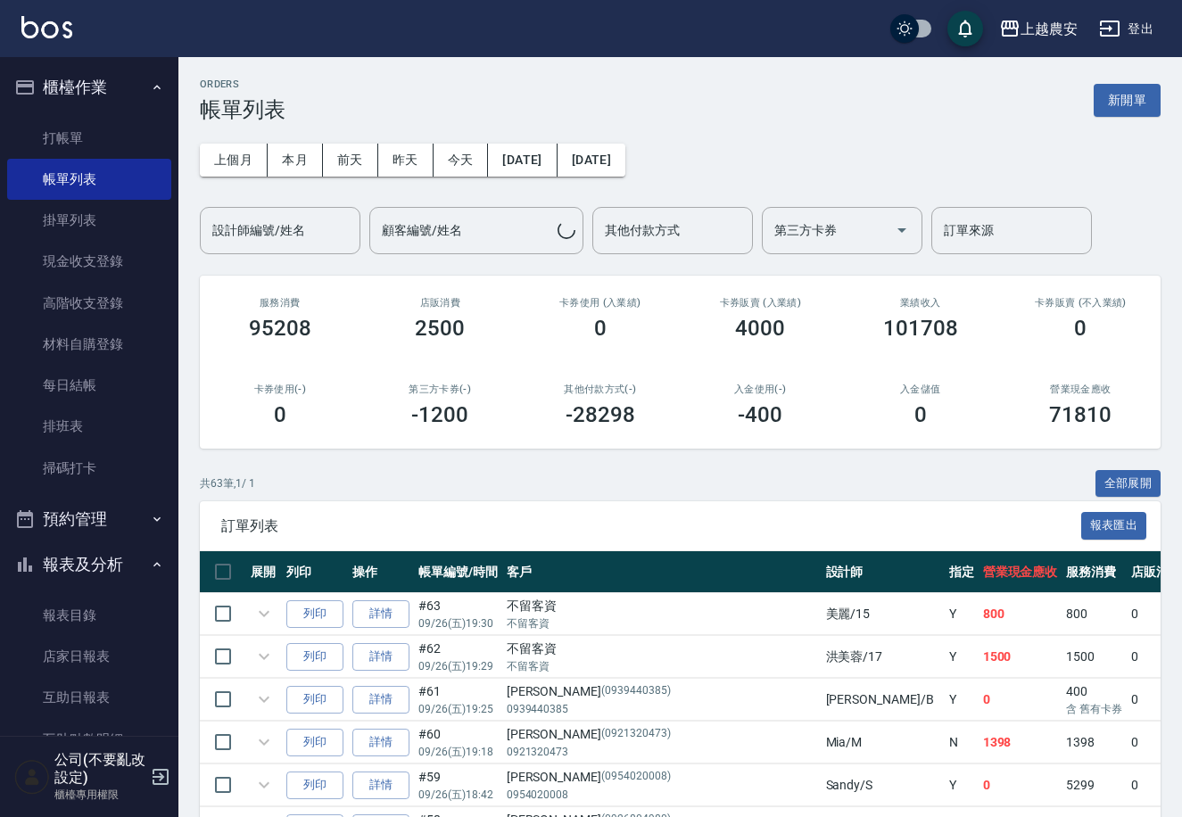
click at [312, 530] on span "訂單列表" at bounding box center [651, 526] width 860 height 18
click at [318, 615] on button "列印" at bounding box center [314, 614] width 57 height 28
click at [118, 760] on link "設計師日報表" at bounding box center [89, 780] width 164 height 41
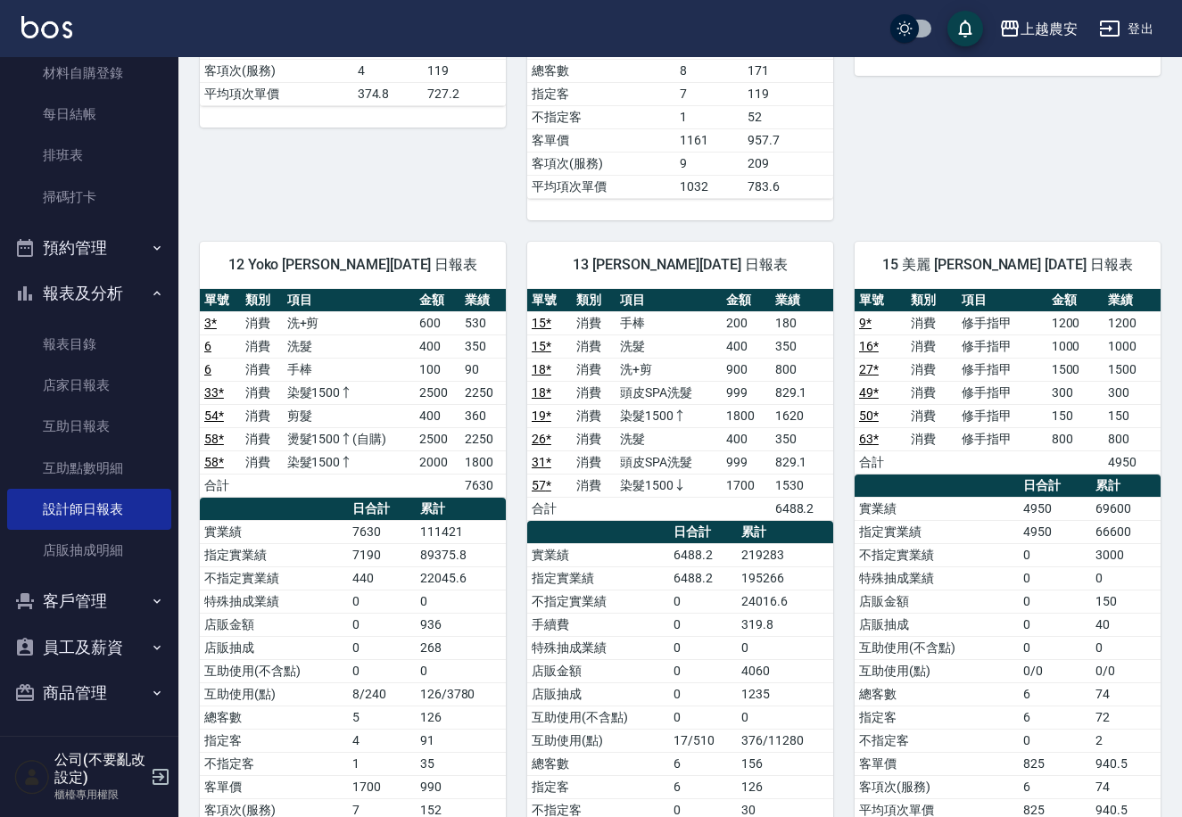
scroll to position [762, 0]
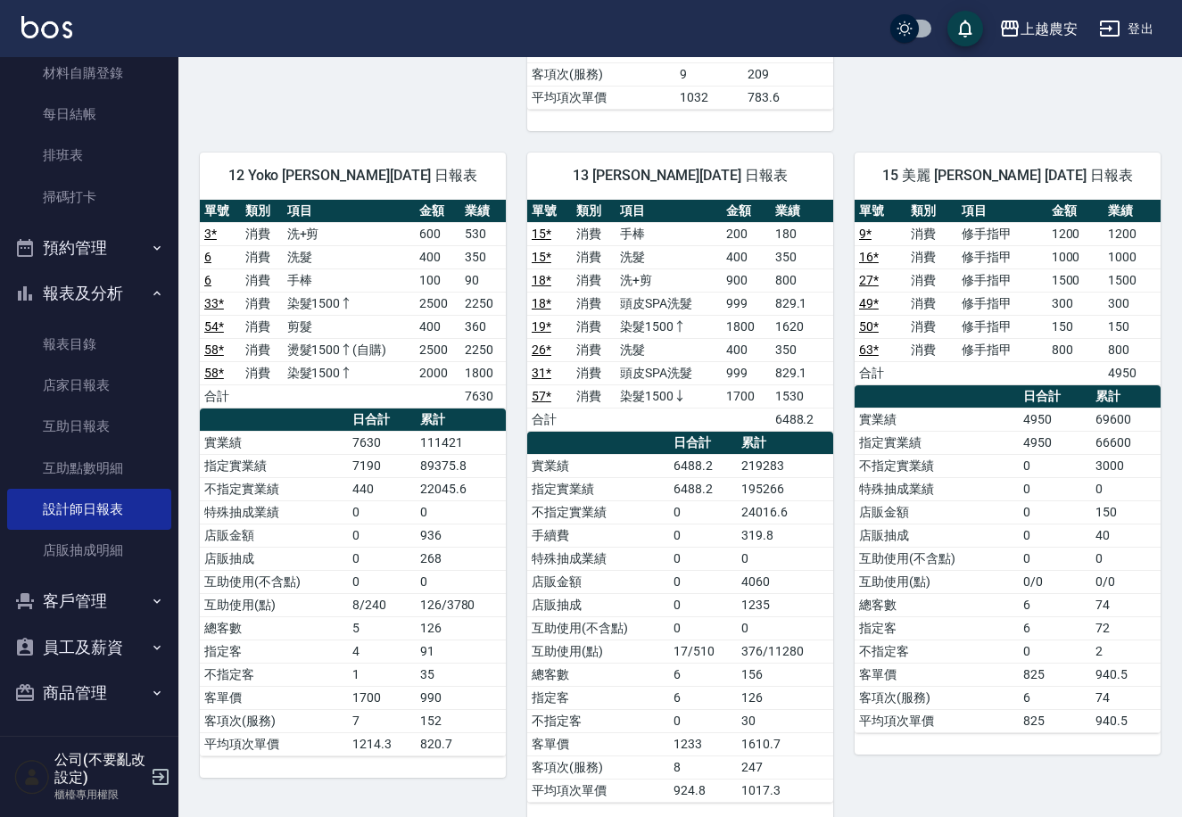
click at [65, 189] on link "掃碼打卡" at bounding box center [89, 197] width 164 height 41
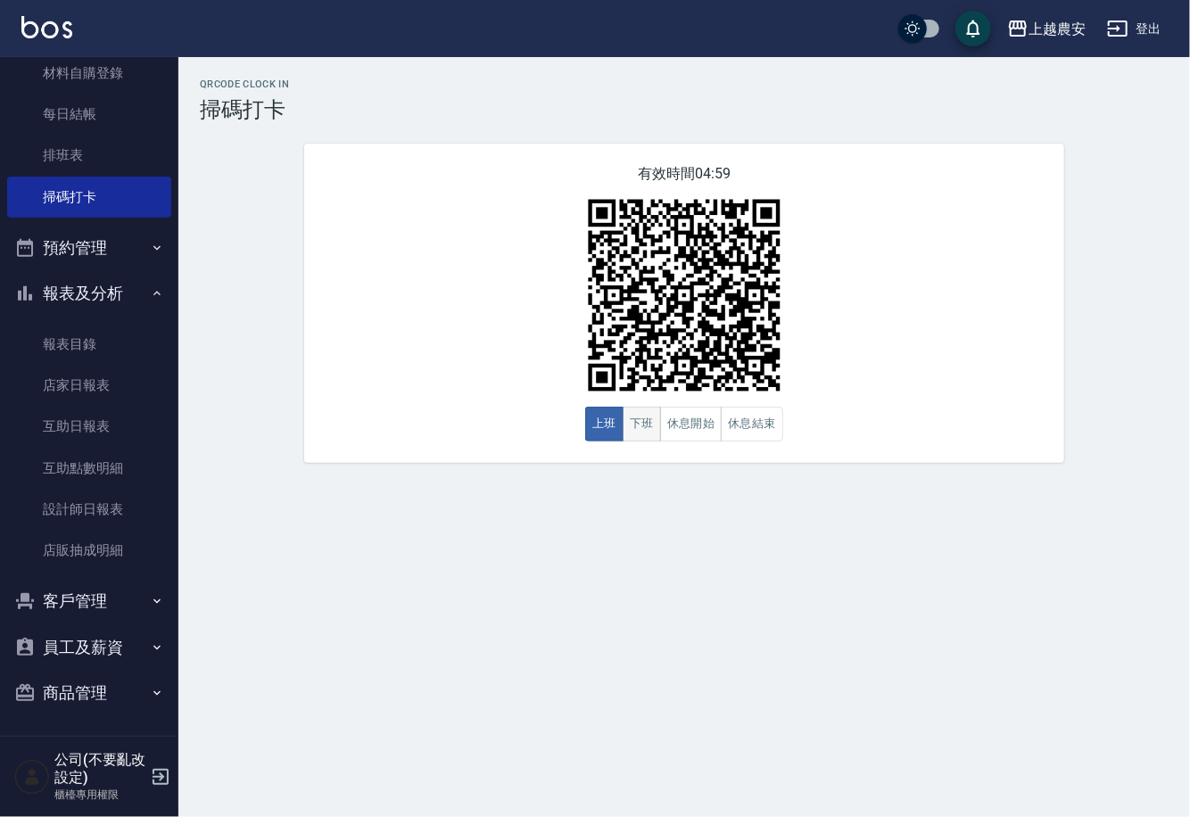
click at [648, 417] on button "下班" at bounding box center [641, 424] width 38 height 35
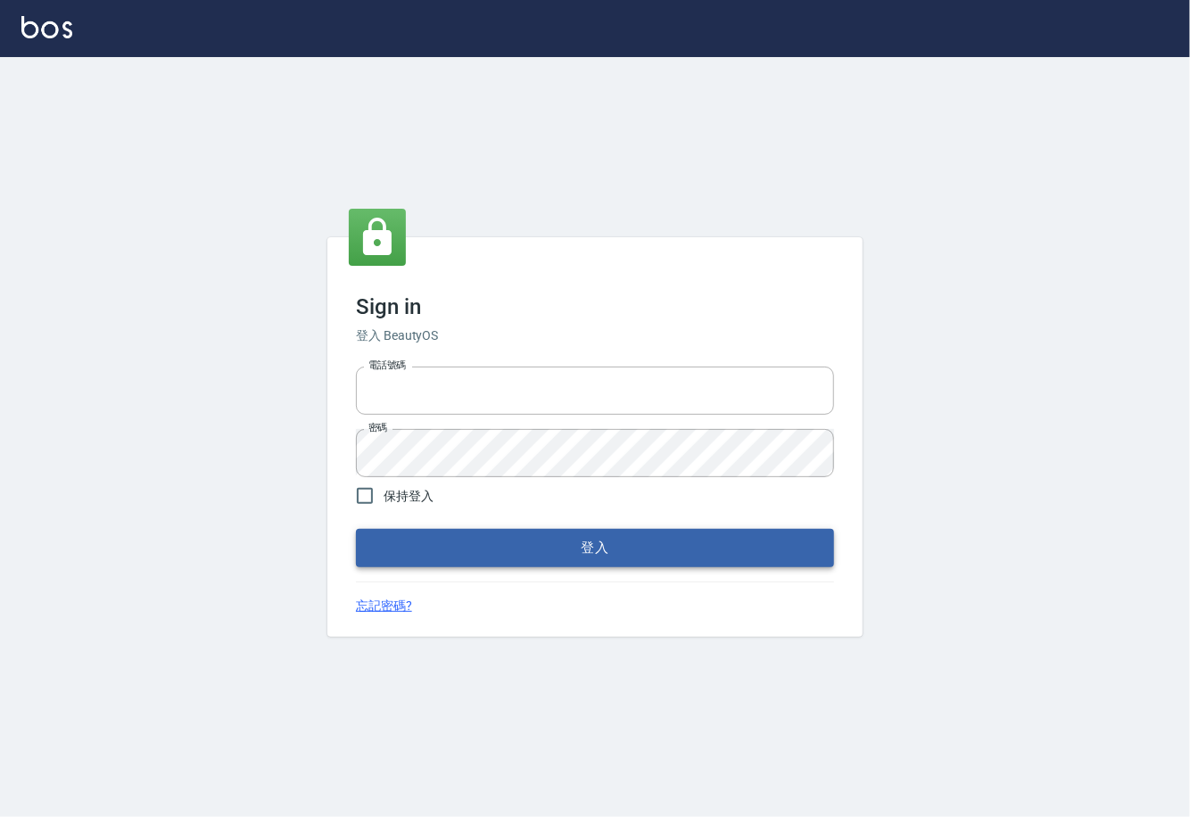
type input "0225929166"
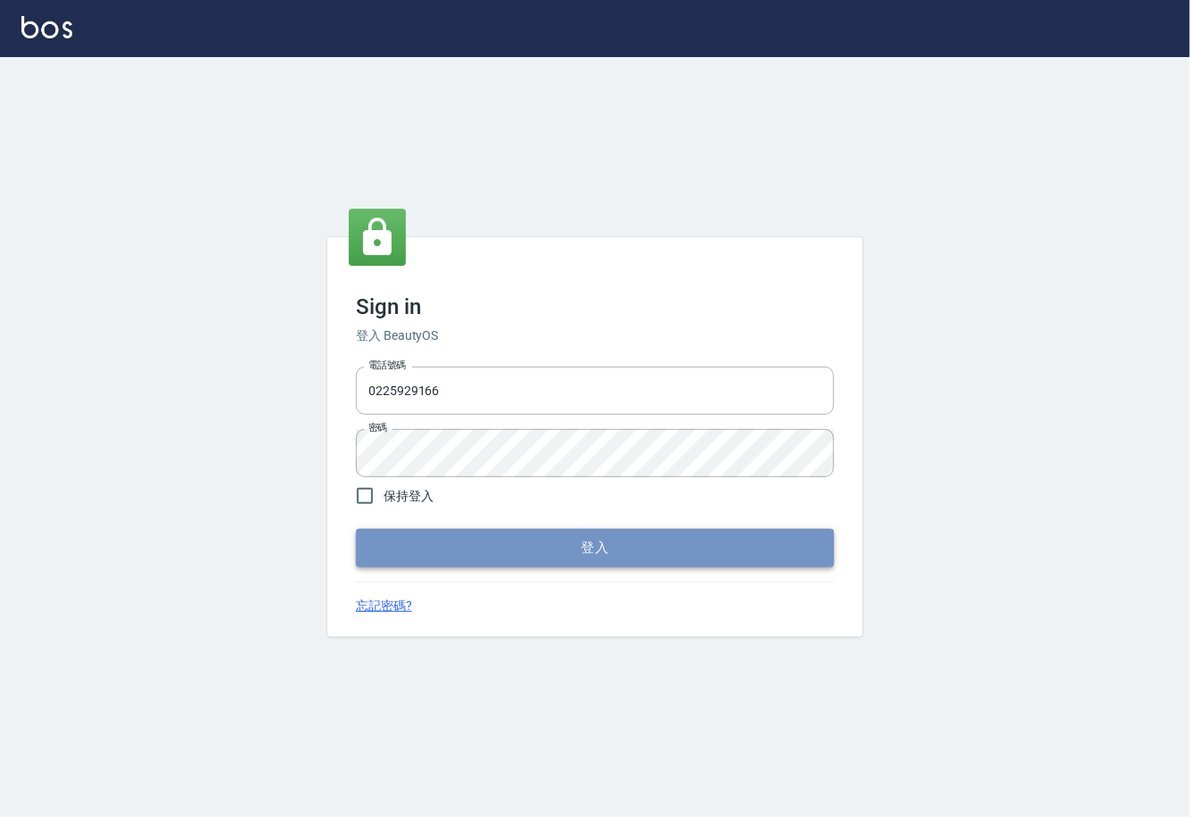
click at [626, 548] on button "登入" at bounding box center [595, 547] width 478 height 37
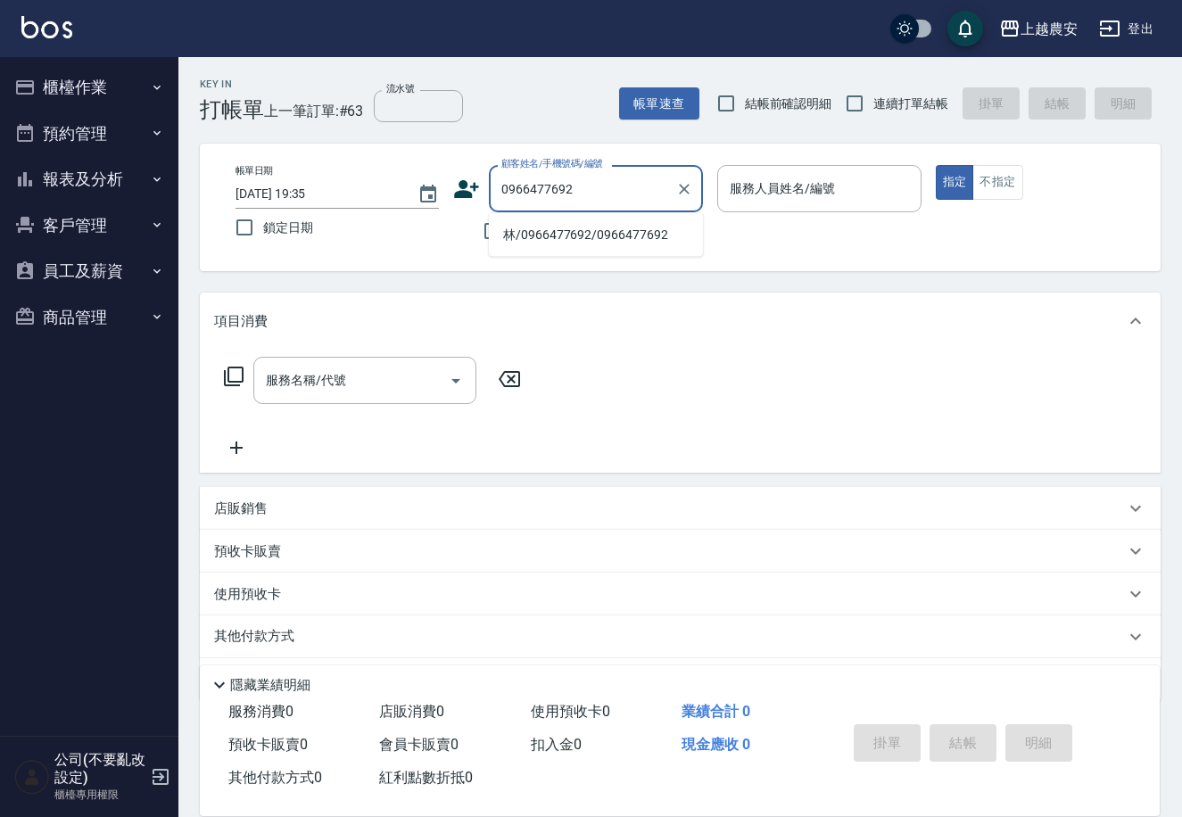
click at [539, 240] on li "林/0966477692/0966477692" at bounding box center [596, 234] width 214 height 29
type input "林/0966477692/0966477692"
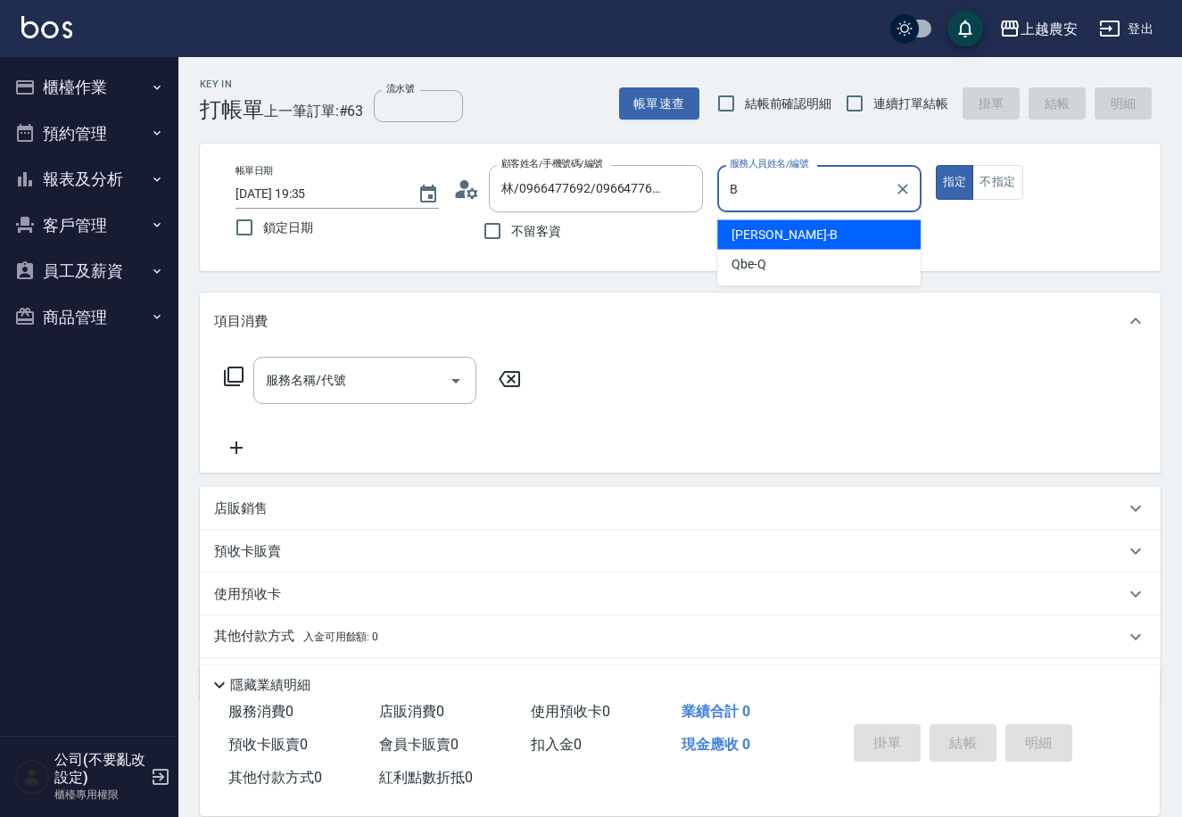
type input "美雅-B"
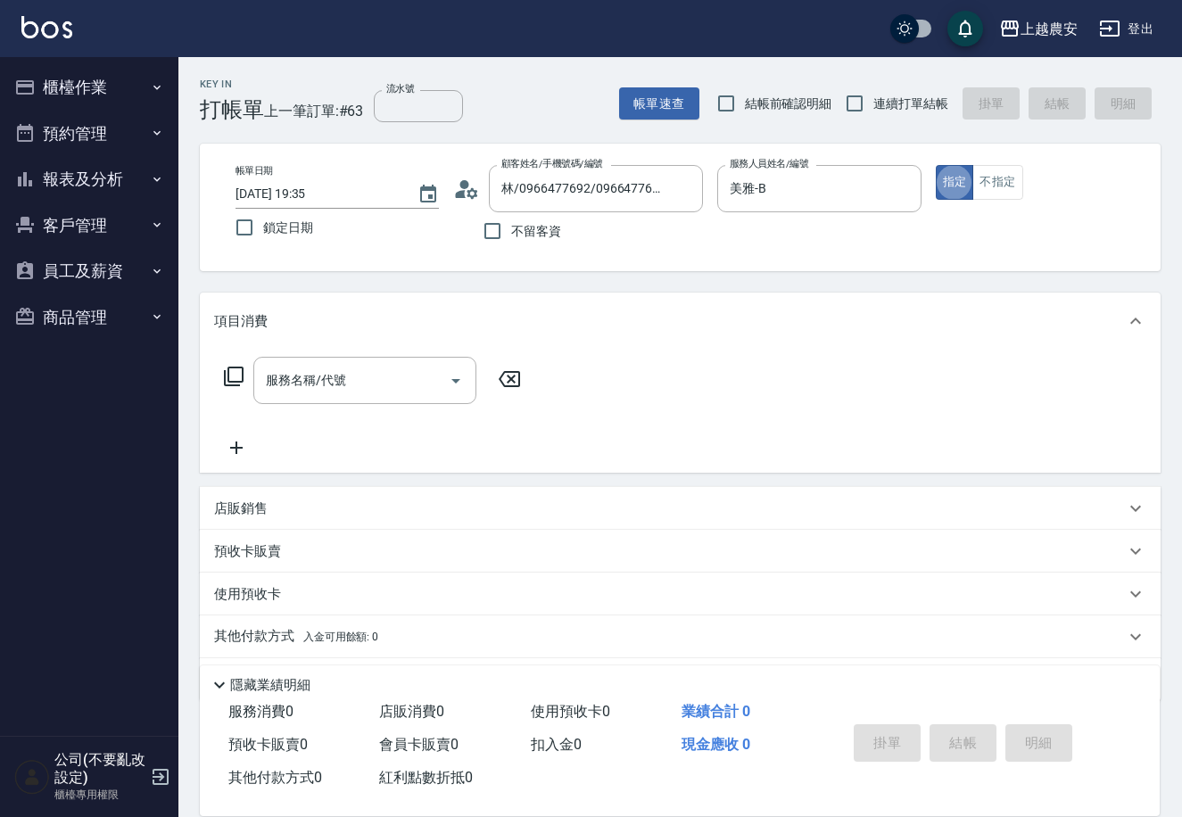
type button "true"
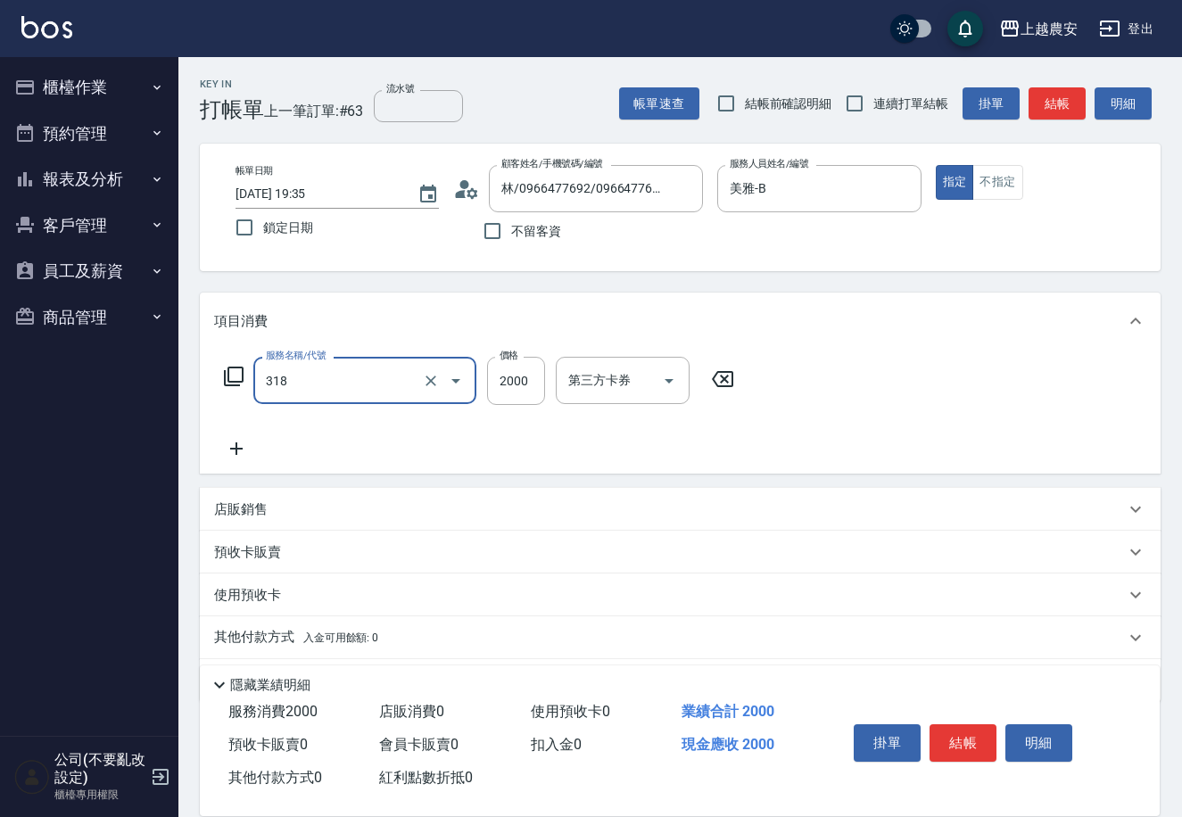
type input "燙髮1500↑(自購)(318)"
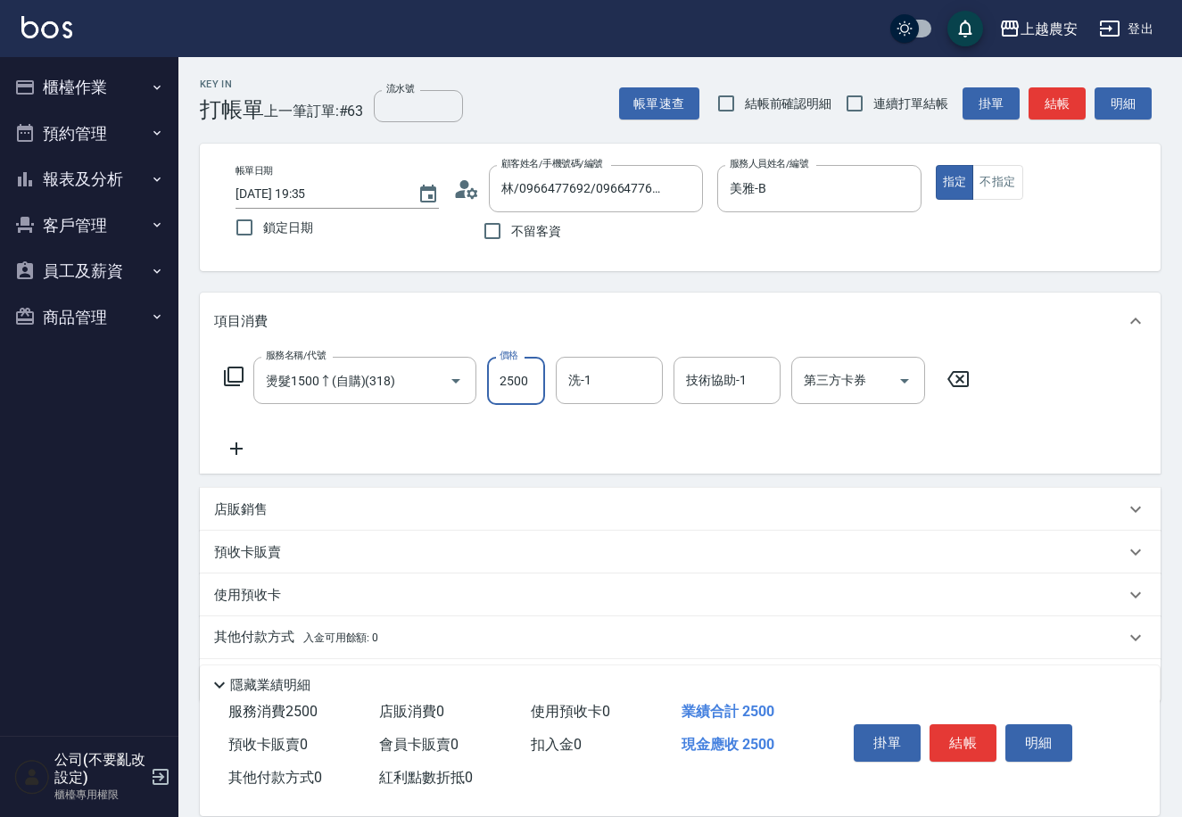
type input "2500"
type input "招招-26"
click at [956, 734] on button "結帳" at bounding box center [962, 742] width 67 height 37
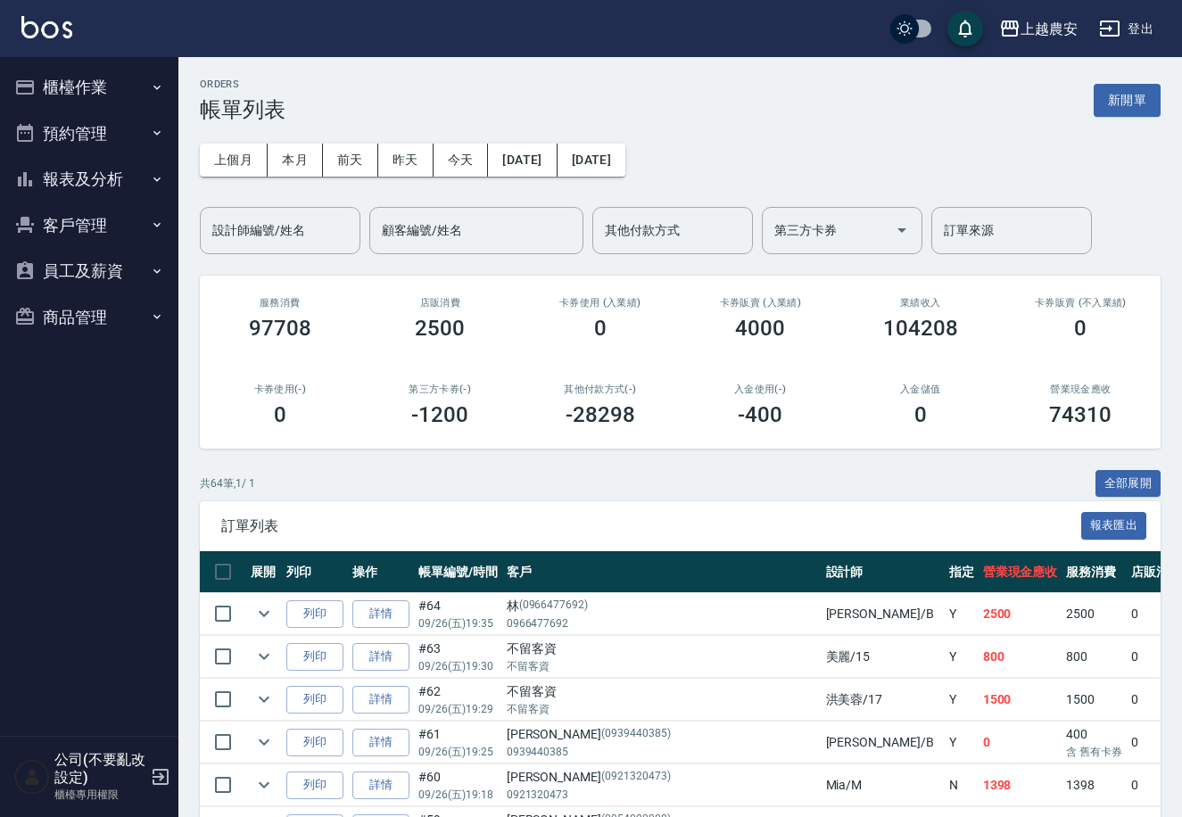
click at [97, 185] on button "報表及分析" at bounding box center [89, 179] width 164 height 46
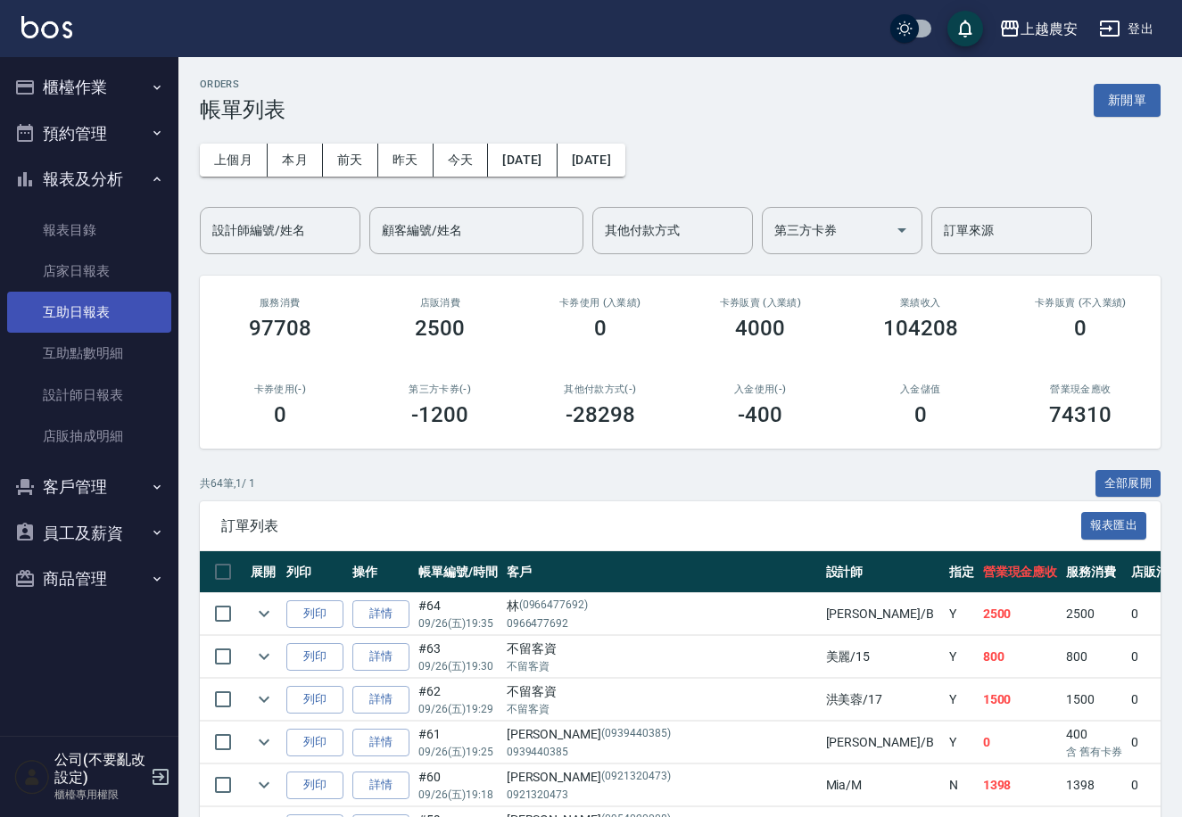
click at [87, 295] on link "互助日報表" at bounding box center [89, 312] width 164 height 41
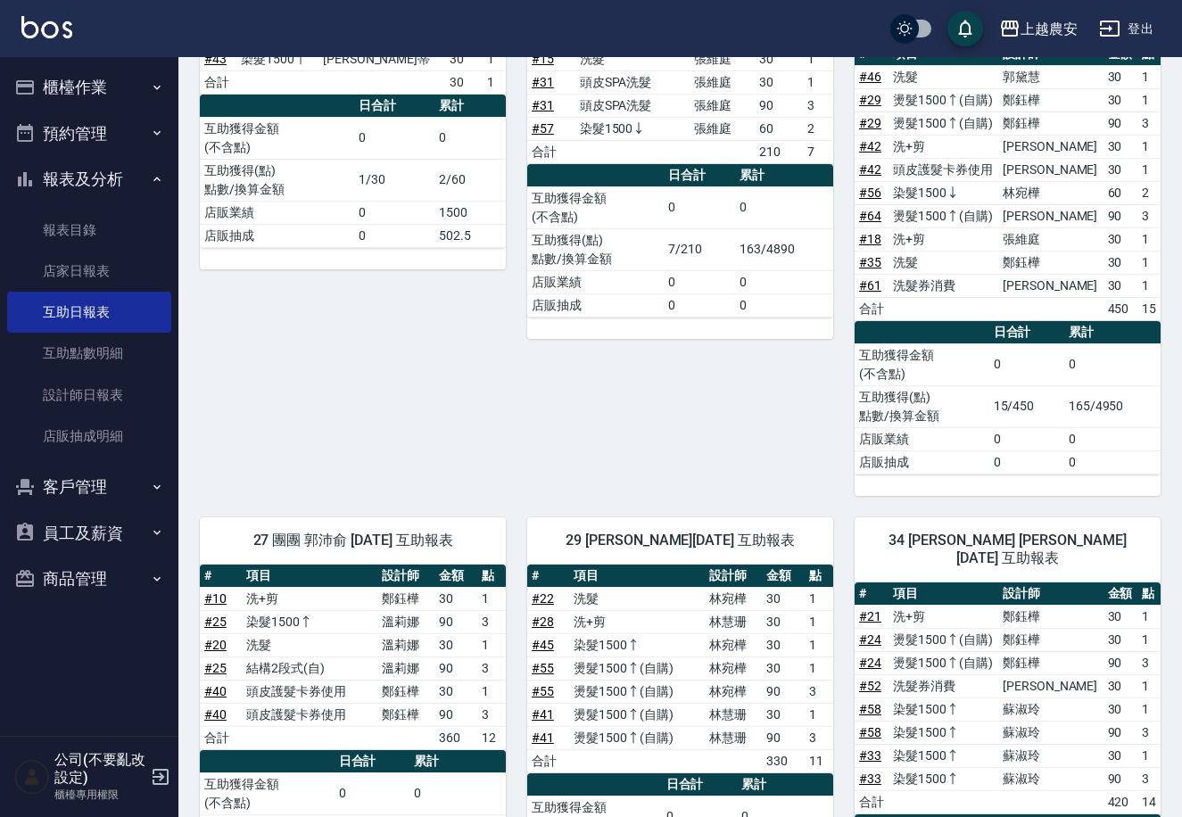
scroll to position [290, 0]
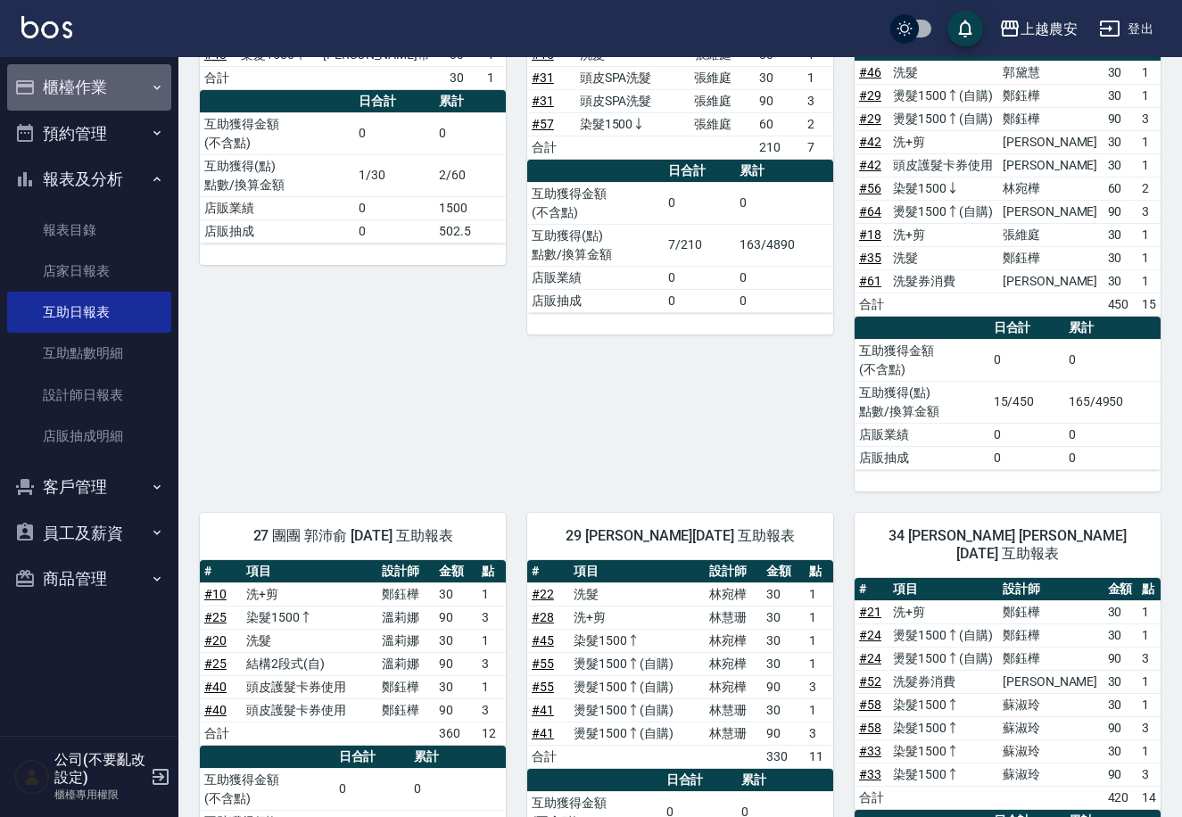
drag, startPoint x: 101, startPoint y: 90, endPoint x: 101, endPoint y: 127, distance: 36.6
click at [101, 90] on button "櫃檯作業" at bounding box center [89, 87] width 164 height 46
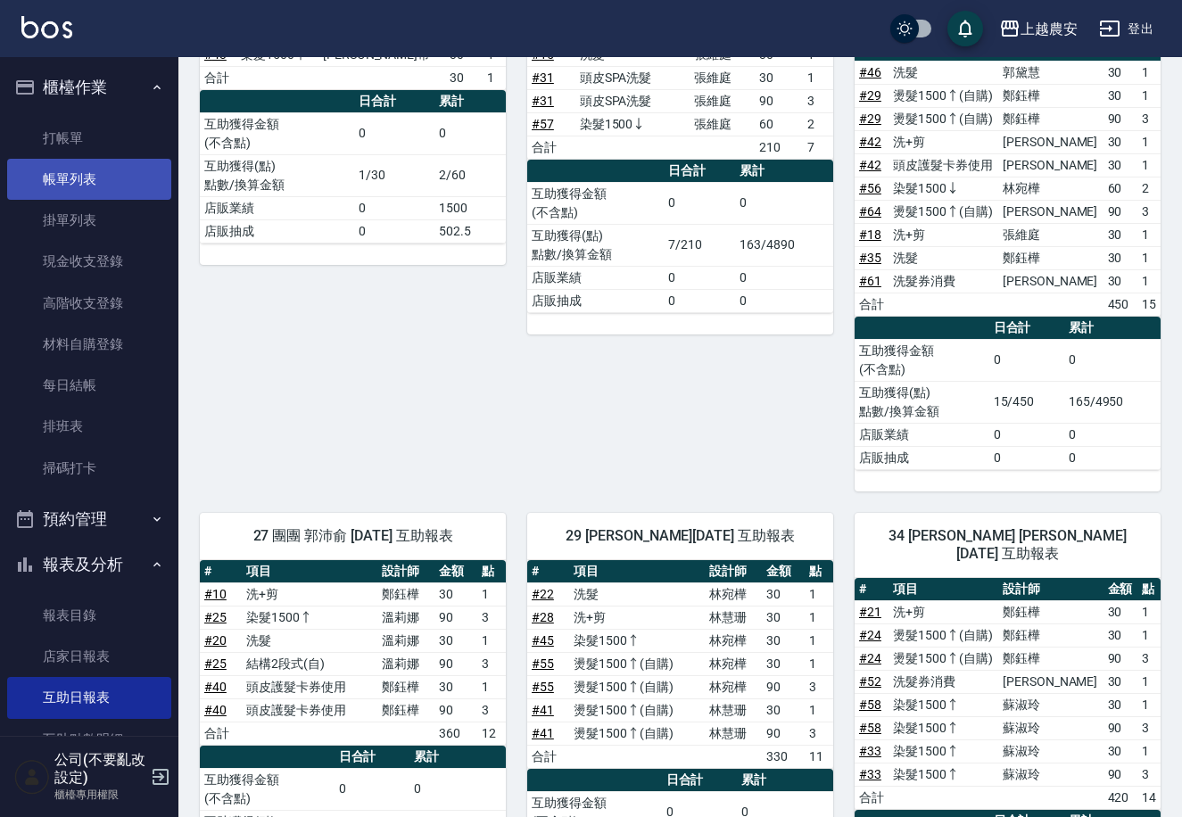
click at [85, 197] on link "帳單列表" at bounding box center [89, 179] width 164 height 41
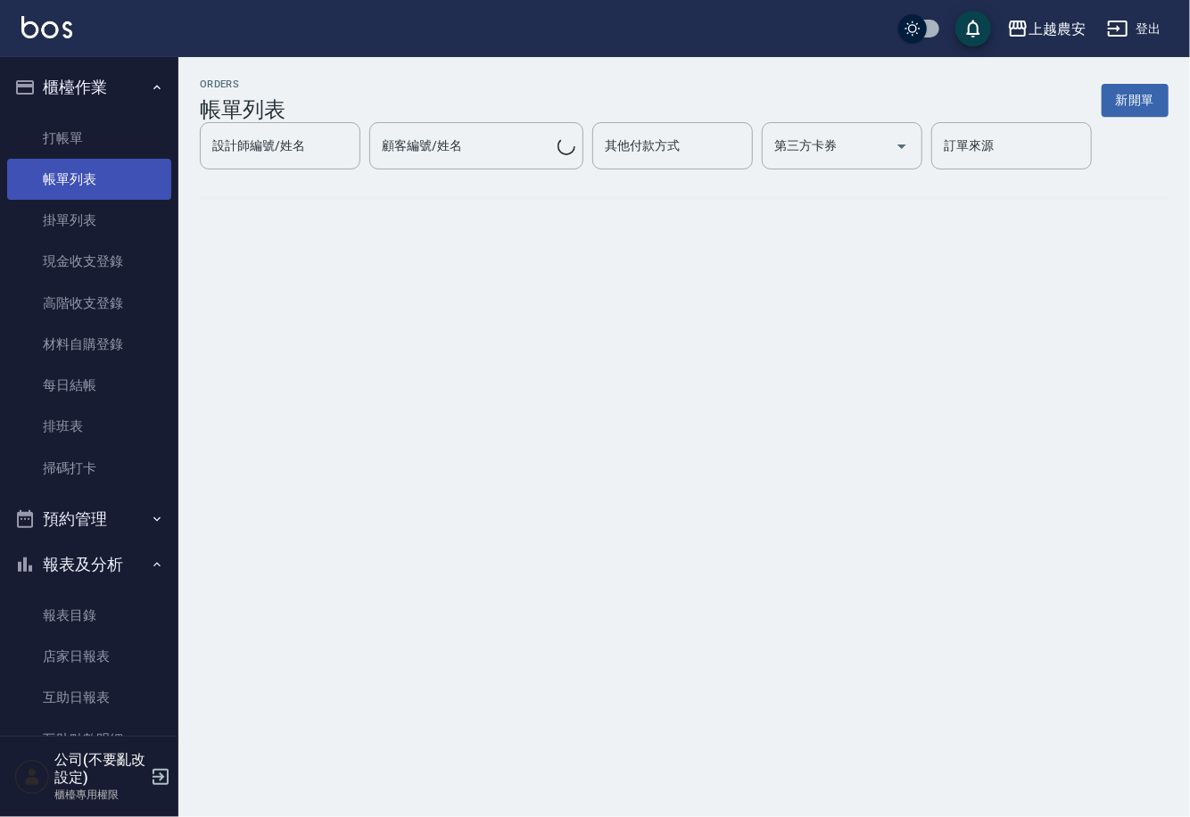
click at [79, 181] on link "帳單列表" at bounding box center [89, 179] width 164 height 41
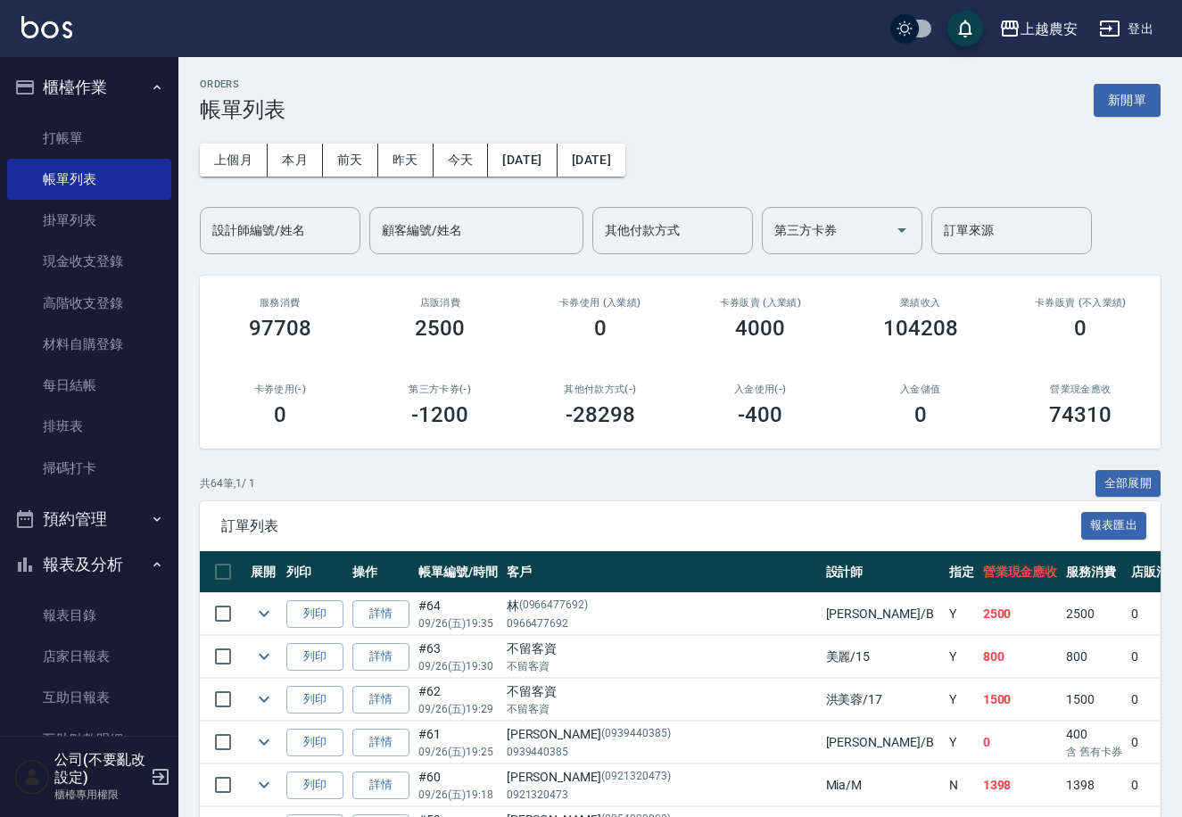
click at [376, 786] on link "詳情" at bounding box center [380, 785] width 57 height 28
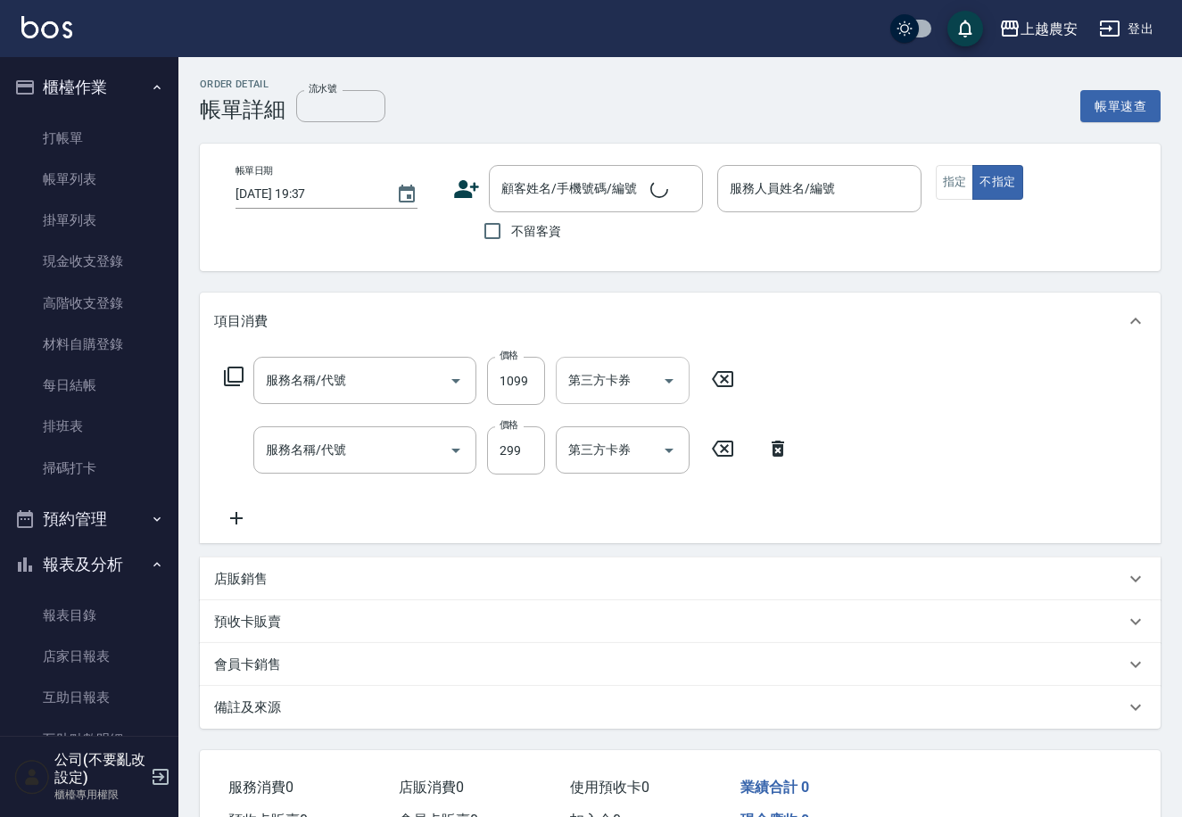
type input "[DATE] 19:18"
type input "Mia-M"
type input "蘊活頭皮(送養髮液)(127)"
type input "剪髮(403)"
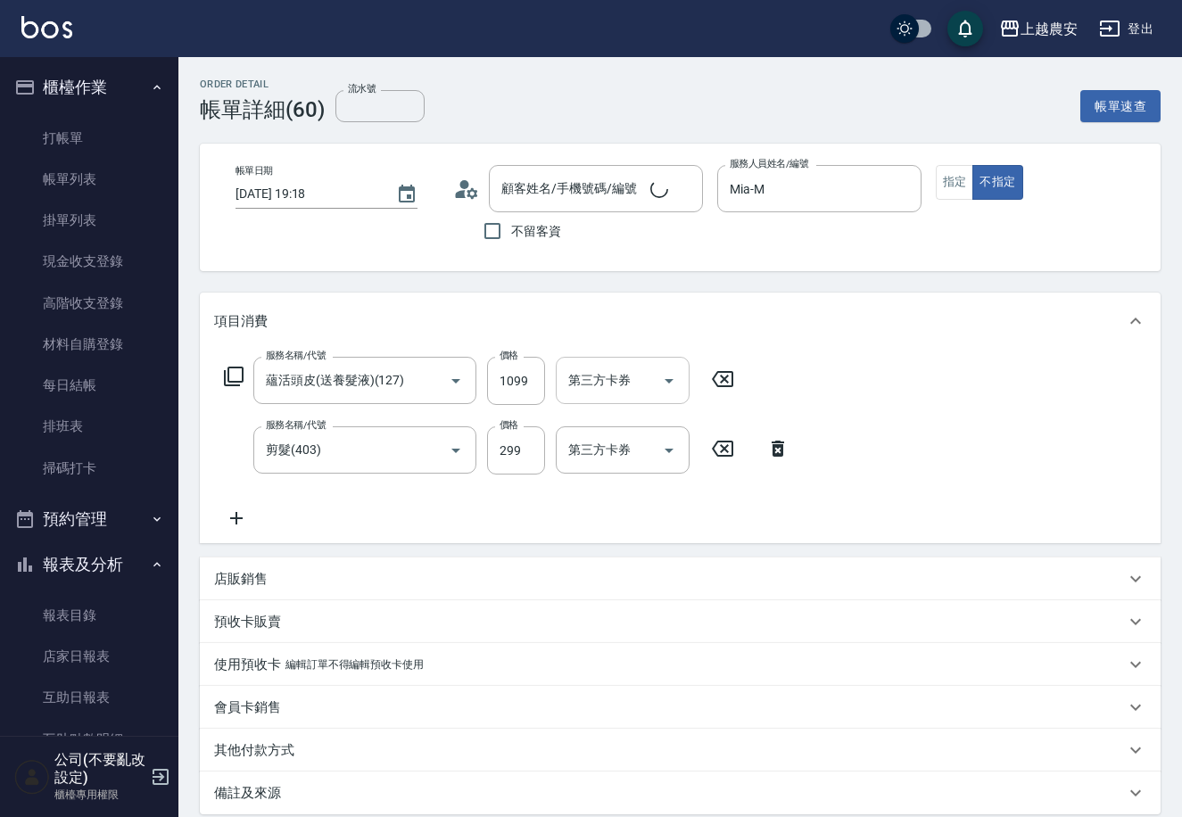
type input "[PERSON_NAME]/0921320473/0921320473"
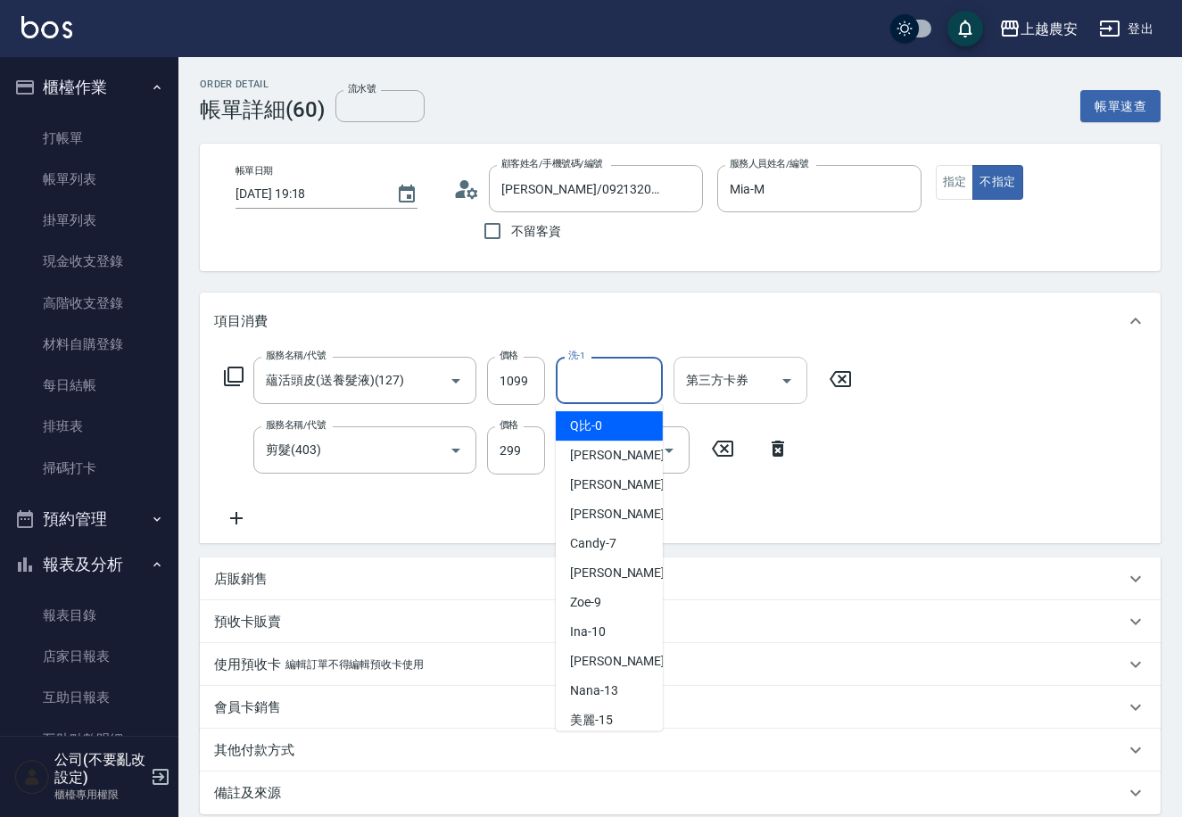
click at [578, 385] on input "洗-1" at bounding box center [609, 380] width 91 height 31
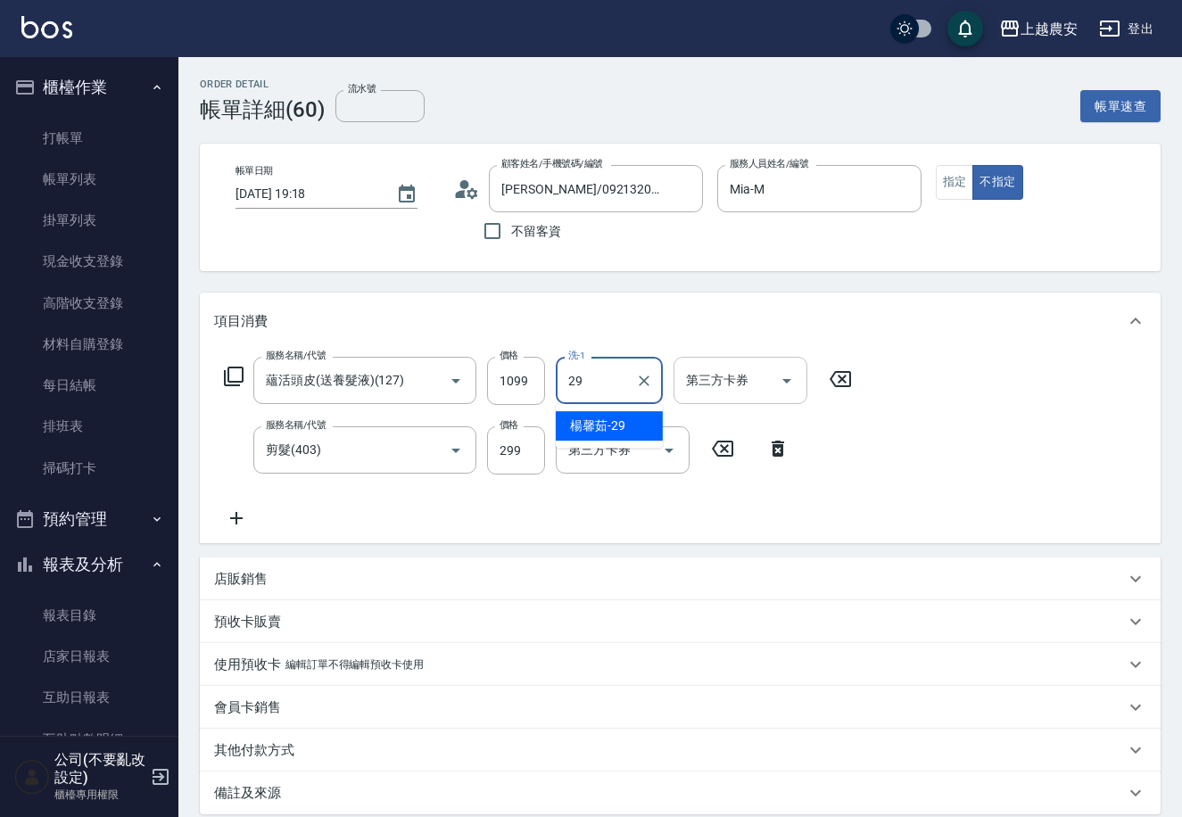
type input "[PERSON_NAME]-29"
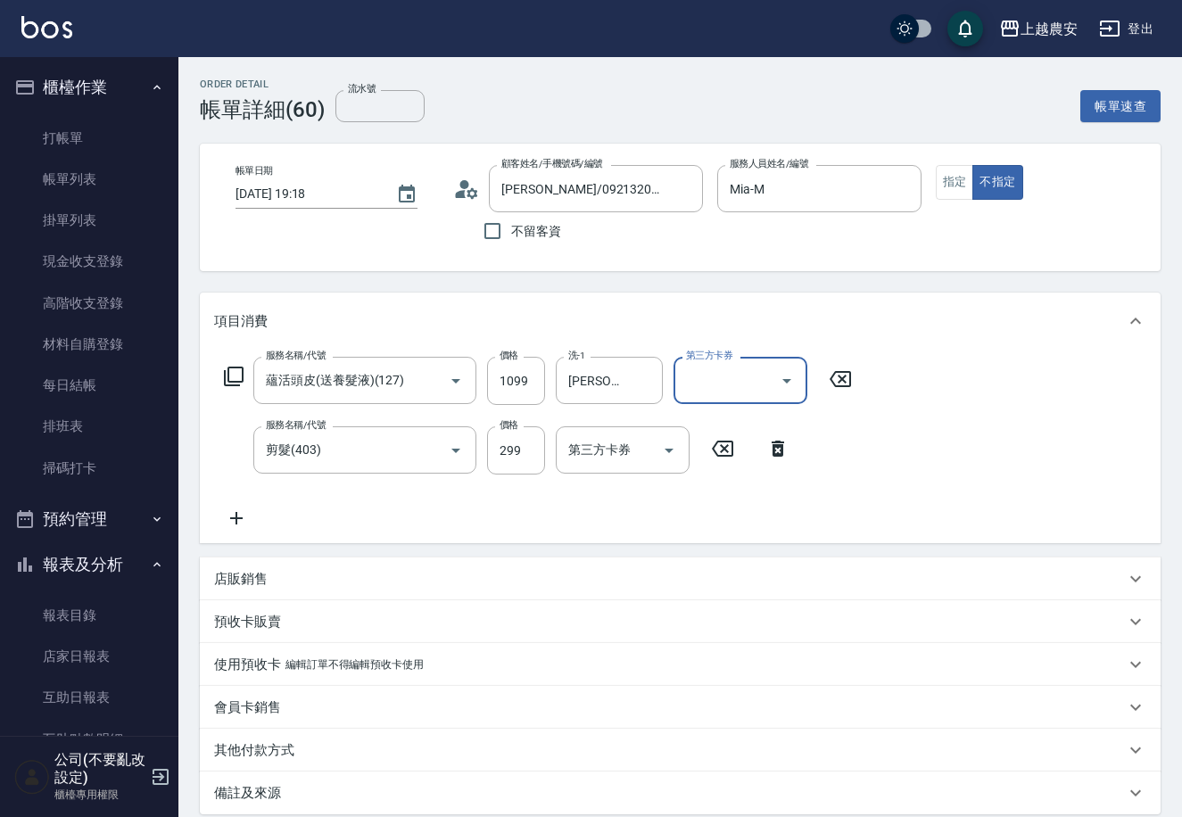
scroll to position [186, 0]
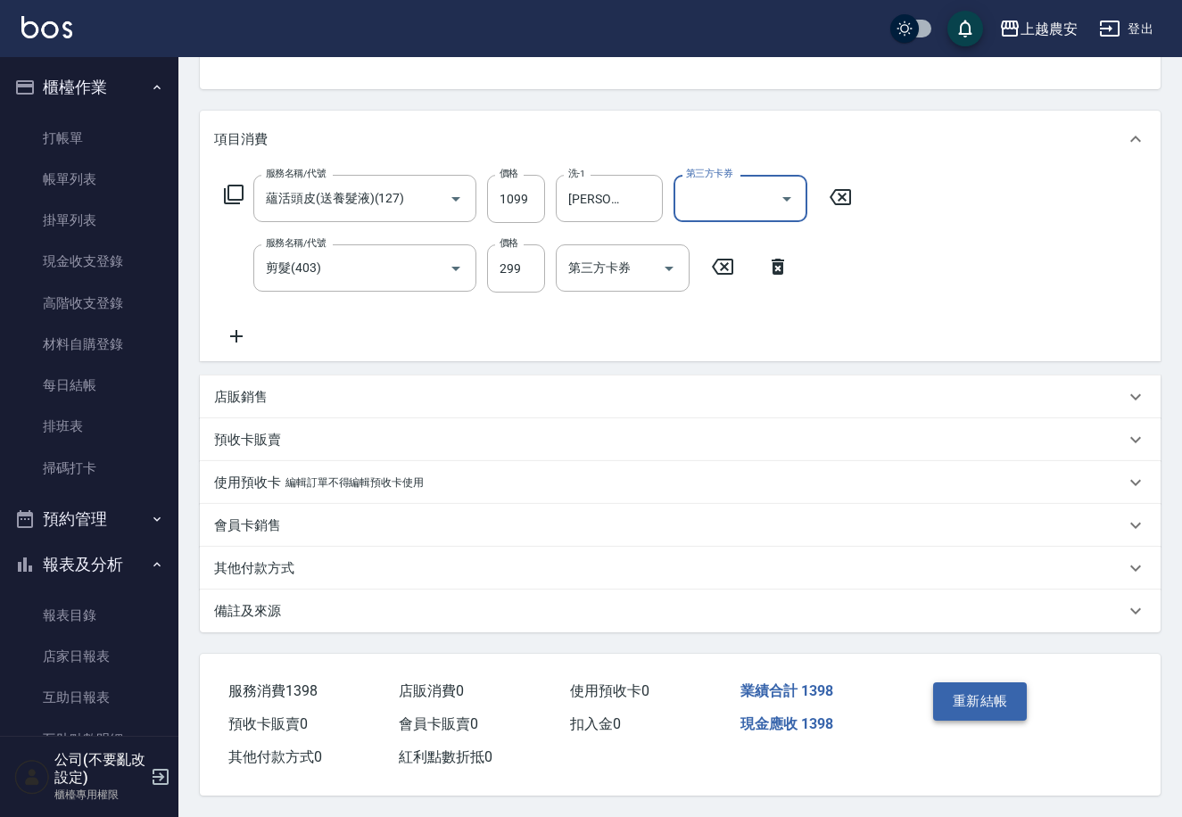
click at [966, 708] on button "重新結帳" at bounding box center [980, 700] width 95 height 37
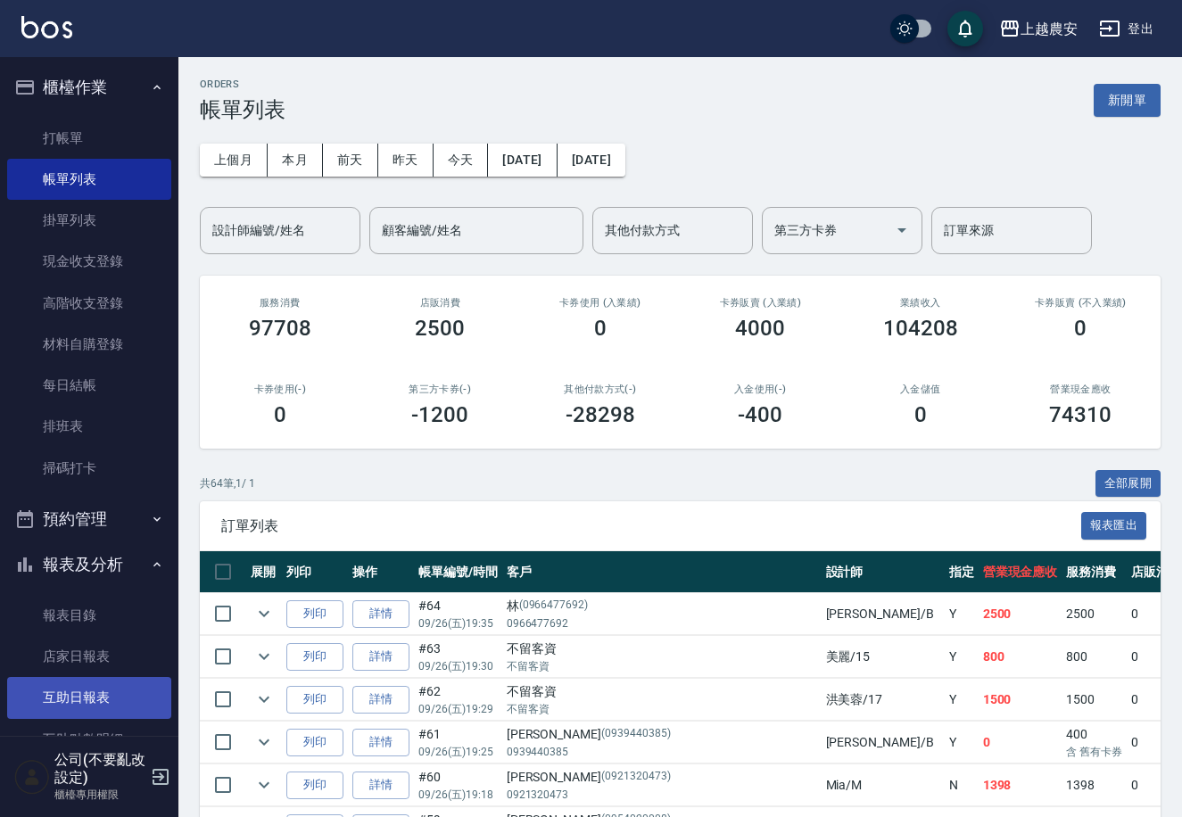
click at [68, 680] on link "互助日報表" at bounding box center [89, 697] width 164 height 41
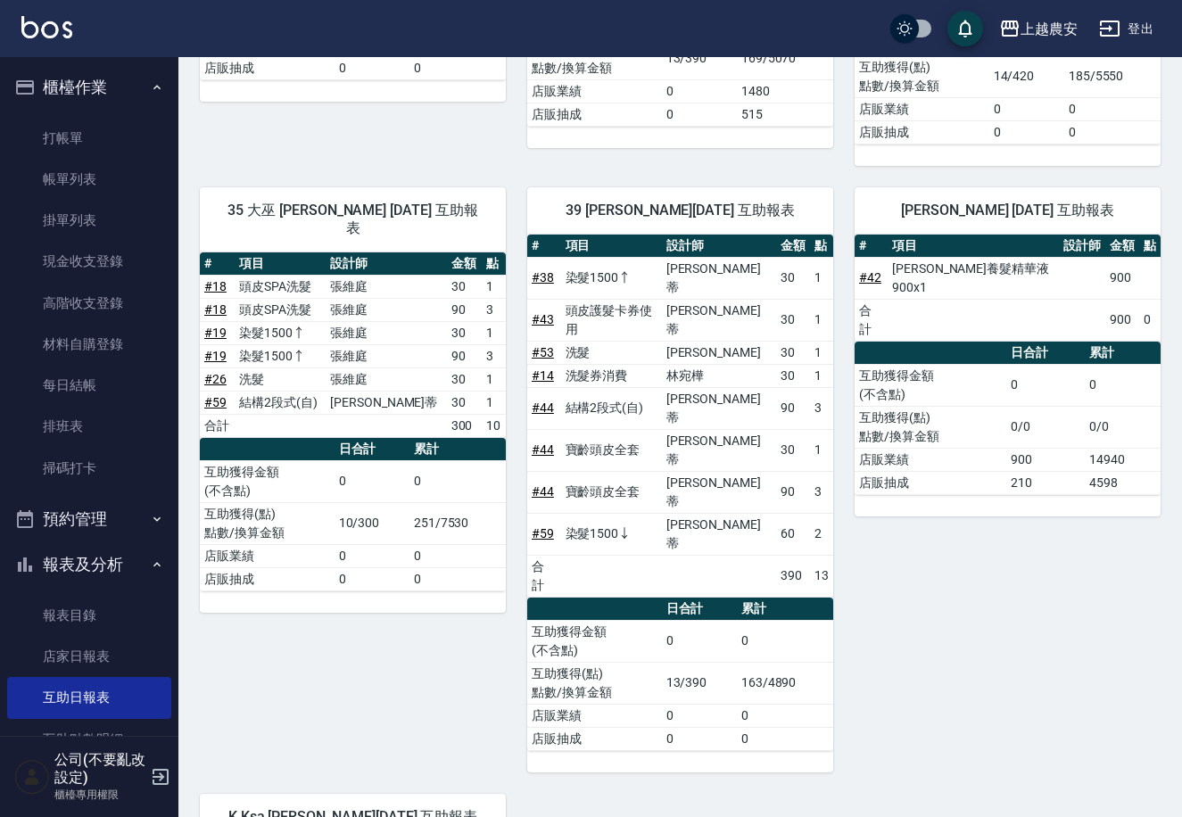
scroll to position [1085, 0]
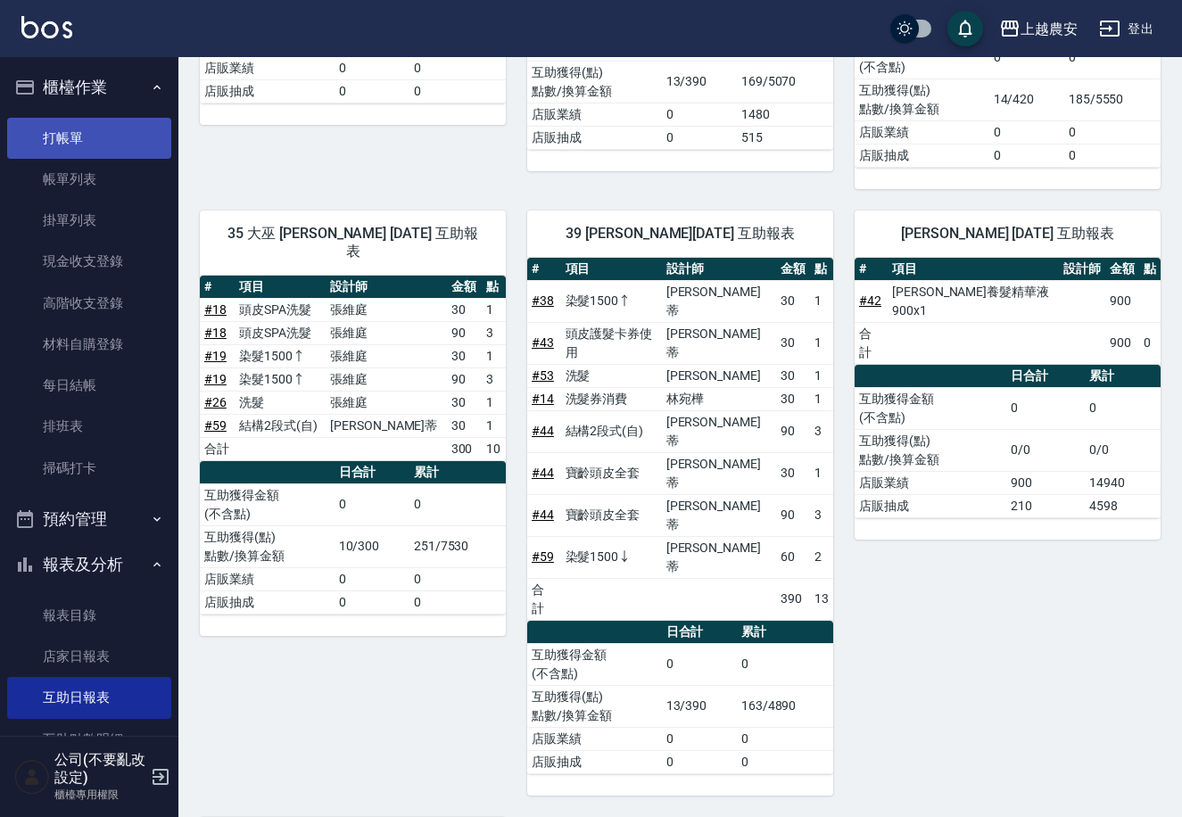
click at [146, 148] on link "打帳單" at bounding box center [89, 138] width 164 height 41
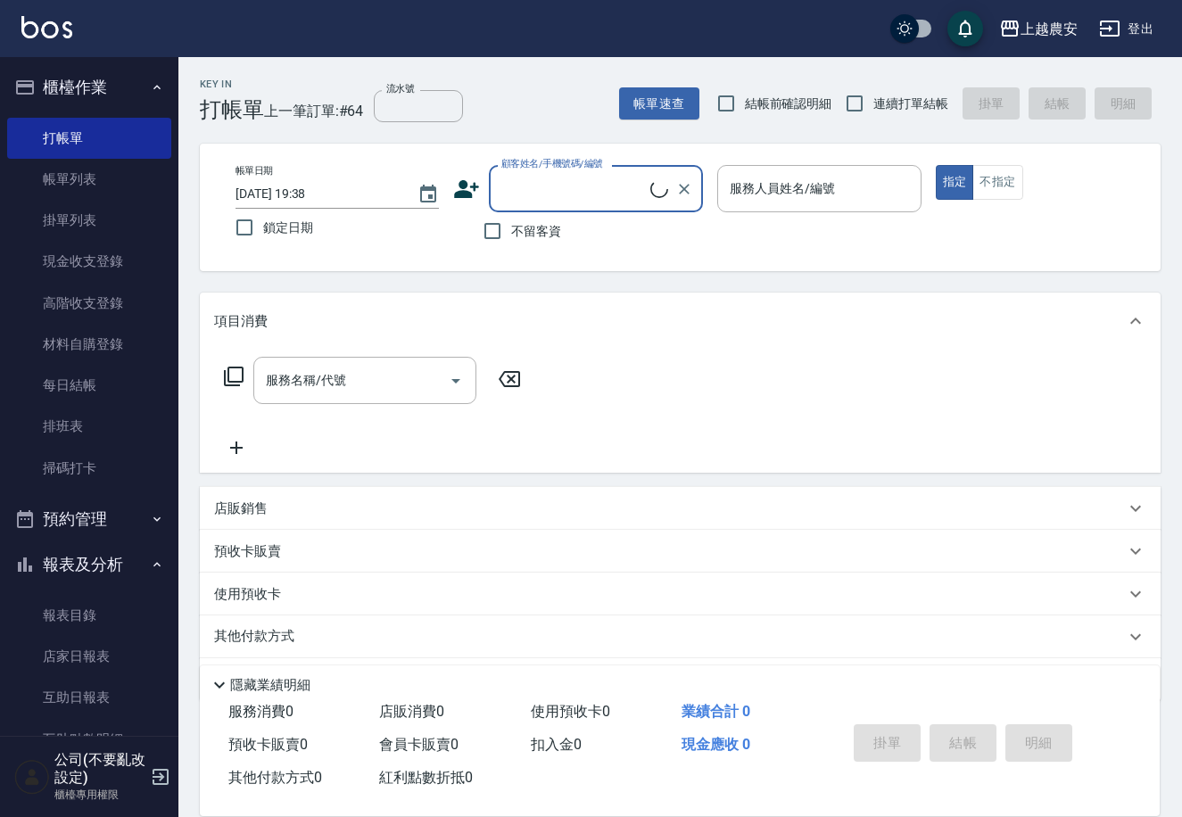
click at [97, 557] on button "報表及分析" at bounding box center [89, 564] width 164 height 46
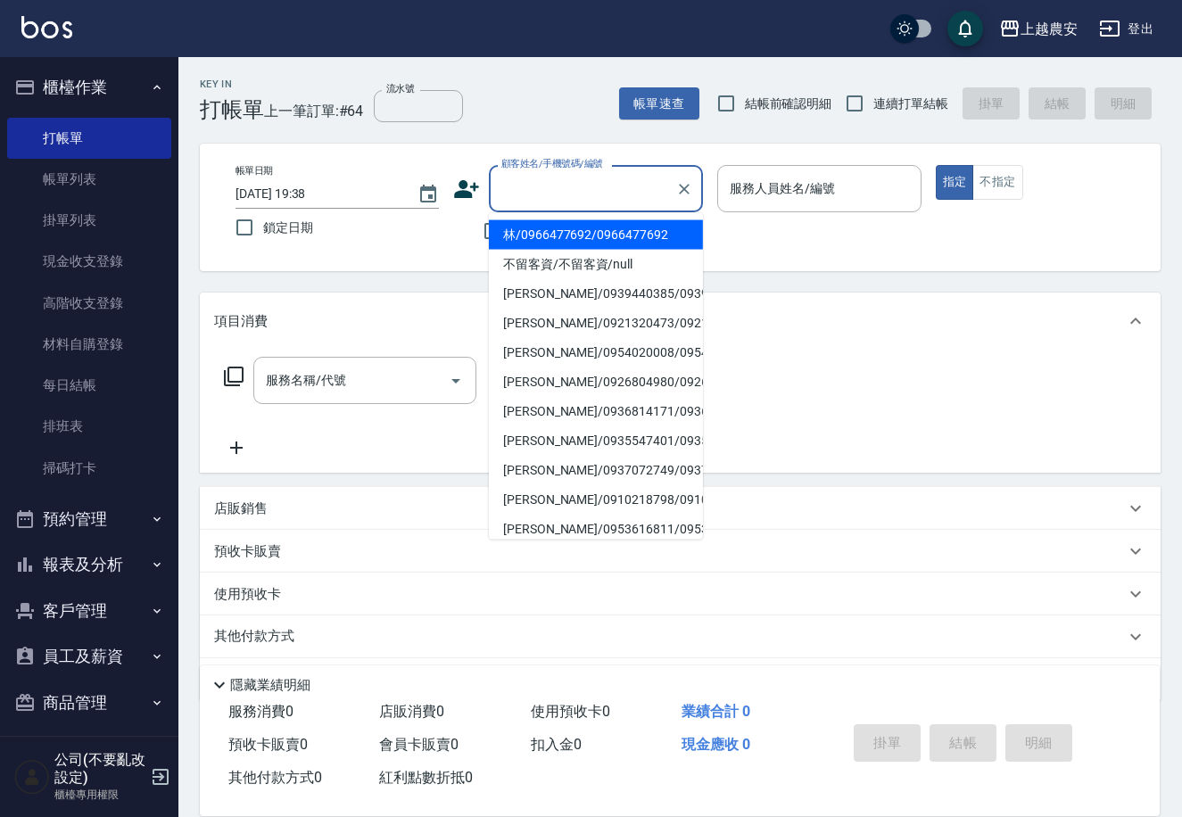
click at [530, 188] on div "顧客姓名/手機號碼/編號 顧客姓名/手機號碼/編號" at bounding box center [596, 188] width 214 height 47
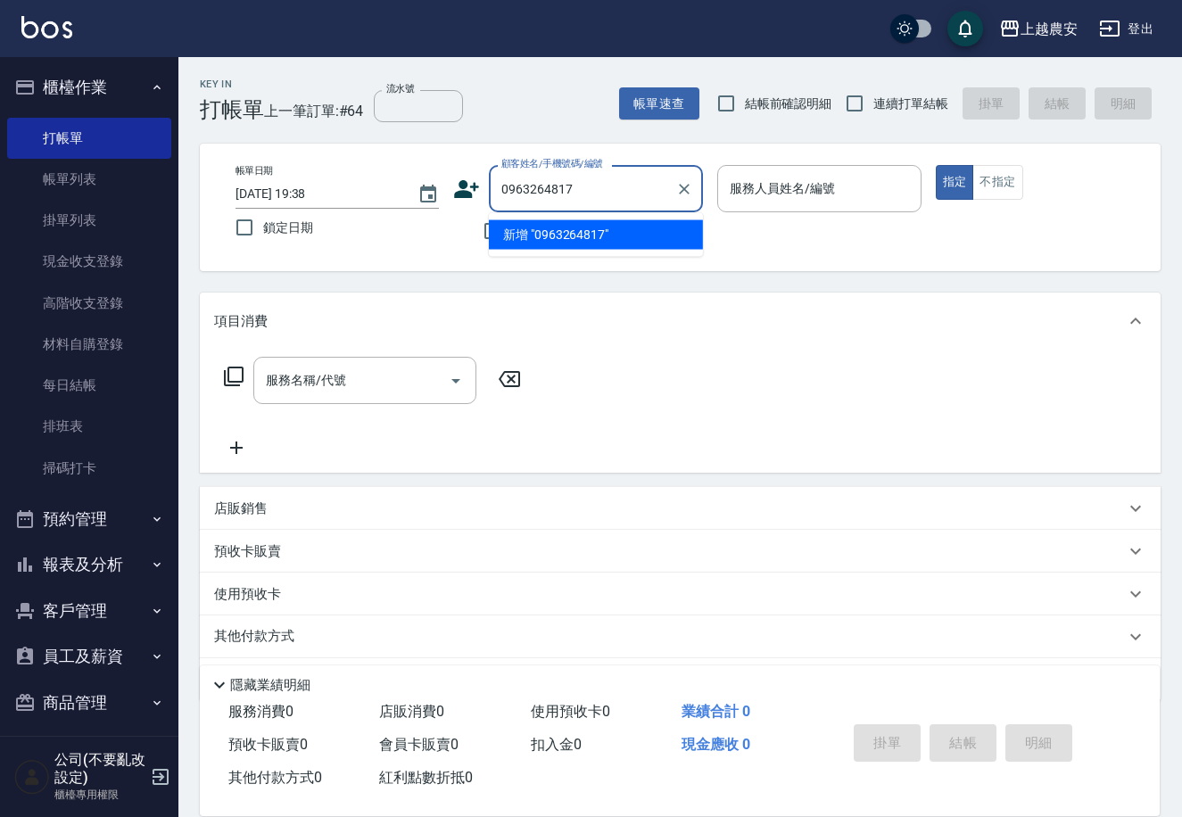
click at [573, 235] on li "新增 "0963264817"" at bounding box center [596, 234] width 214 height 29
type input "0963264817"
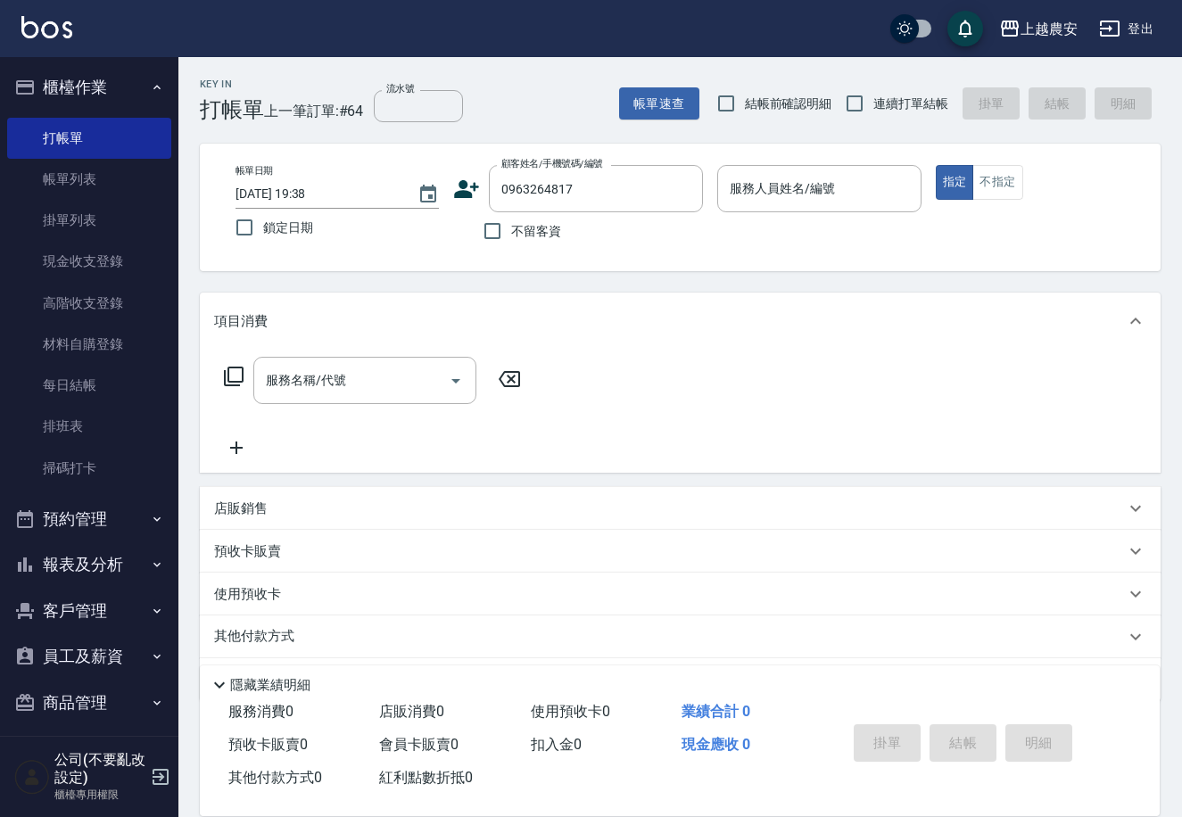
click at [461, 194] on icon at bounding box center [467, 189] width 25 height 18
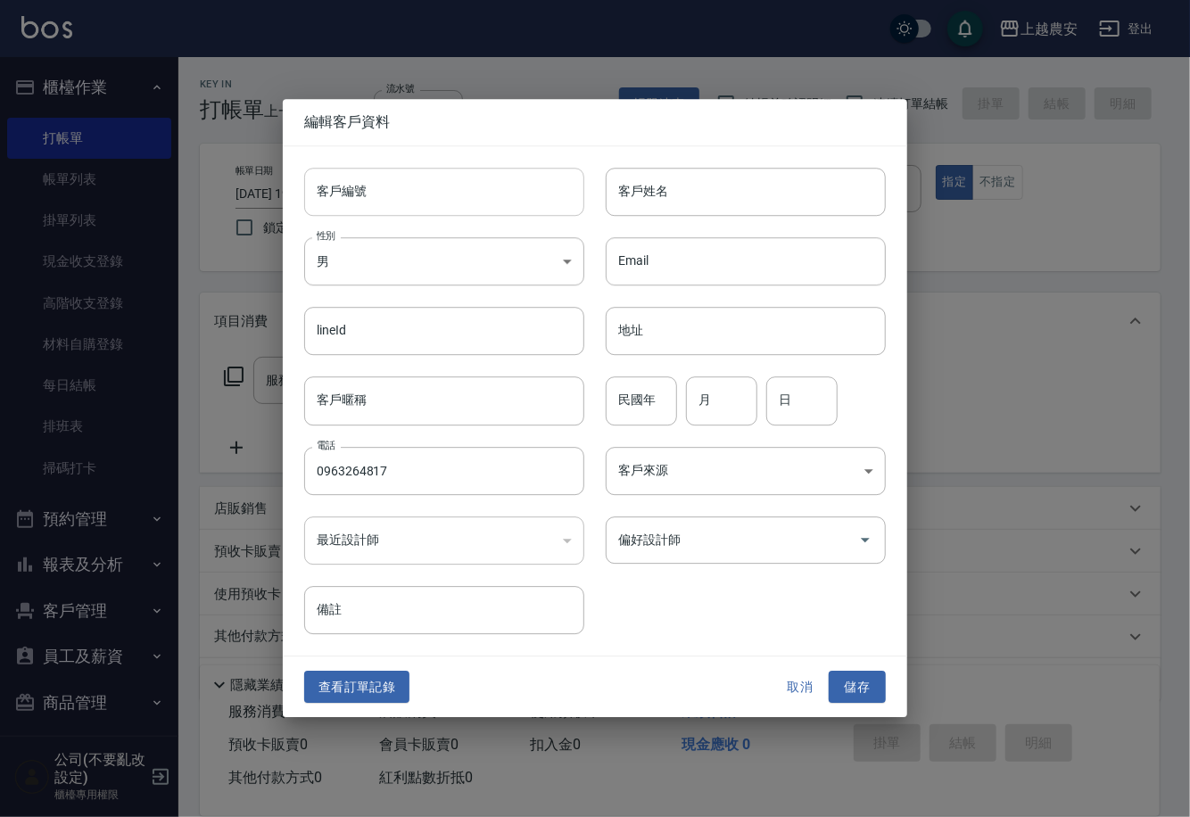
click at [461, 194] on input "客戶編號" at bounding box center [444, 192] width 280 height 48
type input "0963264817"
click at [354, 274] on body "上越農安 登出 櫃檯作業 打帳單 帳單列表 掛單列表 現金收支登錄 高階收支登錄 材料自購登錄 每日結帳 排班表 掃碼打卡 預約管理 預約管理 單日預約紀錄 …" at bounding box center [595, 435] width 1190 height 870
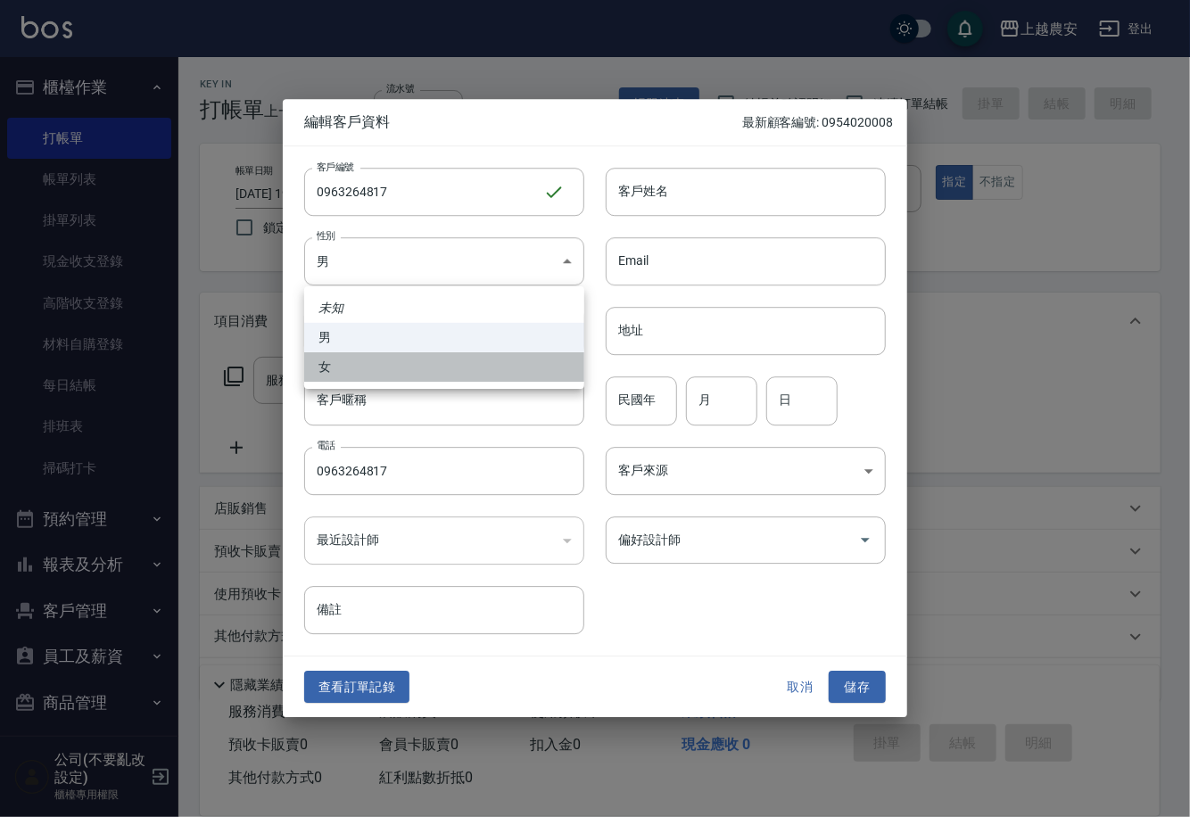
click at [361, 357] on li "女" at bounding box center [444, 366] width 280 height 29
type input "[DEMOGRAPHIC_DATA]"
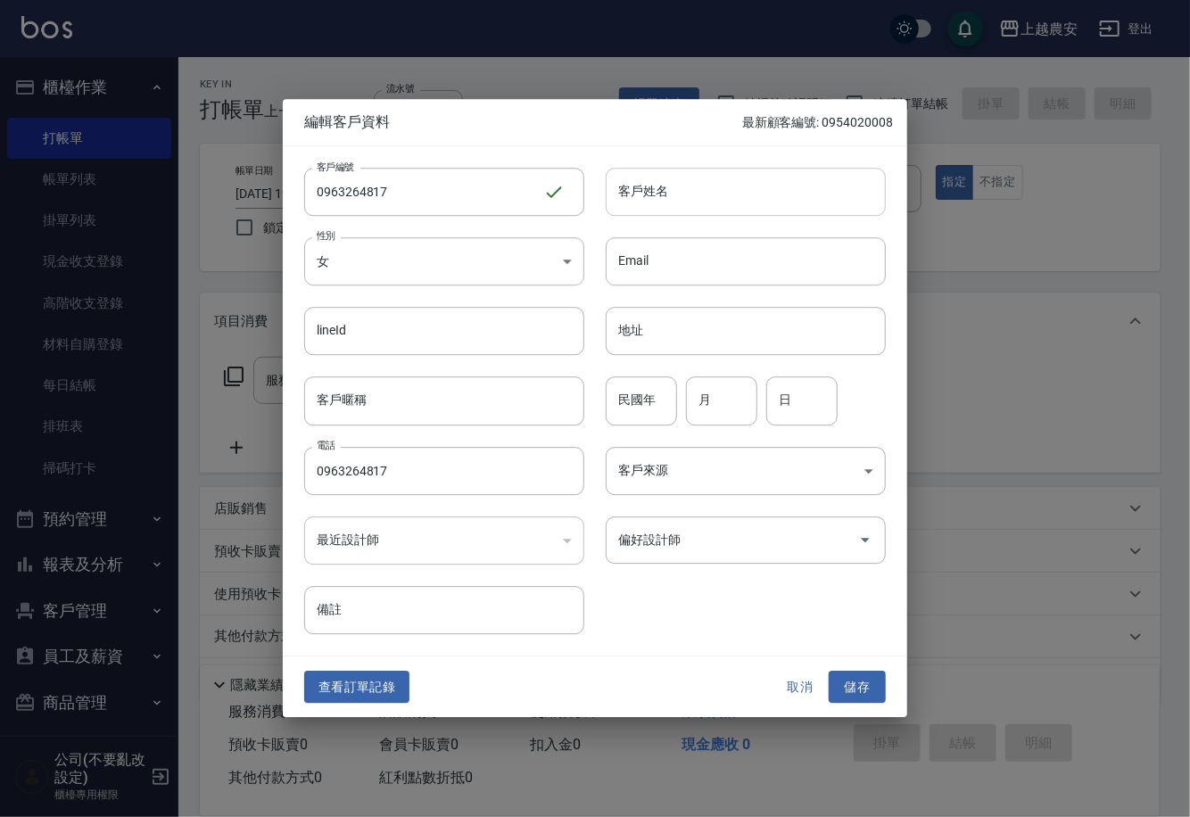
click at [682, 195] on input "客戶姓名" at bounding box center [746, 192] width 280 height 48
type input "[PERSON_NAME]"
click at [842, 688] on button "儲存" at bounding box center [856, 687] width 57 height 33
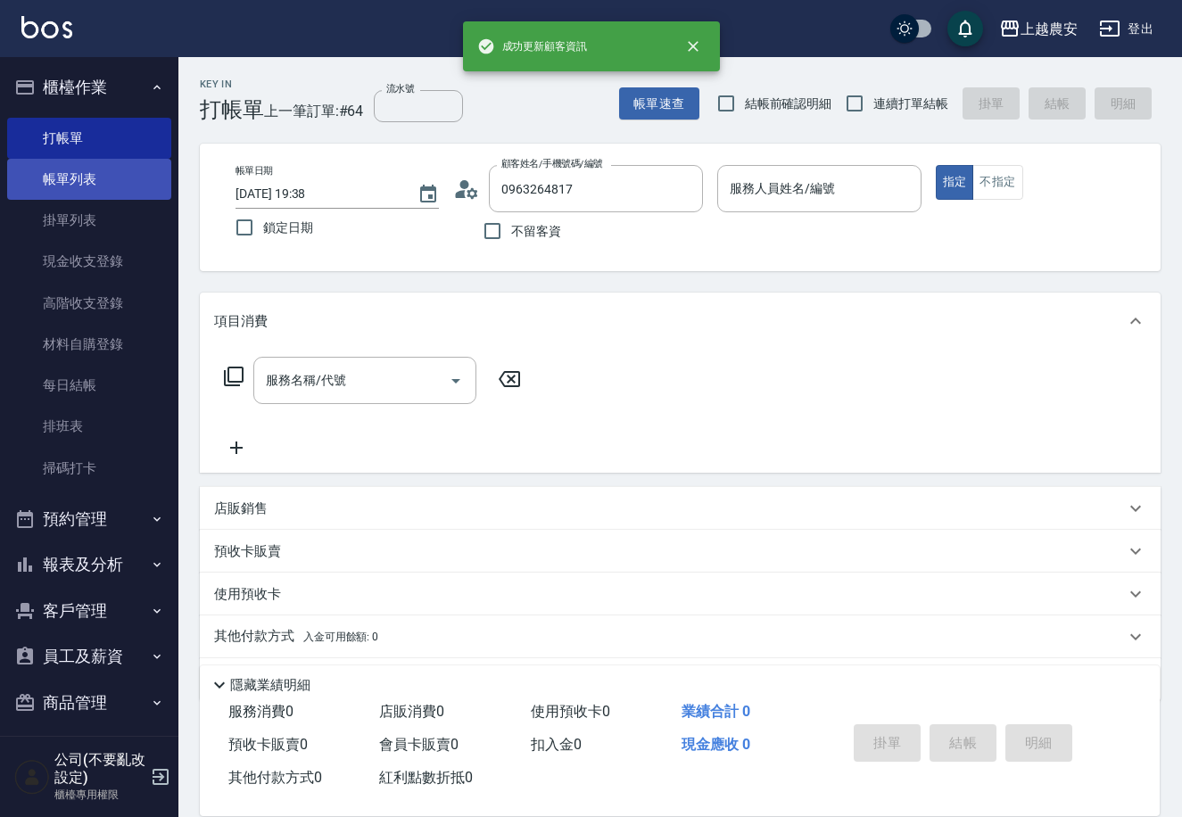
click at [54, 191] on link "帳單列表" at bounding box center [89, 179] width 164 height 41
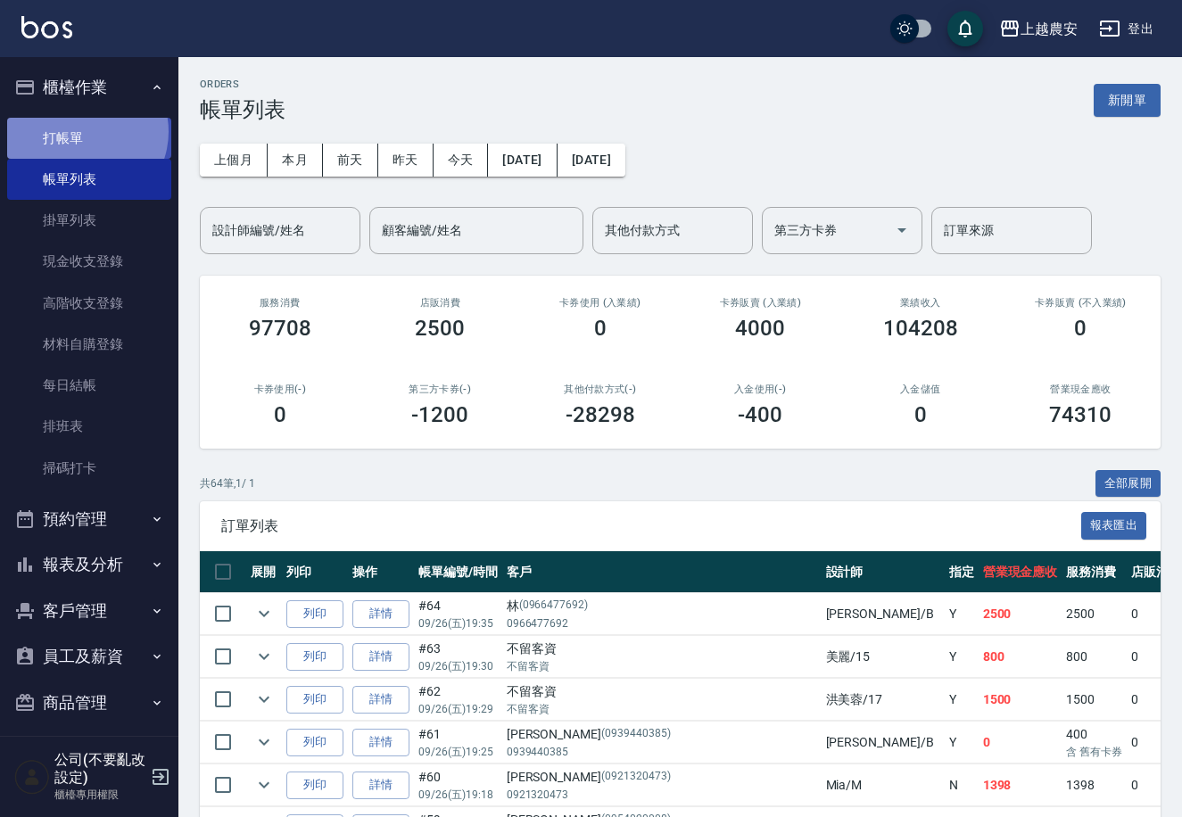
click at [80, 131] on link "打帳單" at bounding box center [89, 138] width 164 height 41
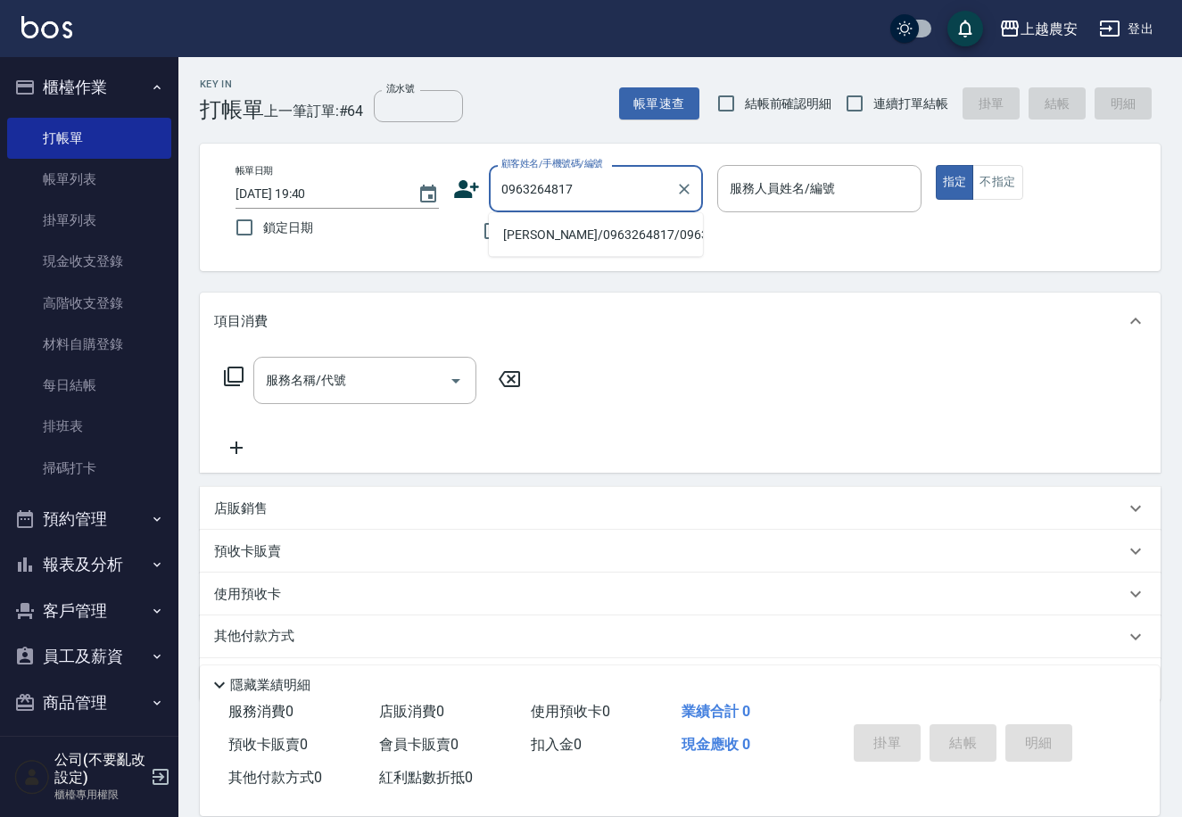
click at [612, 230] on li "[PERSON_NAME]/0963264817/0963264817" at bounding box center [596, 234] width 214 height 29
type input "[PERSON_NAME]/0963264817/0963264817"
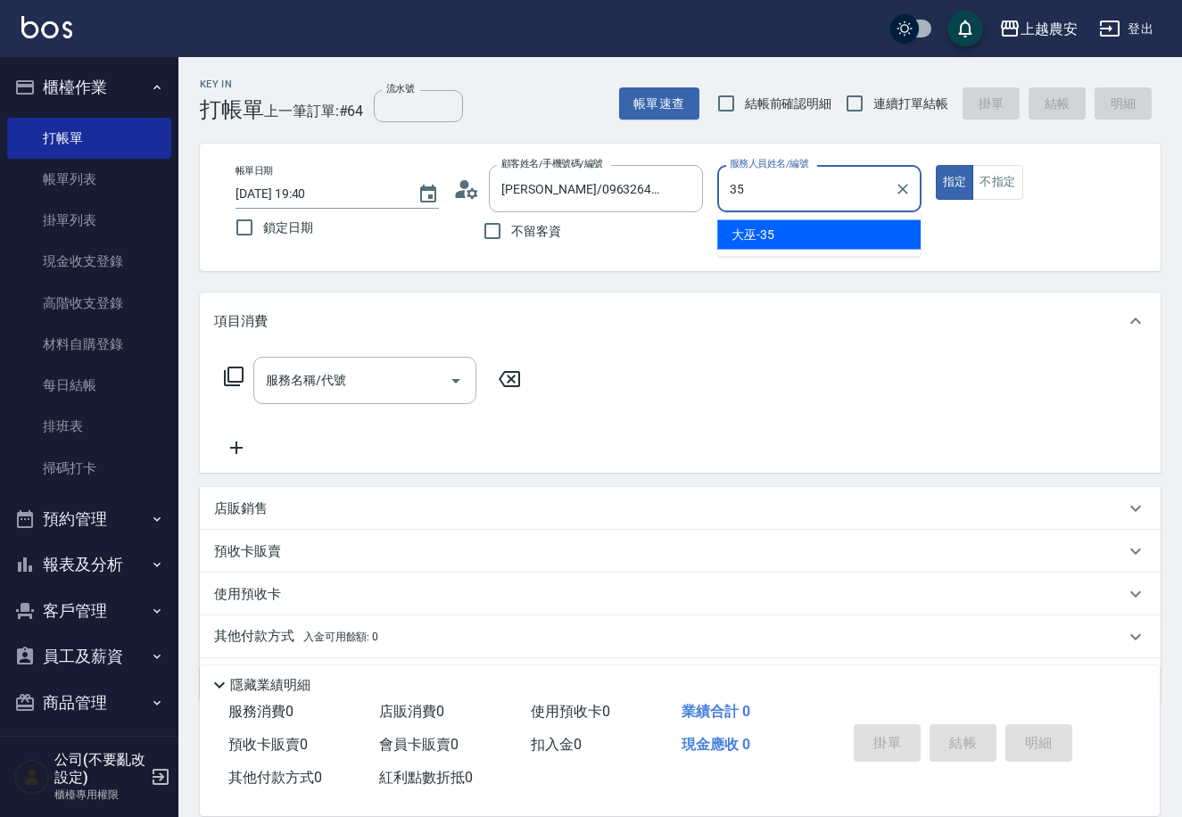
type input "大巫-35"
type button "true"
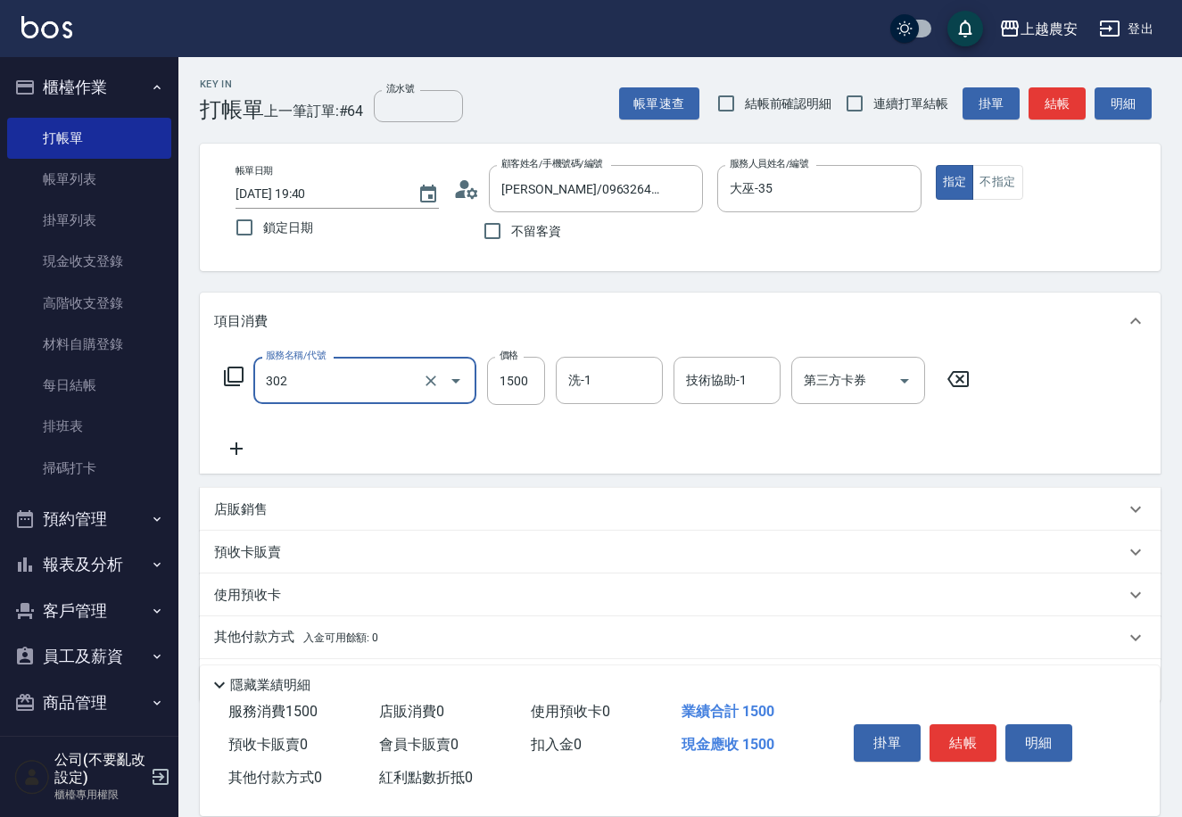
type input "燙髮1500↓(自購)(302)"
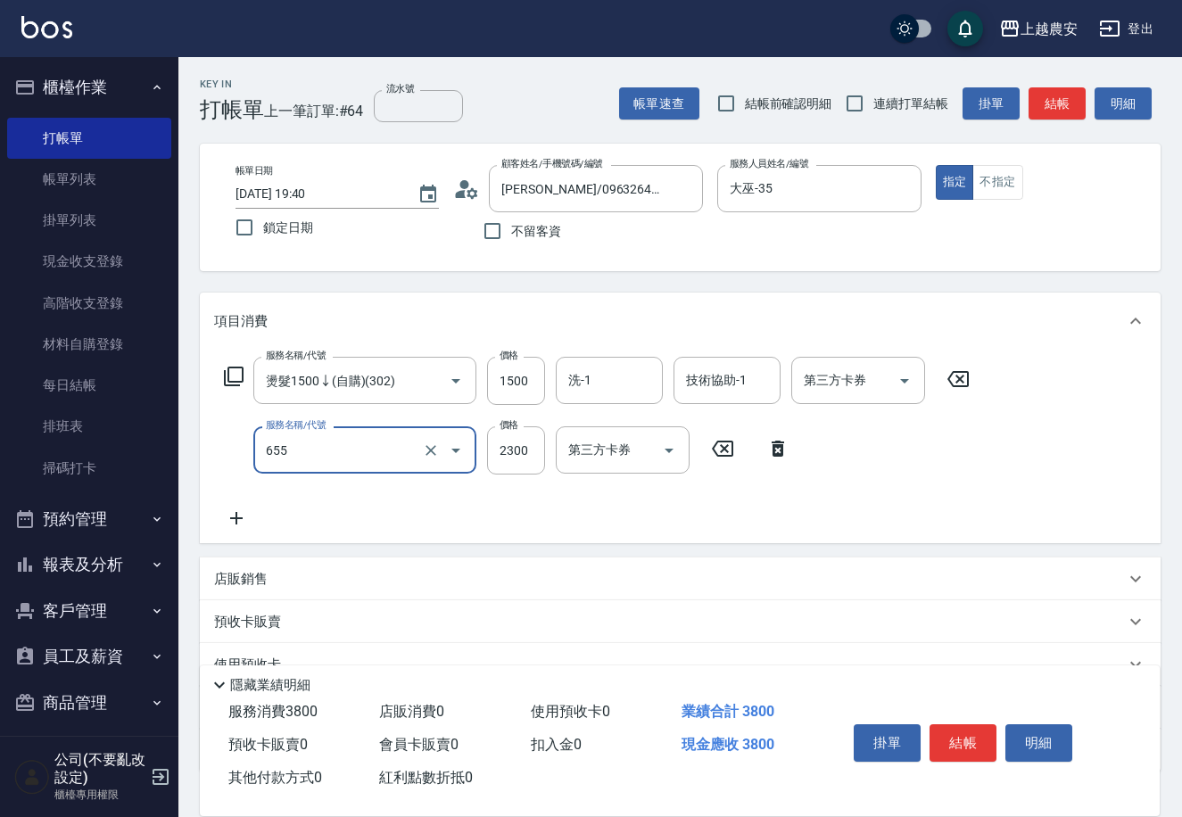
type input "結構2段式(自)(655)"
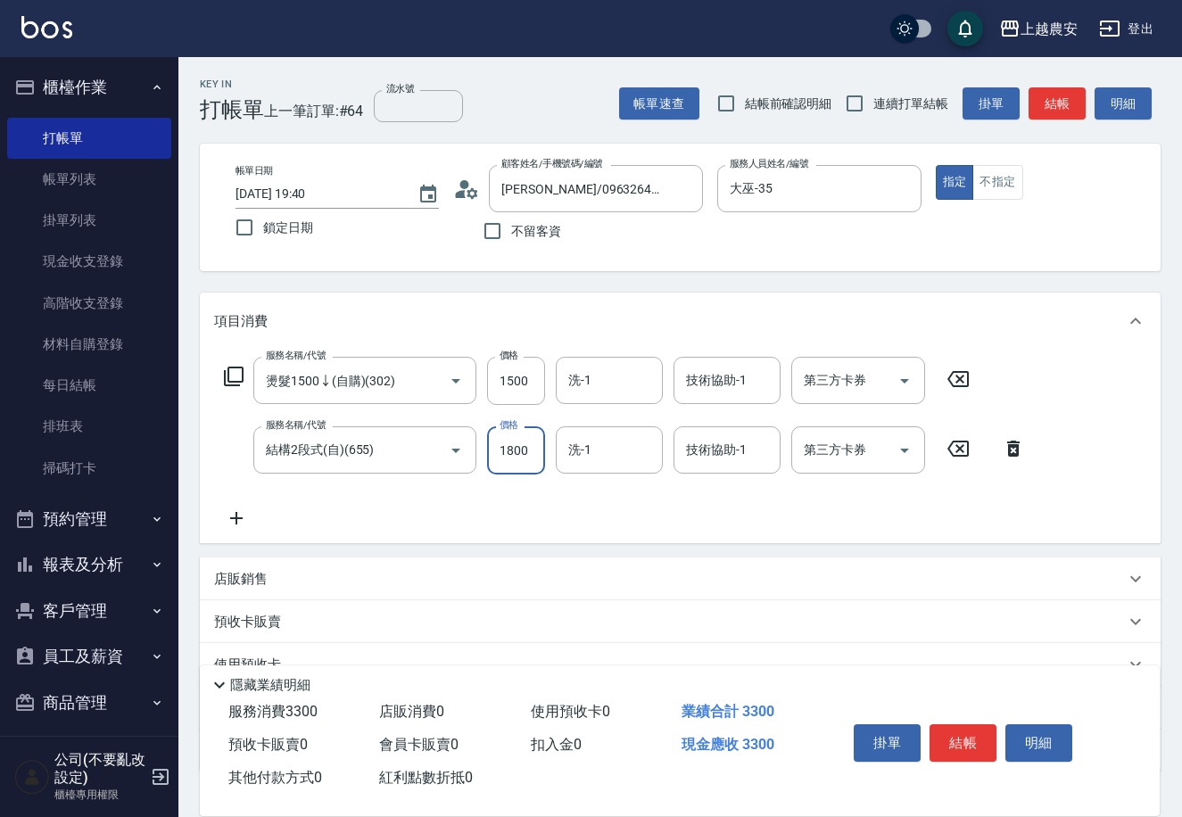
scroll to position [122, 0]
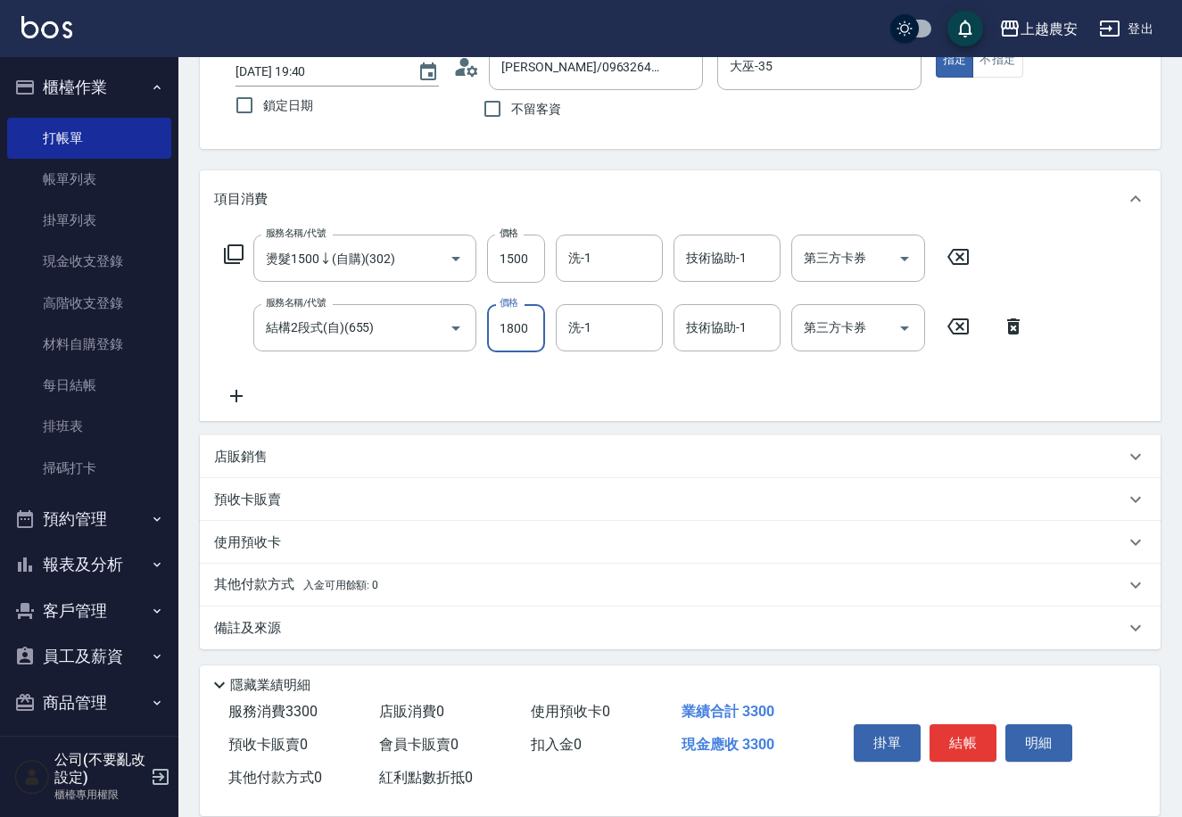
type input "1800"
click at [347, 584] on span "入金可用餘額: 0" at bounding box center [341, 585] width 76 height 12
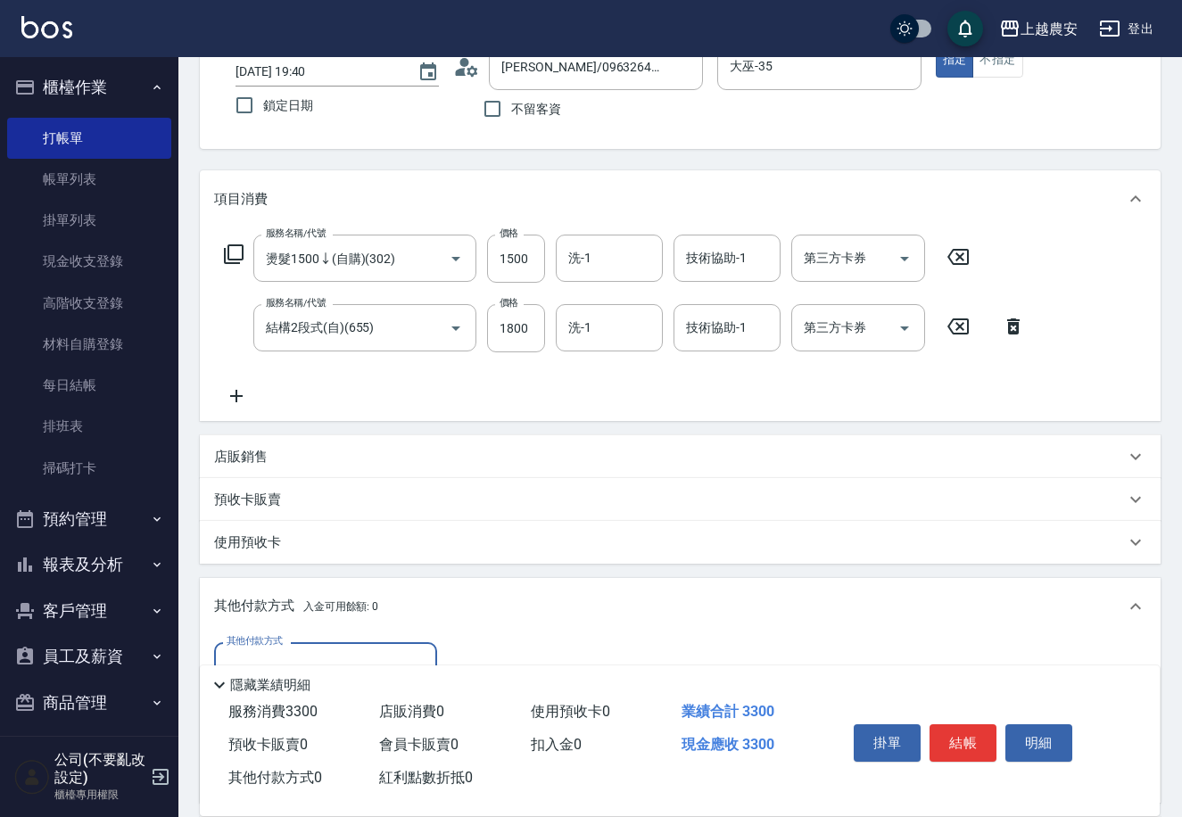
scroll to position [332, 0]
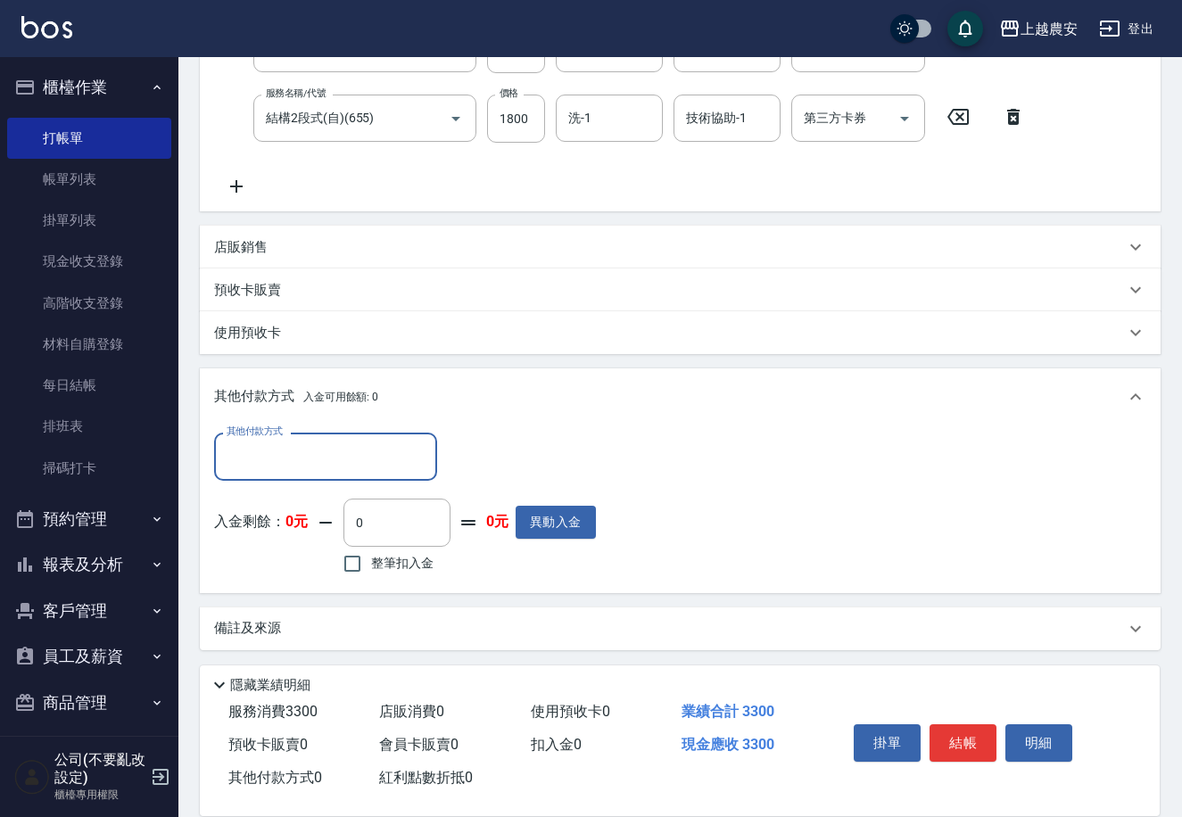
click at [358, 461] on input "其他付款方式" at bounding box center [325, 456] width 207 height 31
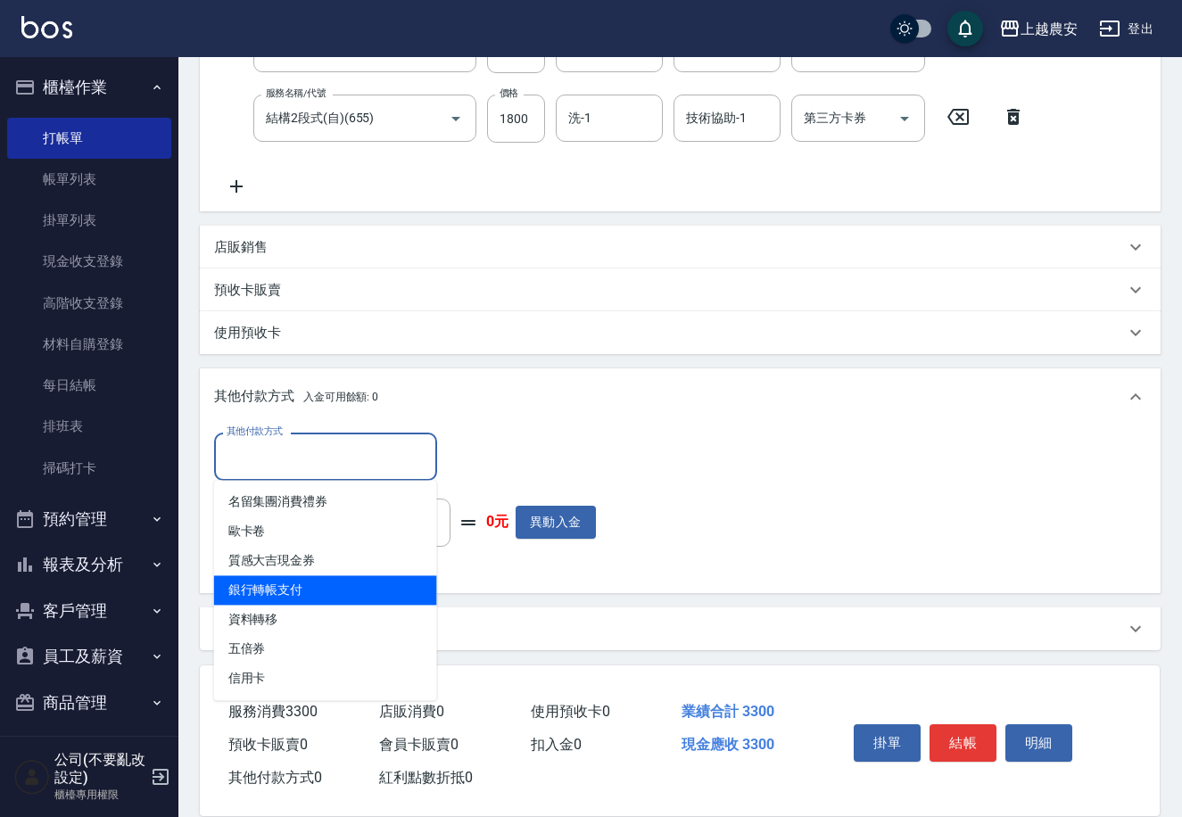
click at [292, 591] on span "銀行轉帳支付" at bounding box center [325, 589] width 223 height 29
type input "銀行轉帳支付"
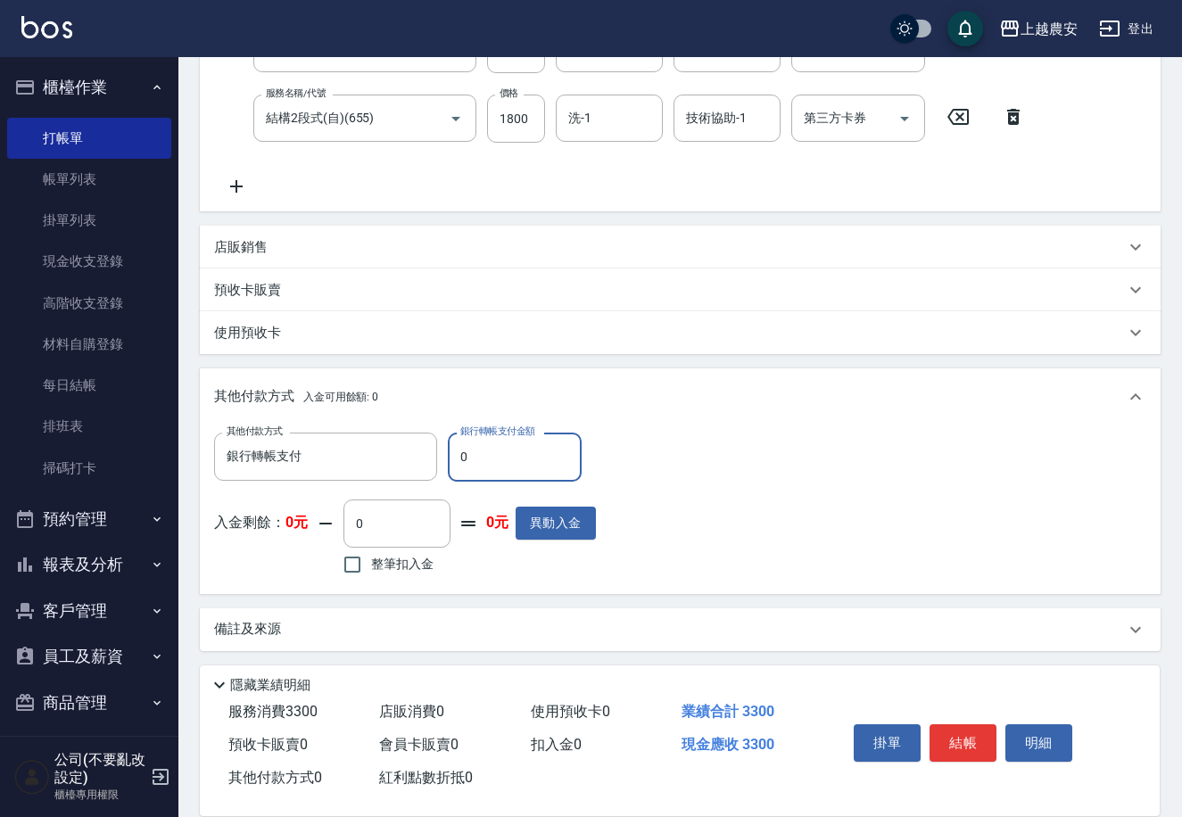
drag, startPoint x: 452, startPoint y: 455, endPoint x: 481, endPoint y: 460, distance: 29.0
click at [482, 461] on input "0" at bounding box center [515, 457] width 134 height 48
type input "3300"
click at [963, 746] on button "結帳" at bounding box center [962, 742] width 67 height 37
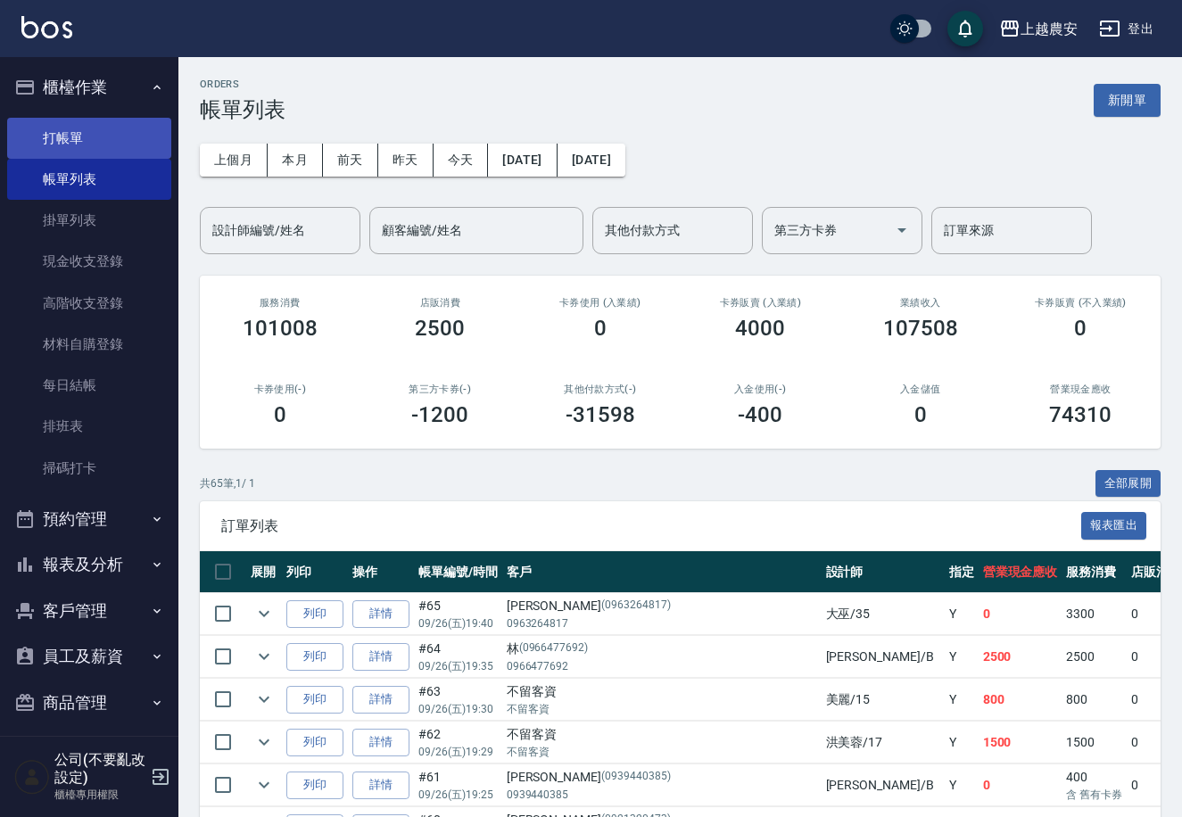
click at [84, 138] on link "打帳單" at bounding box center [89, 138] width 164 height 41
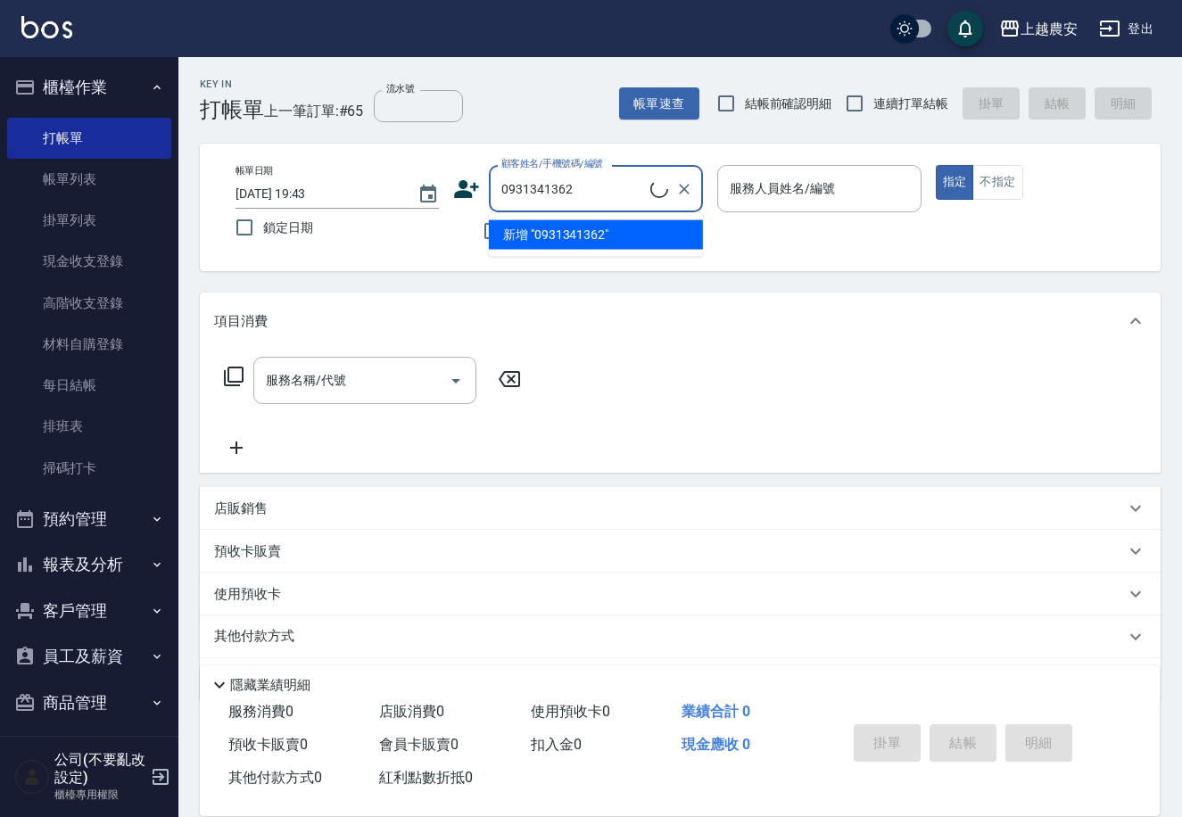
click at [547, 235] on li "新增 "0931341362"" at bounding box center [596, 234] width 214 height 29
type input "0931341362"
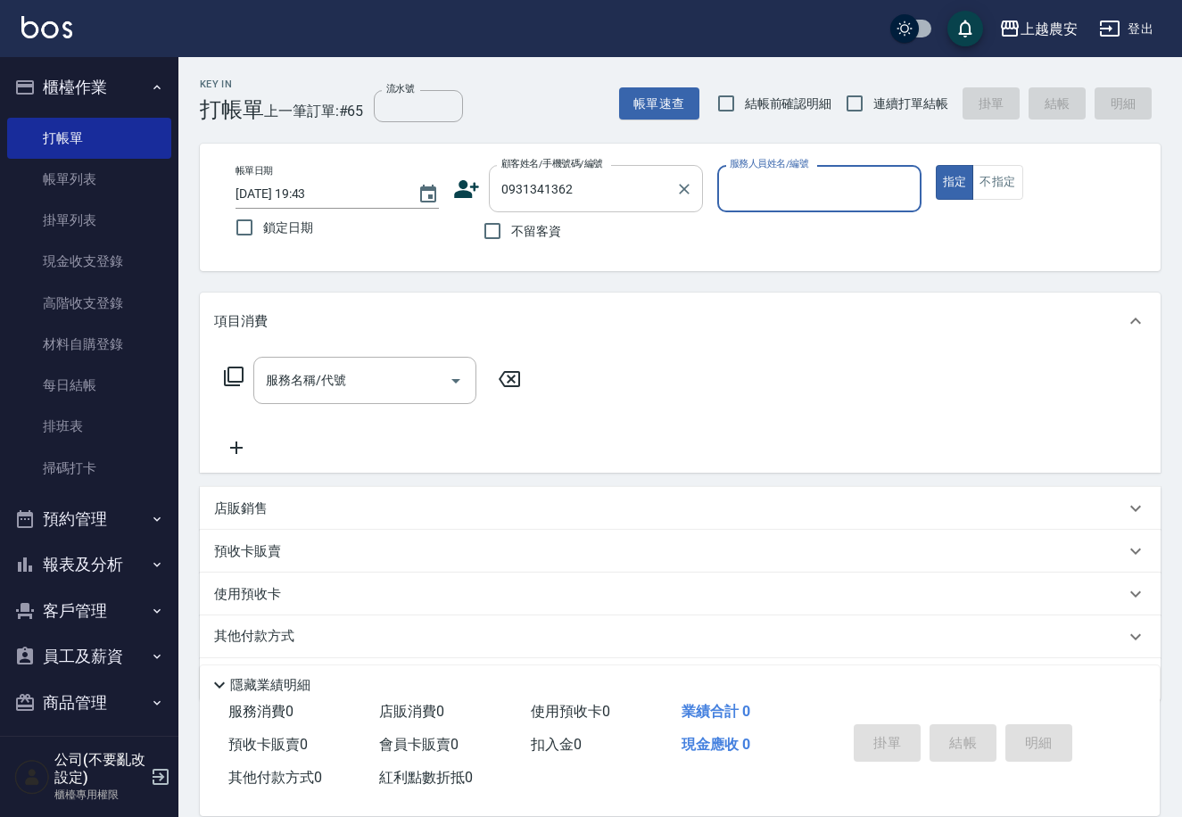
click at [625, 192] on input "0931341362" at bounding box center [582, 188] width 171 height 31
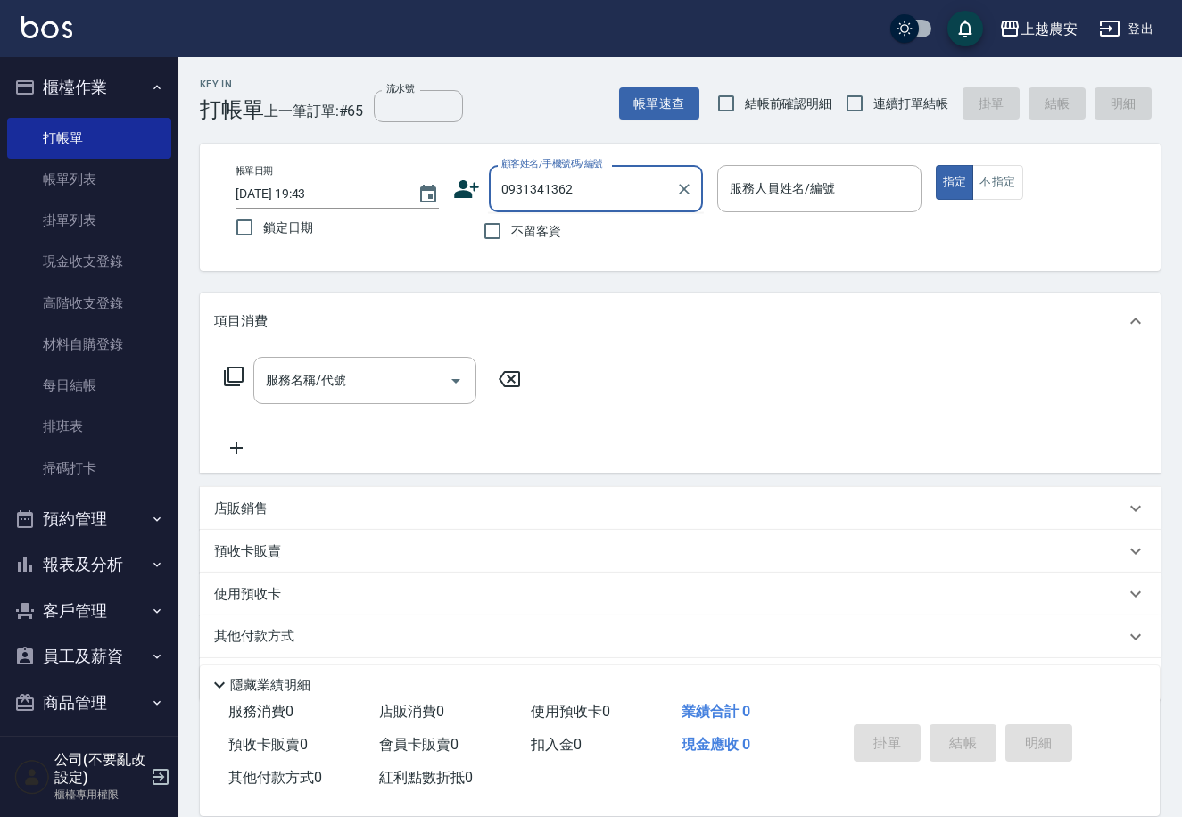
click at [459, 194] on icon at bounding box center [467, 189] width 25 height 18
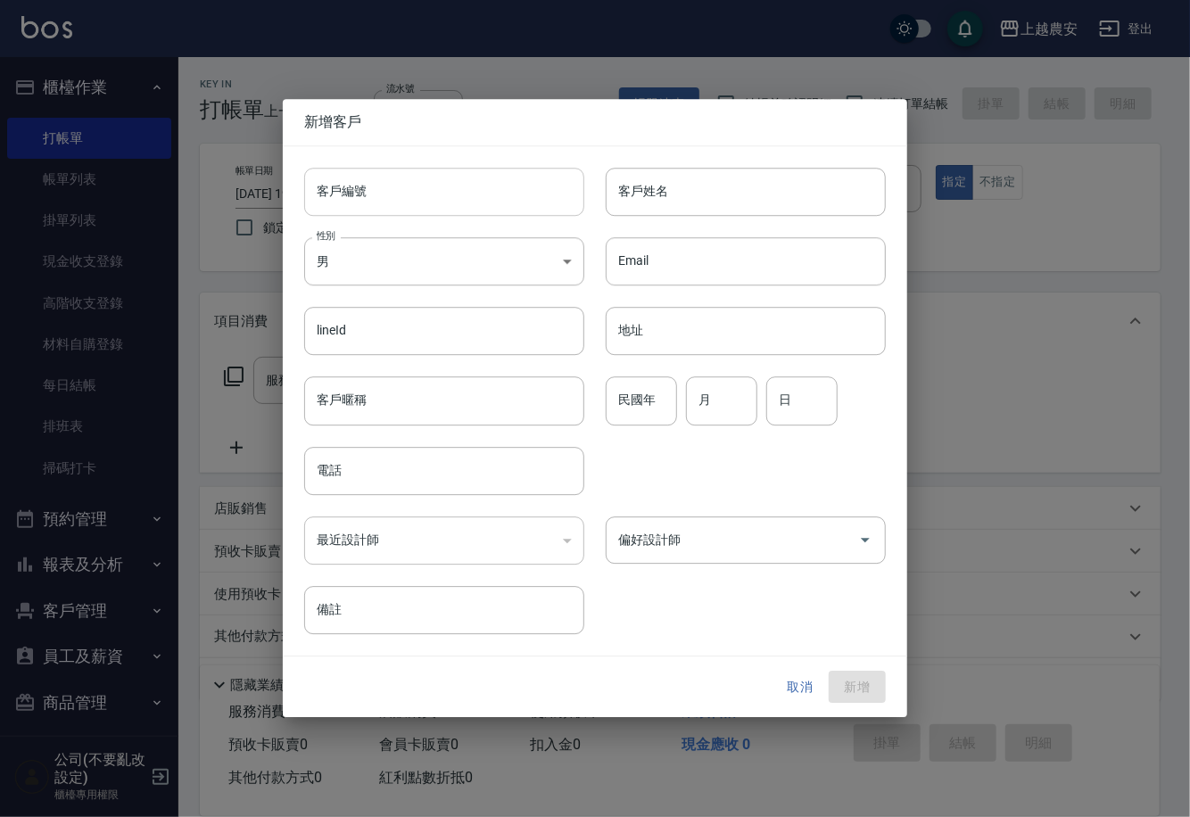
type input "0931341362"
click at [455, 202] on input "客戶編號" at bounding box center [444, 192] width 280 height 48
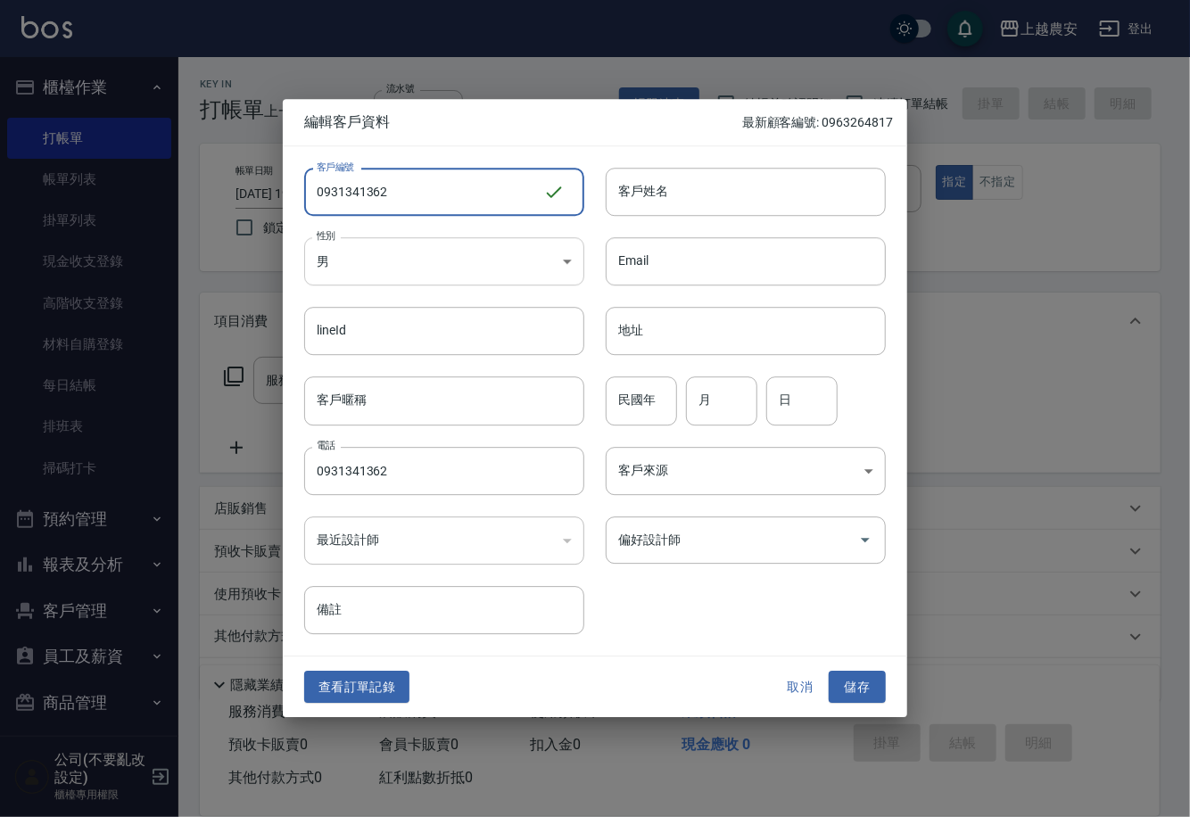
type input "0931341362"
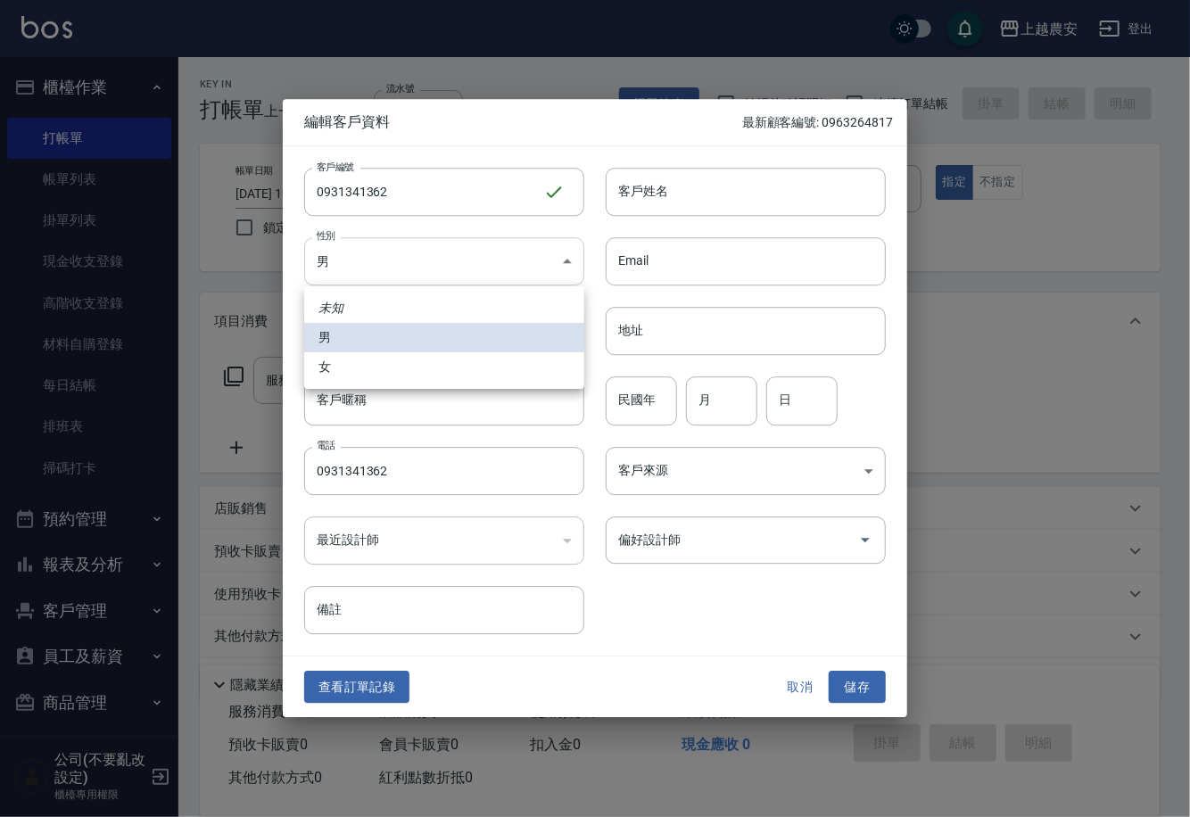
drag, startPoint x: 427, startPoint y: 275, endPoint x: 422, endPoint y: 358, distance: 83.1
click at [426, 275] on body "上越農安 登出 櫃檯作業 打帳單 帳單列表 掛單列表 現金收支登錄 高階收支登錄 材料自購登錄 每日結帳 排班表 掃碼打卡 預約管理 預約管理 單日預約紀錄 …" at bounding box center [595, 435] width 1190 height 870
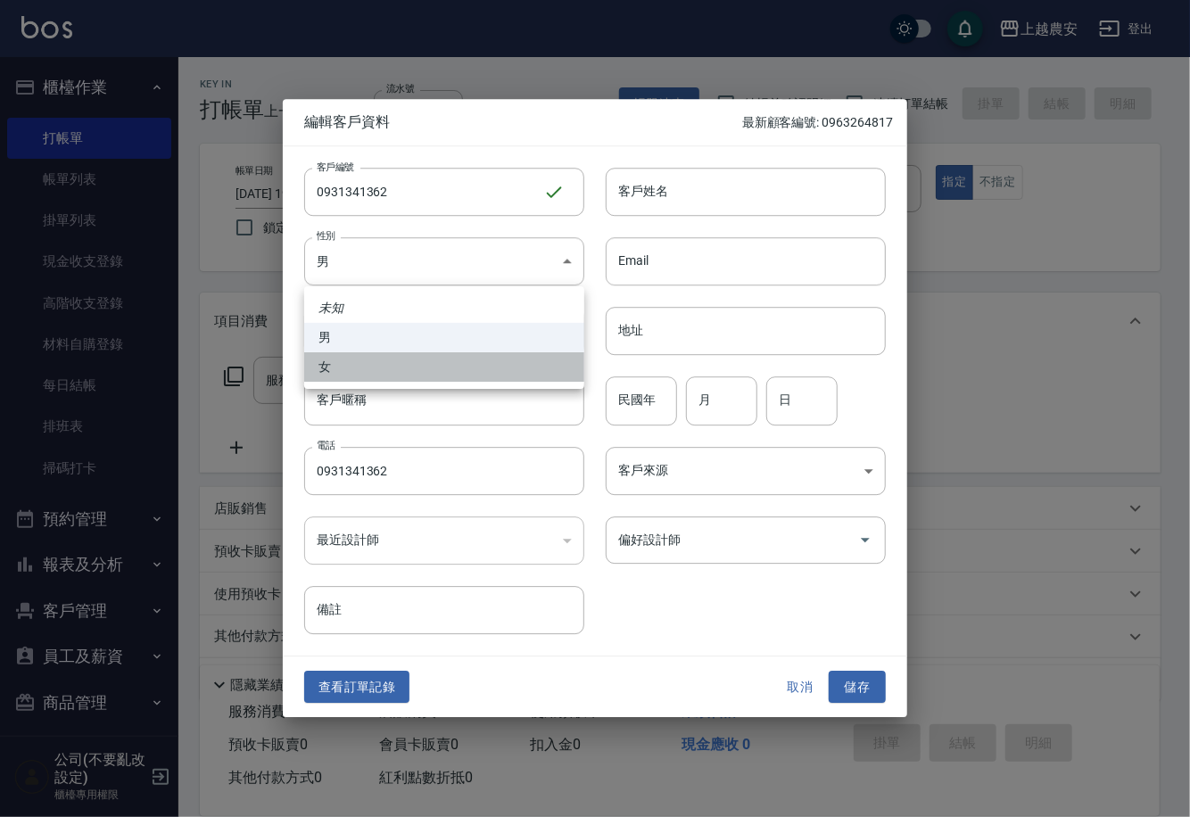
click at [420, 361] on li "女" at bounding box center [444, 366] width 280 height 29
type input "FEMALE"
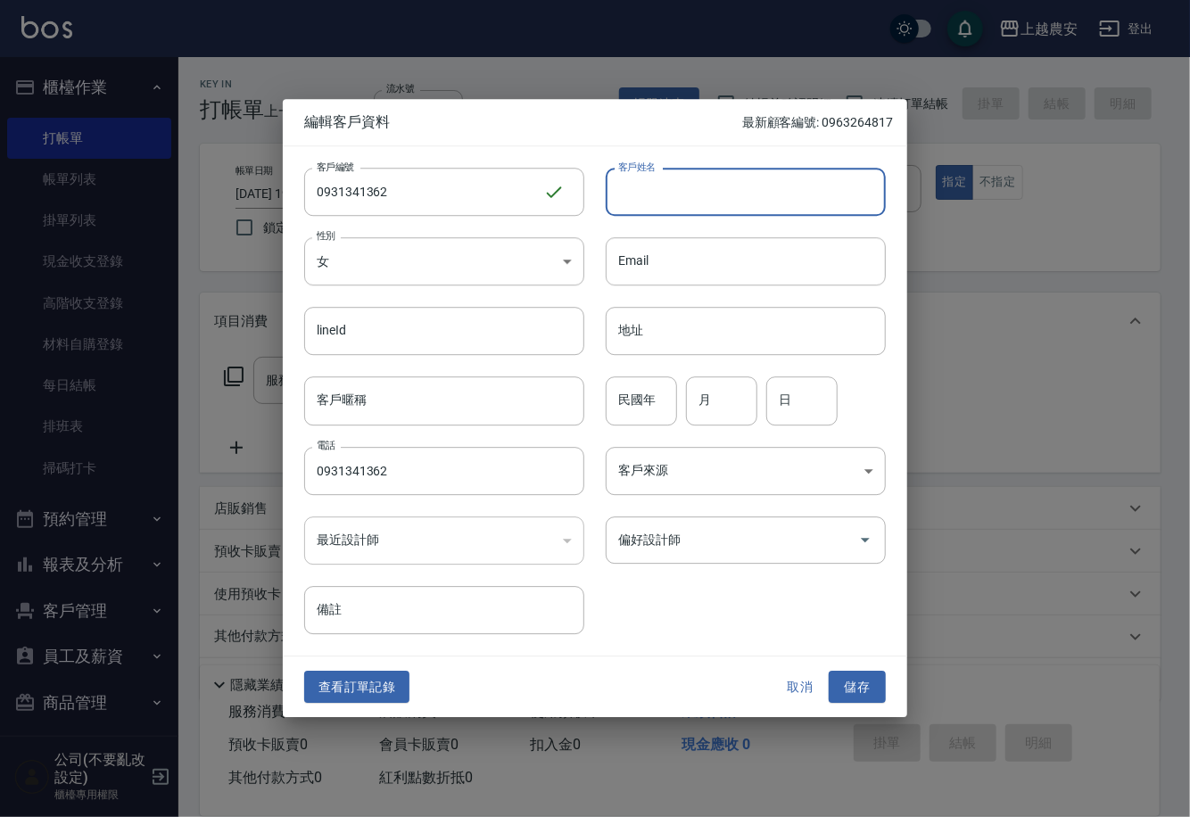
drag, startPoint x: 727, startPoint y: 202, endPoint x: 727, endPoint y: 213, distance: 11.6
click at [727, 202] on input "客戶姓名" at bounding box center [746, 192] width 280 height 48
type input "黃"
click at [853, 681] on button "儲存" at bounding box center [856, 687] width 57 height 33
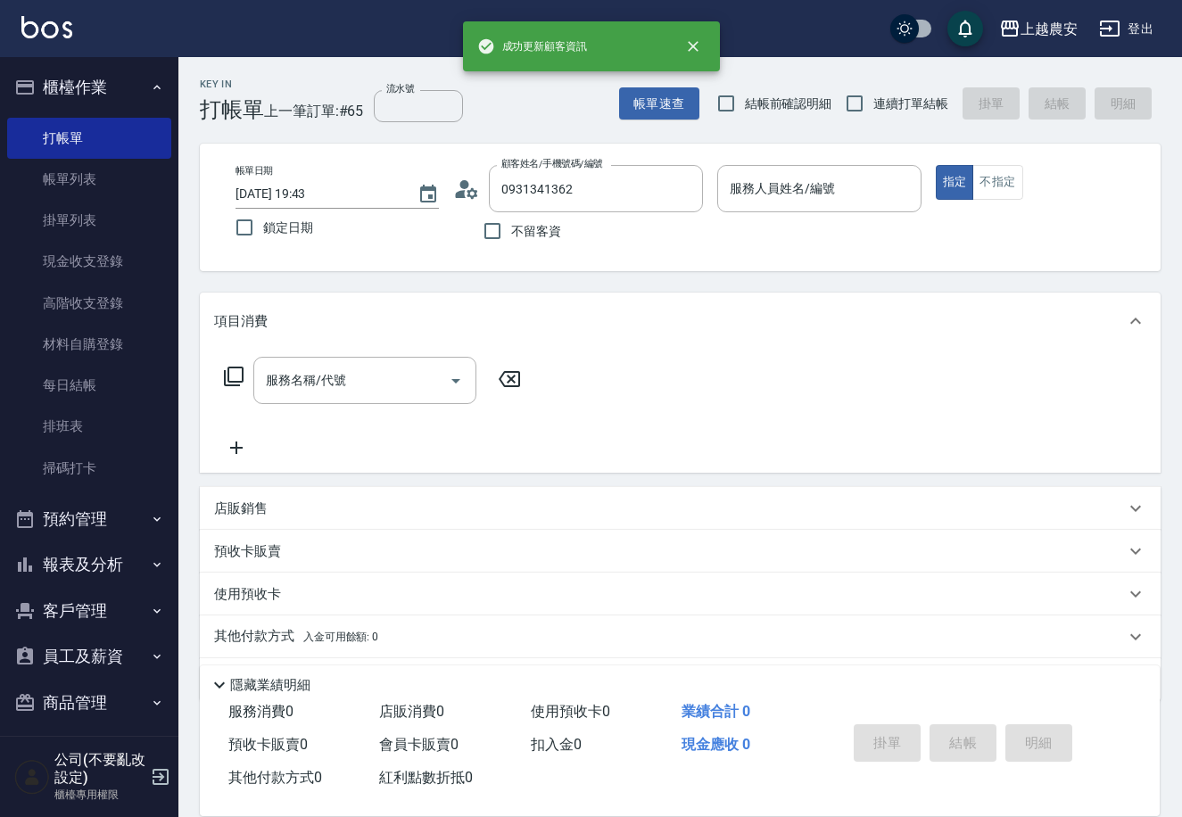
click at [776, 190] on div "服務人員姓名/編號 服務人員姓名/編號" at bounding box center [818, 188] width 203 height 47
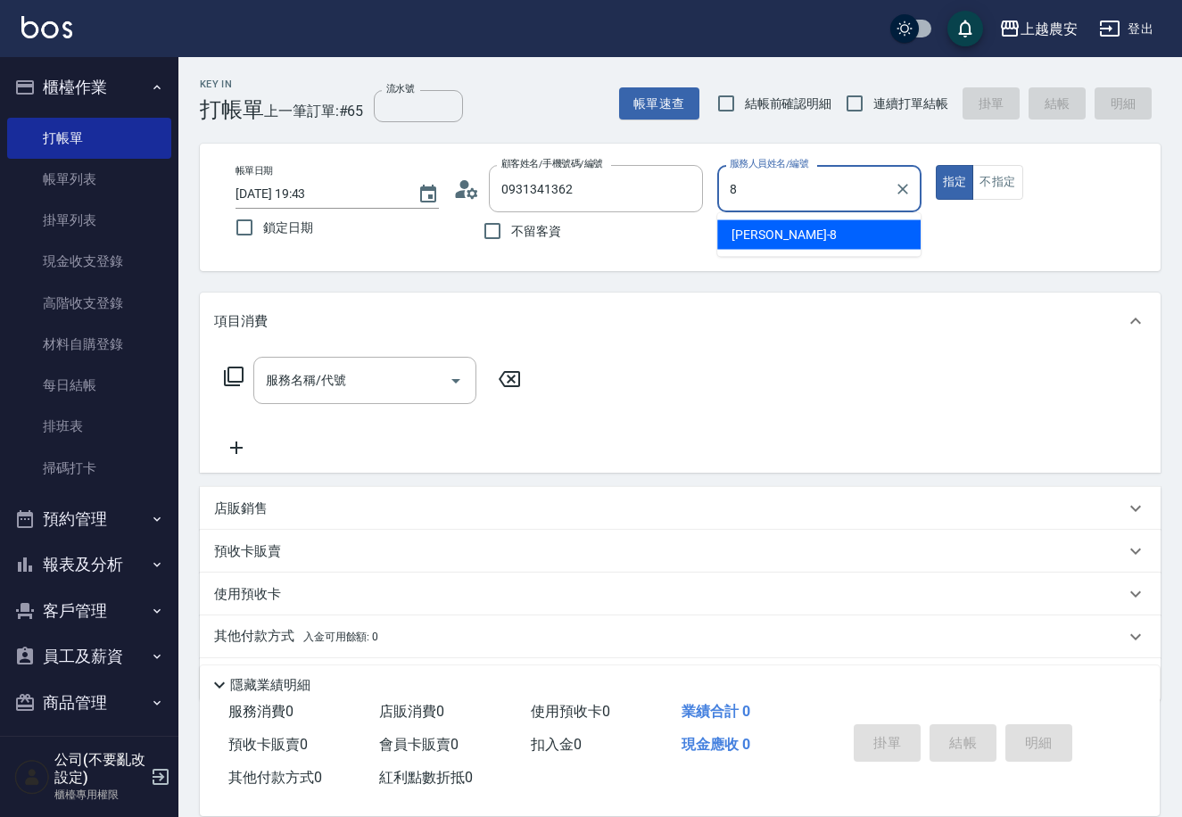
type input "黛慧-8"
type button "true"
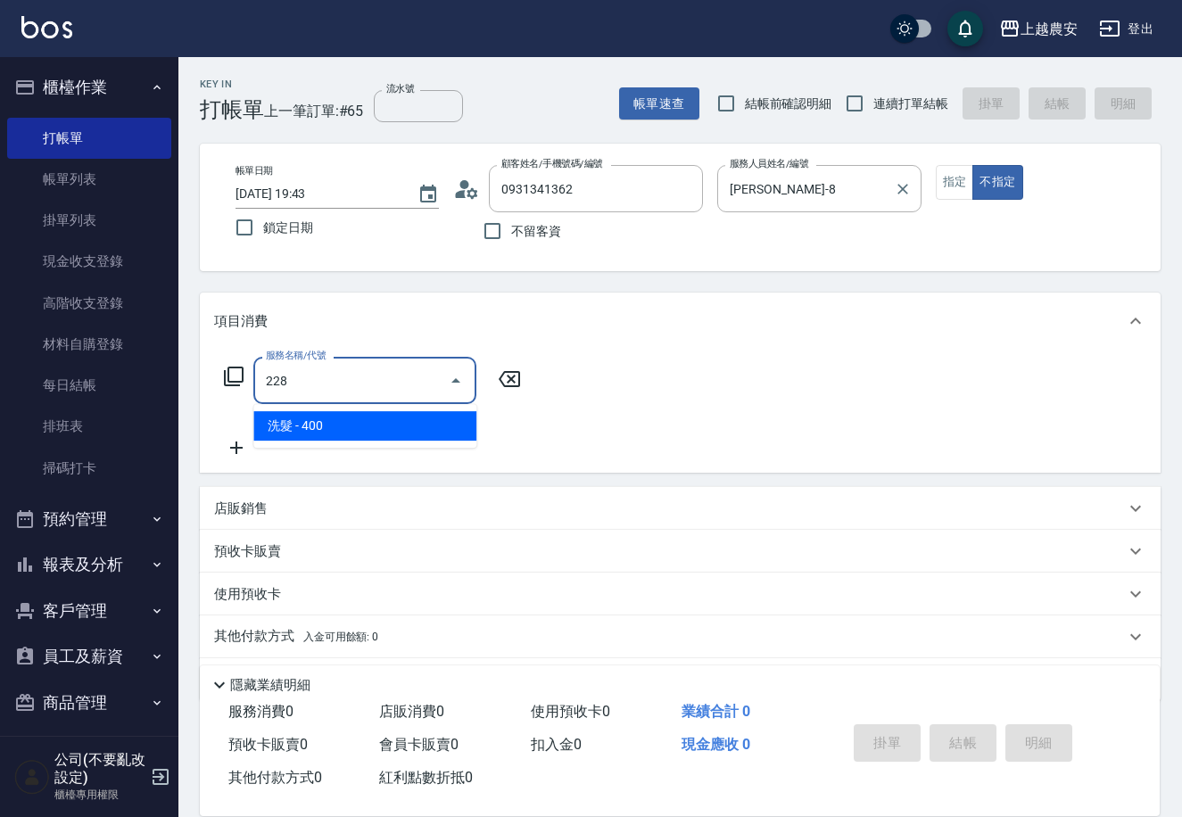
type input "洗髮(228)"
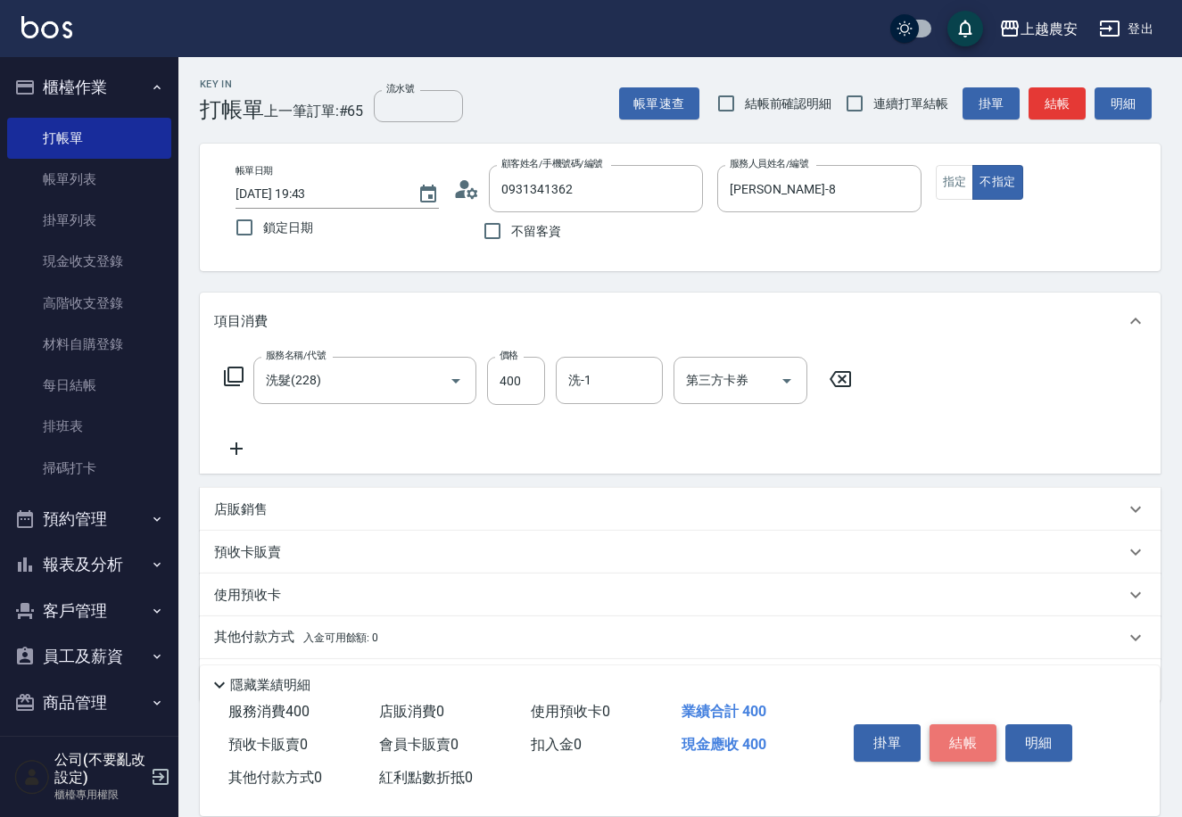
click at [952, 729] on button "結帳" at bounding box center [962, 742] width 67 height 37
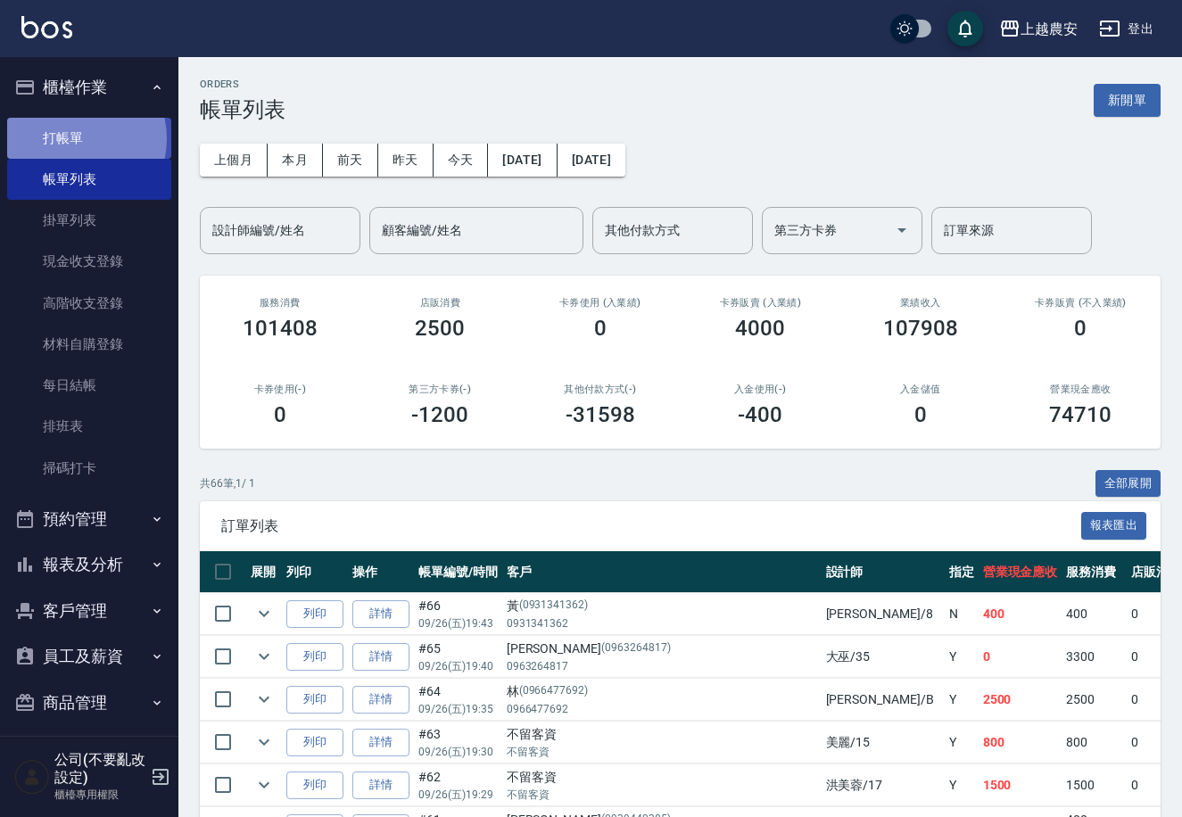
click at [68, 138] on link "打帳單" at bounding box center [89, 138] width 164 height 41
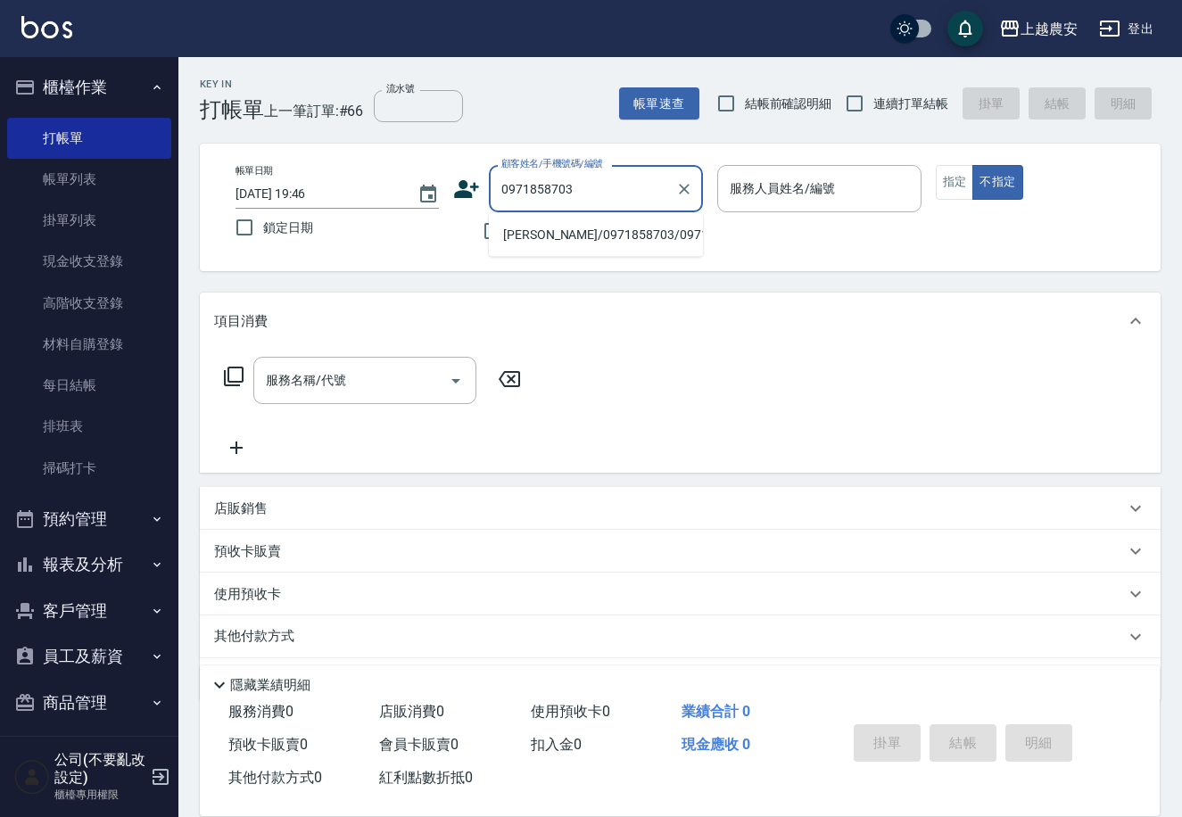
click at [577, 233] on li "蔡小姐/0971858703/0971858703" at bounding box center [596, 234] width 214 height 29
type input "蔡小姐/0971858703/0971858703"
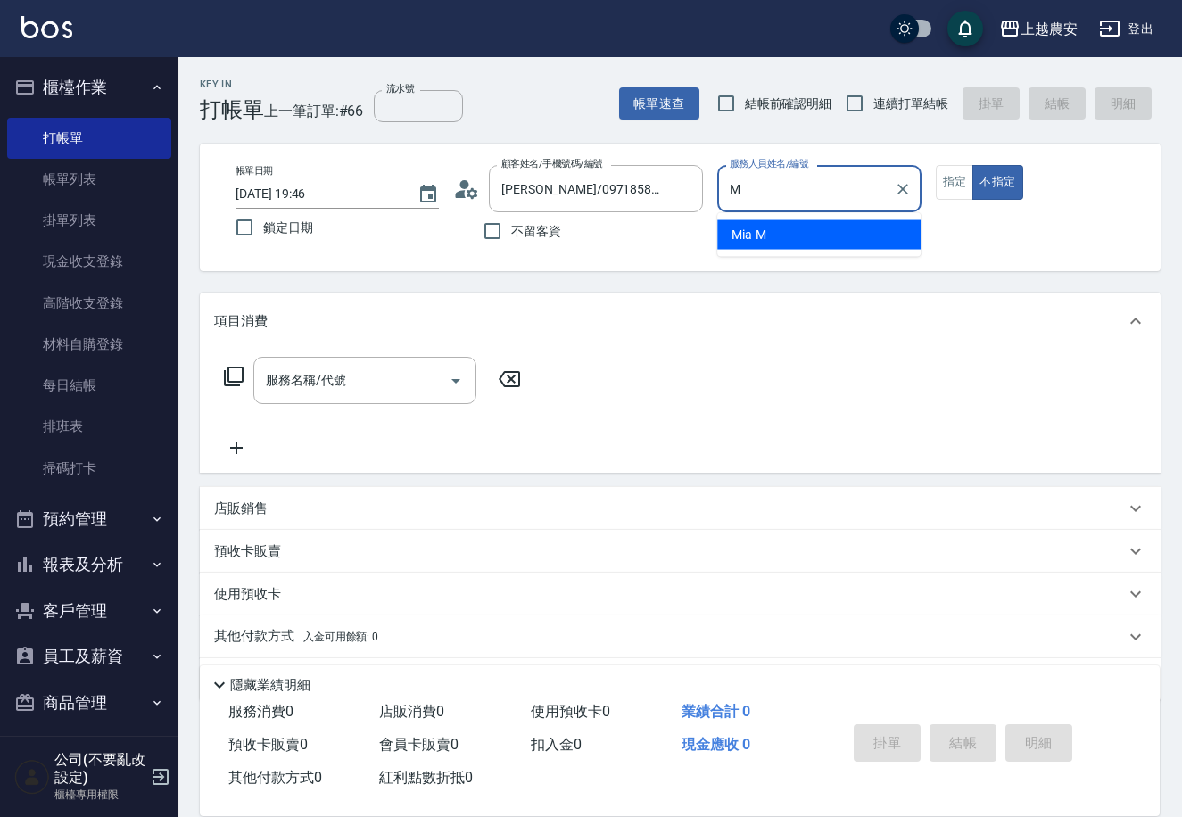
type input "Mia-M"
type button "false"
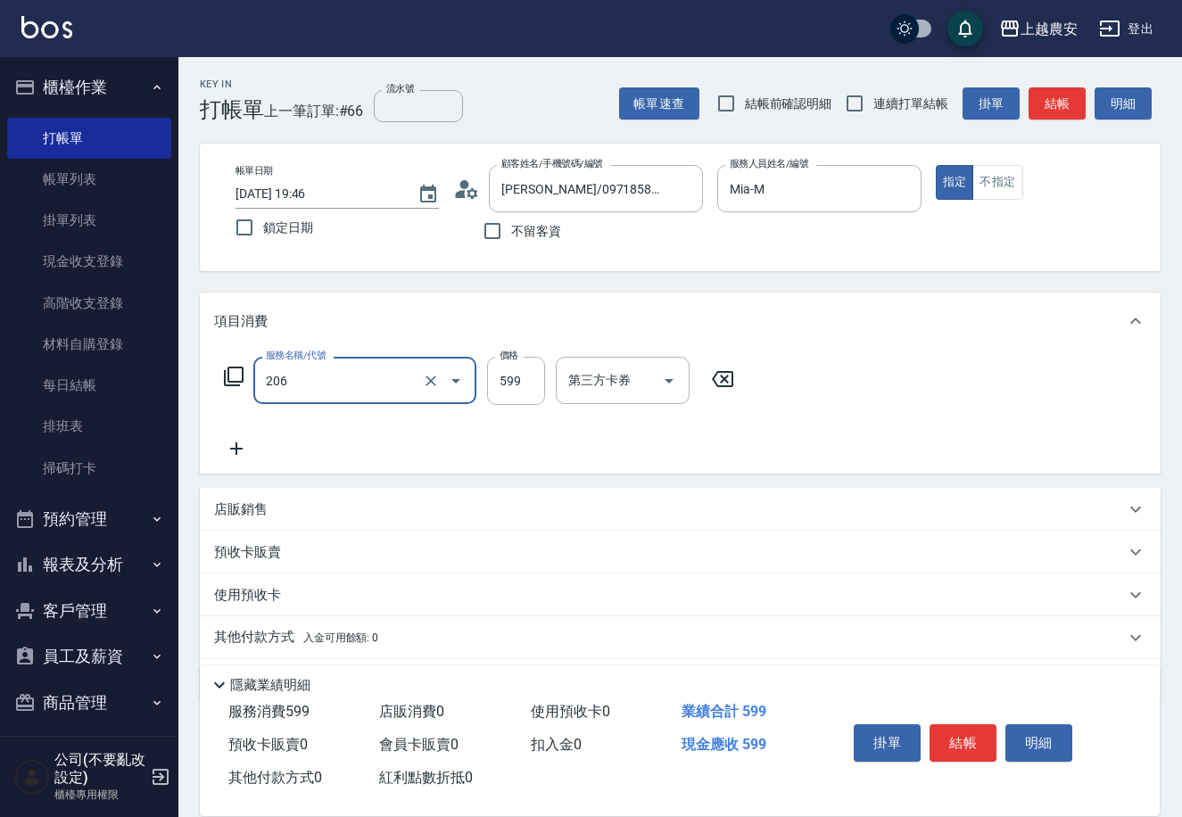
type input "洗+剪(206)"
type input "700"
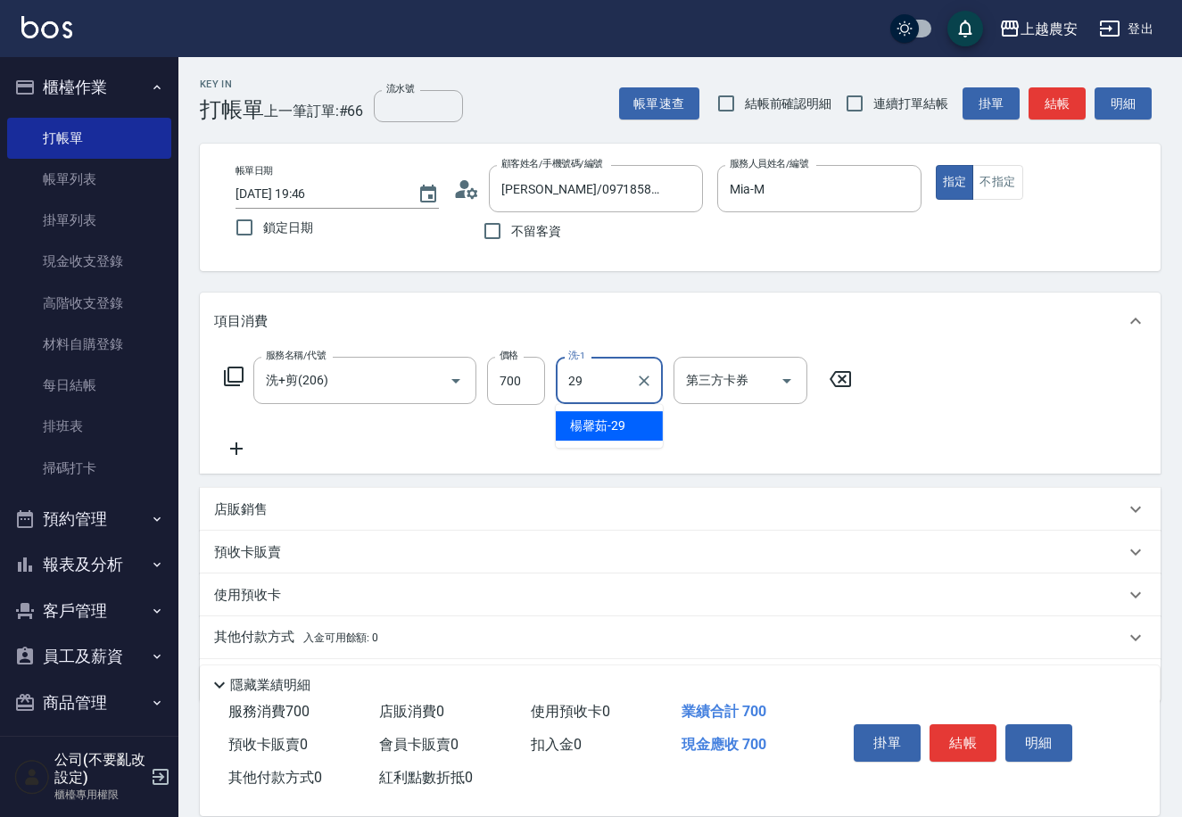
type input "楊馨茹-29"
click at [962, 750] on button "結帳" at bounding box center [962, 742] width 67 height 37
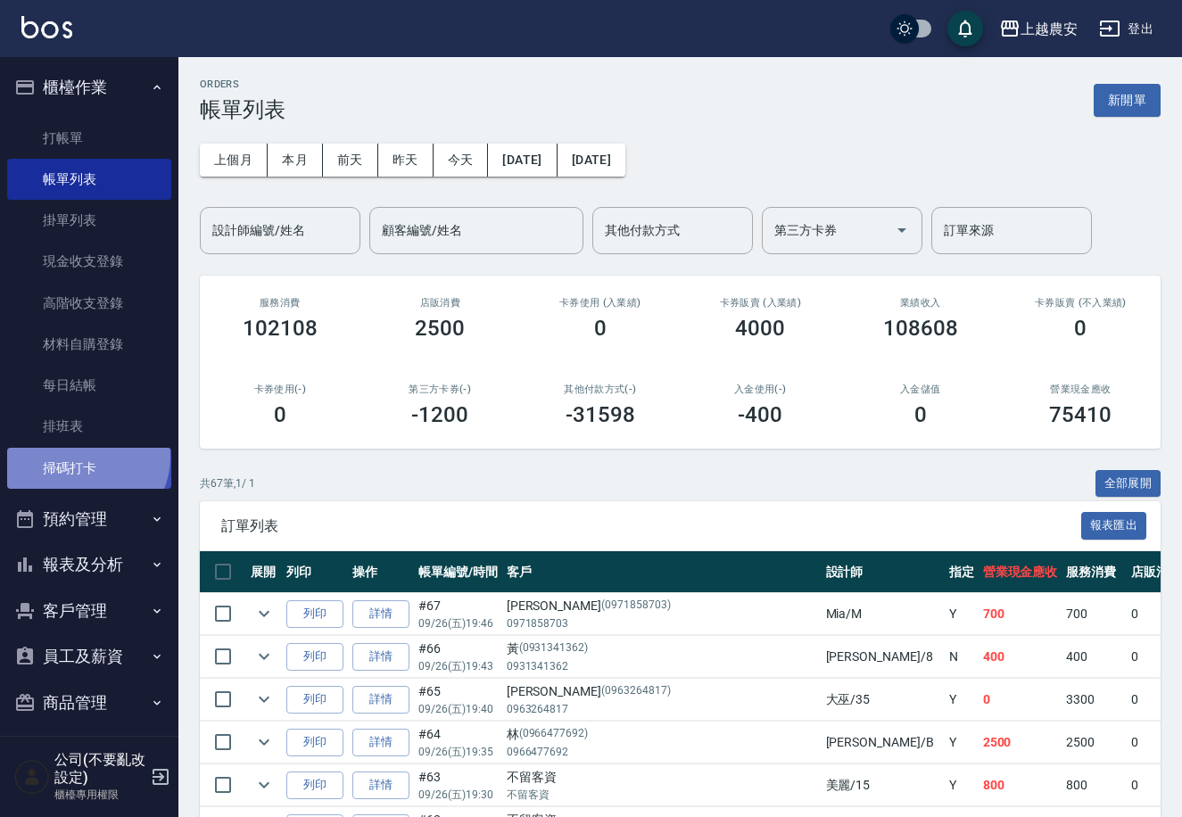
click at [83, 456] on link "掃碼打卡" at bounding box center [89, 468] width 164 height 41
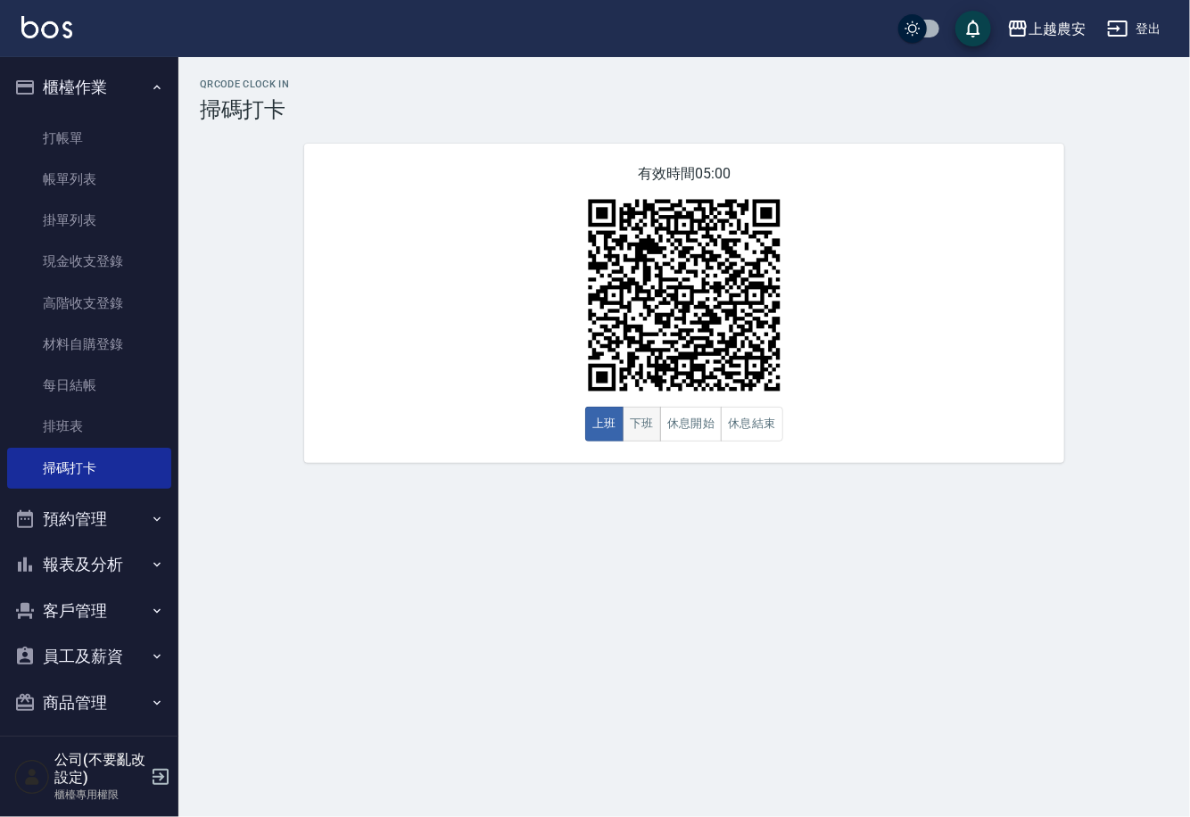
click at [632, 428] on button "下班" at bounding box center [641, 424] width 38 height 35
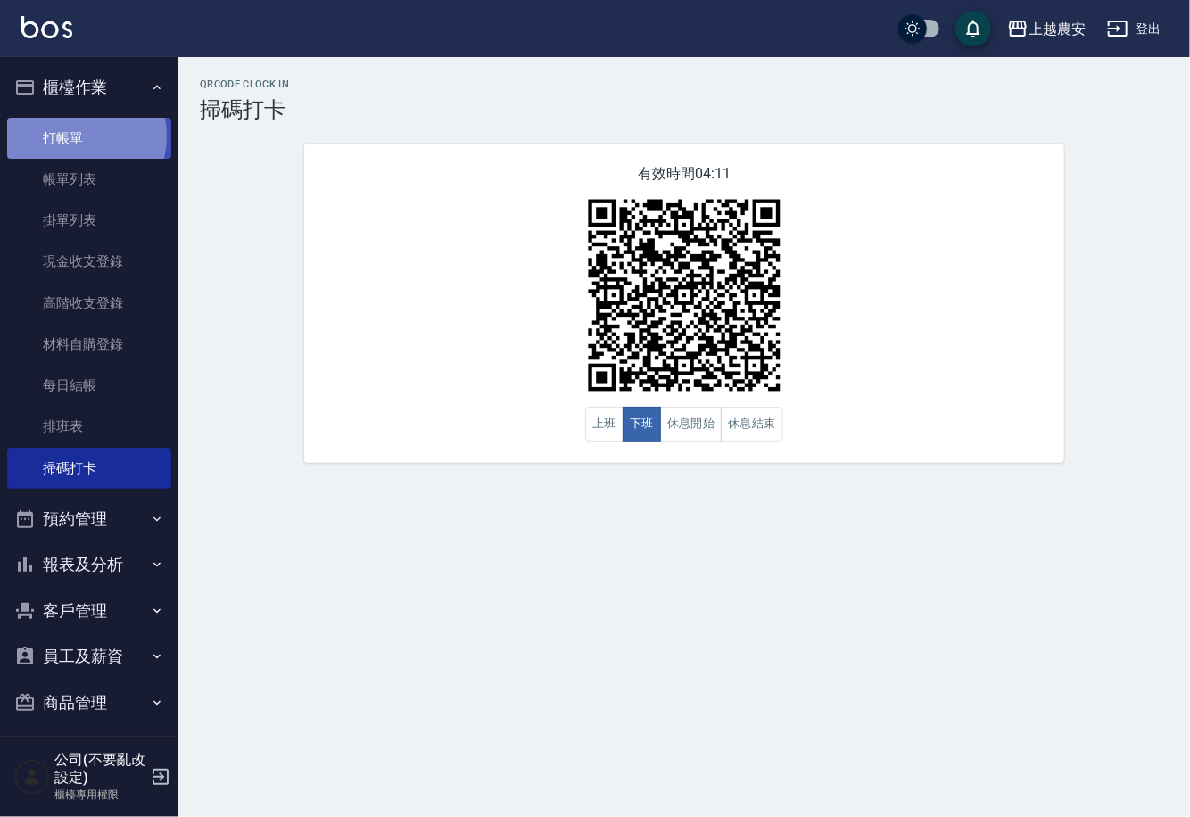
click at [78, 136] on link "打帳單" at bounding box center [89, 138] width 164 height 41
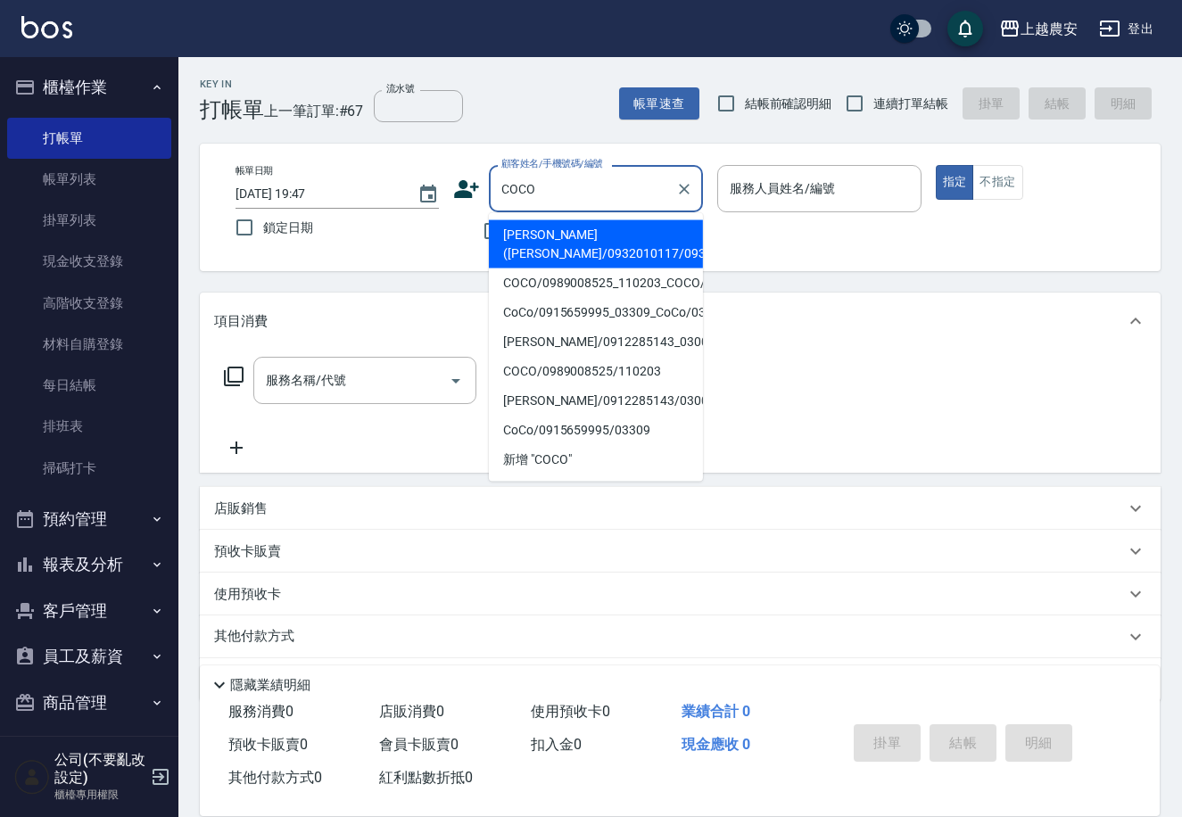
click at [565, 261] on li "易雅雯(COCO/0932010117/0932010117" at bounding box center [596, 244] width 214 height 48
type input "易雅雯(COCO/0932010117/0932010117"
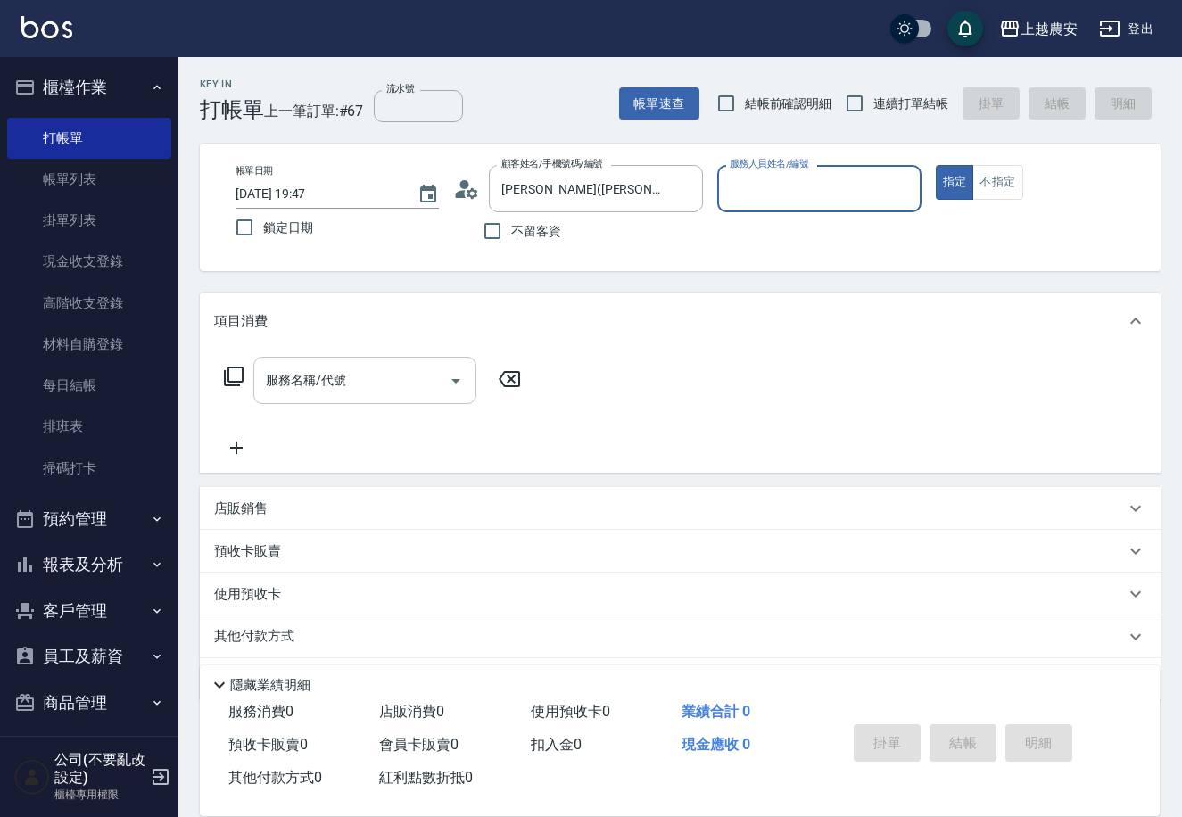
type input "美雅-B"
click at [367, 390] on input "服務名稱/代號" at bounding box center [351, 380] width 180 height 31
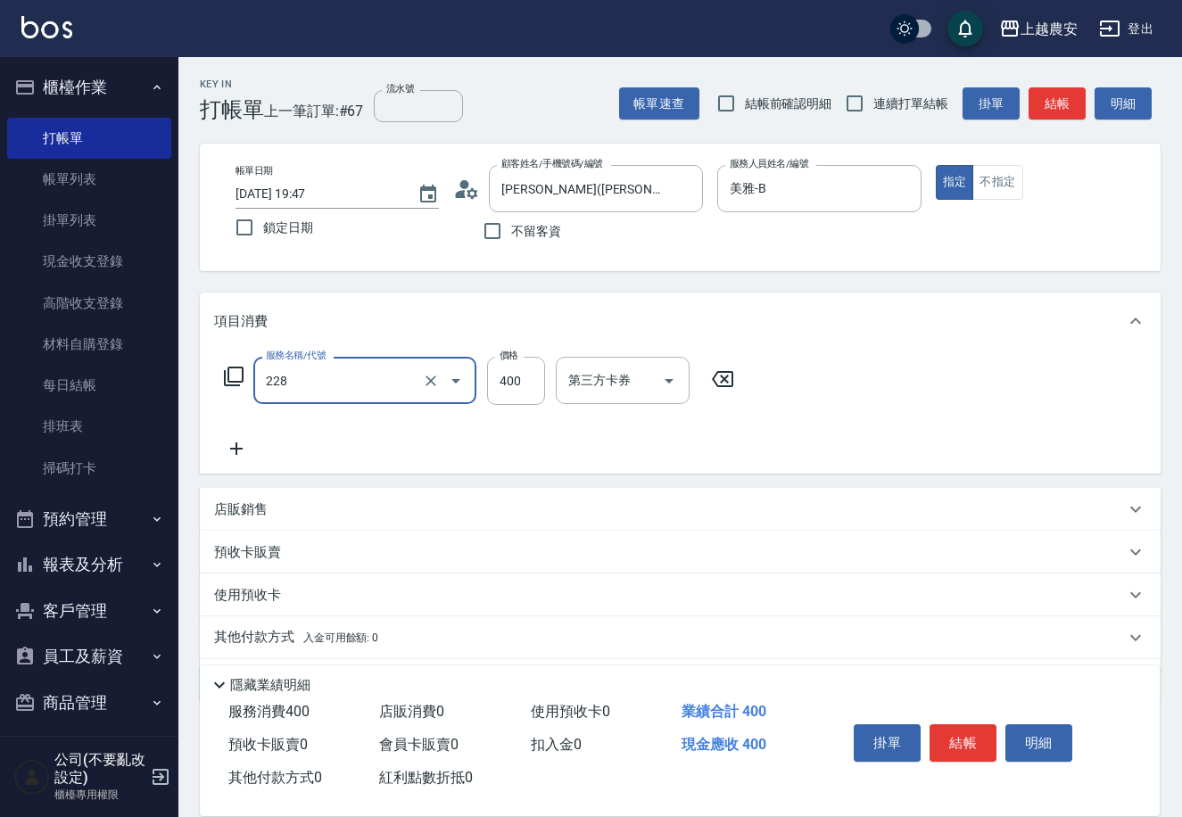
type input "洗髮(228)"
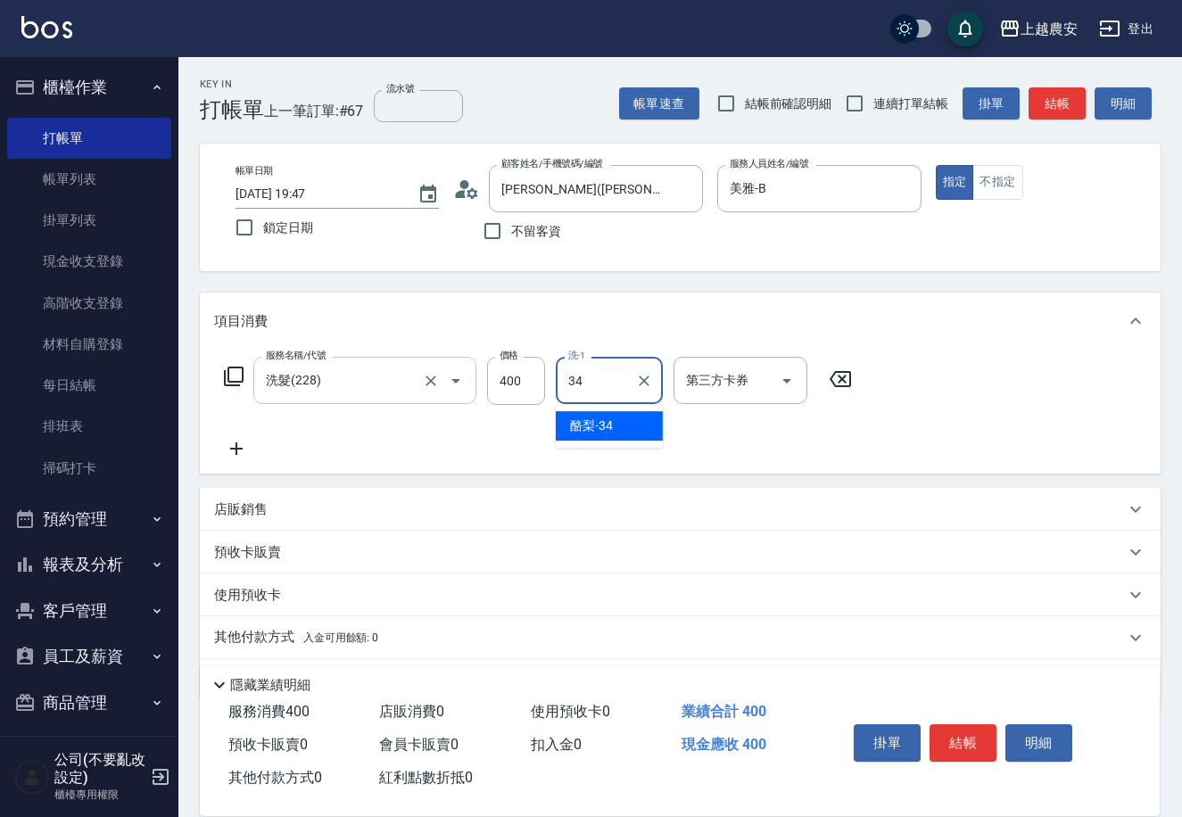
type input "酪梨-34"
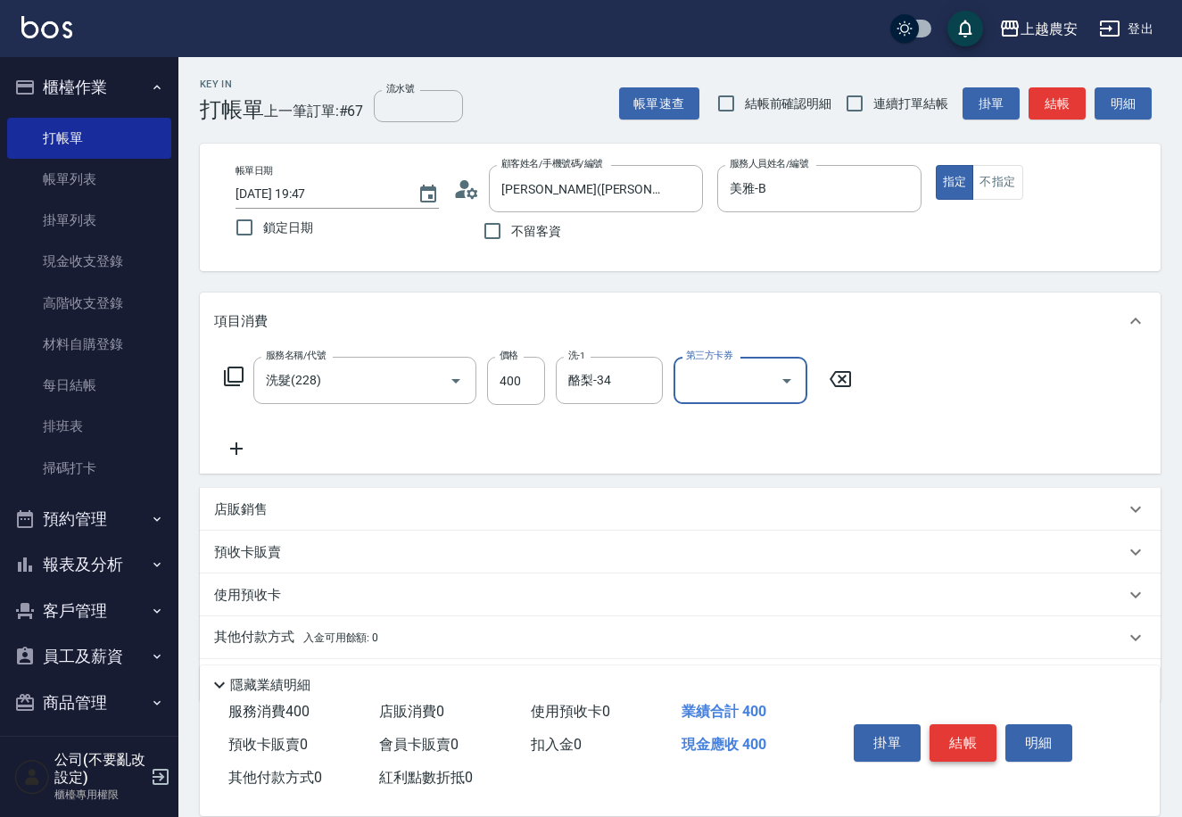
click at [941, 733] on button "結帳" at bounding box center [962, 742] width 67 height 37
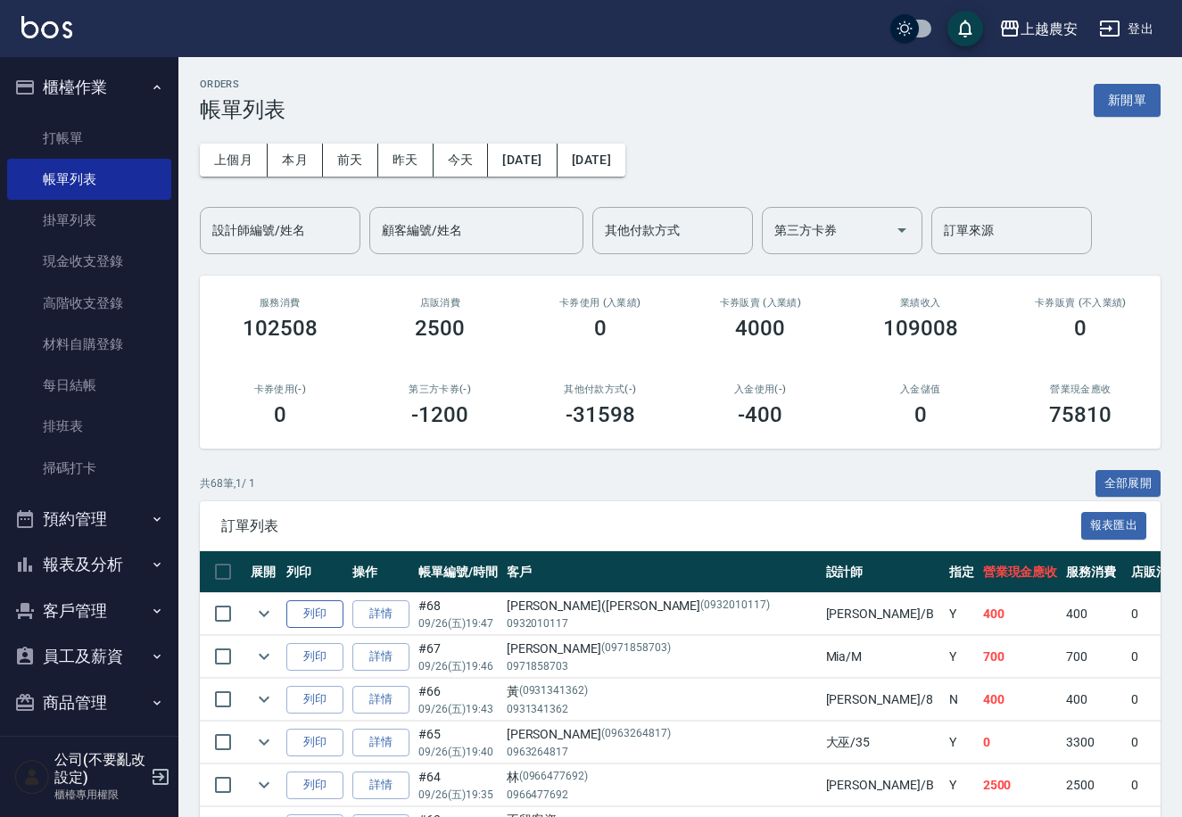
click at [326, 609] on button "列印" at bounding box center [314, 614] width 57 height 28
click at [77, 143] on link "打帳單" at bounding box center [89, 138] width 164 height 41
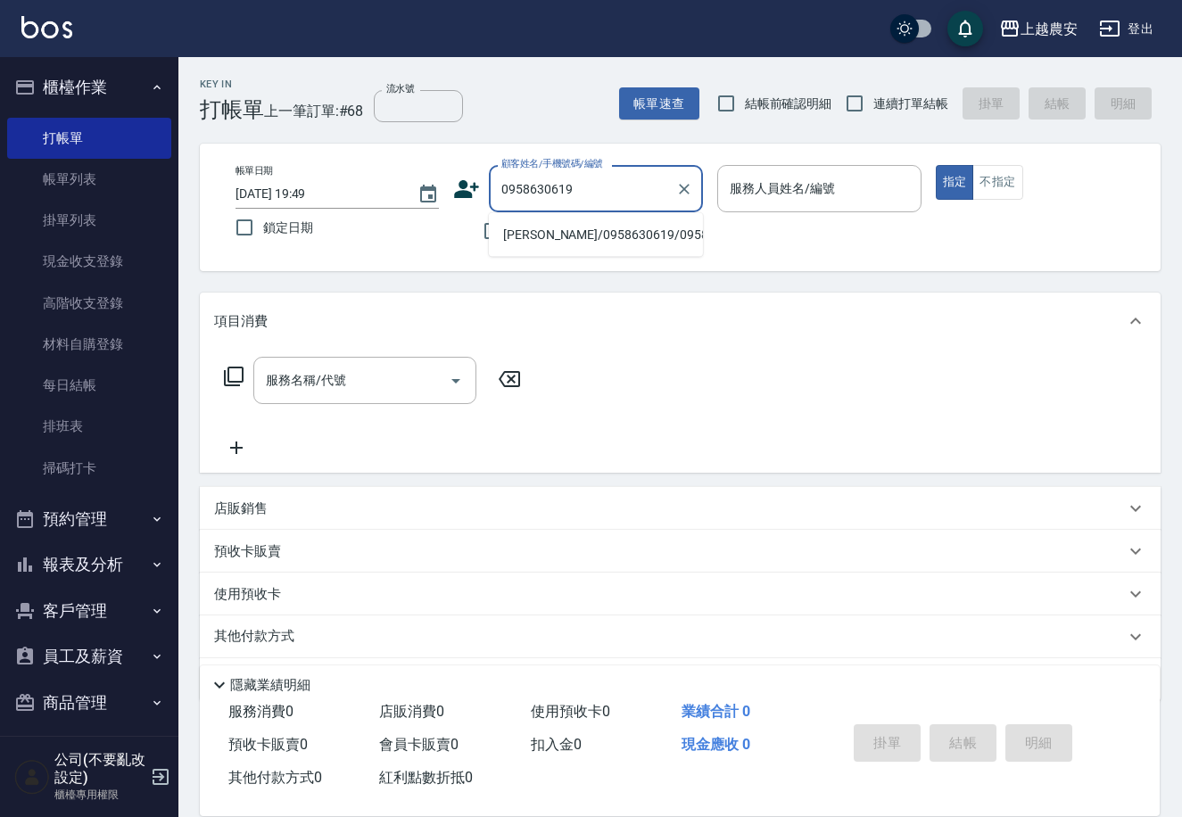
click at [584, 240] on li "吳岱蓉/0958630619/0958630619" at bounding box center [596, 234] width 214 height 29
type input "吳岱蓉/0958630619/0958630619"
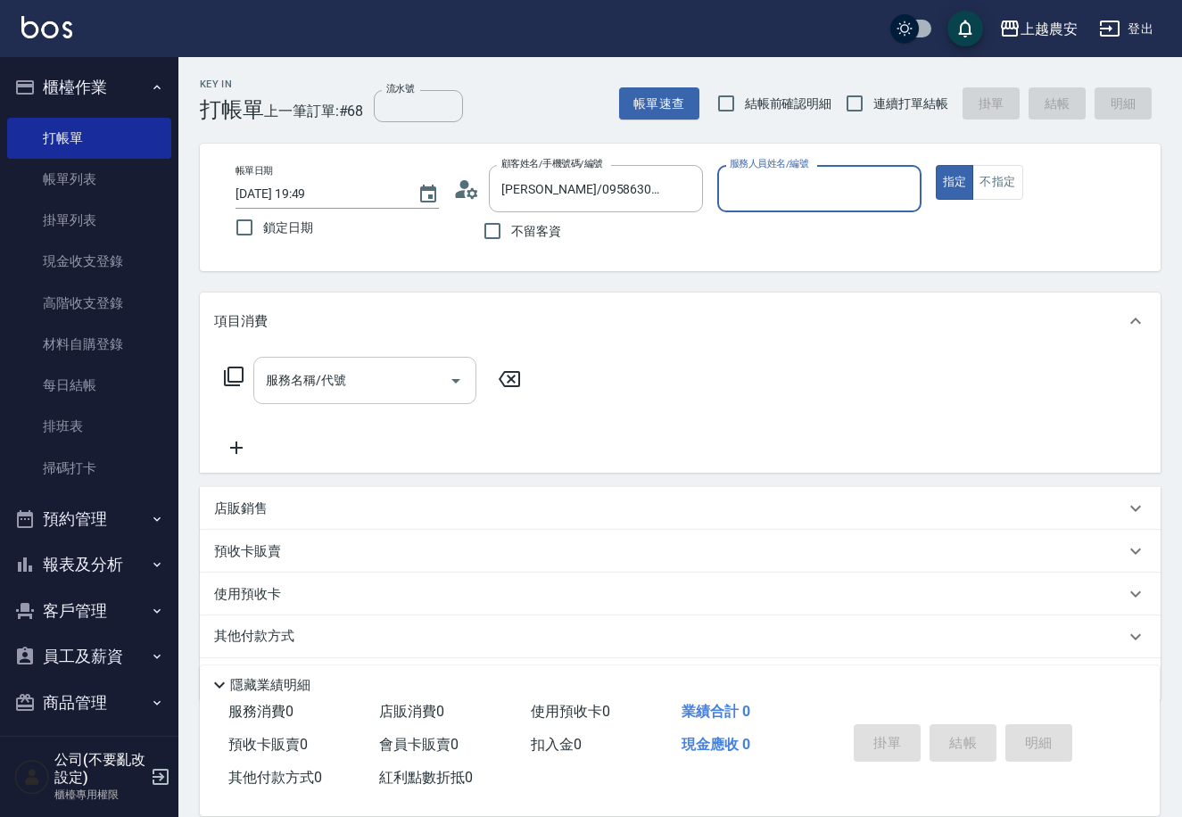
type input "Yuna-18"
click at [329, 390] on input "服務名稱/代號" at bounding box center [351, 380] width 180 height 31
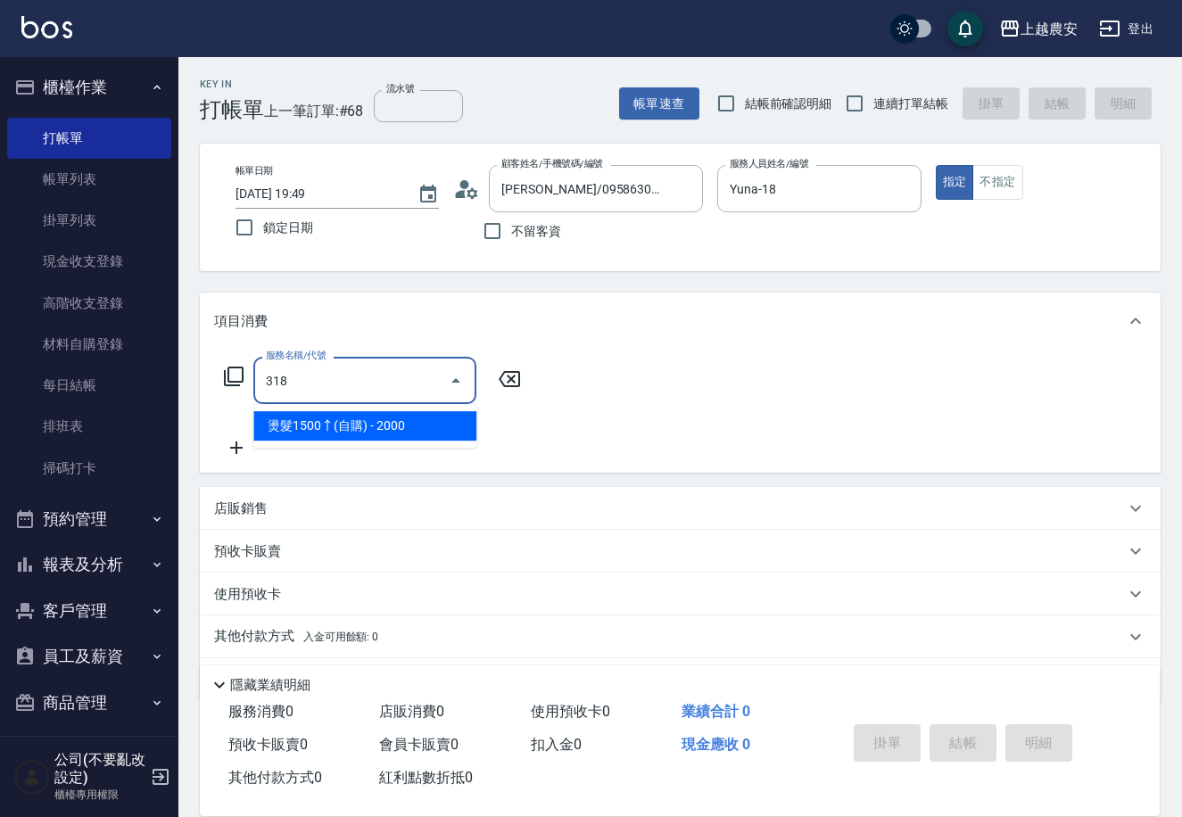
type input "燙髮1500↑(自購)(318)"
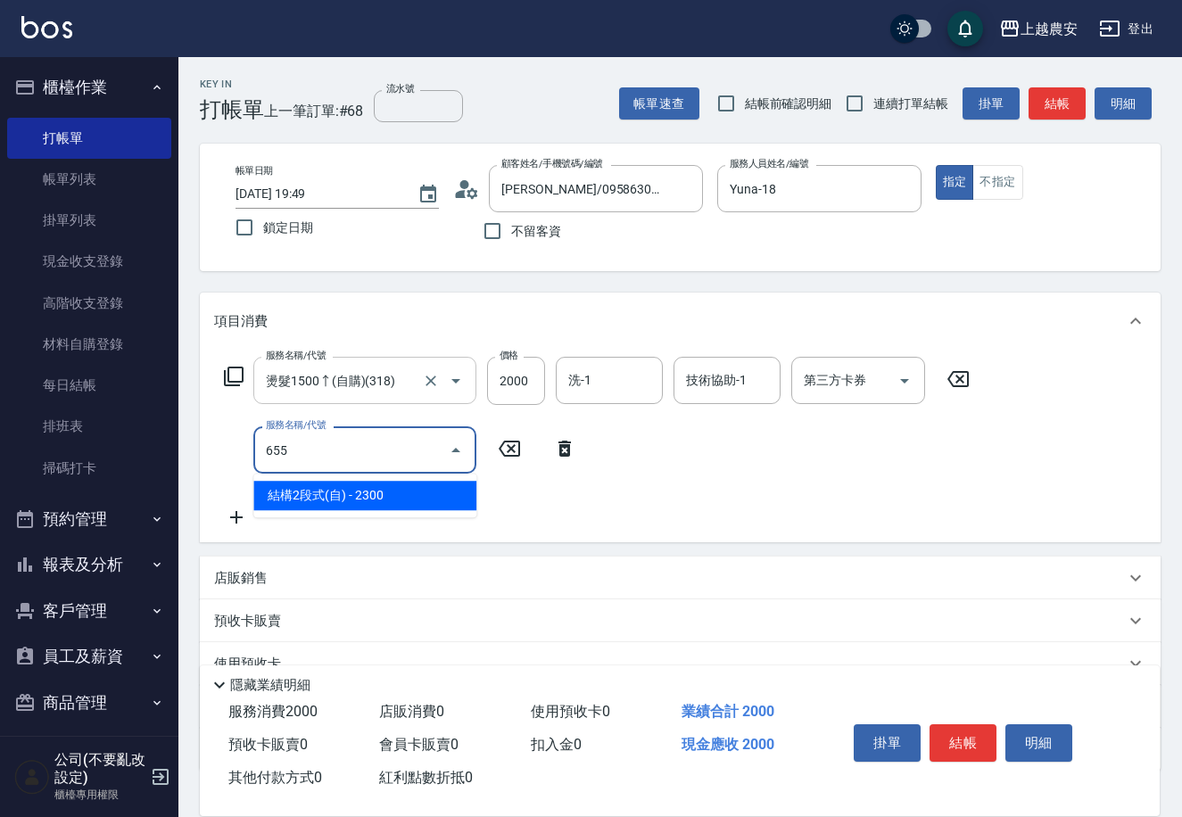
type input "結構2段式(自)(655)"
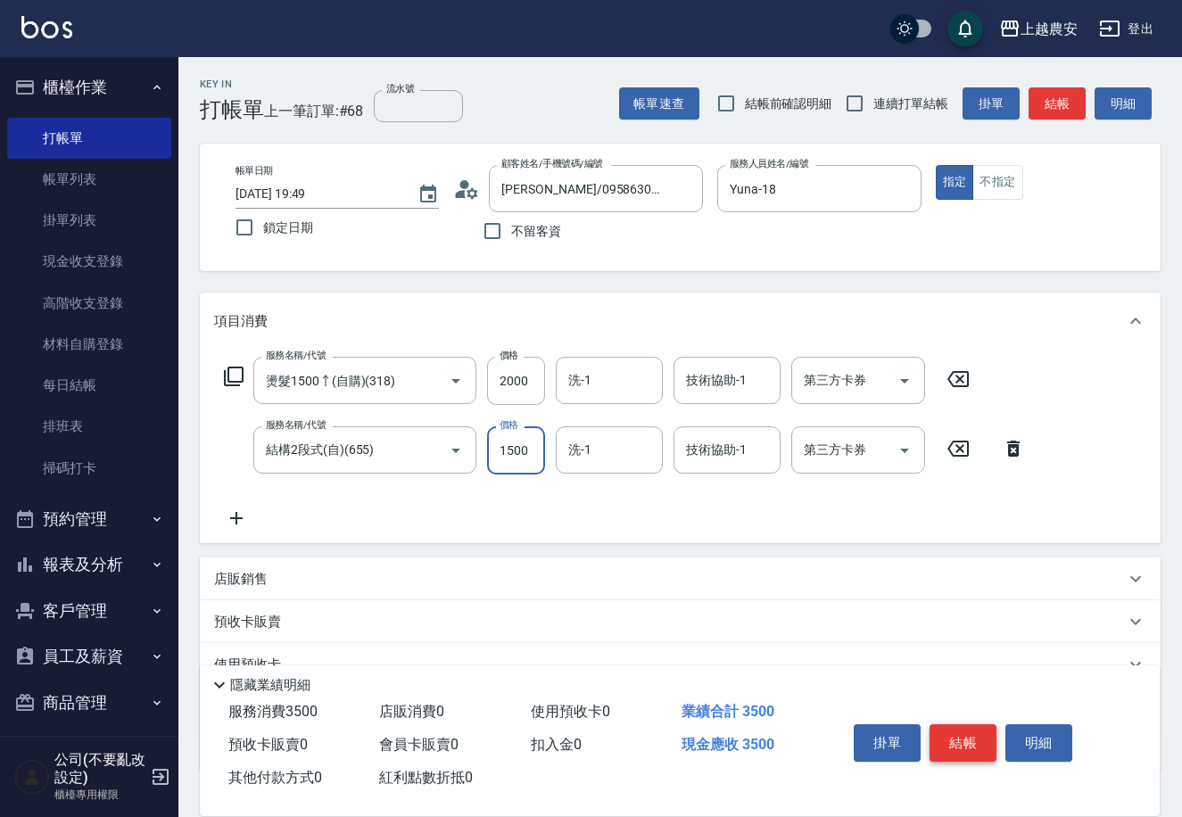
type input "1500"
click at [970, 749] on button "結帳" at bounding box center [962, 742] width 67 height 37
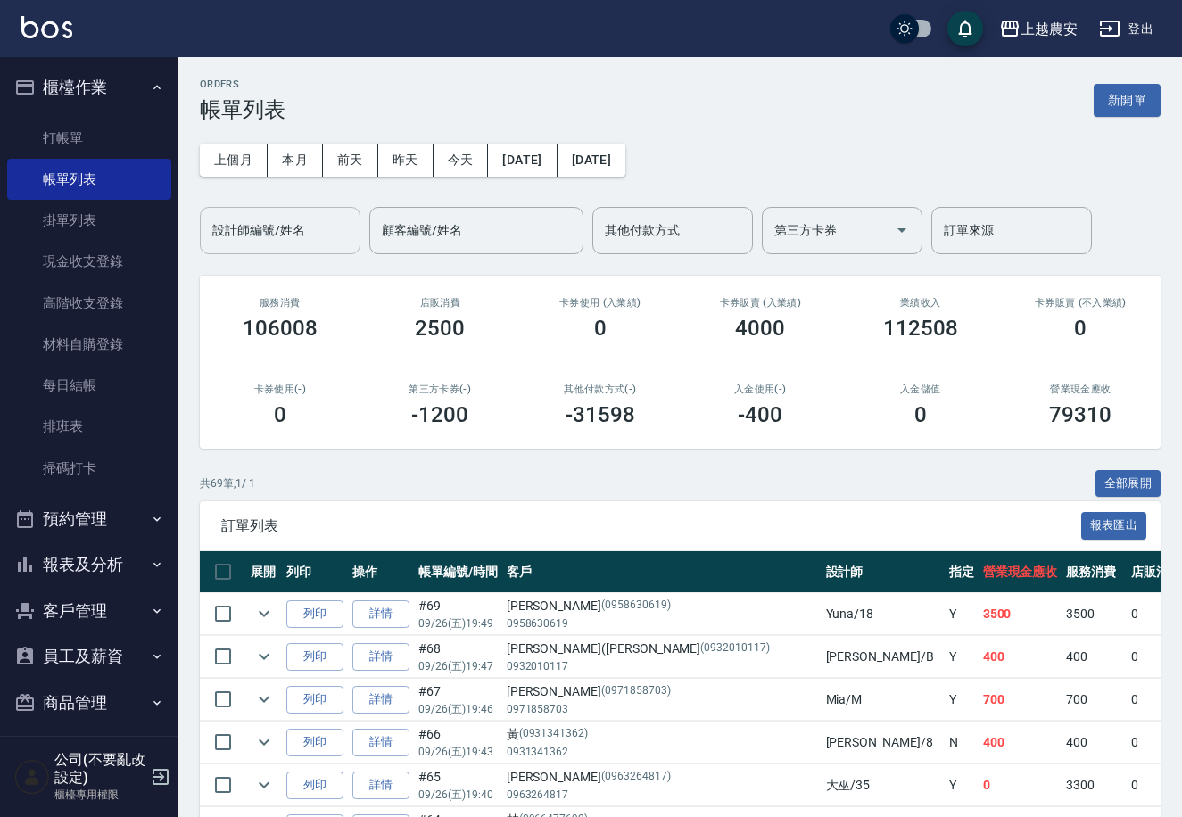
click at [315, 230] on input "設計師編號/姓名" at bounding box center [280, 230] width 144 height 31
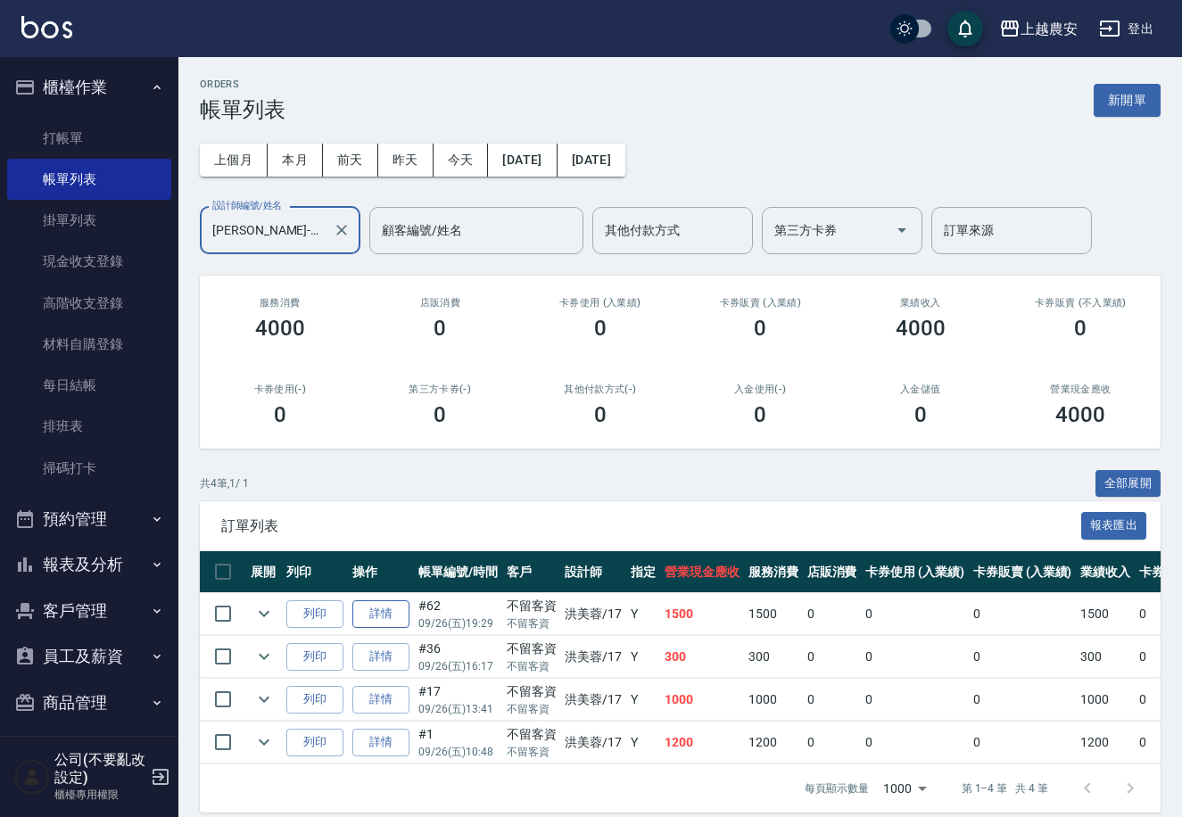
type input "洪美蓉-17"
click at [385, 619] on link "詳情" at bounding box center [380, 614] width 57 height 28
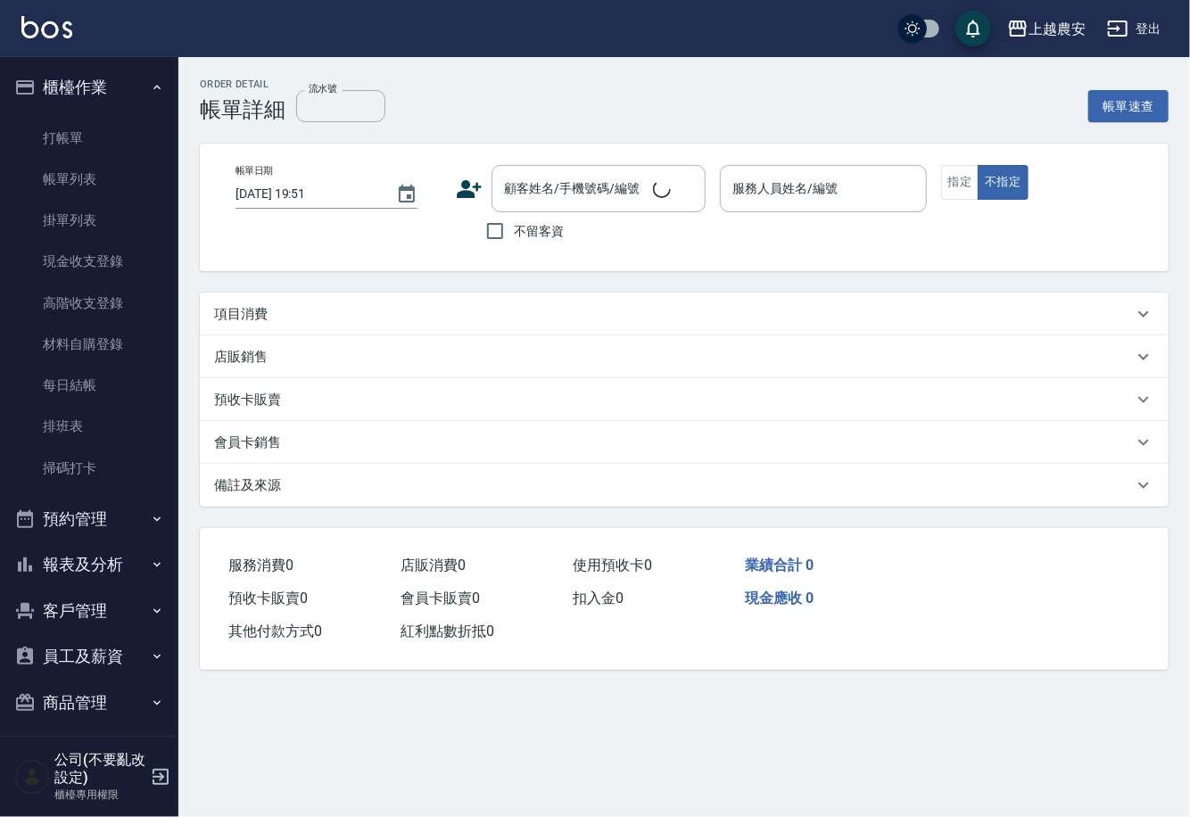
type input "2025/09/26 19:29"
checkbox input "true"
type input "洪美蓉-17"
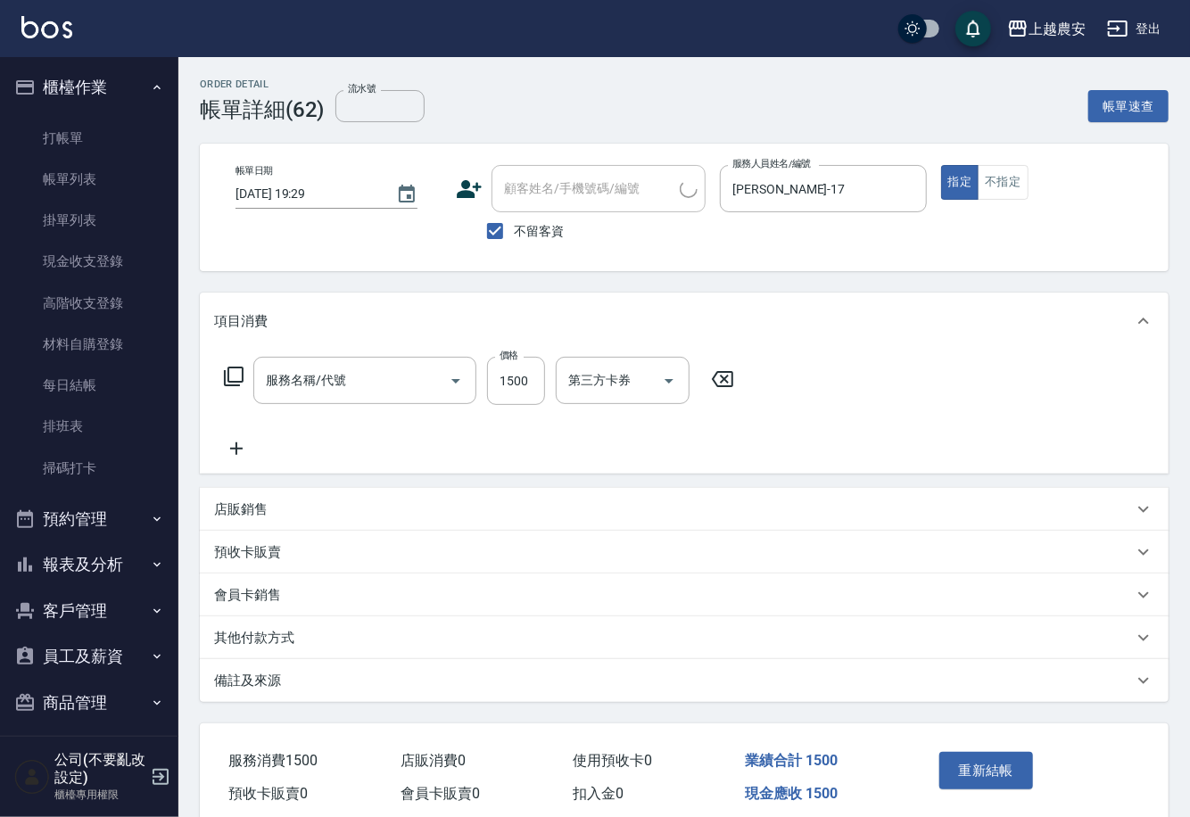
type input "修手指甲(901)"
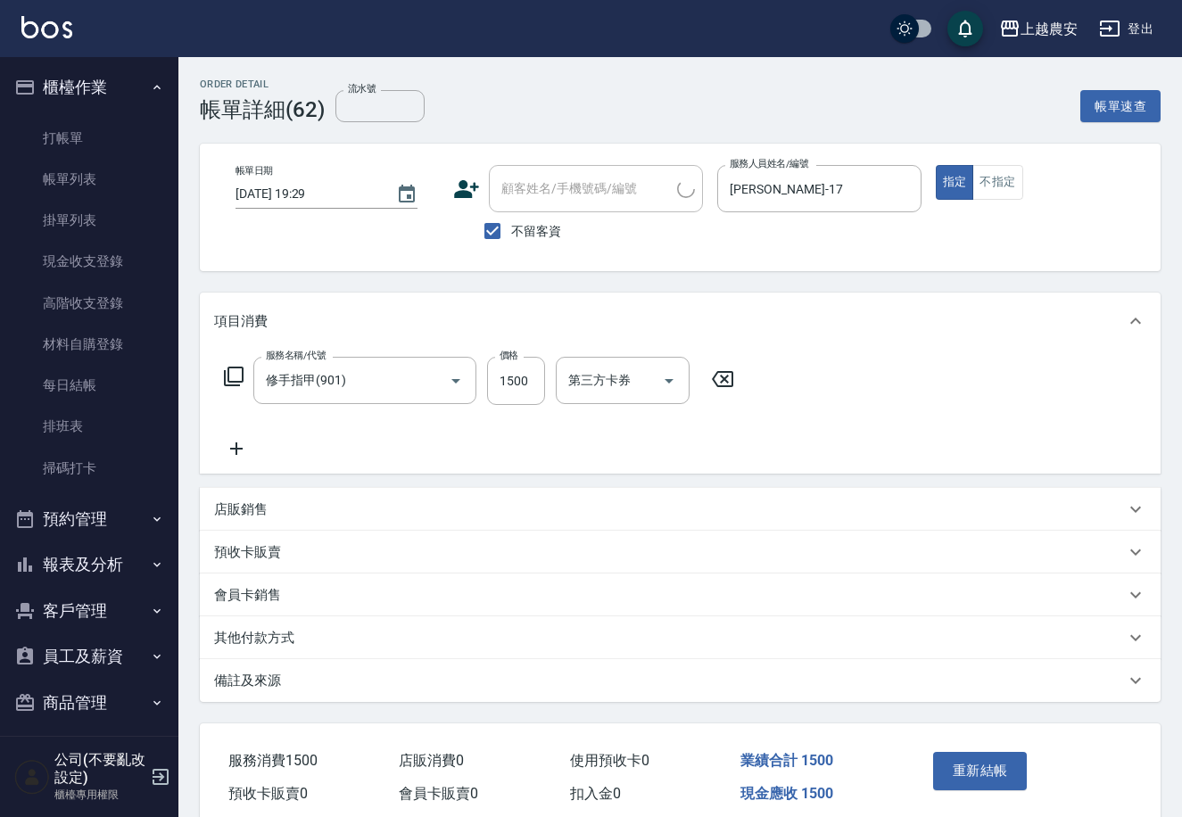
drag, startPoint x: 268, startPoint y: 637, endPoint x: 295, endPoint y: 697, distance: 65.8
click at [266, 636] on p "其他付款方式" at bounding box center [254, 638] width 80 height 19
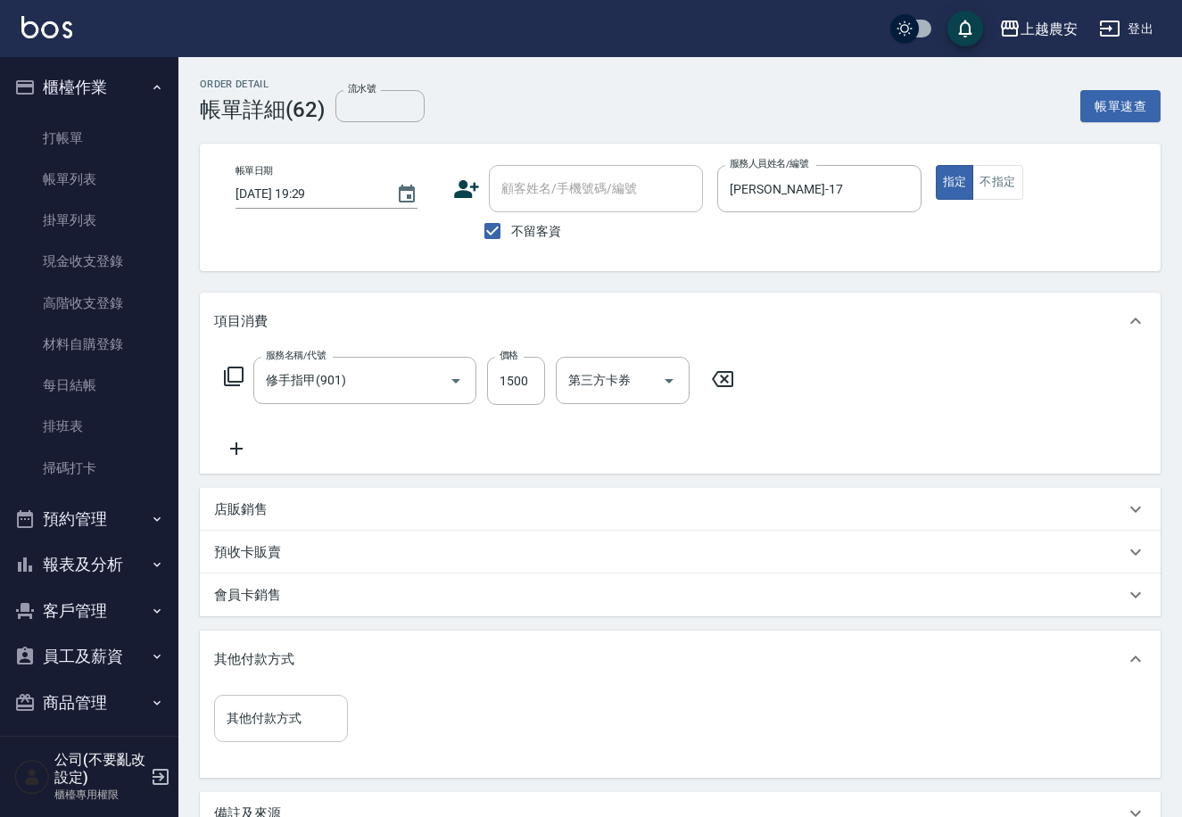
click at [309, 729] on input "其他付款方式" at bounding box center [281, 718] width 118 height 31
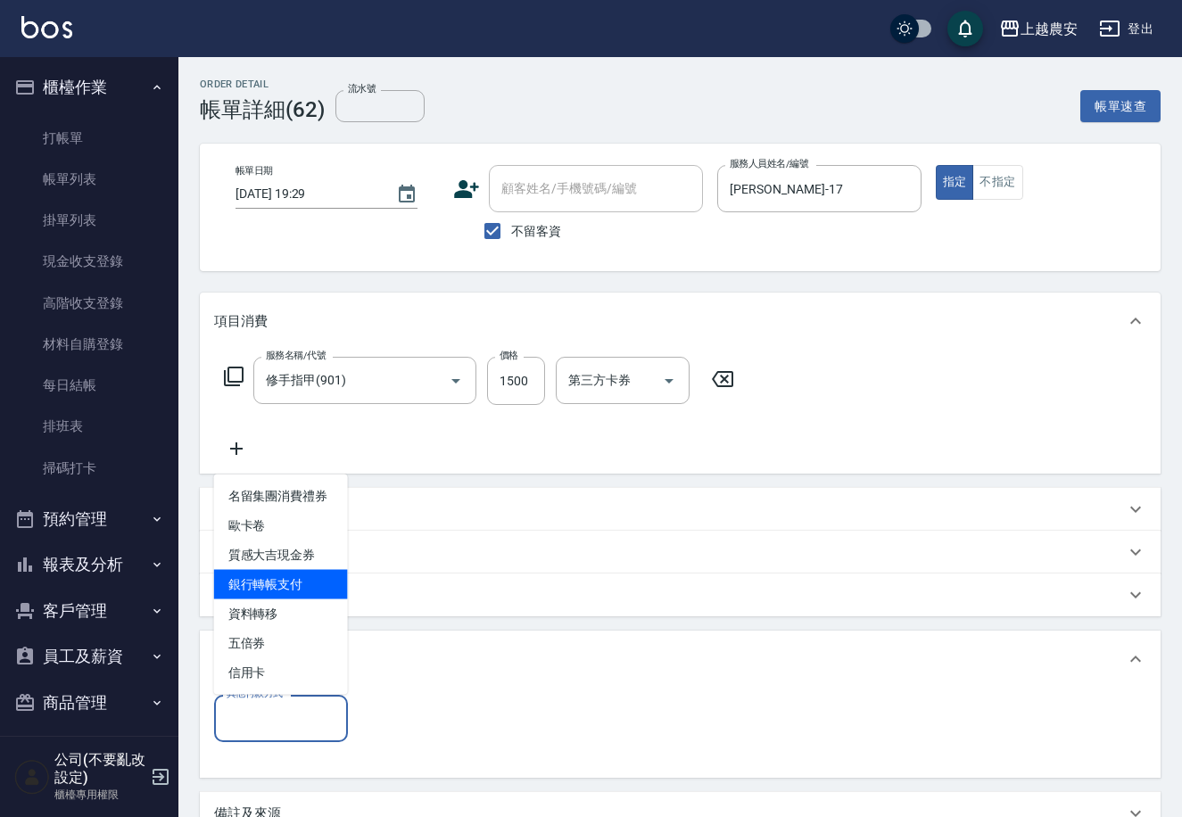
click at [286, 591] on span "銀行轉帳支付" at bounding box center [281, 584] width 134 height 29
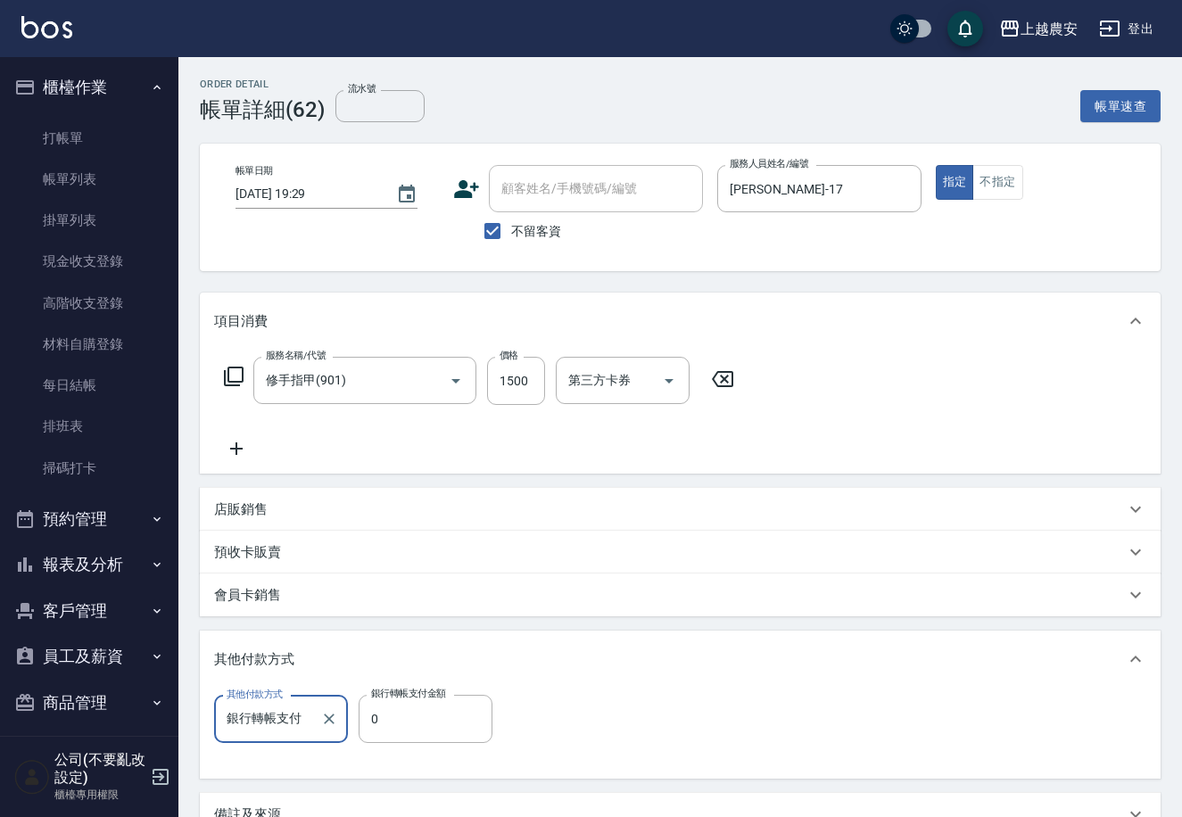
type input "銀行轉帳支付"
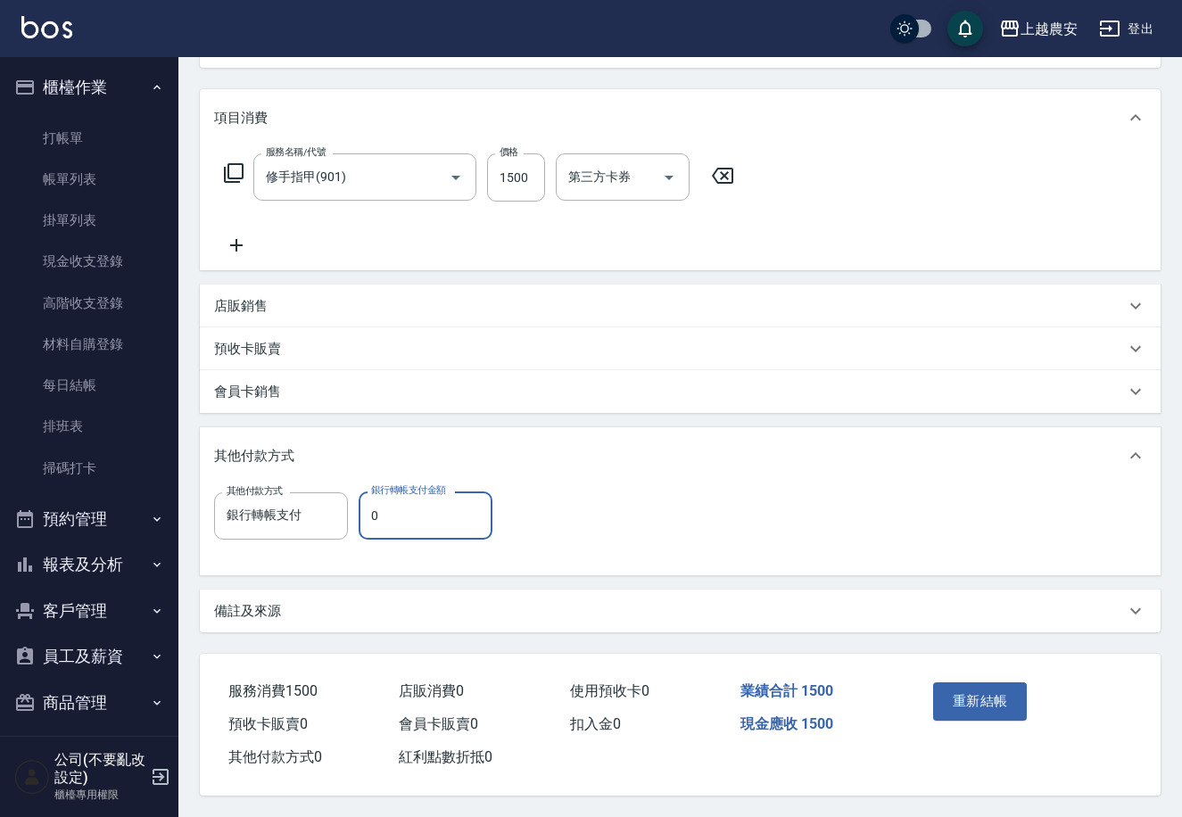
click at [375, 508] on input "0" at bounding box center [426, 515] width 134 height 48
type input "1500"
click at [986, 696] on button "重新結帳" at bounding box center [980, 700] width 95 height 37
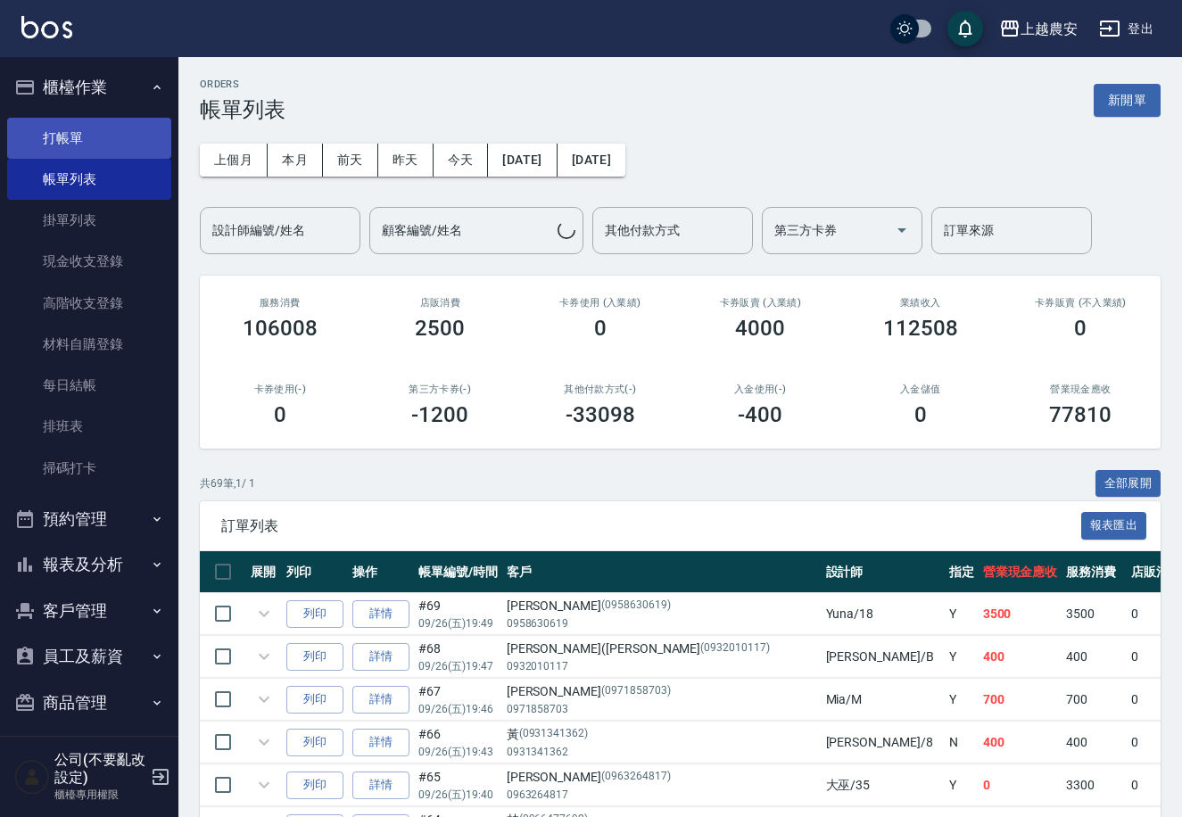
click at [70, 137] on link "打帳單" at bounding box center [89, 138] width 164 height 41
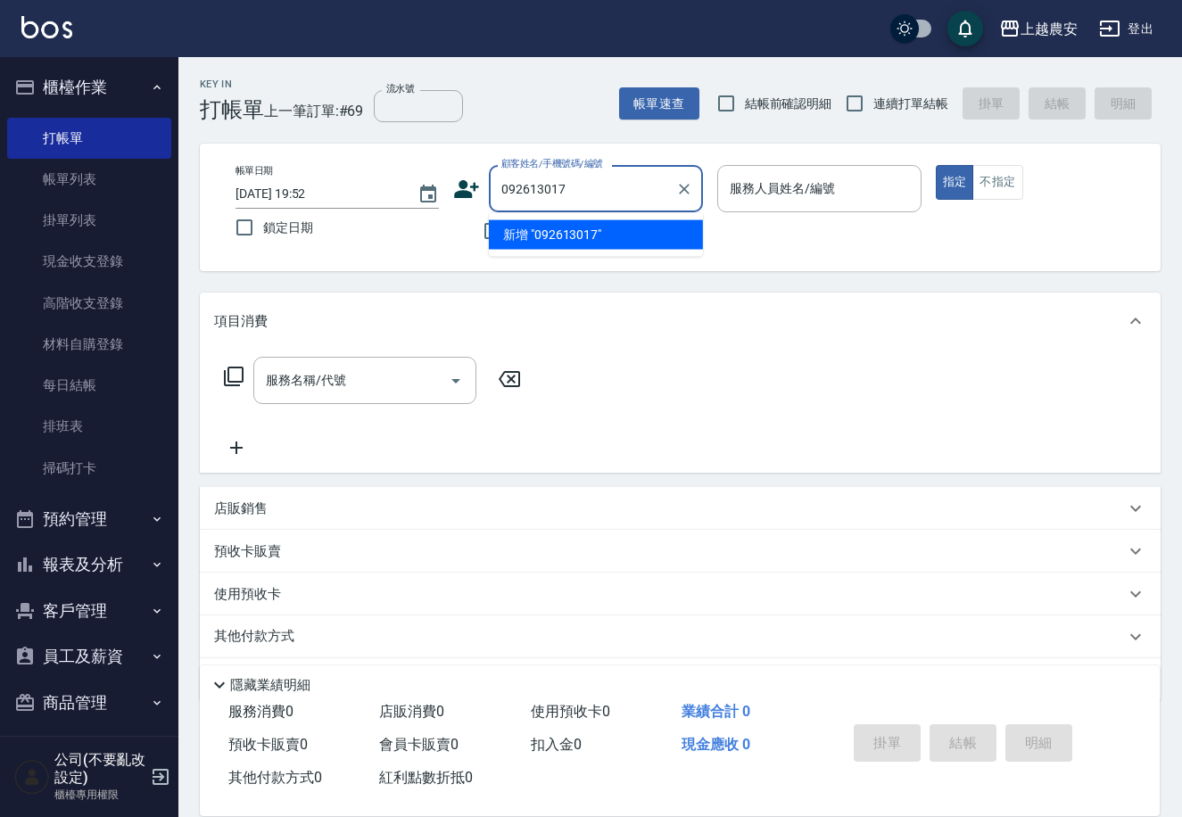
click at [549, 230] on li "新增 "092613017"" at bounding box center [596, 234] width 214 height 29
type input "092613017"
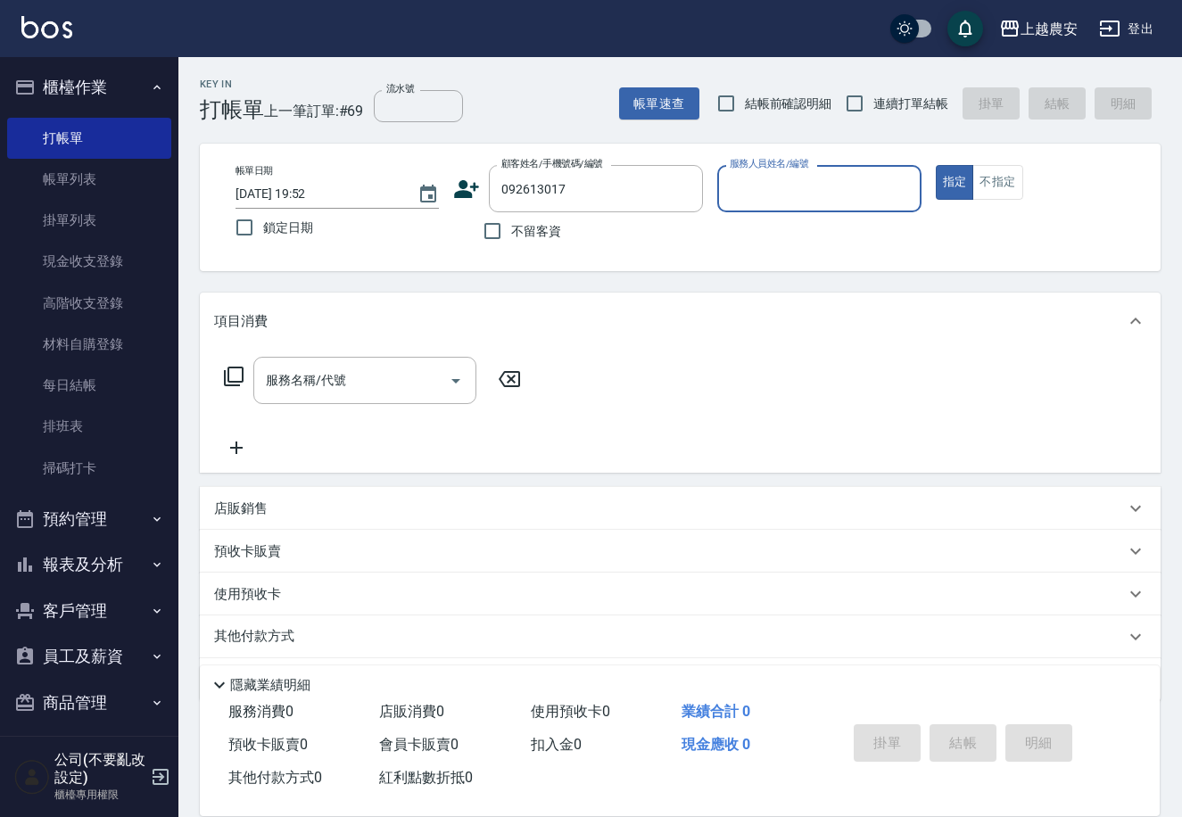
click at [463, 193] on icon at bounding box center [467, 189] width 25 height 18
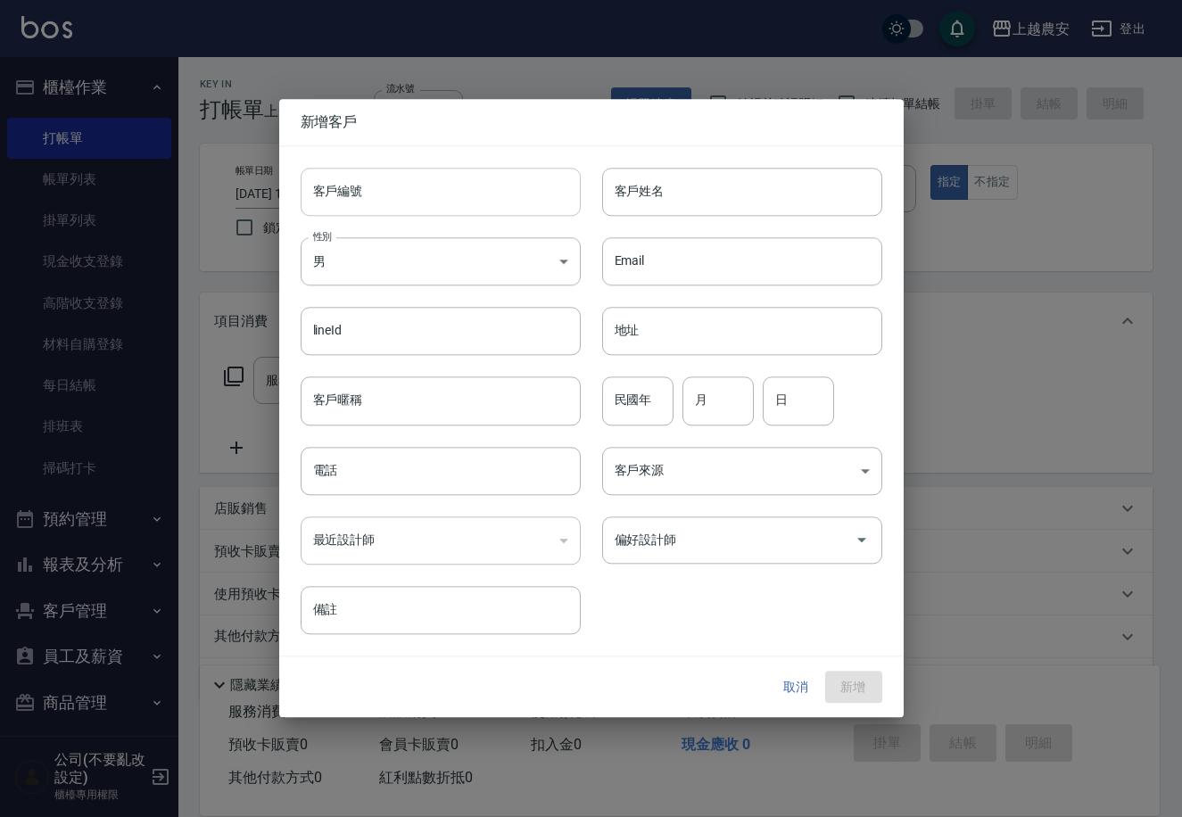
type input "092613017"
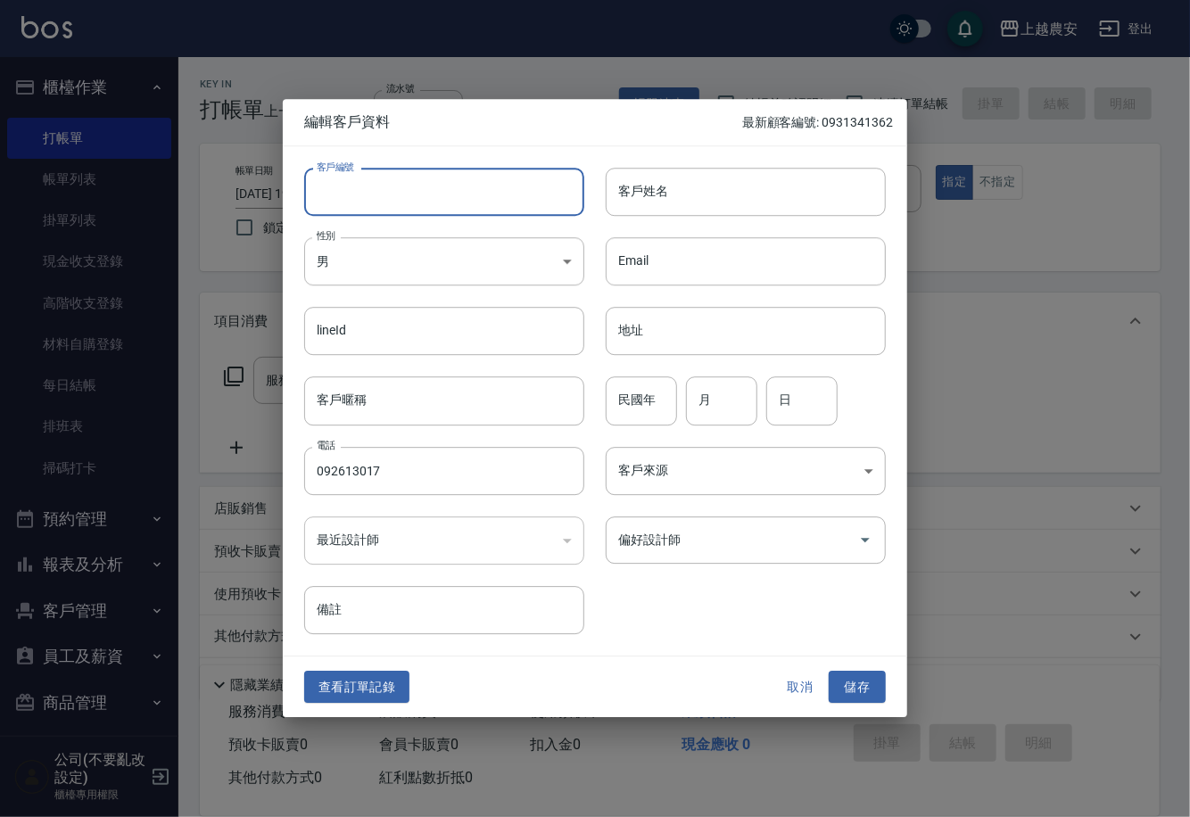
click at [457, 203] on input "客戶編號" at bounding box center [444, 192] width 280 height 48
type input "0926130117"
click at [386, 263] on body "上越農安 登出 櫃檯作業 打帳單 帳單列表 掛單列表 現金收支登錄 高階收支登錄 材料自購登錄 每日結帳 排班表 掃碼打卡 預約管理 預約管理 單日預約紀錄 …" at bounding box center [595, 435] width 1190 height 870
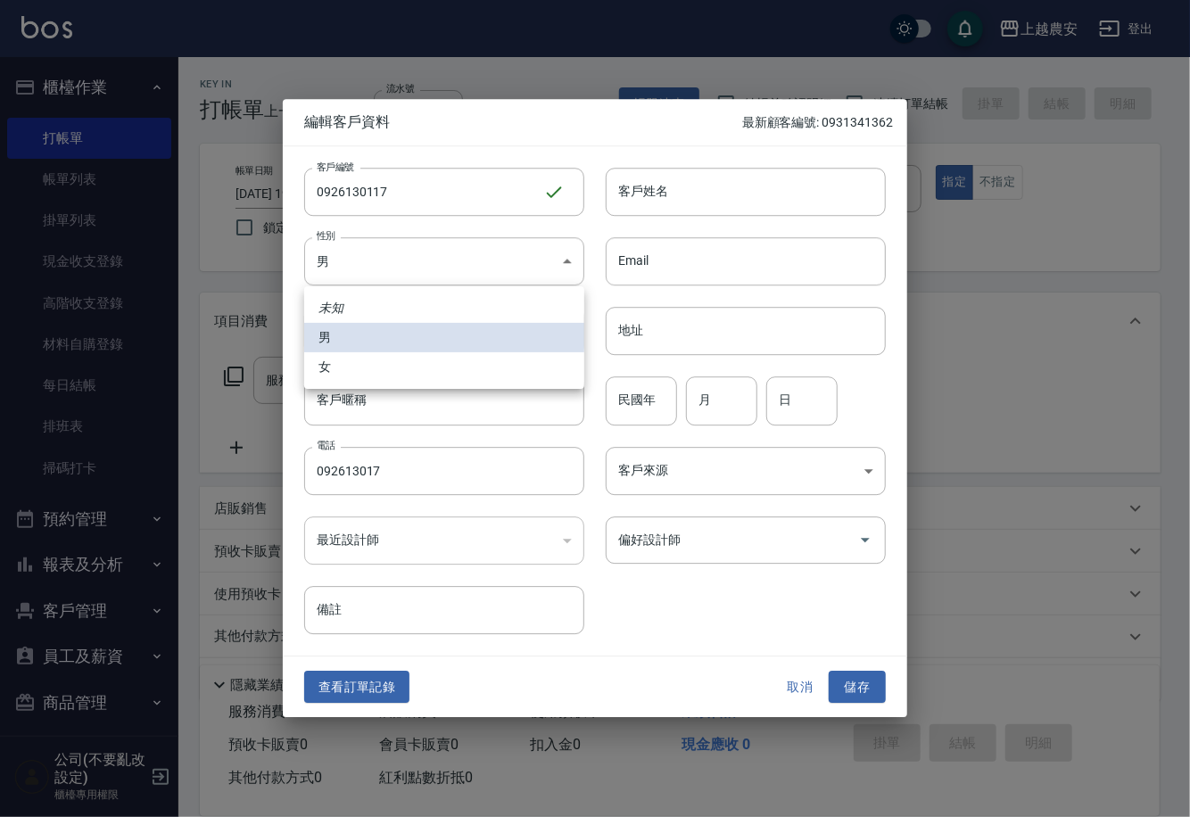
click at [373, 377] on li "女" at bounding box center [444, 366] width 280 height 29
type input "FEMALE"
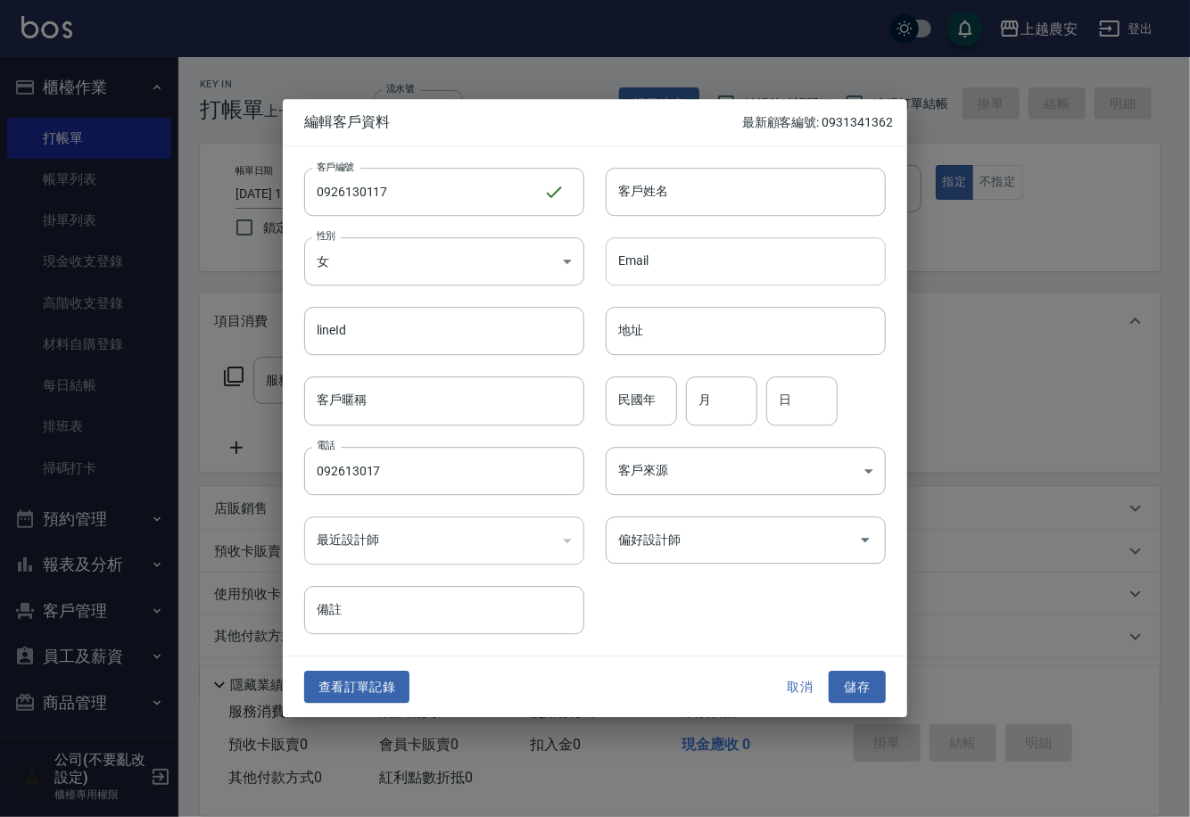
drag, startPoint x: 656, startPoint y: 191, endPoint x: 656, endPoint y: 257, distance: 66.0
click at [656, 191] on input "客戶姓名" at bounding box center [746, 192] width 280 height 48
type input "蘇想想"
click at [864, 697] on button "儲存" at bounding box center [856, 687] width 57 height 33
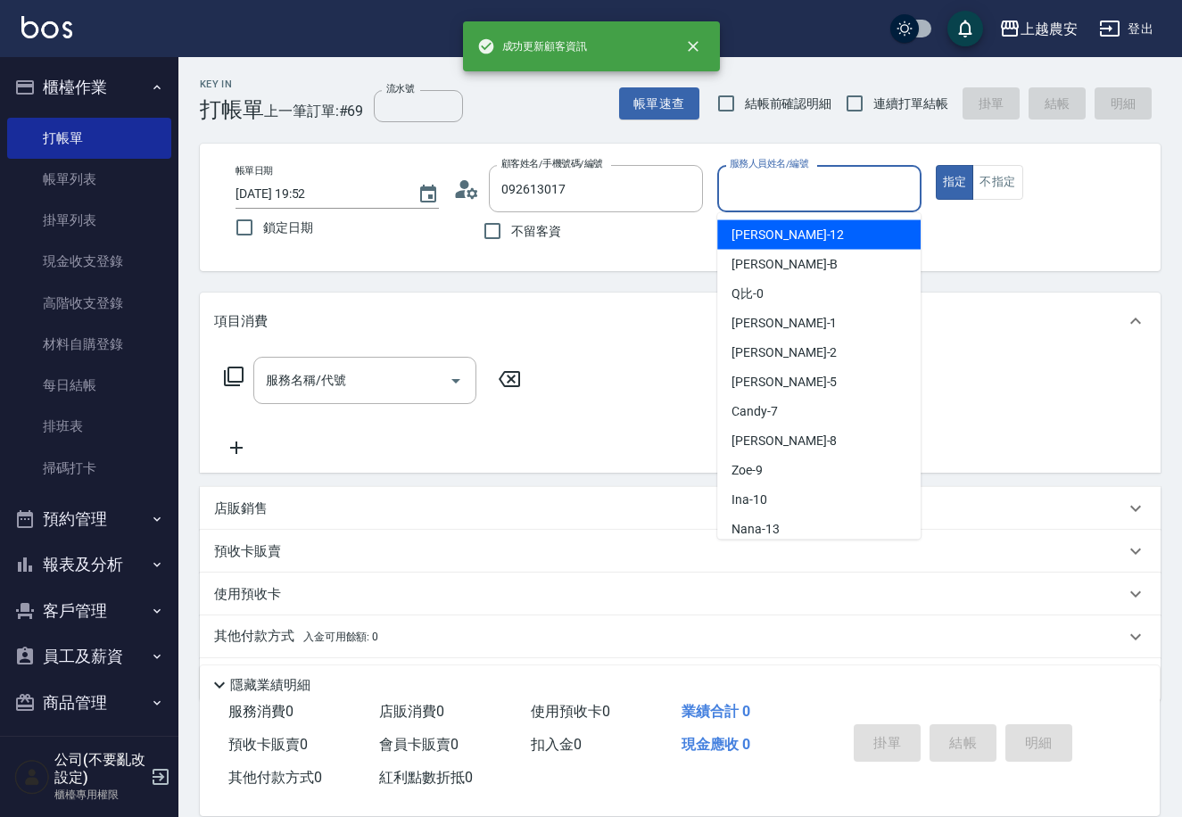
click at [767, 179] on div "服務人員姓名/編號 服務人員姓名/編號" at bounding box center [818, 188] width 203 height 47
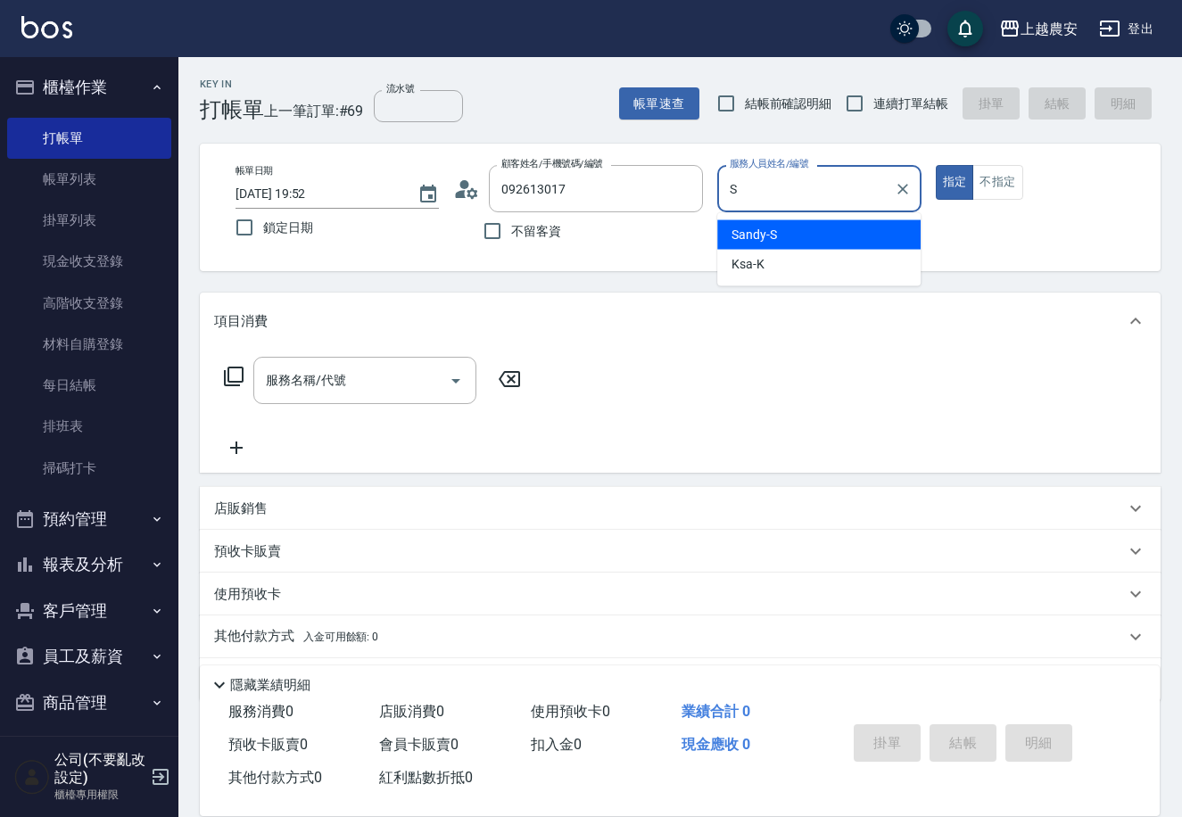
type input "Sandy-S"
type button "true"
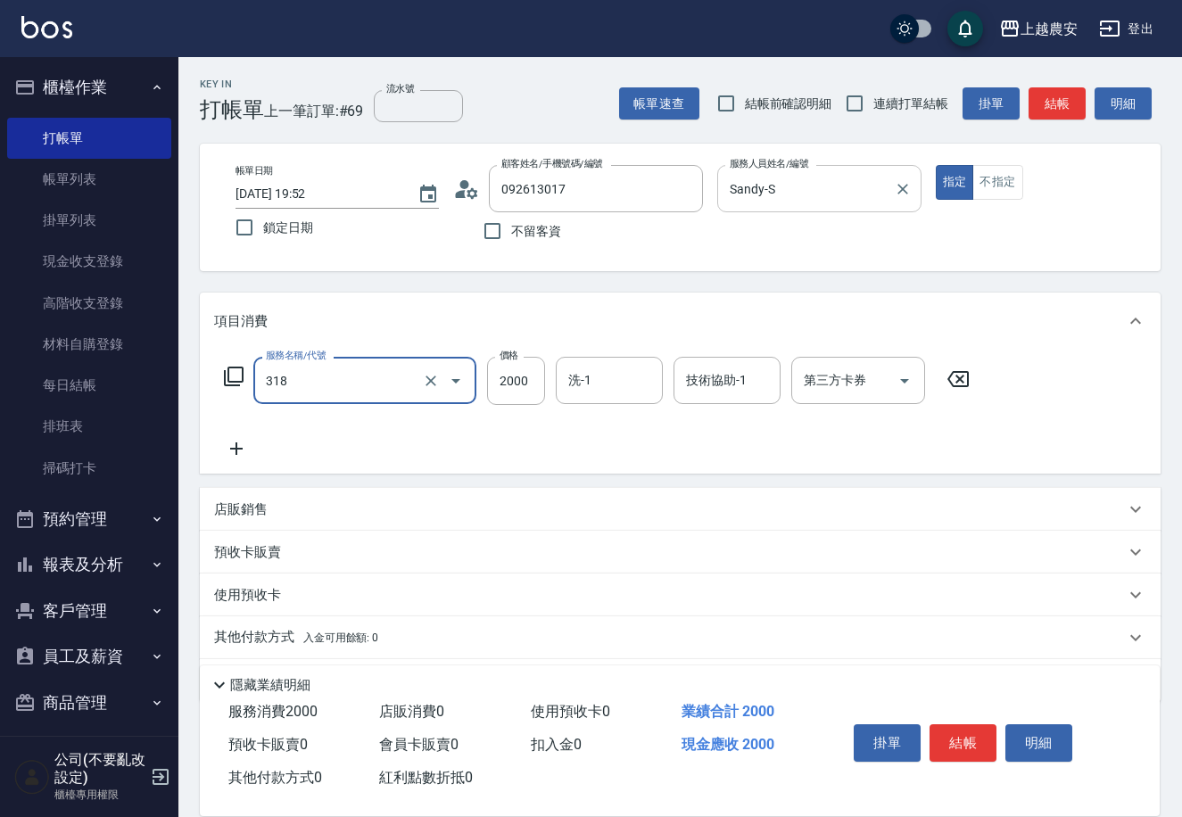
type input "燙髮1500↑(自購)(318)"
type input "2499"
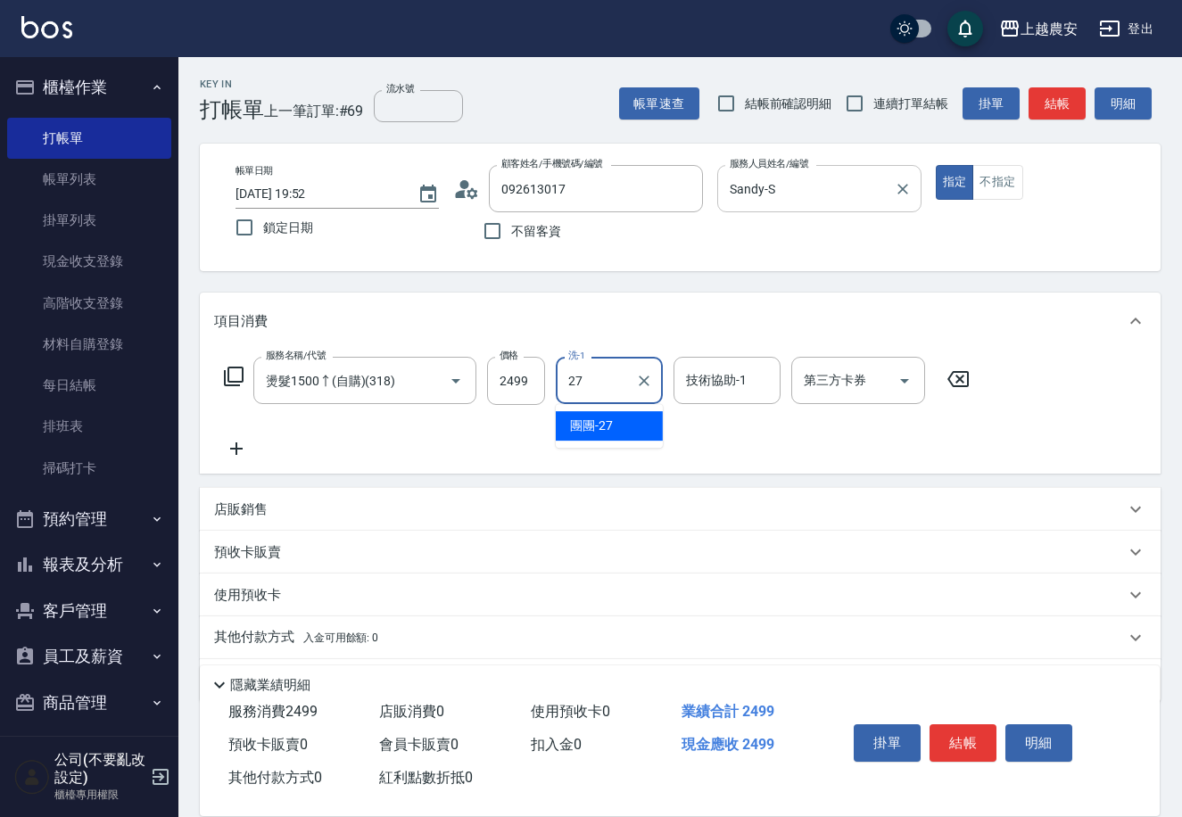
type input "團團-27"
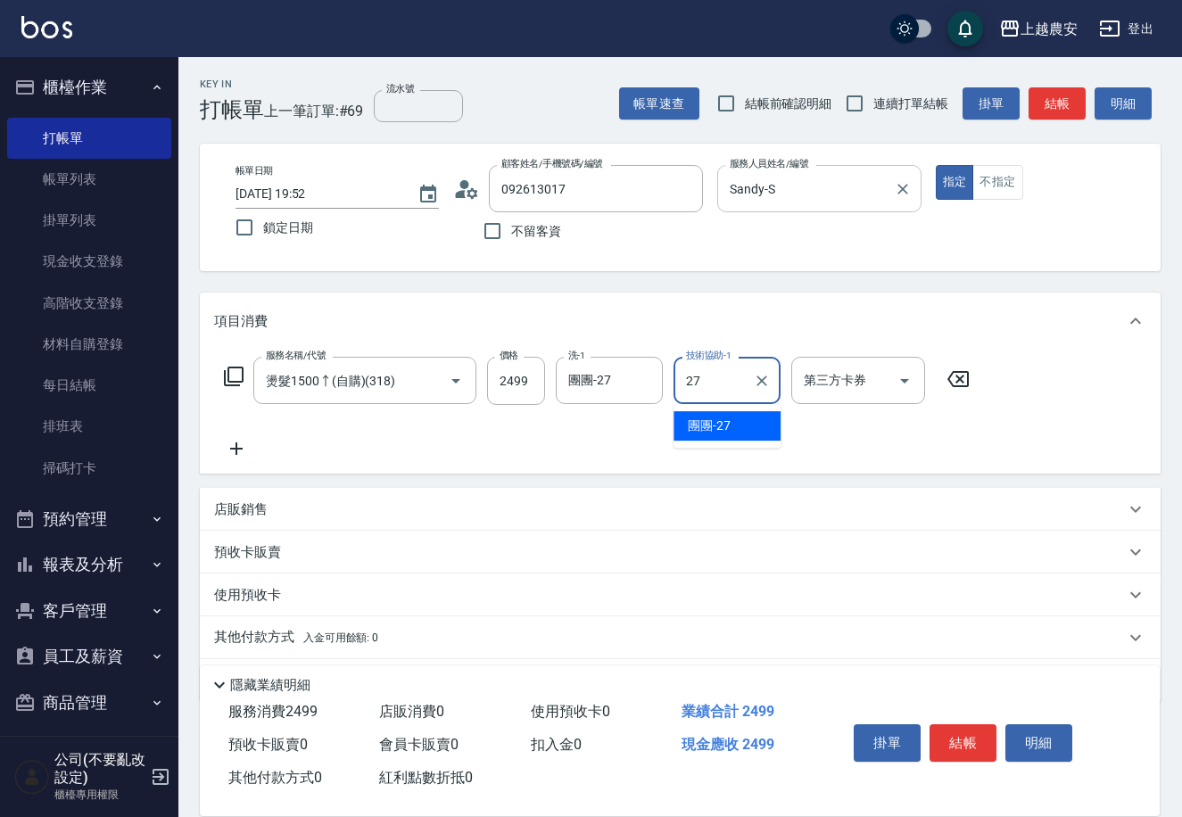
type input "團團-27"
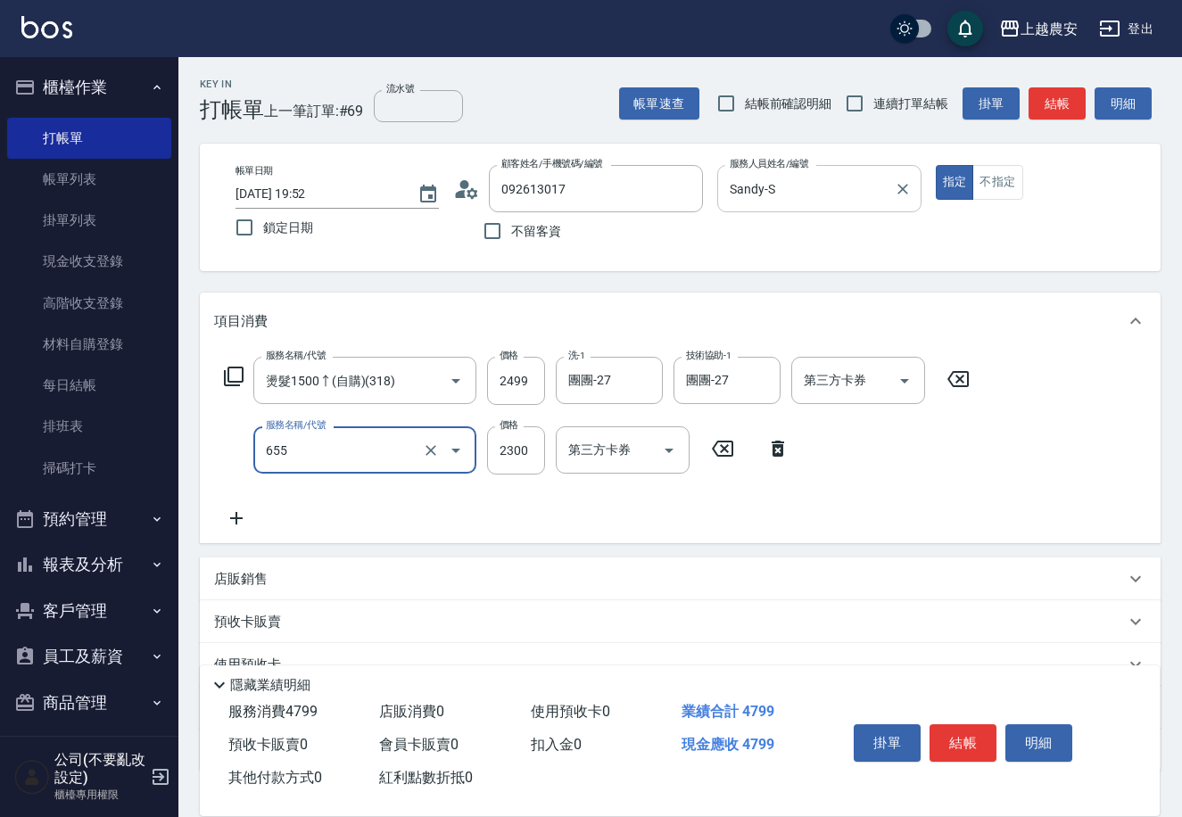
type input "結構2段式(自)(655)"
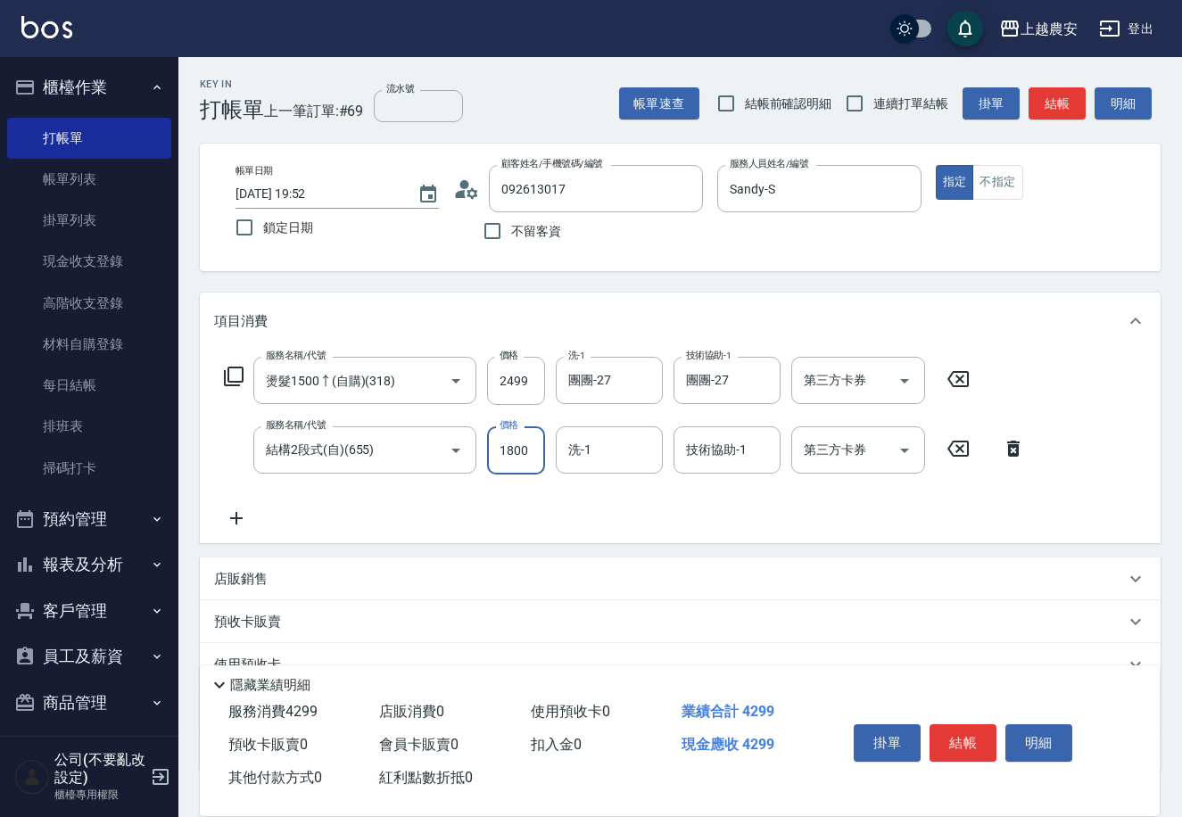
scroll to position [121, 0]
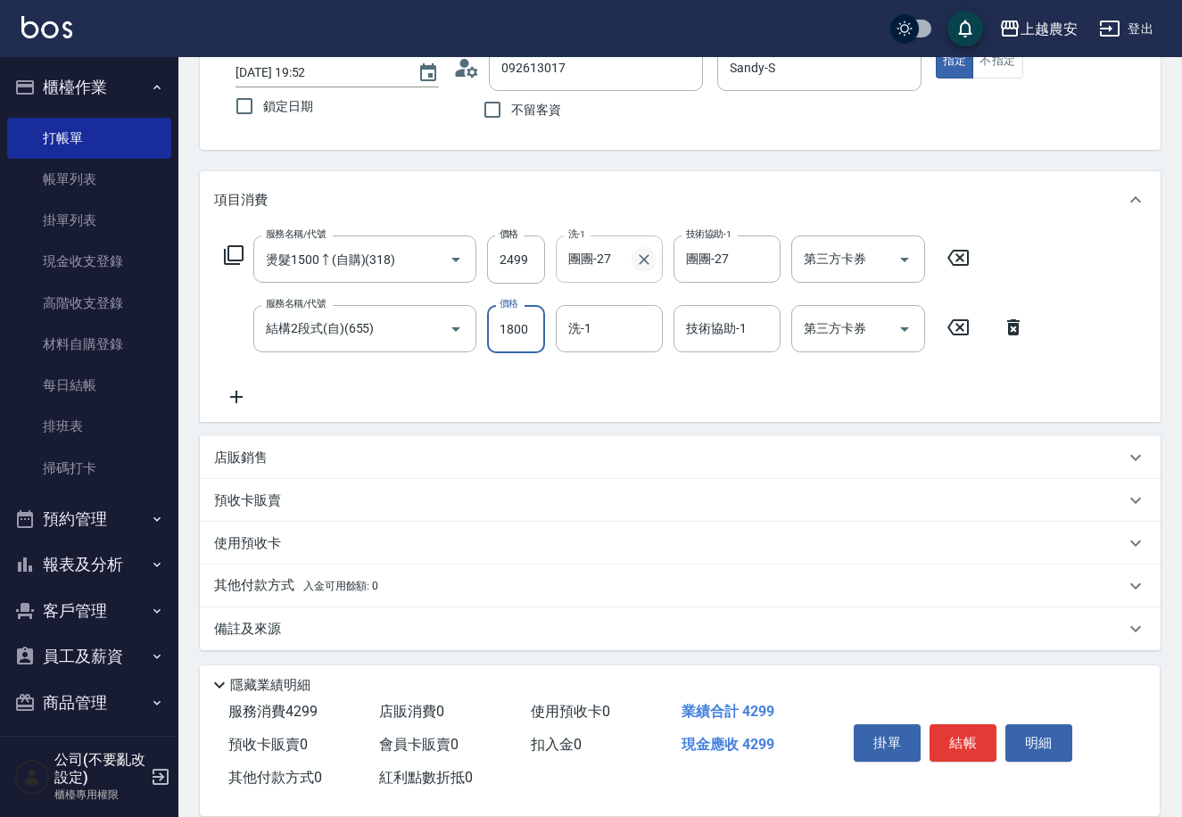
click at [647, 258] on icon "Clear" at bounding box center [644, 260] width 18 height 18
type input "1800"
type input "團團-27"
click at [577, 268] on input "洗-1" at bounding box center [609, 258] width 91 height 31
click at [593, 306] on span "Lina -L" at bounding box center [587, 304] width 35 height 19
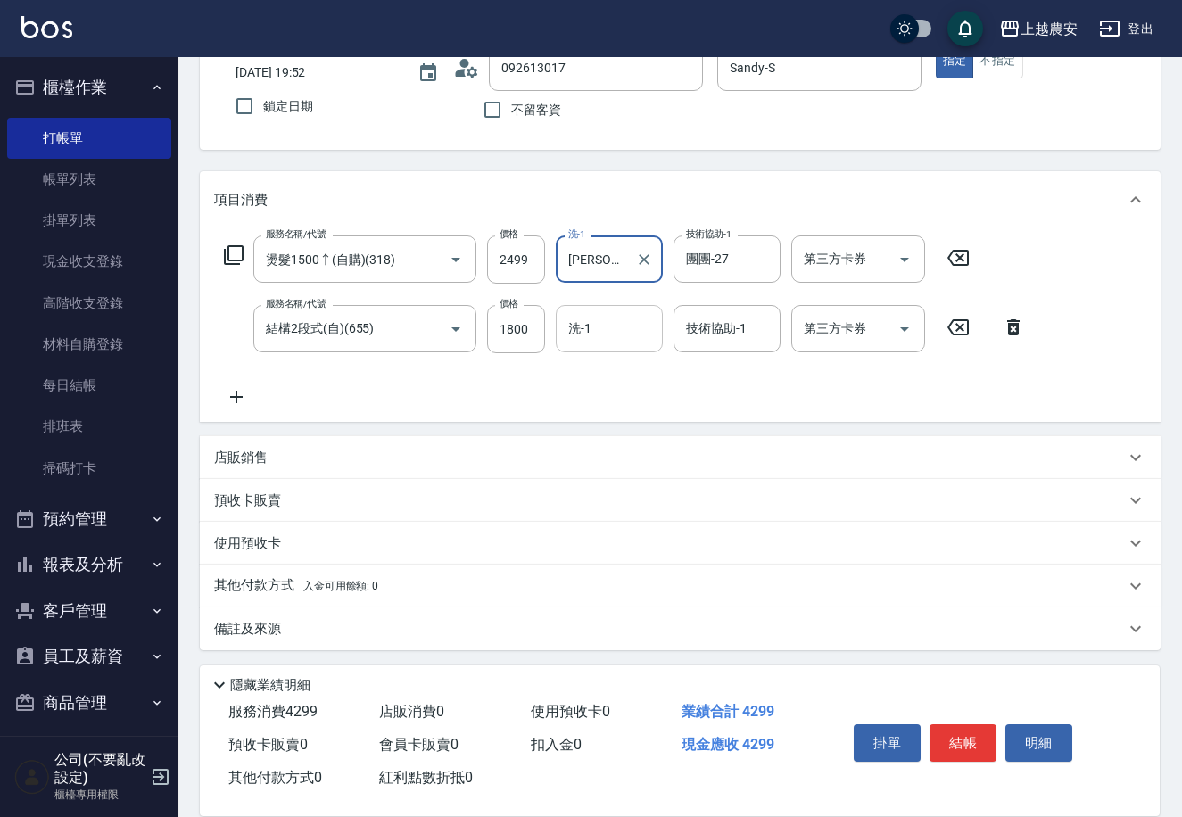
type input "Lina-L"
click at [581, 332] on input "洗-1" at bounding box center [609, 328] width 91 height 31
type input "團團-27"
click at [303, 585] on span "入金可用餘額: 0" at bounding box center [341, 586] width 76 height 12
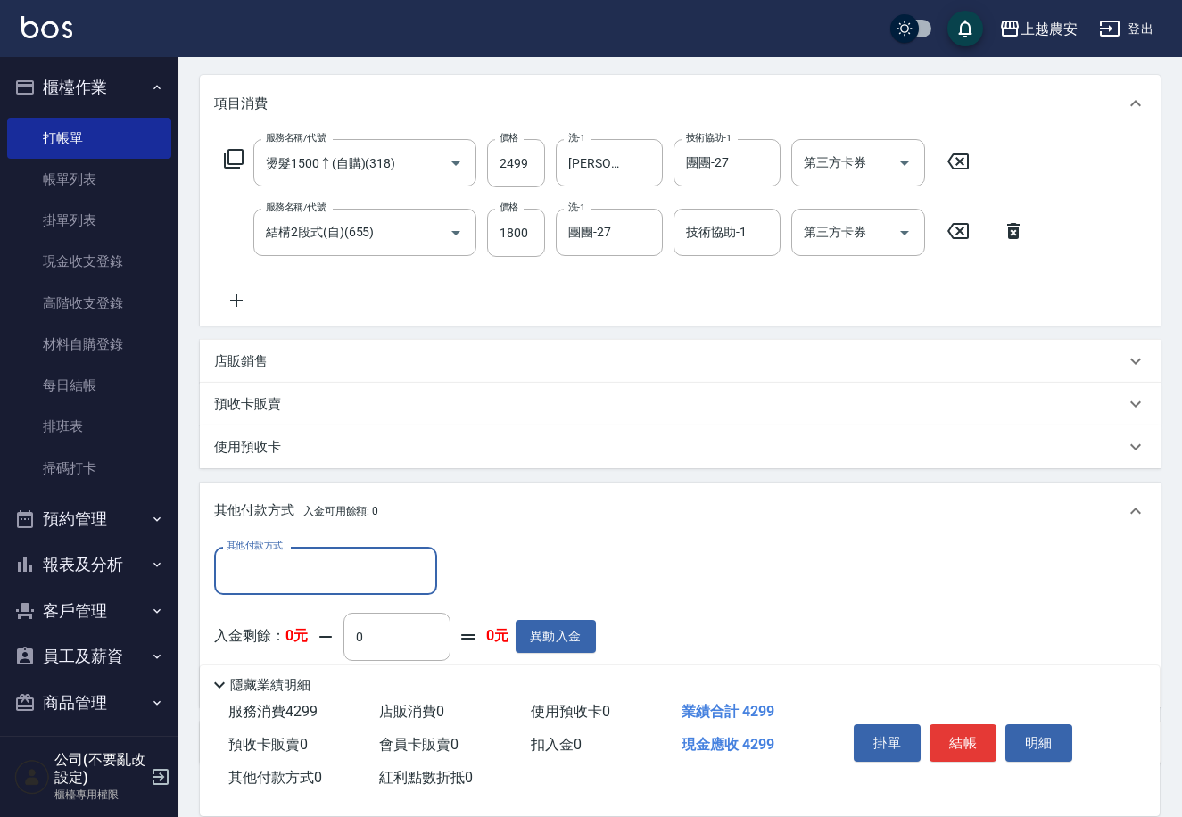
scroll to position [306, 0]
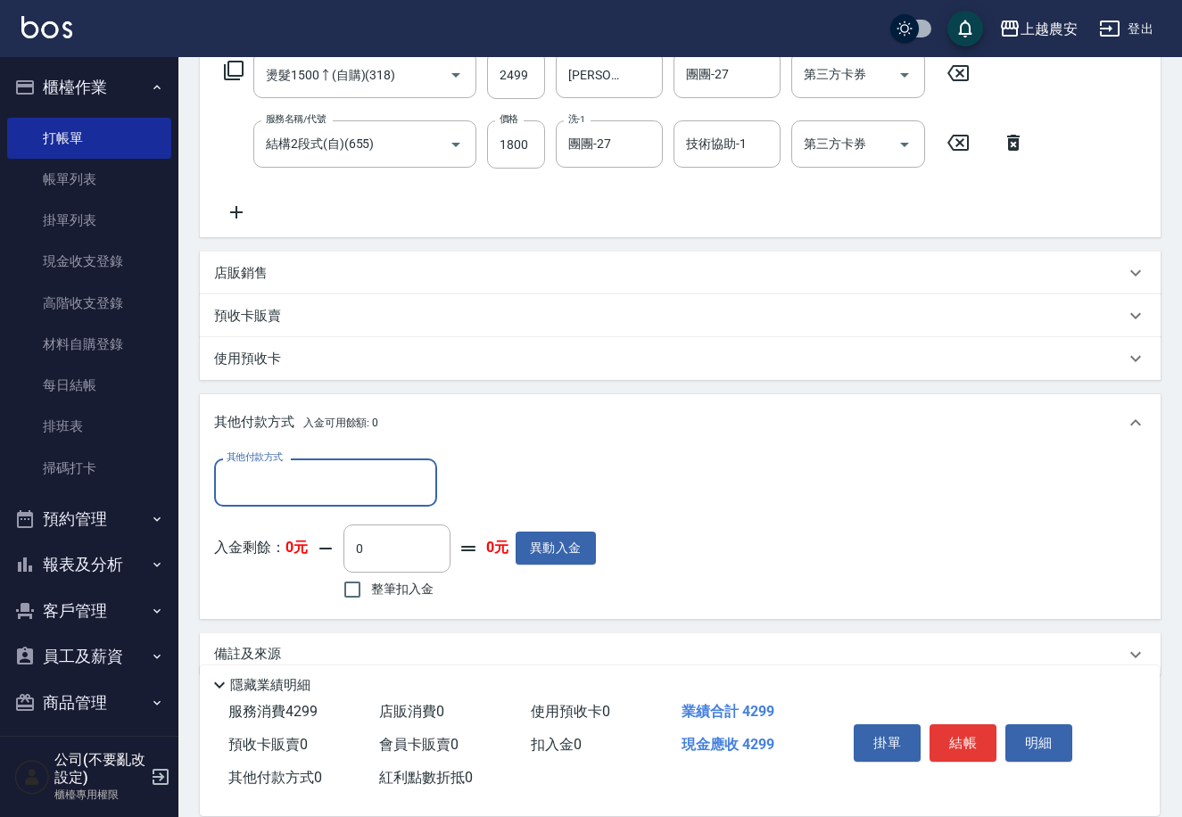
click at [313, 473] on input "其他付款方式" at bounding box center [325, 481] width 207 height 31
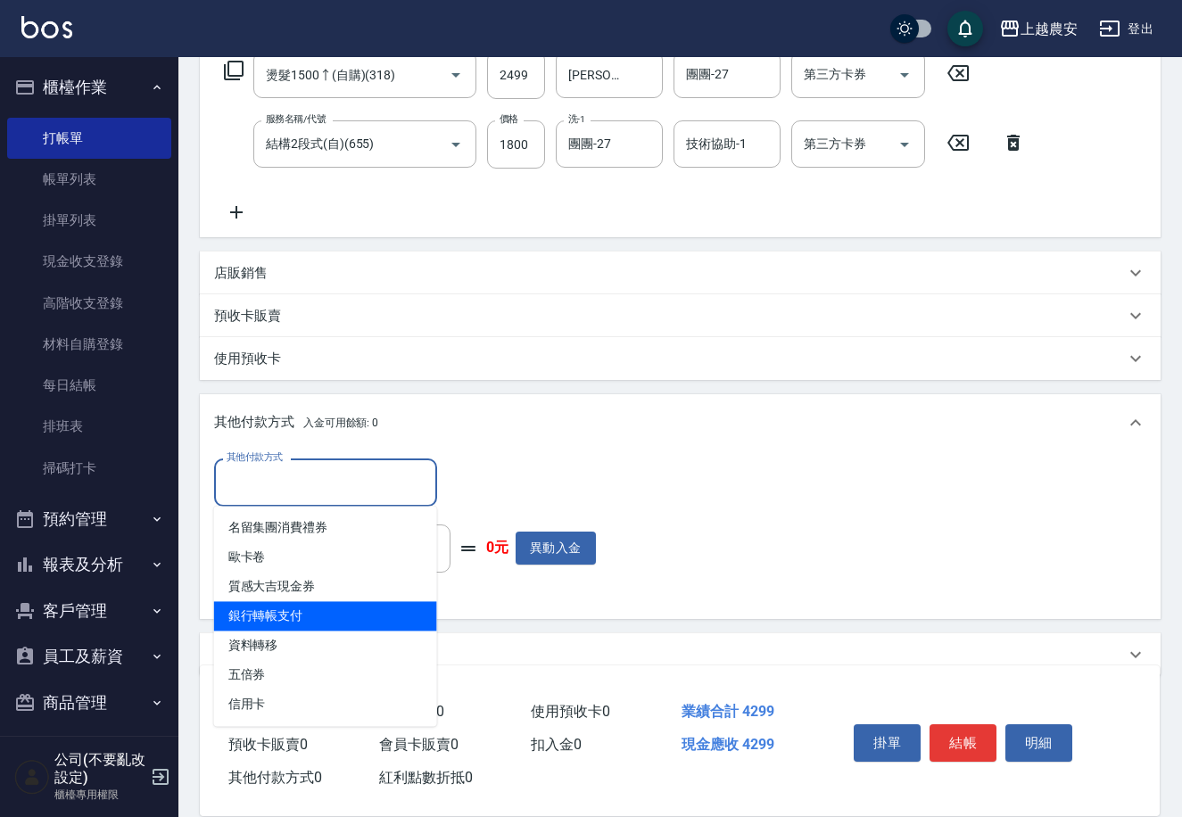
click at [290, 607] on span "銀行轉帳支付" at bounding box center [325, 615] width 223 height 29
type input "銀行轉帳支付"
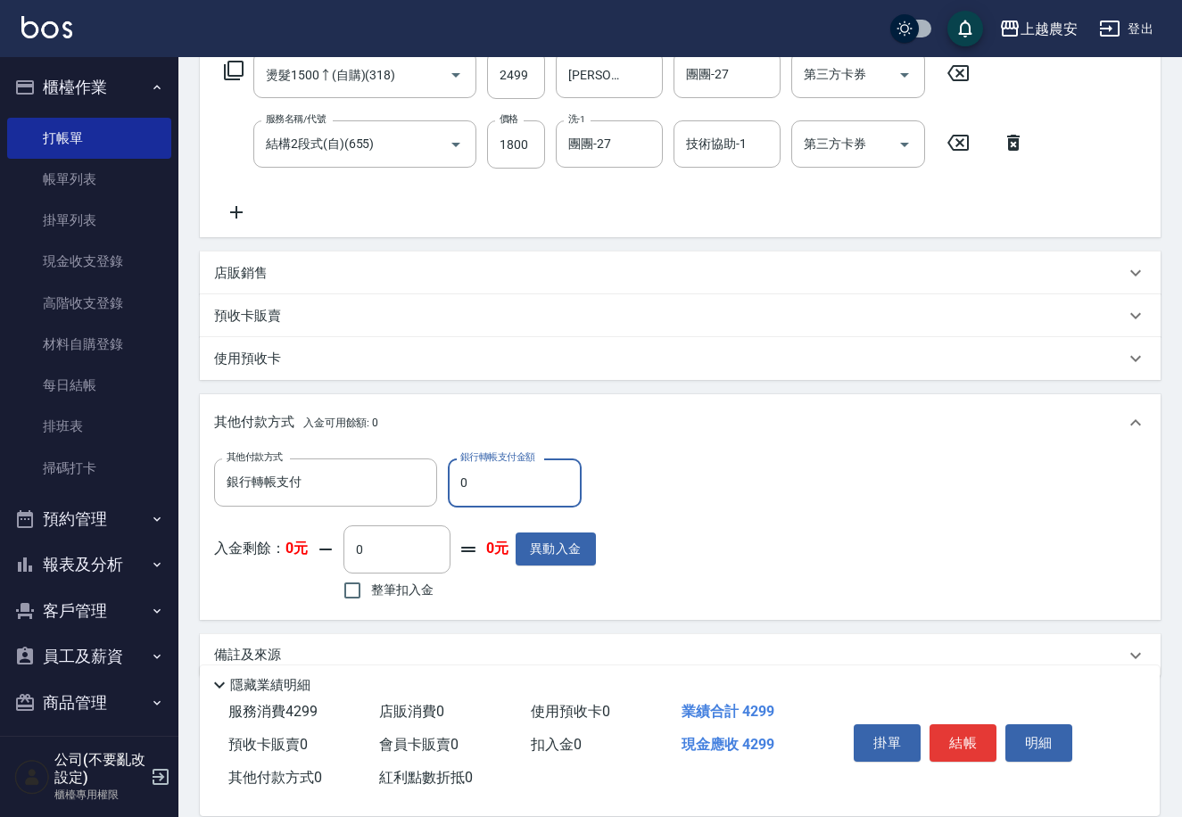
drag, startPoint x: 448, startPoint y: 489, endPoint x: 535, endPoint y: 482, distance: 87.6
click at [535, 487] on input "0" at bounding box center [515, 482] width 134 height 48
type input "4299"
click at [957, 736] on button "結帳" at bounding box center [962, 742] width 67 height 37
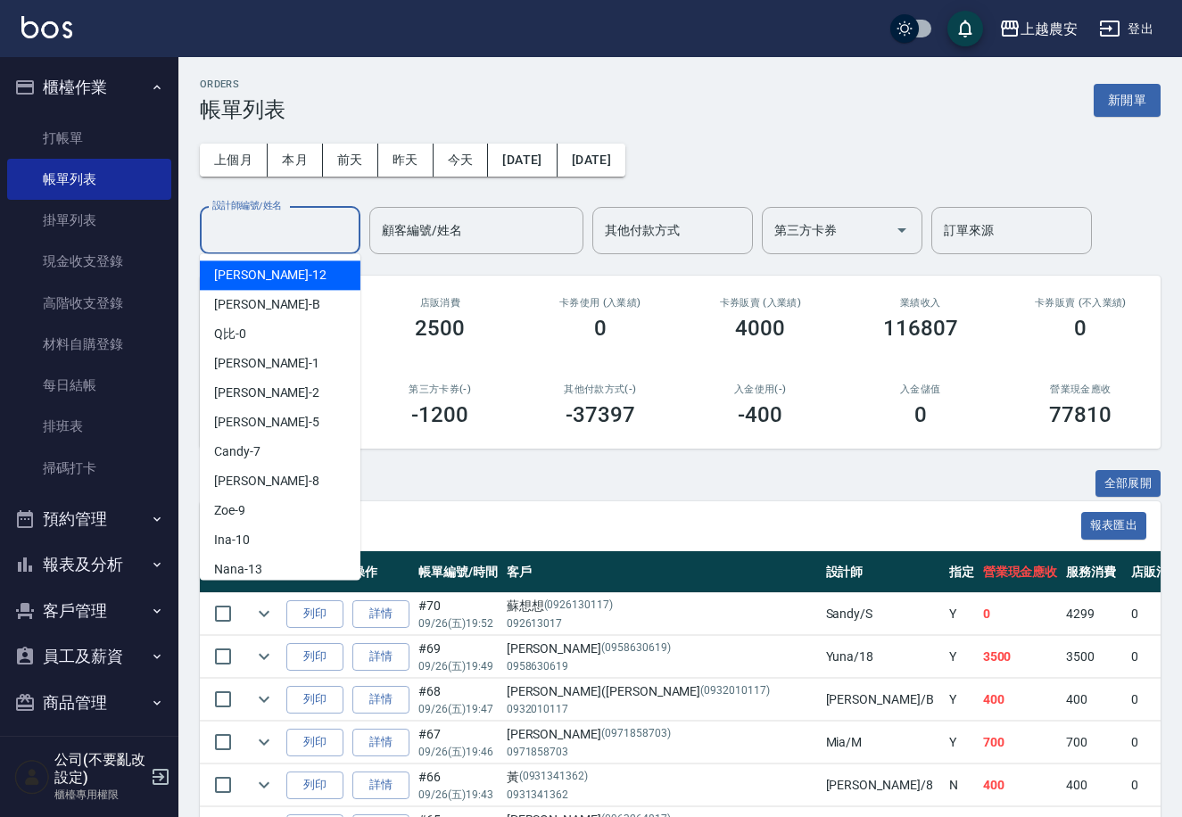
click at [229, 226] on input "設計師編號/姓名" at bounding box center [280, 230] width 144 height 31
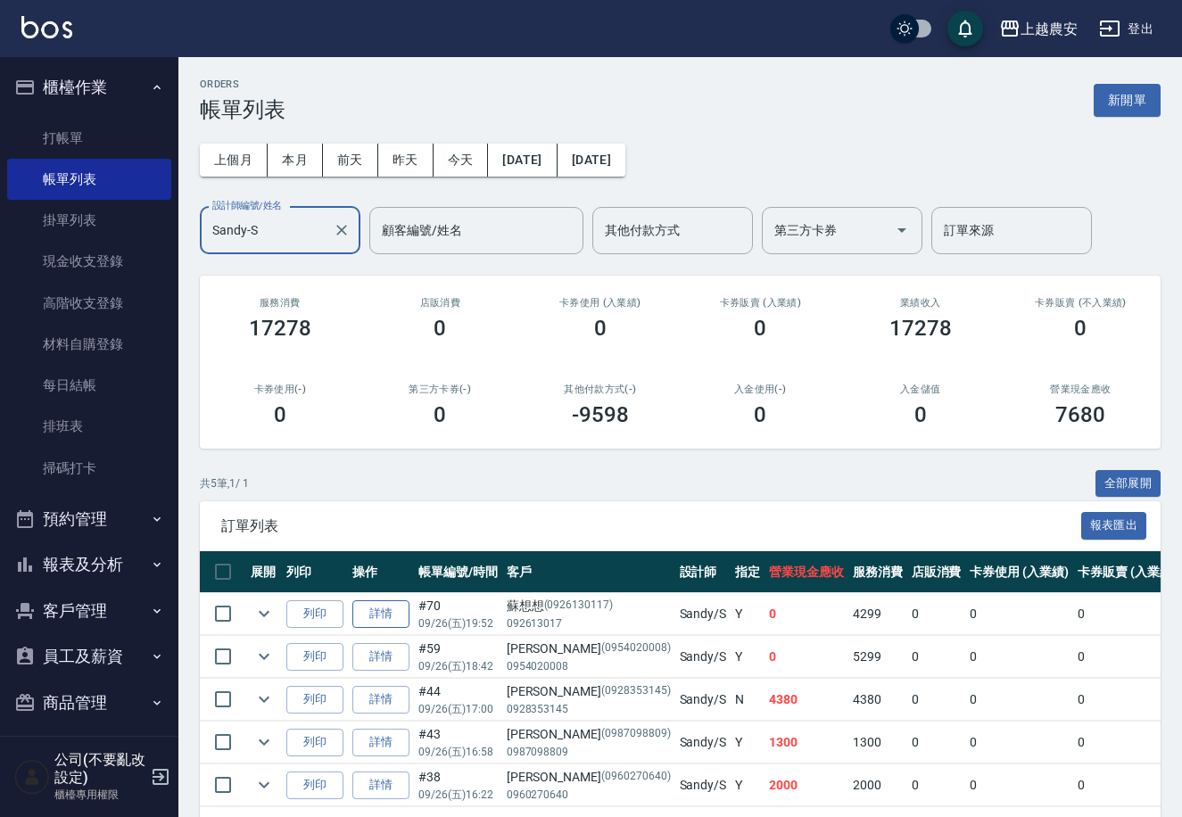
type input "Sandy-S"
click at [389, 611] on link "詳情" at bounding box center [380, 614] width 57 height 28
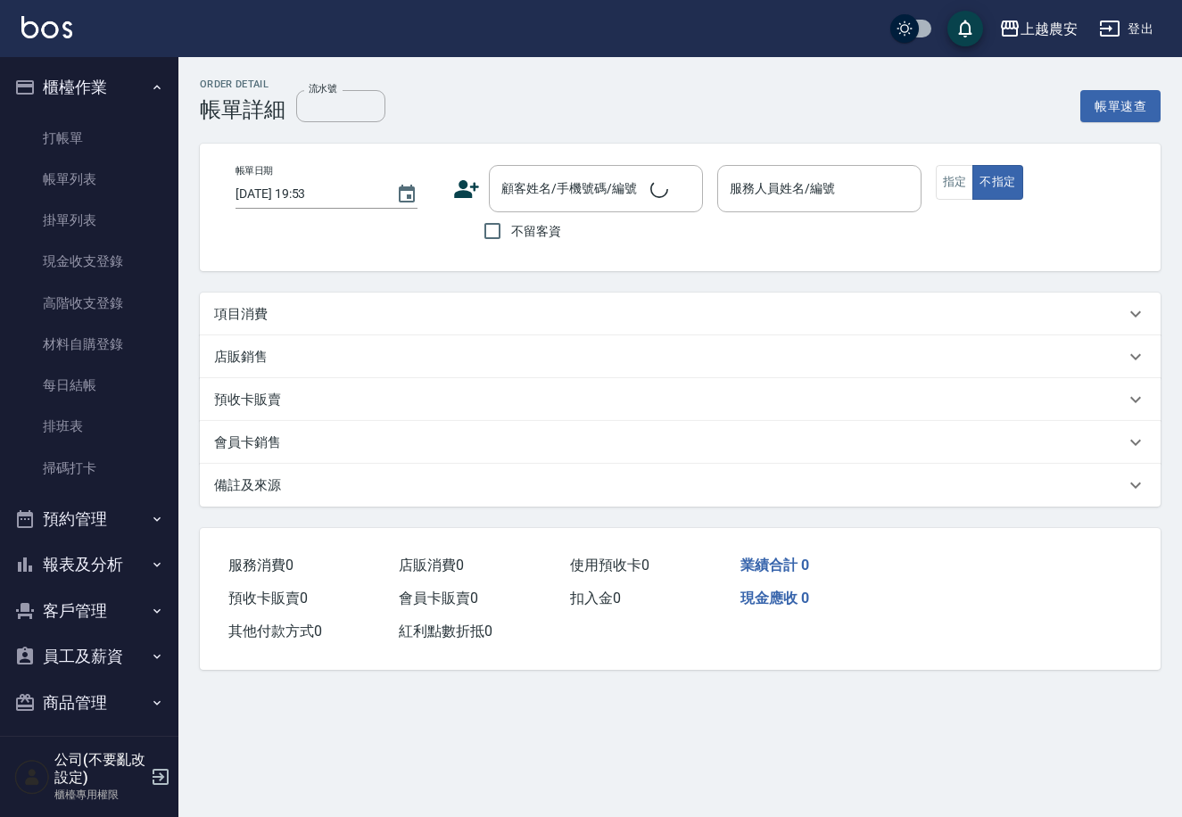
type input "2025/09/26 19:52"
type input "Sandy-S"
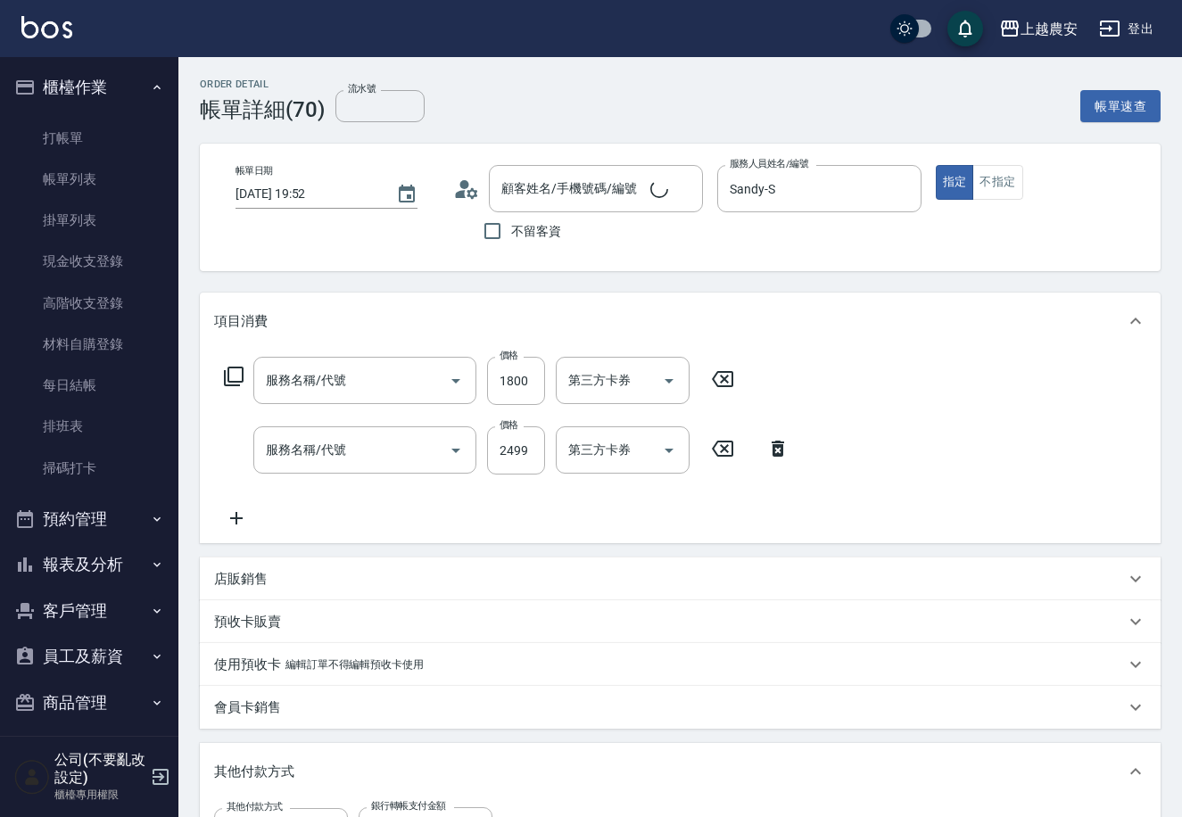
type input "蘇想想/092613017/0926130117"
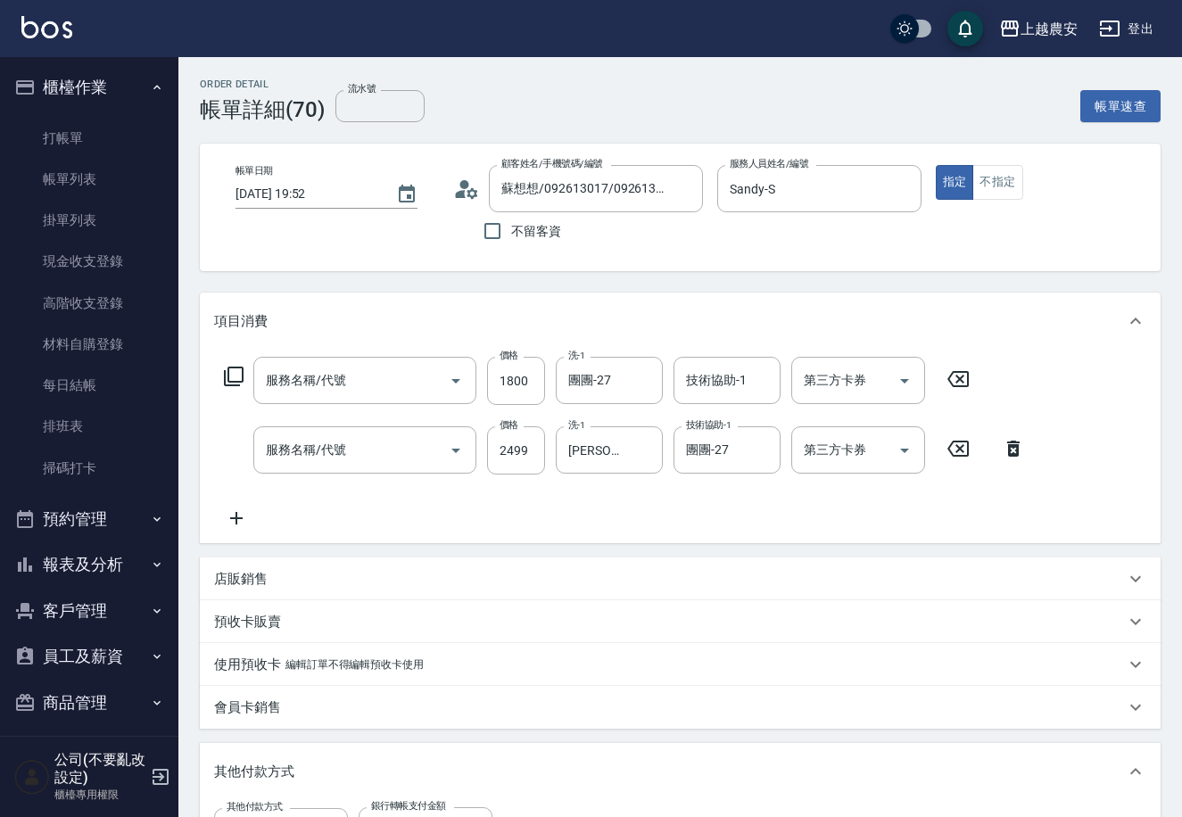
type input "結構2段式(自)(655)"
type input "燙髮1500↑(自購)(318)"
click at [235, 518] on icon at bounding box center [236, 518] width 12 height 12
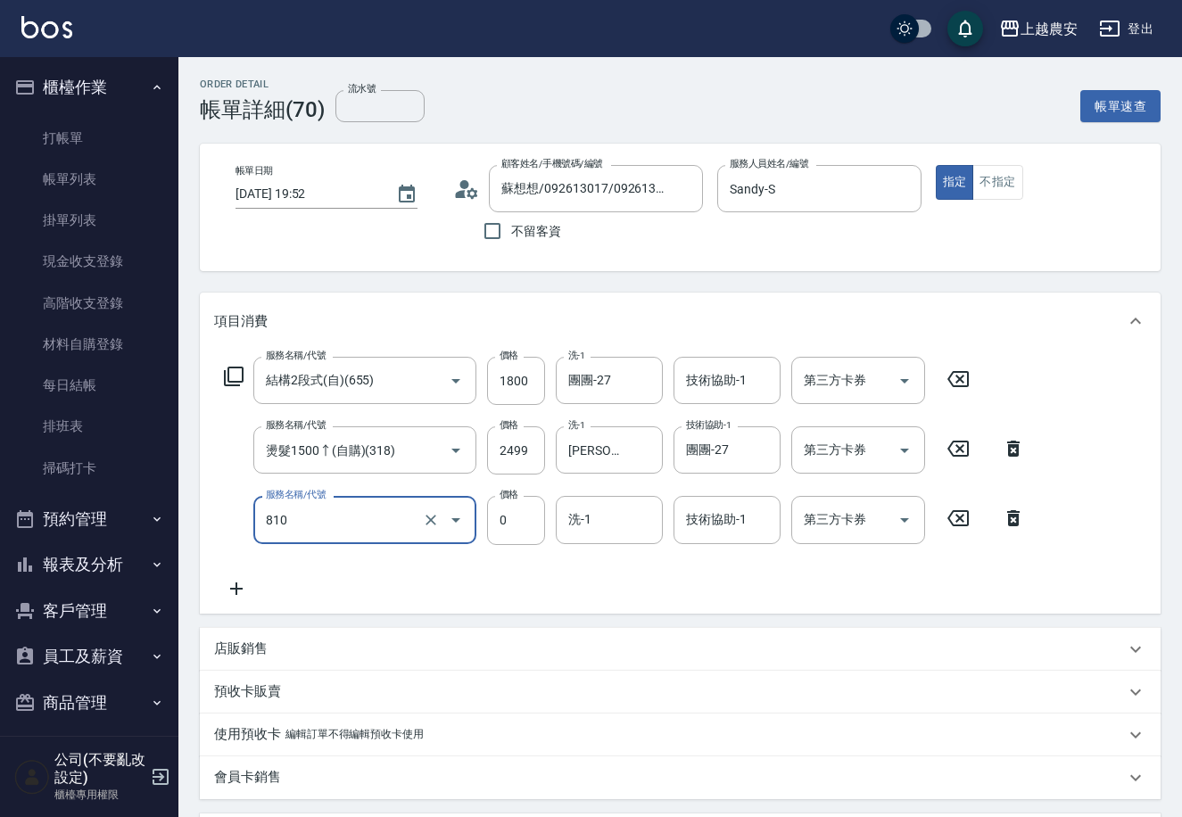
type input "頭皮護髮卡券使用(810)"
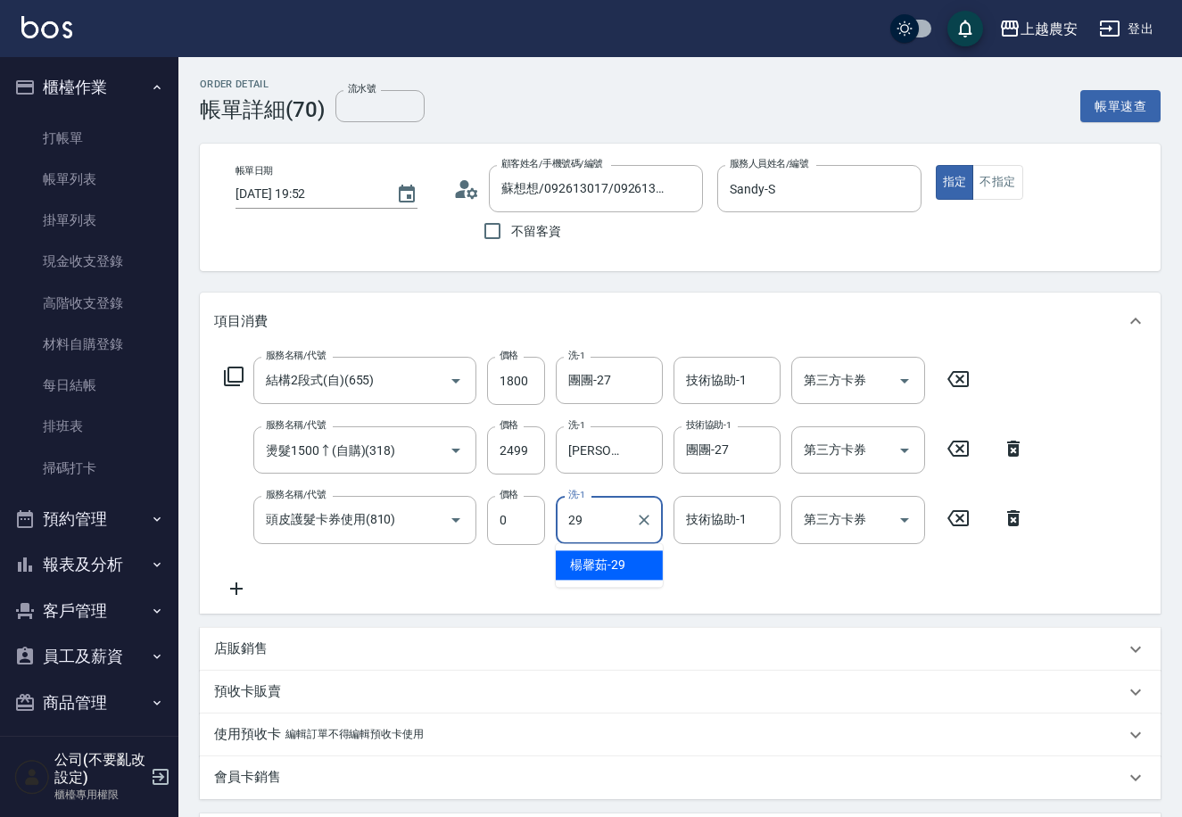
type input "楊馨茹-29"
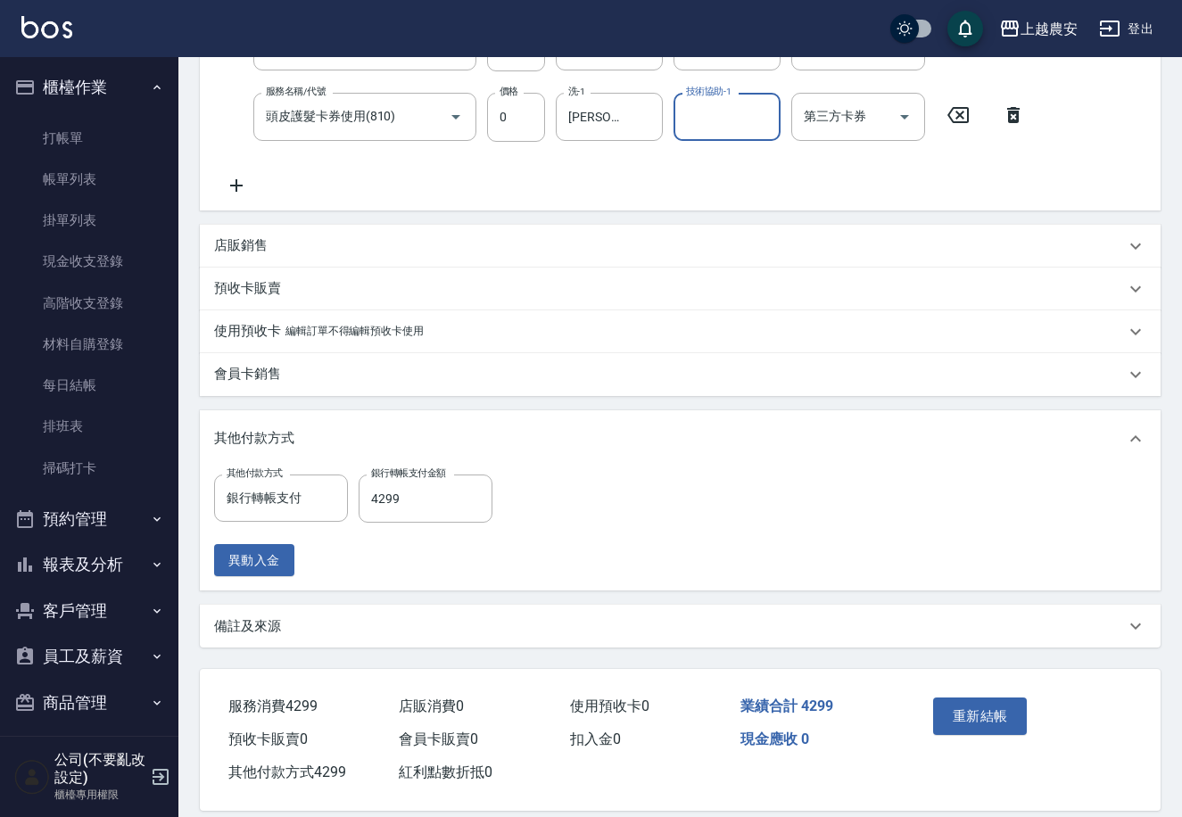
scroll to position [422, 0]
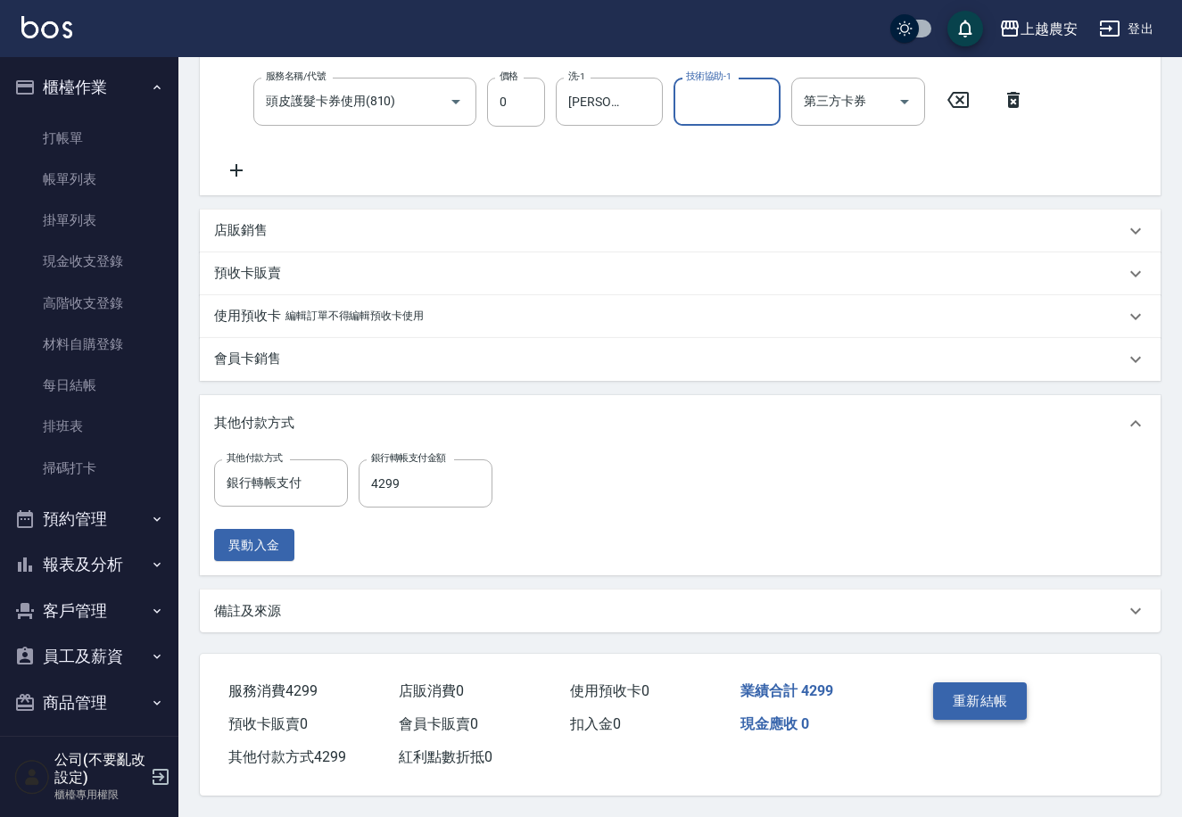
click at [978, 697] on button "重新結帳" at bounding box center [980, 700] width 95 height 37
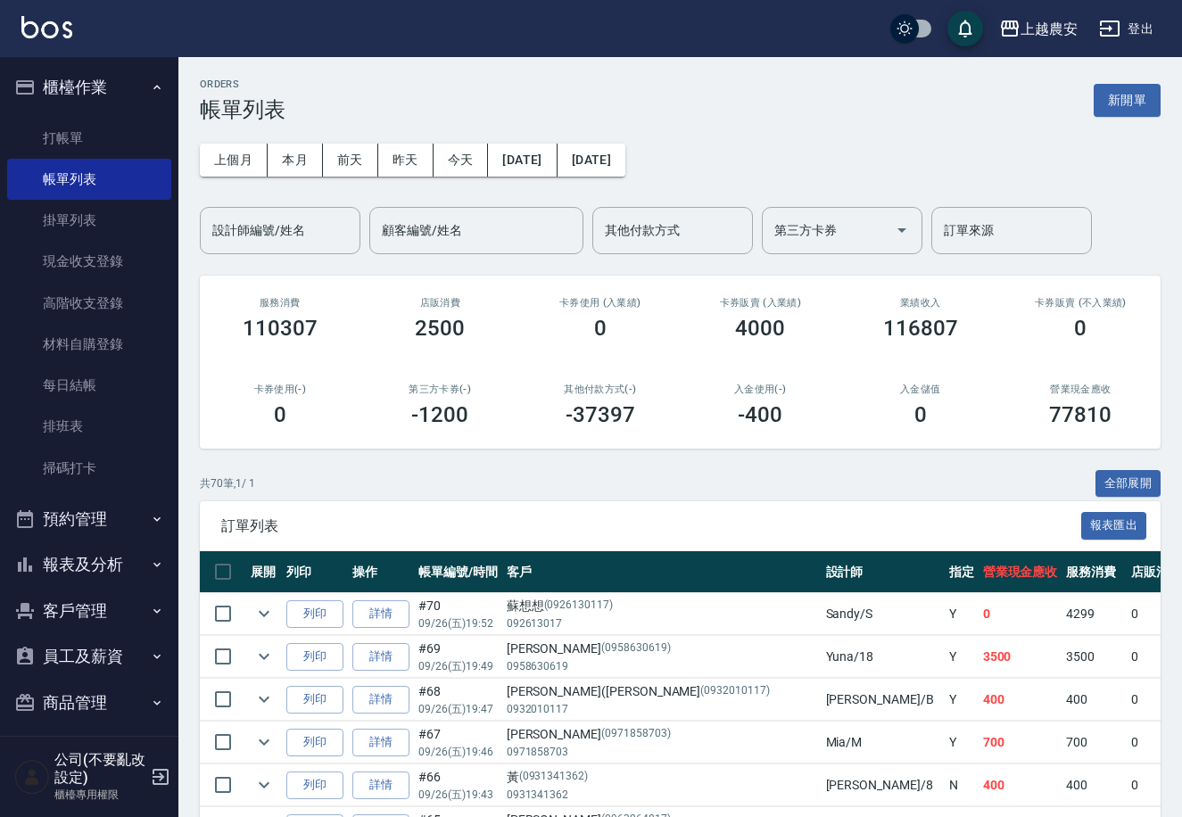
click at [120, 566] on button "報表及分析" at bounding box center [89, 564] width 164 height 46
drag, startPoint x: 168, startPoint y: 525, endPoint x: 168, endPoint y: 562, distance: 36.6
click at [168, 562] on nav "櫃檯作業 打帳單 帳單列表 掛單列表 現金收支登錄 高階收支登錄 材料自購登錄 每日結帳 排班表 掃碼打卡 預約管理 預約管理 單日預約紀錄 單週預約紀錄 報…" at bounding box center [89, 396] width 178 height 679
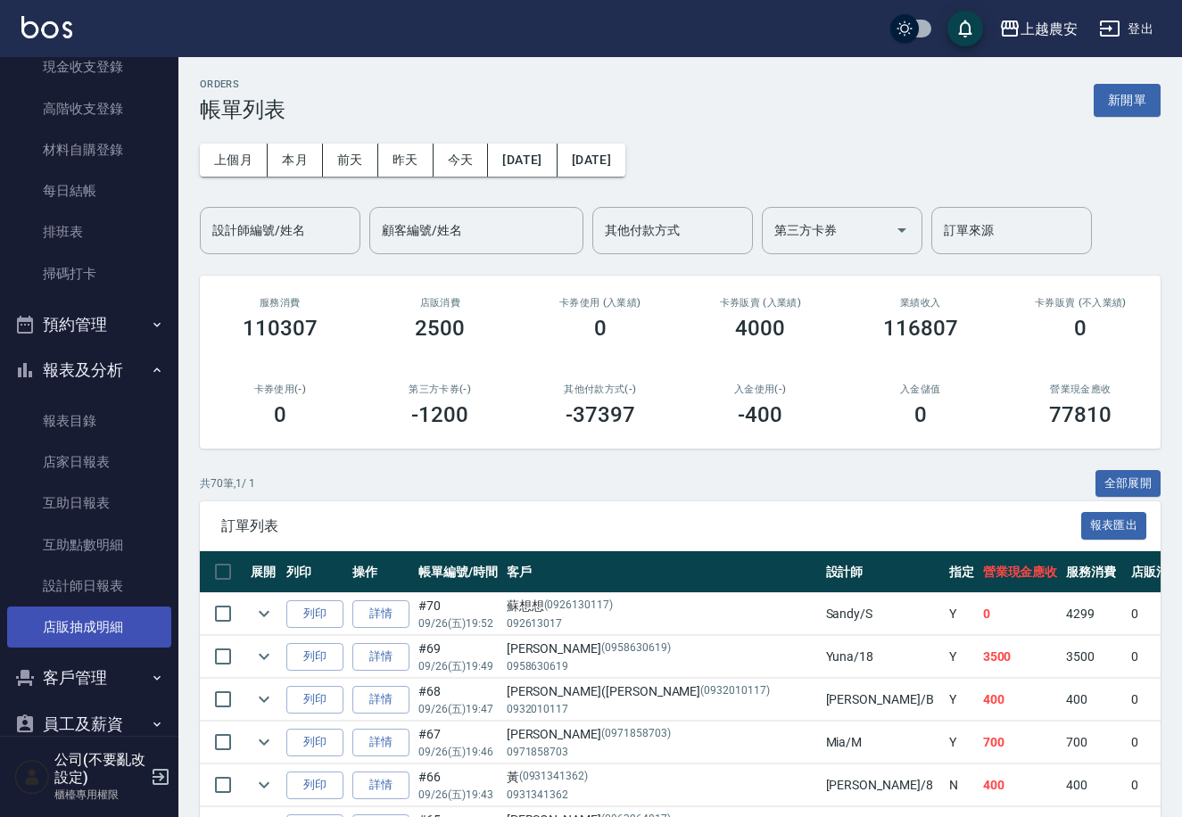
scroll to position [196, 0]
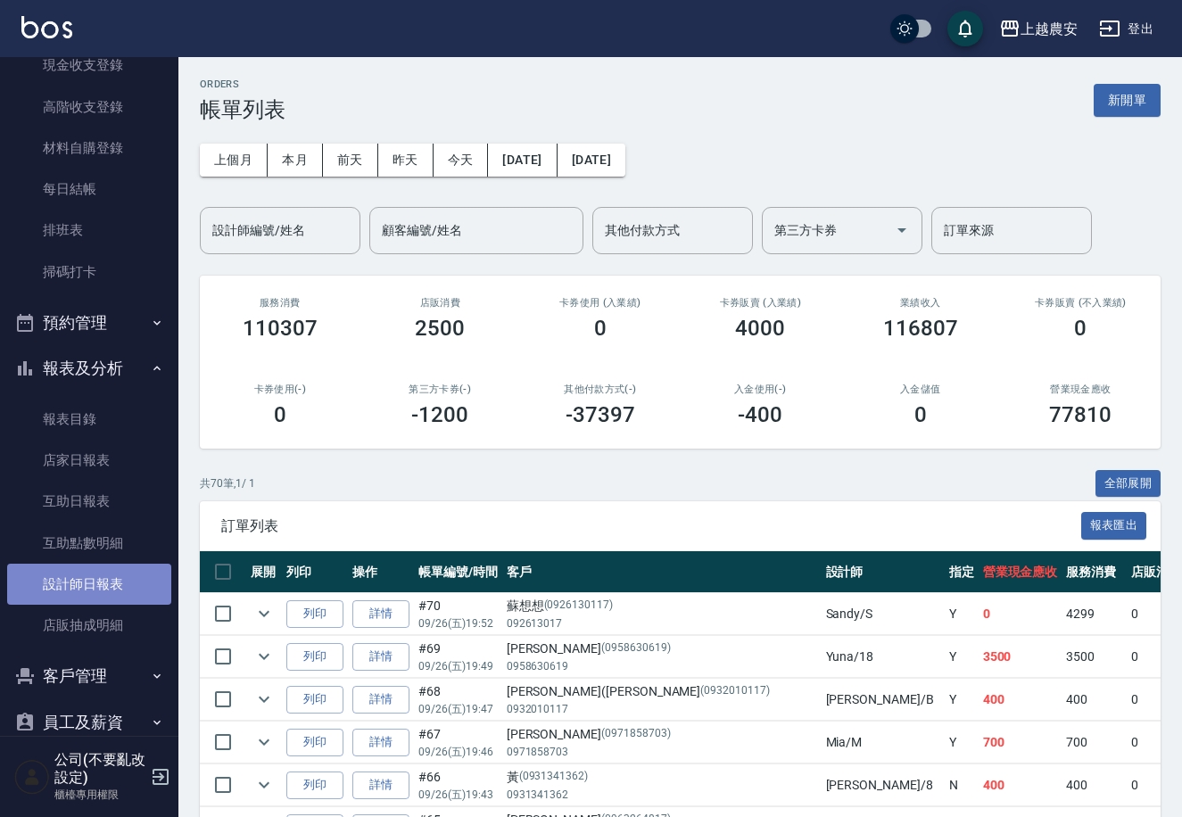
click at [91, 590] on link "設計師日報表" at bounding box center [89, 584] width 164 height 41
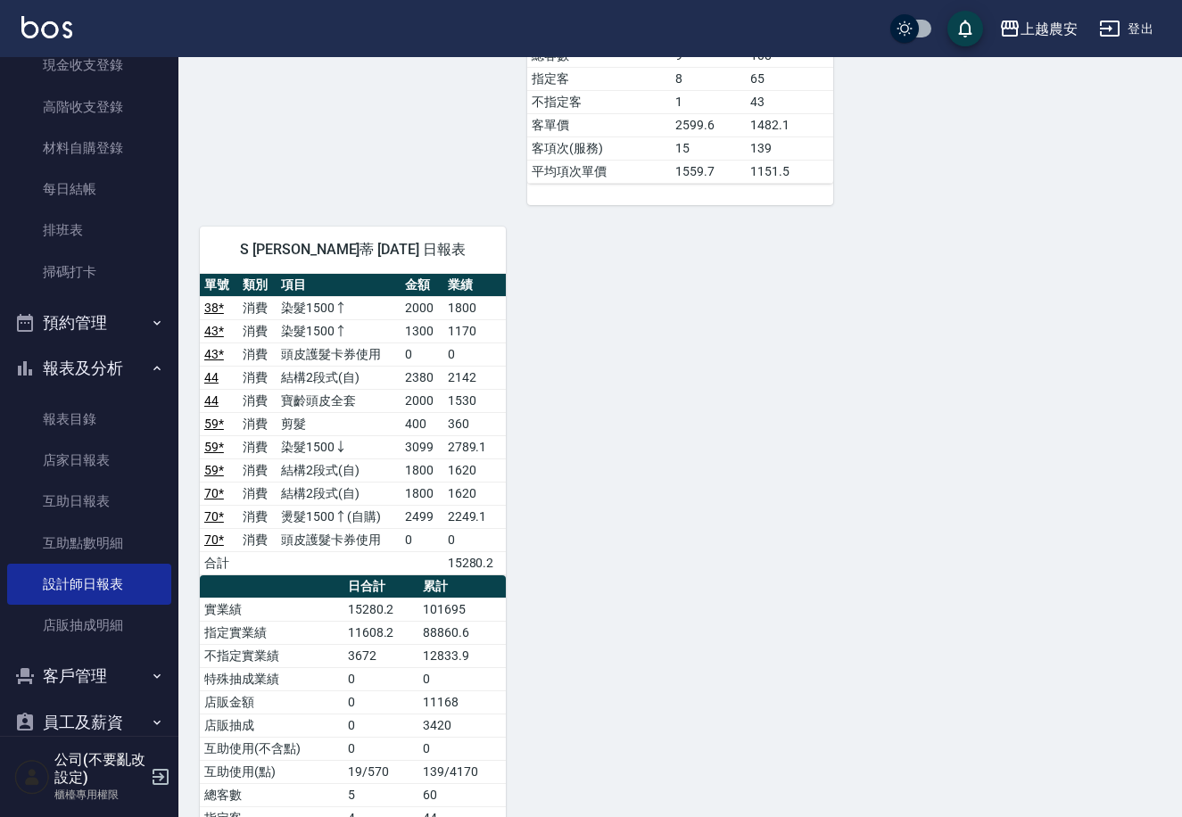
scroll to position [271, 0]
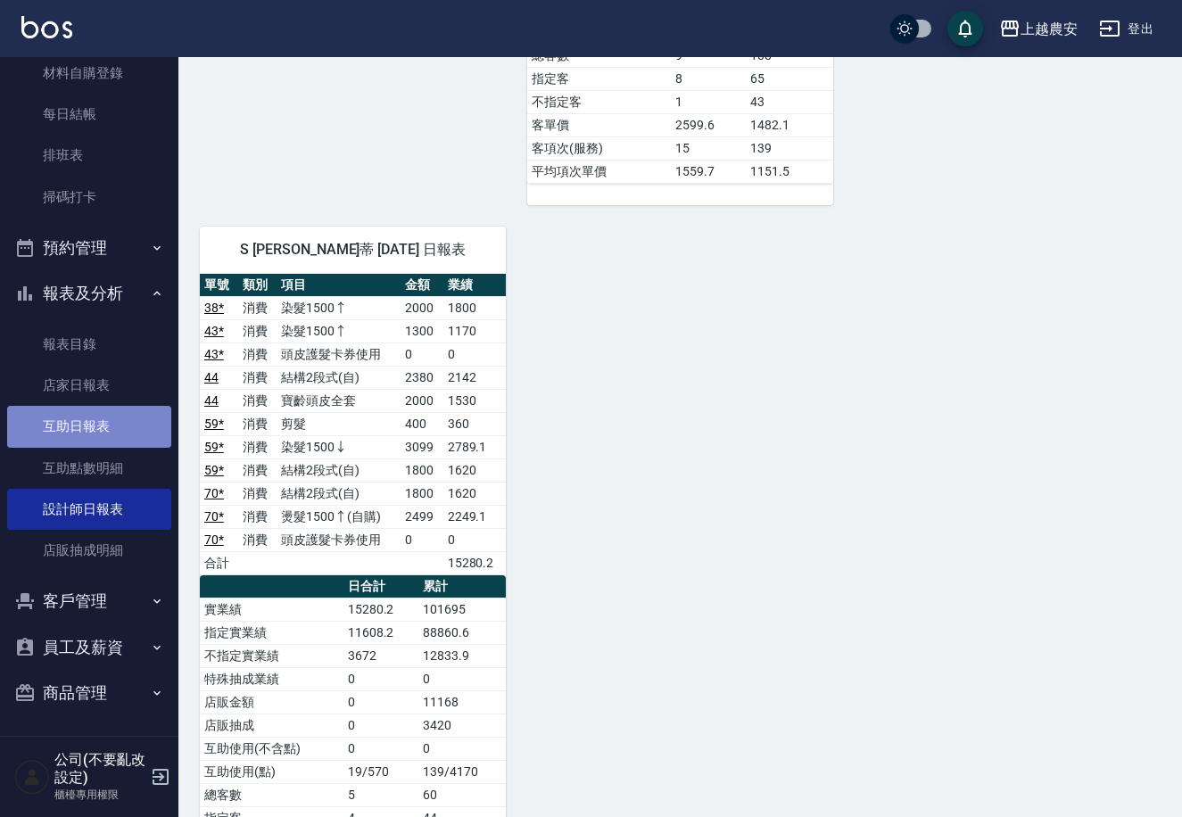
click at [117, 430] on link "互助日報表" at bounding box center [89, 426] width 164 height 41
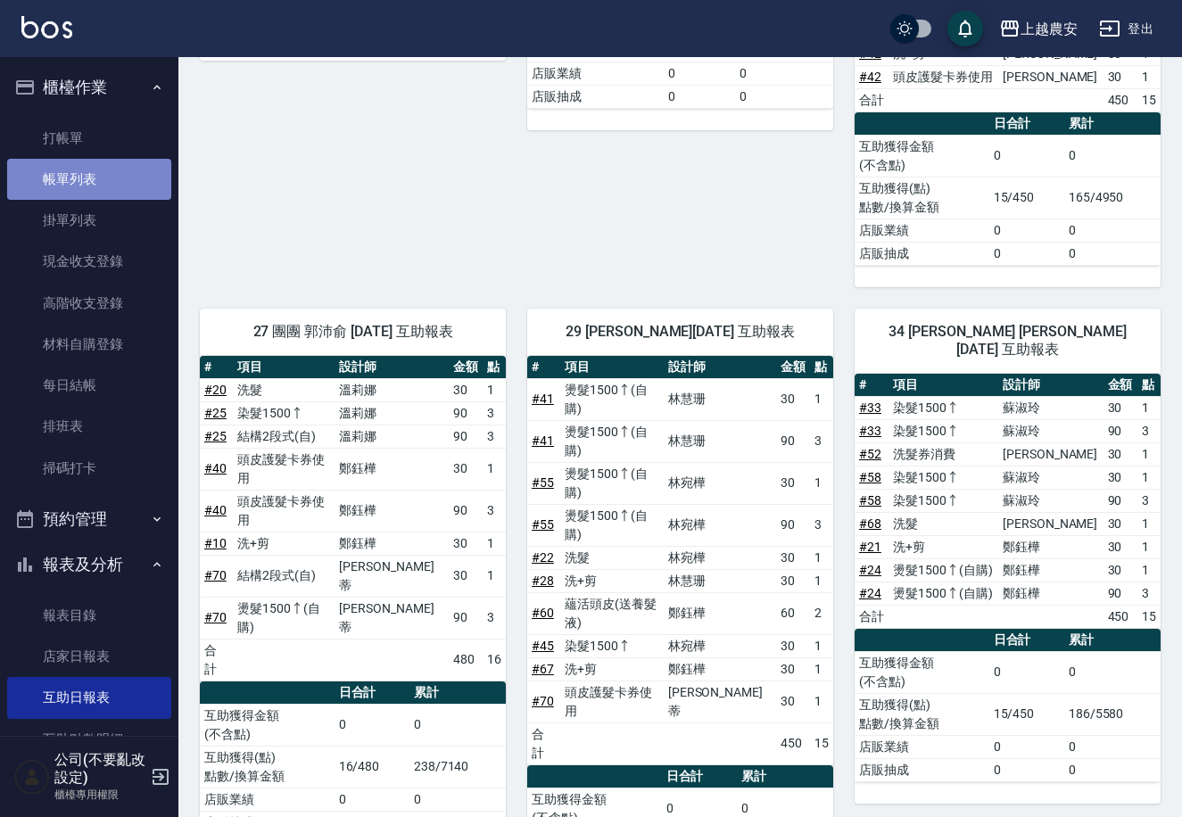
click at [109, 170] on link "帳單列表" at bounding box center [89, 179] width 164 height 41
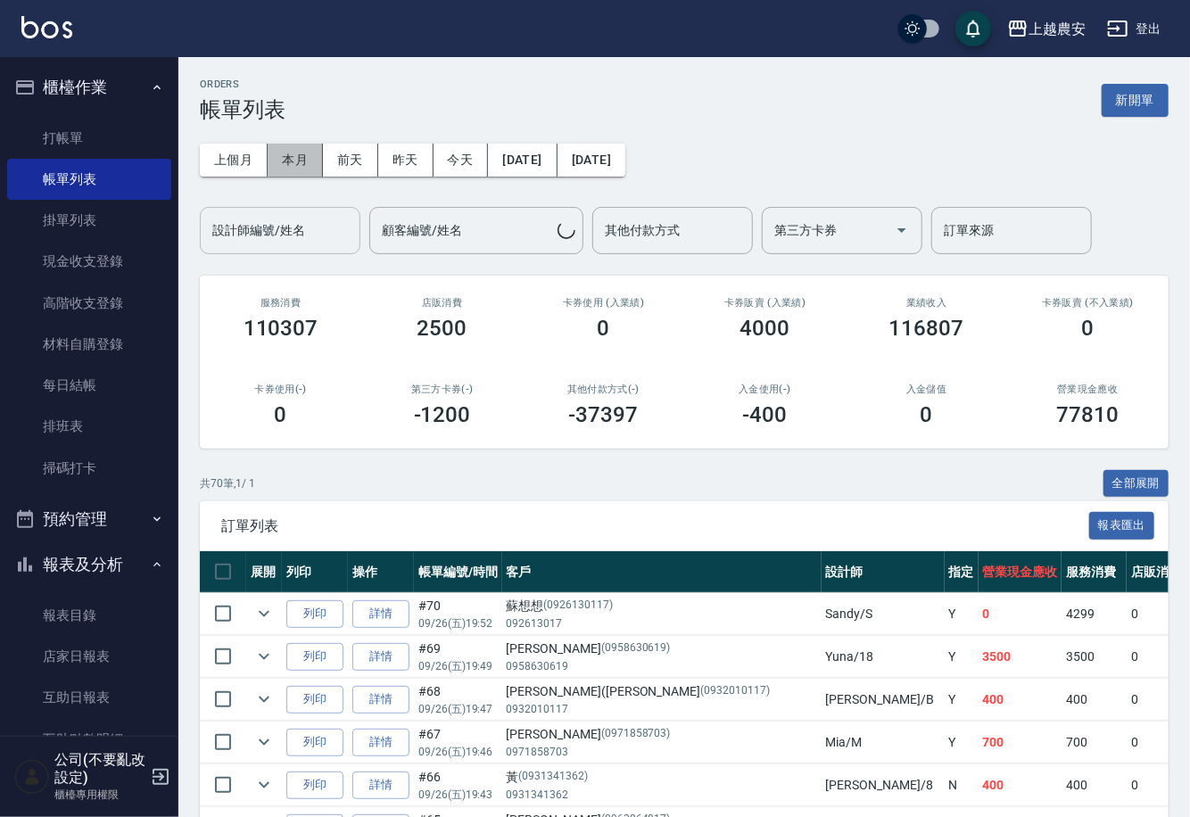
click at [286, 147] on button "本月" at bounding box center [295, 160] width 55 height 33
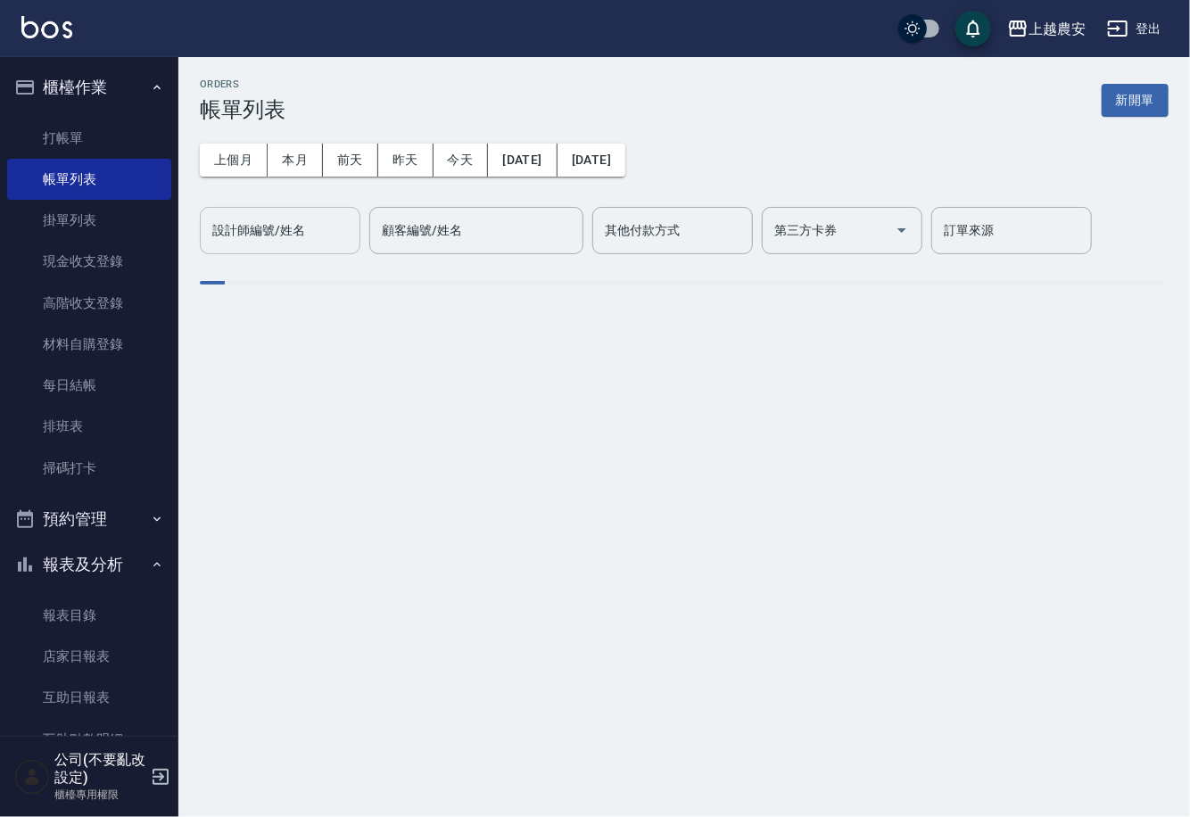
click at [283, 234] on input "設計師編號/姓名" at bounding box center [280, 230] width 144 height 31
click at [221, 161] on button "上個月" at bounding box center [234, 160] width 68 height 33
click at [87, 132] on link "打帳單" at bounding box center [89, 138] width 164 height 41
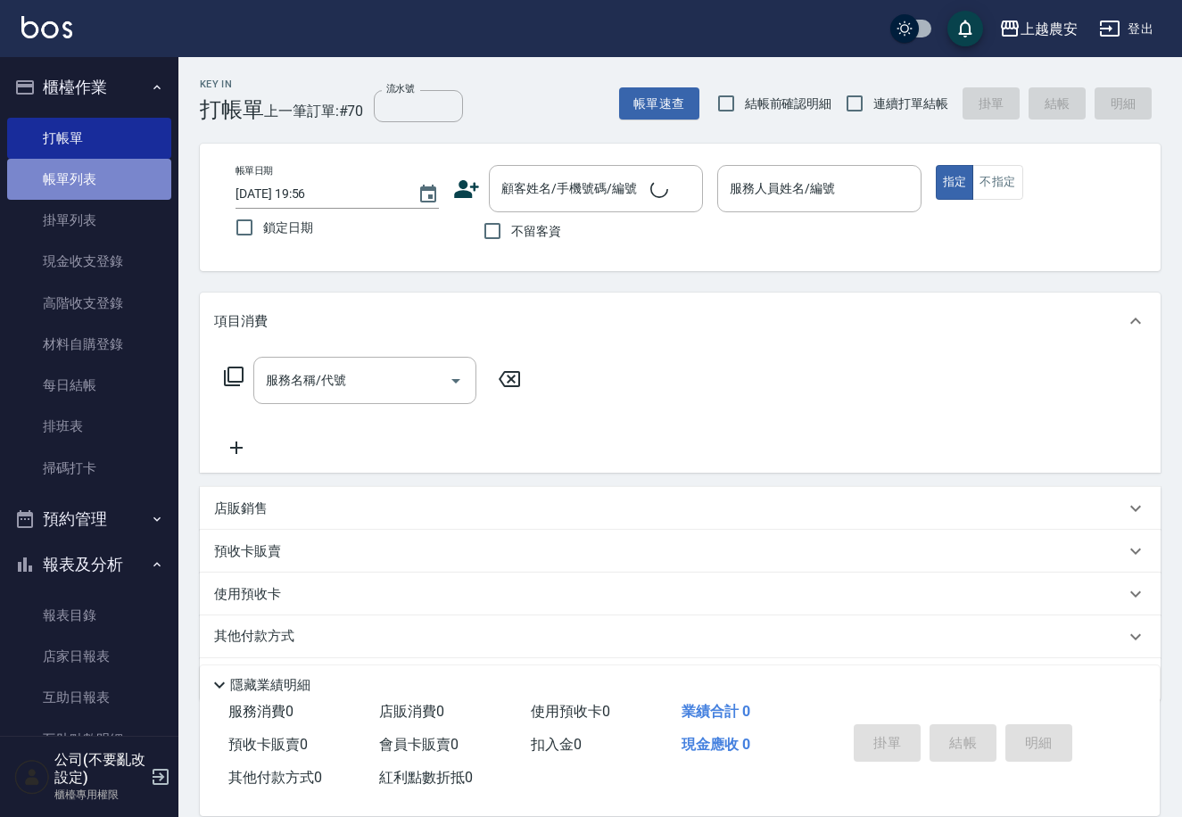
click at [98, 187] on link "帳單列表" at bounding box center [89, 179] width 164 height 41
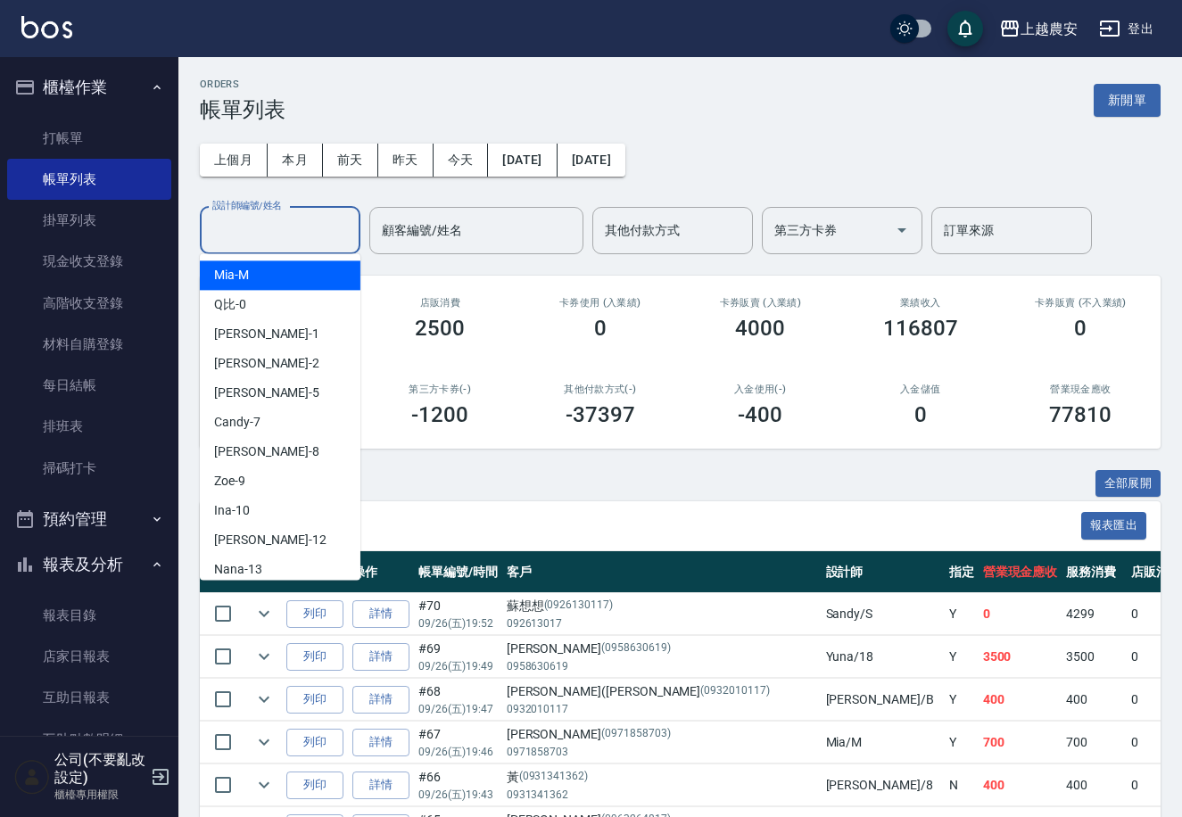
click at [247, 229] on input "設計師編號/姓名" at bounding box center [280, 230] width 144 height 31
type input "ㄋ"
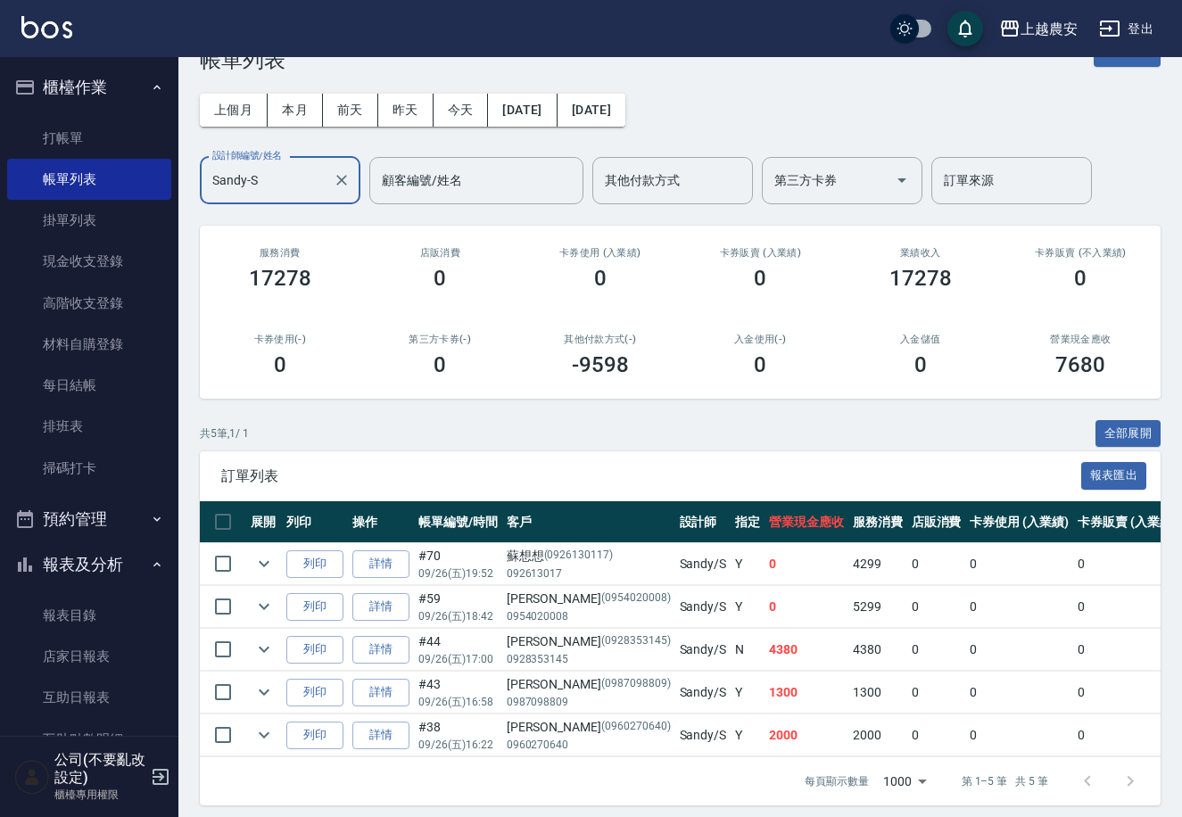
scroll to position [76, 0]
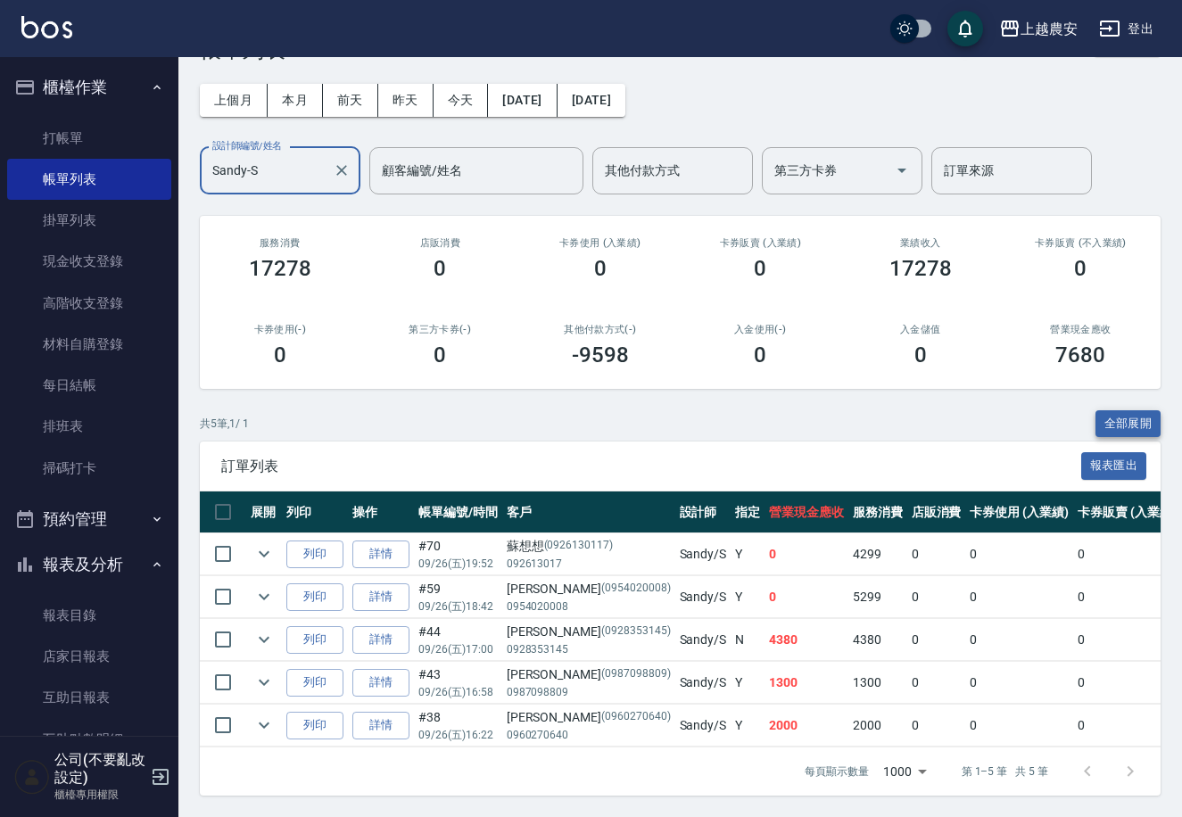
type input "Sandy-S"
click at [1142, 410] on button "全部展開" at bounding box center [1128, 424] width 66 height 28
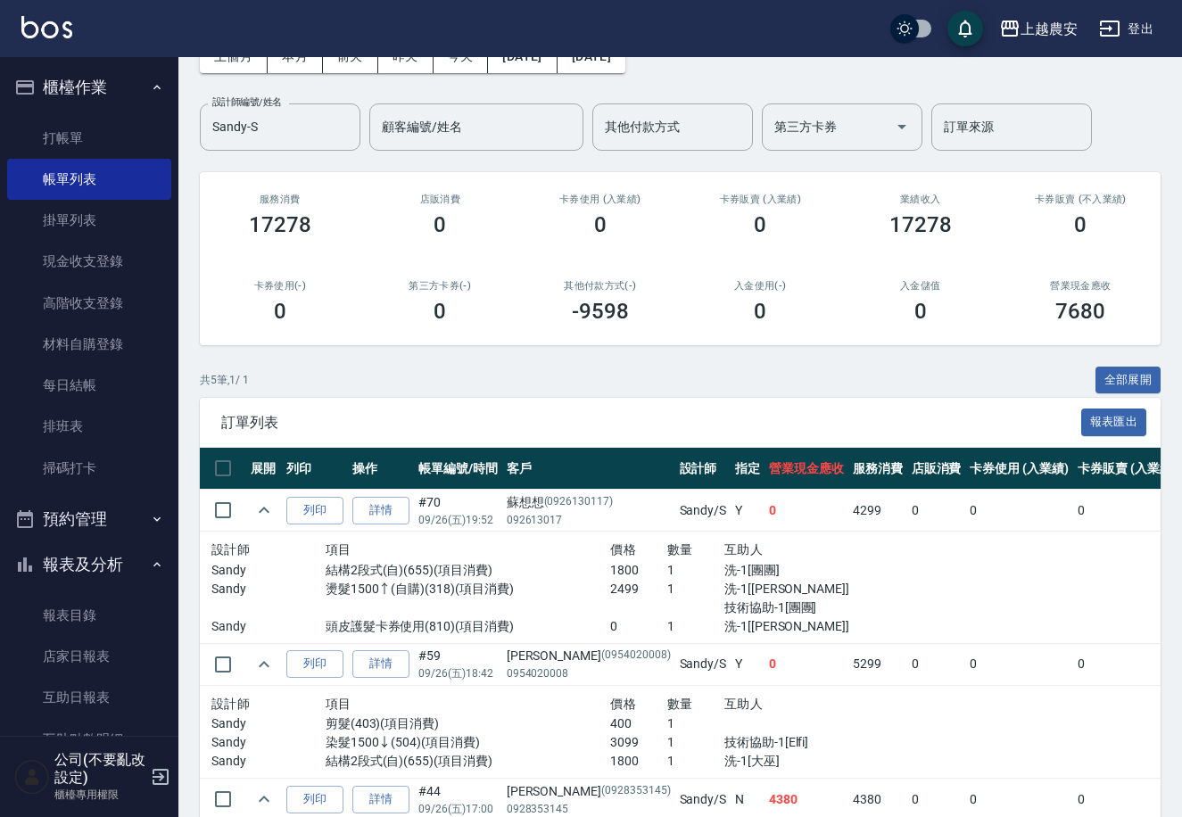
scroll to position [90, 0]
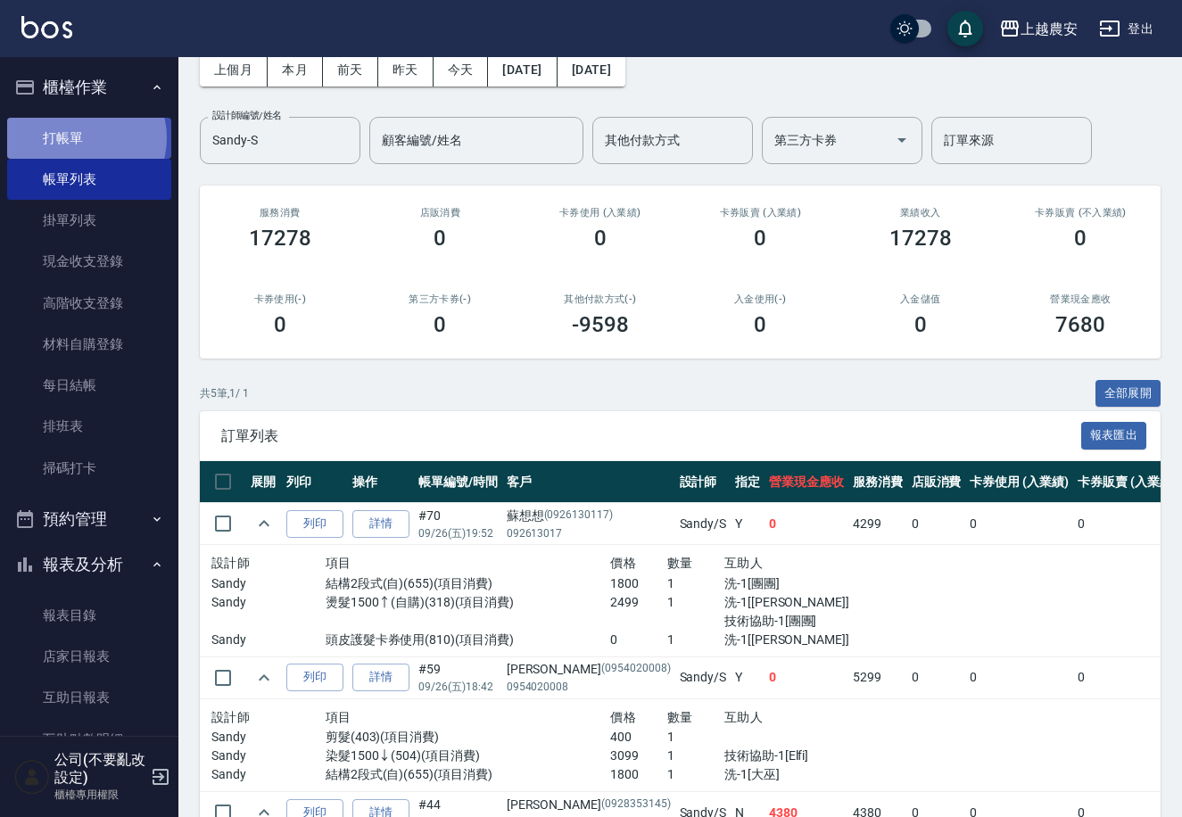
click at [79, 137] on link "打帳單" at bounding box center [89, 138] width 164 height 41
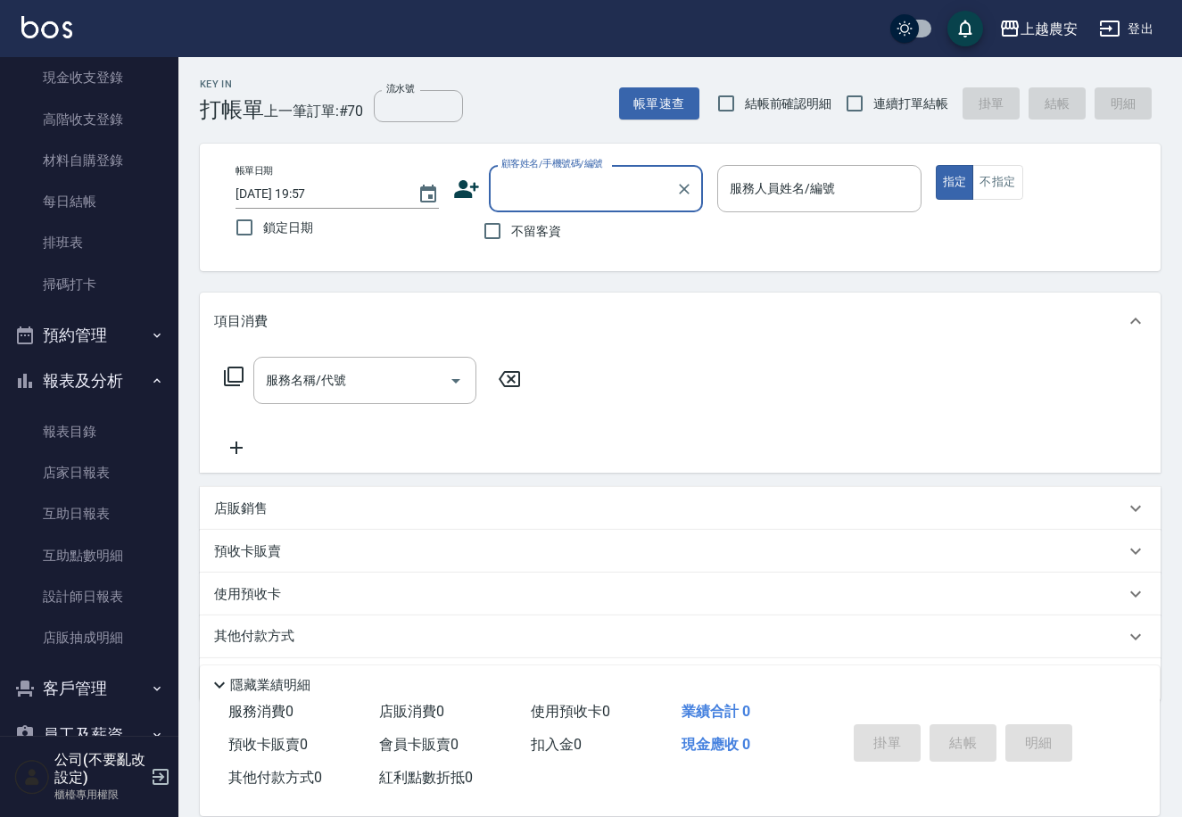
scroll to position [191, 0]
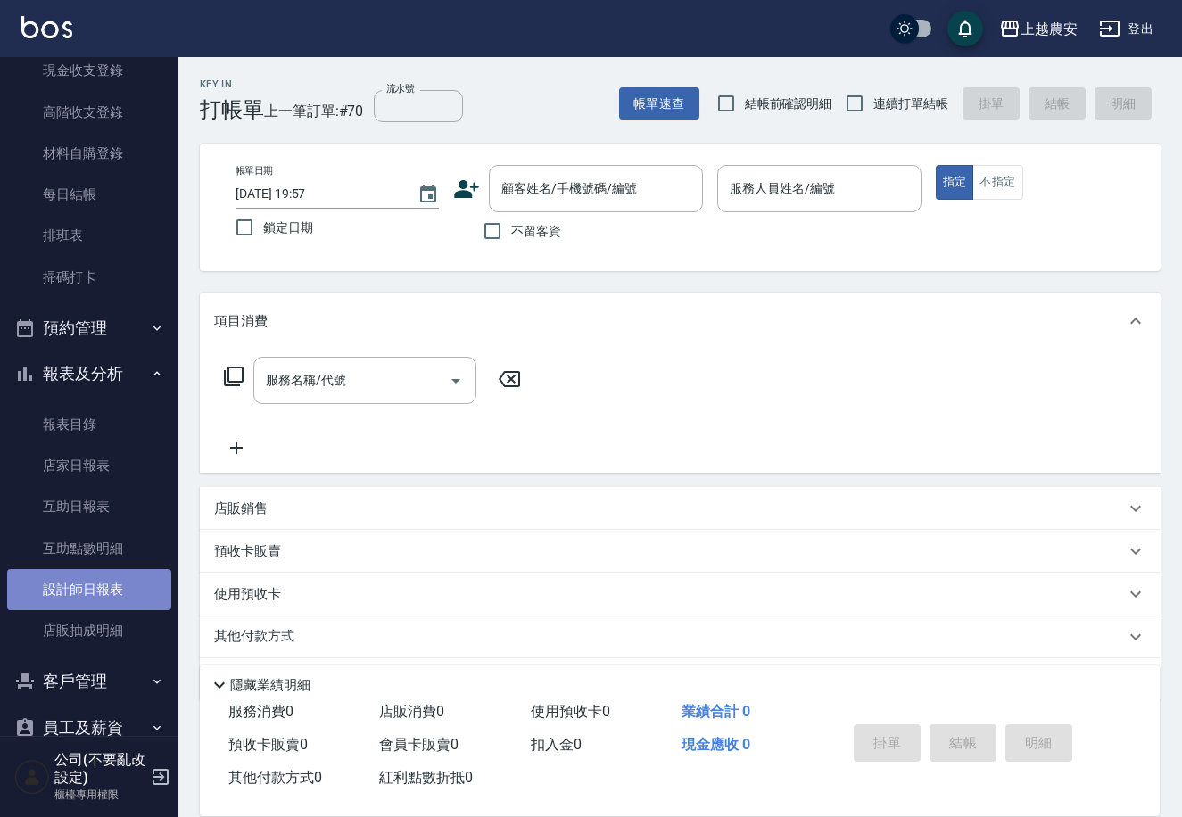
click at [92, 582] on link "設計師日報表" at bounding box center [89, 589] width 164 height 41
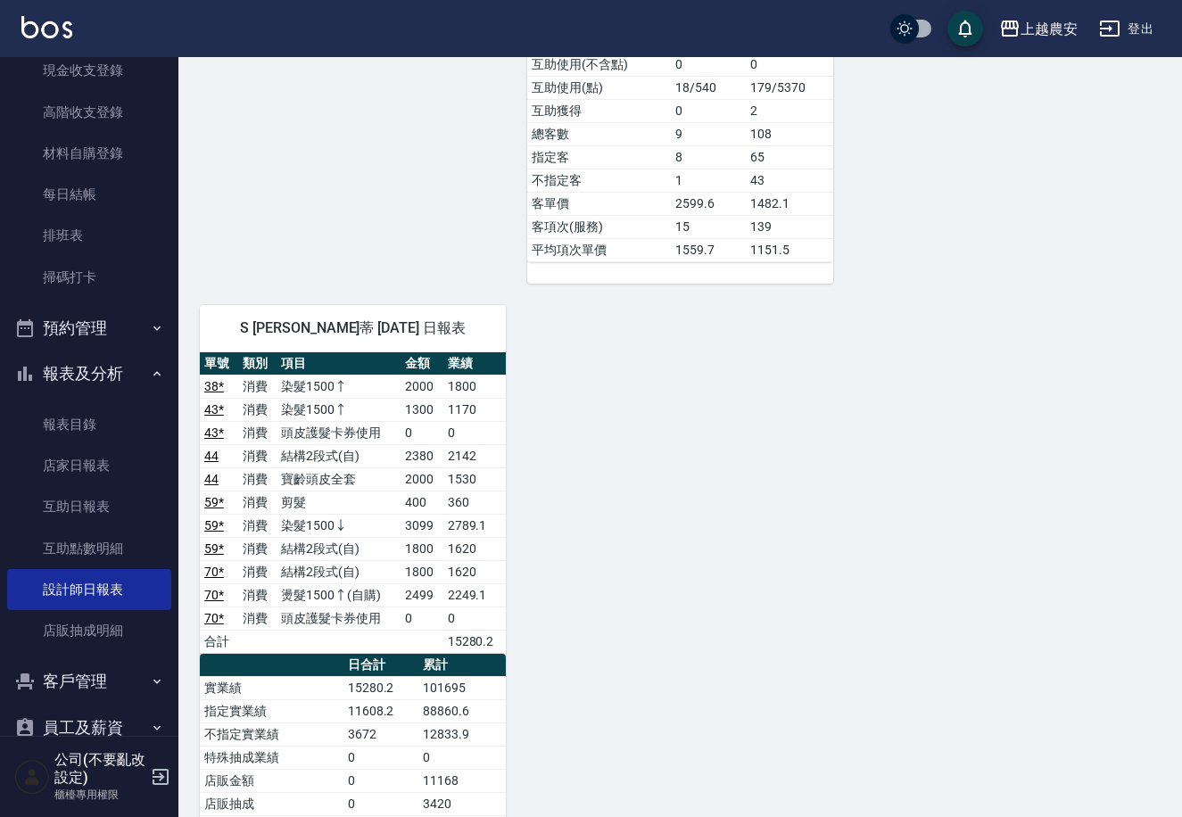
scroll to position [3652, 0]
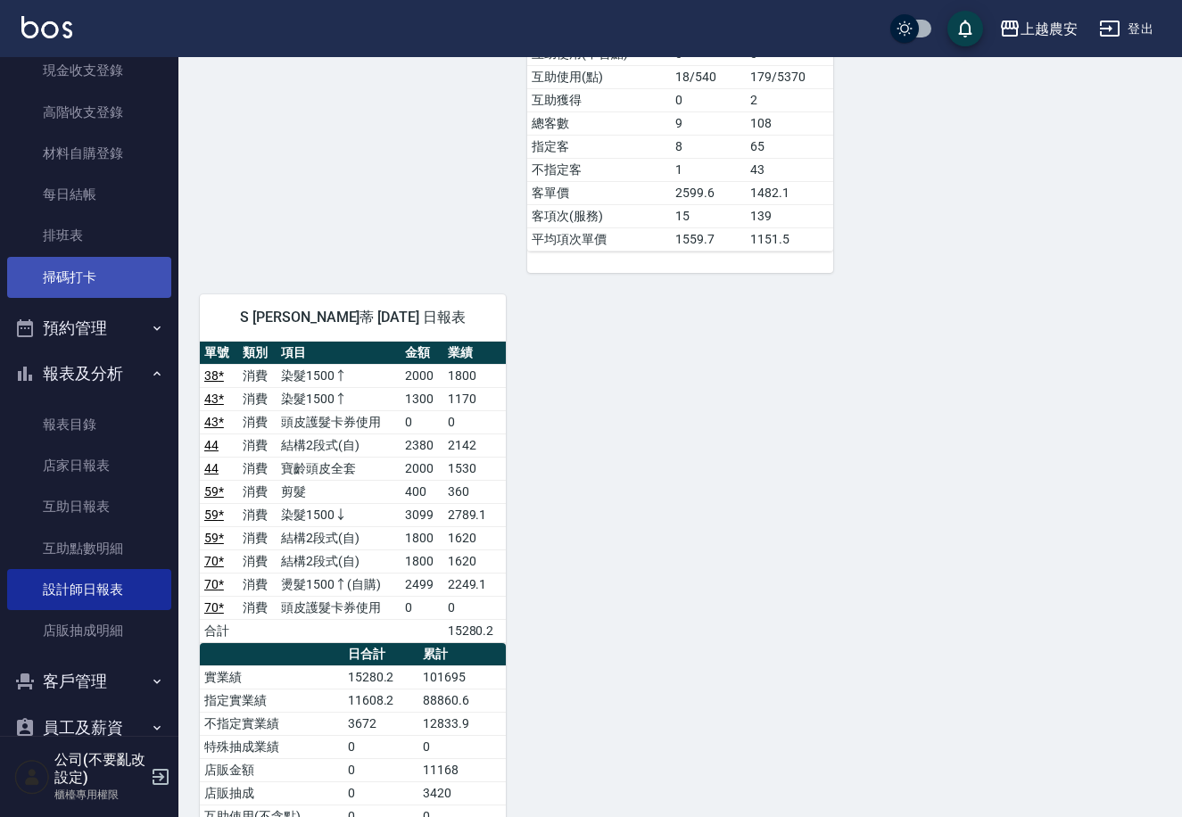
click at [98, 262] on link "掃碼打卡" at bounding box center [89, 277] width 164 height 41
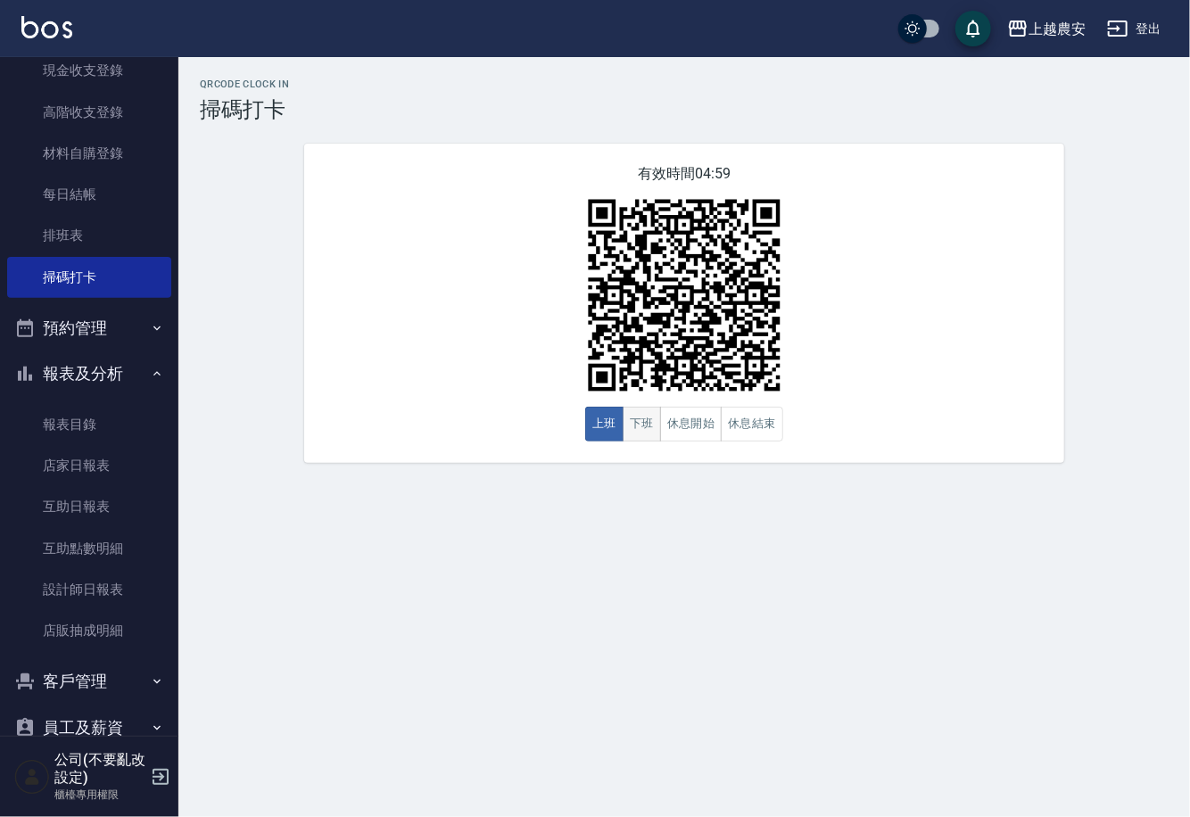
click at [638, 425] on button "下班" at bounding box center [641, 424] width 38 height 35
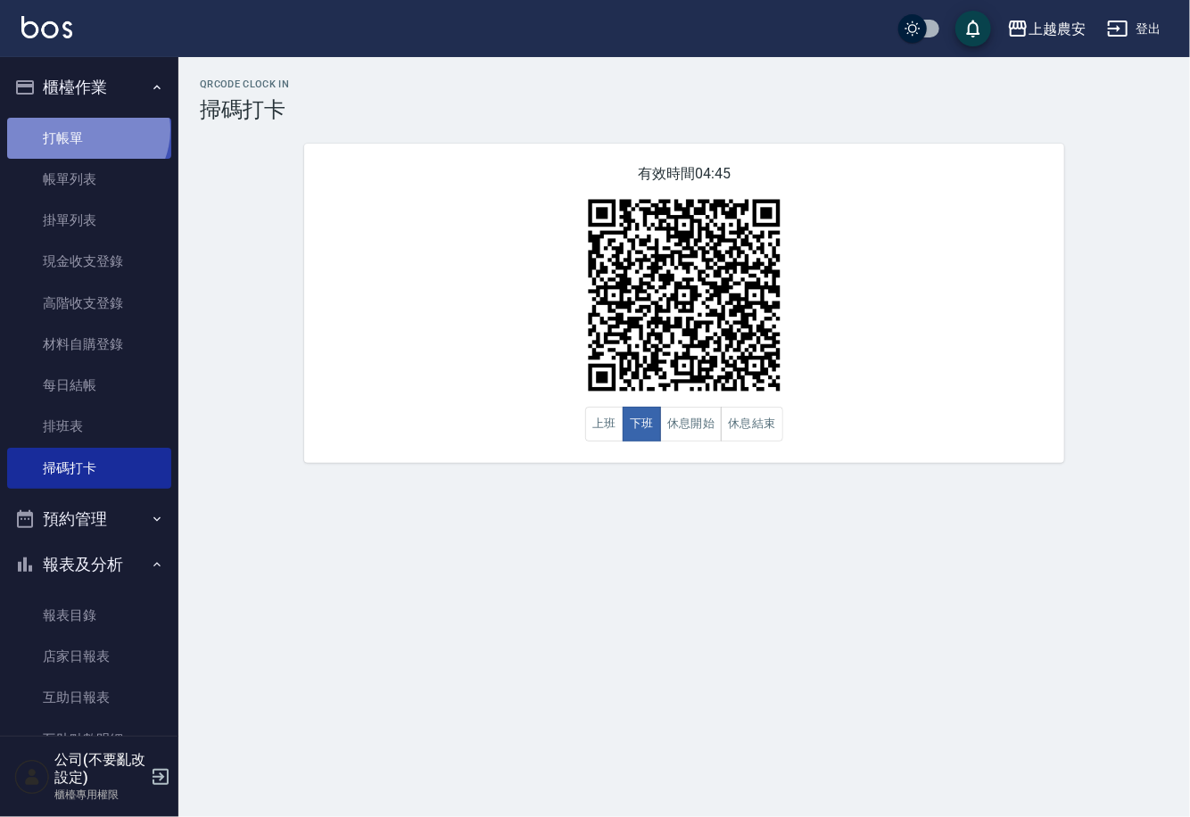
click at [85, 129] on link "打帳單" at bounding box center [89, 138] width 164 height 41
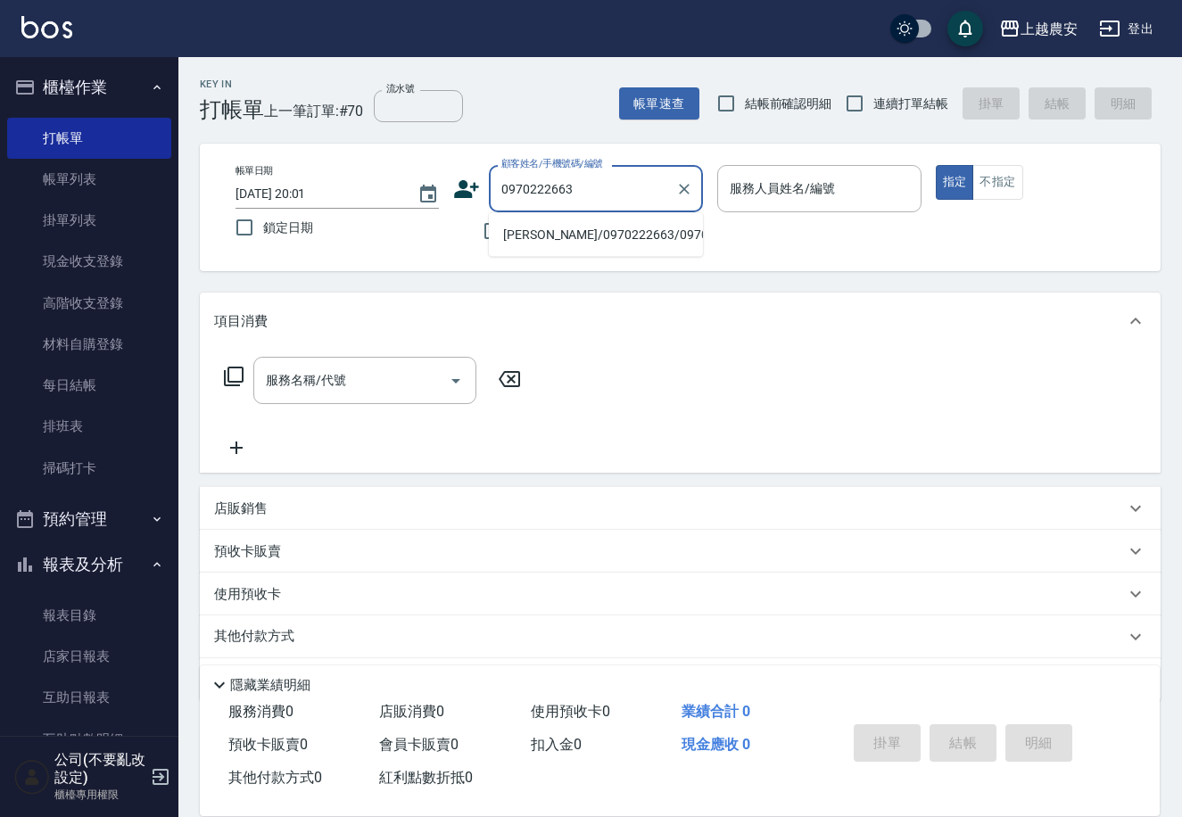
click at [569, 234] on li "陳小雁/0970222663/0970222663" at bounding box center [596, 234] width 214 height 29
type input "陳小雁/0970222663/0970222663"
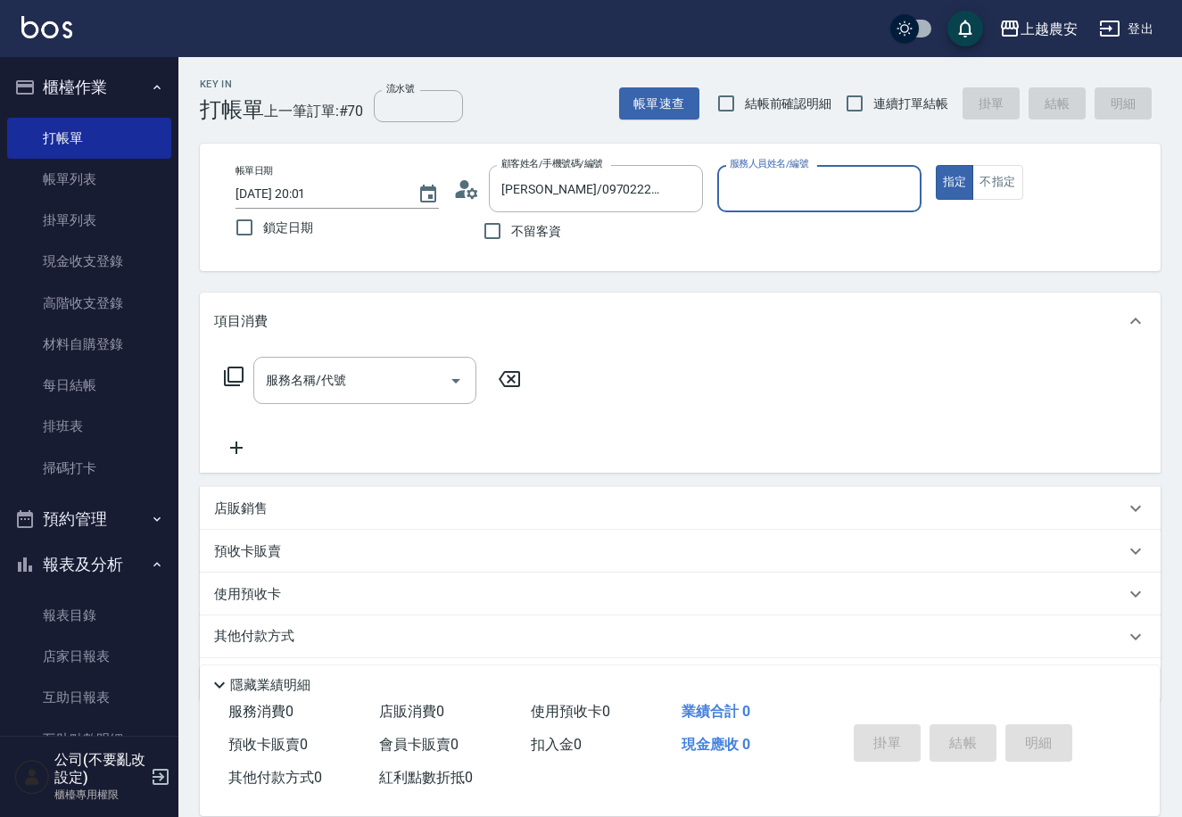
type input "Nana-13"
click at [404, 389] on input "服務名稱/代號" at bounding box center [351, 380] width 180 height 31
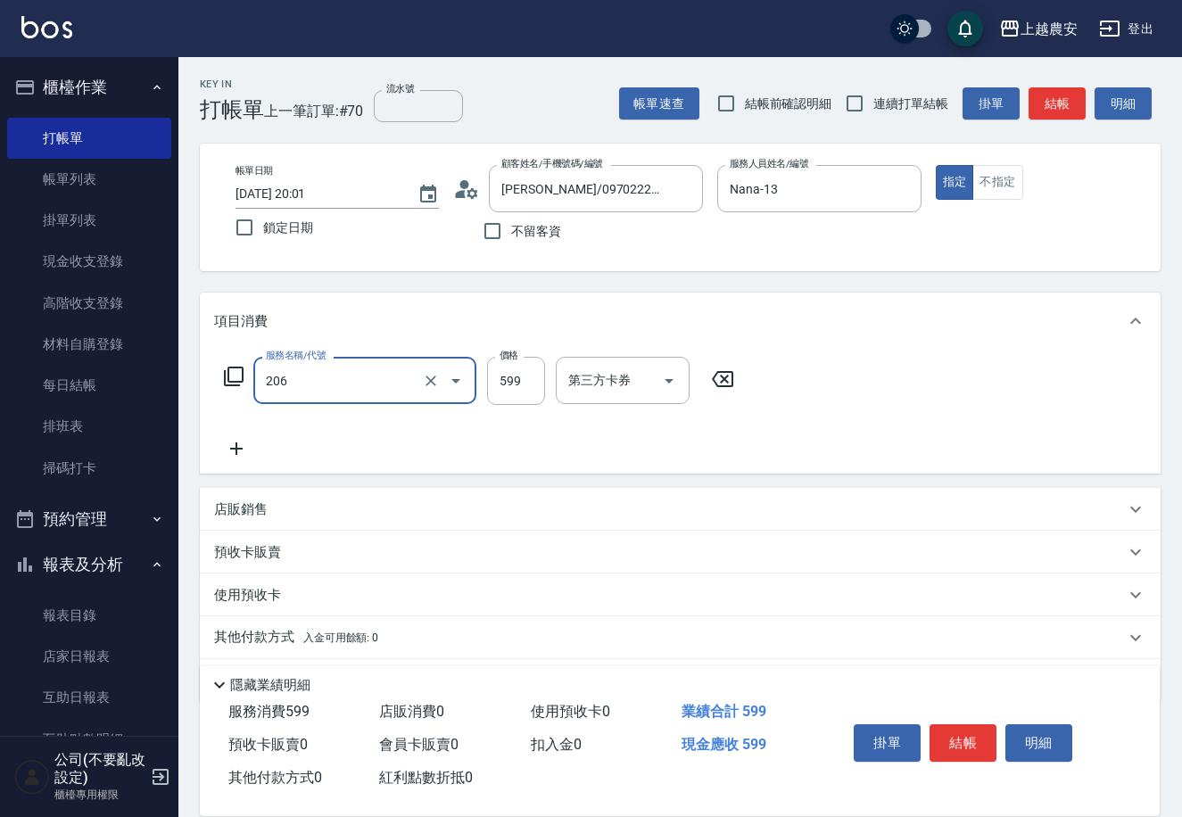
type input "洗+剪(206)"
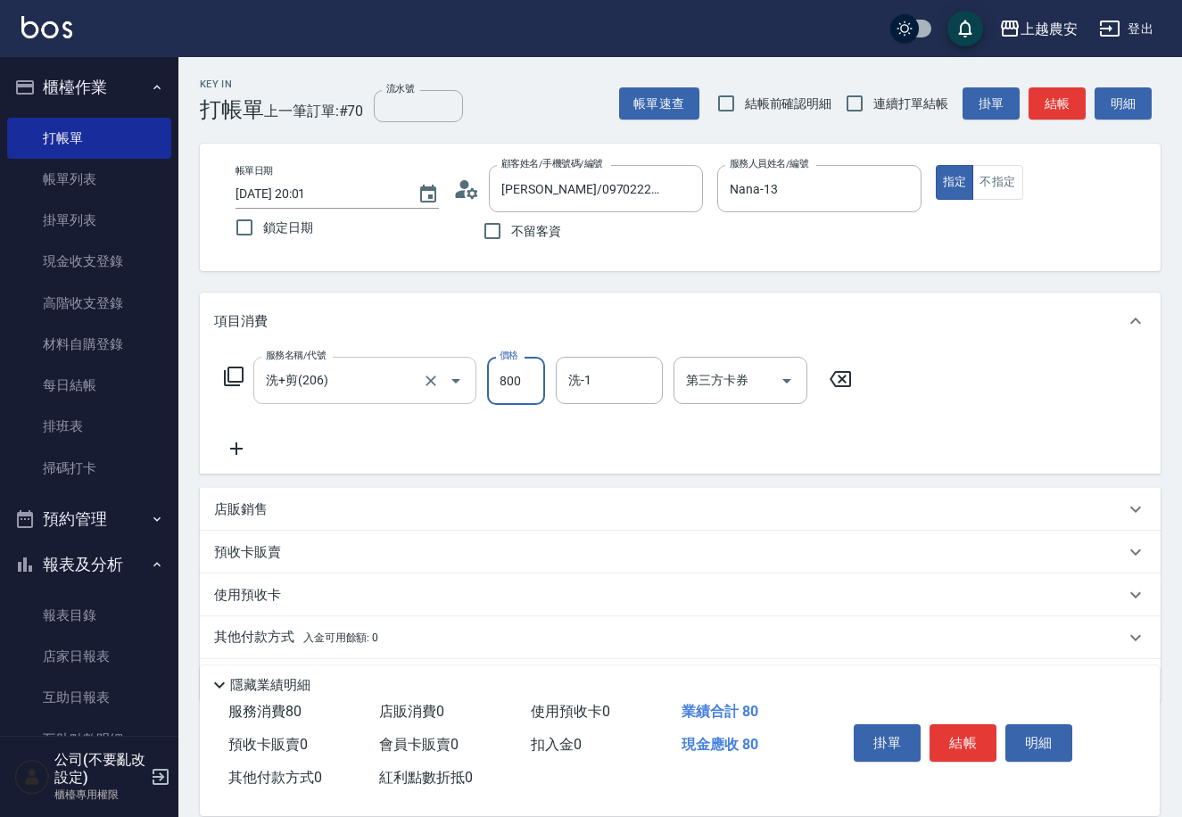
type input "800"
click at [585, 419] on span "蘇蘇 -25" at bounding box center [591, 425] width 43 height 19
type input "蘇蘇-25"
click at [961, 736] on button "結帳" at bounding box center [962, 742] width 67 height 37
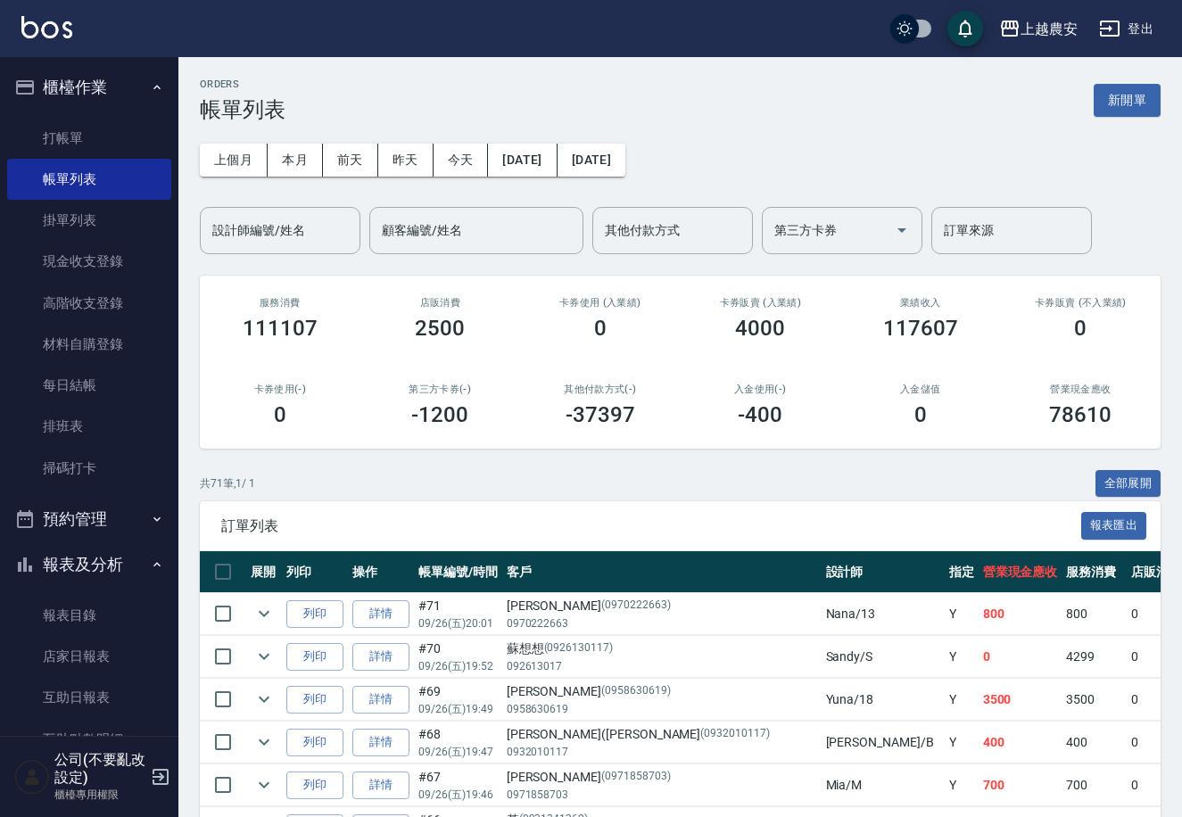
click at [176, 573] on div "櫃檯作業 打帳單 帳單列表 掛單列表 現金收支登錄 高階收支登錄 材料自購登錄 每日結帳 排班表 掃碼打卡 預約管理 預約管理 單日預約紀錄 單週預約紀錄 報…" at bounding box center [89, 437] width 179 height 760
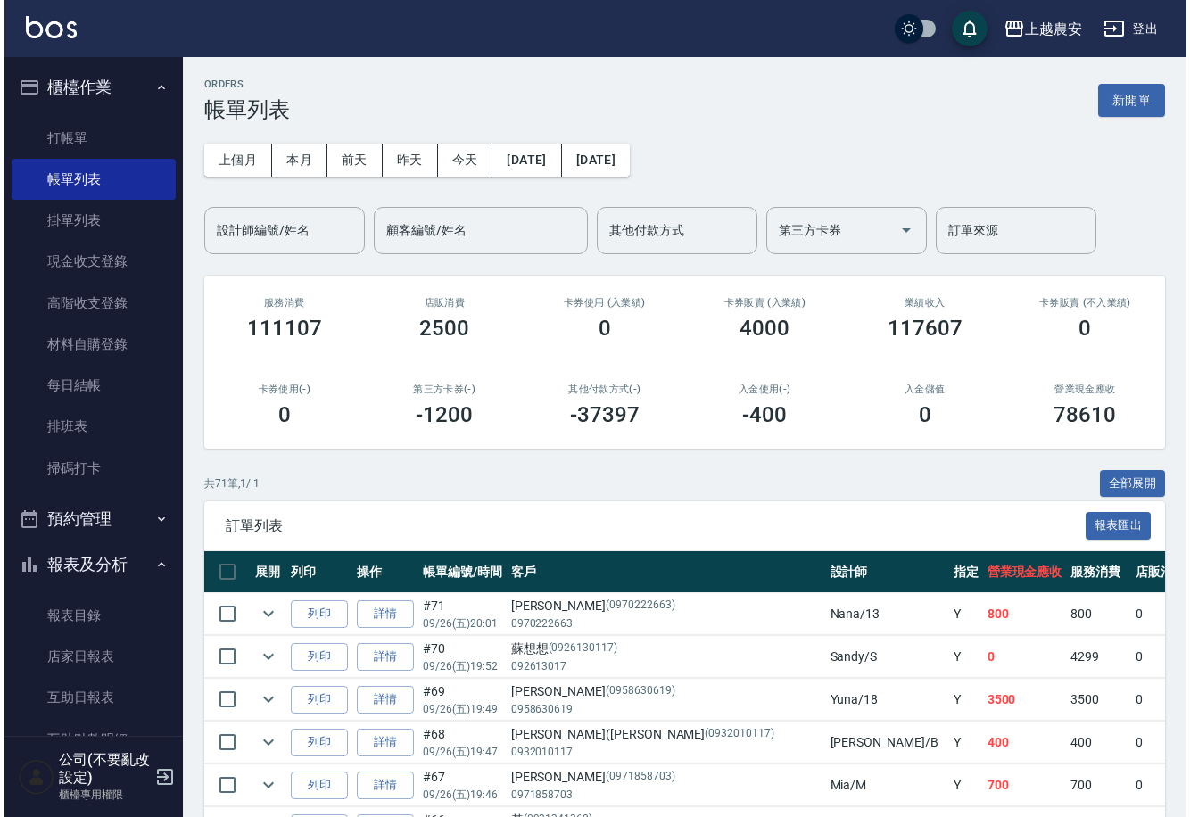
scroll to position [271, 0]
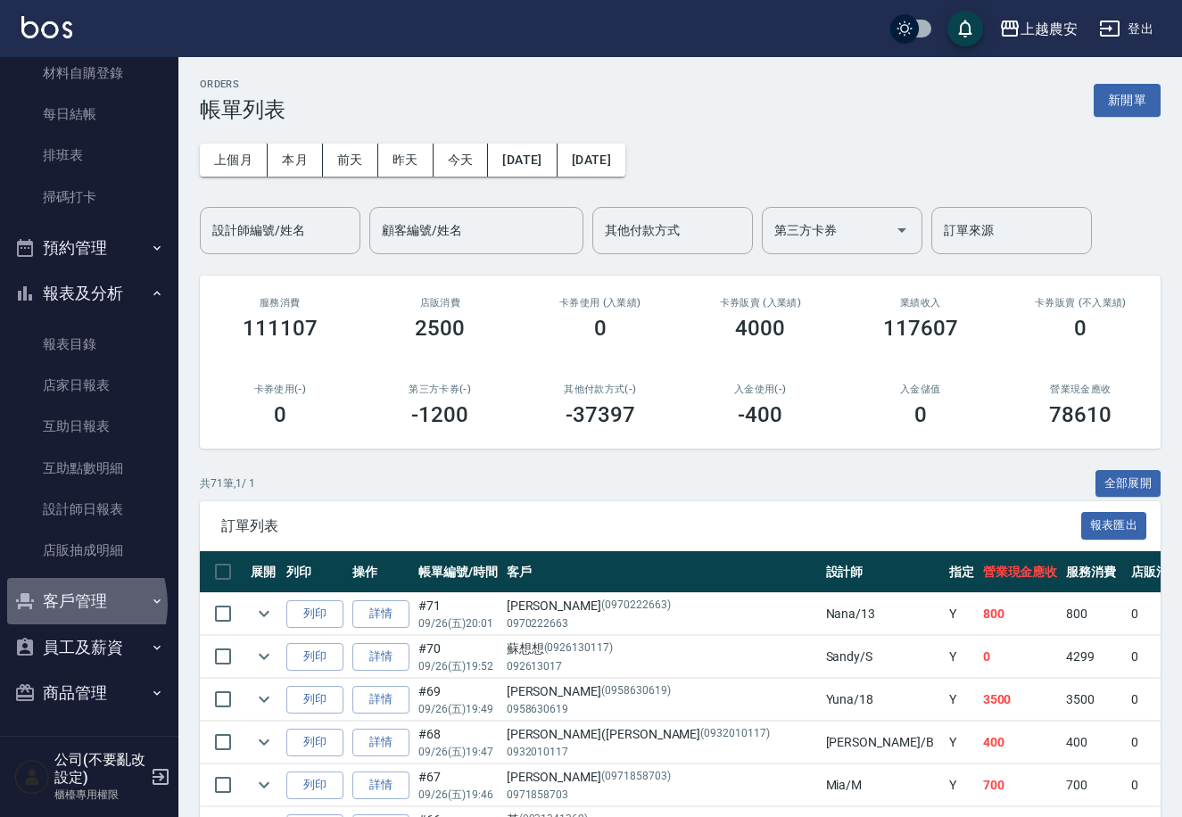
click at [62, 605] on button "客戶管理" at bounding box center [89, 601] width 164 height 46
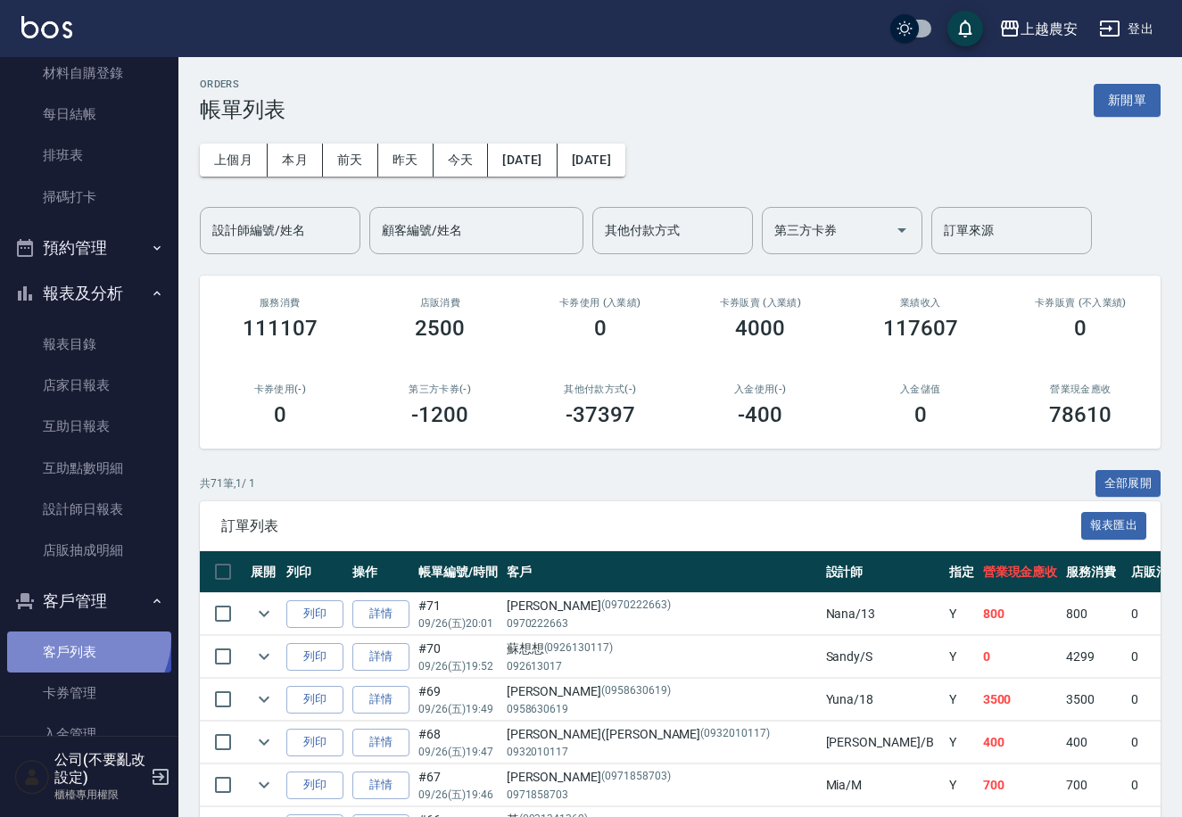
click at [84, 637] on link "客戶列表" at bounding box center [89, 651] width 164 height 41
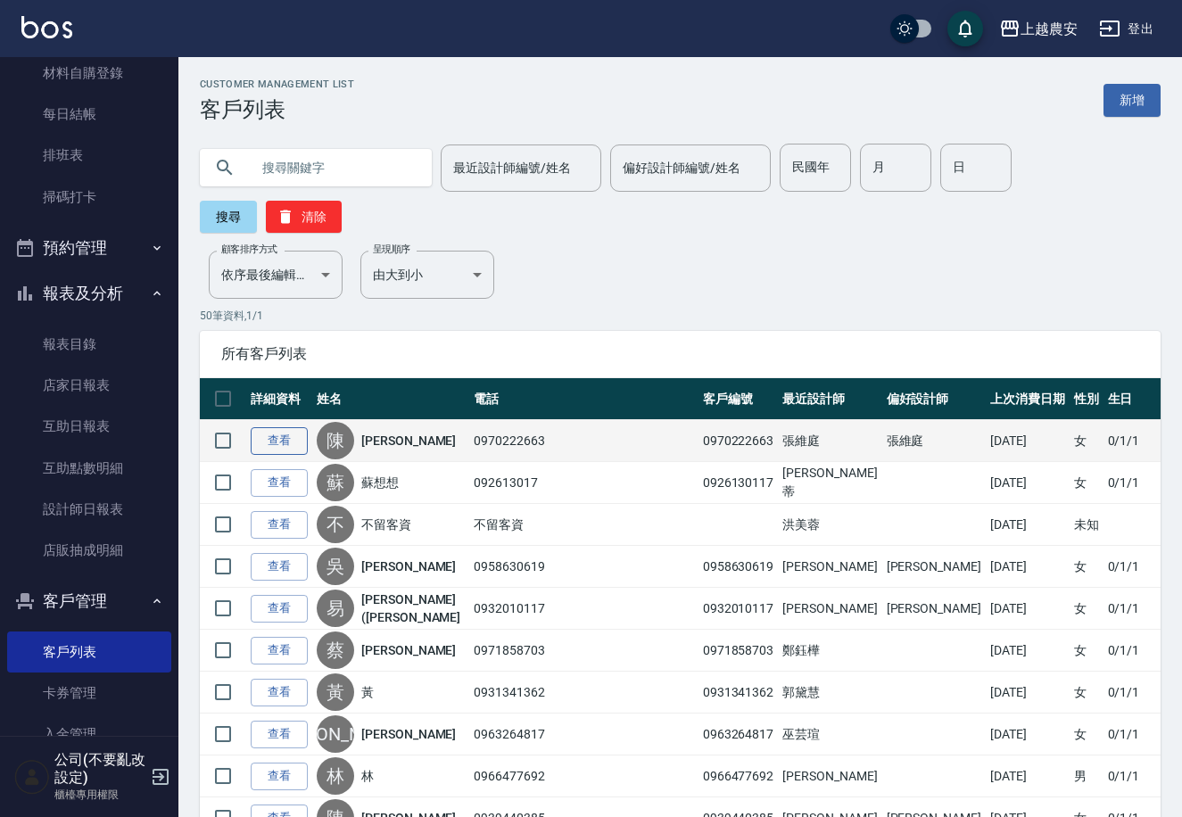
click at [276, 427] on link "查看" at bounding box center [279, 441] width 57 height 28
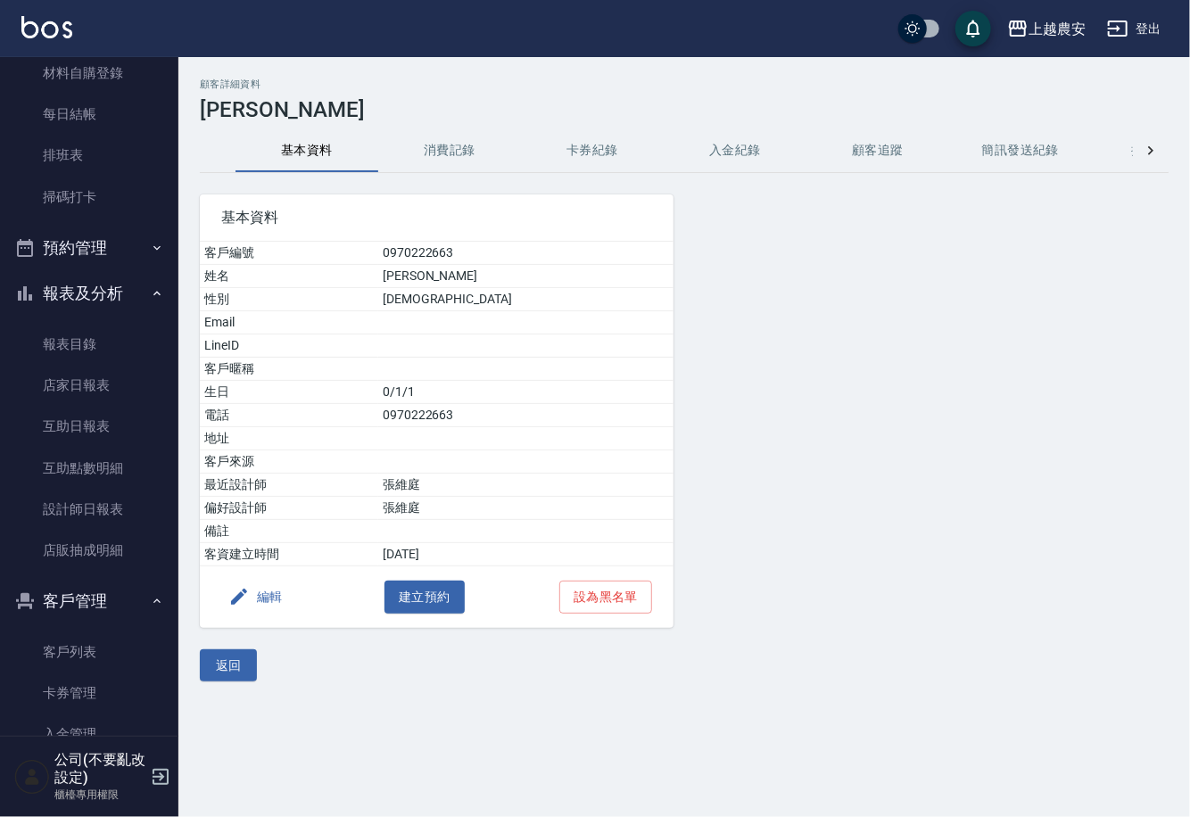
click at [265, 597] on button "編輯" at bounding box center [255, 597] width 69 height 33
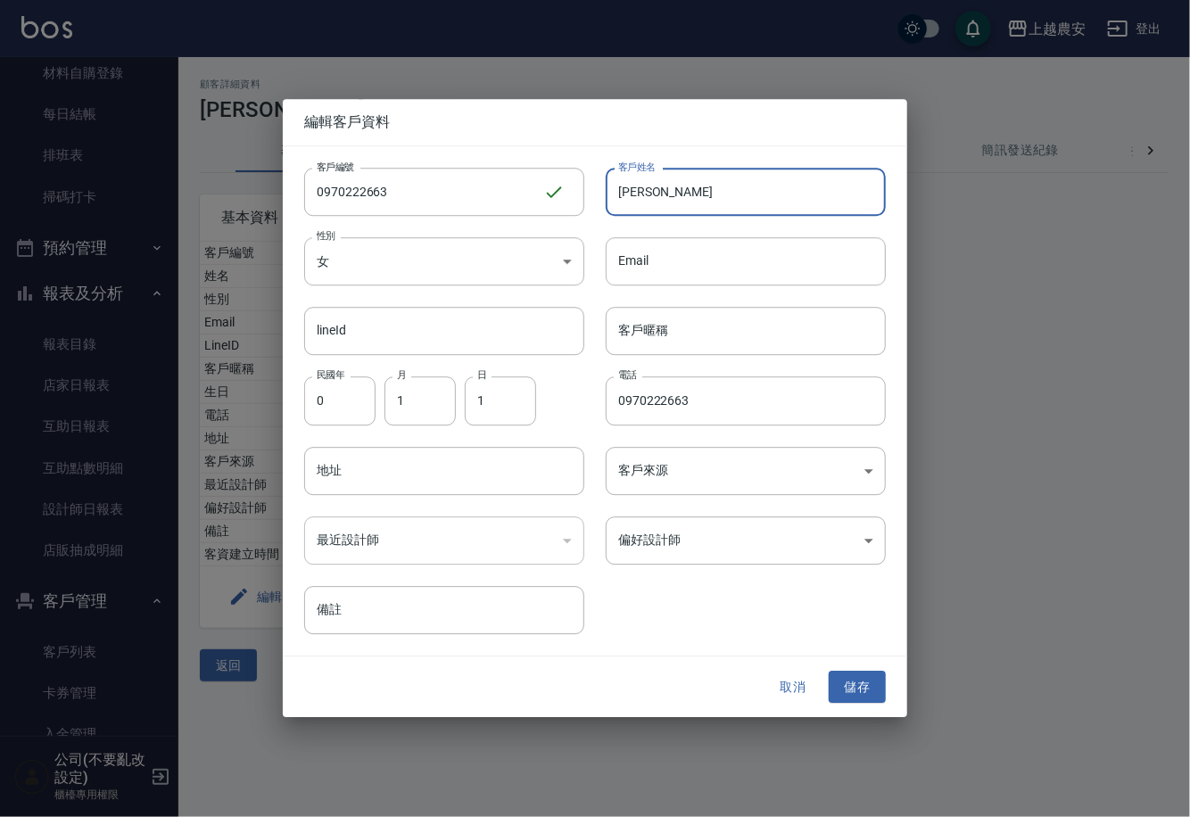
click at [662, 196] on input "陳小雁" at bounding box center [746, 192] width 280 height 48
type input "陳小雁(體育老師)"
click at [663, 548] on body "上越農安 登出 櫃檯作業 打帳單 帳單列表 掛單列表 現金收支登錄 高階收支登錄 材料自購登錄 每日結帳 排班表 掃碼打卡 預約管理 預約管理 單日預約紀錄 …" at bounding box center [595, 408] width 1190 height 817
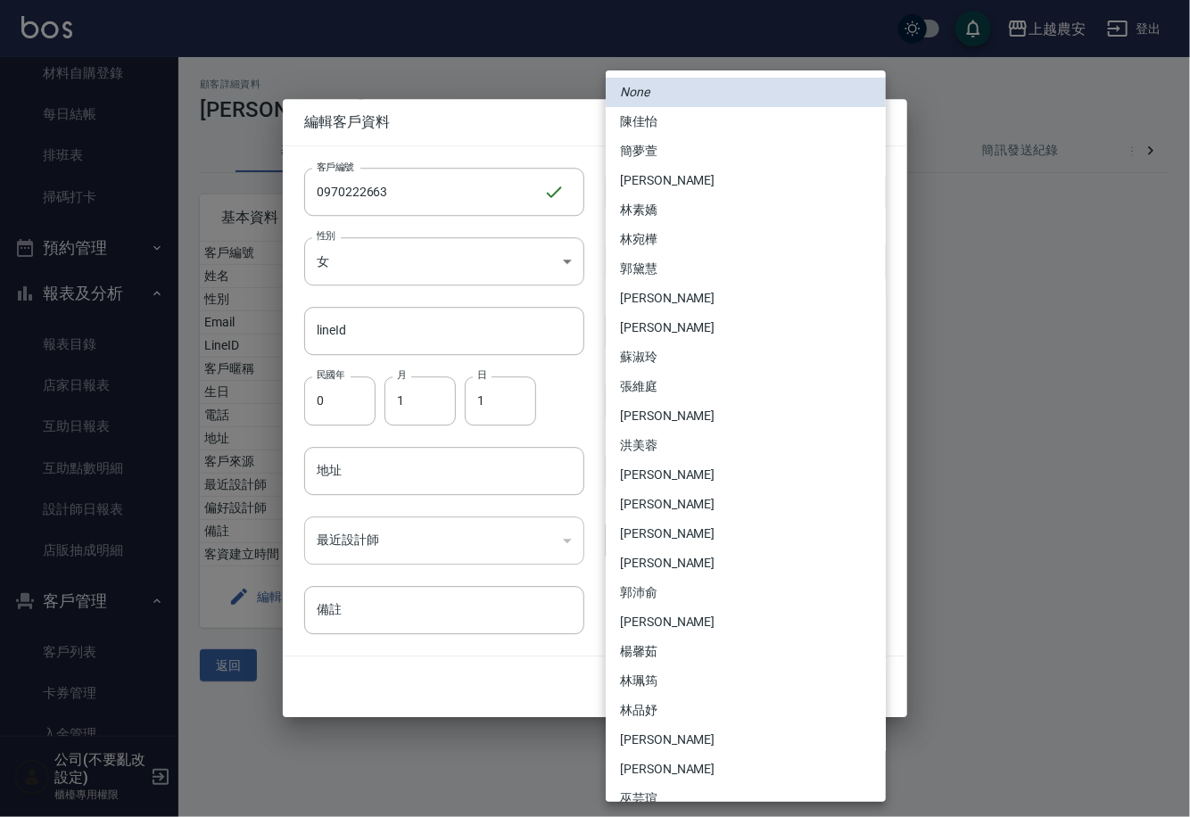
click at [663, 383] on li "張維庭" at bounding box center [746, 386] width 280 height 29
type input "d45c48e5-b1ad-434e-b731-5be4de5aed9b"
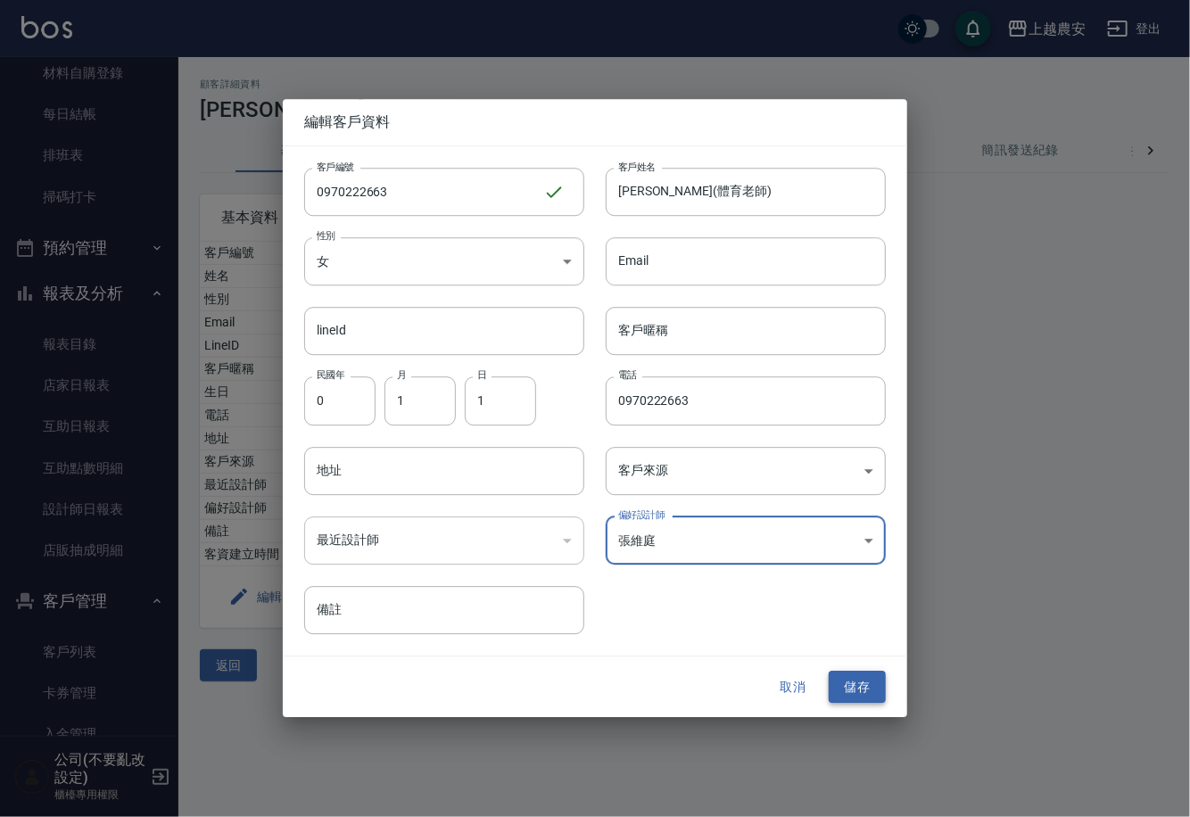
click at [844, 680] on button "儲存" at bounding box center [856, 687] width 57 height 33
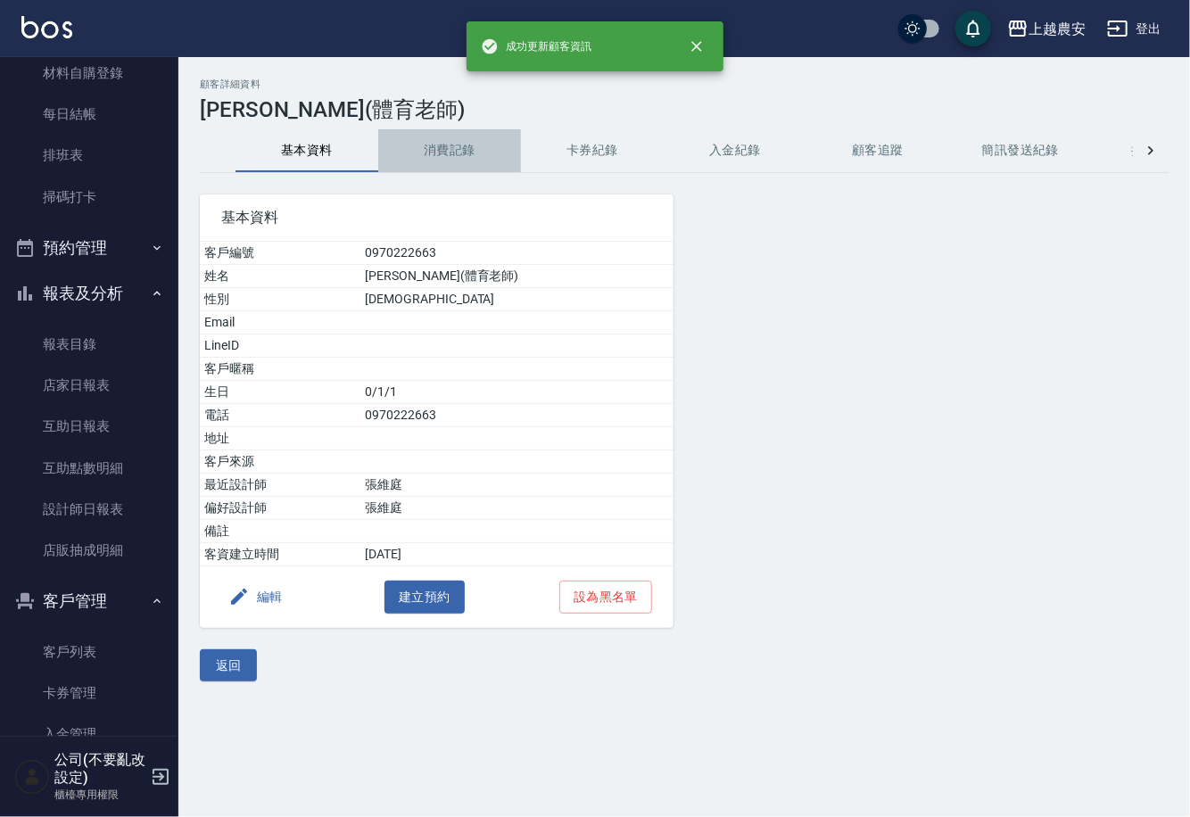
click at [451, 144] on button "消費記錄" at bounding box center [449, 150] width 143 height 43
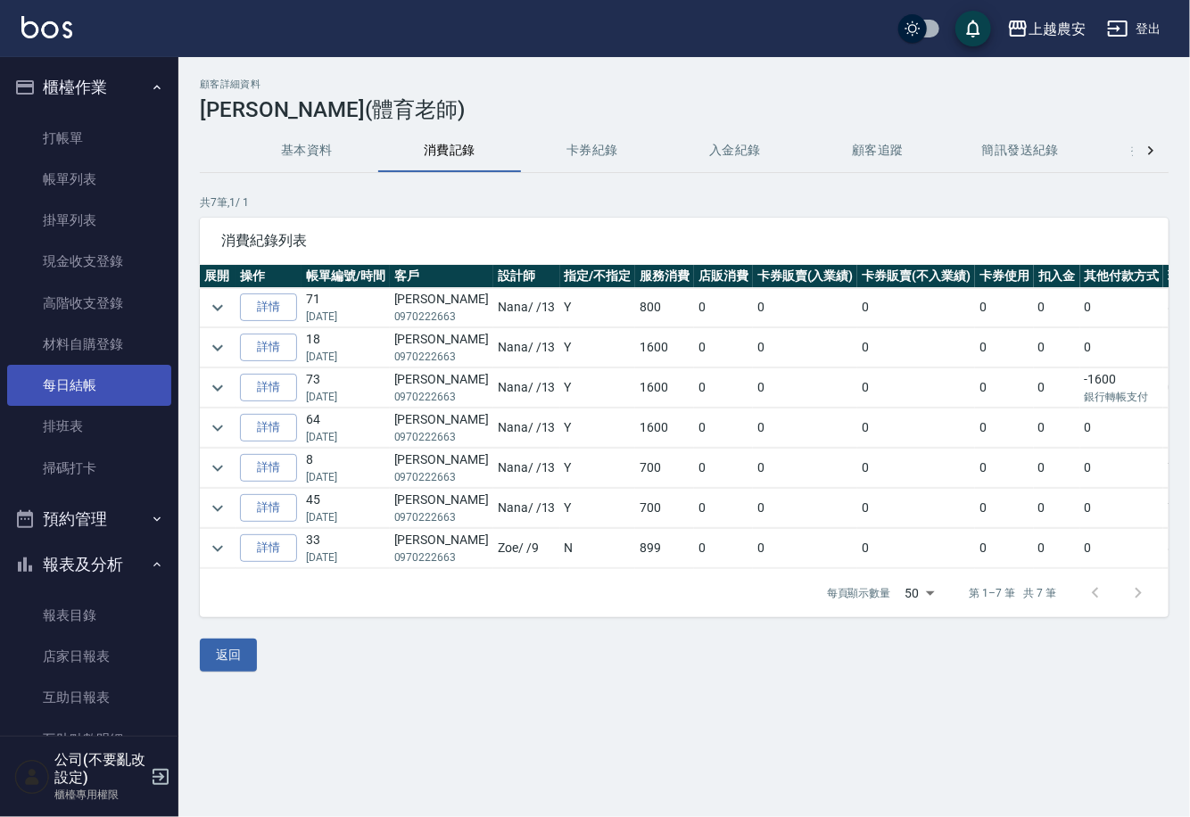
click at [80, 388] on link "每日結帳" at bounding box center [89, 385] width 164 height 41
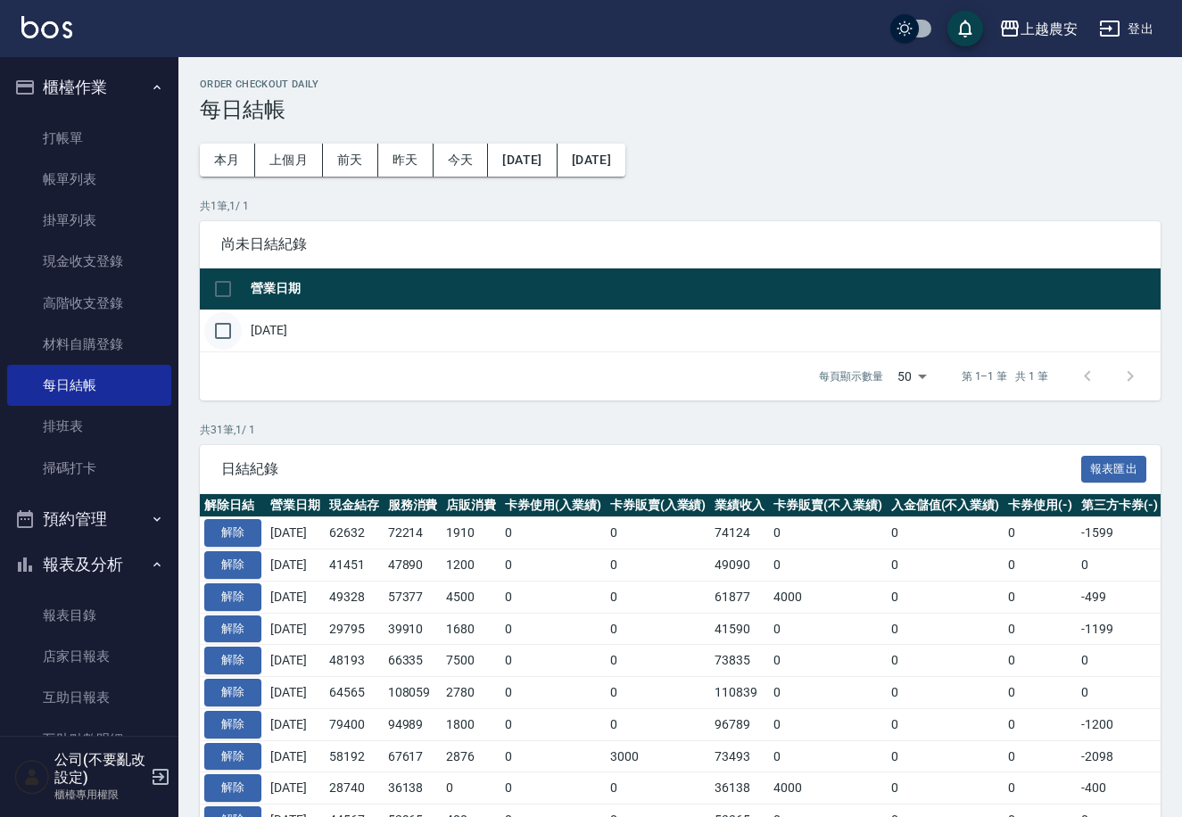
drag, startPoint x: 225, startPoint y: 331, endPoint x: 218, endPoint y: 340, distance: 10.9
click at [224, 332] on input "checkbox" at bounding box center [222, 330] width 37 height 37
checkbox input "true"
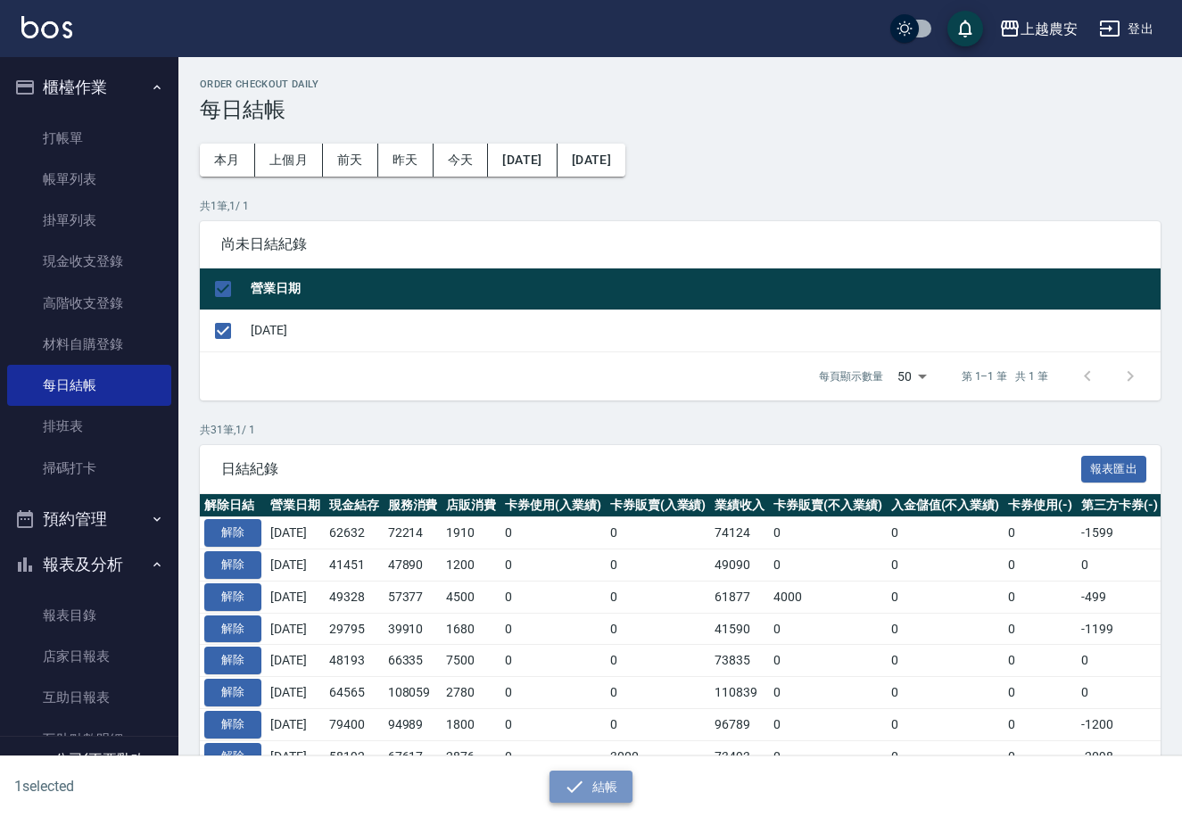
click at [589, 785] on button "結帳" at bounding box center [590, 787] width 83 height 33
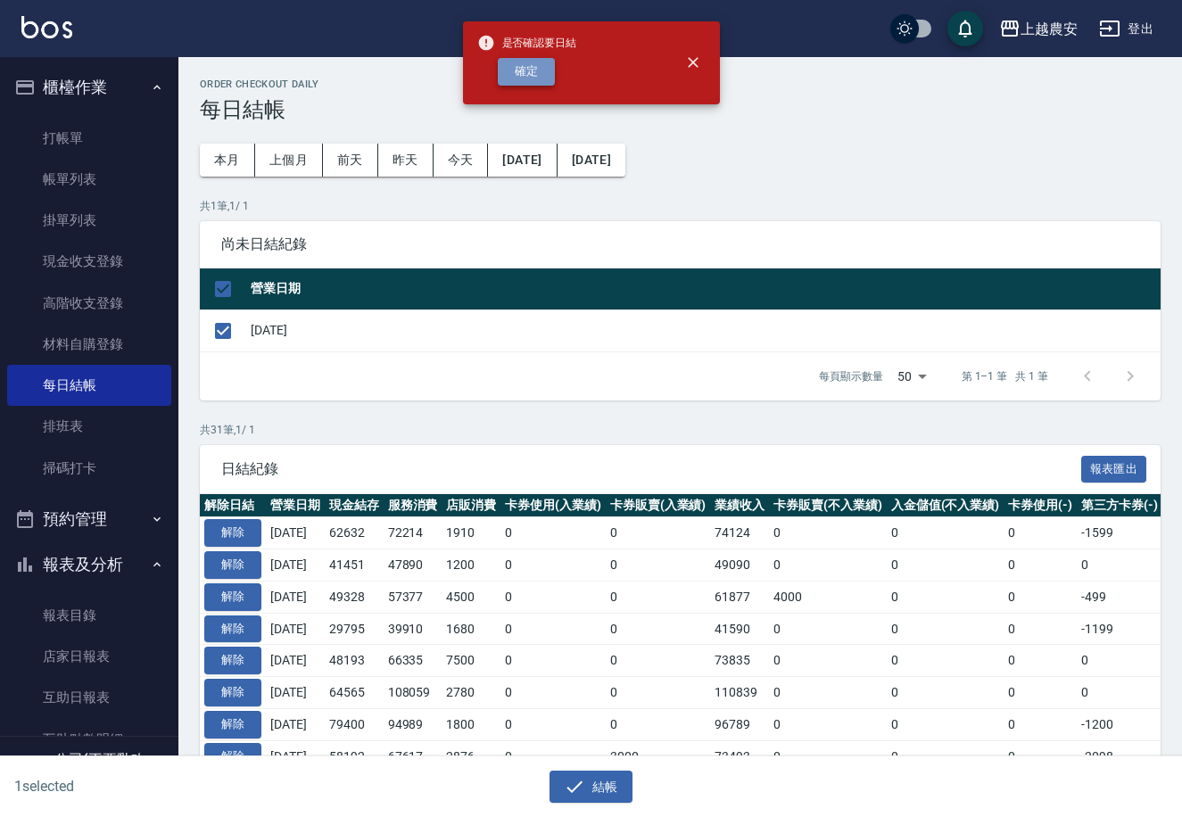
click at [511, 68] on button "確定" at bounding box center [526, 72] width 57 height 28
checkbox input "false"
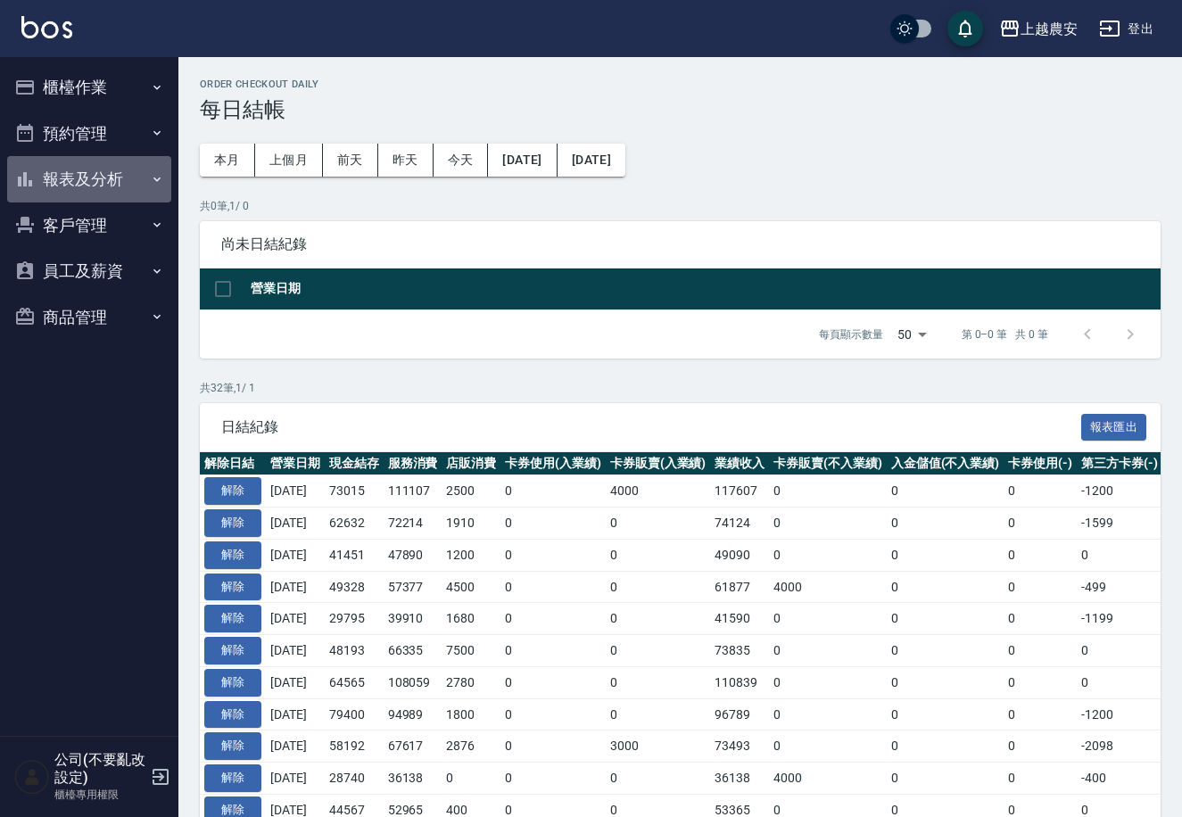
click at [62, 171] on button "報表及分析" at bounding box center [89, 179] width 164 height 46
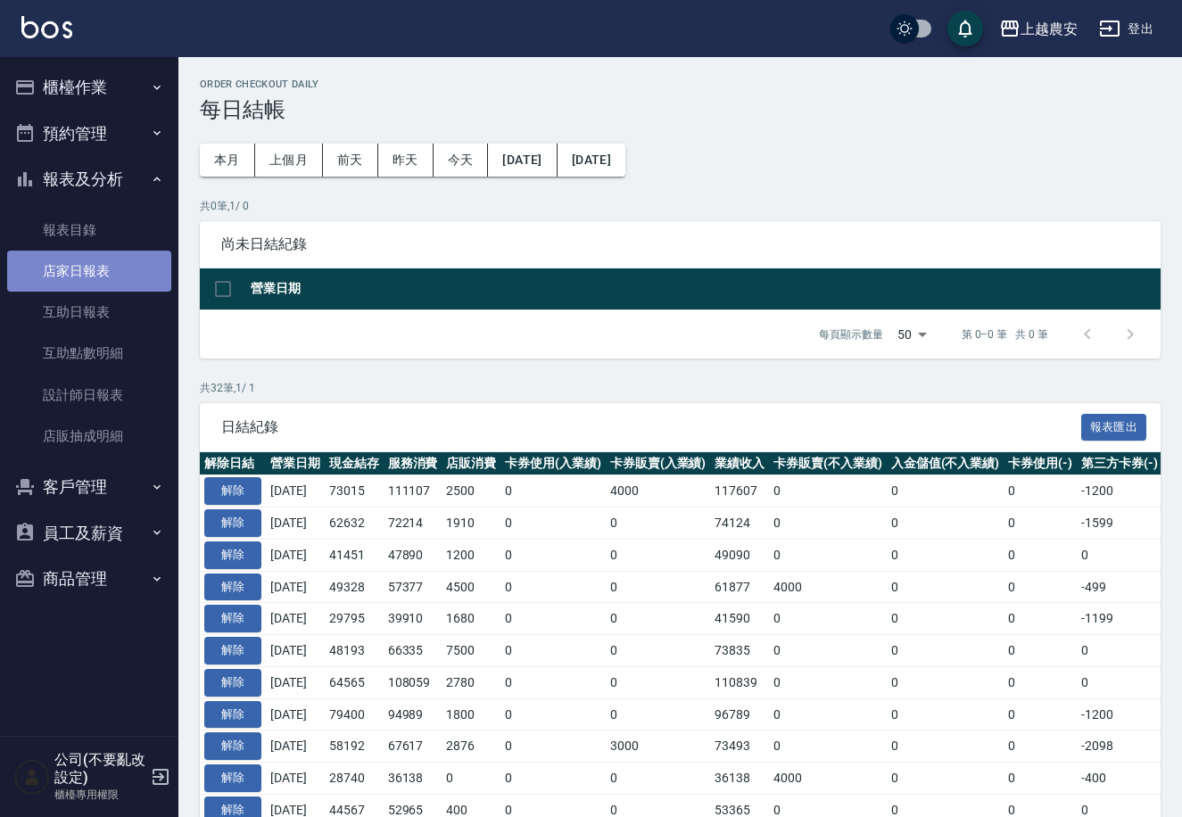
click at [73, 268] on link "店家日報表" at bounding box center [89, 271] width 164 height 41
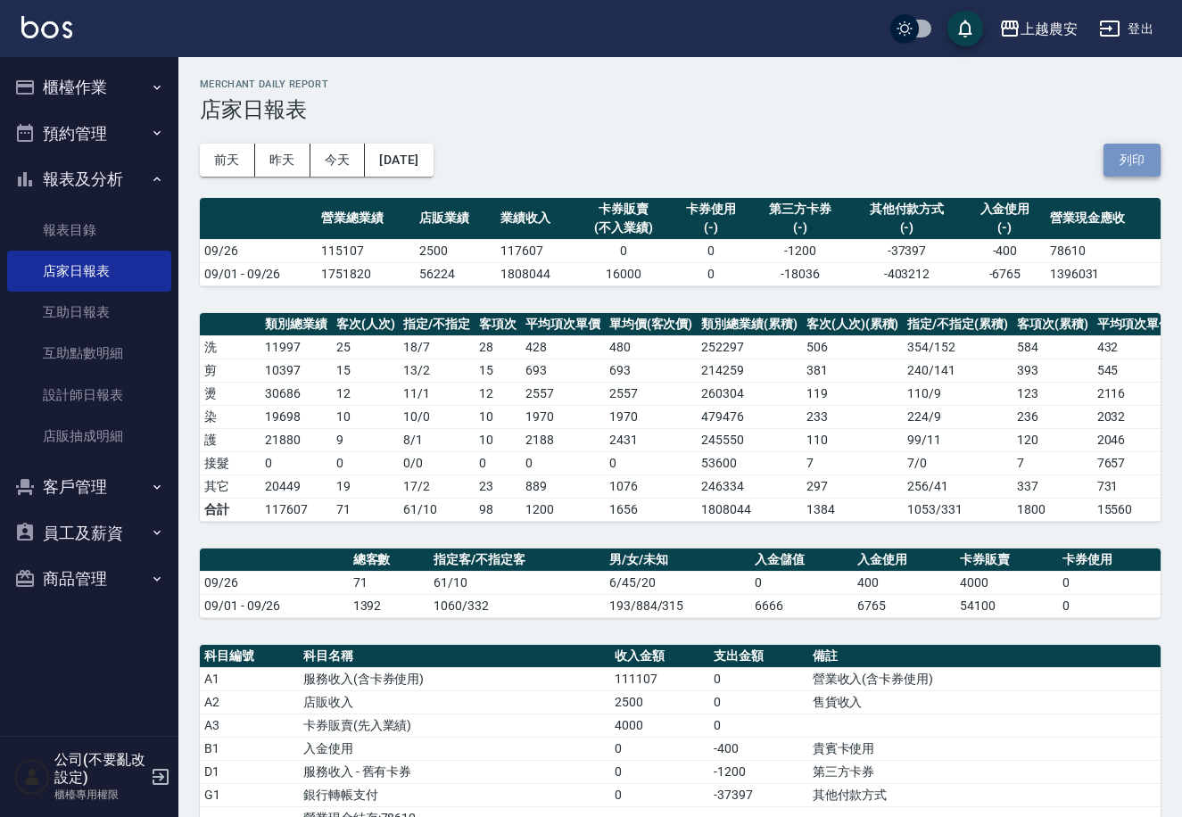
click at [1129, 148] on button "列印" at bounding box center [1131, 160] width 57 height 33
click at [72, 91] on button "櫃檯作業" at bounding box center [89, 87] width 164 height 46
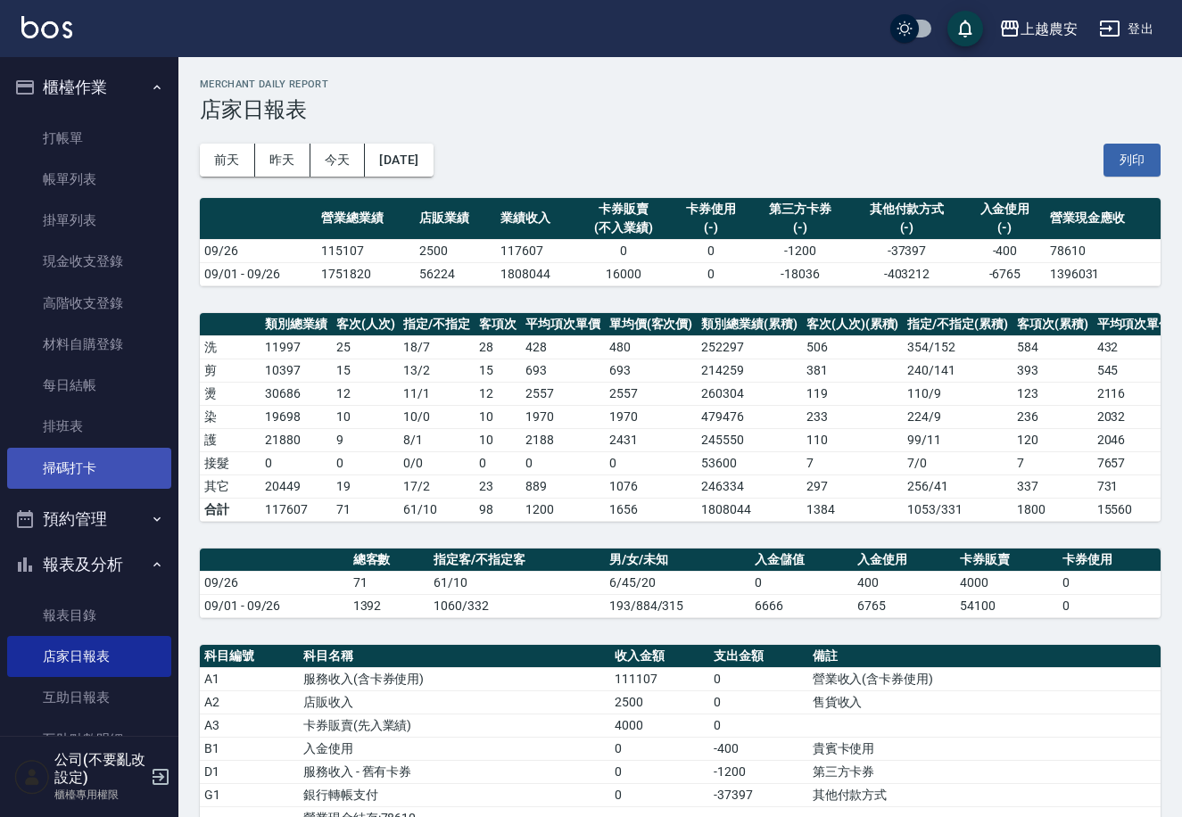
click at [107, 458] on link "掃碼打卡" at bounding box center [89, 468] width 164 height 41
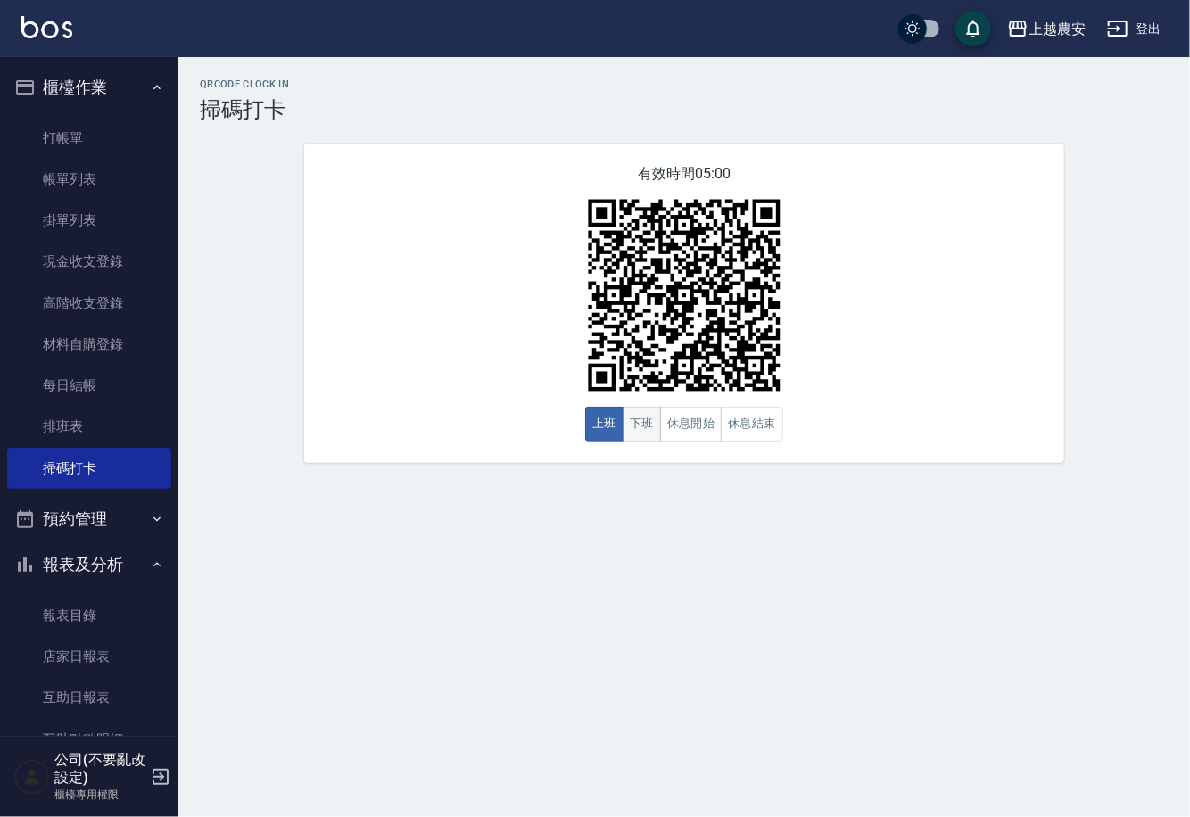
click at [647, 418] on button "下班" at bounding box center [641, 424] width 38 height 35
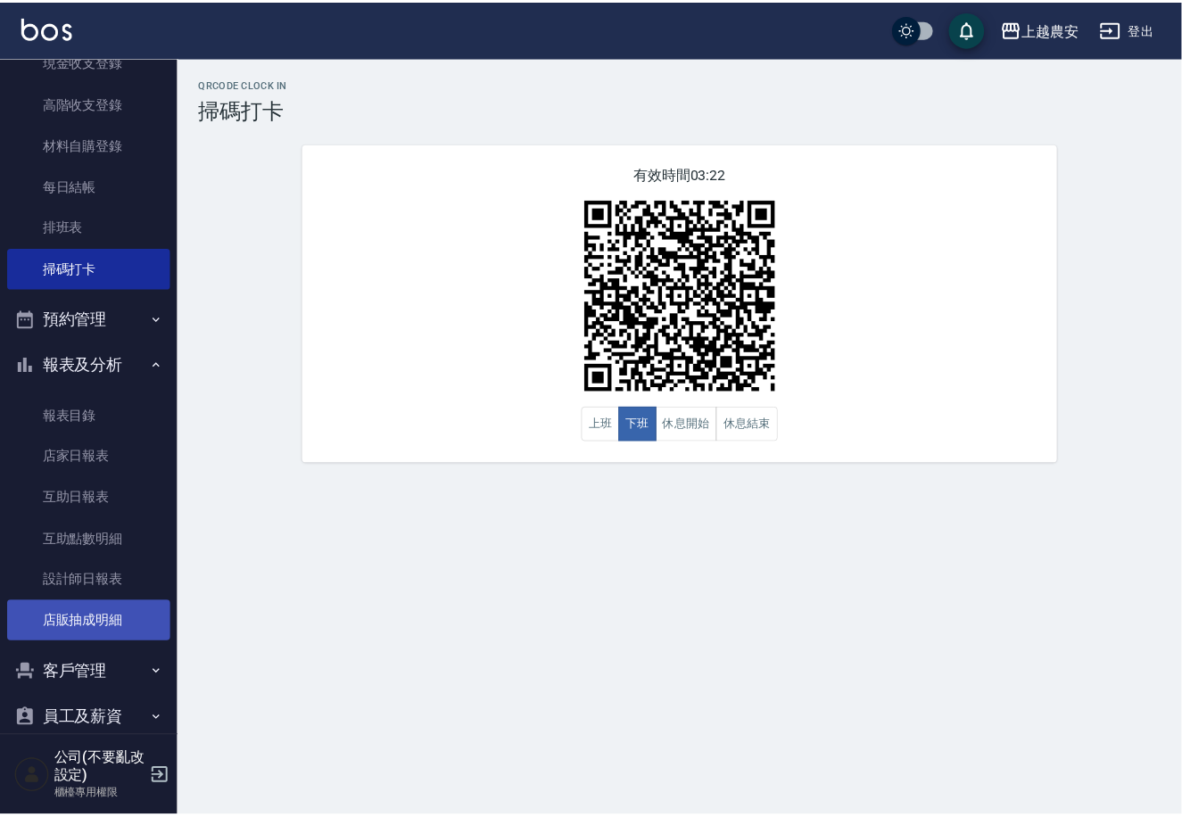
scroll to position [210, 0]
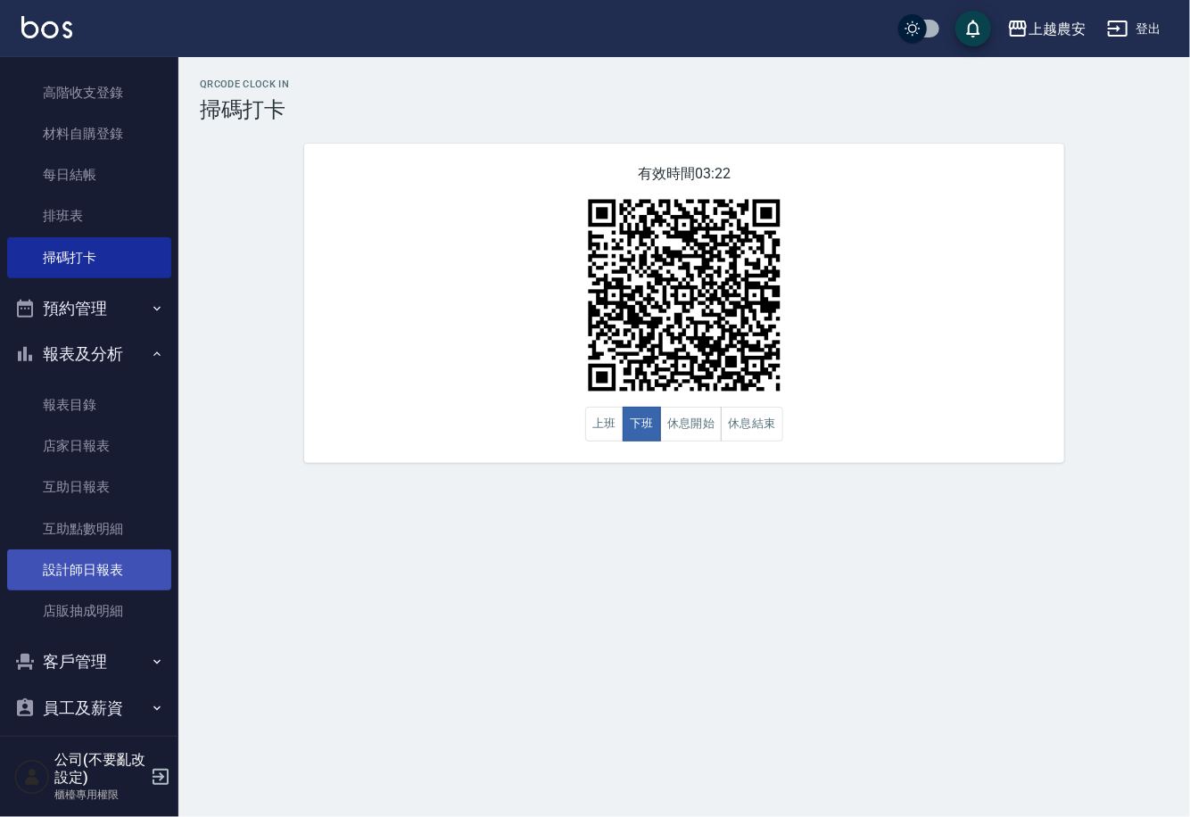
click at [125, 573] on link "設計師日報表" at bounding box center [89, 569] width 164 height 41
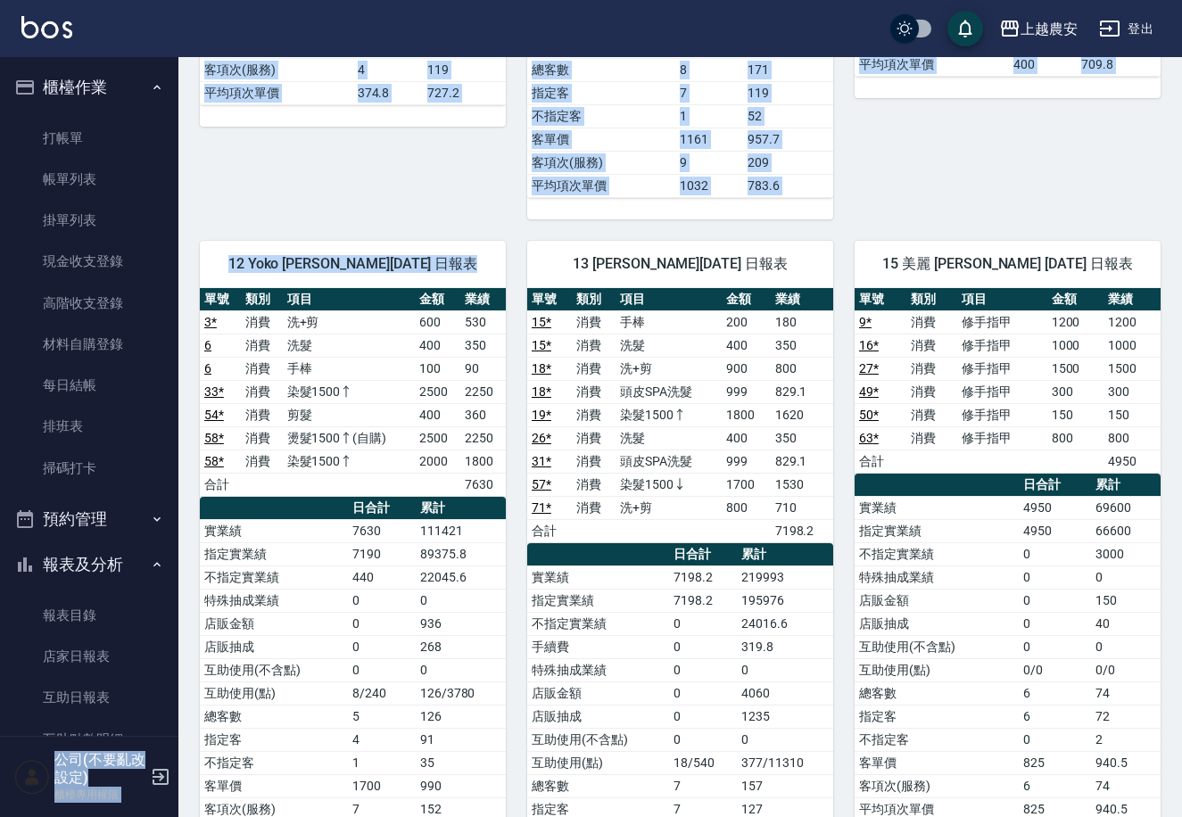
drag, startPoint x: 181, startPoint y: 293, endPoint x: 165, endPoint y: 361, distance: 70.5
click at [119, 462] on link "掃碼打卡" at bounding box center [89, 468] width 164 height 41
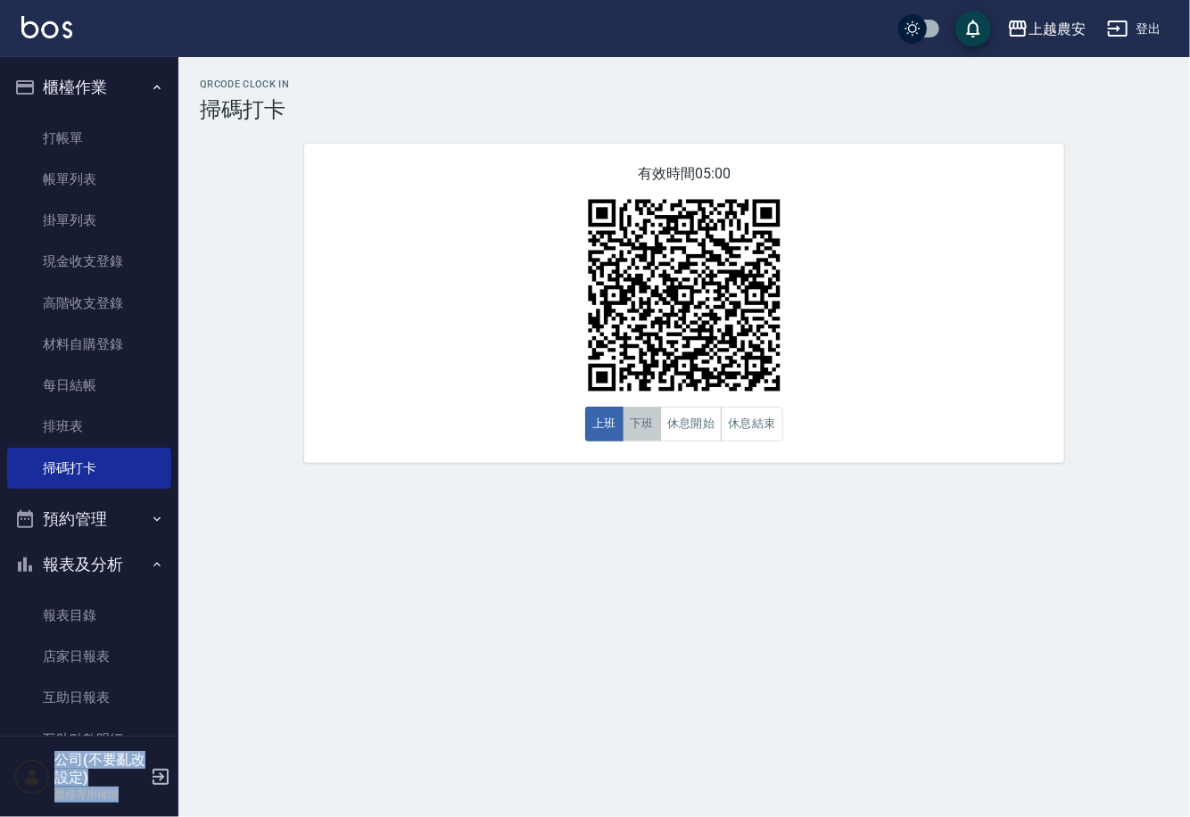
click at [650, 426] on button "下班" at bounding box center [641, 424] width 38 height 35
